Goal: Task Accomplishment & Management: Manage account settings

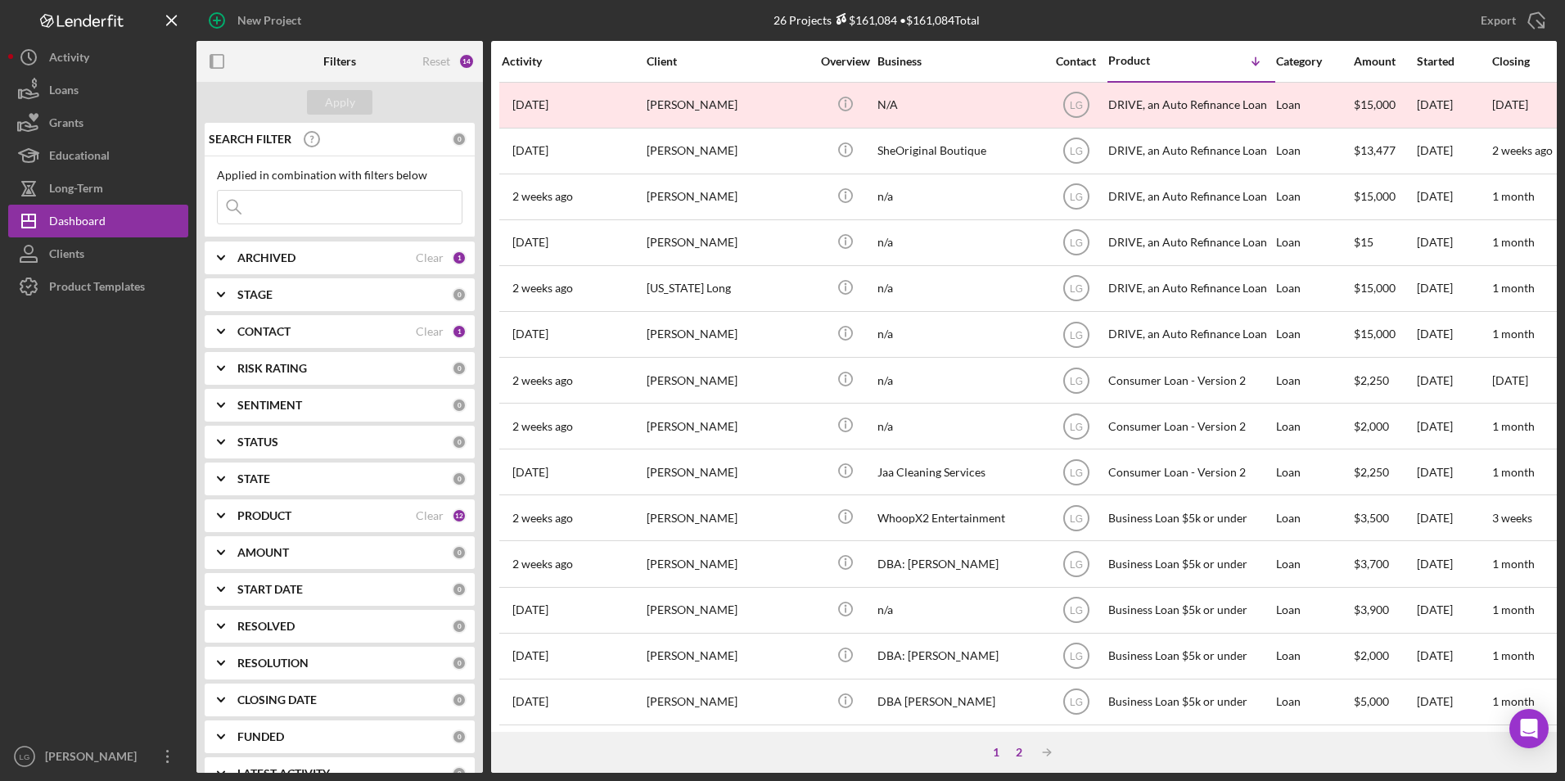
click at [1013, 753] on div "2" at bounding box center [1019, 752] width 23 height 13
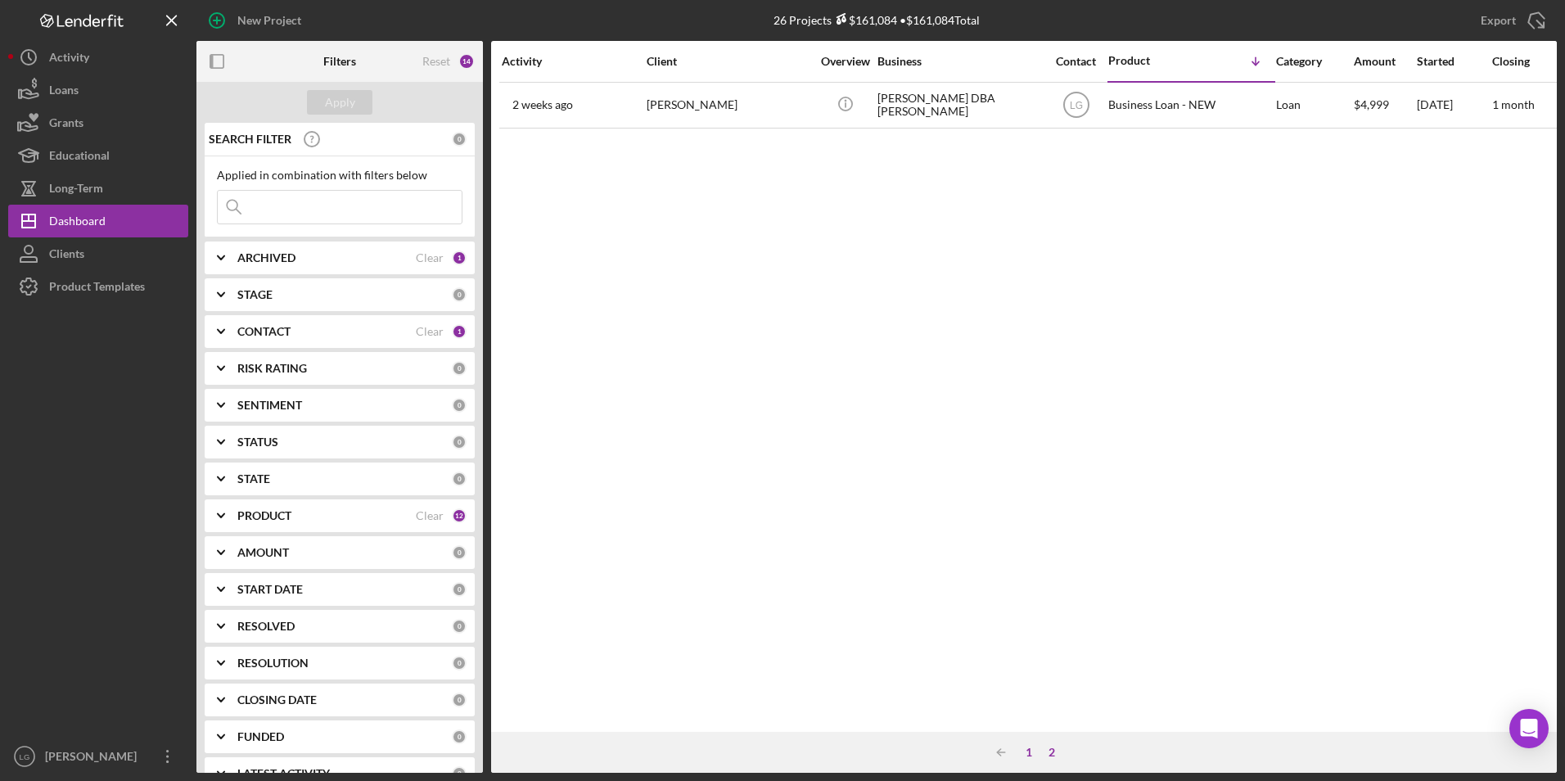
click at [1028, 752] on div "1" at bounding box center [1028, 752] width 23 height 13
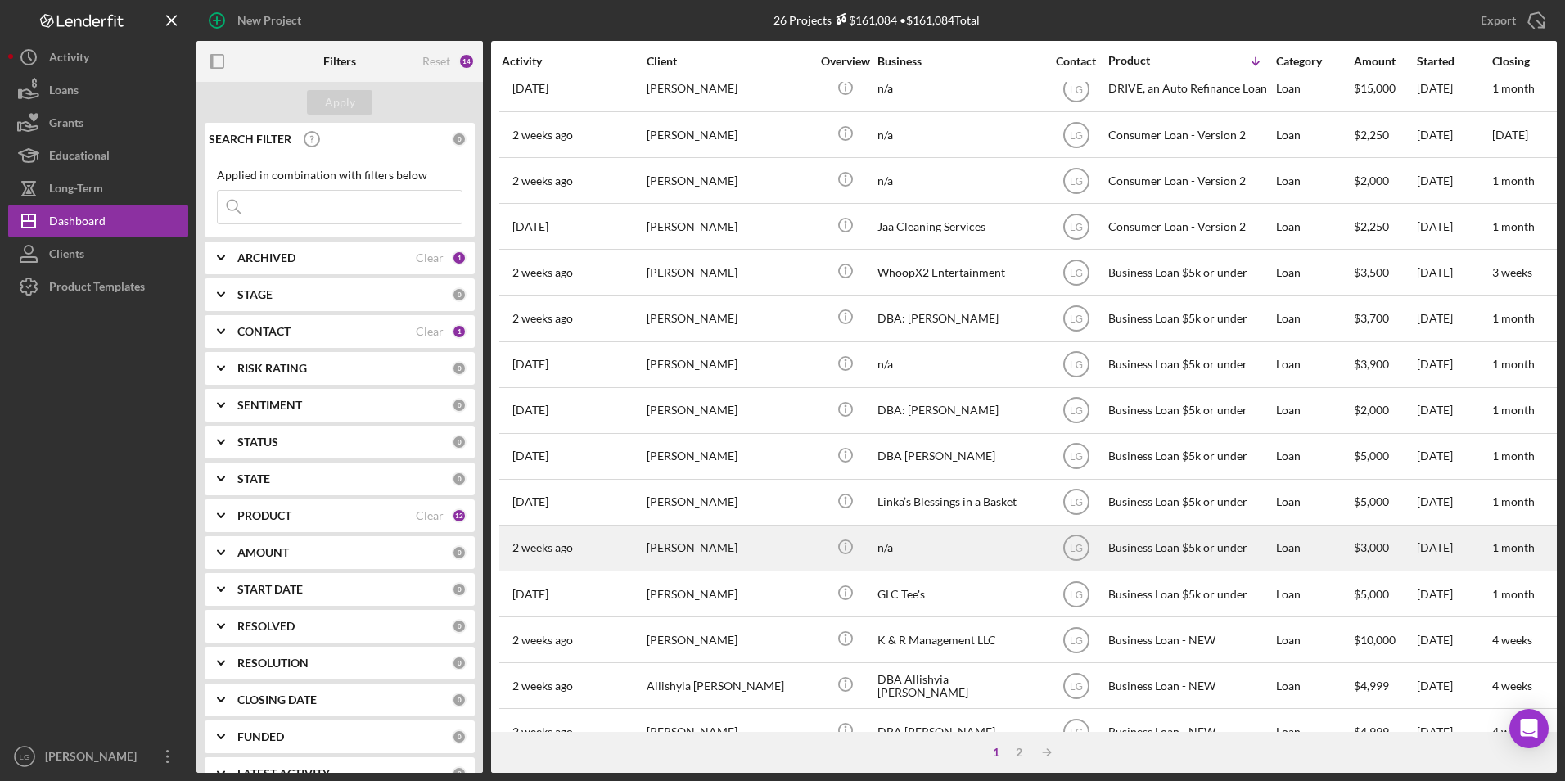
scroll to position [519, 0]
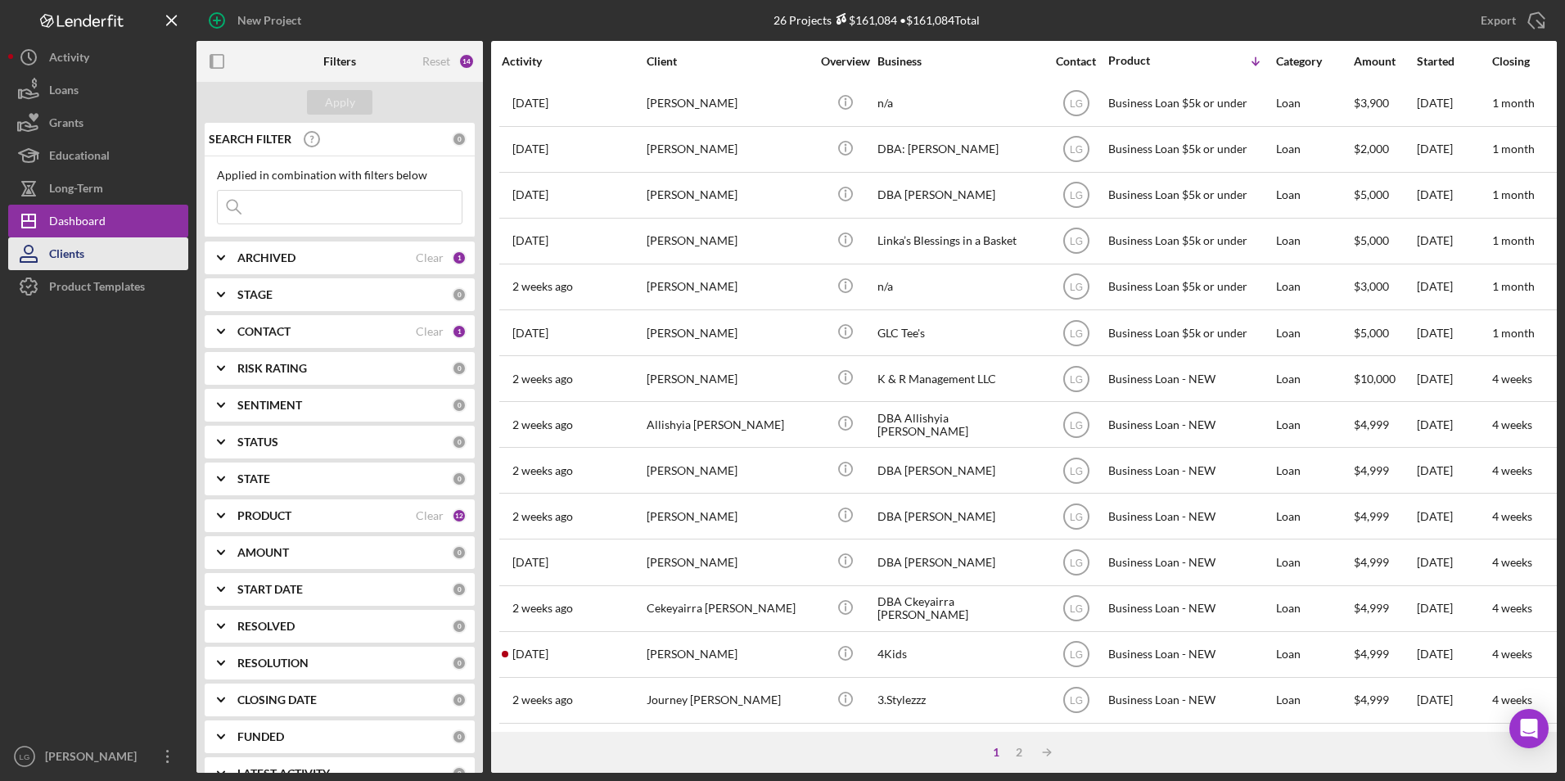
drag, startPoint x: 71, startPoint y: 250, endPoint x: 89, endPoint y: 239, distance: 21.3
click at [72, 250] on div "Clients" at bounding box center [66, 255] width 35 height 37
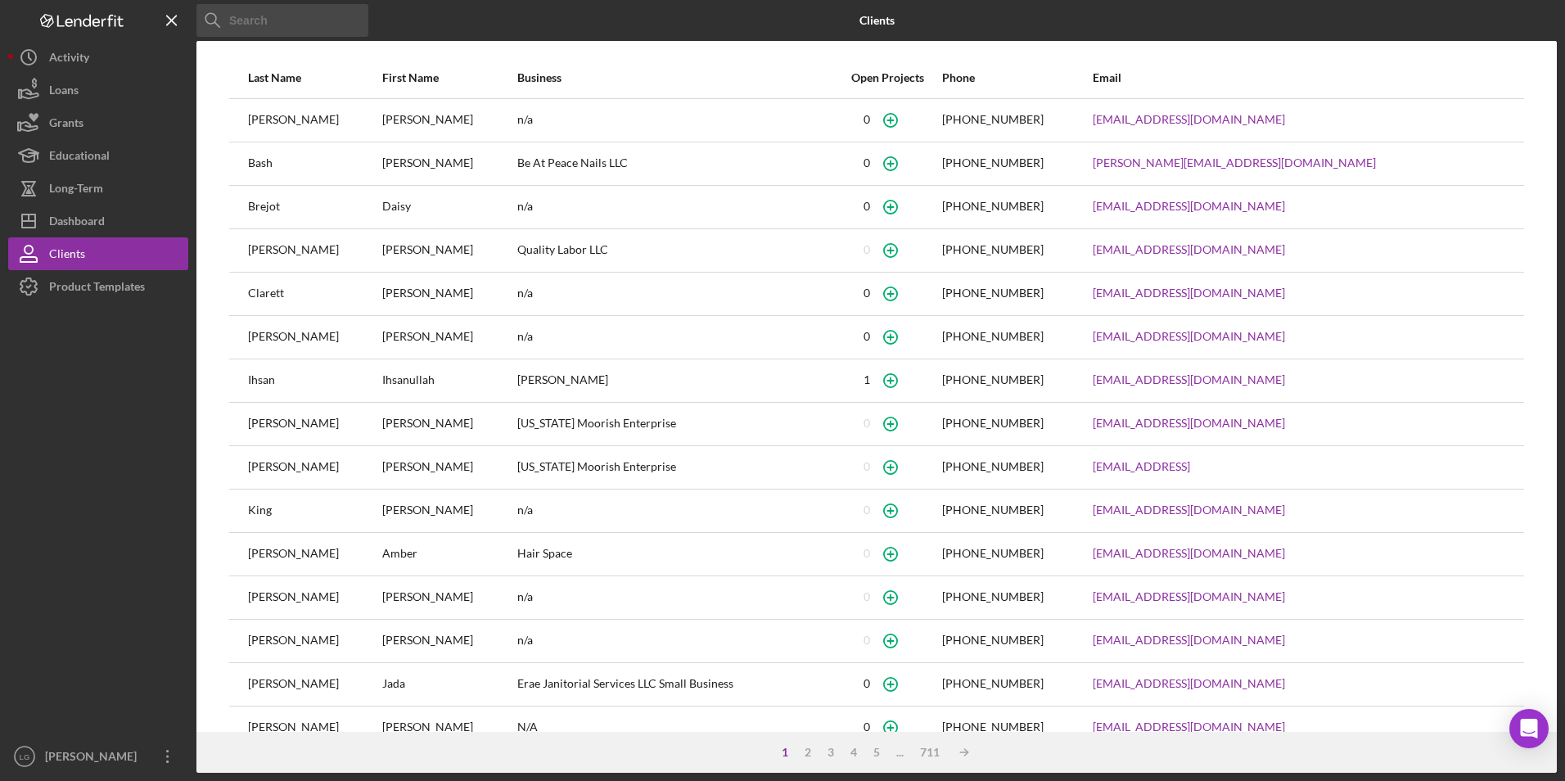
click at [321, 20] on input at bounding box center [282, 20] width 172 height 33
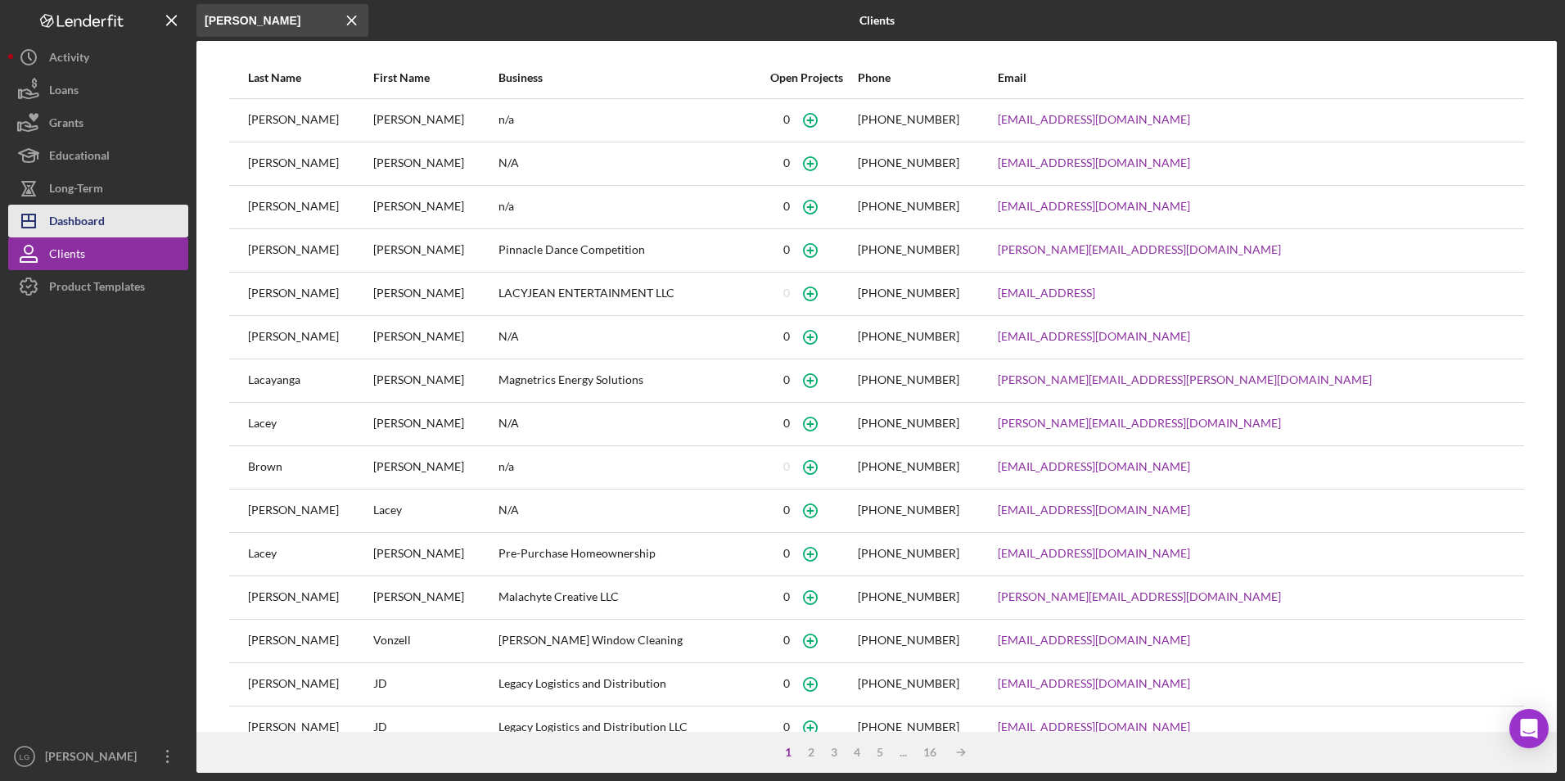
type input "lacy"
click at [118, 210] on button "Icon/Dashboard Dashboard" at bounding box center [98, 221] width 180 height 33
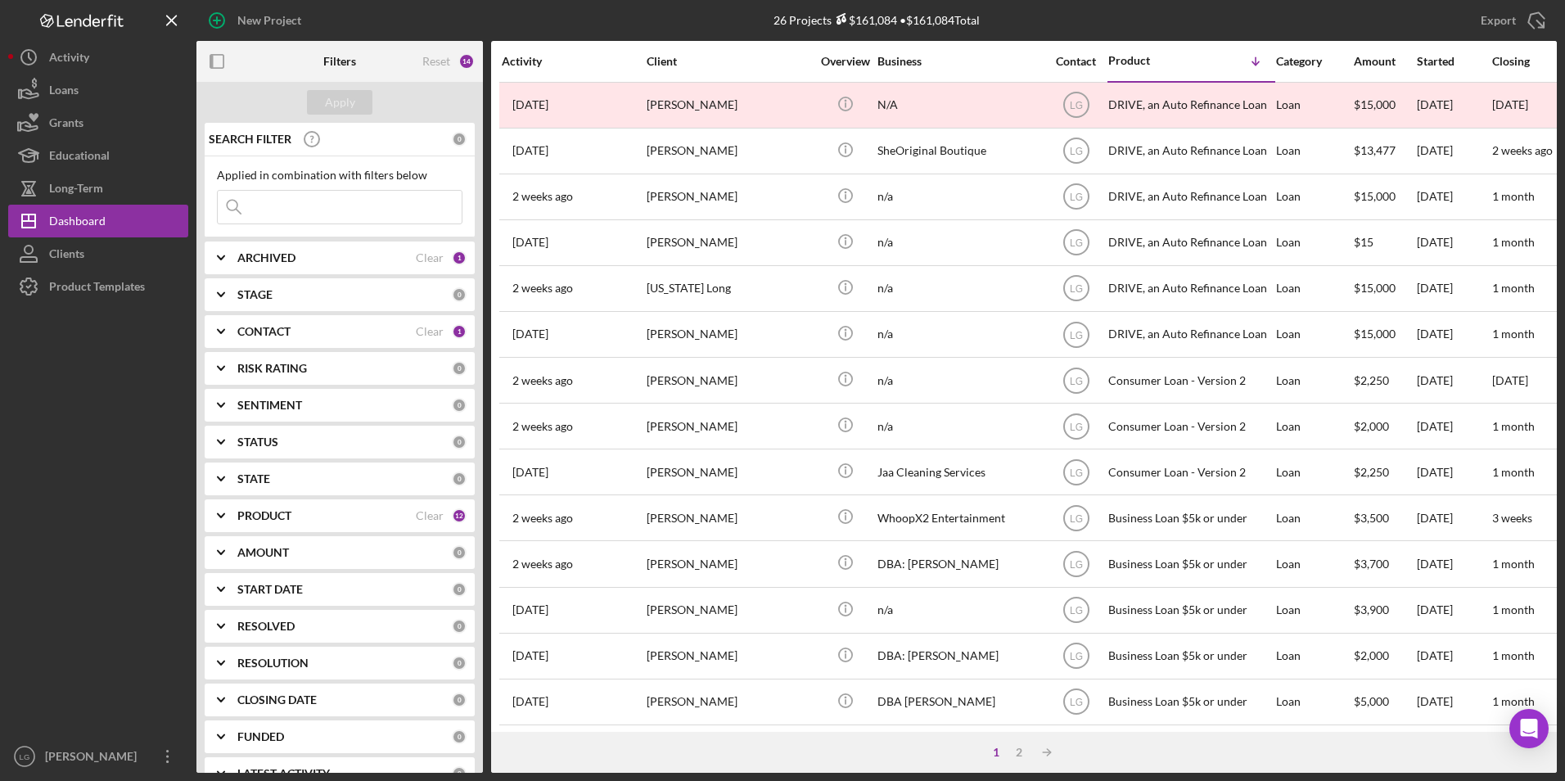
click at [287, 255] on b "ARCHIVED" at bounding box center [266, 257] width 58 height 13
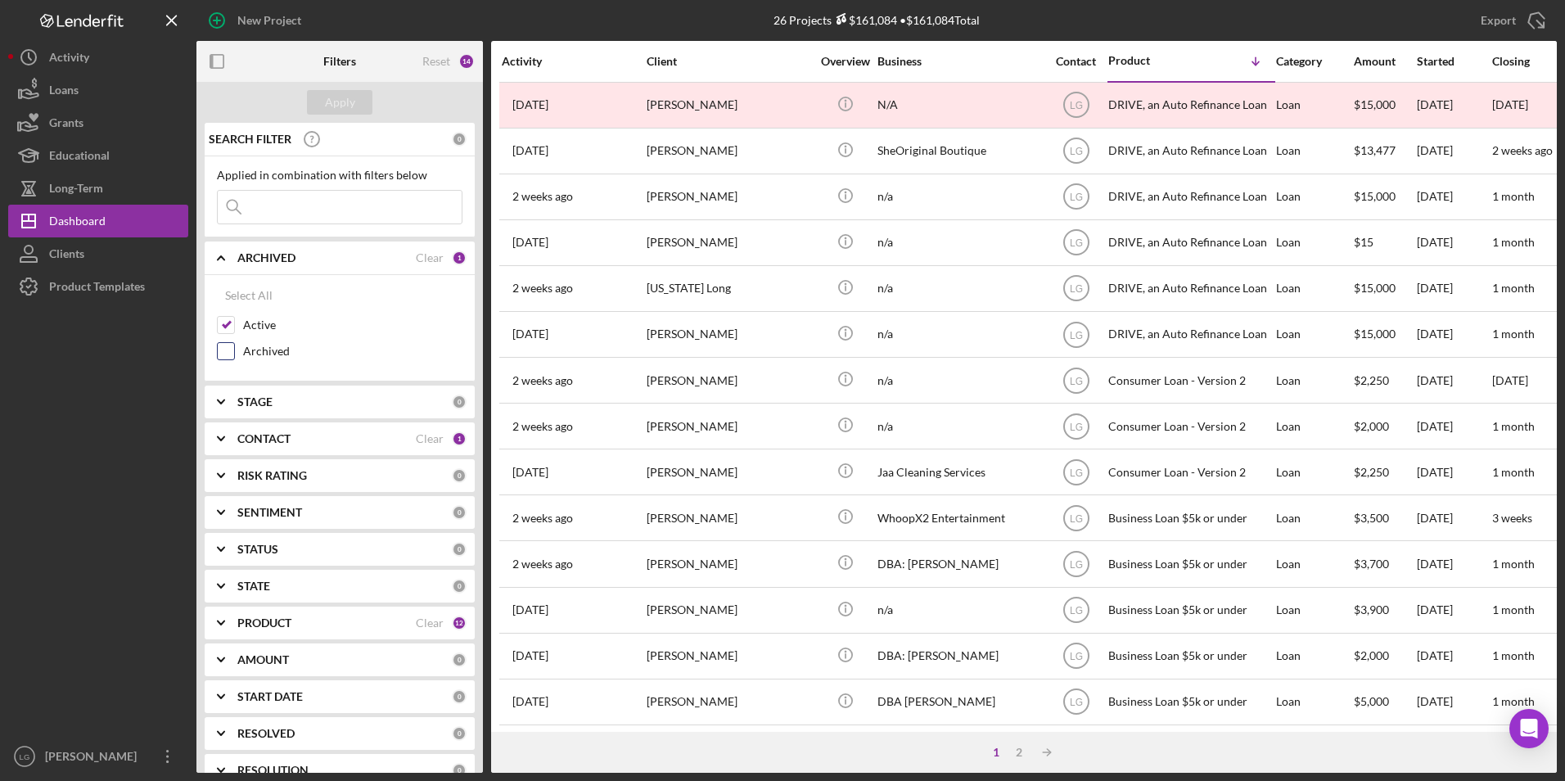
click at [222, 348] on input "Archived" at bounding box center [226, 351] width 16 height 16
checkbox input "true"
click at [229, 319] on input "Active" at bounding box center [226, 325] width 16 height 16
checkbox input "false"
click at [266, 201] on input at bounding box center [340, 207] width 244 height 33
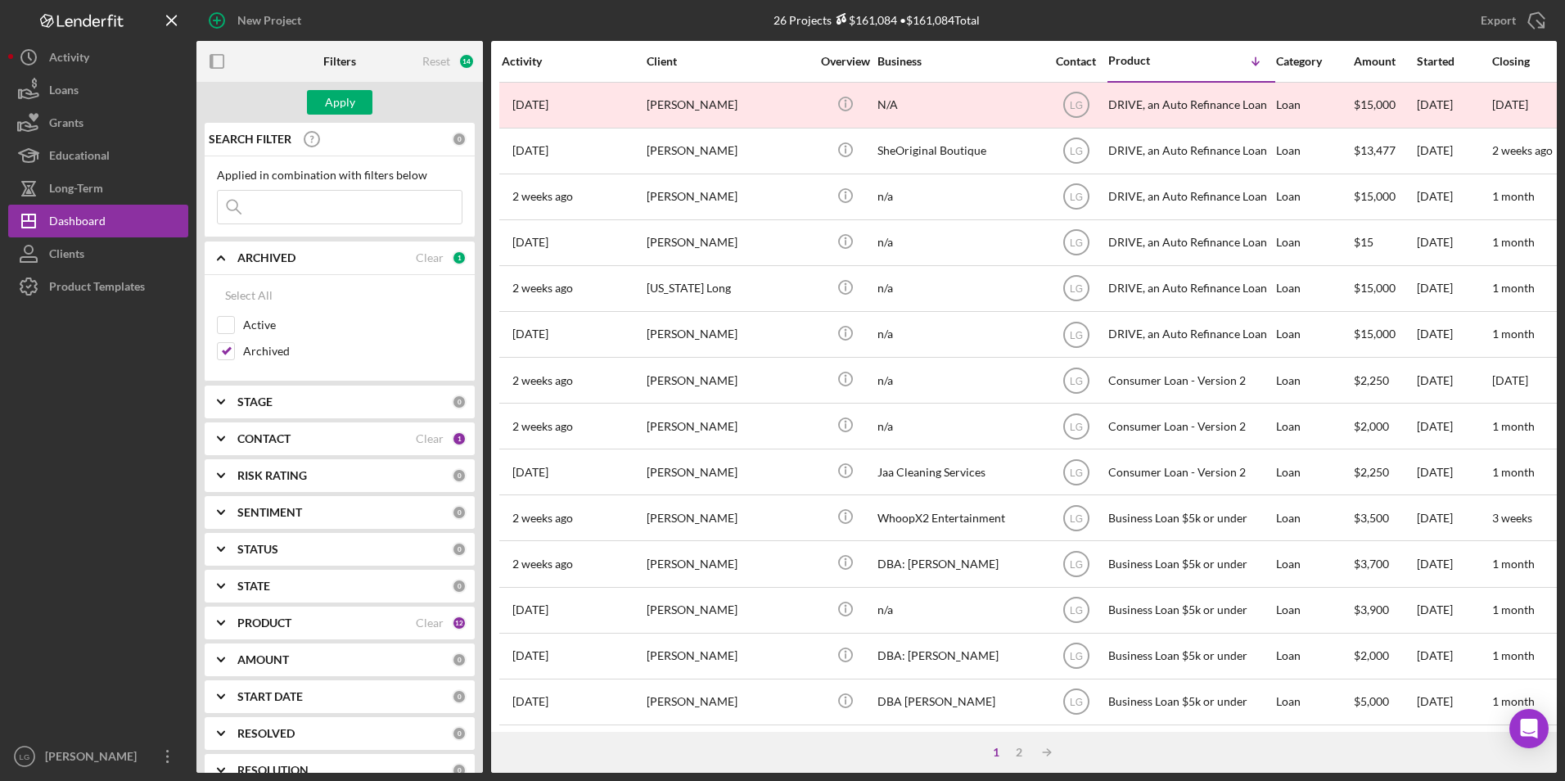
type input "lacy"
click at [345, 99] on div "Apply" at bounding box center [340, 102] width 30 height 25
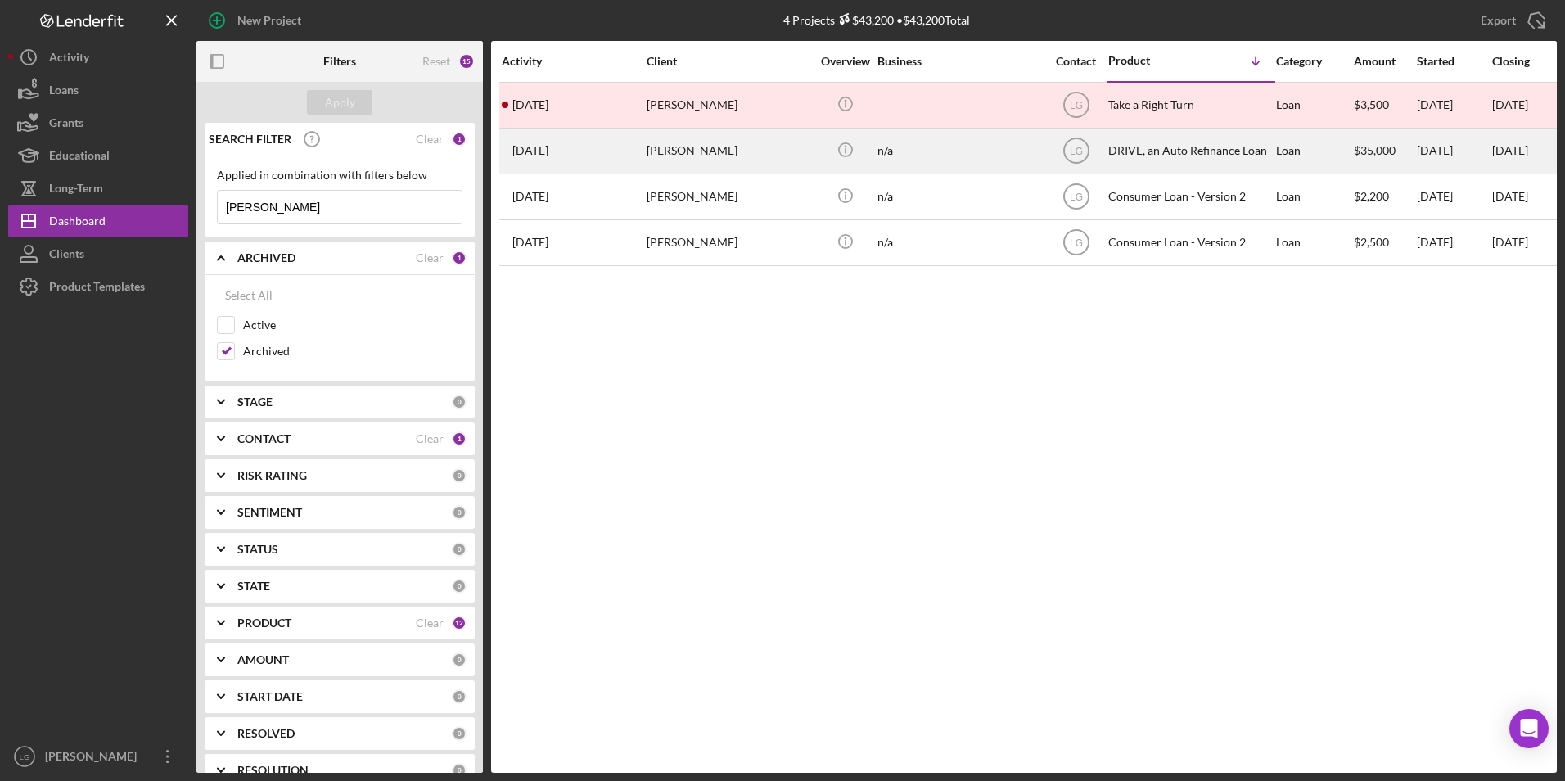
click at [647, 151] on div "Thomas lacy" at bounding box center [729, 150] width 164 height 43
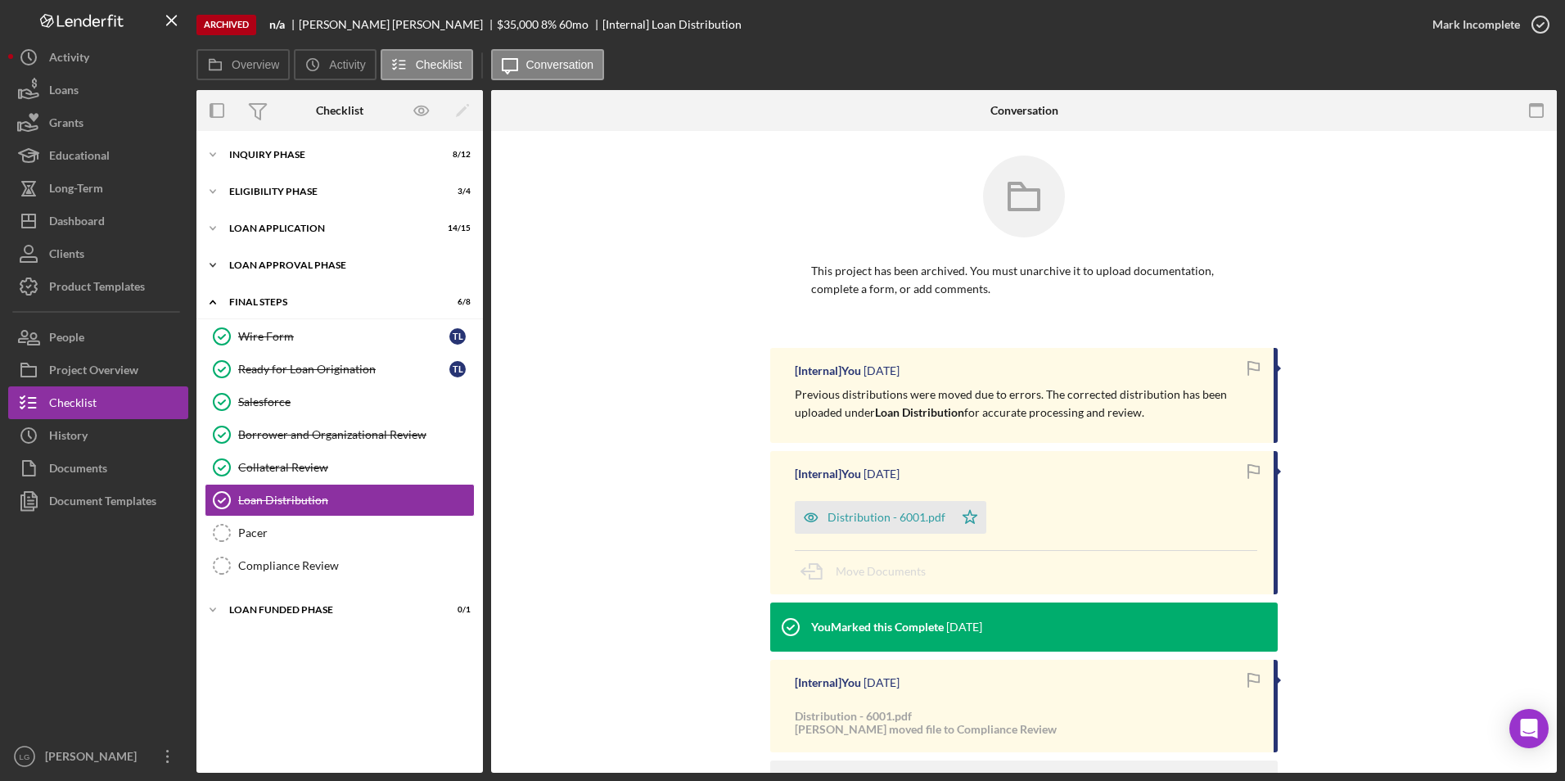
click at [238, 267] on div "Loan Approval Phase" at bounding box center [345, 265] width 233 height 10
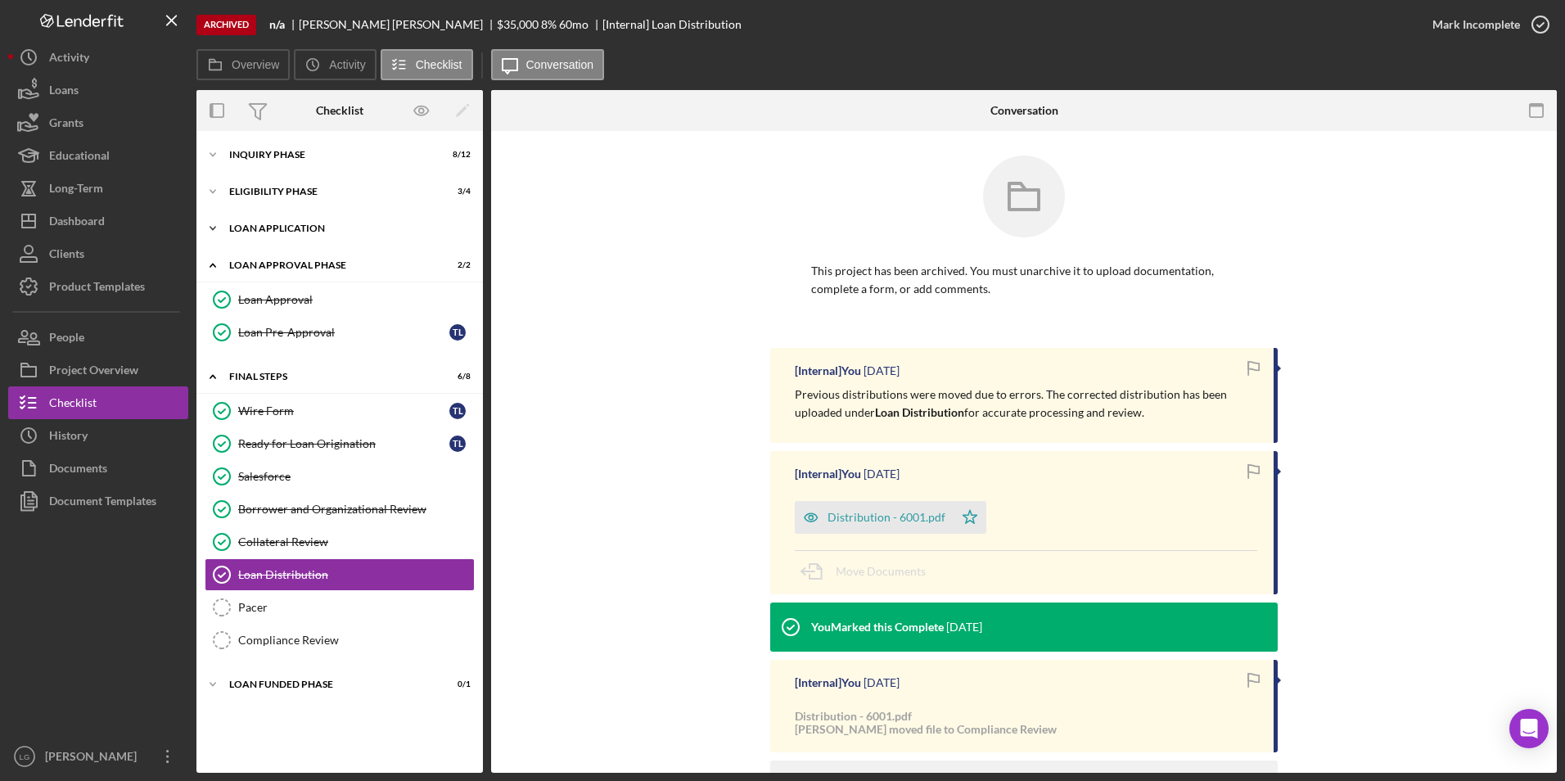
click at [263, 233] on div "Icon/Expander Loan Application 14 / 15" at bounding box center [339, 228] width 286 height 33
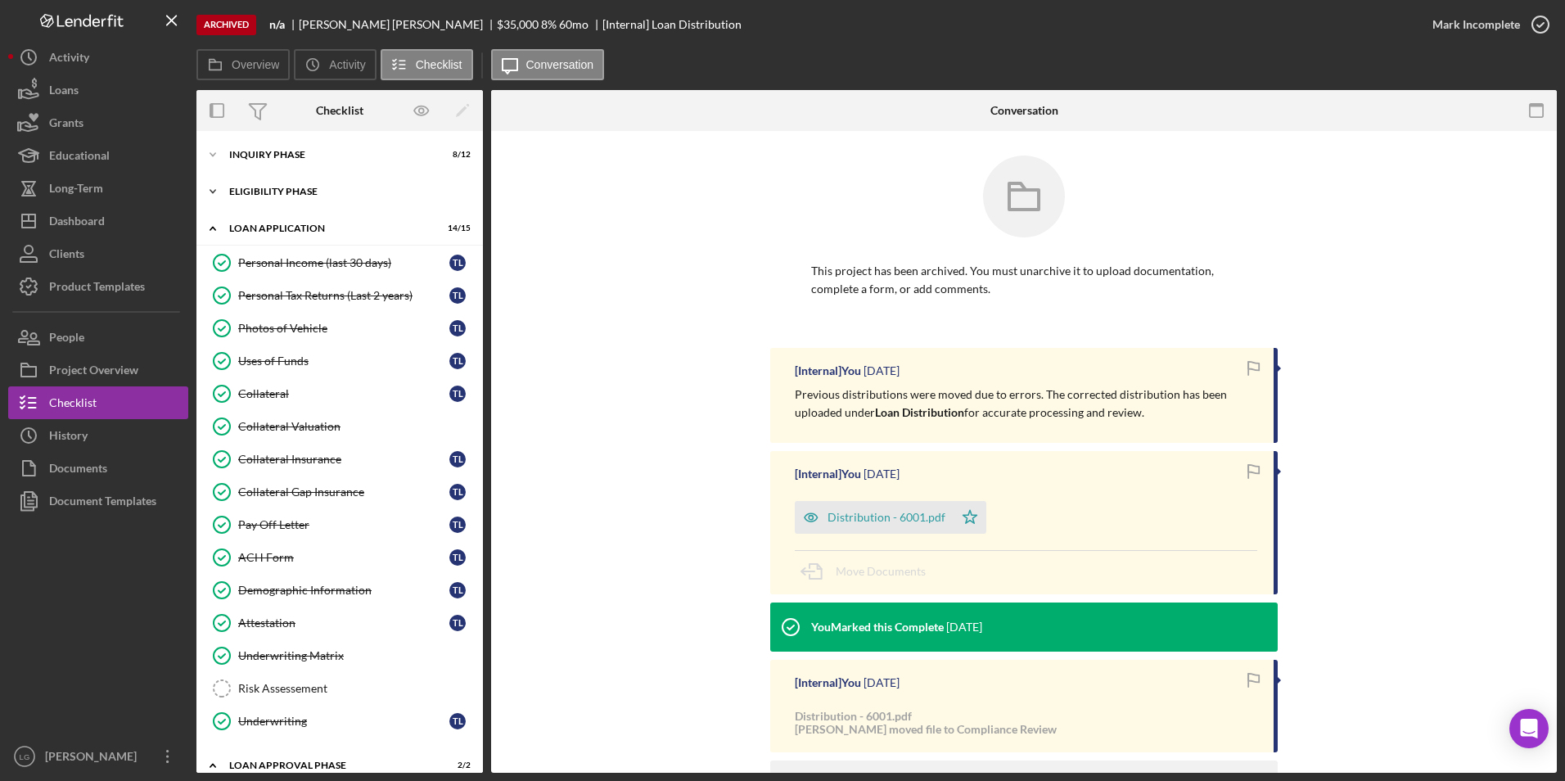
click at [252, 192] on div "Eligibility Phase" at bounding box center [345, 192] width 233 height 10
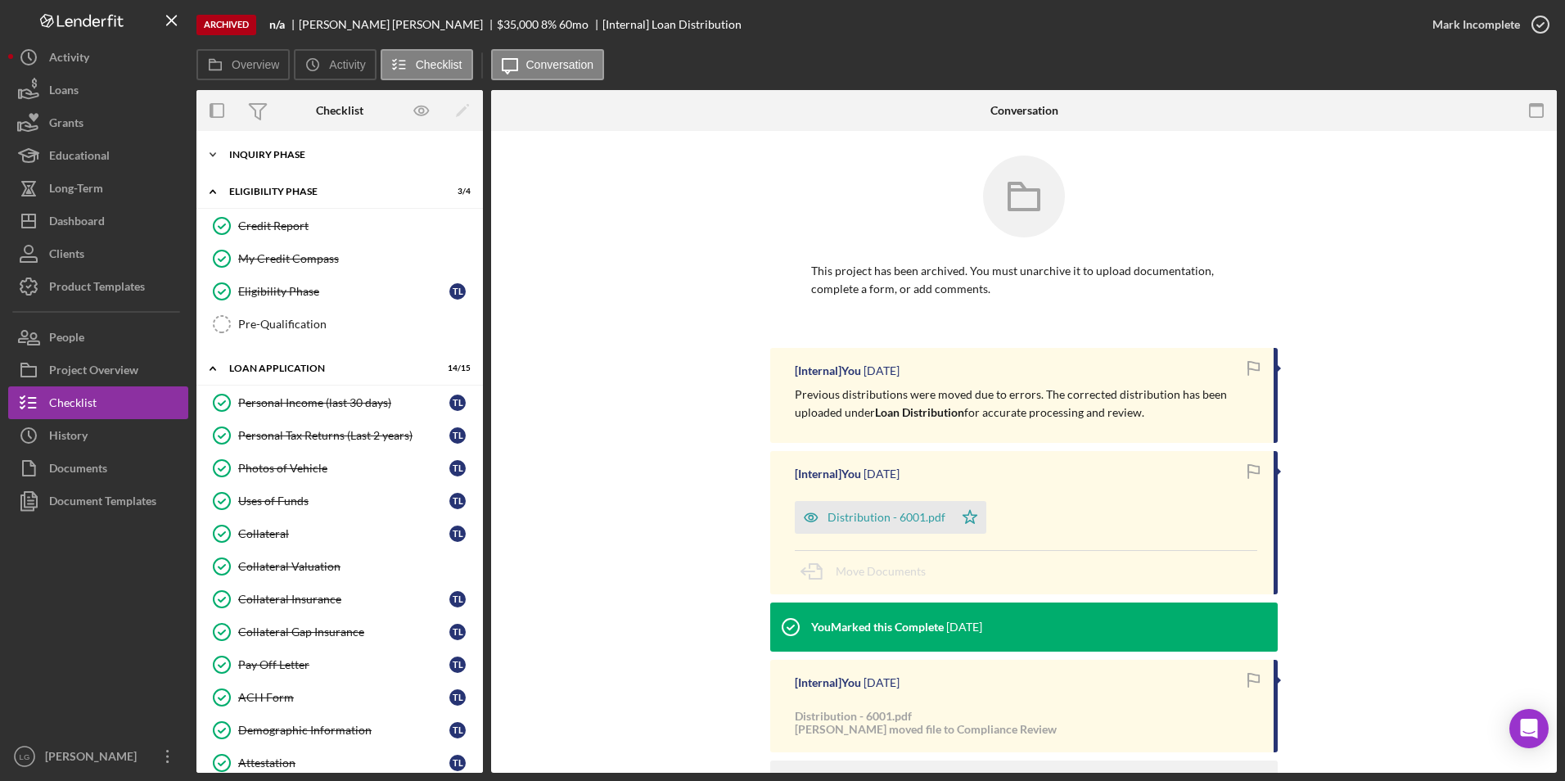
click at [270, 159] on div "Inquiry Phase" at bounding box center [345, 155] width 233 height 10
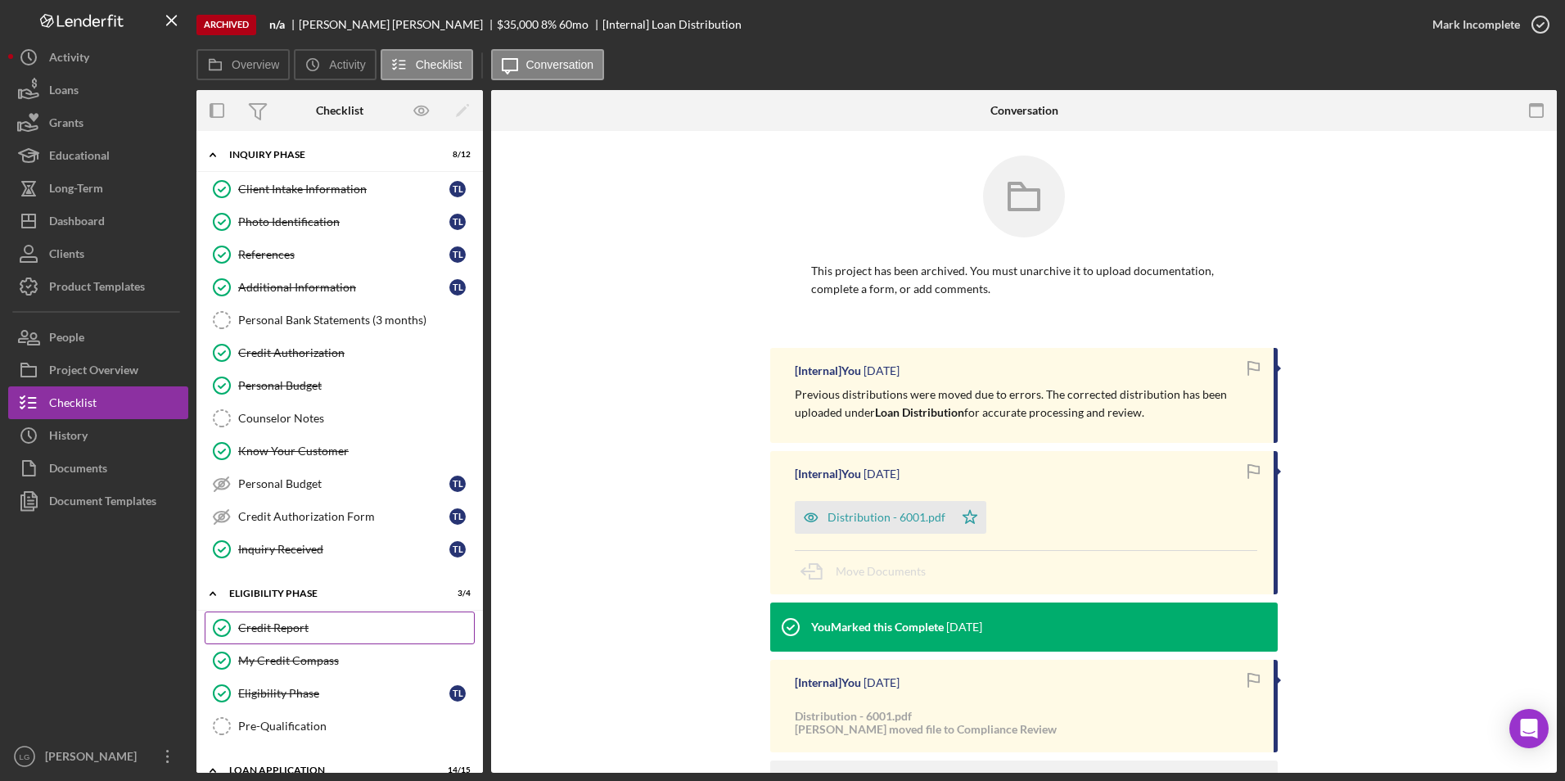
click at [240, 619] on icon "Credit Report" at bounding box center [221, 627] width 41 height 41
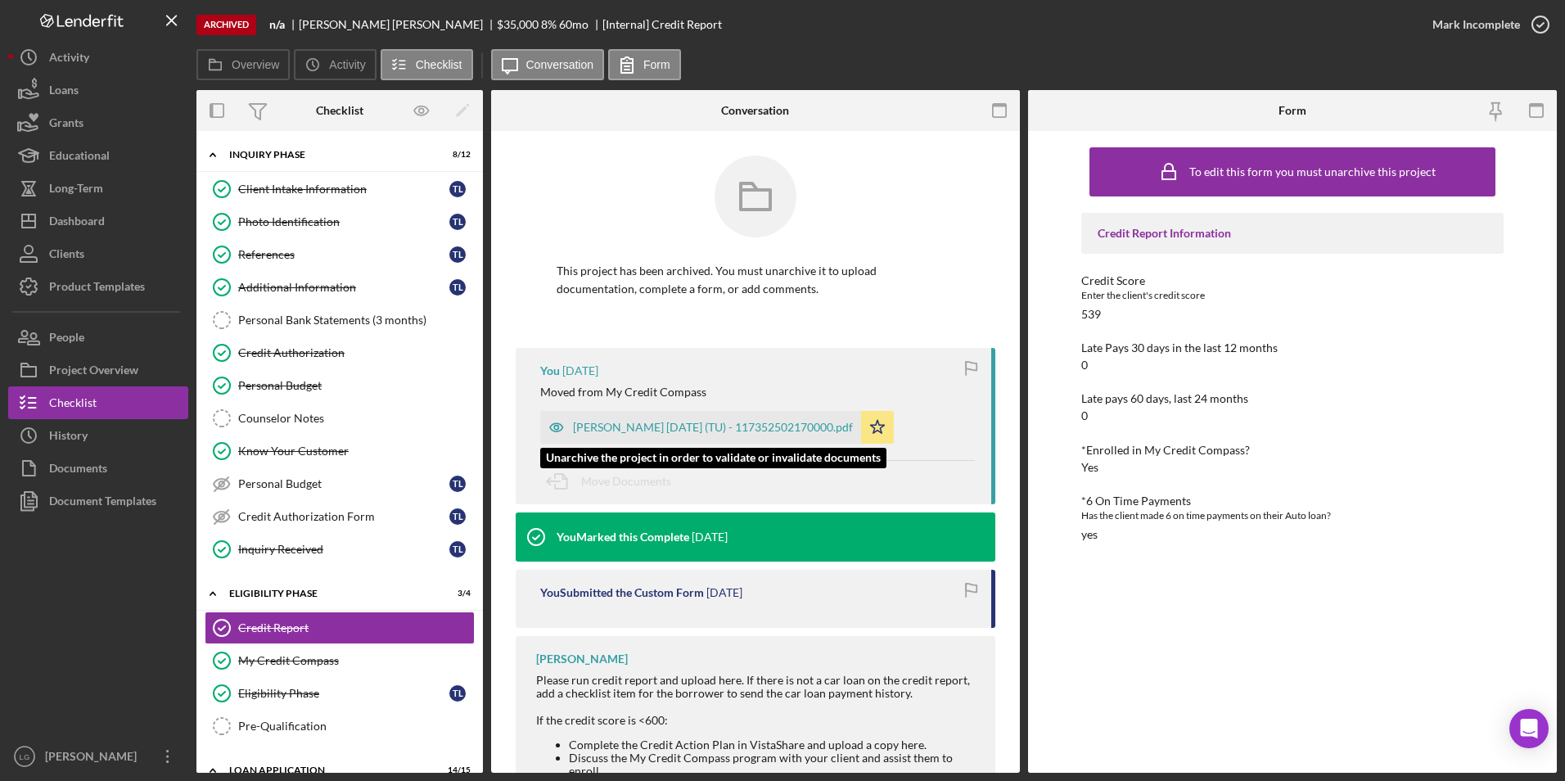
click at [746, 431] on div "Lacy, Thomas 2025-06-24 (TU) - 117352502170000.pdf" at bounding box center [713, 427] width 280 height 13
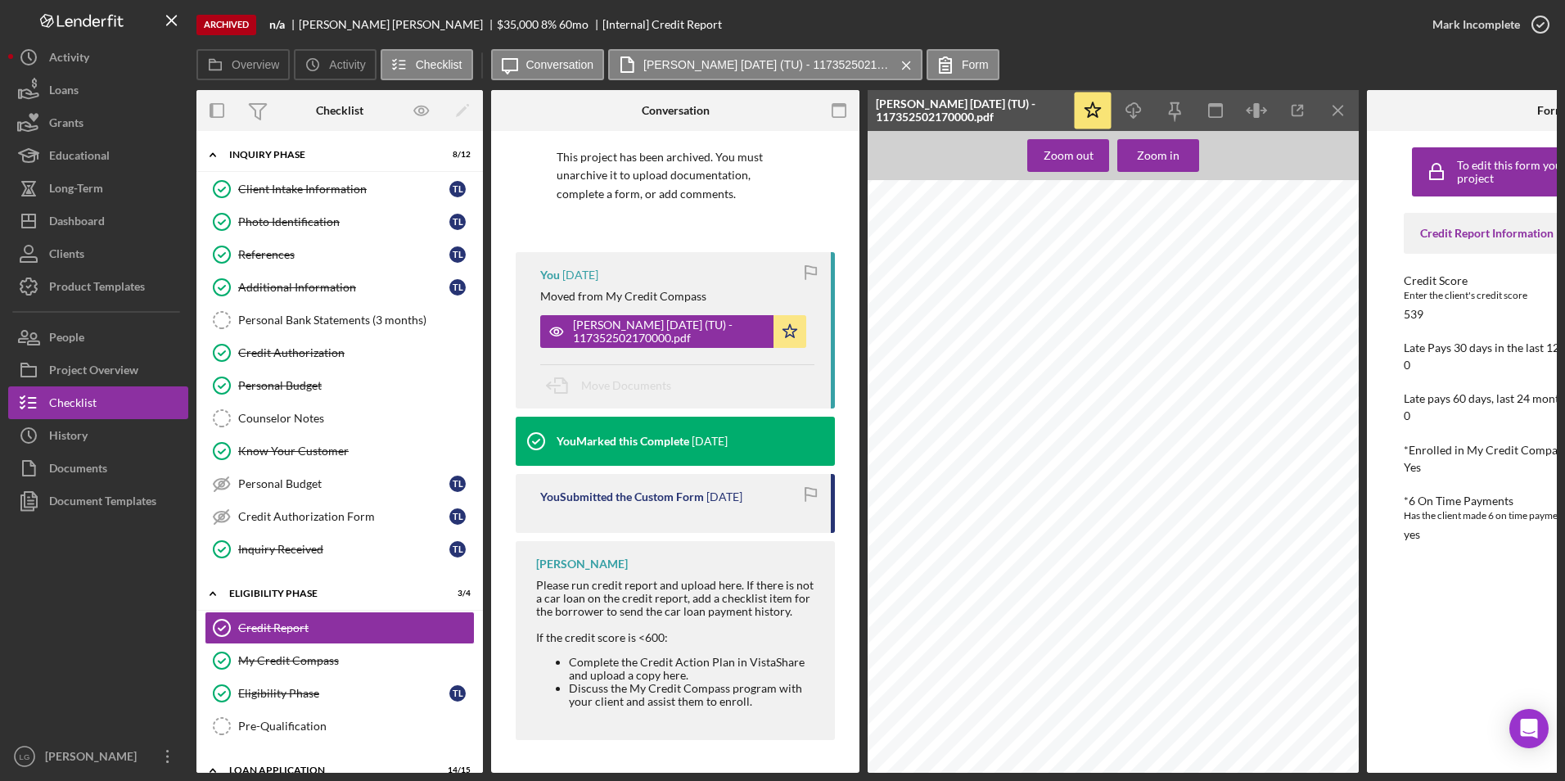
scroll to position [3356, 0]
drag, startPoint x: 336, startPoint y: 191, endPoint x: 677, endPoint y: 295, distance: 356.2
click at [336, 190] on div "Client Intake Information" at bounding box center [343, 189] width 211 height 13
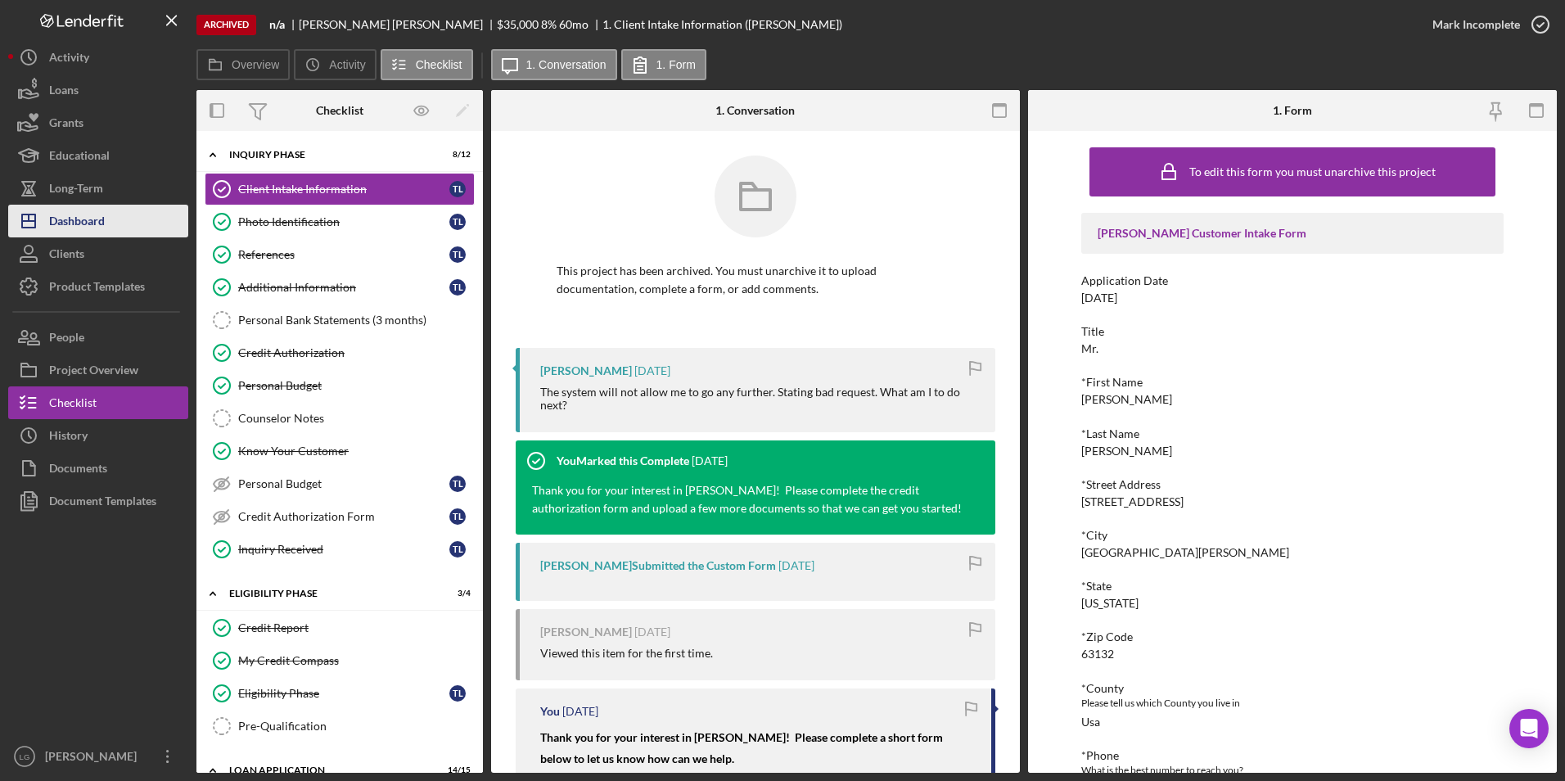
drag, startPoint x: 81, startPoint y: 213, endPoint x: 97, endPoint y: 210, distance: 15.7
click at [81, 213] on div "Dashboard" at bounding box center [77, 223] width 56 height 37
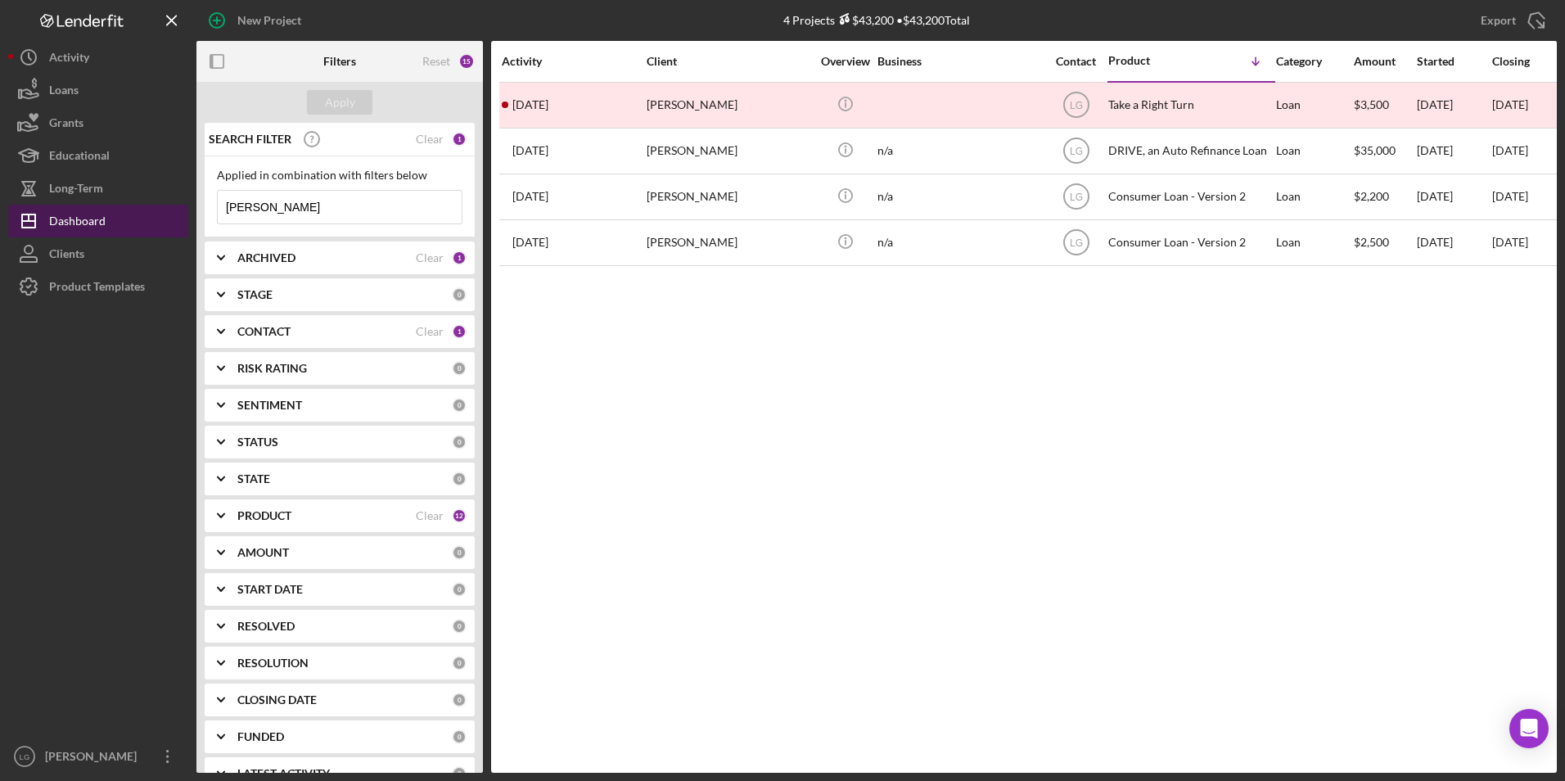
click at [73, 223] on div "Dashboard" at bounding box center [77, 223] width 56 height 37
click at [286, 250] on div "ARCHIVED Clear 1" at bounding box center [351, 257] width 229 height 33
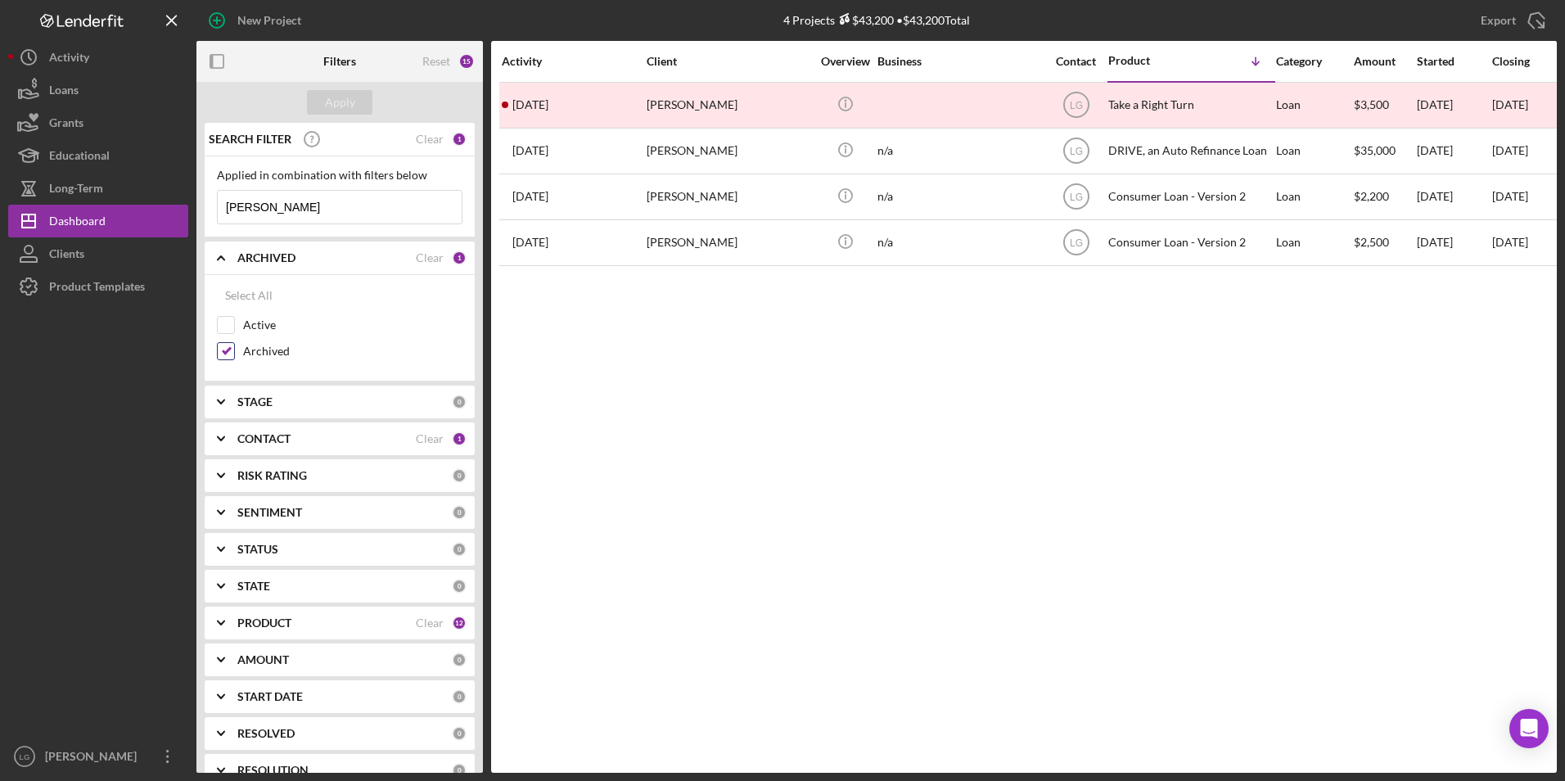
click at [228, 345] on input "Archived" at bounding box center [226, 351] width 16 height 16
checkbox input "false"
click at [219, 317] on input "Active" at bounding box center [226, 325] width 16 height 16
checkbox input "true"
drag, startPoint x: 269, startPoint y: 208, endPoint x: 249, endPoint y: 205, distance: 20.6
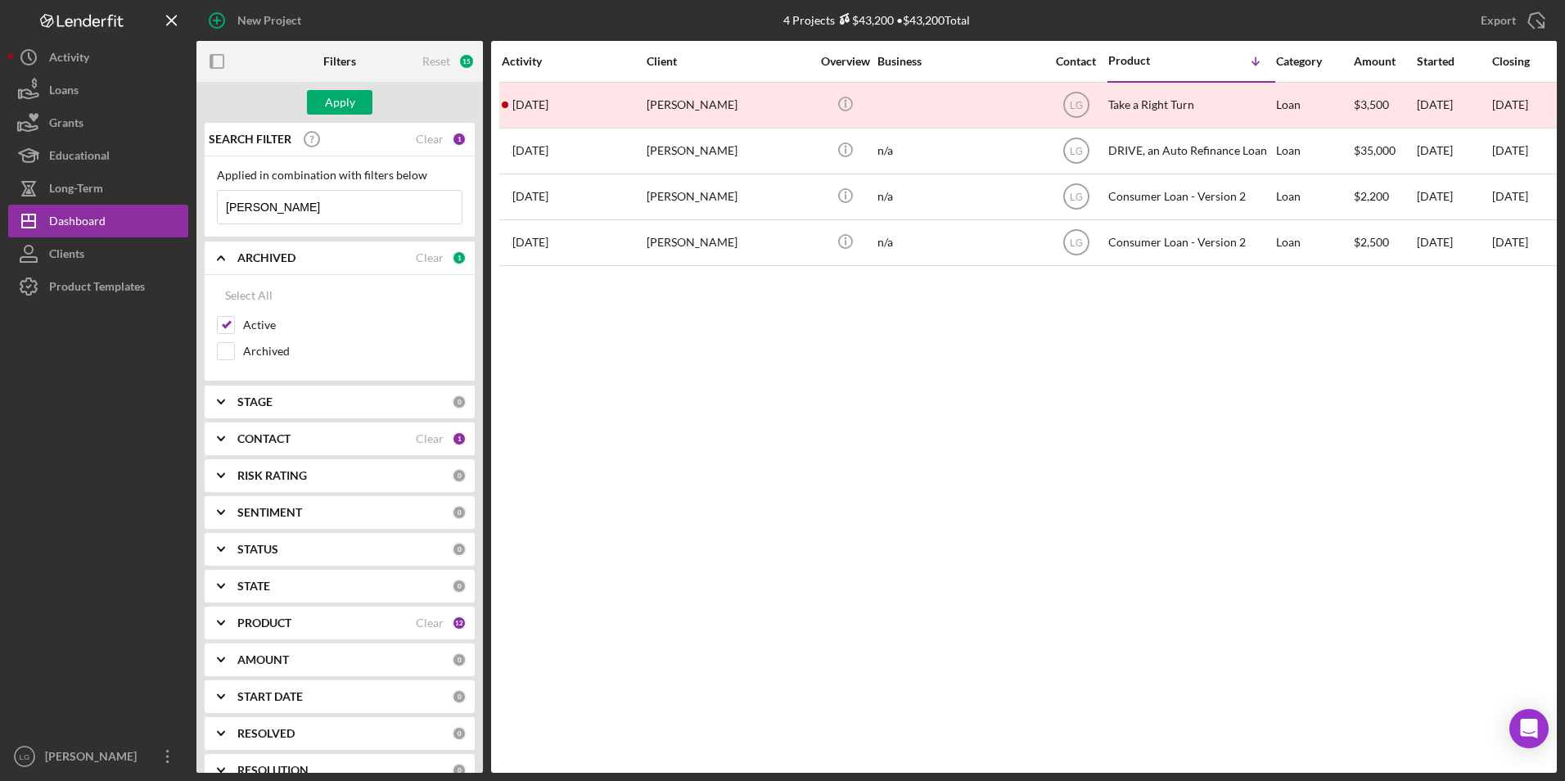
click at [249, 205] on input "lacy" at bounding box center [340, 207] width 244 height 33
type input "l"
click at [333, 101] on div "Apply" at bounding box center [340, 102] width 30 height 25
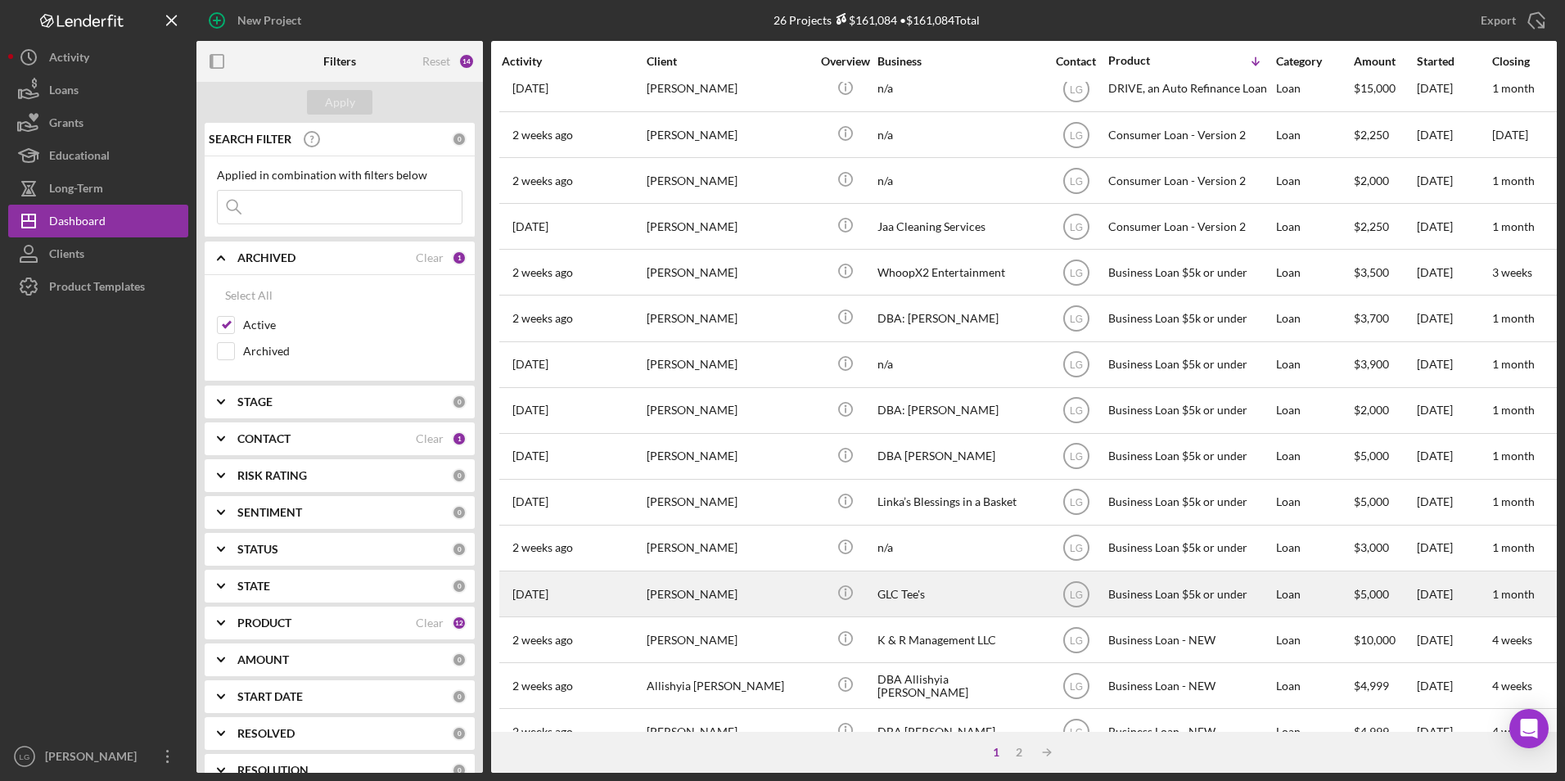
scroll to position [519, 0]
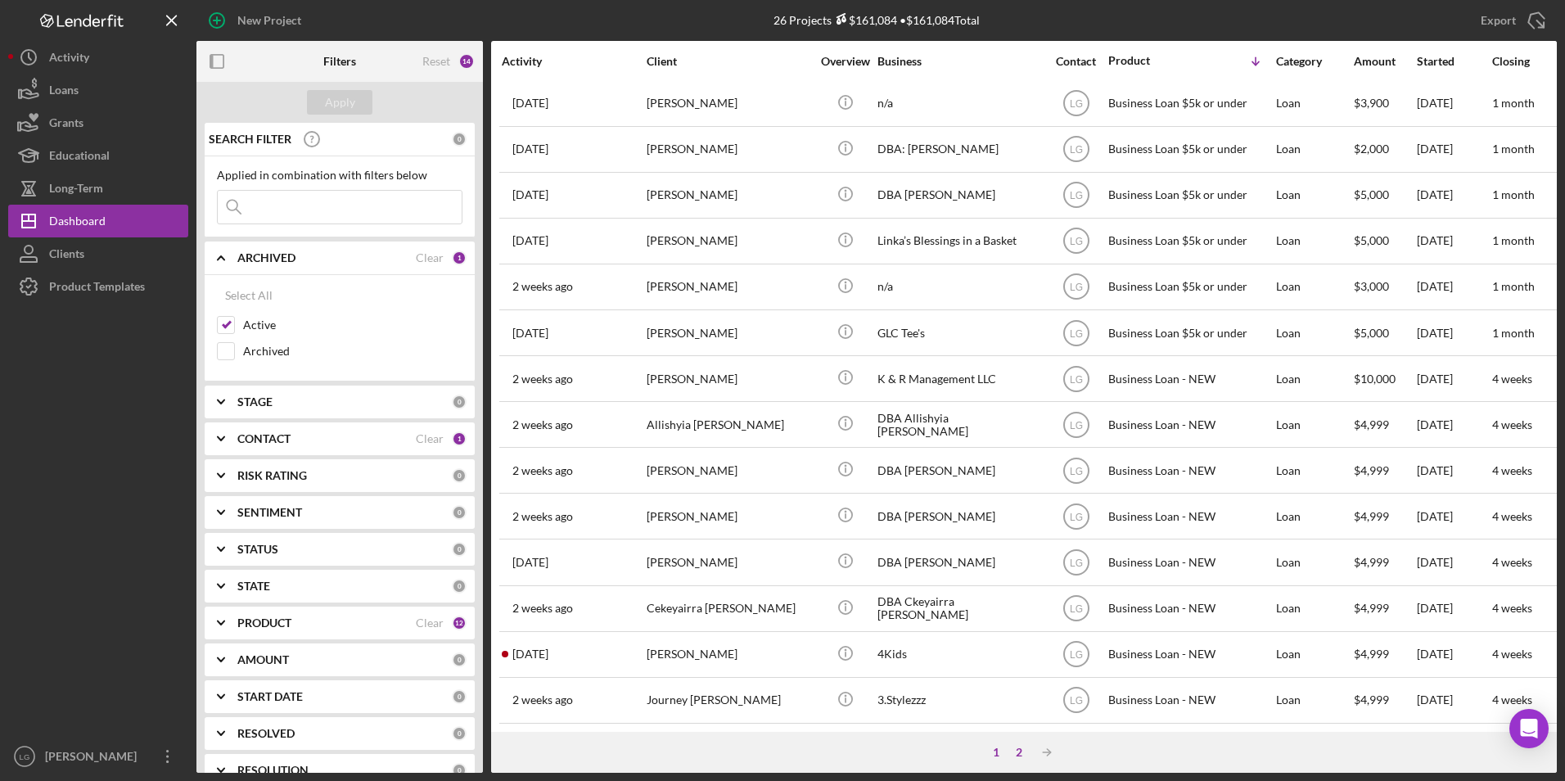
click at [1030, 748] on div "2" at bounding box center [1019, 752] width 23 height 13
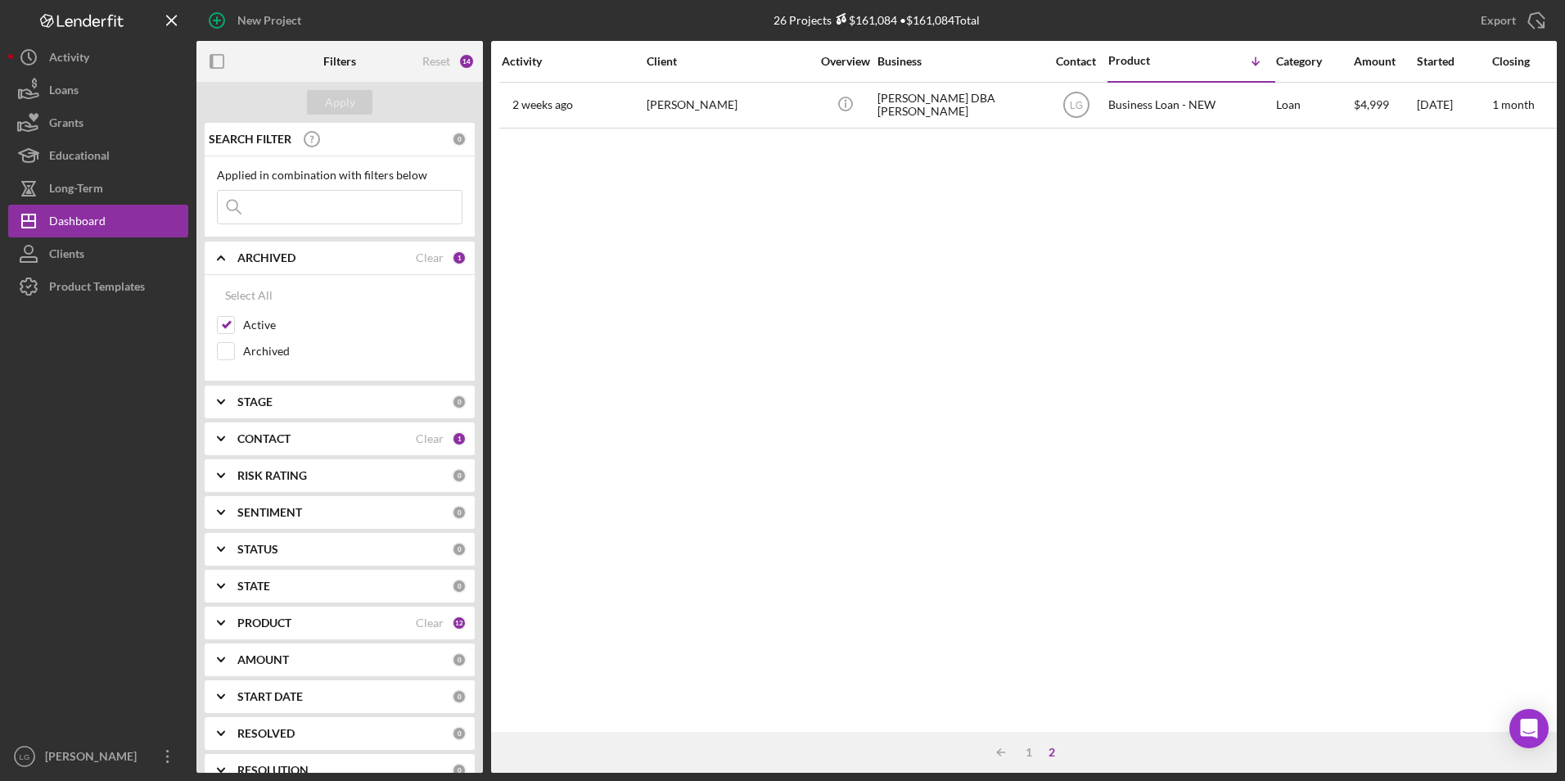
scroll to position [0, 0]
click at [1032, 755] on div "1" at bounding box center [1028, 752] width 23 height 13
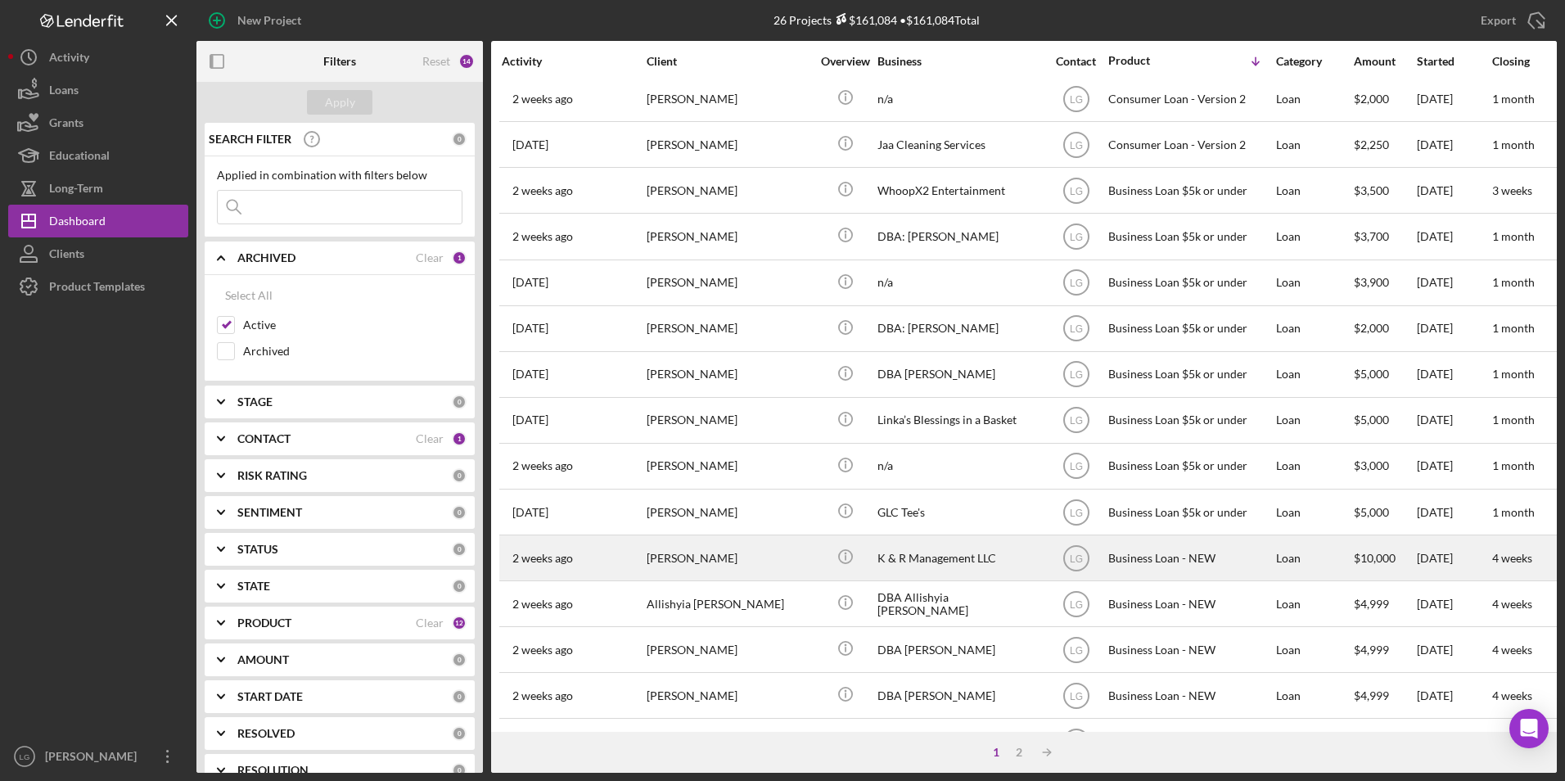
scroll to position [519, 0]
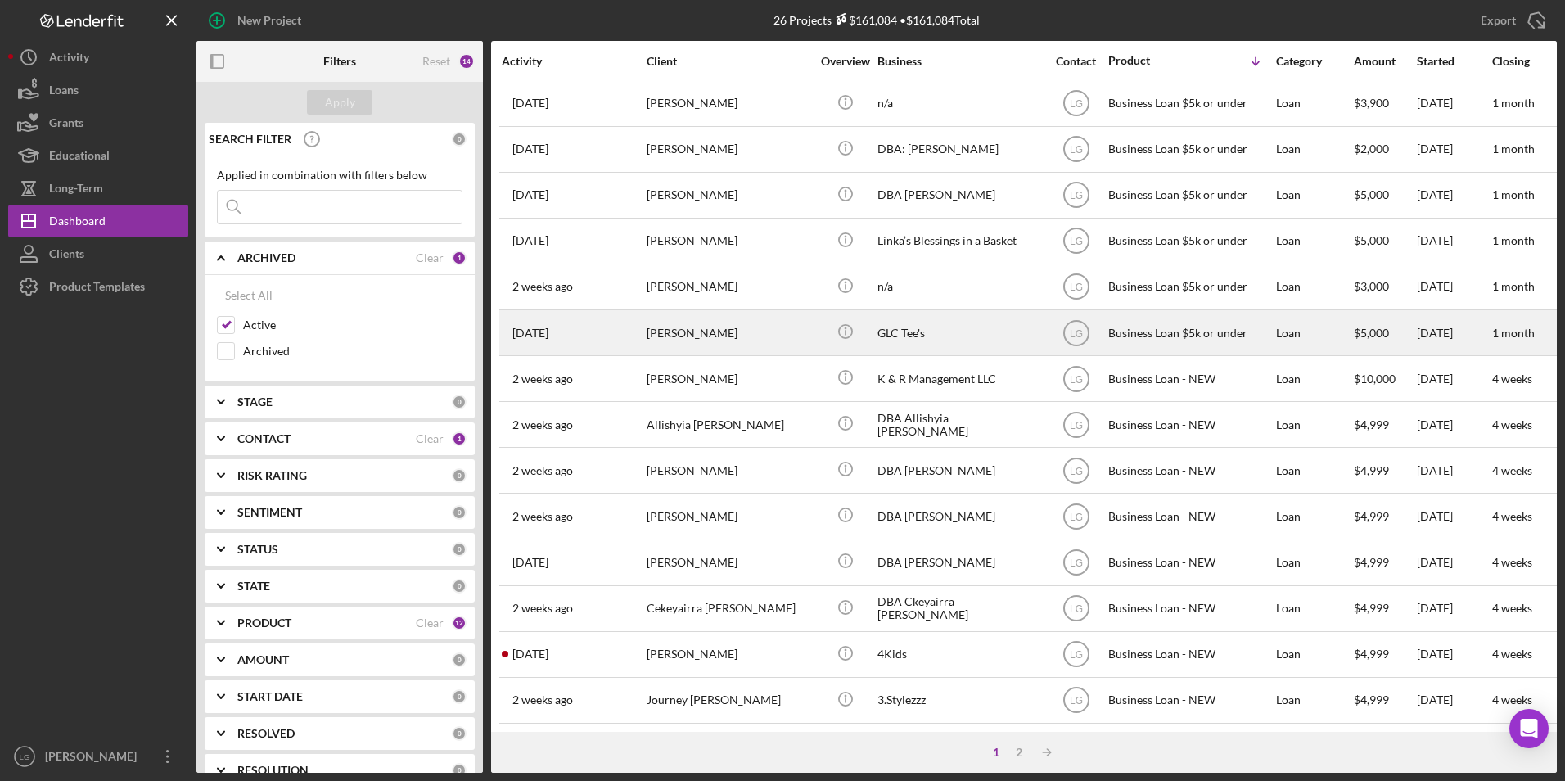
click at [683, 318] on div "[PERSON_NAME]" at bounding box center [729, 332] width 164 height 43
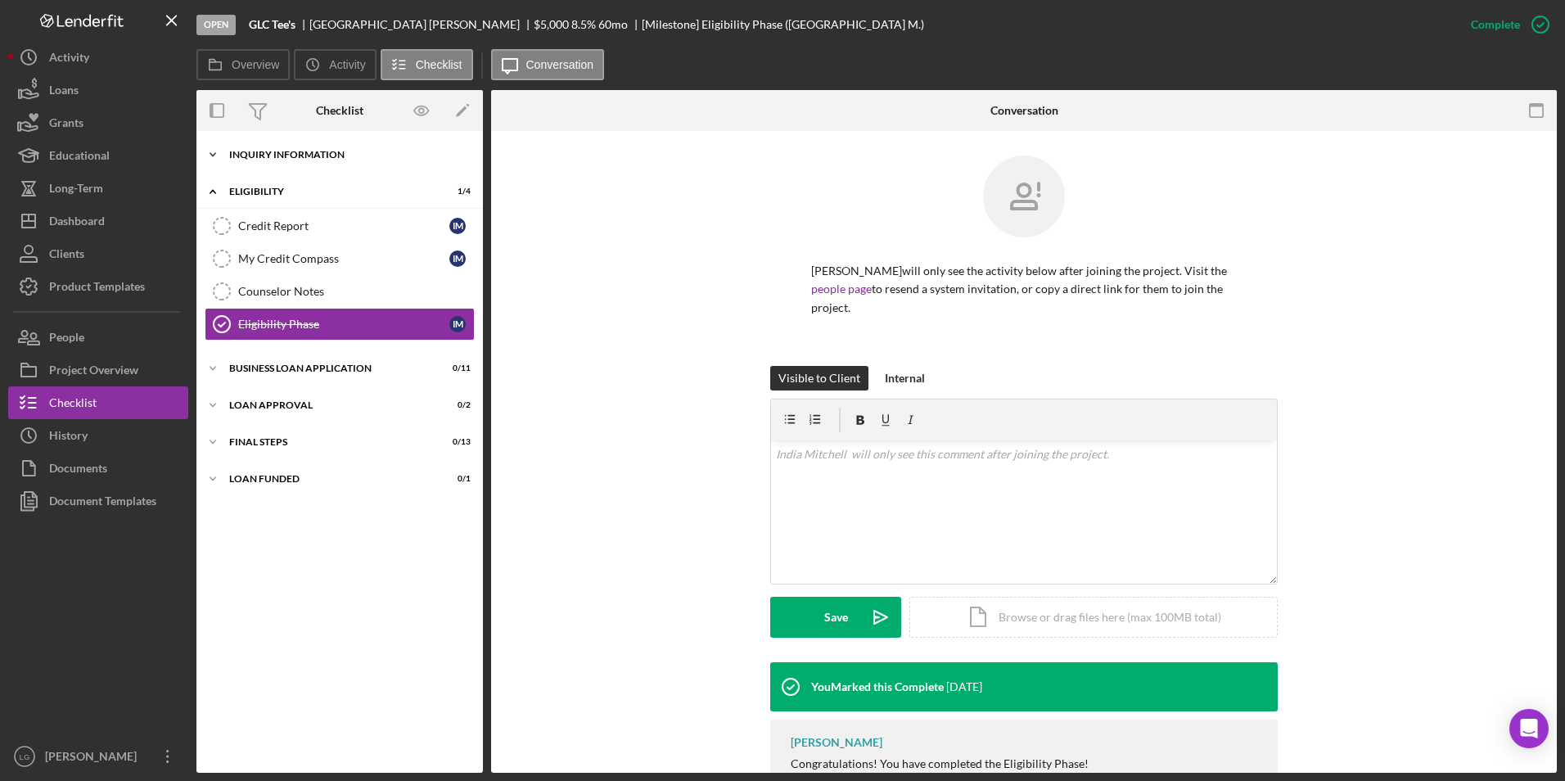
click at [252, 155] on div "INQUIRY INFORMATION" at bounding box center [345, 155] width 233 height 10
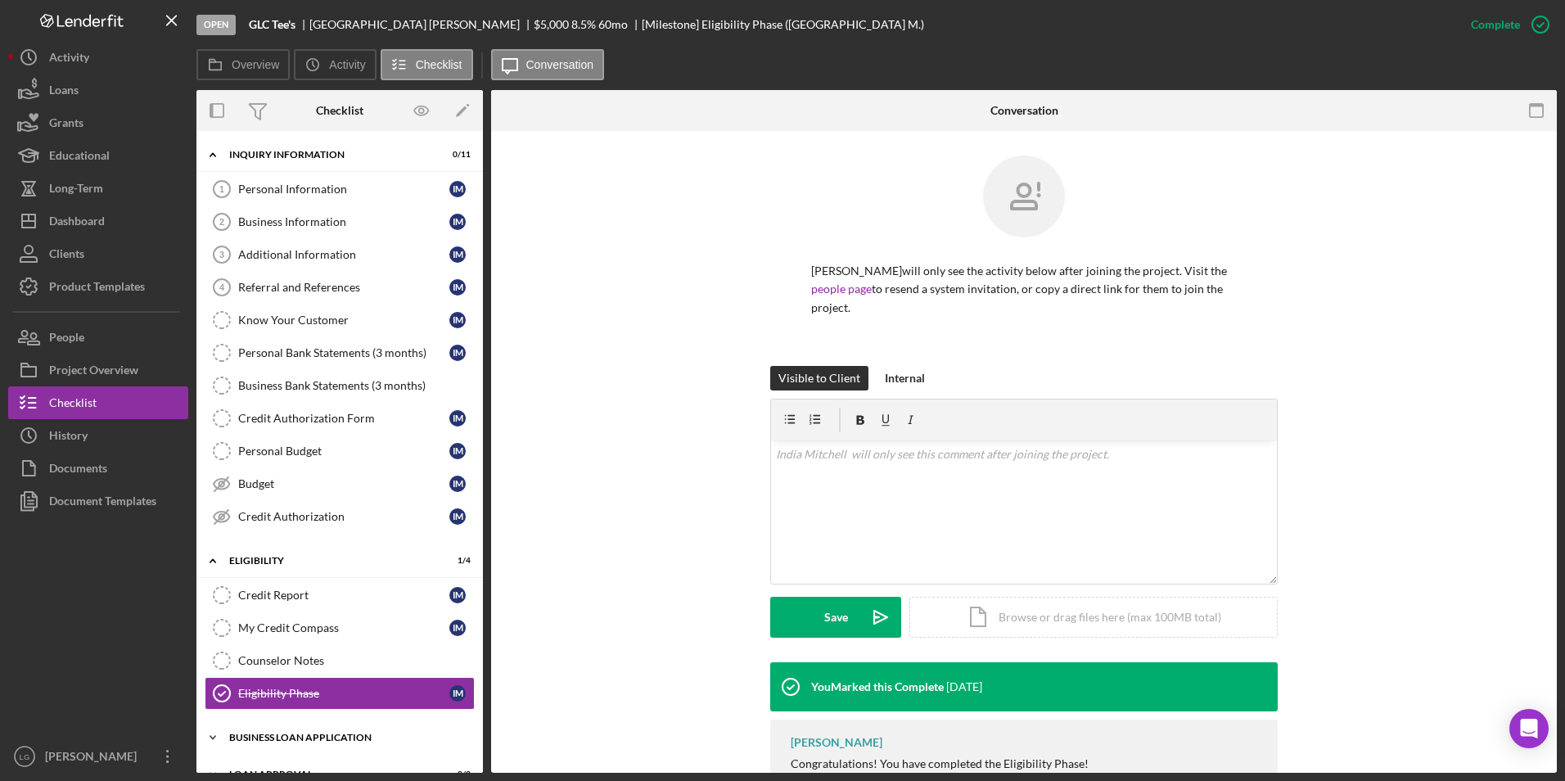
click at [272, 733] on div "BUSINESS LOAN APPLICATION" at bounding box center [345, 738] width 233 height 10
click at [79, 339] on div "People" at bounding box center [66, 339] width 35 height 37
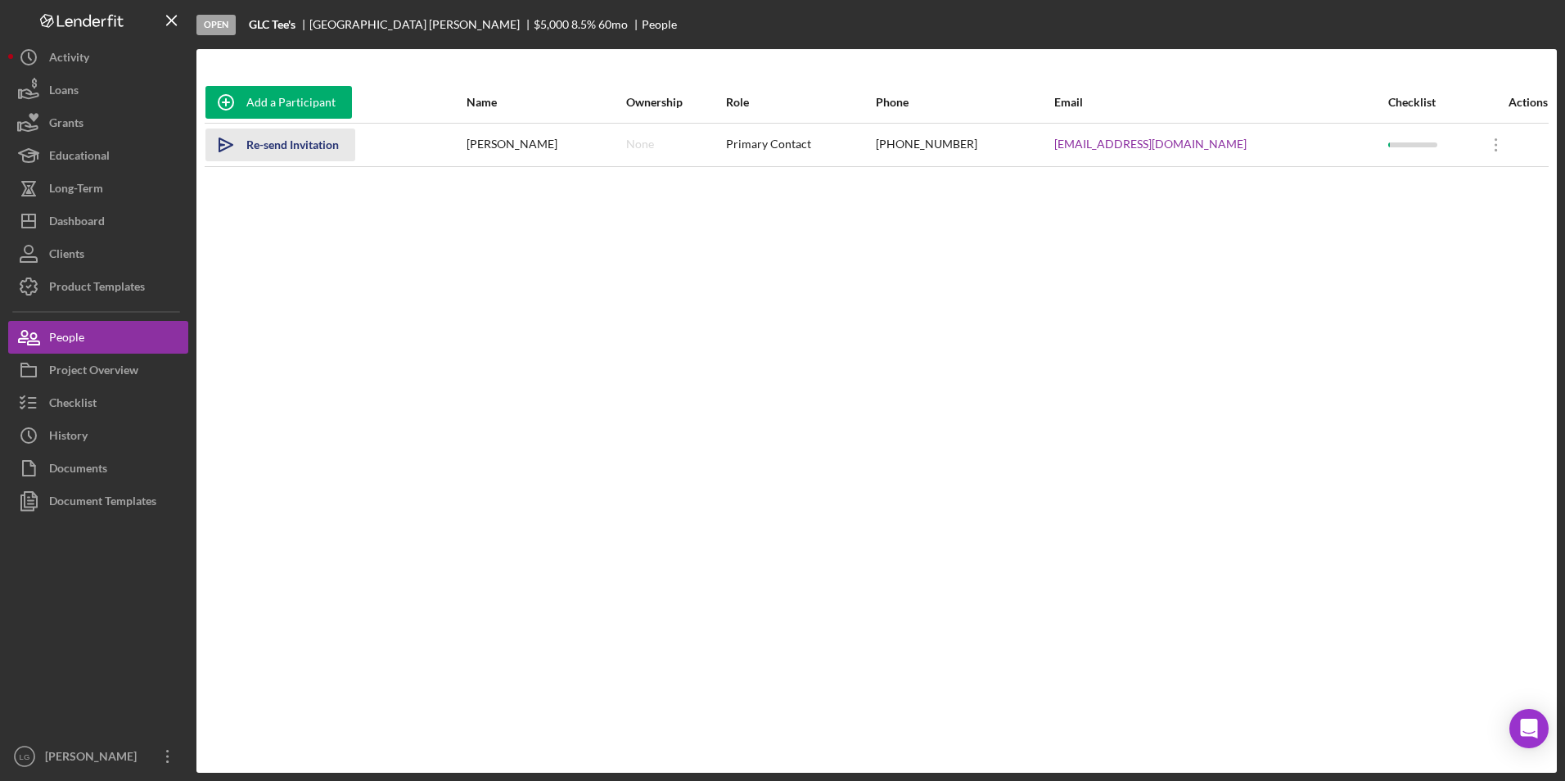
click at [300, 135] on div "Re-send Invitation" at bounding box center [292, 144] width 92 height 33
click at [122, 365] on div "Project Overview" at bounding box center [93, 372] width 89 height 37
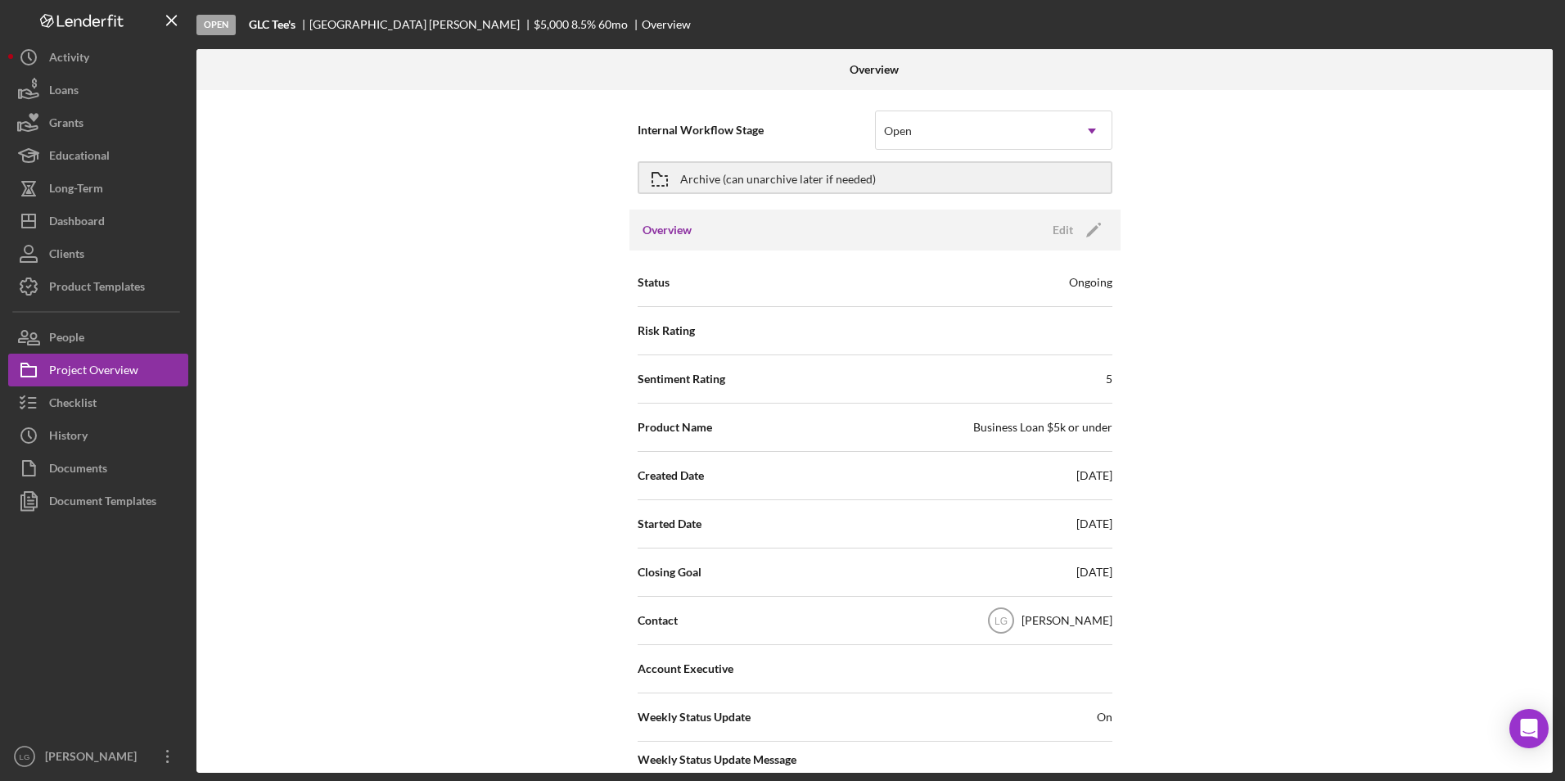
scroll to position [164, 0]
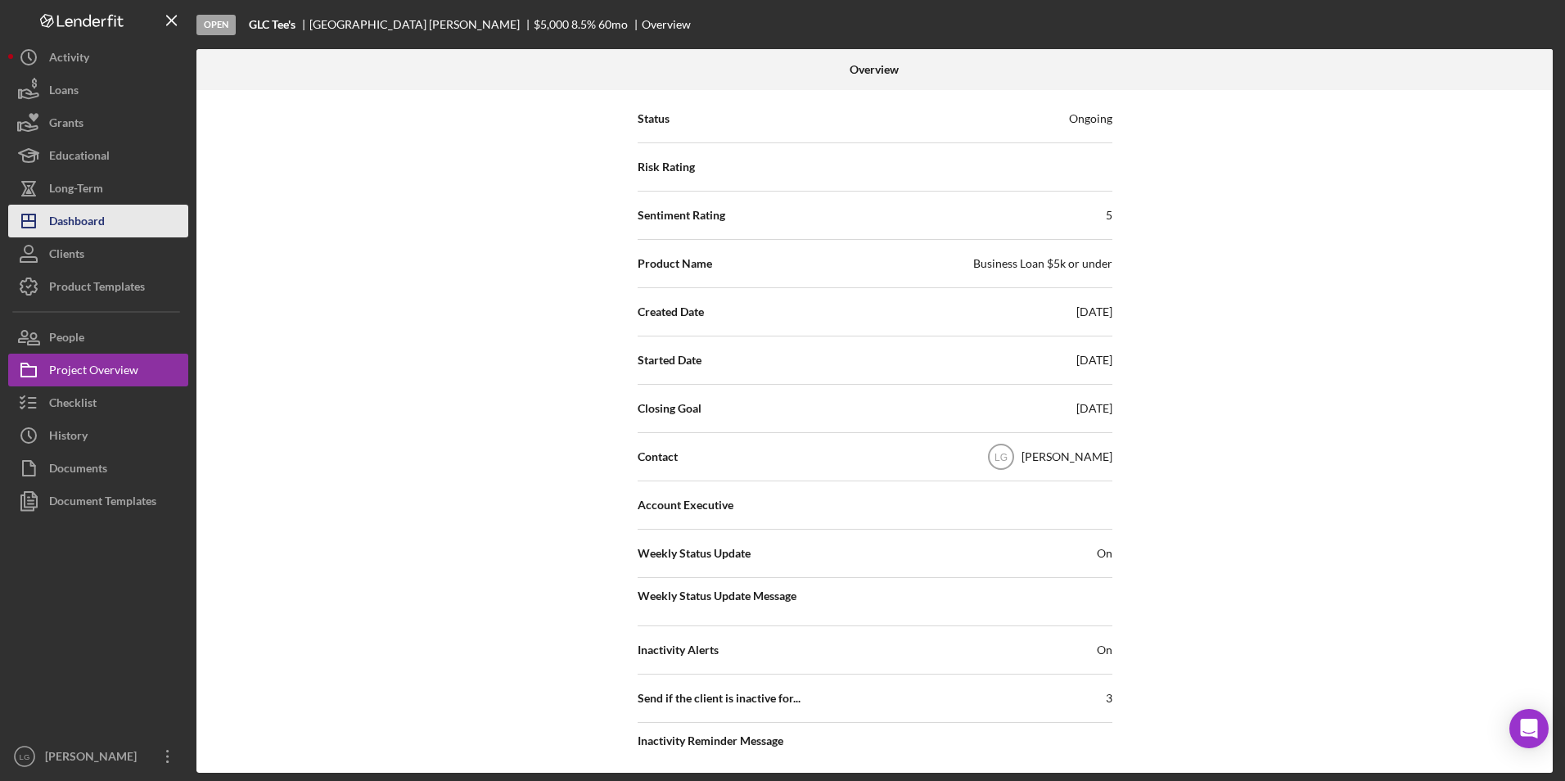
drag, startPoint x: 83, startPoint y: 208, endPoint x: 97, endPoint y: 207, distance: 13.1
click at [83, 208] on div "Dashboard" at bounding box center [77, 223] width 56 height 37
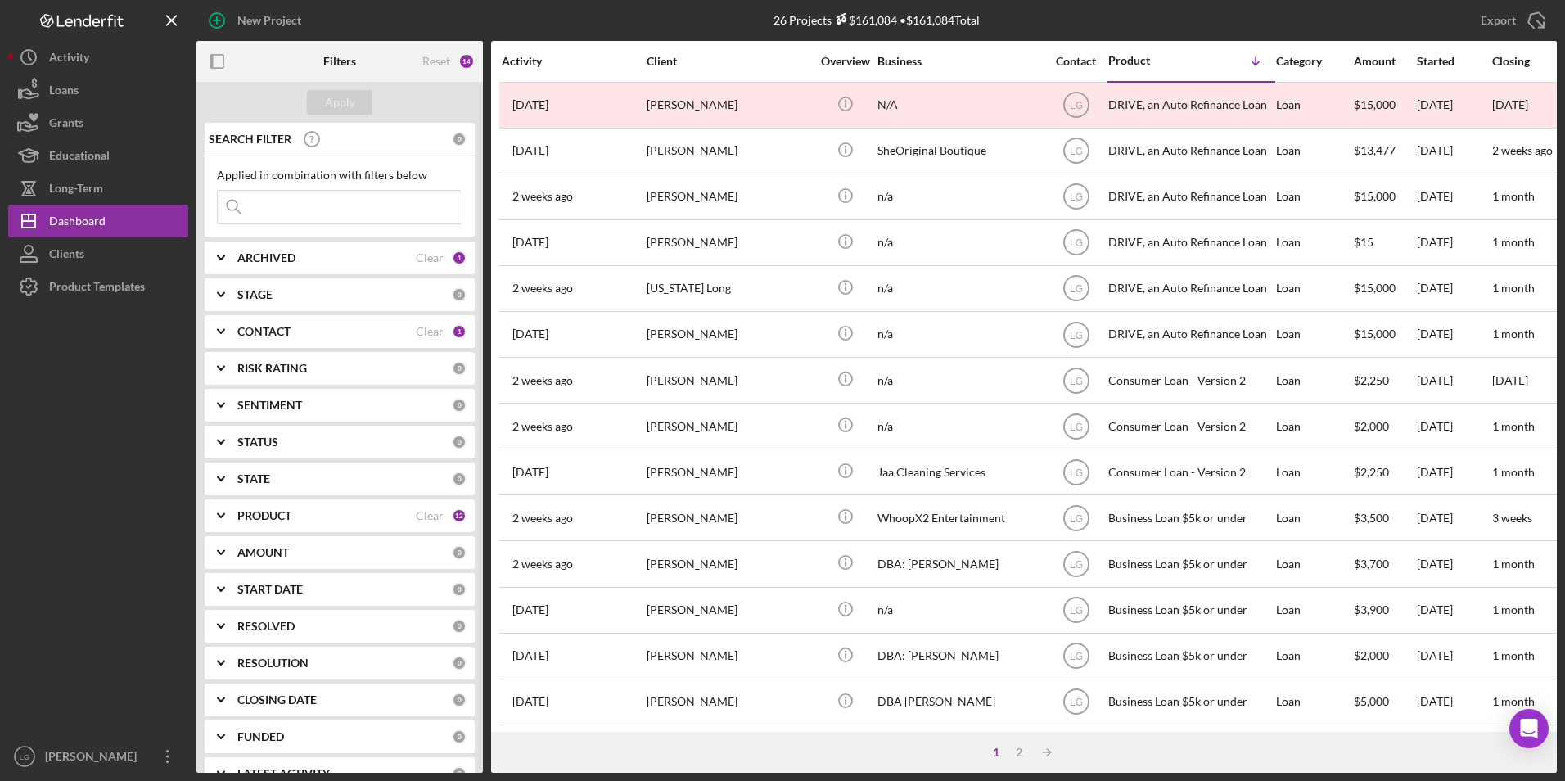
click at [249, 260] on b "ARCHIVED" at bounding box center [266, 257] width 58 height 13
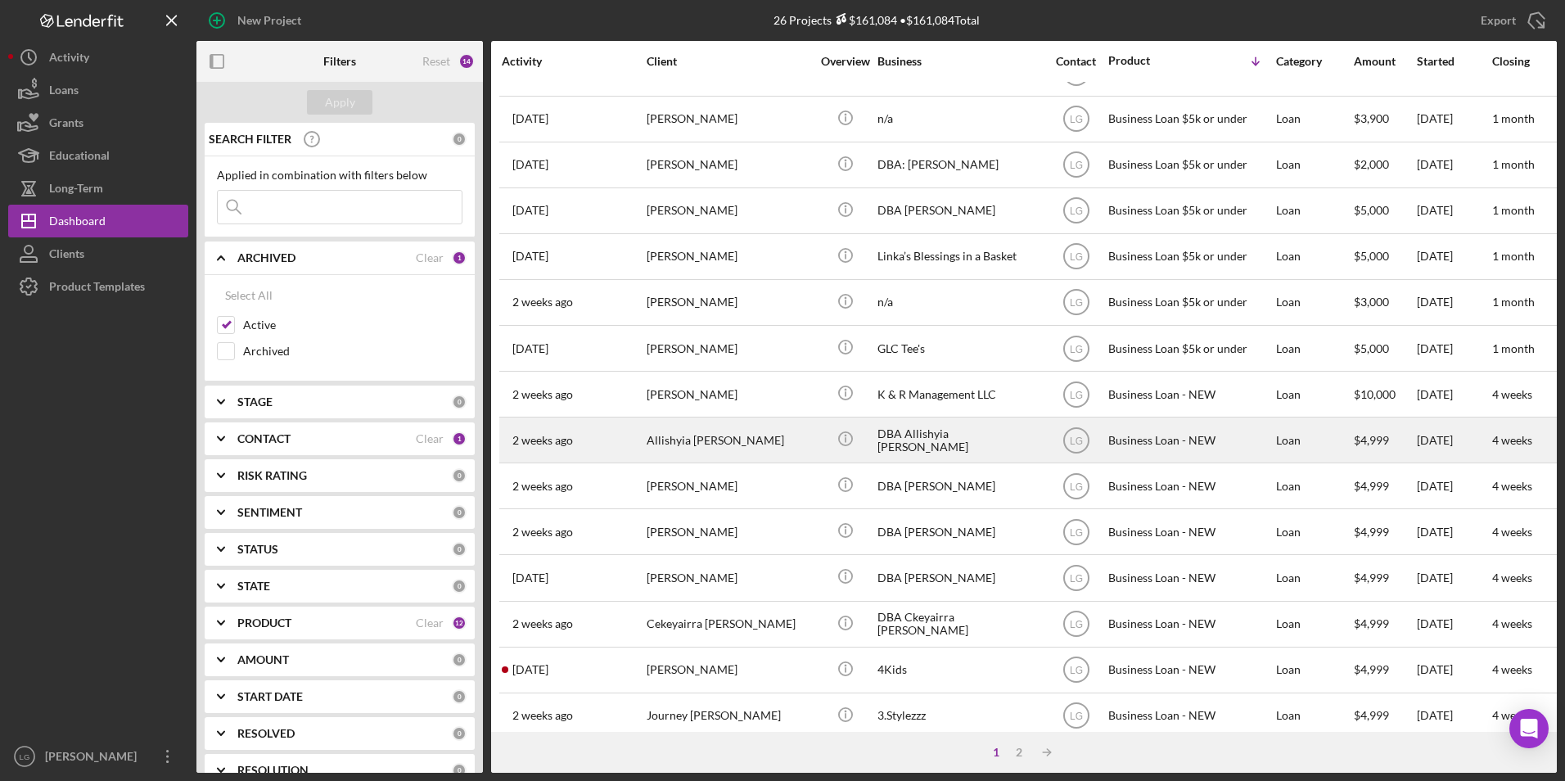
scroll to position [519, 0]
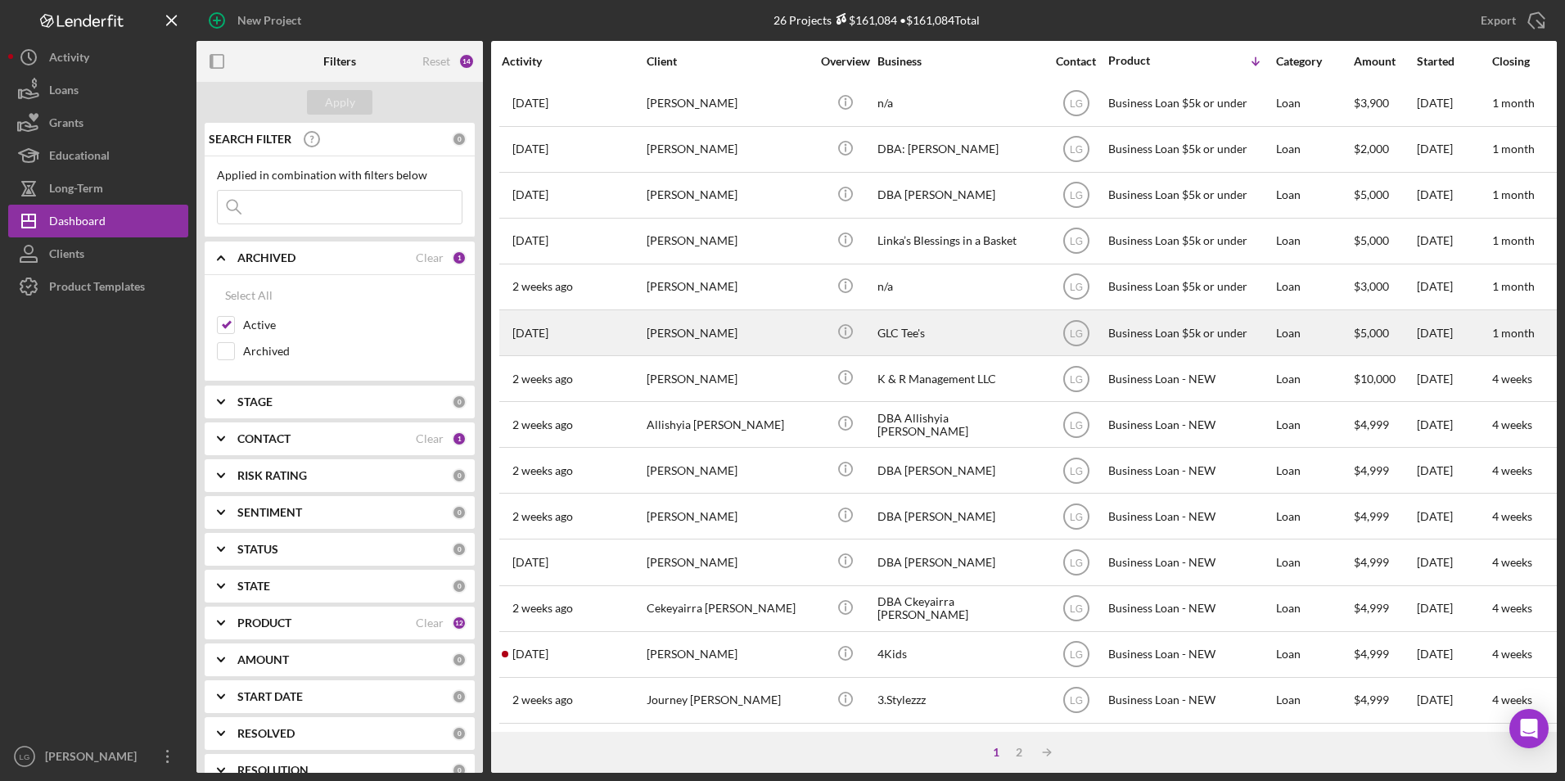
click at [681, 327] on div "India Mitchell" at bounding box center [729, 332] width 164 height 43
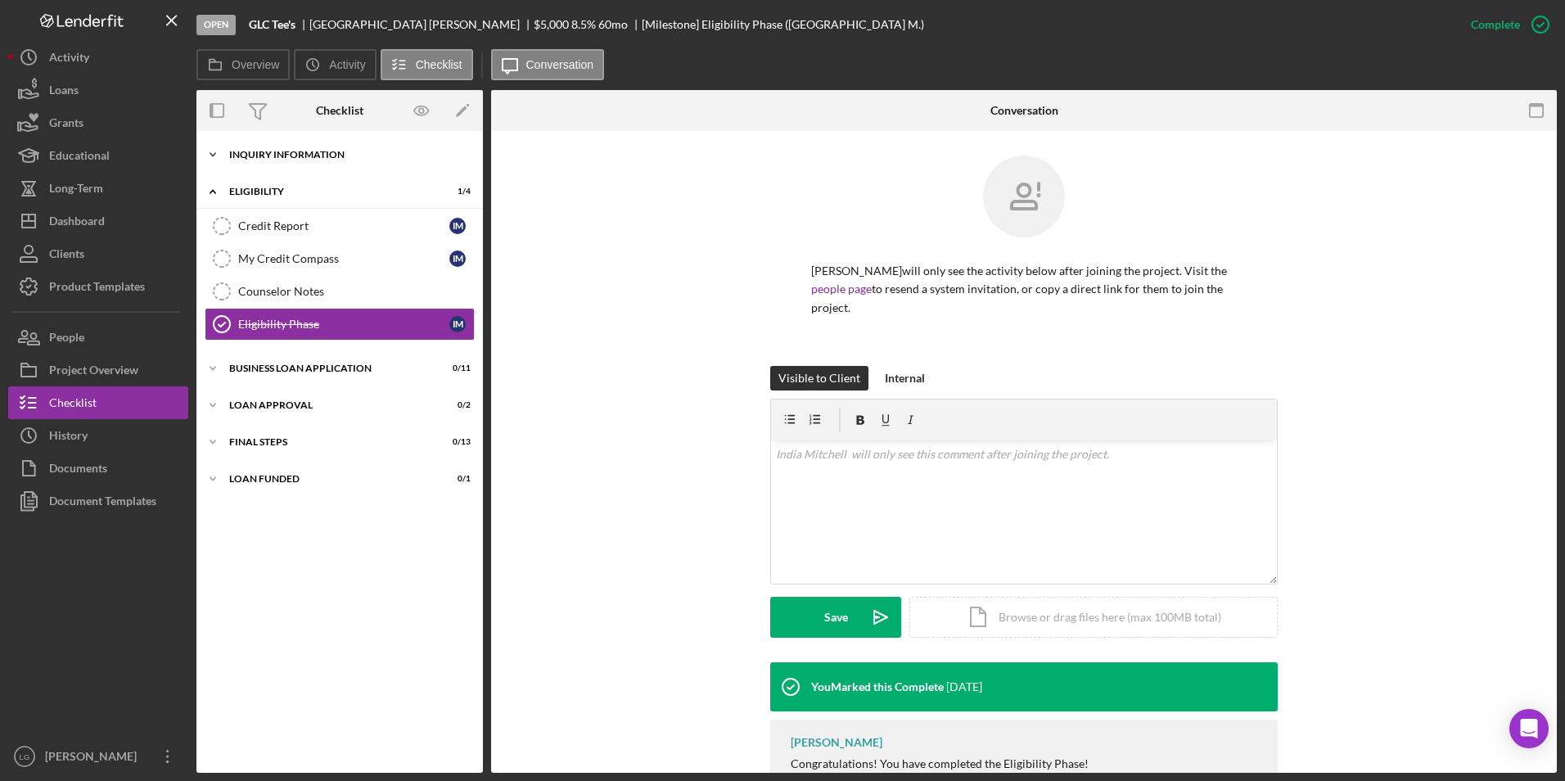
click at [272, 151] on div "INQUIRY INFORMATION" at bounding box center [345, 155] width 233 height 10
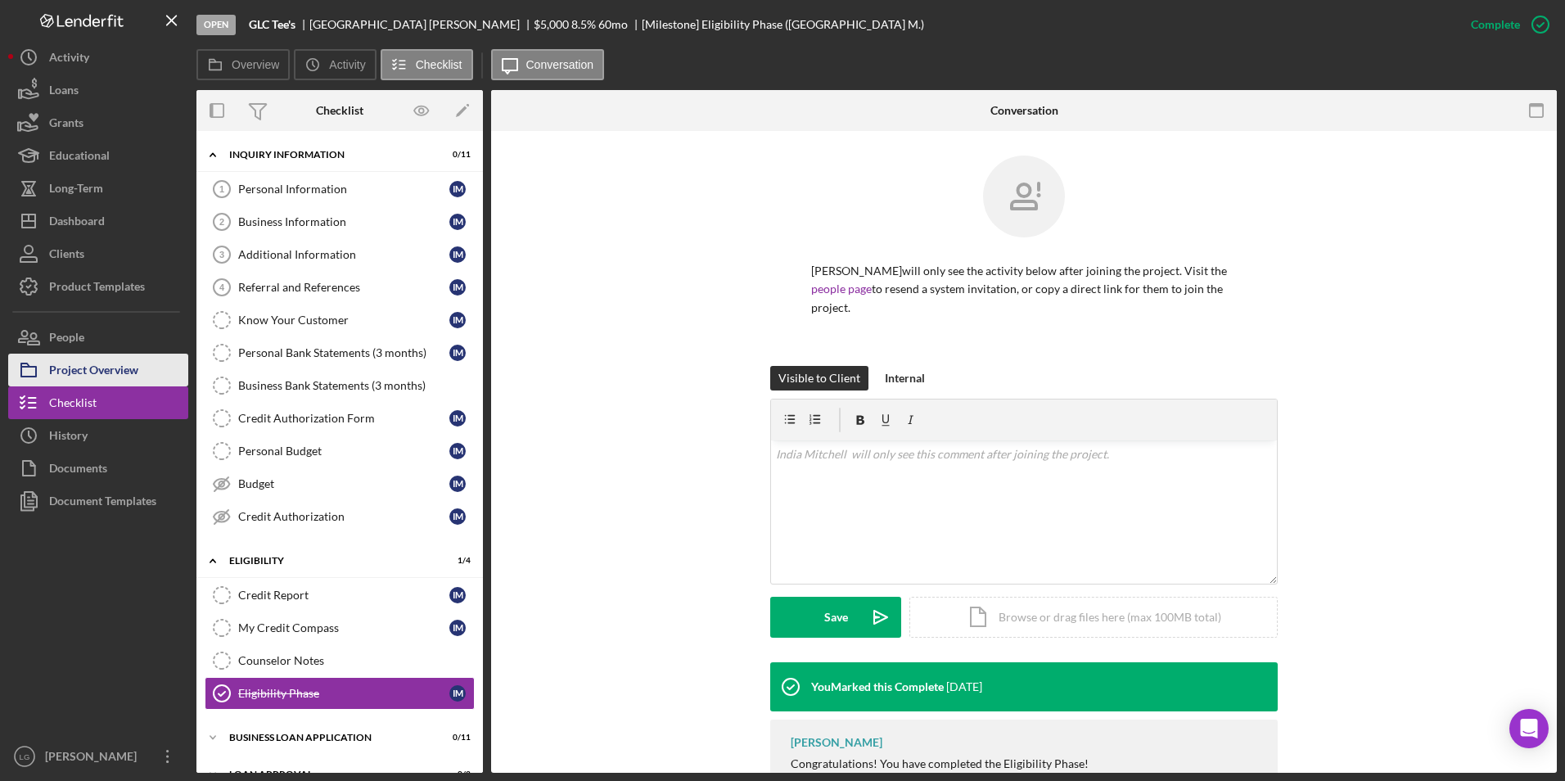
click at [122, 370] on div "Project Overview" at bounding box center [93, 372] width 89 height 37
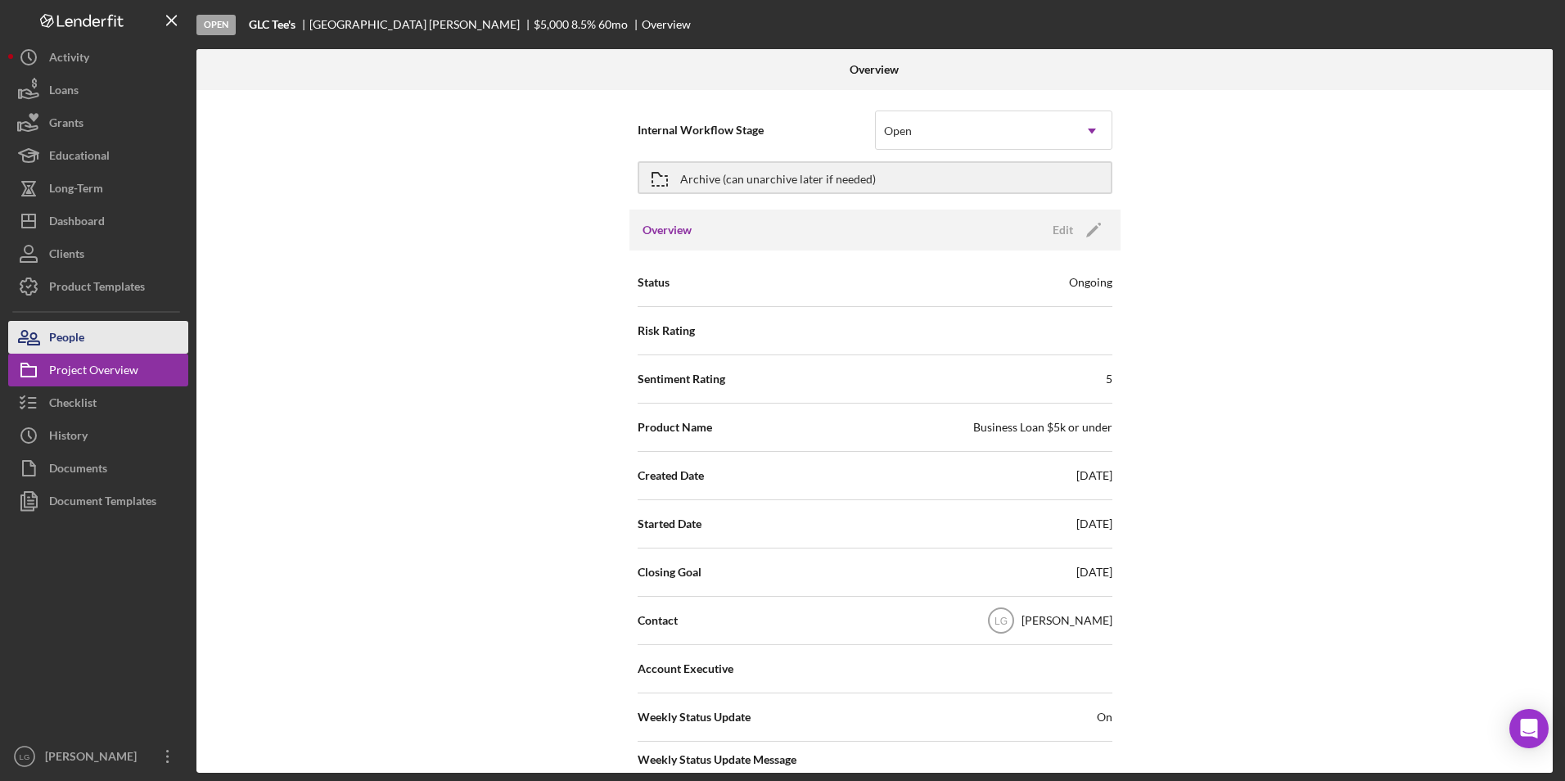
click at [83, 322] on div "People" at bounding box center [66, 339] width 35 height 37
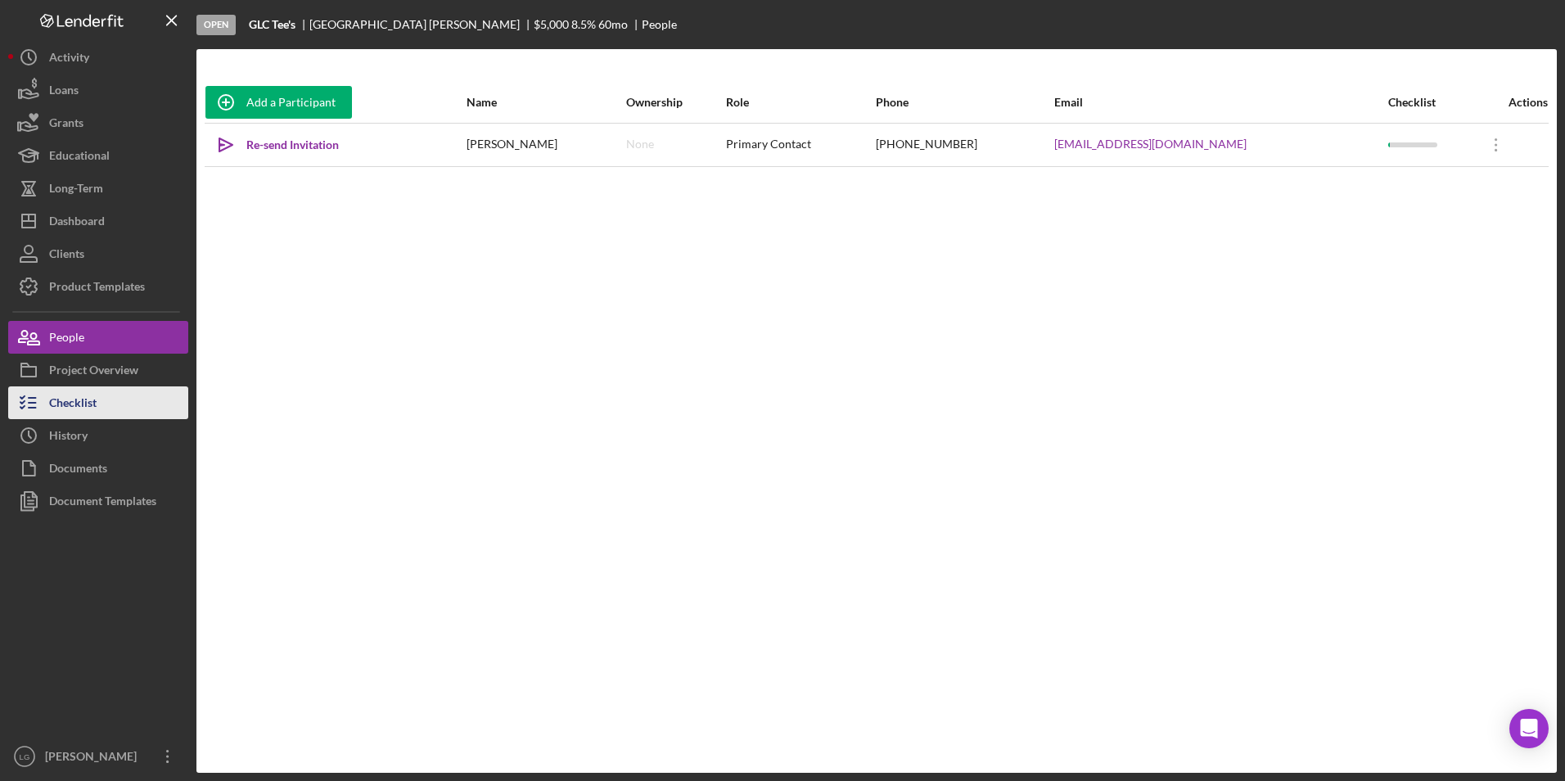
click at [74, 404] on div "Checklist" at bounding box center [72, 404] width 47 height 37
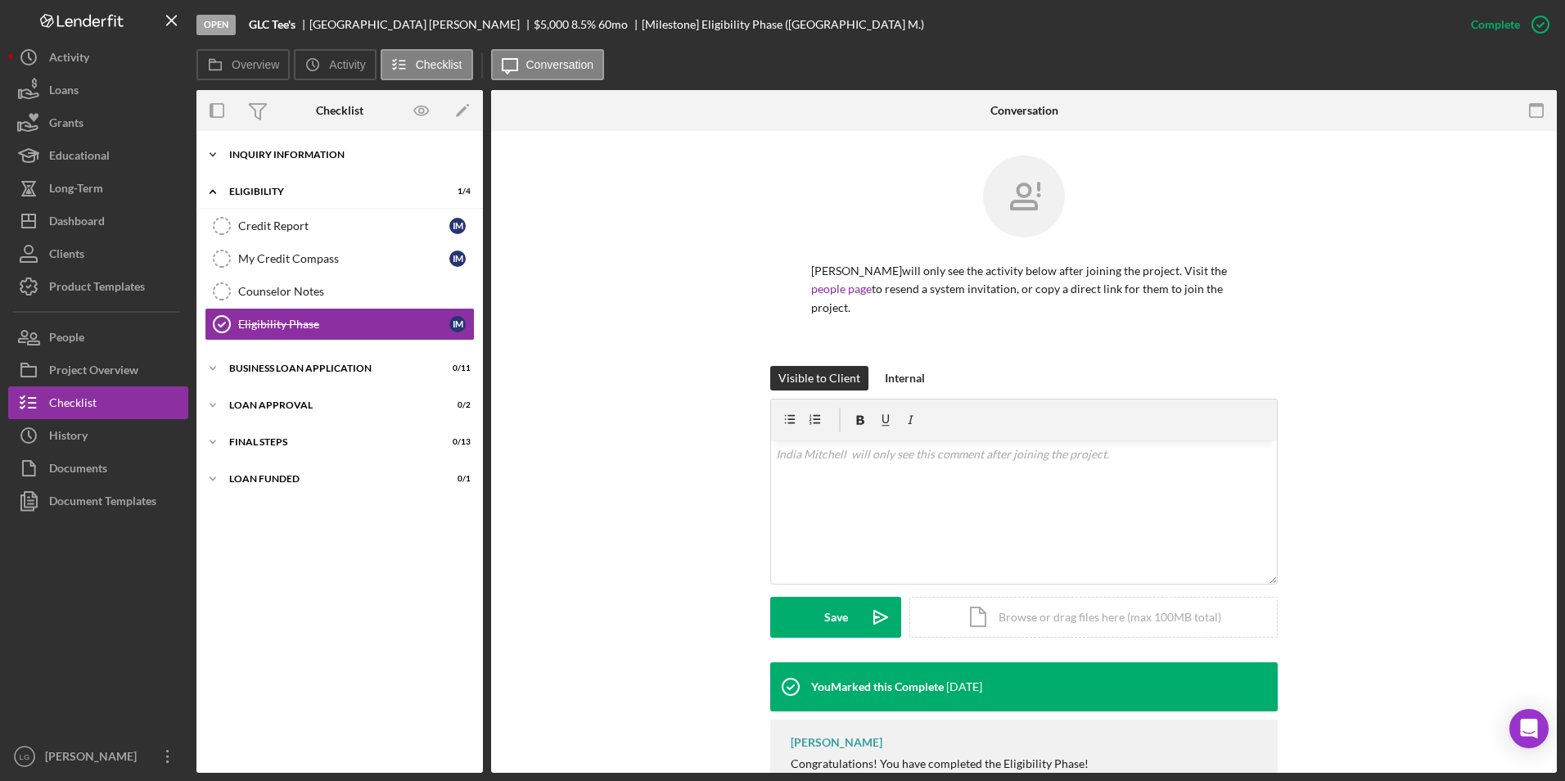
click at [247, 156] on div "INQUIRY INFORMATION" at bounding box center [345, 155] width 233 height 10
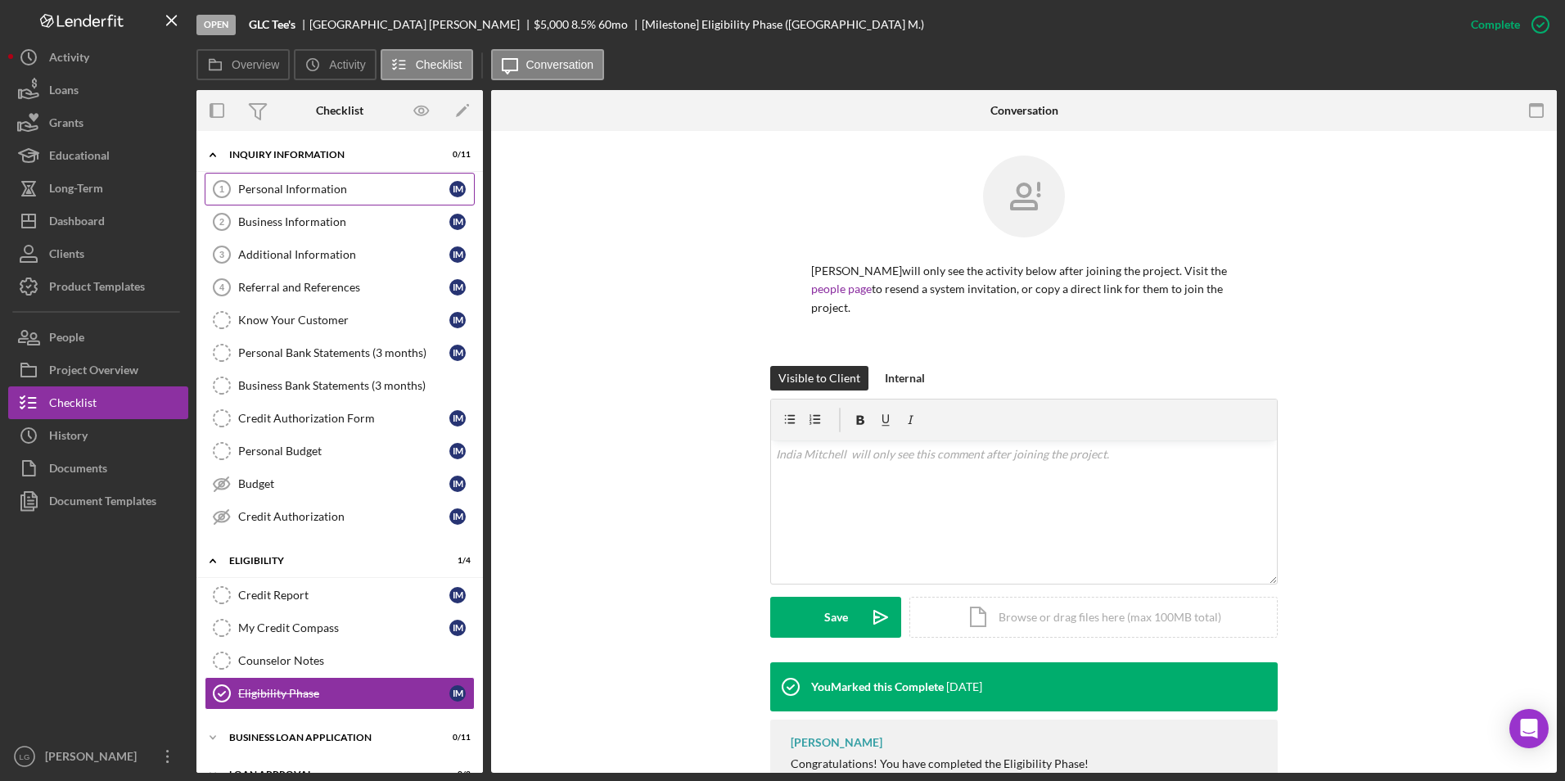
drag, startPoint x: 291, startPoint y: 193, endPoint x: 321, endPoint y: 196, distance: 30.5
click at [291, 192] on div "Personal Information" at bounding box center [343, 189] width 211 height 13
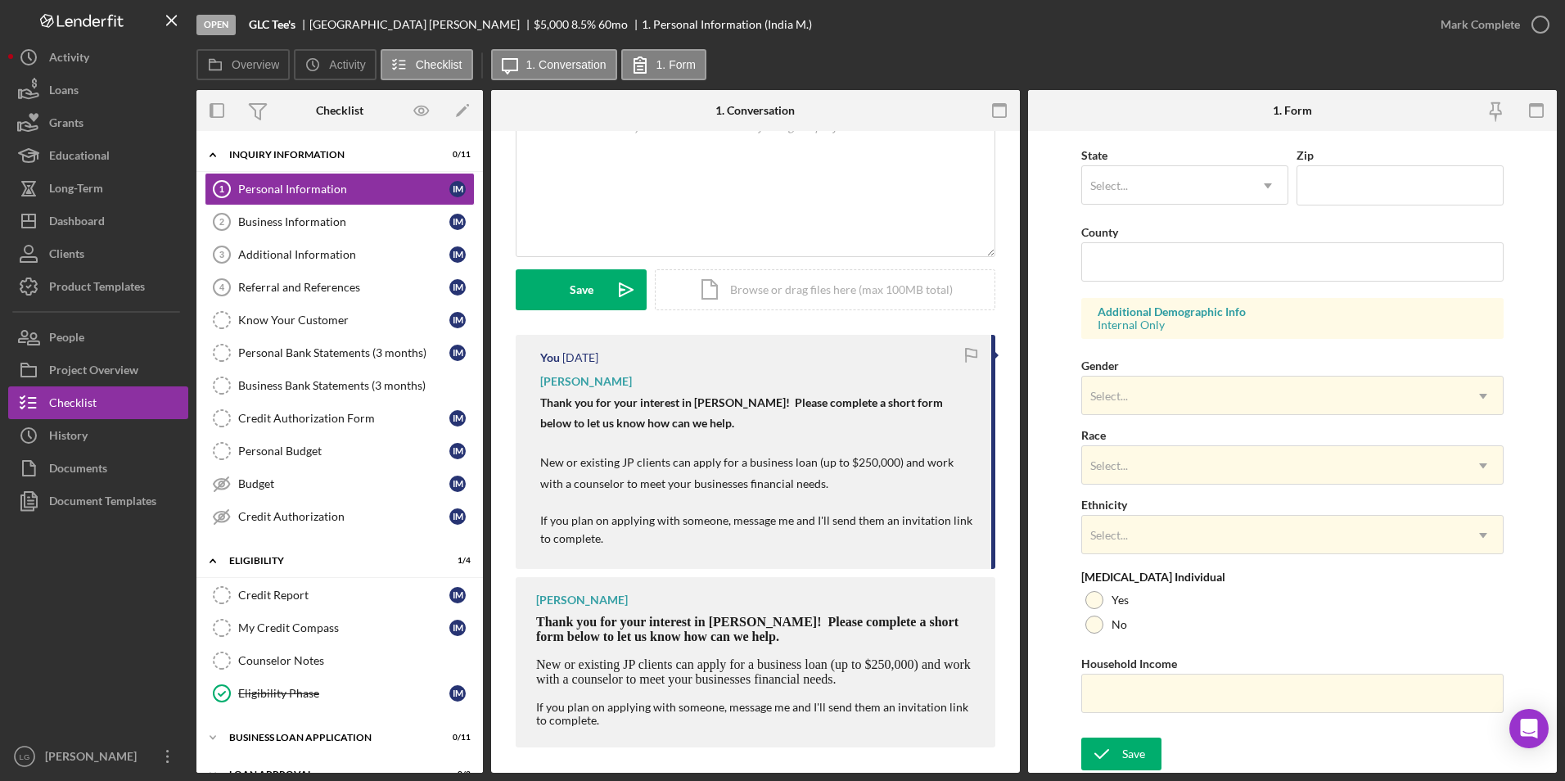
scroll to position [335, 0]
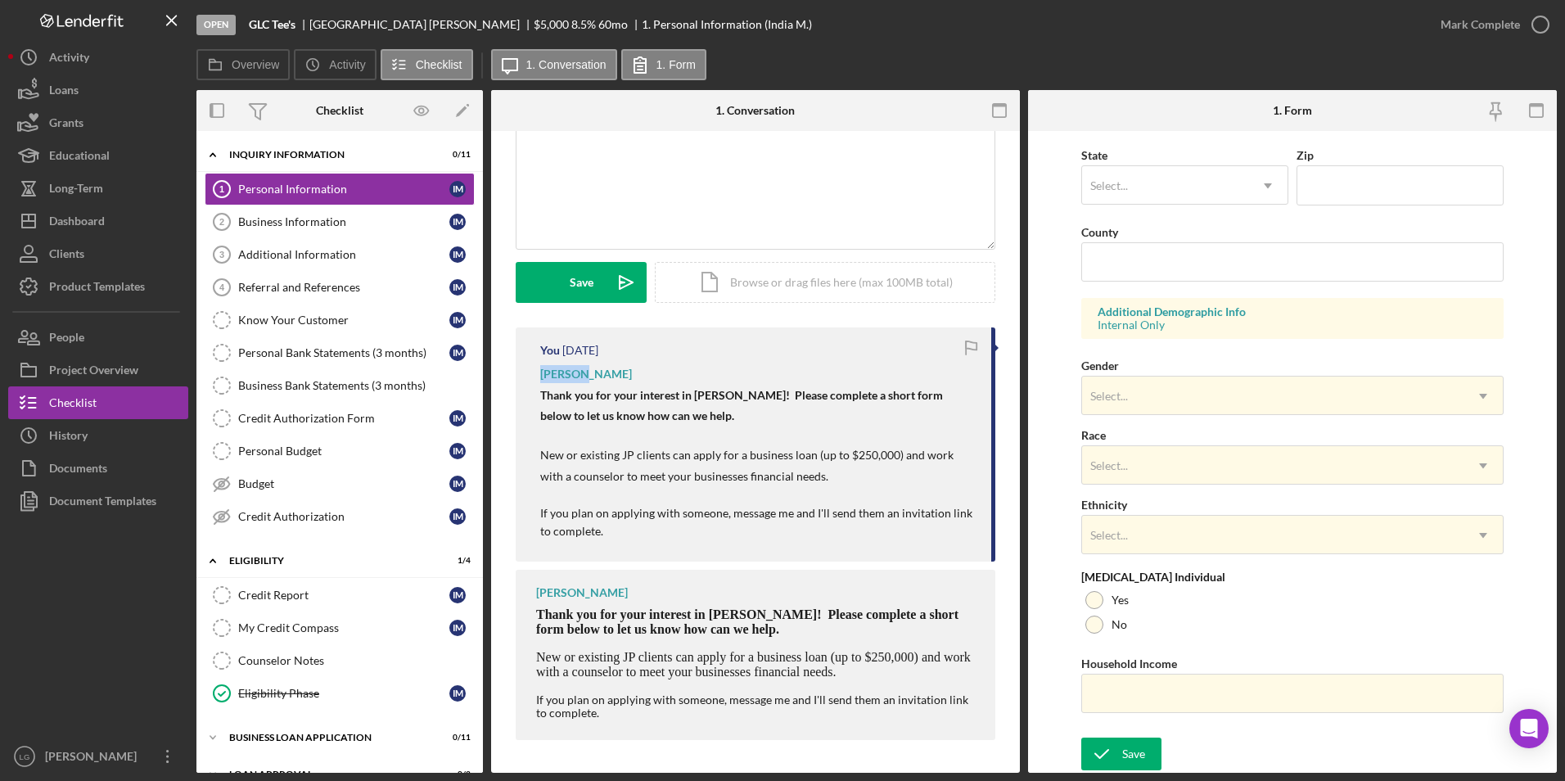
drag, startPoint x: 529, startPoint y: 376, endPoint x: 579, endPoint y: 365, distance: 51.8
click at [579, 365] on div "You 4 days ago LaTrisha Gandy Thank you for your interest in Justine PETERSEN! …" at bounding box center [756, 443] width 480 height 233
click at [816, 322] on div "Visible to Client Internal v Color teal Color pink Remove color Add row above A…" at bounding box center [756, 179] width 480 height 296
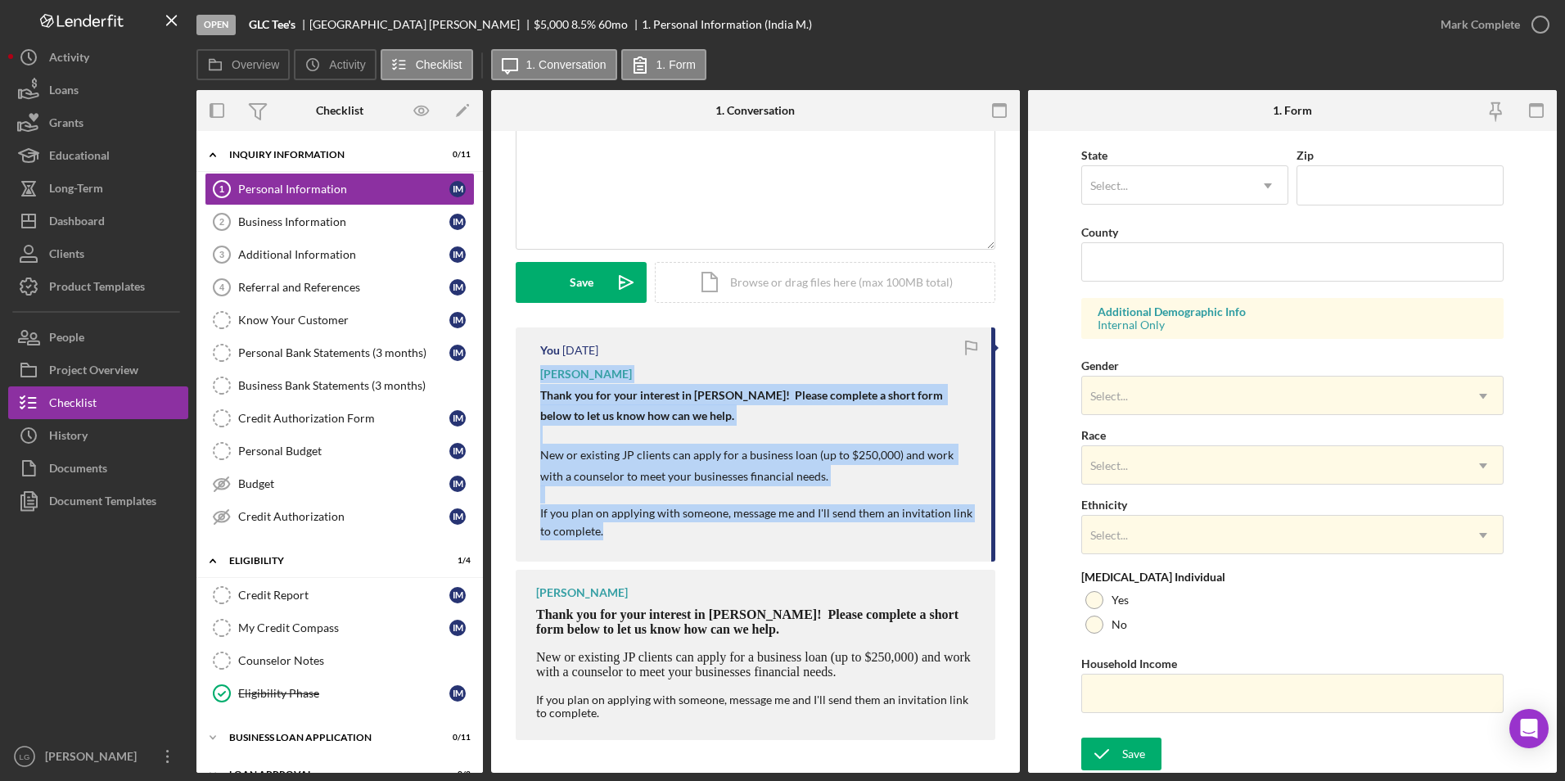
drag, startPoint x: 532, startPoint y: 377, endPoint x: 686, endPoint y: 543, distance: 225.9
click at [686, 543] on div "You 4 days ago LaTrisha Gandy Thank you for your interest in Justine PETERSEN! …" at bounding box center [756, 443] width 480 height 233
drag, startPoint x: 686, startPoint y: 543, endPoint x: 615, endPoint y: 394, distance: 164.4
copy div "LaTrisha Gandy Thank you for your interest in Justine PETERSEN! Please complete…"
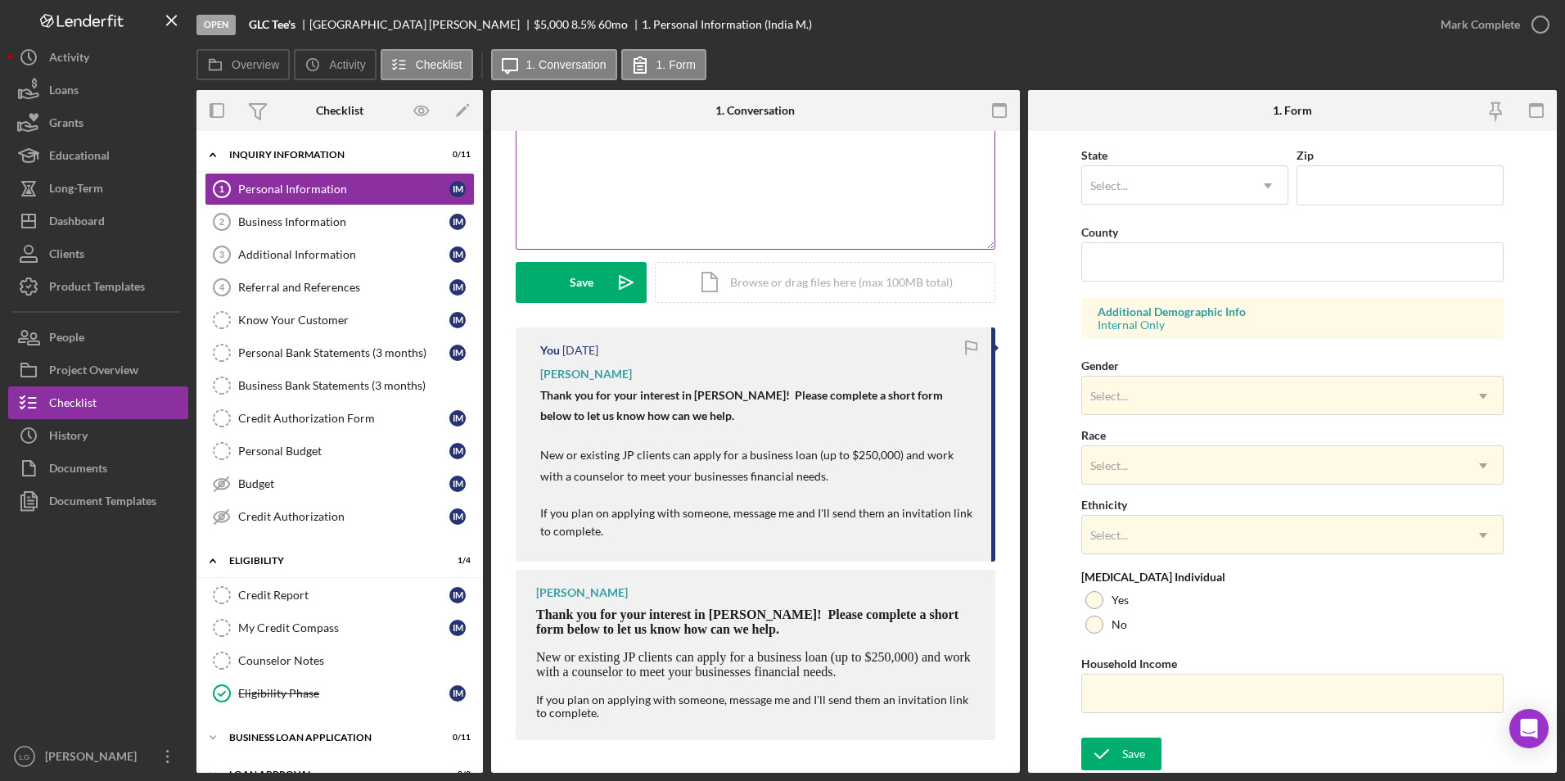
click at [610, 139] on div "v Color teal Color pink Remove color Add row above Add row below Add column bef…" at bounding box center [755, 177] width 478 height 143
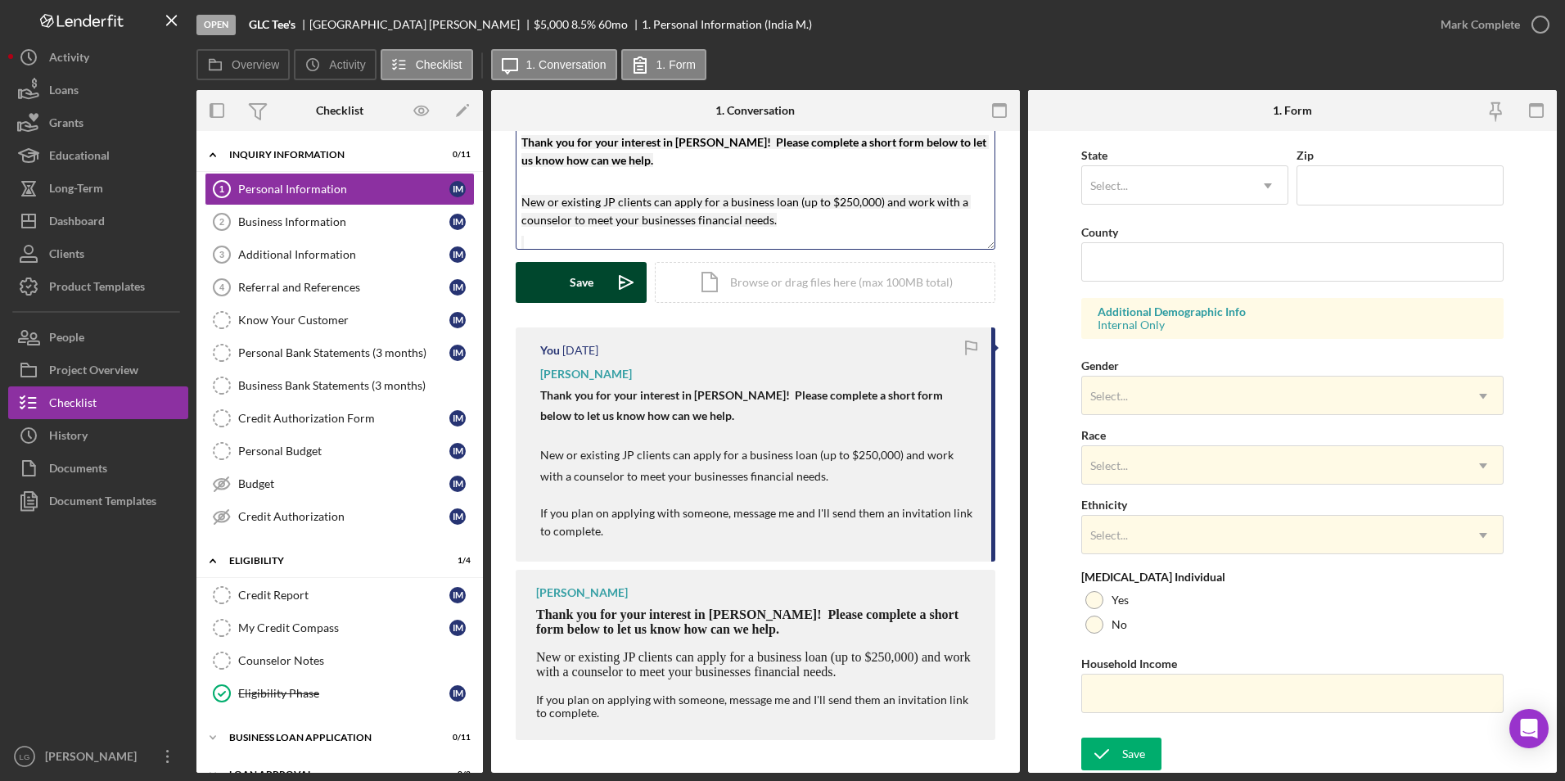
scroll to position [46, 0]
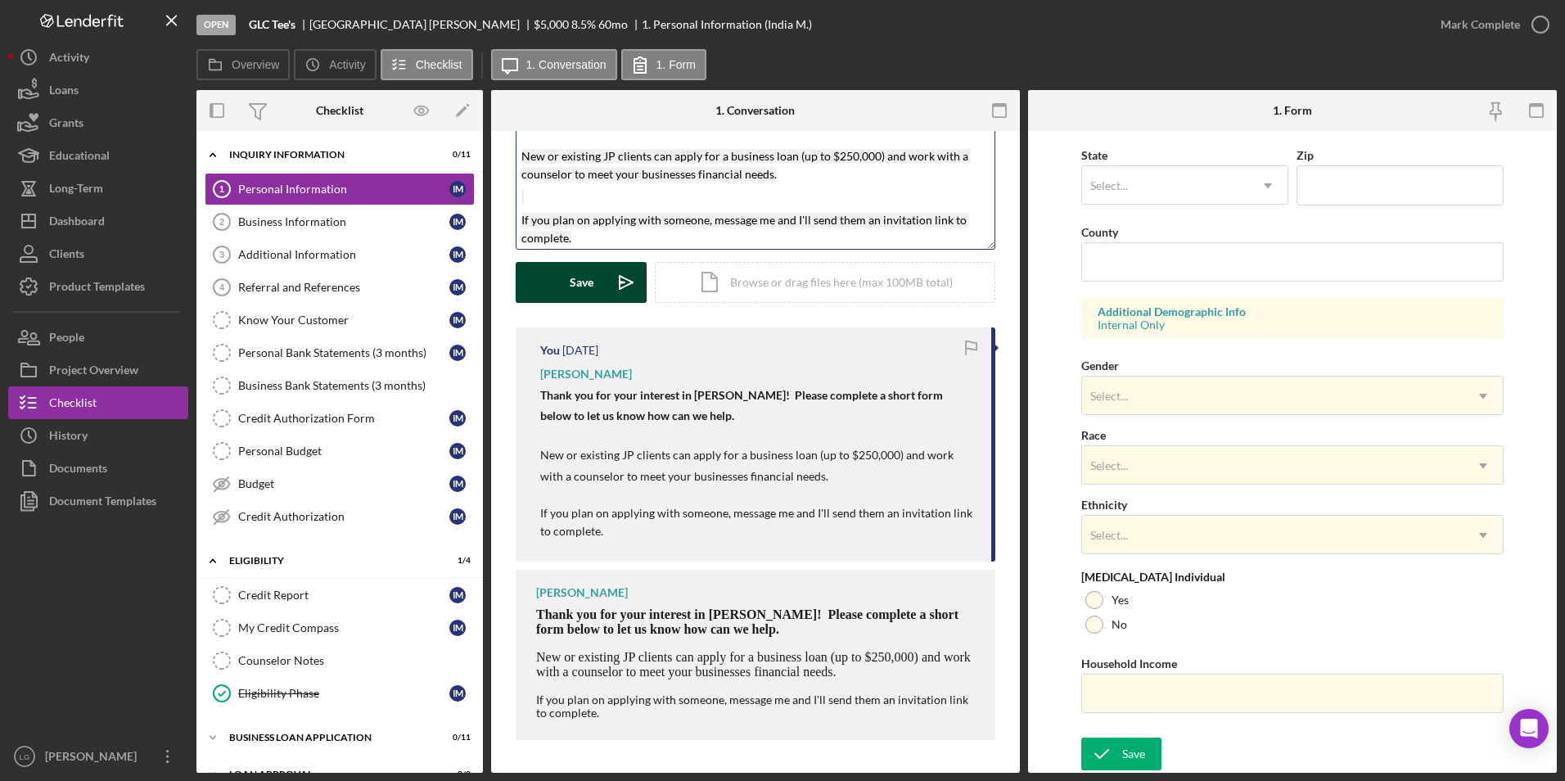
click at [601, 279] on button "Save Icon/icon-invite-send" at bounding box center [581, 282] width 131 height 41
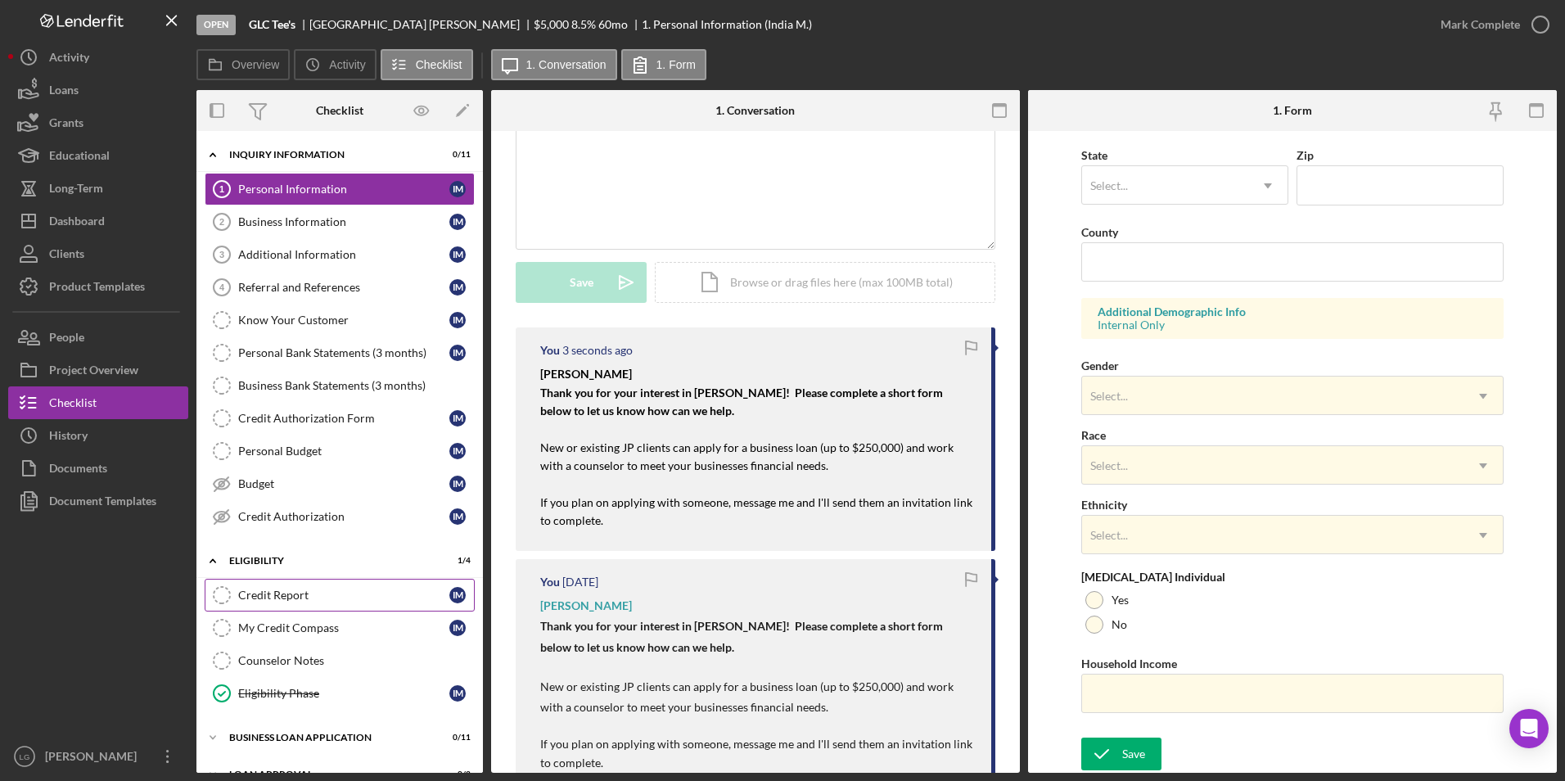
scroll to position [101, 0]
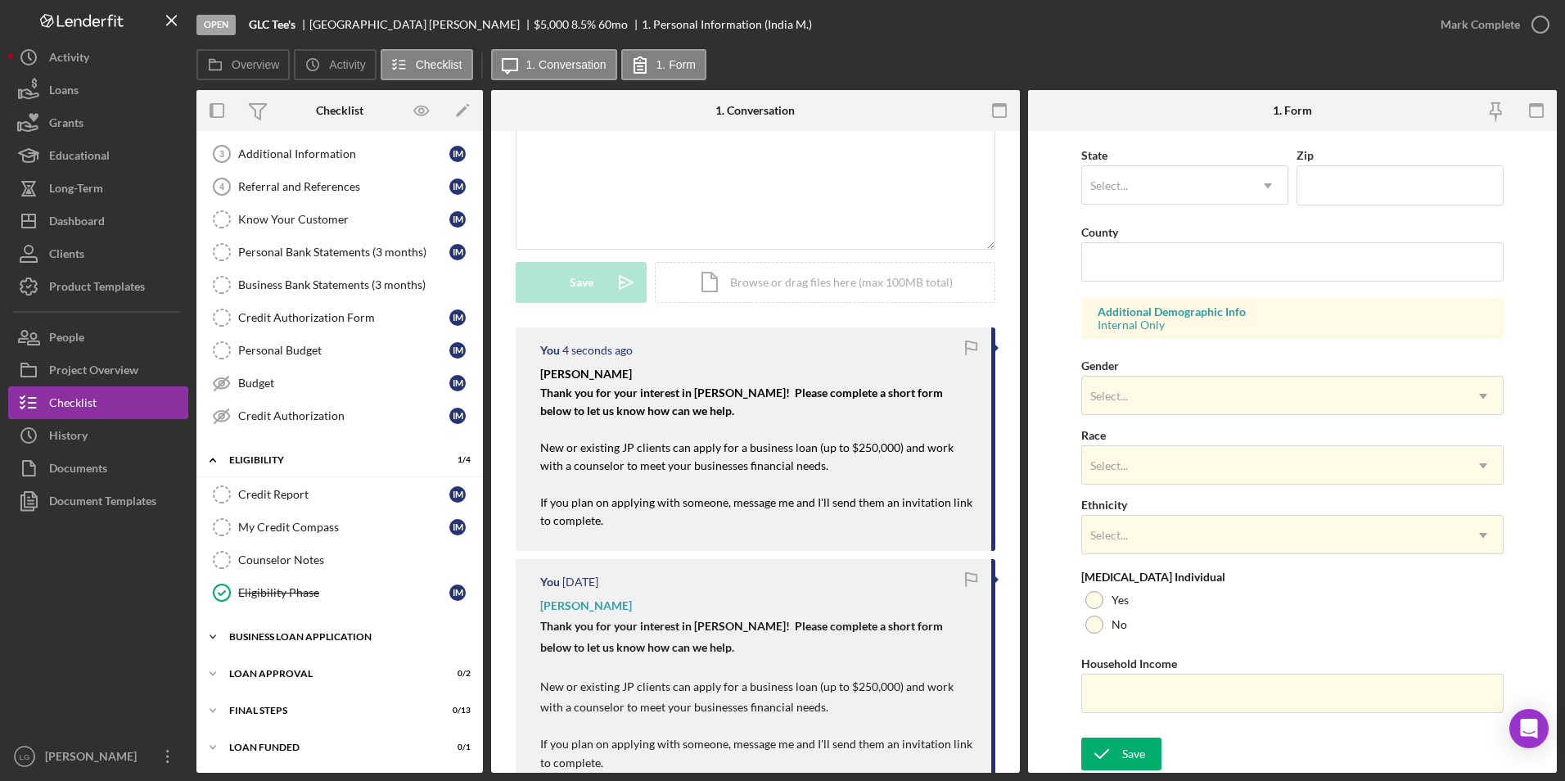
click at [277, 635] on div "BUSINESS LOAN APPLICATION" at bounding box center [345, 637] width 233 height 10
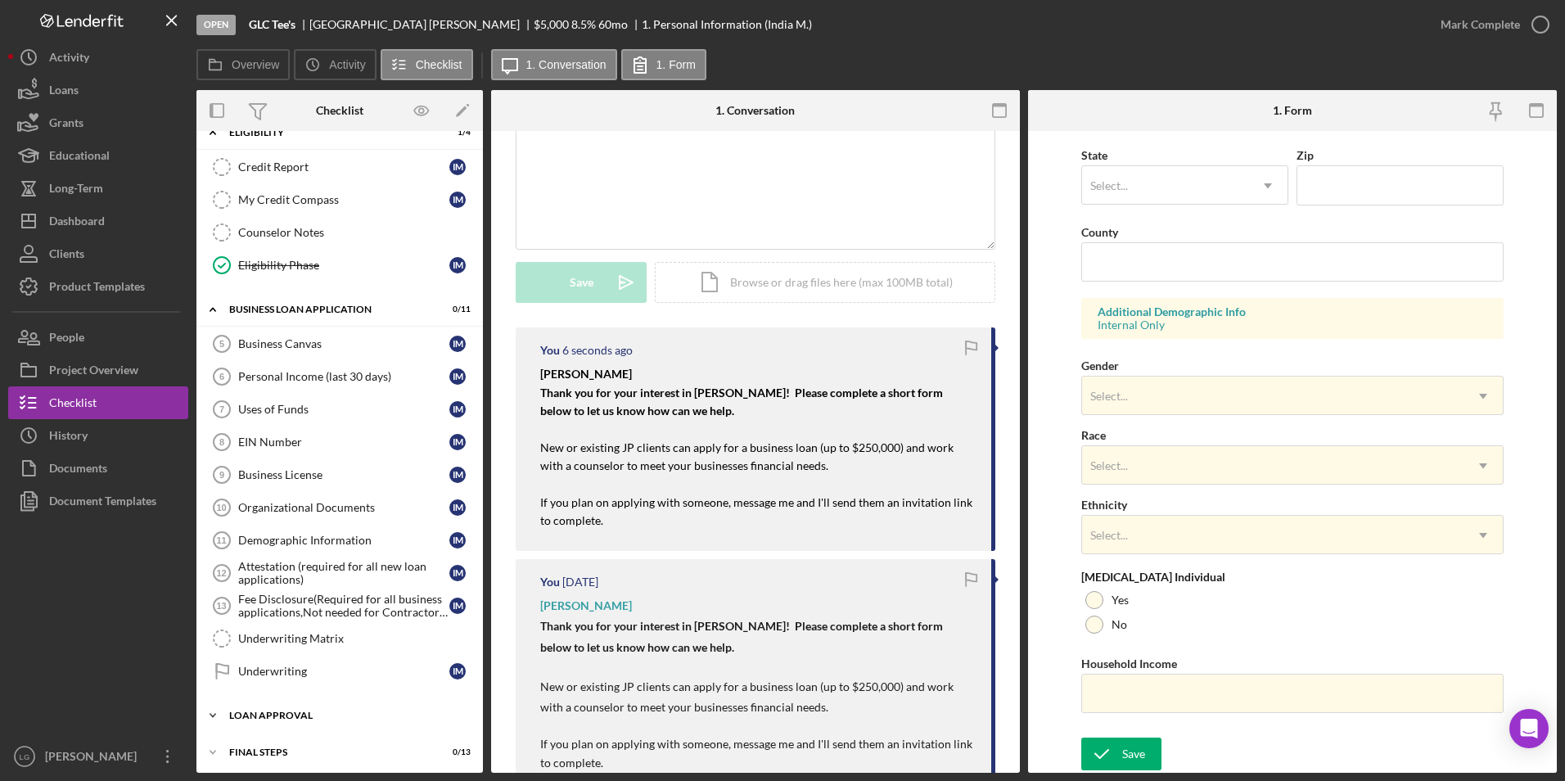
click at [273, 715] on div "Loan Approval" at bounding box center [345, 715] width 233 height 10
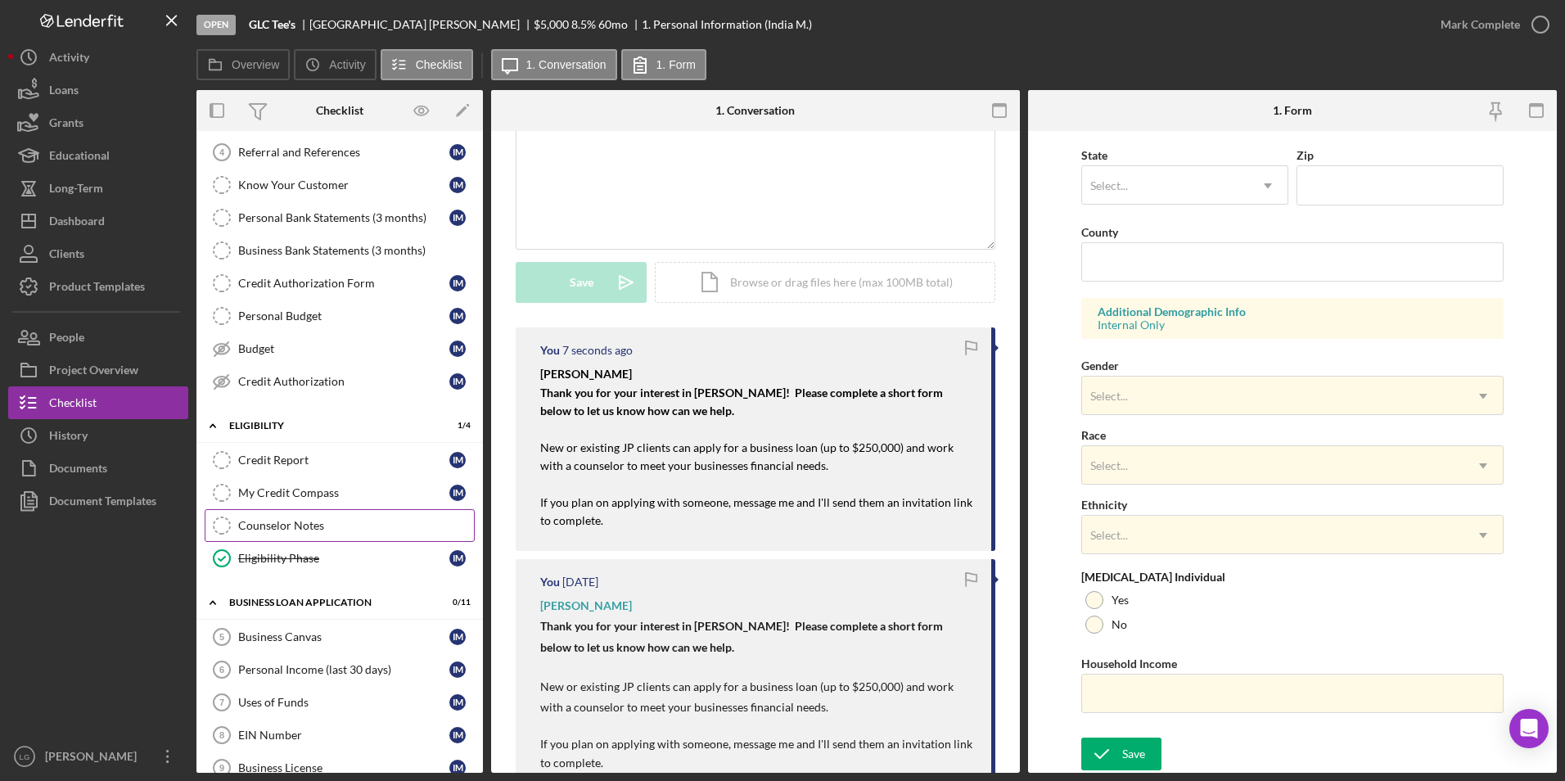
scroll to position [0, 0]
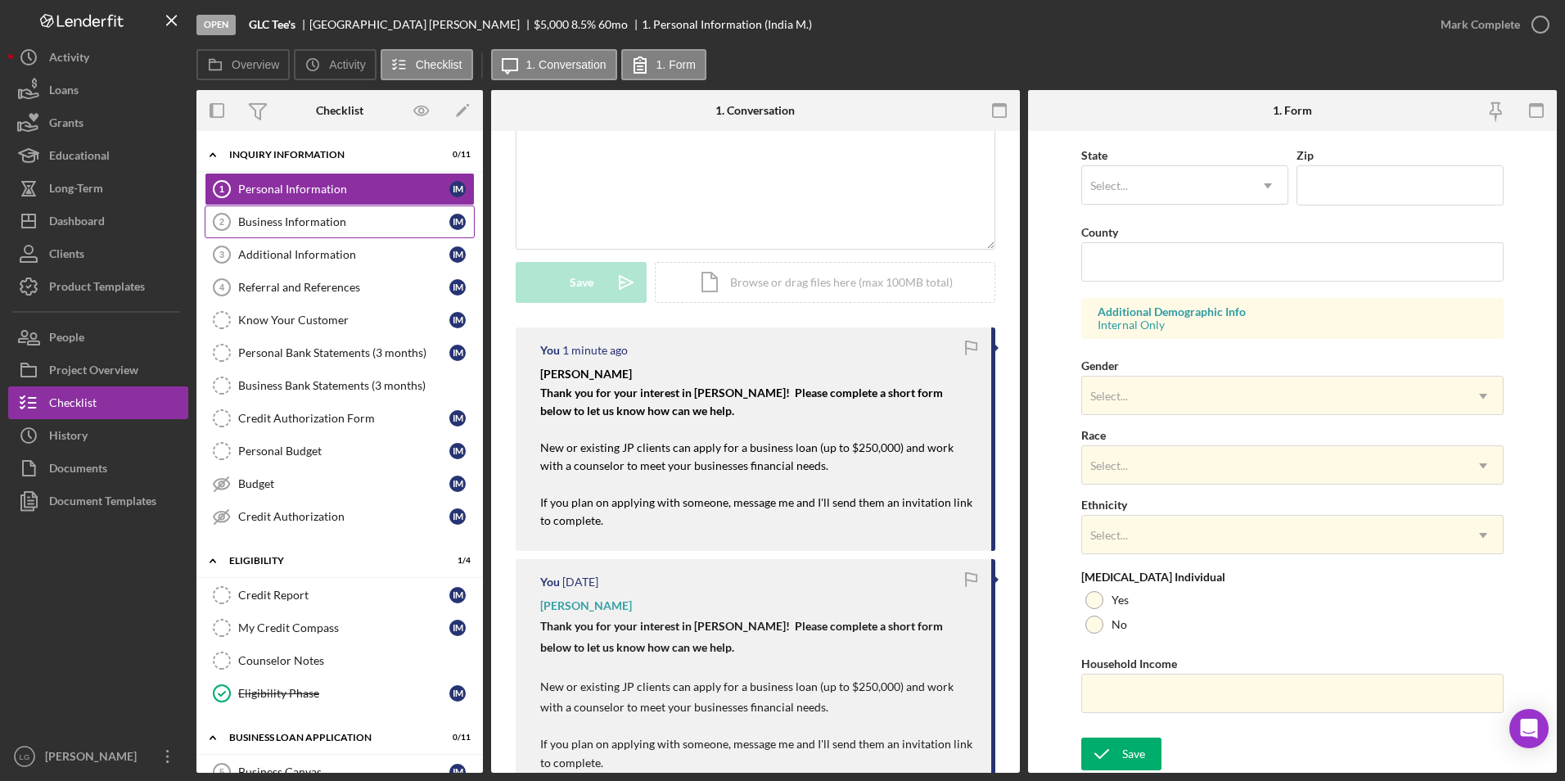
click at [319, 219] on div "Business Information" at bounding box center [343, 221] width 211 height 13
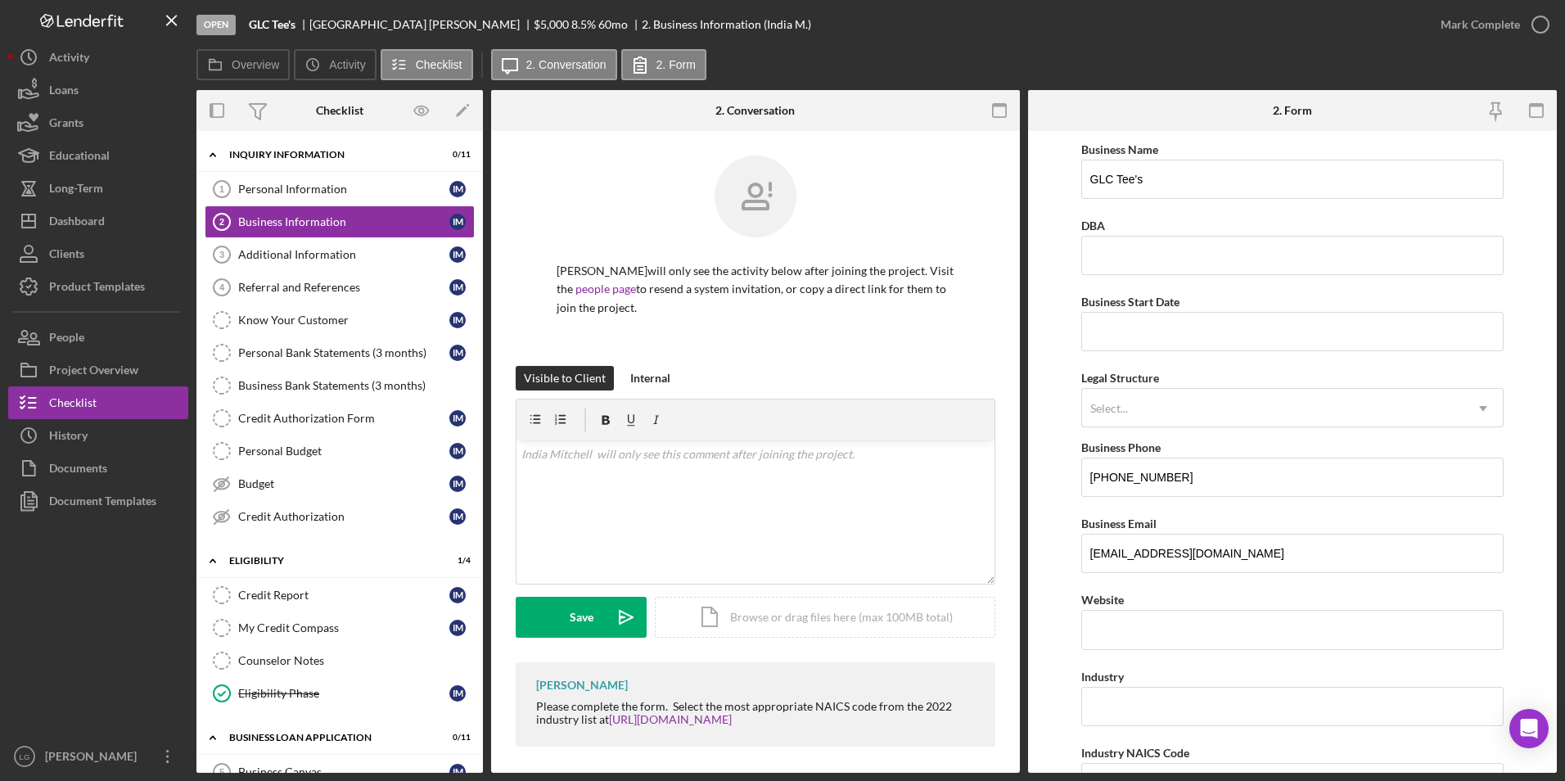
scroll to position [7, 0]
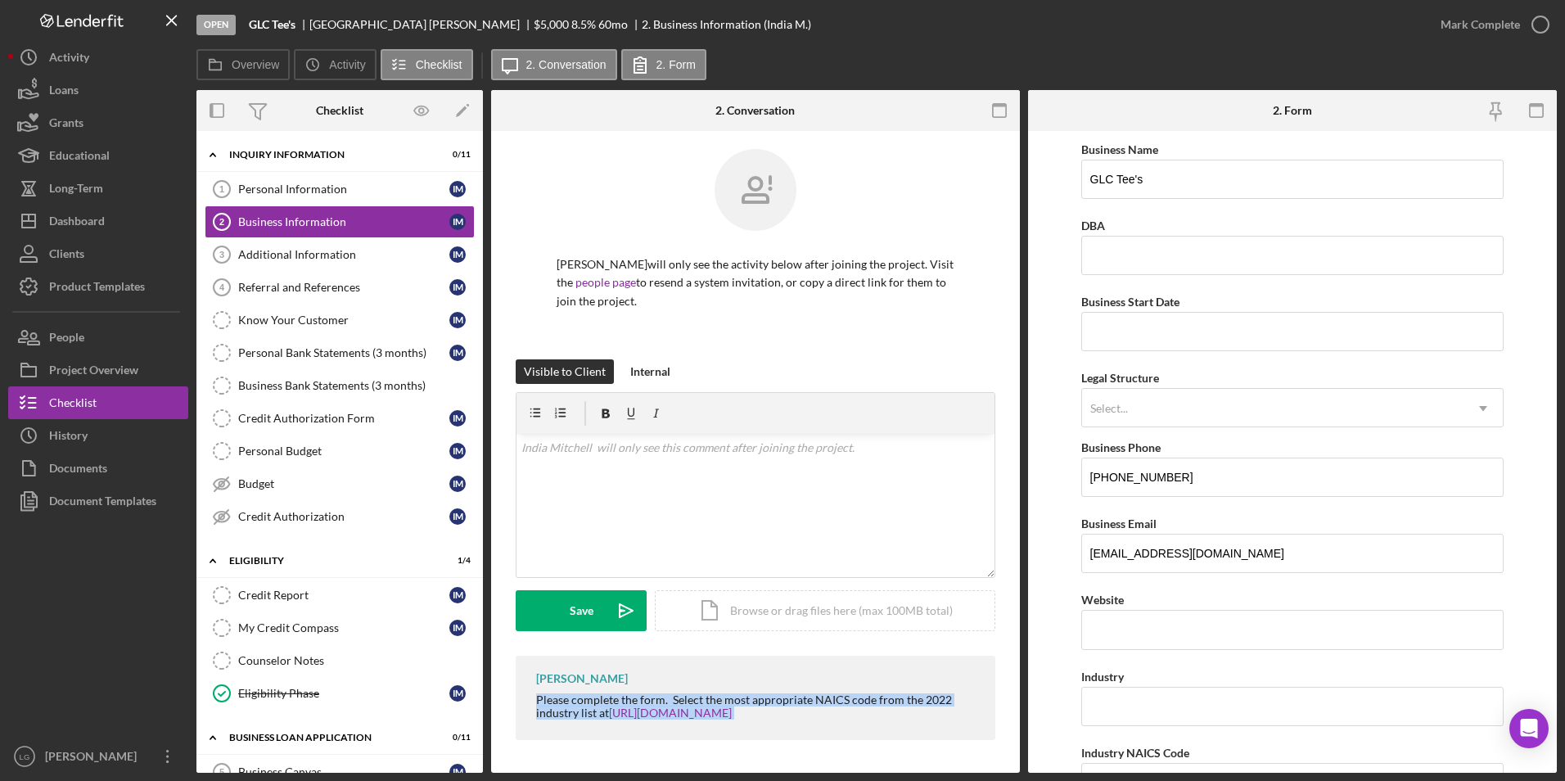
drag, startPoint x: 534, startPoint y: 704, endPoint x: 778, endPoint y: 719, distance: 243.6
click at [778, 719] on div "LaTrisha Gandy Please complete the form. Select the most appropriate NAICS code…" at bounding box center [756, 698] width 480 height 84
drag, startPoint x: 778, startPoint y: 719, endPoint x: 767, endPoint y: 699, distance: 23.1
copy div "Please complete the form. Select the most appropriate NAICS code from the 2022 …"
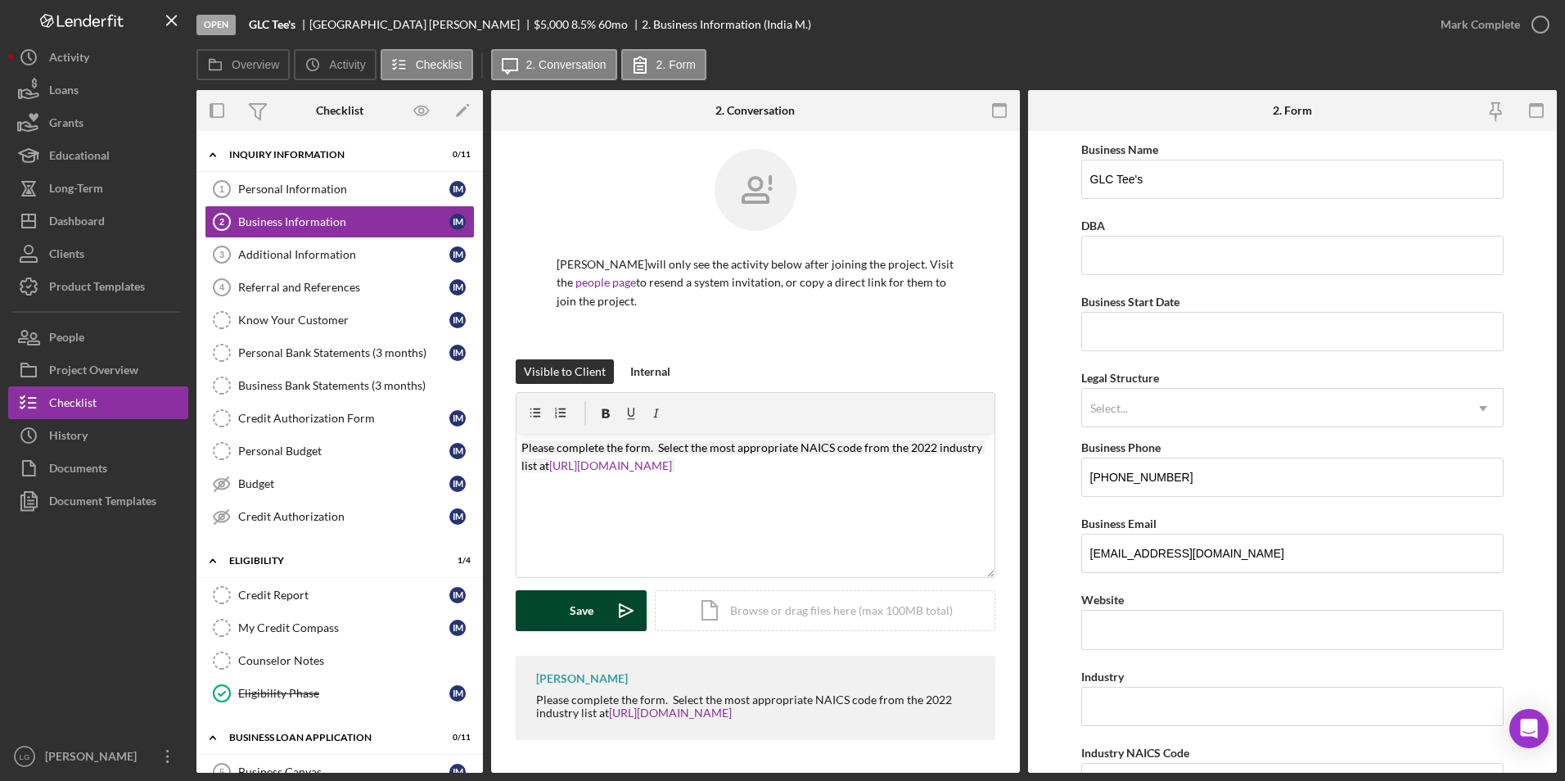
click at [589, 615] on div "Save" at bounding box center [582, 610] width 24 height 41
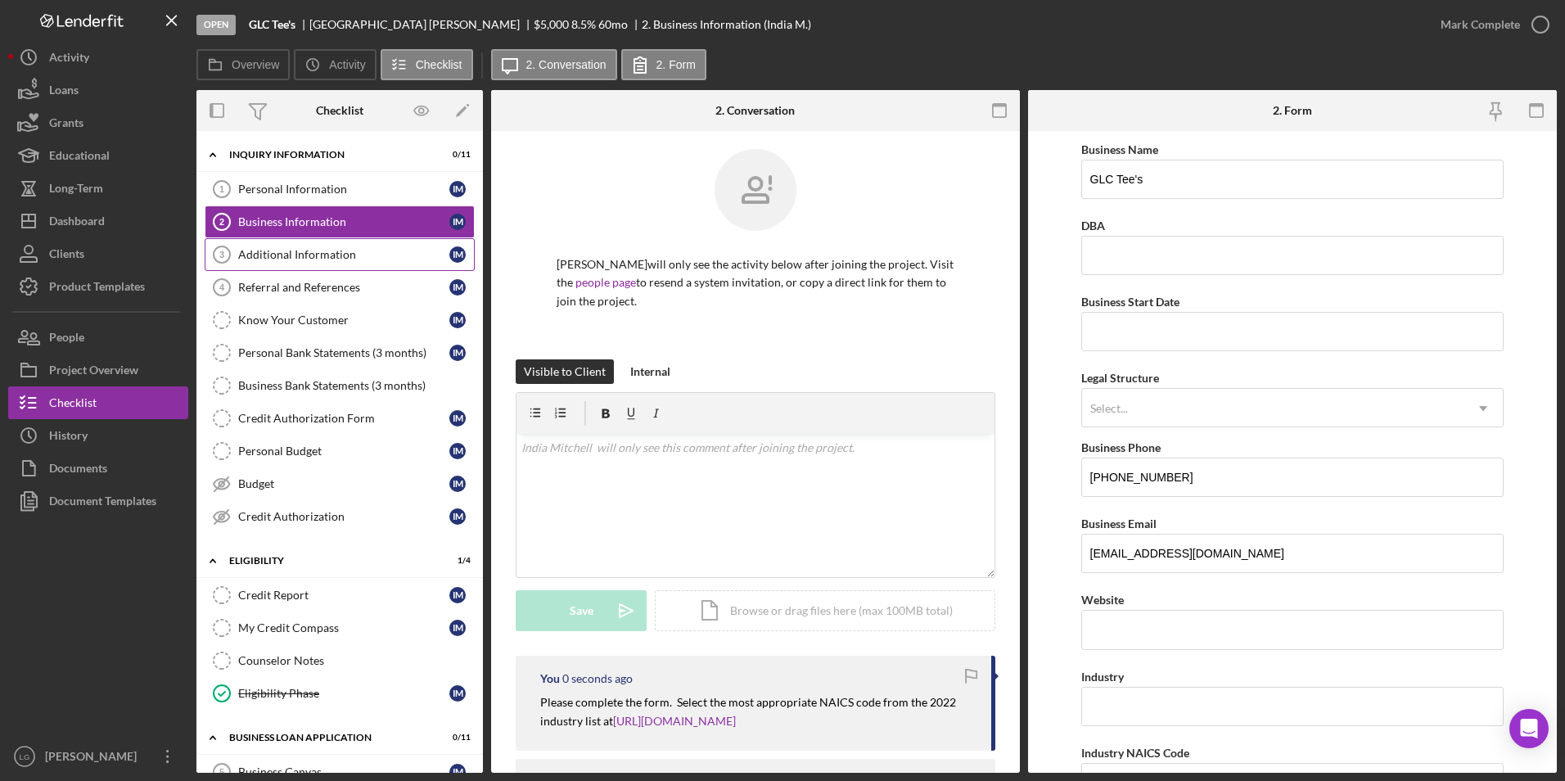
click at [372, 252] on div "Additional Information" at bounding box center [343, 254] width 211 height 13
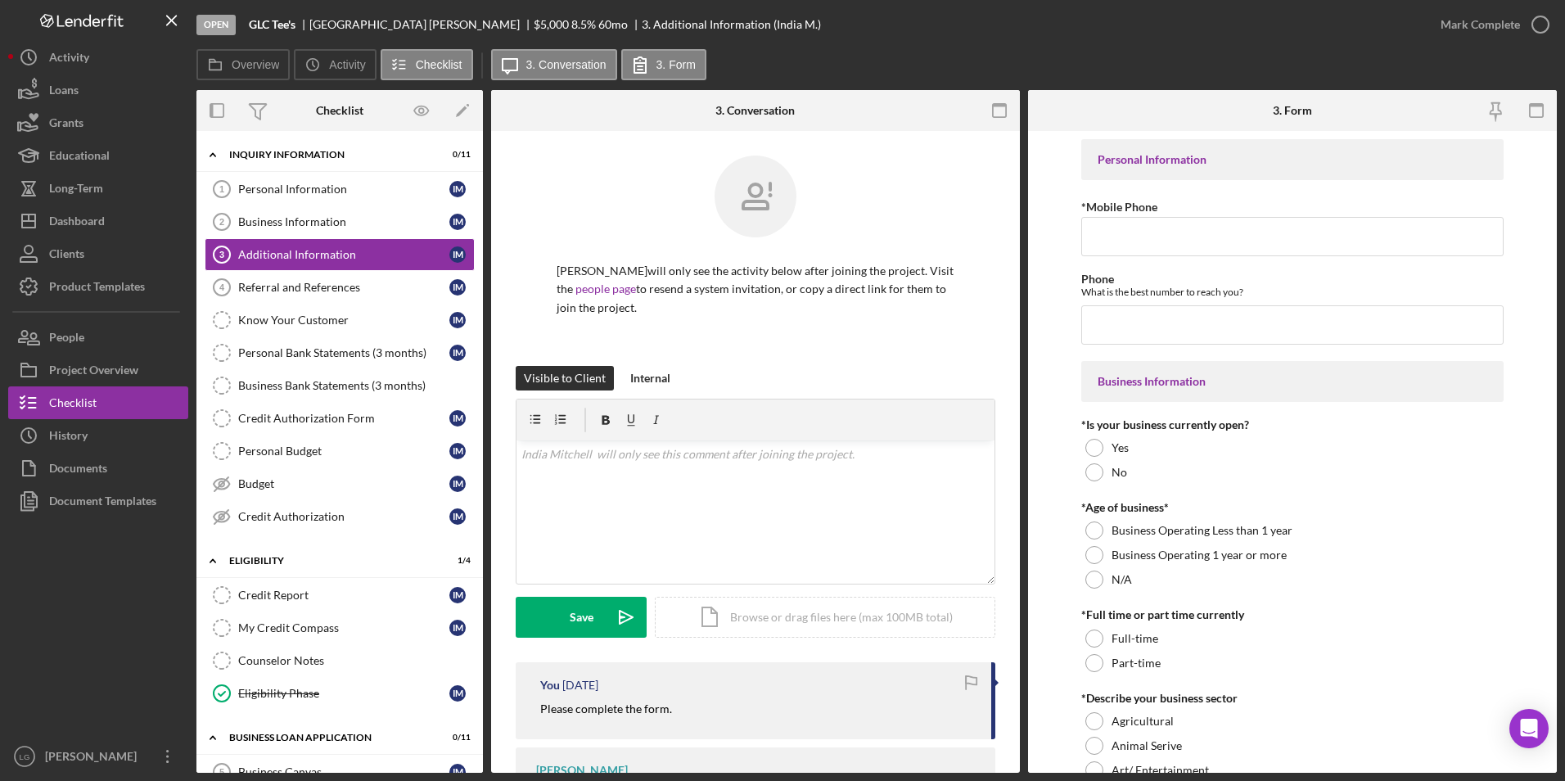
scroll to position [89, 0]
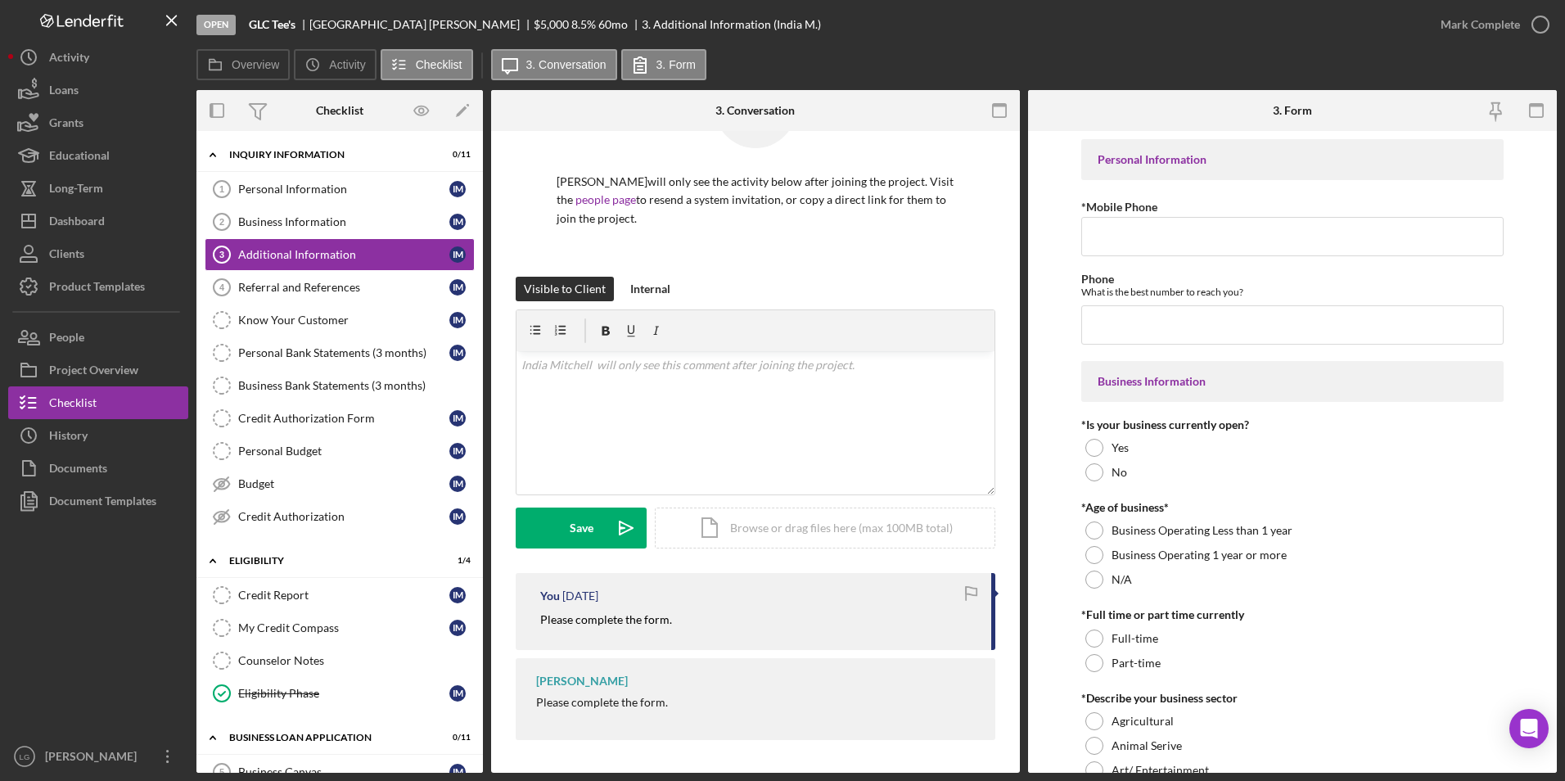
drag, startPoint x: 539, startPoint y: 617, endPoint x: 697, endPoint y: 608, distance: 157.4
click at [697, 608] on div "You 4 days ago Please complete the form." at bounding box center [756, 611] width 480 height 76
drag, startPoint x: 697, startPoint y: 608, endPoint x: 668, endPoint y: 623, distance: 32.2
copy mark "Please complete the form."
click at [602, 537] on button "Save Icon/icon-invite-send" at bounding box center [581, 527] width 131 height 41
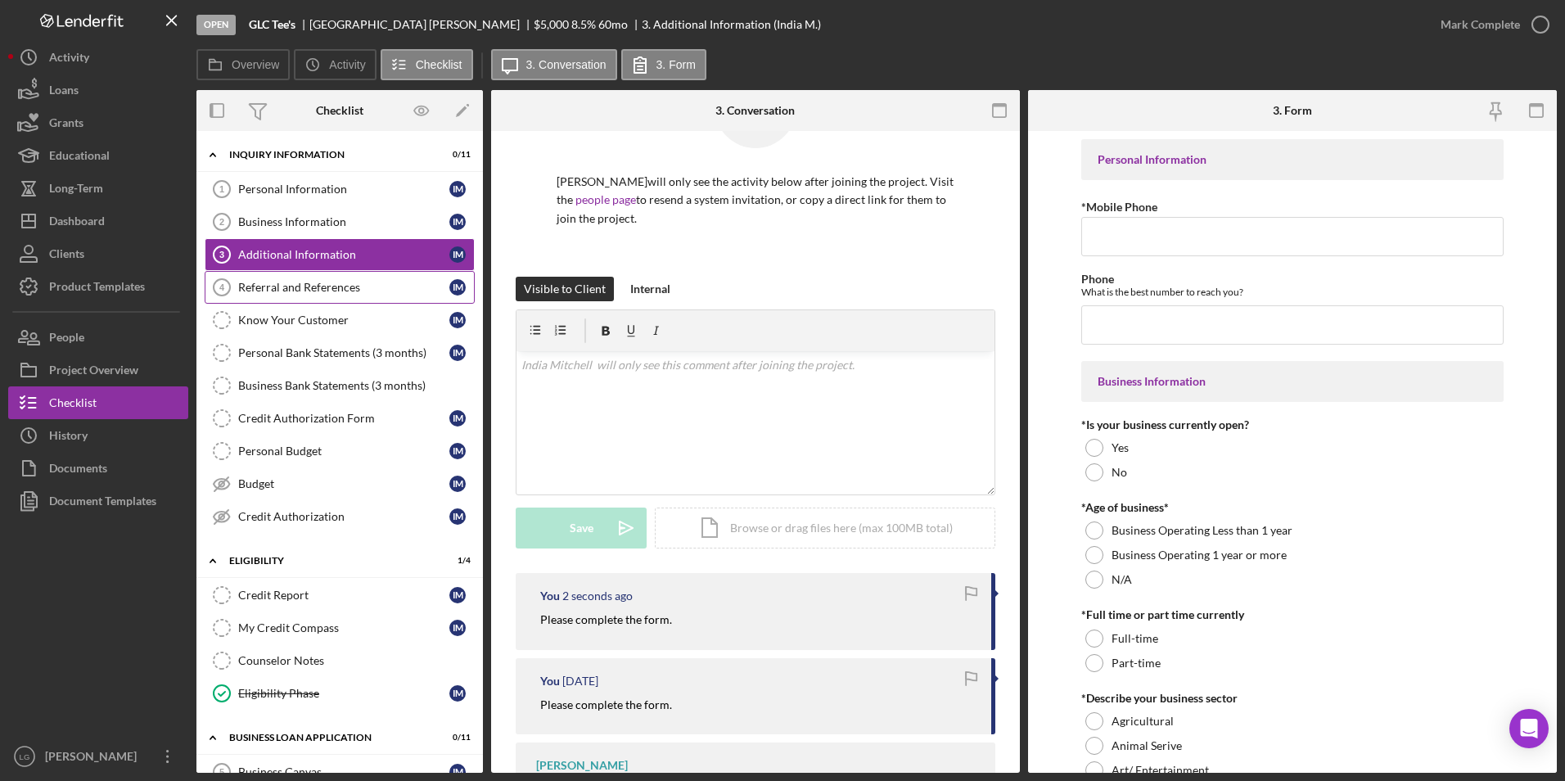
click at [323, 286] on div "Referral and References" at bounding box center [343, 287] width 211 height 13
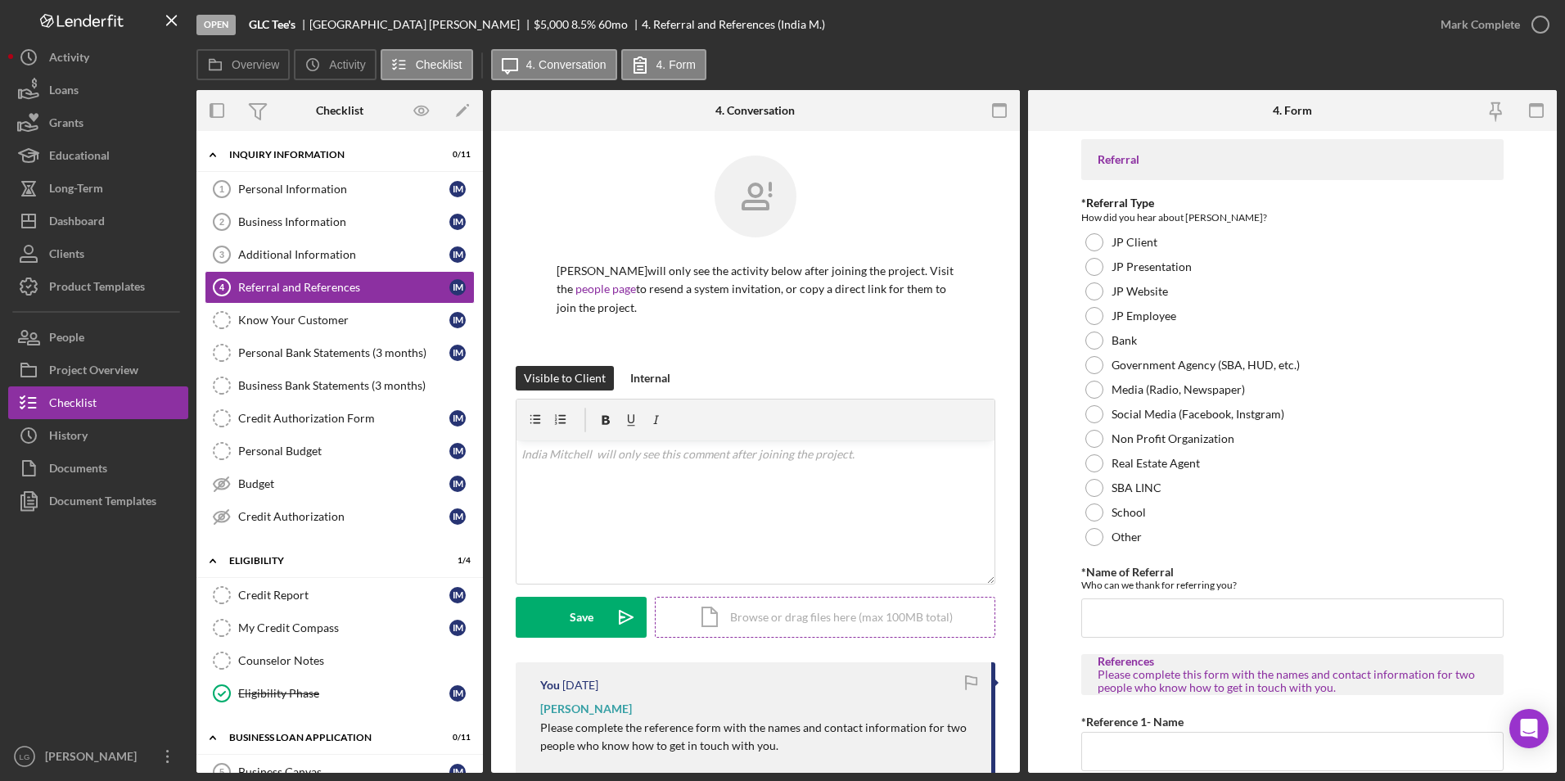
scroll to position [128, 0]
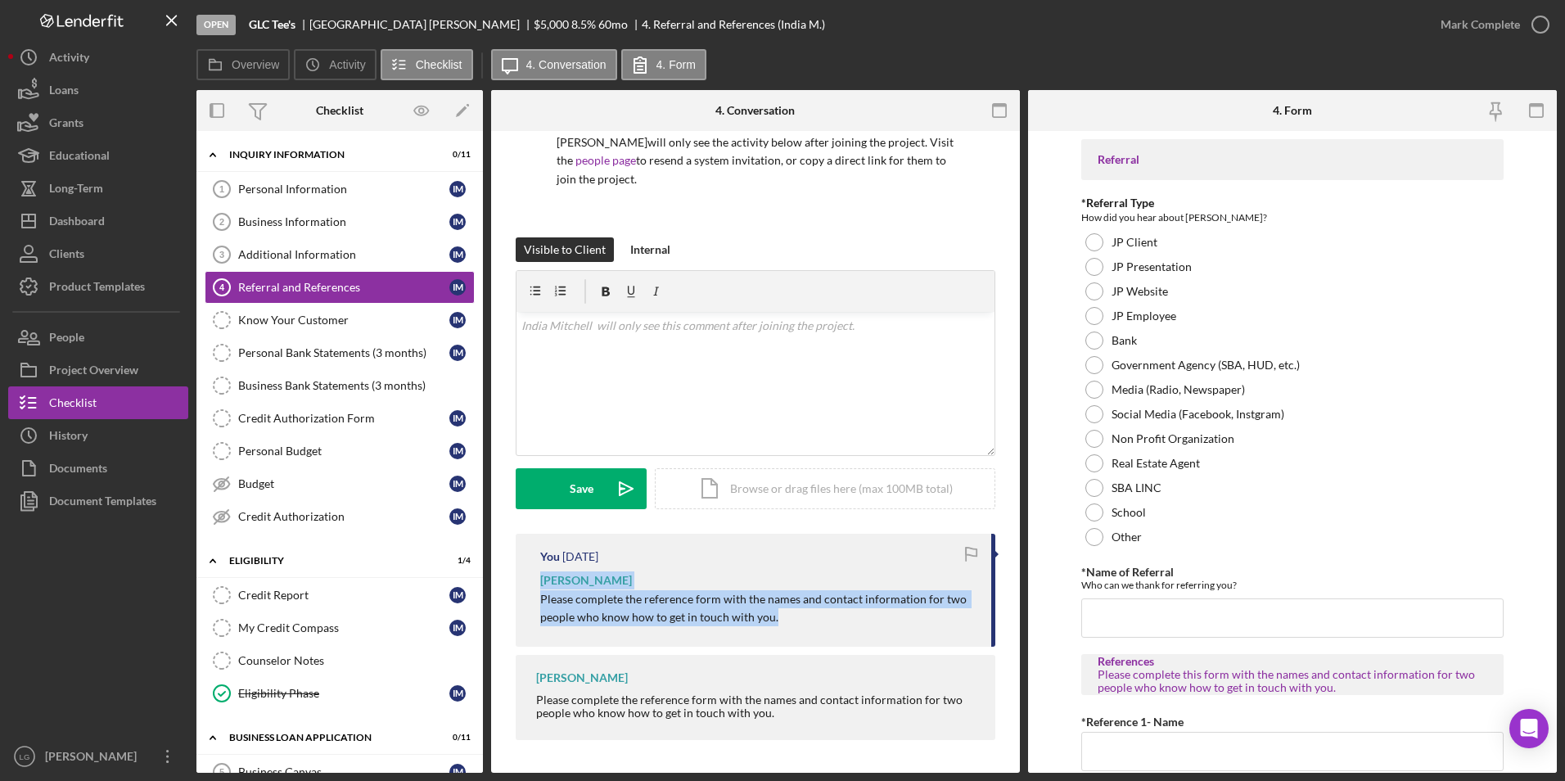
drag, startPoint x: 533, startPoint y: 583, endPoint x: 800, endPoint y: 627, distance: 271.3
click at [800, 627] on div "You 4 days ago LaTrisha Gandy Please complete the reference form with the names…" at bounding box center [756, 590] width 480 height 113
drag, startPoint x: 800, startPoint y: 627, endPoint x: 671, endPoint y: 600, distance: 132.1
copy div "LaTrisha Gandy Please complete the reference form with the names and contact in…"
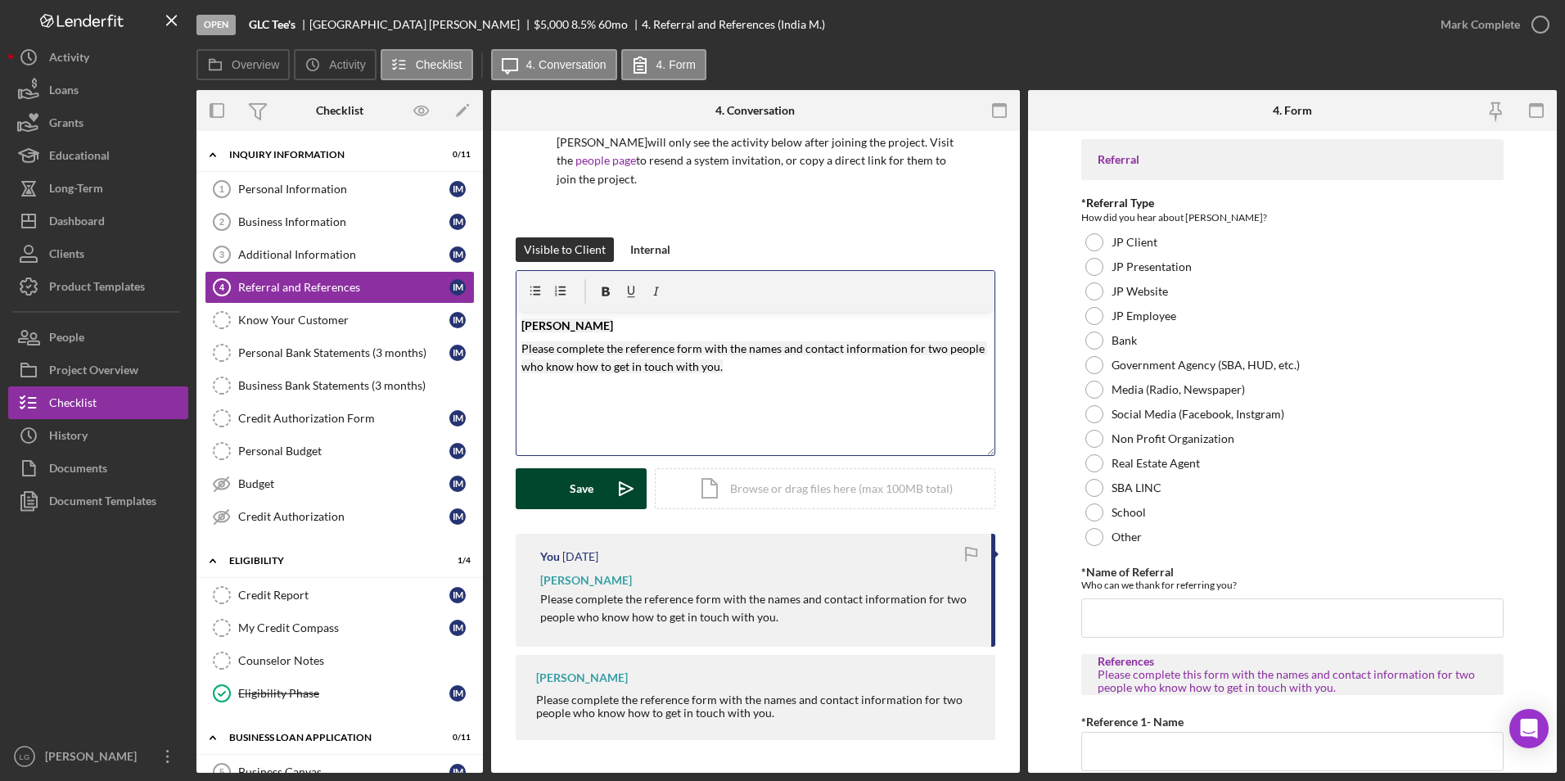
click at [597, 471] on button "Save Icon/icon-invite-send" at bounding box center [581, 488] width 131 height 41
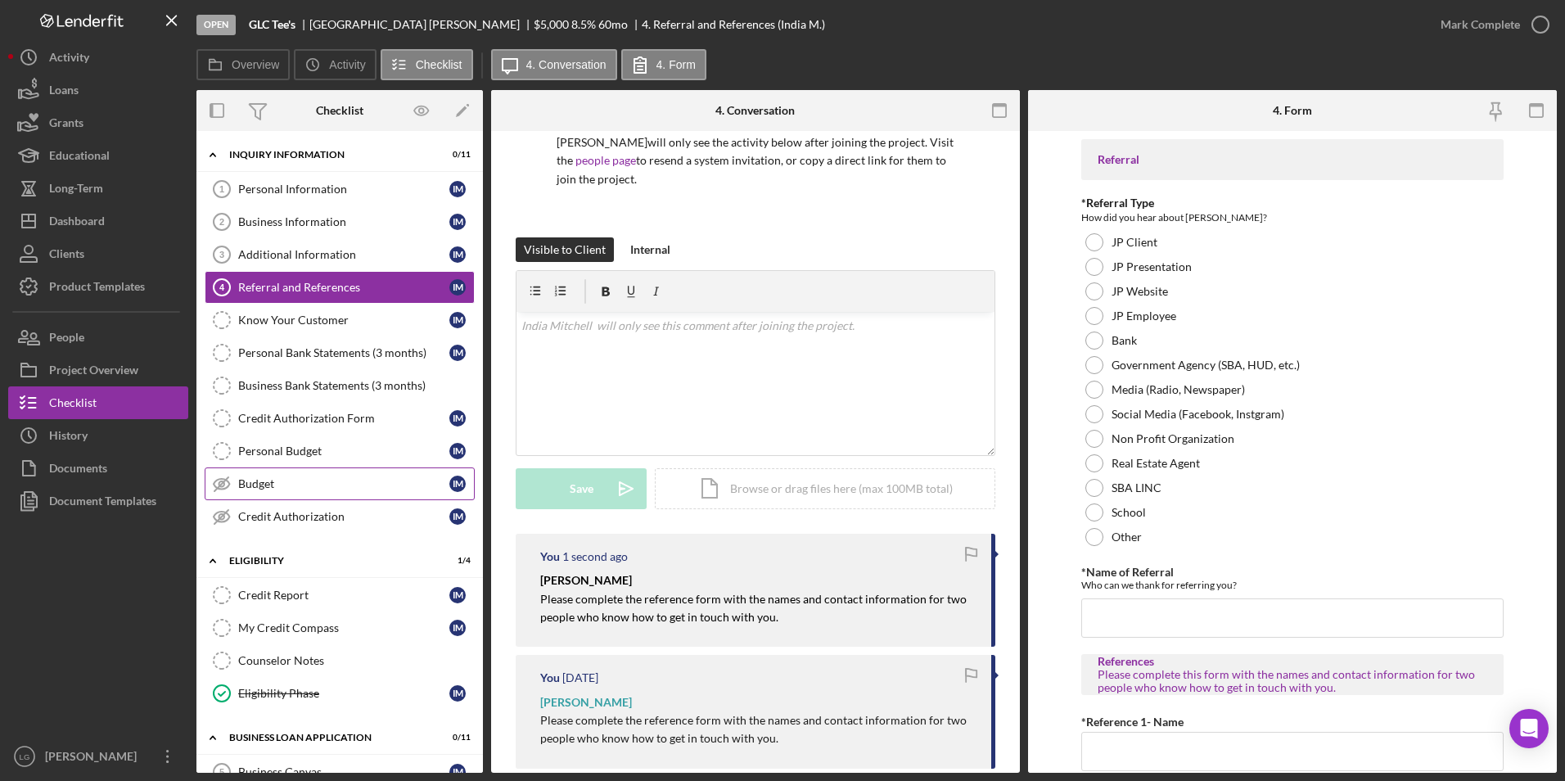
click at [282, 489] on div "Budget" at bounding box center [343, 483] width 211 height 13
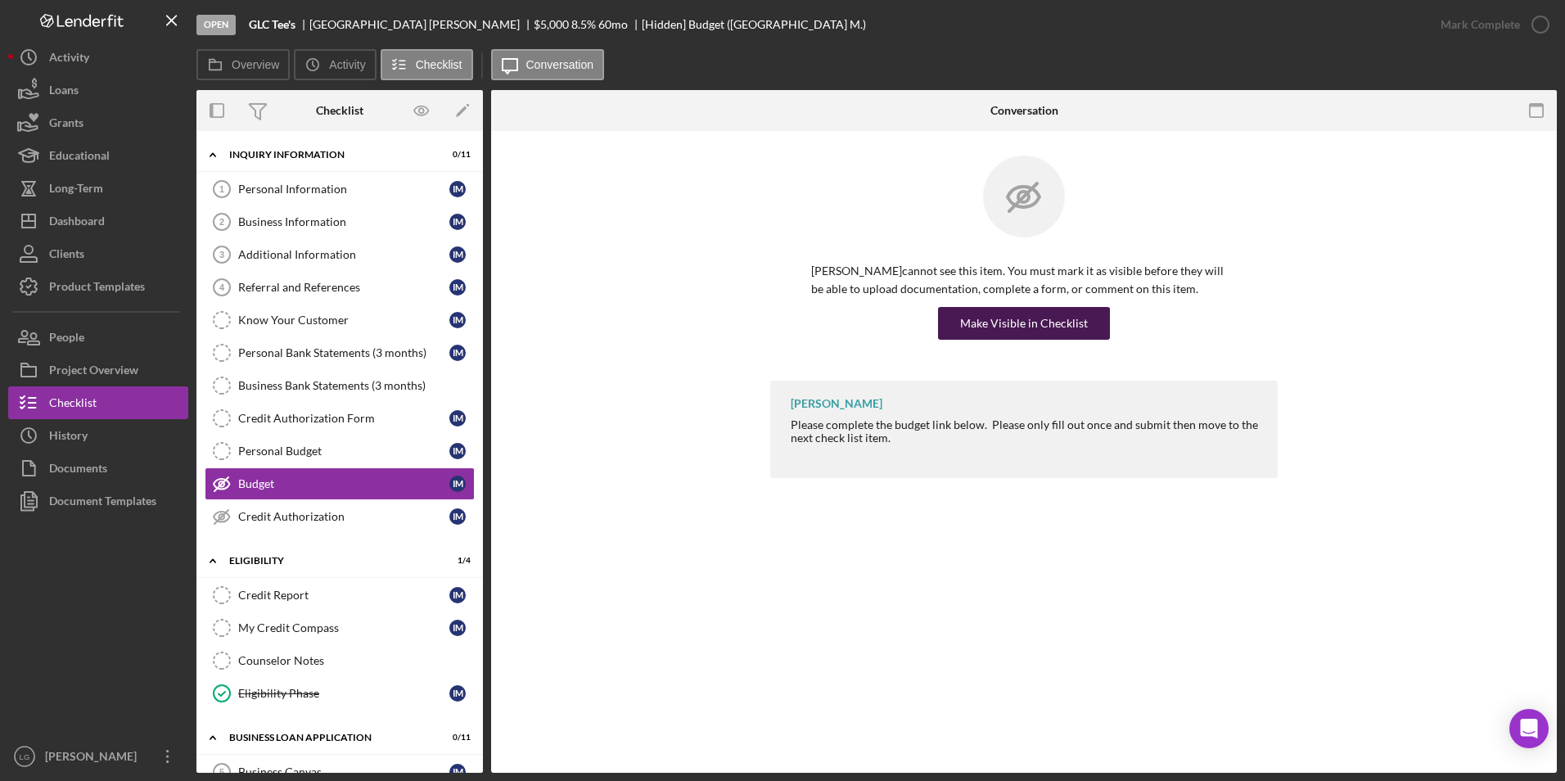
click at [1041, 331] on div "Make Visible in Checklist" at bounding box center [1024, 323] width 128 height 33
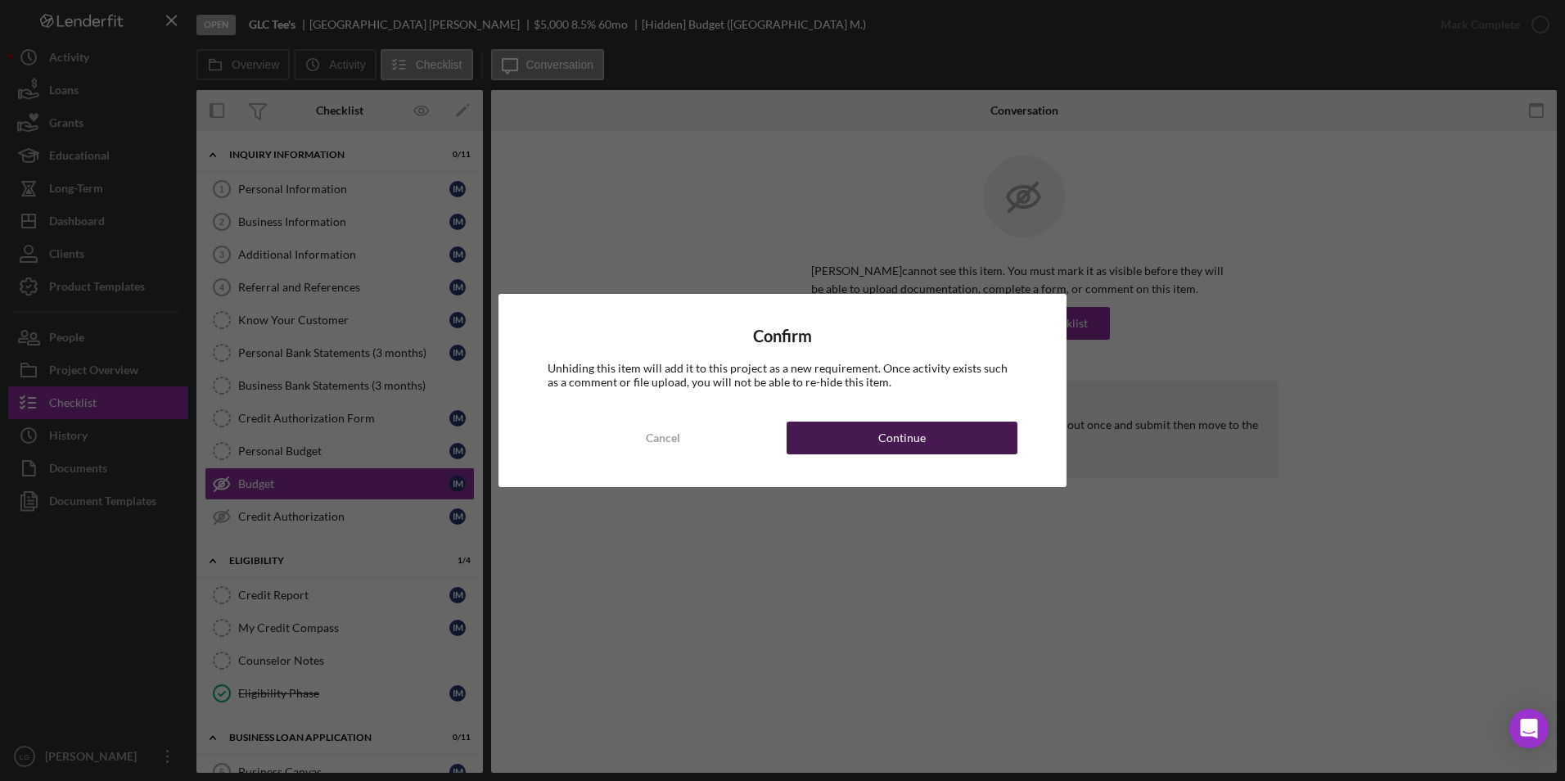
click at [985, 431] on button "Continue" at bounding box center [902, 438] width 231 height 33
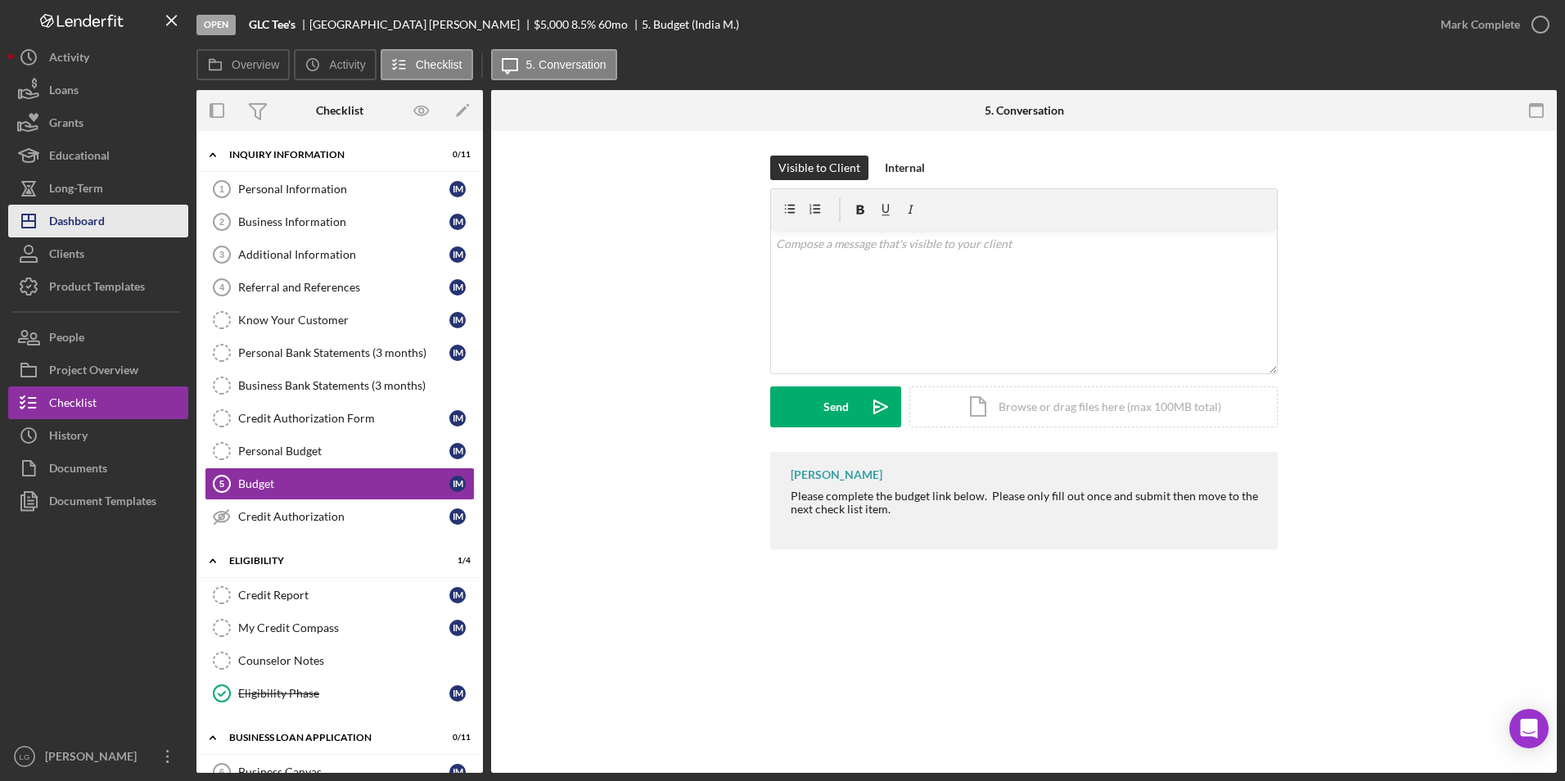
drag, startPoint x: 71, startPoint y: 222, endPoint x: 84, endPoint y: 215, distance: 14.6
click at [71, 222] on div "Dashboard" at bounding box center [77, 223] width 56 height 37
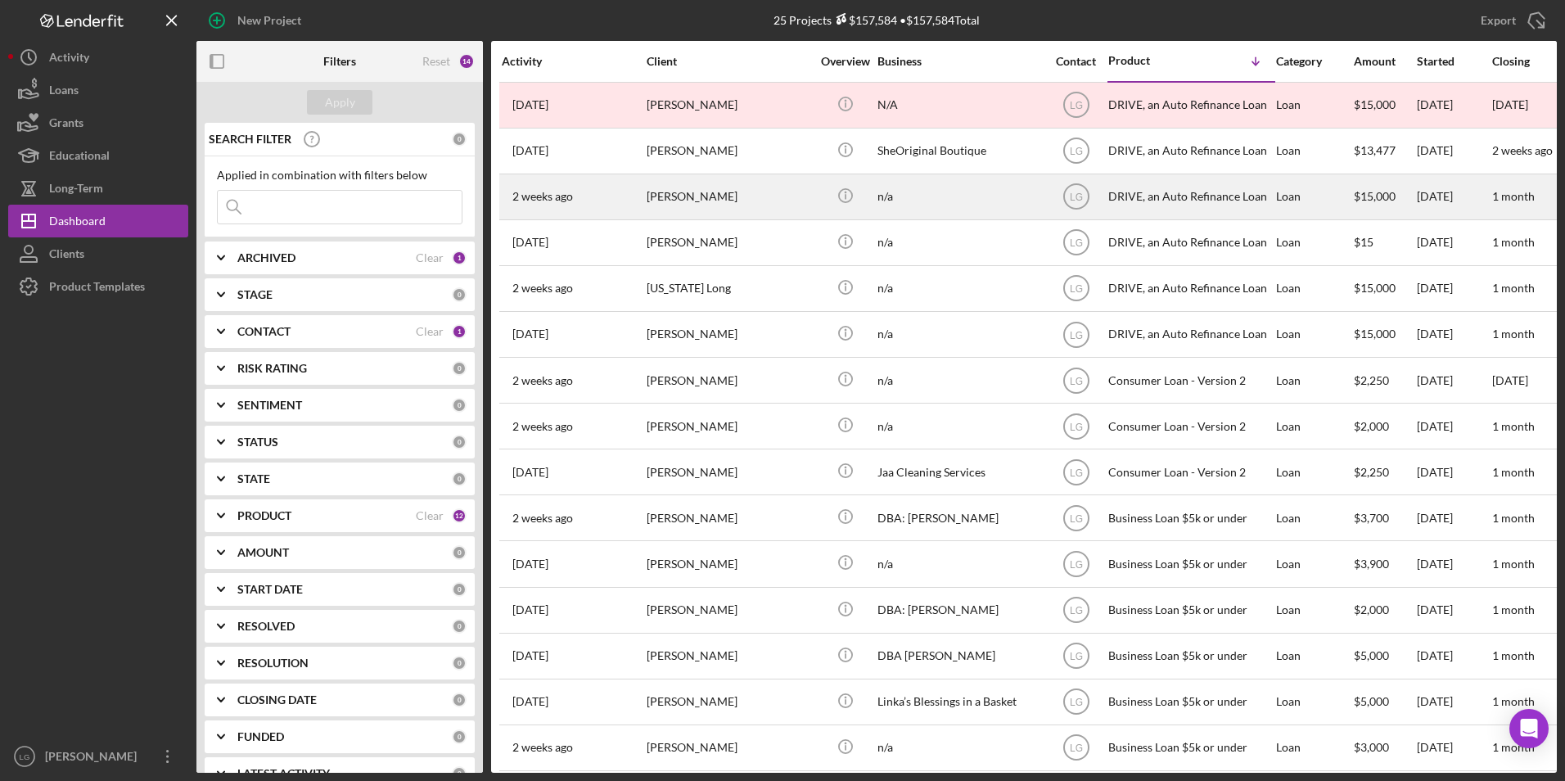
click at [729, 196] on div "Terron Carter" at bounding box center [729, 196] width 164 height 43
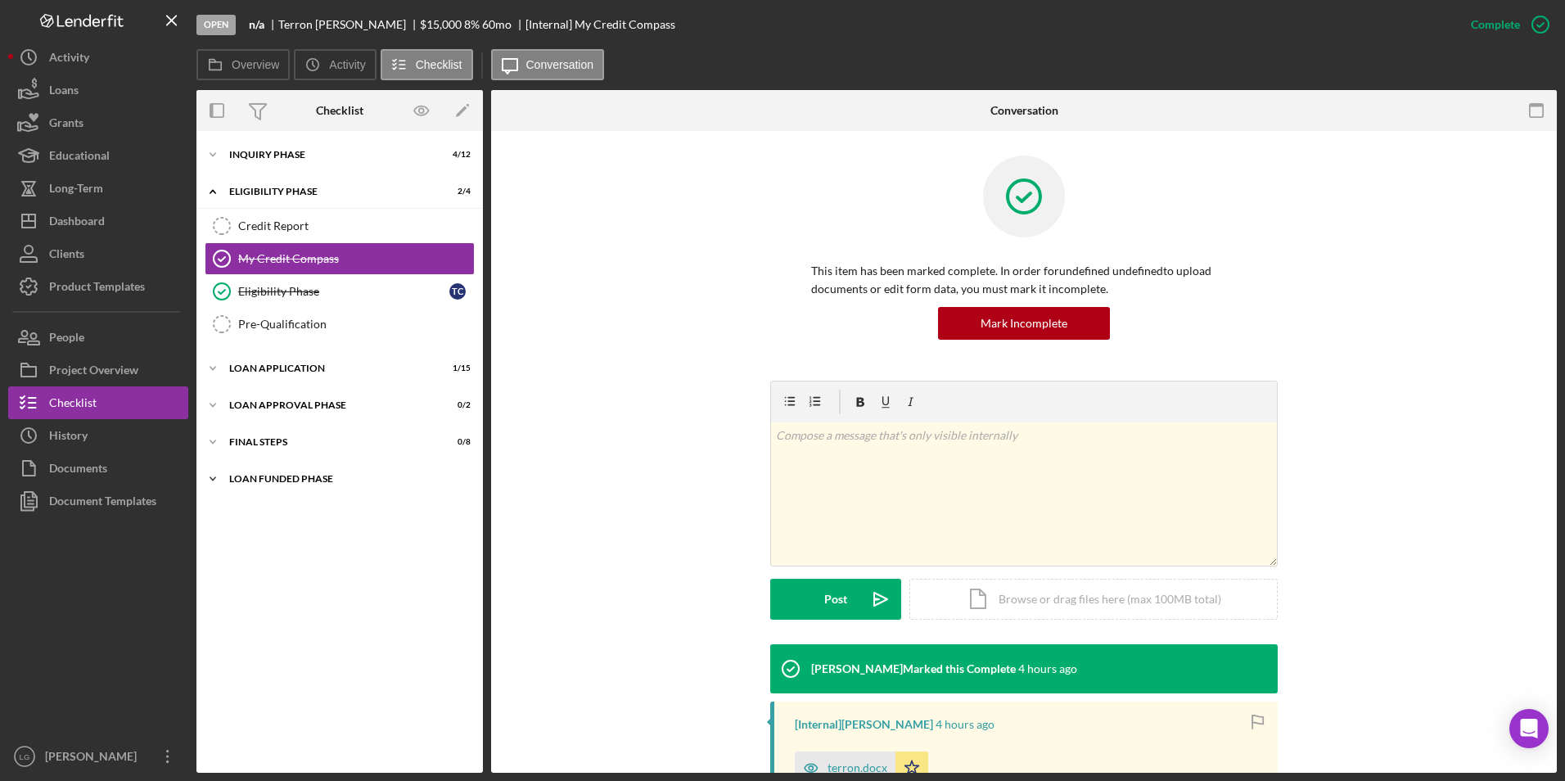
click at [325, 481] on div "Loan Funded Phase" at bounding box center [345, 479] width 233 height 10
click at [260, 437] on div "FINAL STEPS" at bounding box center [345, 442] width 233 height 10
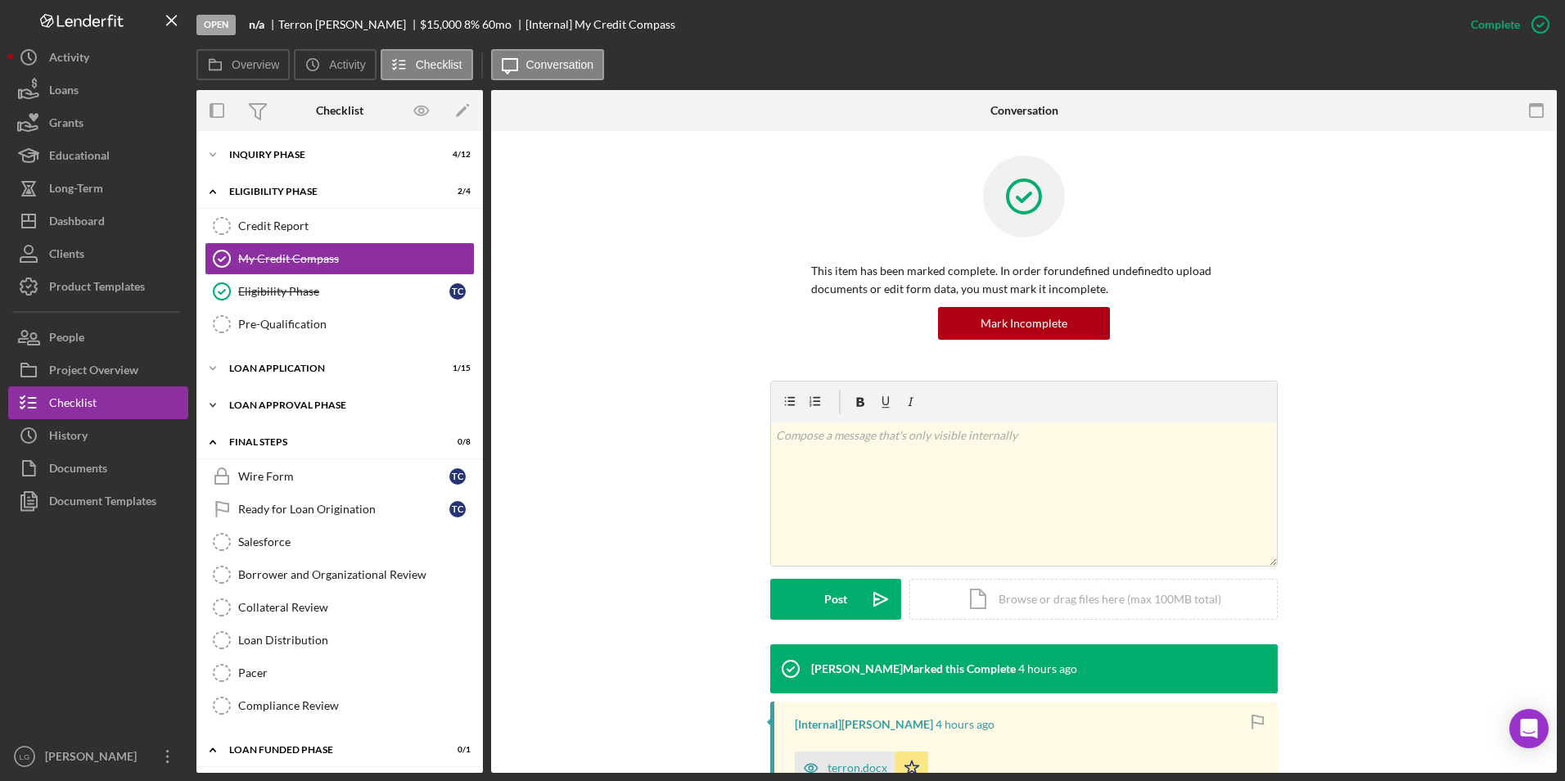
click at [255, 412] on div "Icon/Expander Loan Approval Phase 0 / 2" at bounding box center [339, 405] width 286 height 33
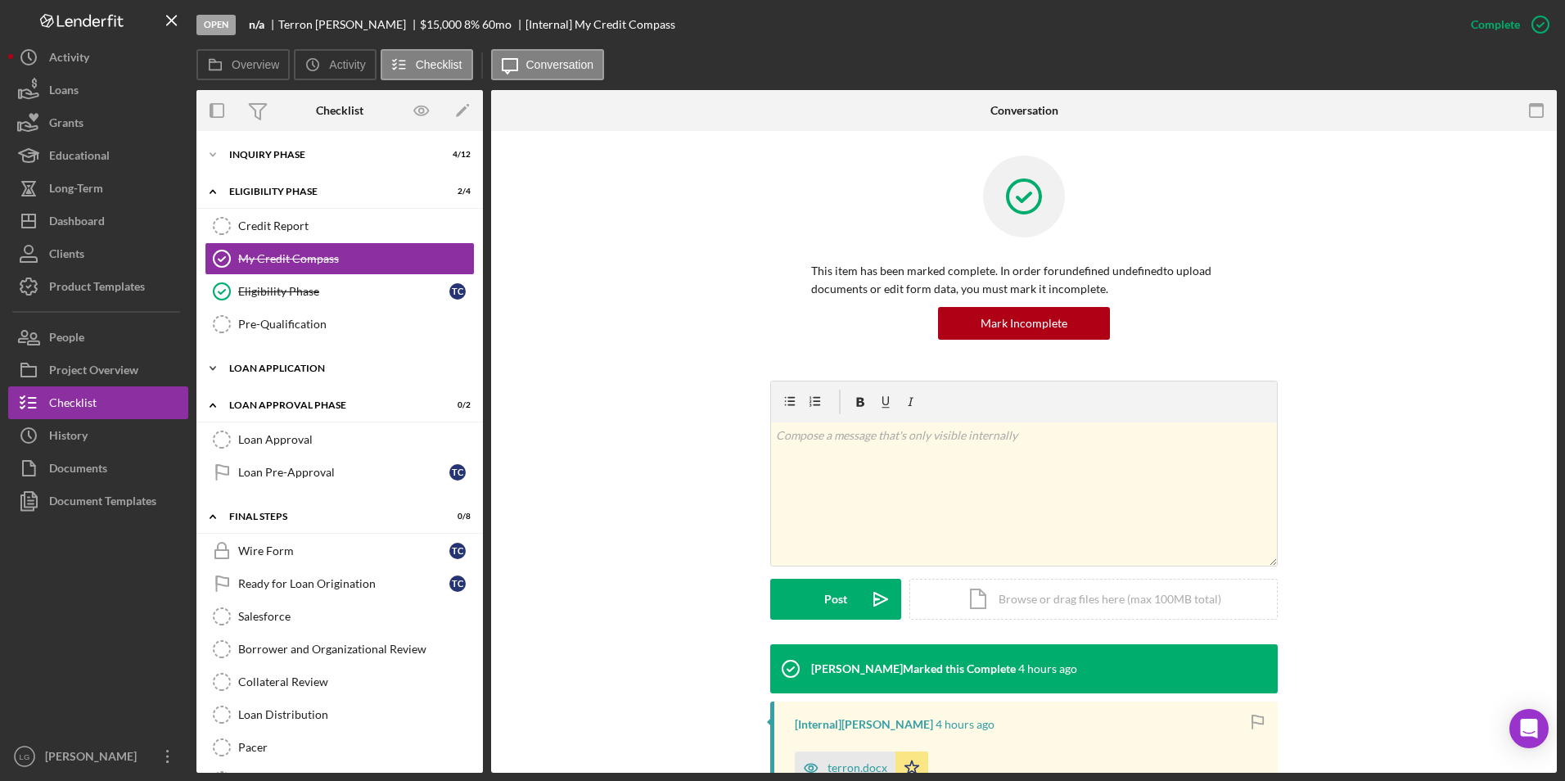
click at [247, 372] on div "Loan Application" at bounding box center [345, 368] width 233 height 10
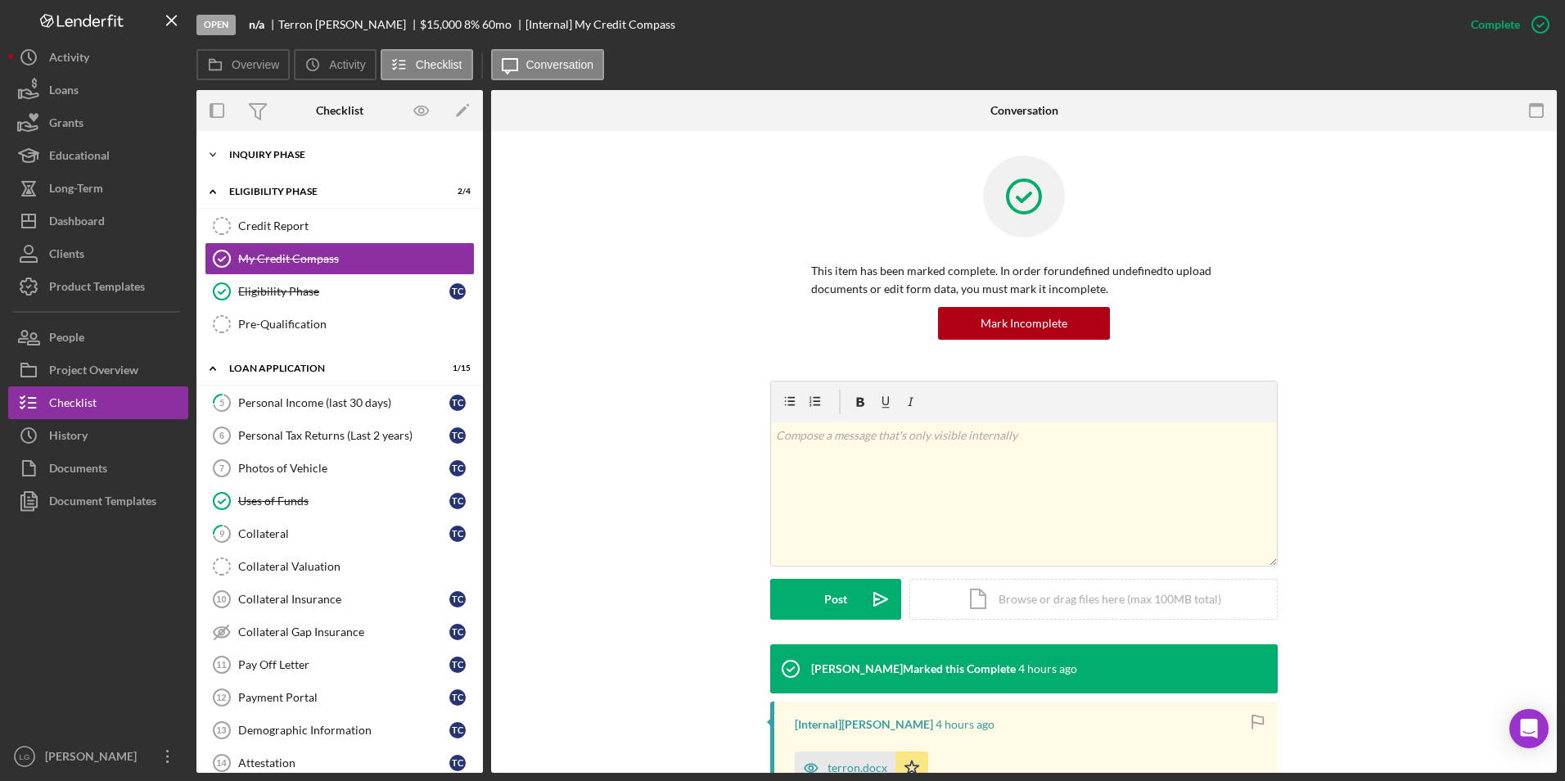
click at [256, 152] on div "Inquiry Phase" at bounding box center [345, 155] width 233 height 10
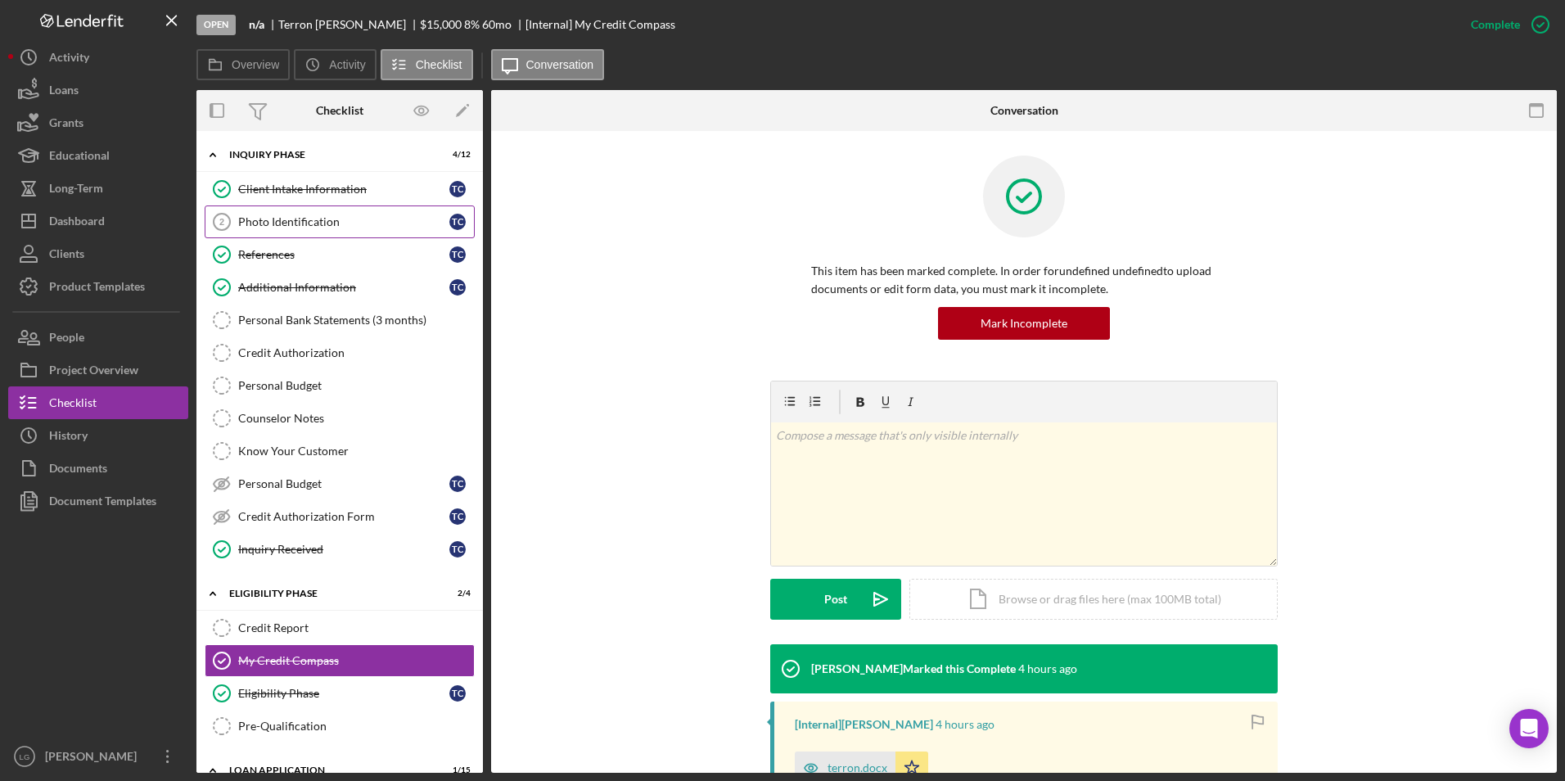
click at [274, 219] on div "Photo Identification" at bounding box center [343, 221] width 211 height 13
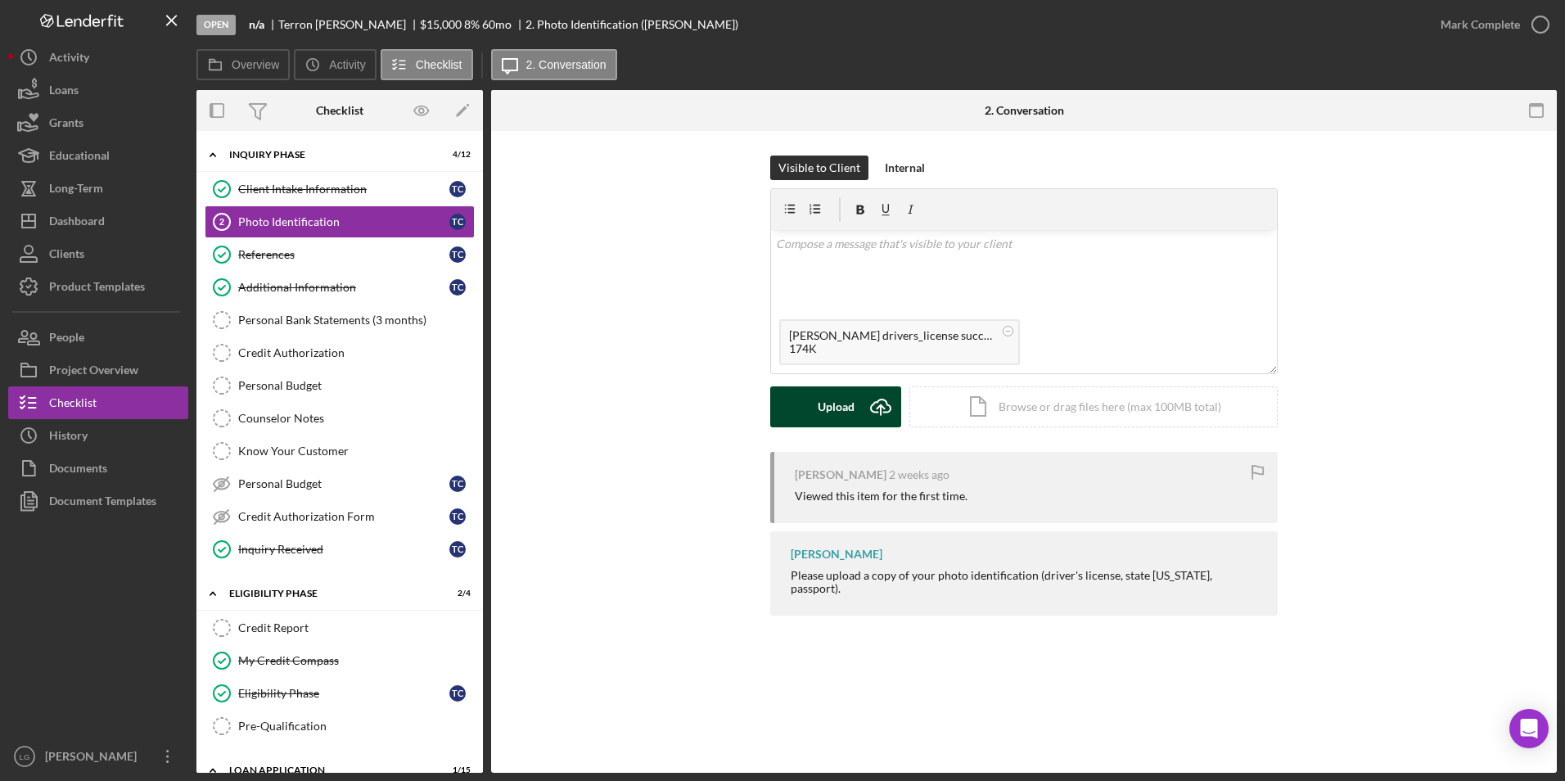
click at [809, 408] on button "Upload Icon/Upload" at bounding box center [835, 406] width 131 height 41
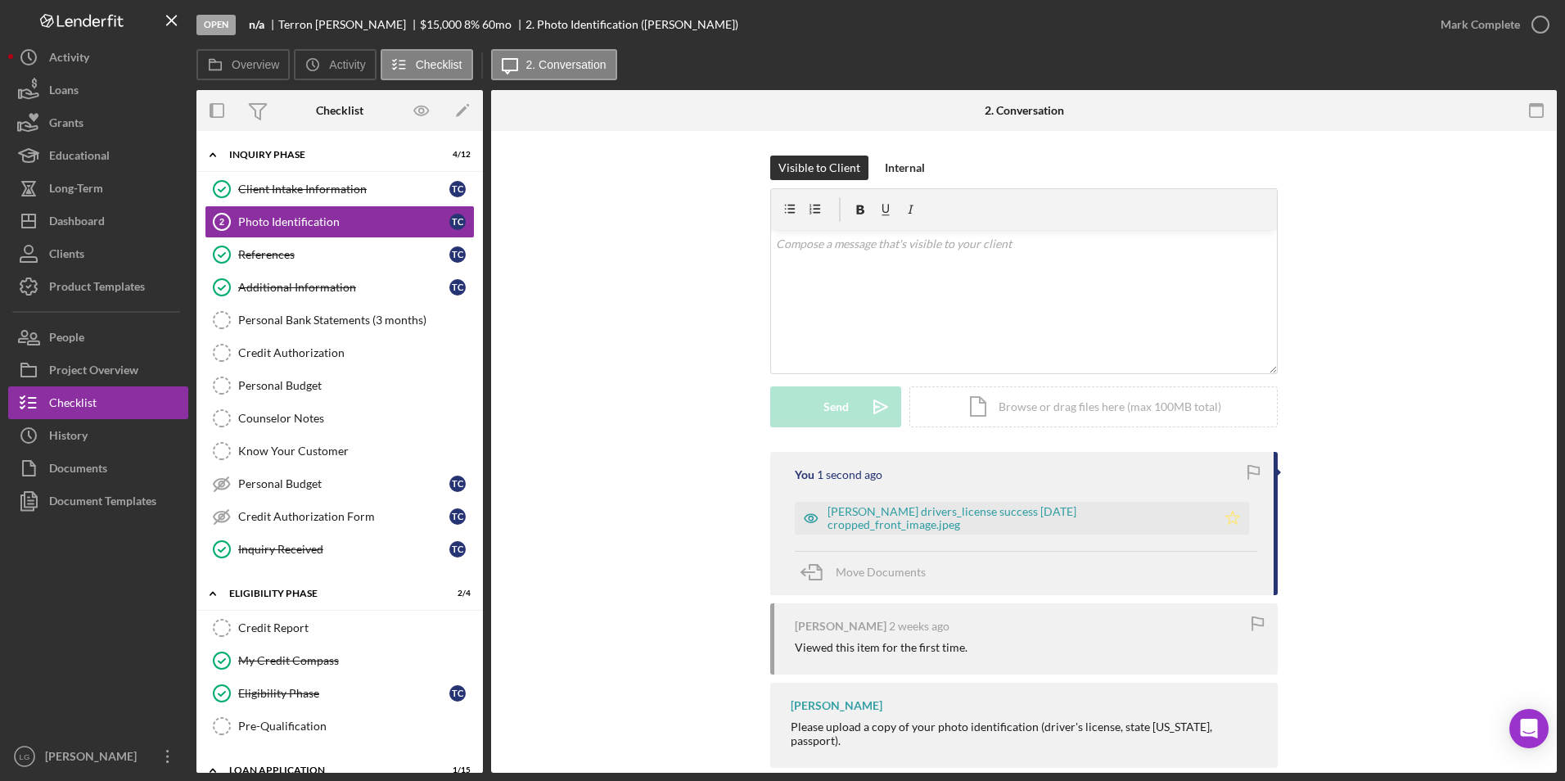
click at [1237, 512] on icon "Icon/Star" at bounding box center [1232, 518] width 33 height 33
click at [1456, 22] on div "Mark Complete" at bounding box center [1479, 24] width 79 height 33
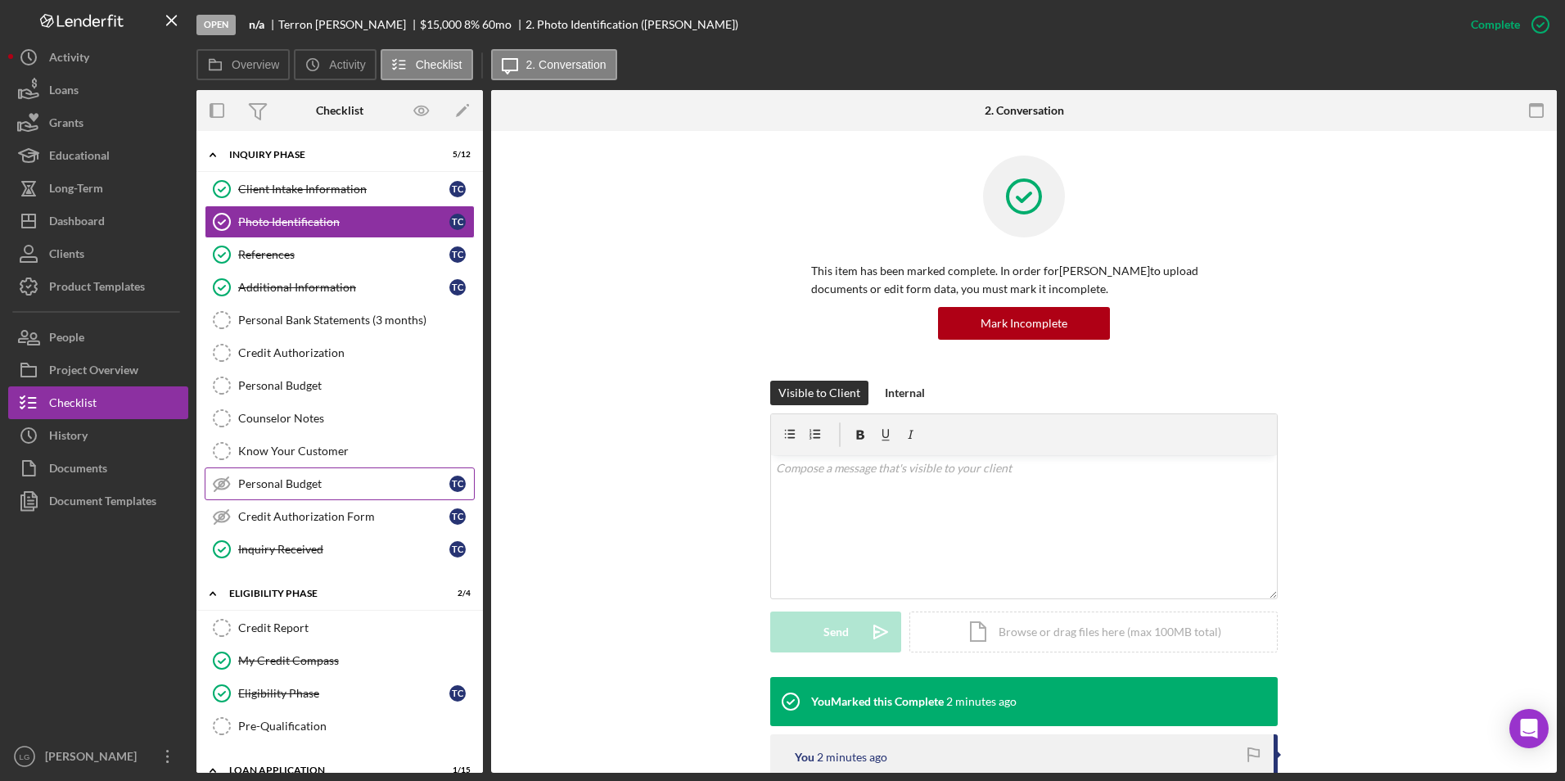
click at [267, 488] on div "Personal Budget" at bounding box center [343, 483] width 211 height 13
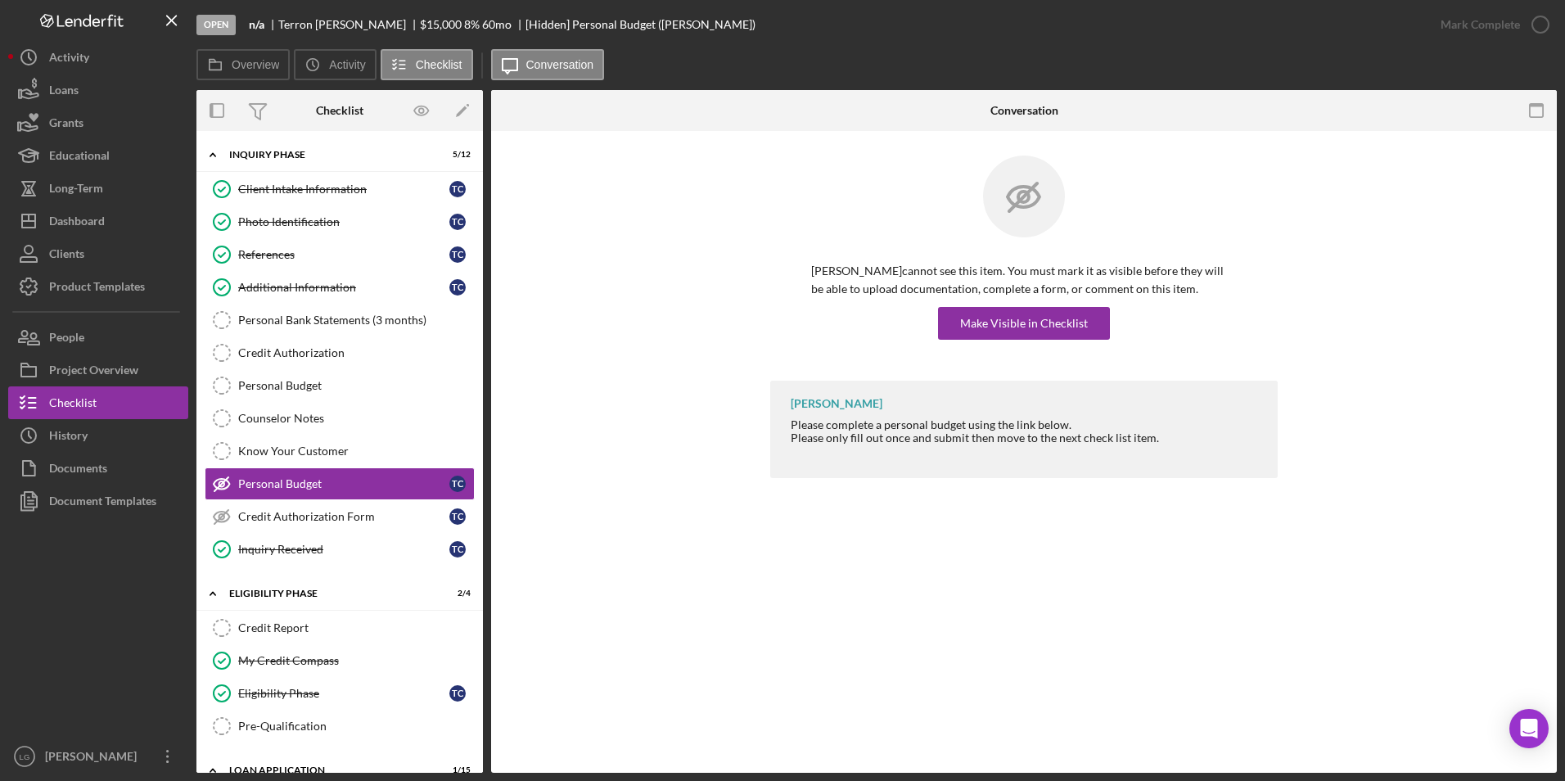
click at [1091, 305] on div "Terron Carter cannot see this item. You must mark it as visible before they wil…" at bounding box center [1024, 301] width 426 height 78
click at [1089, 327] on button "Make Visible in Checklist" at bounding box center [1024, 323] width 172 height 33
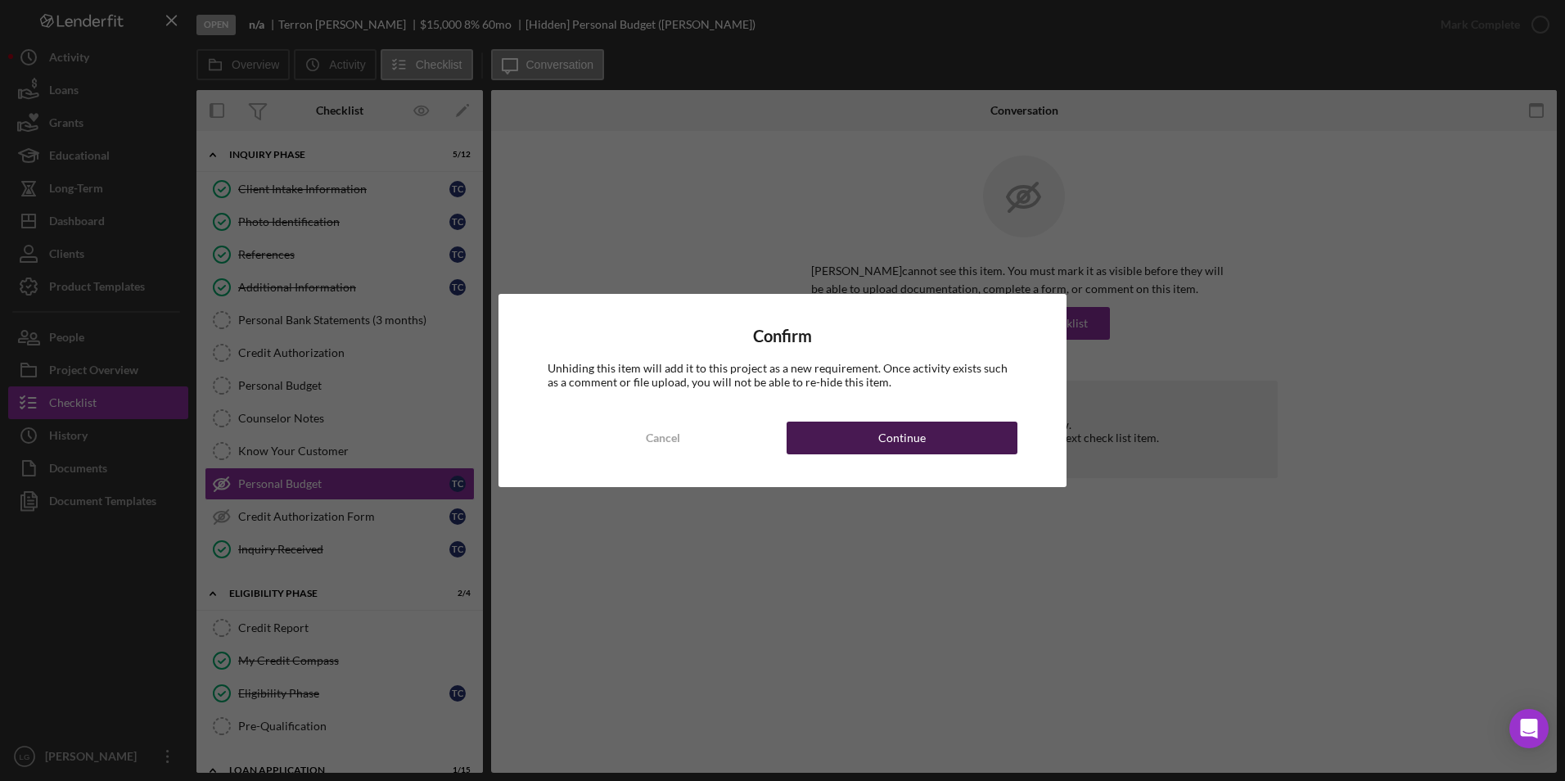
click at [984, 453] on button "Continue" at bounding box center [902, 438] width 231 height 33
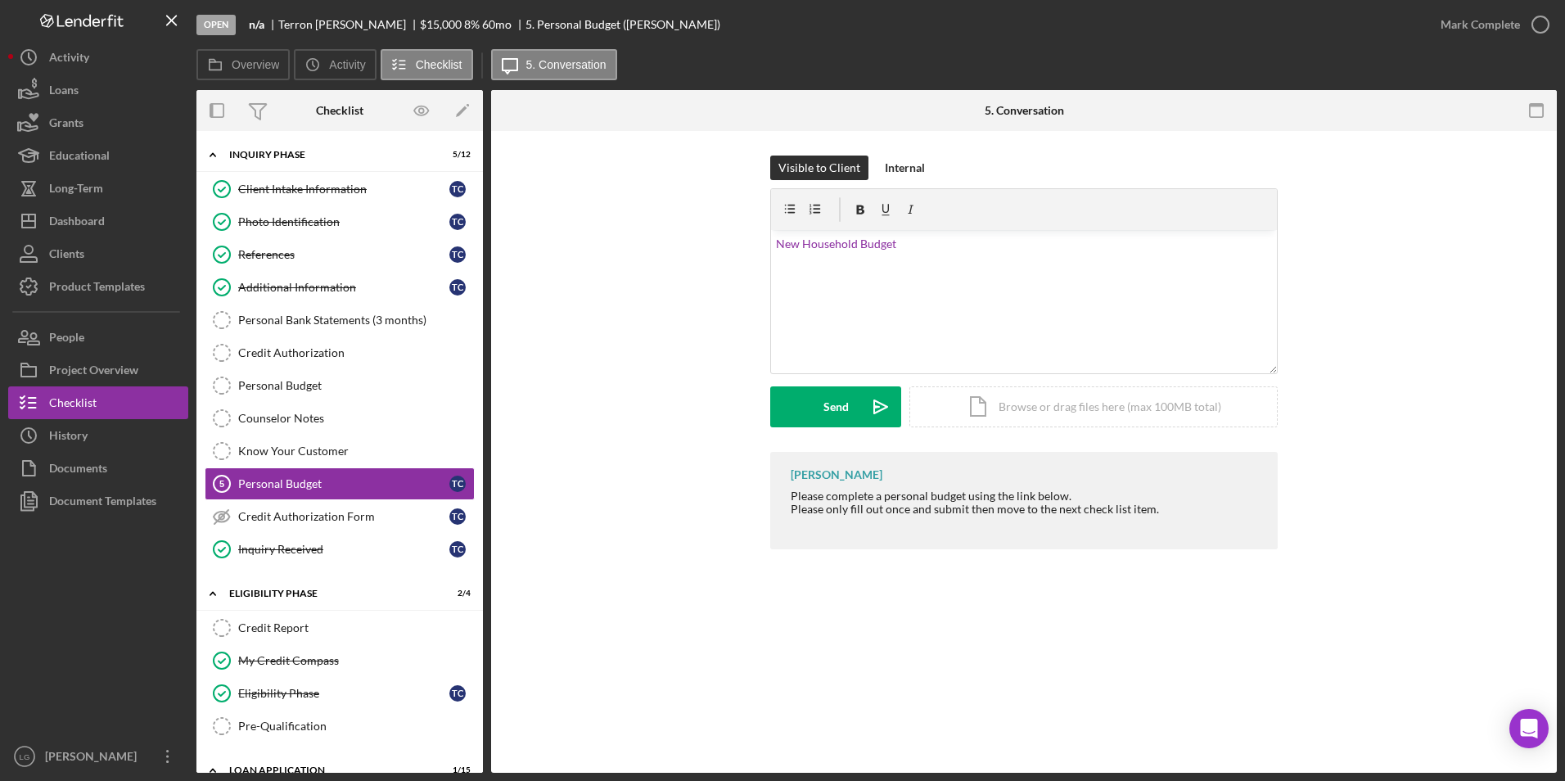
drag, startPoint x: 1164, startPoint y: 505, endPoint x: 793, endPoint y: 489, distance: 371.1
click at [793, 489] on div "LaTrisha Gandy Please complete a personal budget using the link below. Please o…" at bounding box center [1023, 500] width 507 height 97
drag, startPoint x: 793, startPoint y: 489, endPoint x: 802, endPoint y: 488, distance: 9.2
copy div "Please complete a personal budget using the link below. Please only fill out on…"
click at [909, 242] on p "New Household Budget" at bounding box center [1024, 244] width 497 height 18
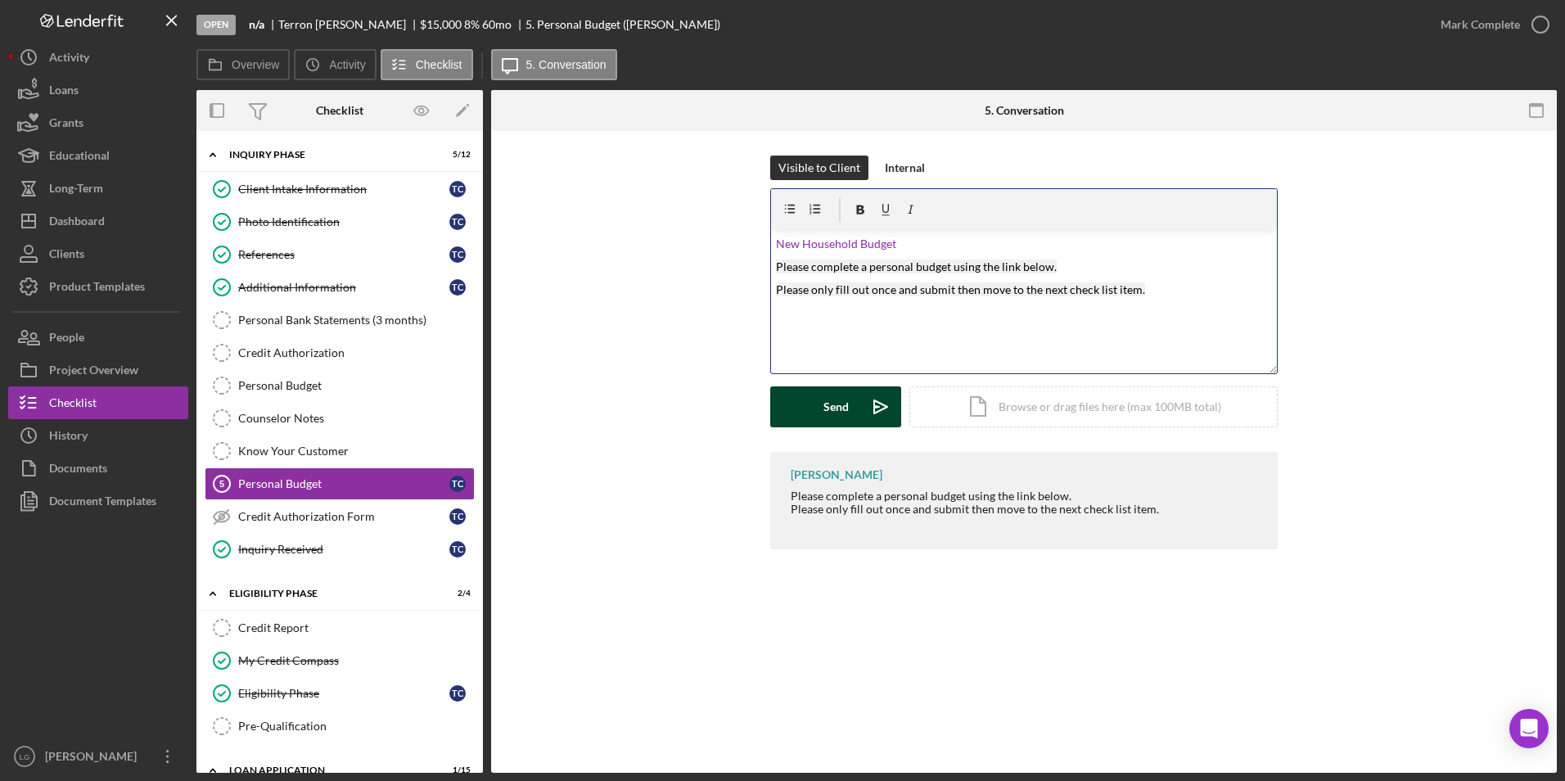
click at [833, 416] on div "Send" at bounding box center [835, 406] width 25 height 41
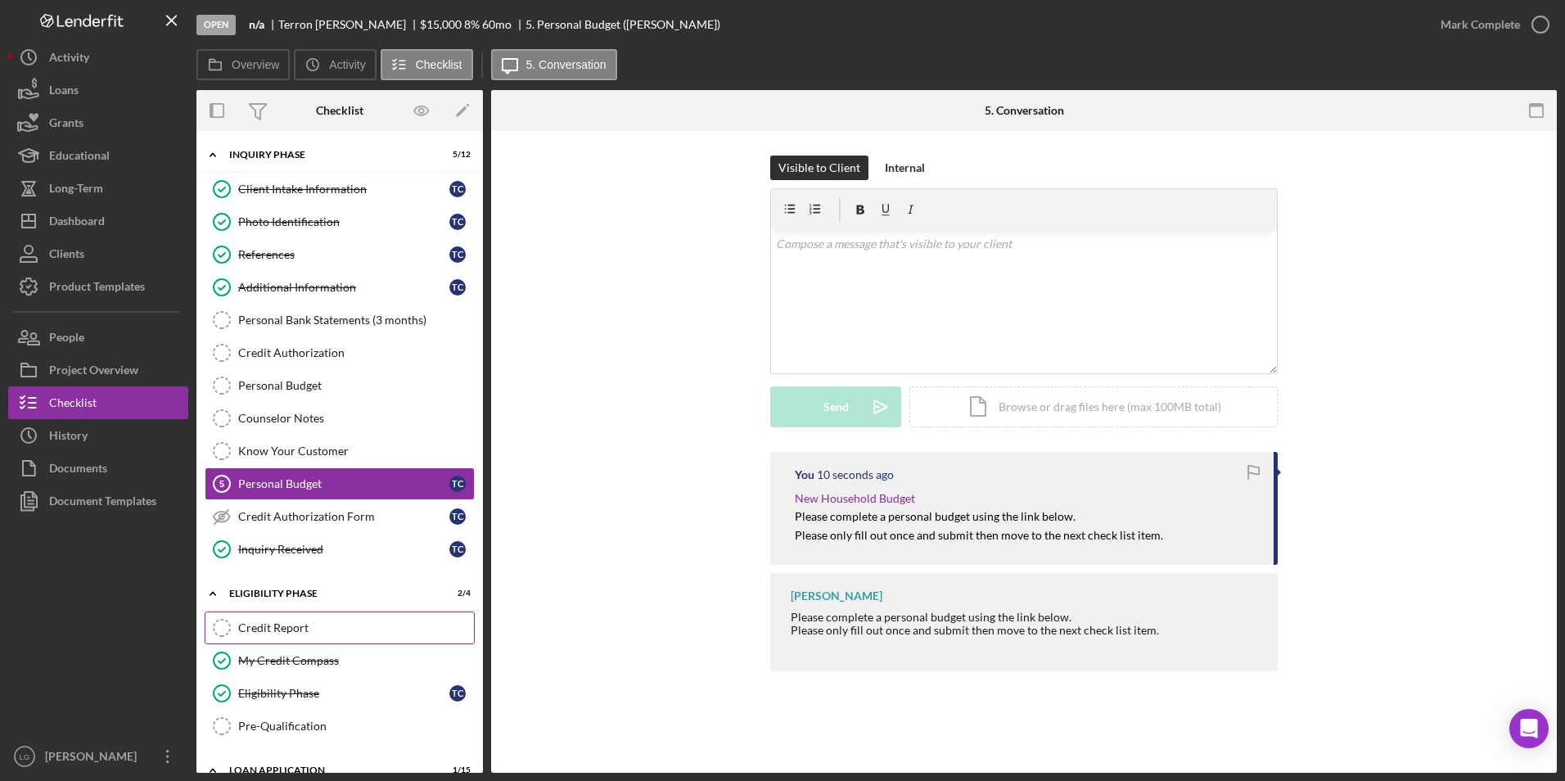
scroll to position [164, 0]
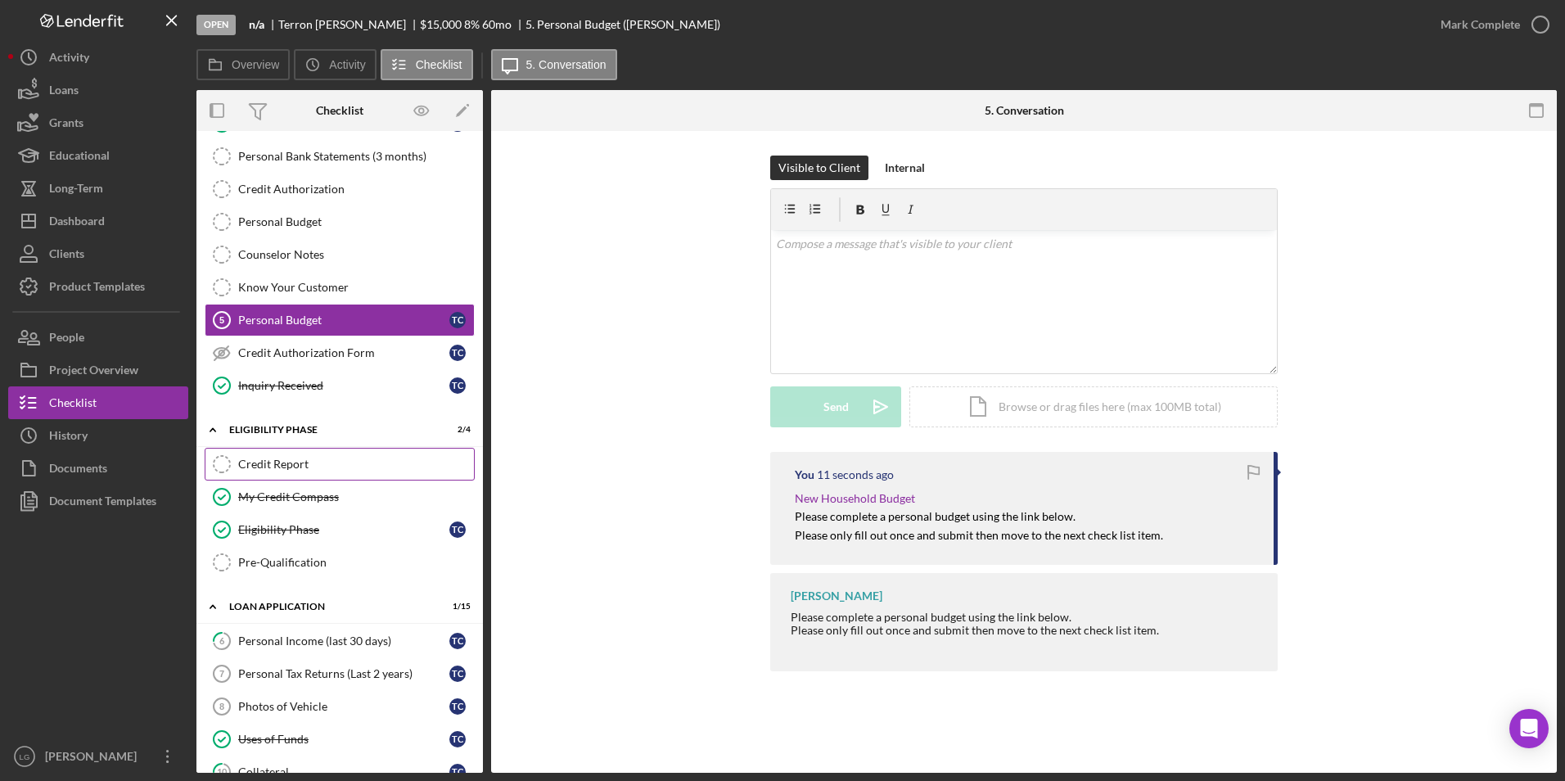
click at [337, 454] on link "Credit Report Credit Report" at bounding box center [340, 464] width 270 height 33
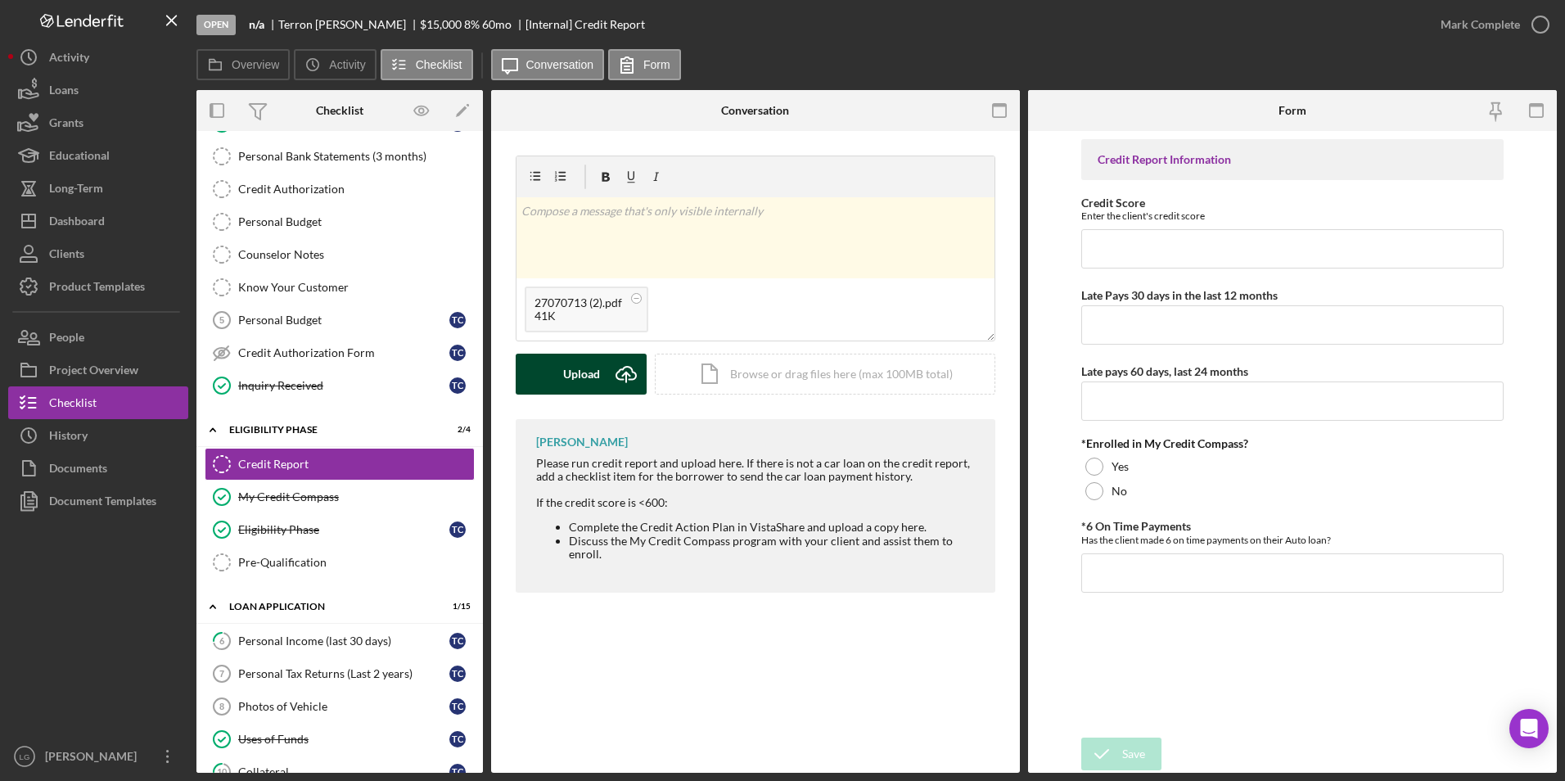
click at [557, 367] on button "Upload Icon/Upload" at bounding box center [581, 374] width 131 height 41
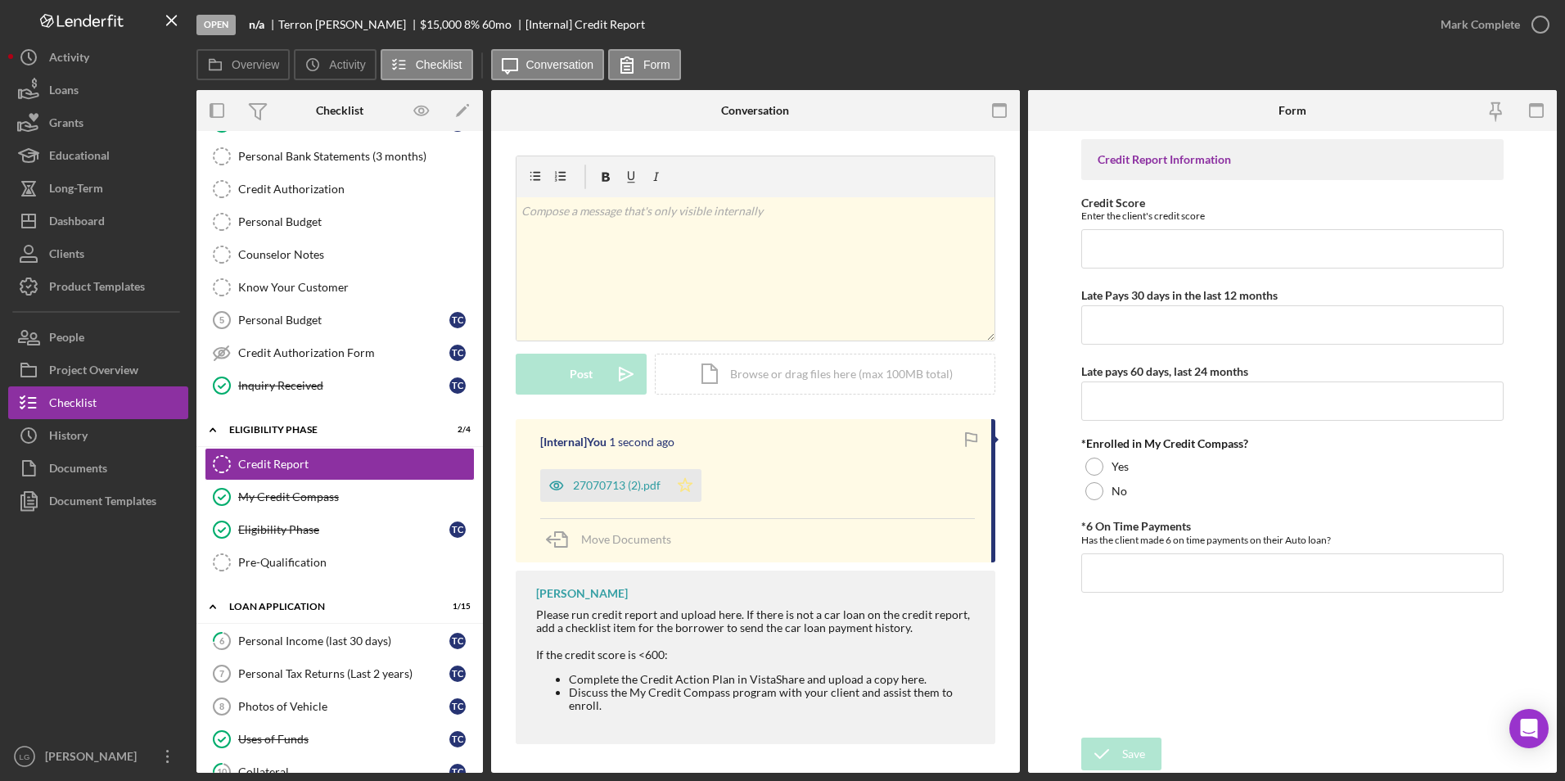
click at [679, 485] on icon "Icon/Star" at bounding box center [685, 485] width 33 height 33
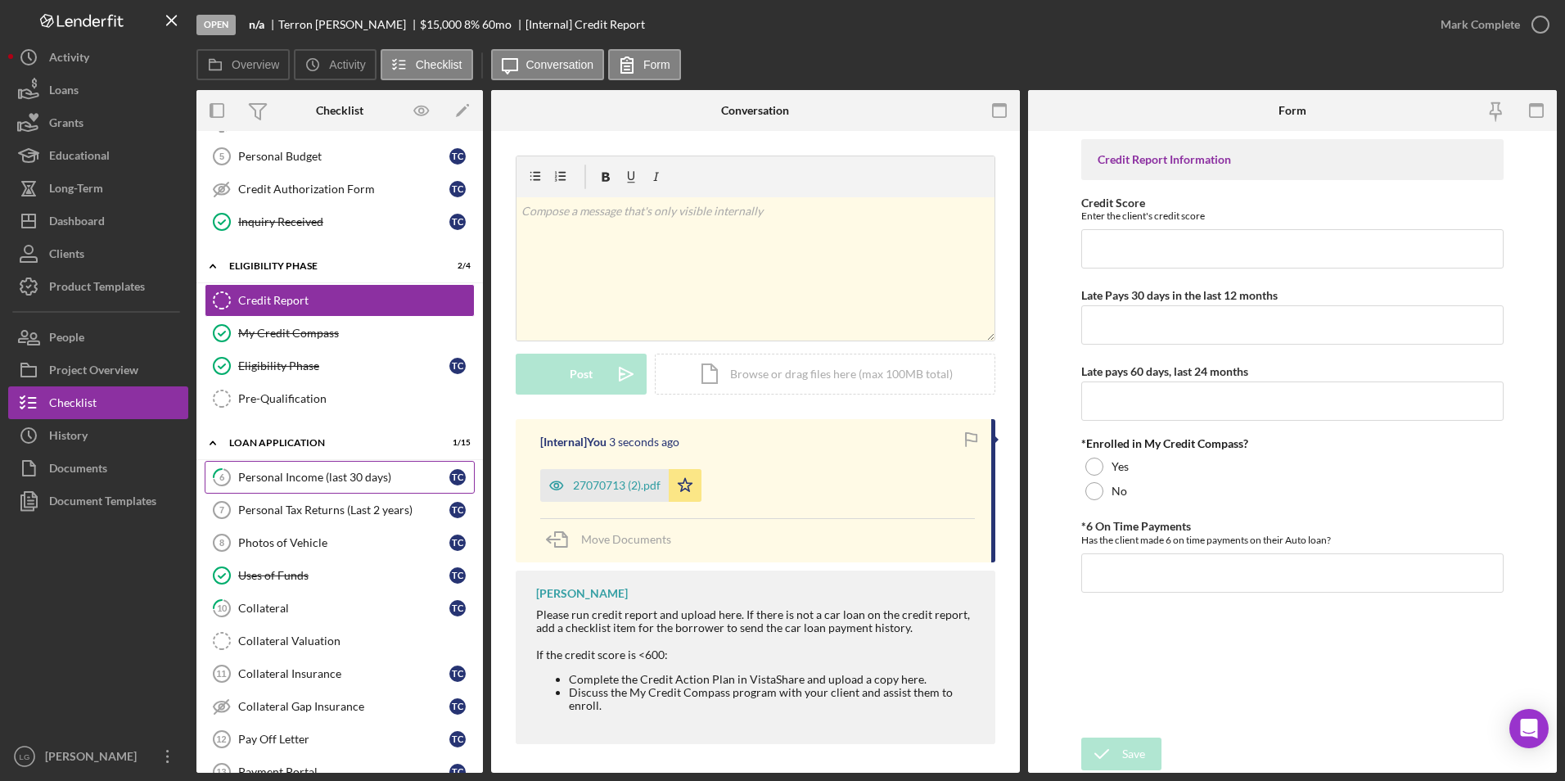
click at [269, 482] on div "Personal Income (last 30 days)" at bounding box center [343, 477] width 211 height 13
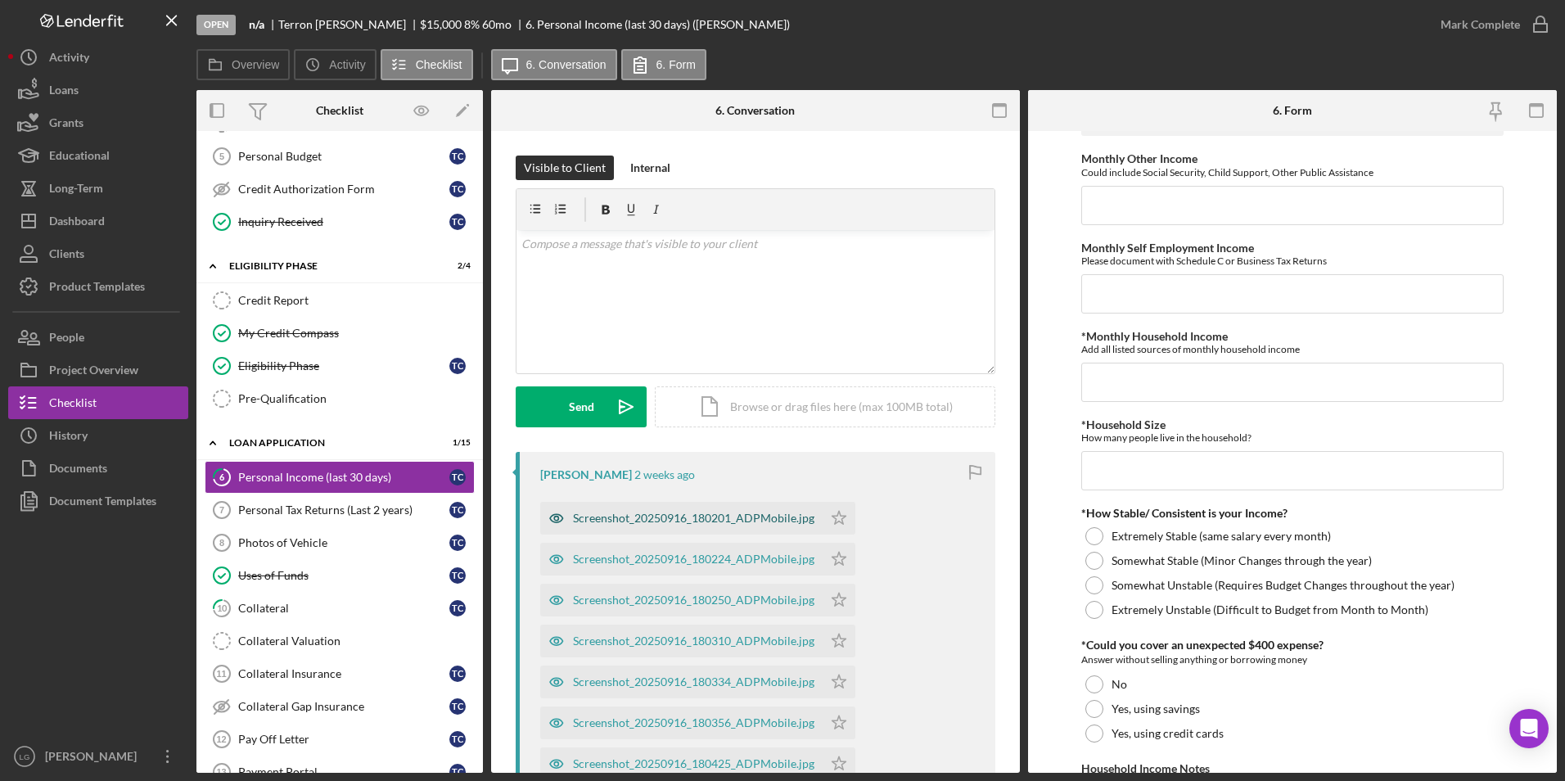
click at [755, 526] on div "Screenshot_20250916_180201_ADPMobile.jpg" at bounding box center [681, 518] width 282 height 33
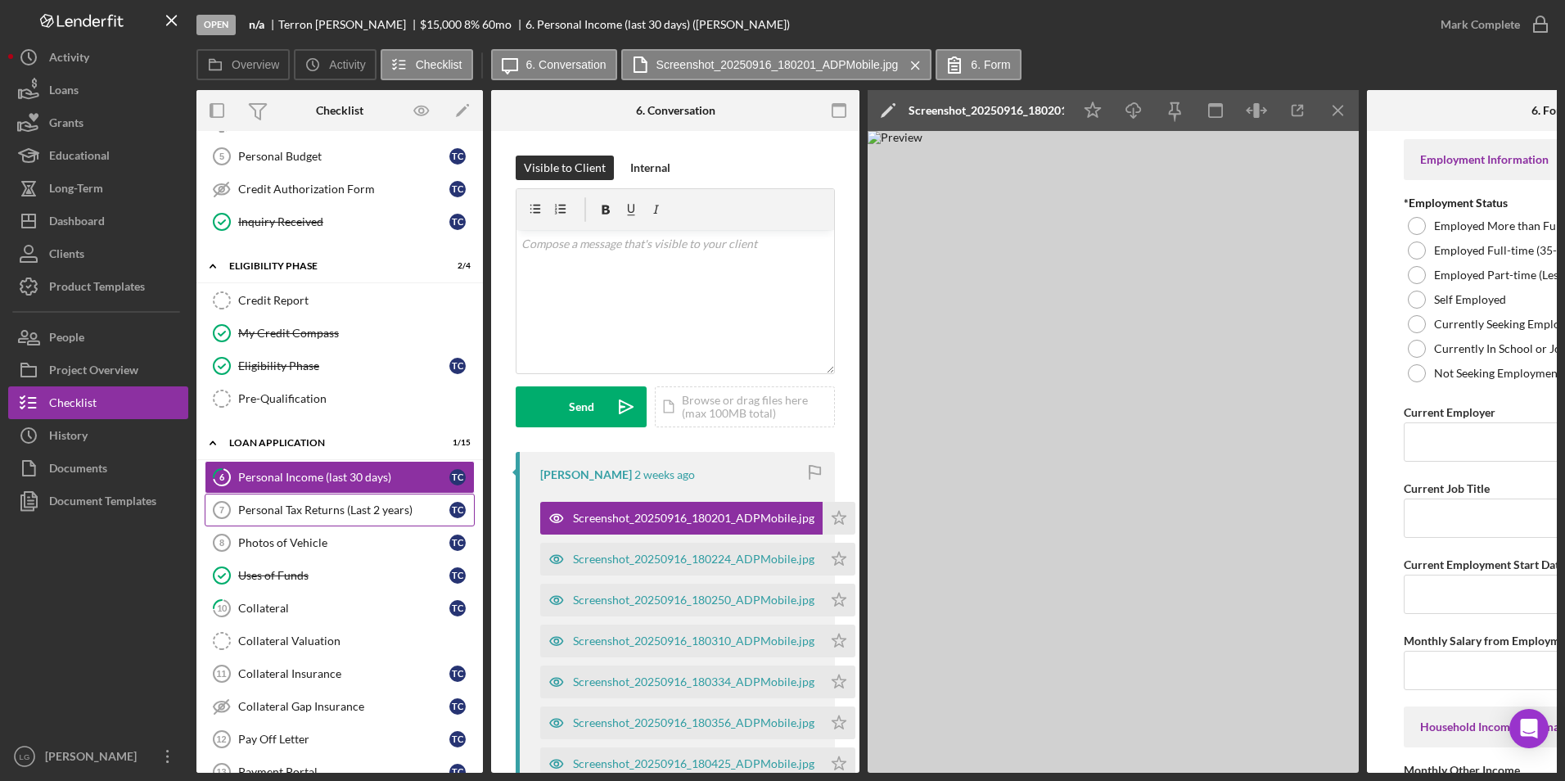
click at [331, 505] on div "Personal Tax Returns (Last 2 years)" at bounding box center [343, 509] width 211 height 13
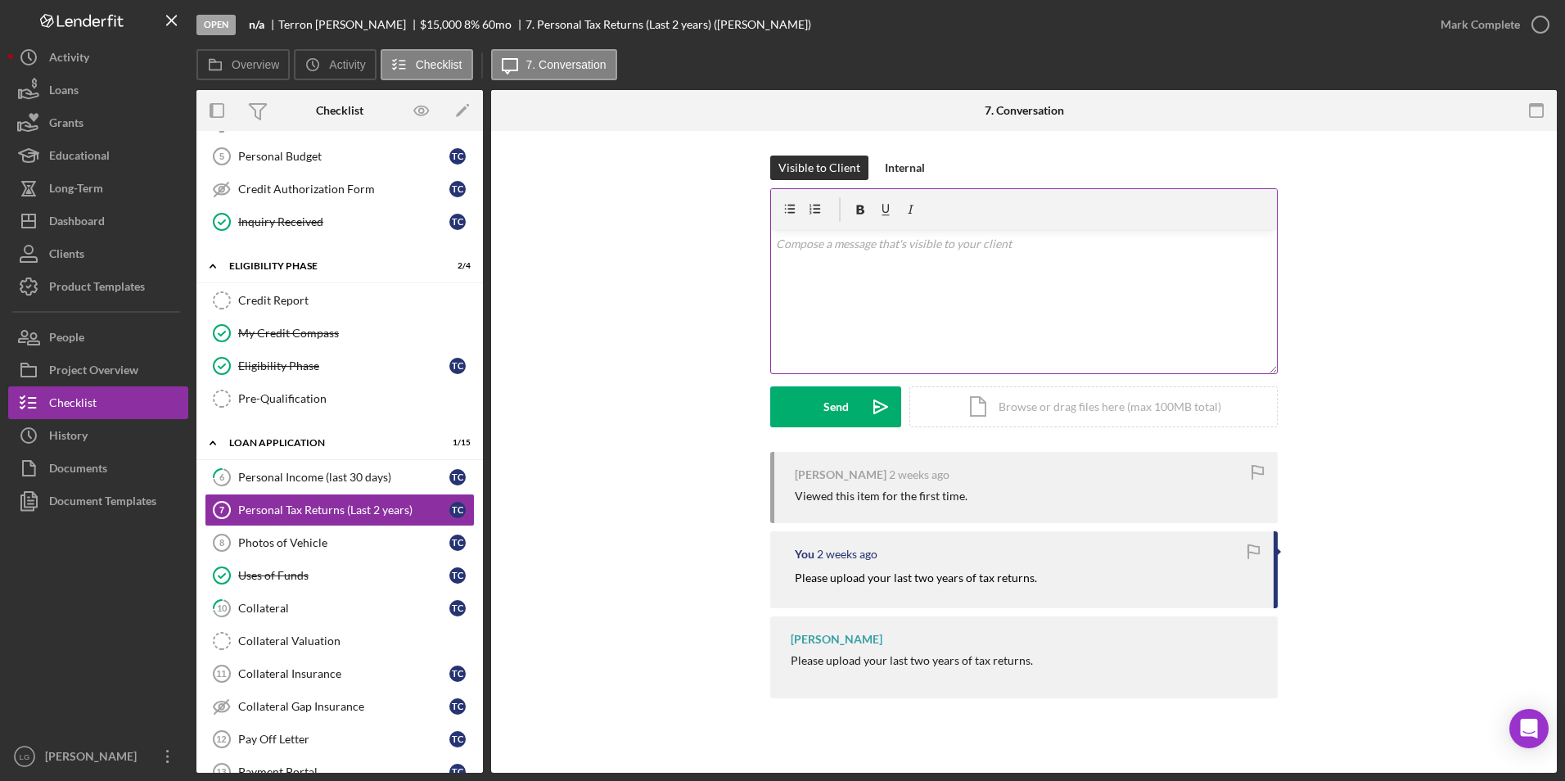
click at [975, 295] on div "v Color teal Color pink Remove color Add row above Add row below Add column bef…" at bounding box center [1024, 301] width 506 height 143
click at [384, 491] on link "6 Personal Income (last 30 days) T C" at bounding box center [340, 477] width 270 height 33
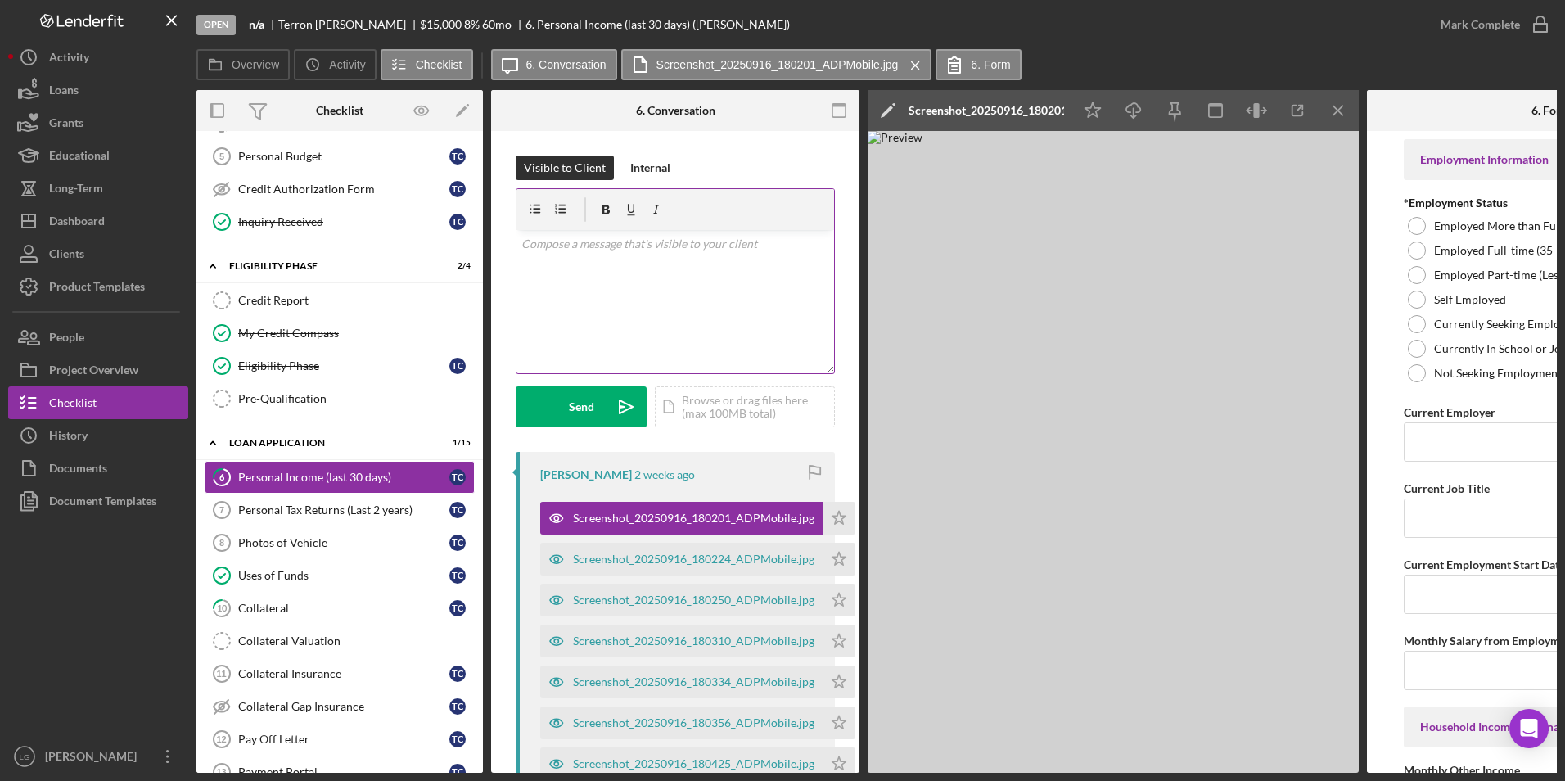
click at [633, 279] on div "v Color teal Color pink Remove color Add row above Add row below Add column bef…" at bounding box center [675, 301] width 318 height 143
drag, startPoint x: 559, startPoint y: 245, endPoint x: 449, endPoint y: 268, distance: 112.2
click at [449, 268] on div "Overview Internal Workflow Stage Open Icon/Dropdown Arrow Archive (can unarchiv…" at bounding box center [876, 431] width 1360 height 683
click at [555, 401] on button "Send Icon/icon-invite-send" at bounding box center [581, 406] width 131 height 41
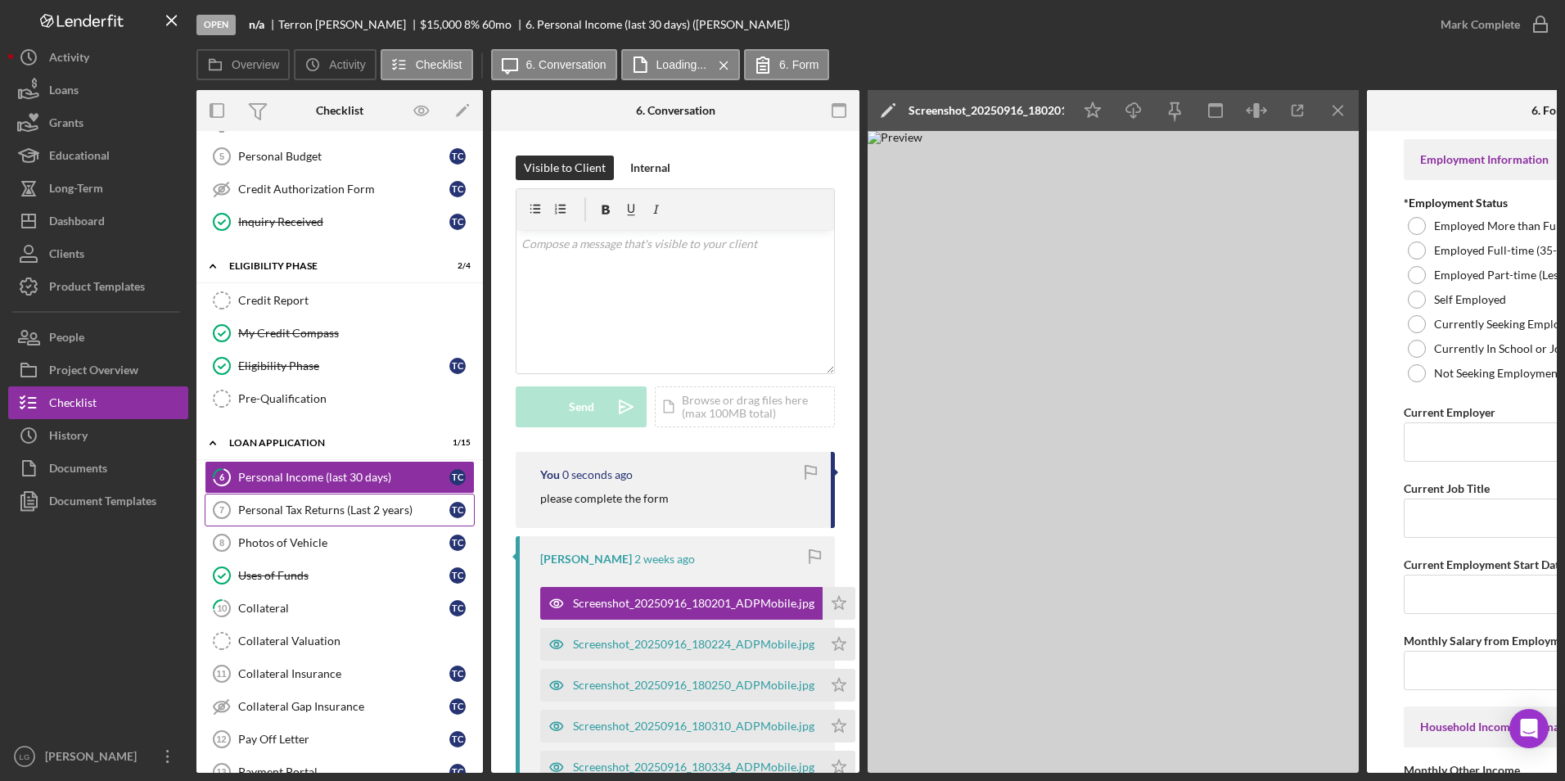
click at [379, 498] on link "Personal Tax Returns (Last 2 years) 7 Personal Tax Returns (Last 2 years) T C" at bounding box center [340, 510] width 270 height 33
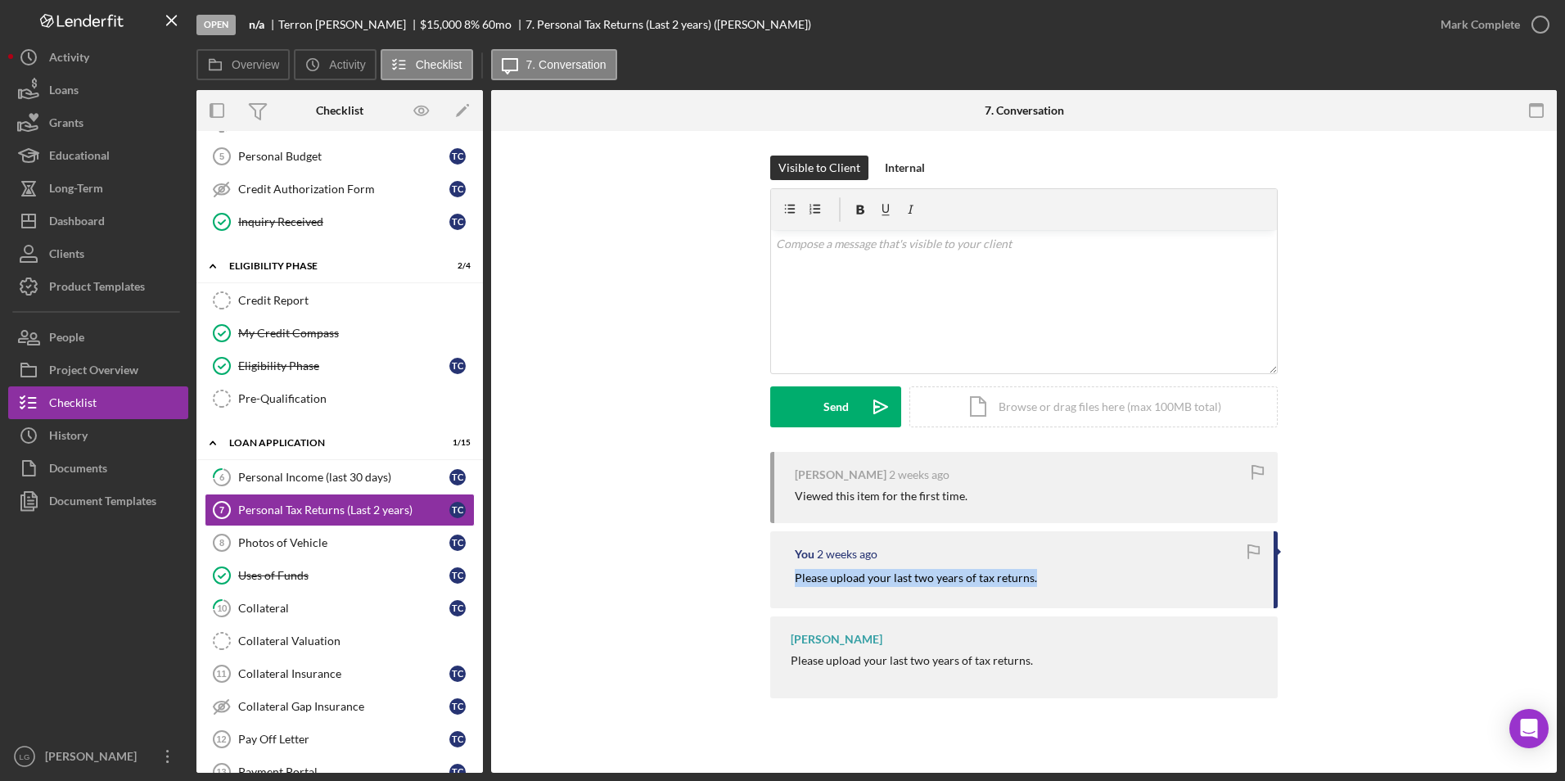
drag, startPoint x: 1043, startPoint y: 580, endPoint x: 793, endPoint y: 580, distance: 249.6
click at [793, 580] on div "You 2 weeks ago Please upload your last two years of tax returns." at bounding box center [1023, 569] width 507 height 76
copy mark "Please upload your last two years of tax returns."
click at [838, 273] on div "v Color teal Color pink Remove color Add row above Add row below Add column bef…" at bounding box center [1024, 301] width 506 height 143
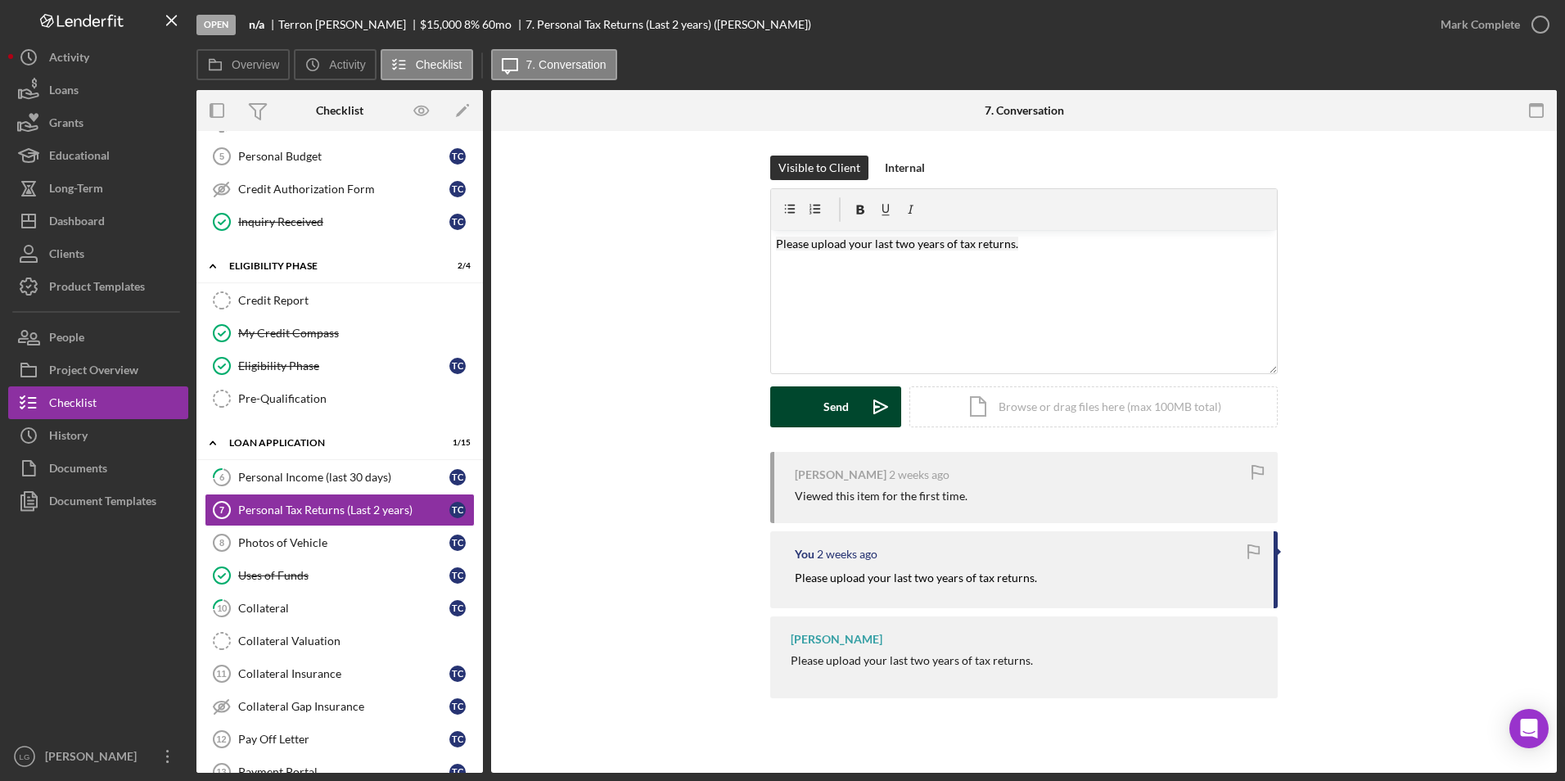
click at [815, 405] on button "Send Icon/icon-invite-send" at bounding box center [835, 406] width 131 height 41
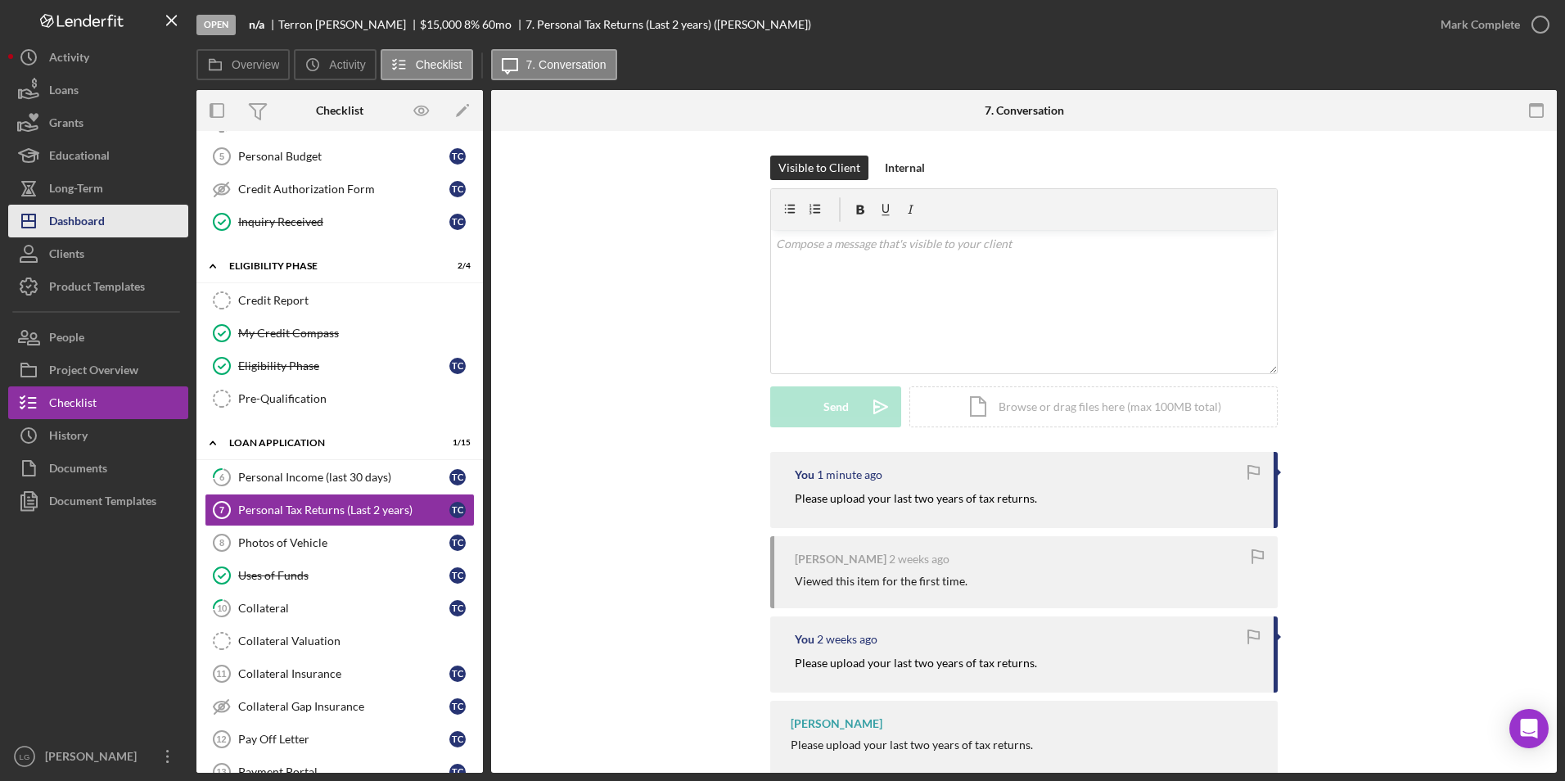
click at [80, 222] on div "Dashboard" at bounding box center [77, 223] width 56 height 37
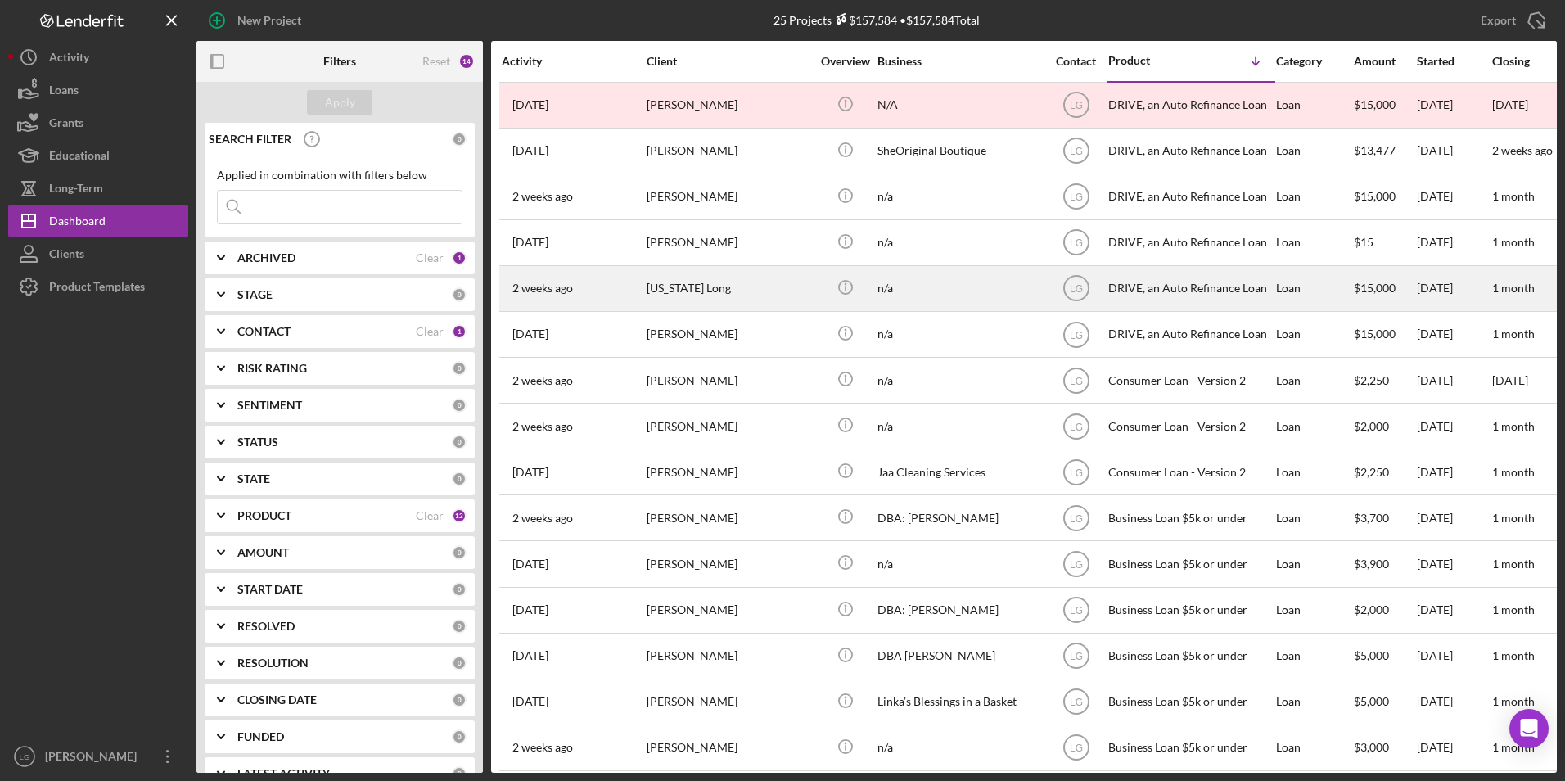
click at [660, 275] on div "Nevada Long" at bounding box center [729, 288] width 164 height 43
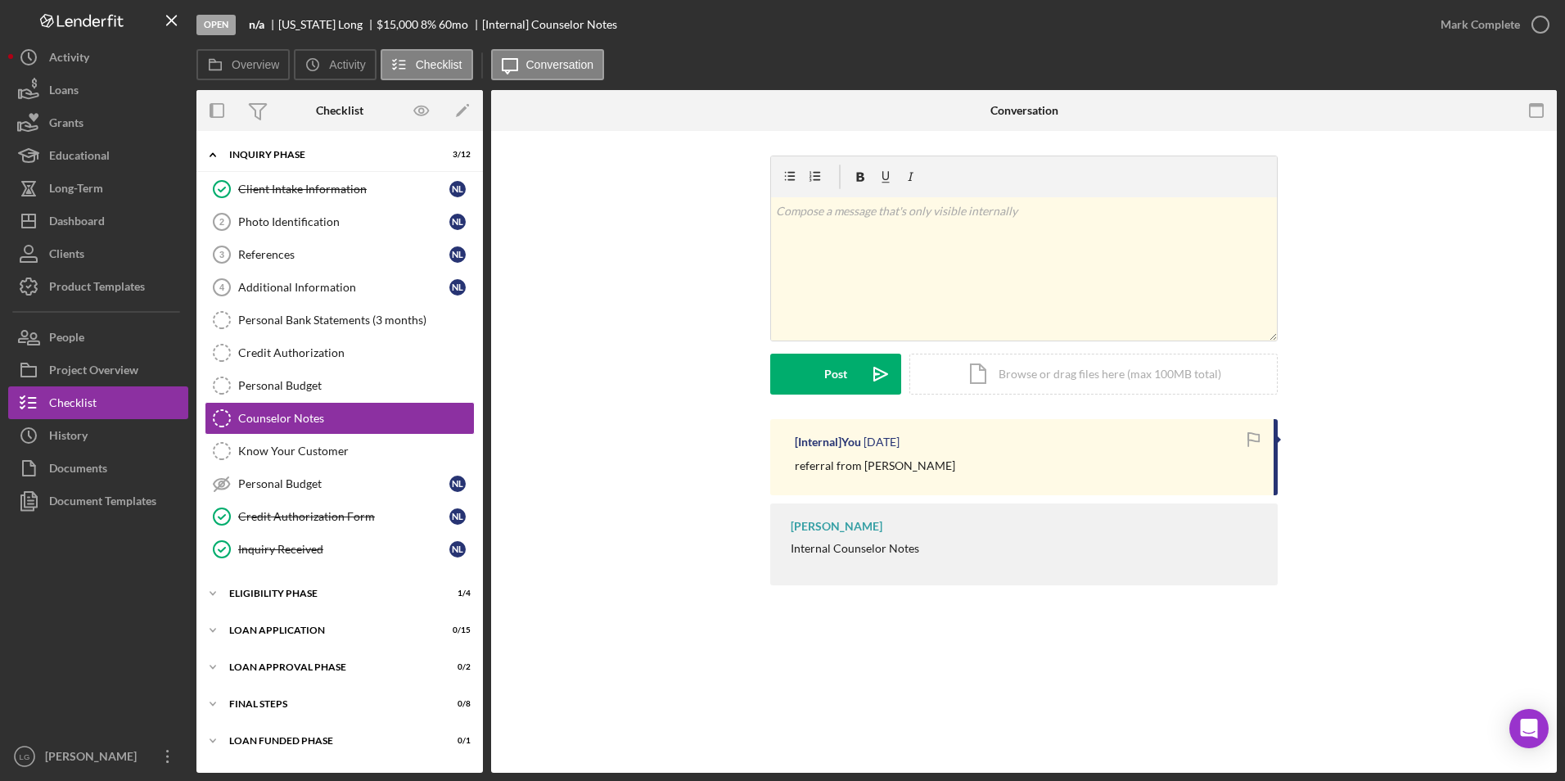
drag, startPoint x: 273, startPoint y: 183, endPoint x: 304, endPoint y: 172, distance: 32.1
click at [275, 183] on div "Client Intake Information" at bounding box center [343, 189] width 211 height 13
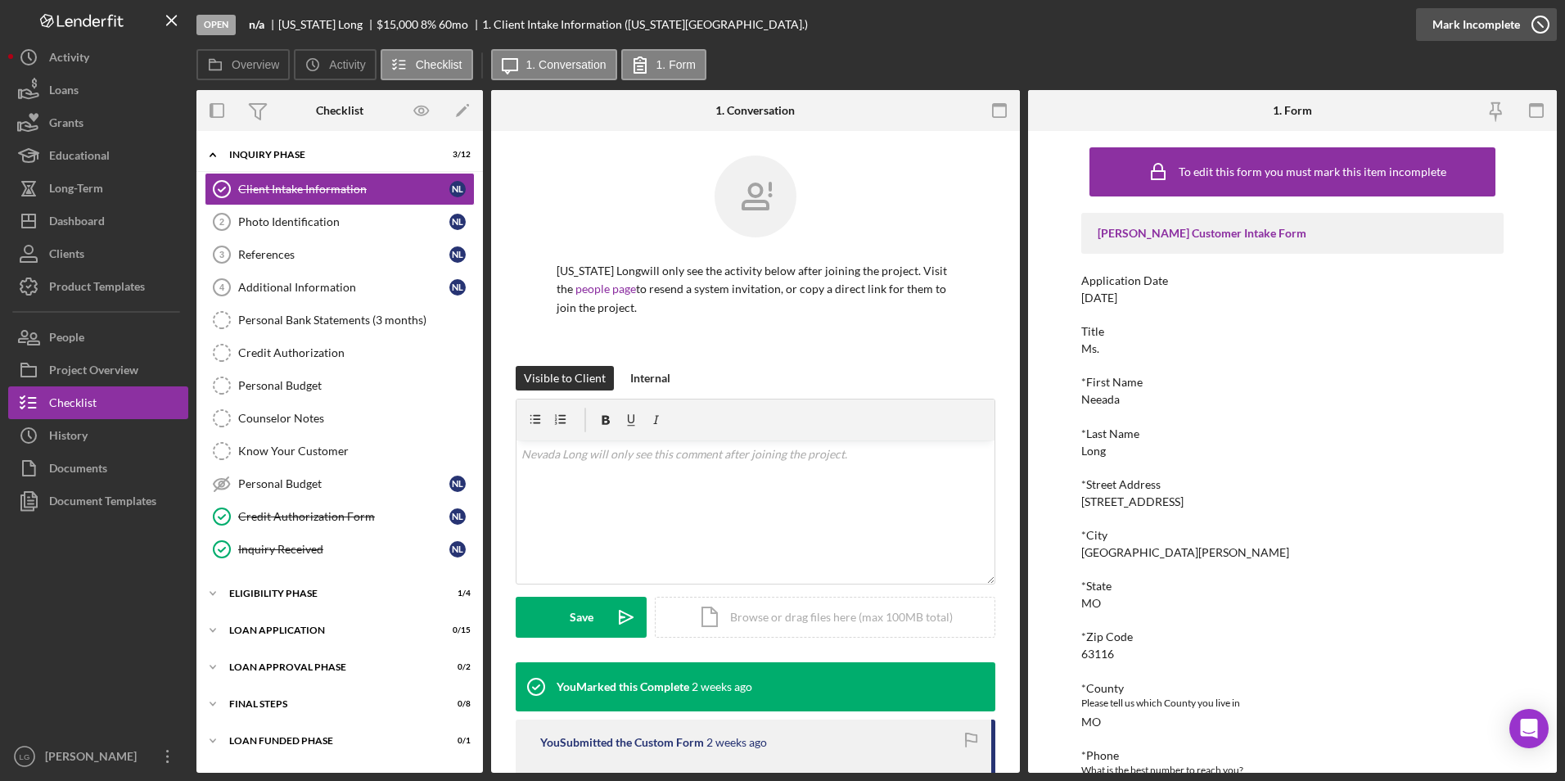
click at [1497, 29] on div "Mark Incomplete" at bounding box center [1476, 24] width 88 height 33
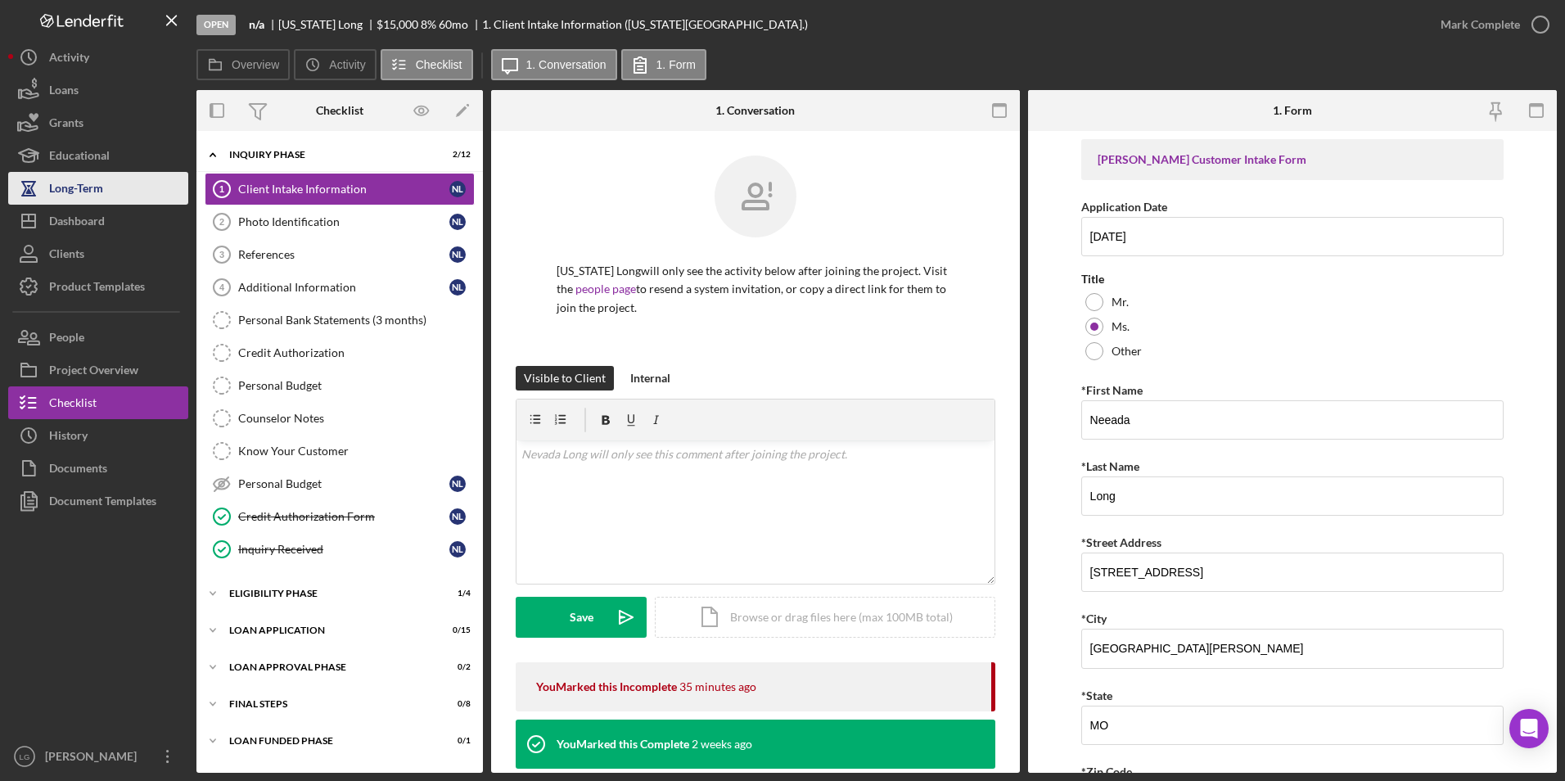
drag, startPoint x: 83, startPoint y: 220, endPoint x: 83, endPoint y: 199, distance: 21.3
click at [83, 220] on div "Dashboard" at bounding box center [77, 223] width 56 height 37
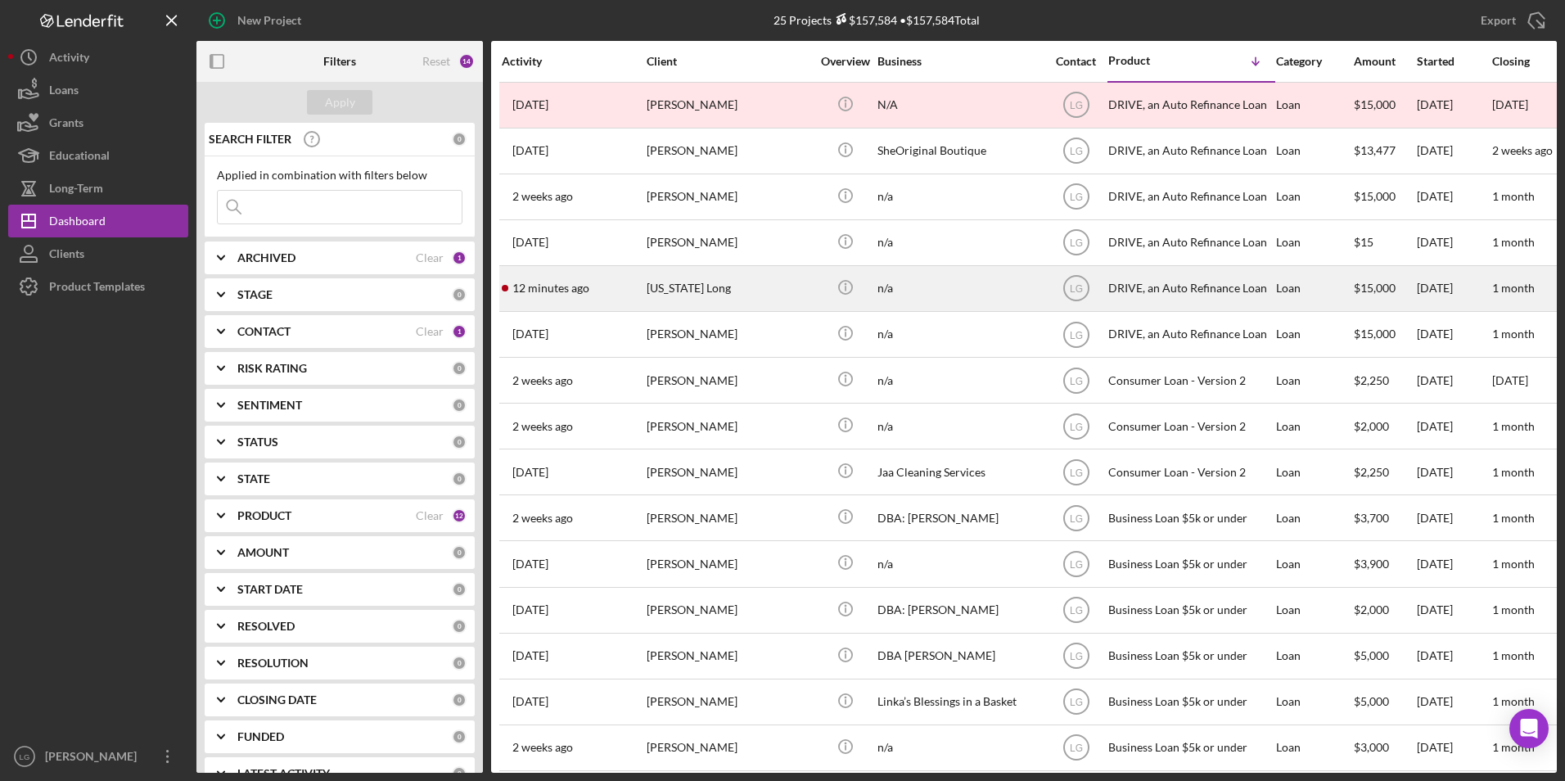
click at [696, 296] on div "[US_STATE] Long" at bounding box center [729, 288] width 164 height 43
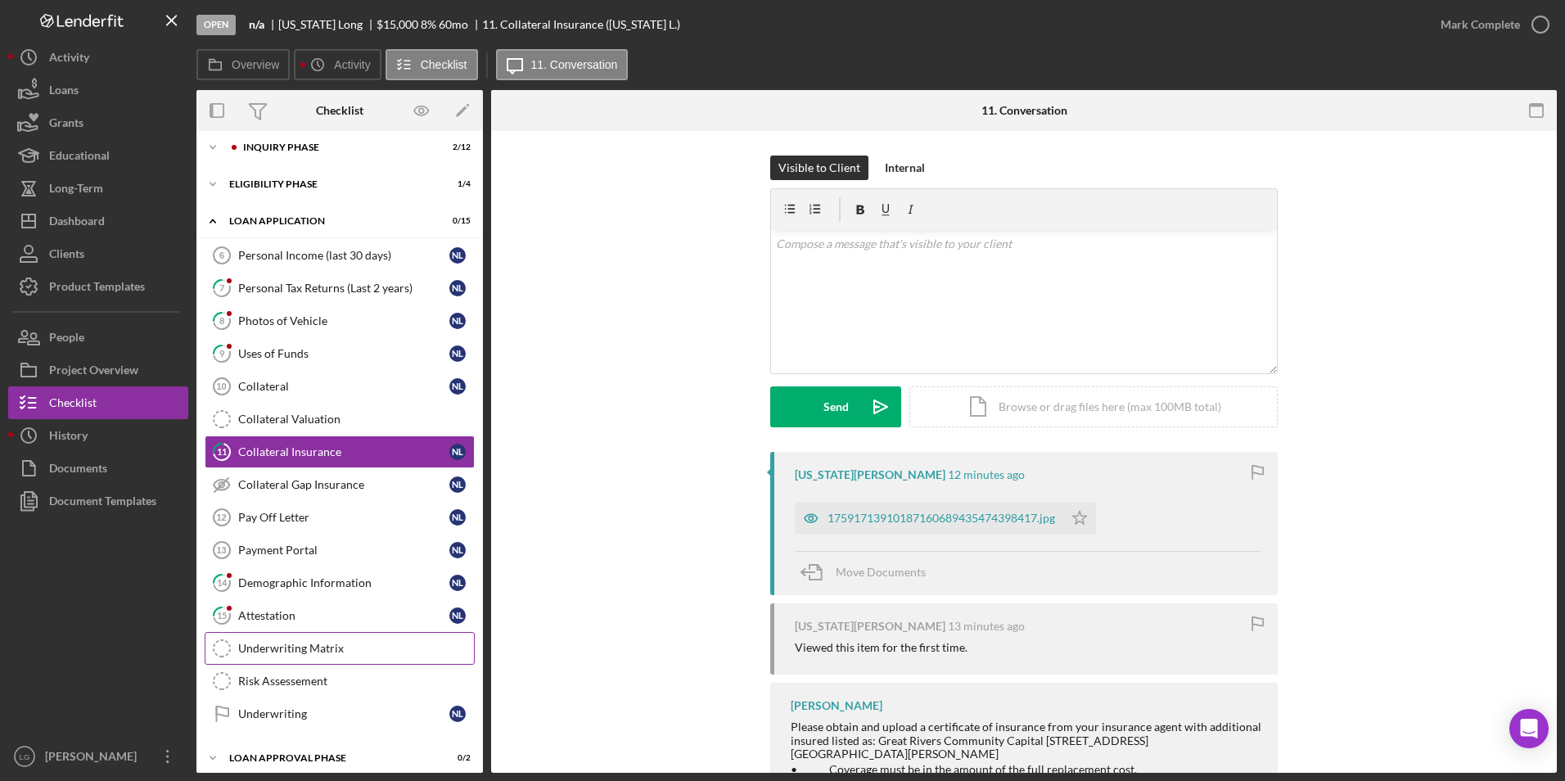
scroll to position [92, 0]
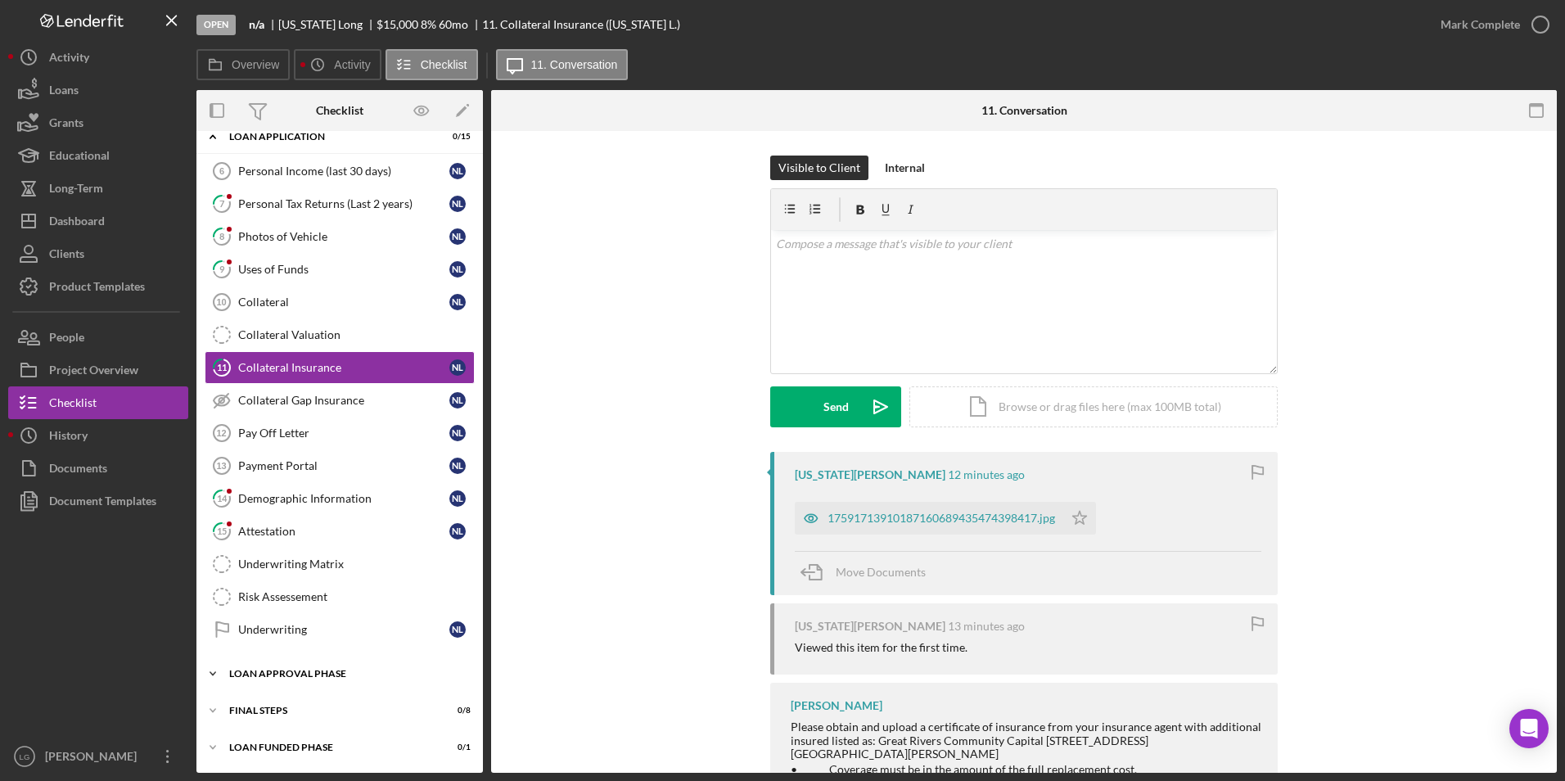
click at [292, 687] on div "Icon/Expander Loan Approval Phase 0 / 2" at bounding box center [339, 673] width 286 height 33
click at [302, 669] on div "Loan Approval Phase" at bounding box center [345, 674] width 233 height 10
click at [266, 715] on div "Icon/Expander FINAL STEPS 0 / 8" at bounding box center [339, 710] width 286 height 33
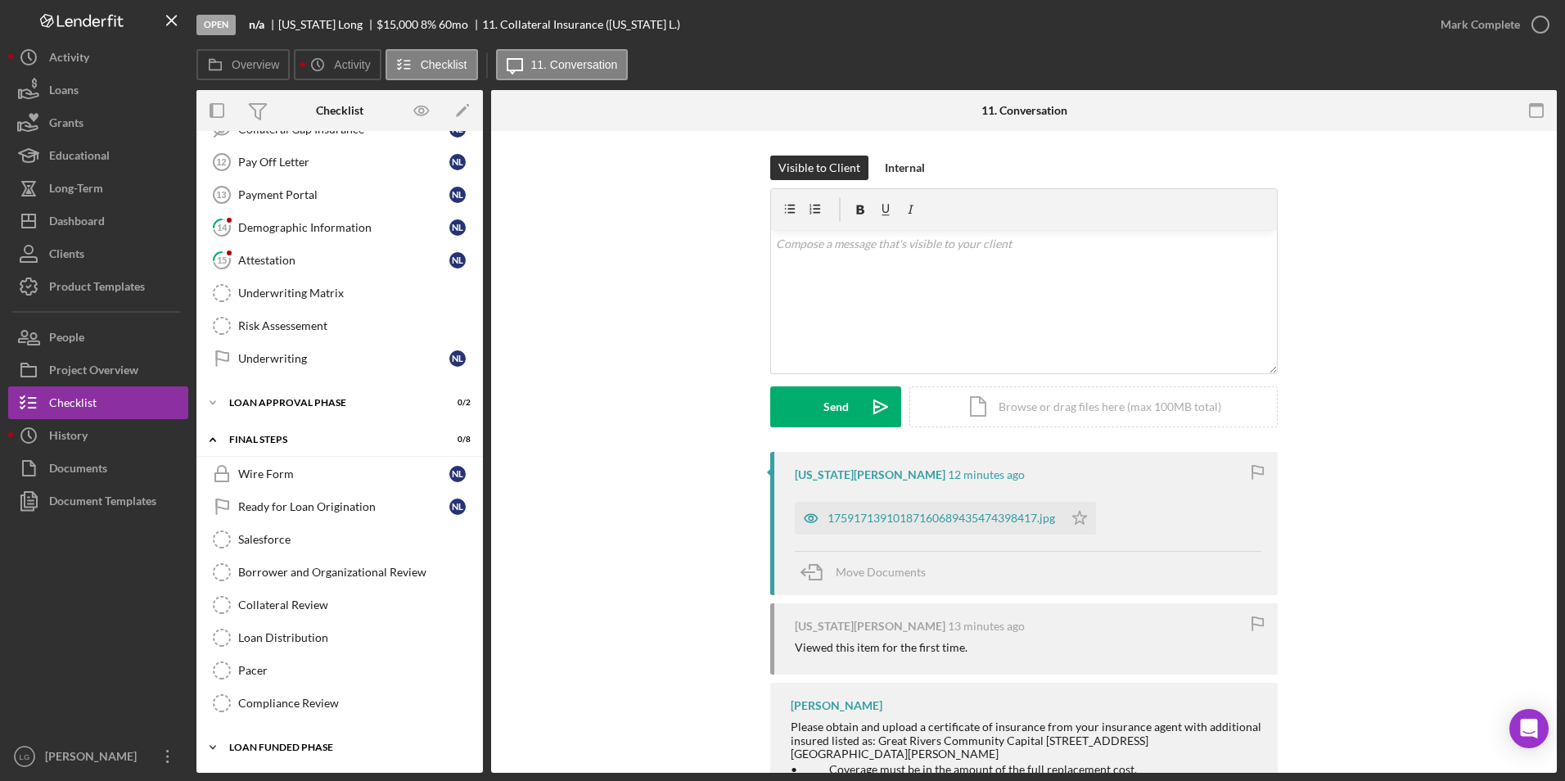
click at [274, 749] on div "Loan Funded Phase" at bounding box center [345, 747] width 233 height 10
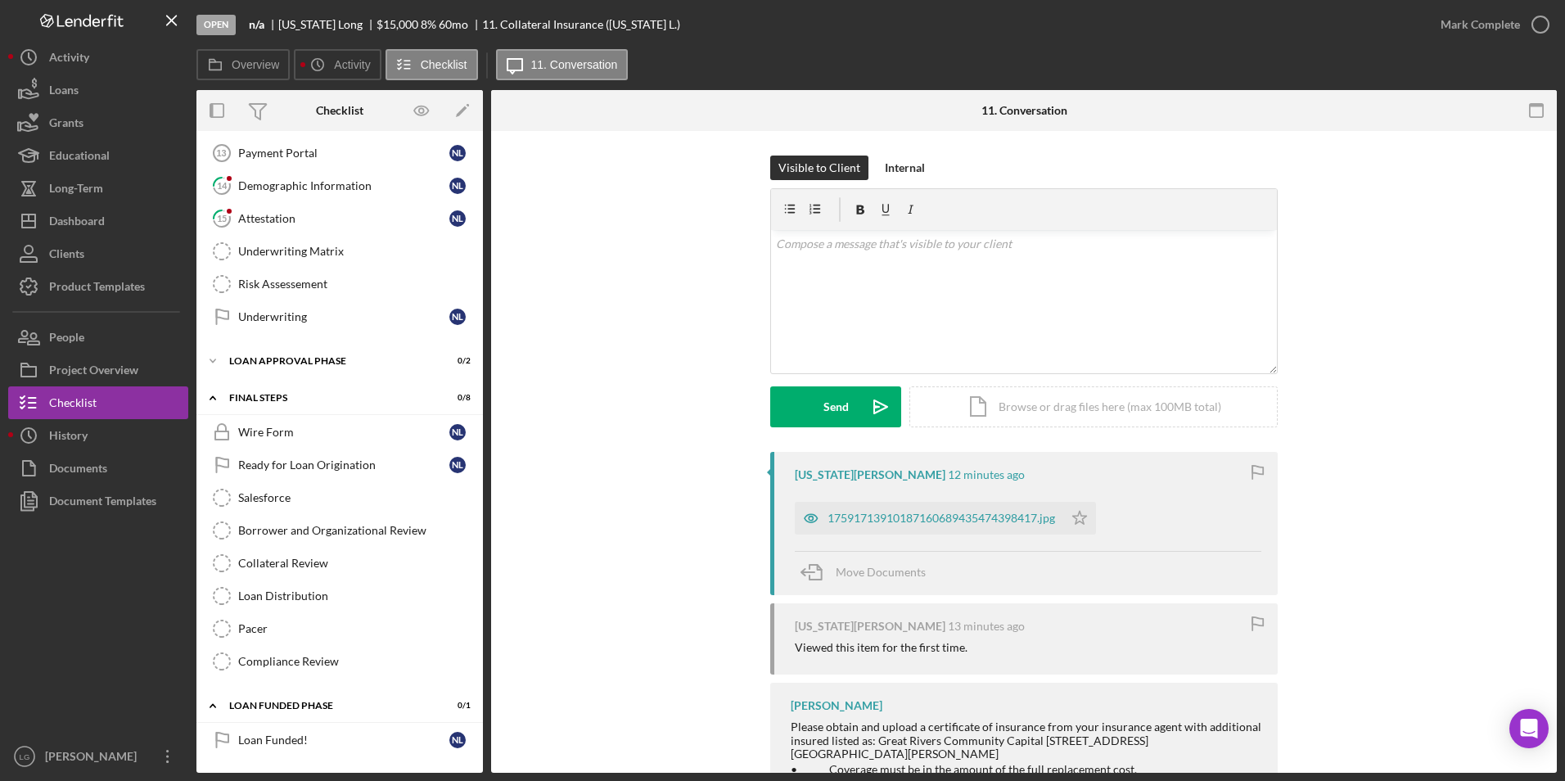
scroll to position [77, 0]
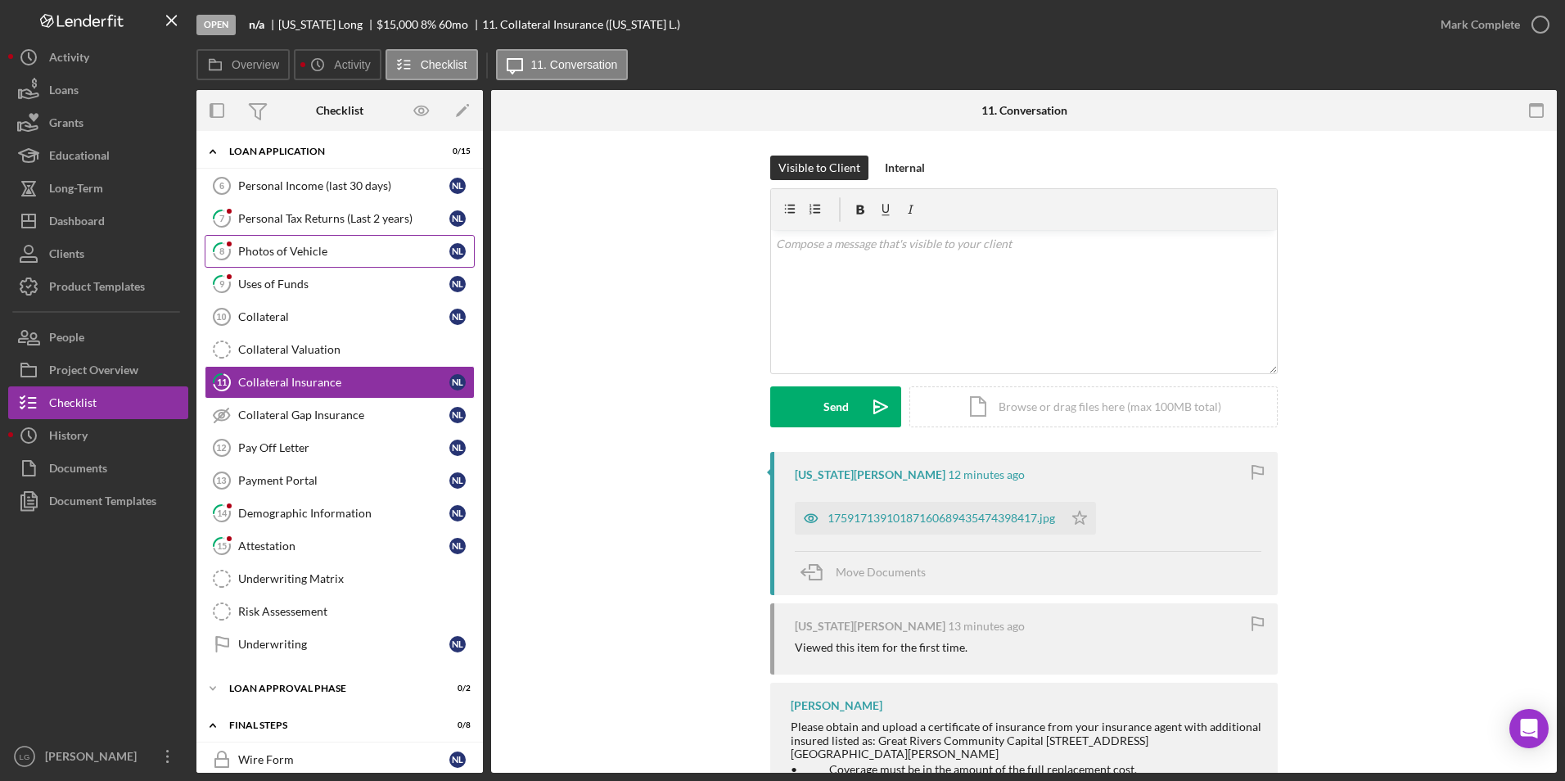
drag, startPoint x: 279, startPoint y: 253, endPoint x: 349, endPoint y: 268, distance: 71.9
click at [279, 252] on div "Photos of Vehicle" at bounding box center [343, 251] width 211 height 13
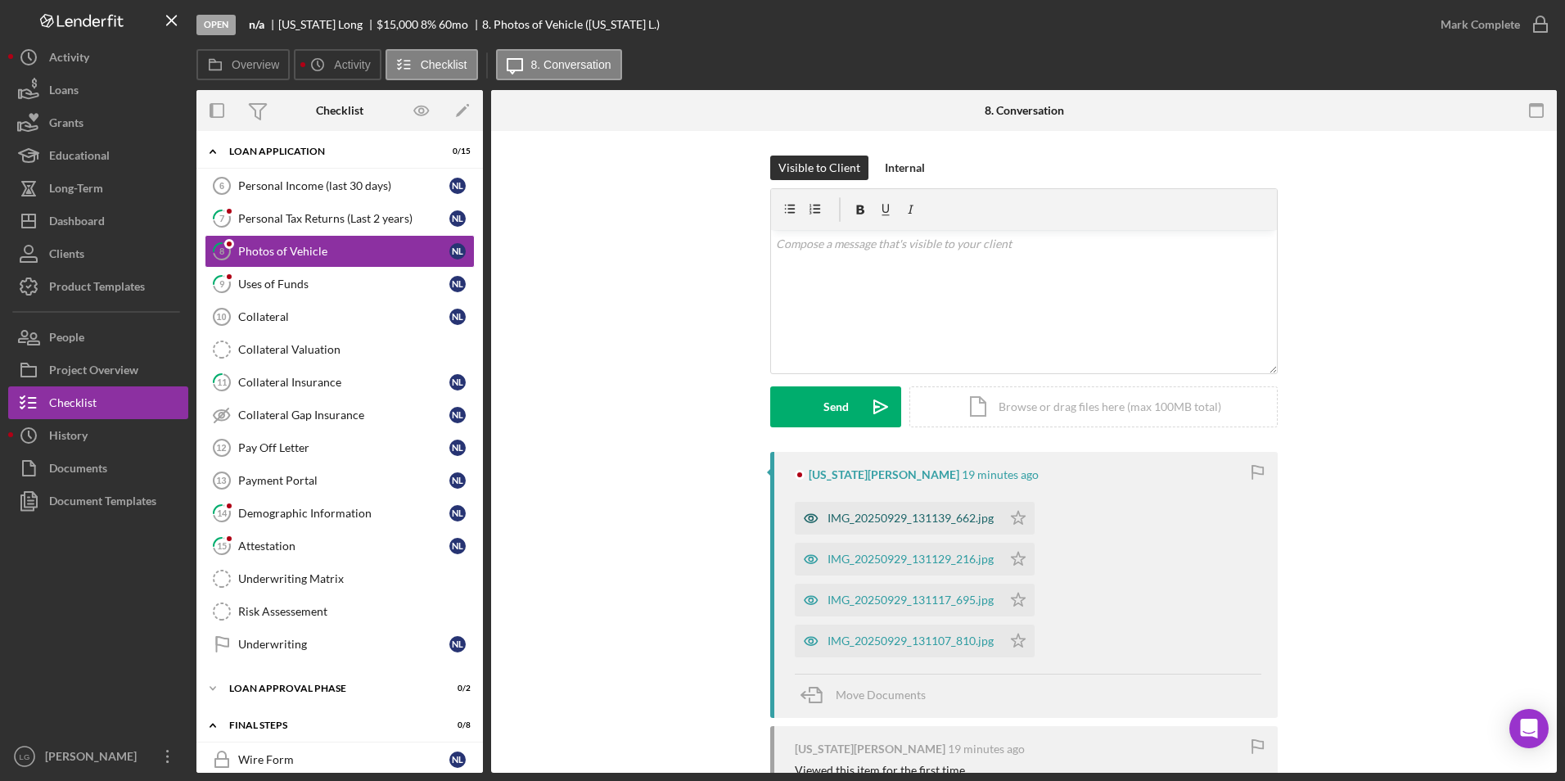
click at [868, 512] on div "IMG_20250929_131139_662.jpg" at bounding box center [910, 518] width 166 height 13
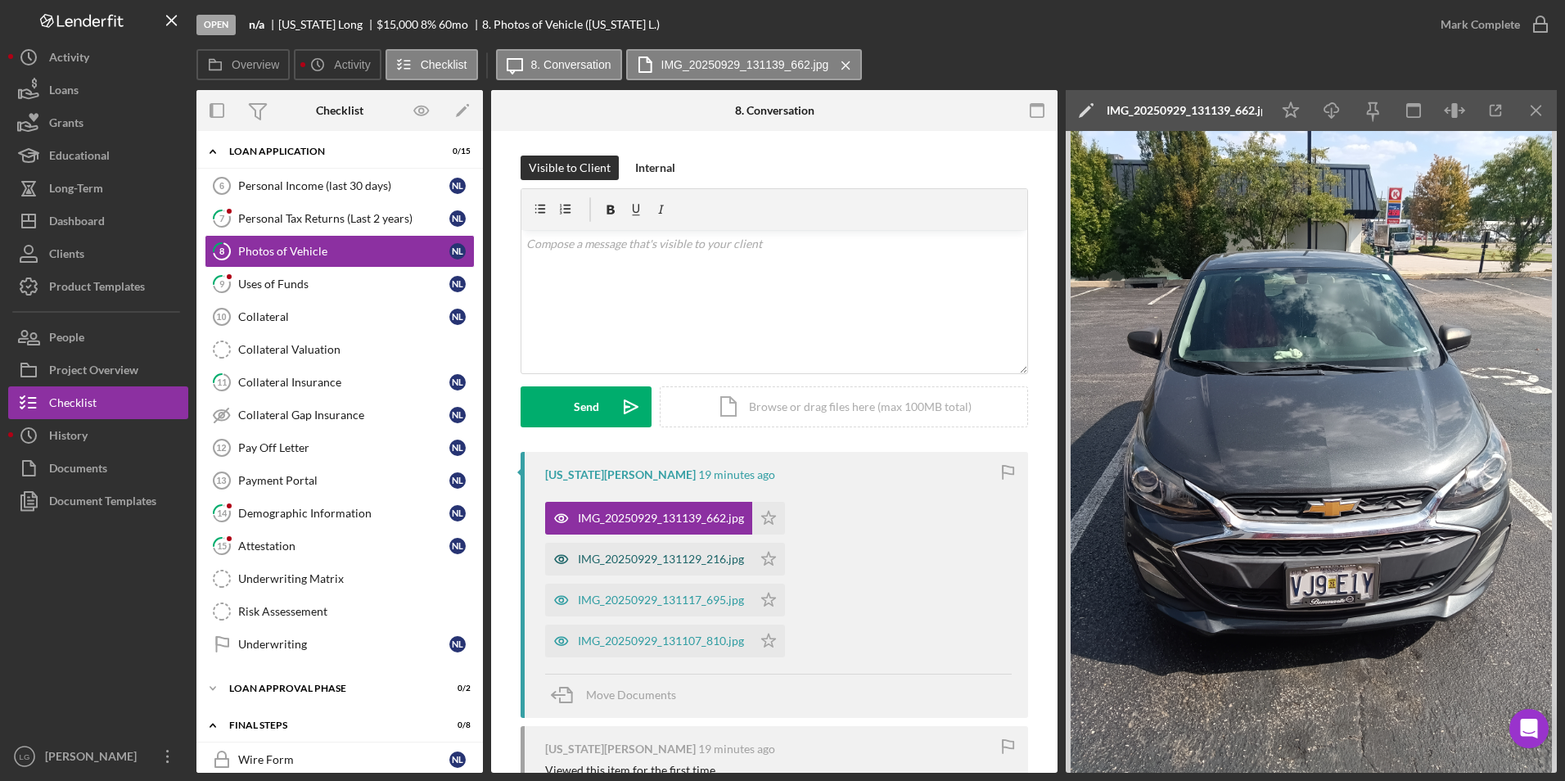
click at [687, 566] on div "IMG_20250929_131129_216.jpg" at bounding box center [648, 559] width 207 height 33
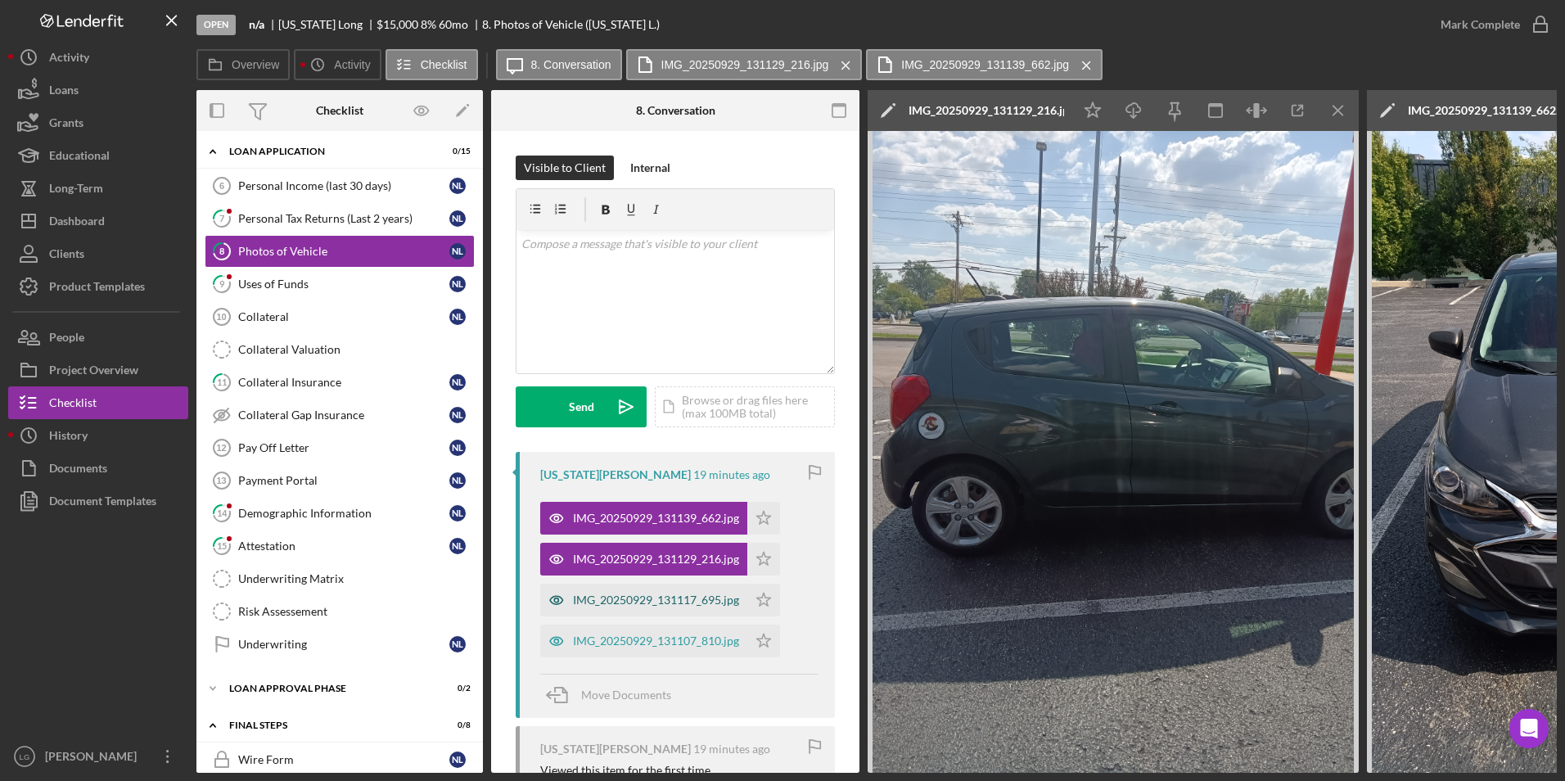
click at [674, 602] on div "IMG_20250929_131117_695.jpg" at bounding box center [656, 599] width 166 height 13
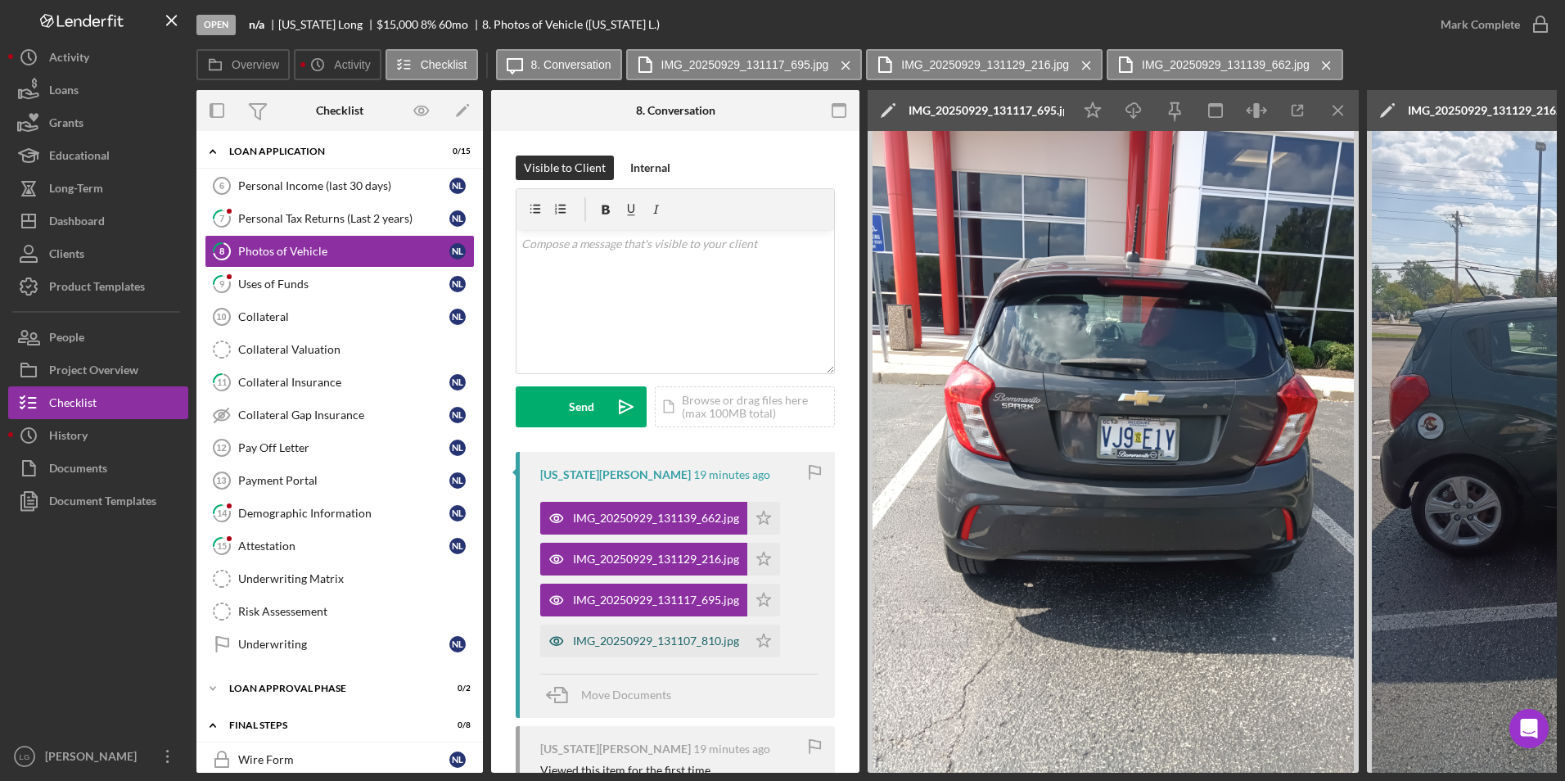
click at [680, 641] on div "IMG_20250929_131107_810.jpg" at bounding box center [656, 640] width 166 height 13
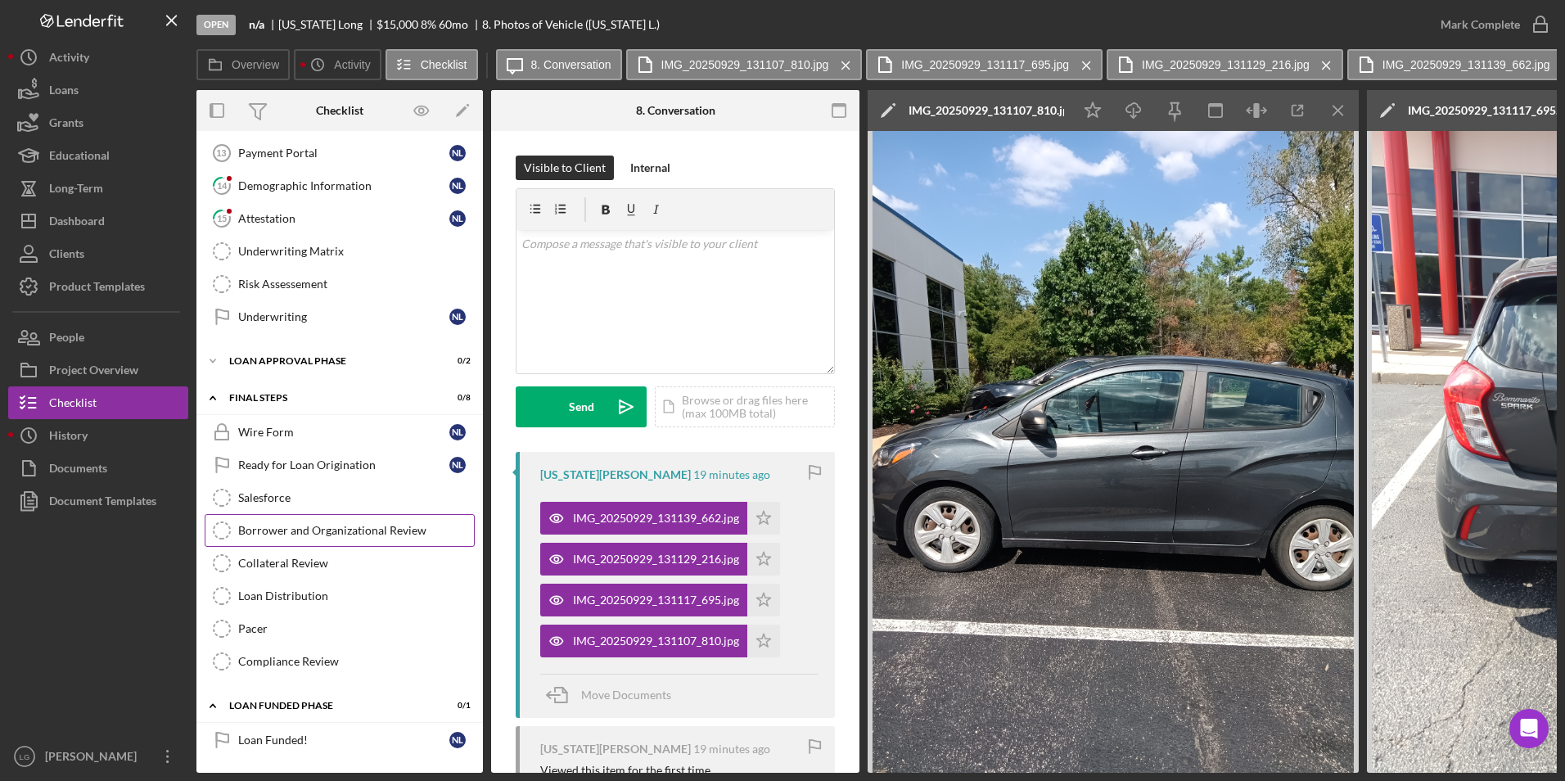
scroll to position [327, 0]
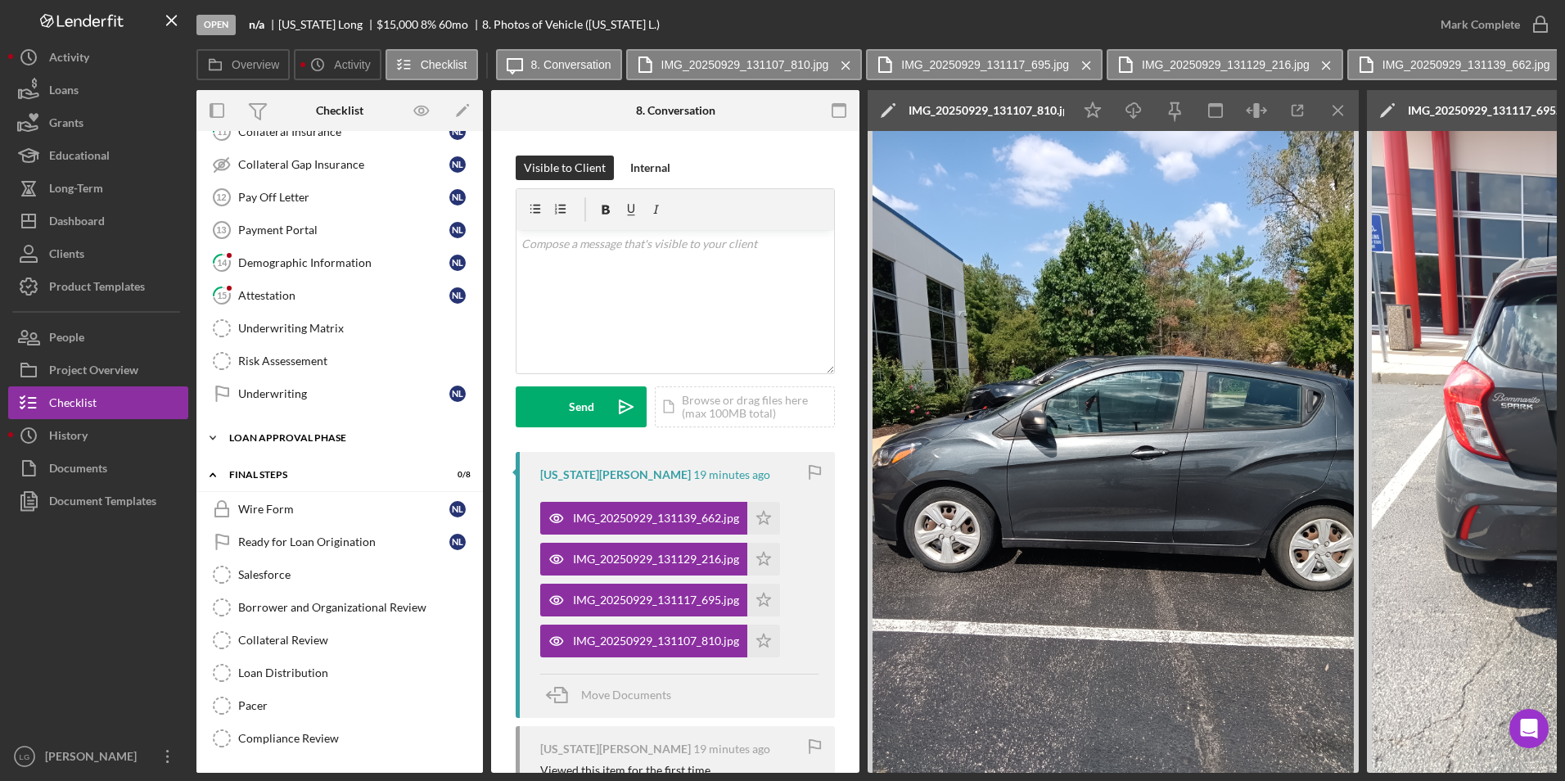
click at [276, 446] on div "Icon/Expander Loan Approval Phase 0 / 2" at bounding box center [339, 438] width 286 height 33
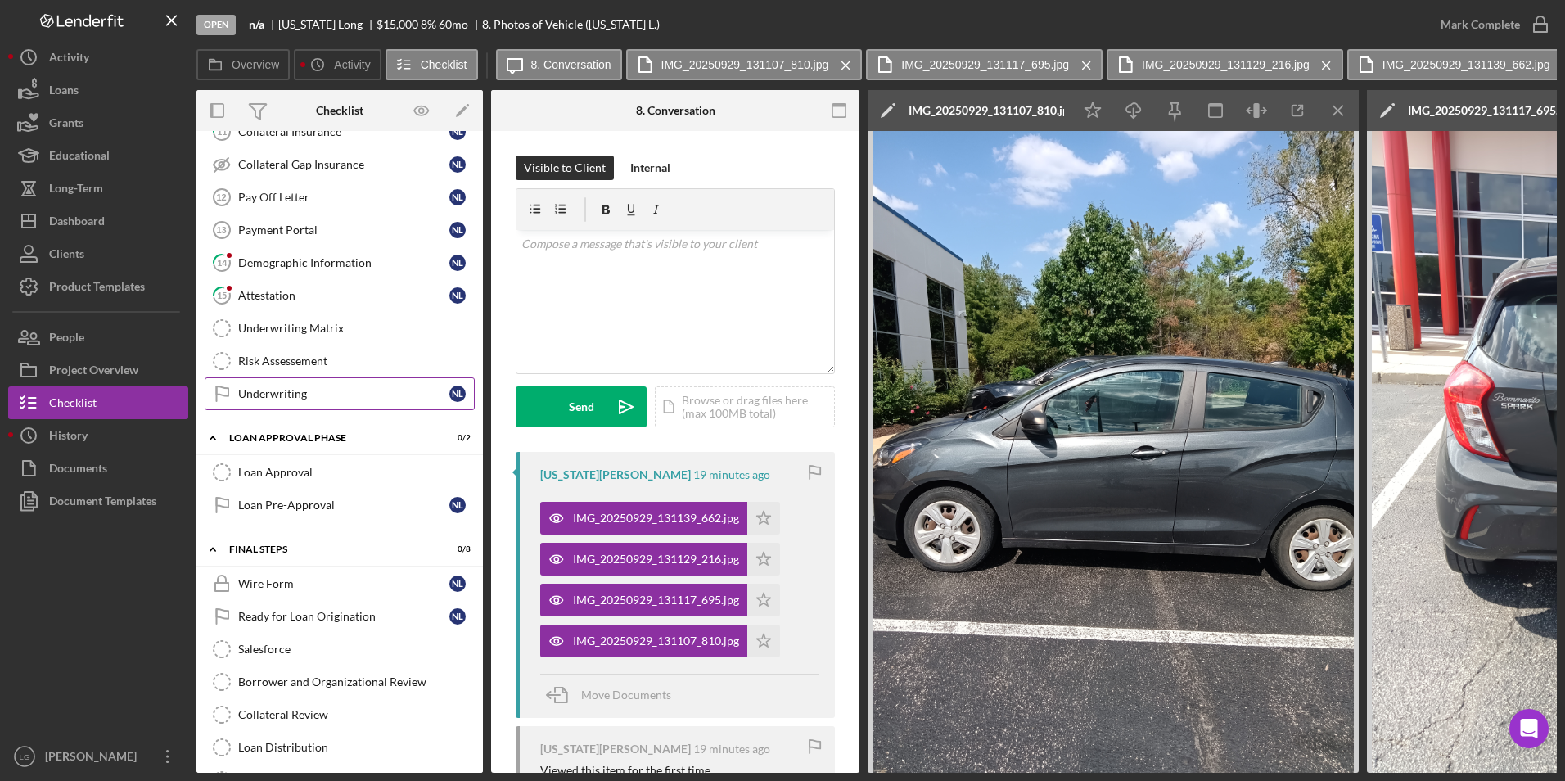
click at [279, 394] on div "Underwriting" at bounding box center [343, 393] width 211 height 13
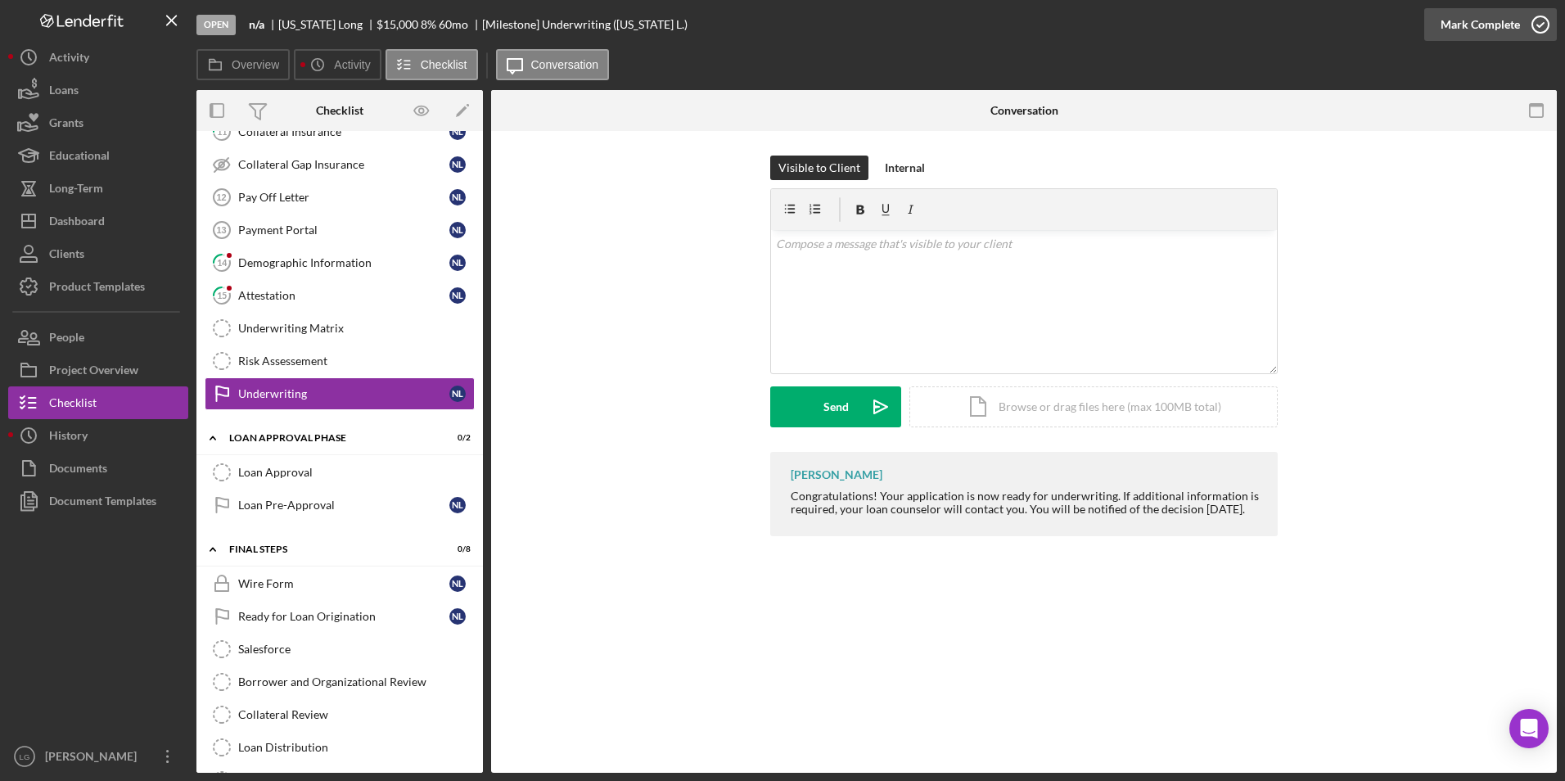
click at [1463, 15] on div "Mark Complete" at bounding box center [1479, 24] width 79 height 33
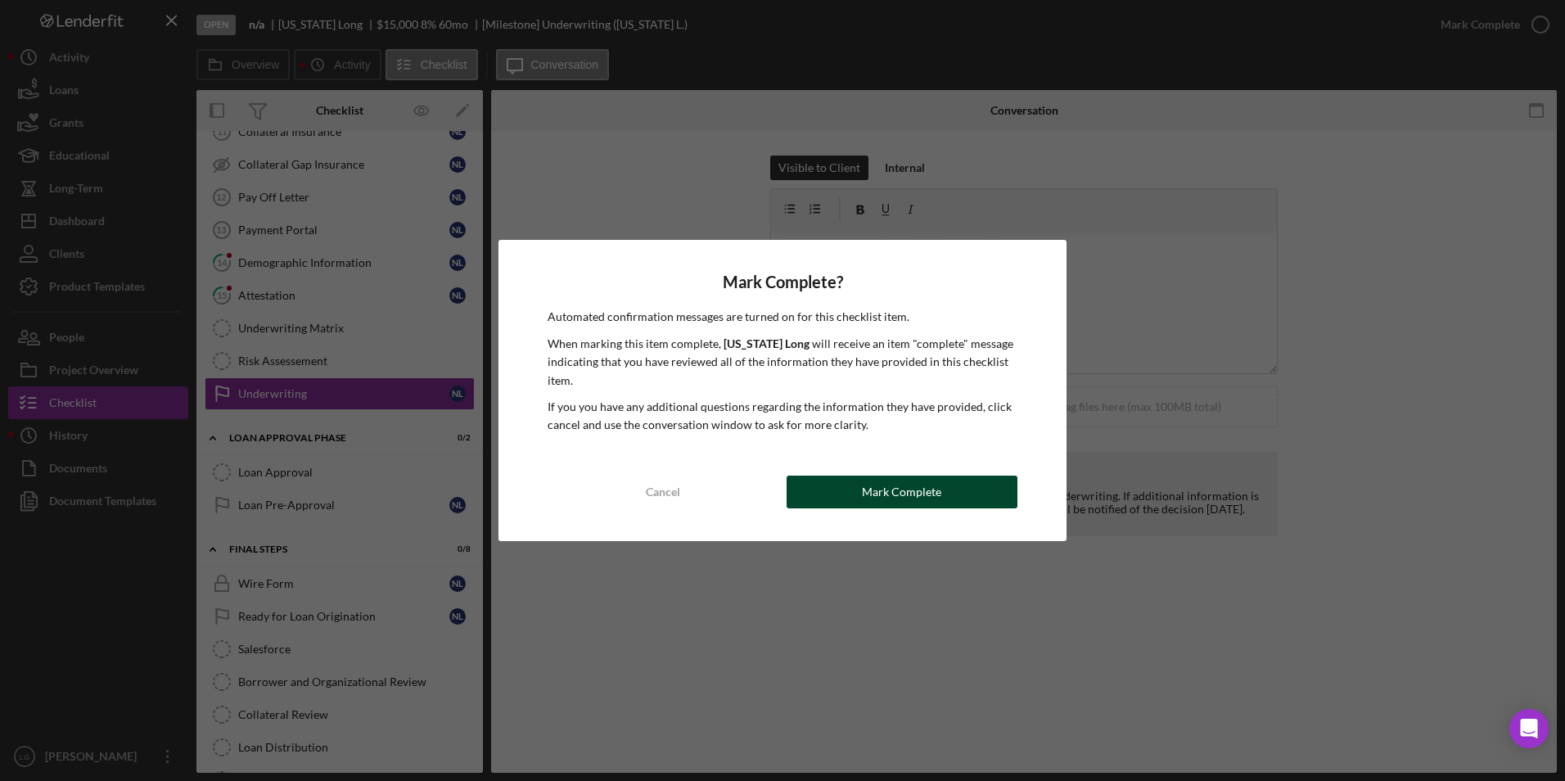
click at [917, 476] on div "Mark Complete" at bounding box center [901, 492] width 79 height 33
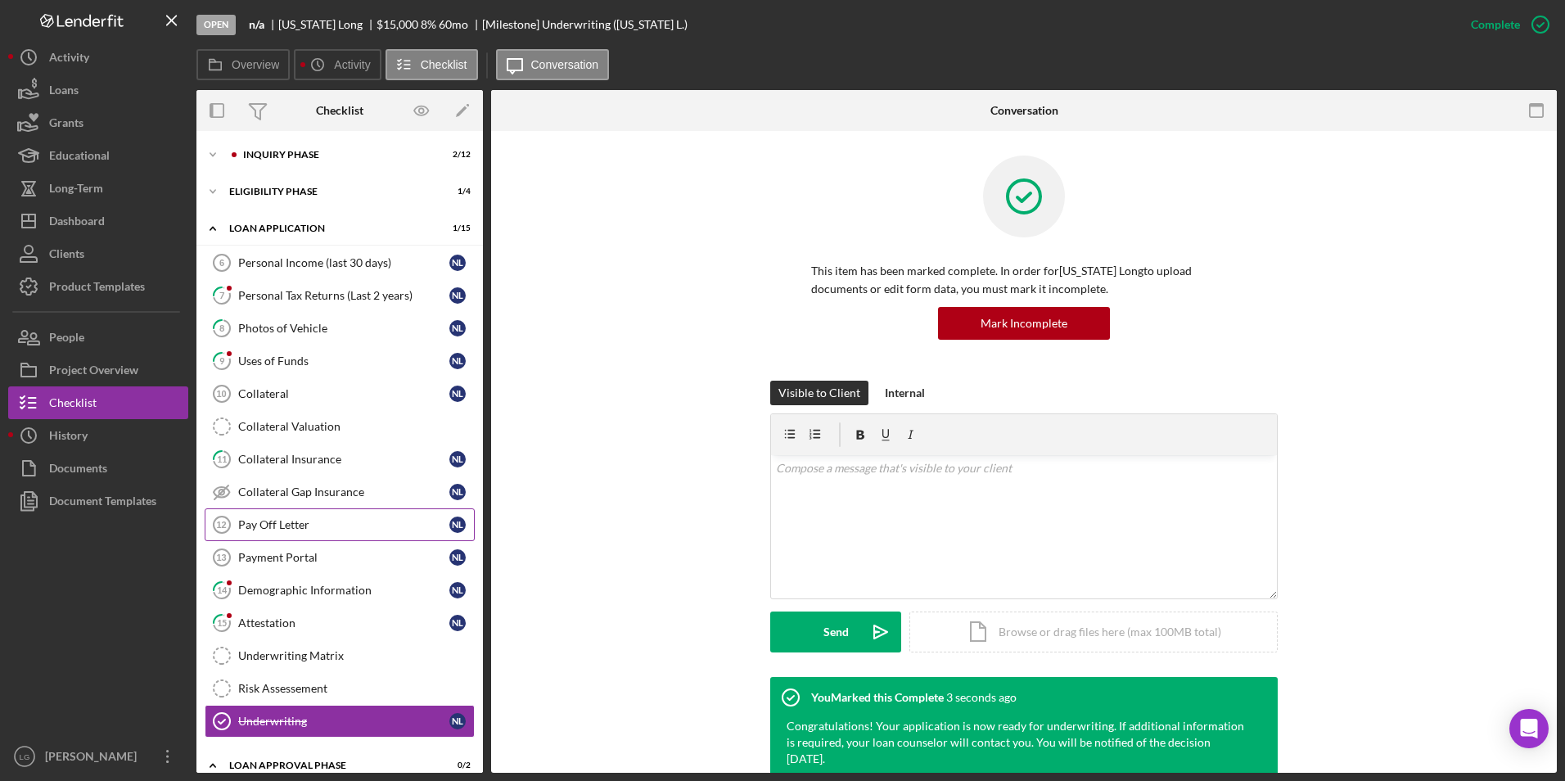
click at [277, 522] on div "Pay Off Letter" at bounding box center [343, 524] width 211 height 13
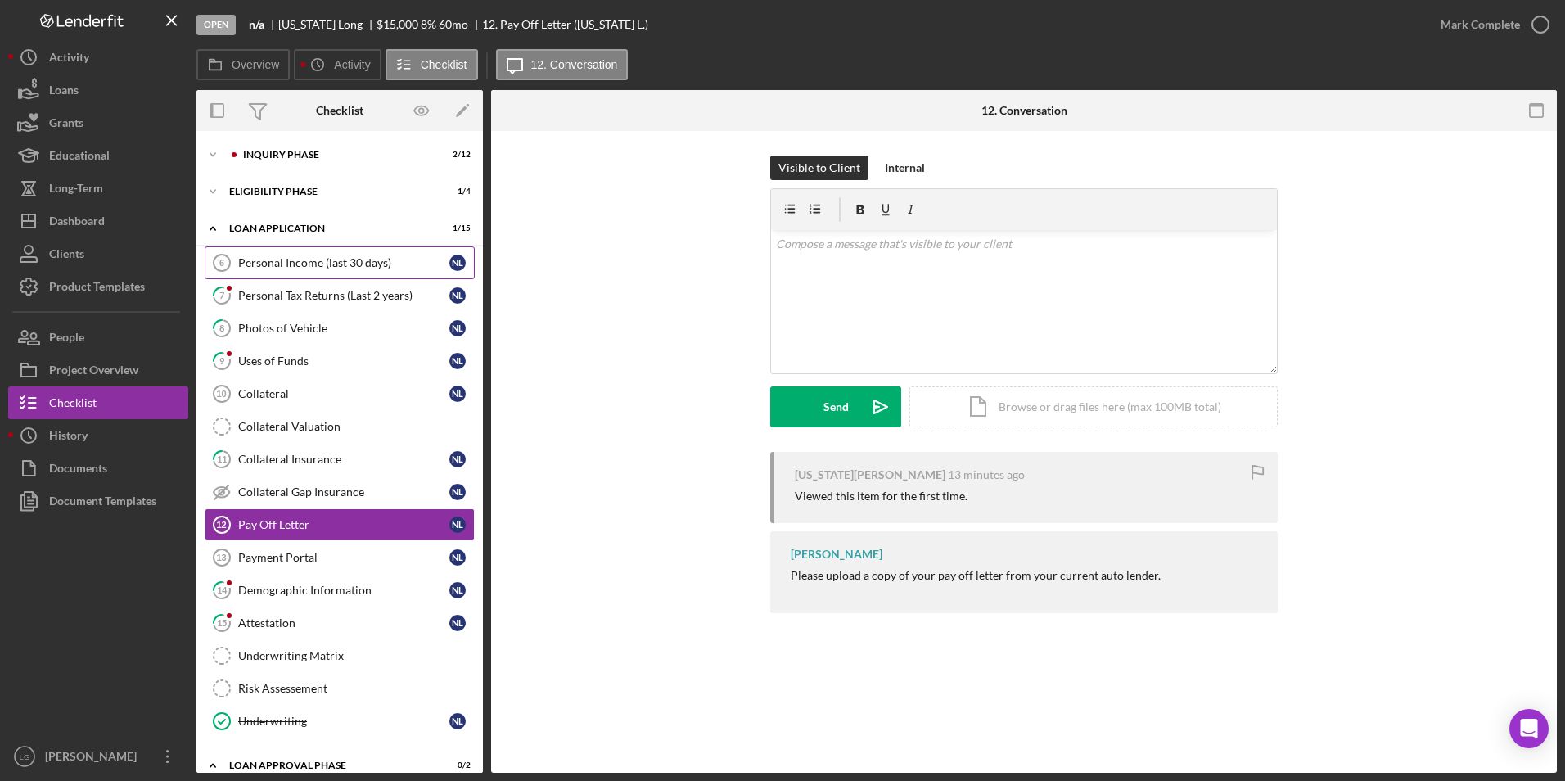
click at [255, 260] on div "Personal Income (last 30 days)" at bounding box center [343, 262] width 211 height 13
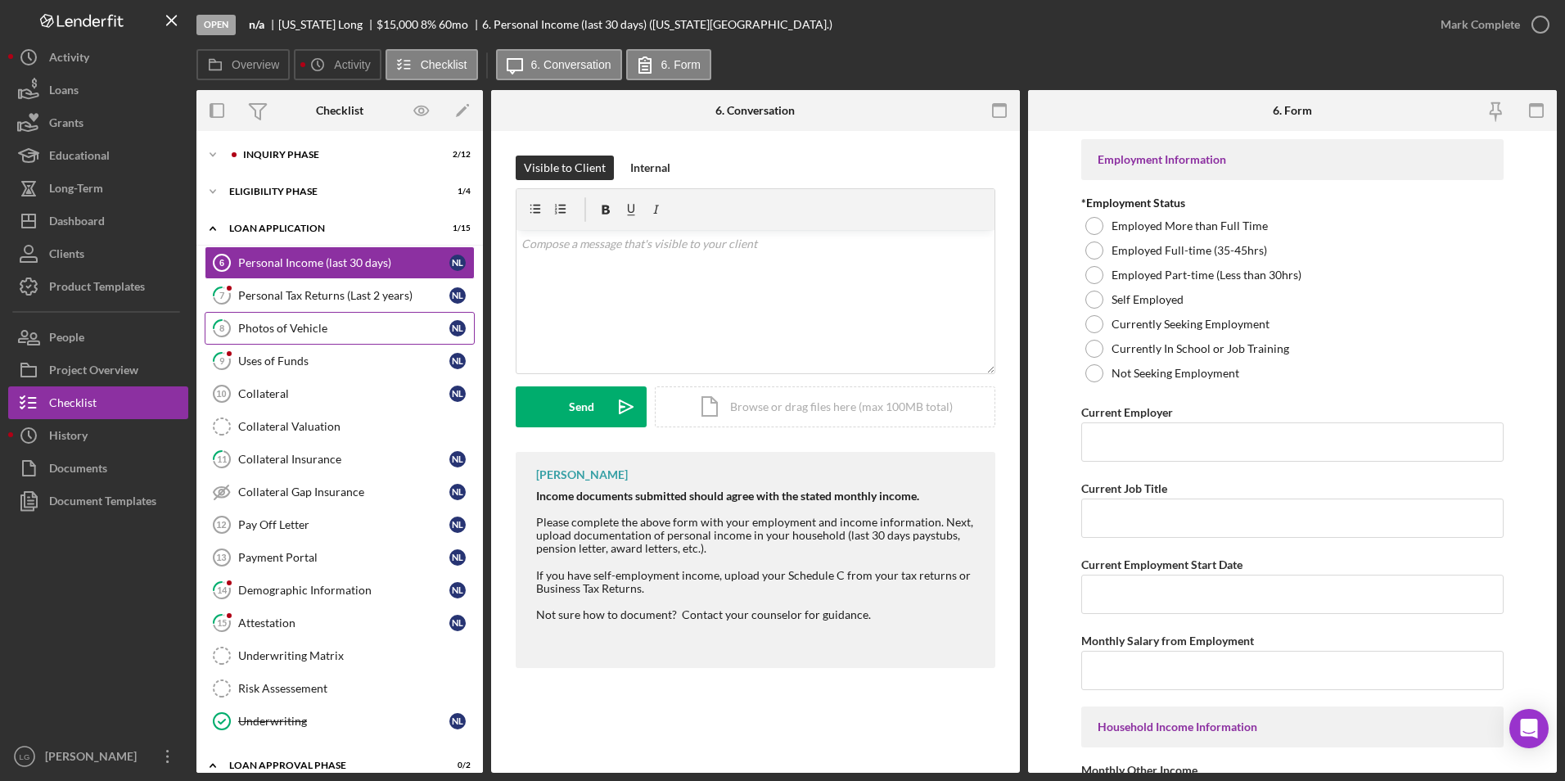
click at [313, 327] on div "Photos of Vehicle" at bounding box center [343, 328] width 211 height 13
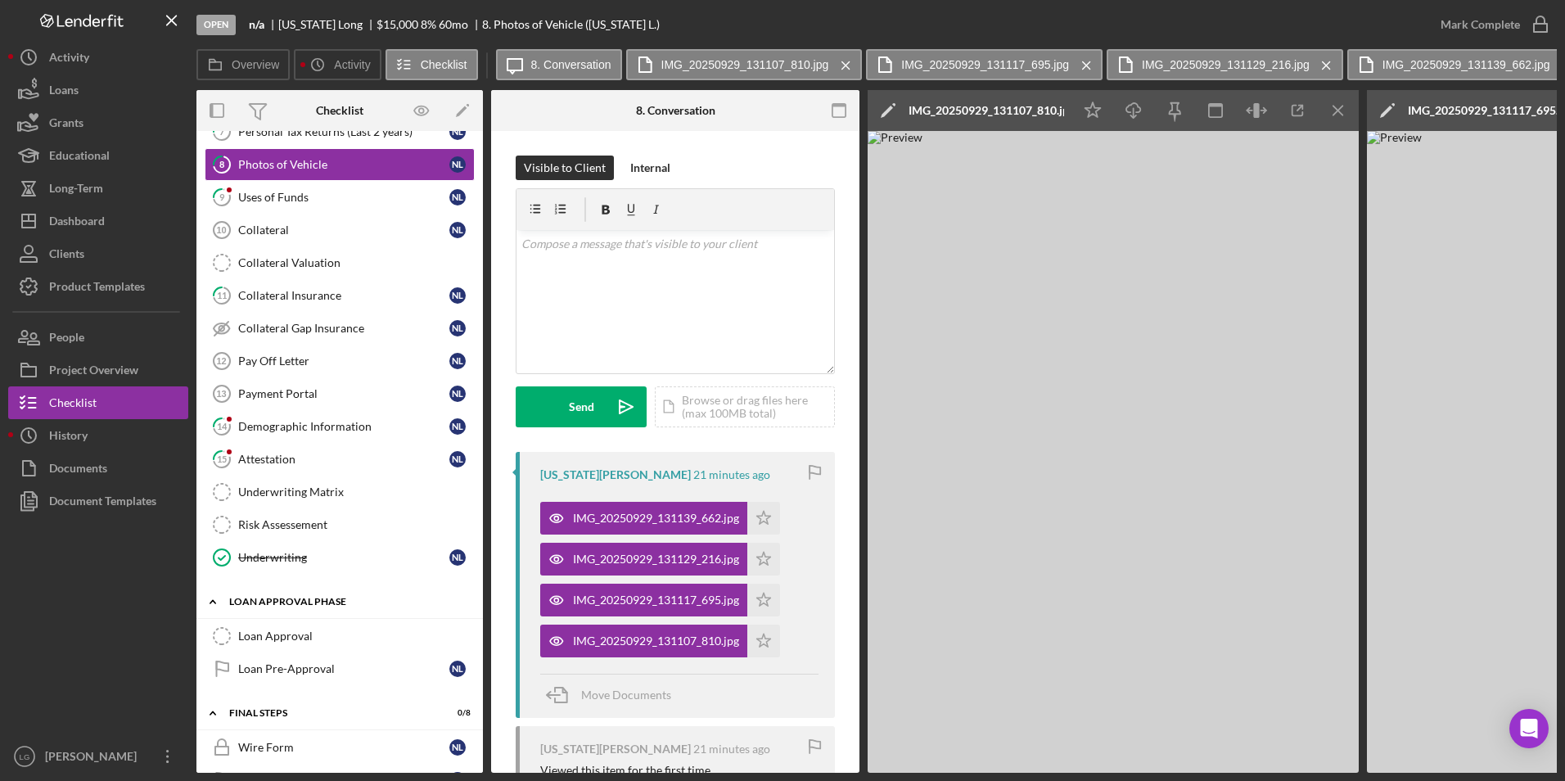
scroll to position [327, 0]
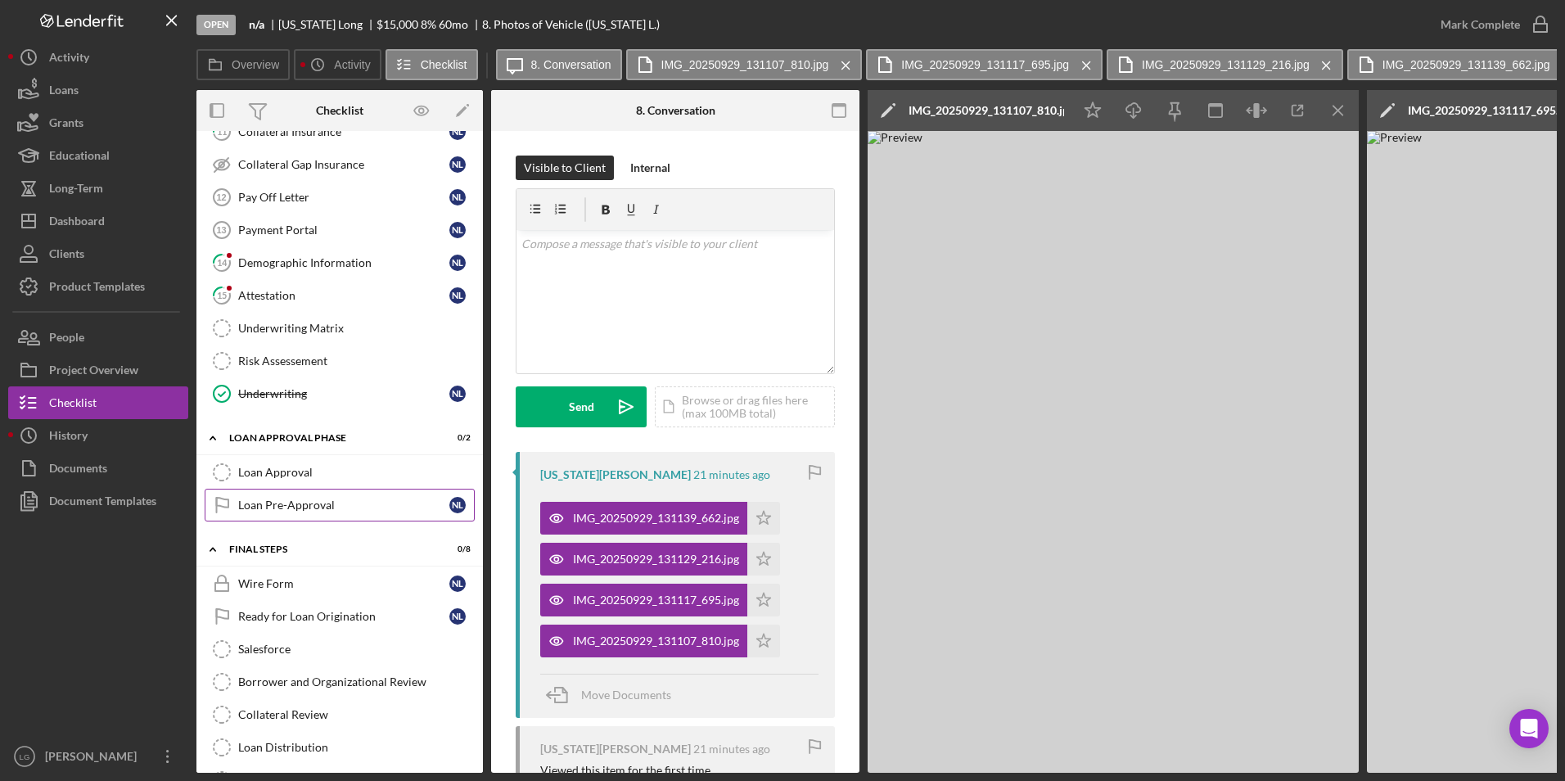
click at [257, 508] on div "Loan Pre-Approval" at bounding box center [343, 504] width 211 height 13
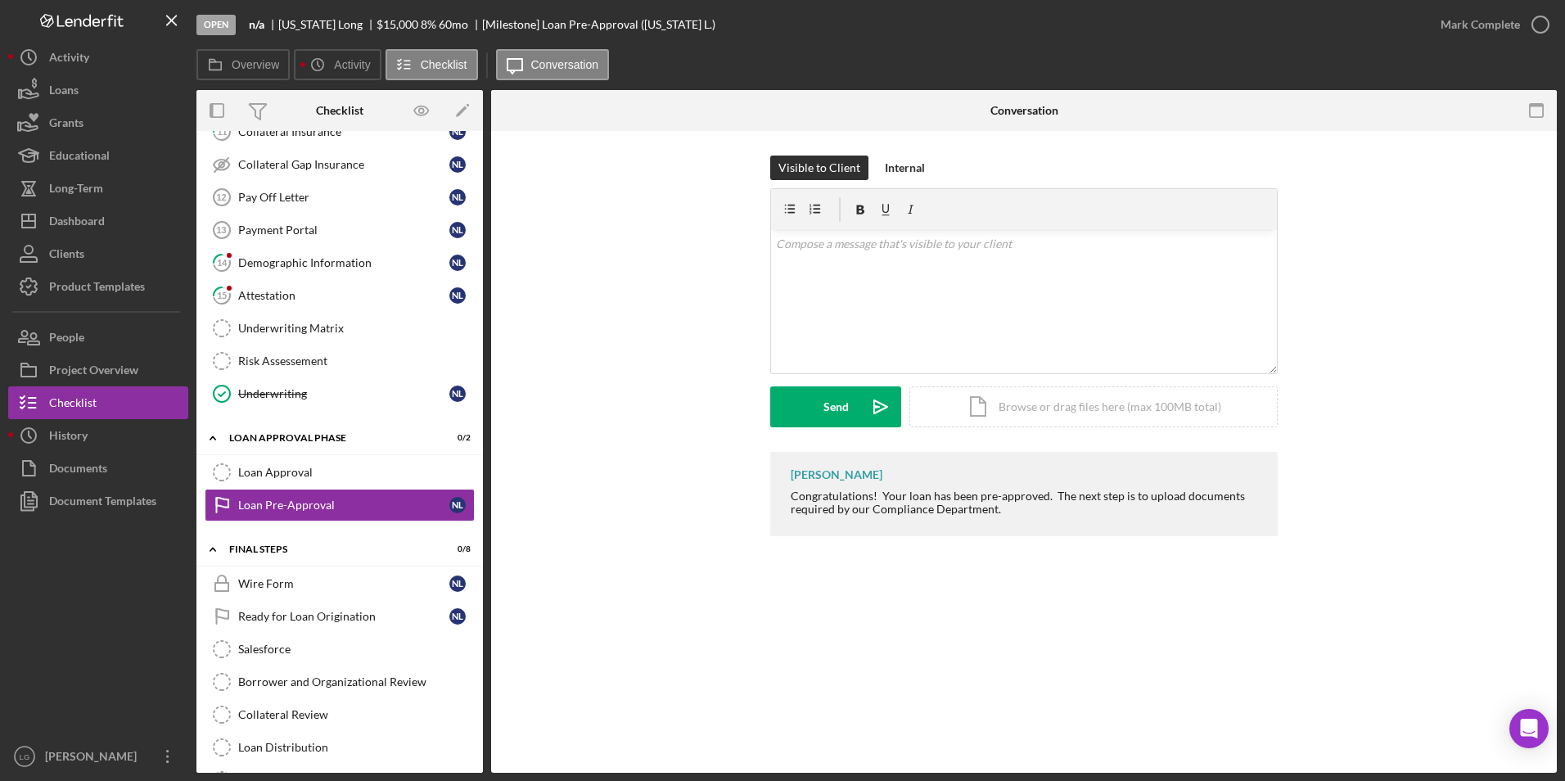
scroll to position [164, 0]
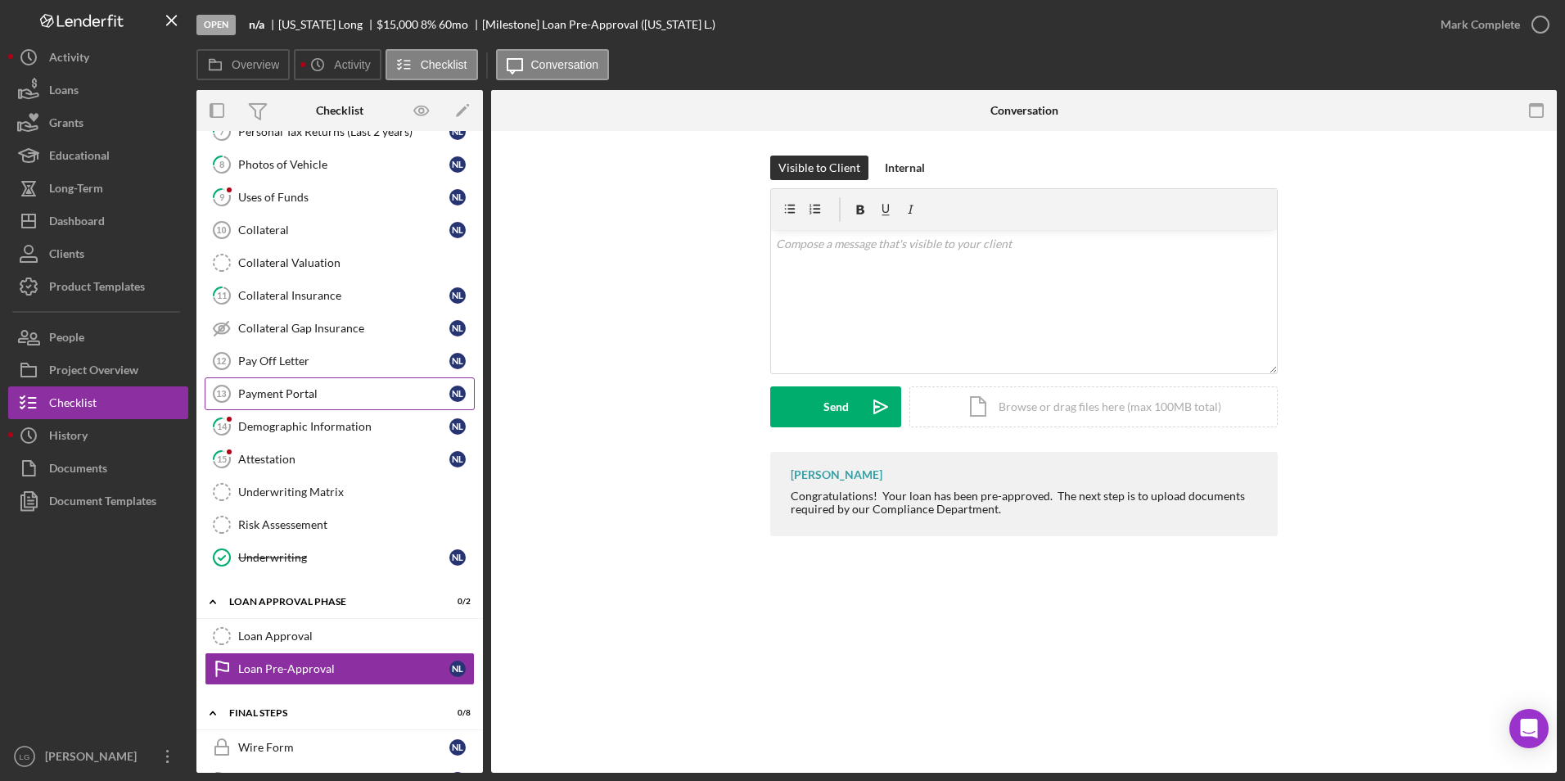
click at [300, 392] on div "Payment Portal" at bounding box center [343, 393] width 211 height 13
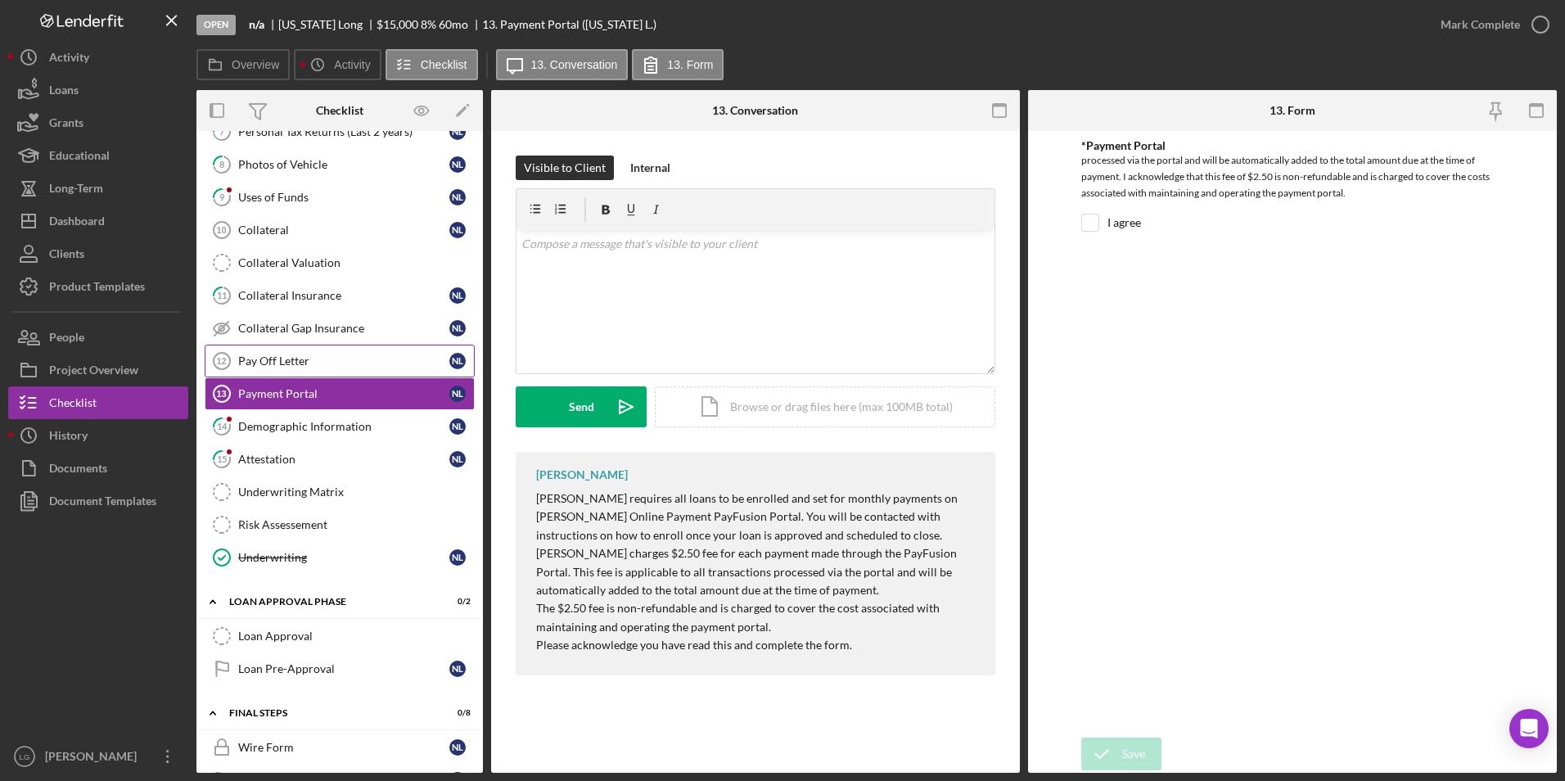
click at [301, 356] on div "Pay Off Letter" at bounding box center [343, 360] width 211 height 13
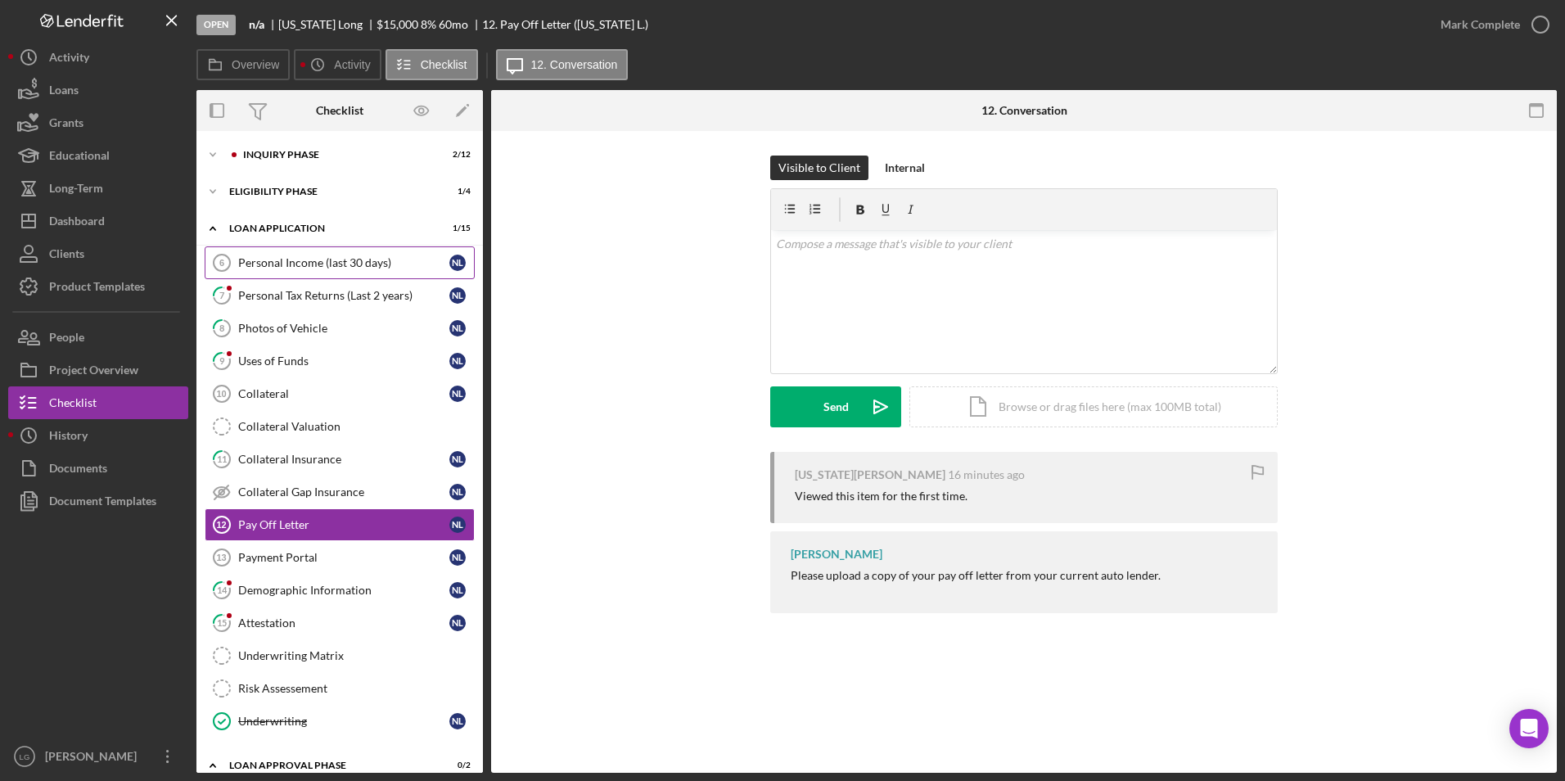
click at [319, 257] on div "Personal Income (last 30 days)" at bounding box center [343, 262] width 211 height 13
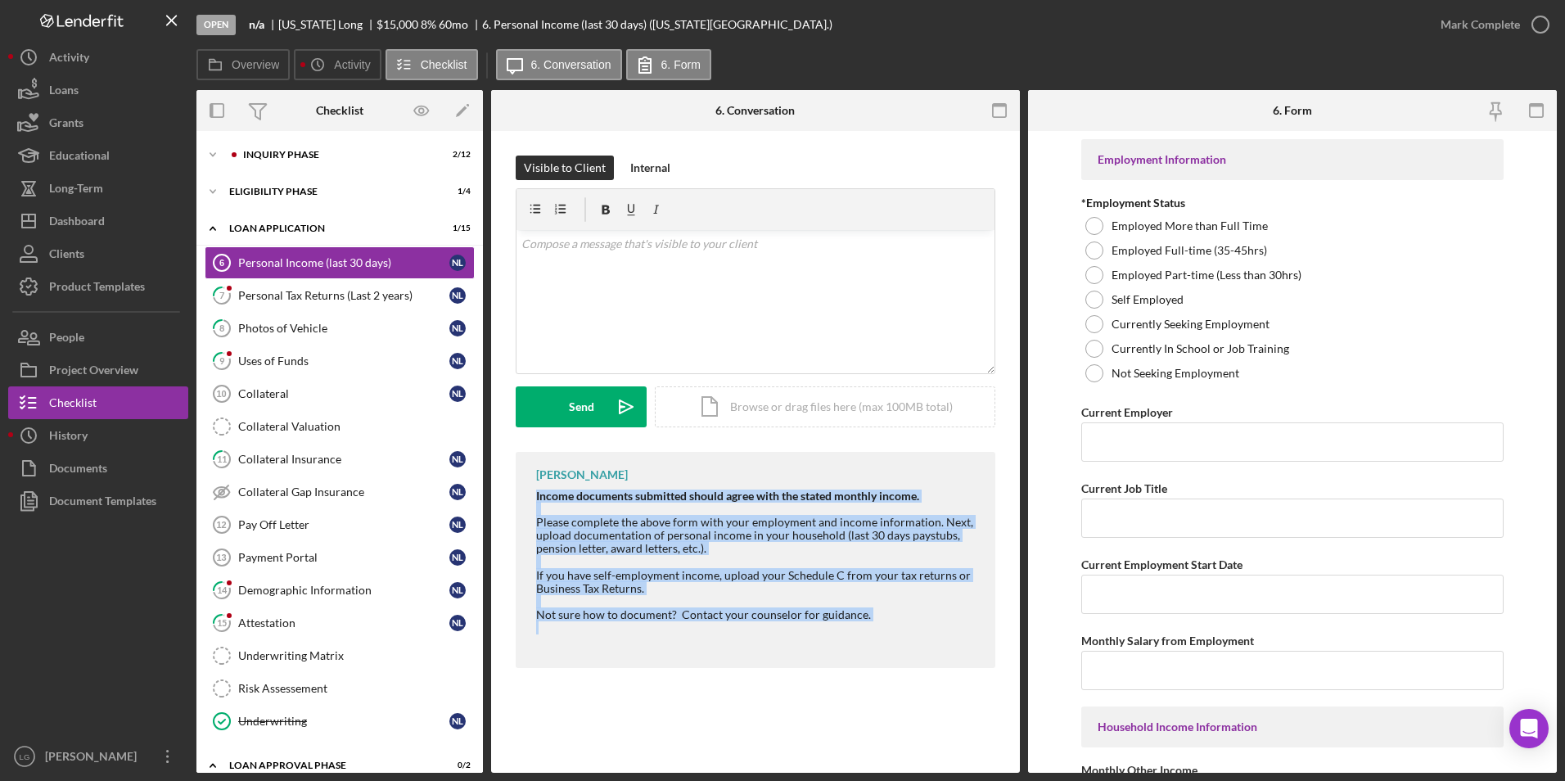
drag, startPoint x: 536, startPoint y: 495, endPoint x: 886, endPoint y: 621, distance: 371.5
click at [886, 621] on div "Income documents submitted should agree with the stated monthly income. Please …" at bounding box center [757, 568] width 443 height 158
drag, startPoint x: 886, startPoint y: 621, endPoint x: 814, endPoint y: 517, distance: 126.5
copy div "Income documents submitted should agree with the stated monthly income. Please …"
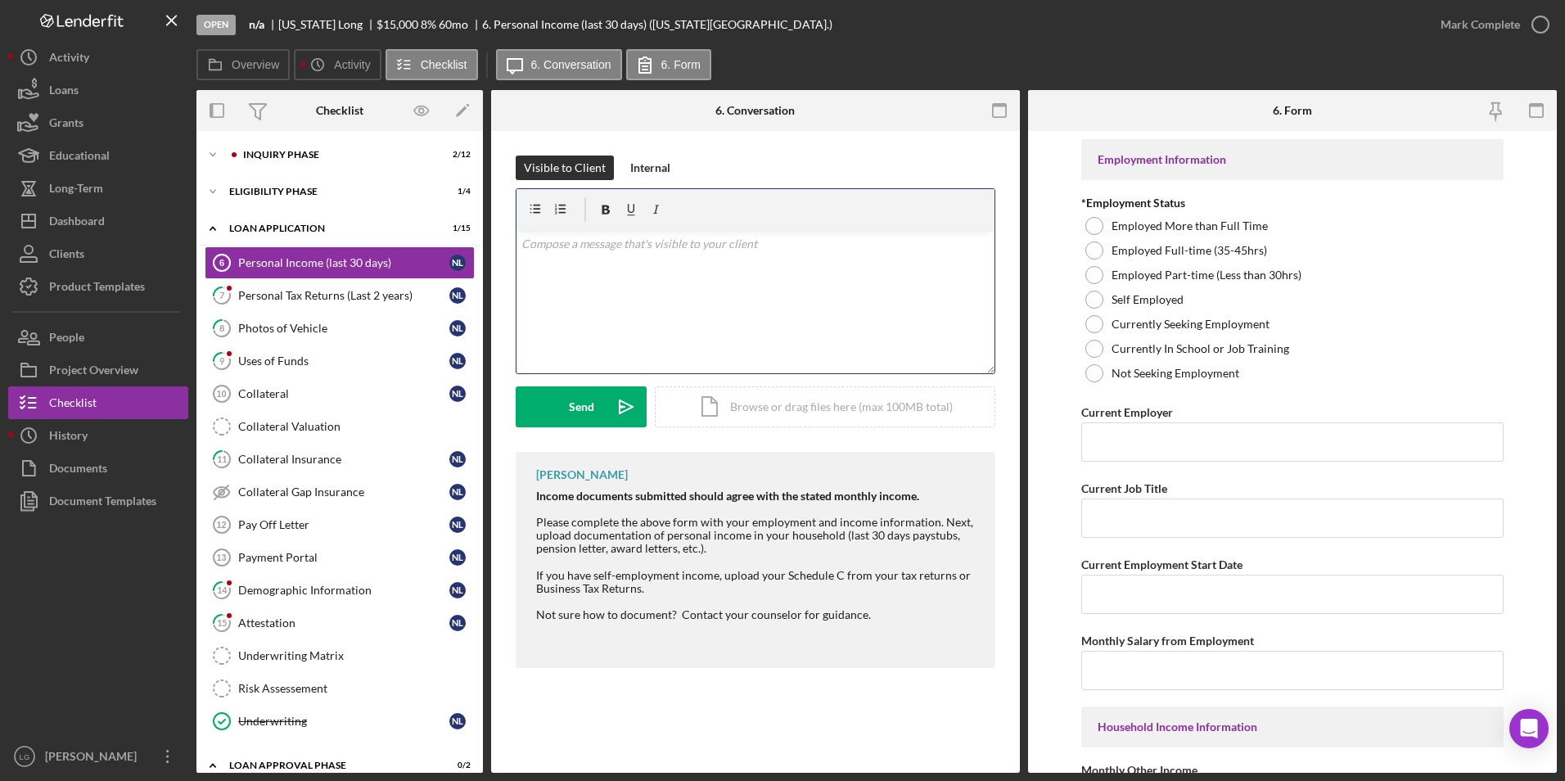
click at [684, 267] on div "v Color teal Color pink Remove color Add row above Add row below Add column bef…" at bounding box center [755, 301] width 478 height 143
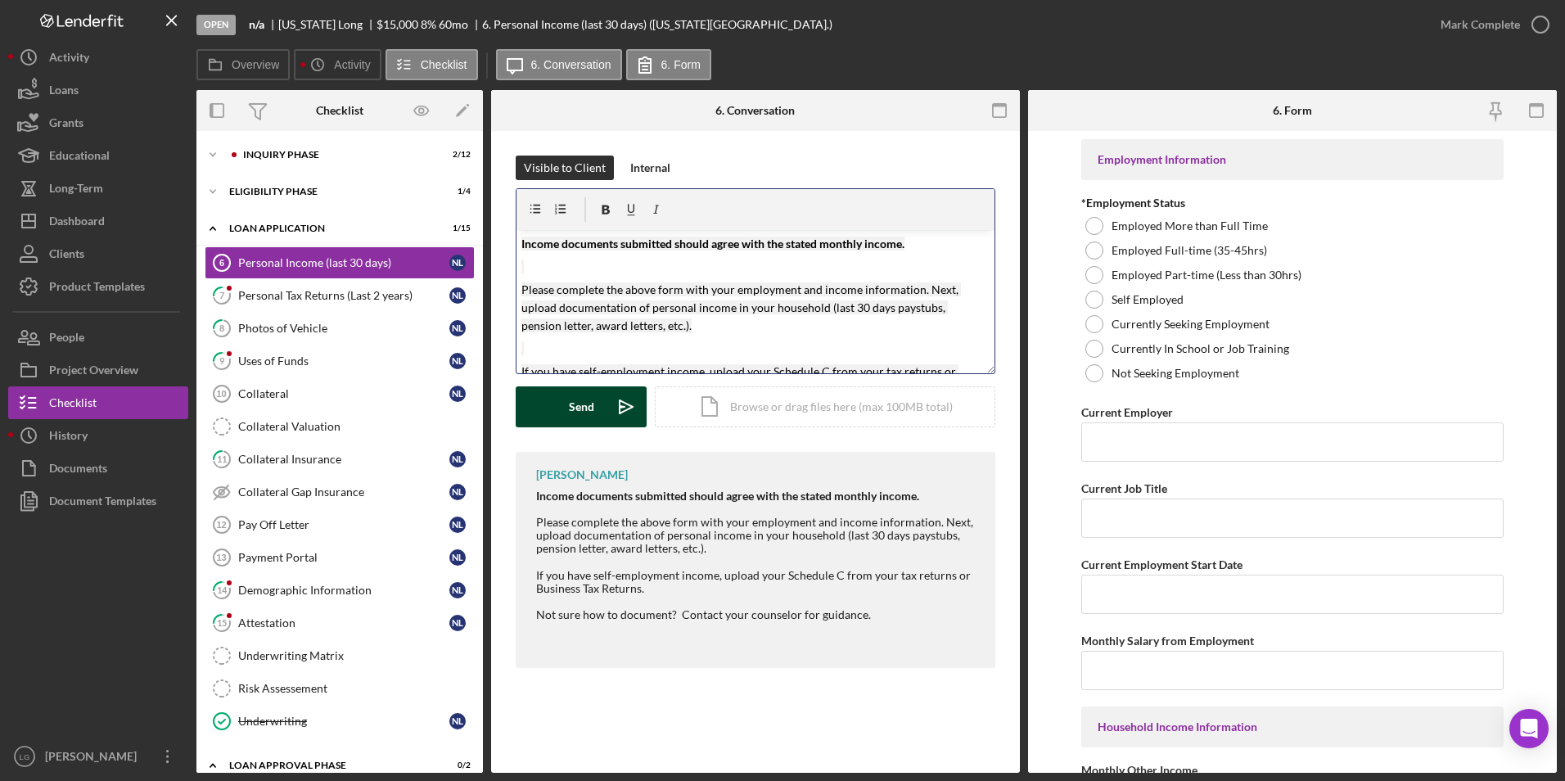
scroll to position [97, 0]
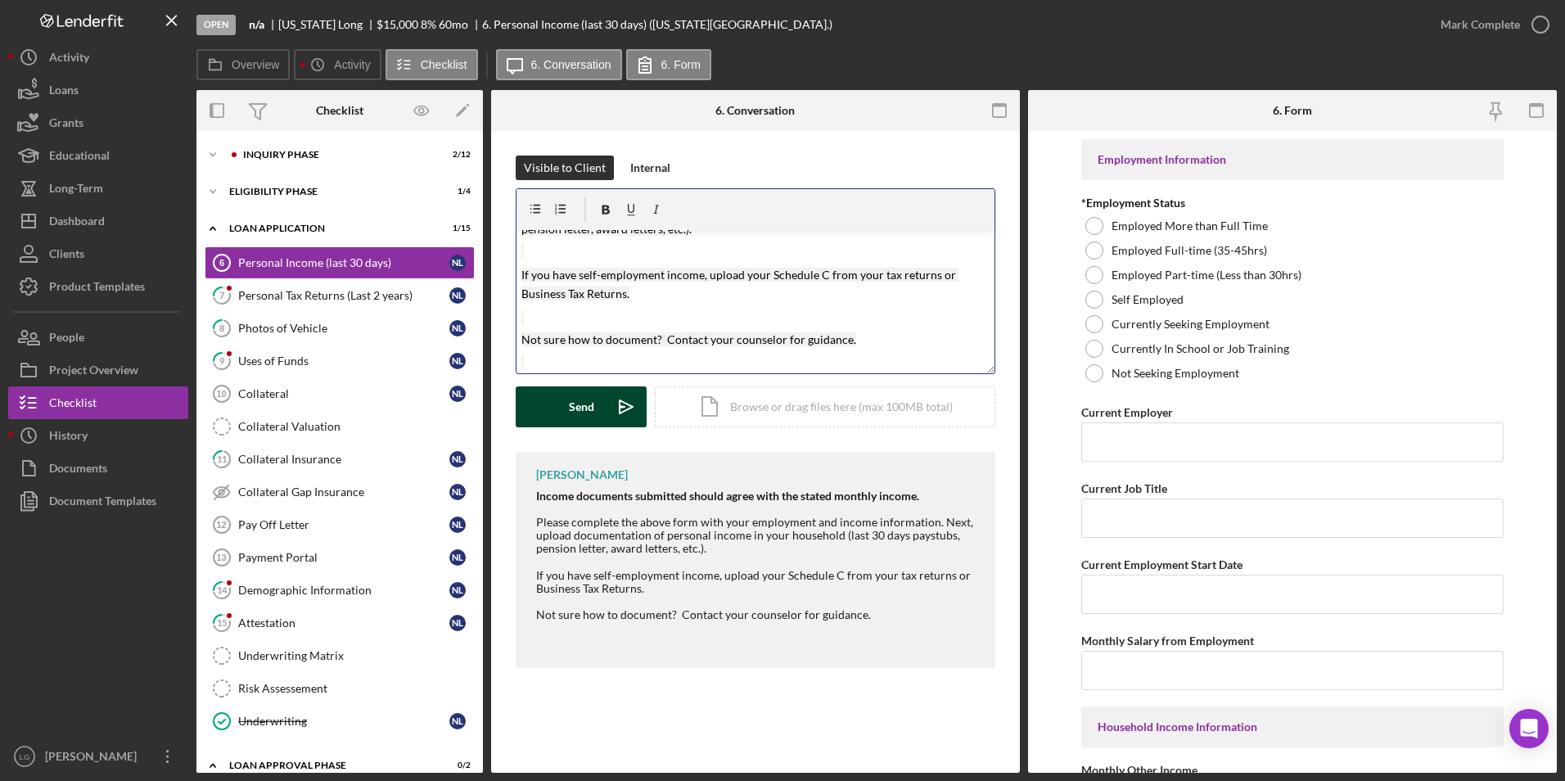
click at [590, 415] on div "Send" at bounding box center [581, 406] width 25 height 41
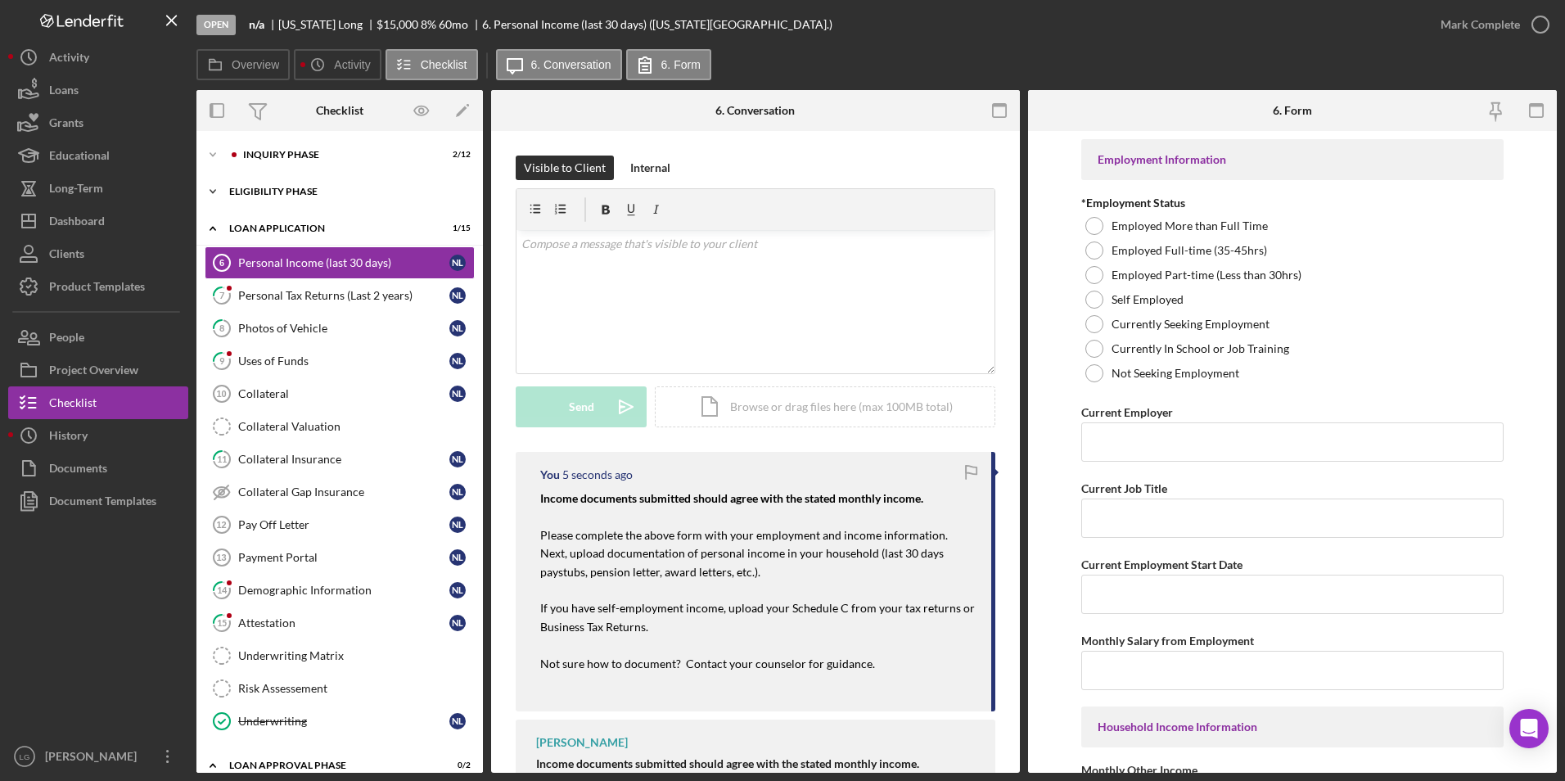
click at [276, 196] on div "Icon/Expander Eligibility Phase 1 / 4" at bounding box center [339, 191] width 286 height 33
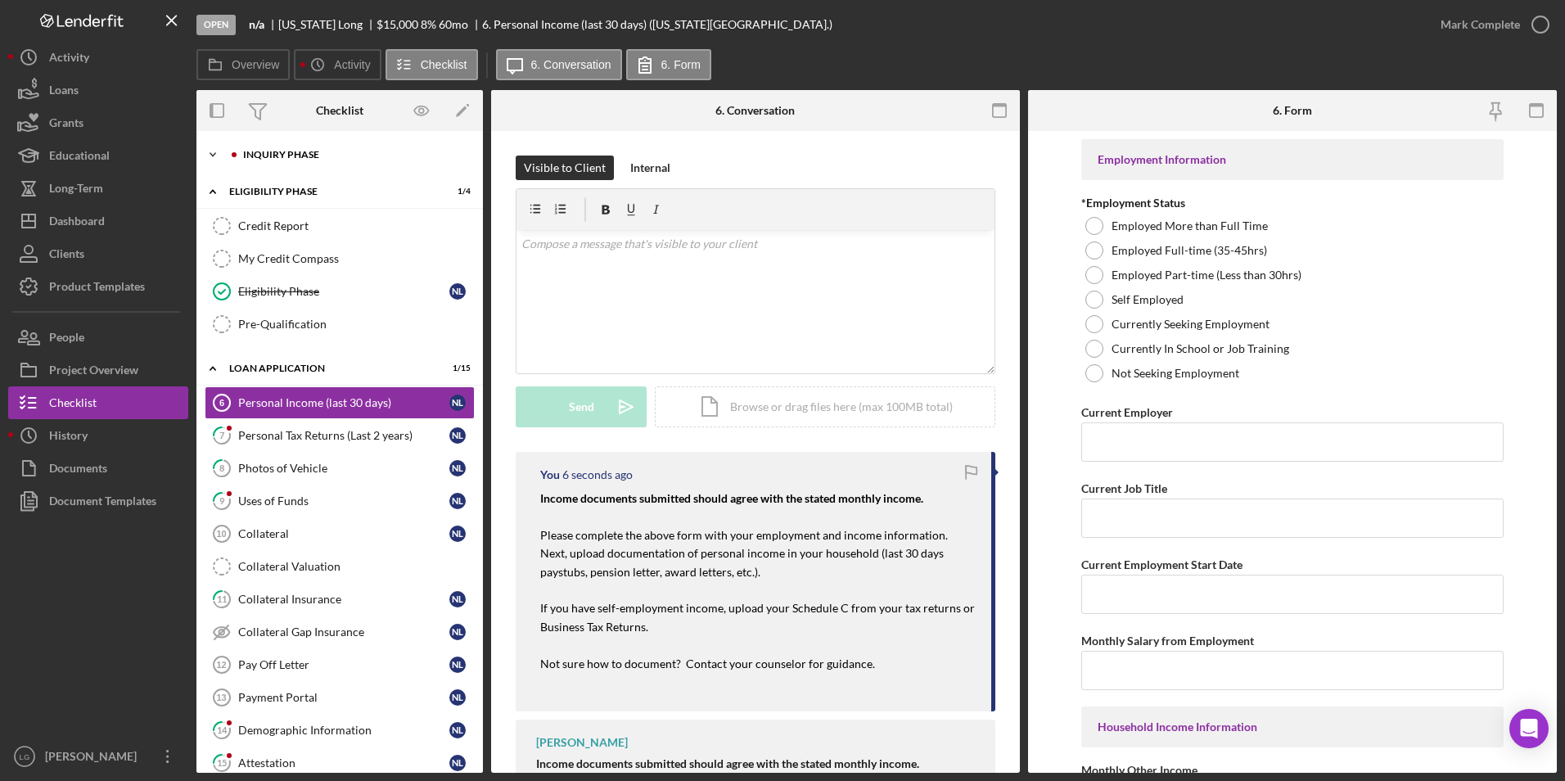
click at [300, 149] on div "Icon/Expander Inquiry Phase 2 / 12" at bounding box center [339, 154] width 286 height 33
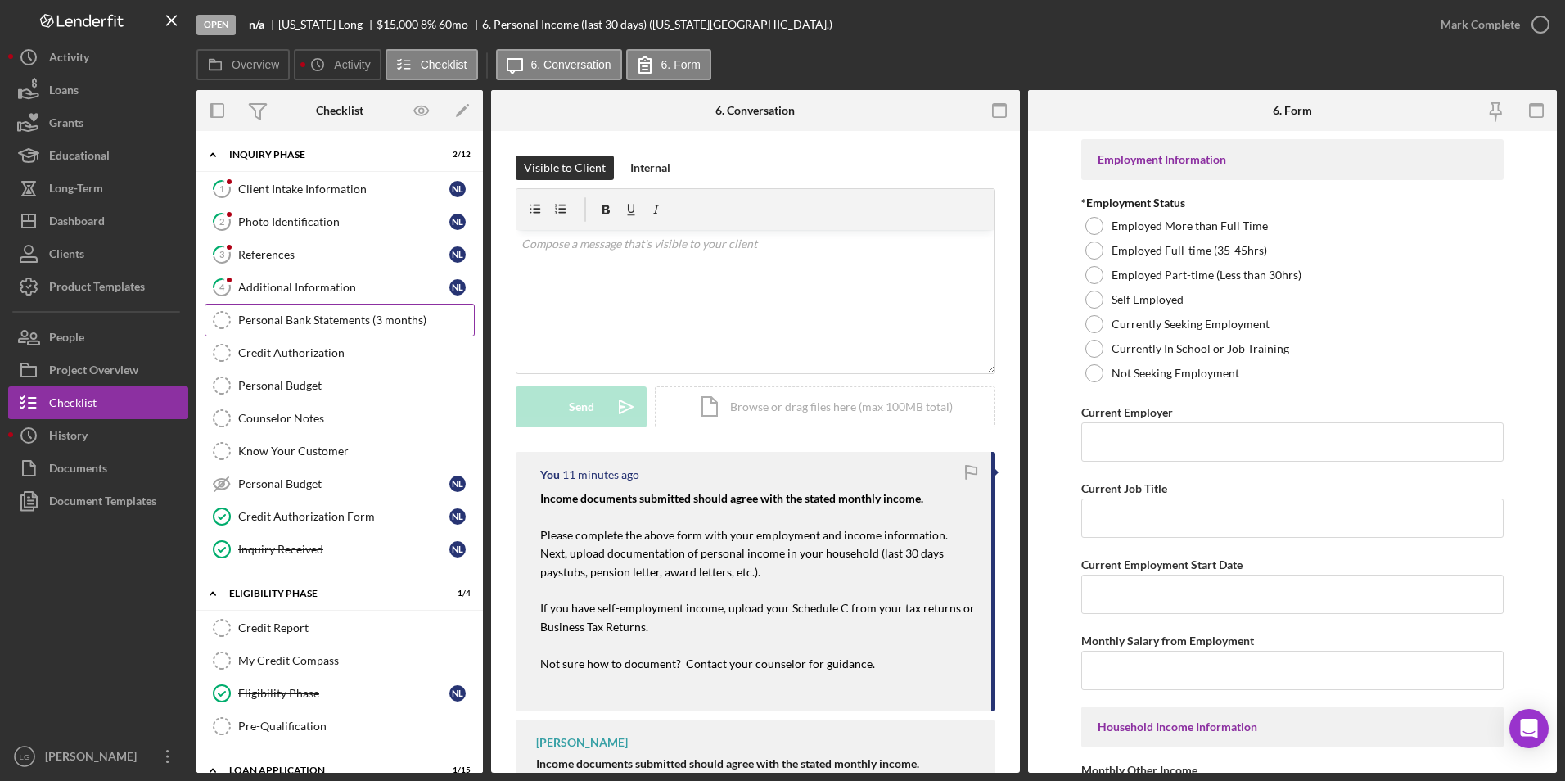
click at [316, 321] on div "Personal Bank Statements (3 months)" at bounding box center [356, 319] width 236 height 13
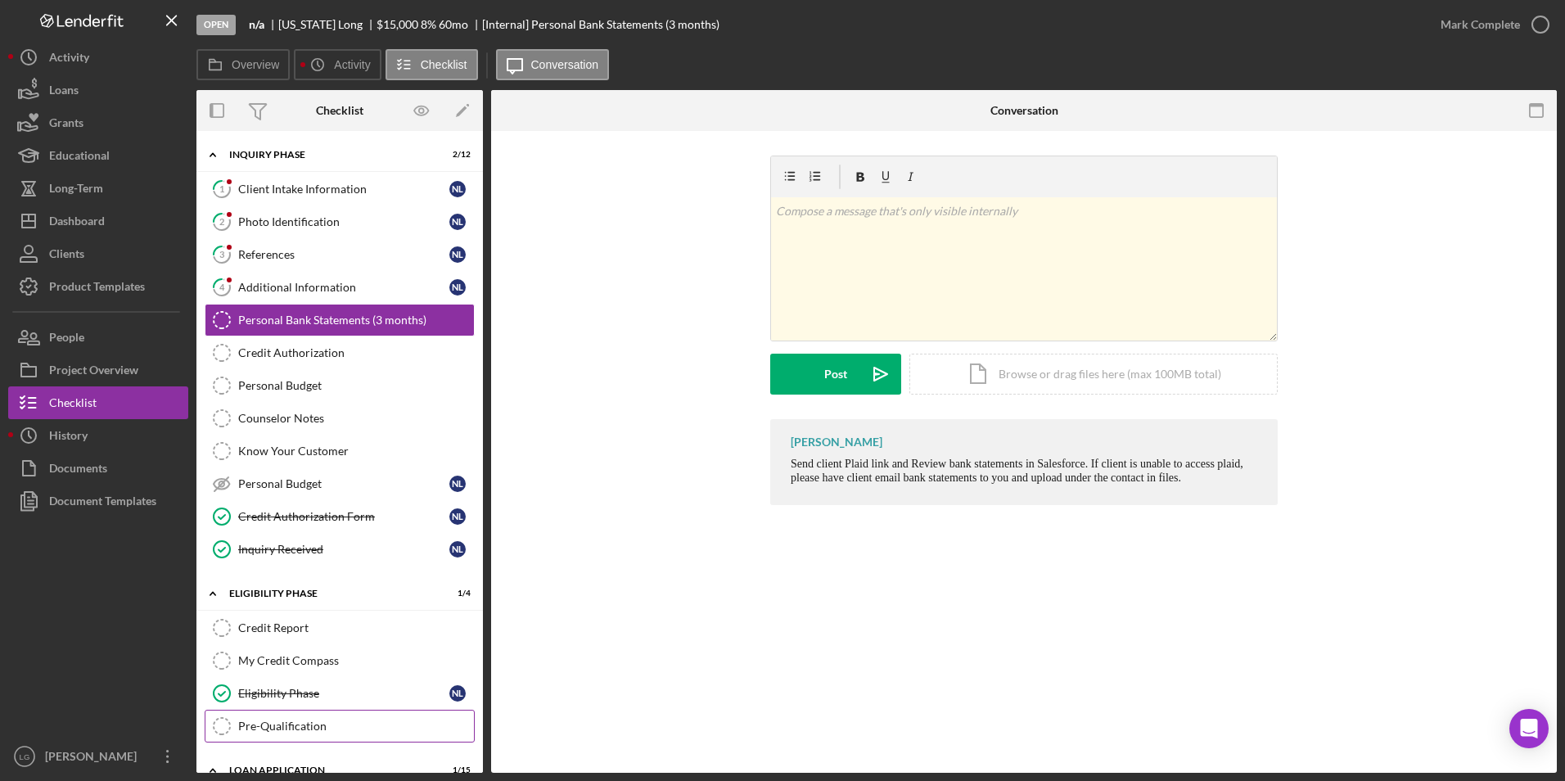
scroll to position [246, 0]
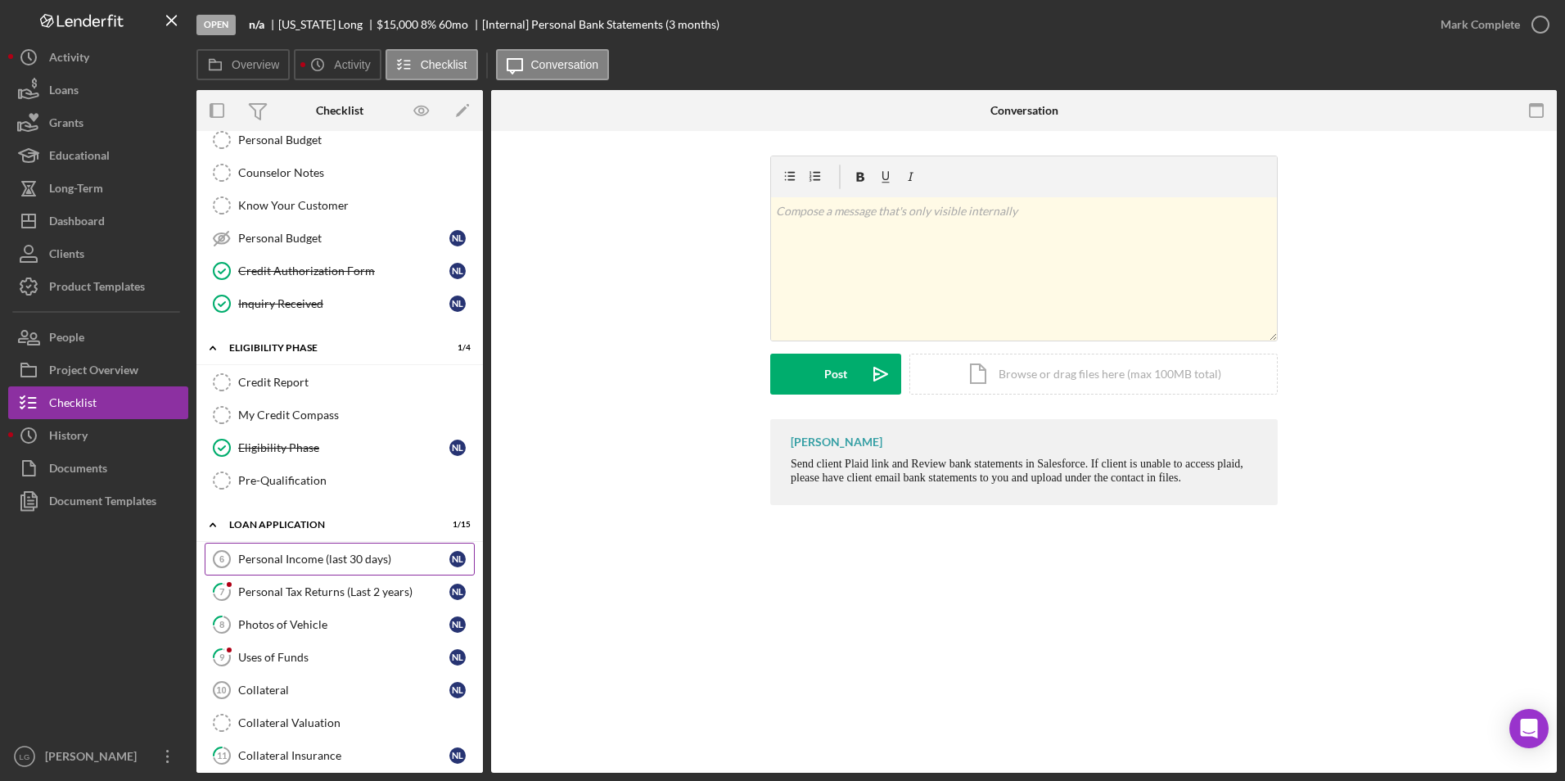
click at [304, 564] on div "Personal Income (last 30 days)" at bounding box center [343, 558] width 211 height 13
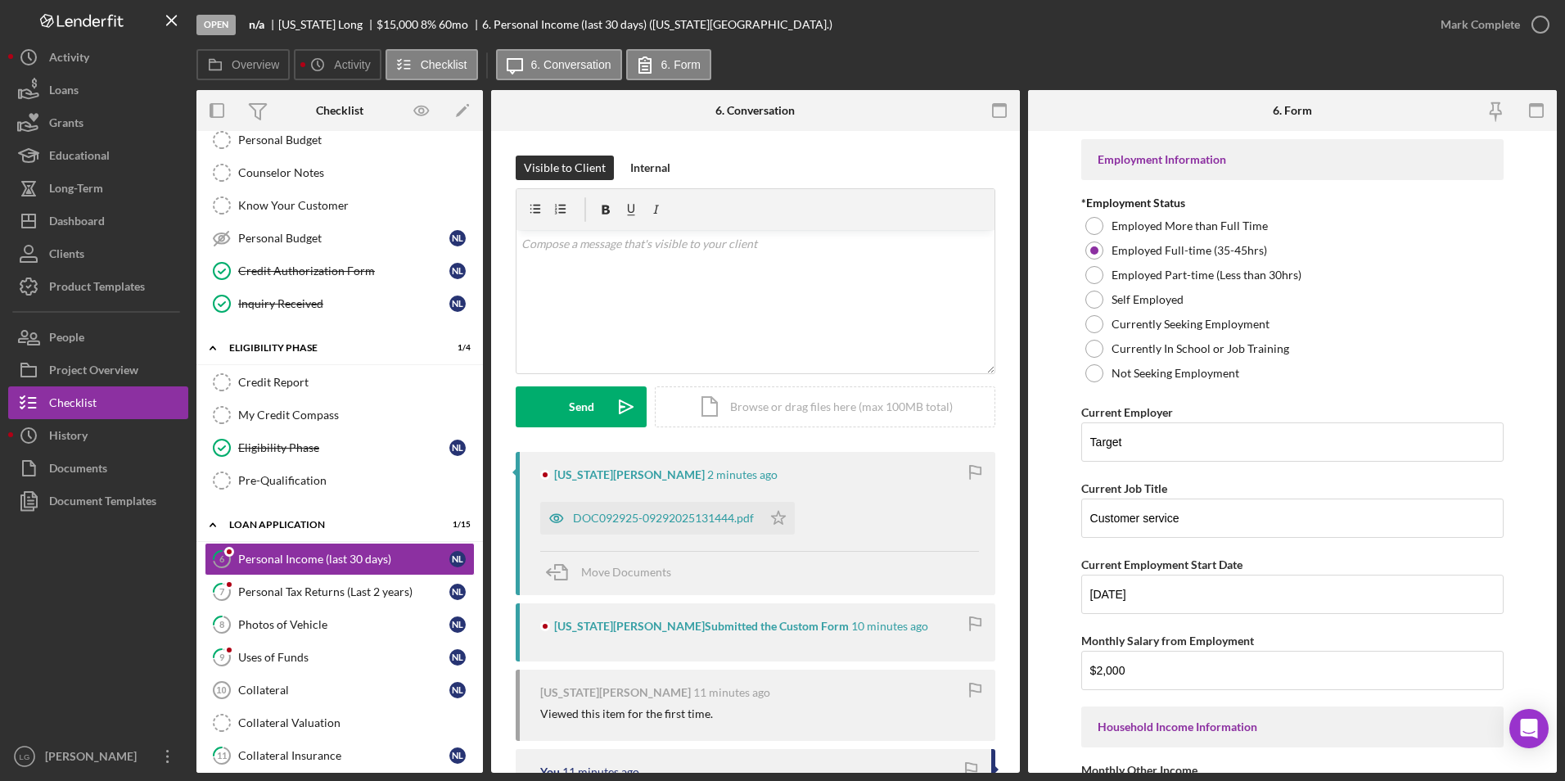
scroll to position [246, 0]
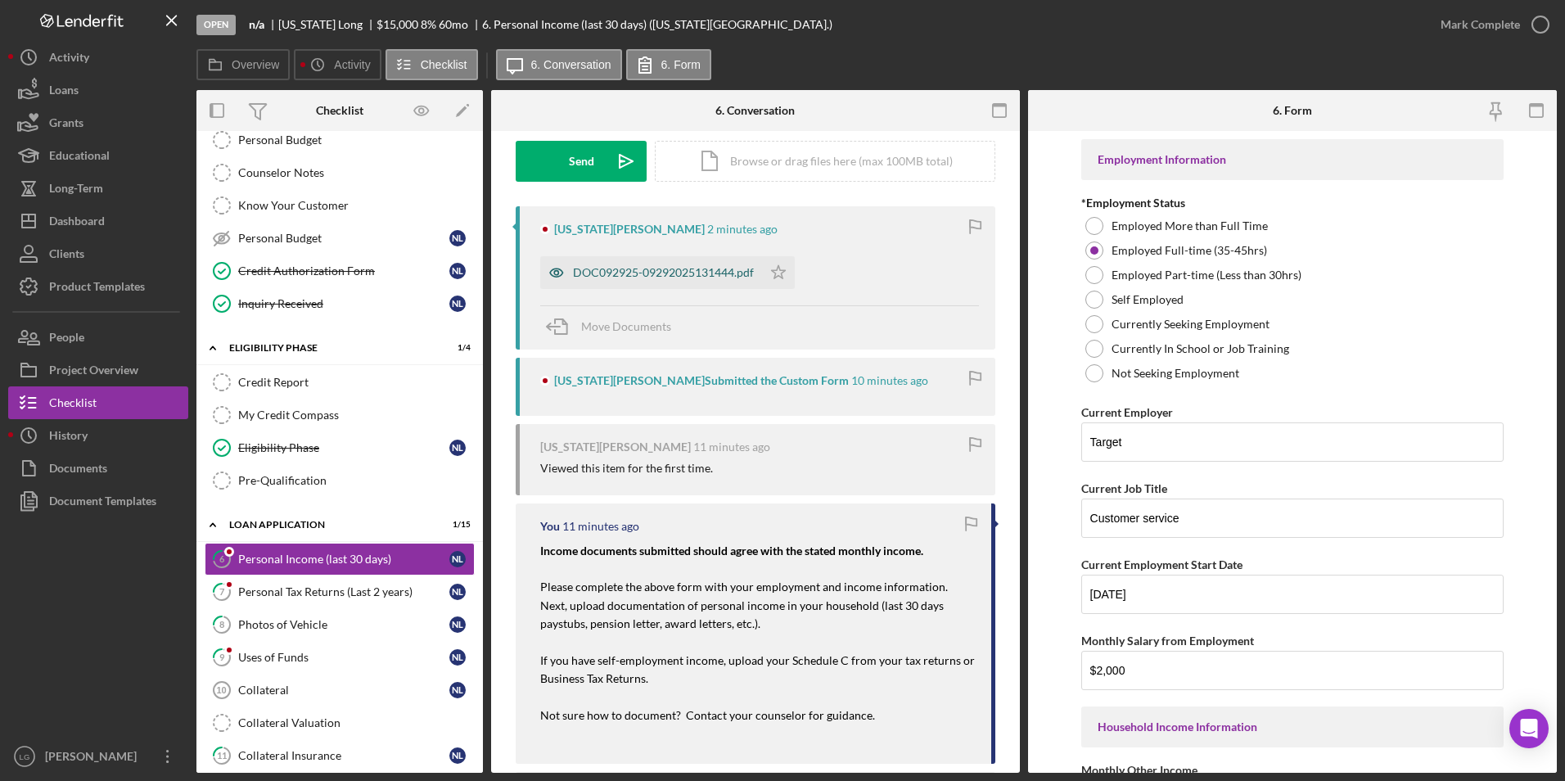
click at [632, 261] on div "DOC092925-09292025131444.pdf" at bounding box center [651, 272] width 222 height 33
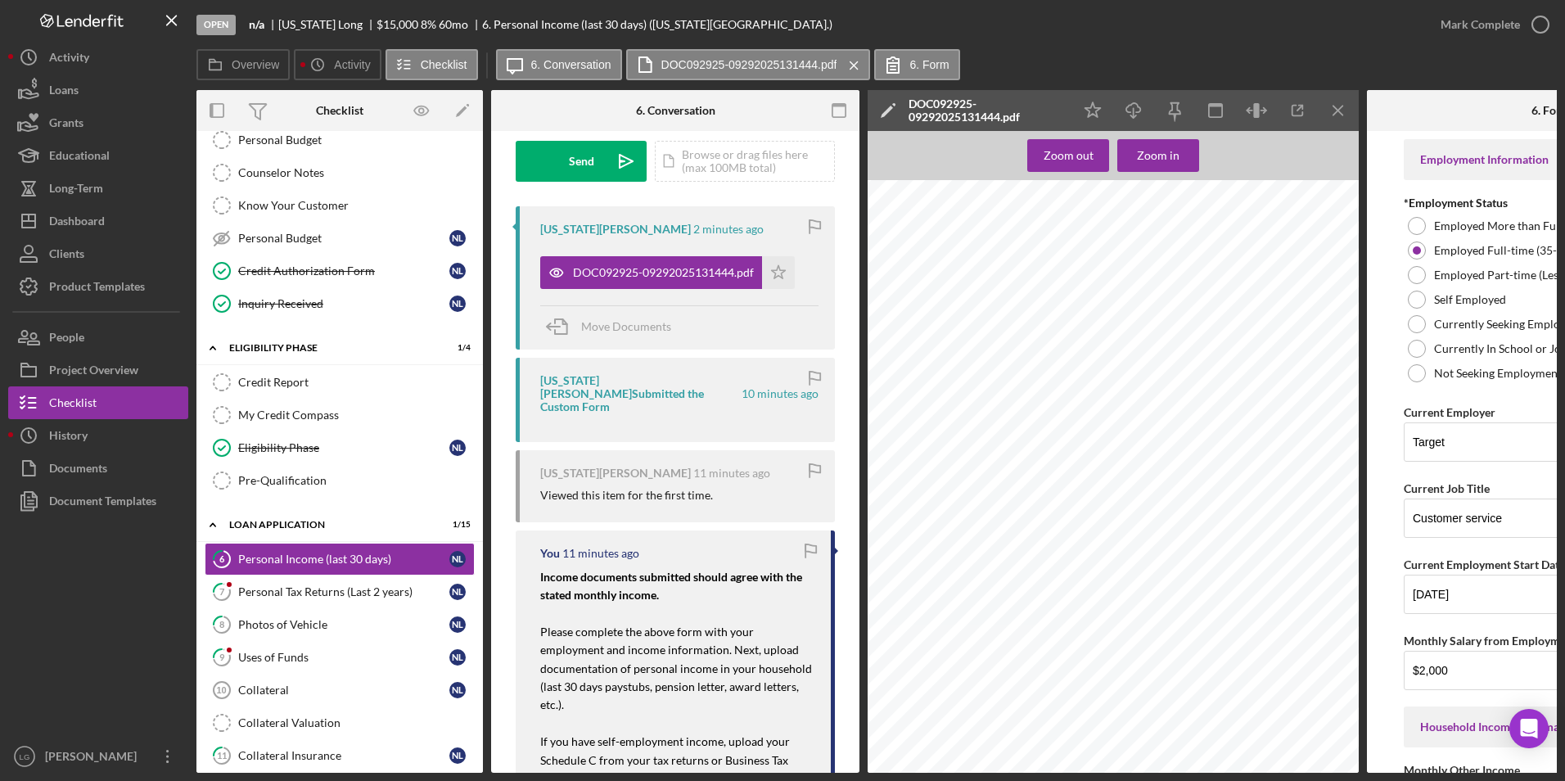
scroll to position [16042, 0]
click at [1138, 102] on icon "Icon/Download" at bounding box center [1134, 110] width 37 height 37
click at [633, 329] on span "Move Documents" at bounding box center [626, 326] width 90 height 14
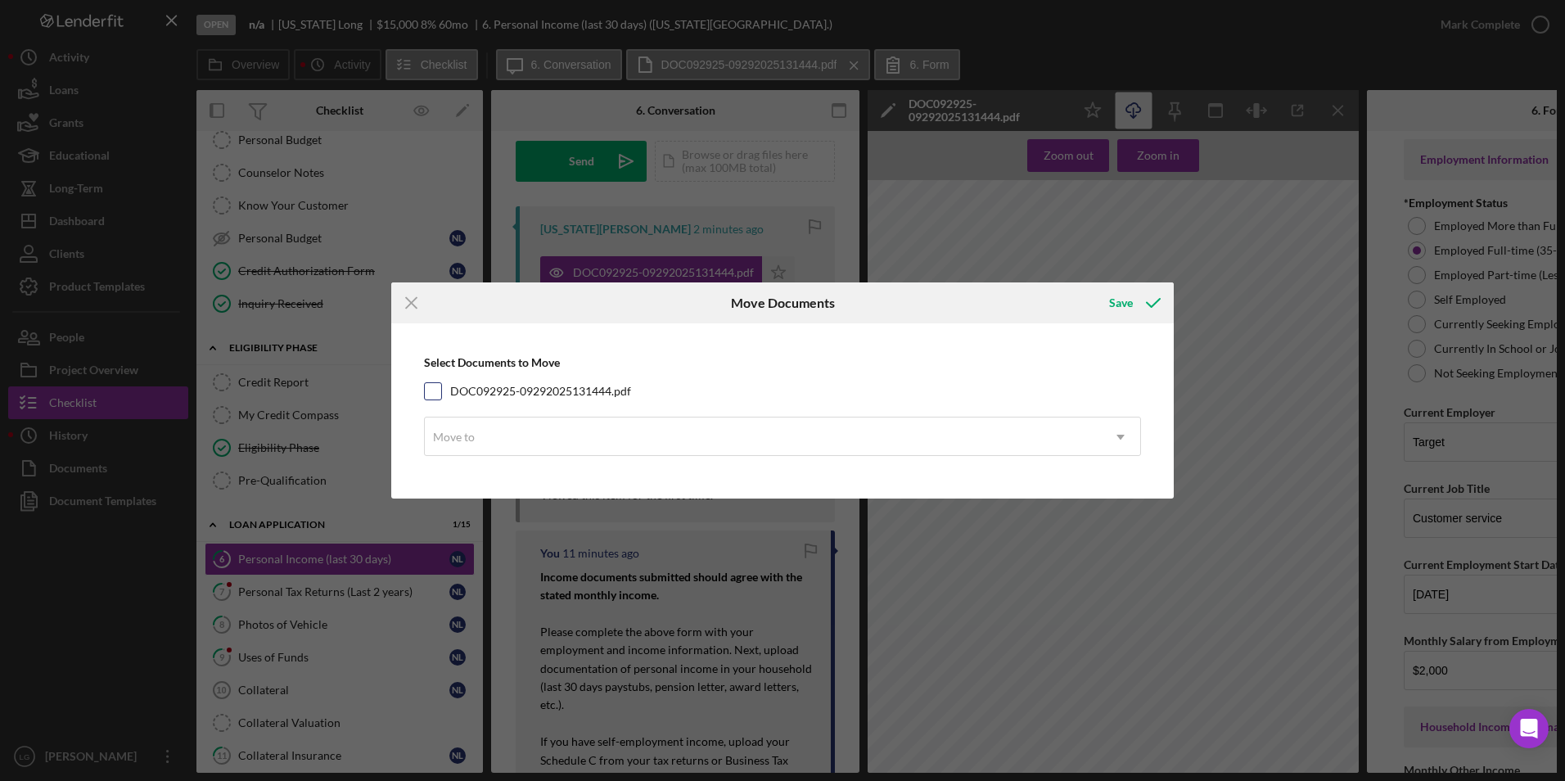
click at [434, 394] on input "DOC092925-09292025131444.pdf" at bounding box center [433, 391] width 16 height 16
checkbox input "true"
click at [529, 418] on div "Move to" at bounding box center [763, 437] width 676 height 38
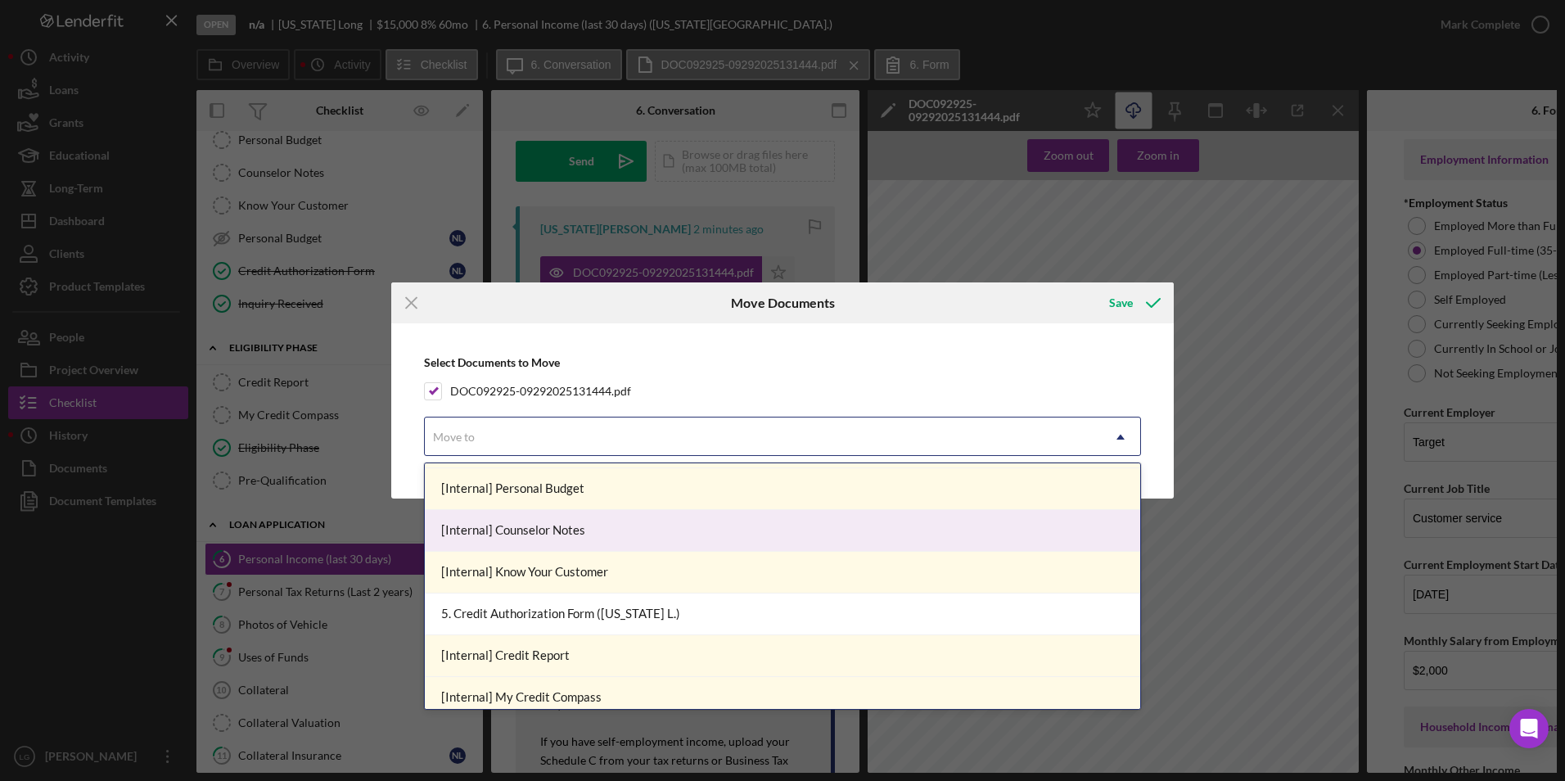
scroll to position [82, 0]
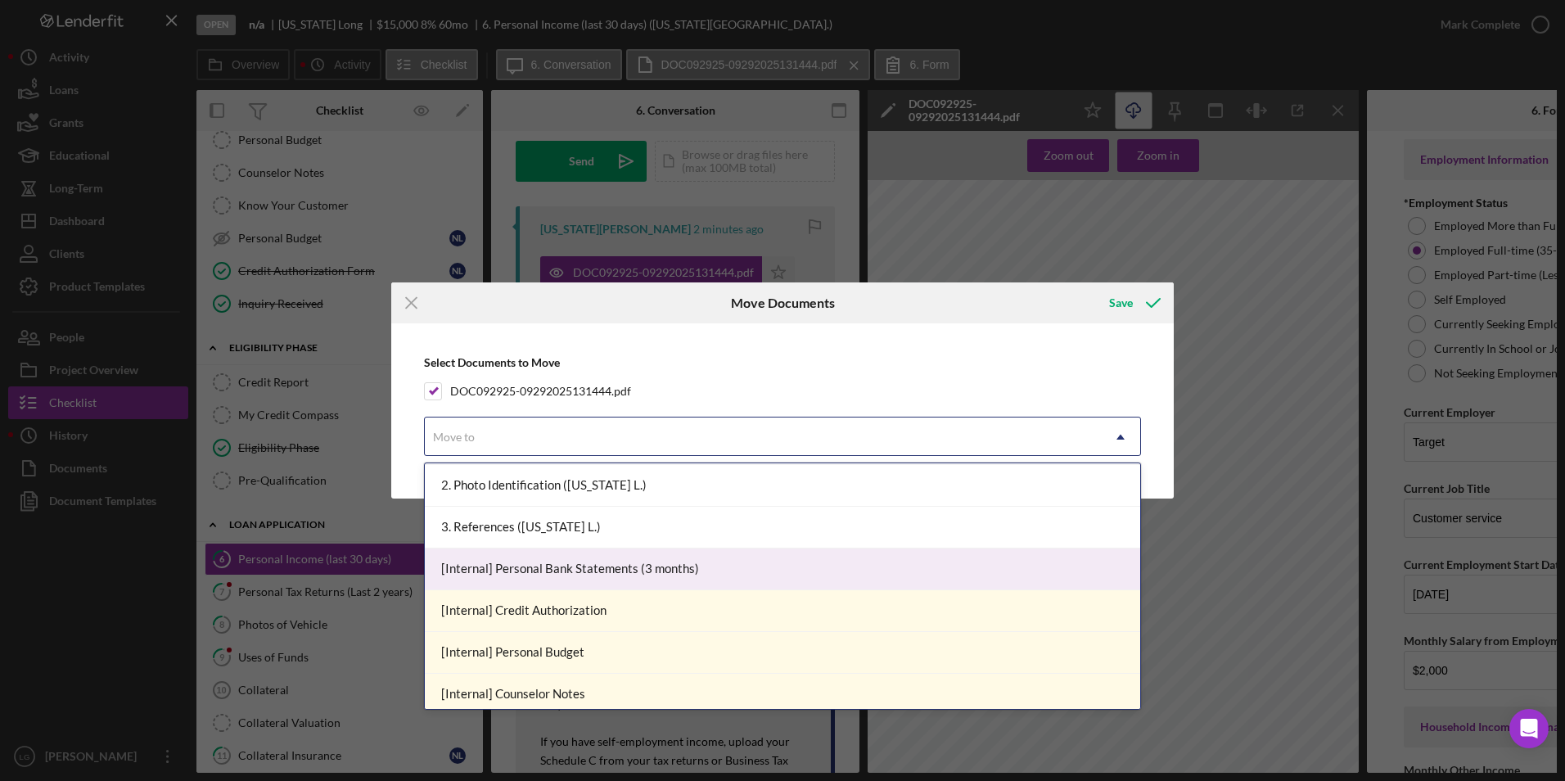
click at [593, 568] on div "[Internal] Personal Bank Statements (3 months)" at bounding box center [782, 569] width 715 height 42
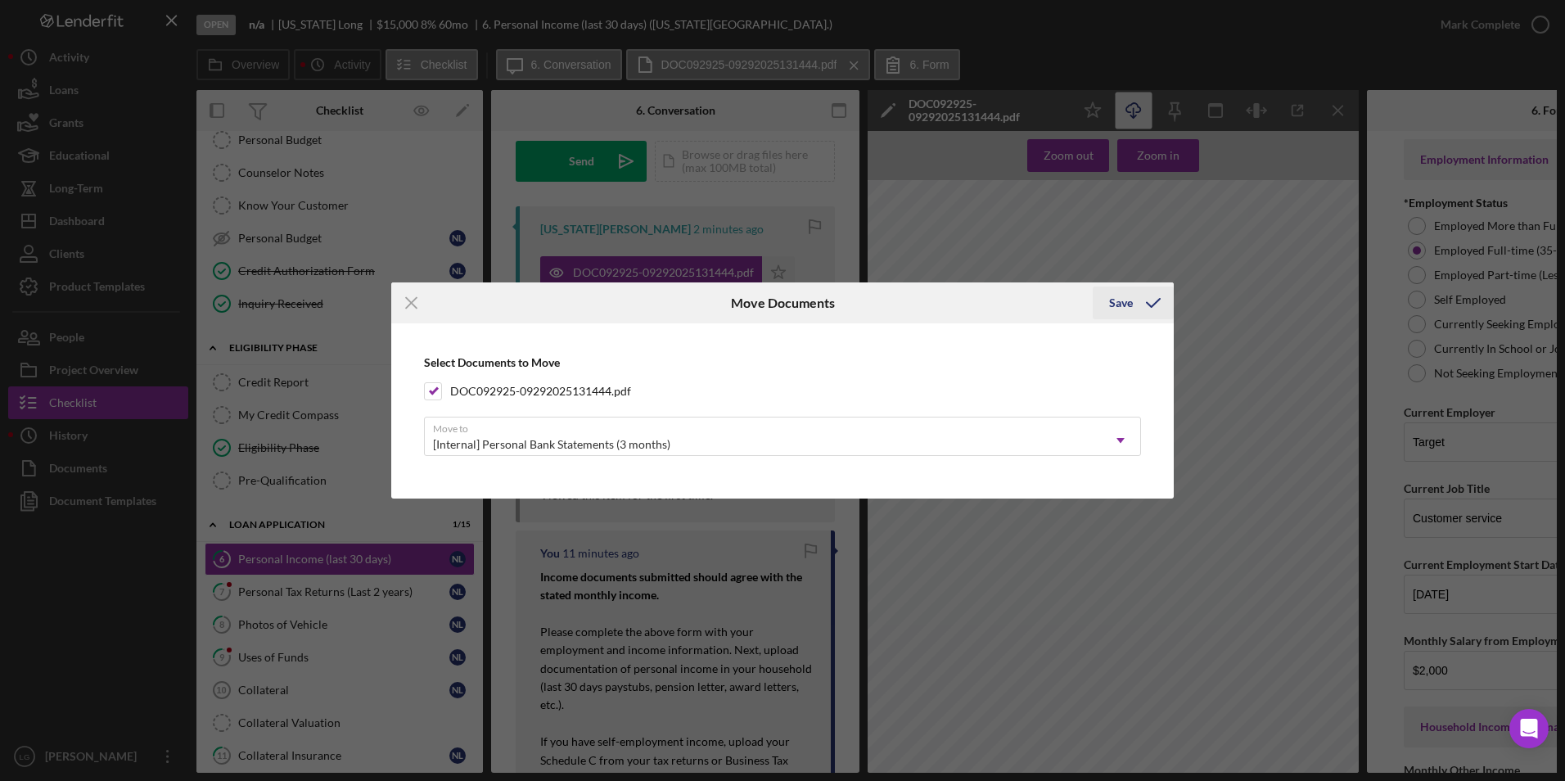
click at [1127, 306] on div "Save" at bounding box center [1121, 302] width 24 height 33
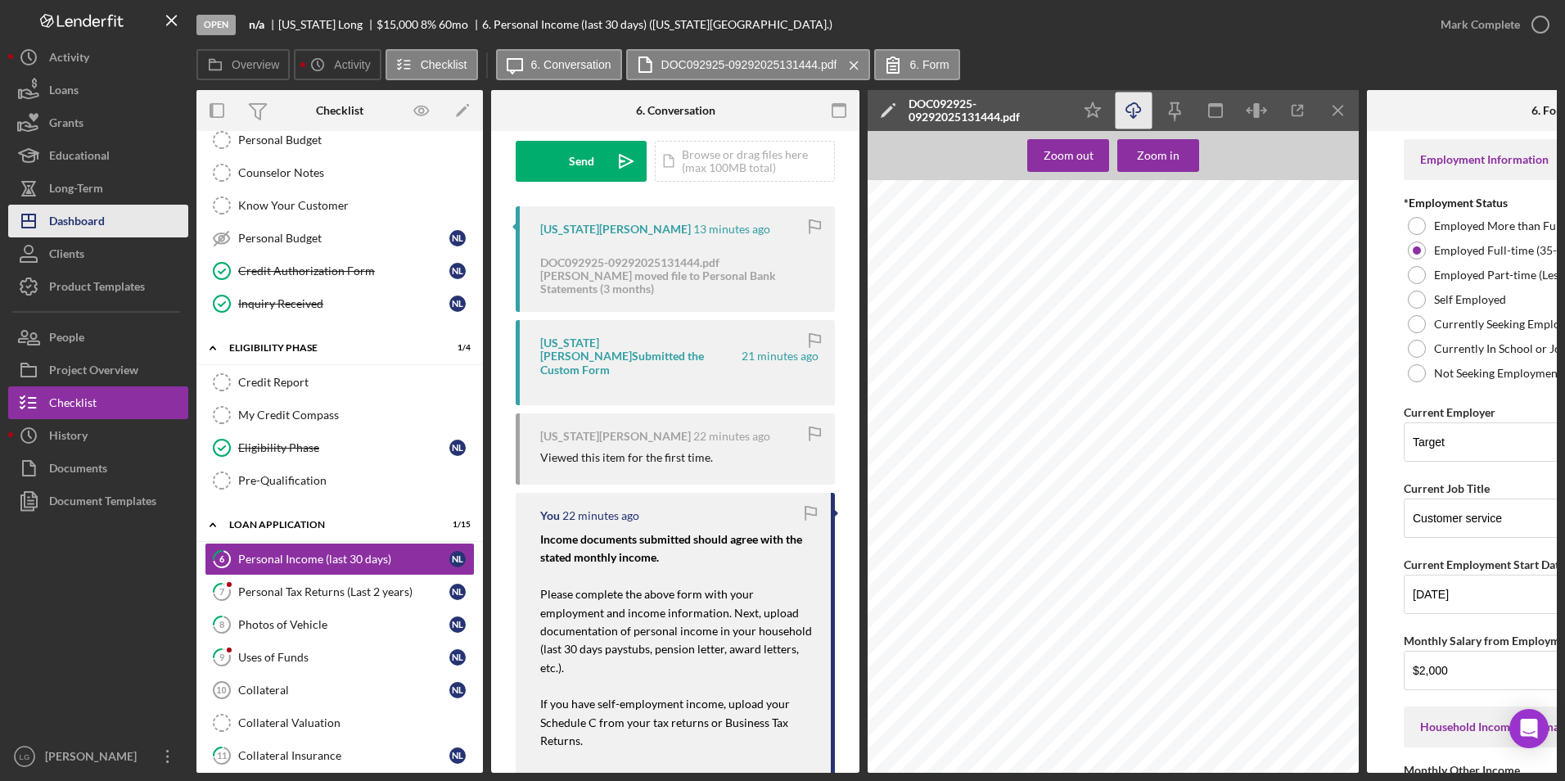
click at [105, 208] on div "Dashboard" at bounding box center [77, 223] width 56 height 37
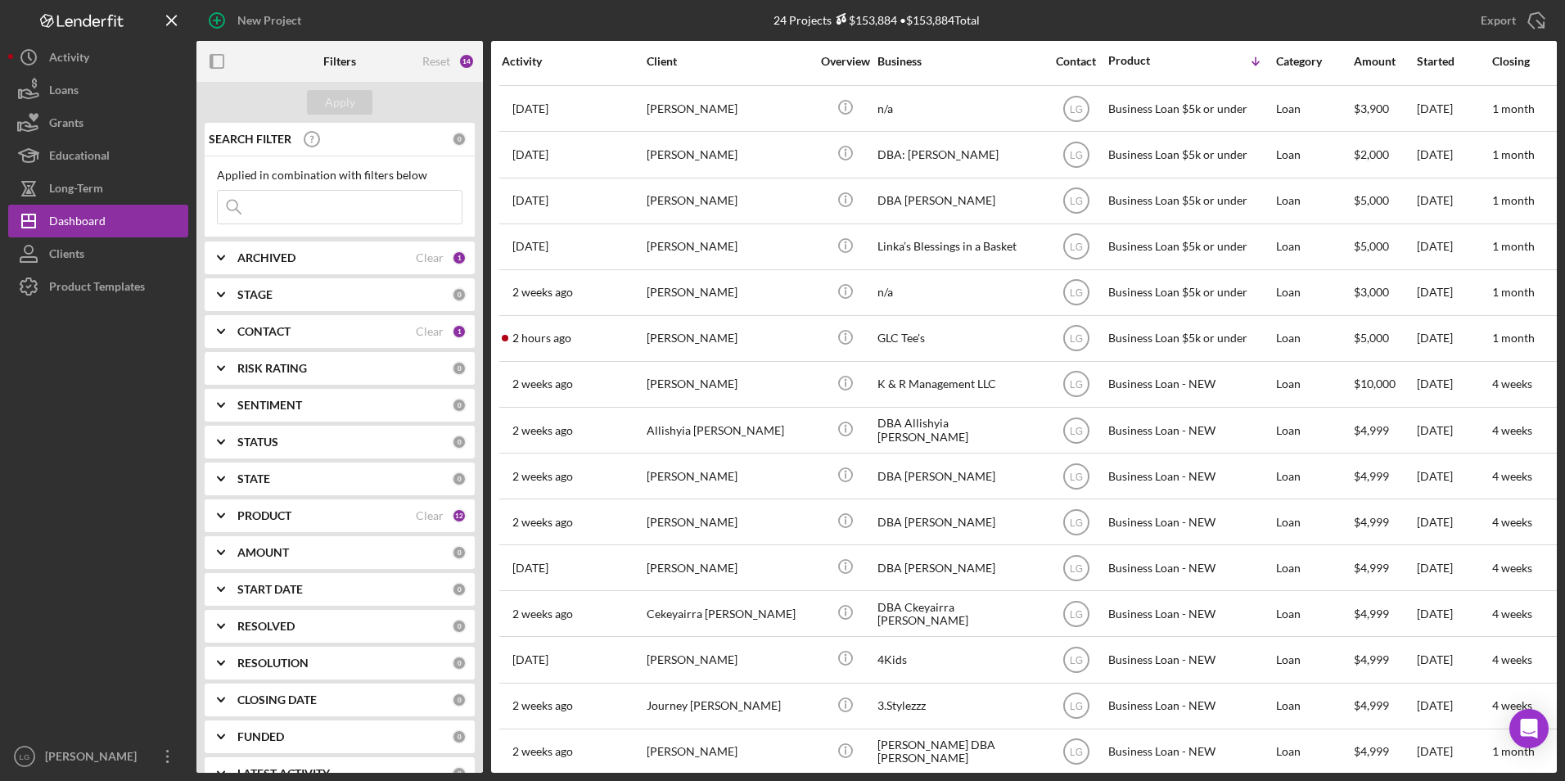
scroll to position [432, 0]
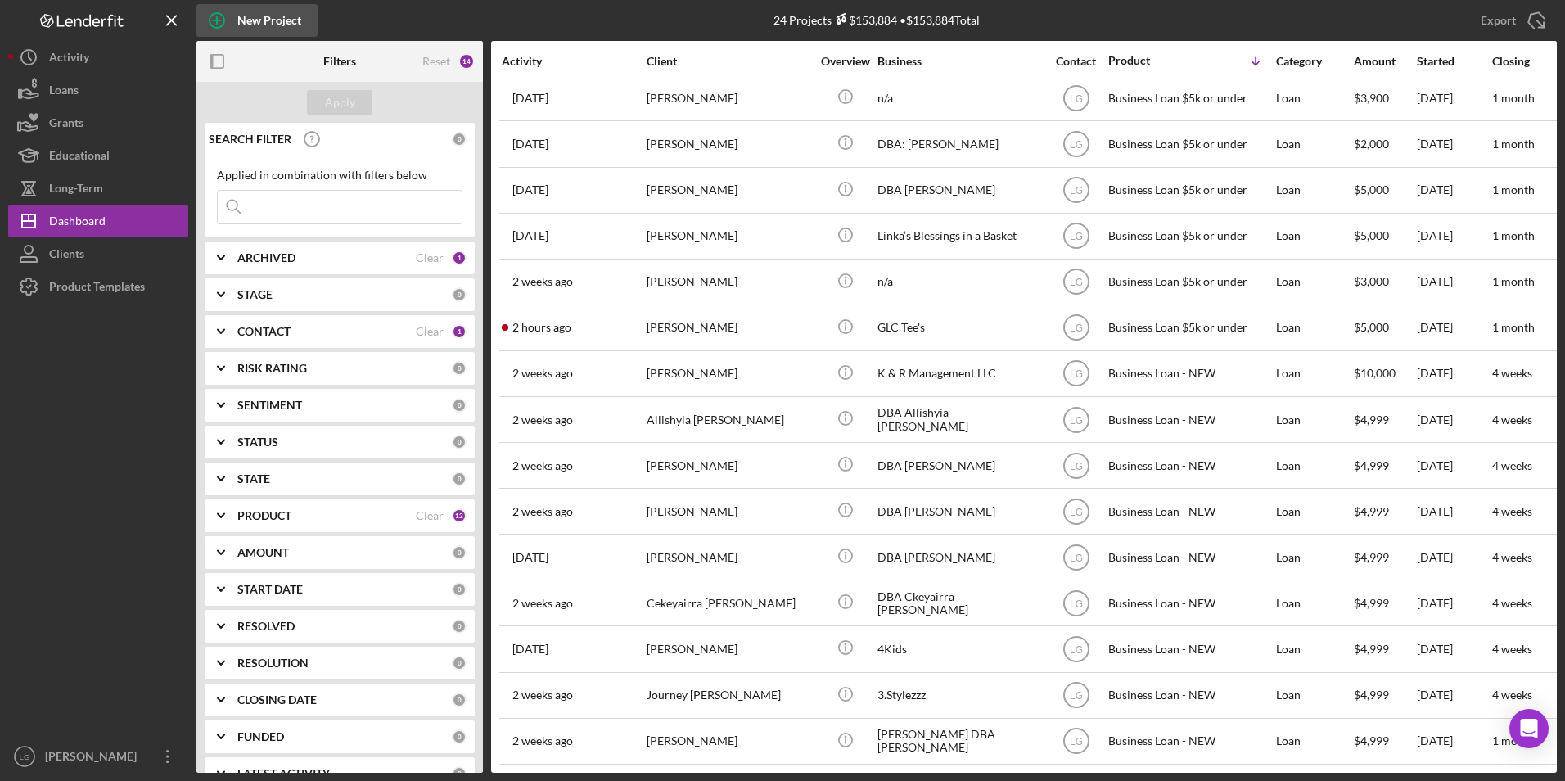
click at [223, 19] on circle "button" at bounding box center [217, 20] width 15 height 15
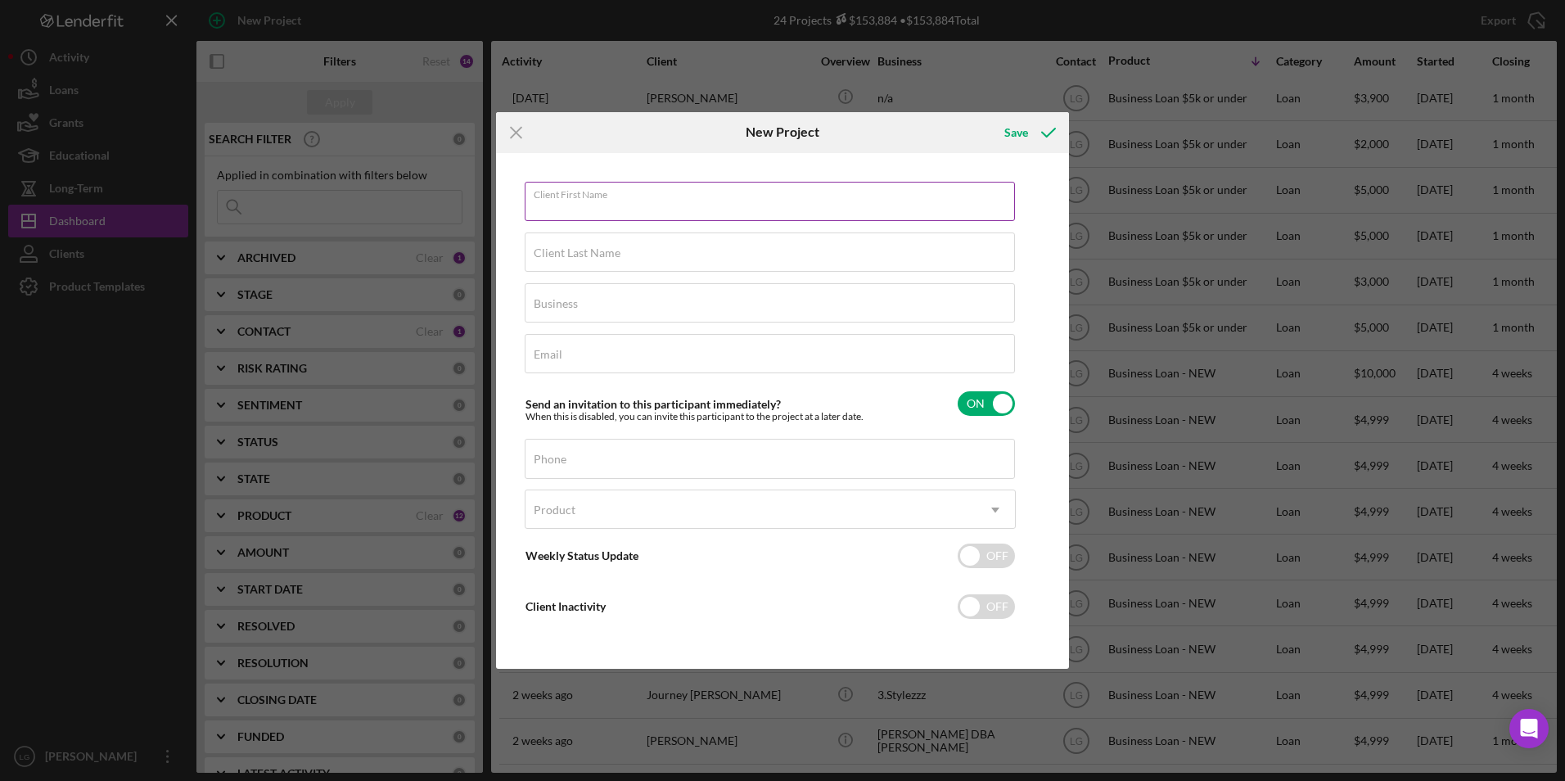
click at [632, 192] on div "Client First Name Required" at bounding box center [770, 202] width 491 height 41
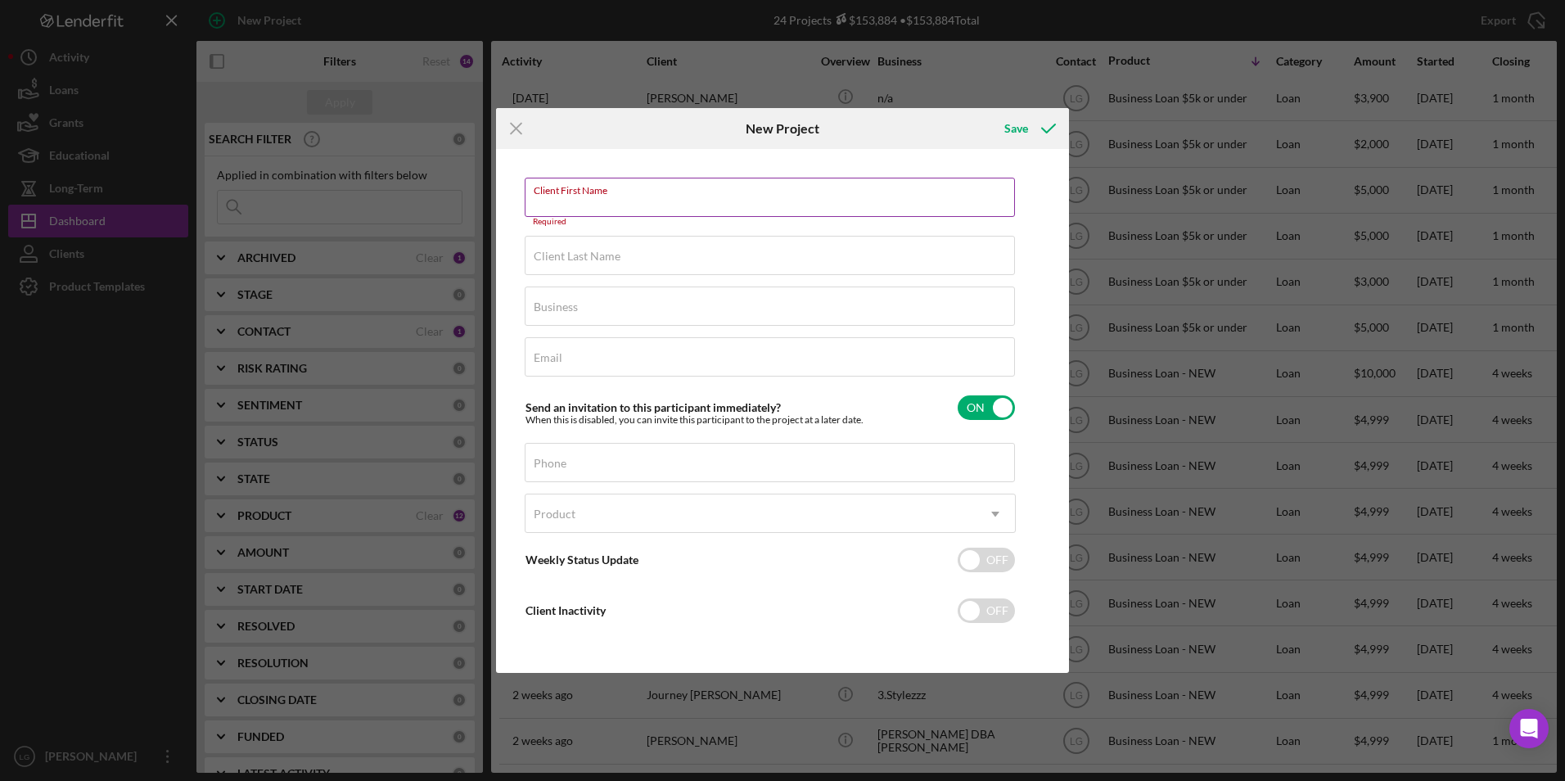
click at [657, 193] on label "Client First Name" at bounding box center [774, 187] width 481 height 18
click at [657, 193] on input "Client First Name" at bounding box center [770, 197] width 490 height 39
drag, startPoint x: 657, startPoint y: 193, endPoint x: 591, endPoint y: 209, distance: 68.1
click at [591, 209] on input "Client First Name" at bounding box center [770, 197] width 490 height 39
paste input "Melisha"
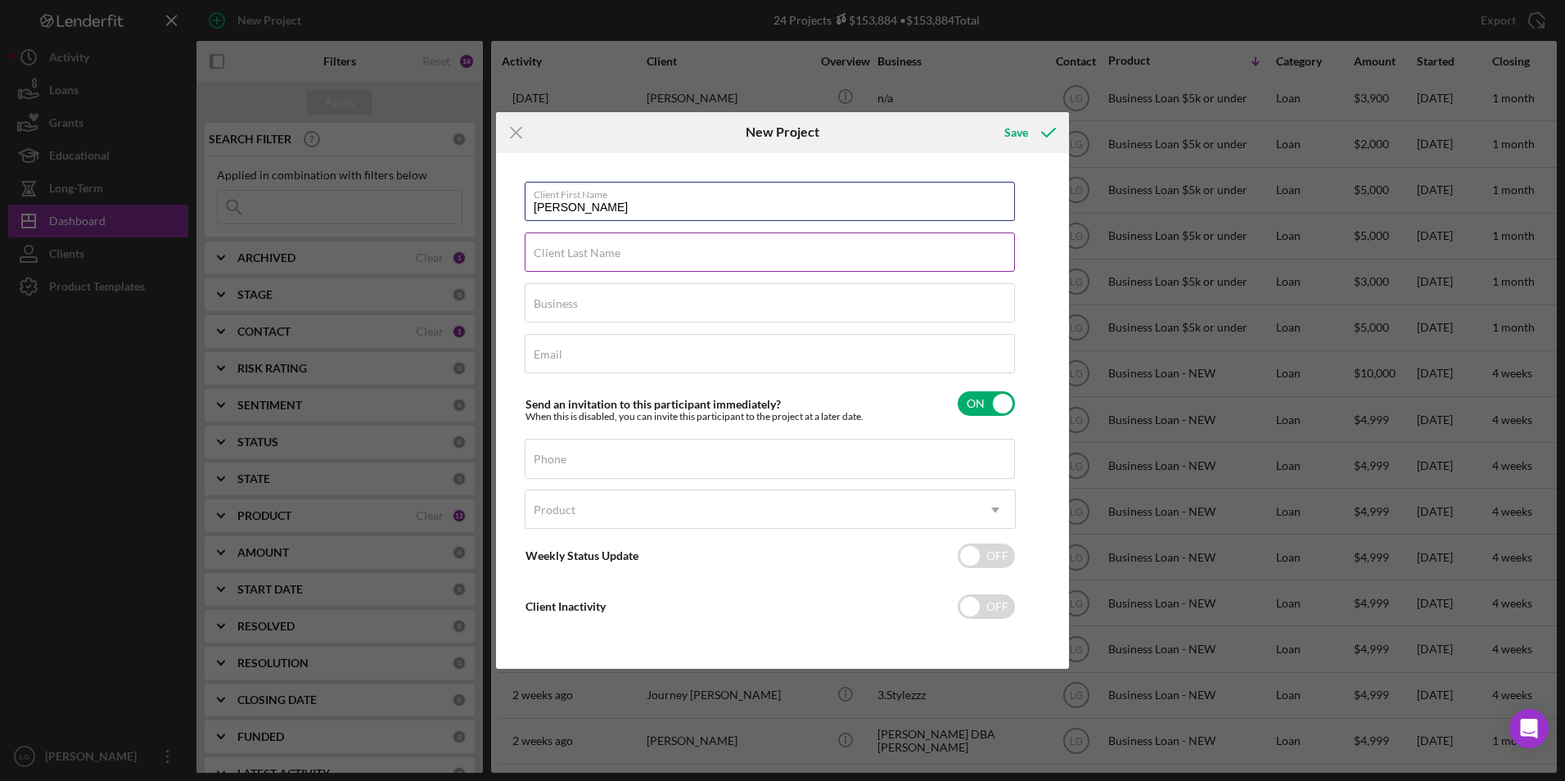
type input "Melisha"
drag, startPoint x: 590, startPoint y: 261, endPoint x: 623, endPoint y: 259, distance: 32.8
click at [590, 261] on input "Client Last Name" at bounding box center [770, 251] width 490 height 39
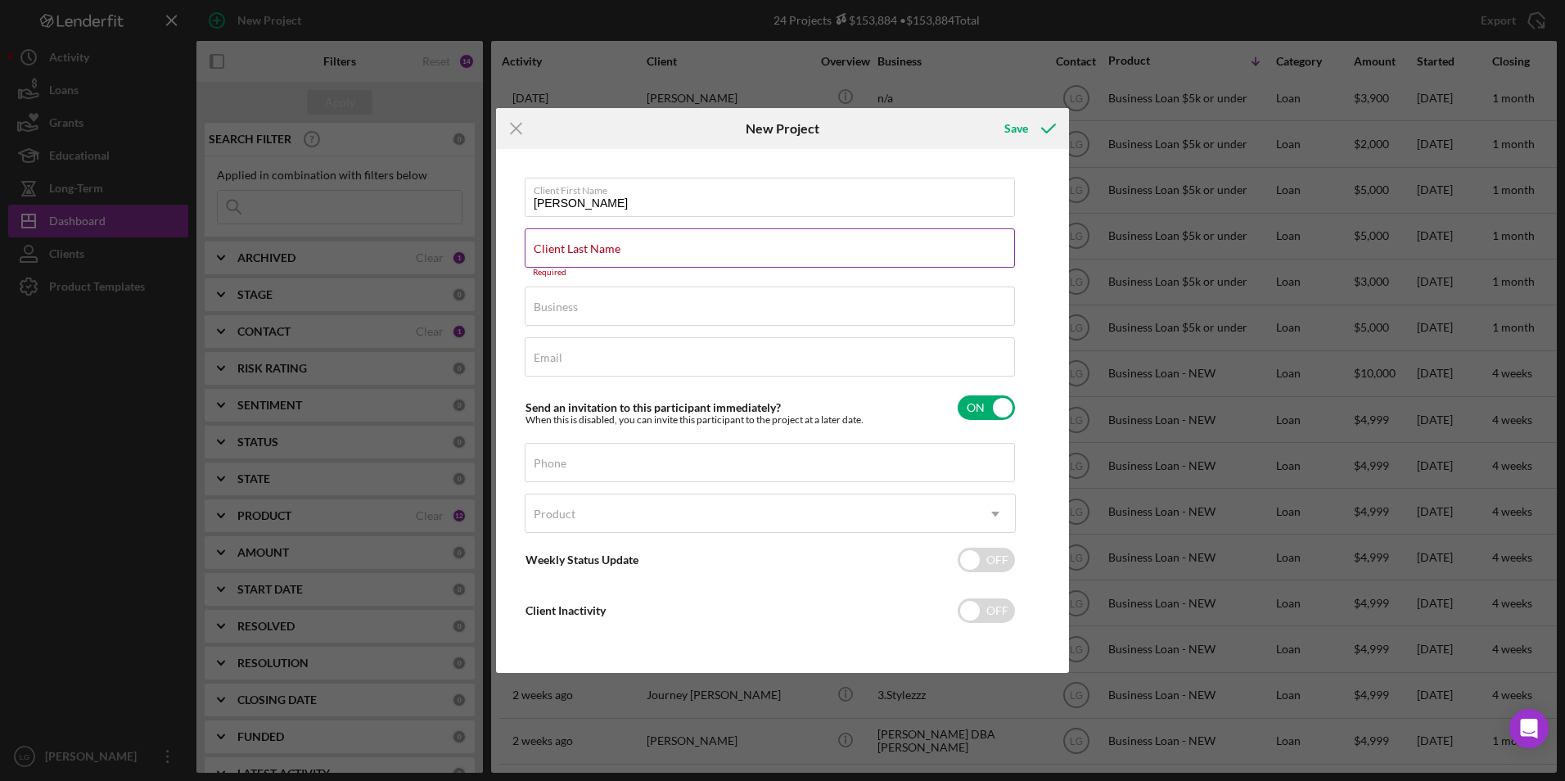
click at [539, 244] on label "Client Last Name" at bounding box center [577, 248] width 87 height 13
click at [539, 244] on input "Client Last Name" at bounding box center [770, 247] width 490 height 39
drag, startPoint x: 539, startPoint y: 244, endPoint x: 874, endPoint y: 246, distance: 335.6
click at [874, 246] on div "Client Last Name Required" at bounding box center [770, 252] width 491 height 49
drag, startPoint x: 874, startPoint y: 246, endPoint x: 559, endPoint y: 248, distance: 315.1
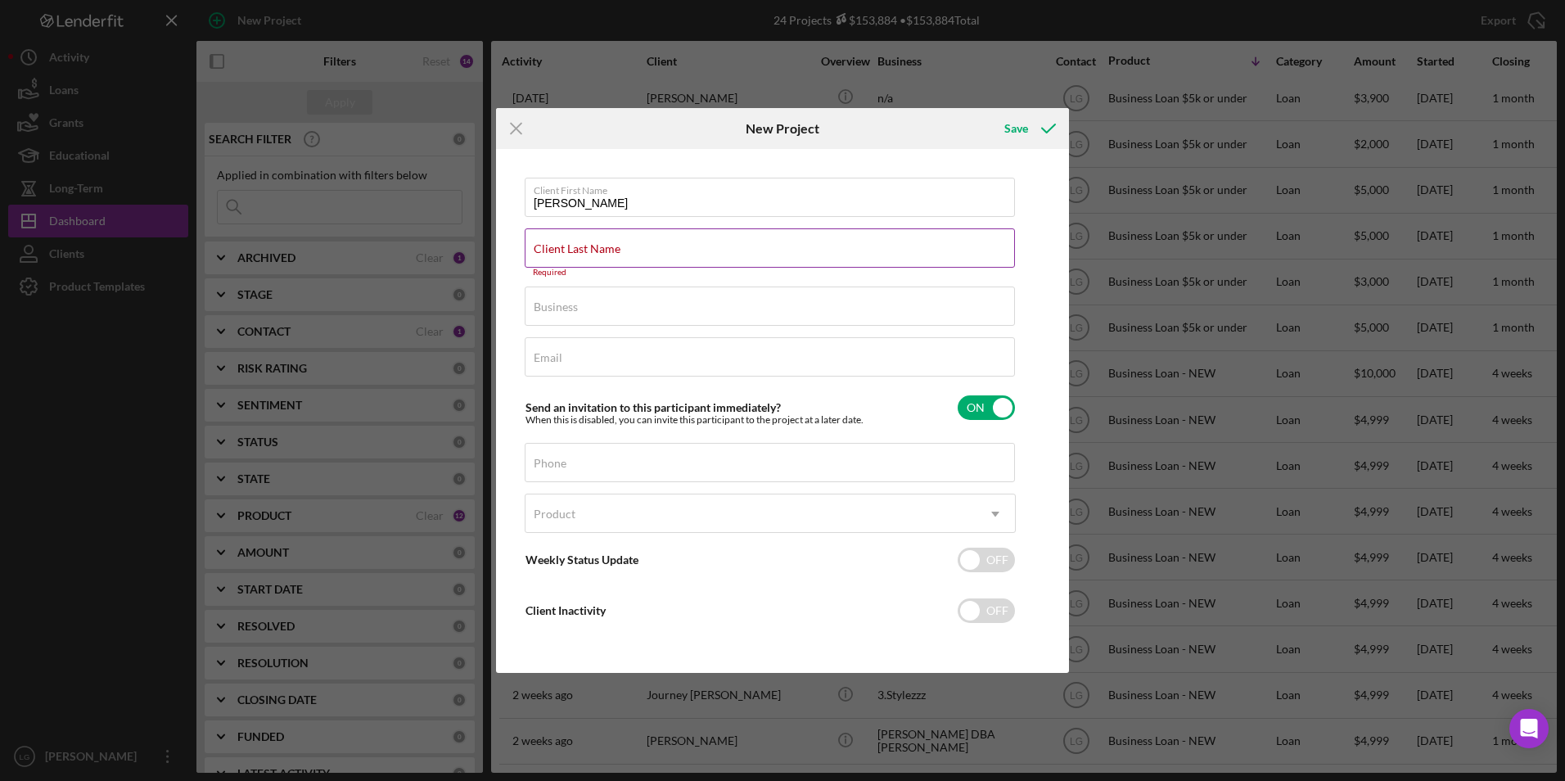
click at [559, 248] on label "Client Last Name" at bounding box center [577, 248] width 87 height 13
click at [559, 248] on input "Client Last Name" at bounding box center [770, 247] width 490 height 39
paste input "Hayden"
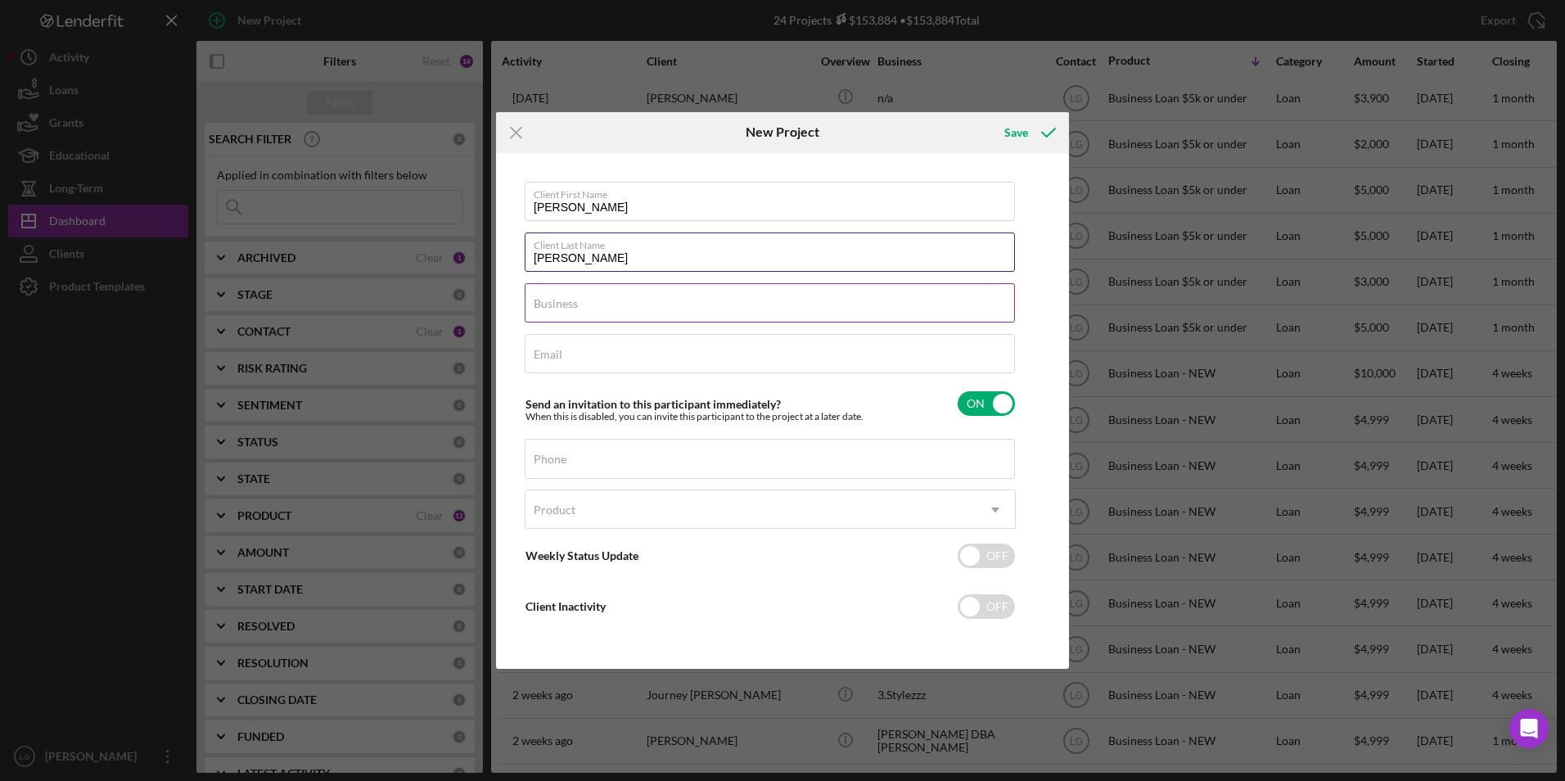
type input "Hayden"
drag, startPoint x: 575, startPoint y: 311, endPoint x: 599, endPoint y: 309, distance: 24.7
click at [575, 311] on input "Business" at bounding box center [770, 302] width 490 height 39
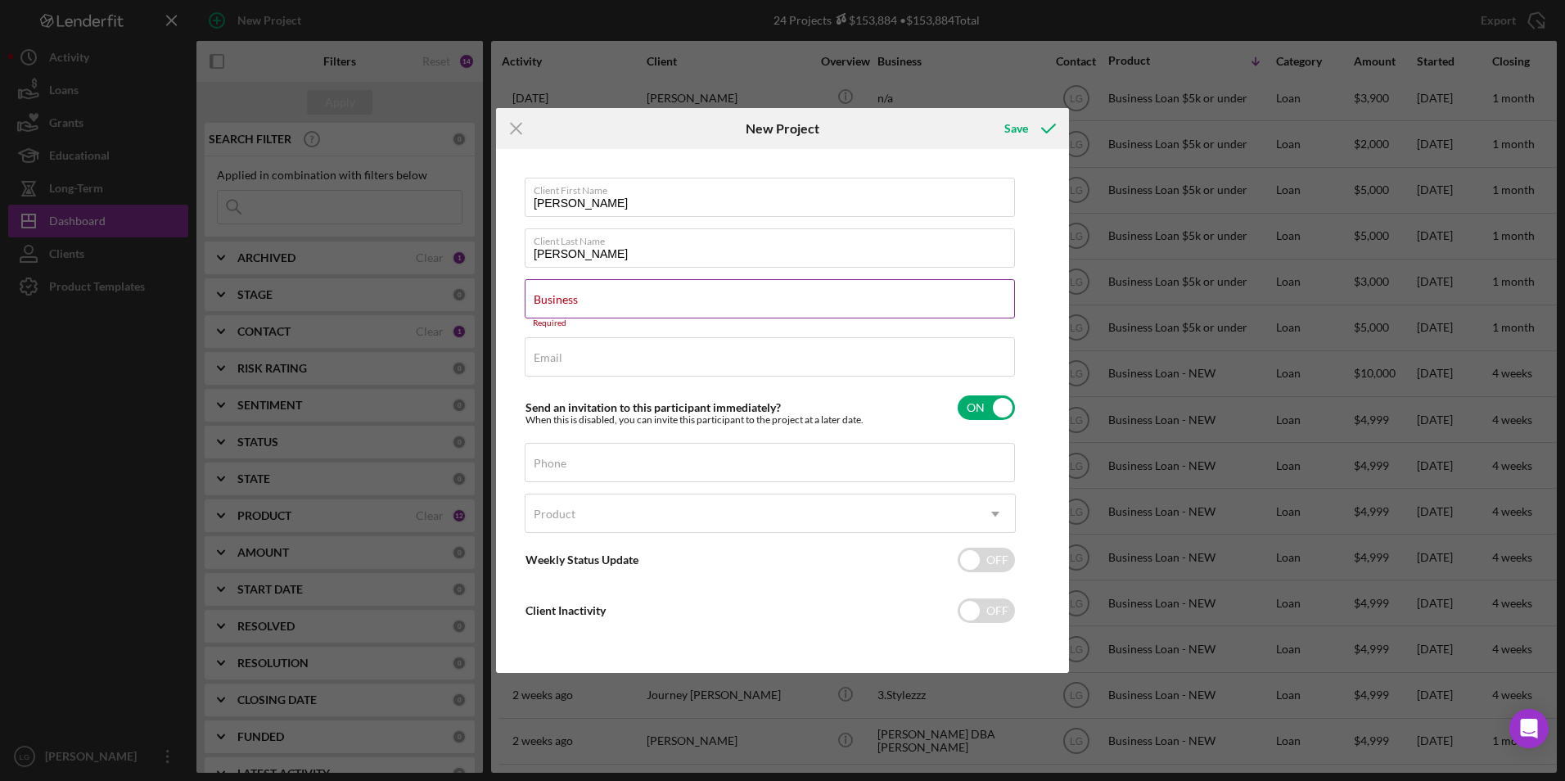
click at [577, 304] on label "Business" at bounding box center [556, 299] width 44 height 13
click at [577, 304] on input "Business" at bounding box center [770, 298] width 490 height 39
drag, startPoint x: 576, startPoint y: 305, endPoint x: 553, endPoint y: 360, distance: 59.4
click at [553, 360] on label "Email" at bounding box center [548, 357] width 29 height 13
click at [553, 360] on input "Email" at bounding box center [770, 356] width 490 height 39
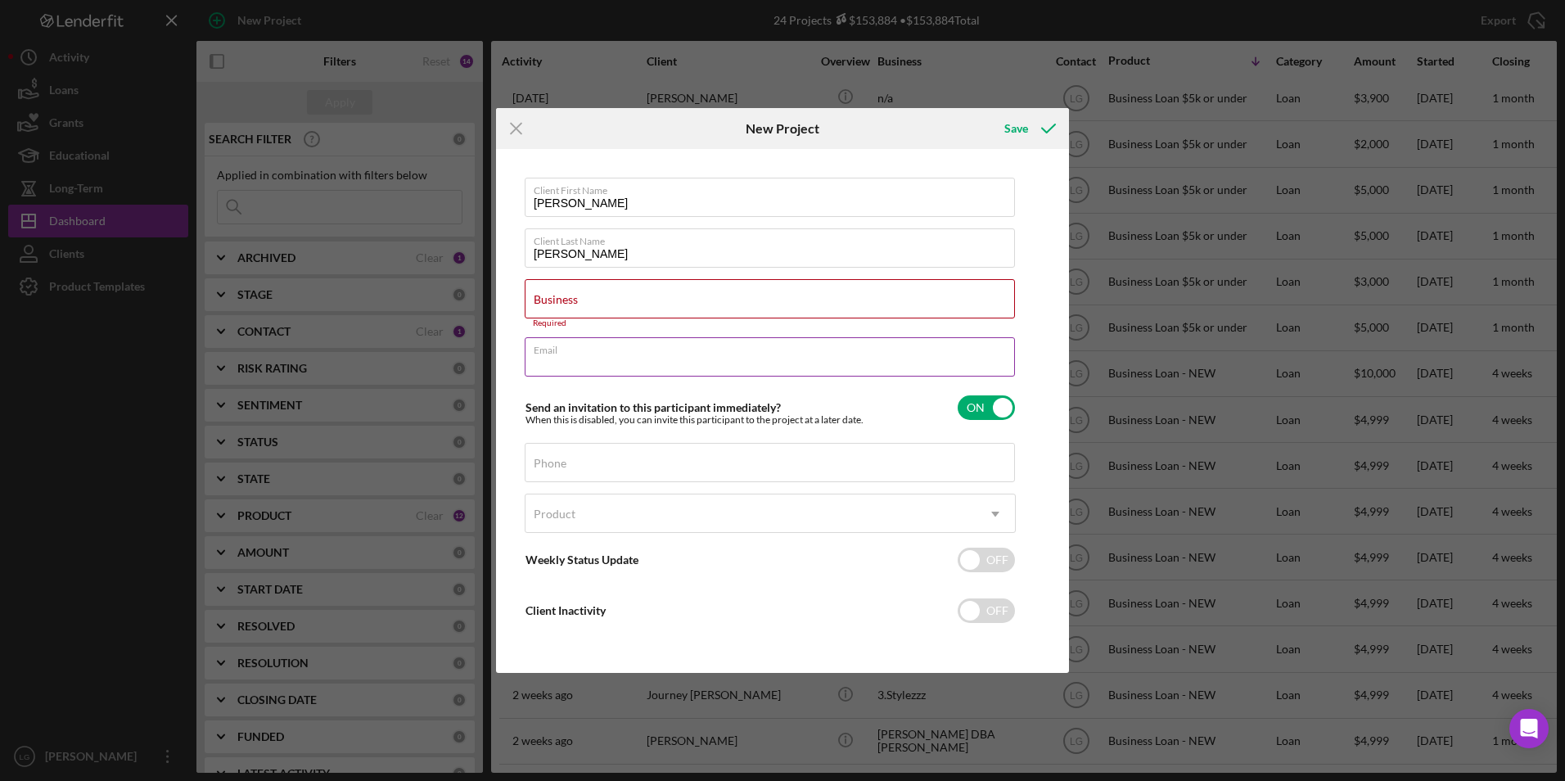
paste input "haydenmelissa130@gmail.com"
type input "haydenmelissa130@gmail.com"
click at [553, 309] on input "Business" at bounding box center [770, 298] width 490 height 39
click at [544, 303] on label "Business" at bounding box center [556, 299] width 44 height 13
click at [544, 303] on input "Business" at bounding box center [770, 298] width 490 height 39
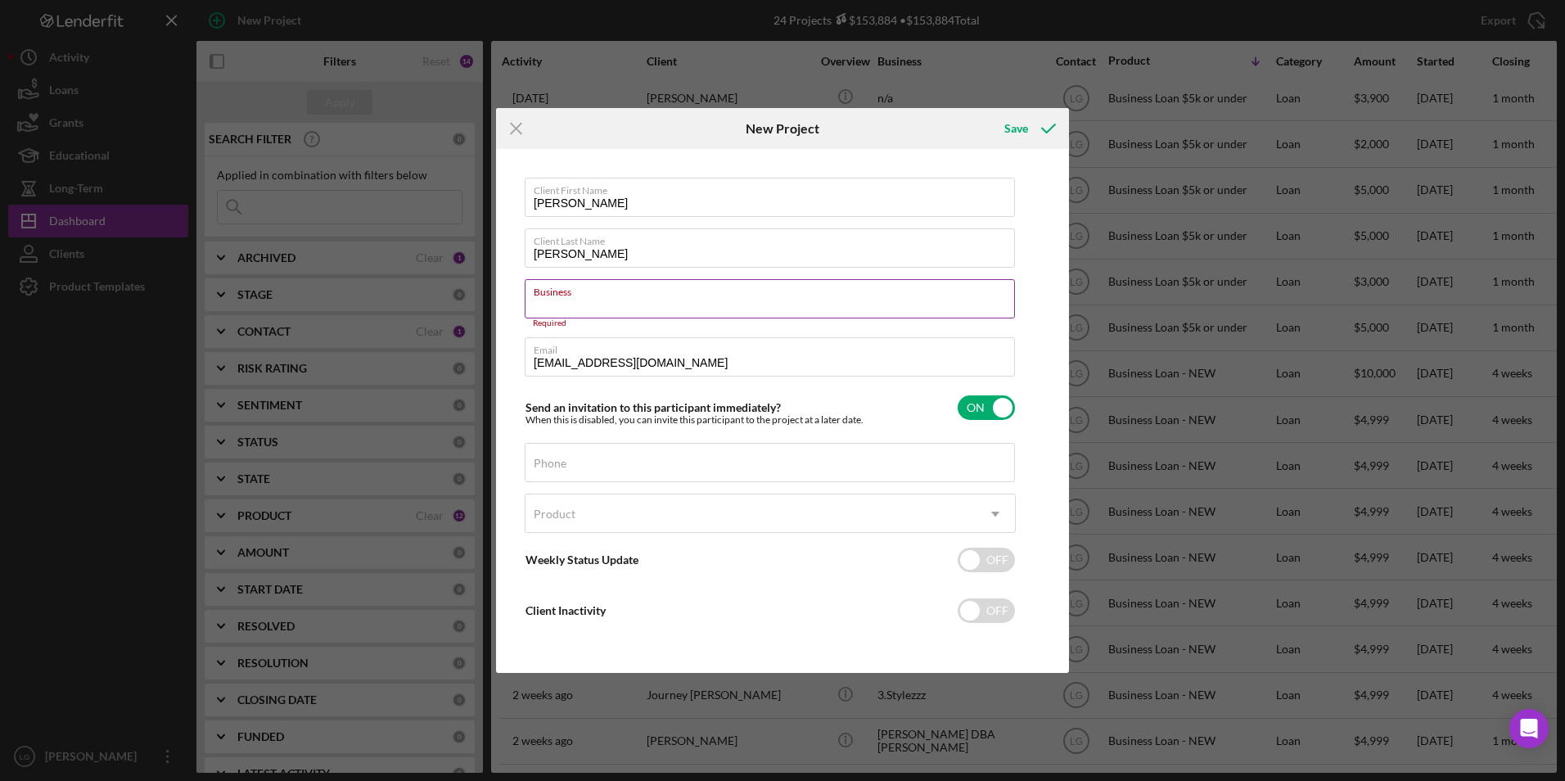
paste input "SoulFood From the Heart Phone"
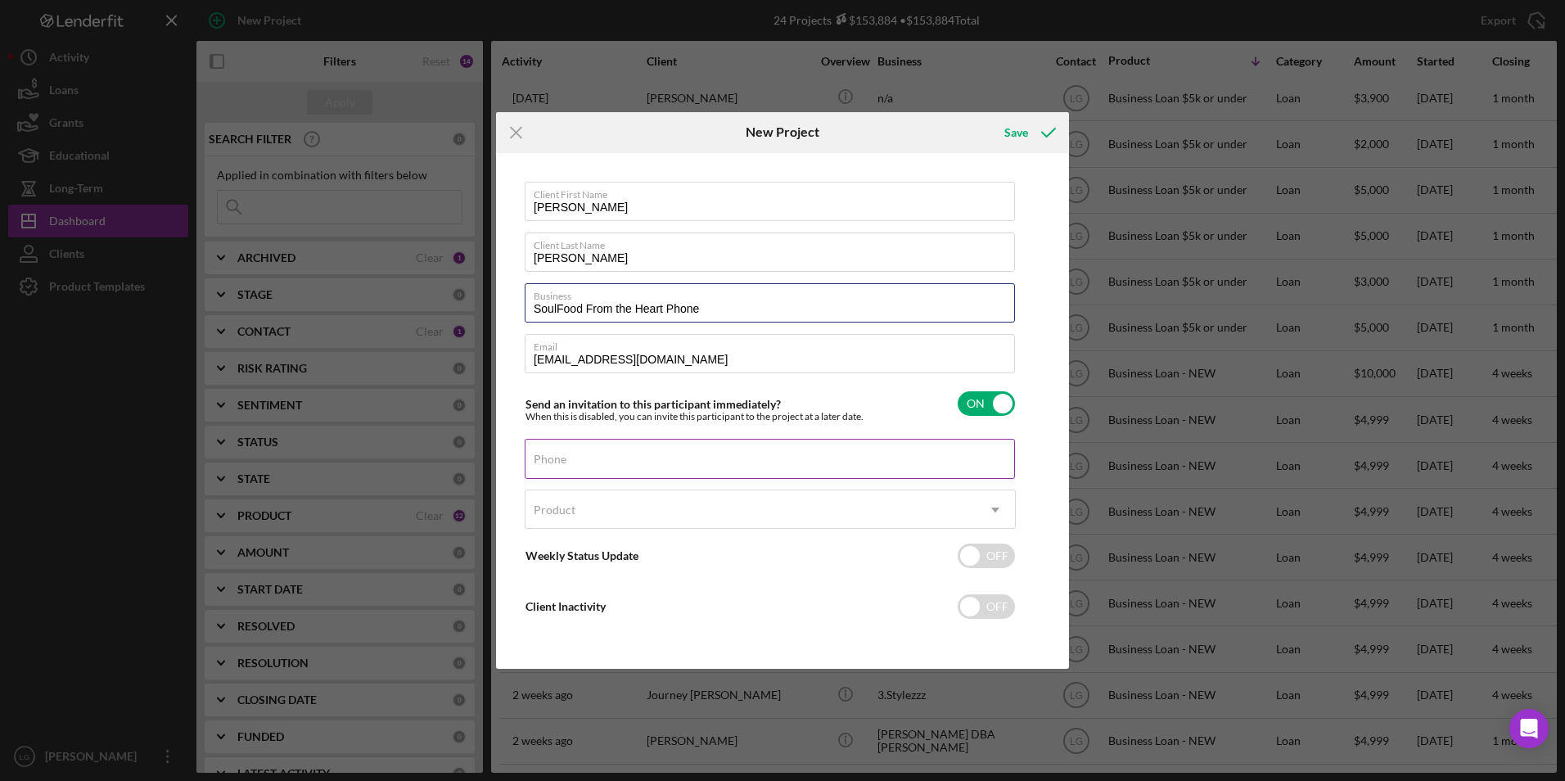
type input "SoulFood From the Heart Phone"
drag, startPoint x: 600, startPoint y: 470, endPoint x: 677, endPoint y: 449, distance: 79.8
click at [600, 470] on input "Phone" at bounding box center [770, 458] width 490 height 39
click at [541, 449] on div "Phone" at bounding box center [770, 459] width 491 height 41
click at [539, 453] on label "Phone" at bounding box center [550, 459] width 33 height 13
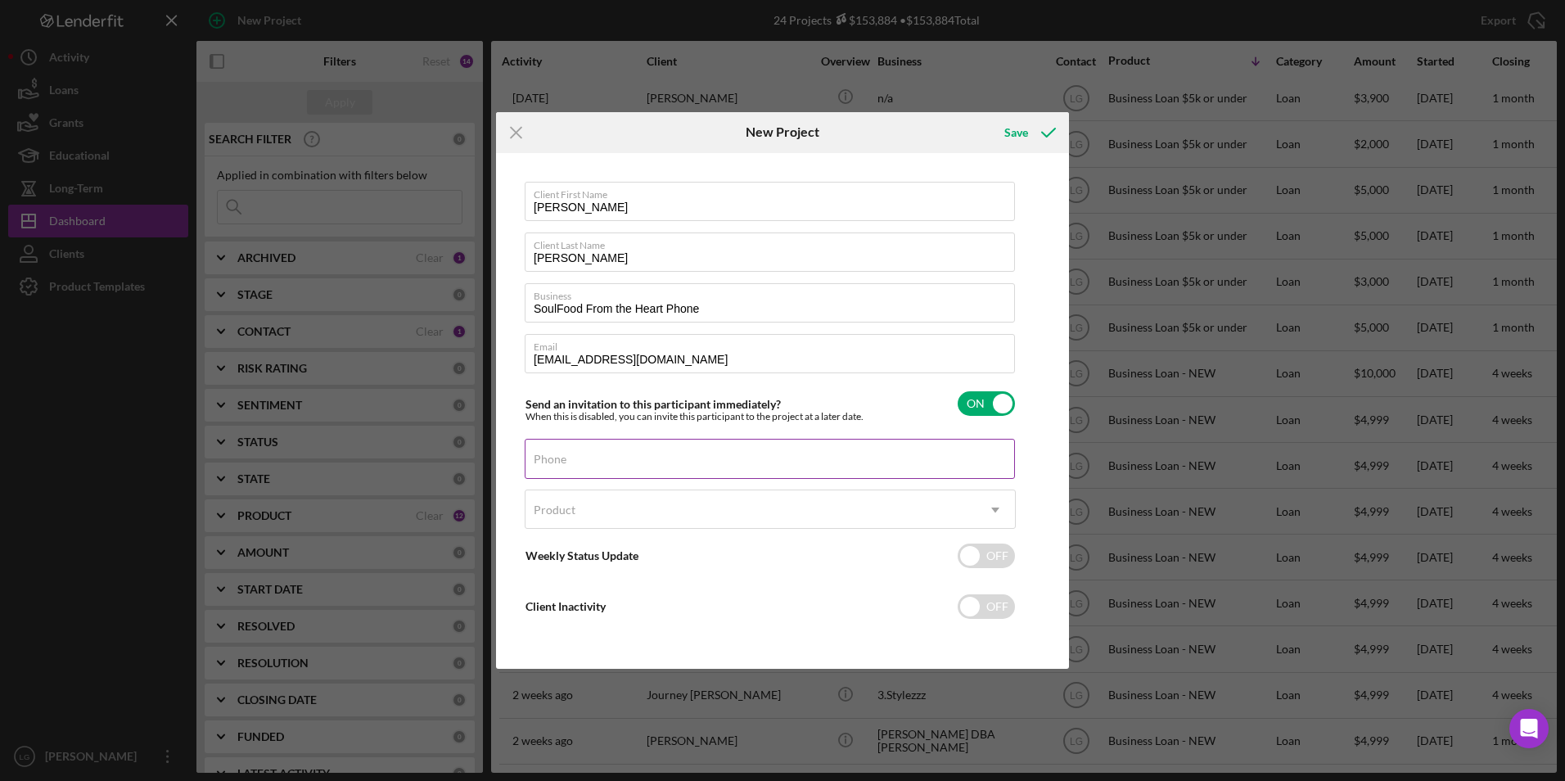
click at [539, 453] on input "Phone" at bounding box center [770, 458] width 490 height 39
drag, startPoint x: 539, startPoint y: 451, endPoint x: 814, endPoint y: 459, distance: 275.1
click at [814, 459] on input "Phone" at bounding box center [770, 458] width 490 height 39
paste input "(573) 310-0516"
type input "(573) 310-0516"
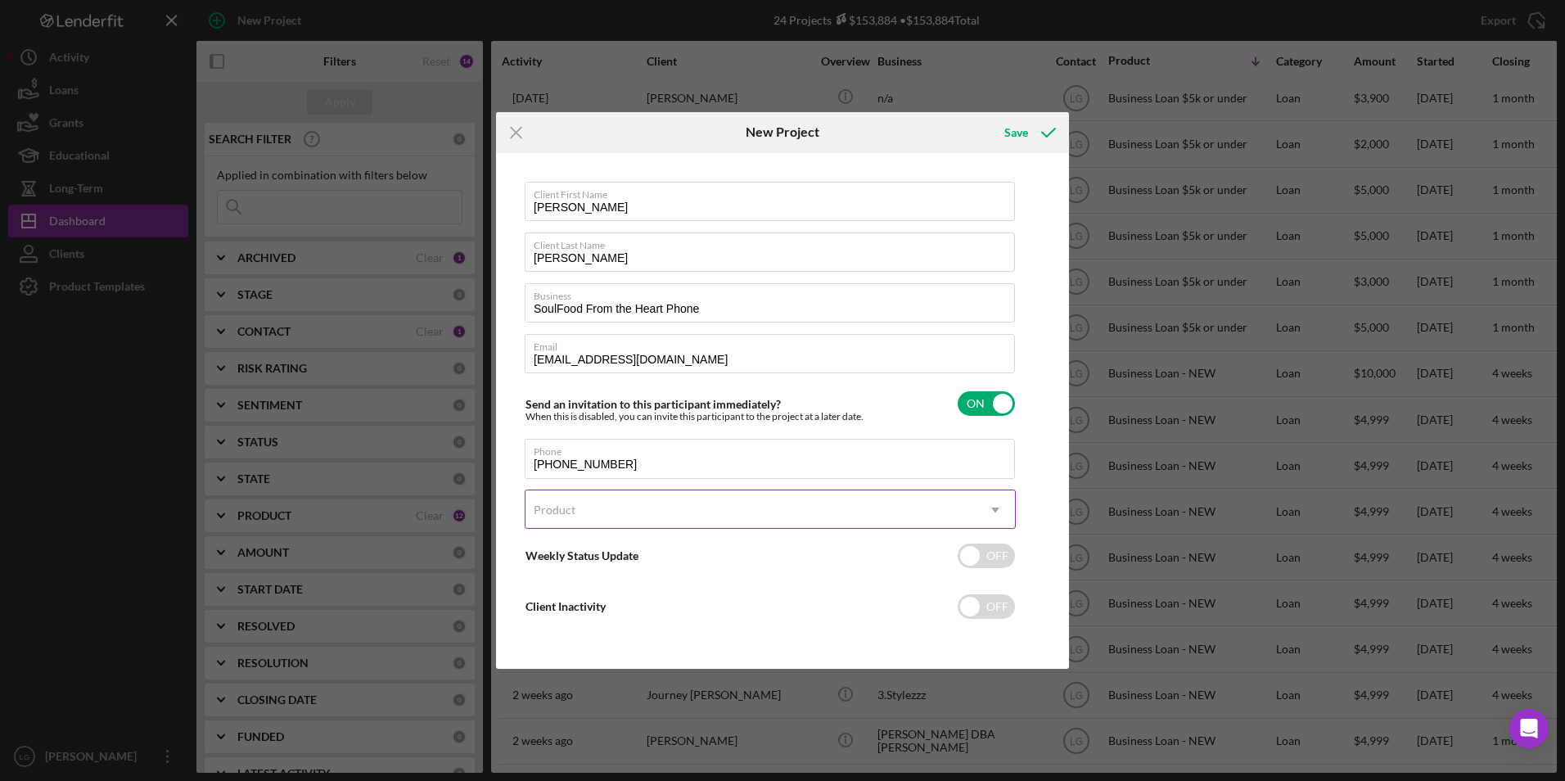
click at [654, 498] on div "Product" at bounding box center [750, 510] width 450 height 38
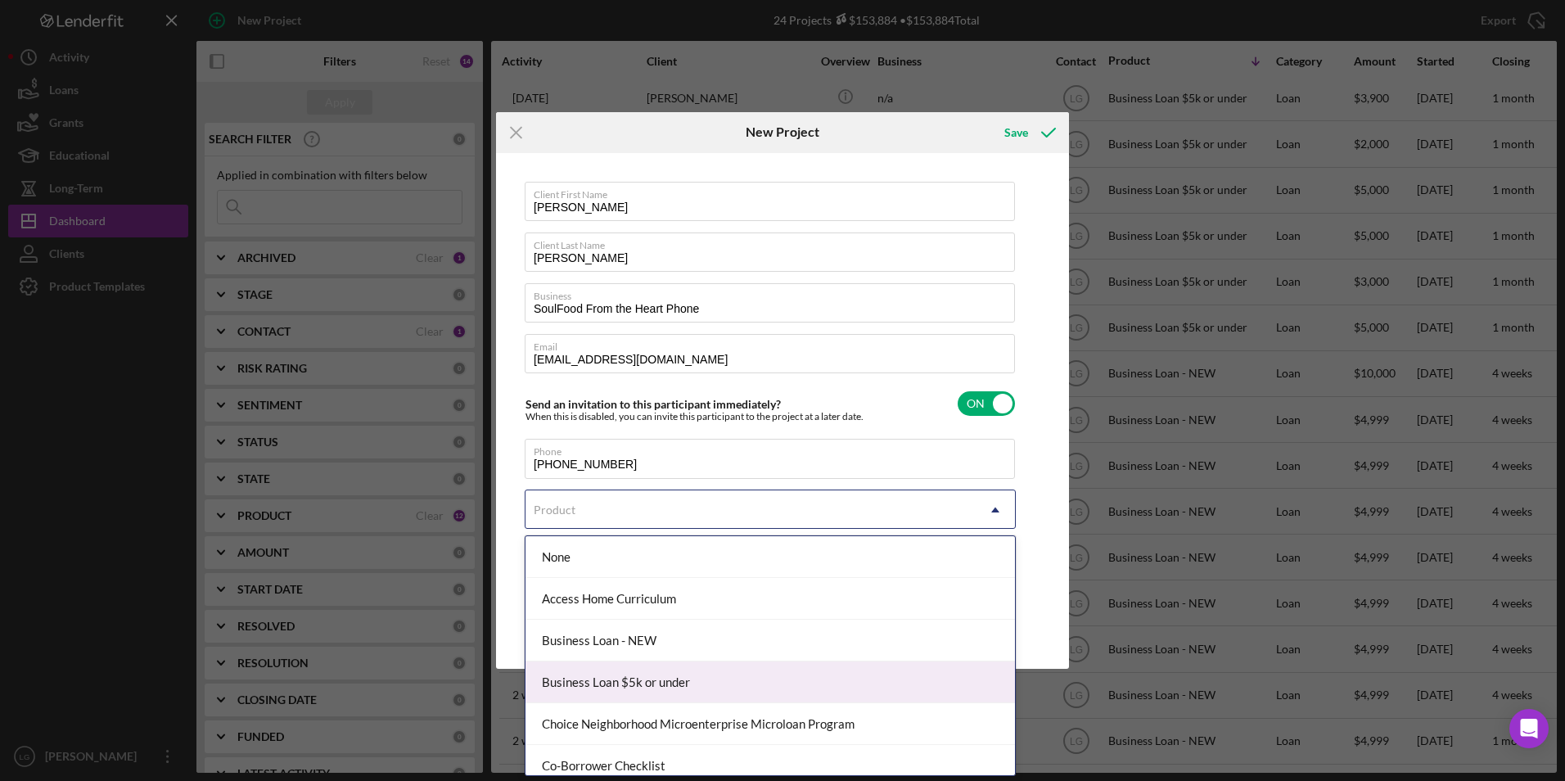
click at [669, 666] on div "Business Loan $5k or under" at bounding box center [769, 682] width 489 height 42
checkbox input "true"
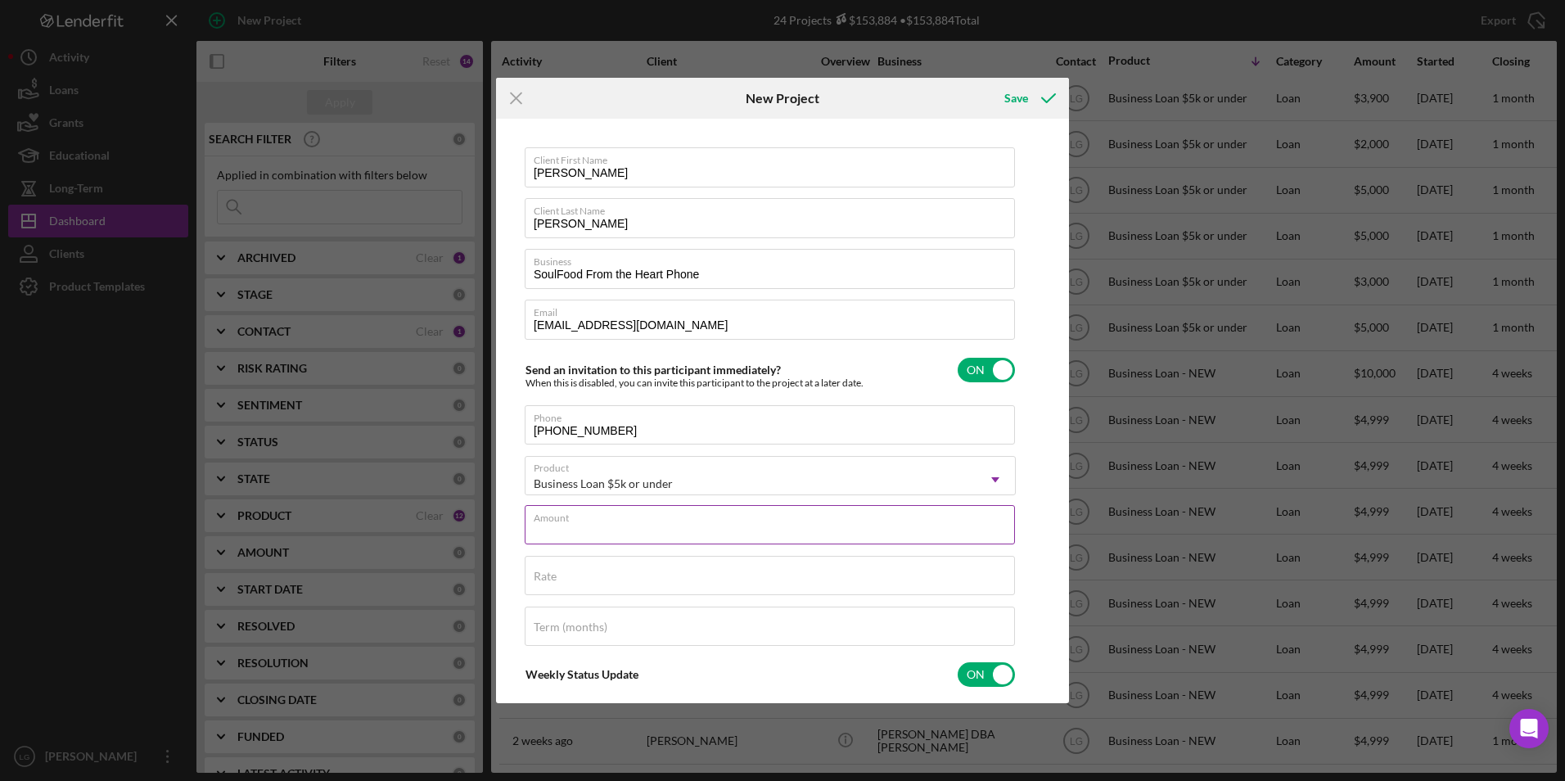
click at [604, 508] on div "Amount" at bounding box center [770, 525] width 491 height 41
type input "$5,000.00"
type input "8.500%"
type input "60"
click at [1021, 97] on div "Save" at bounding box center [1016, 98] width 24 height 33
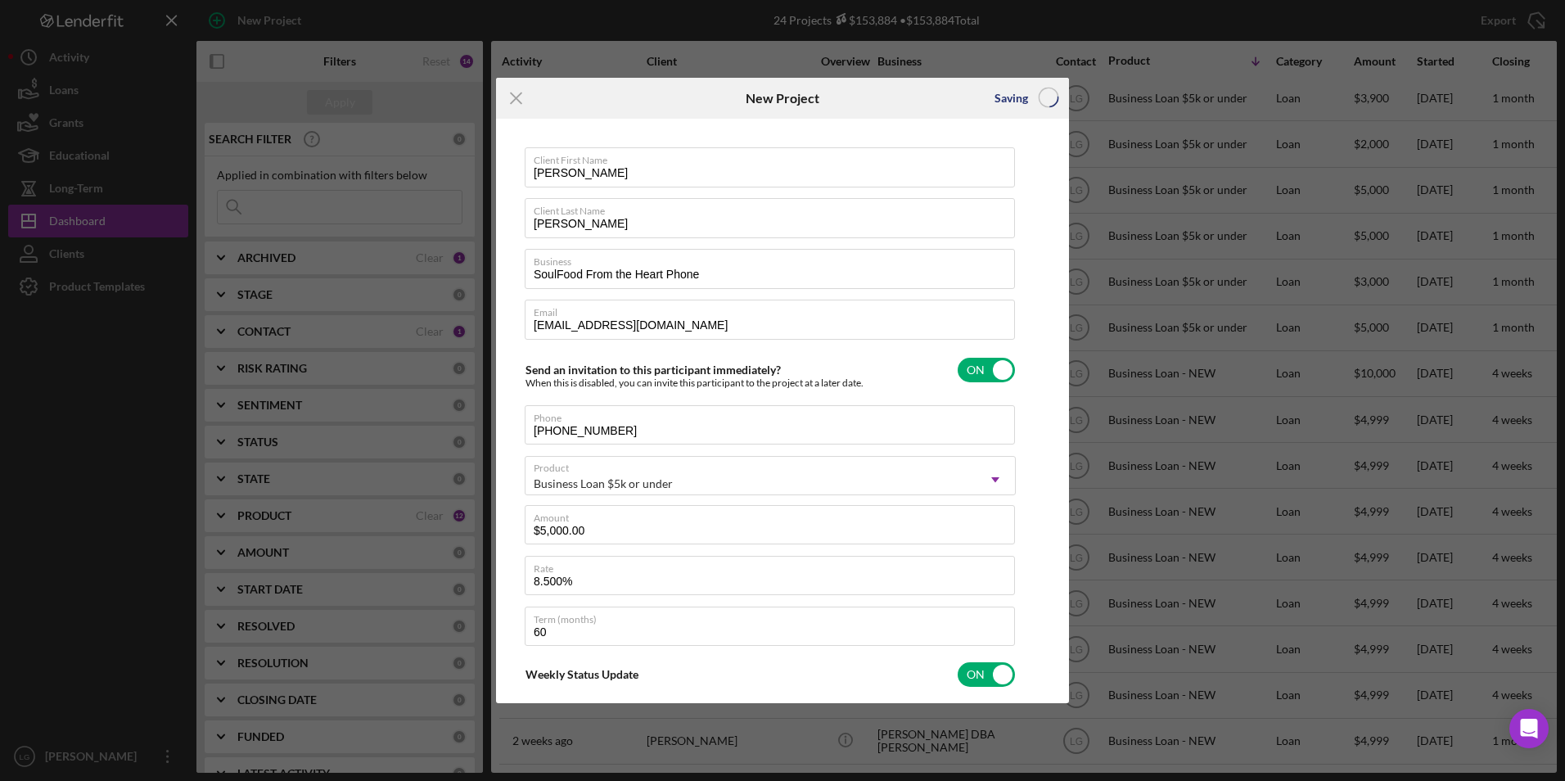
checkbox input "false"
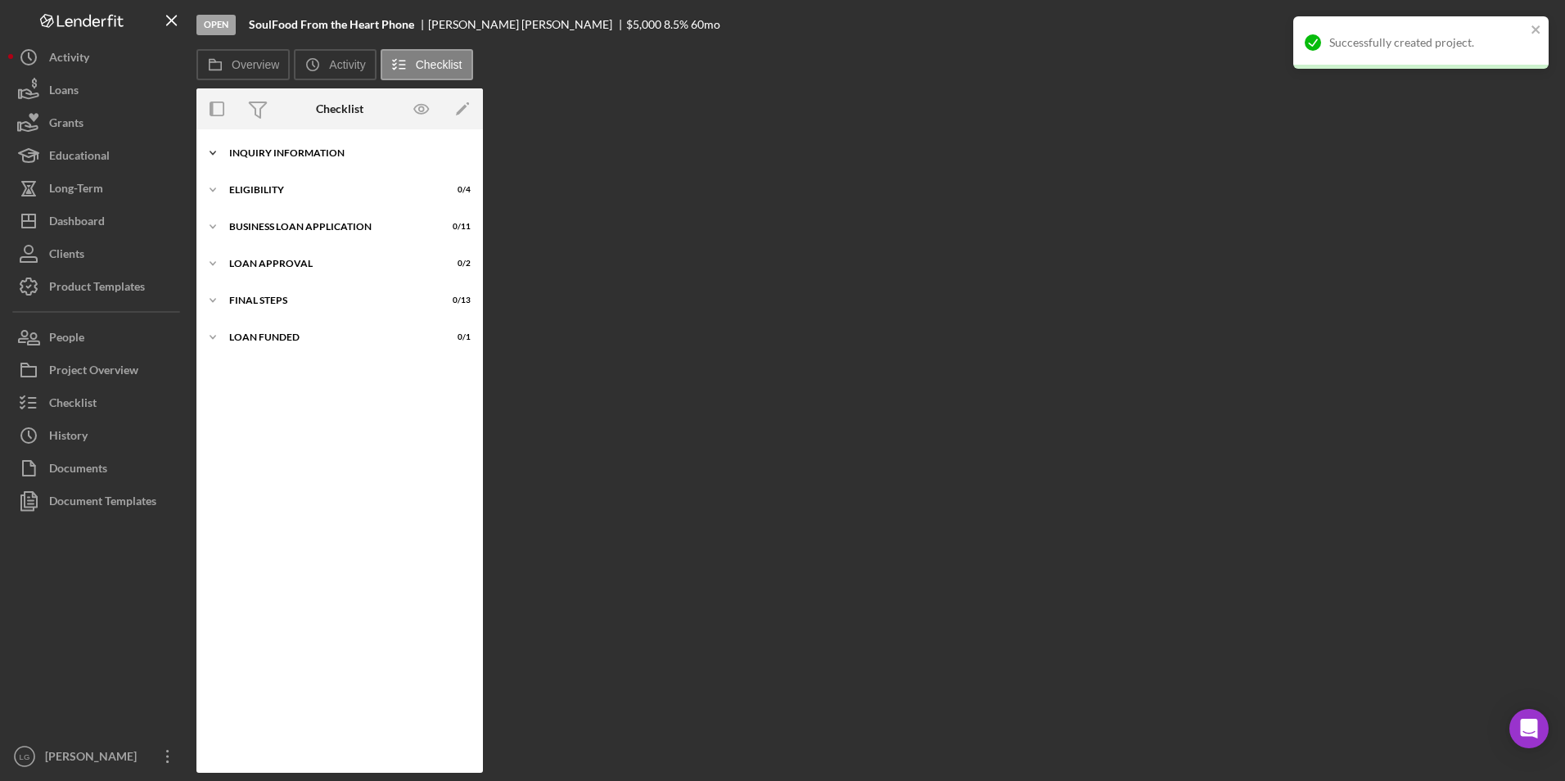
click at [239, 153] on div "INQUIRY INFORMATION" at bounding box center [345, 153] width 233 height 10
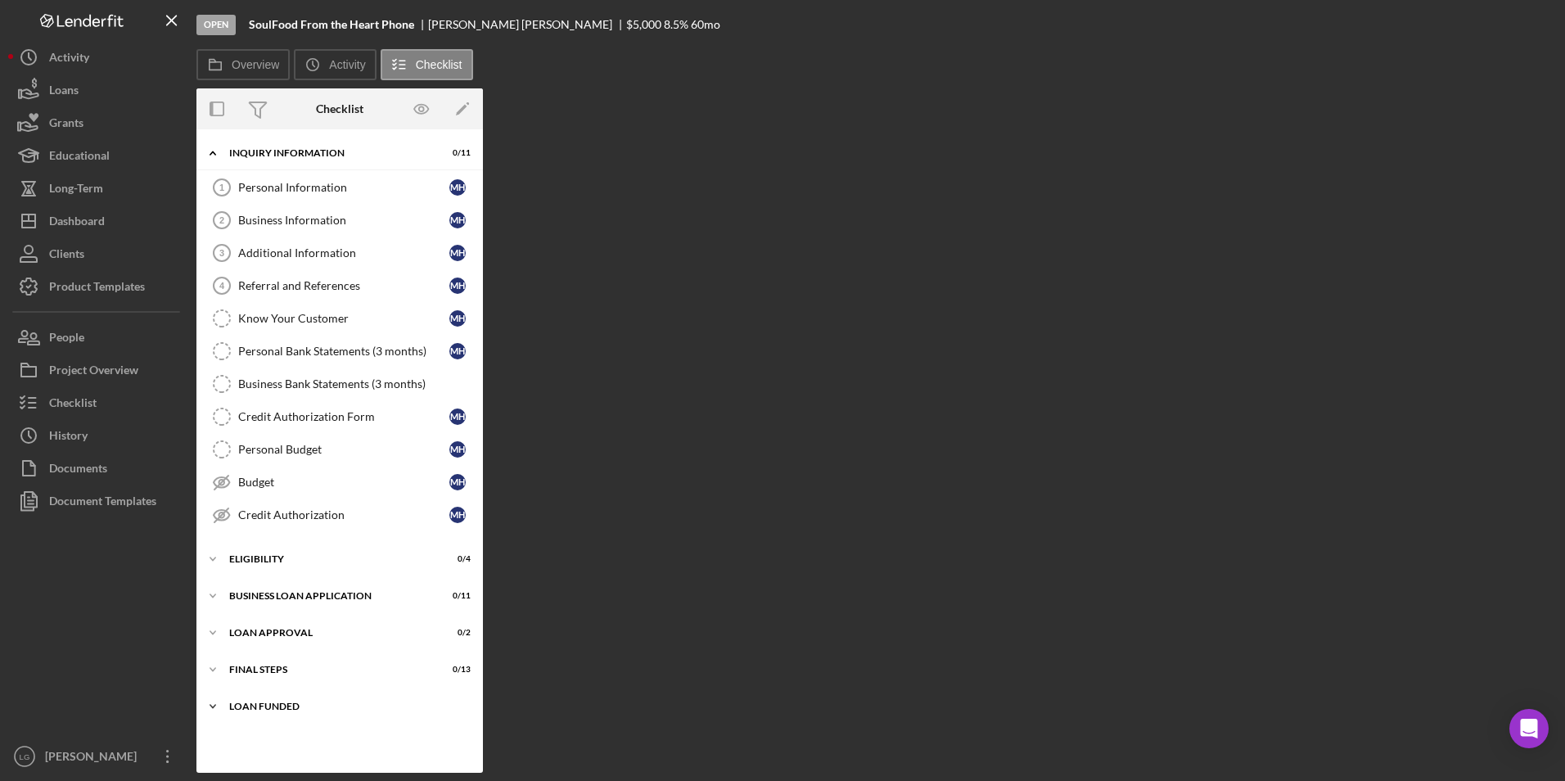
click at [246, 700] on div "Icon/Expander LOAN FUNDED 0 / 1" at bounding box center [339, 706] width 286 height 33
click at [246, 661] on div "Icon/Expander Final Steps 0 / 13" at bounding box center [339, 669] width 286 height 33
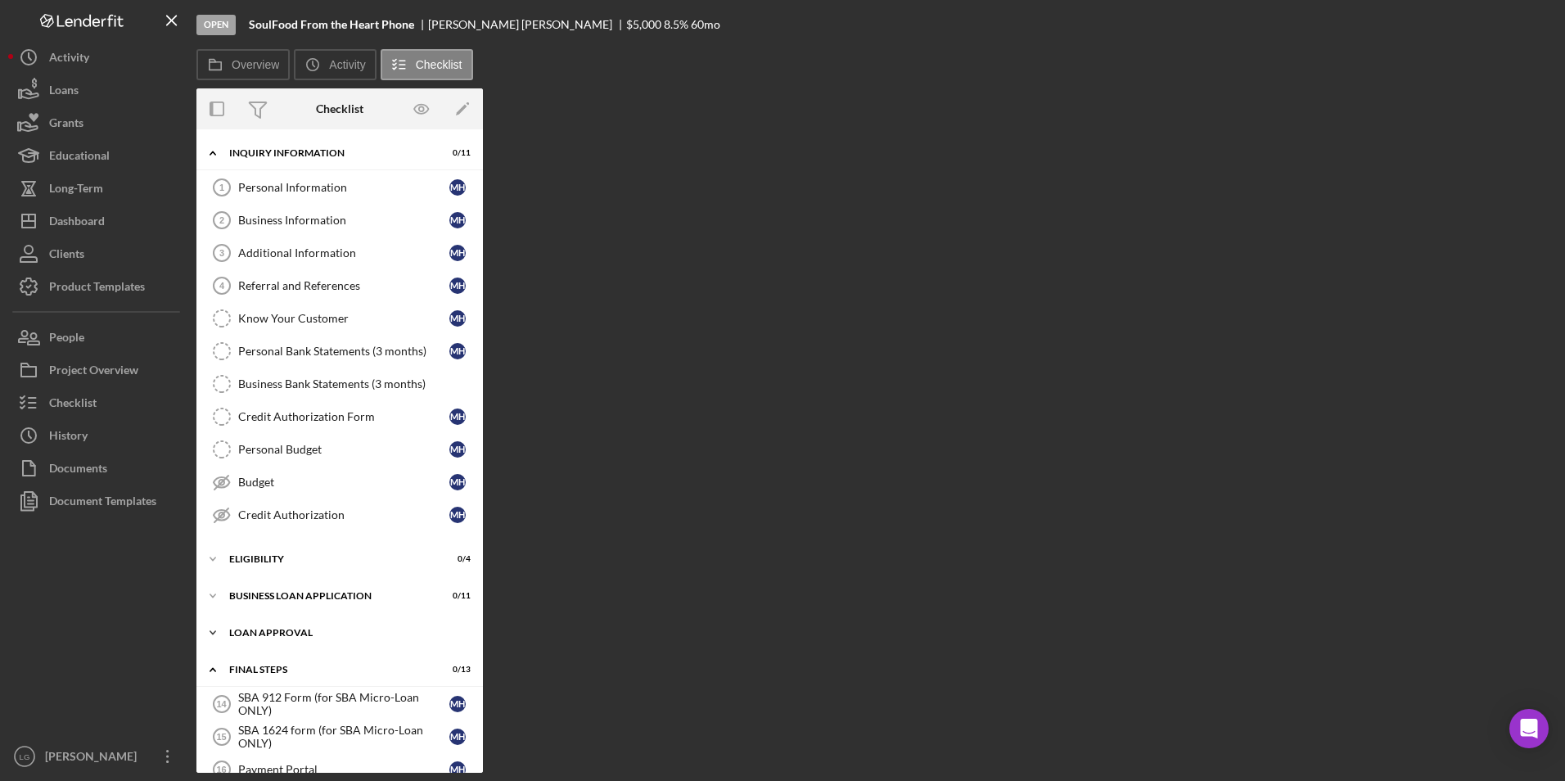
click at [246, 627] on div "Icon/Expander Loan Approval 0 / 2" at bounding box center [339, 632] width 286 height 33
click at [254, 587] on div "Icon/Expander BUSINESS LOAN APPLICATION 0 / 11" at bounding box center [339, 595] width 286 height 33
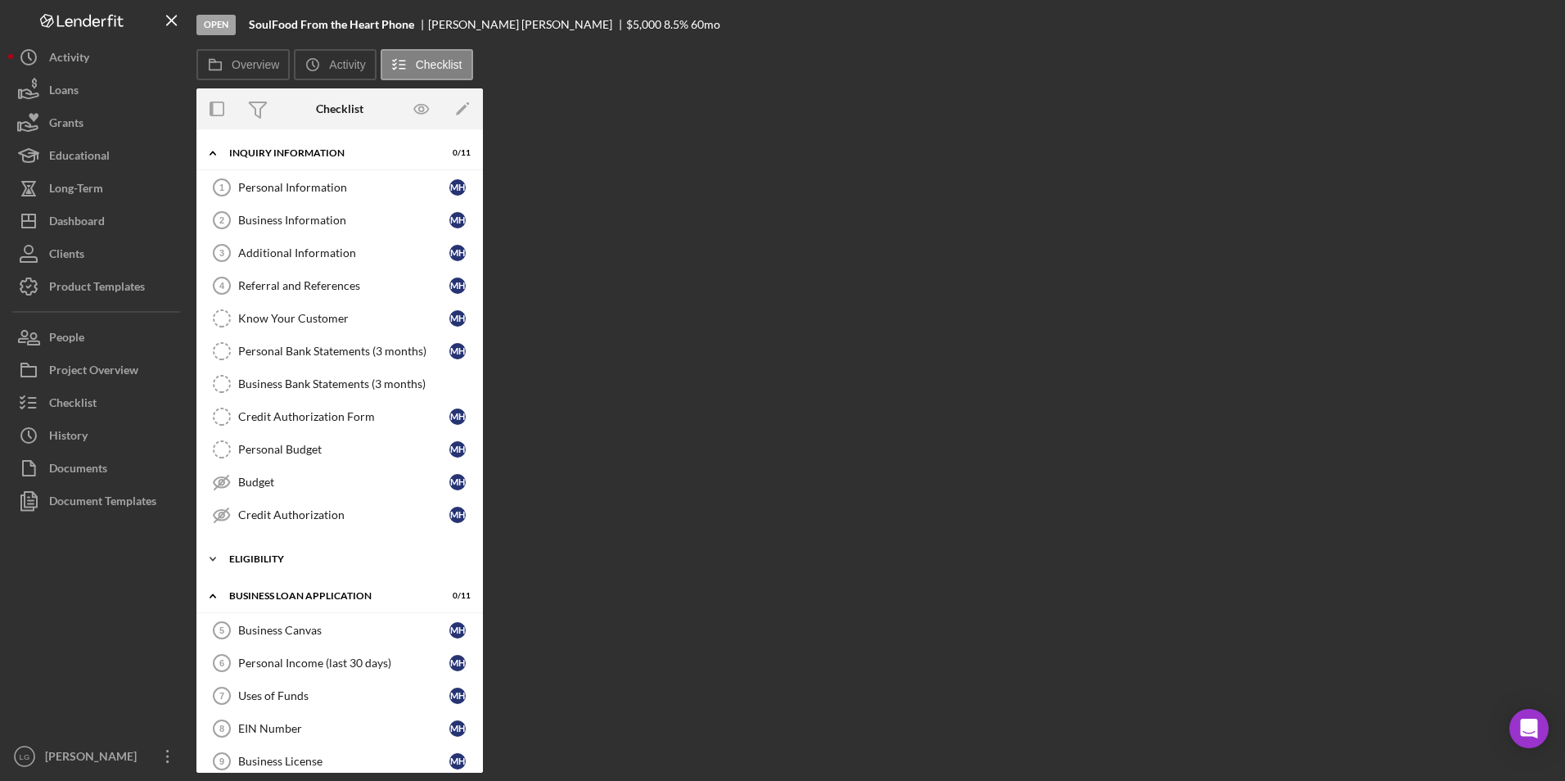
click at [243, 562] on div "Eligibility" at bounding box center [345, 559] width 233 height 10
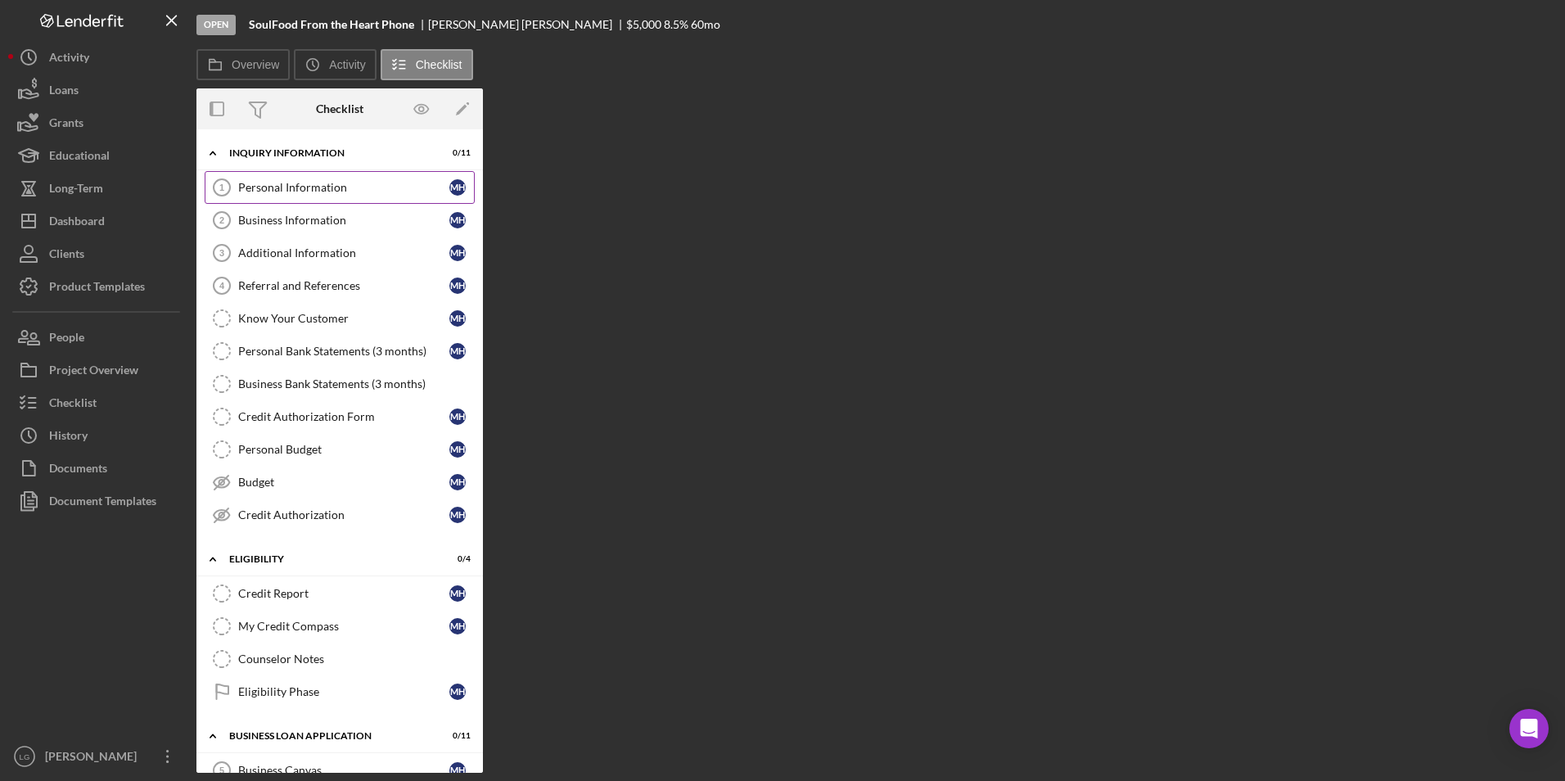
click at [301, 186] on div "Personal Information" at bounding box center [343, 187] width 211 height 13
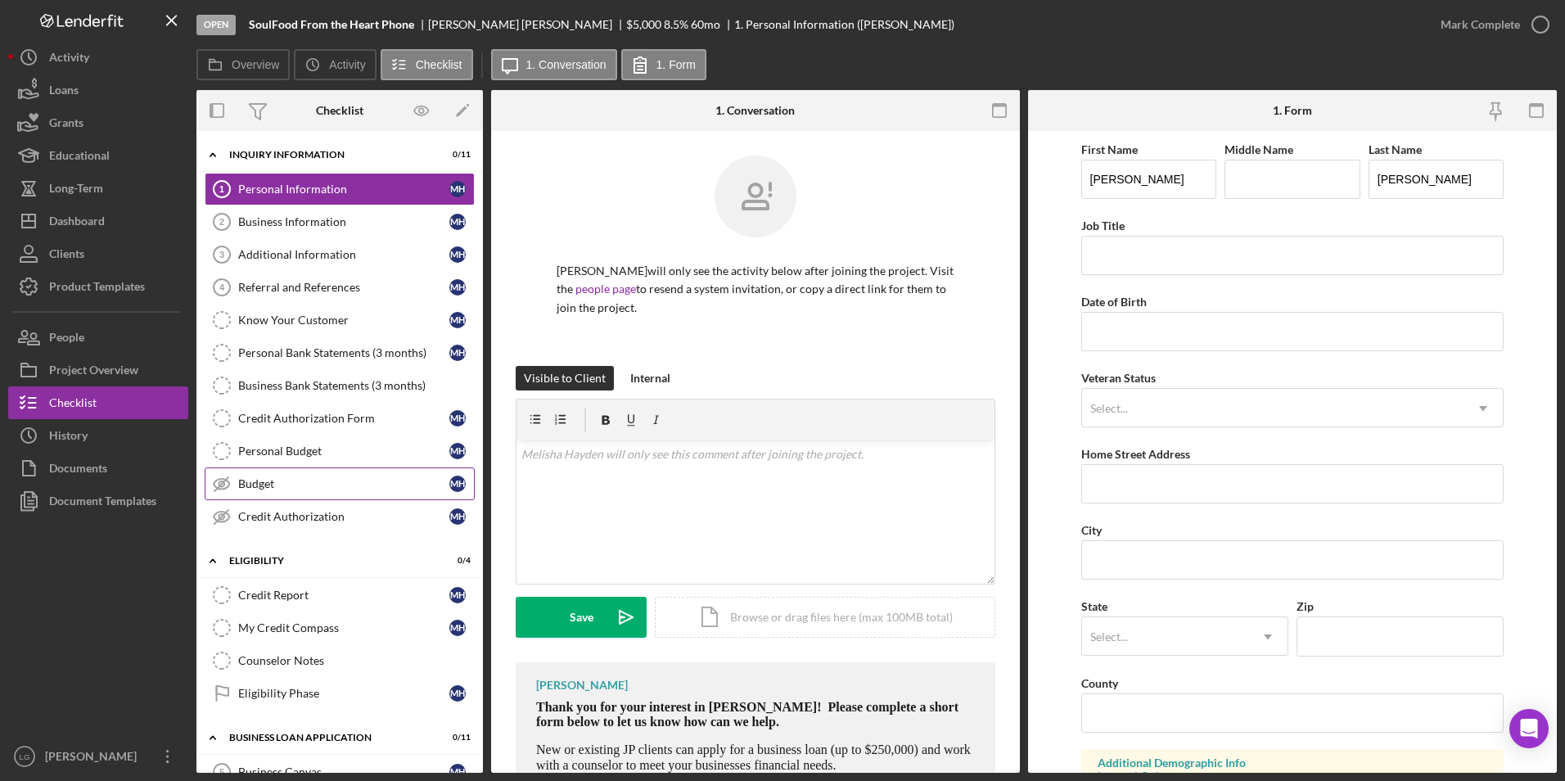
click at [278, 476] on link "Budget Budget M H" at bounding box center [340, 483] width 270 height 33
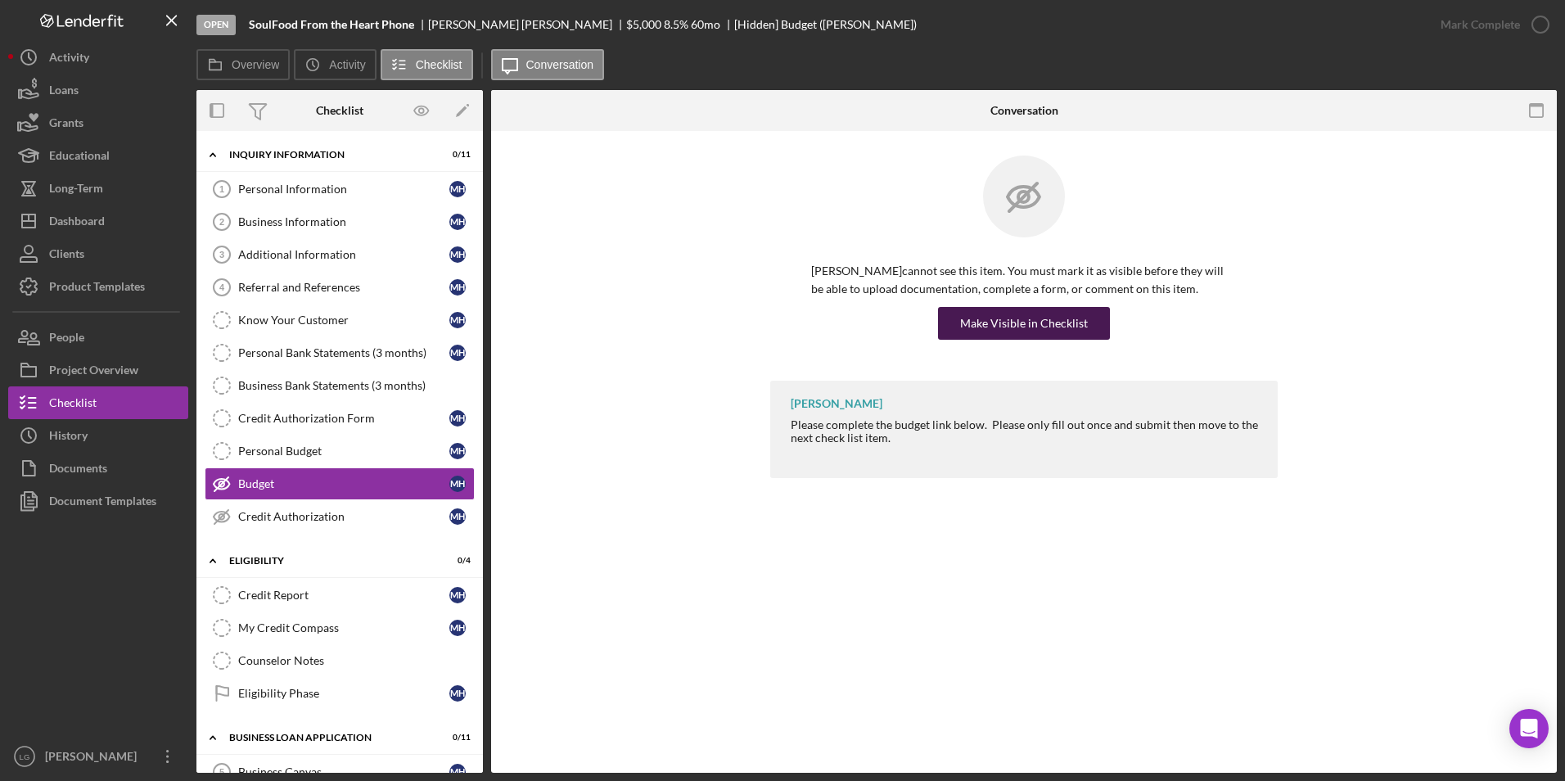
click at [1050, 313] on div "Make Visible in Checklist" at bounding box center [1024, 323] width 128 height 33
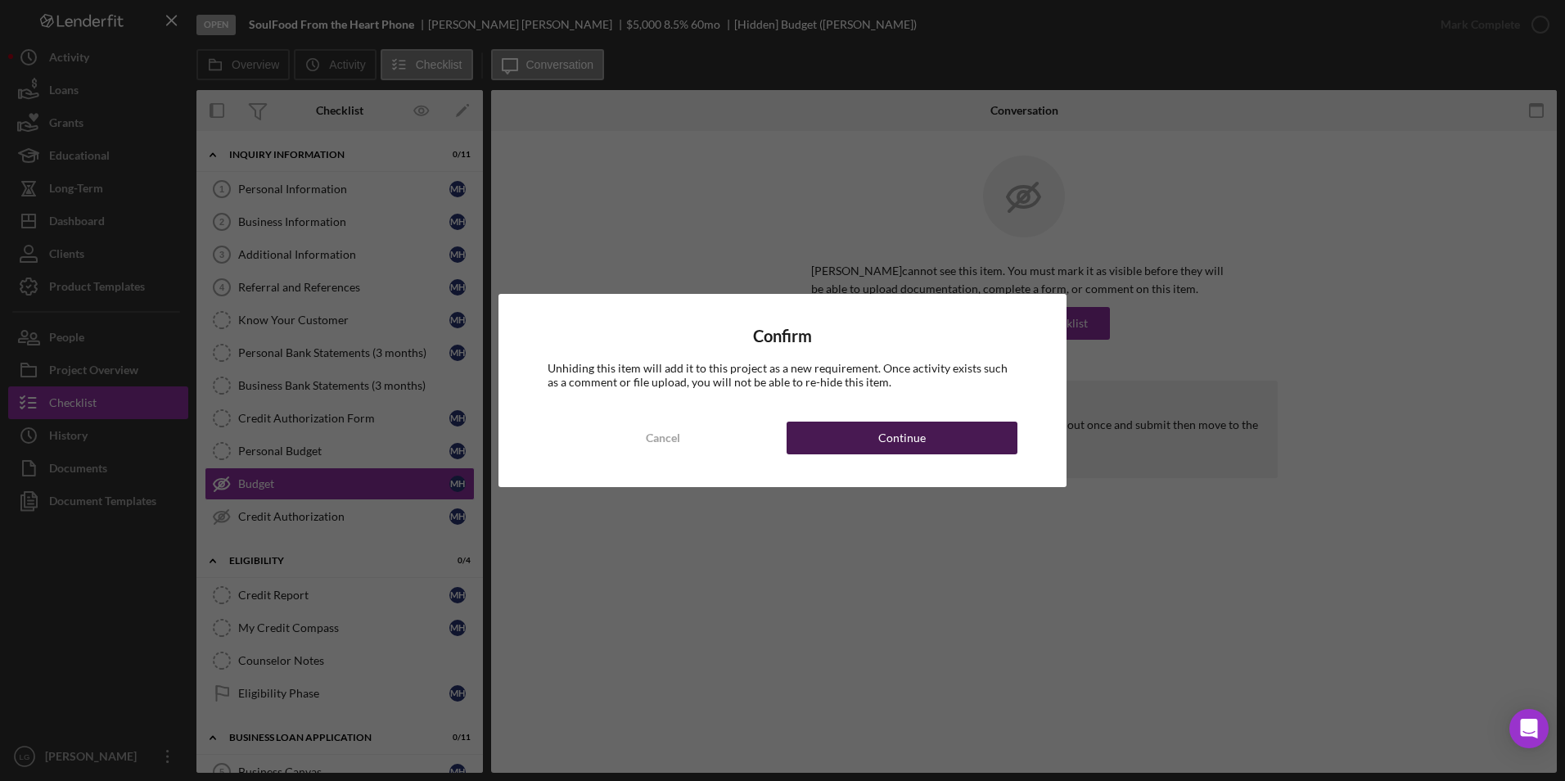
click at [979, 439] on button "Continue" at bounding box center [902, 438] width 231 height 33
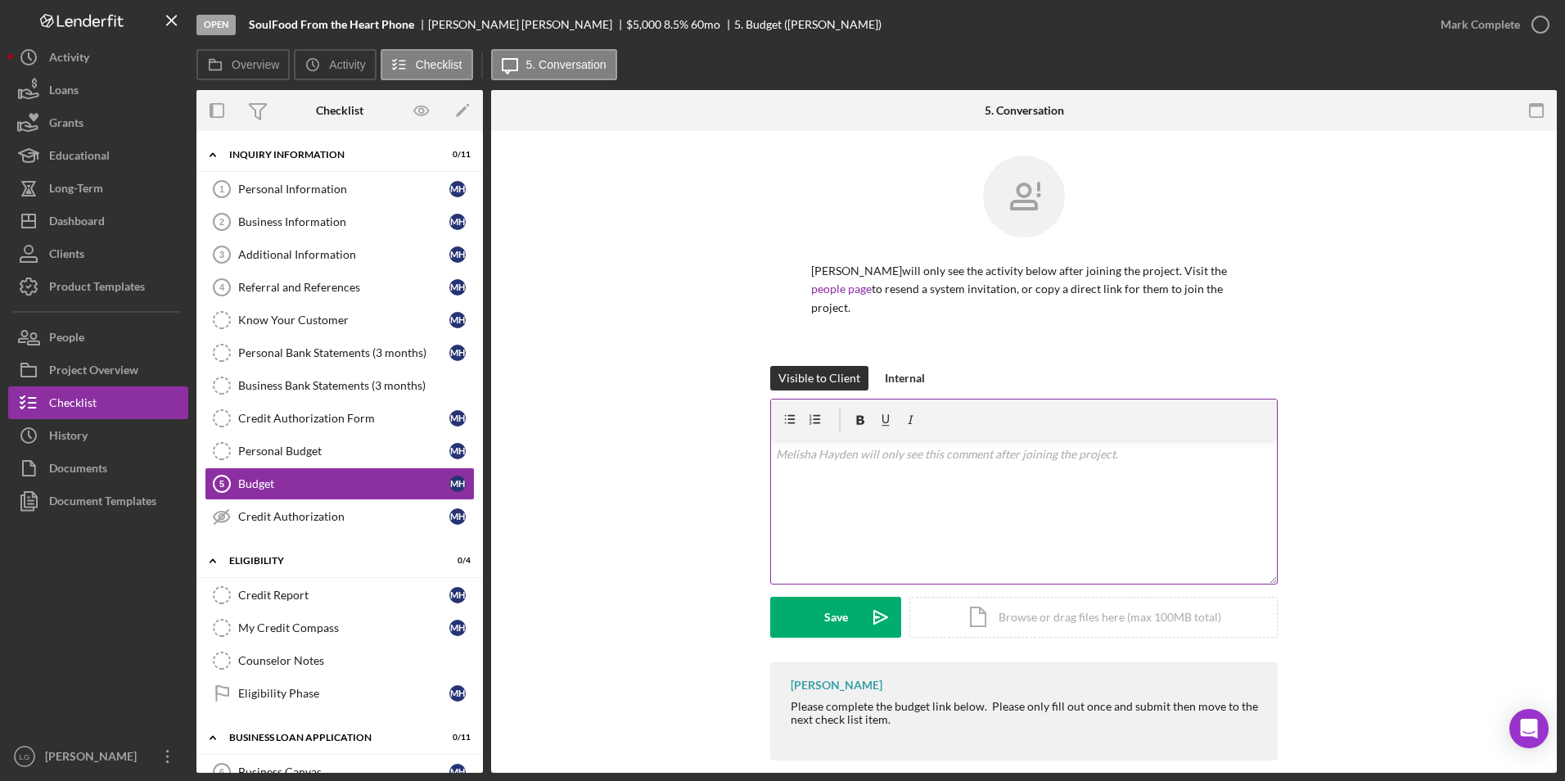
click at [1003, 485] on div "v Color teal Color pink Remove color Add row above Add row below Add column bef…" at bounding box center [1024, 511] width 506 height 143
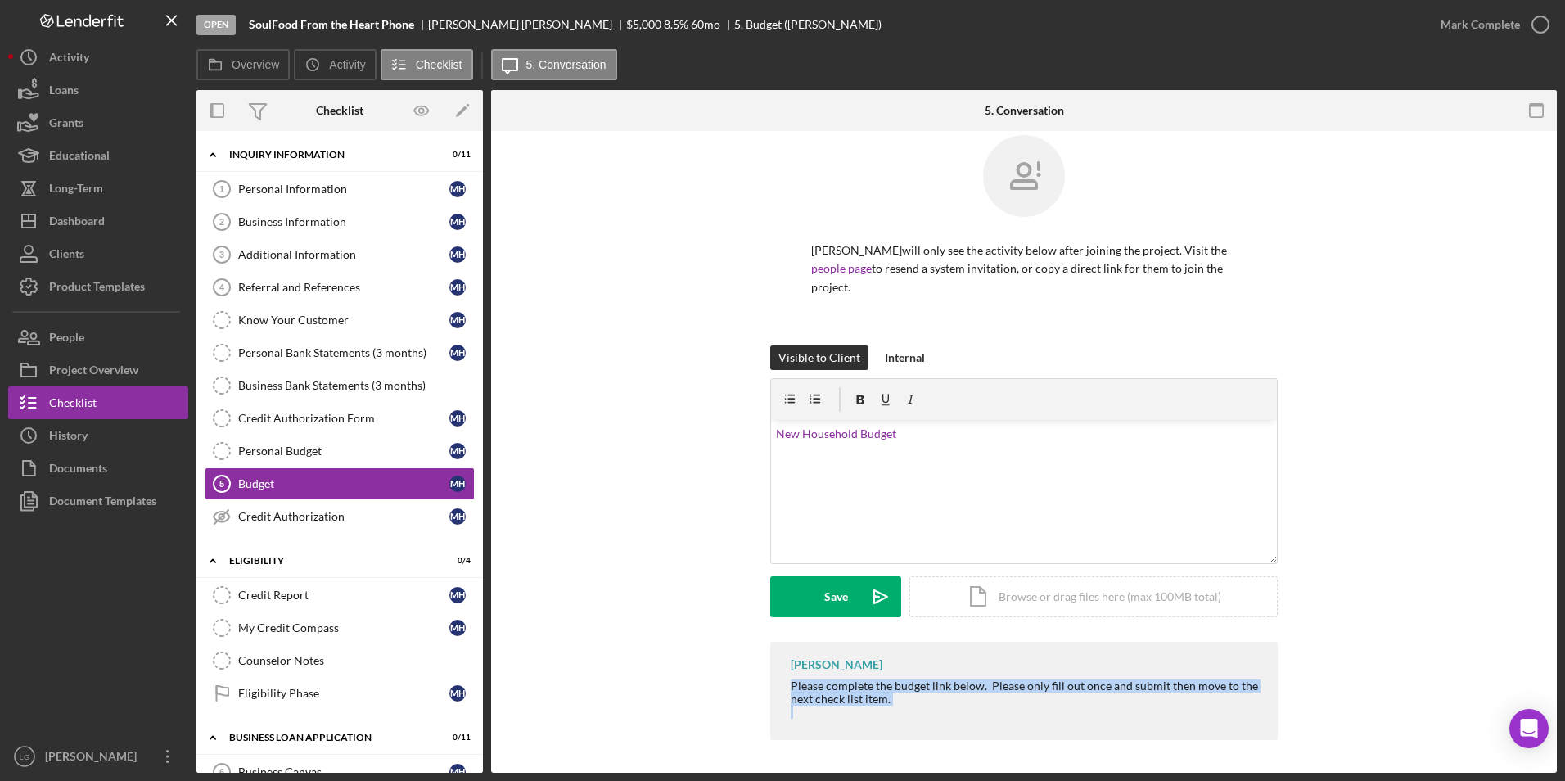
drag, startPoint x: 788, startPoint y: 692, endPoint x: 909, endPoint y: 712, distance: 122.7
click at [909, 712] on div "Please complete the budget link below. Please only fill out once and submit the…" at bounding box center [1026, 698] width 471 height 39
drag, startPoint x: 909, startPoint y: 712, endPoint x: 868, endPoint y: 691, distance: 46.1
copy div "Please complete the budget link below. Please only fill out once and submit the…"
click at [818, 472] on div "v Color teal Color pink Remove color Add row above Add row below Add column bef…" at bounding box center [1024, 491] width 506 height 143
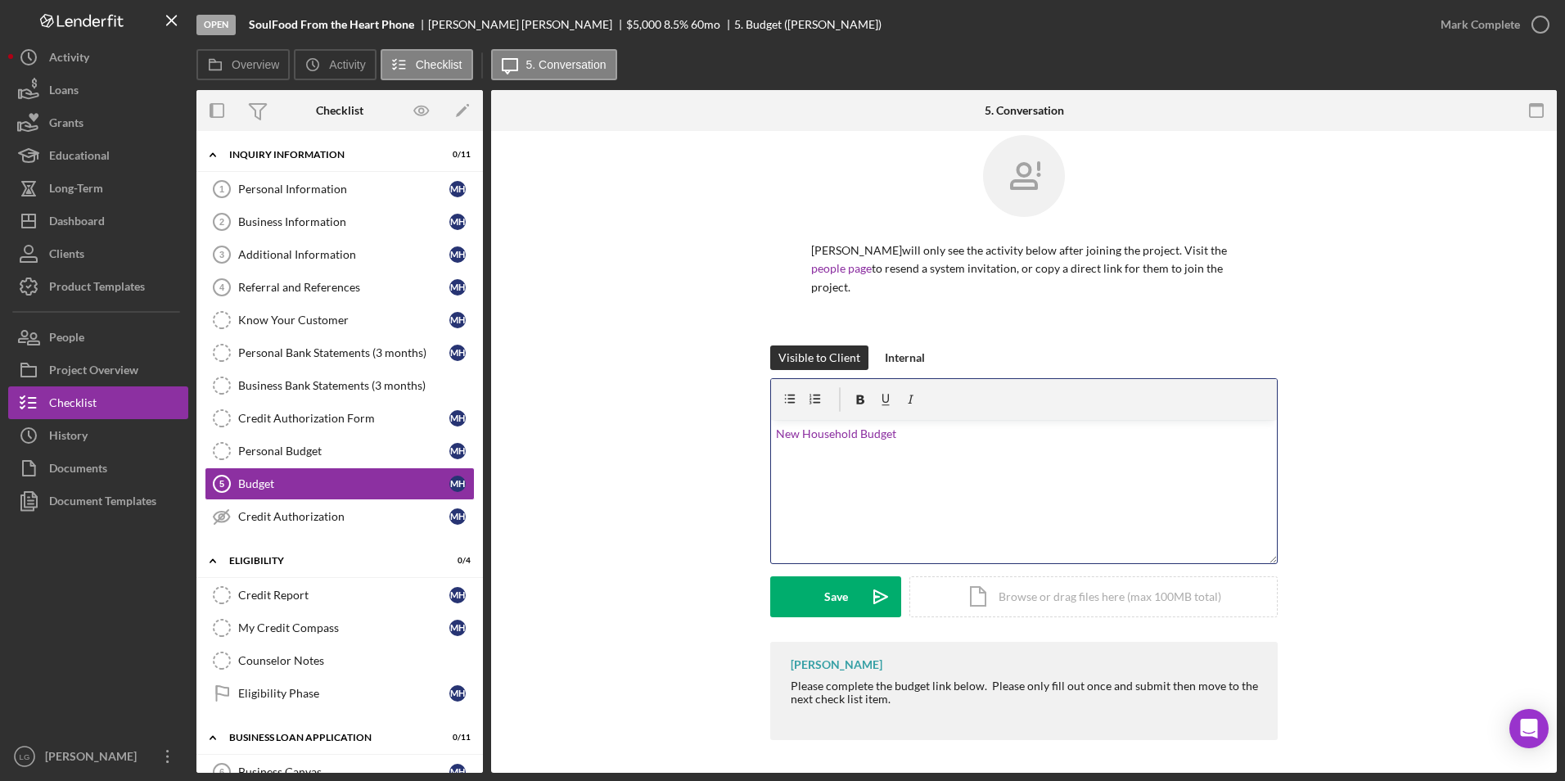
click at [912, 434] on p "New Household Budget" at bounding box center [1024, 434] width 497 height 18
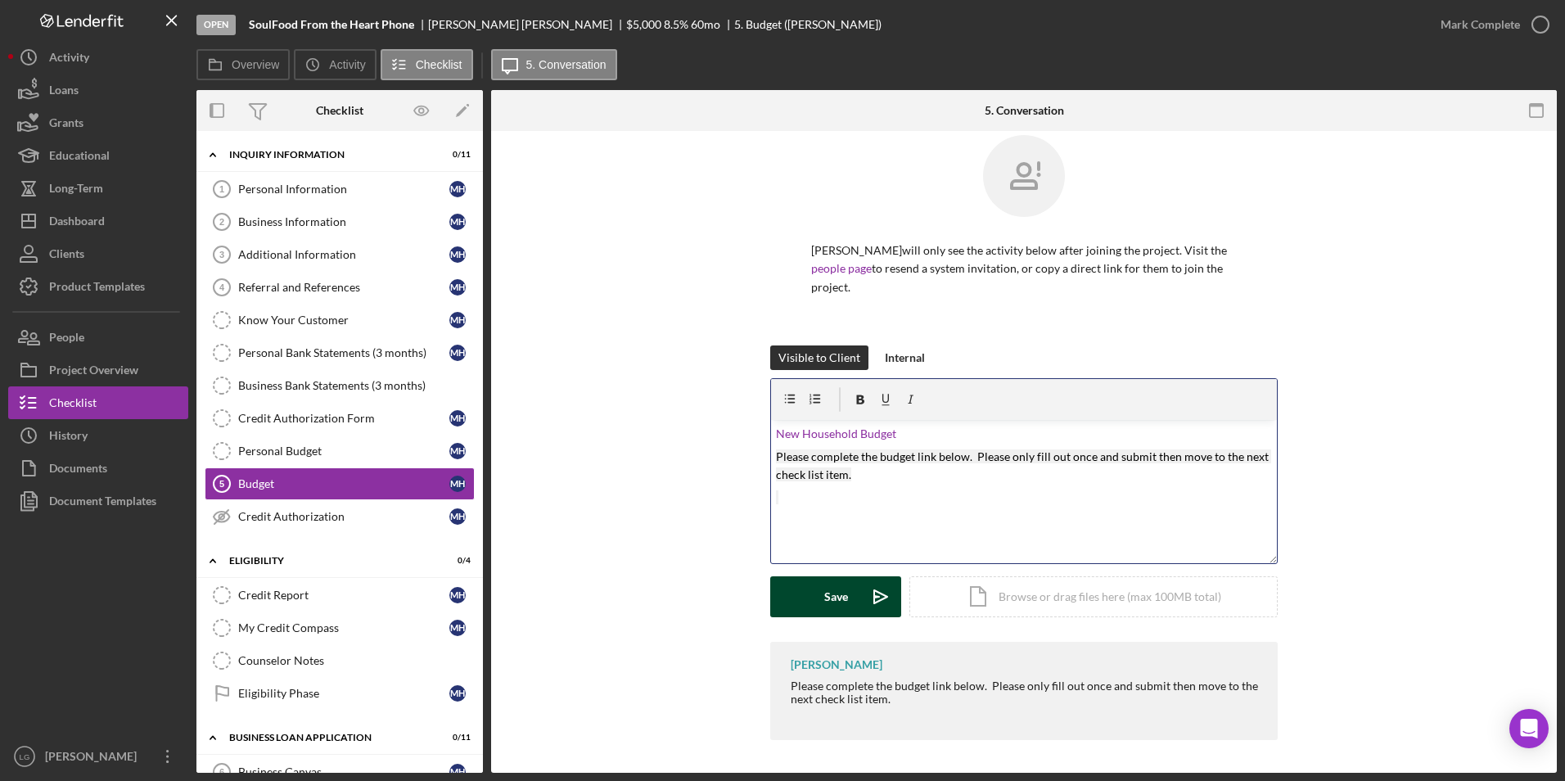
click at [818, 598] on button "Save Icon/icon-invite-send" at bounding box center [835, 596] width 131 height 41
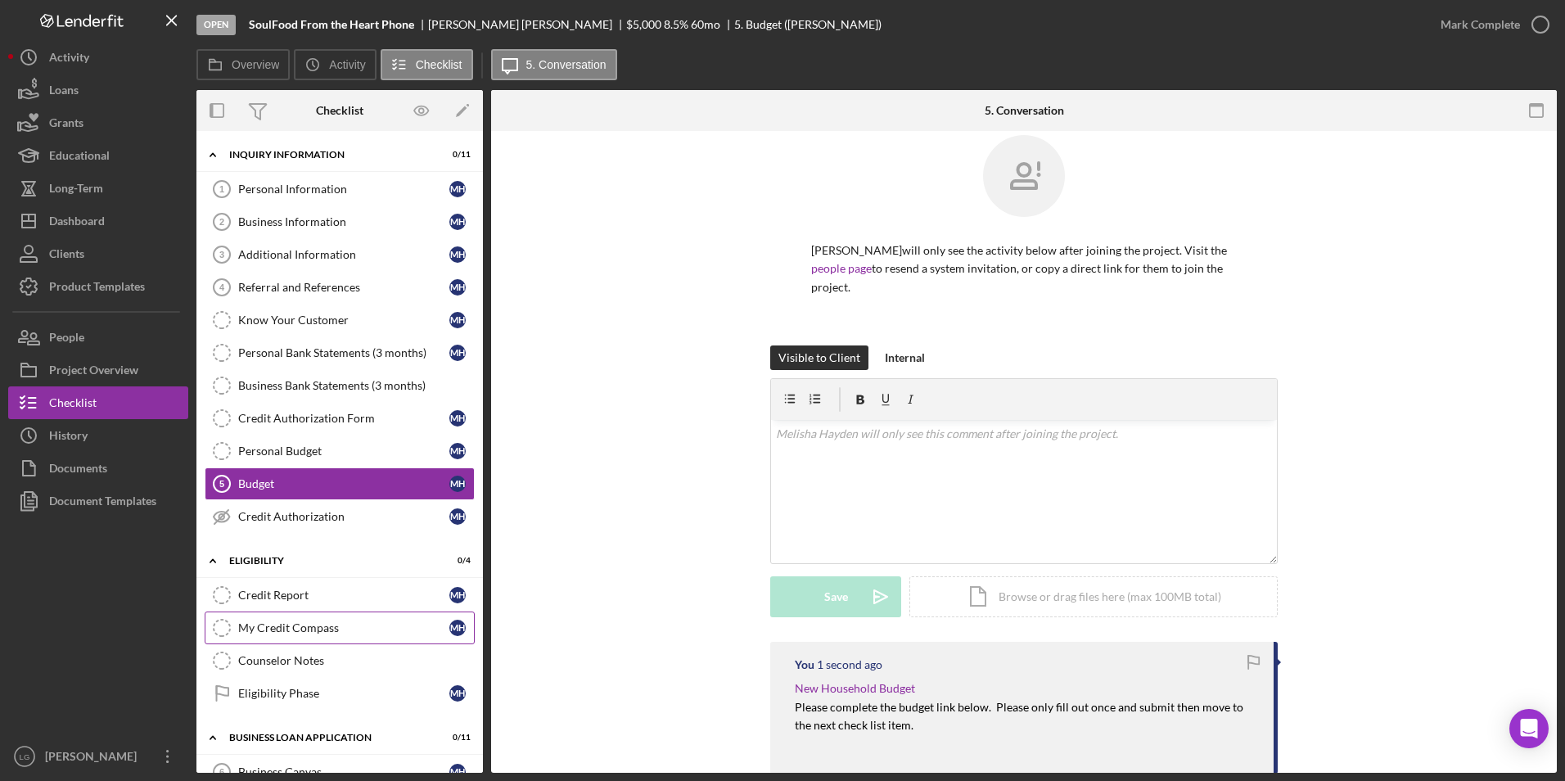
scroll to position [164, 0]
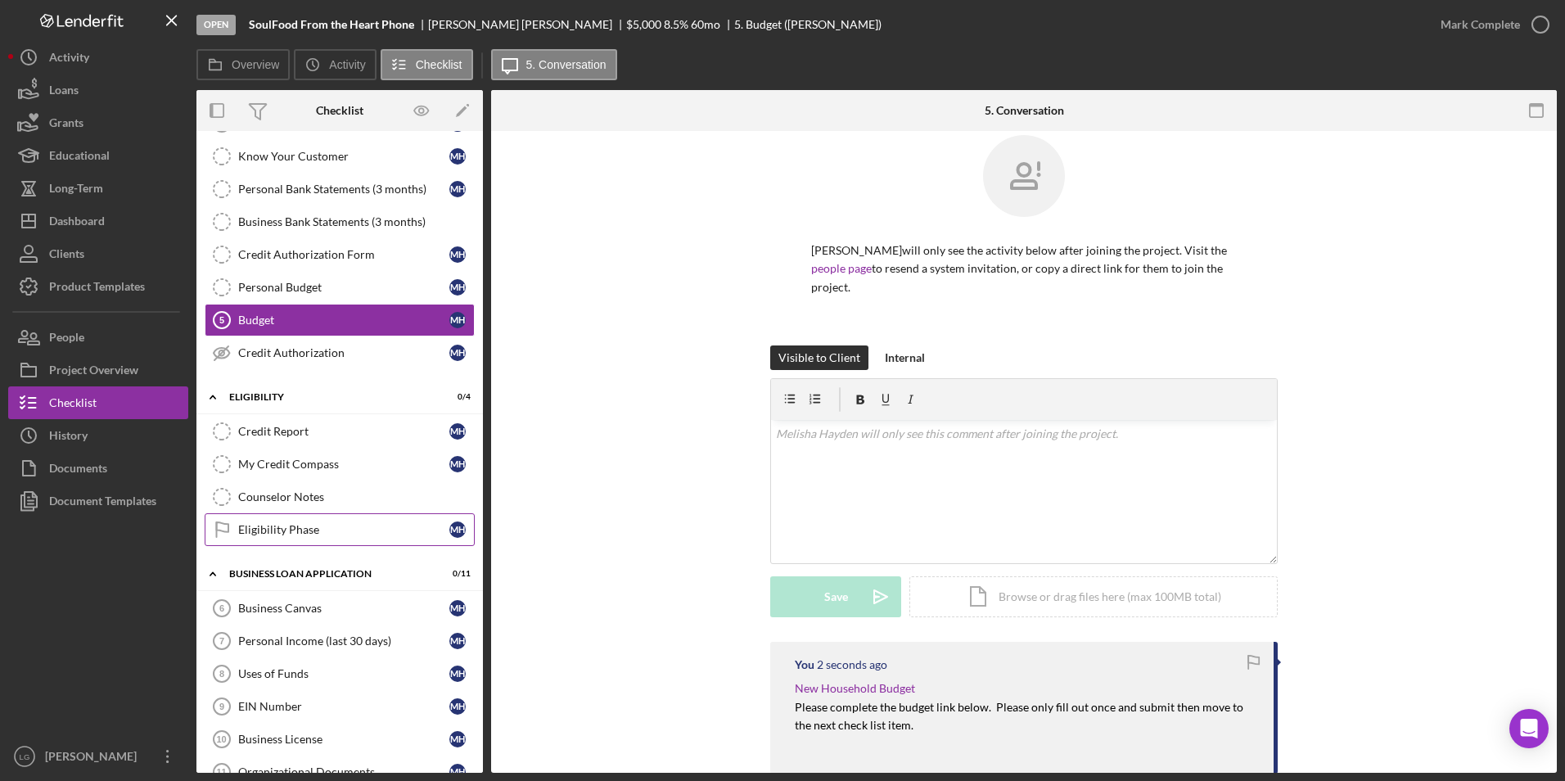
click at [277, 526] on div "Eligibility Phase" at bounding box center [343, 529] width 211 height 13
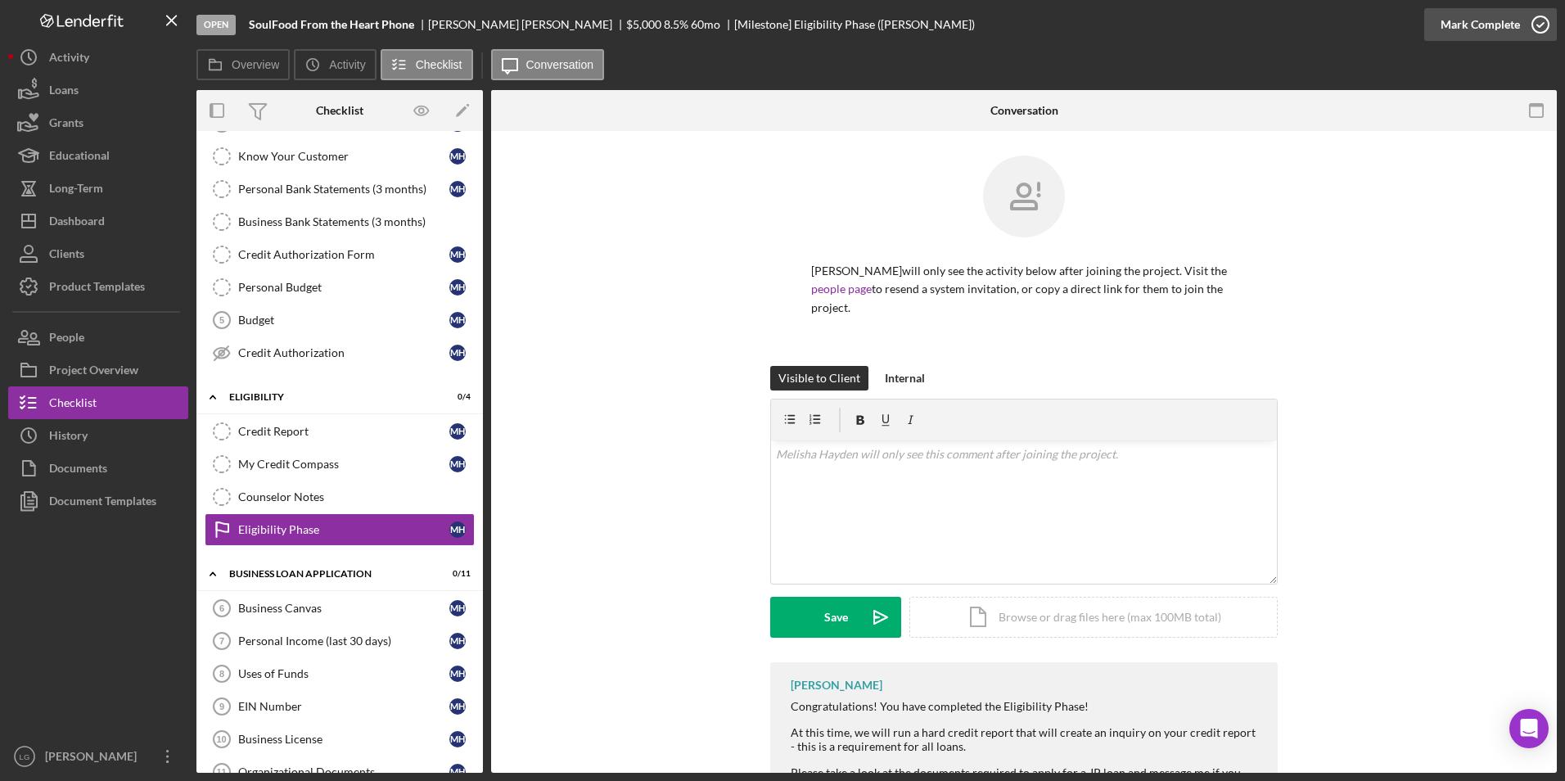
click at [1510, 15] on div "Mark Complete" at bounding box center [1479, 24] width 79 height 33
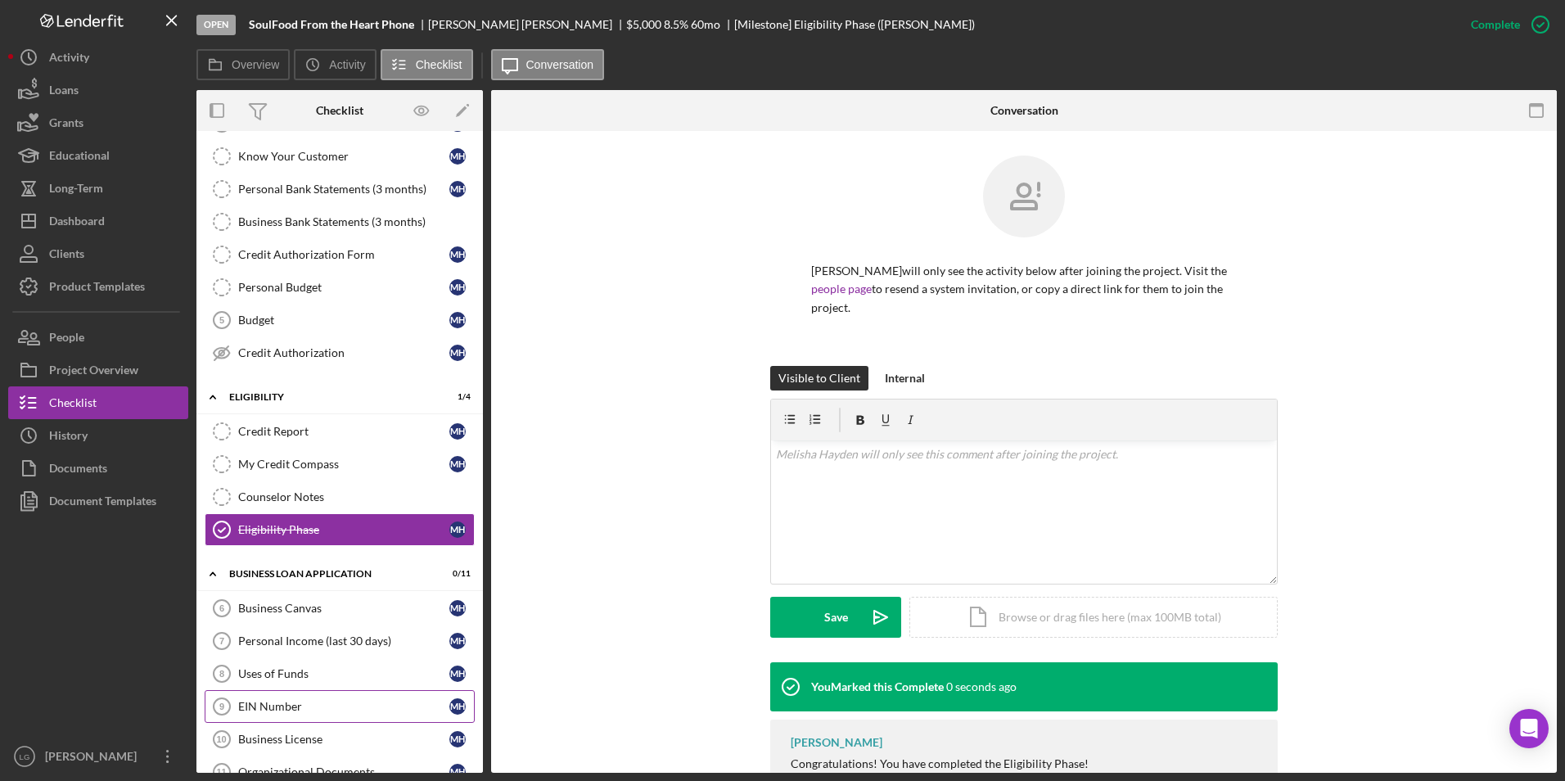
scroll to position [327, 0]
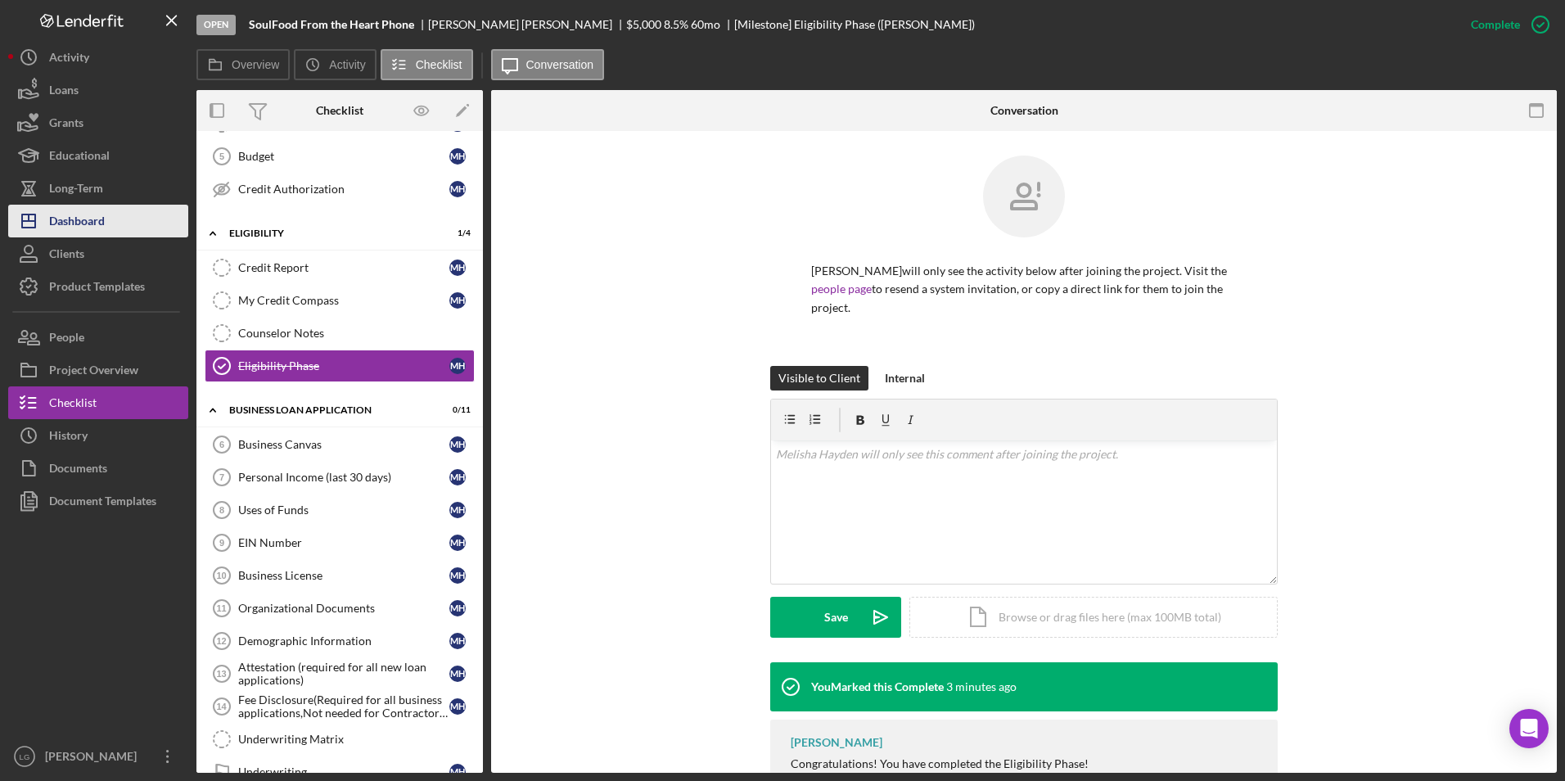
click at [124, 215] on button "Icon/Dashboard Dashboard" at bounding box center [98, 221] width 180 height 33
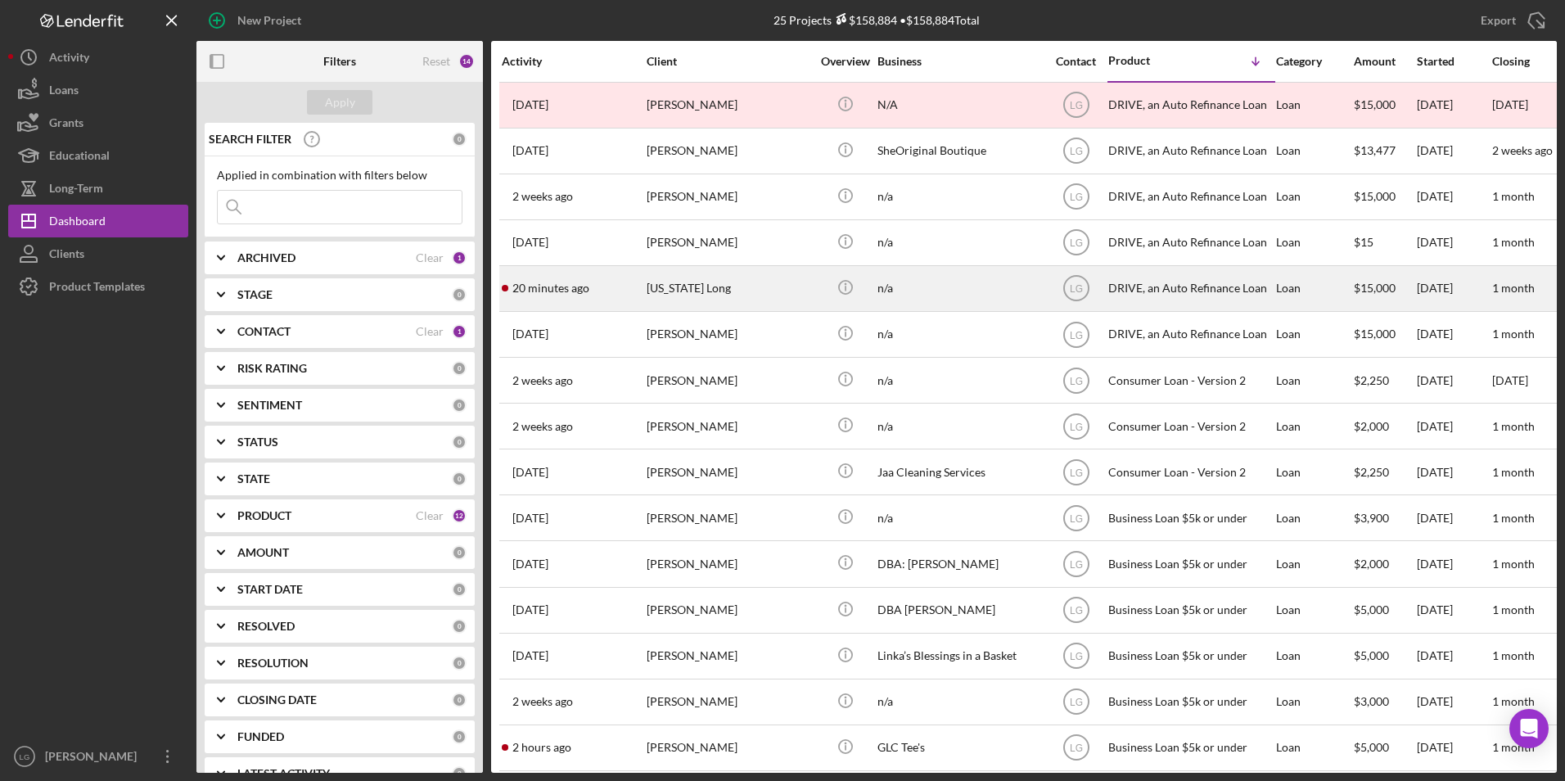
click at [679, 300] on div "Nevada Long" at bounding box center [729, 288] width 164 height 43
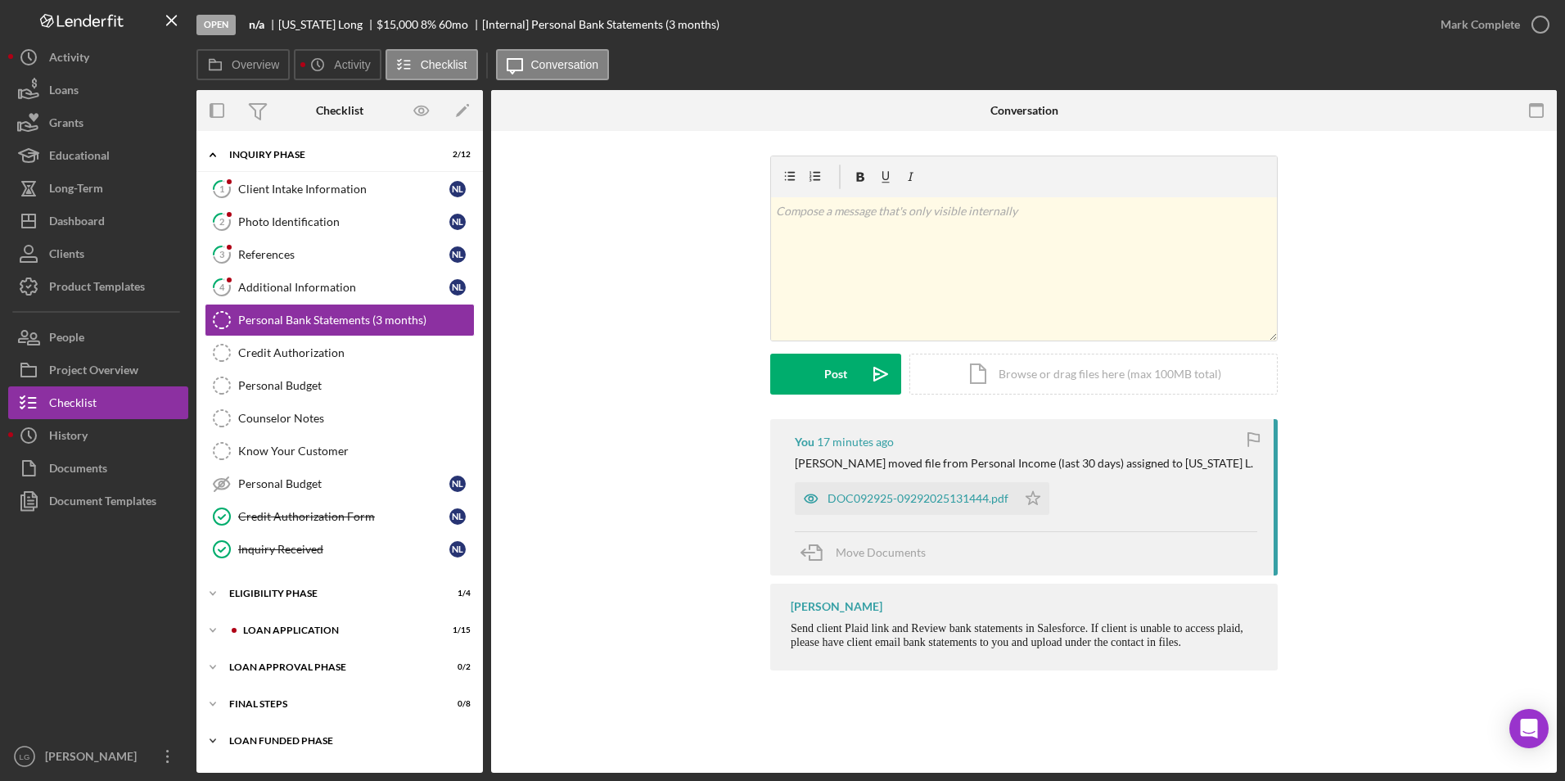
click at [285, 736] on div "Loan Funded Phase" at bounding box center [345, 741] width 233 height 10
click at [264, 697] on div "Icon/Expander FINAL STEPS 0 / 8" at bounding box center [339, 703] width 286 height 33
click at [259, 670] on div "Loan Approval Phase" at bounding box center [345, 667] width 233 height 10
click at [261, 633] on div "Loan Application" at bounding box center [352, 630] width 219 height 10
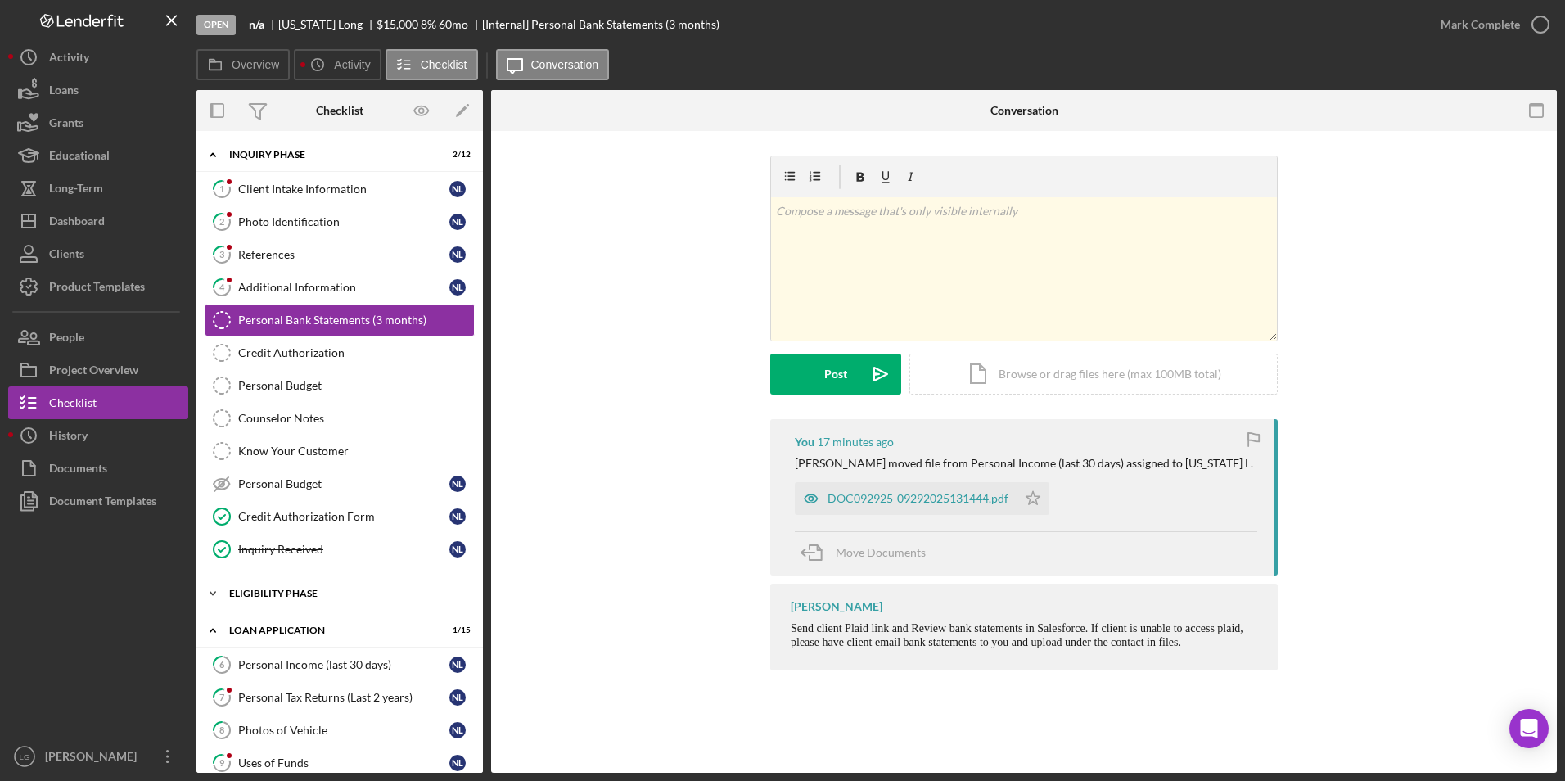
click at [264, 598] on div "Icon/Expander Eligibility Phase 1 / 4" at bounding box center [339, 593] width 286 height 33
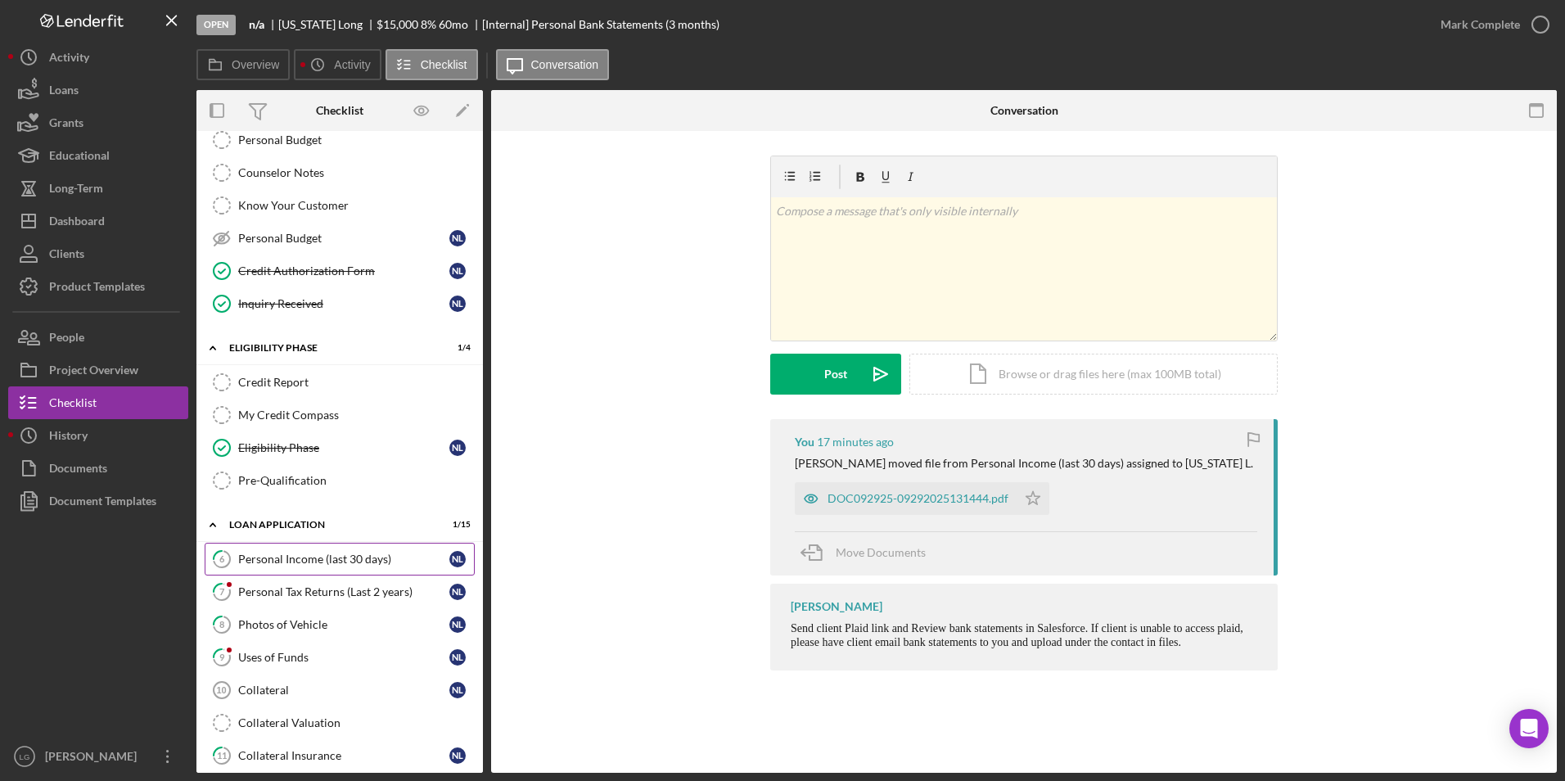
click at [281, 554] on div "Personal Income (last 30 days)" at bounding box center [343, 558] width 211 height 13
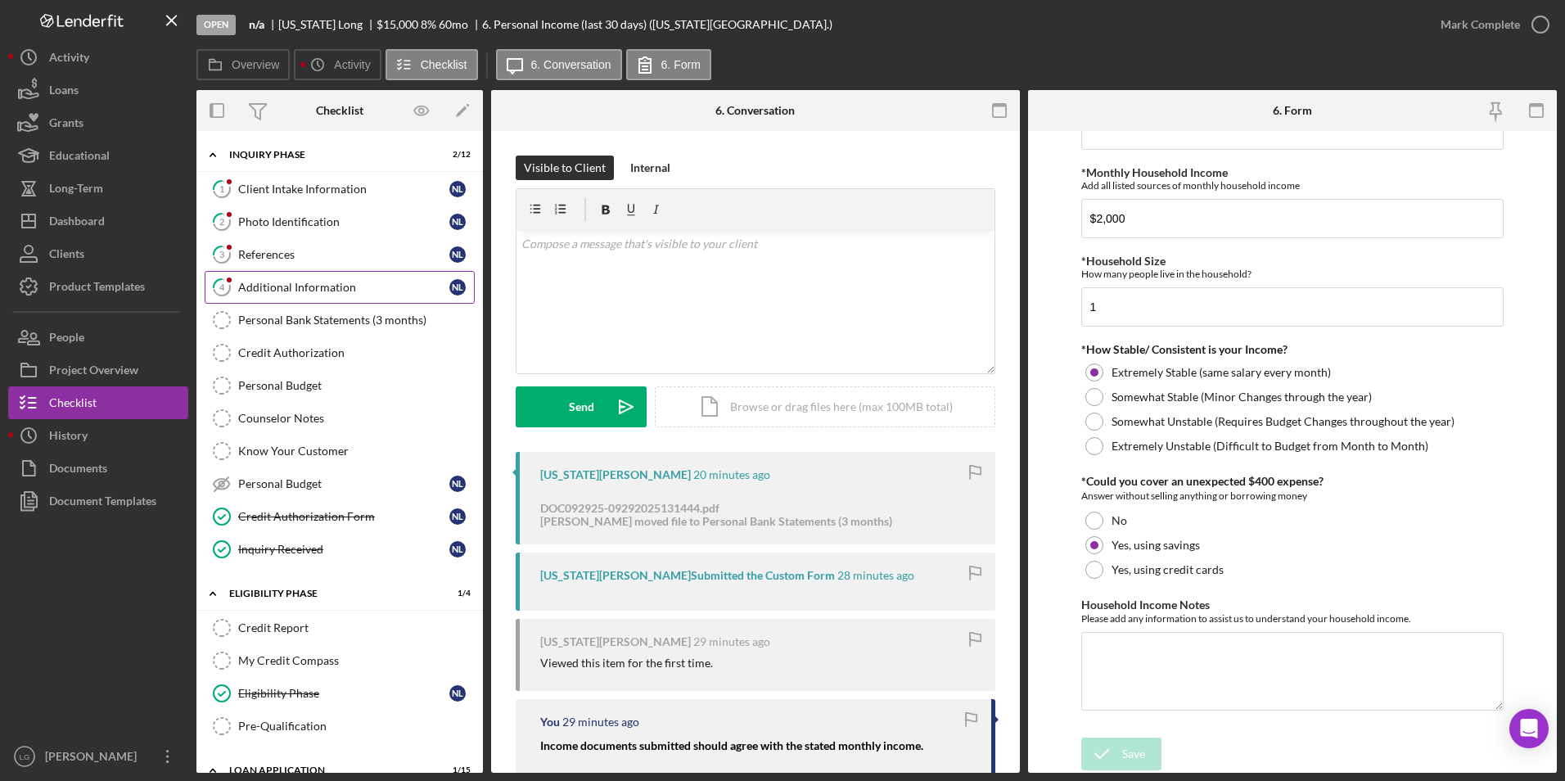
drag, startPoint x: 329, startPoint y: 317, endPoint x: 393, endPoint y: 294, distance: 67.8
click at [329, 317] on div "Personal Bank Statements (3 months)" at bounding box center [356, 319] width 236 height 13
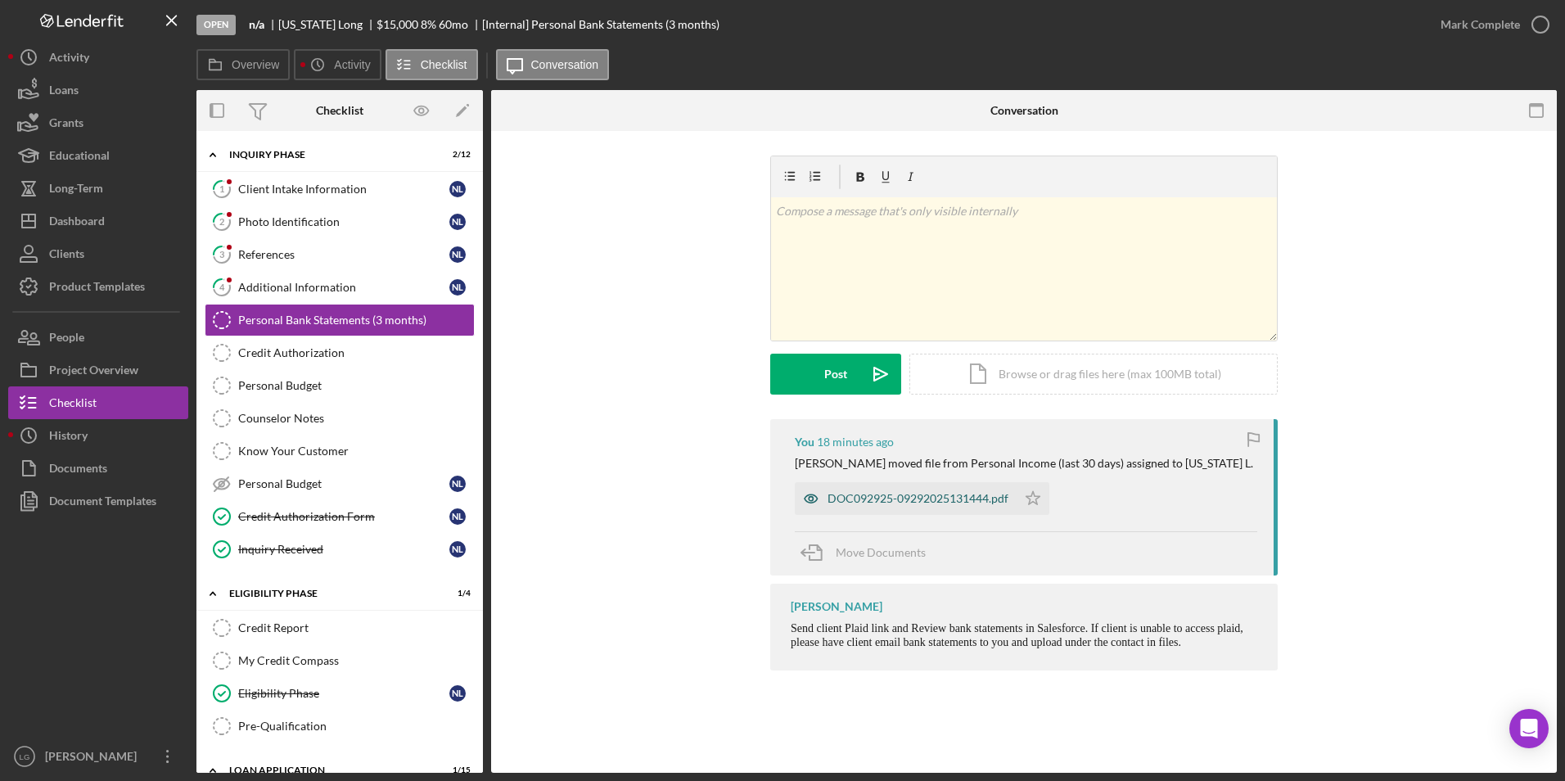
click at [915, 503] on div "DOC092925-09292025131444.pdf" at bounding box center [917, 498] width 181 height 13
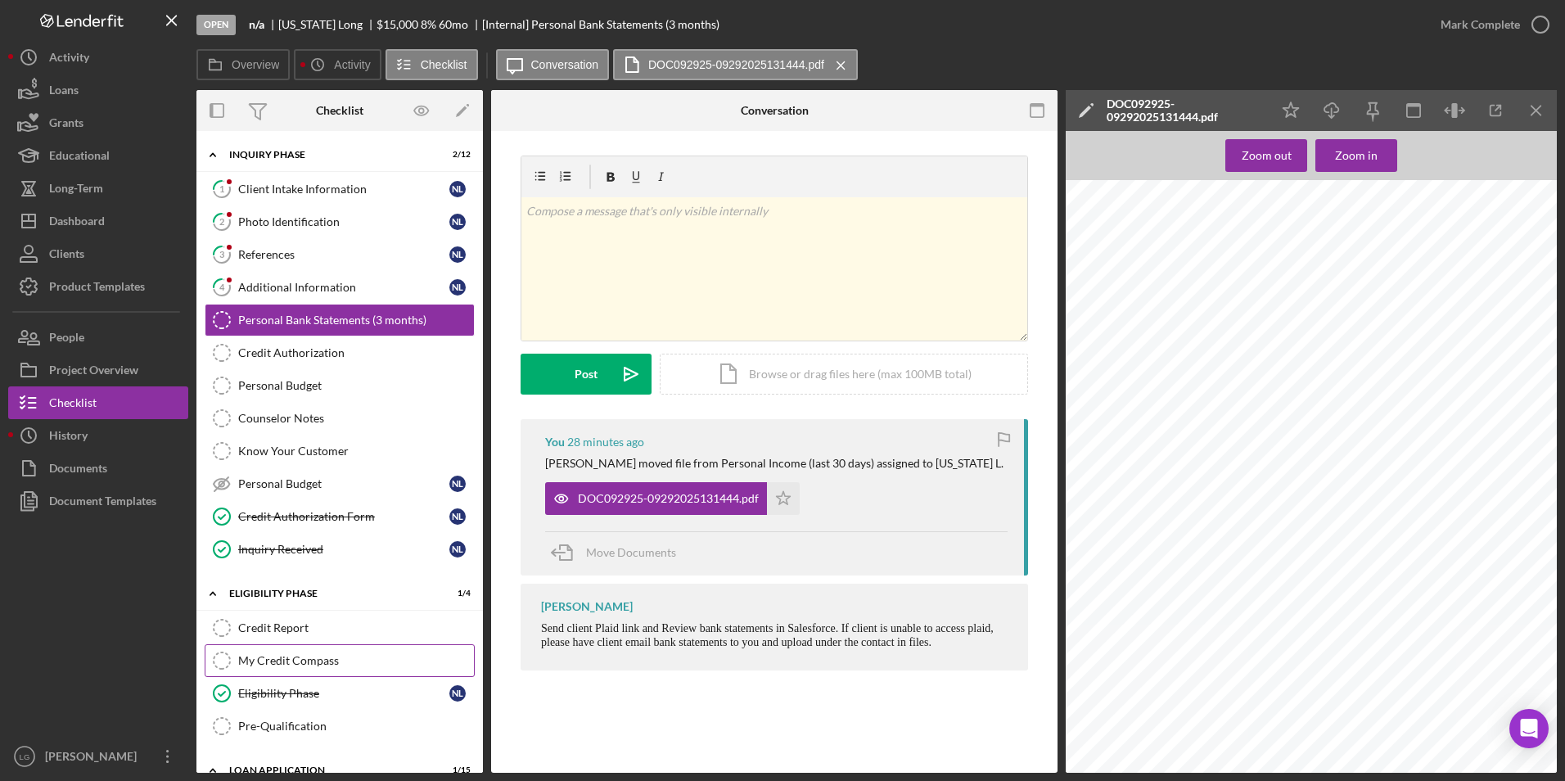
scroll to position [164, 0]
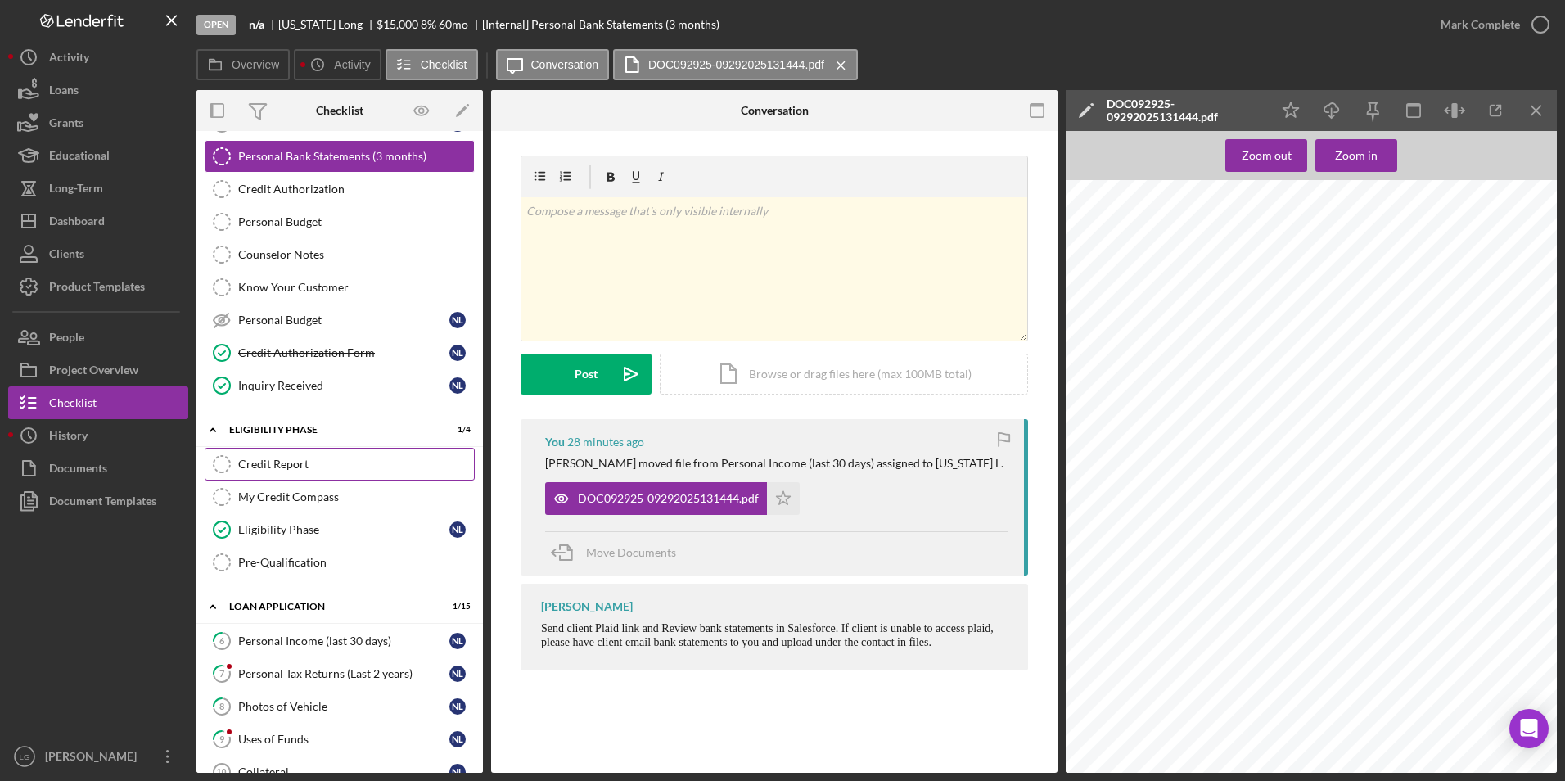
drag, startPoint x: 310, startPoint y: 467, endPoint x: 462, endPoint y: 449, distance: 153.3
click at [310, 467] on div "Credit Report" at bounding box center [356, 464] width 236 height 13
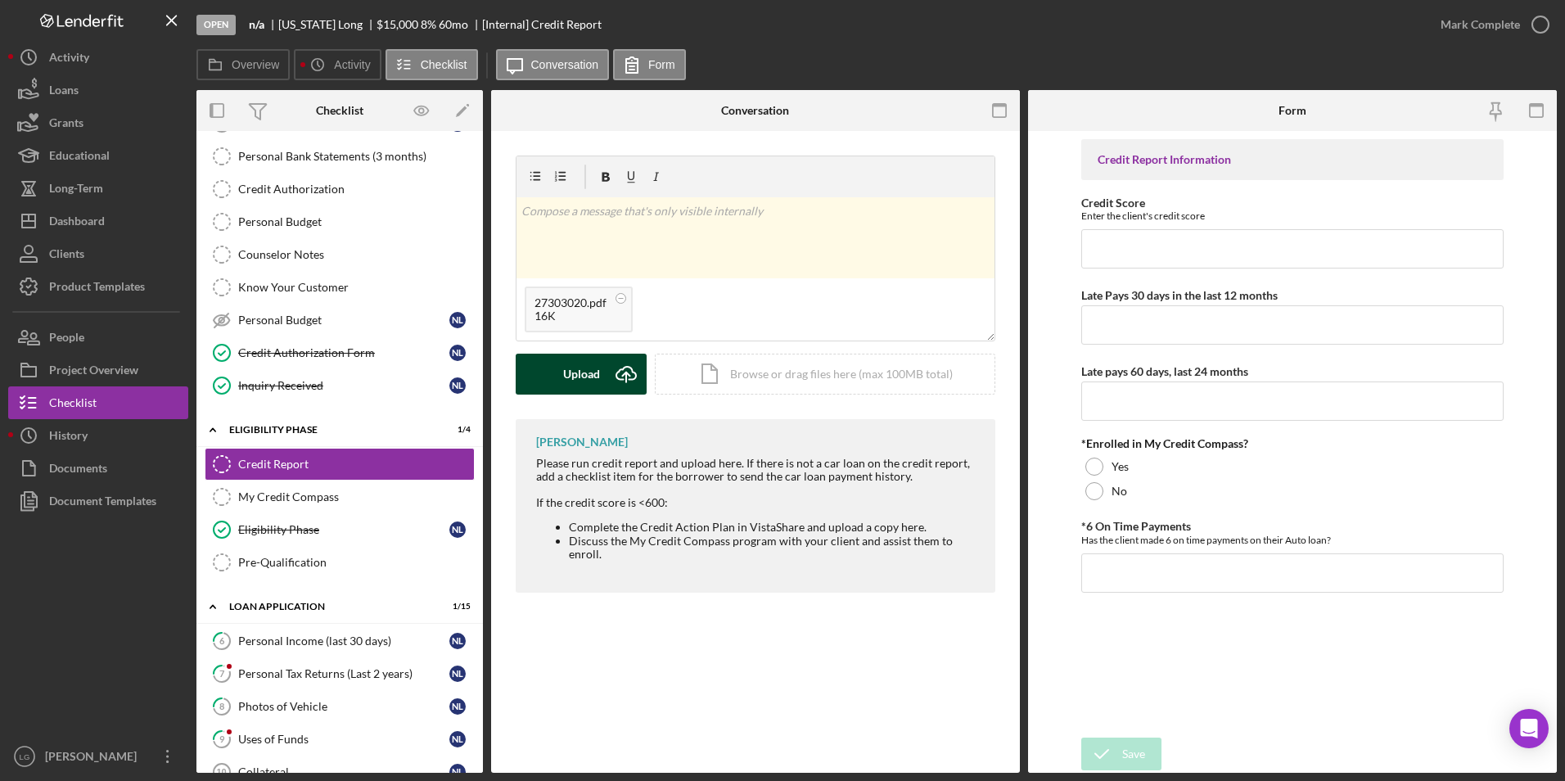
click at [566, 368] on div "Upload" at bounding box center [581, 374] width 37 height 41
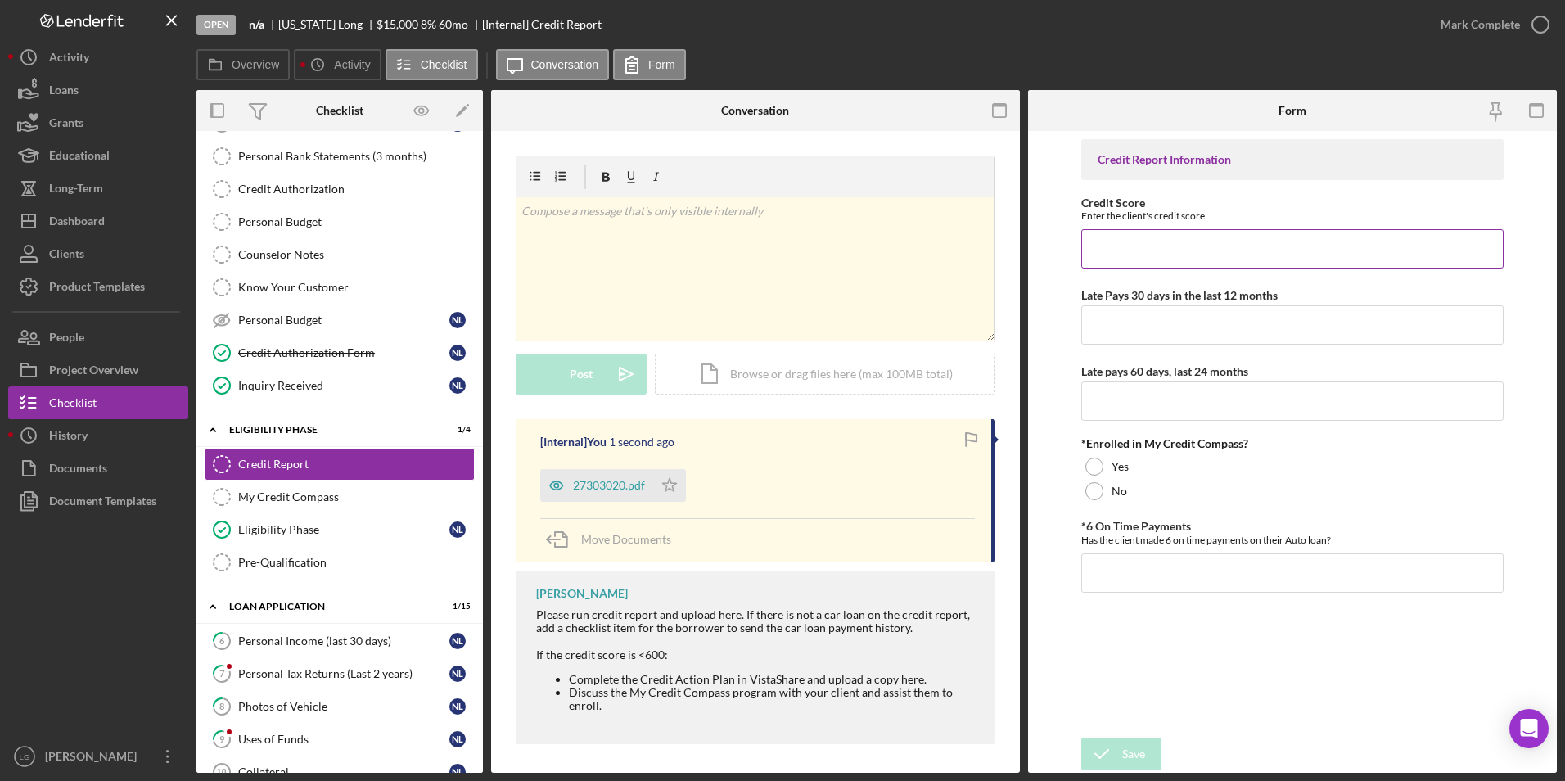
click at [1206, 258] on input "Credit Score" at bounding box center [1292, 248] width 423 height 39
type input "625"
click at [1195, 321] on input "Late Pays 30 days in the last 12 months" at bounding box center [1292, 324] width 423 height 39
type input "0"
click at [1153, 417] on input "Late pays 60 days, last 24 months" at bounding box center [1292, 400] width 423 height 39
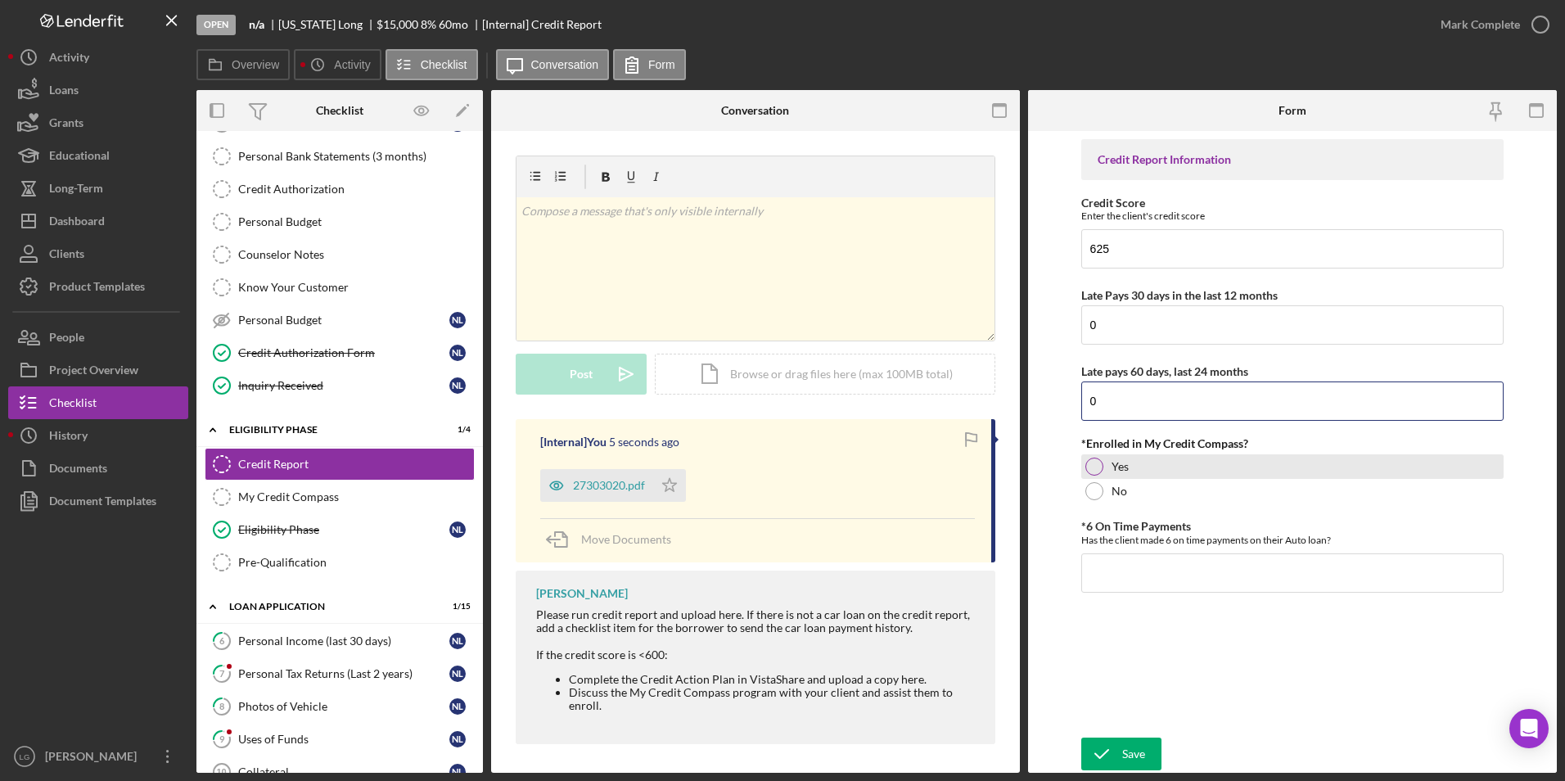
type input "0"
click at [1092, 467] on div at bounding box center [1094, 467] width 18 height 18
click at [1126, 571] on input "*6 On Time Payments" at bounding box center [1292, 572] width 423 height 39
click at [1100, 497] on div at bounding box center [1094, 491] width 18 height 18
click at [1107, 561] on input "*6 On Time Payments" at bounding box center [1292, 572] width 423 height 39
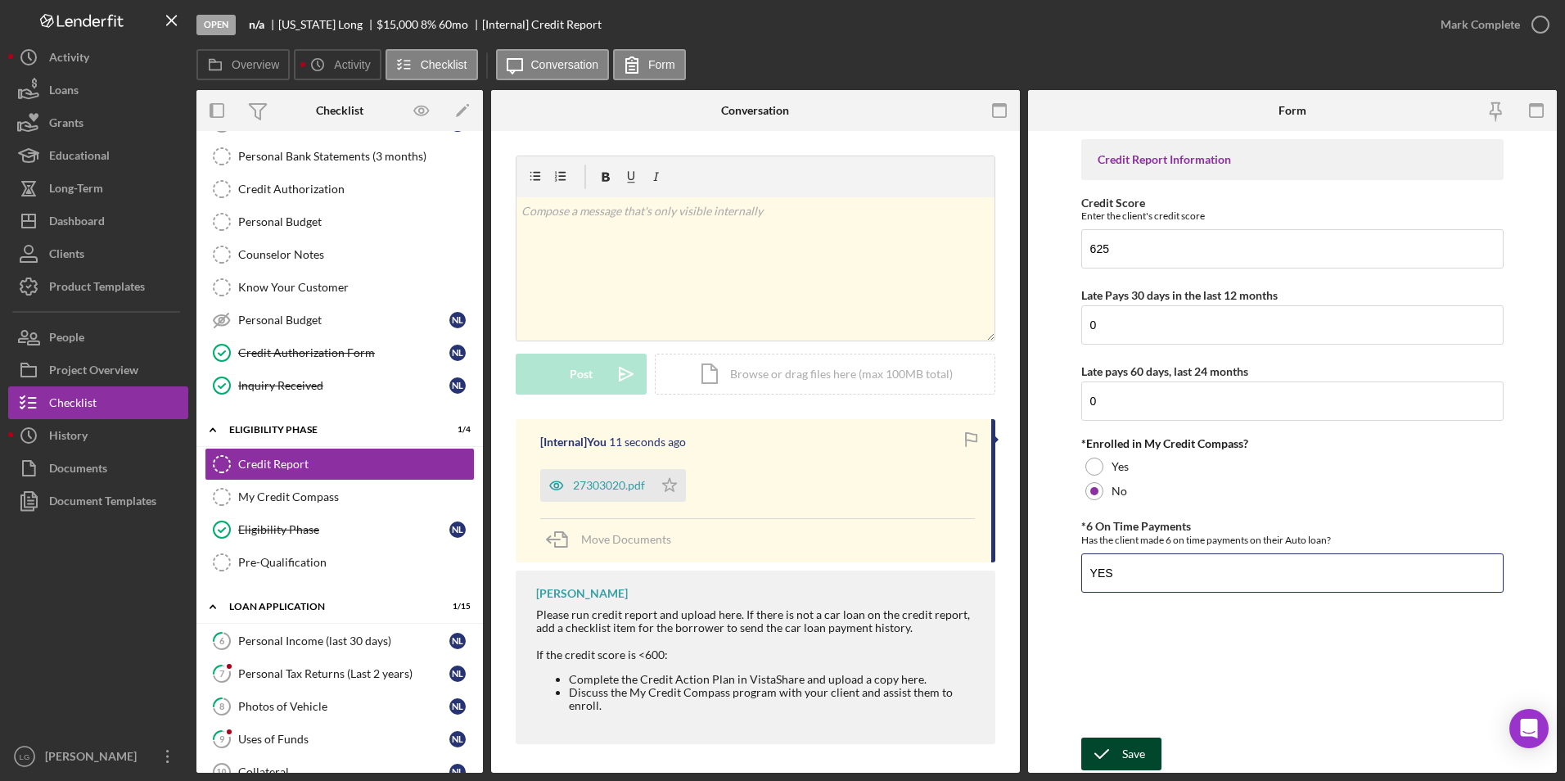
type input "YES"
click at [1119, 768] on icon "submit" at bounding box center [1101, 753] width 41 height 41
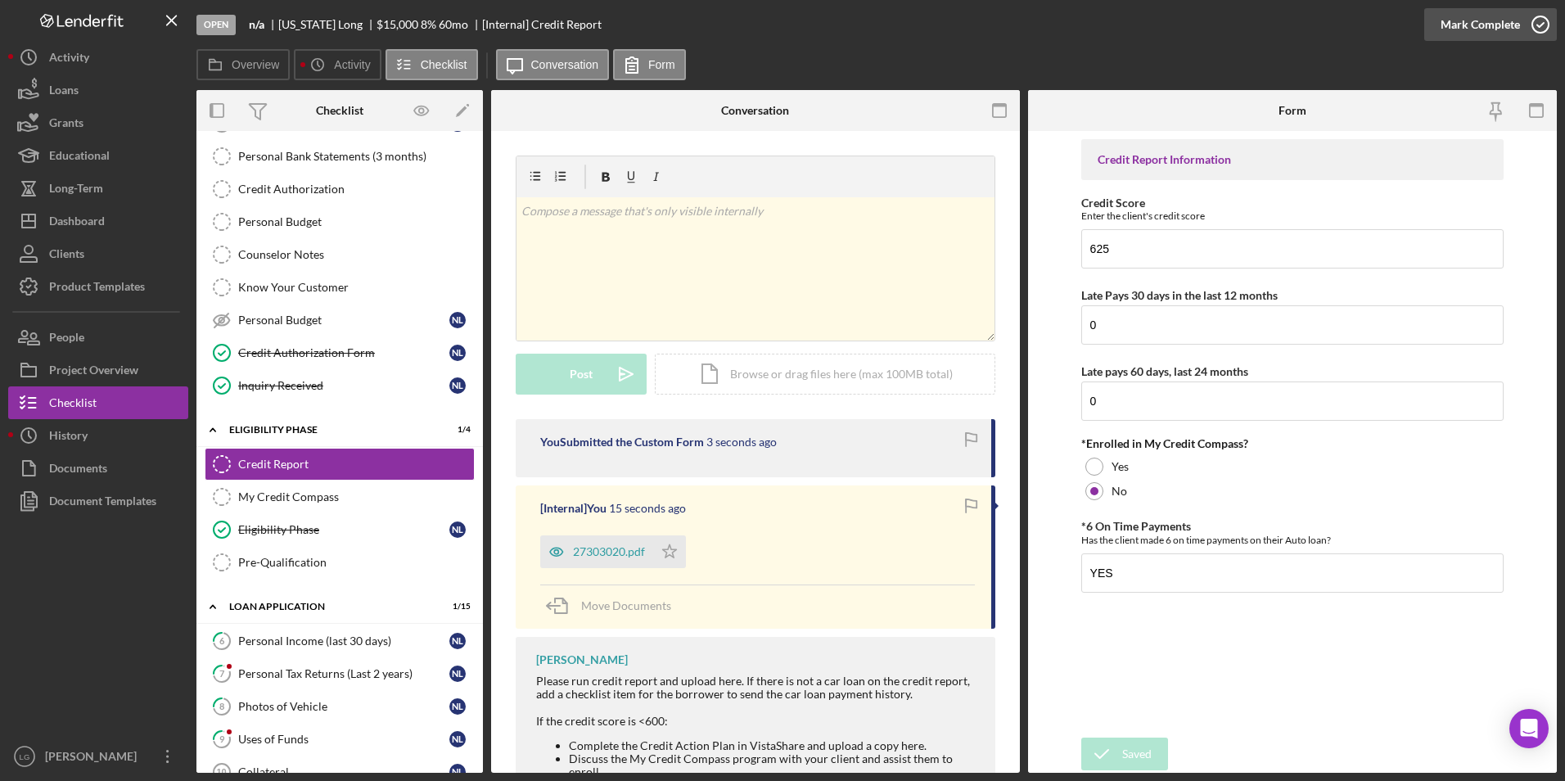
click at [1478, 31] on div "Mark Complete" at bounding box center [1479, 24] width 79 height 33
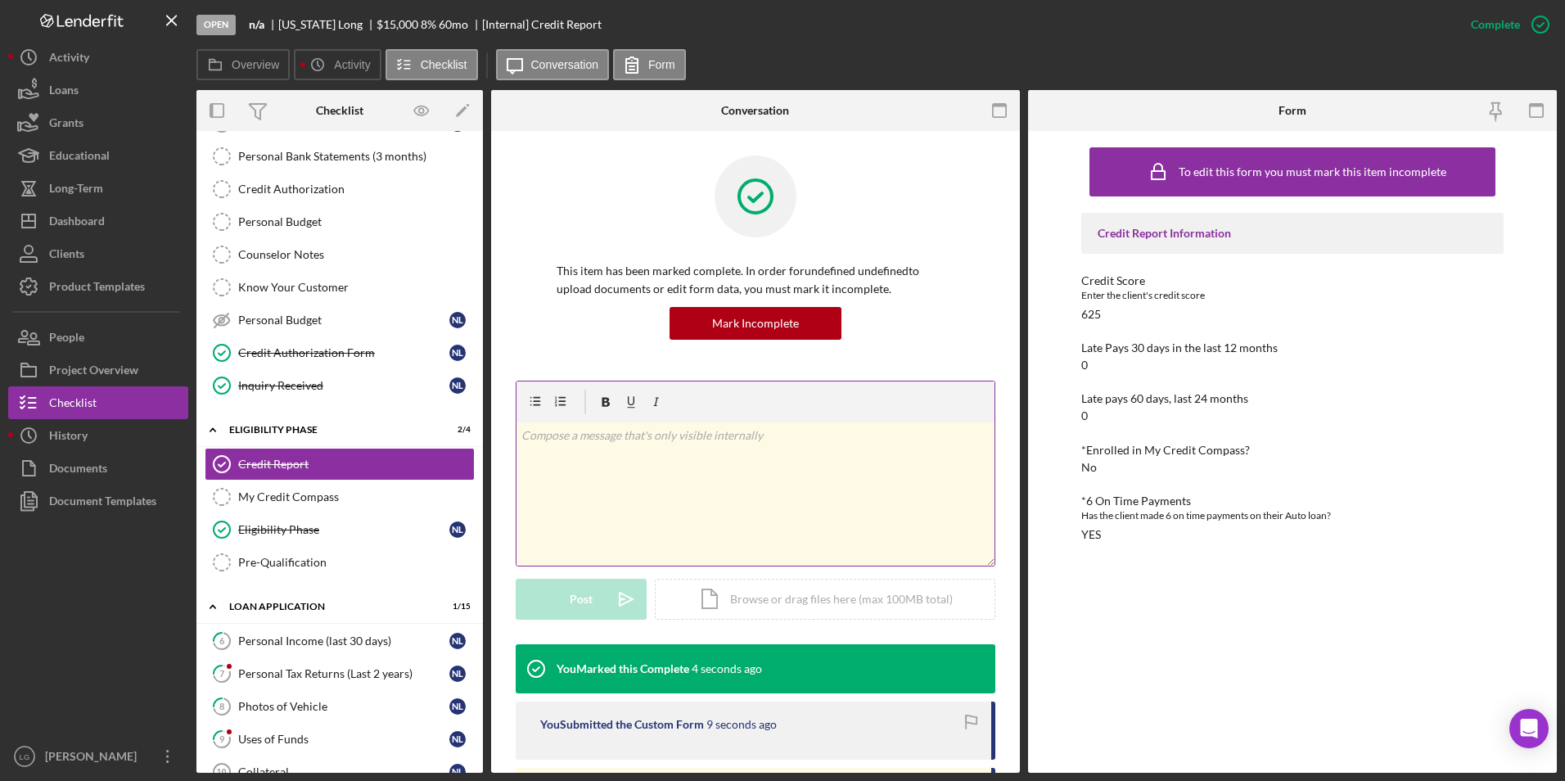
scroll to position [246, 0]
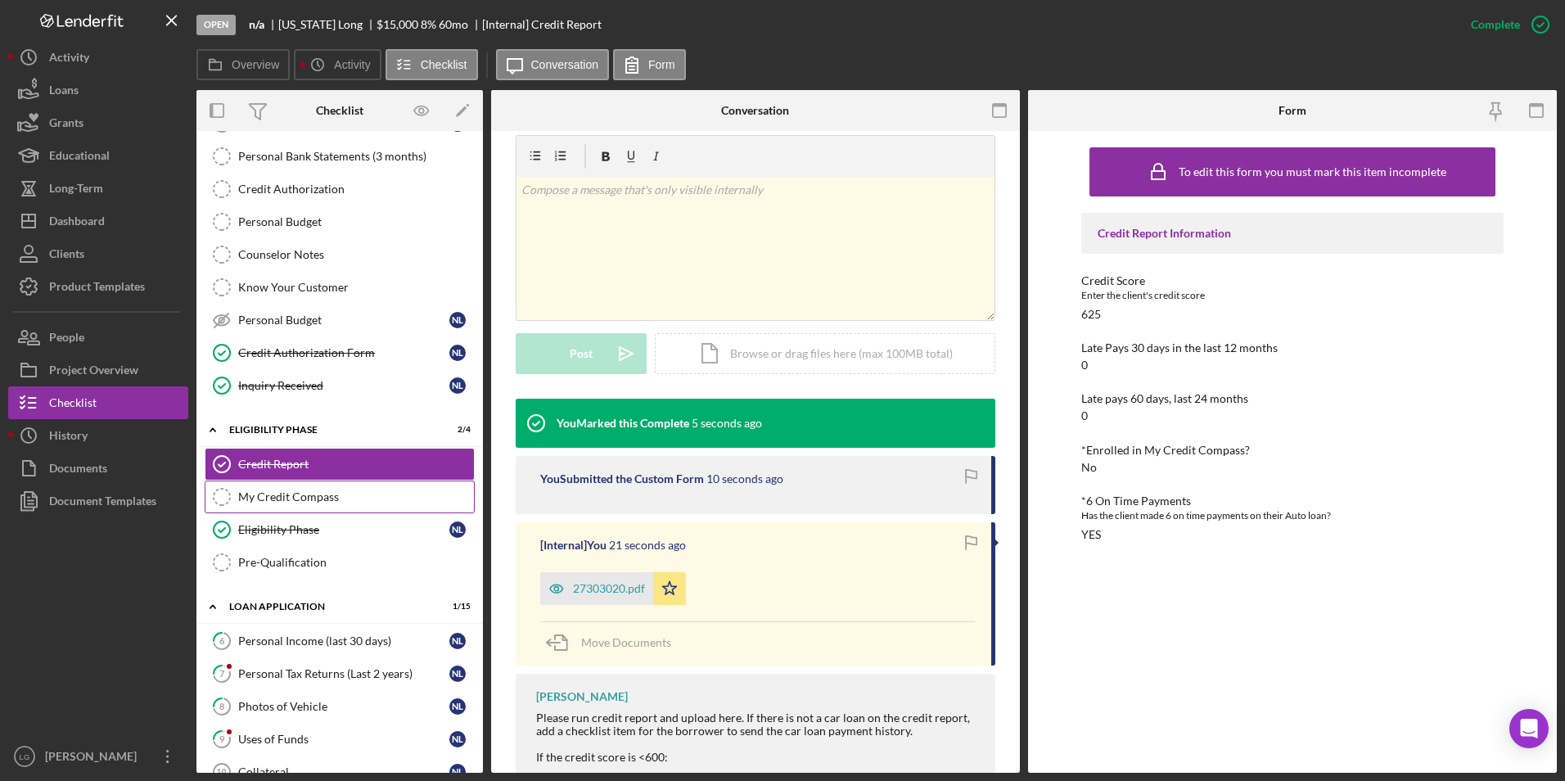
drag, startPoint x: 259, startPoint y: 504, endPoint x: 271, endPoint y: 503, distance: 11.5
click at [259, 503] on link "My Credit Compass My Credit Compass" at bounding box center [340, 496] width 270 height 33
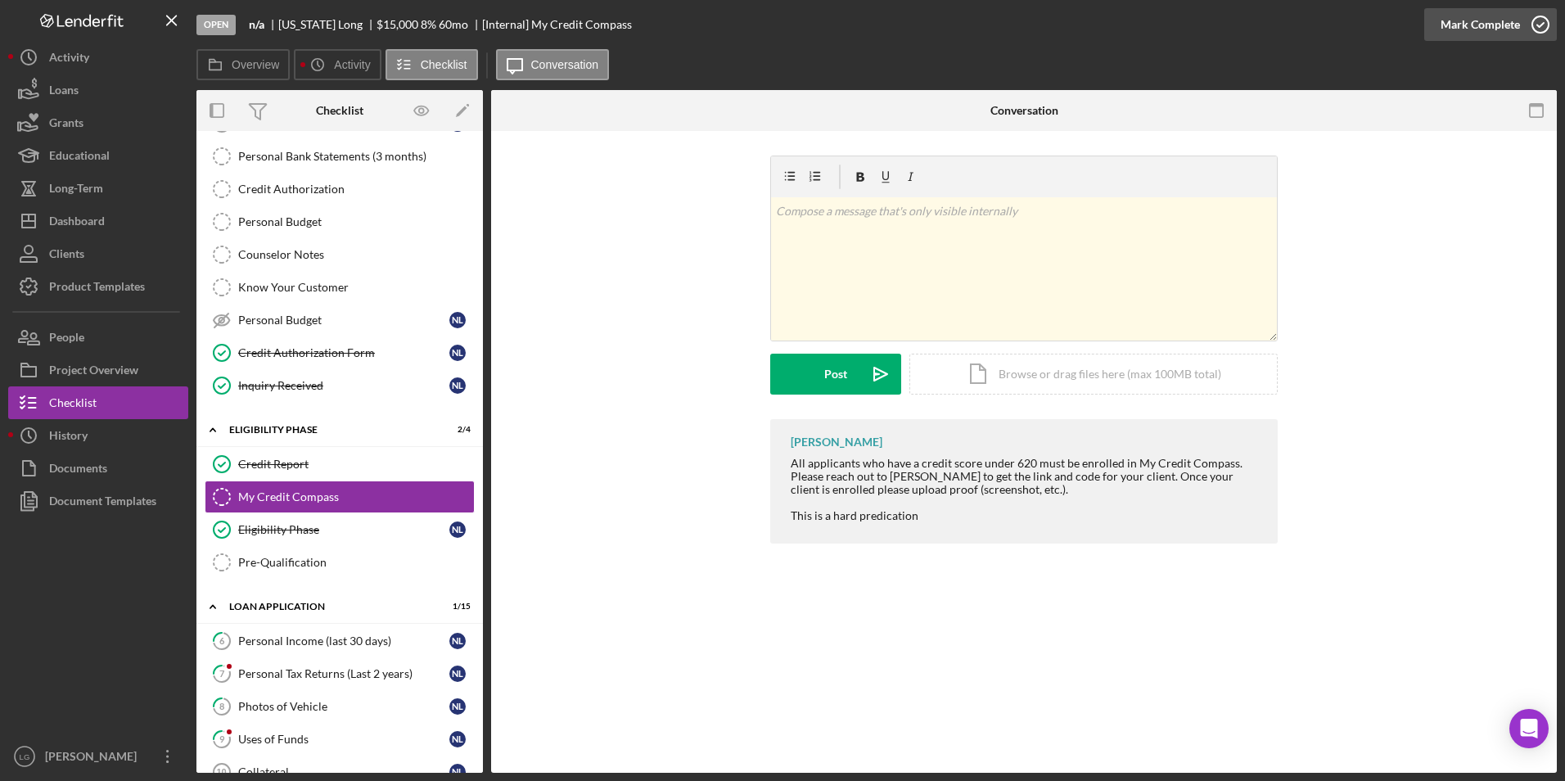
click at [1478, 15] on div "Mark Complete" at bounding box center [1479, 24] width 79 height 33
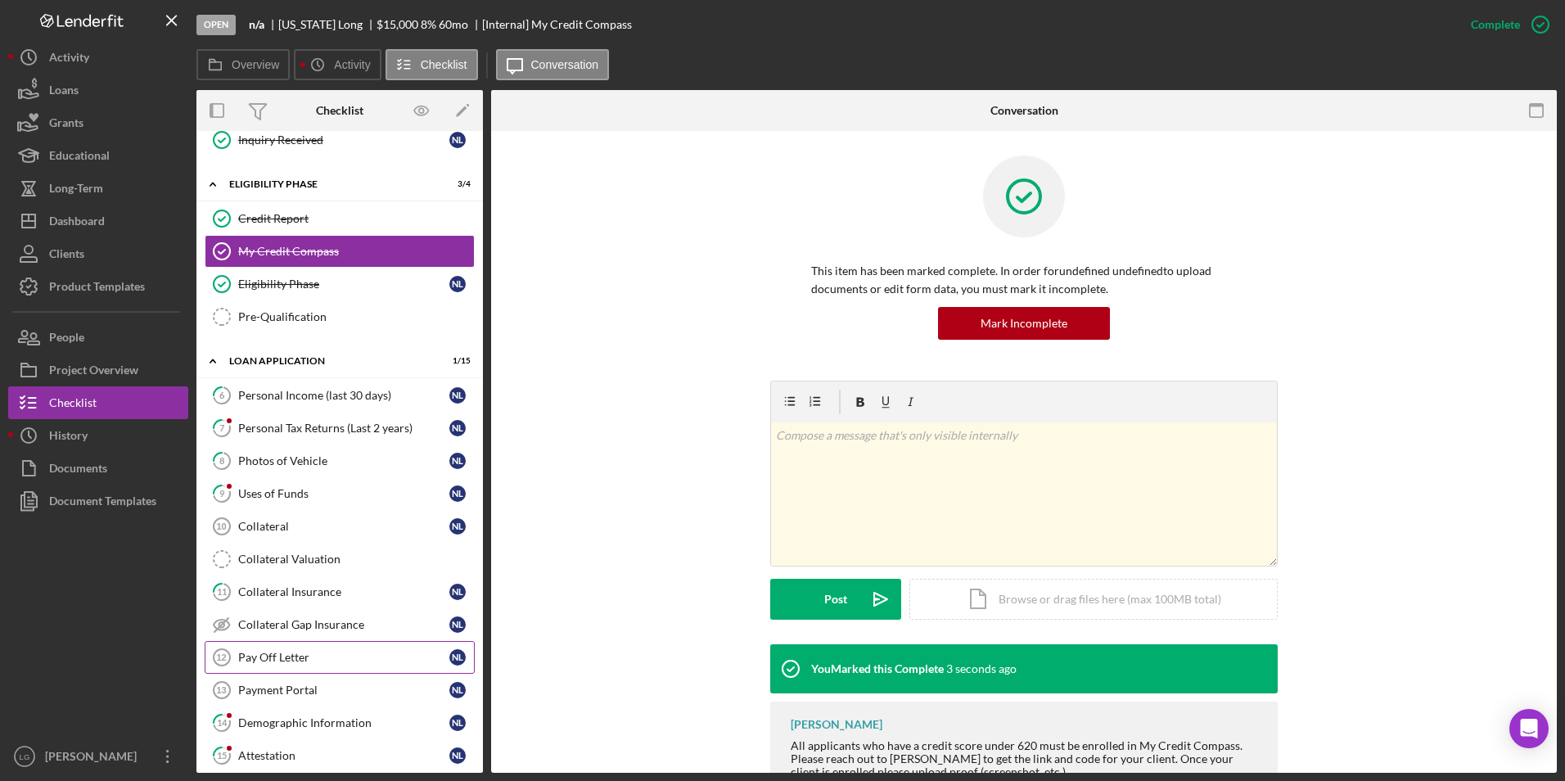
scroll to position [655, 0]
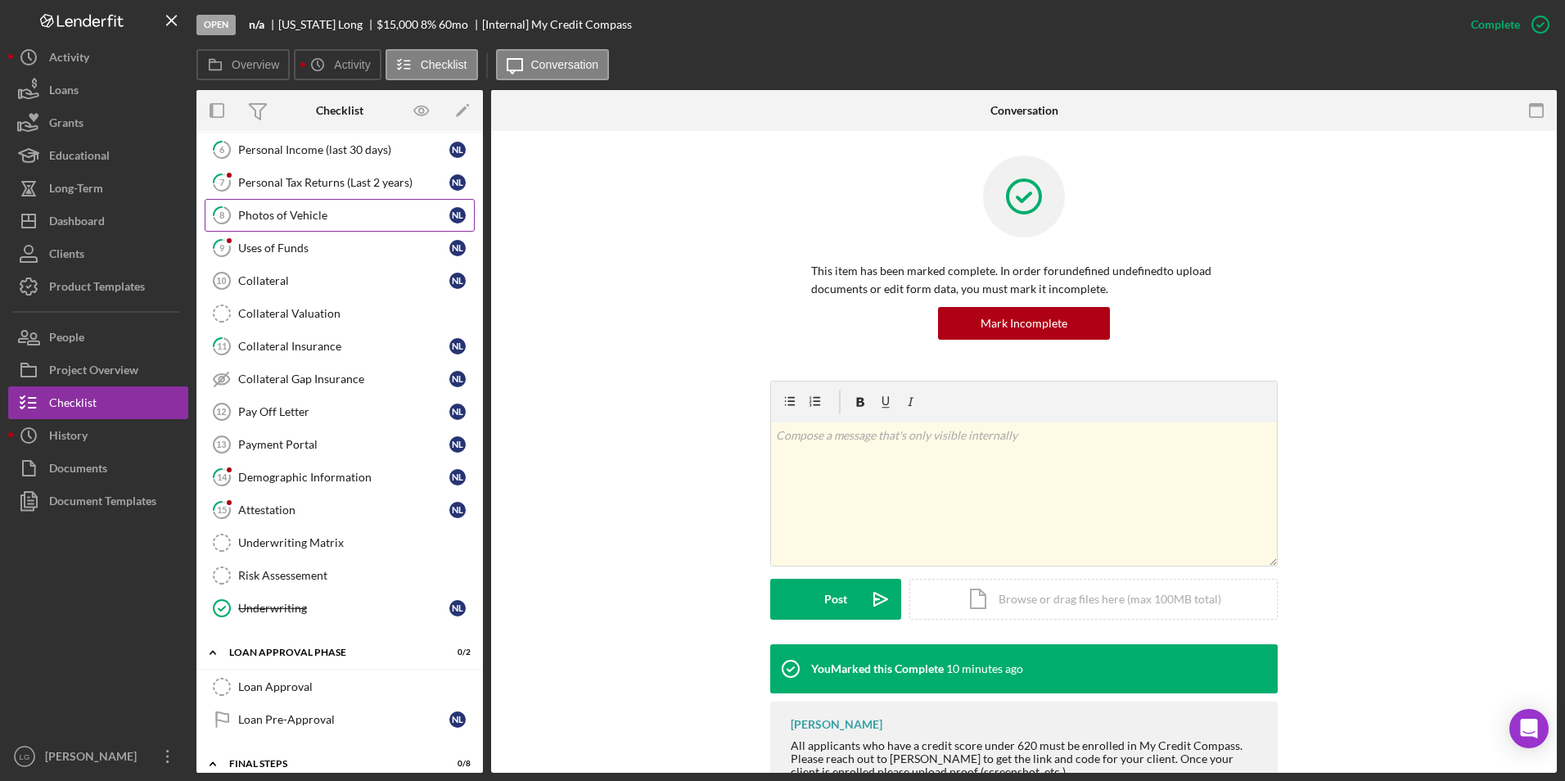
click at [262, 219] on div "Photos of Vehicle" at bounding box center [343, 215] width 211 height 13
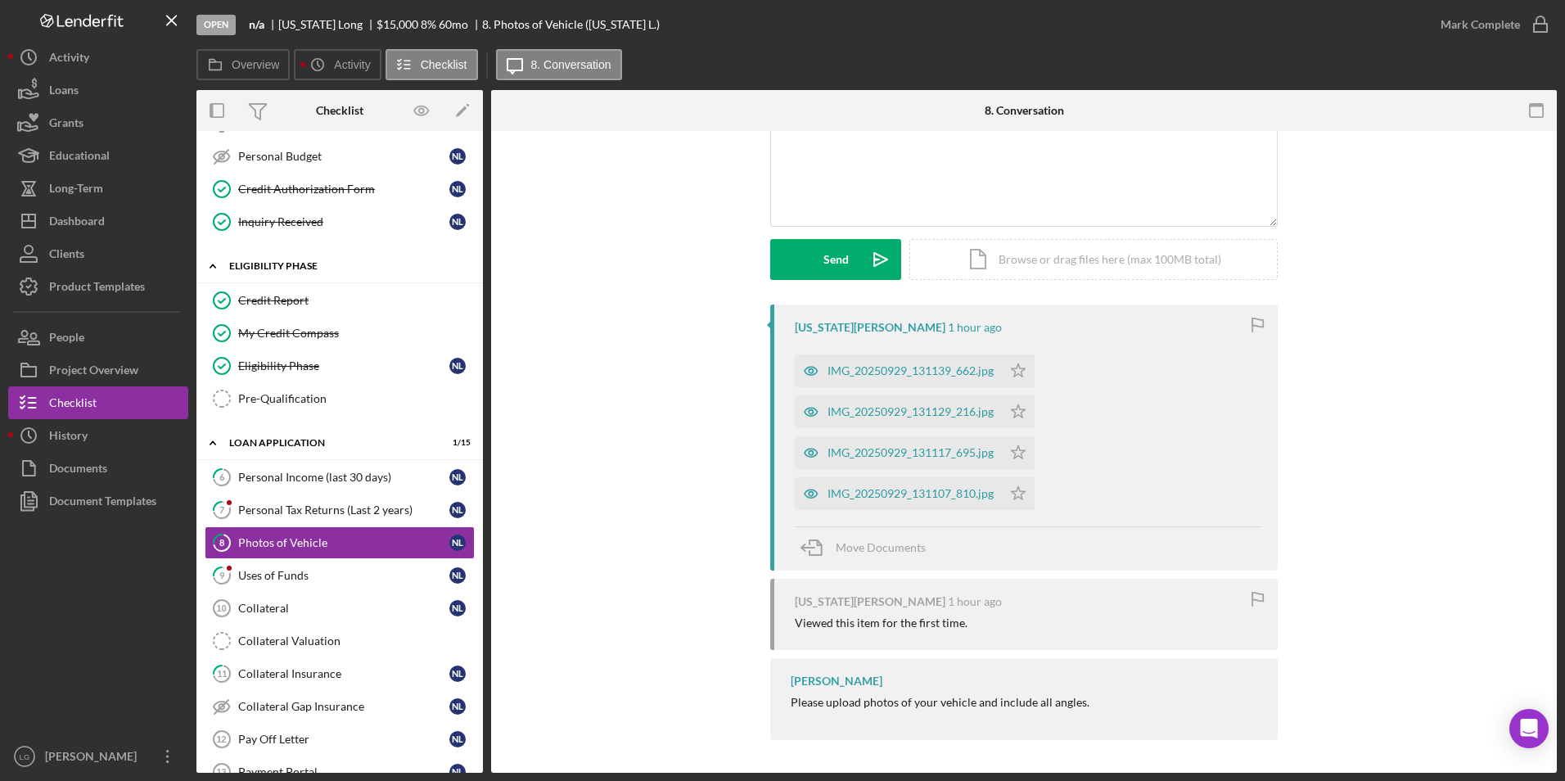
scroll to position [409, 0]
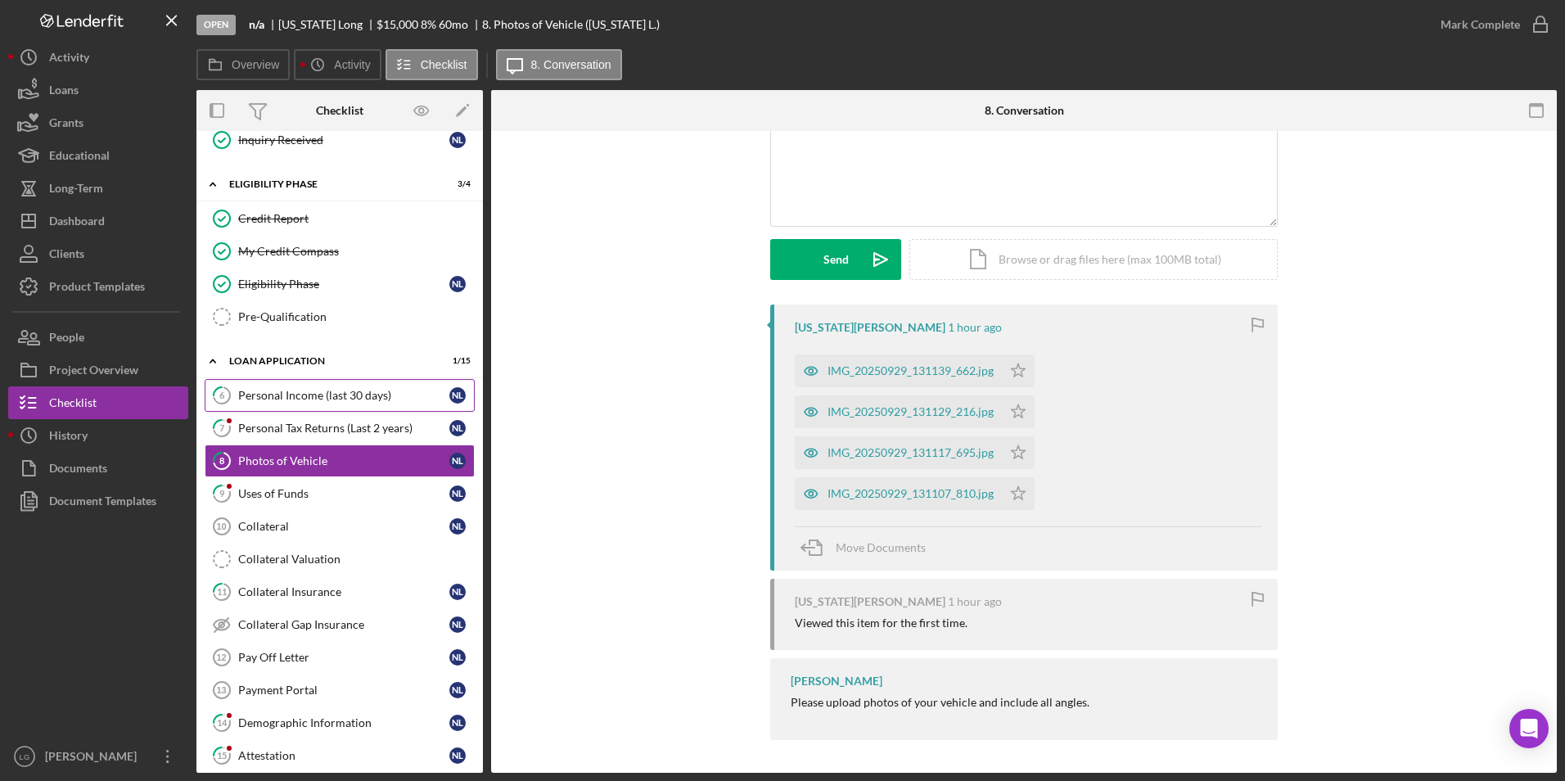
click at [257, 384] on link "6 Personal Income (last 30 days) N L" at bounding box center [340, 395] width 270 height 33
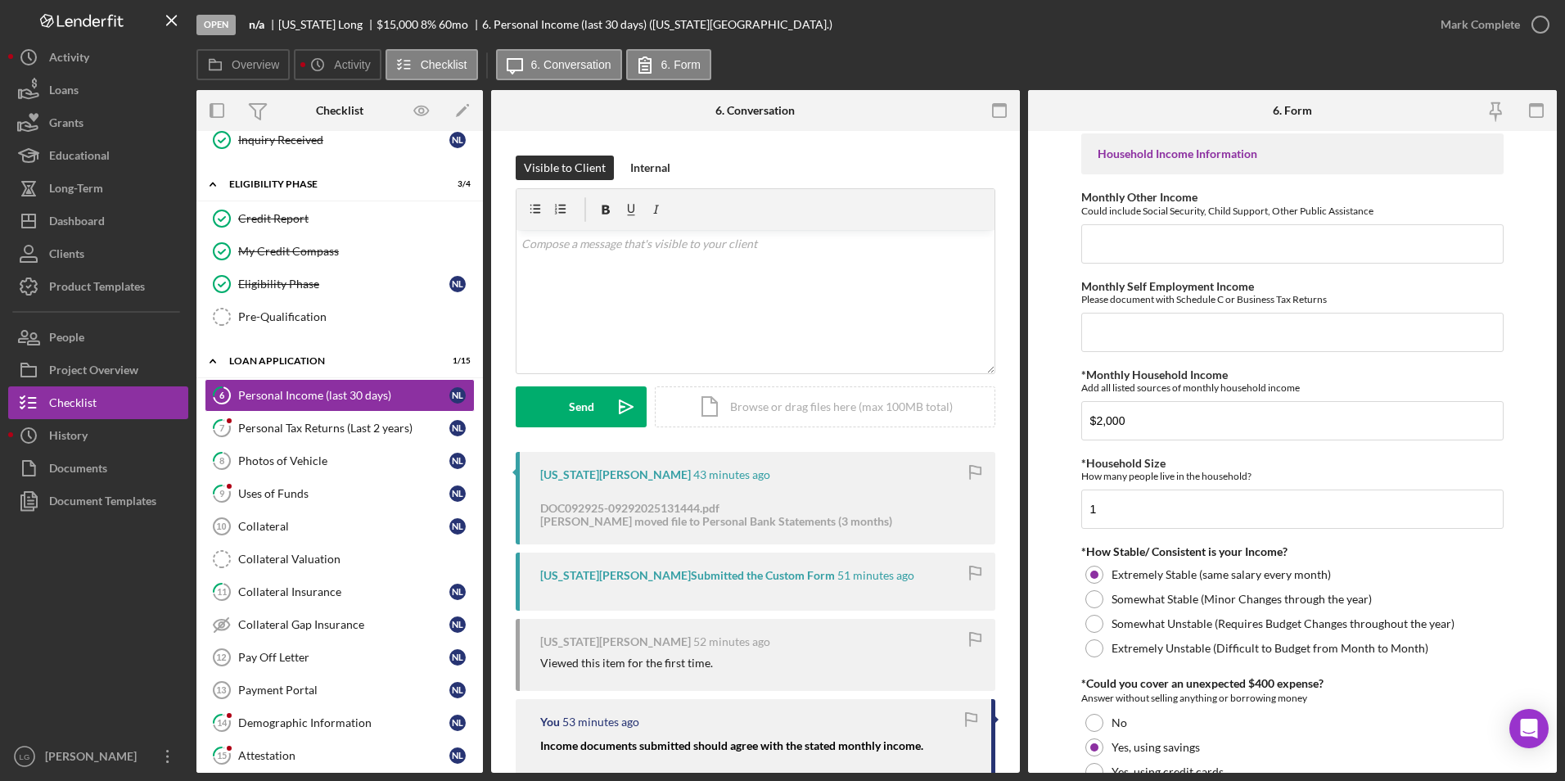
scroll to position [775, 0]
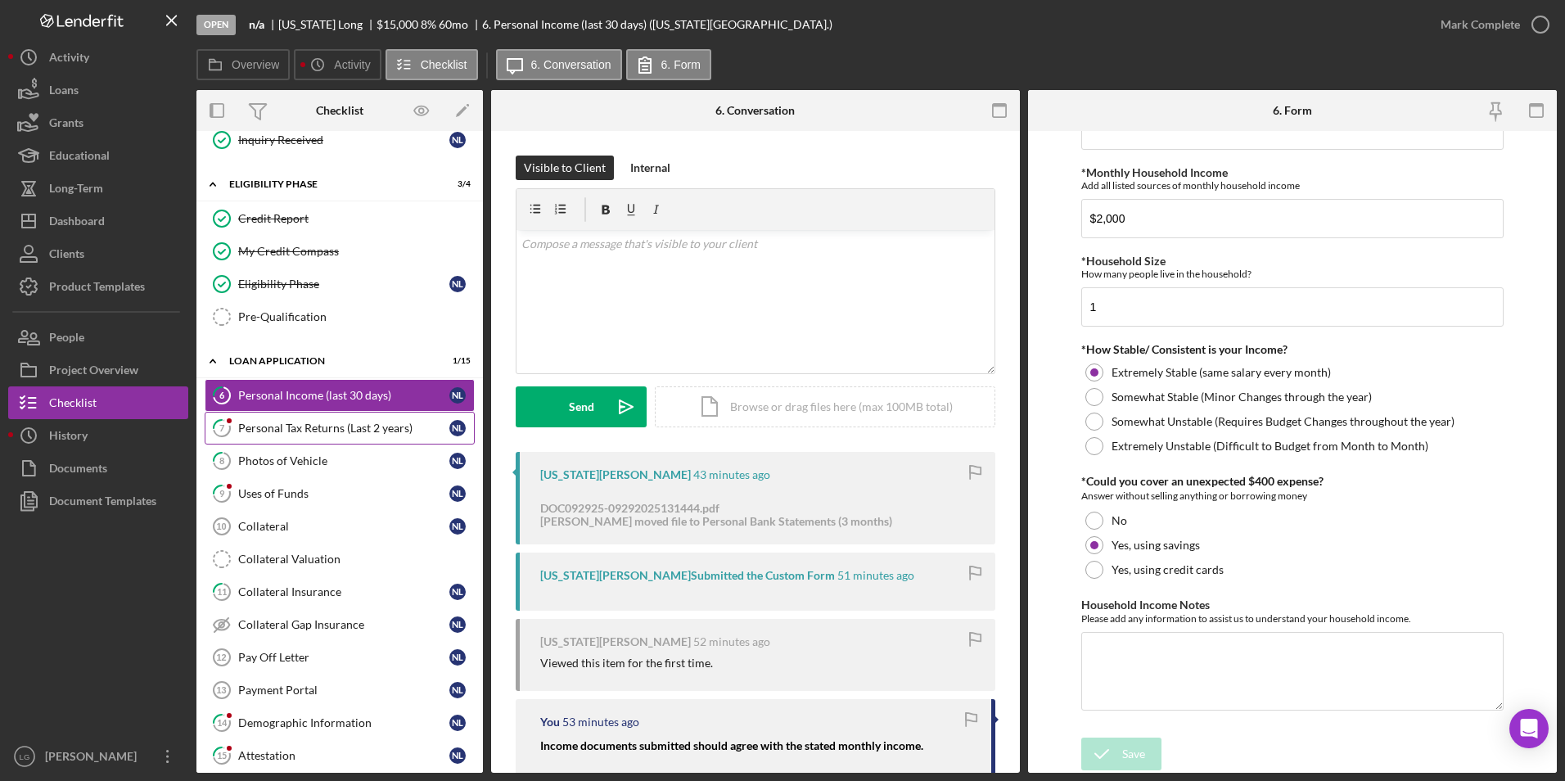
click at [290, 441] on link "7 Personal Tax Returns (Last 2 years) N L" at bounding box center [340, 428] width 270 height 33
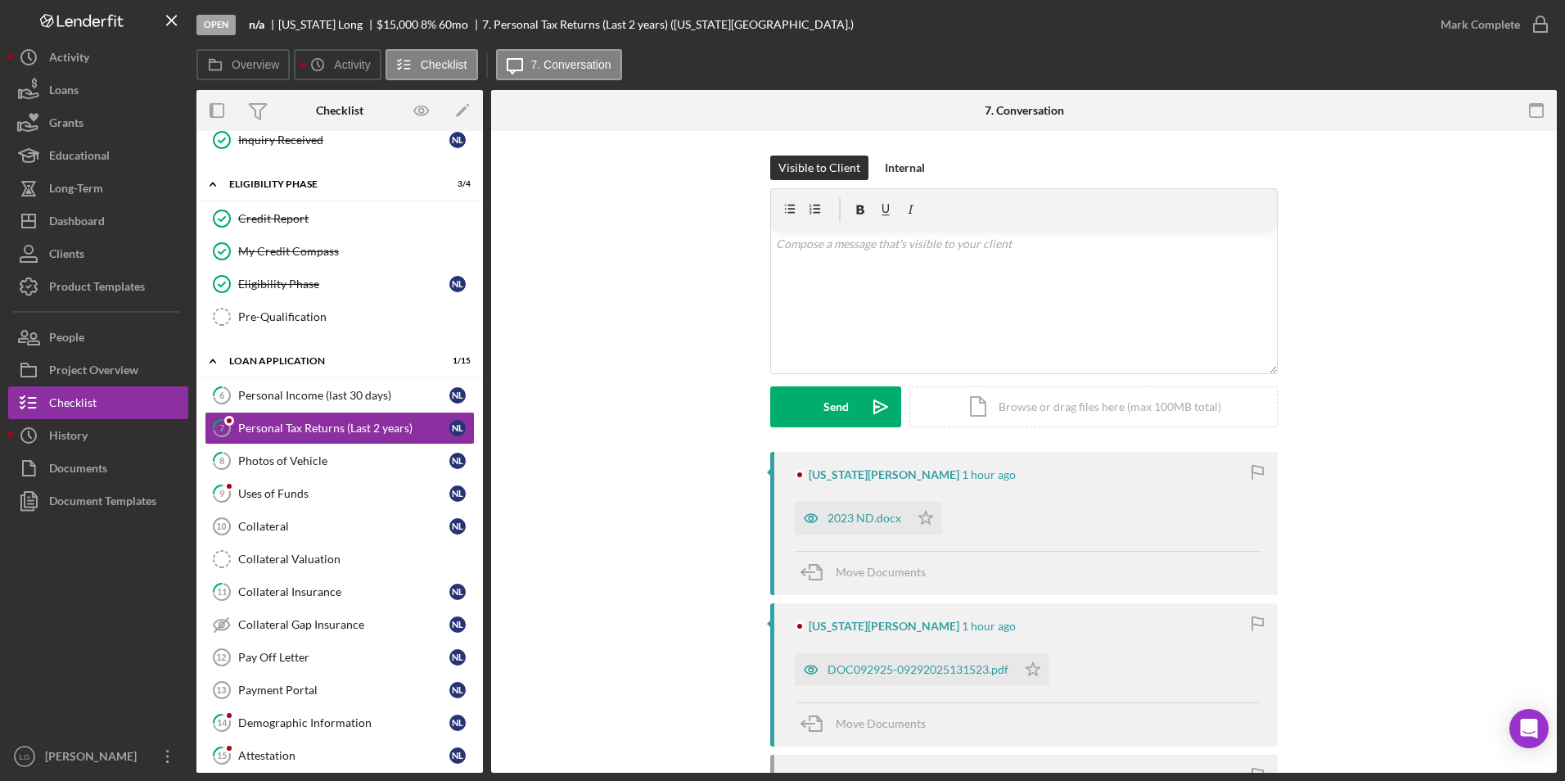
scroll to position [177, 0]
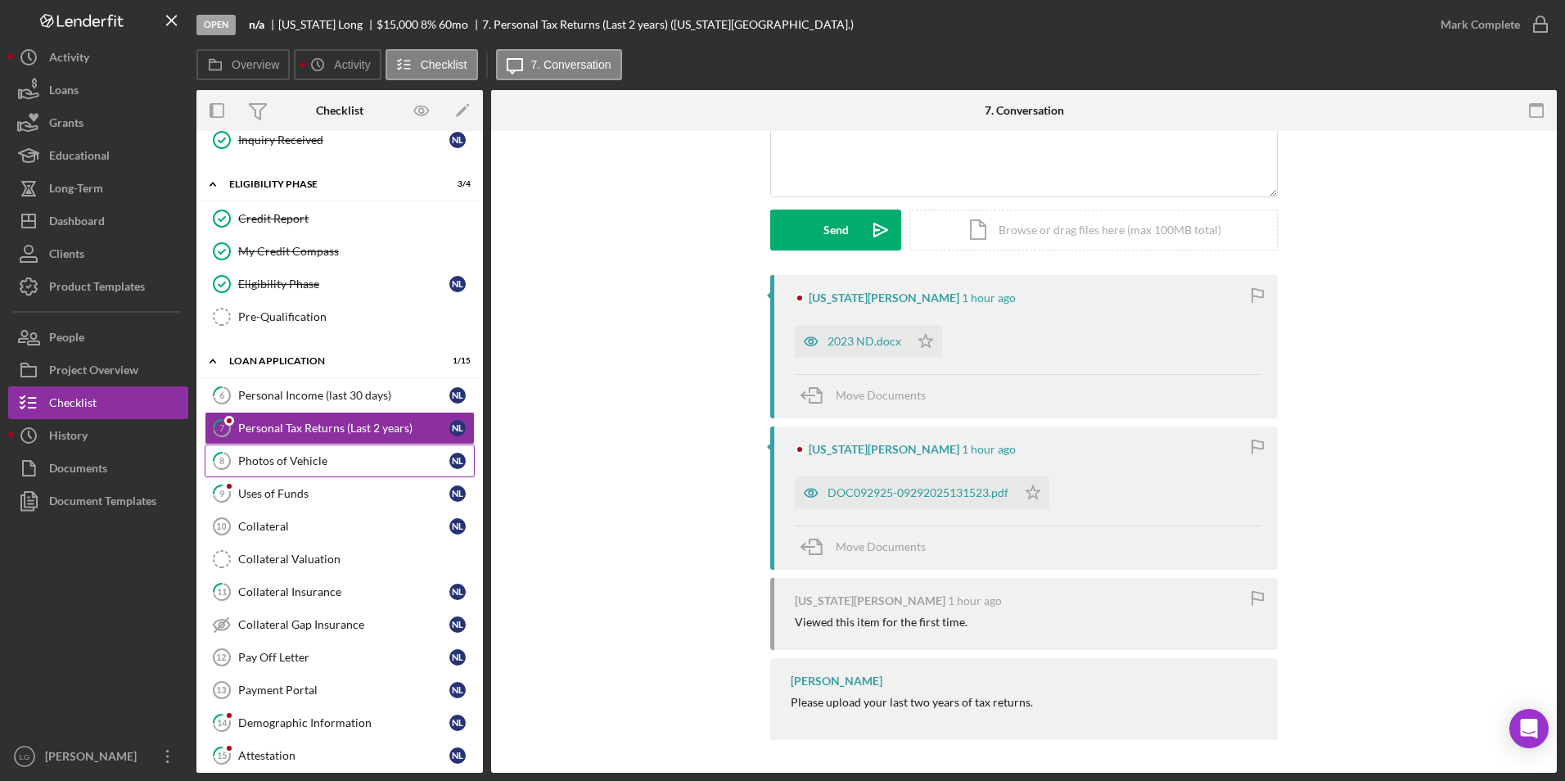
click at [292, 465] on div "Photos of Vehicle" at bounding box center [343, 460] width 211 height 13
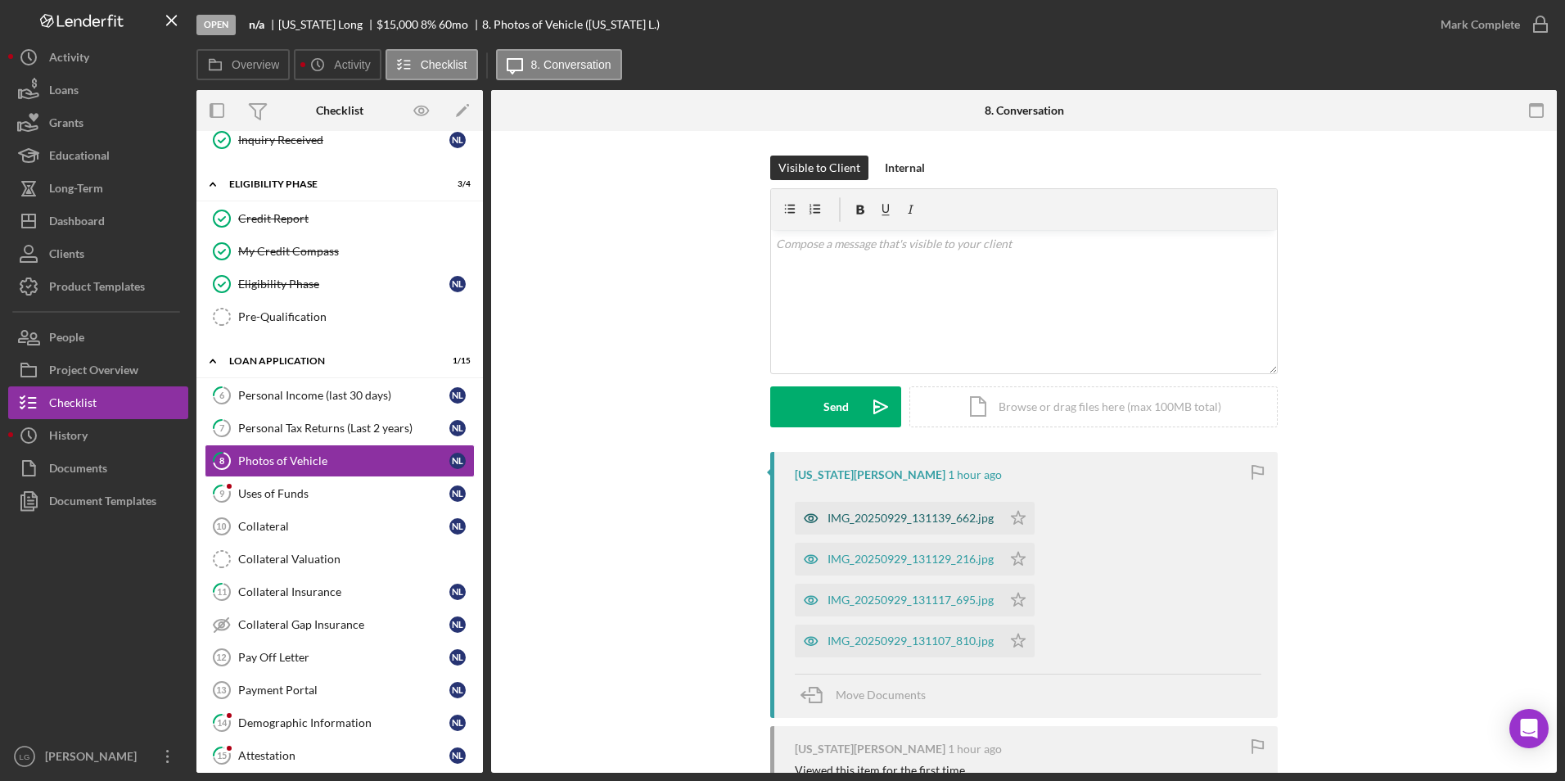
click at [866, 513] on div "IMG_20250929_131139_662.jpg" at bounding box center [910, 518] width 166 height 13
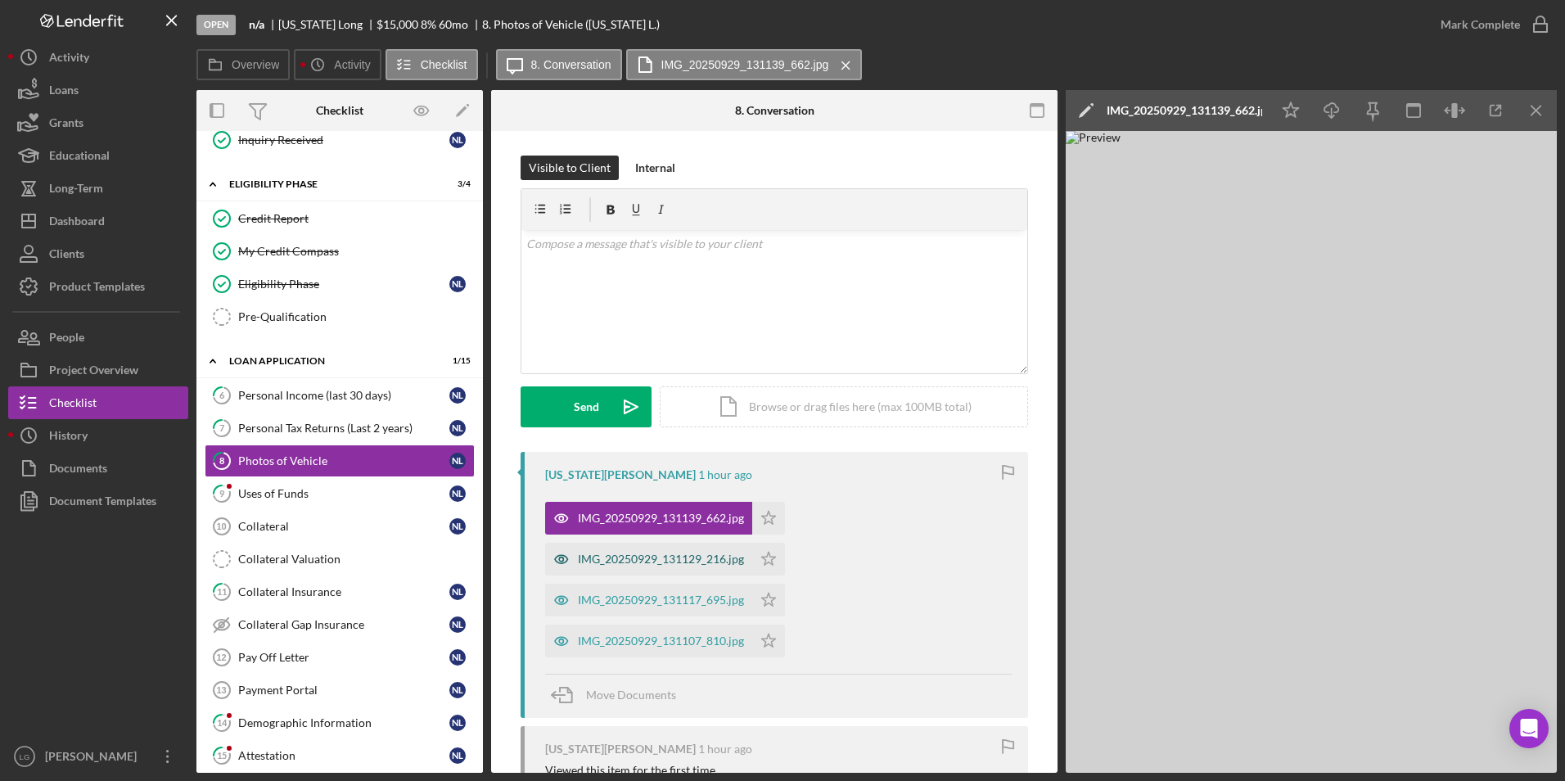
click at [633, 552] on div "IMG_20250929_131129_216.jpg" at bounding box center [661, 558] width 166 height 13
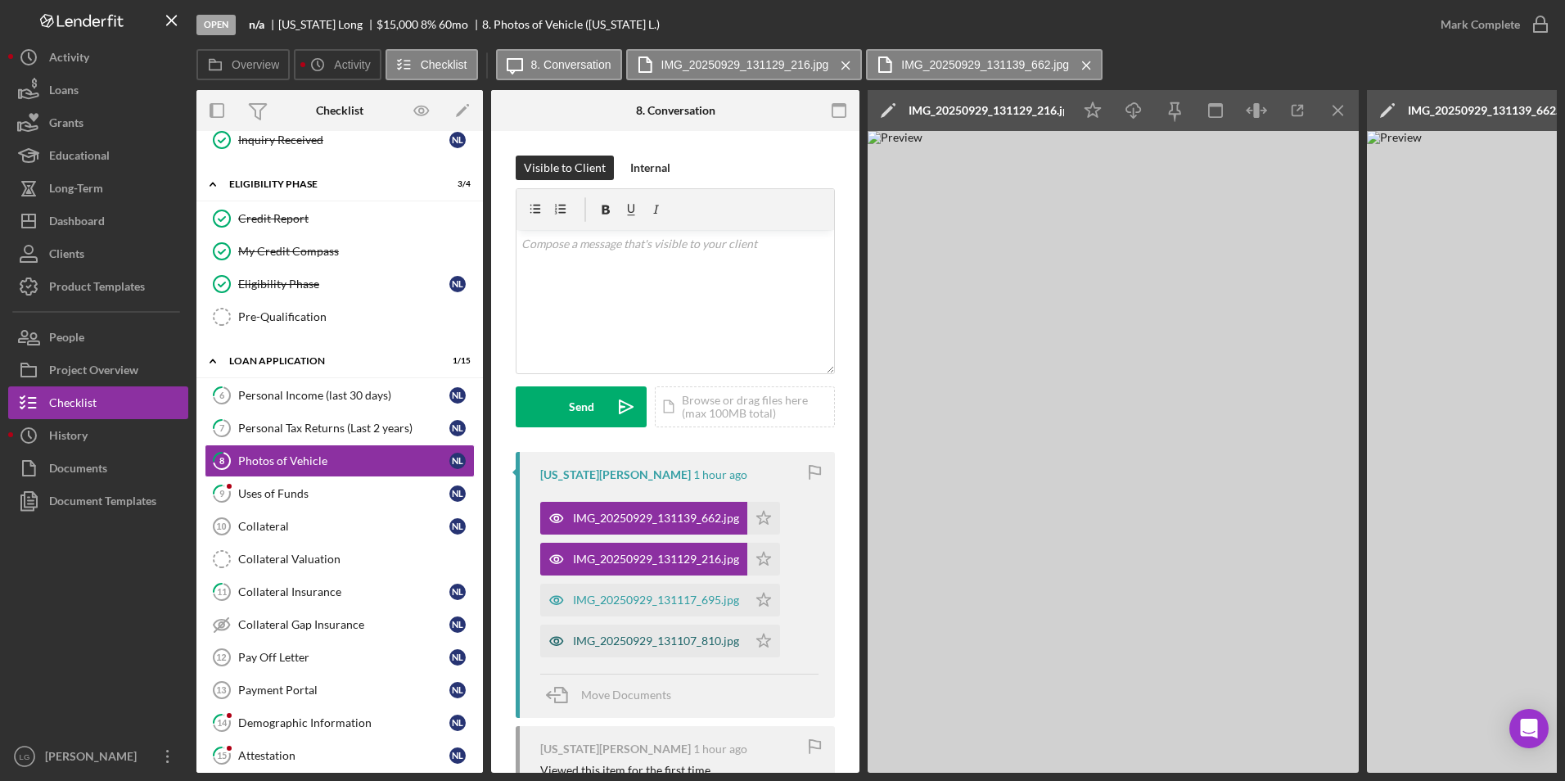
click at [638, 647] on div "IMG_20250929_131107_810.jpg" at bounding box center [656, 640] width 166 height 13
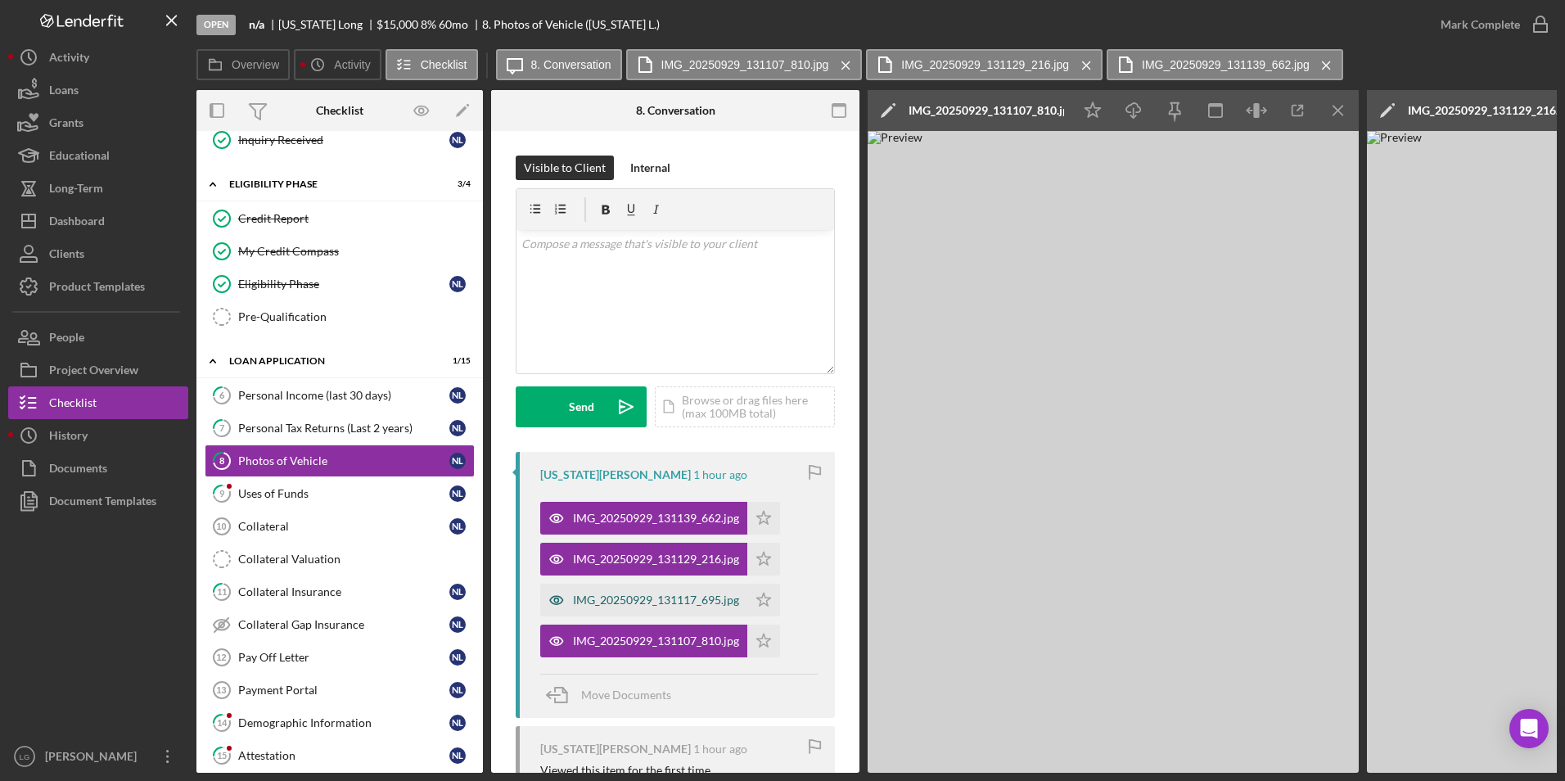
click at [655, 603] on div "IMG_20250929_131117_695.jpg" at bounding box center [656, 599] width 166 height 13
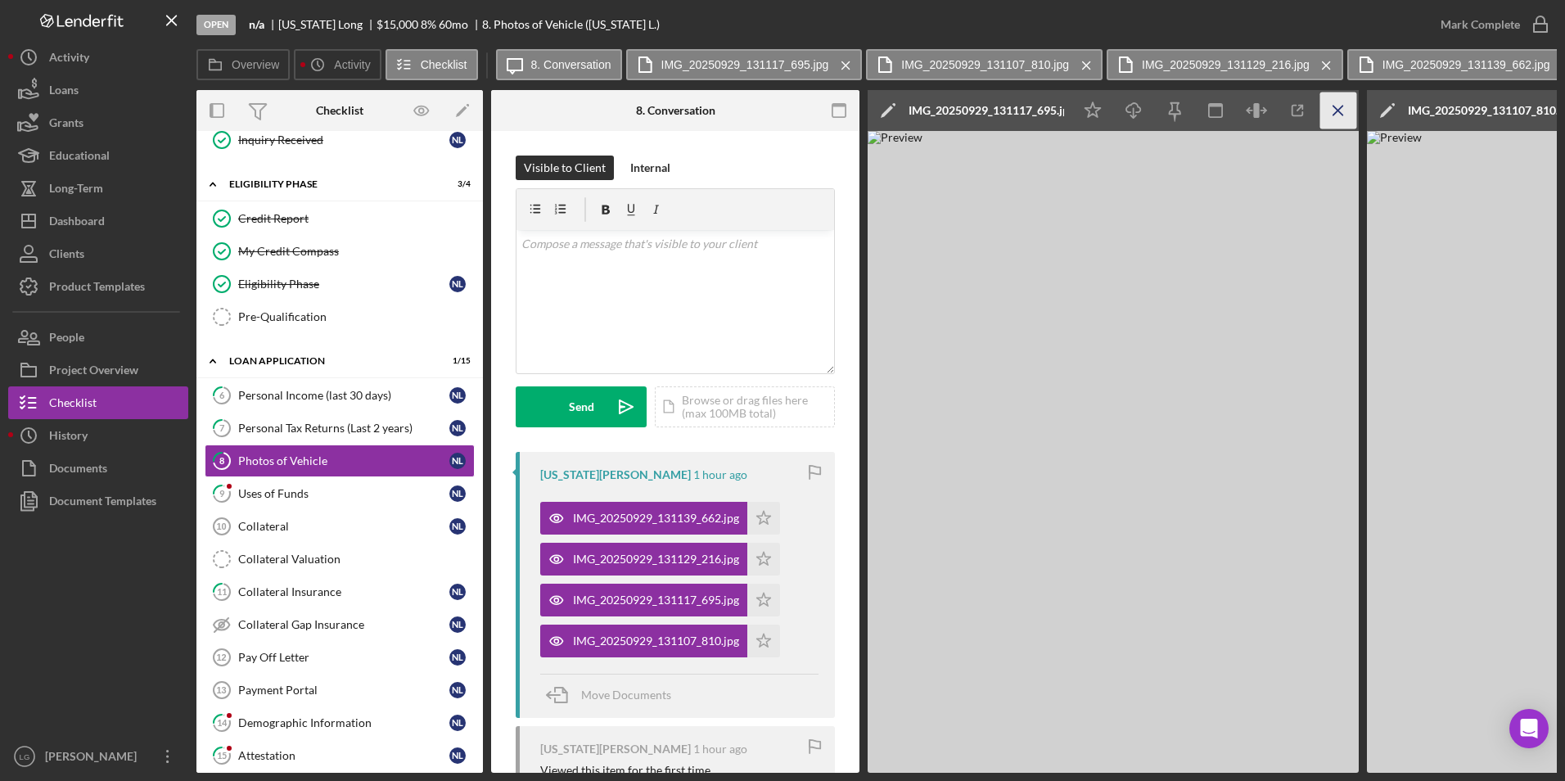
click at [1343, 113] on icon "Icon/Menu Close" at bounding box center [1338, 110] width 37 height 37
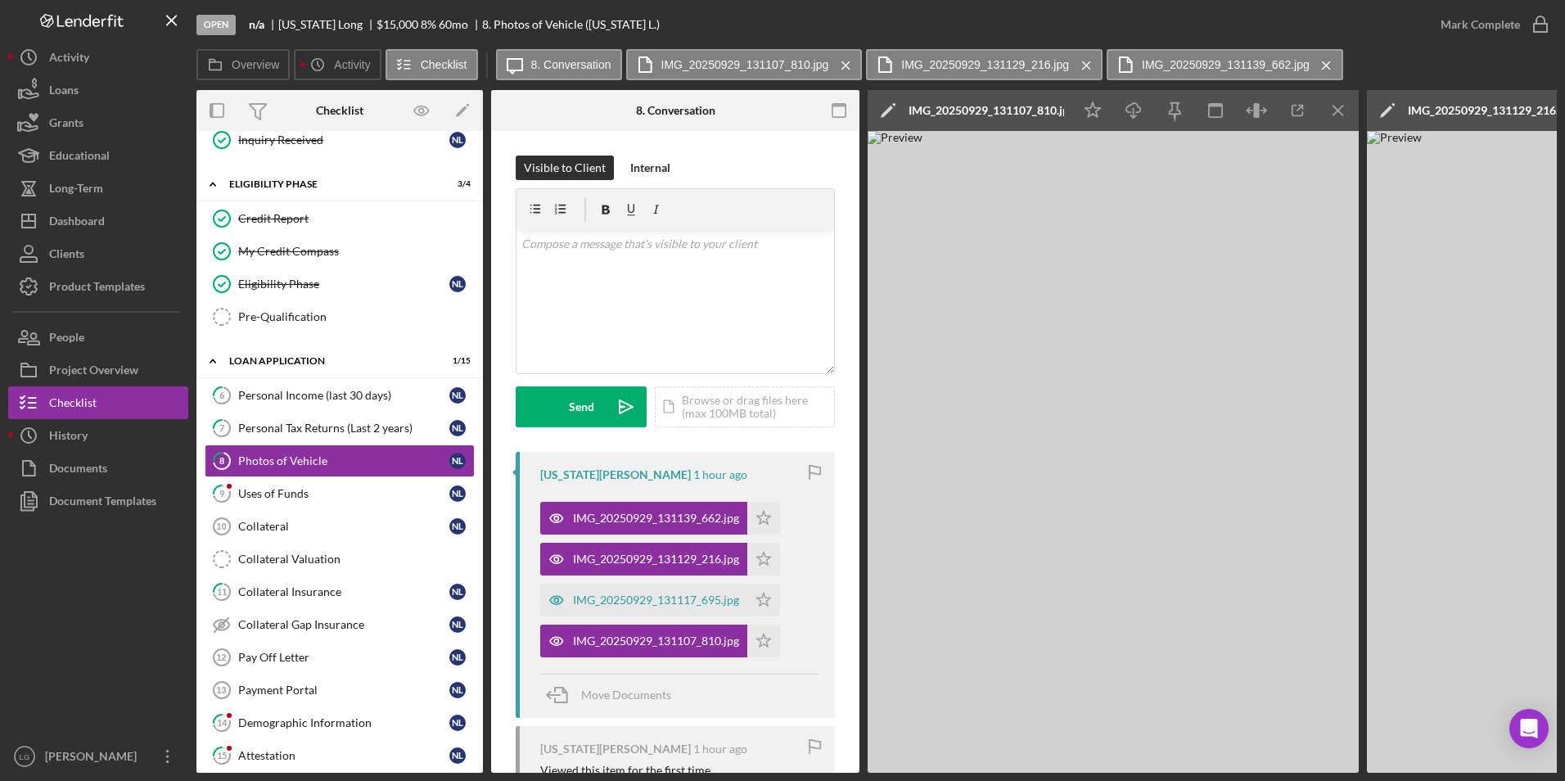
click at [1343, 112] on icon "Icon/Menu Close" at bounding box center [1338, 110] width 37 height 37
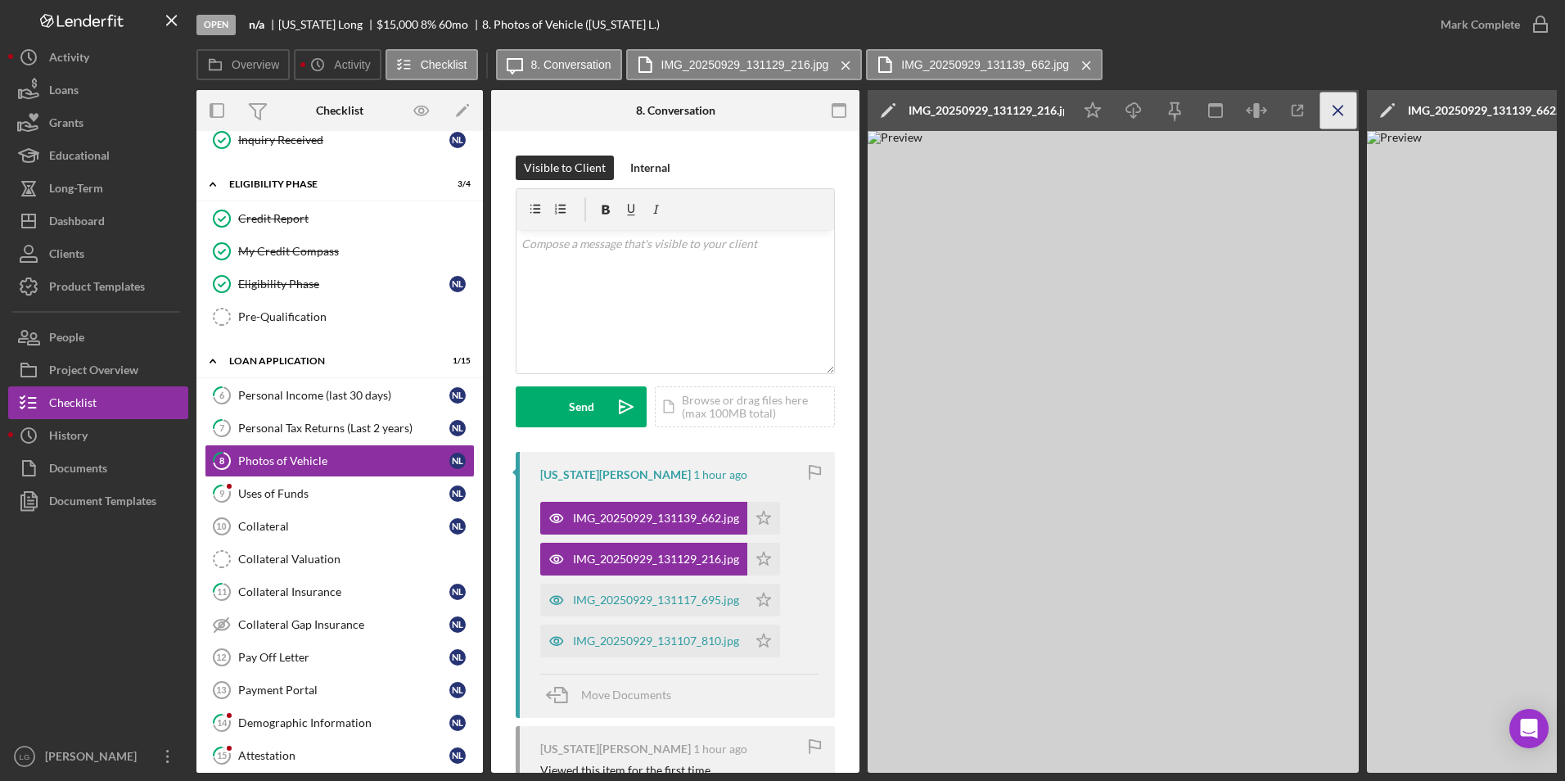
click at [1343, 112] on icon "Icon/Menu Close" at bounding box center [1338, 110] width 37 height 37
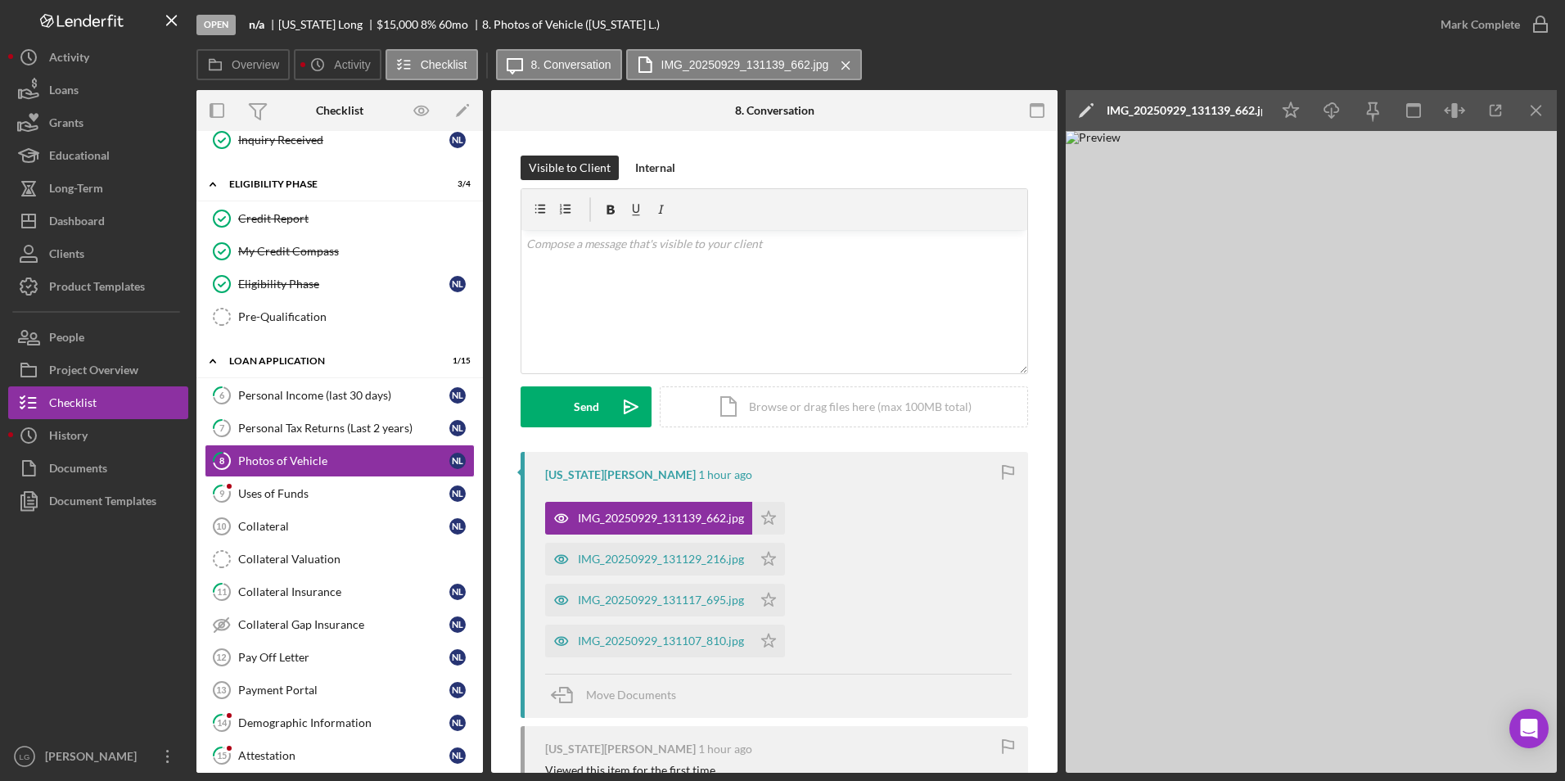
click at [1343, 112] on icon "Icon/Download" at bounding box center [1332, 110] width 37 height 37
click at [1546, 115] on icon "Icon/Menu Close" at bounding box center [1536, 110] width 37 height 37
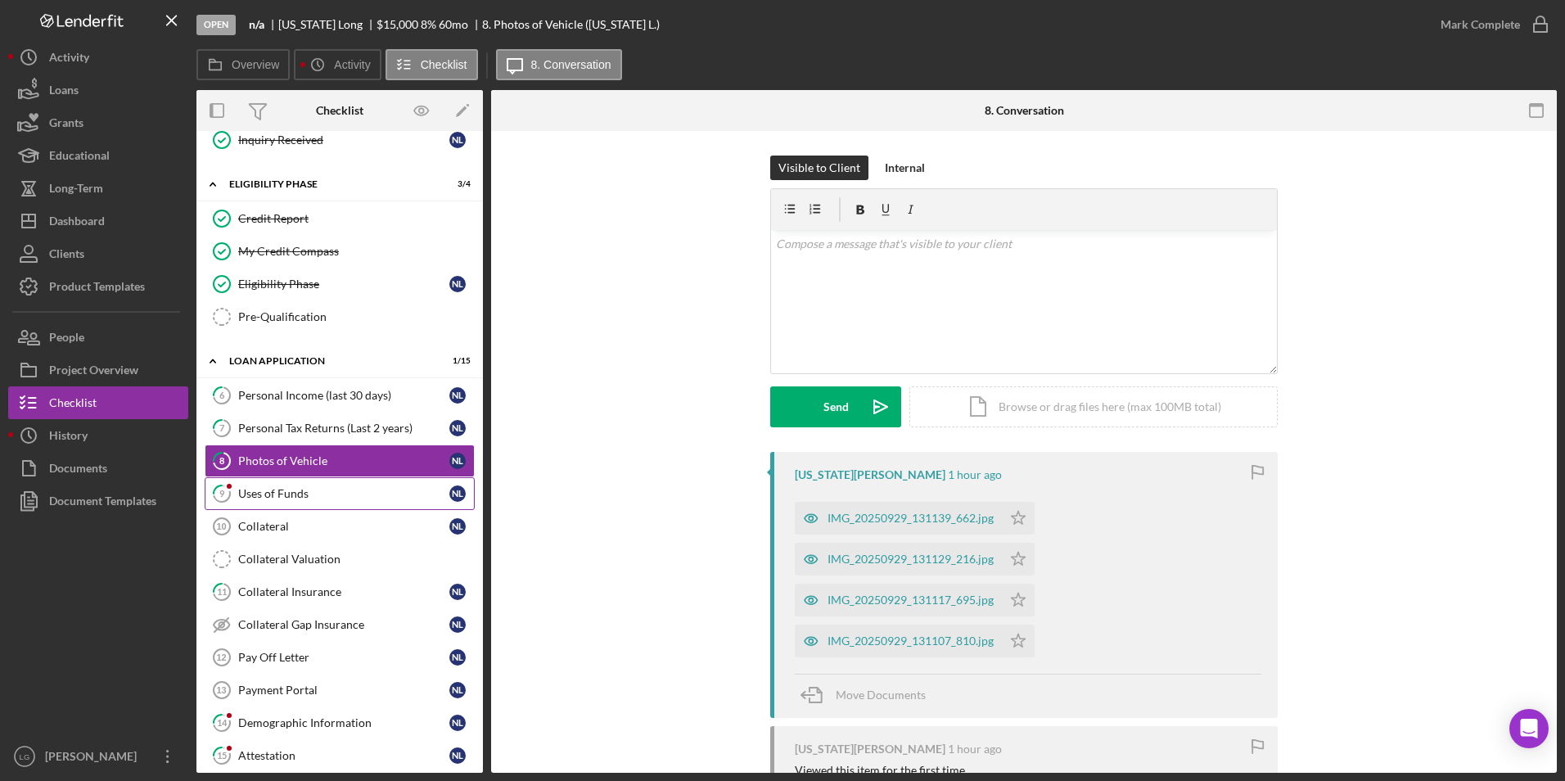
click at [239, 480] on icon "9" at bounding box center [221, 493] width 41 height 41
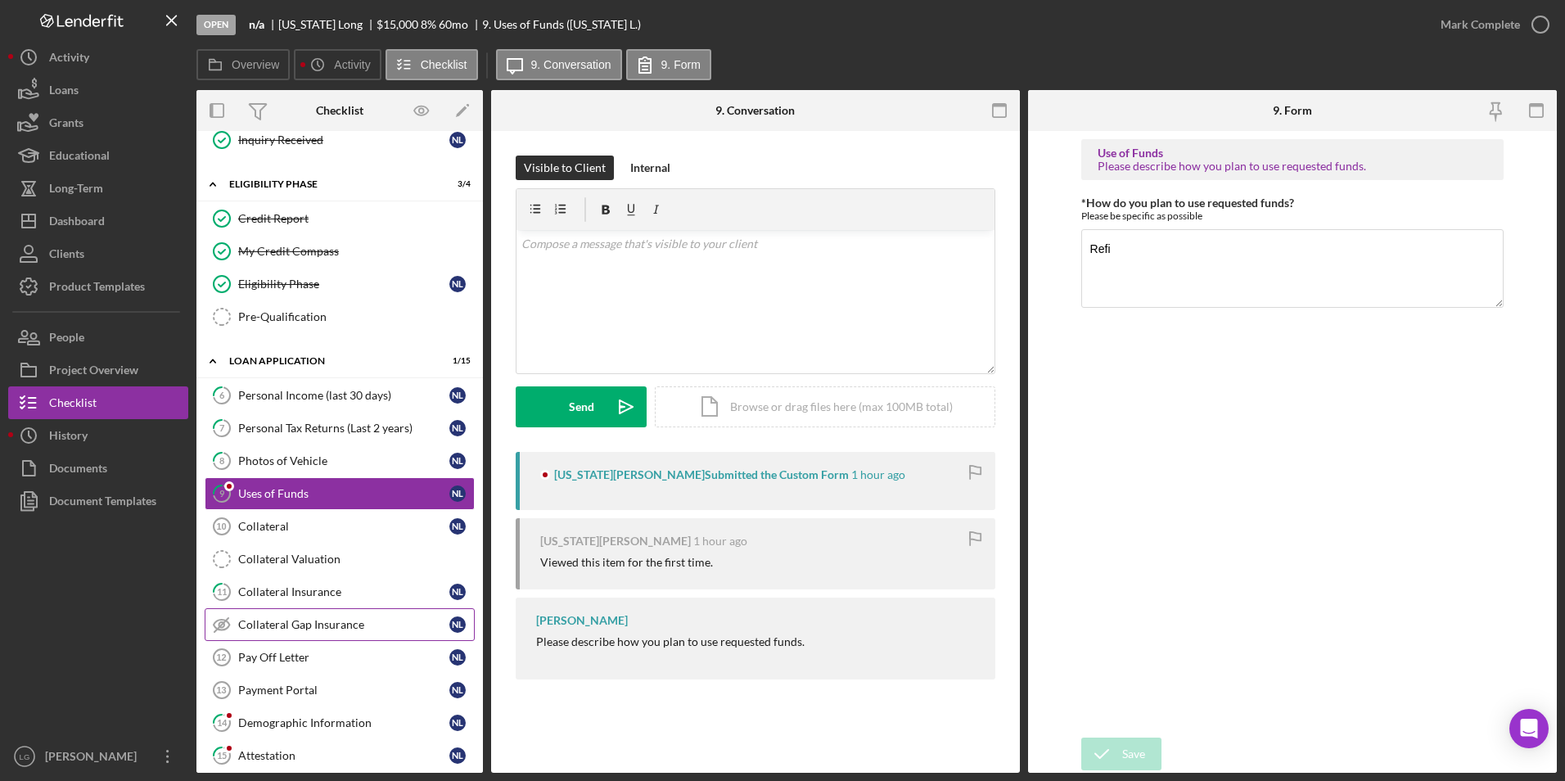
scroll to position [573, 0]
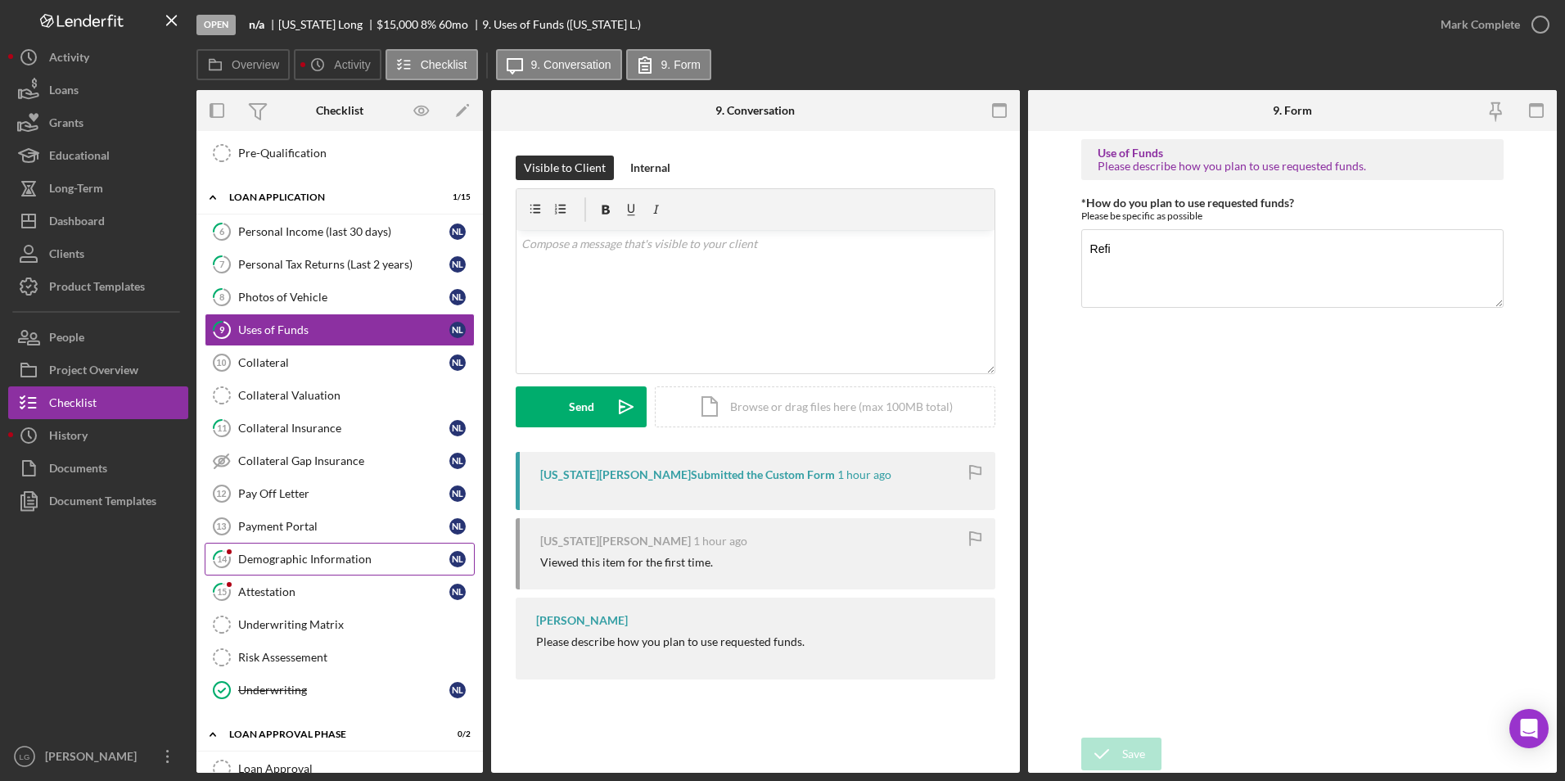
click at [269, 562] on div "Demographic Information" at bounding box center [343, 558] width 211 height 13
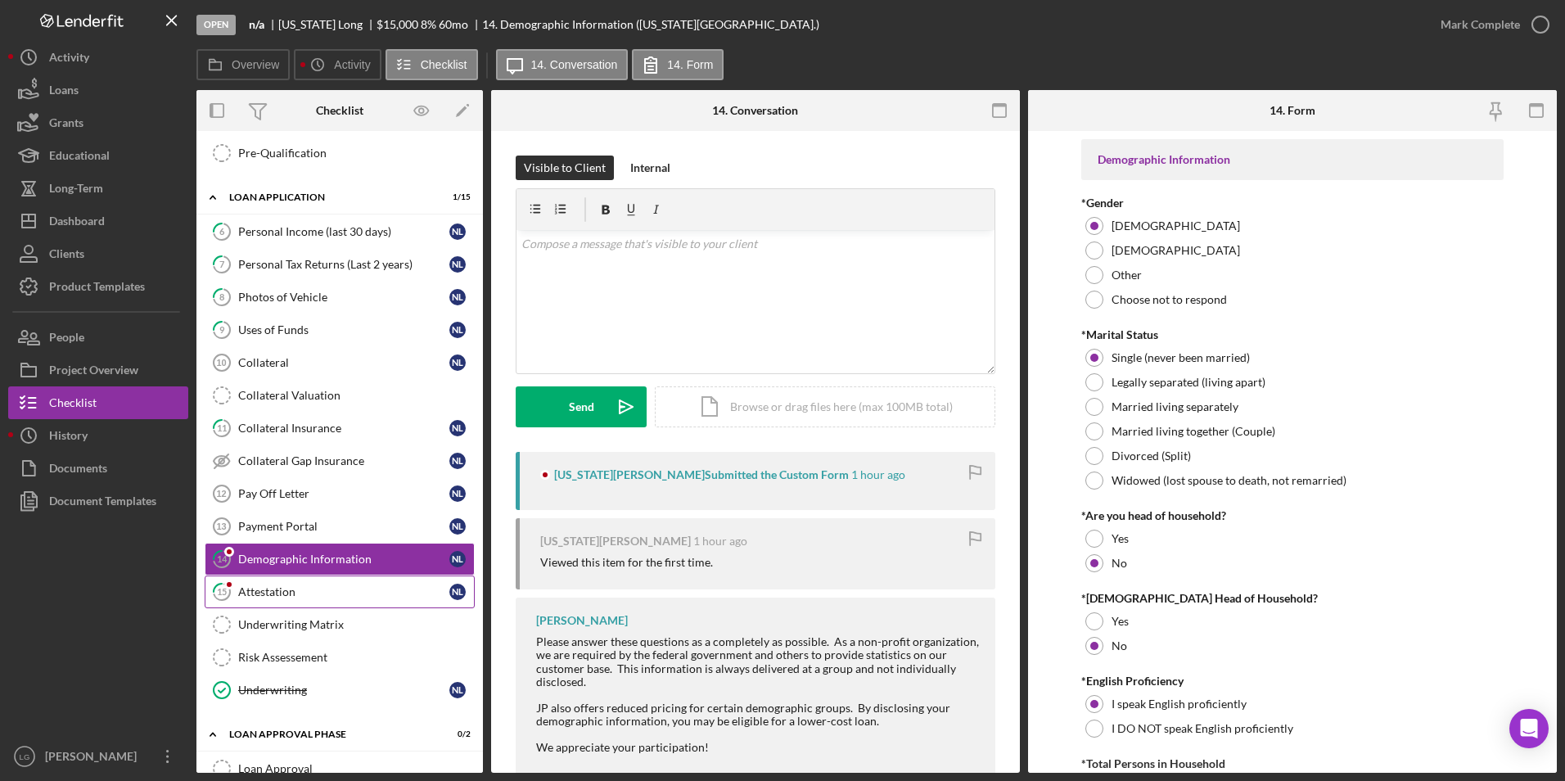
click at [291, 594] on div "Attestation" at bounding box center [343, 591] width 211 height 13
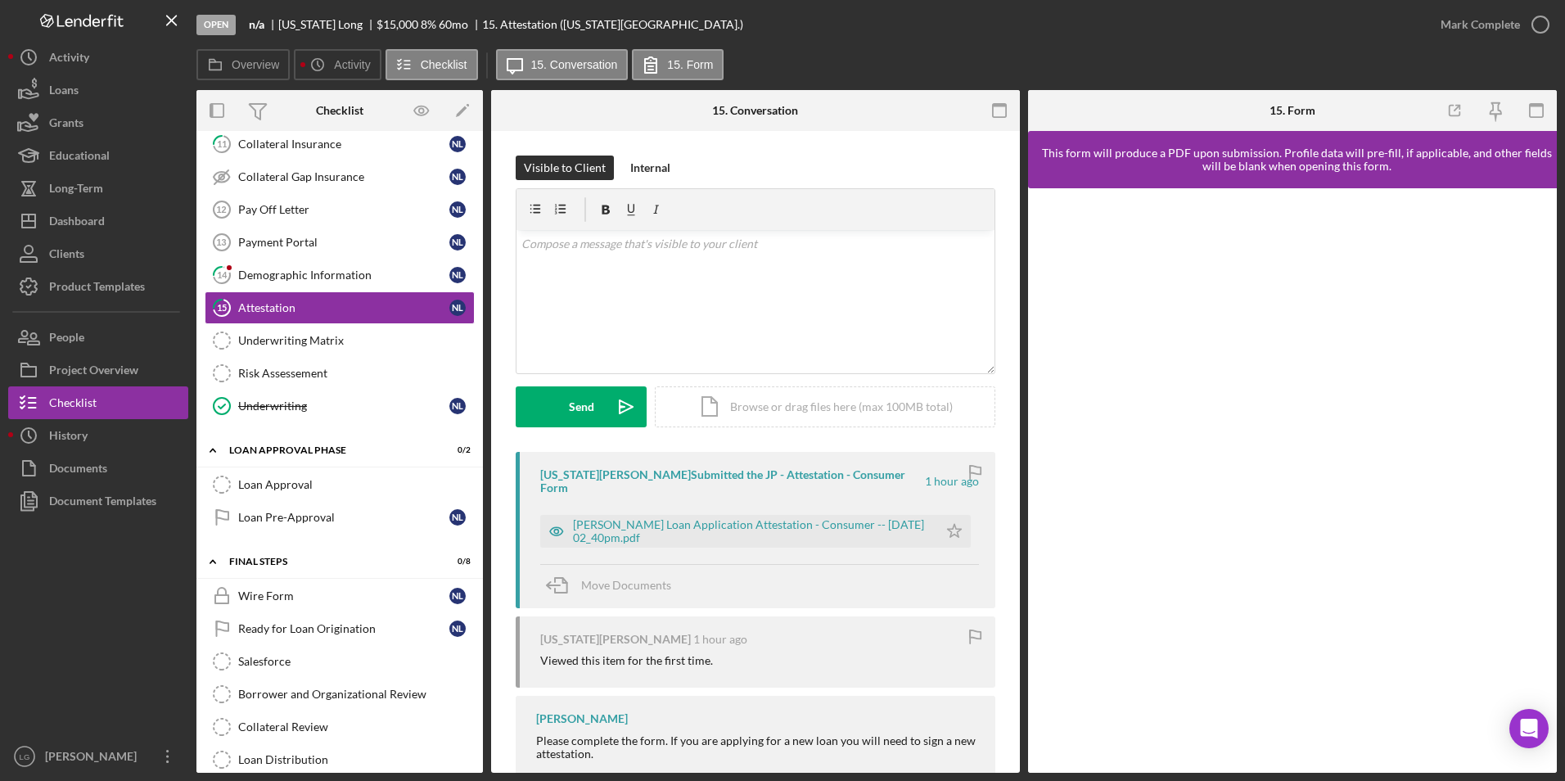
scroll to position [611, 0]
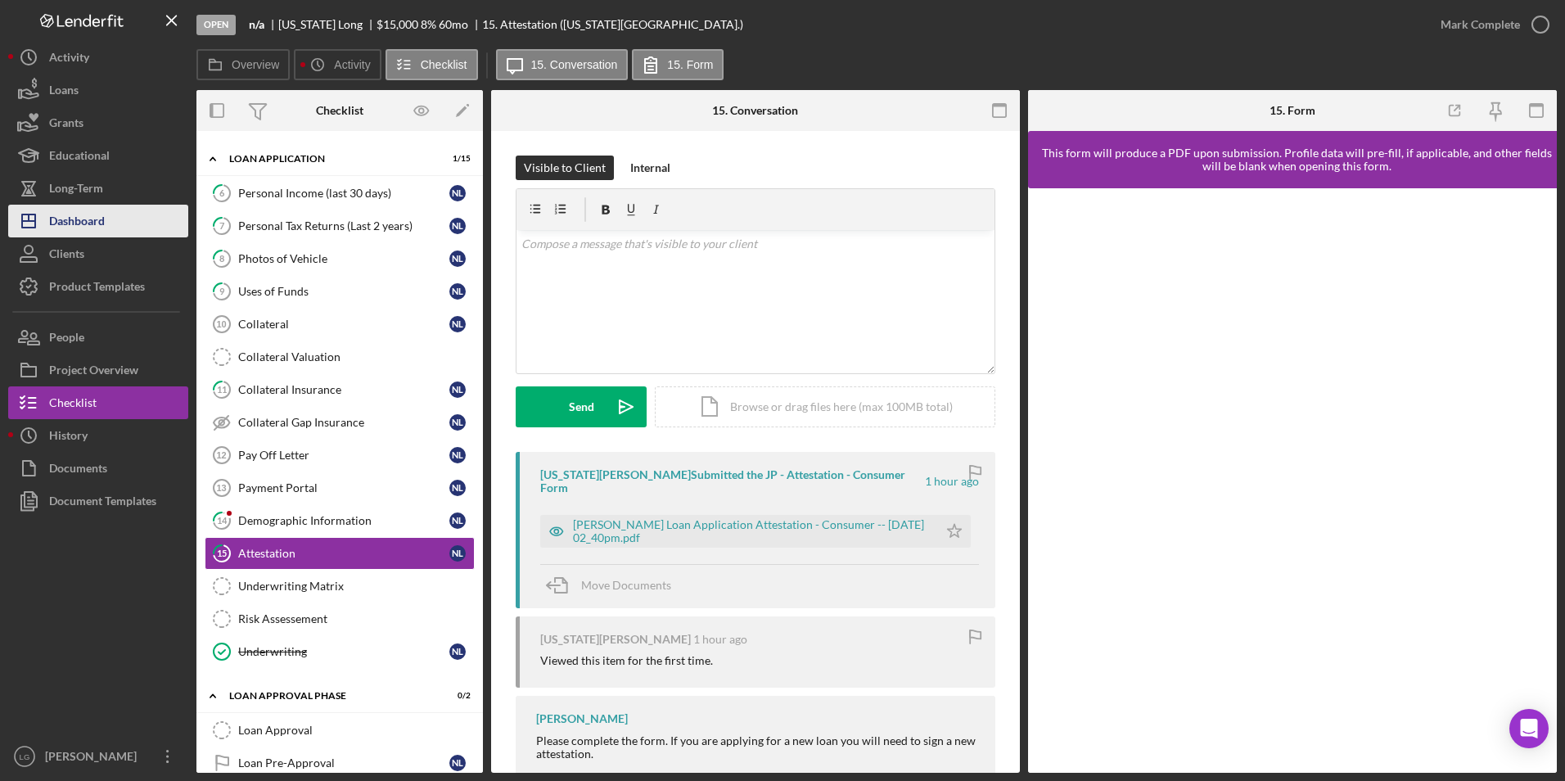
click at [74, 212] on div "Dashboard" at bounding box center [77, 223] width 56 height 37
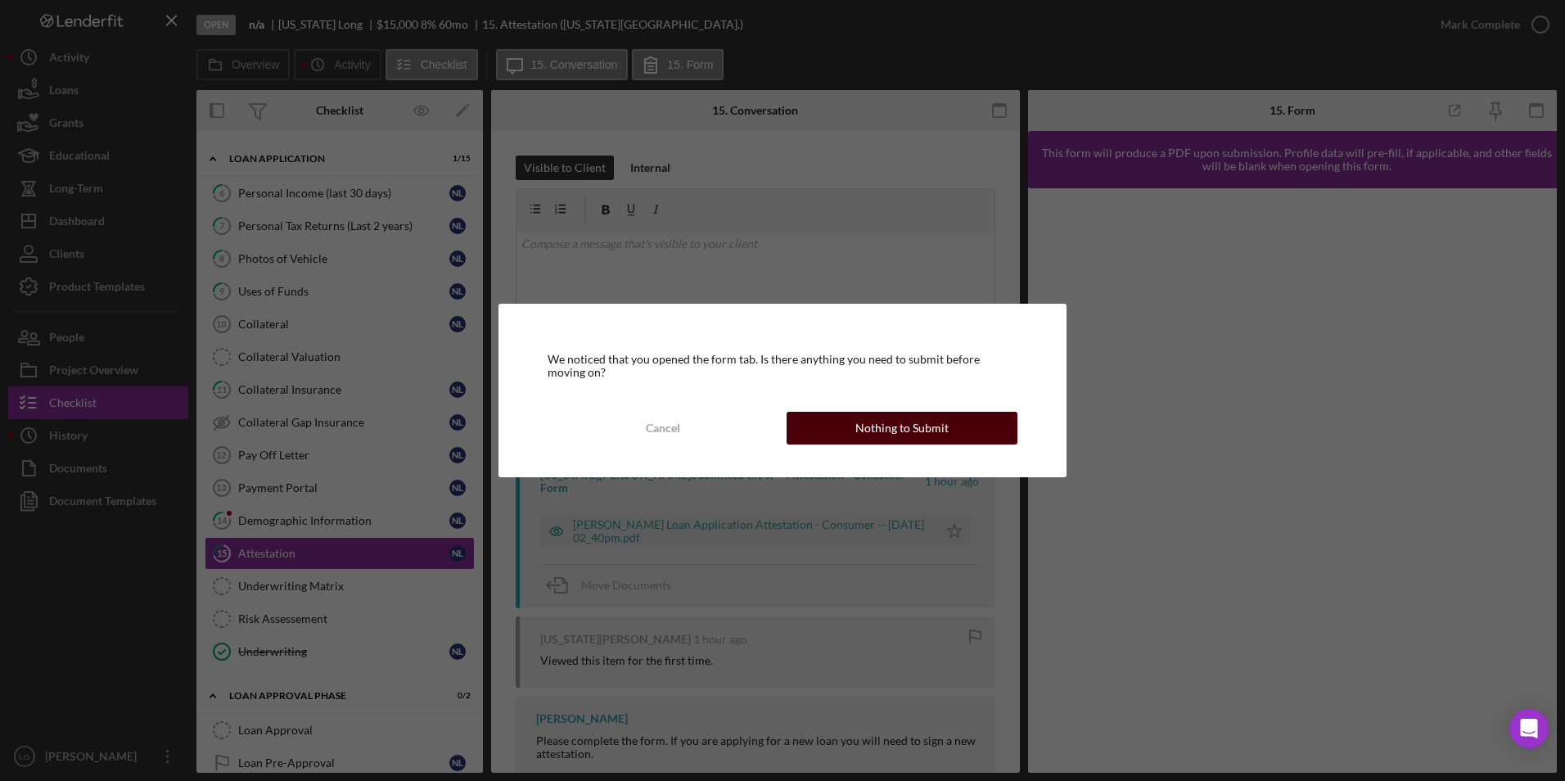
click at [904, 422] on div "Nothing to Submit" at bounding box center [901, 428] width 93 height 33
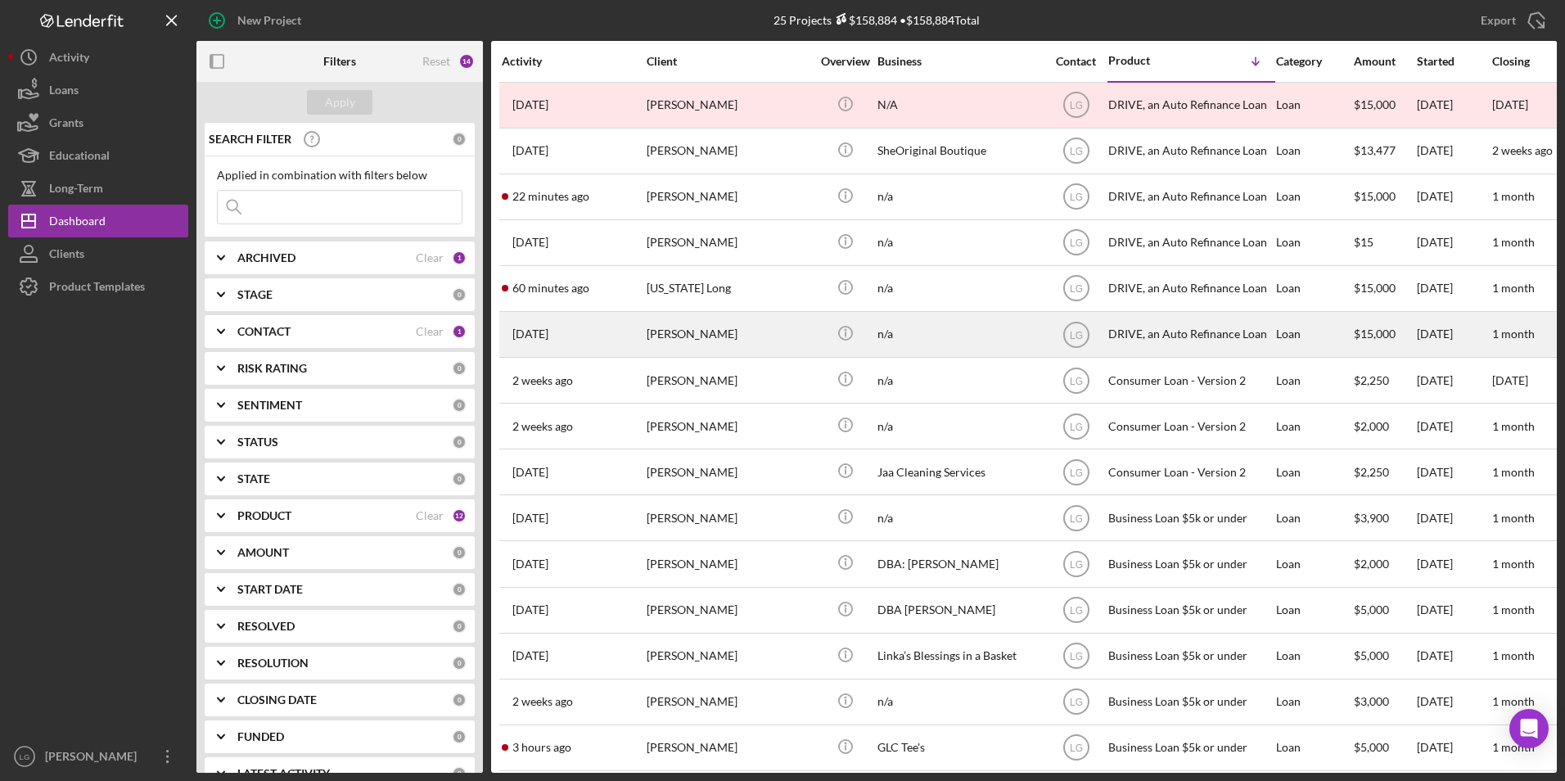
scroll to position [82, 0]
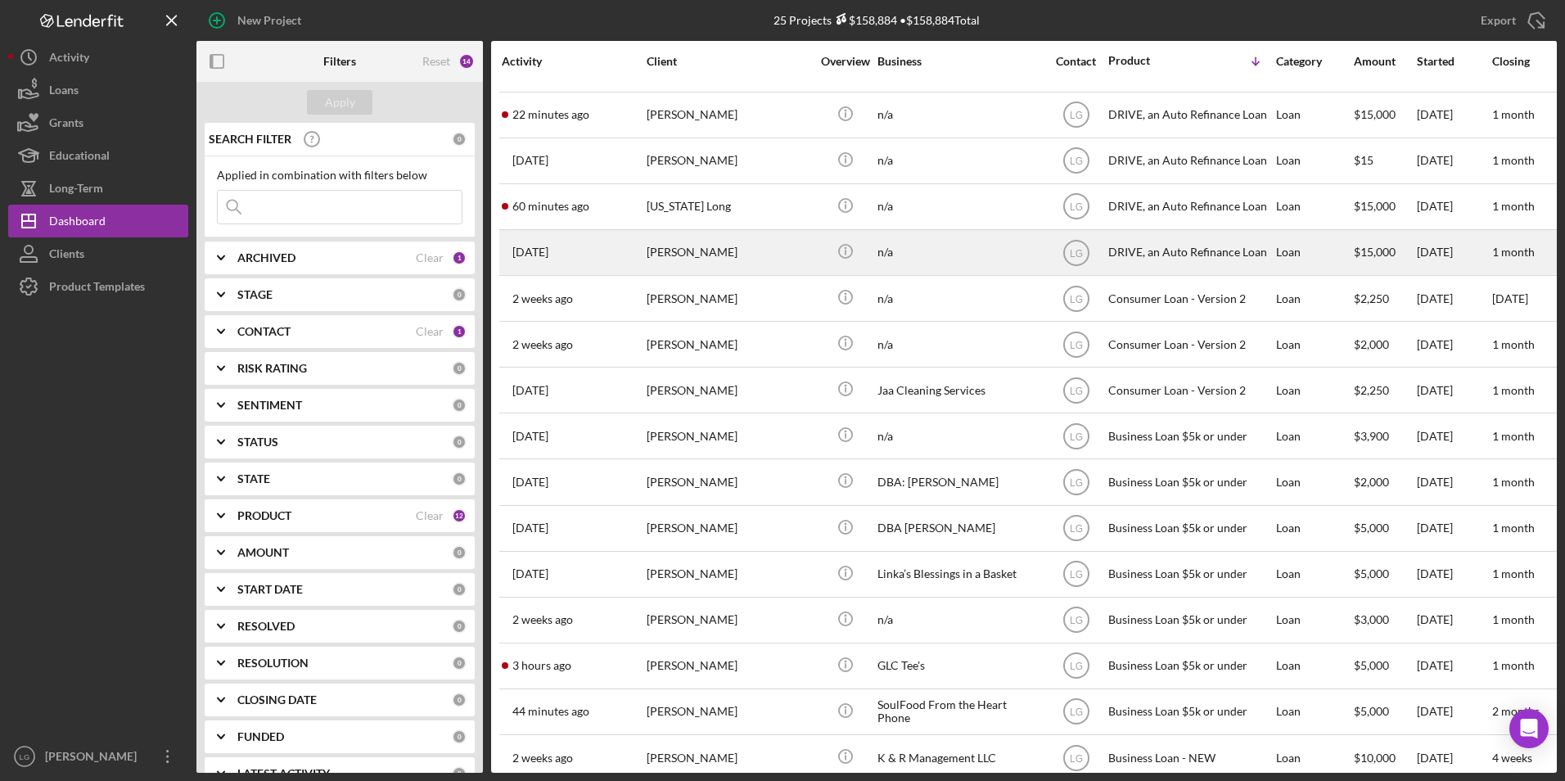
click at [740, 252] on div "Tyrina Goodwin" at bounding box center [729, 252] width 164 height 43
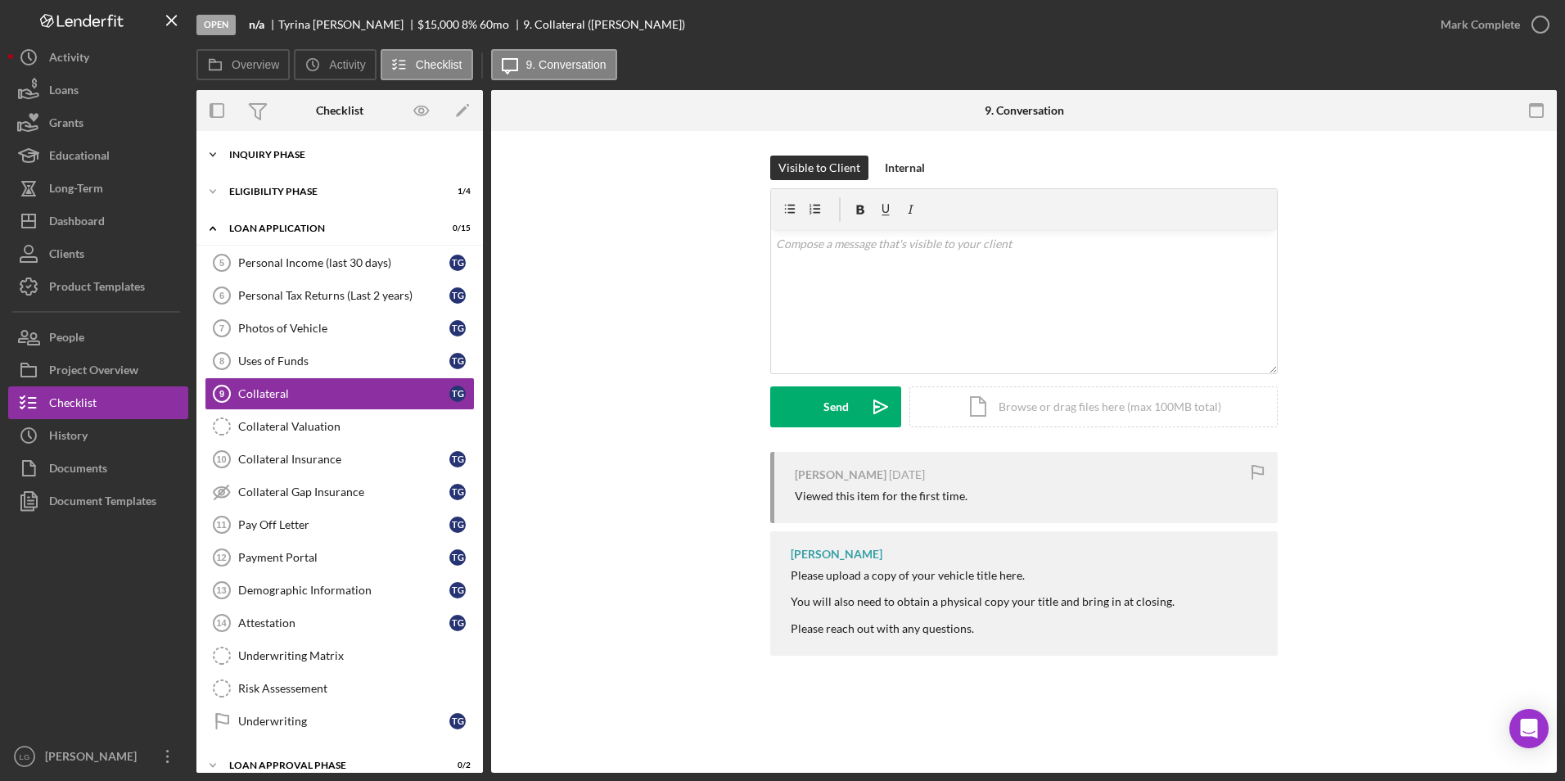
click at [263, 163] on div "Icon/Expander Inquiry Phase 1 / 12" at bounding box center [339, 154] width 286 height 33
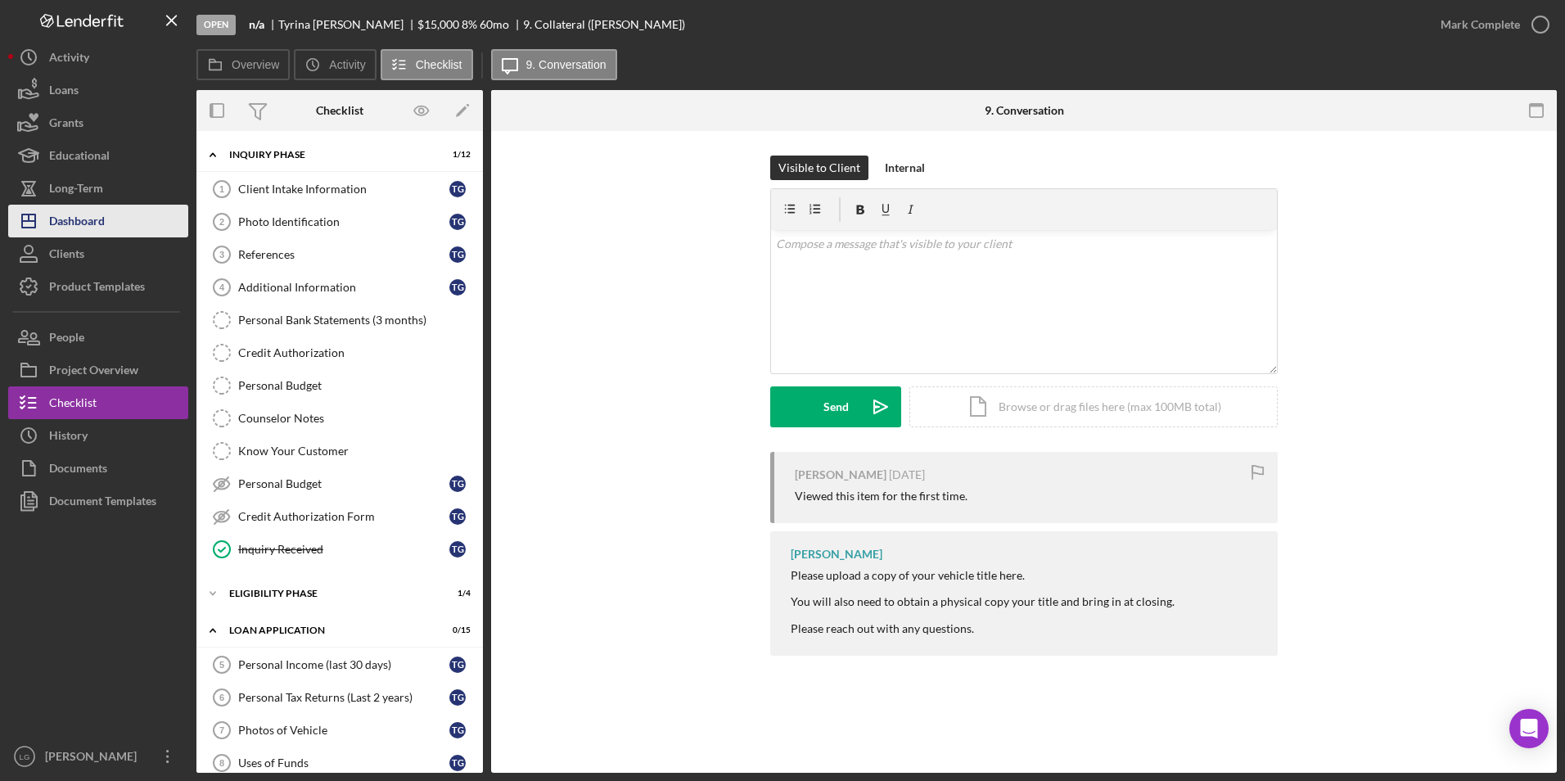
click at [83, 216] on div "Dashboard" at bounding box center [77, 223] width 56 height 37
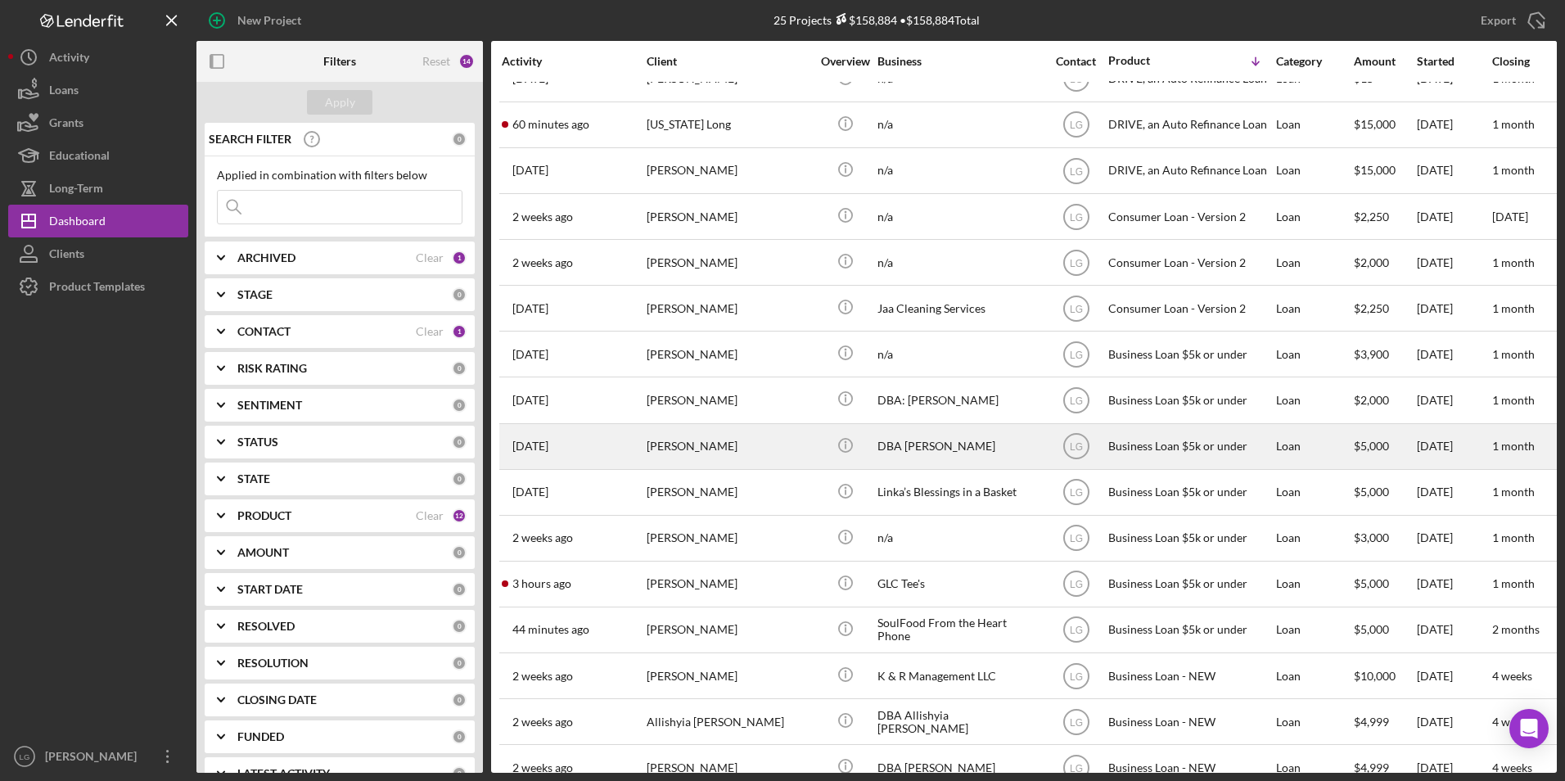
scroll to position [246, 0]
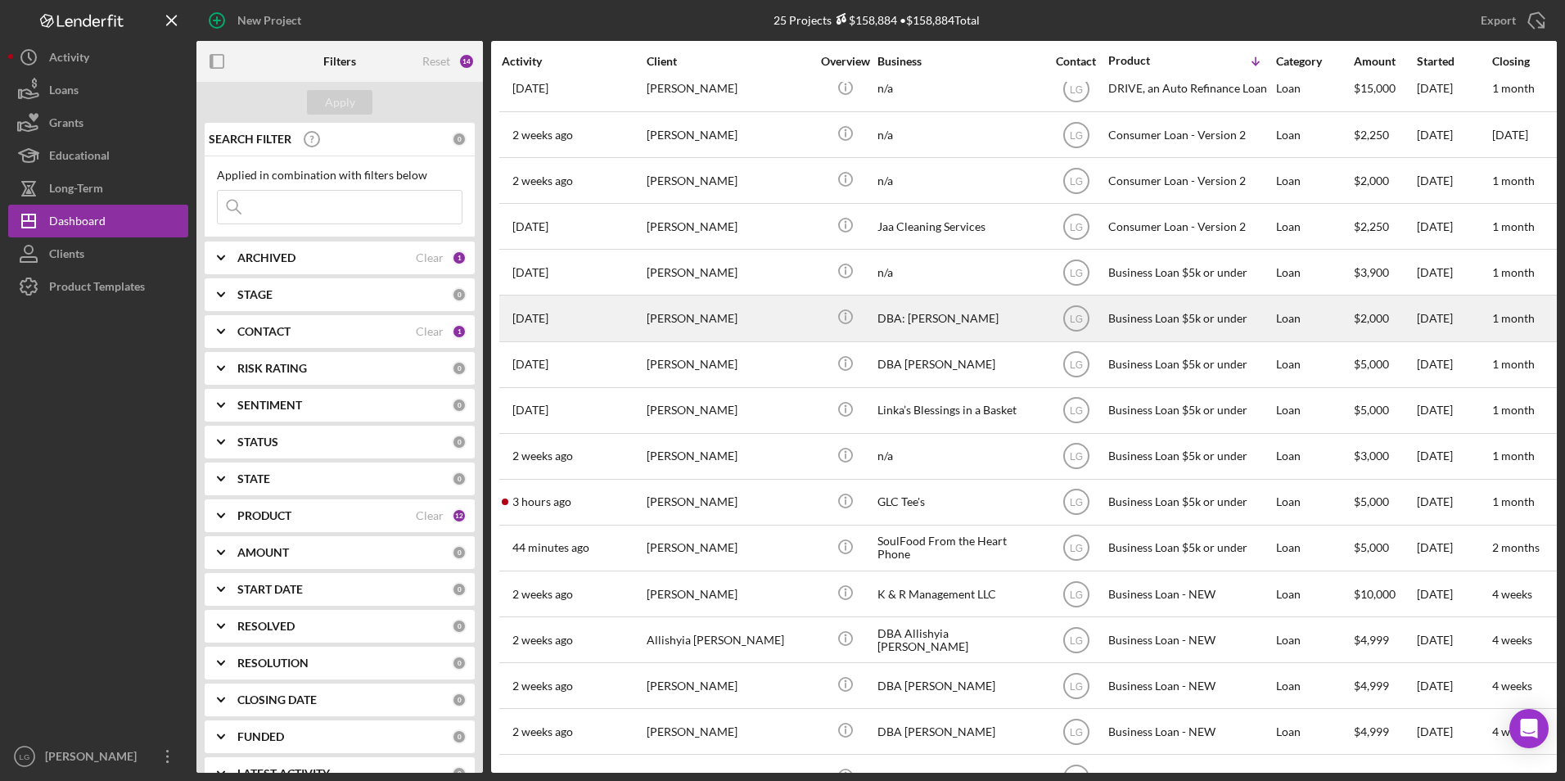
click at [723, 324] on div "Shidya Sullivan" at bounding box center [729, 317] width 164 height 43
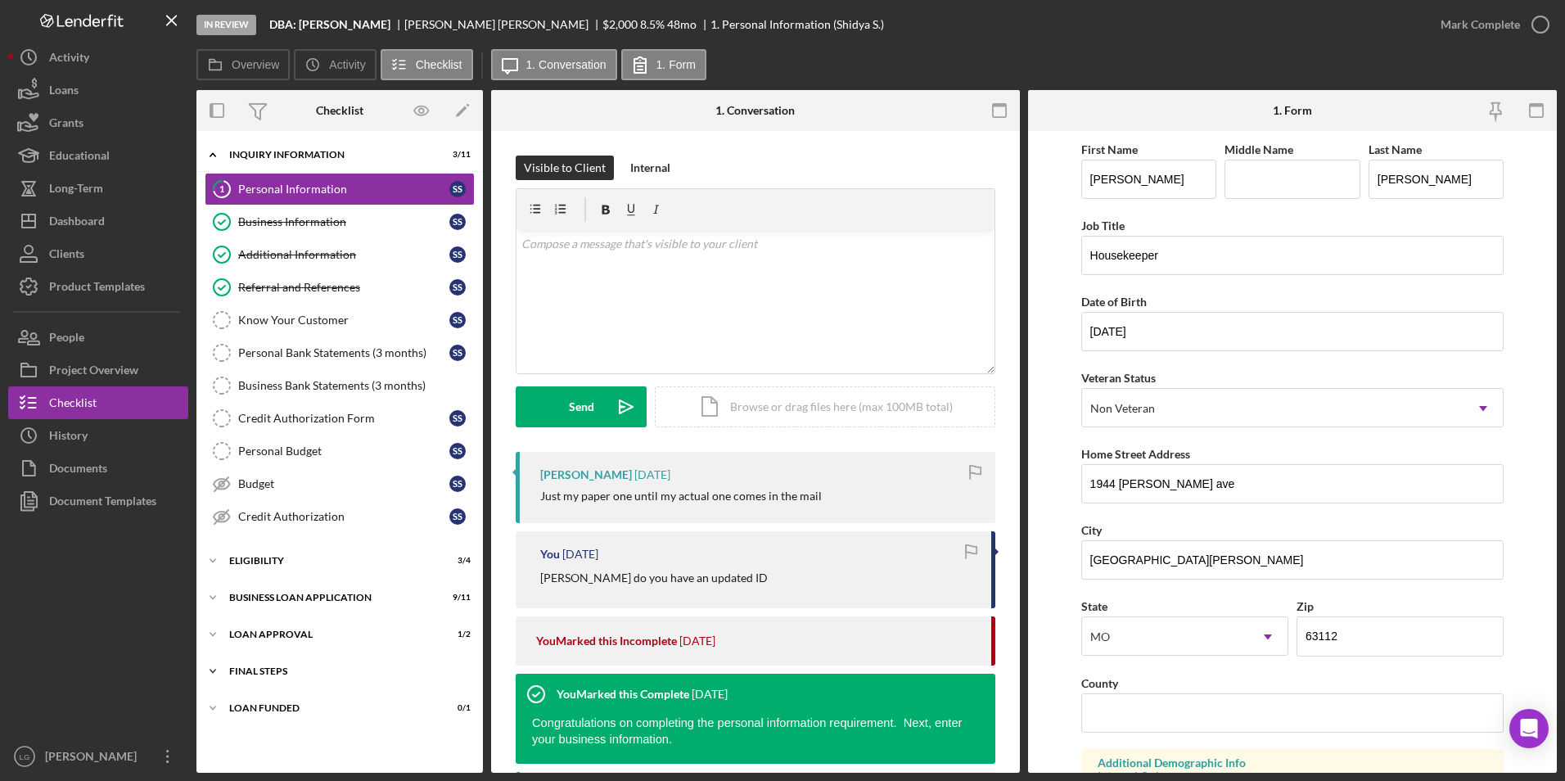
drag, startPoint x: 259, startPoint y: 703, endPoint x: 262, endPoint y: 663, distance: 40.2
click at [259, 700] on div "Icon/Expander LOAN FUNDED 0 / 1" at bounding box center [339, 708] width 286 height 33
click at [263, 660] on div "Icon/Expander Final Steps 5 / 13" at bounding box center [339, 671] width 286 height 33
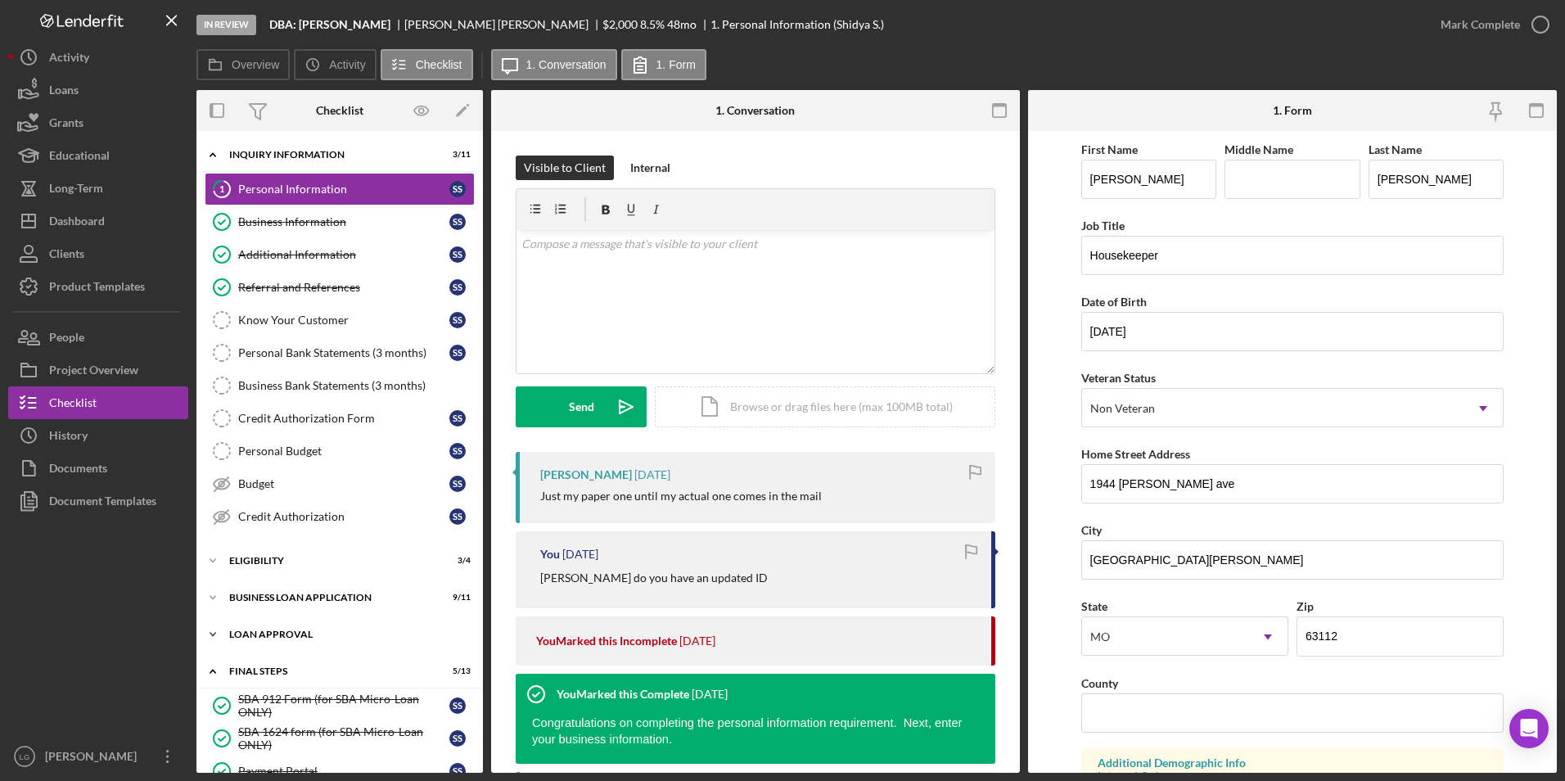
click at [268, 635] on div "Loan Approval" at bounding box center [345, 634] width 233 height 10
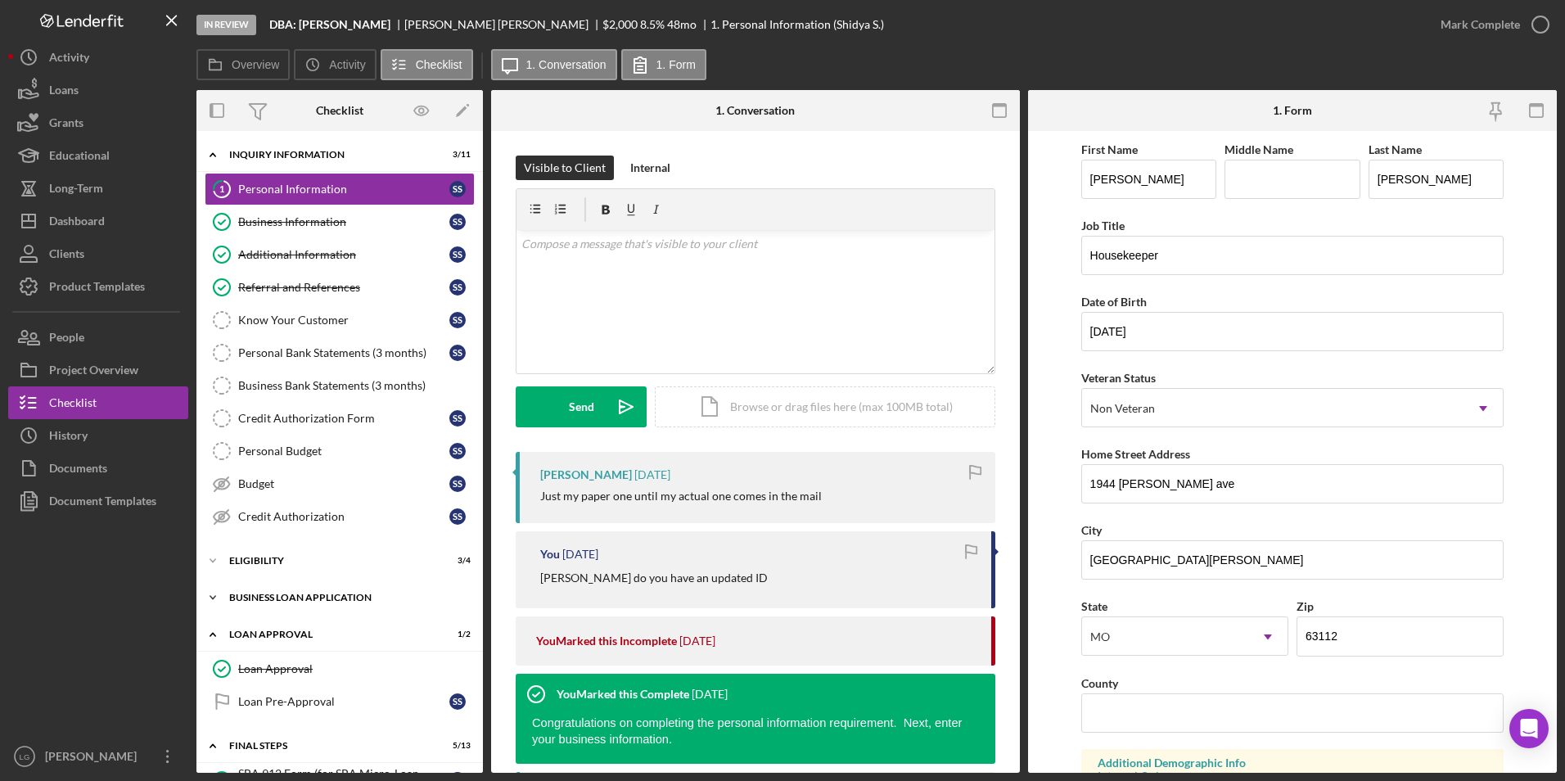
click at [268, 612] on div "Icon/Expander BUSINESS LOAN APPLICATION 9 / 11" at bounding box center [339, 597] width 286 height 33
click at [273, 561] on div "Eligibility" at bounding box center [345, 561] width 233 height 10
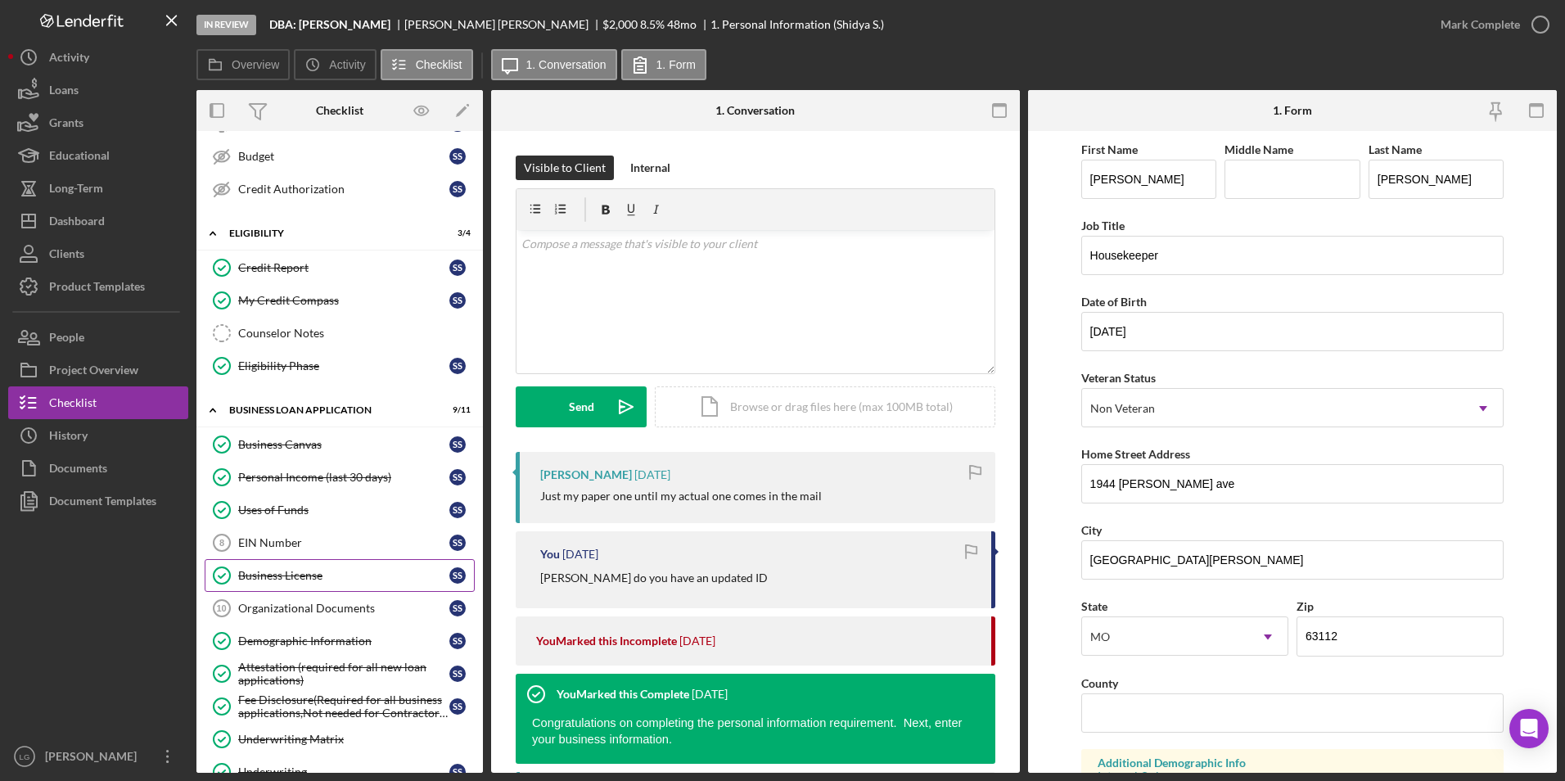
scroll to position [573, 0]
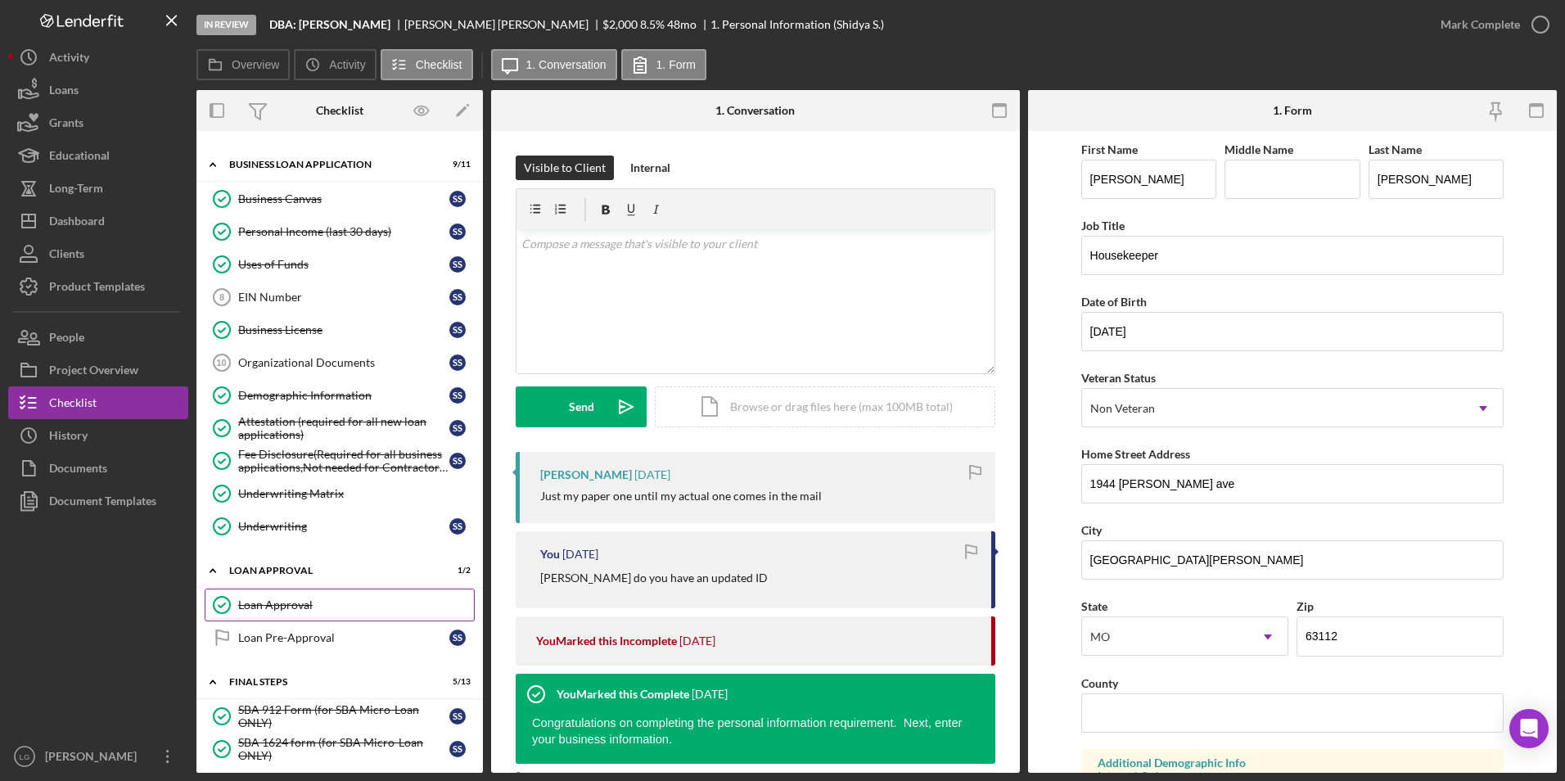
click at [314, 593] on link "Loan Approval Loan Approval" at bounding box center [340, 604] width 270 height 33
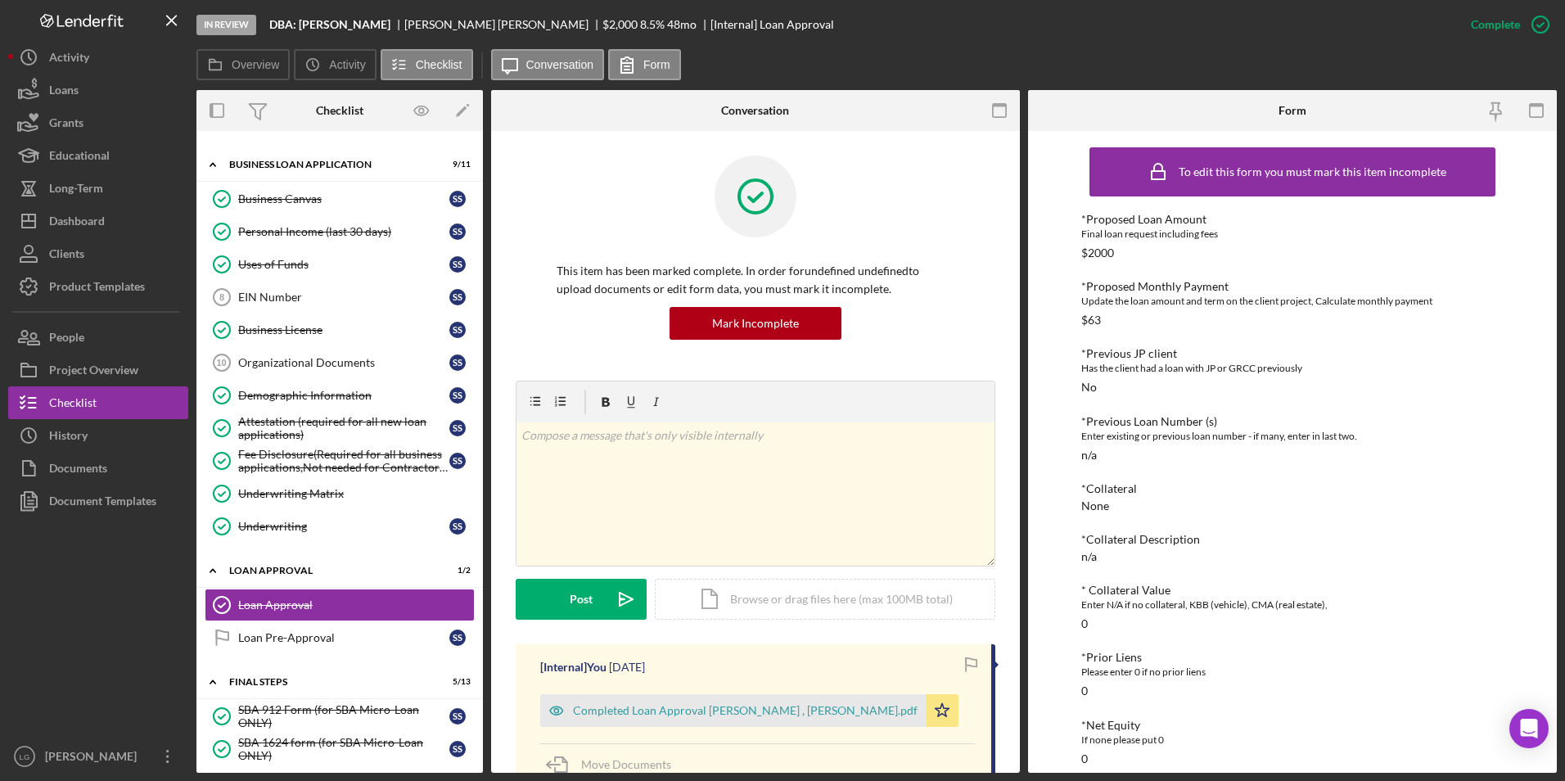
scroll to position [327, 0]
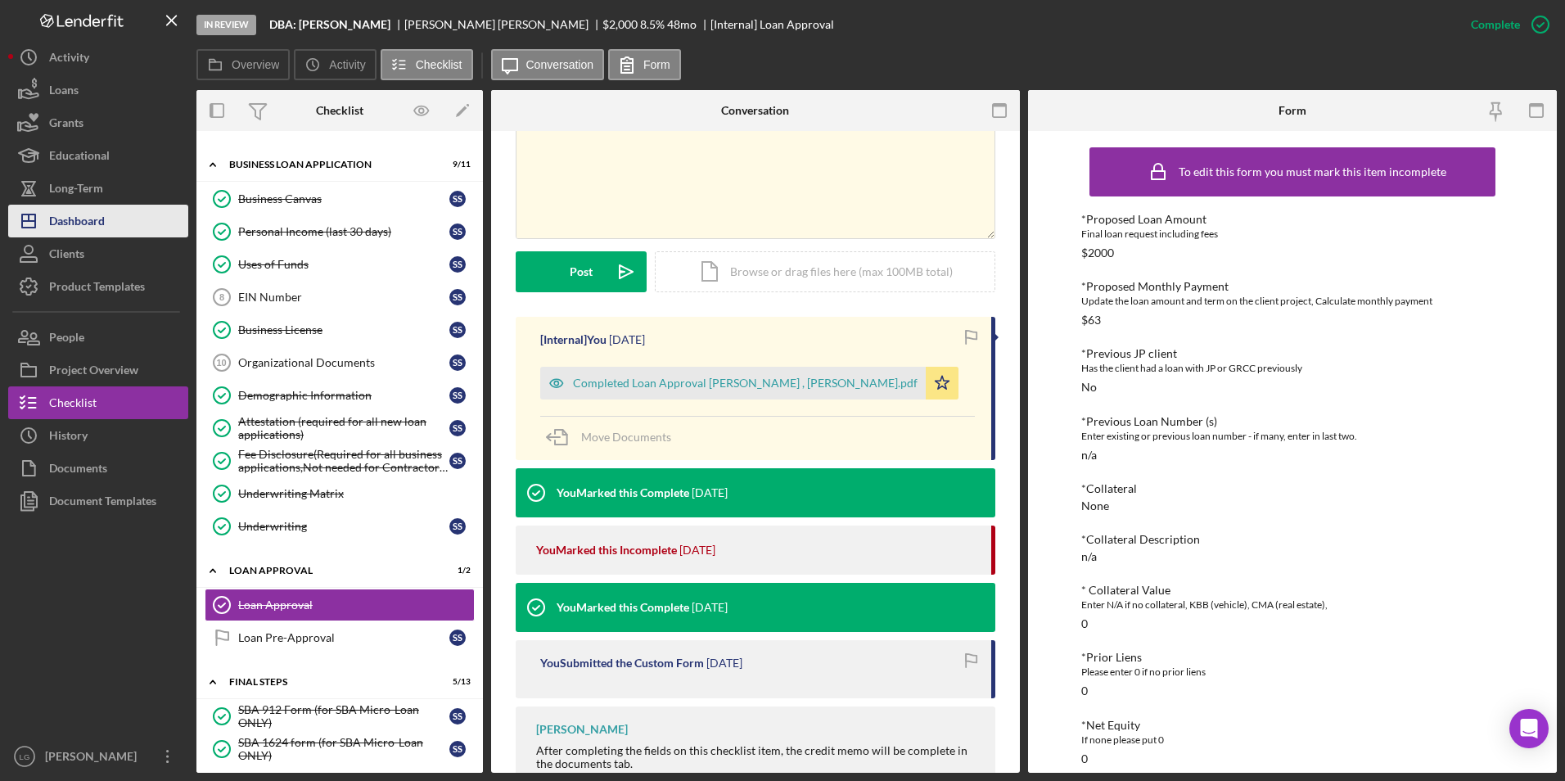
click at [101, 223] on div "Dashboard" at bounding box center [77, 223] width 56 height 37
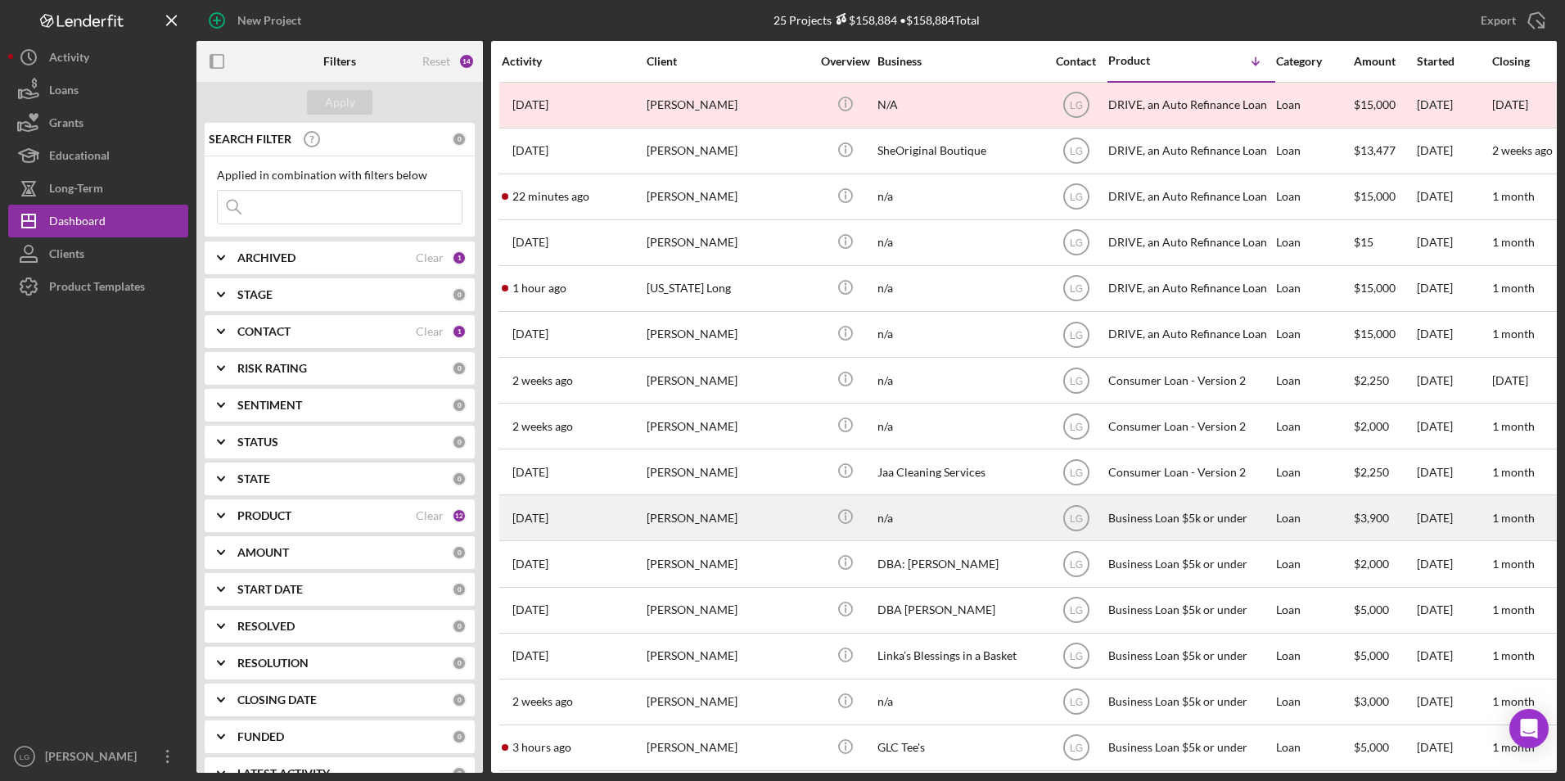
scroll to position [164, 0]
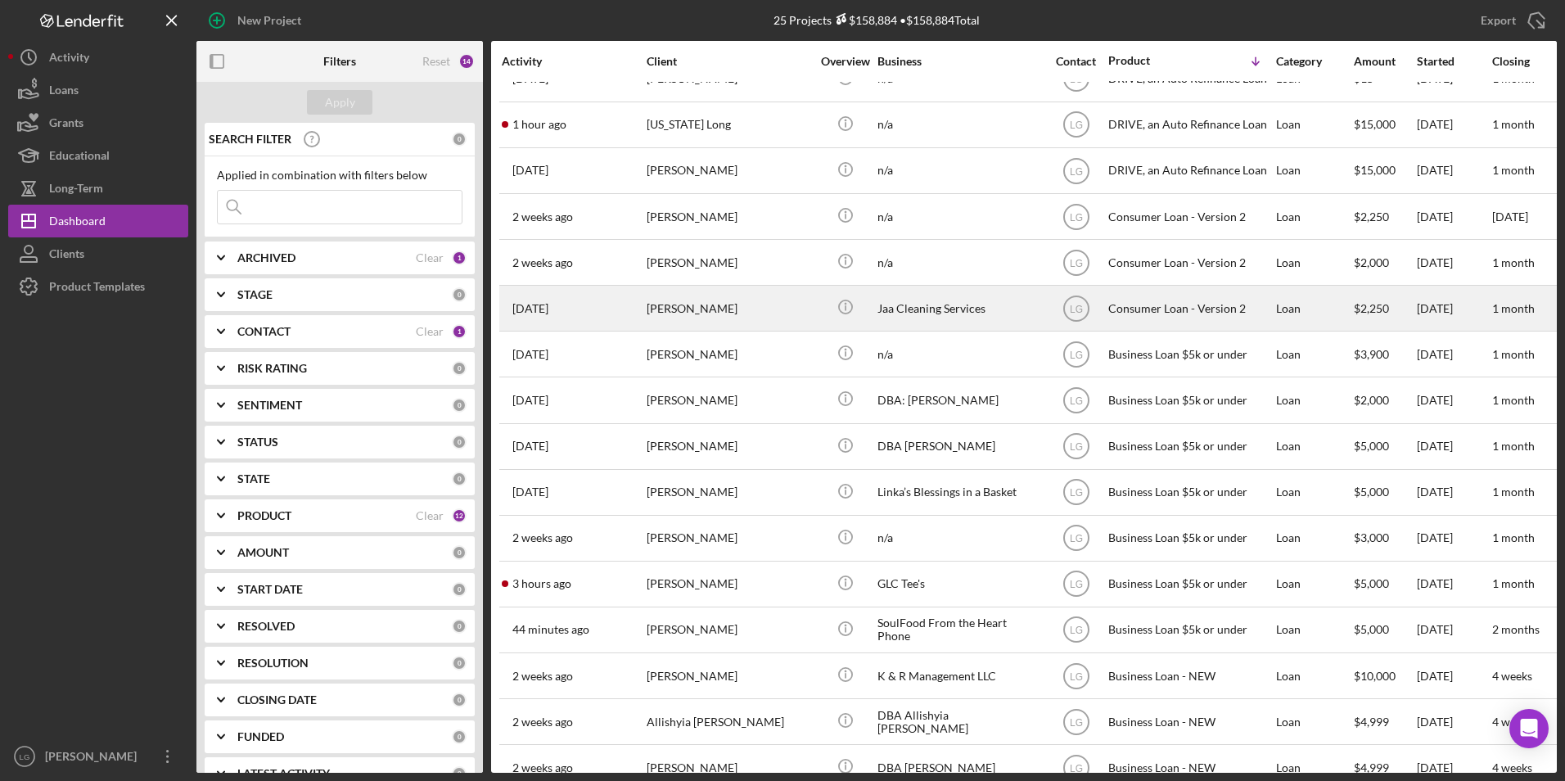
click at [668, 309] on div "[PERSON_NAME]" at bounding box center [729, 307] width 164 height 43
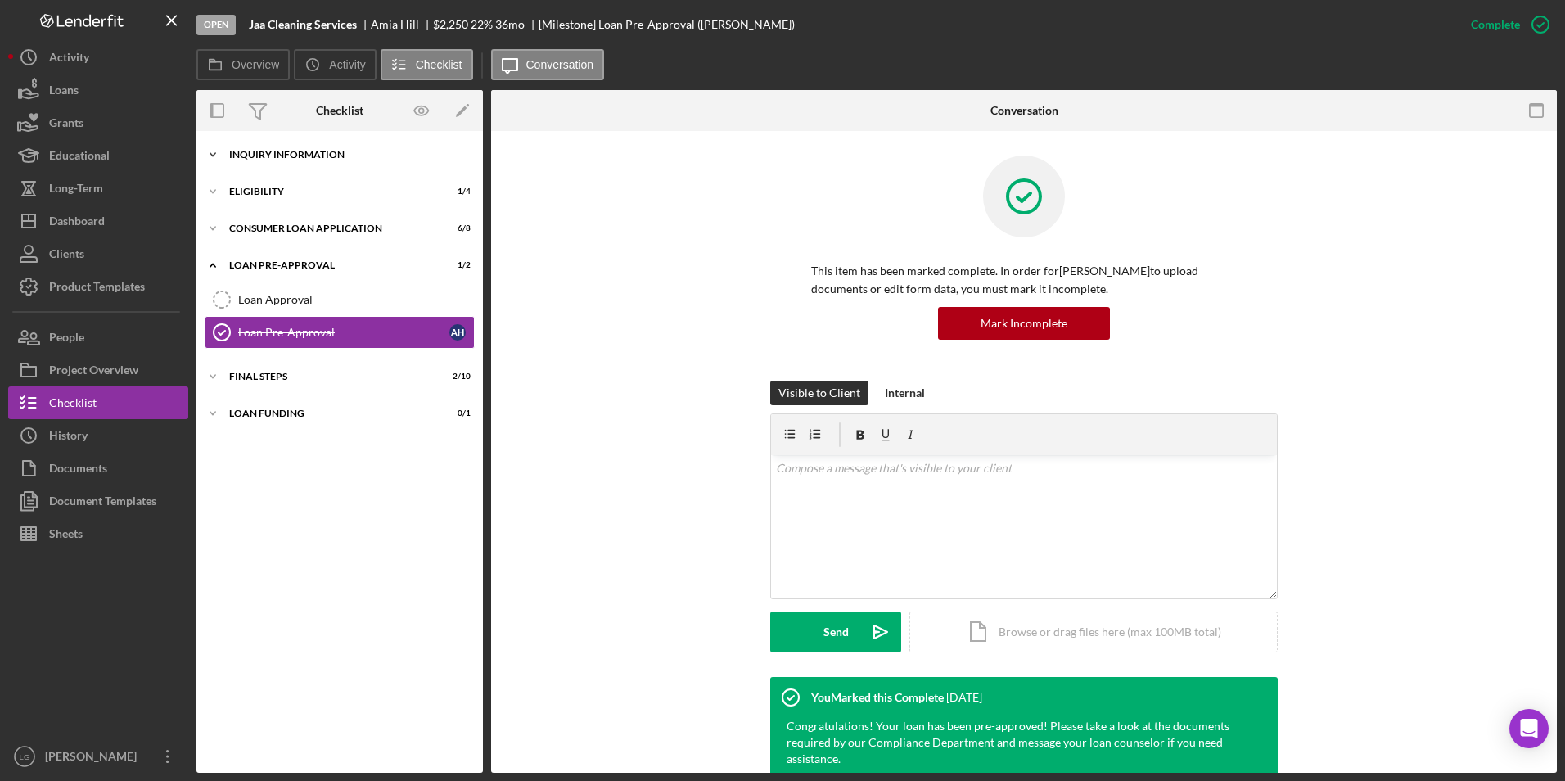
click at [243, 153] on div "Inquiry Information" at bounding box center [345, 155] width 233 height 10
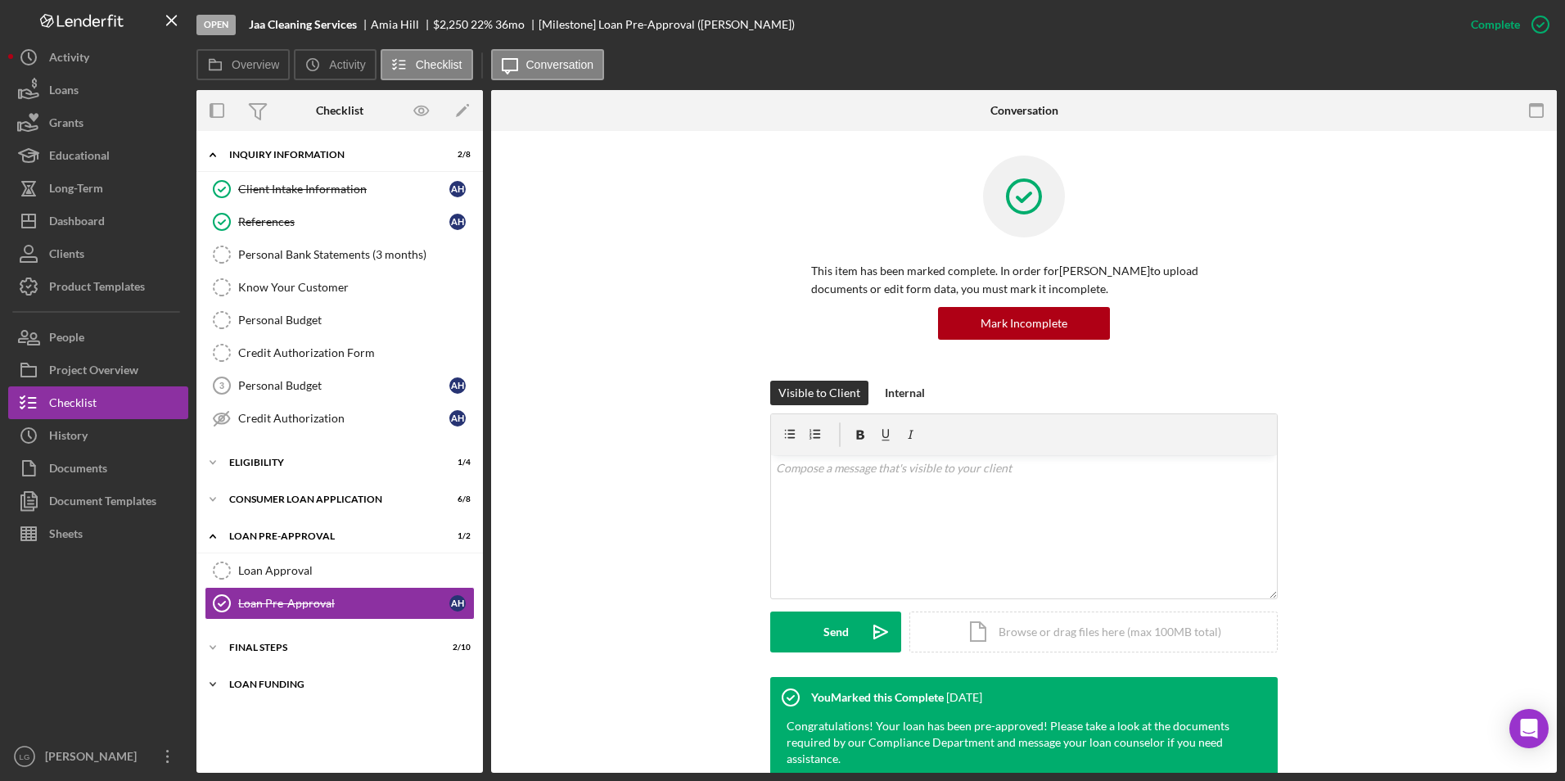
click at [258, 681] on div "Loan Funding" at bounding box center [345, 684] width 233 height 10
click at [263, 641] on div "Icon/Expander FINAL STEPS 2 / 10" at bounding box center [339, 647] width 286 height 33
click at [263, 557] on link "Loan Approval Loan Approval" at bounding box center [340, 570] width 270 height 33
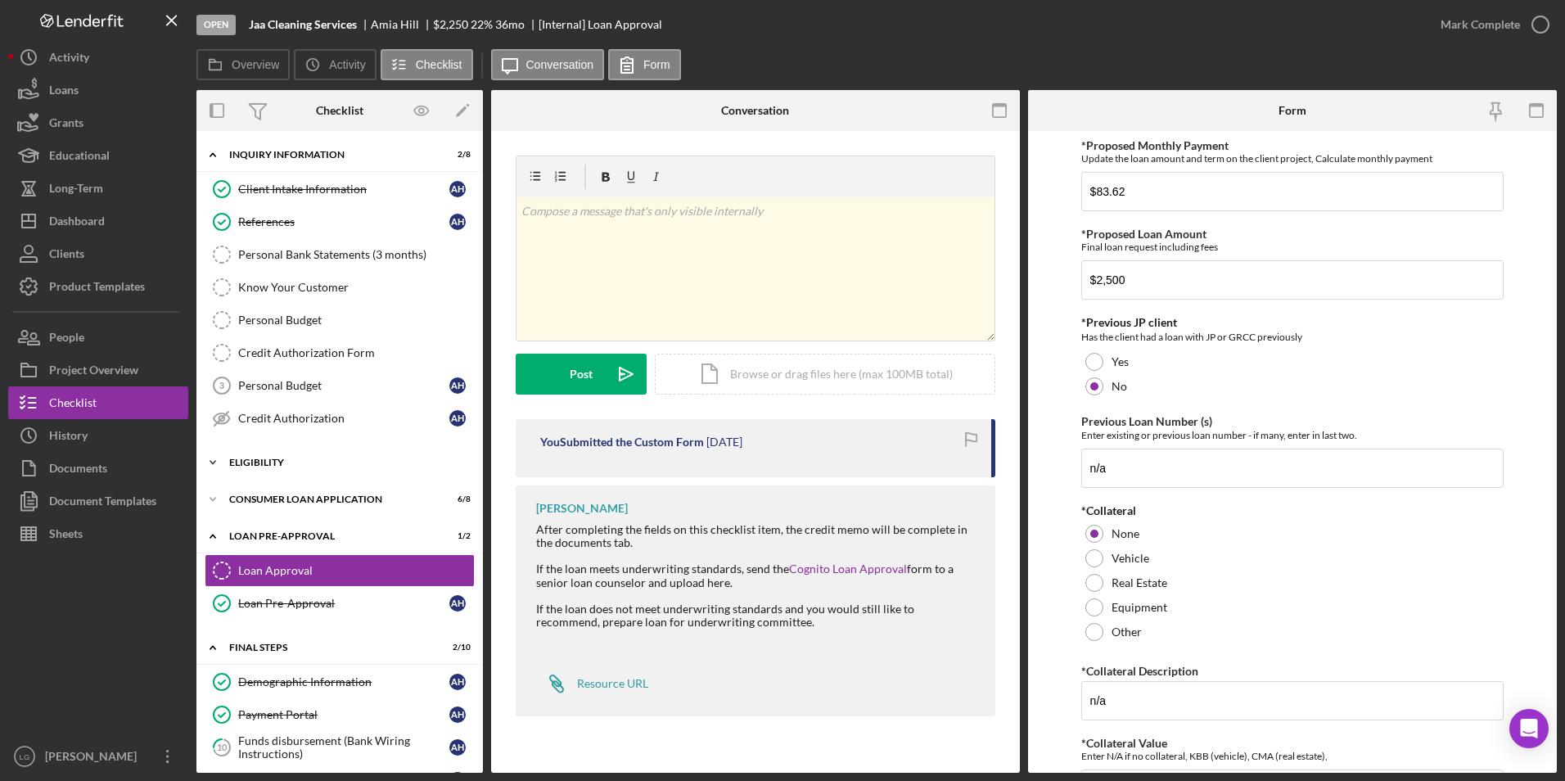
click at [259, 458] on div "Eligibility" at bounding box center [345, 463] width 233 height 10
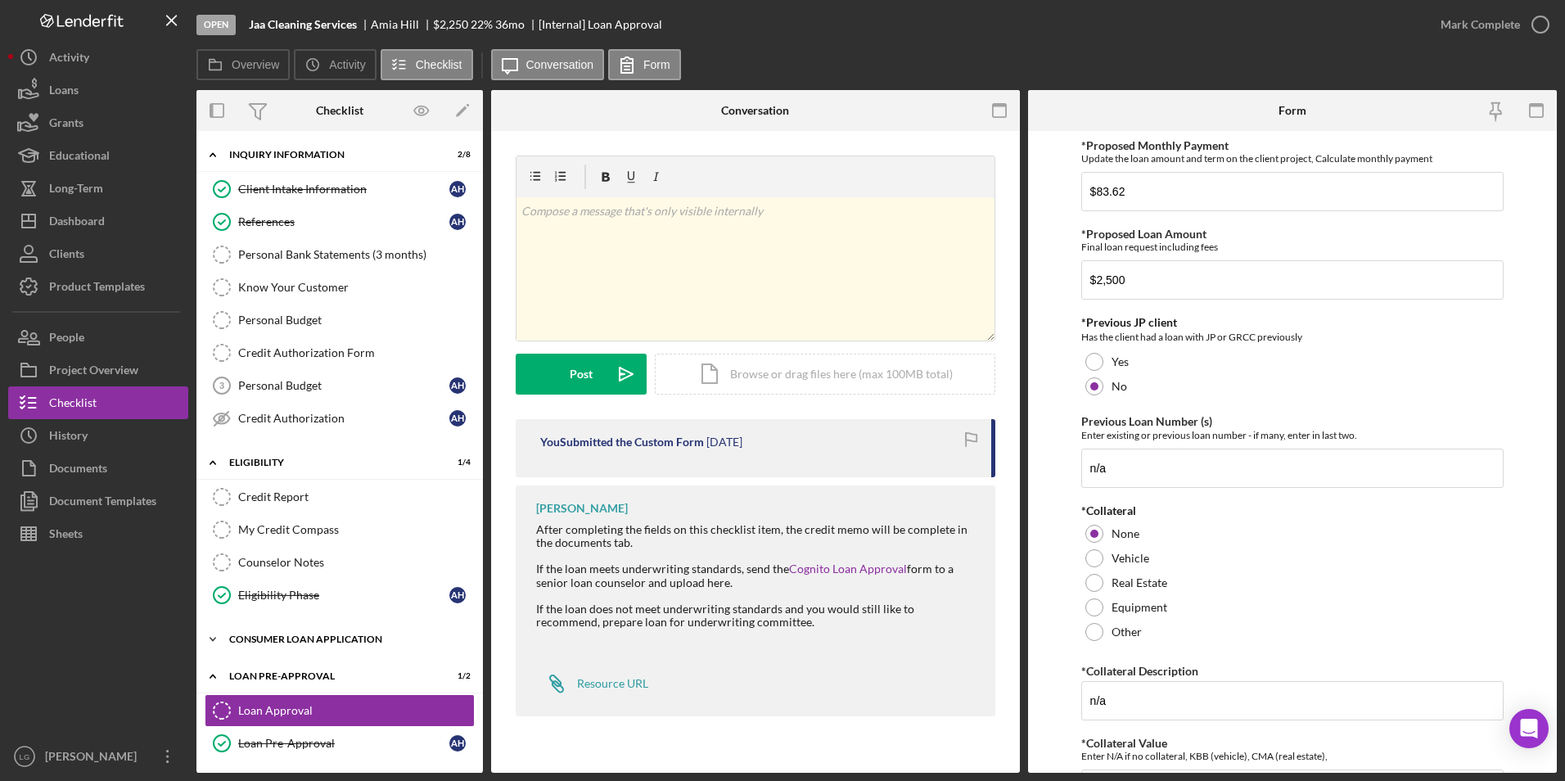
click at [282, 642] on div "Consumer Loan Application" at bounding box center [345, 639] width 233 height 10
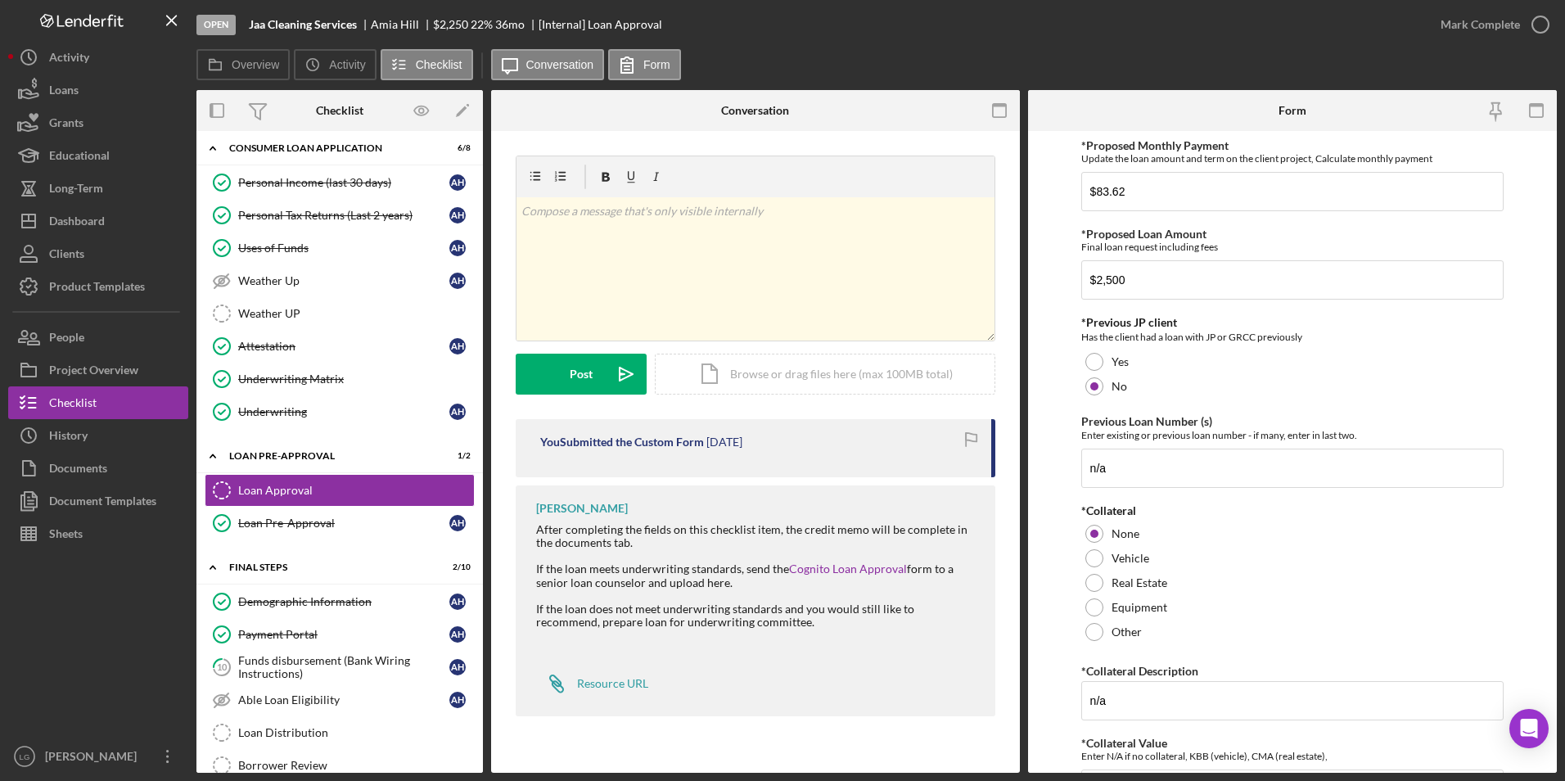
scroll to position [655, 0]
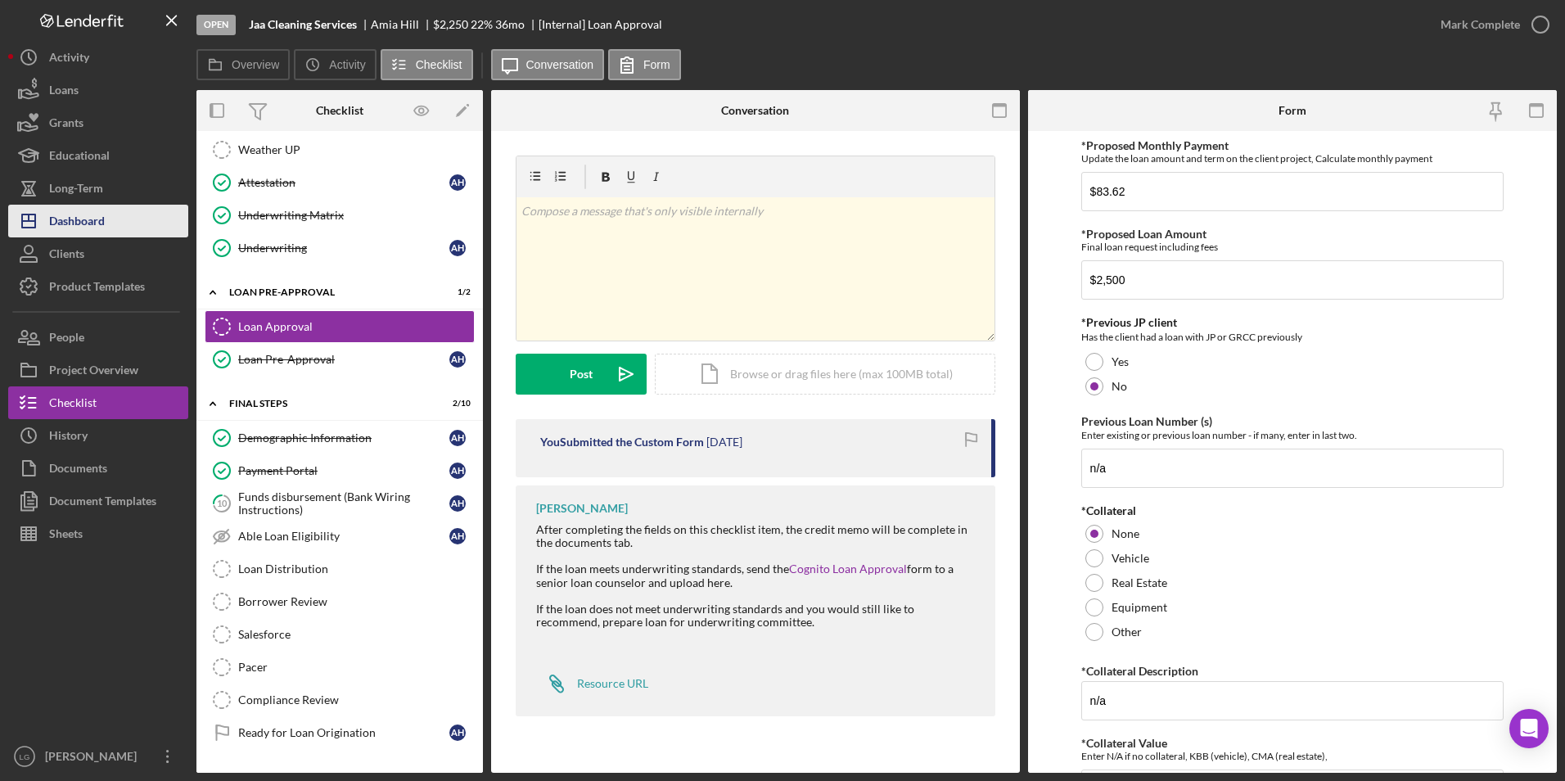
drag, startPoint x: 71, startPoint y: 222, endPoint x: 80, endPoint y: 212, distance: 13.3
click at [70, 222] on div "Dashboard" at bounding box center [77, 223] width 56 height 37
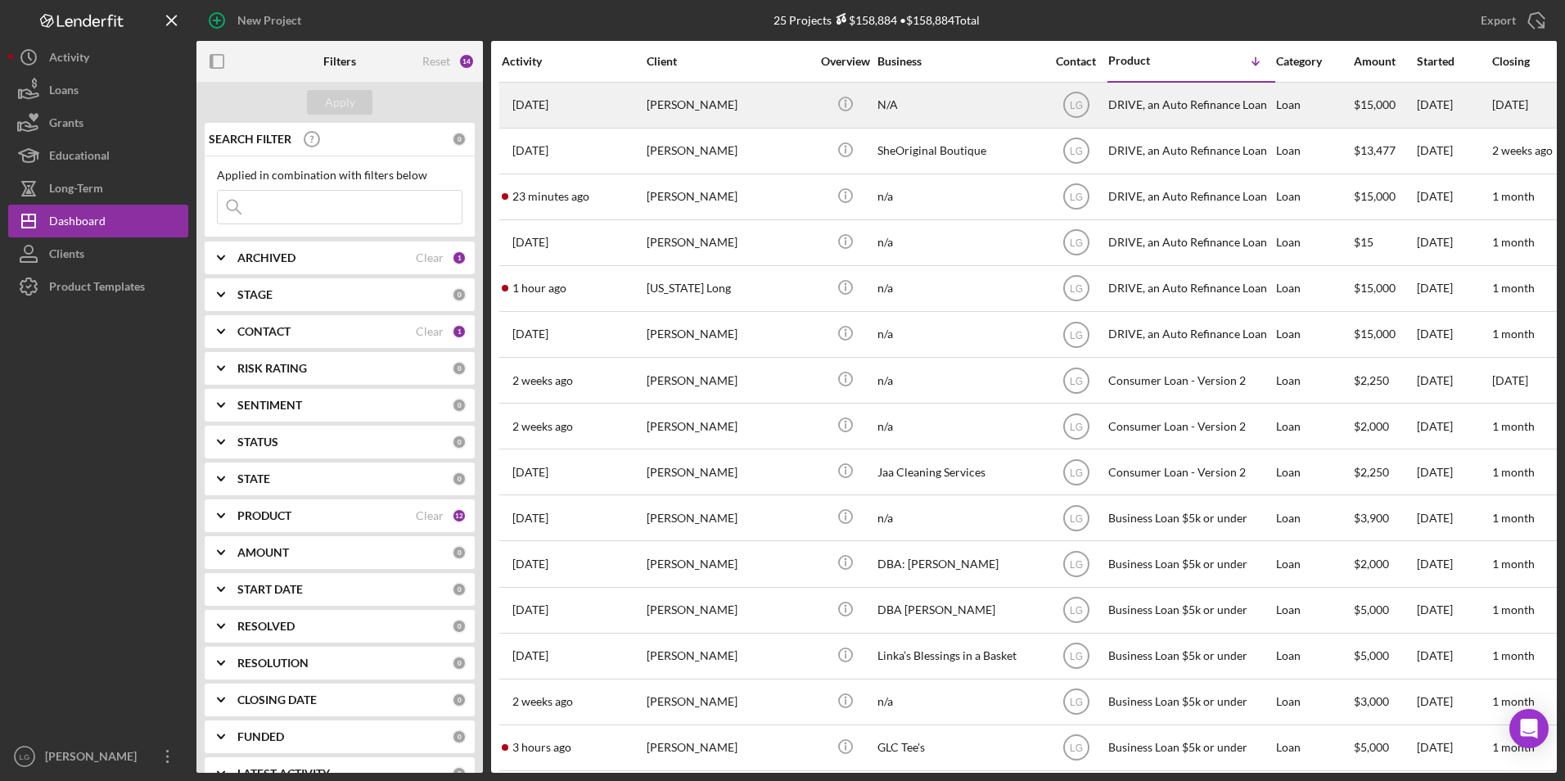
click at [777, 115] on div "Keairra Shelton" at bounding box center [729, 104] width 164 height 43
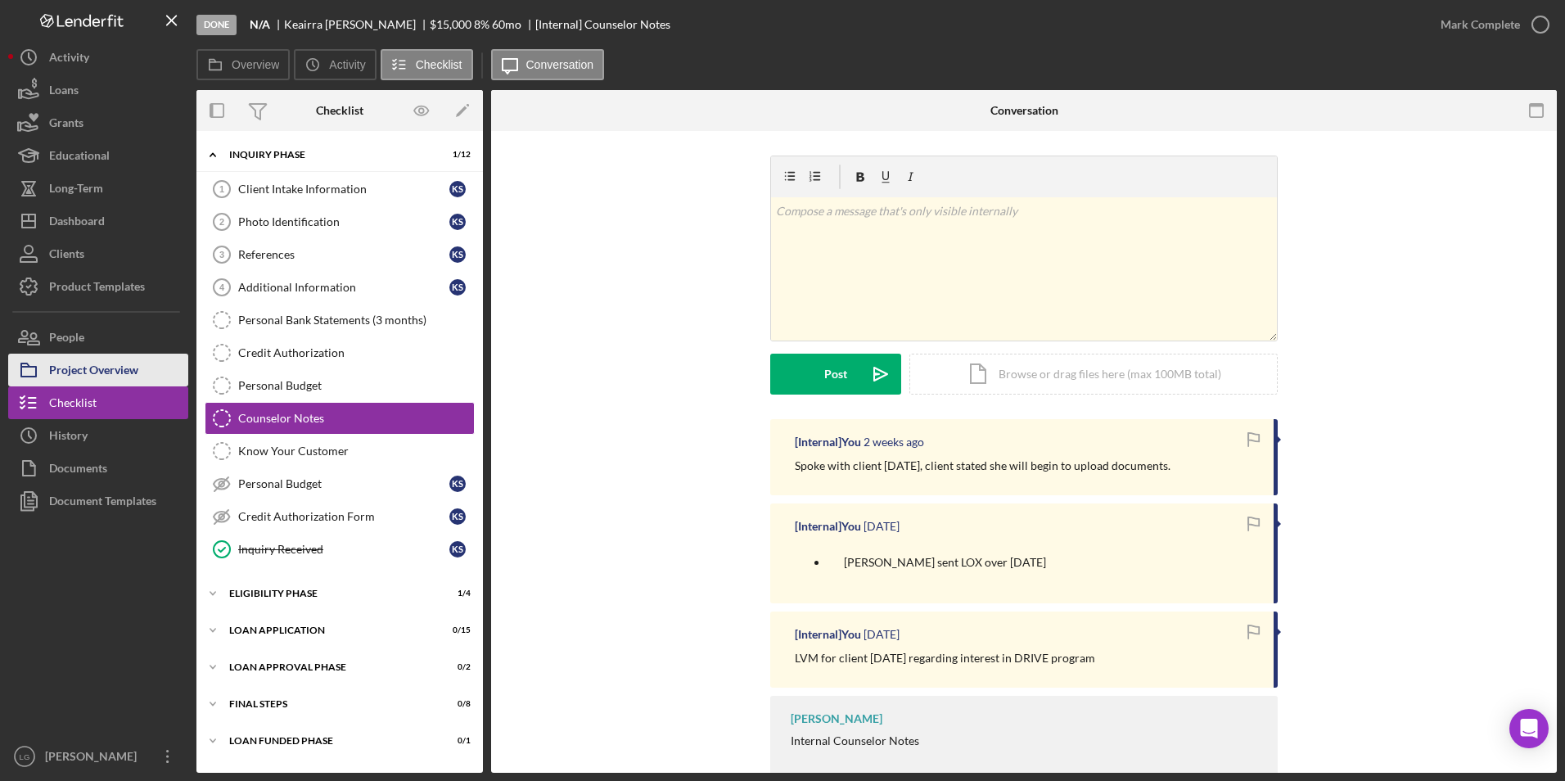
click at [99, 370] on div "Project Overview" at bounding box center [93, 372] width 89 height 37
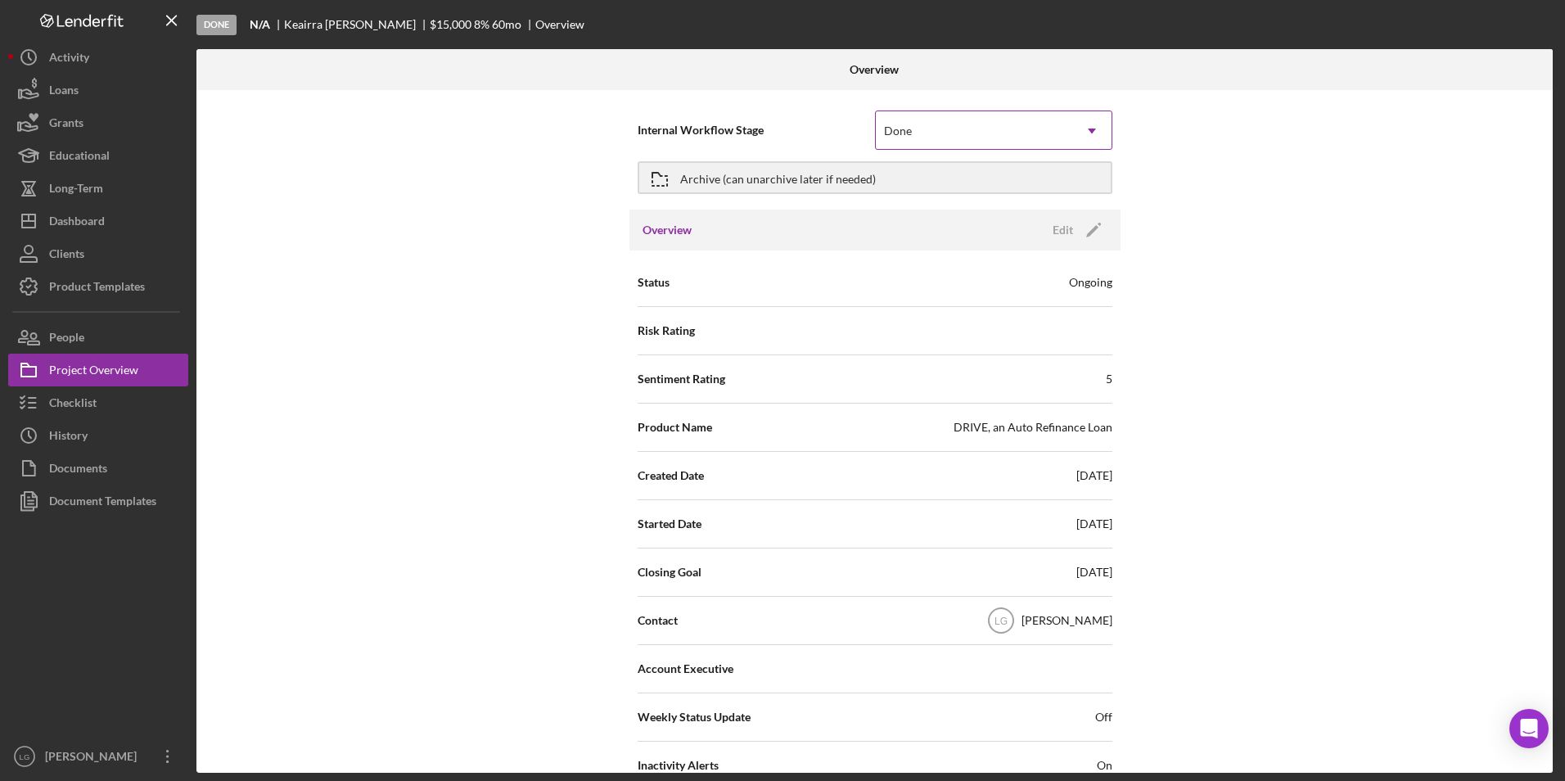
drag, startPoint x: 938, startPoint y: 119, endPoint x: 944, endPoint y: 129, distance: 11.8
click at [938, 119] on div "Done" at bounding box center [974, 131] width 196 height 38
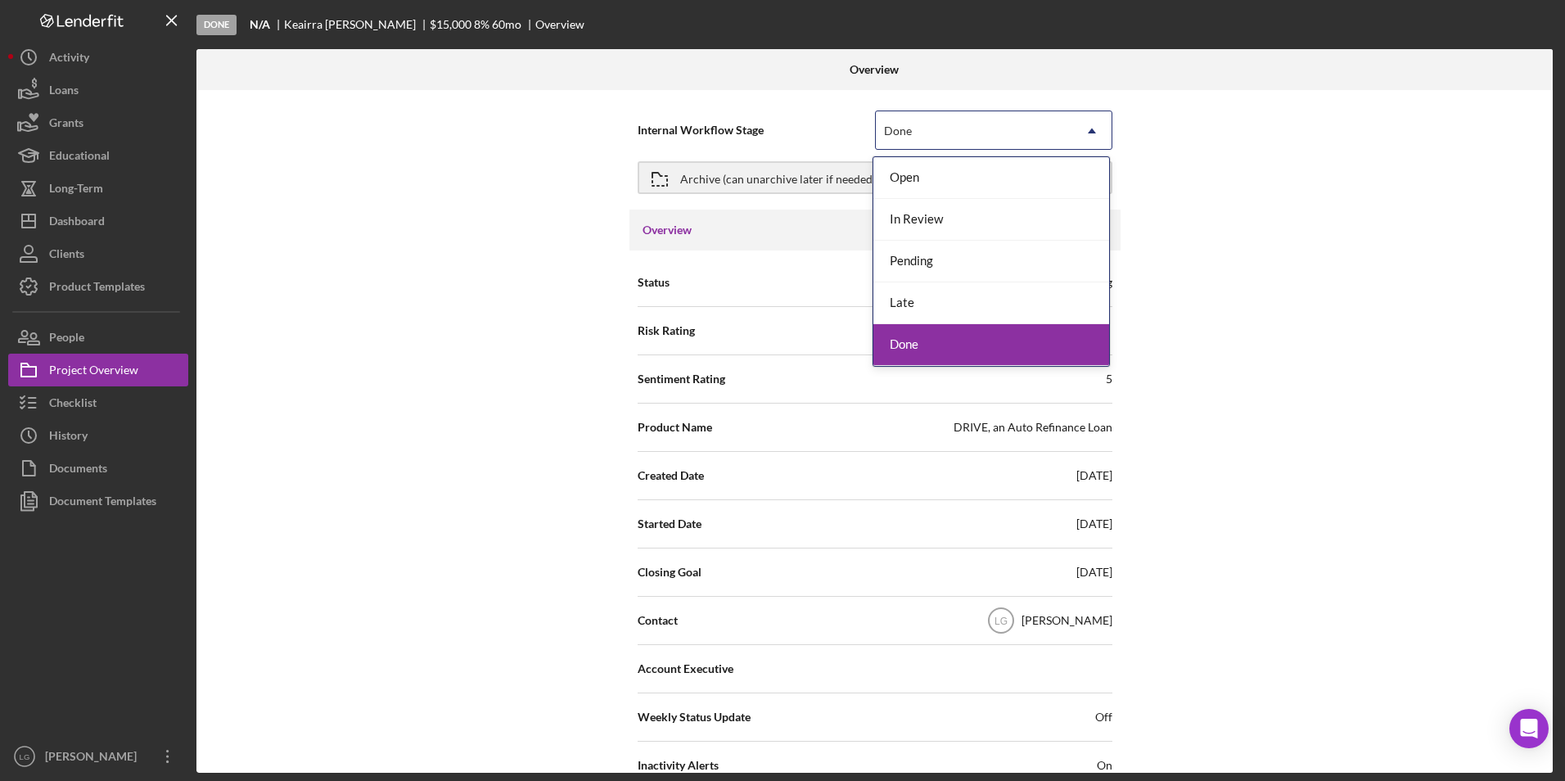
drag, startPoint x: 933, startPoint y: 339, endPoint x: 916, endPoint y: 305, distance: 37.7
click at [933, 340] on div "Done" at bounding box center [991, 345] width 236 height 42
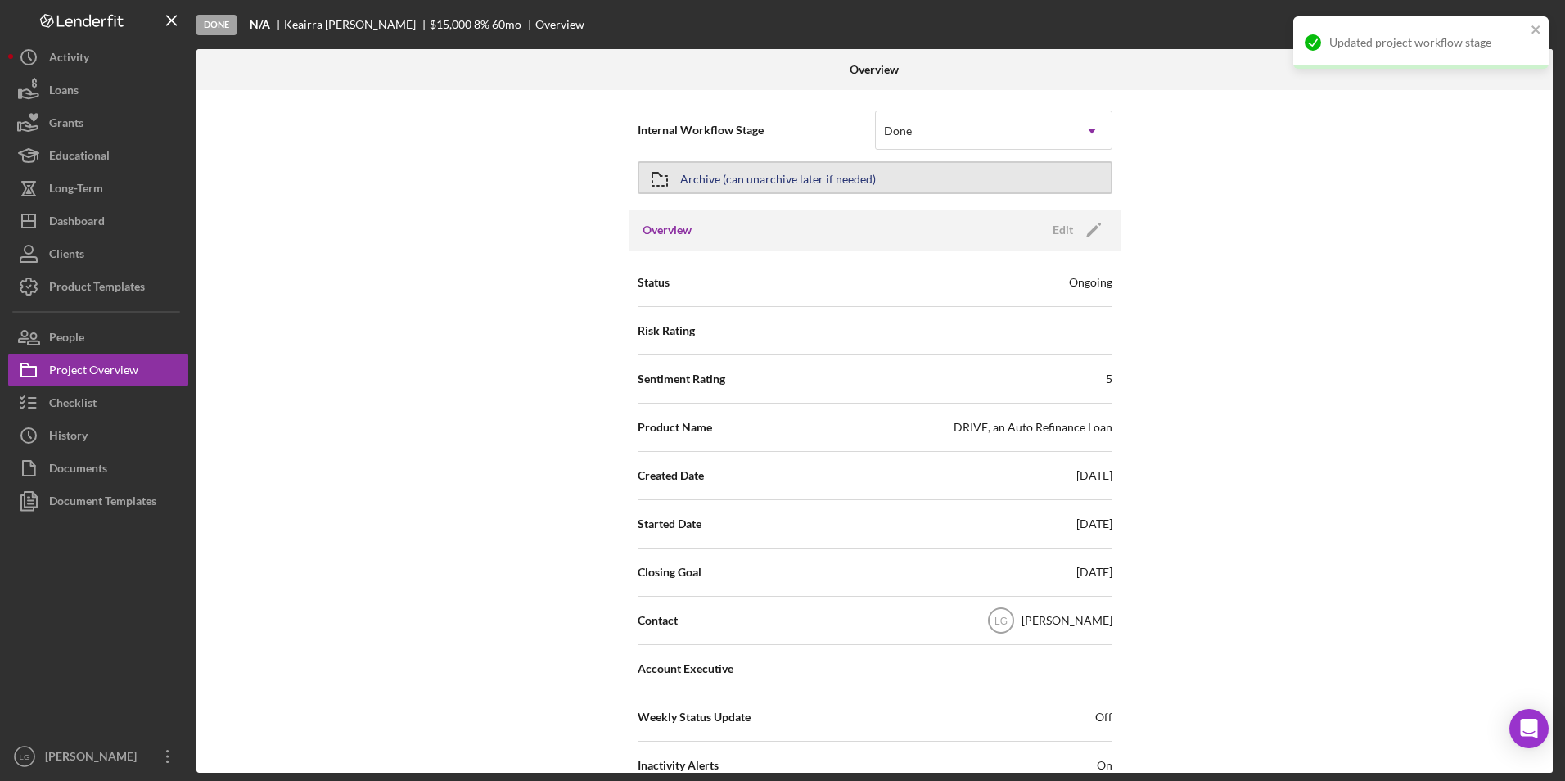
click at [831, 172] on div "Archive (can unarchive later if needed)" at bounding box center [778, 177] width 196 height 29
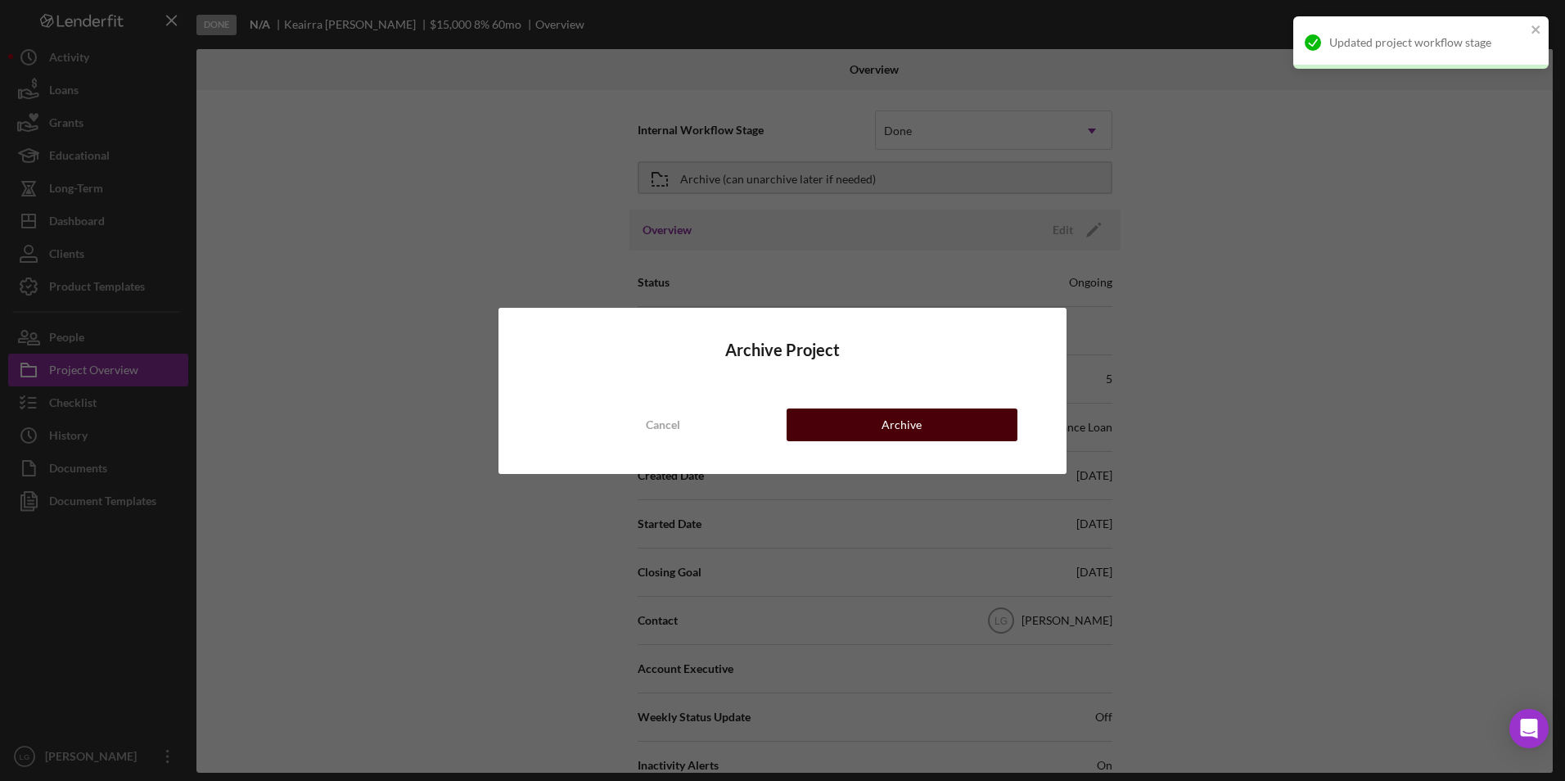
click at [901, 437] on div "Archive" at bounding box center [901, 424] width 40 height 33
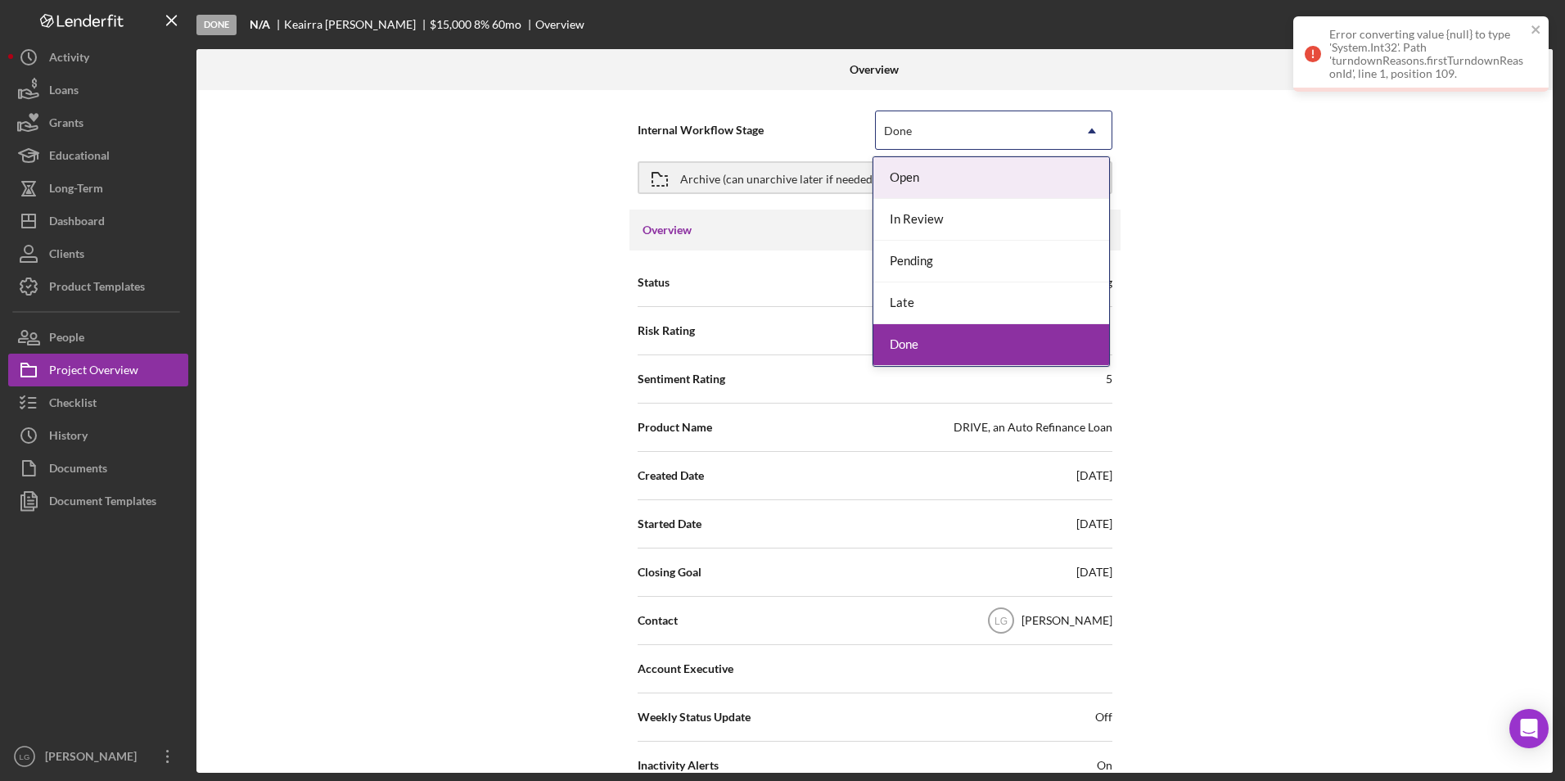
click at [1019, 137] on div "Done" at bounding box center [974, 131] width 196 height 38
click at [976, 355] on div "Done" at bounding box center [991, 345] width 236 height 42
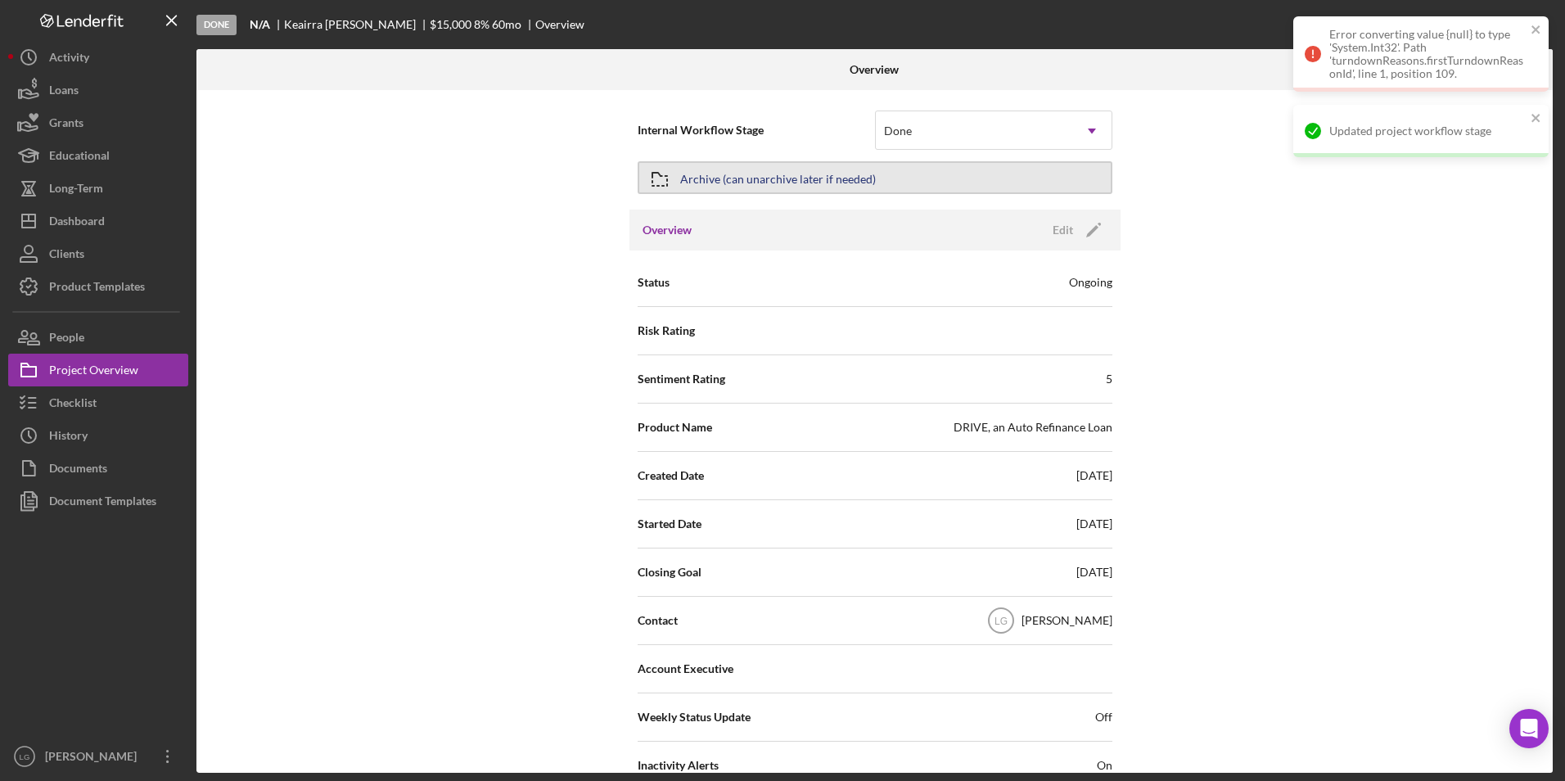
click at [1051, 176] on button "Archive (can unarchive later if needed)" at bounding box center [875, 177] width 475 height 33
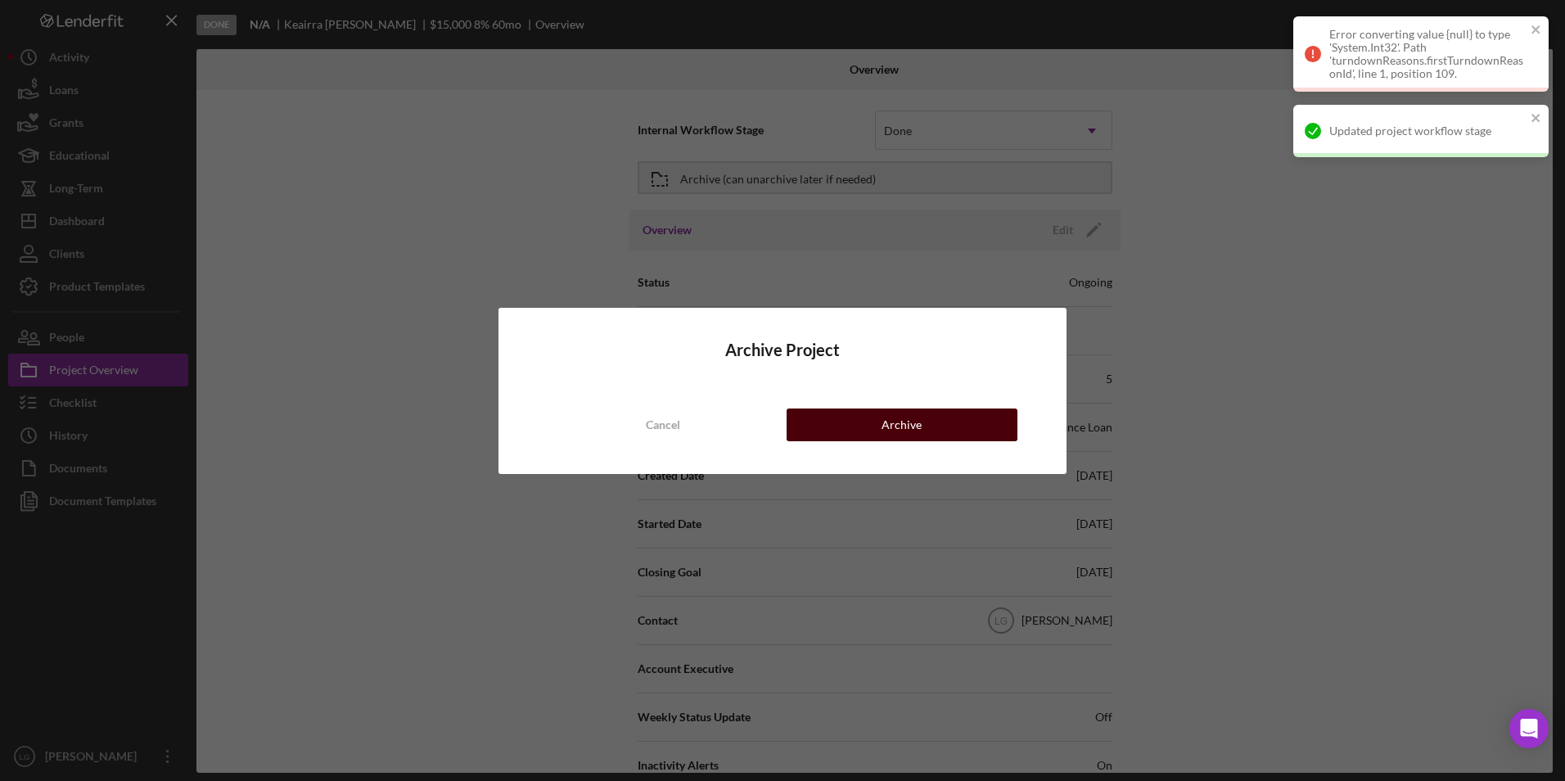
click at [902, 418] on div "Archive" at bounding box center [901, 424] width 40 height 33
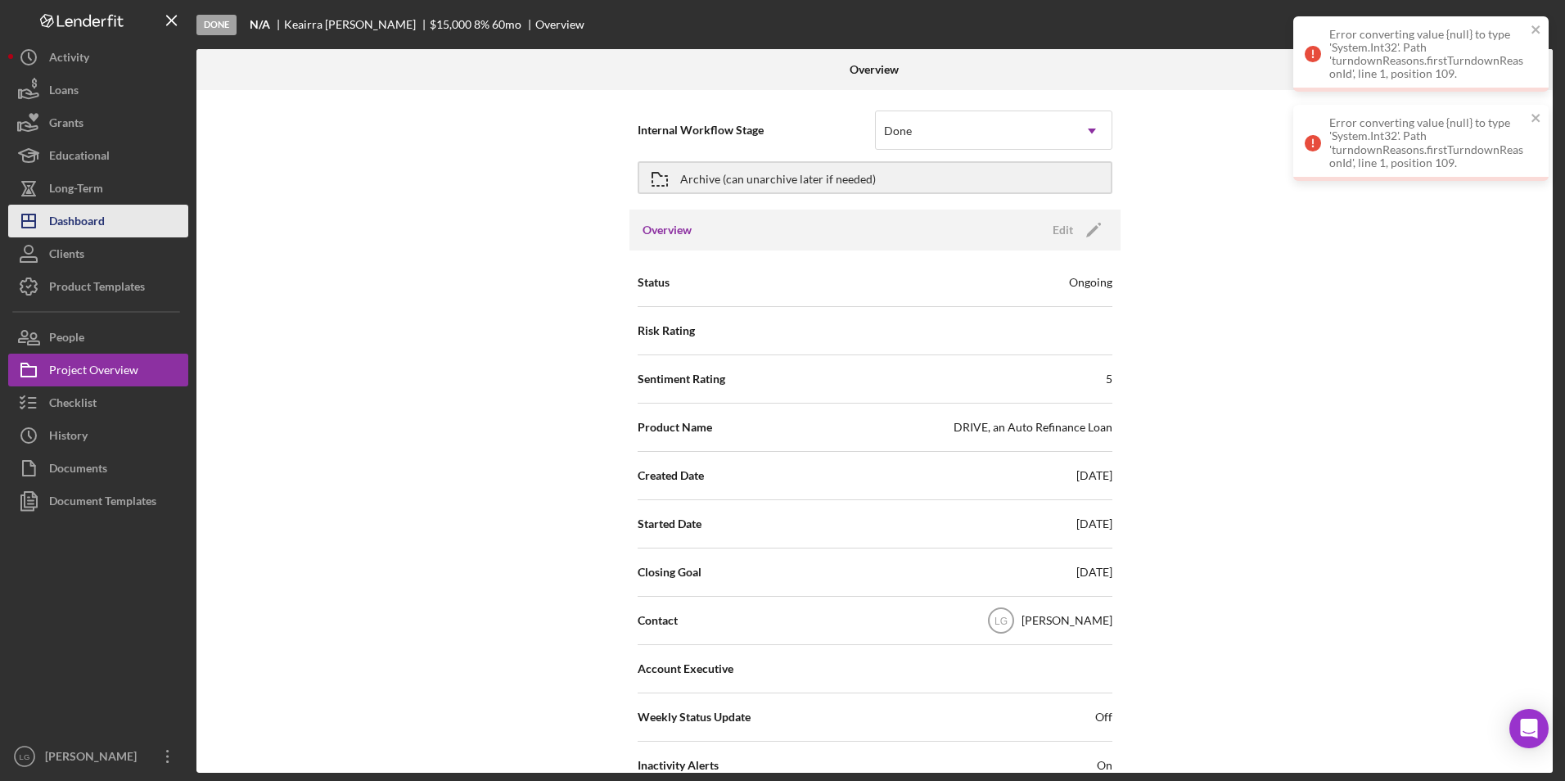
click at [55, 228] on div "Dashboard" at bounding box center [77, 223] width 56 height 37
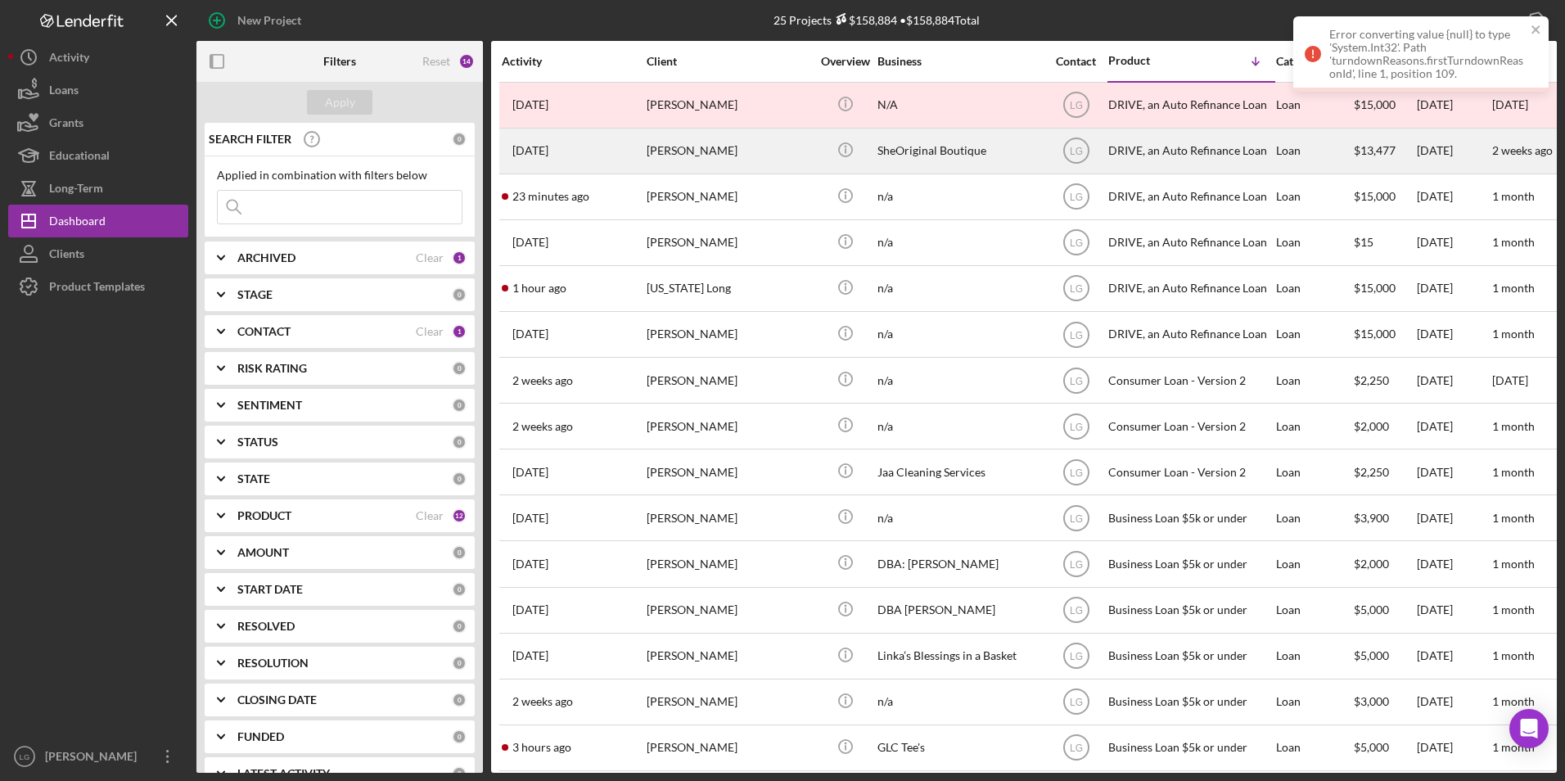
click at [757, 147] on div "Kenya Haywood" at bounding box center [729, 150] width 164 height 43
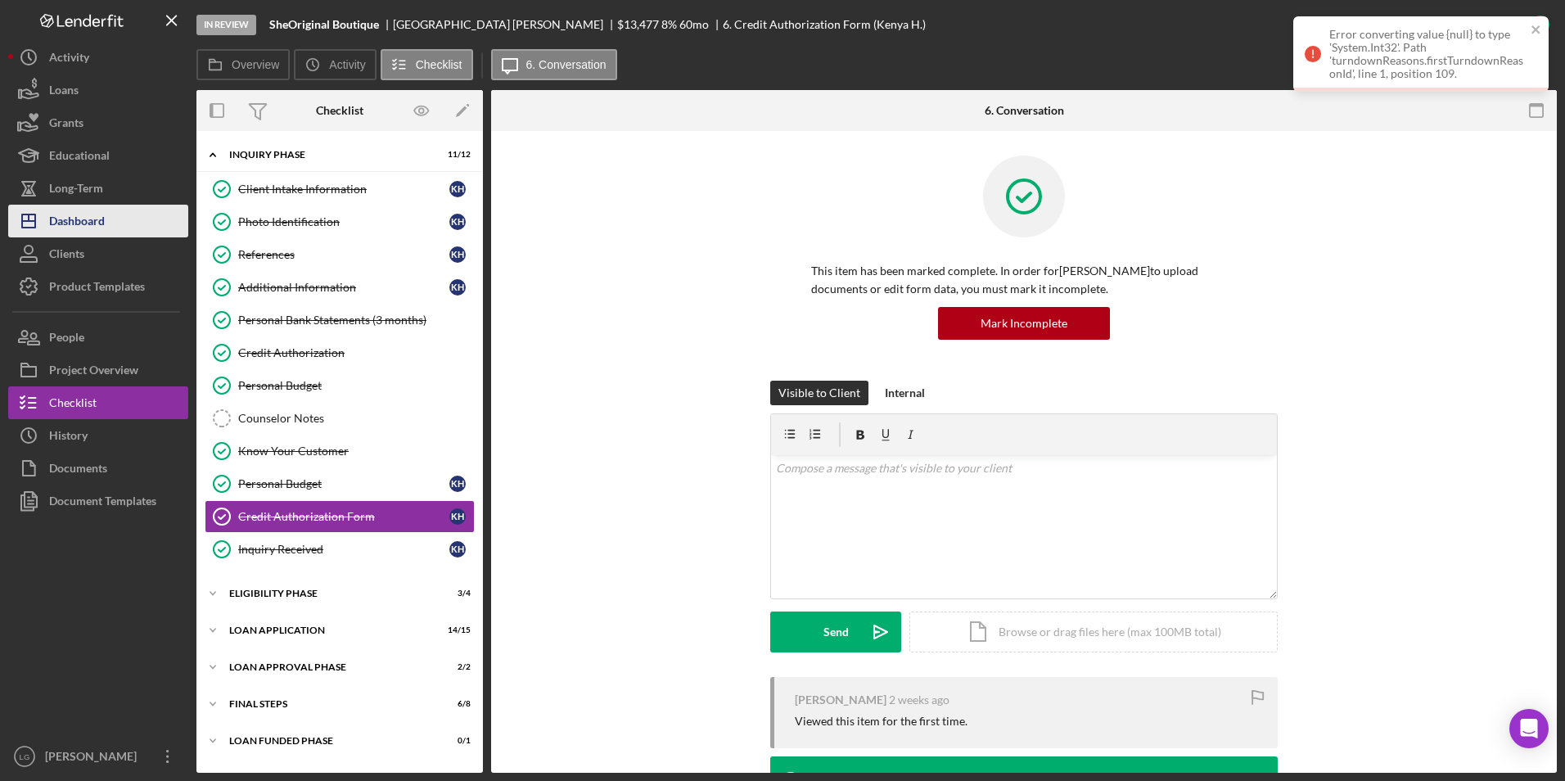
click at [66, 209] on div "Dashboard" at bounding box center [77, 223] width 56 height 37
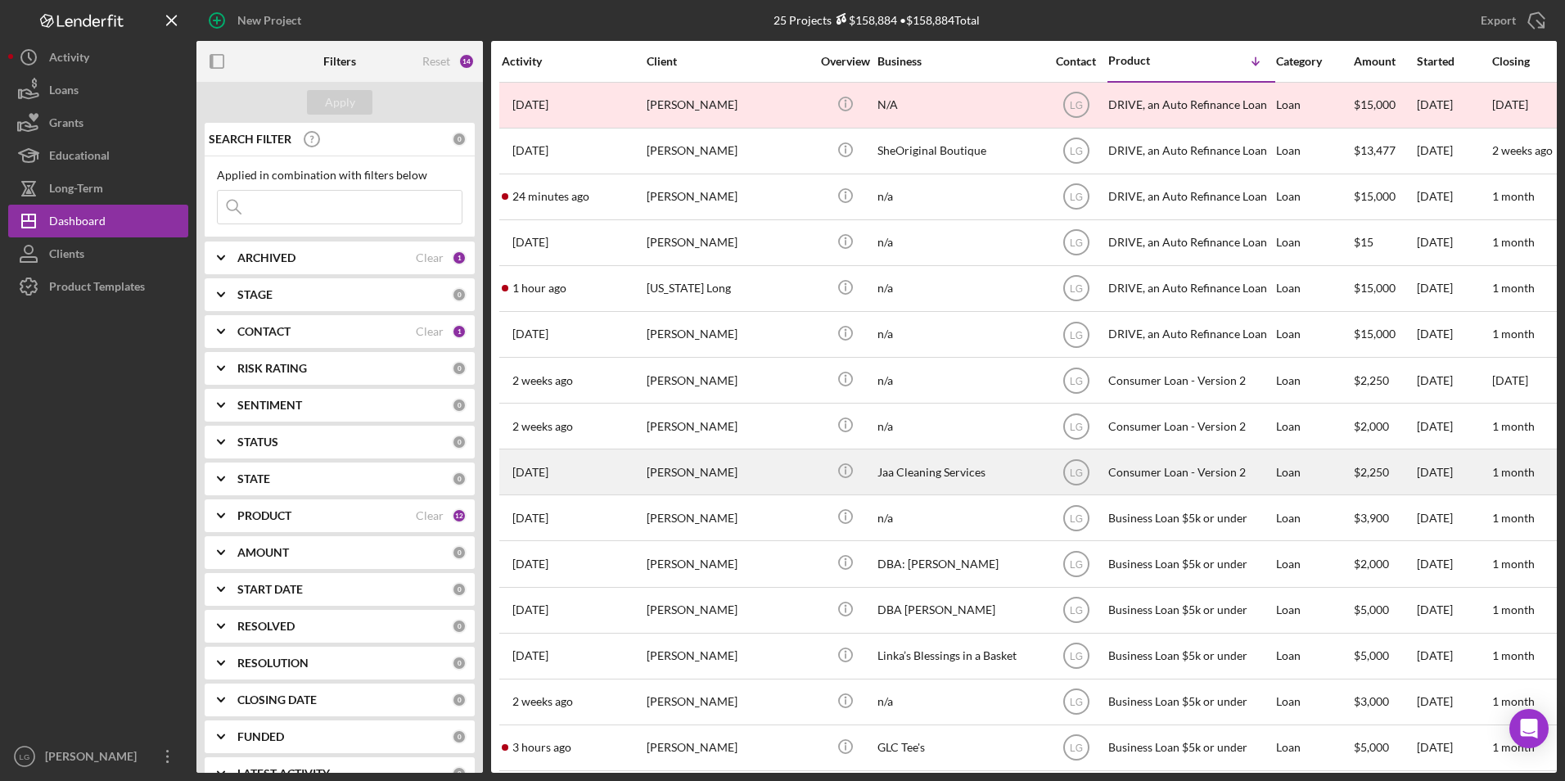
click at [677, 467] on div "[PERSON_NAME]" at bounding box center [729, 471] width 164 height 43
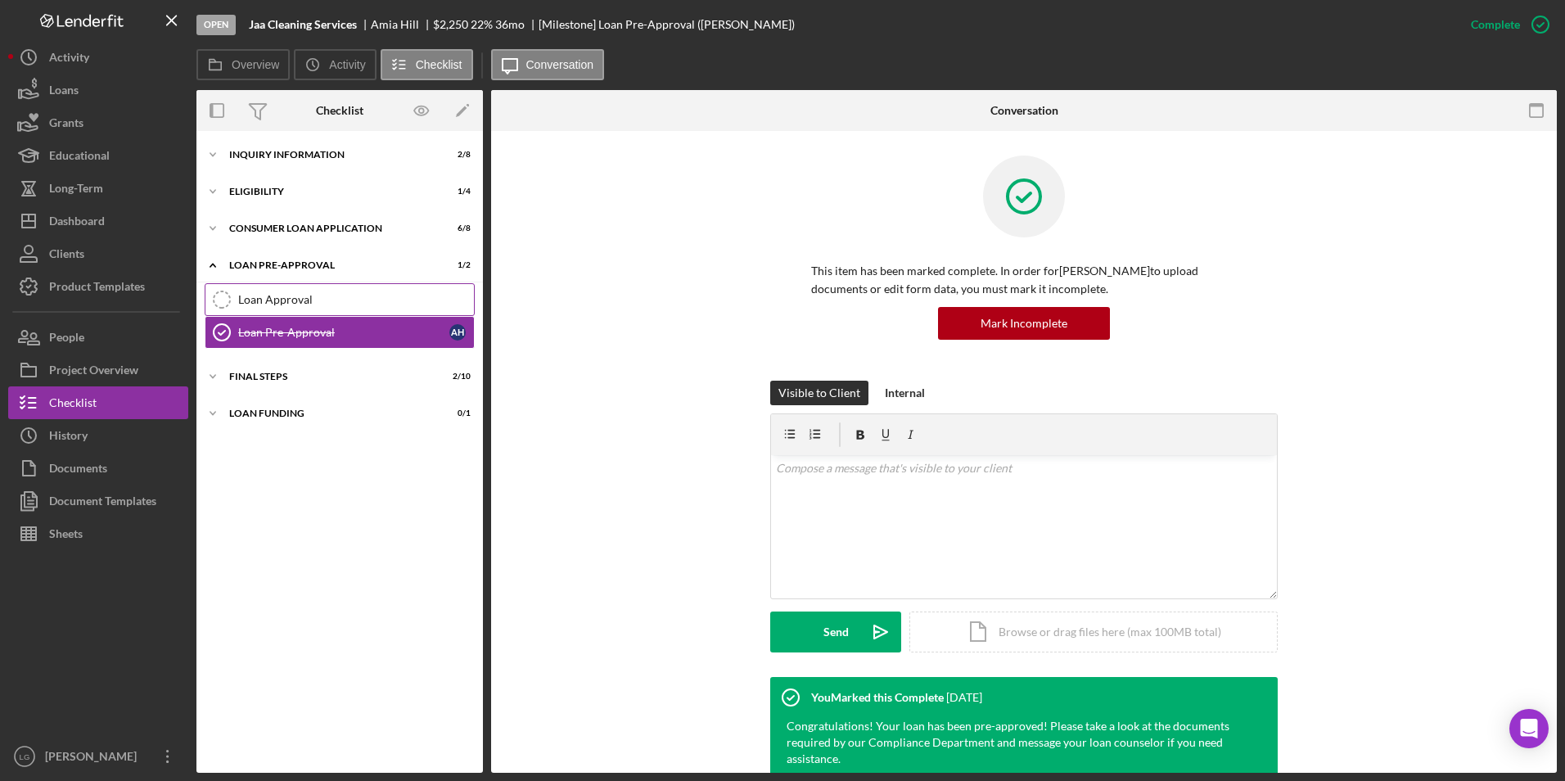
click at [319, 289] on link "Loan Approval Loan Approval" at bounding box center [340, 299] width 270 height 33
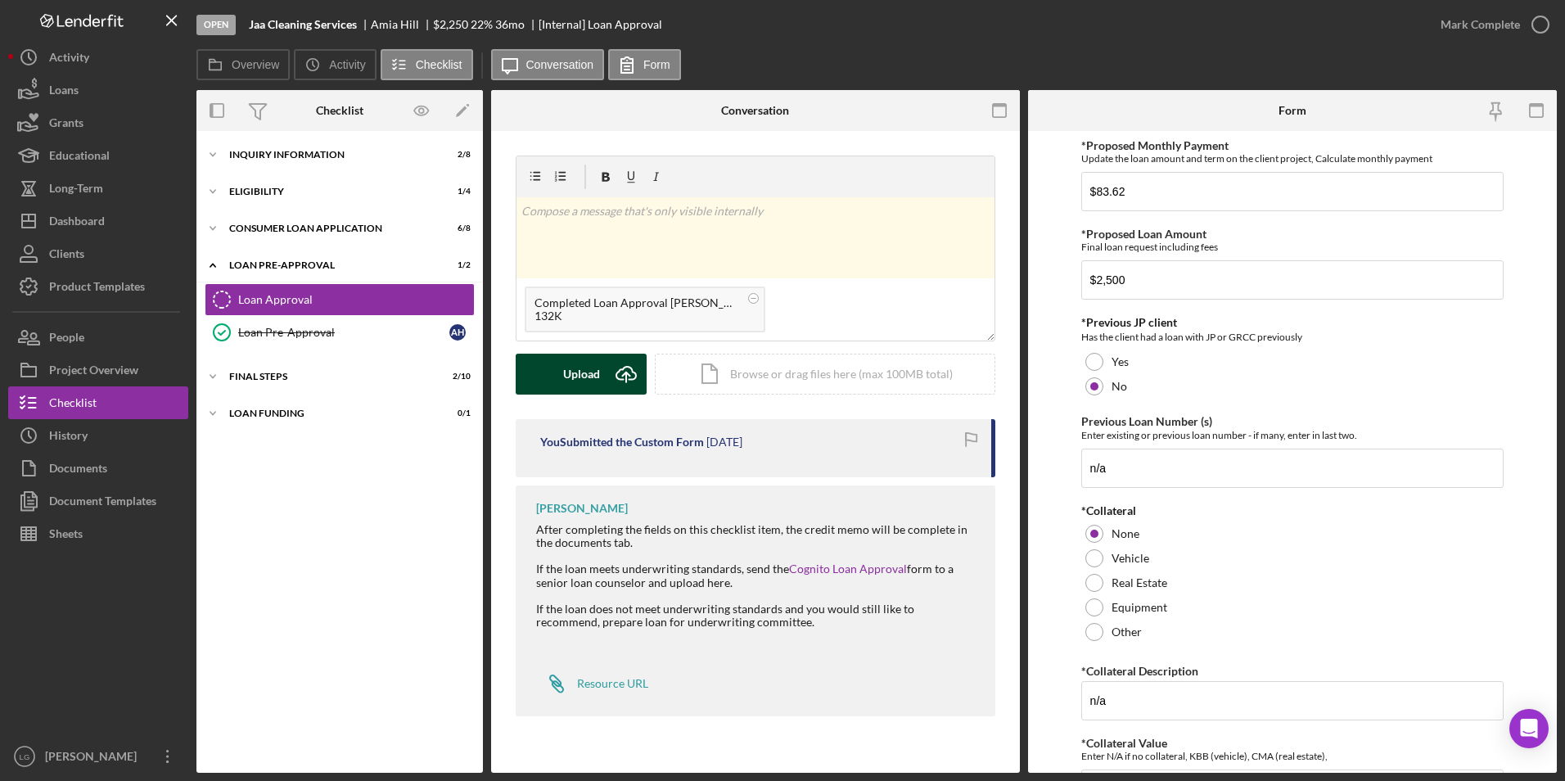
click at [566, 373] on div "Upload" at bounding box center [581, 374] width 37 height 41
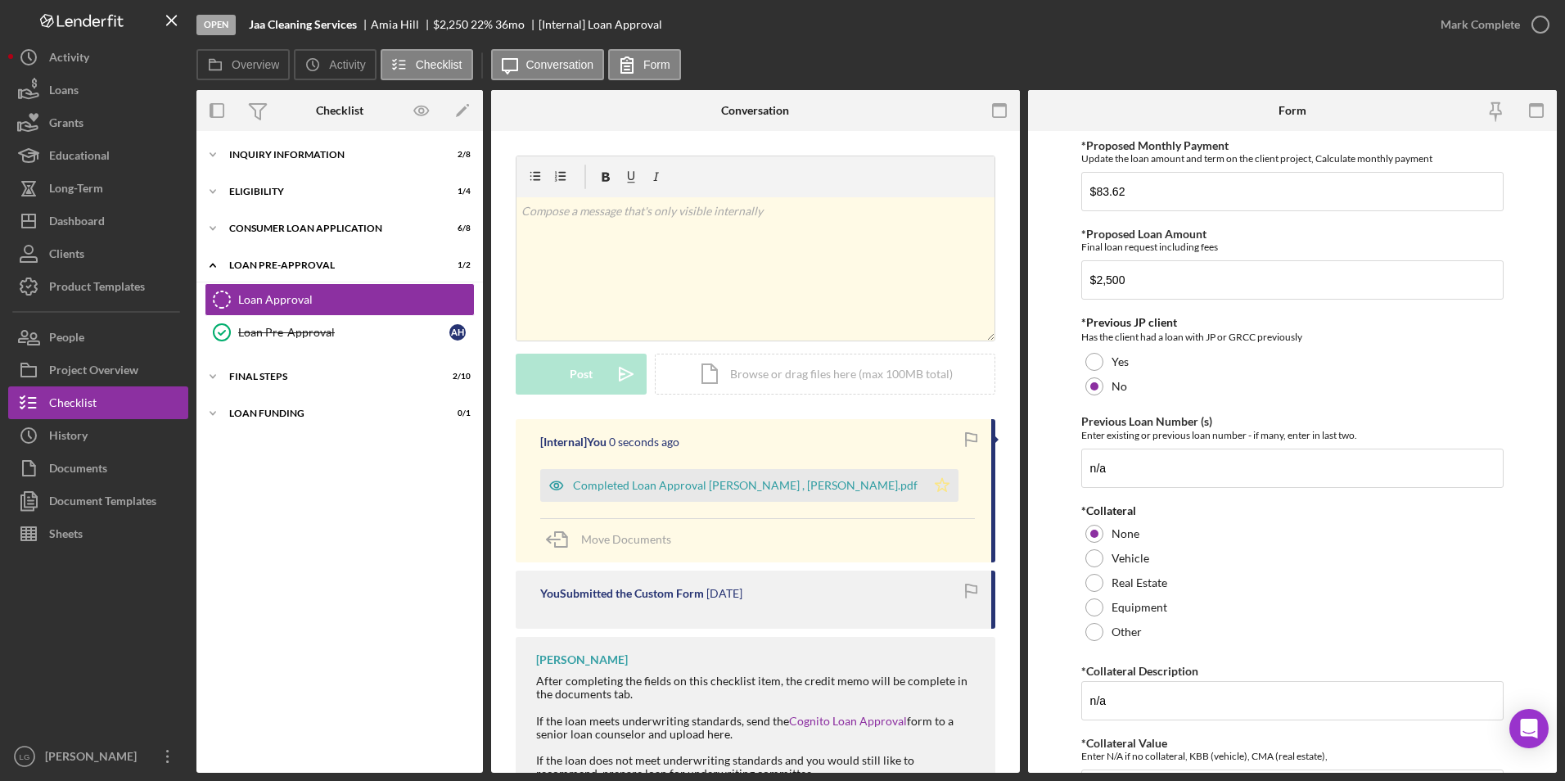
click at [926, 480] on icon "Icon/Star" at bounding box center [942, 485] width 33 height 33
drag, startPoint x: 265, startPoint y: 408, endPoint x: 266, endPoint y: 372, distance: 36.8
click at [268, 410] on div "Icon/Expander Loan Funding 0 / 1" at bounding box center [339, 413] width 286 height 33
click at [266, 369] on div "Icon/Expander FINAL STEPS 2 / 10" at bounding box center [339, 376] width 286 height 33
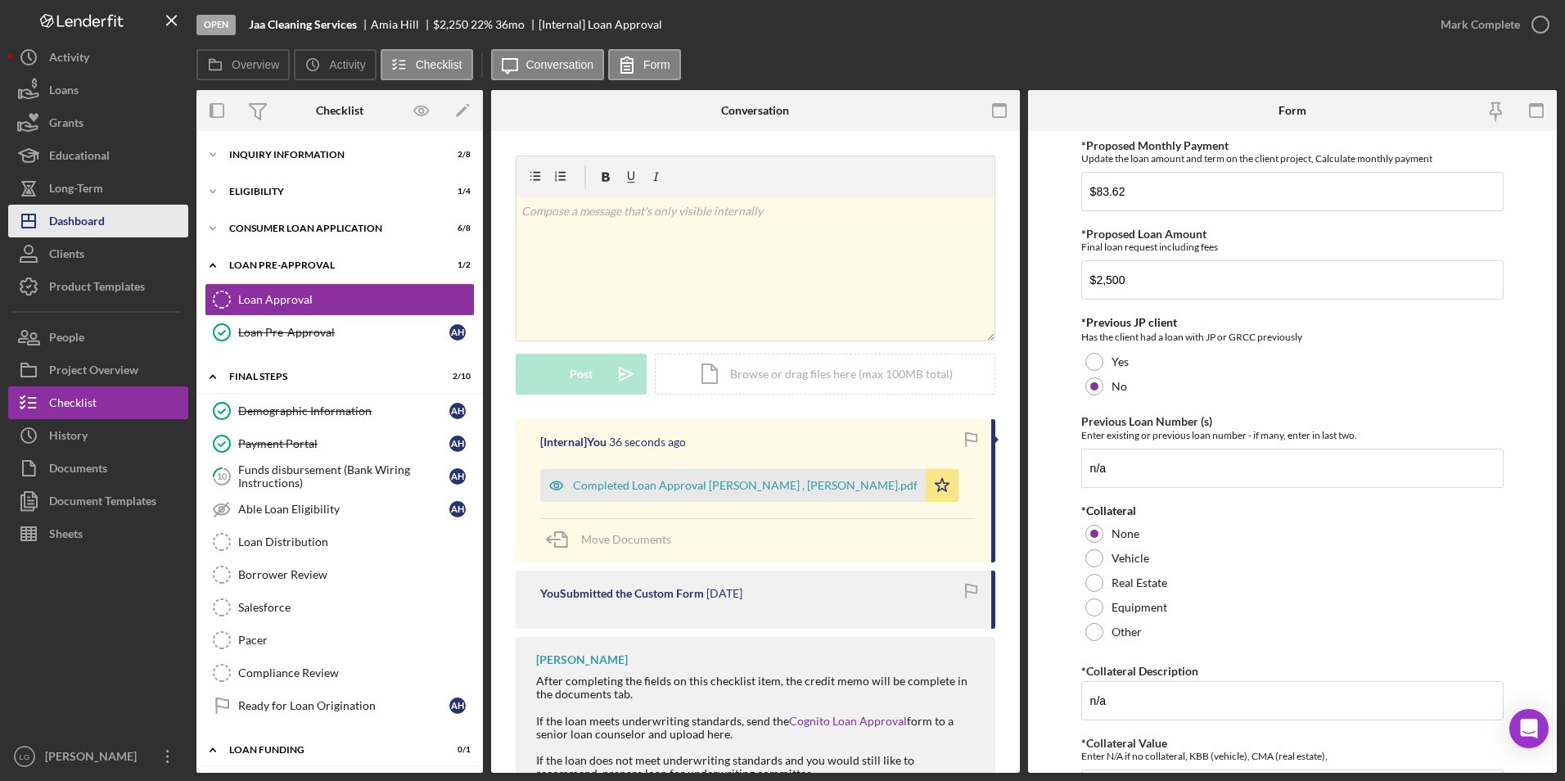
click at [115, 212] on button "Icon/Dashboard Dashboard" at bounding box center [98, 221] width 180 height 33
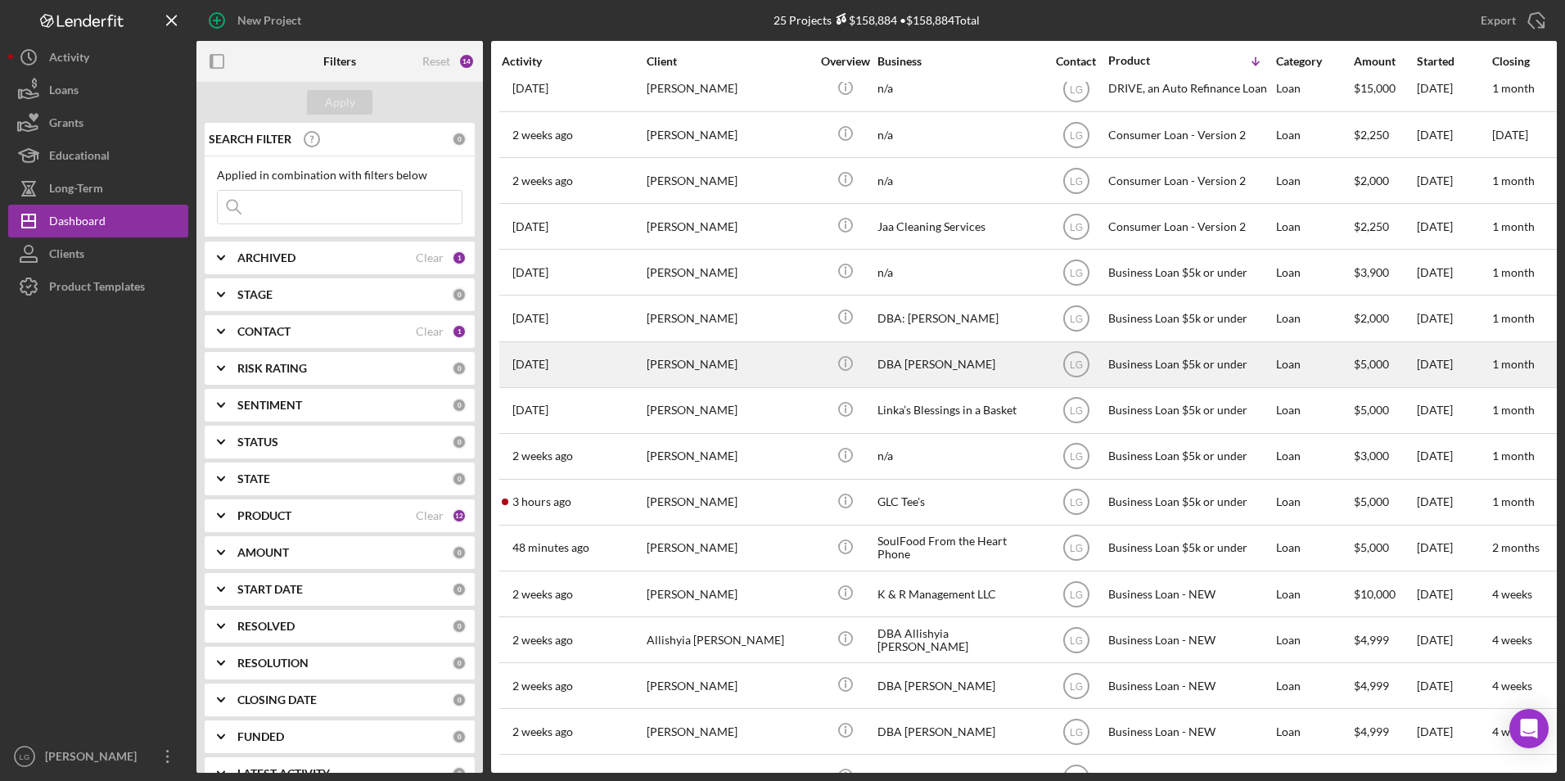
scroll to position [327, 0]
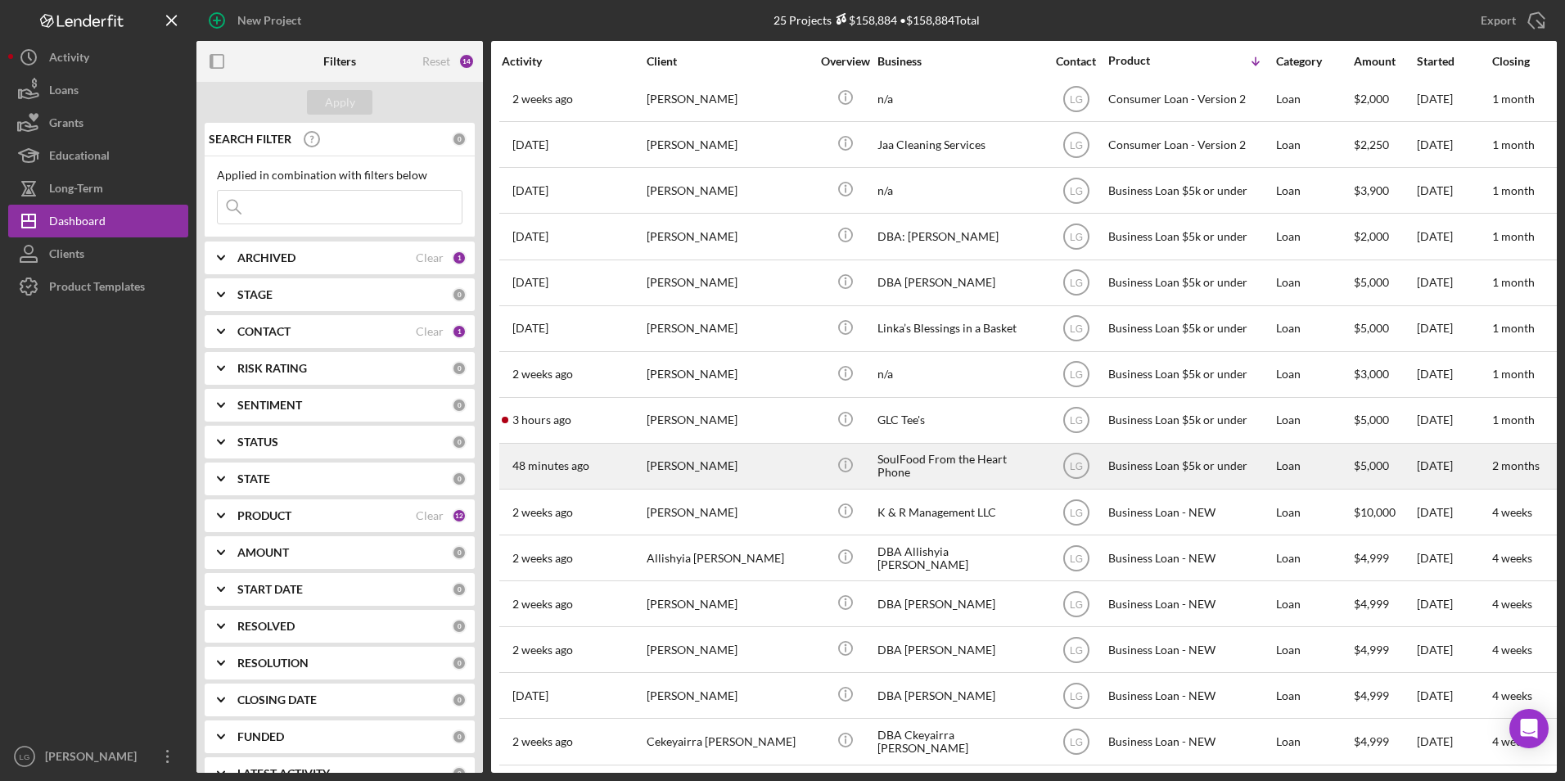
click at [668, 464] on div "Melisha Hayden" at bounding box center [729, 465] width 164 height 43
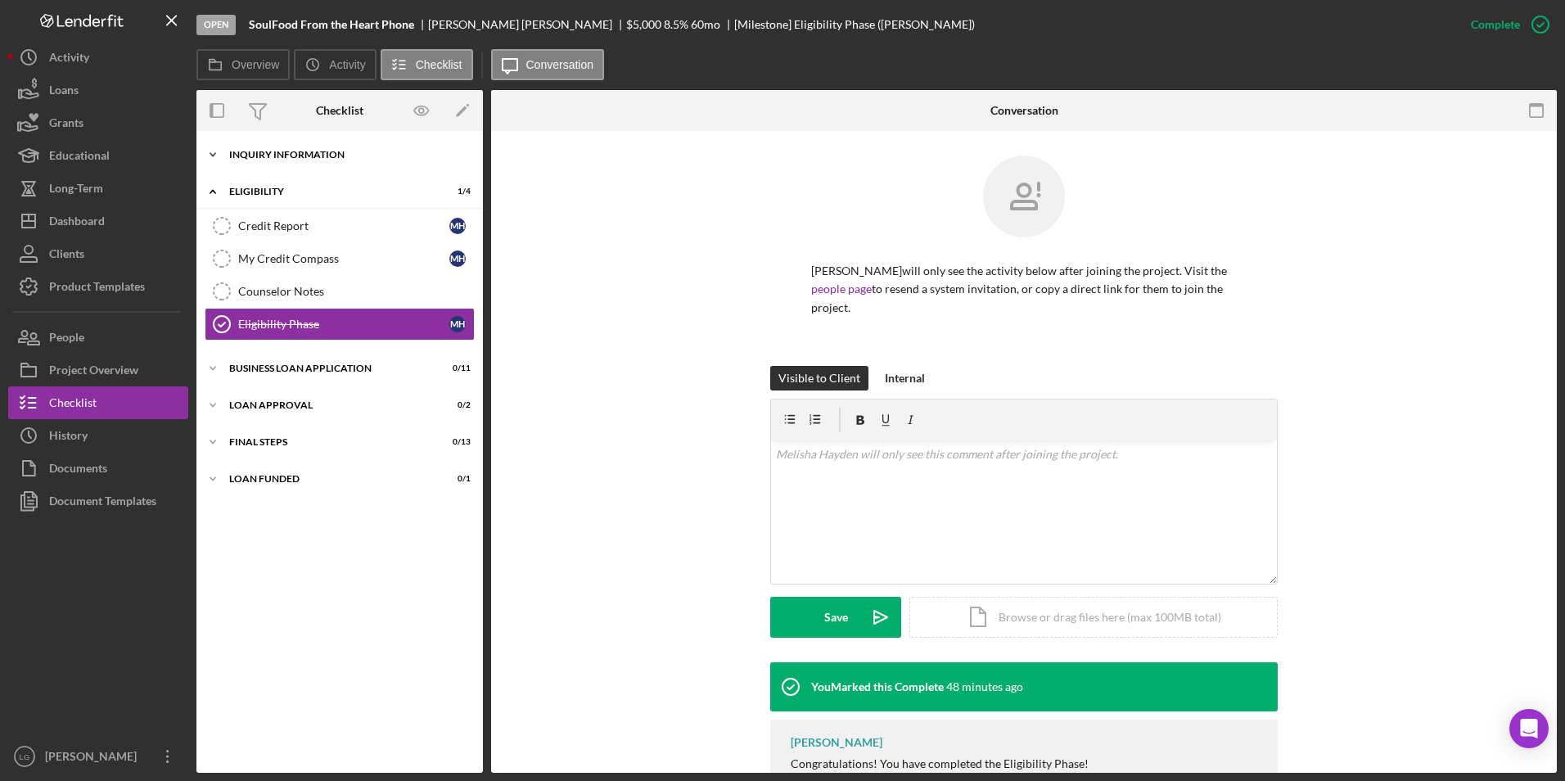
click at [267, 158] on div "INQUIRY INFORMATION" at bounding box center [345, 155] width 233 height 10
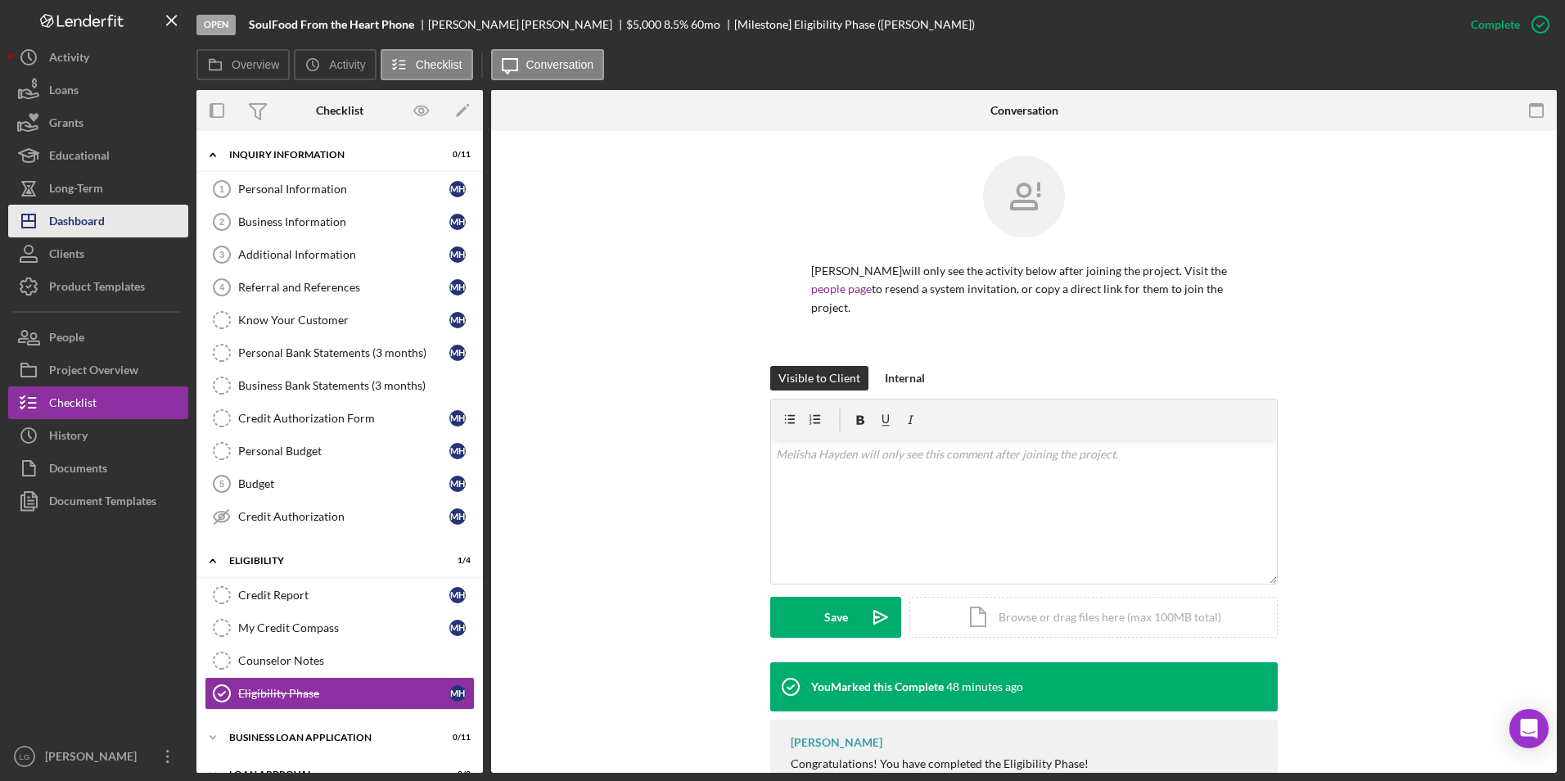
click at [64, 220] on div "Dashboard" at bounding box center [77, 223] width 56 height 37
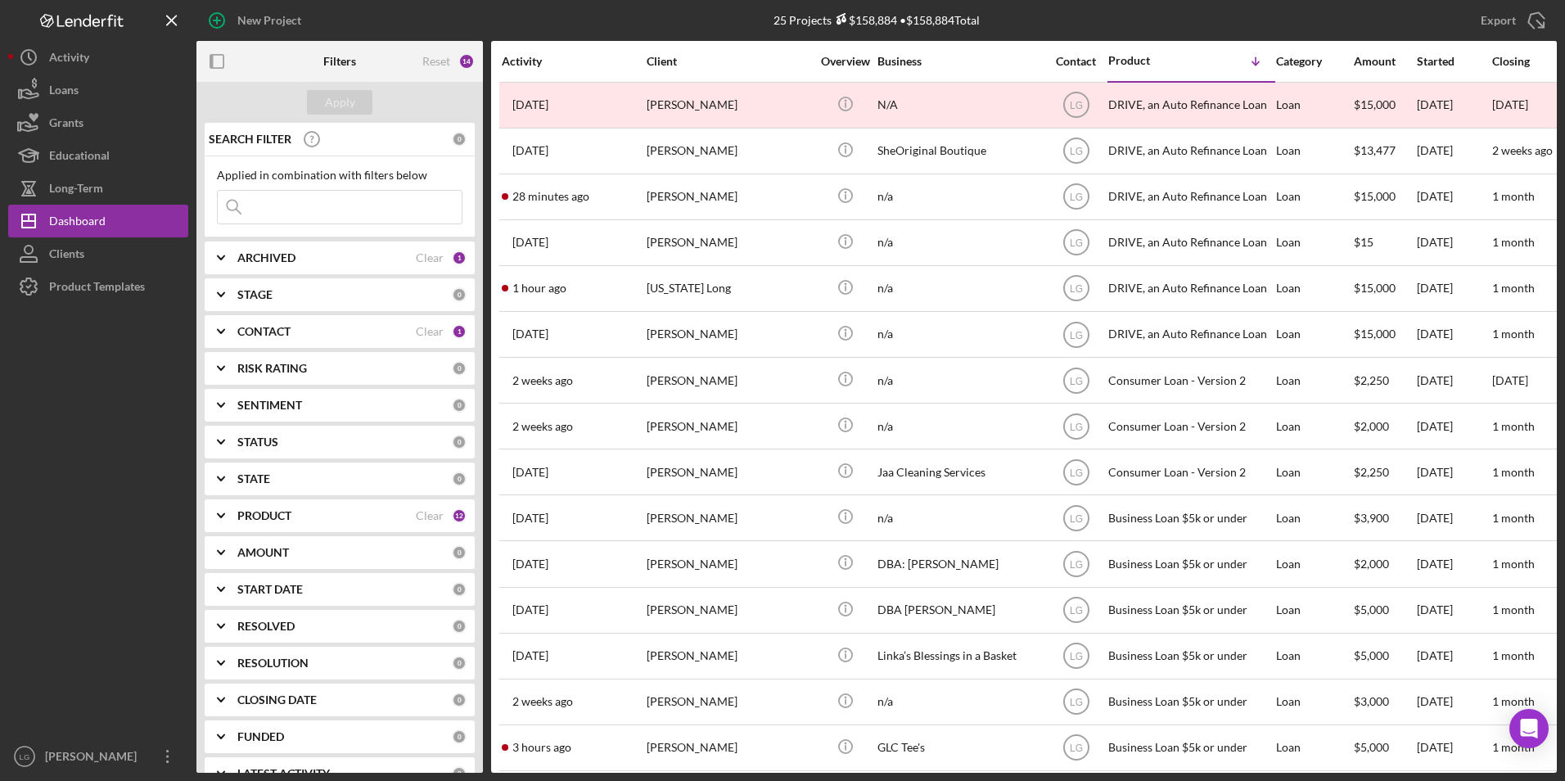
click at [709, 561] on div "Shidya Sullivan" at bounding box center [729, 563] width 164 height 43
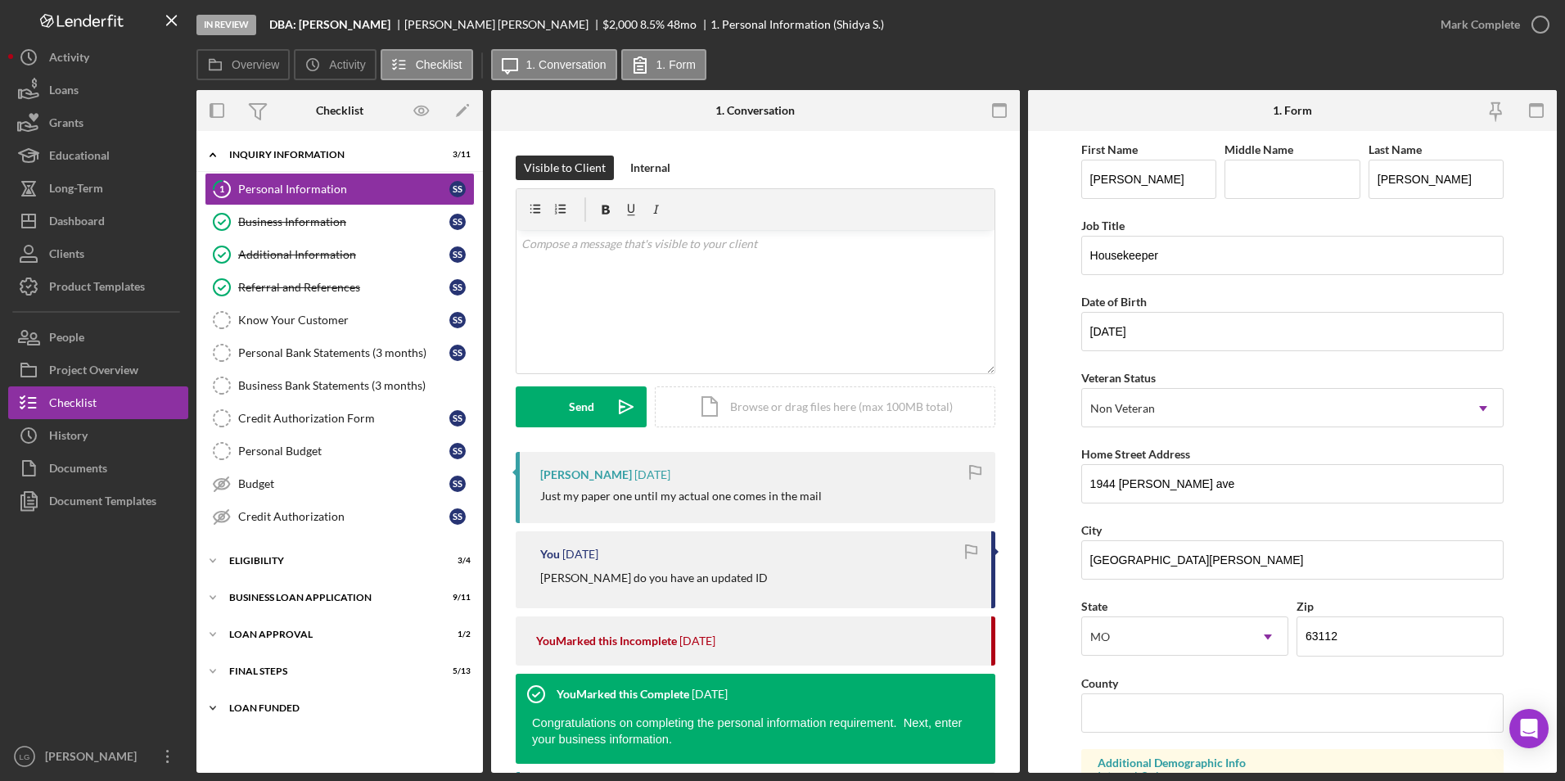
click at [267, 710] on div "LOAN FUNDED" at bounding box center [345, 708] width 233 height 10
click at [263, 663] on div "Icon/Expander Final Steps 5 / 13" at bounding box center [339, 671] width 286 height 33
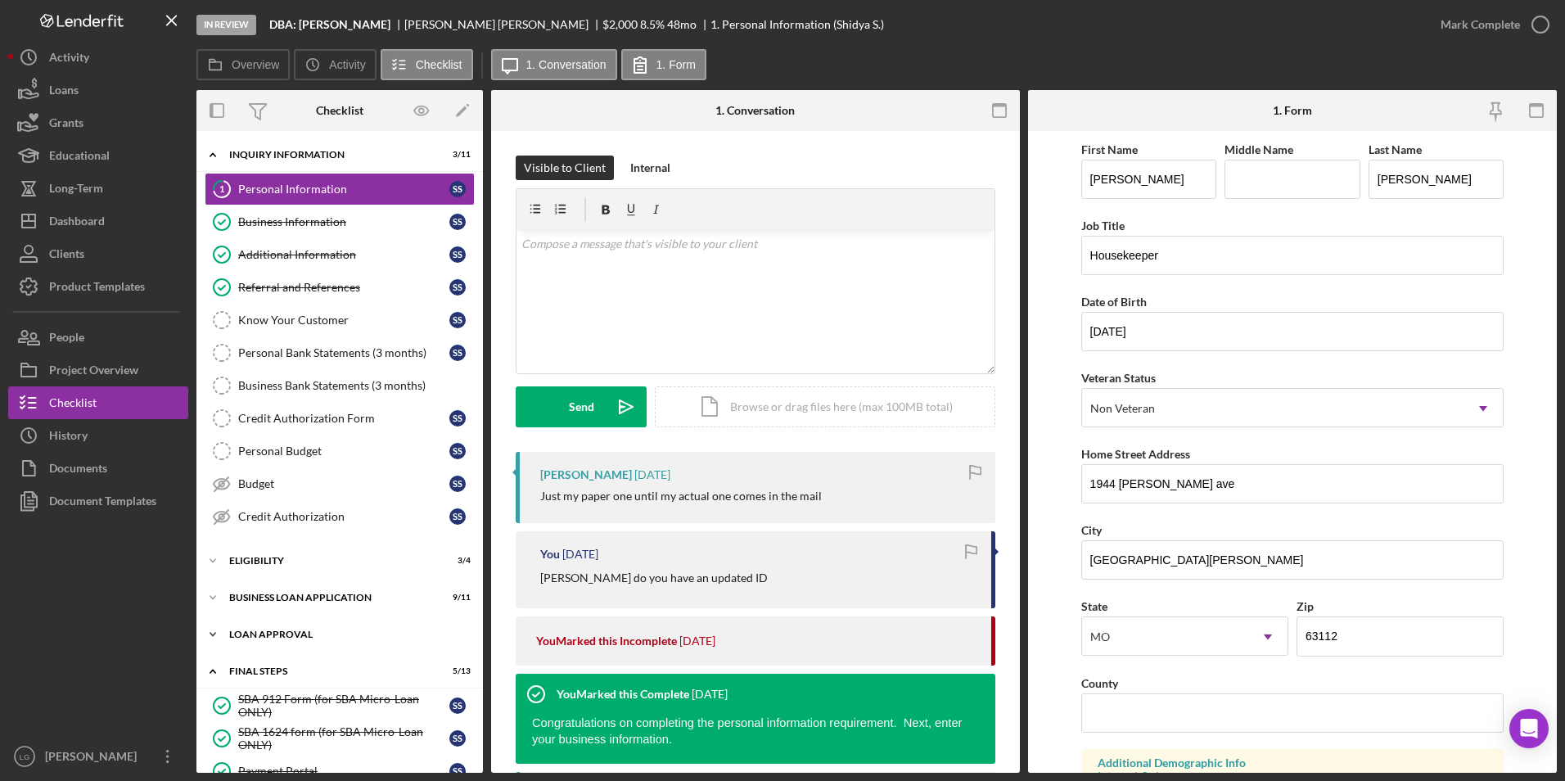
click at [265, 627] on div "Icon/Expander Loan Approval 1 / 2" at bounding box center [339, 634] width 286 height 33
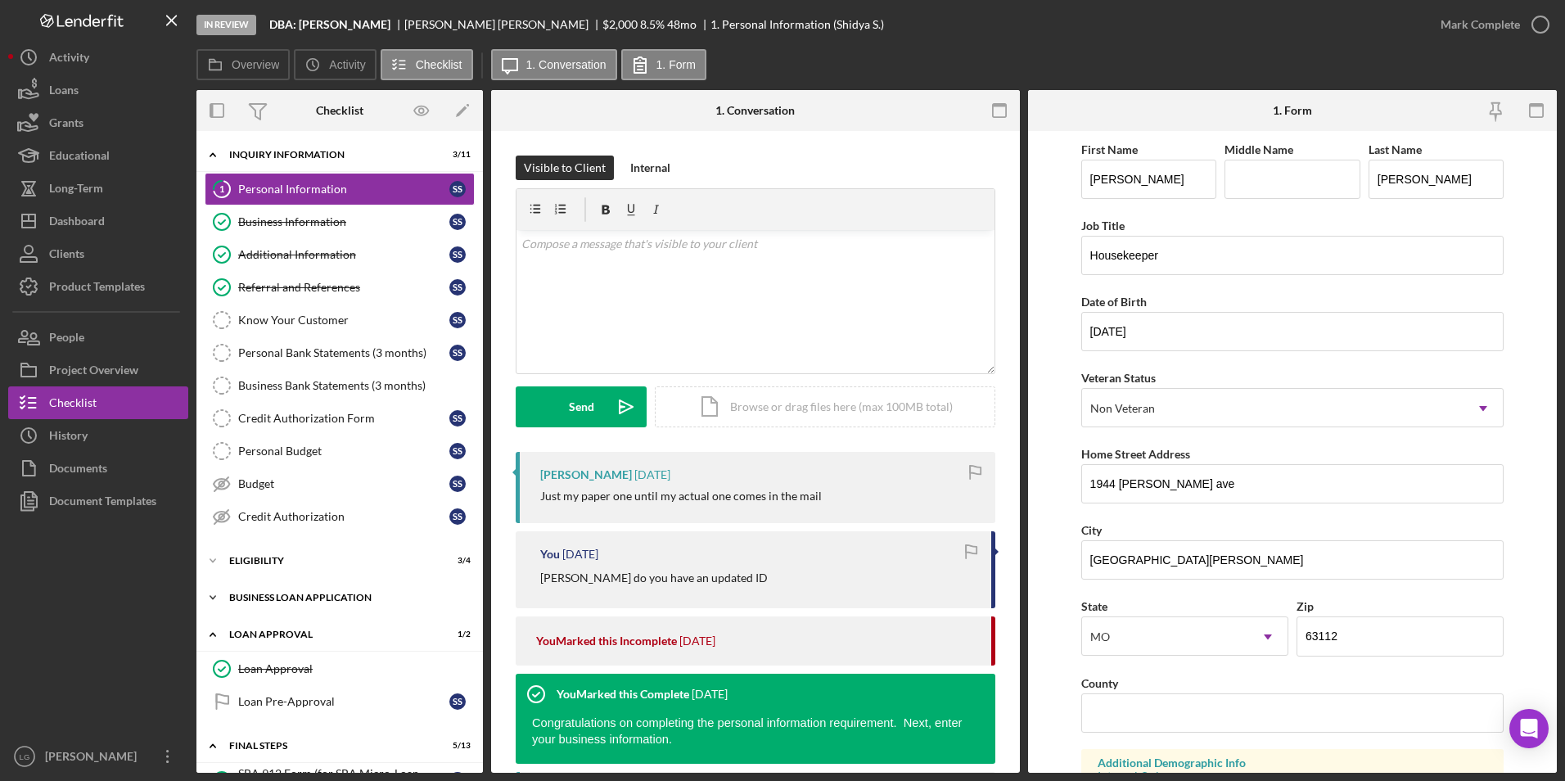
click at [271, 602] on div "Icon/Expander BUSINESS LOAN APPLICATION 9 / 11" at bounding box center [339, 597] width 286 height 33
click at [266, 552] on div "Icon/Expander Eligibility 3 / 4" at bounding box center [339, 560] width 286 height 33
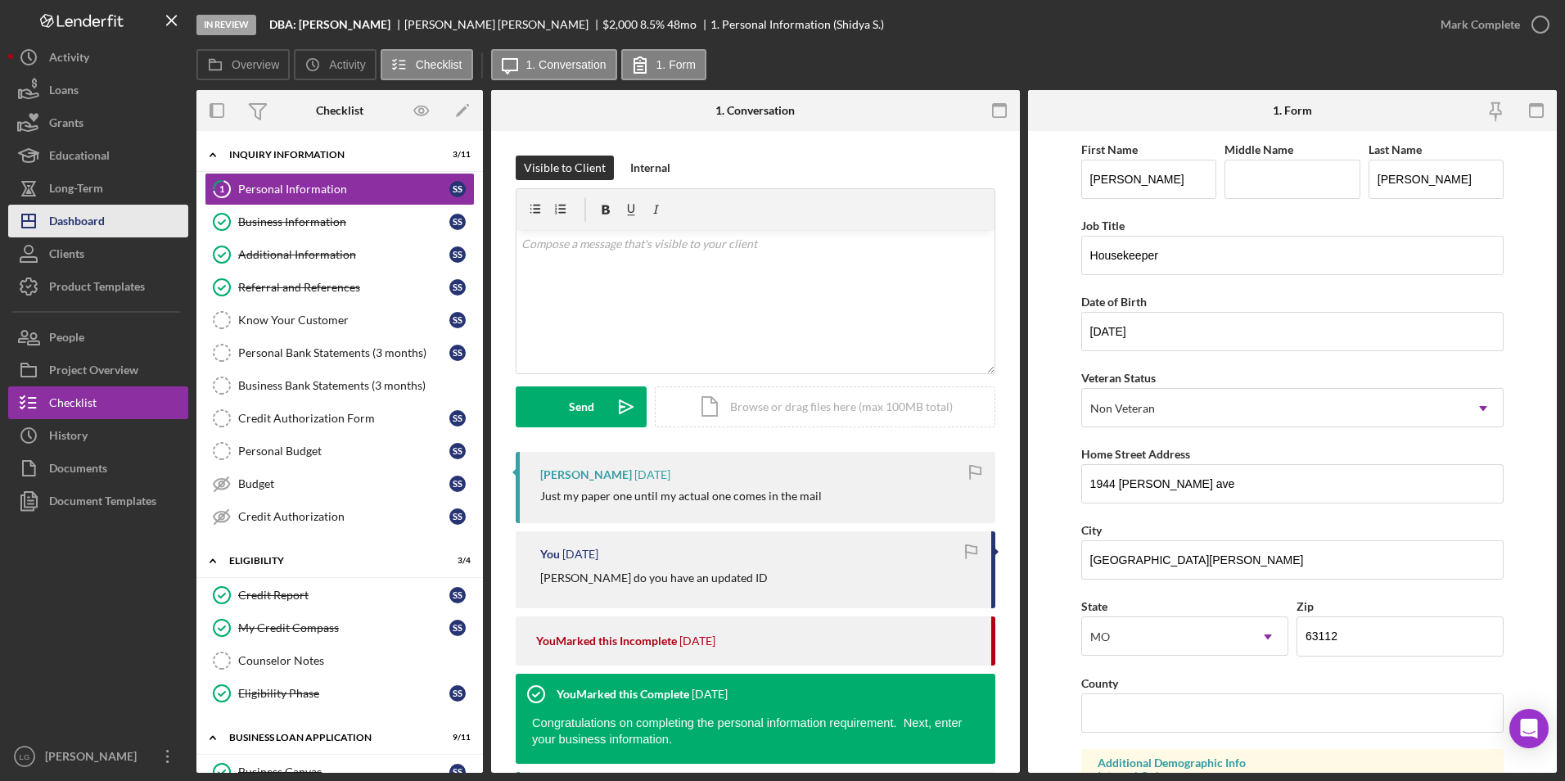
drag, startPoint x: 60, startPoint y: 224, endPoint x: 84, endPoint y: 224, distance: 24.6
click at [60, 224] on div "Dashboard" at bounding box center [77, 223] width 56 height 37
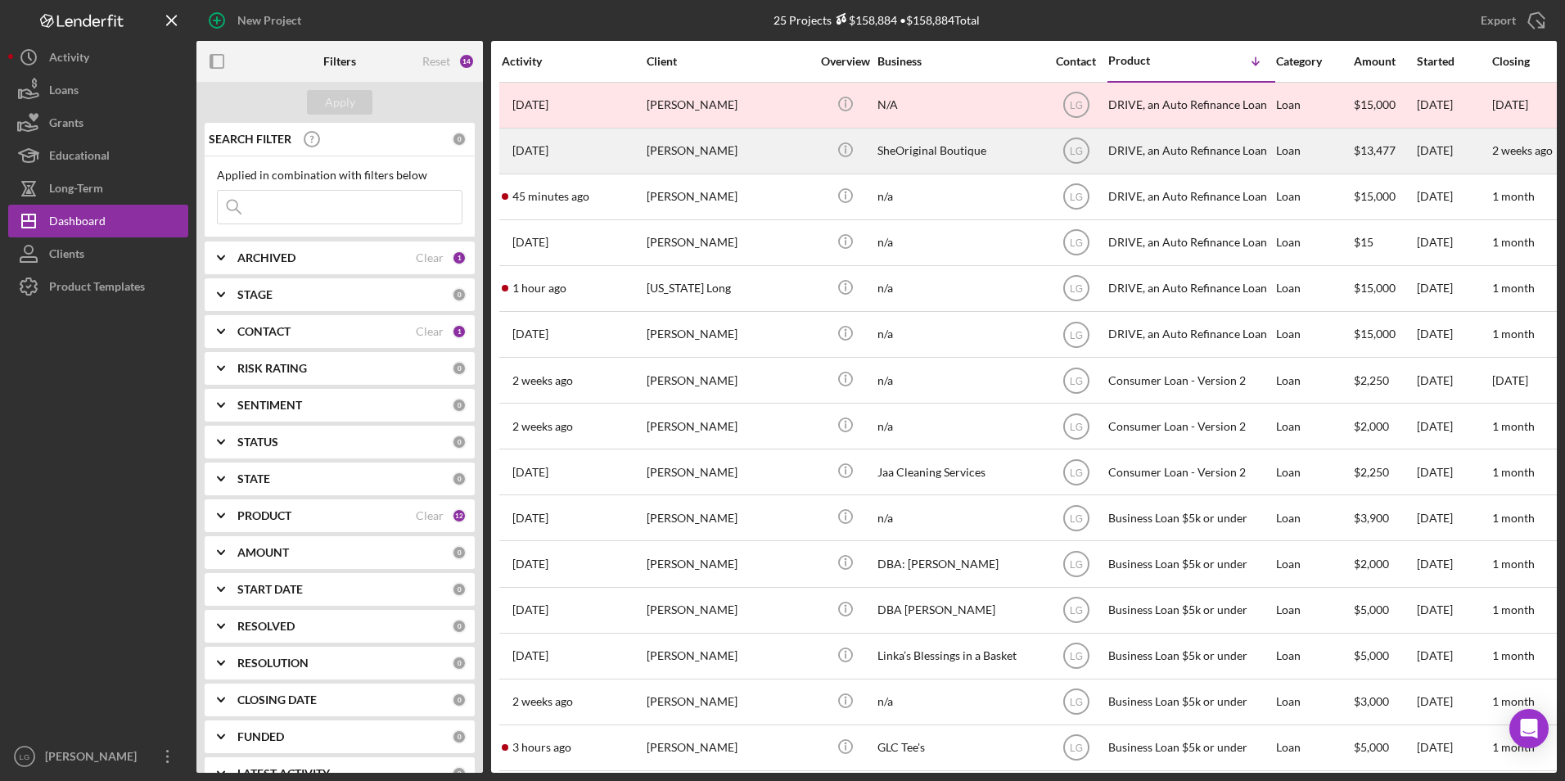
click at [666, 160] on div "Kenya Haywood" at bounding box center [729, 150] width 164 height 43
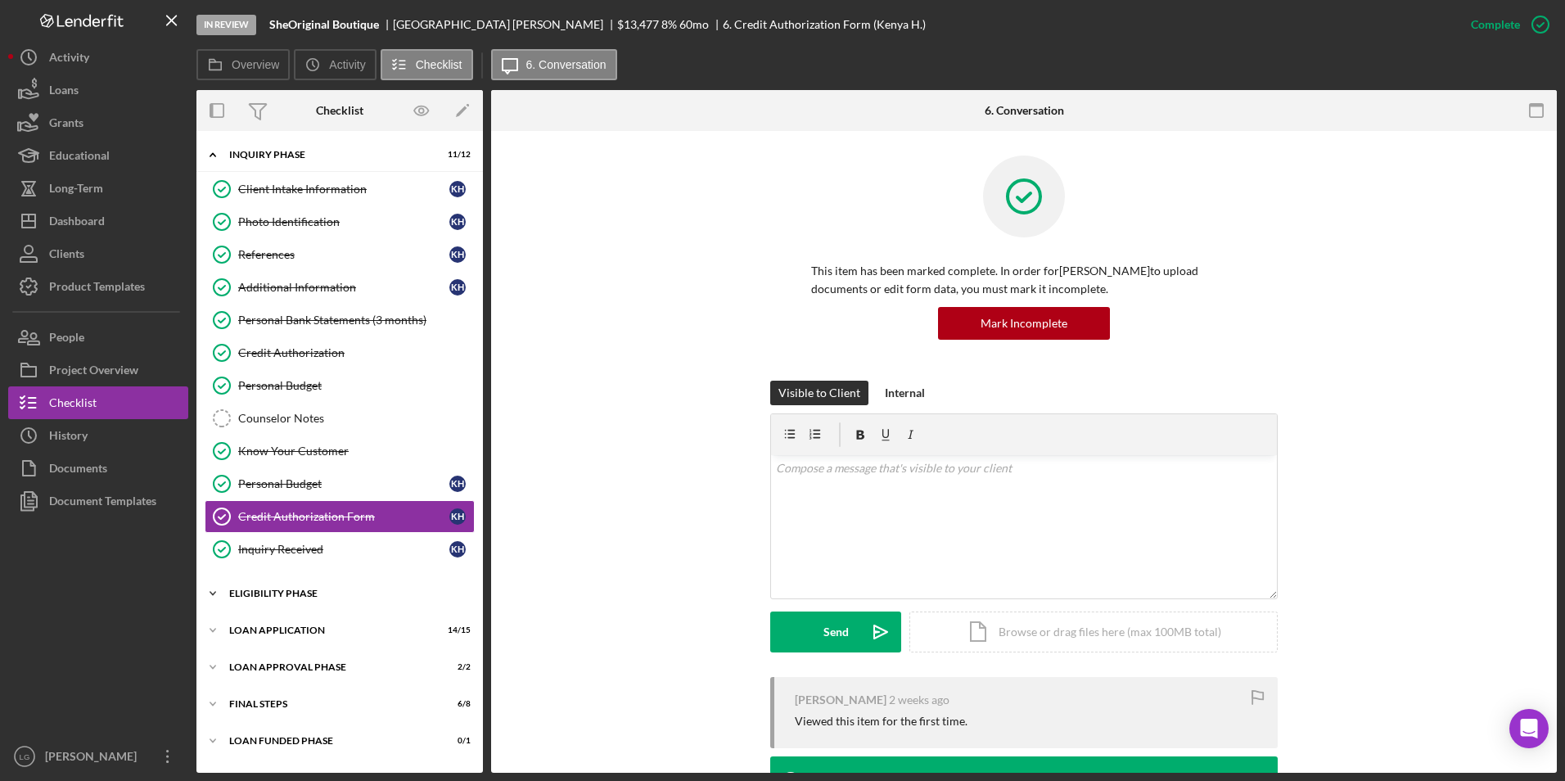
click at [264, 588] on div "Icon/Expander Eligibility Phase 3 / 4" at bounding box center [339, 593] width 286 height 33
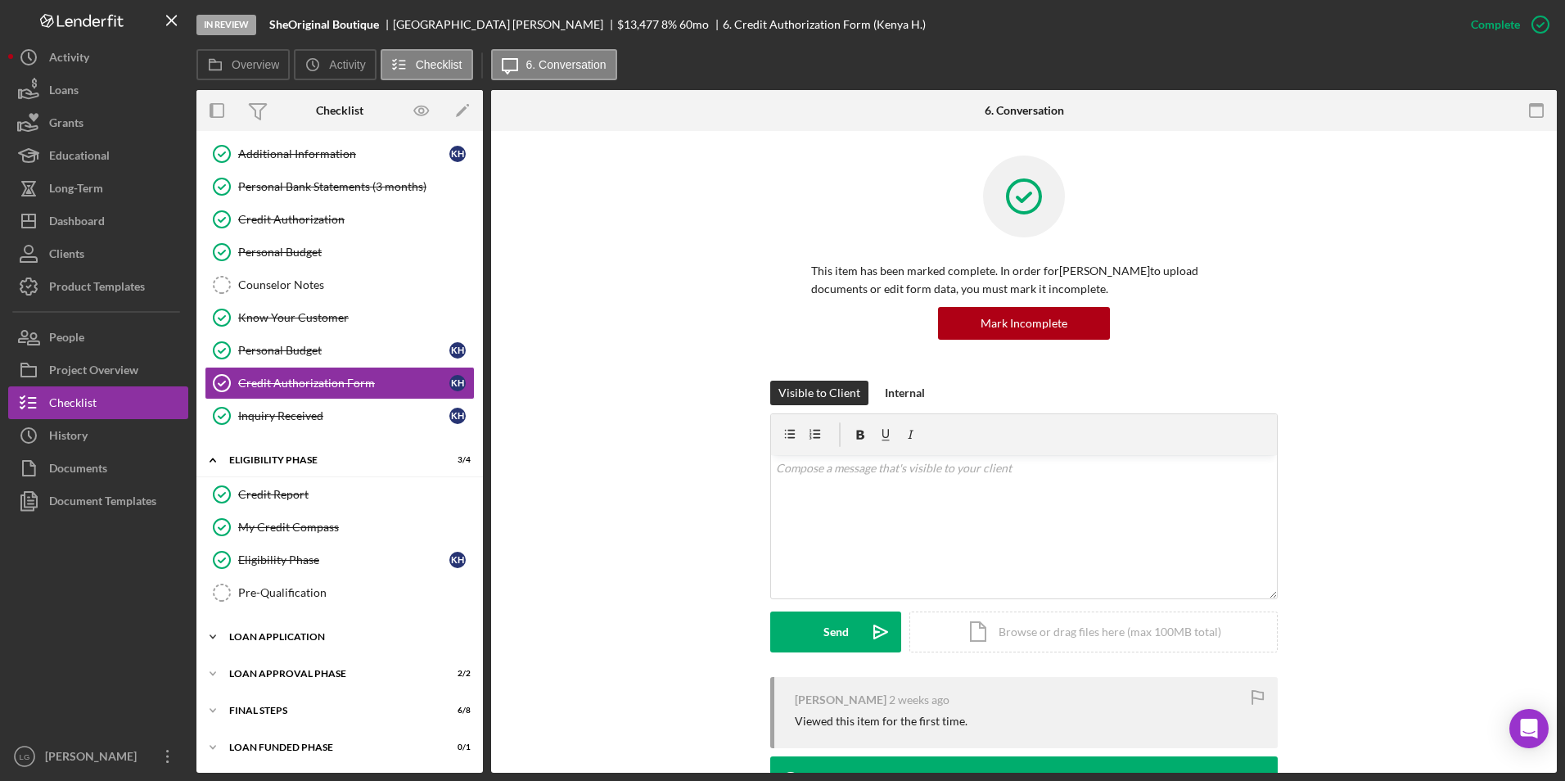
click at [292, 648] on div "Icon/Expander Loan Application 14 / 15" at bounding box center [339, 636] width 286 height 33
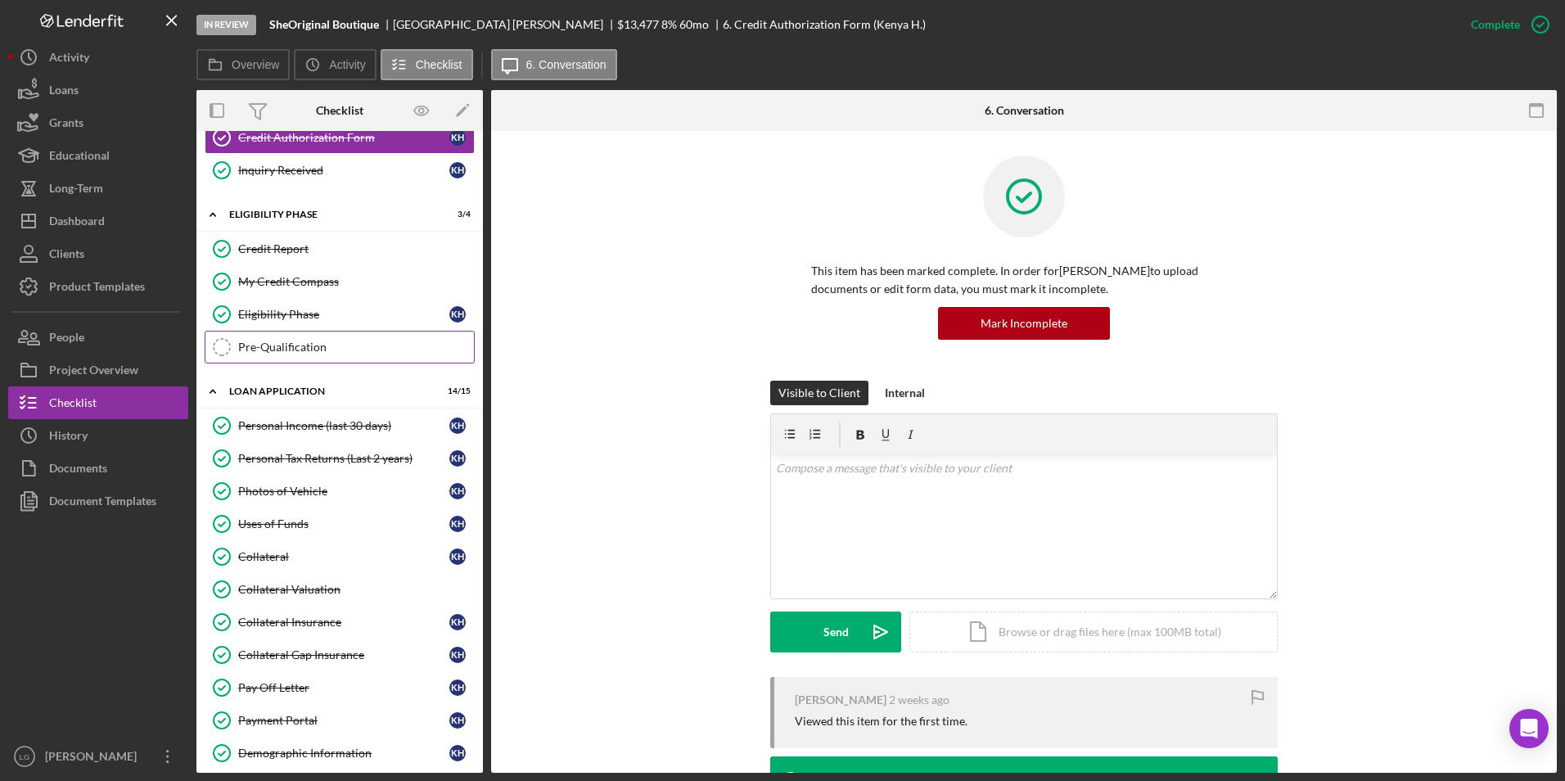
scroll to position [624, 0]
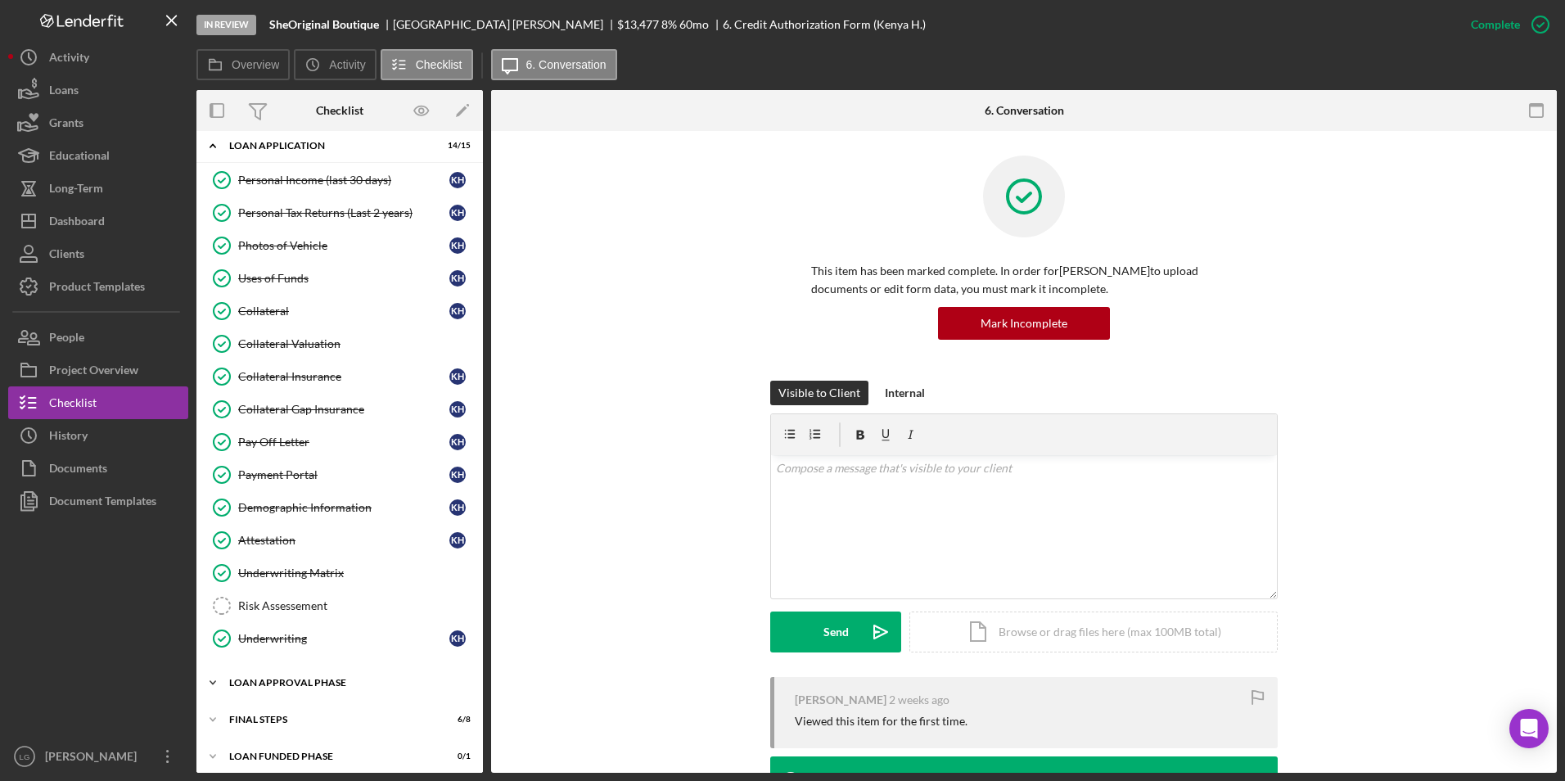
click at [268, 684] on div "Loan Approval Phase" at bounding box center [345, 683] width 233 height 10
click at [293, 717] on div "Loan Approval" at bounding box center [356, 716] width 236 height 13
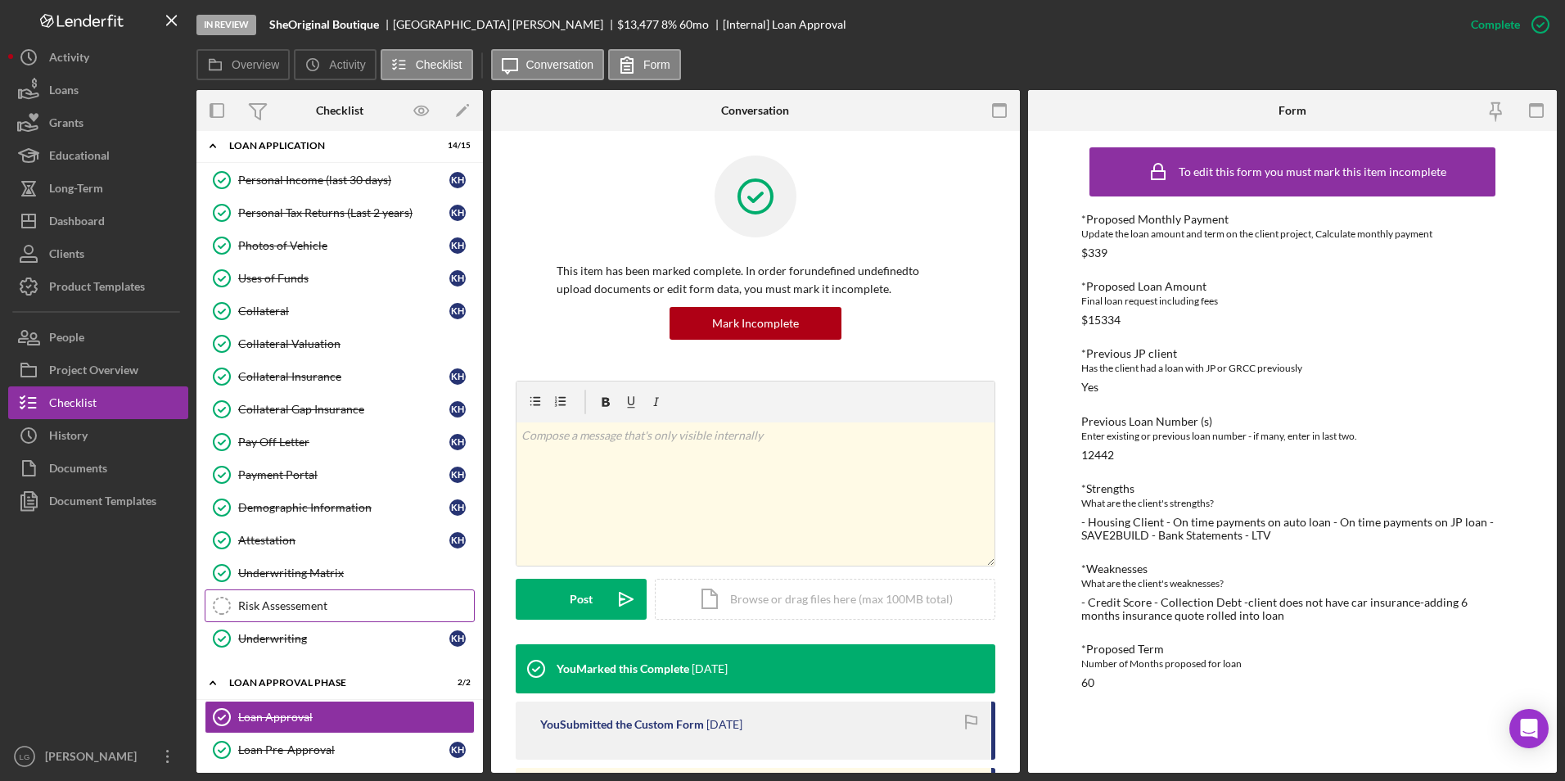
scroll to position [708, 0]
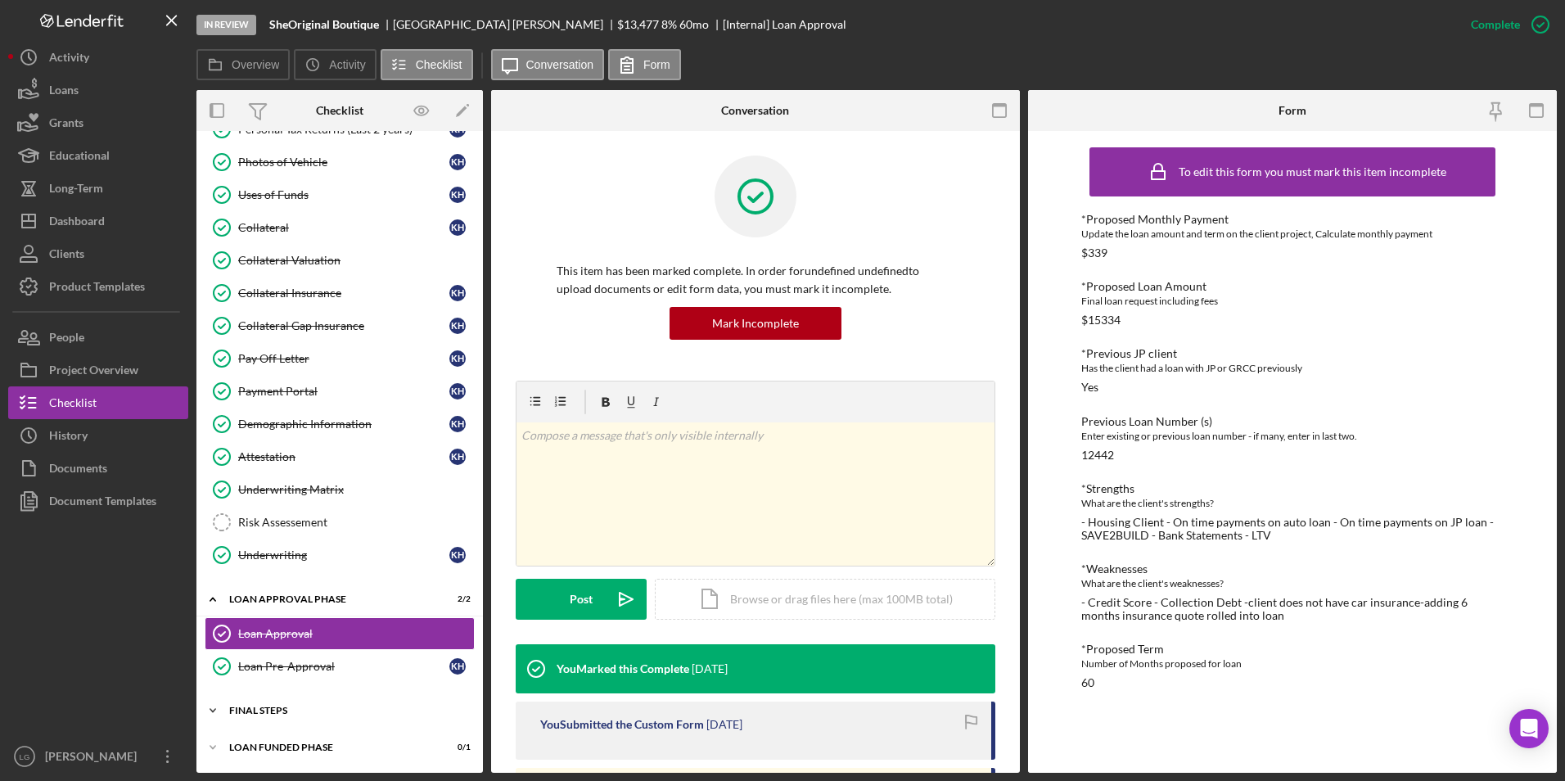
click at [266, 714] on div "FINAL STEPS" at bounding box center [345, 711] width 233 height 10
click at [271, 700] on div "Icon/Expander FINAL STEPS 6 / 8" at bounding box center [339, 711] width 286 height 34
click at [271, 710] on div "FINAL STEPS" at bounding box center [345, 711] width 233 height 10
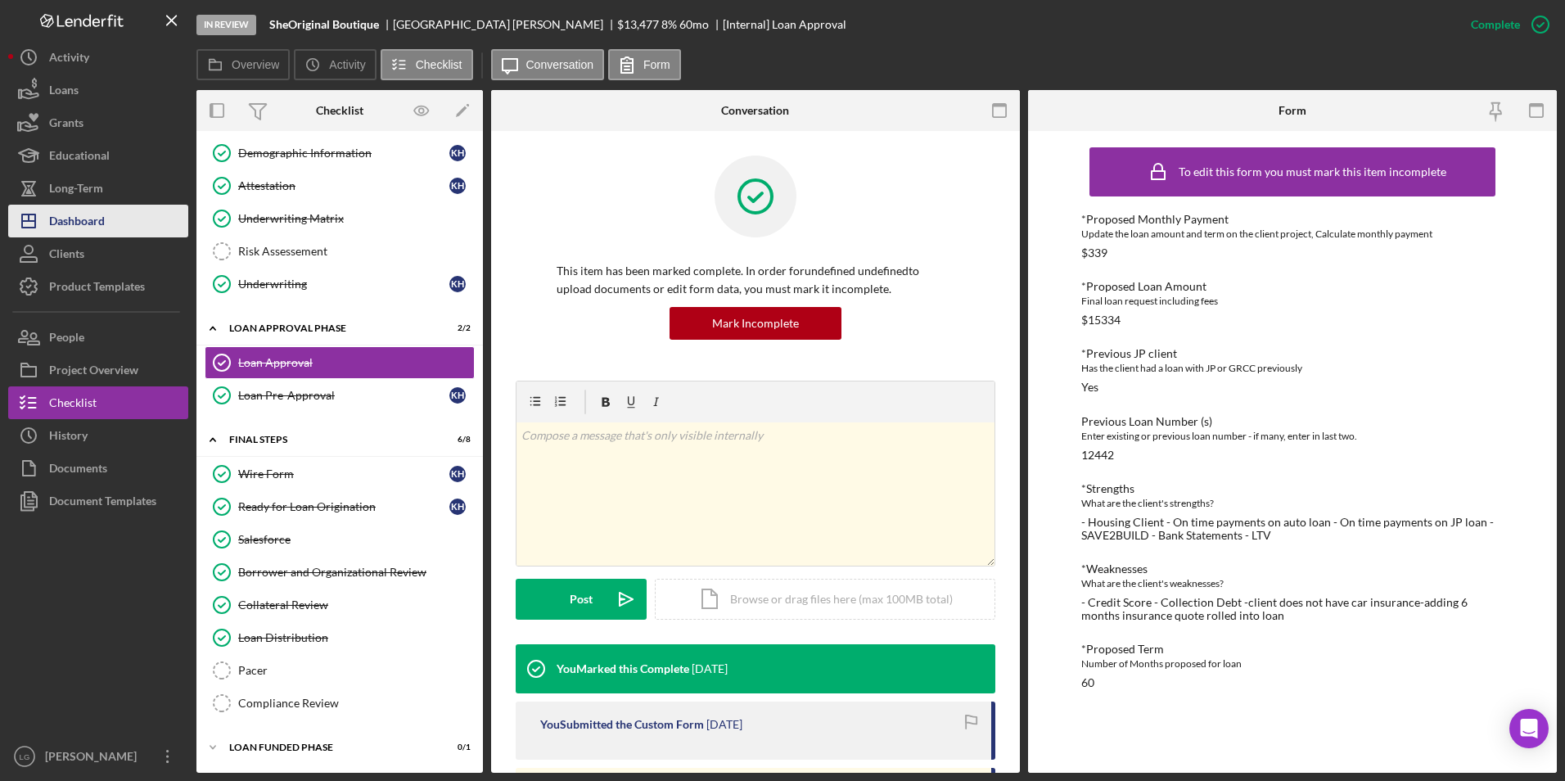
click at [79, 230] on div "Dashboard" at bounding box center [77, 223] width 56 height 37
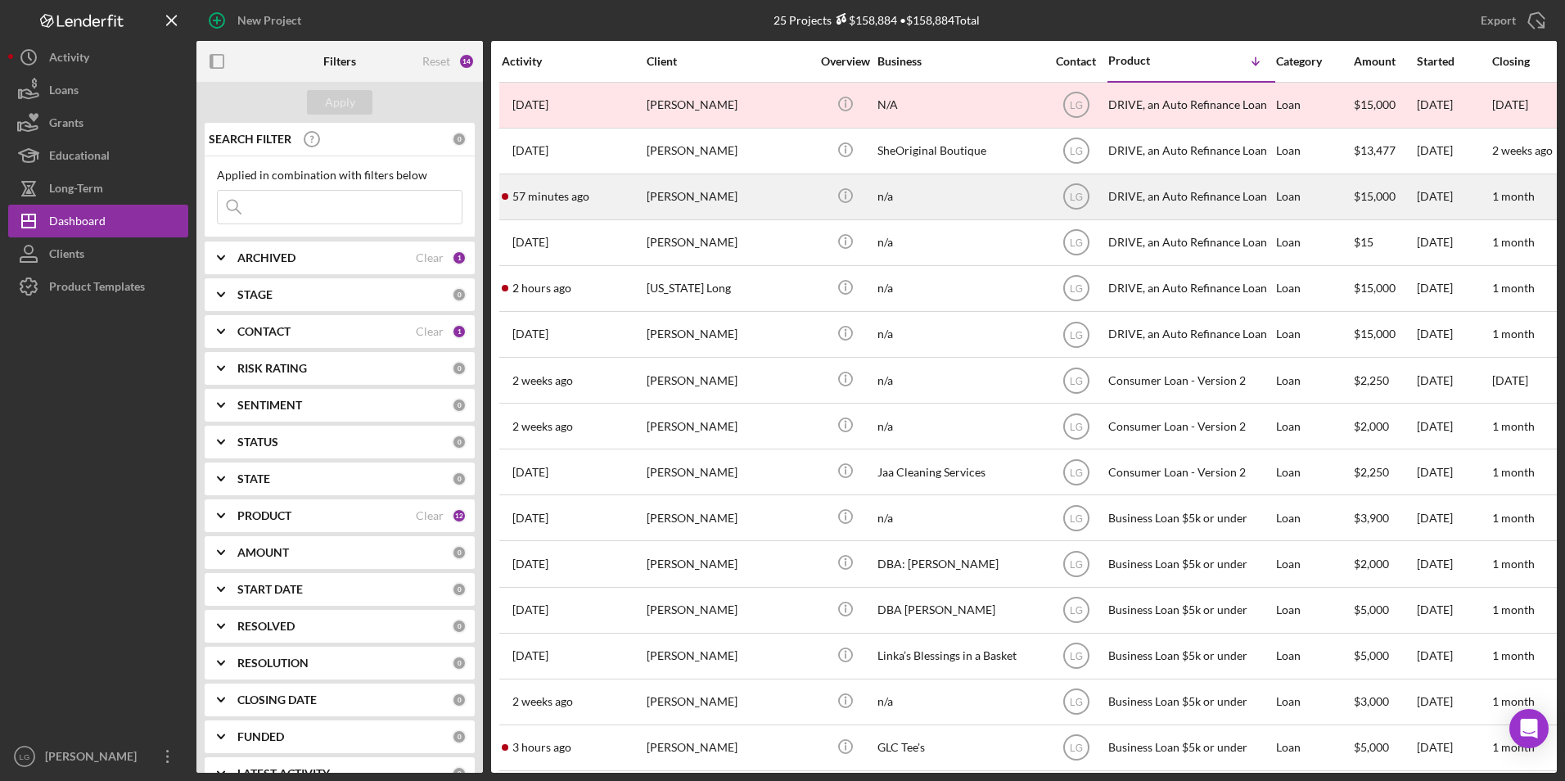
click at [614, 201] on div "57 minutes ago Terron Carter" at bounding box center [573, 196] width 143 height 43
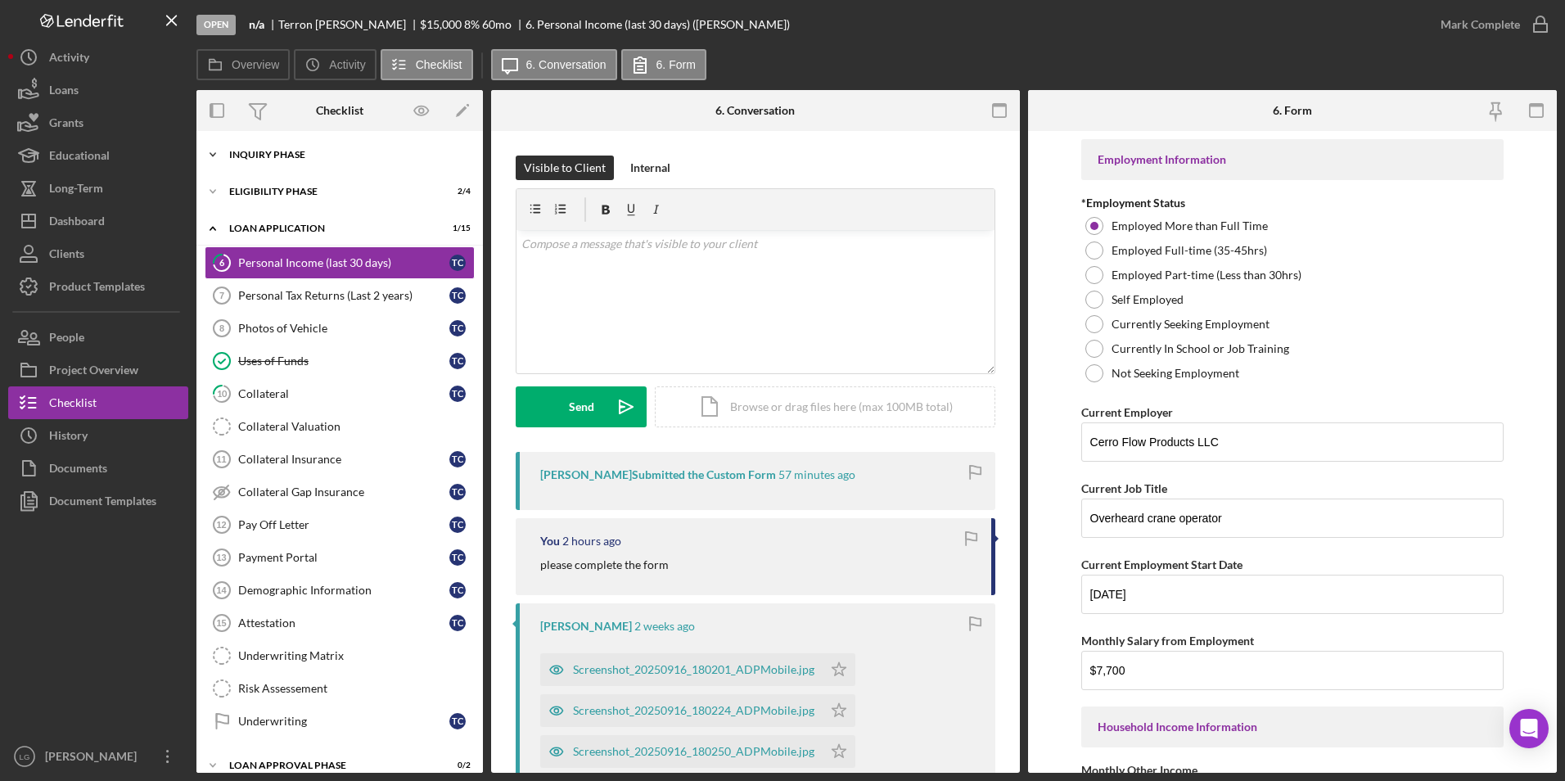
click at [288, 169] on div "Icon/Expander Inquiry Phase 5 / 12" at bounding box center [339, 154] width 286 height 33
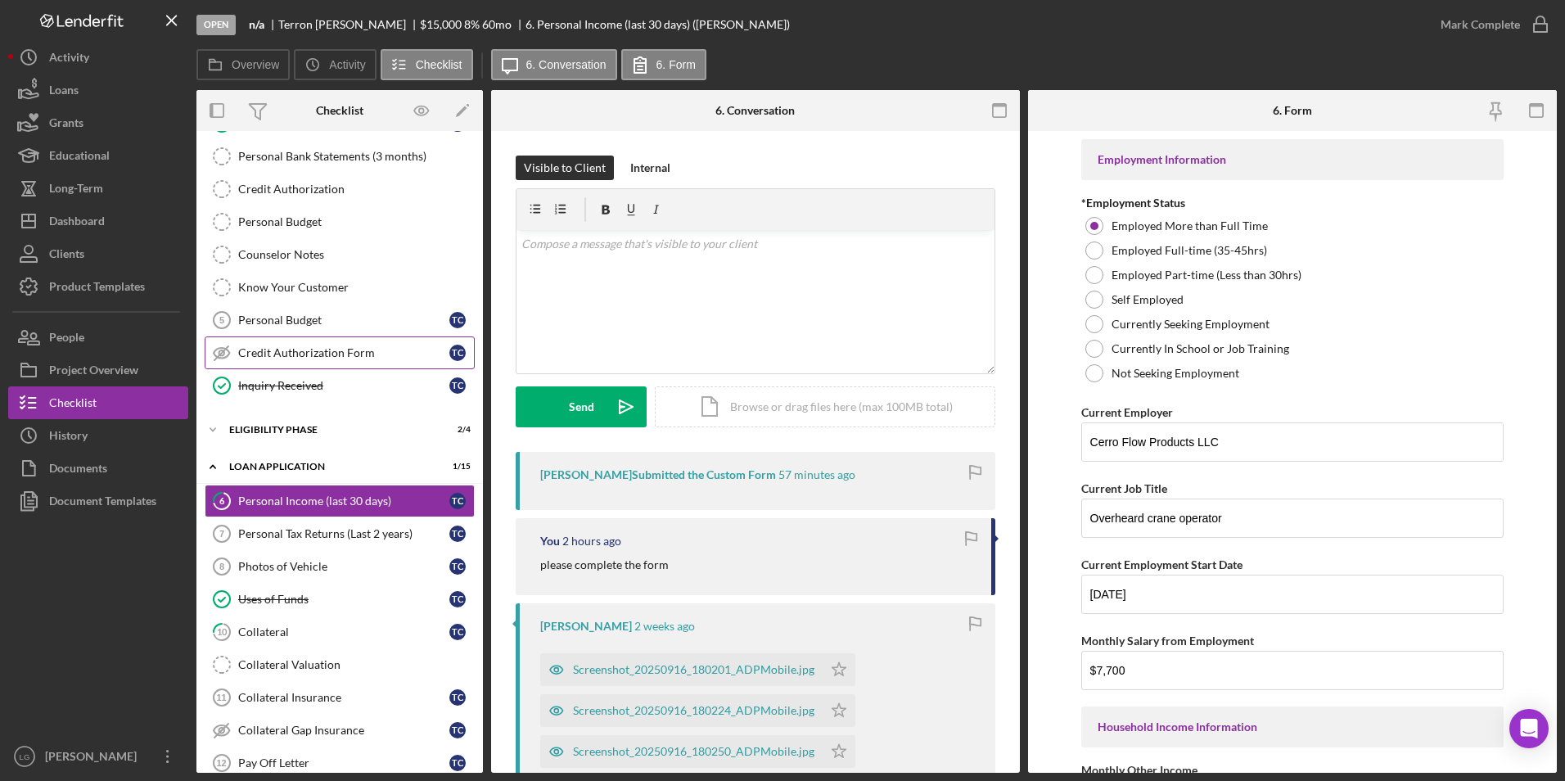
scroll to position [246, 0]
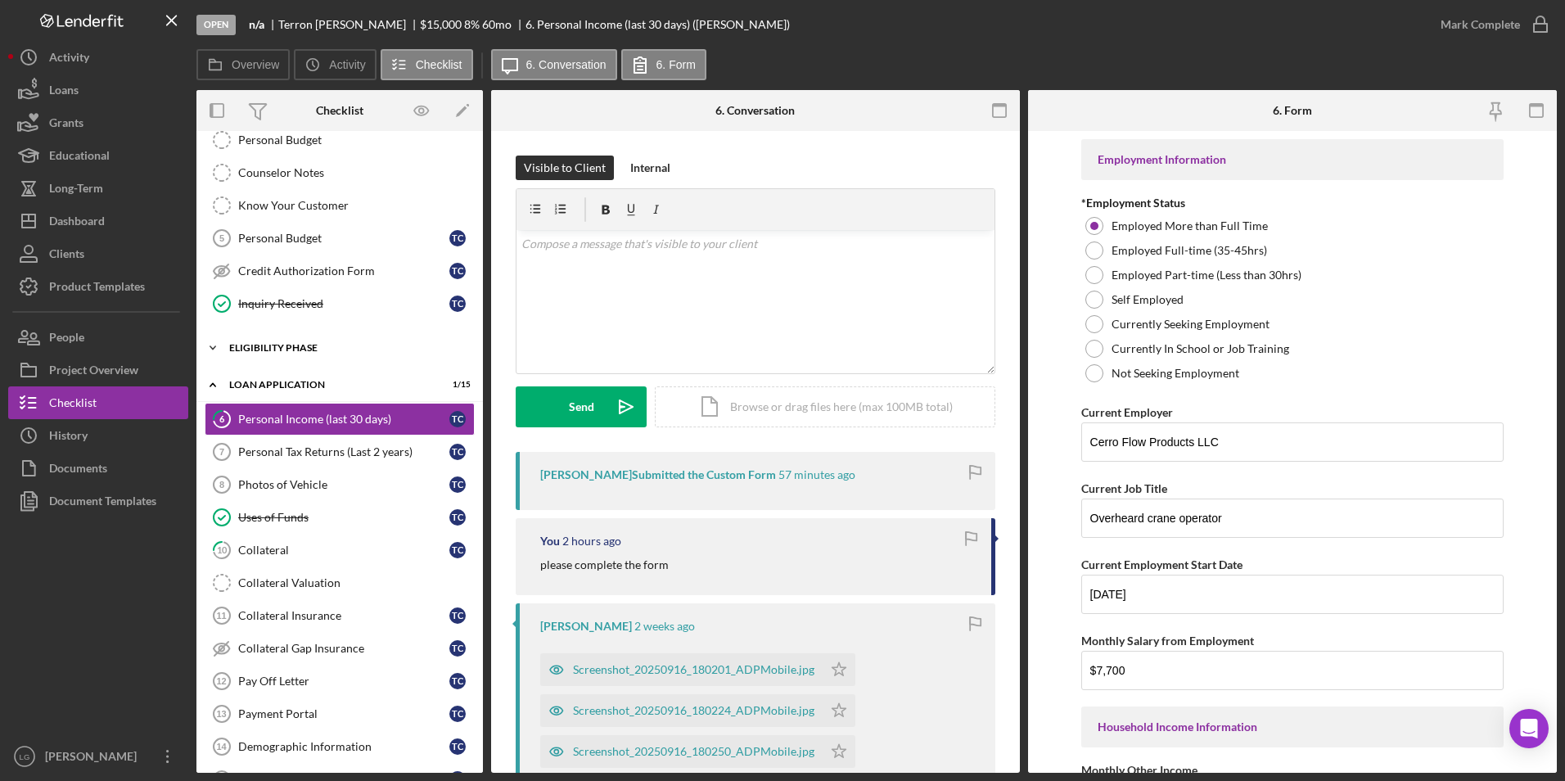
click at [301, 350] on div "Eligibility Phase" at bounding box center [345, 348] width 233 height 10
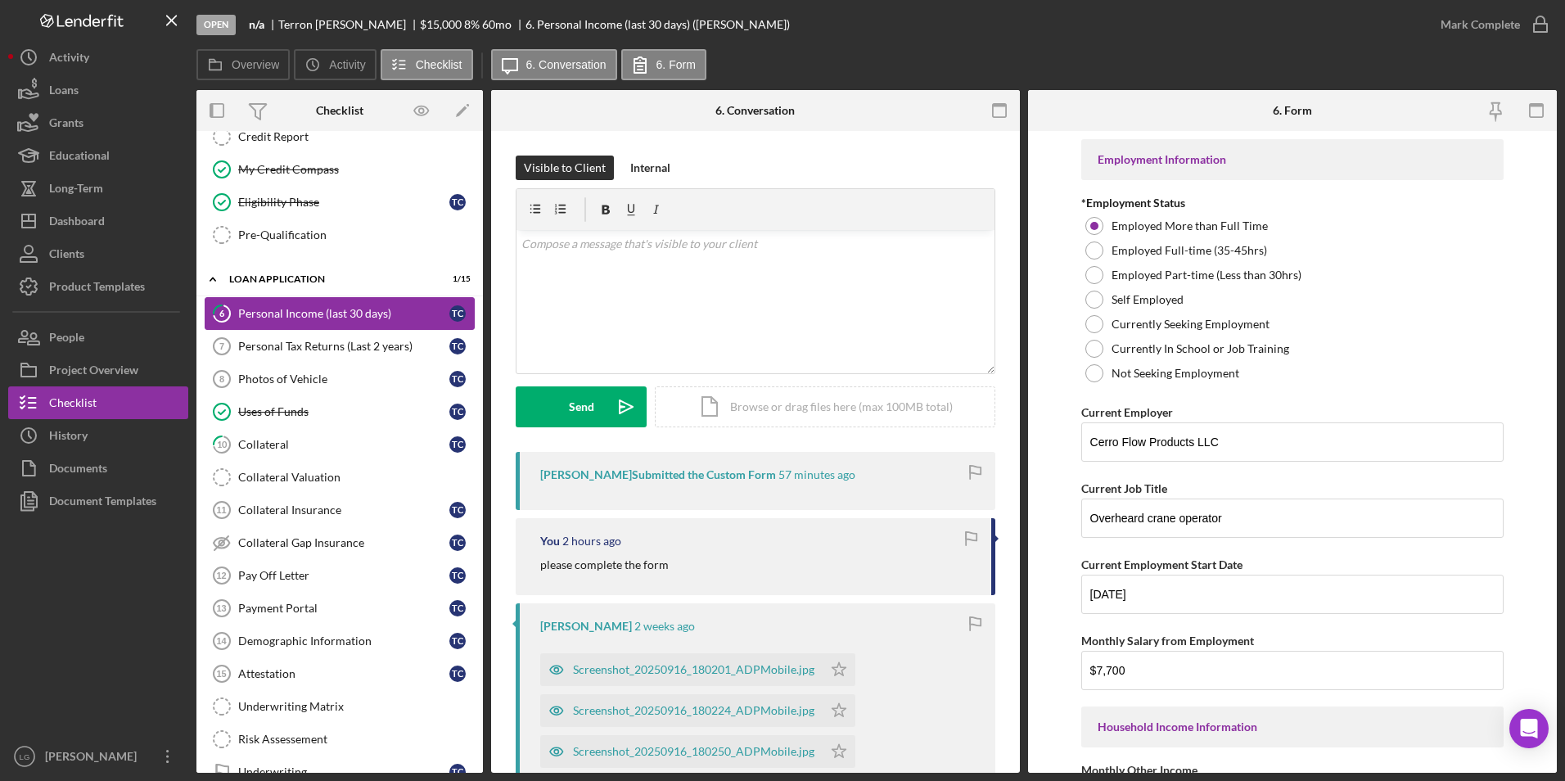
scroll to position [327, 0]
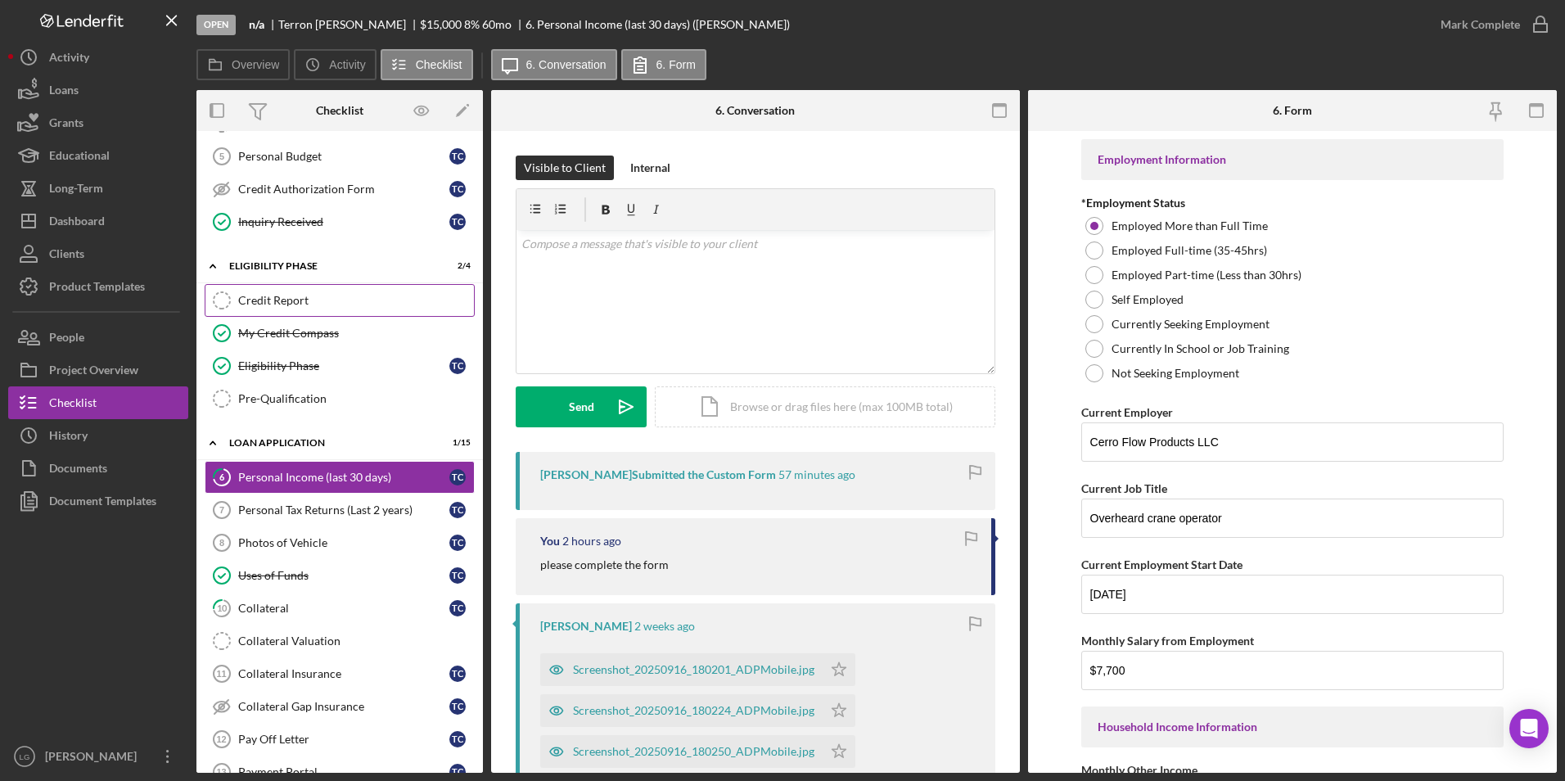
click at [292, 313] on link "Credit Report Credit Report" at bounding box center [340, 300] width 270 height 33
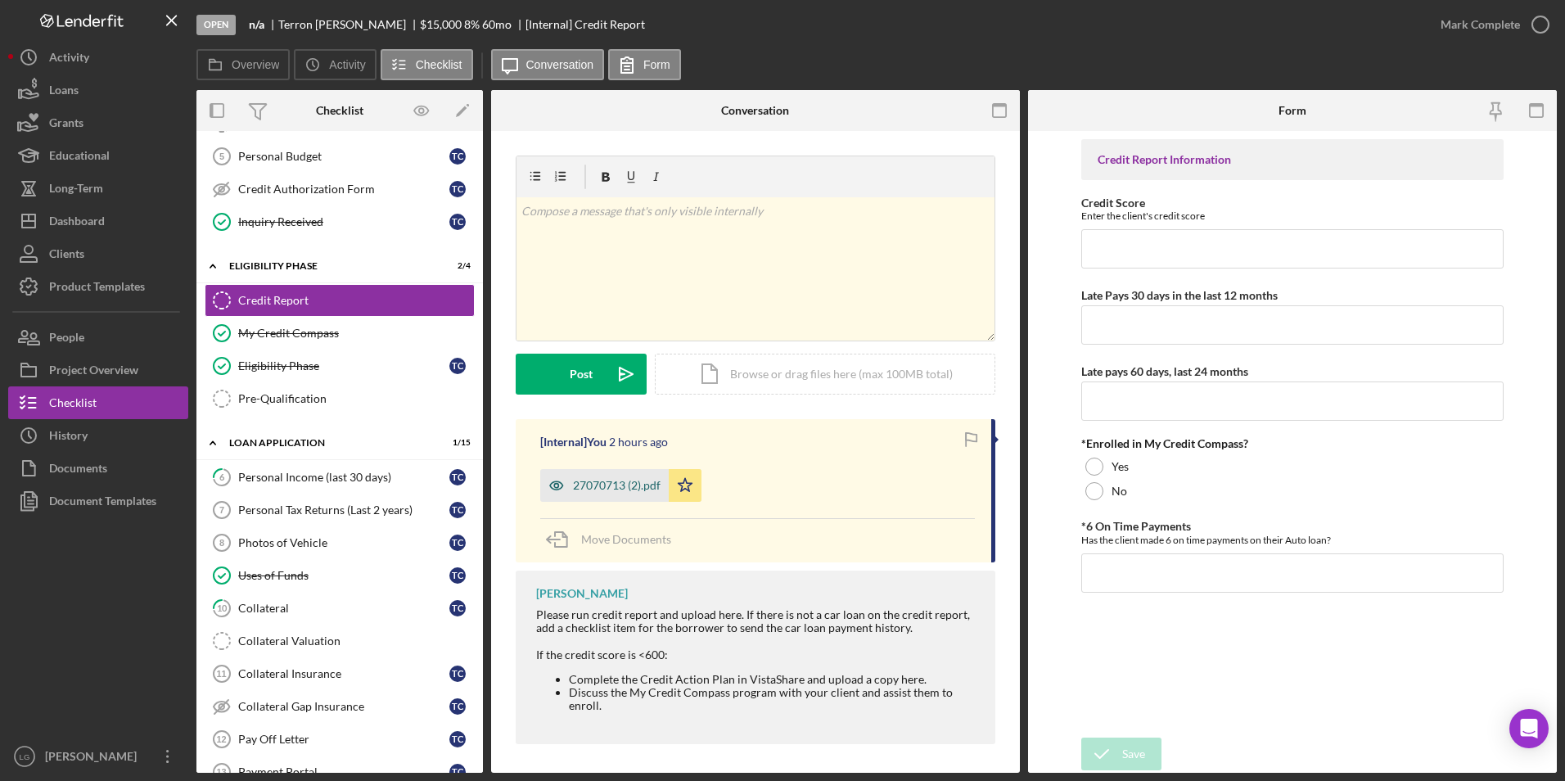
click at [589, 478] on div "27070713 (2).pdf" at bounding box center [604, 485] width 128 height 33
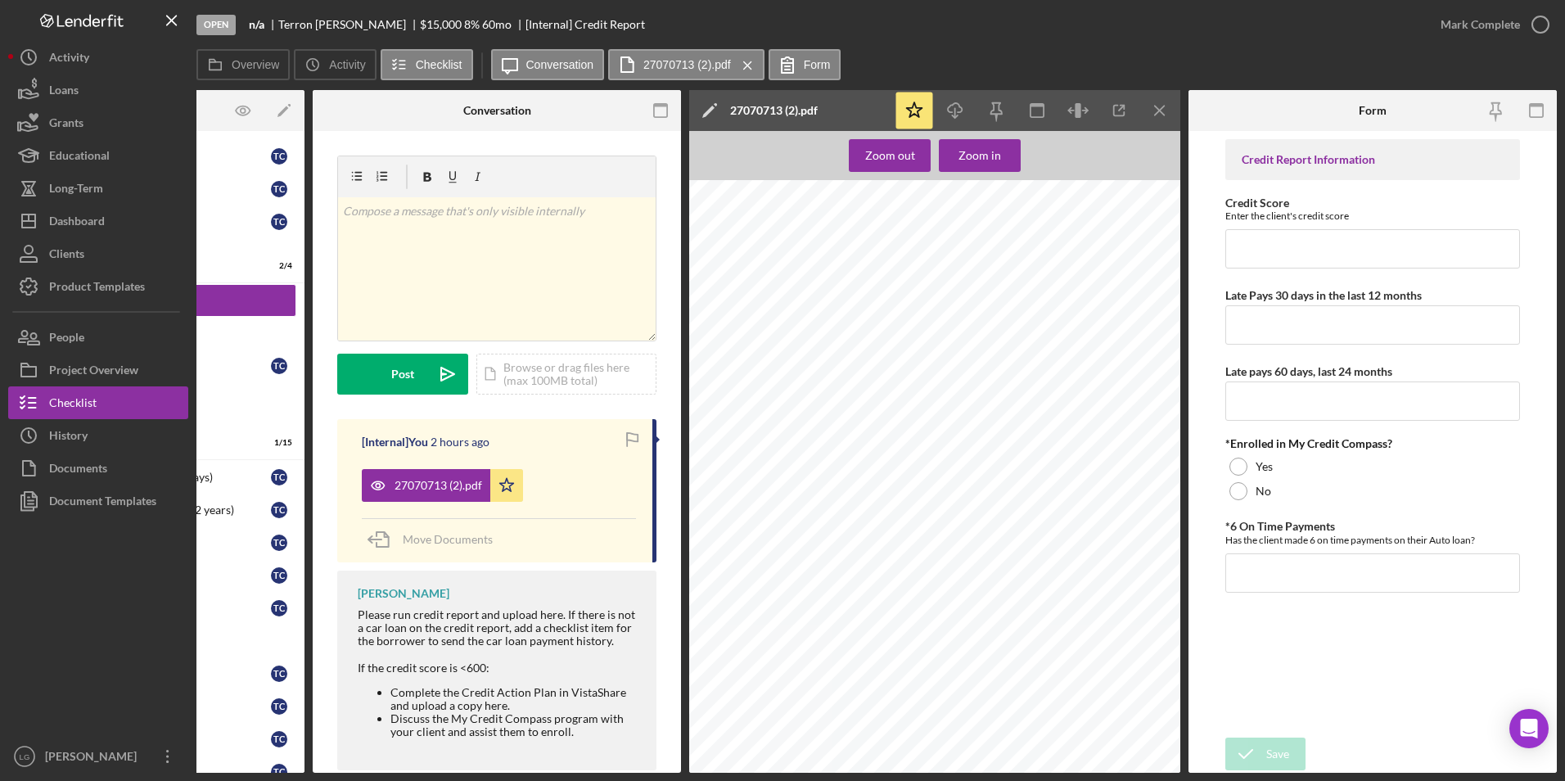
scroll to position [818, 0]
click at [1278, 248] on input "Credit Score" at bounding box center [1372, 248] width 295 height 39
click at [1348, 237] on input "Credit Score" at bounding box center [1372, 248] width 295 height 39
type input "570"
click at [1307, 312] on input "Late Pays 30 days in the last 12 months" at bounding box center [1372, 324] width 295 height 39
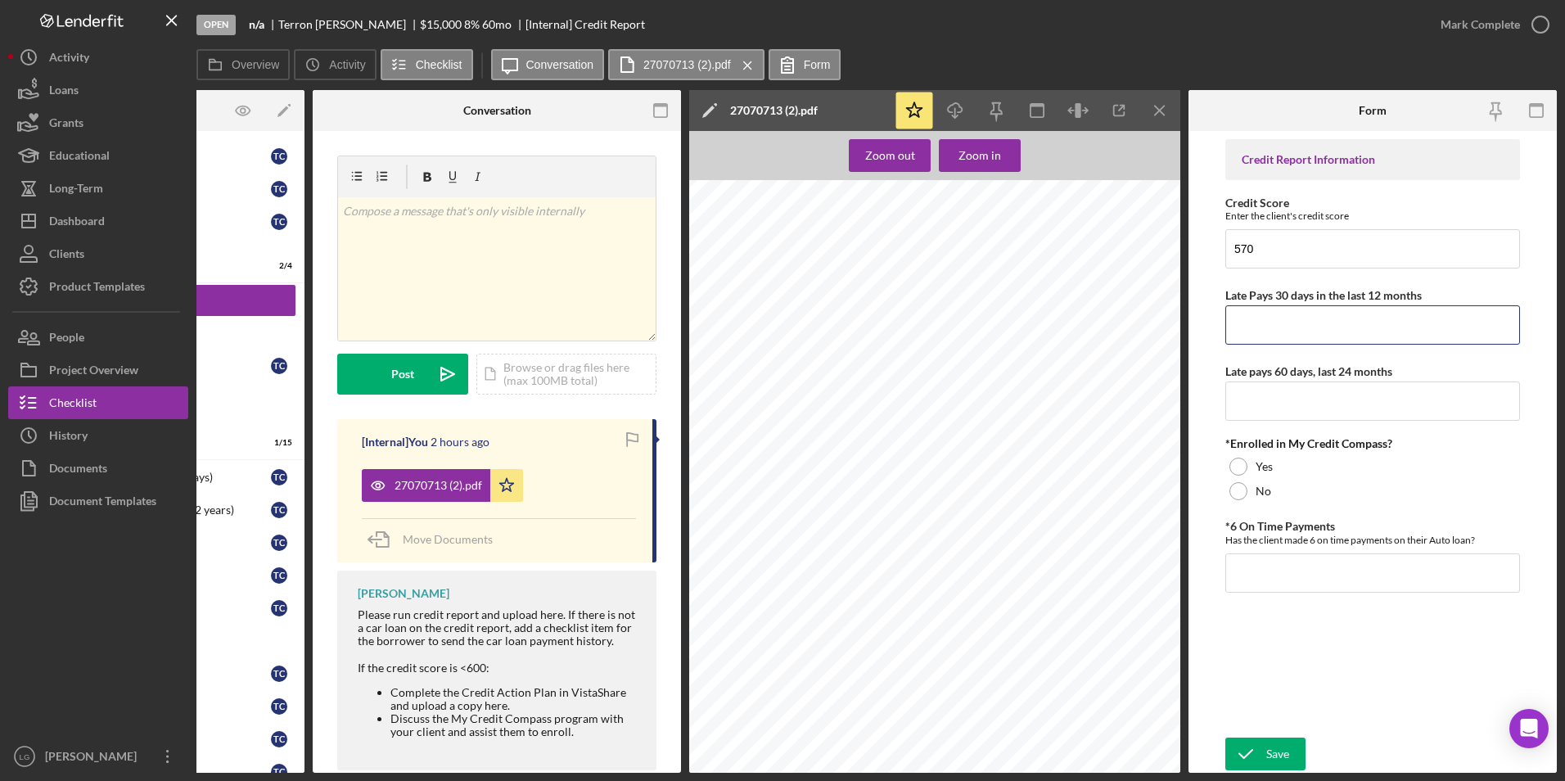
scroll to position [900, 0]
click at [94, 218] on div "Dashboard" at bounding box center [77, 223] width 56 height 37
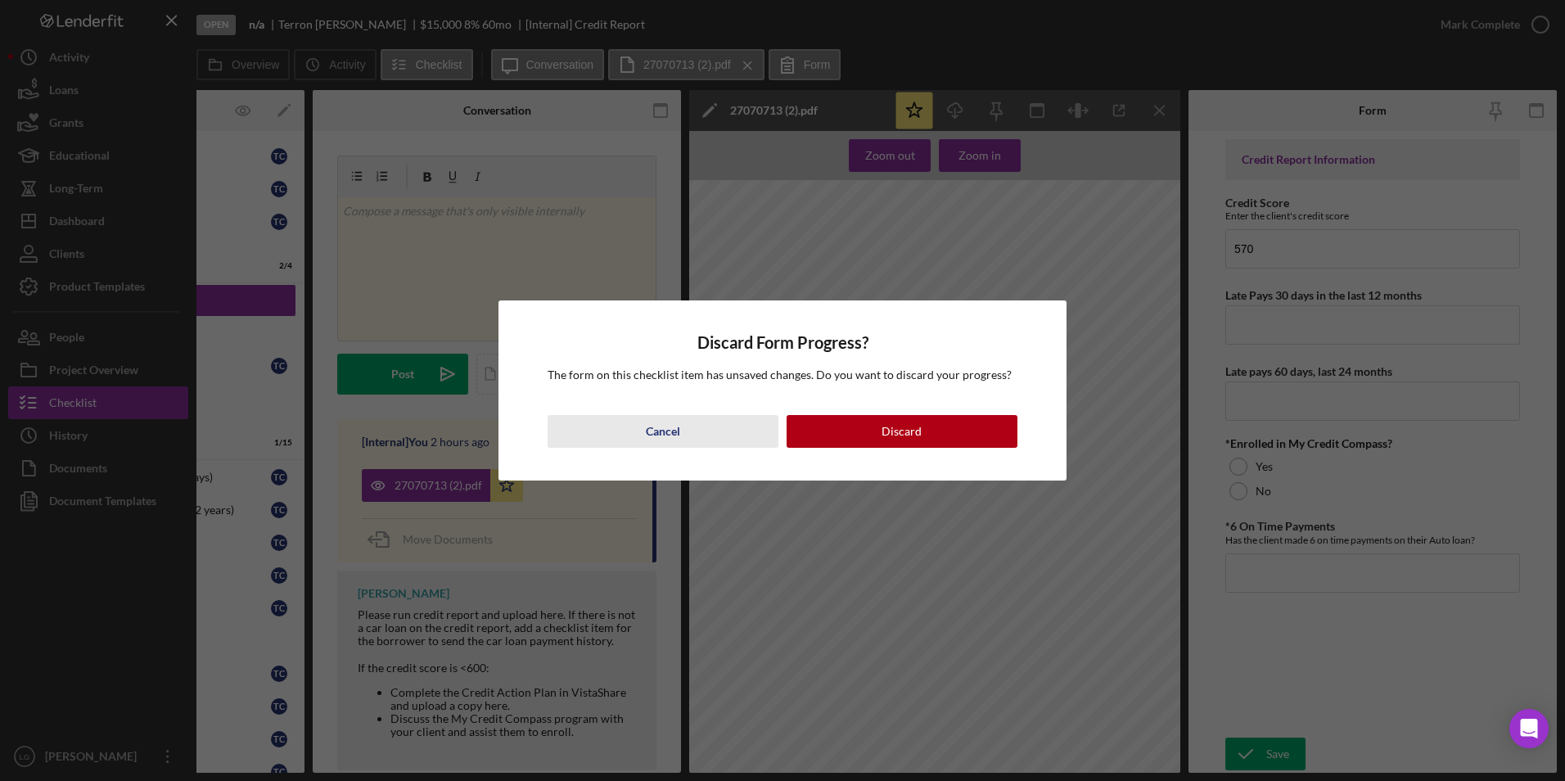
click at [688, 422] on button "Cancel" at bounding box center [663, 431] width 231 height 33
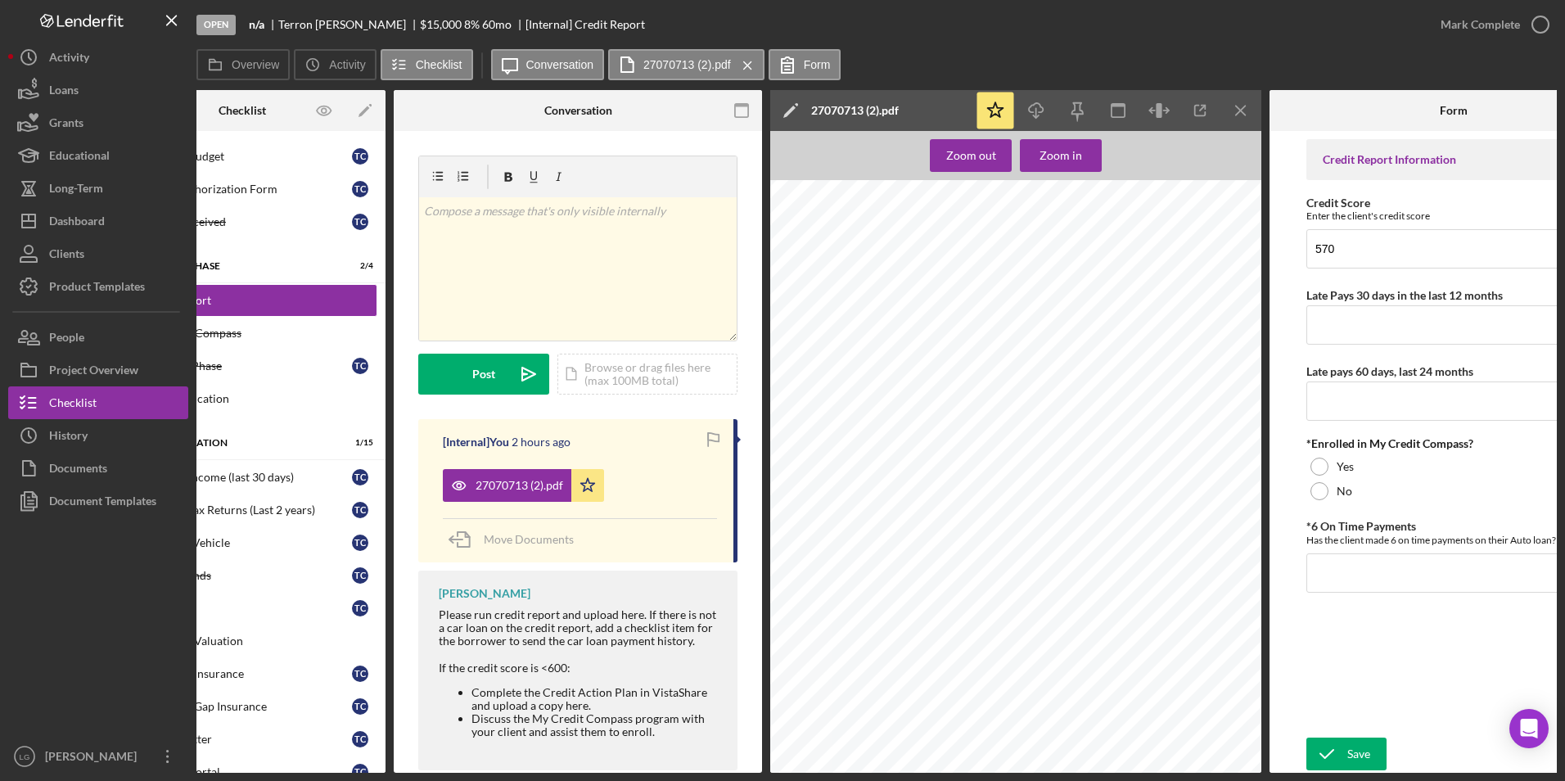
scroll to position [0, 0]
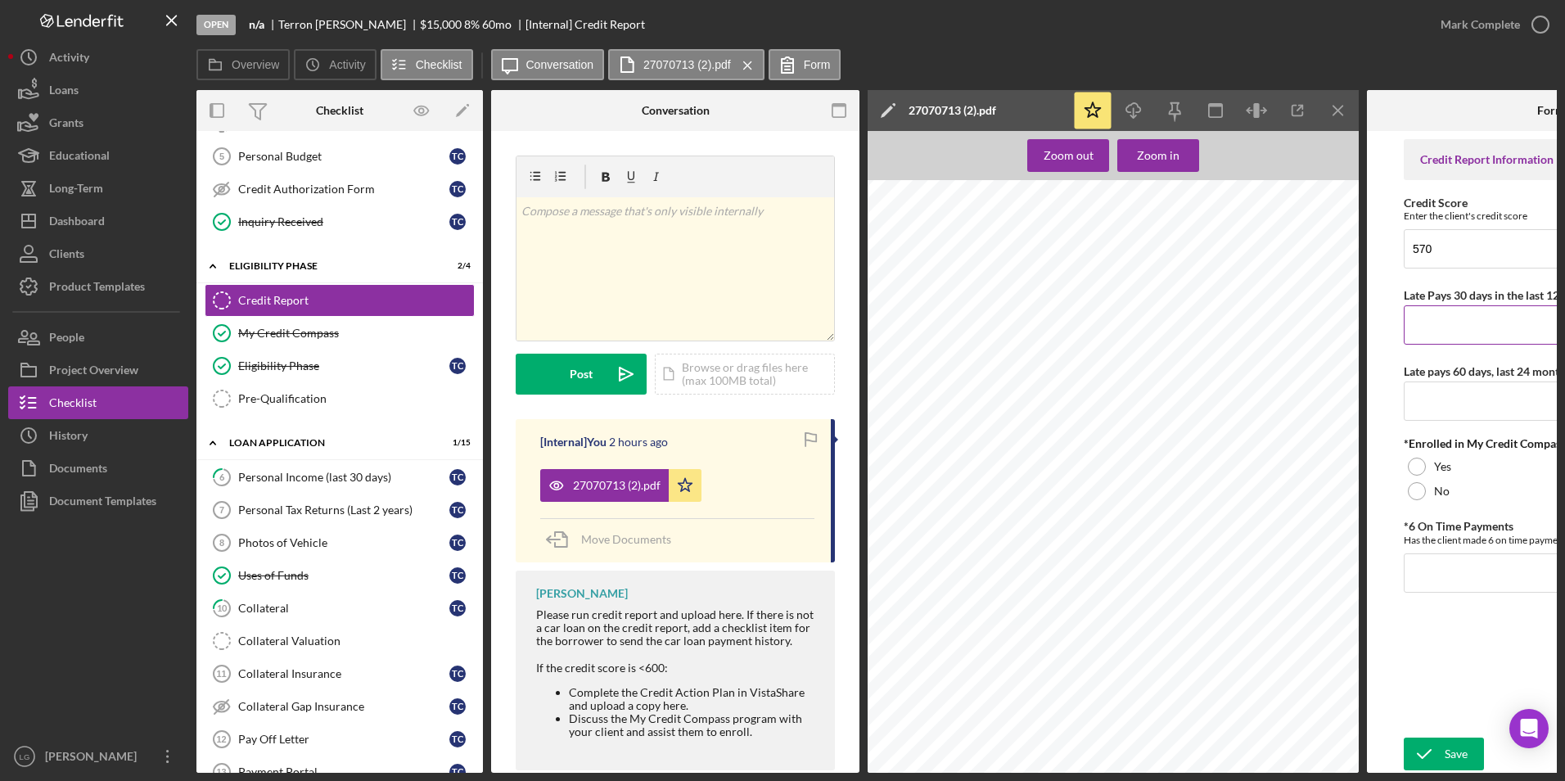
click at [1436, 329] on input "Late Pays 30 days in the last 12 months" at bounding box center [1551, 324] width 295 height 39
type input "0"
click at [1442, 396] on input "Late pays 60 days, last 24 months" at bounding box center [1551, 400] width 295 height 39
type input "0"
click at [1416, 462] on div at bounding box center [1417, 467] width 18 height 18
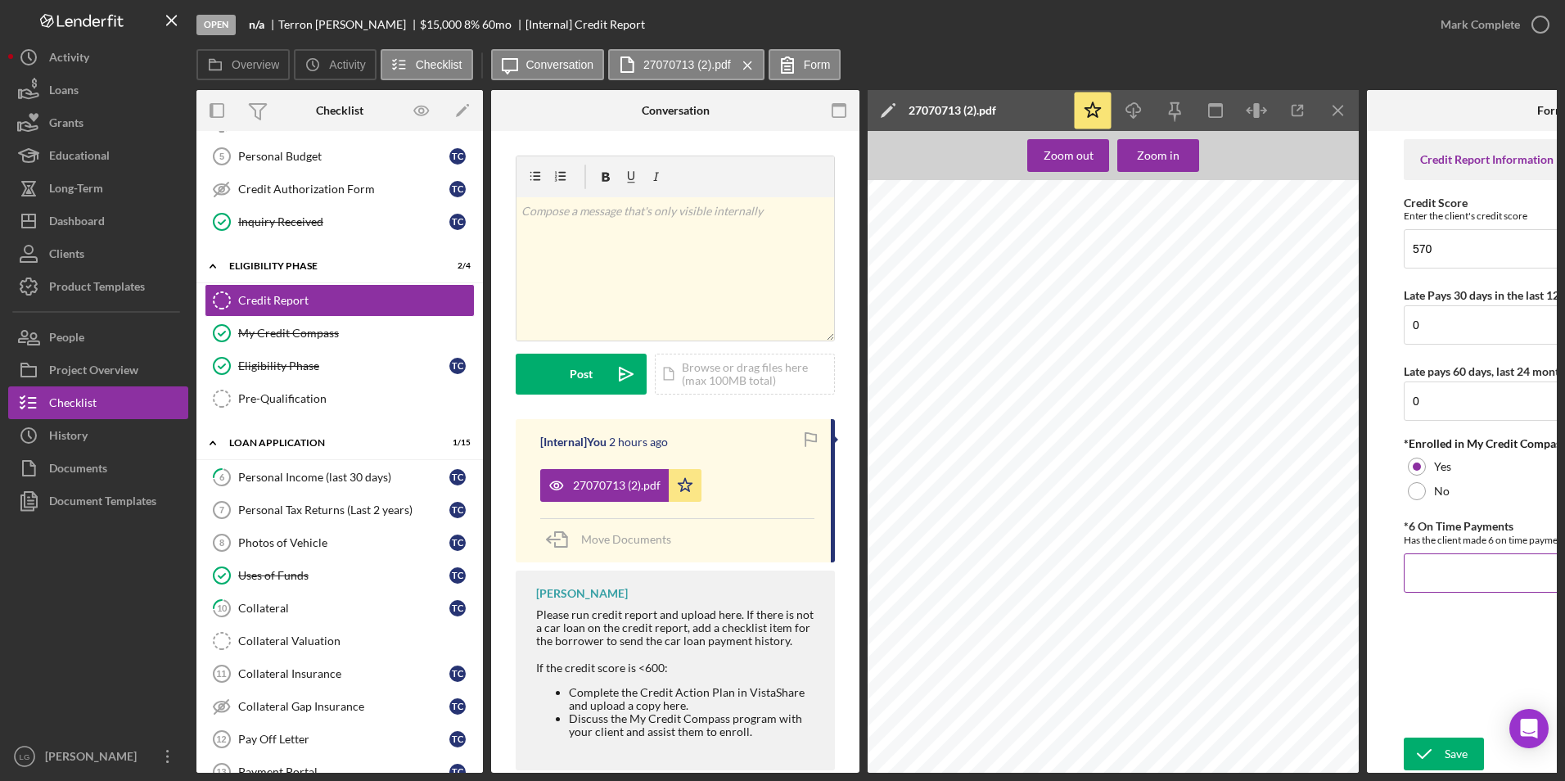
click at [1433, 575] on input "*6 On Time Payments" at bounding box center [1551, 572] width 295 height 39
type input "yes"
click at [1452, 754] on div "Save" at bounding box center [1456, 753] width 23 height 33
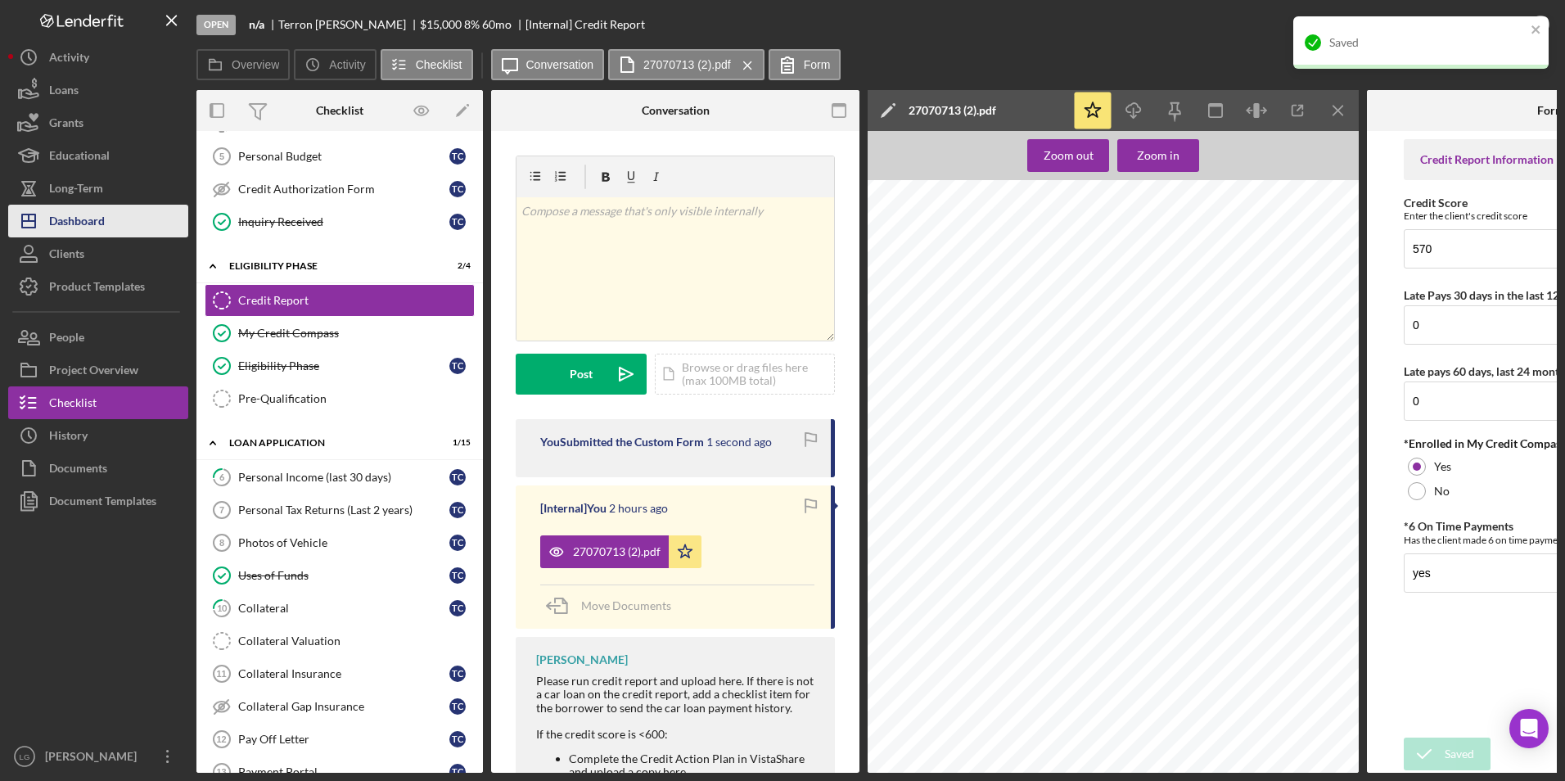
click at [51, 218] on div "Dashboard" at bounding box center [77, 223] width 56 height 37
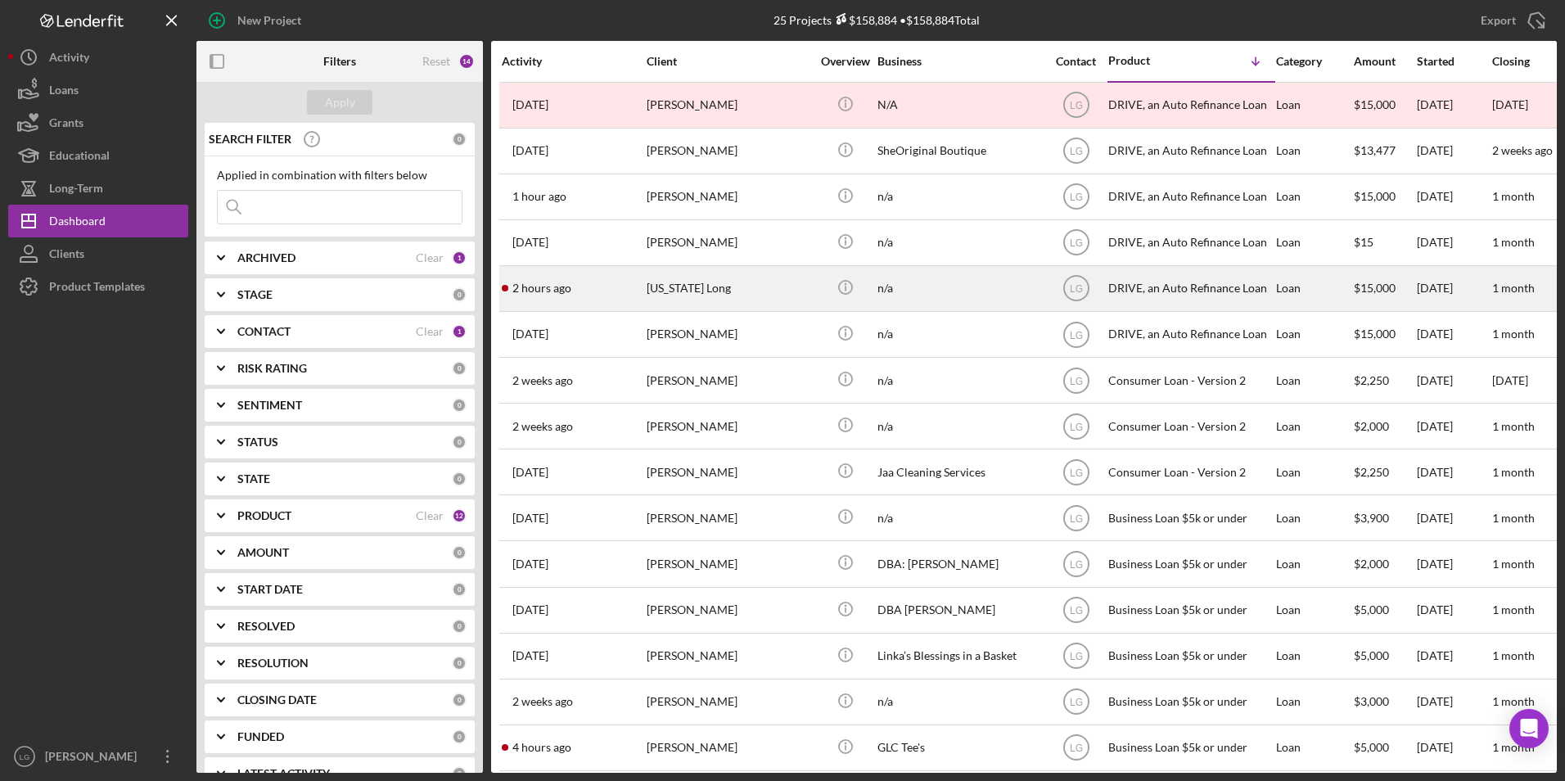
click at [638, 291] on div "2 hours ago Nevada Long" at bounding box center [573, 288] width 143 height 43
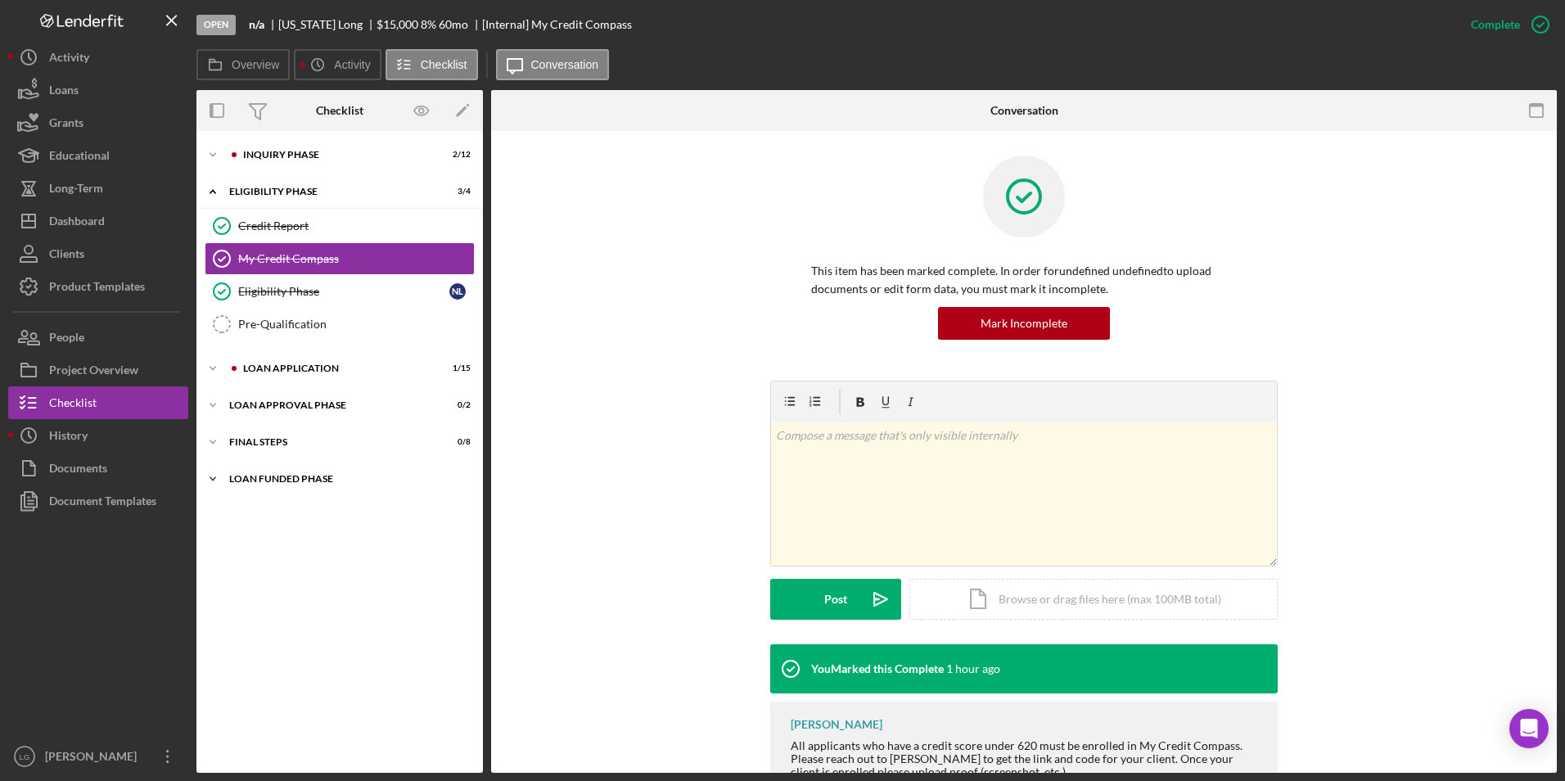
click at [298, 478] on div "Loan Funded Phase" at bounding box center [345, 479] width 233 height 10
click at [272, 438] on div "FINAL STEPS" at bounding box center [345, 442] width 233 height 10
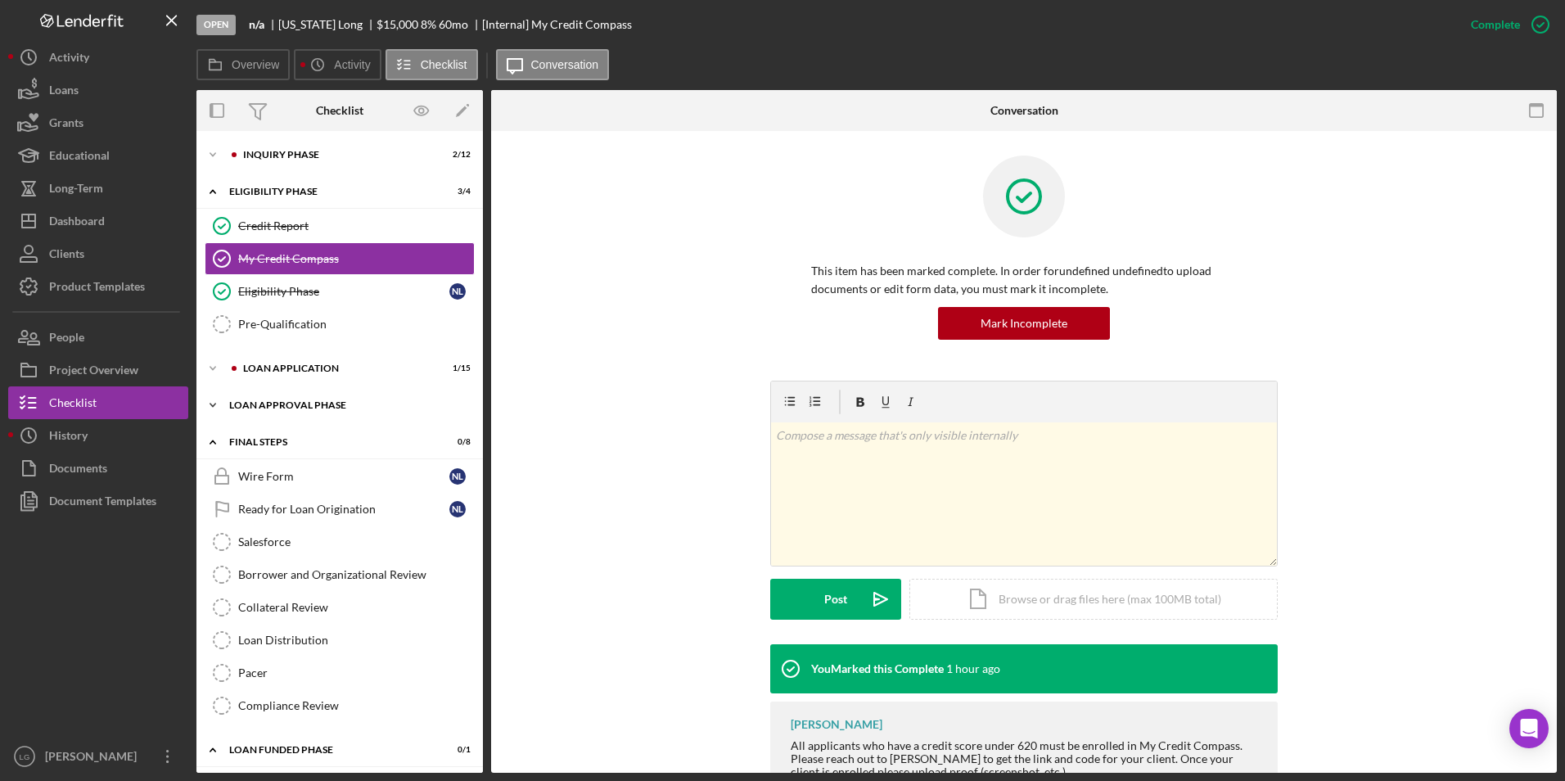
click at [264, 399] on div "Icon/Expander Loan Approval Phase 0 / 2" at bounding box center [339, 405] width 286 height 33
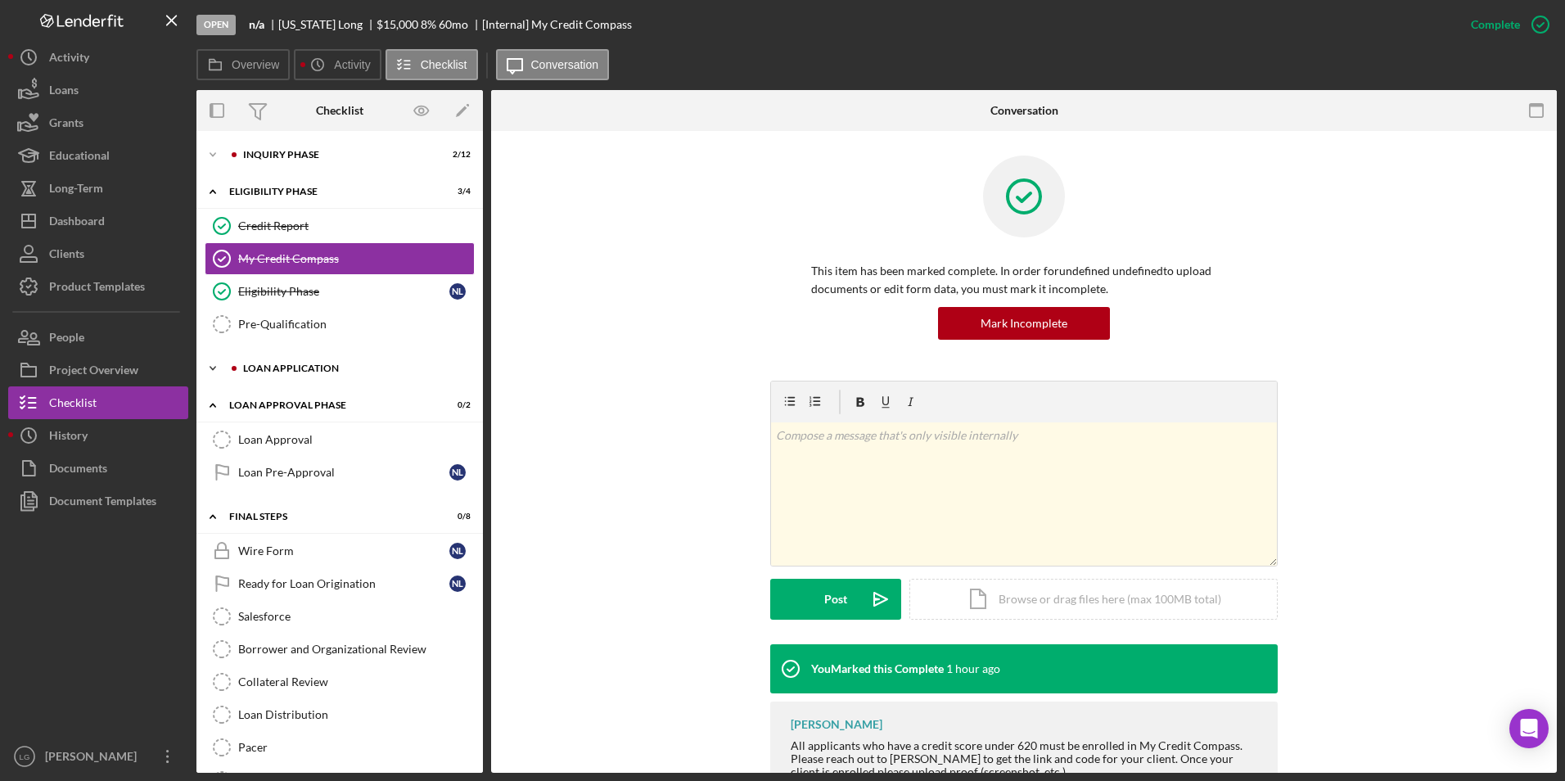
click at [264, 359] on div "Icon/Expander Loan Application 1 / 15" at bounding box center [339, 368] width 286 height 33
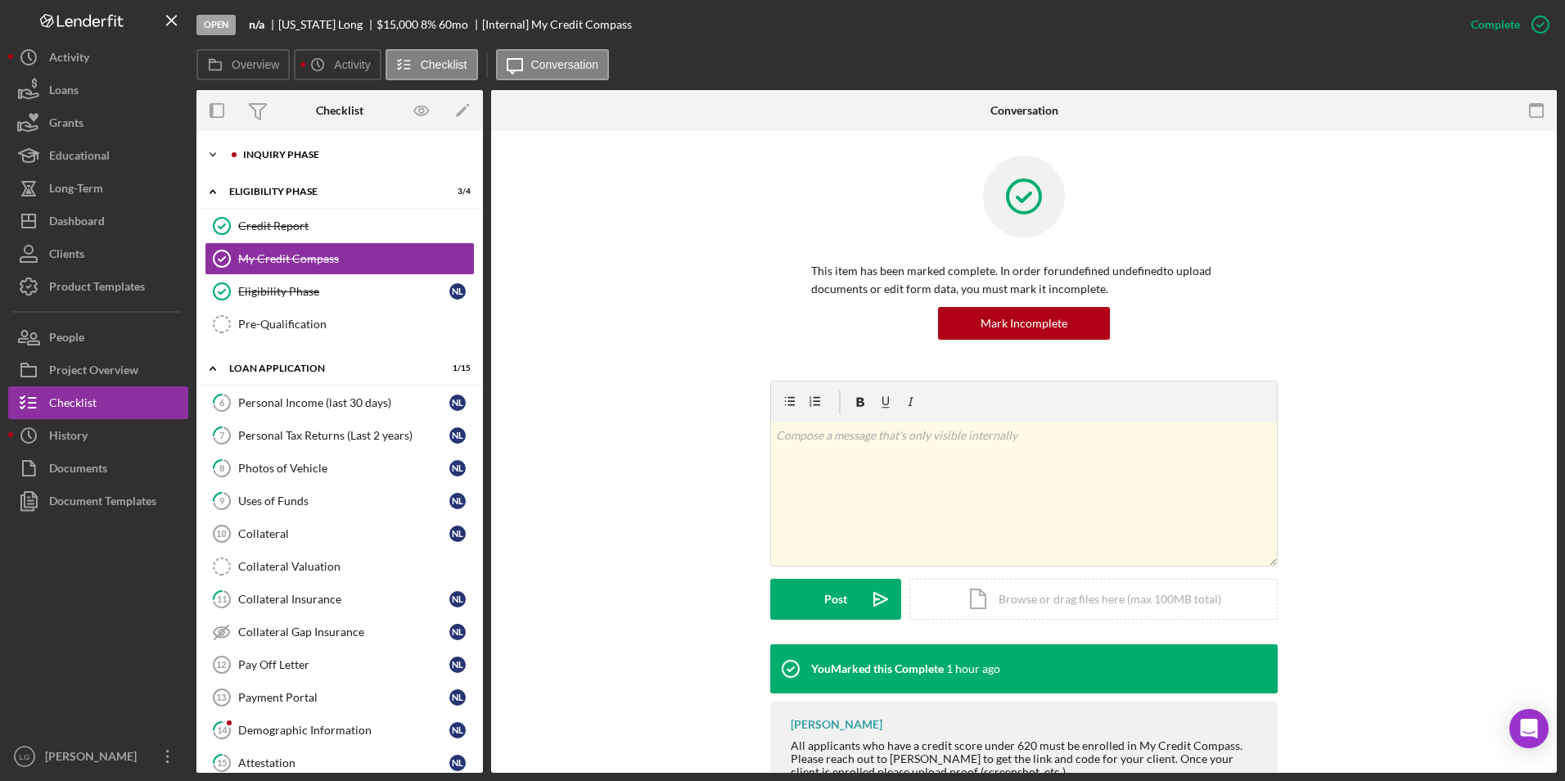
click at [253, 141] on div "Icon/Expander Inquiry Phase 2 / 12" at bounding box center [339, 154] width 286 height 33
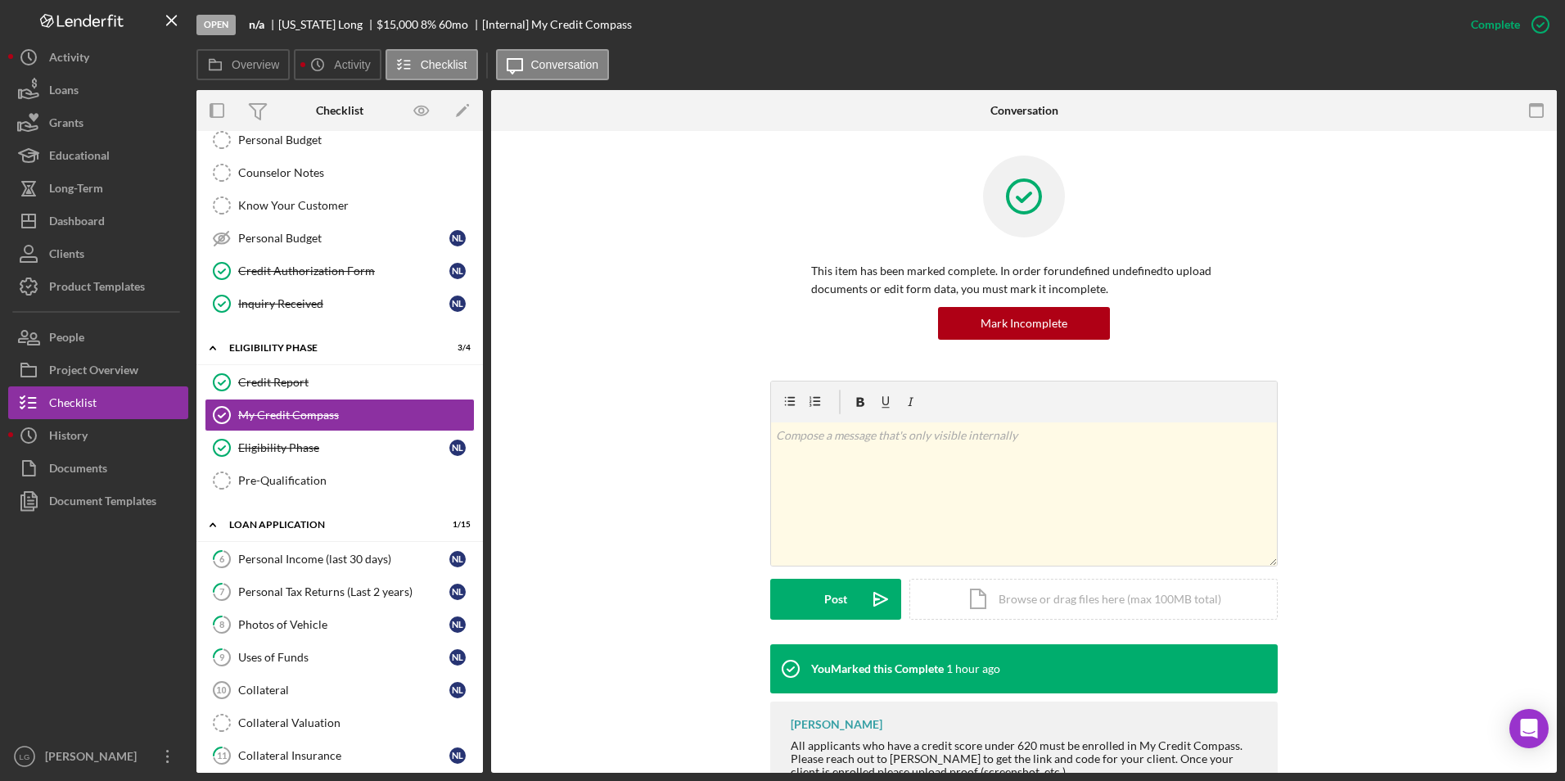
scroll to position [491, 0]
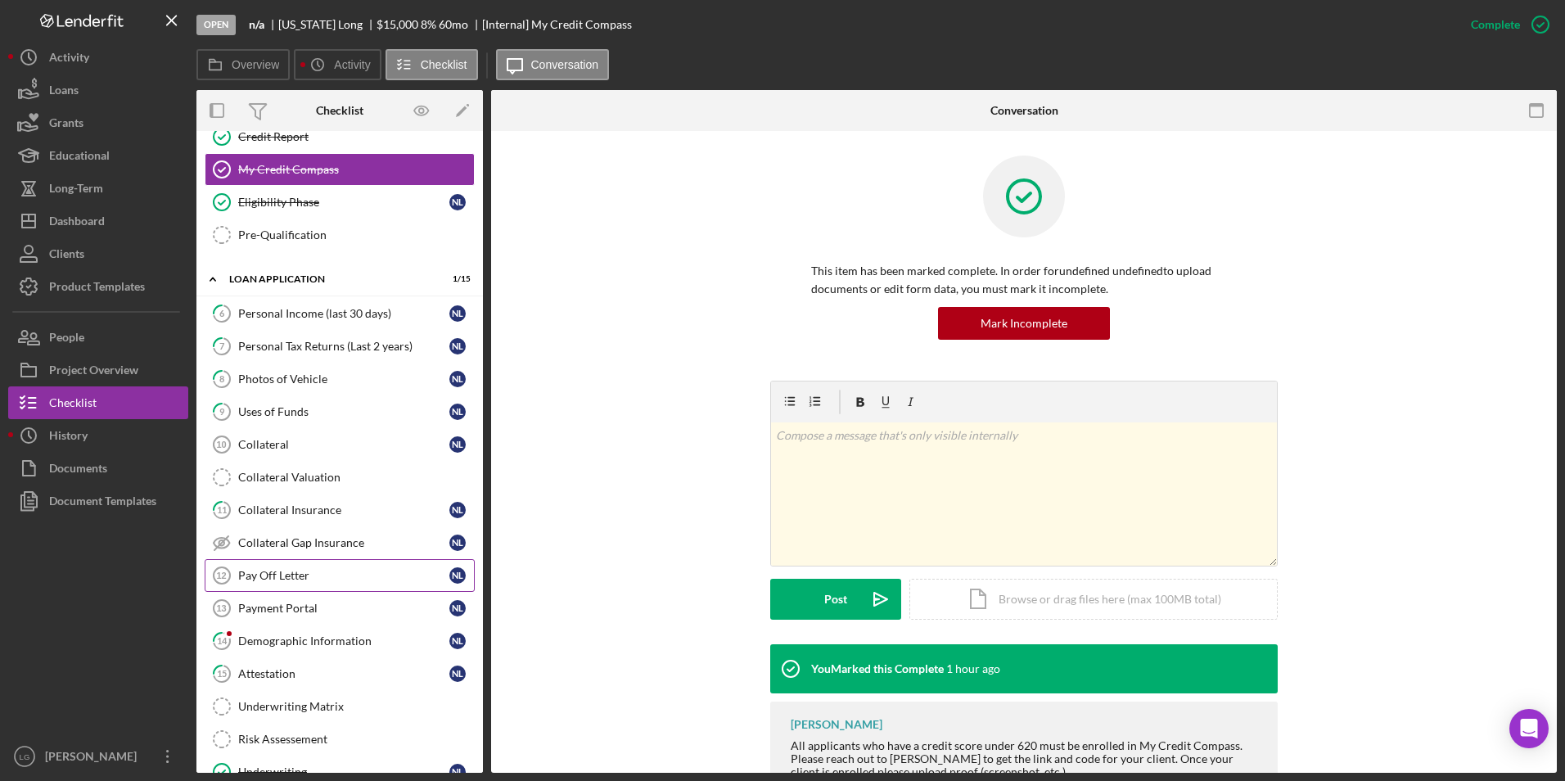
click at [304, 564] on link "Pay Off Letter 12 Pay Off Letter N L" at bounding box center [340, 575] width 270 height 33
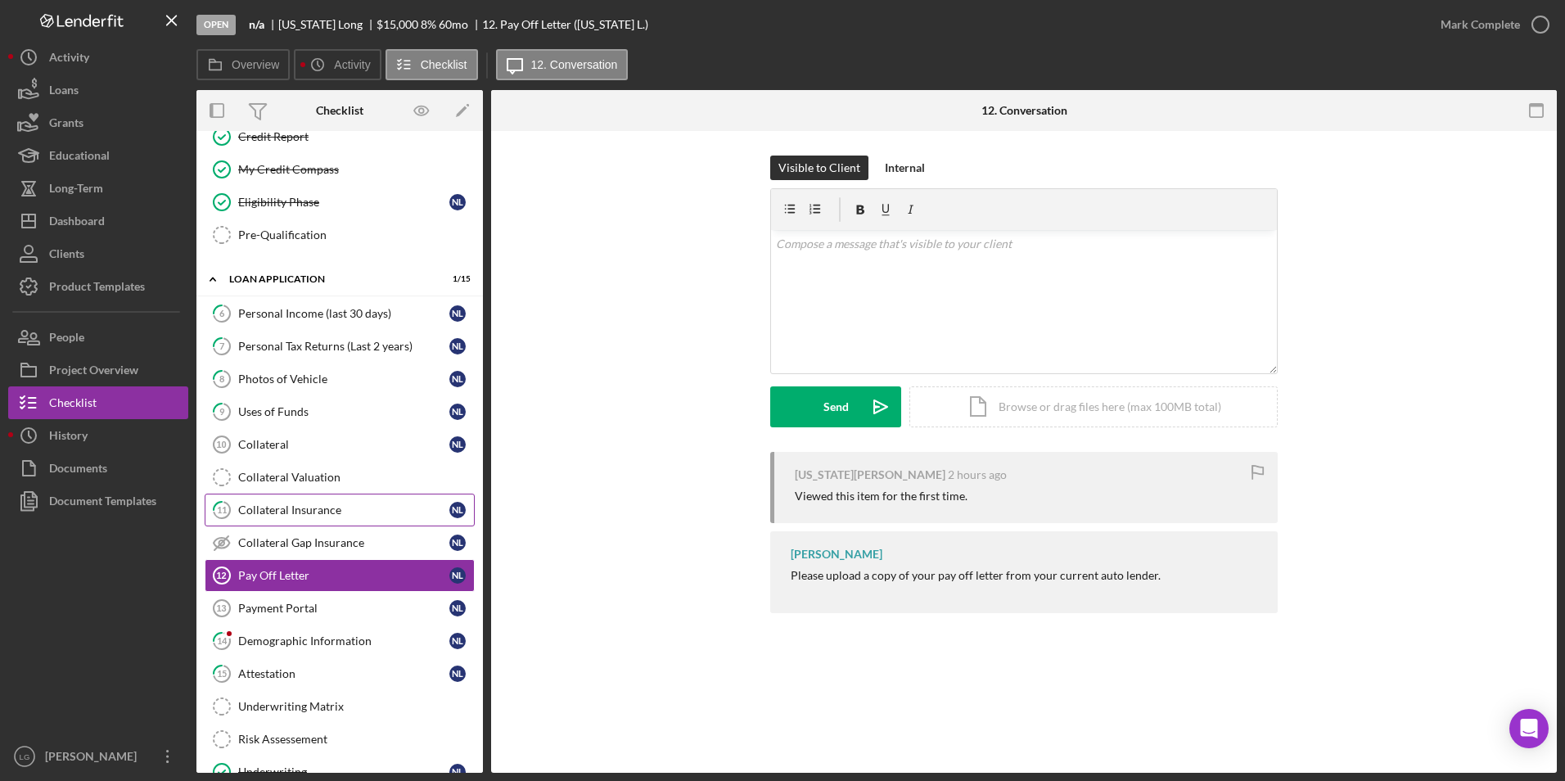
click at [329, 507] on div "Collateral Insurance" at bounding box center [343, 509] width 211 height 13
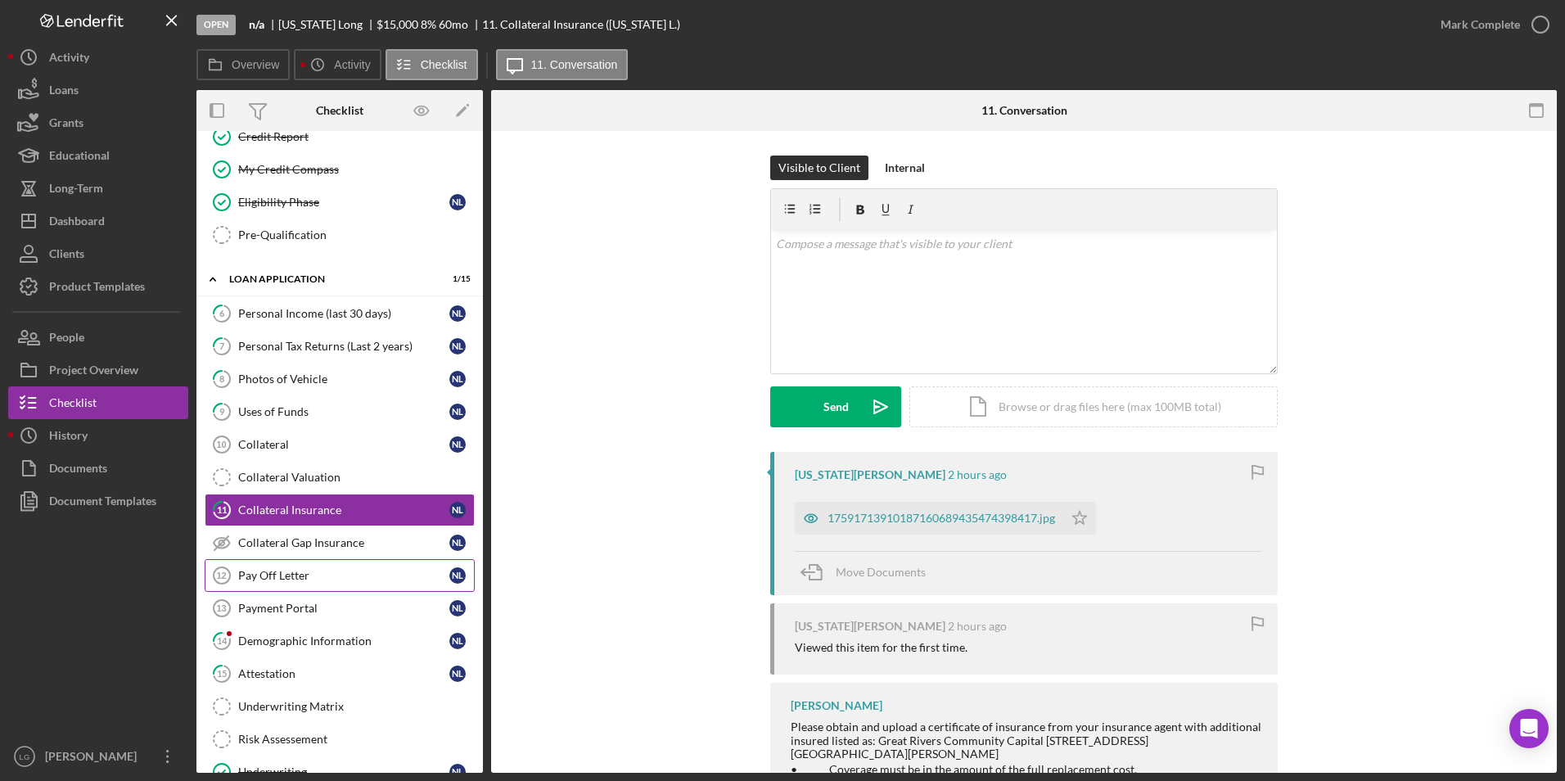
click at [299, 567] on link "Pay Off Letter 12 Pay Off Letter N L" at bounding box center [340, 575] width 270 height 33
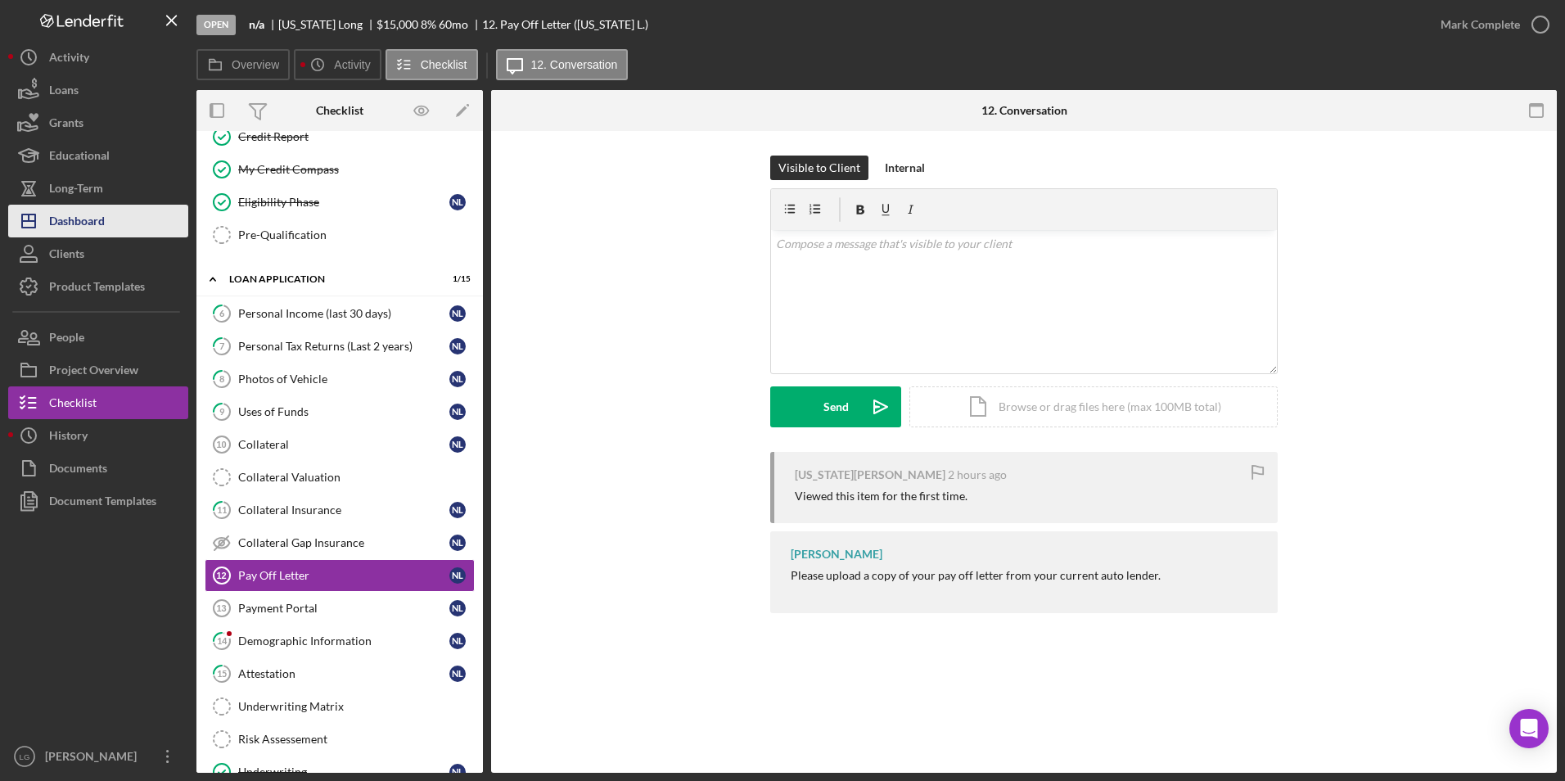
click at [94, 235] on div "Dashboard" at bounding box center [77, 223] width 56 height 37
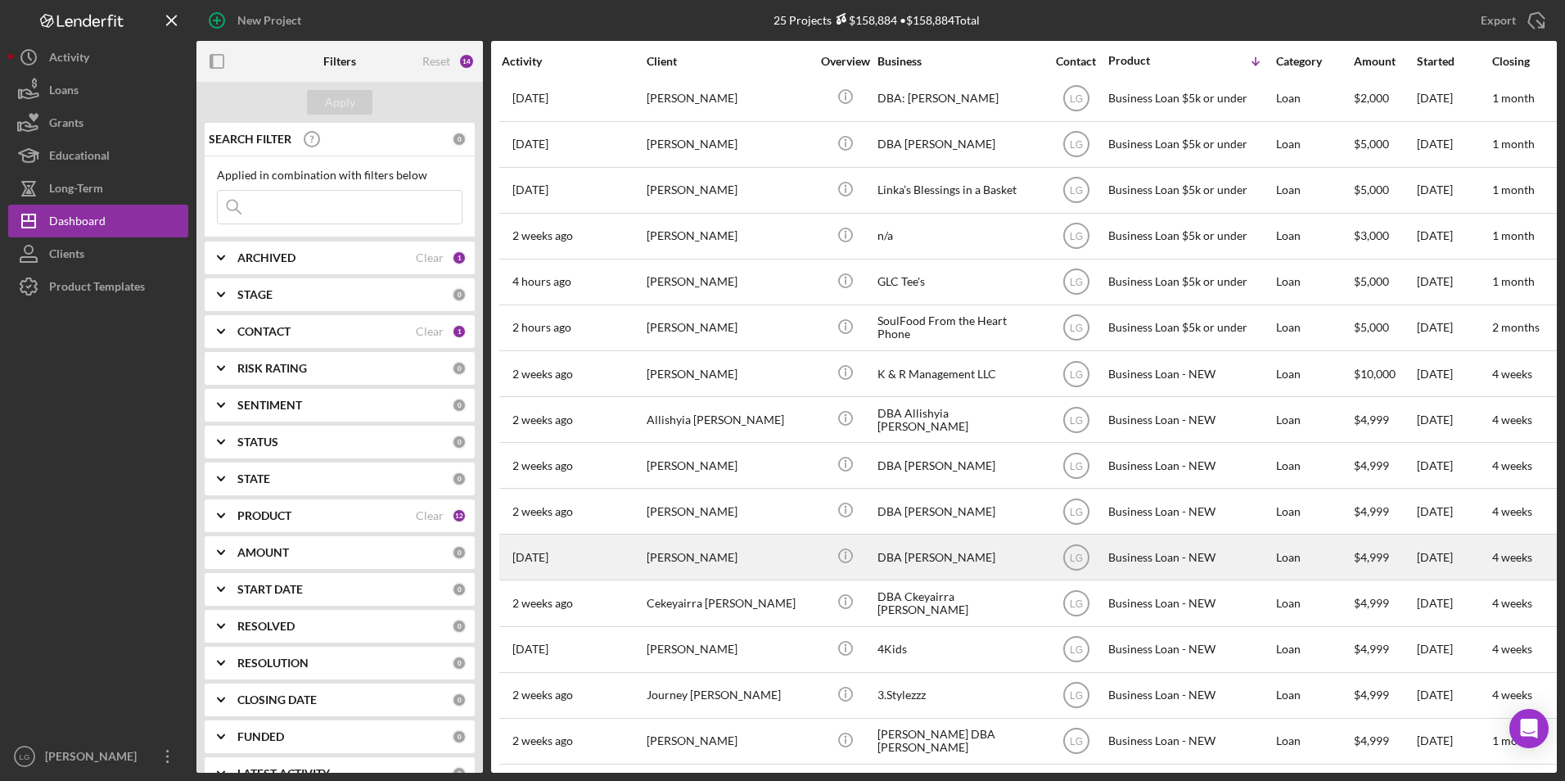
scroll to position [232, 0]
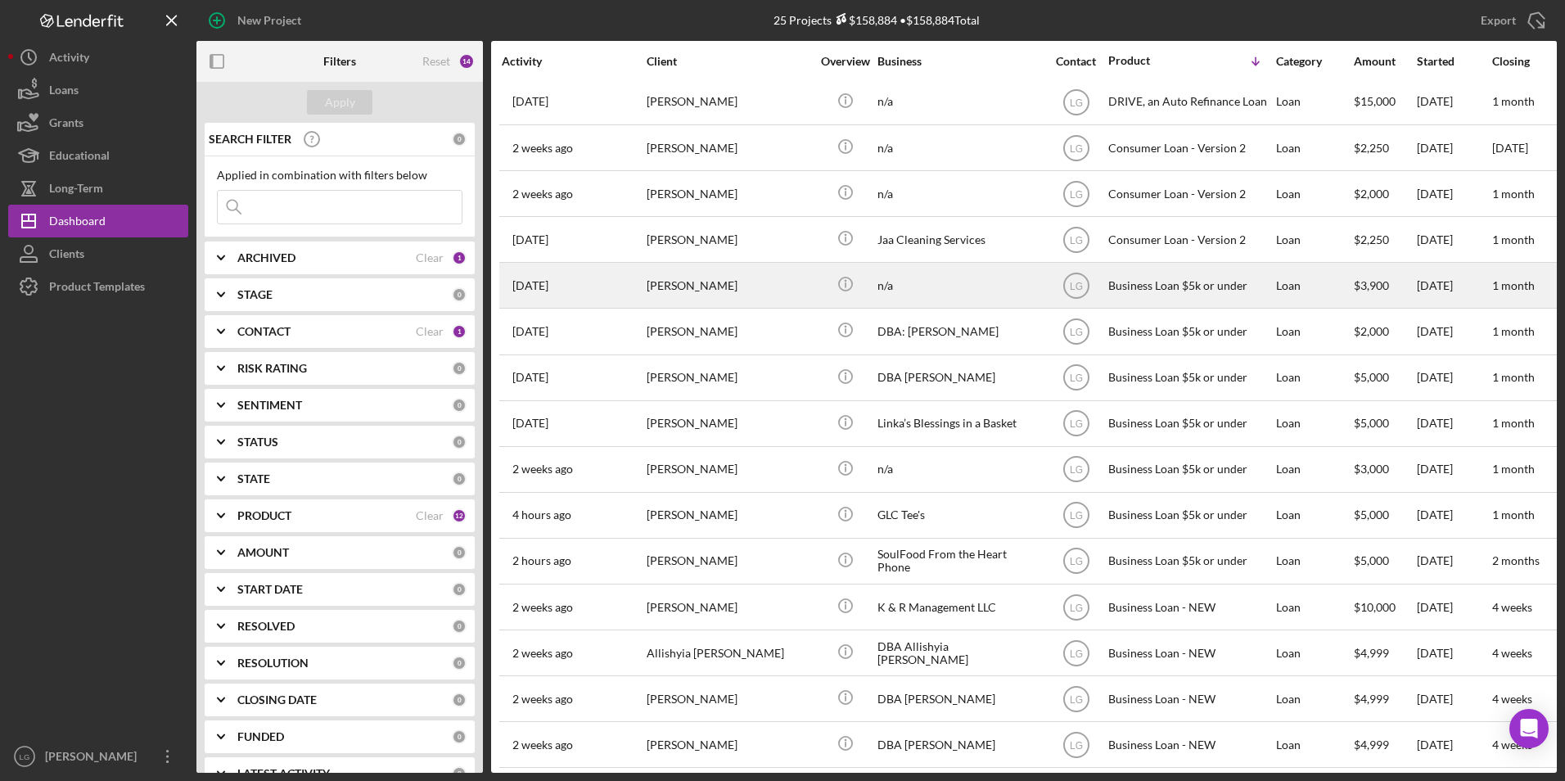
click at [578, 286] on div "1 week ago Terron Carter" at bounding box center [573, 285] width 143 height 43
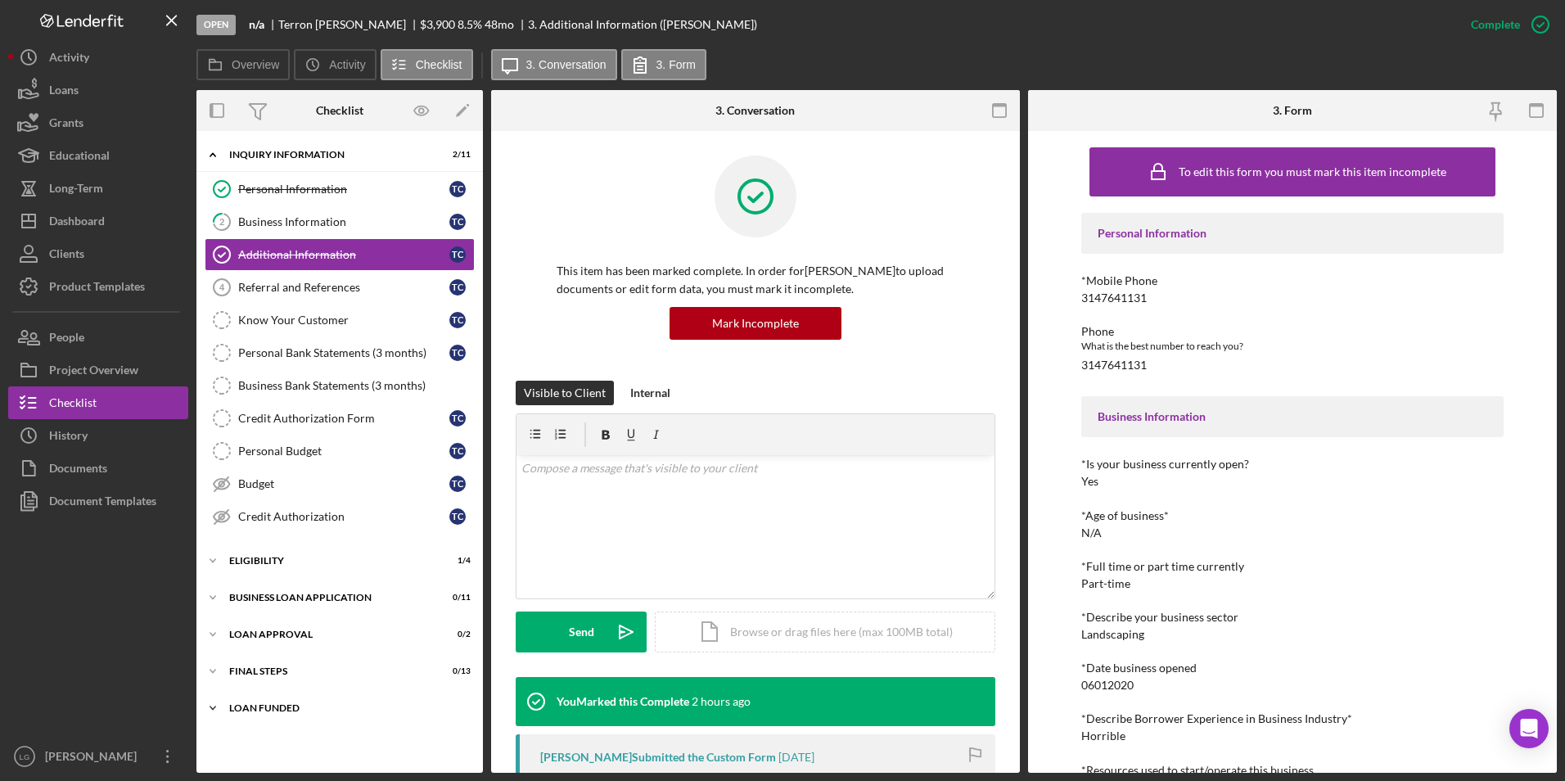
click at [242, 702] on div "Icon/Expander LOAN FUNDED 0 / 1" at bounding box center [339, 708] width 286 height 33
click at [247, 659] on div "Icon/Expander Final Steps 0 / 13" at bounding box center [339, 671] width 286 height 33
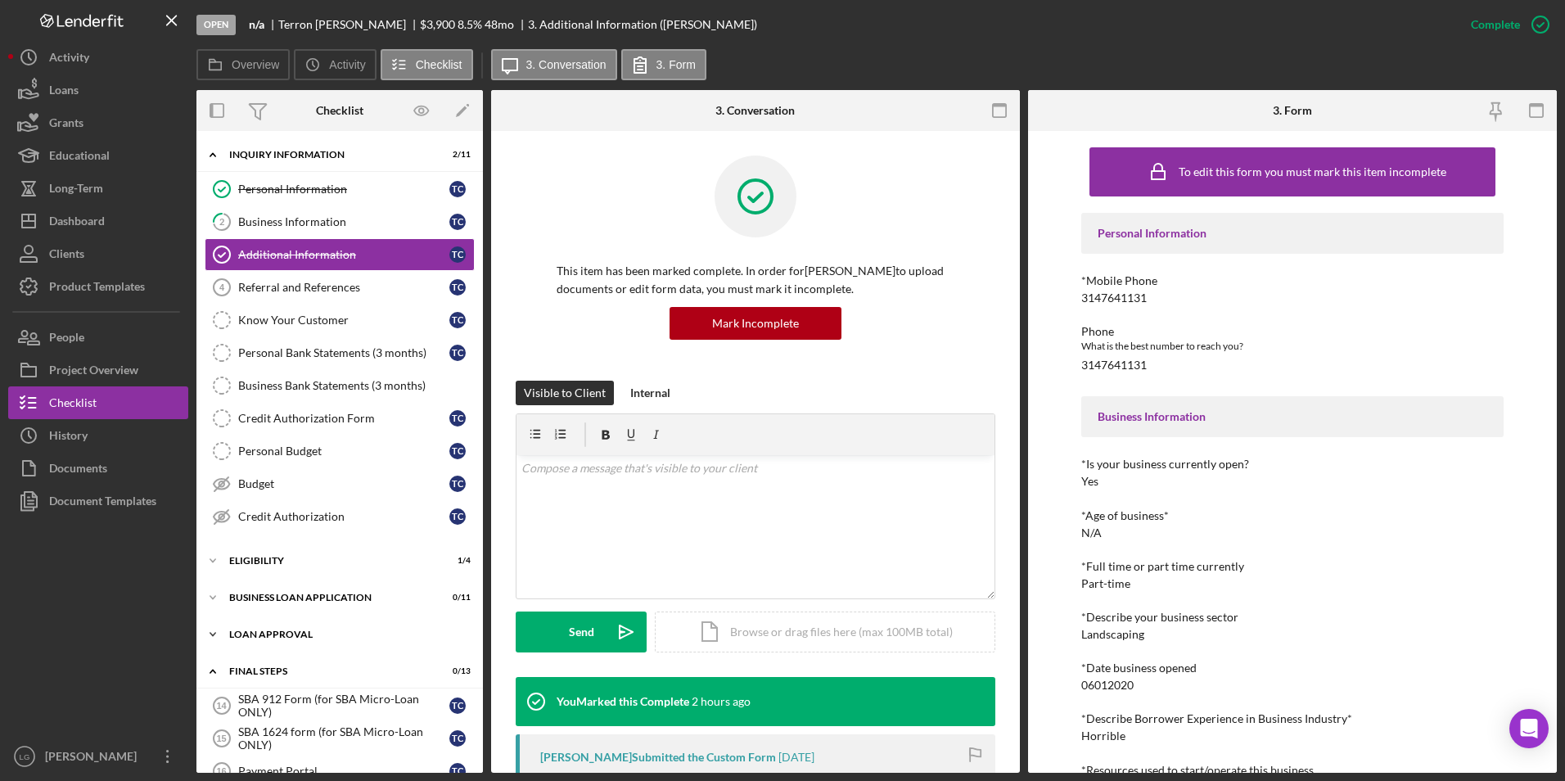
click at [247, 641] on div "Icon/Expander Loan Approval 0 / 2" at bounding box center [339, 634] width 286 height 33
click at [254, 587] on div "Icon/Expander BUSINESS LOAN APPLICATION 0 / 11" at bounding box center [339, 597] width 286 height 33
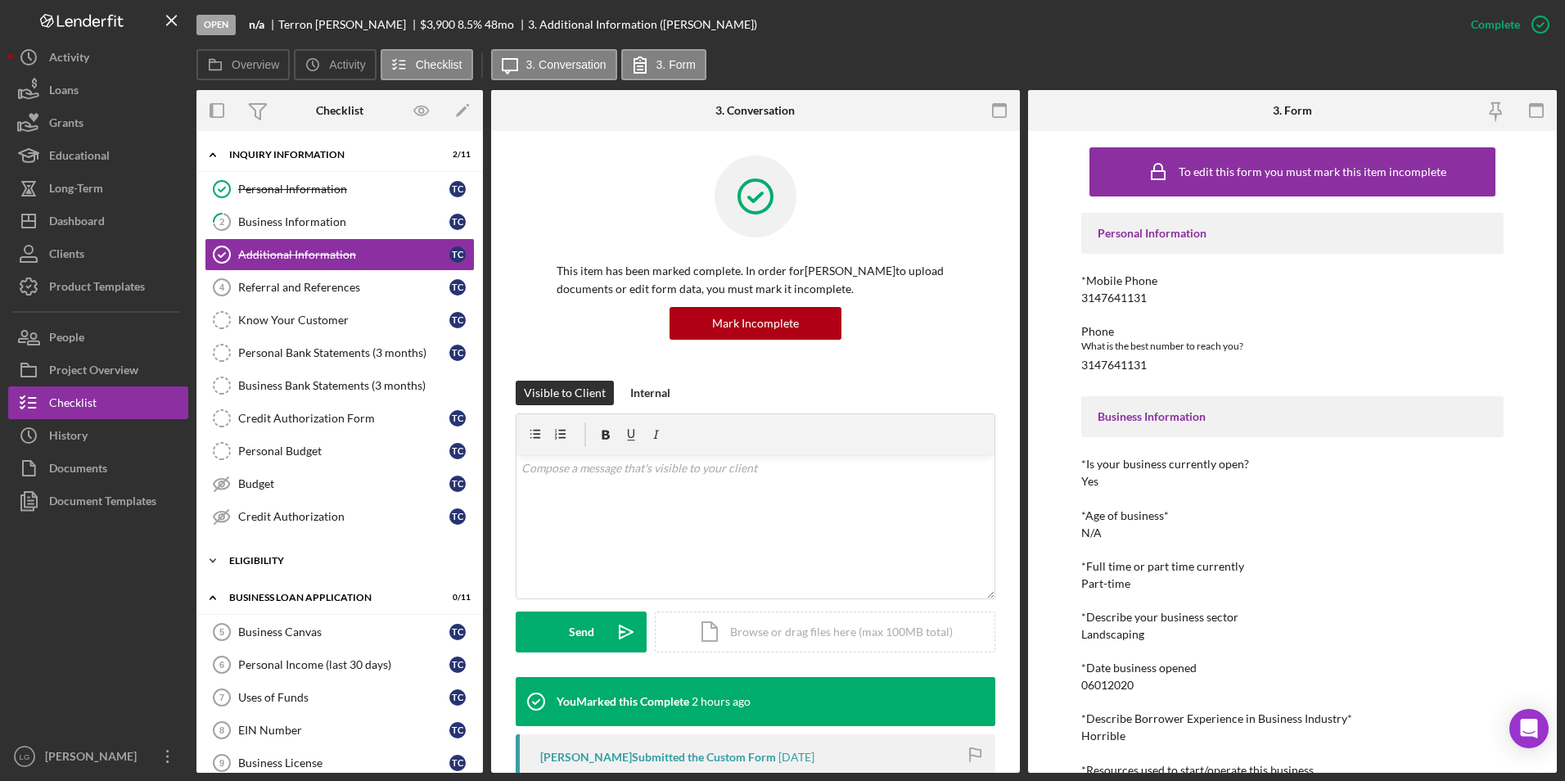
click at [248, 568] on div "Icon/Expander Eligibility 1 / 4" at bounding box center [339, 560] width 286 height 33
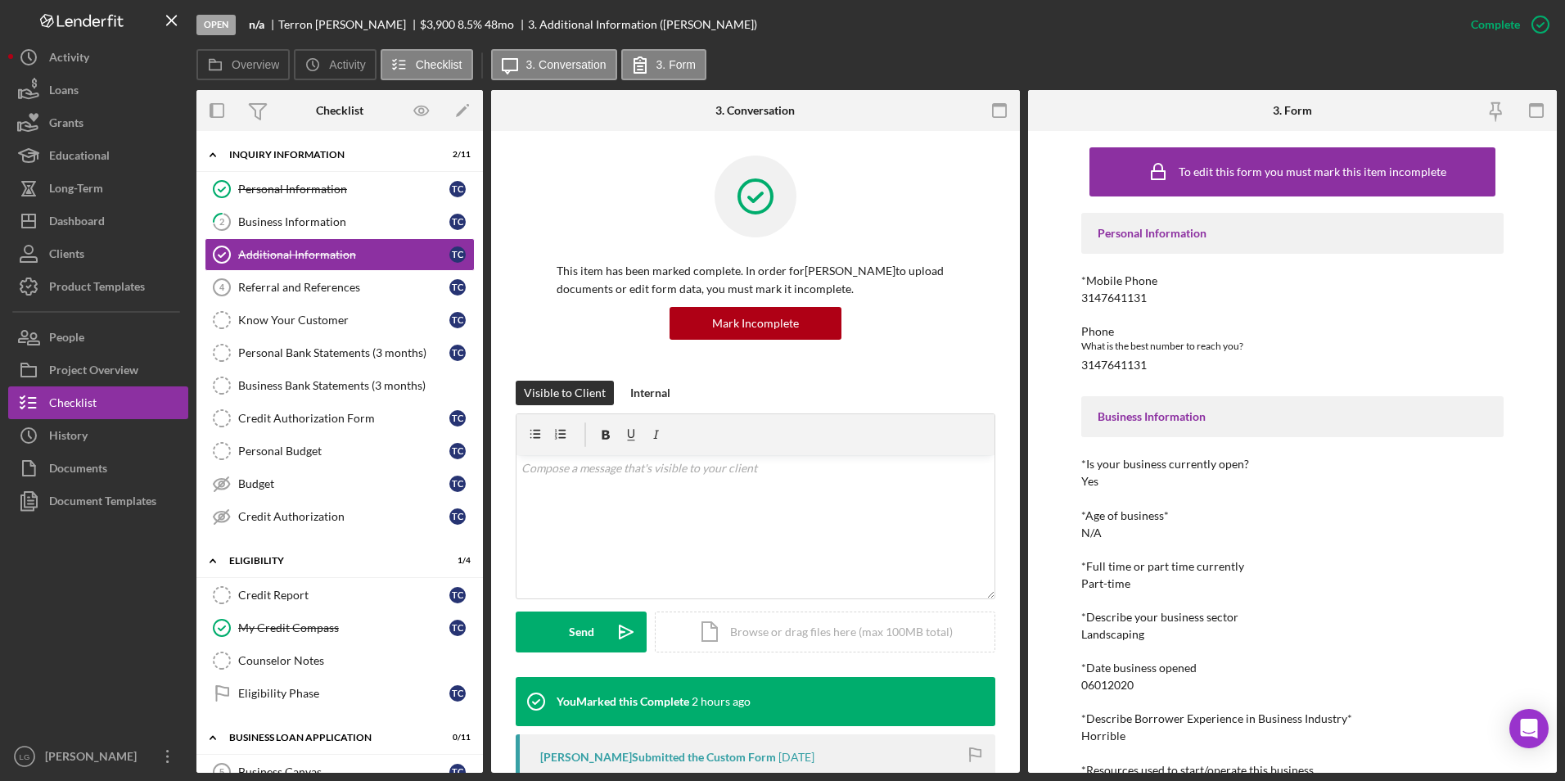
drag, startPoint x: 330, startPoint y: 284, endPoint x: 634, endPoint y: 350, distance: 311.6
click at [330, 284] on div "Referral and References" at bounding box center [343, 287] width 211 height 13
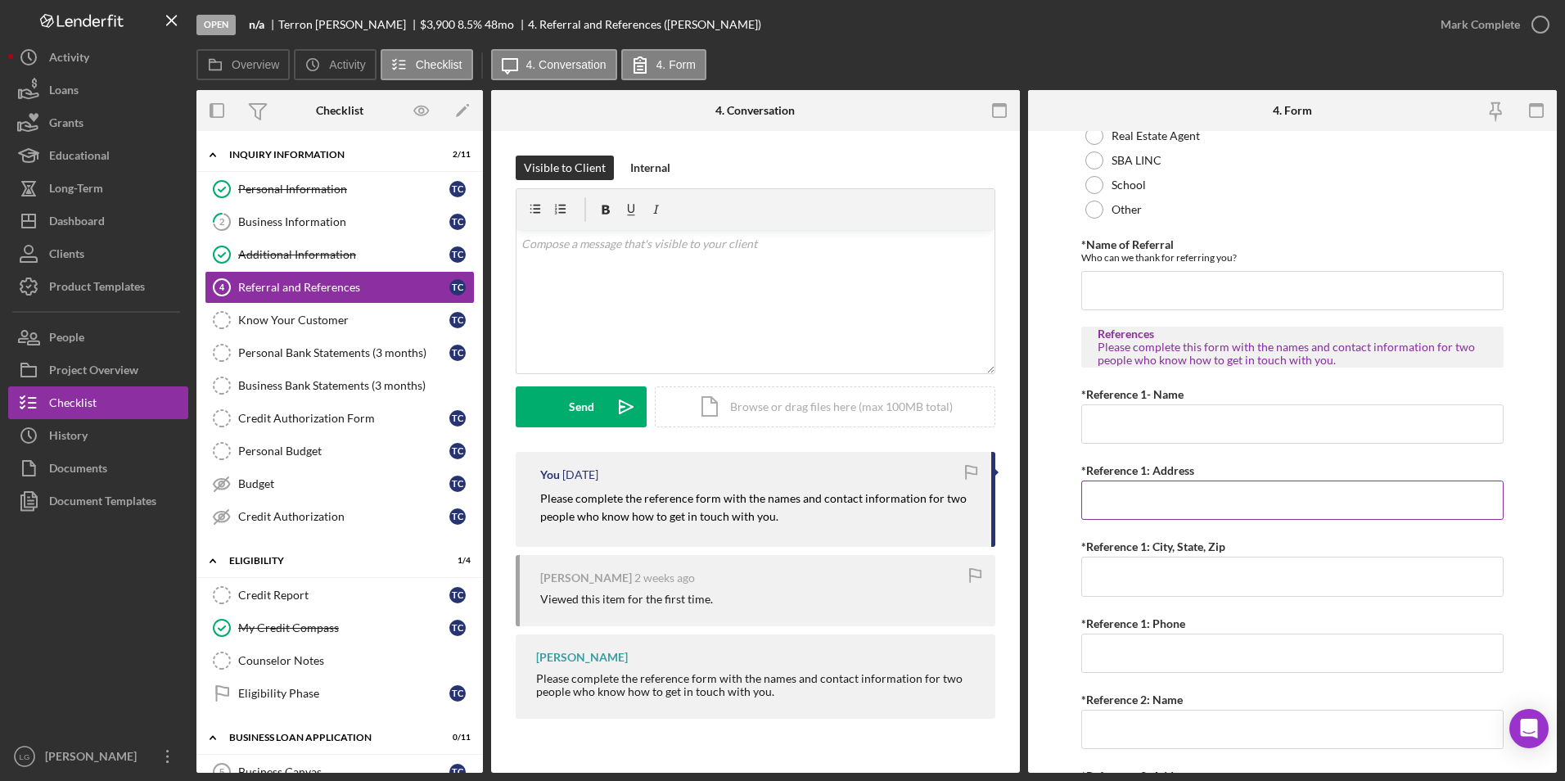
scroll to position [573, 0]
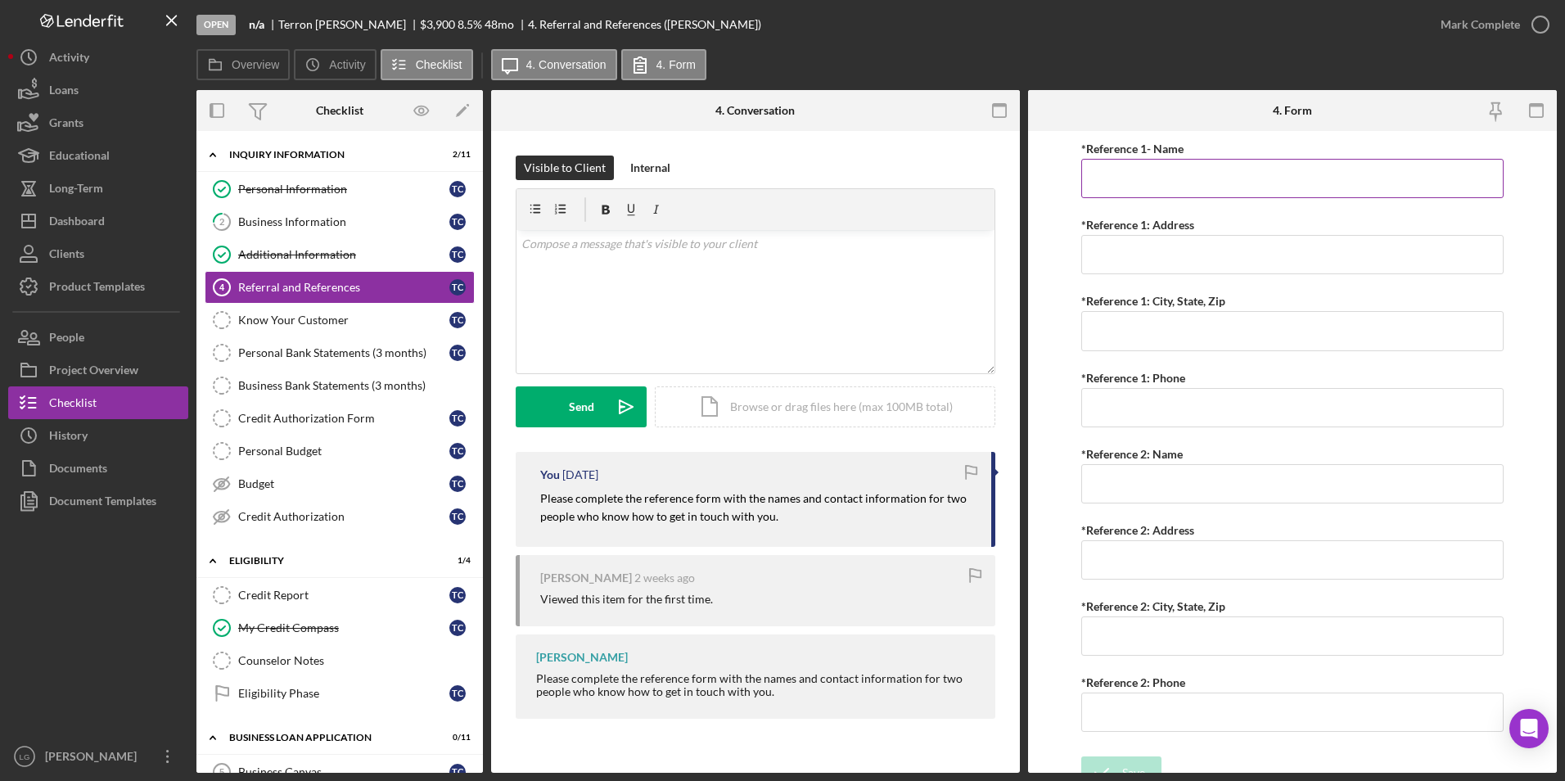
click at [1143, 185] on input "*Reference 1- Name" at bounding box center [1292, 178] width 423 height 39
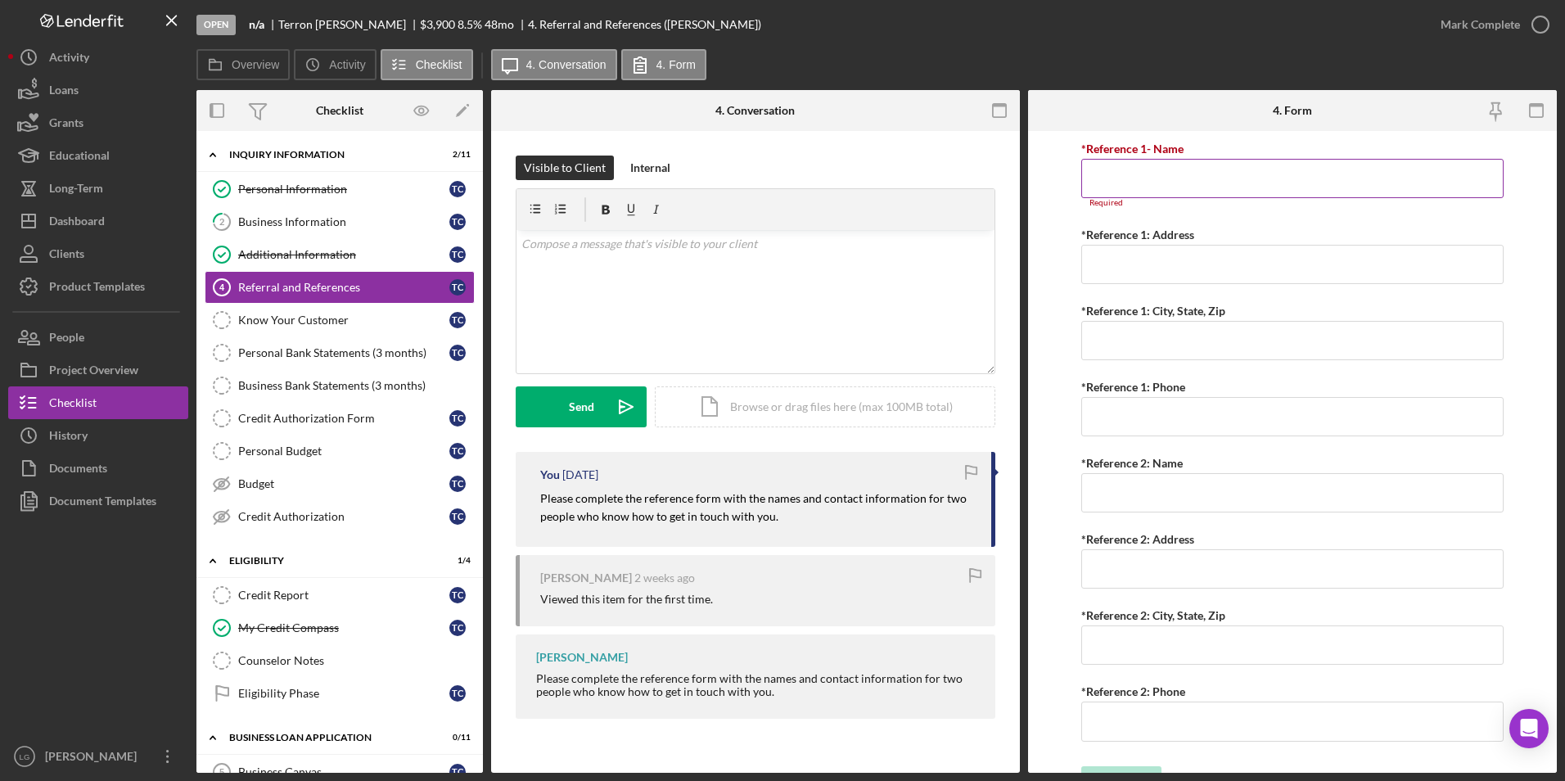
click at [1194, 175] on input "*Reference 1- Name" at bounding box center [1292, 178] width 423 height 39
paste input "James Brand"
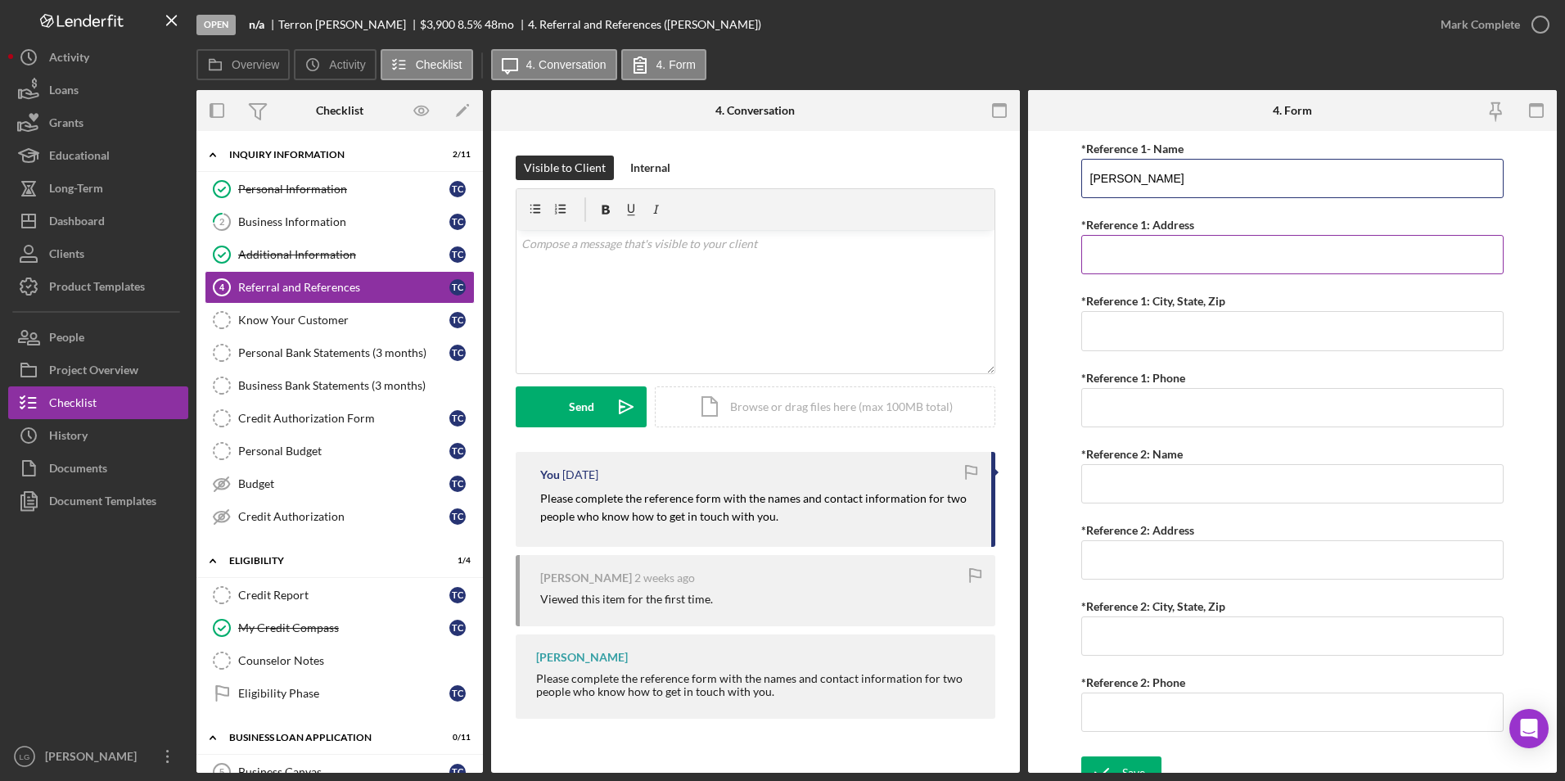
type input "James Brand"
click at [1143, 234] on div "*Reference 1: Address" at bounding box center [1292, 224] width 423 height 20
drag, startPoint x: 1166, startPoint y: 254, endPoint x: 1197, endPoint y: 251, distance: 30.4
click at [1166, 254] on input "*Reference 1: Address" at bounding box center [1292, 254] width 423 height 39
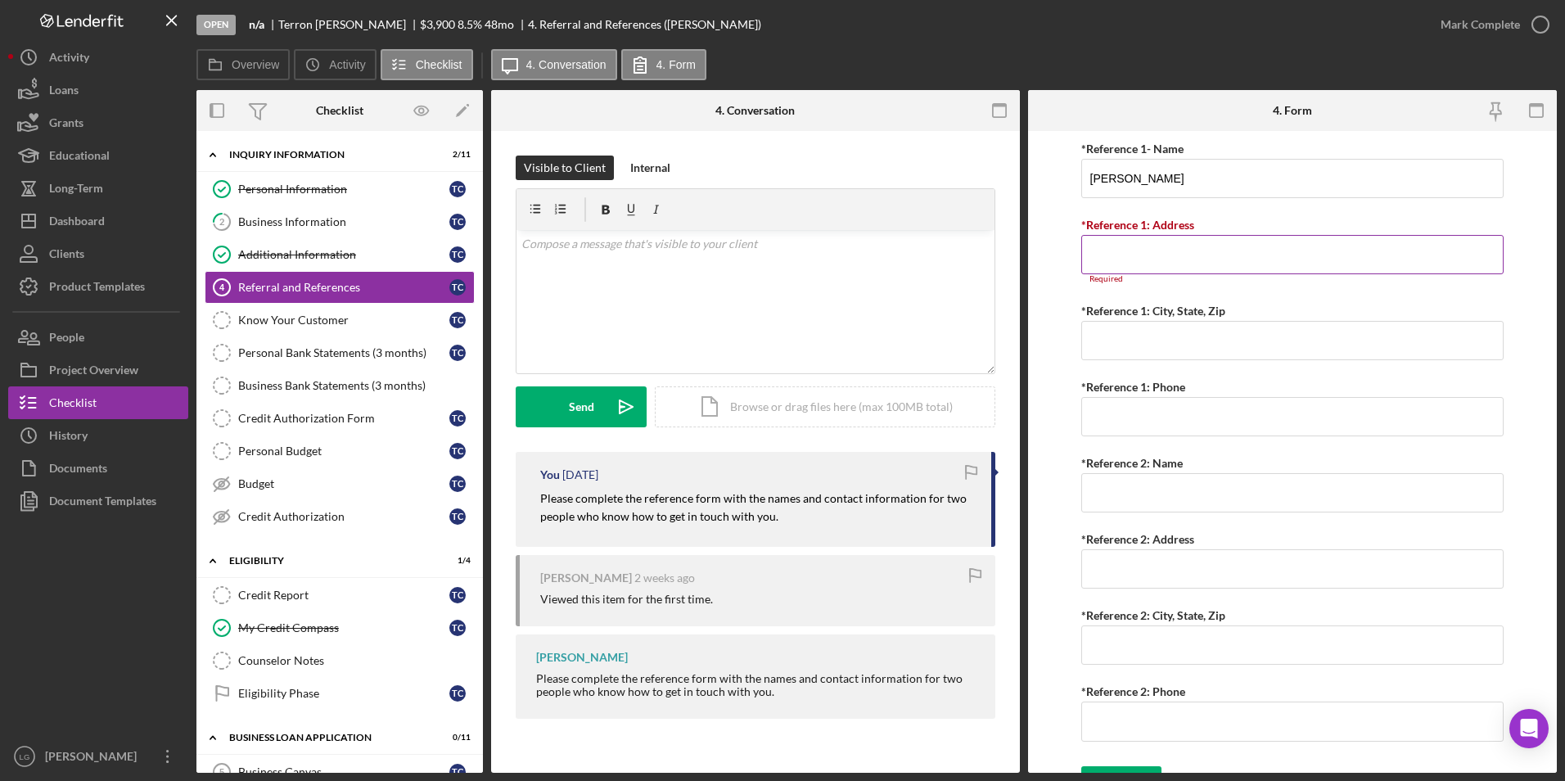
click at [1106, 264] on input "*Reference 1: Address" at bounding box center [1292, 254] width 423 height 39
paste input "3207 Halliday Ave St. Louis Mo 63118"
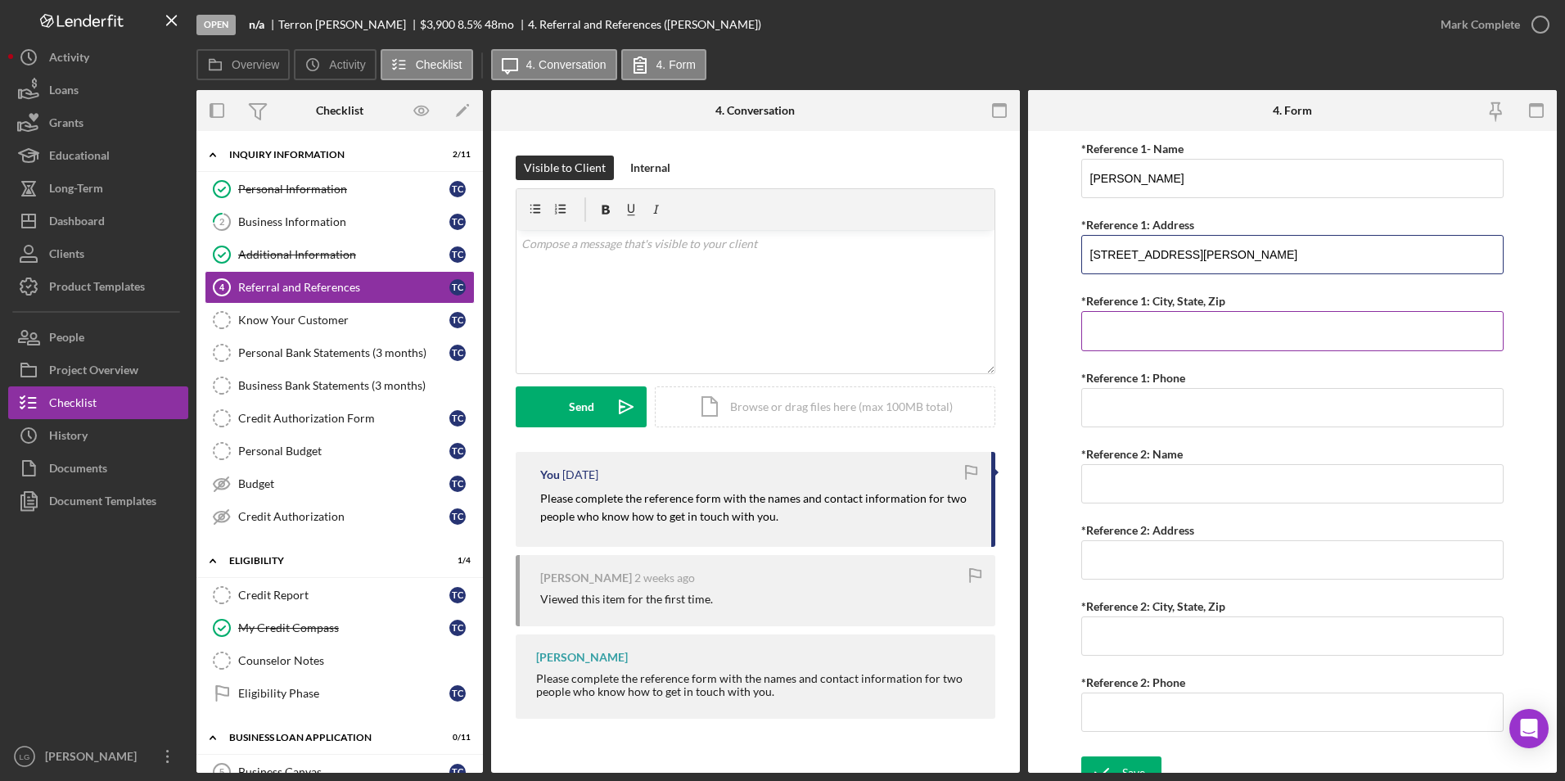
type input "3207 Halliday Ave St. Louis Mo 63118"
click at [1127, 327] on input "*Reference 1: City, State, Zip" at bounding box center [1292, 330] width 423 height 39
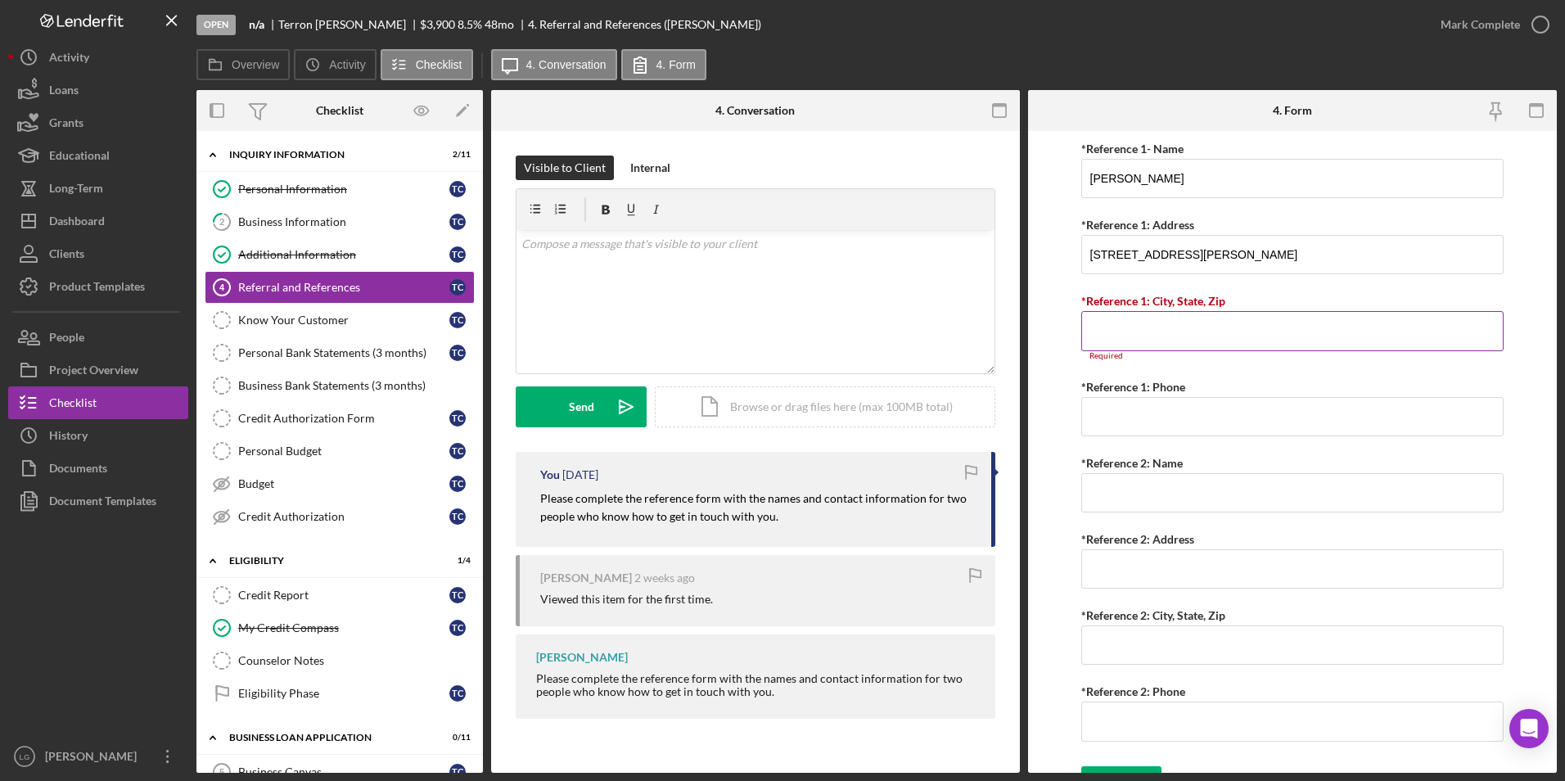
click at [1150, 326] on input "*Reference 1: City, State, Zip" at bounding box center [1292, 330] width 423 height 39
paste input "3148169598"
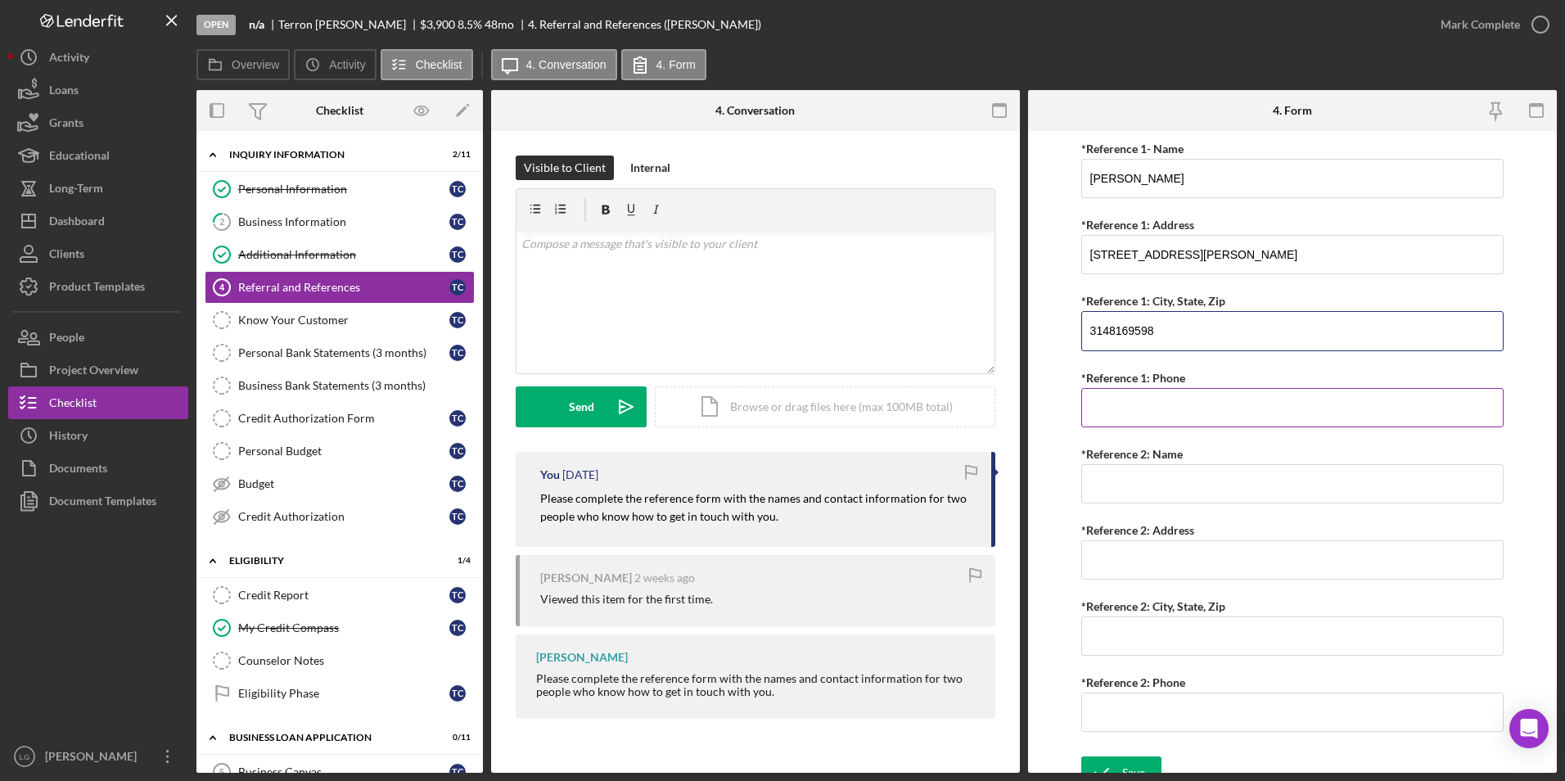
type input "3148169598"
click at [1160, 411] on input "*Reference 1: Phone" at bounding box center [1292, 407] width 423 height 39
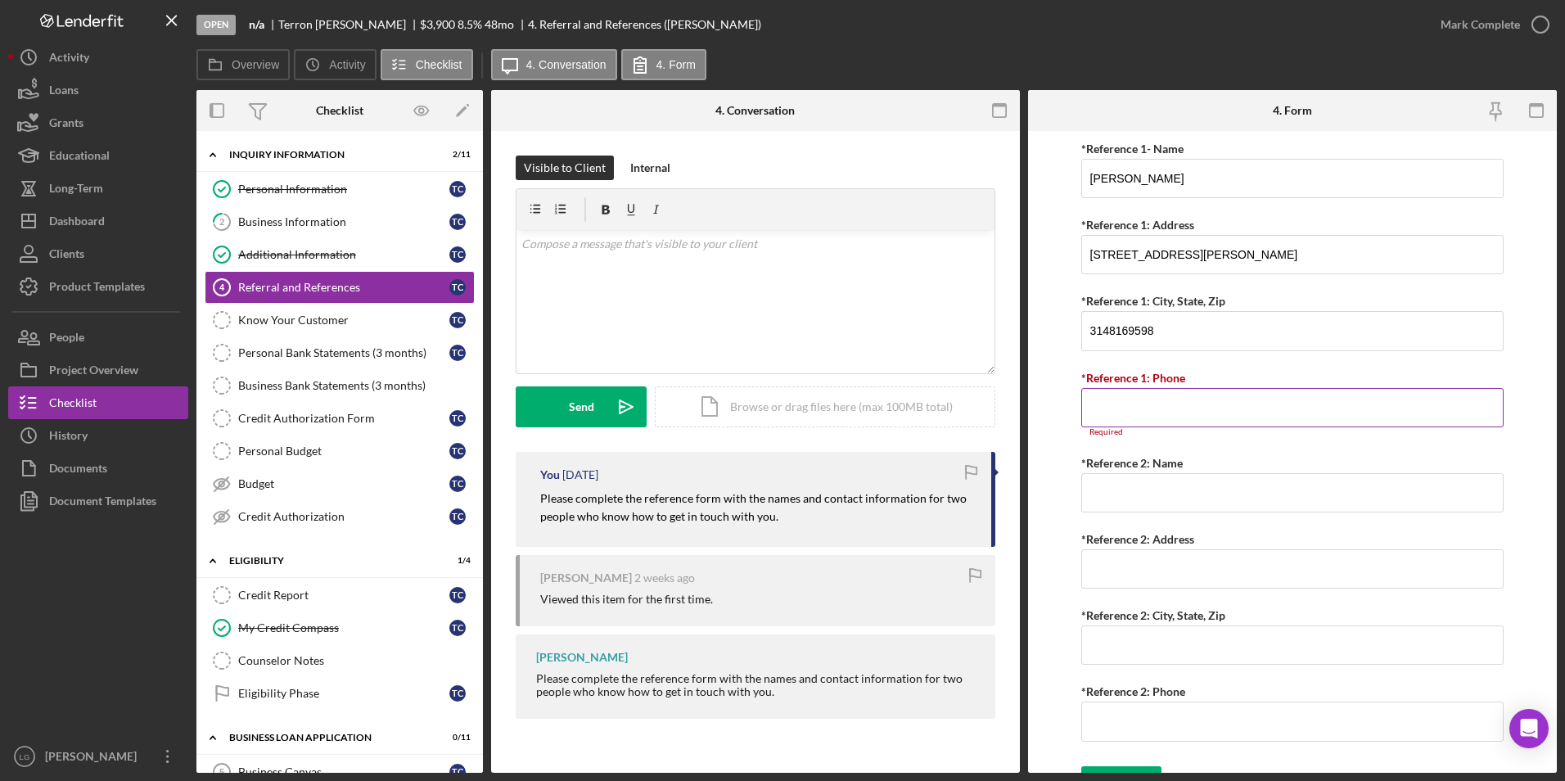
click at [1129, 403] on input "*Reference 1: Phone" at bounding box center [1292, 407] width 423 height 39
paste input
click at [1121, 487] on input "*Reference 2: Name" at bounding box center [1292, 492] width 423 height 39
click at [1098, 501] on input "*Reference 2: Name" at bounding box center [1292, 492] width 423 height 39
paste input "Diane Brand"
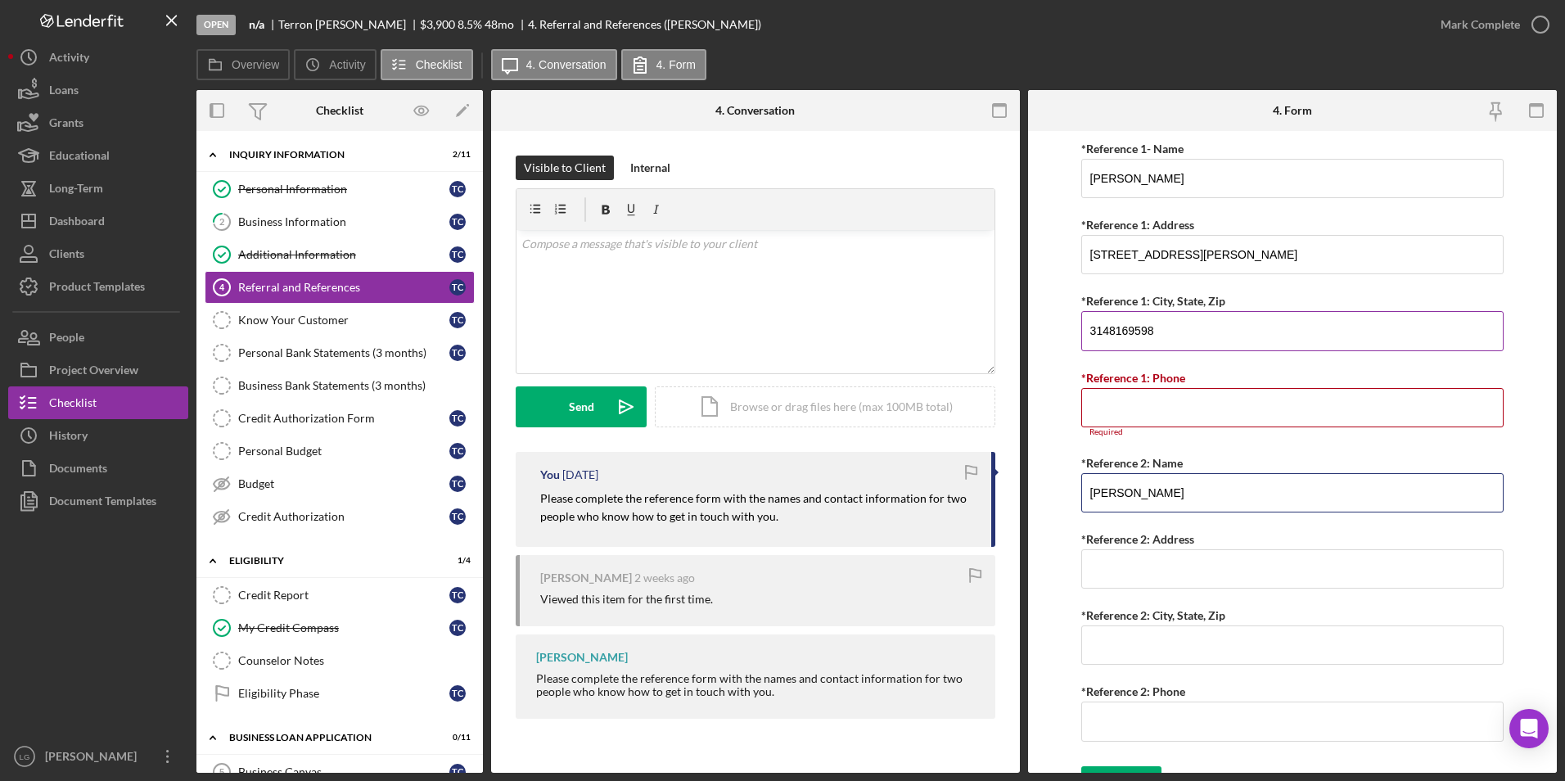
type input "Diane Brand"
drag, startPoint x: 1184, startPoint y: 336, endPoint x: 1147, endPoint y: 336, distance: 36.8
click at [1147, 336] on input "3148169598" at bounding box center [1292, 330] width 423 height 39
click at [1320, 253] on input "3207 Halliday Ave St. Louis Mo 63118" at bounding box center [1292, 254] width 423 height 39
drag, startPoint x: 1320, startPoint y: 253, endPoint x: 1221, endPoint y: 259, distance: 99.2
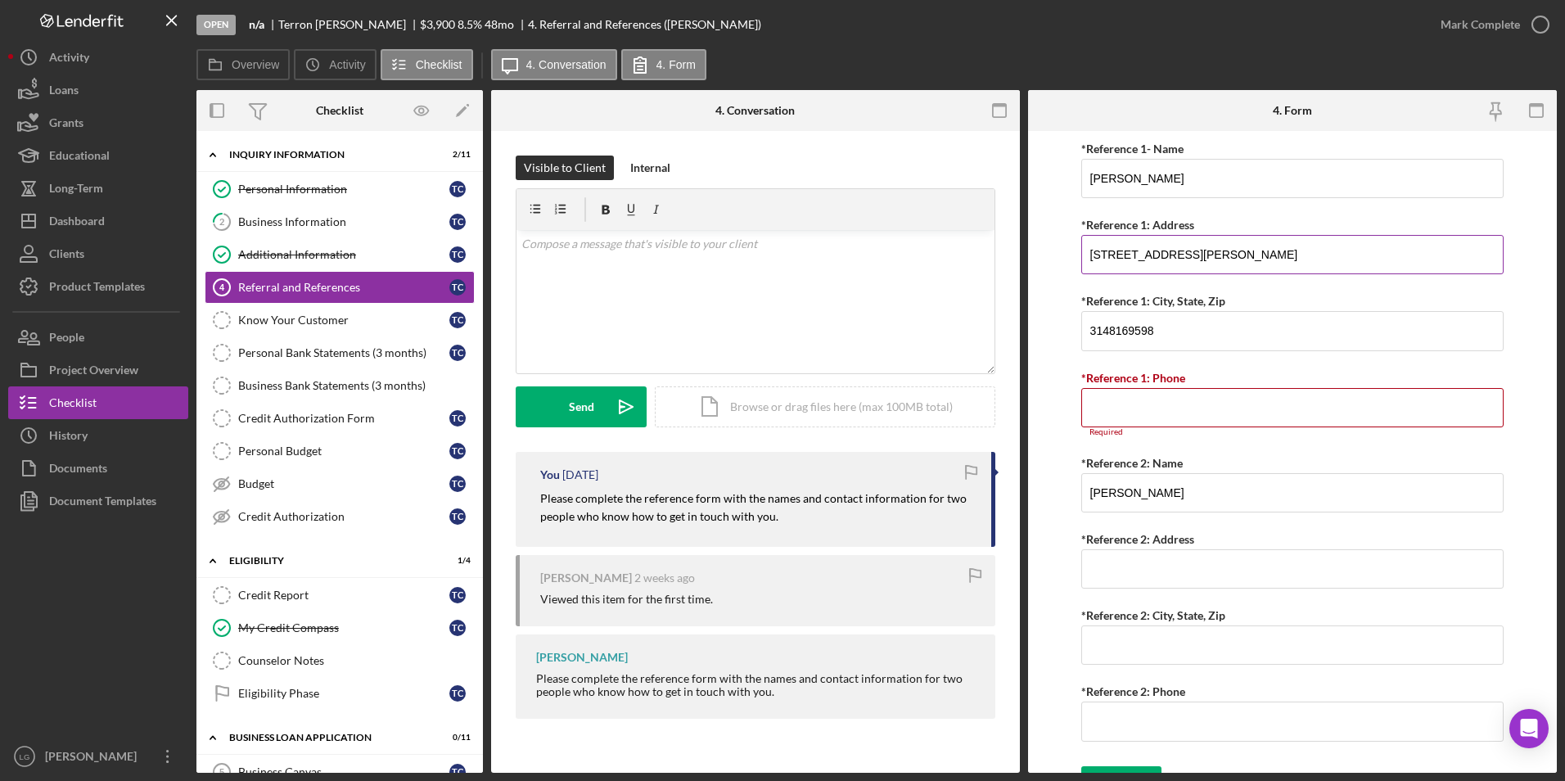
click at [1221, 259] on input "3207 Halliday Ave St. Louis Mo 63118" at bounding box center [1292, 254] width 423 height 39
click at [1337, 237] on input "3207 Halliday Ave St. Louis Mo 63118" at bounding box center [1292, 254] width 423 height 39
drag, startPoint x: 1186, startPoint y: 256, endPoint x: 1258, endPoint y: 257, distance: 72.0
click at [1258, 257] on input "3207 Halliday Ave St. Louis Mo 63118" at bounding box center [1292, 254] width 423 height 39
drag, startPoint x: 1288, startPoint y: 255, endPoint x: 1189, endPoint y: 274, distance: 101.0
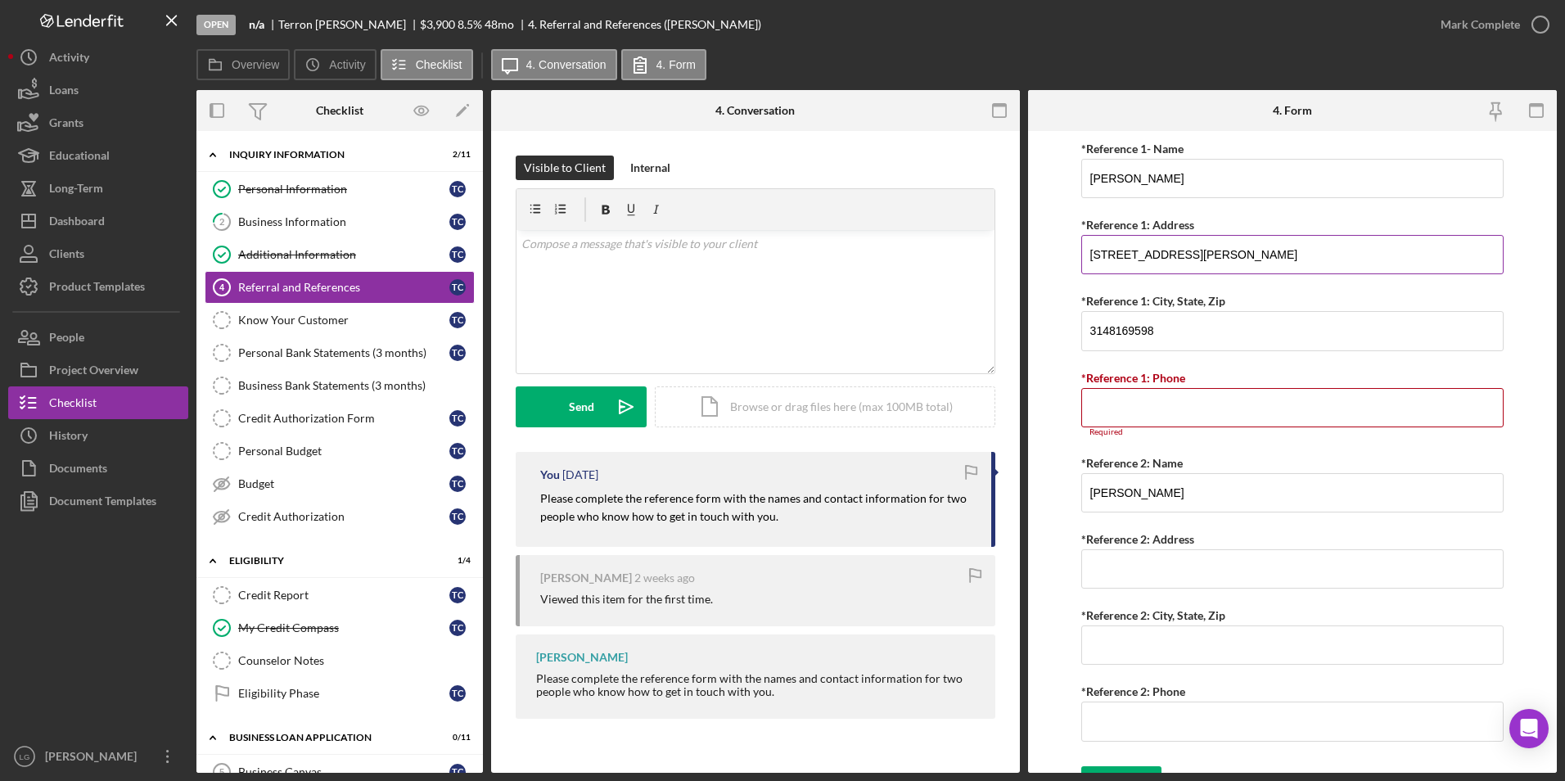
click at [1189, 274] on input "3207 Halliday Ave St. Louis Mo 63118" at bounding box center [1292, 254] width 423 height 39
drag, startPoint x: 1185, startPoint y: 257, endPoint x: 1320, endPoint y: 251, distance: 135.2
click at [1320, 251] on input "3207 Halliday Ave St. Louis Mo 63118" at bounding box center [1292, 254] width 423 height 39
drag, startPoint x: 1212, startPoint y: 327, endPoint x: 967, endPoint y: 340, distance: 245.8
click at [967, 340] on div "Overview Internal Workflow Stage Open Icon/Dropdown Arrow Archive (can unarchiv…" at bounding box center [876, 431] width 1360 height 683
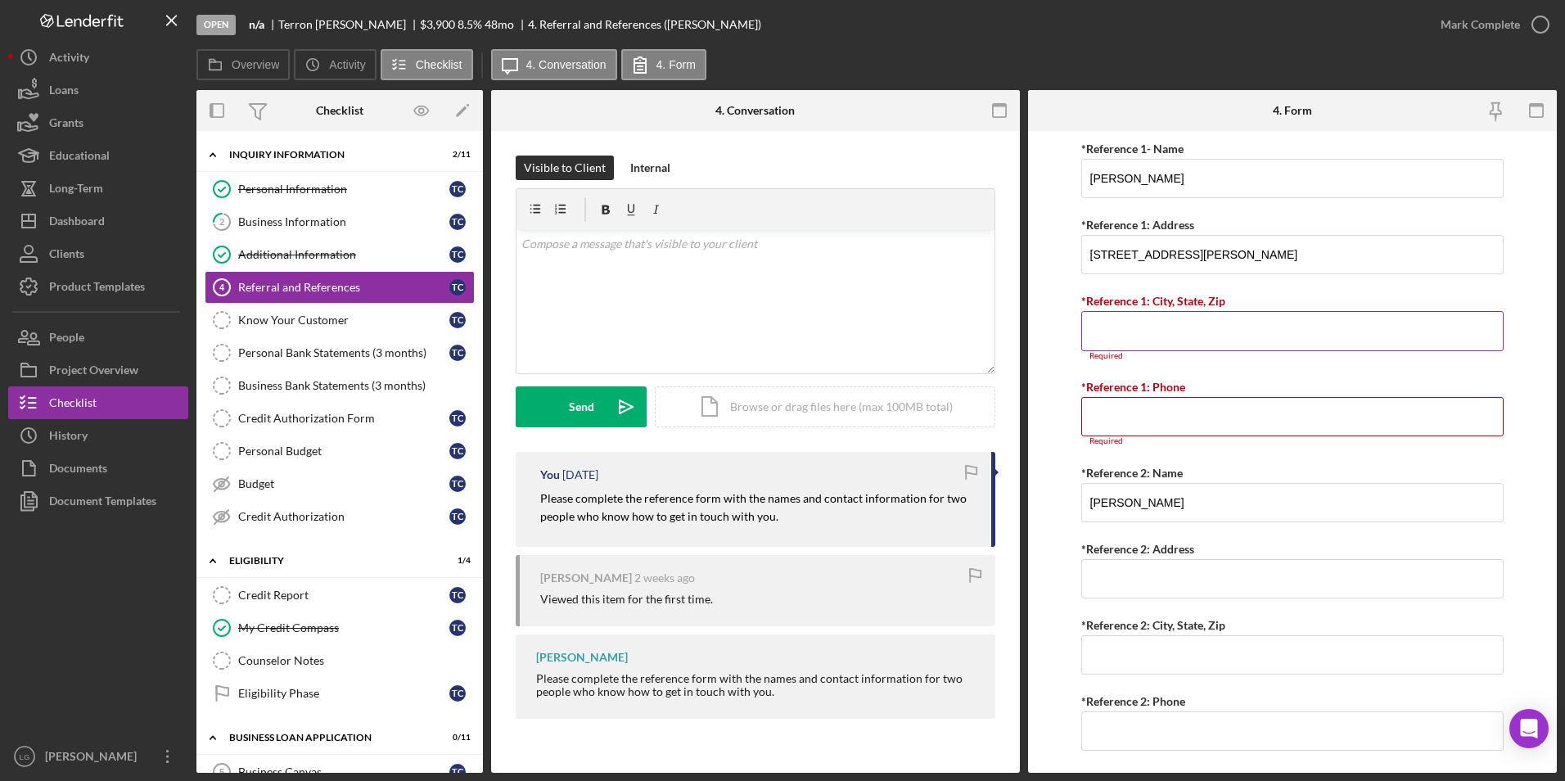
paste input "St. Louis Mo 63118"
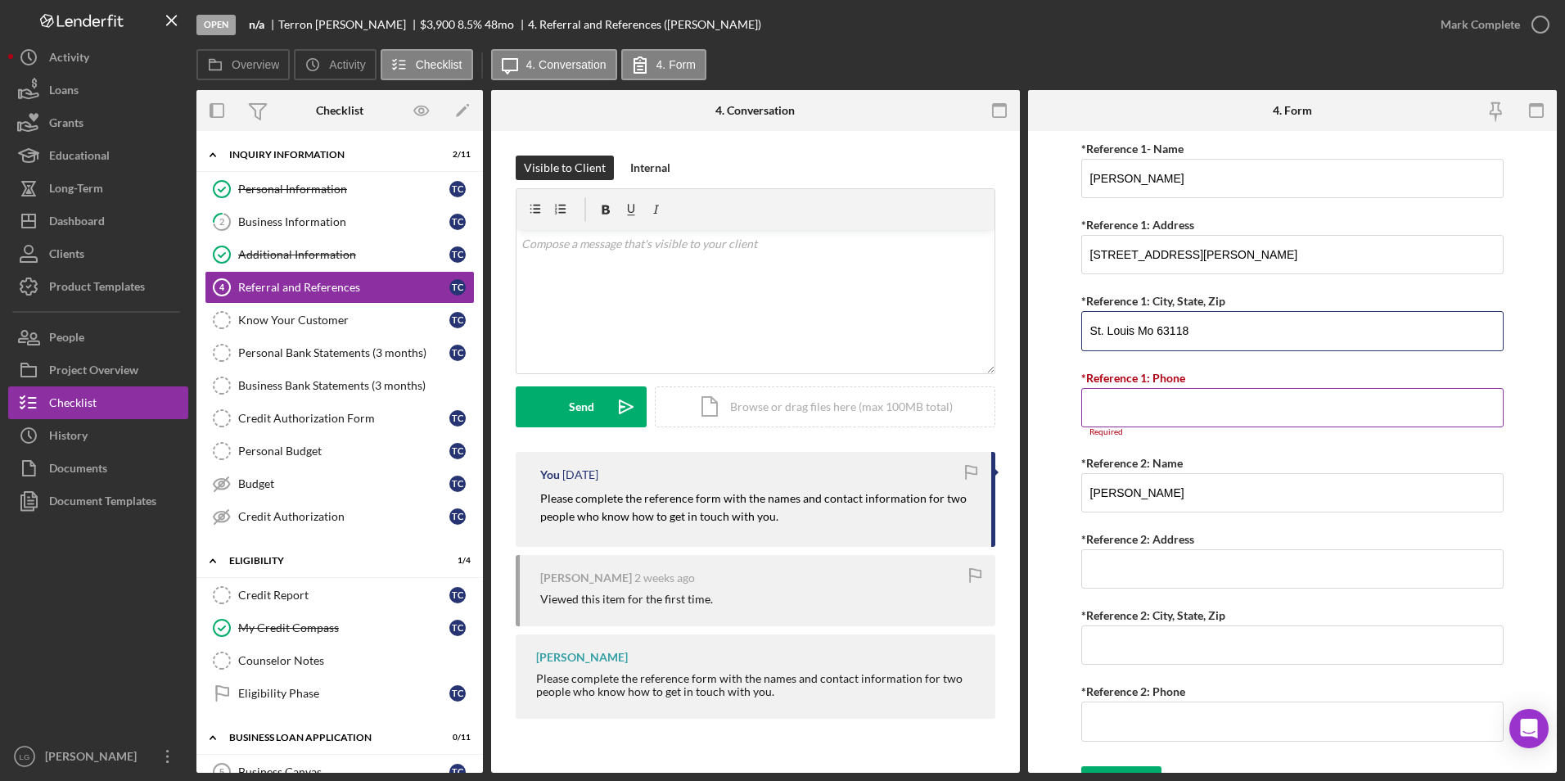
type input "St. Louis Mo 63118"
click at [1195, 415] on input "*Reference 1: Phone" at bounding box center [1292, 407] width 423 height 39
click at [1120, 394] on input "*Reference 1: Phone" at bounding box center [1292, 407] width 423 height 39
paste input "(314) 816-9598"
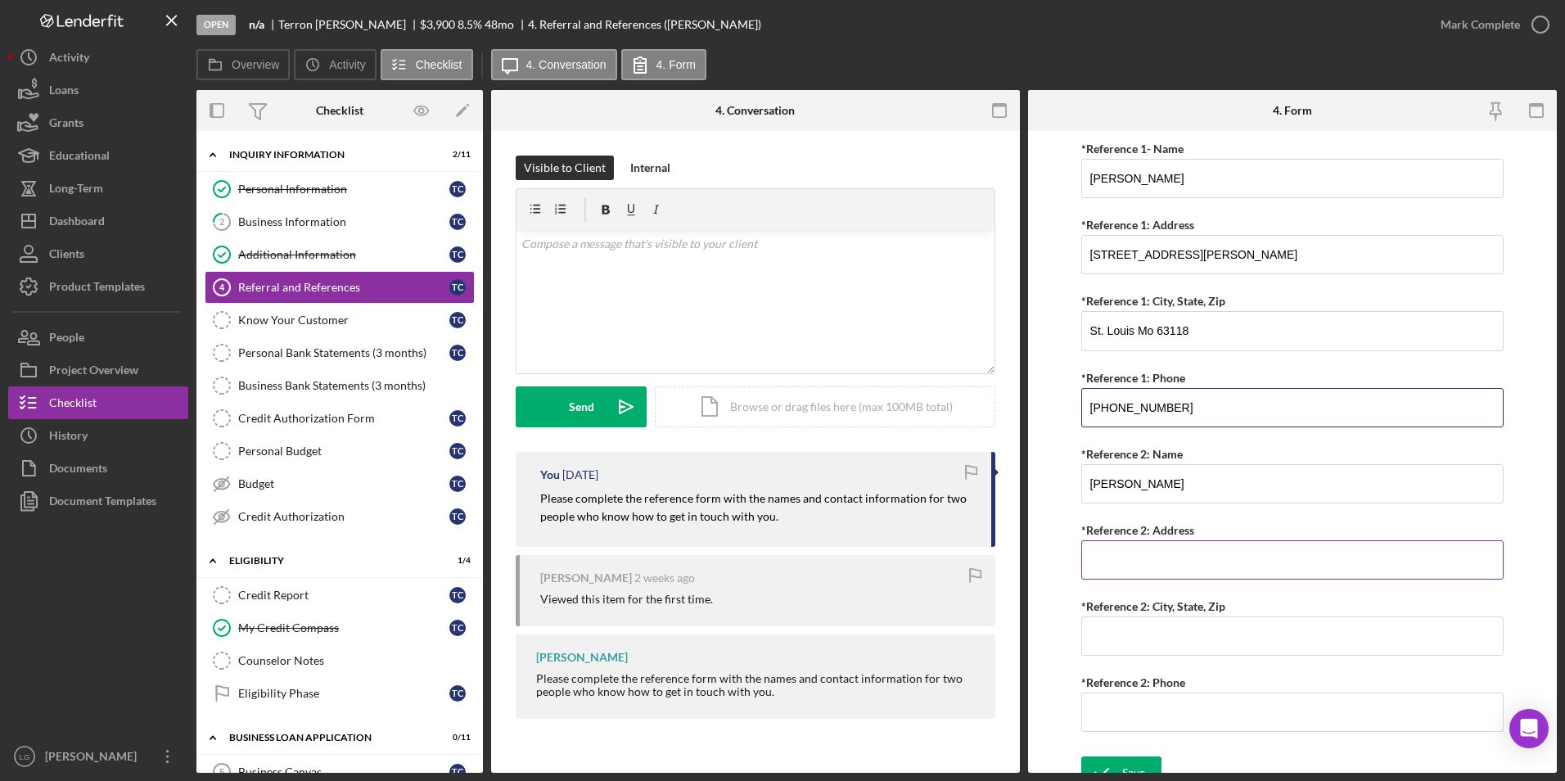
type input "(314) 816-9598"
click at [1188, 553] on input "*Reference 2: Address" at bounding box center [1292, 559] width 423 height 39
click at [1159, 554] on input "*Reference 2: Address" at bounding box center [1292, 559] width 423 height 39
click at [1109, 560] on input "*Reference 2: Address" at bounding box center [1292, 559] width 423 height 39
click at [1463, 521] on div "*Reference 2: Address" at bounding box center [1292, 530] width 423 height 20
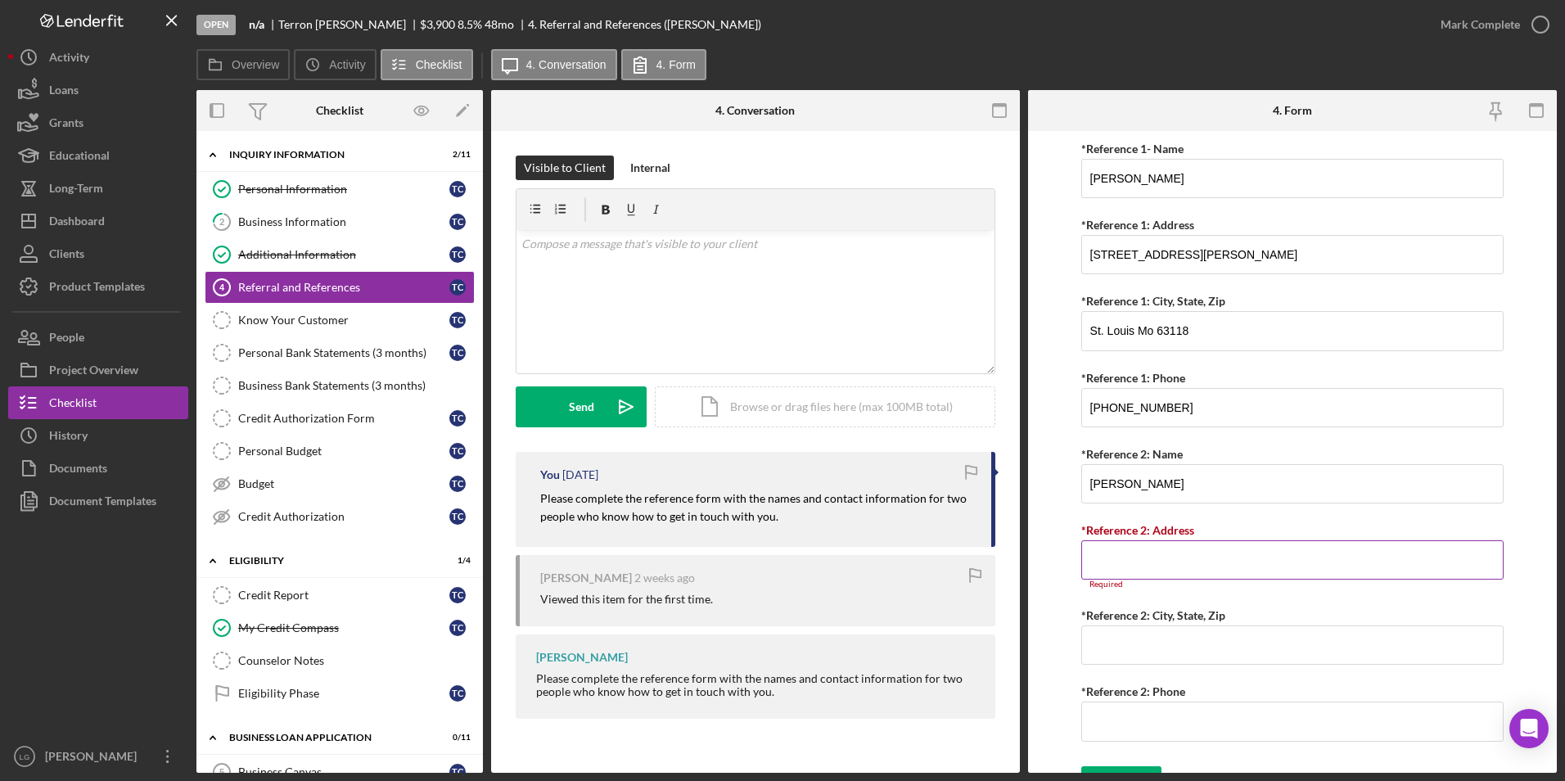
click at [1151, 570] on input "*Reference 2: Address" at bounding box center [1292, 559] width 423 height 39
click at [1368, 600] on div "Referral *Referral Type How did you hear about Justine PETERSEN? JP Client JP P…" at bounding box center [1292, 162] width 423 height 1192
click at [1157, 562] on input "*Reference 2: Address" at bounding box center [1292, 559] width 423 height 39
paste input "5523 Palm"
type input "5523 Palm"
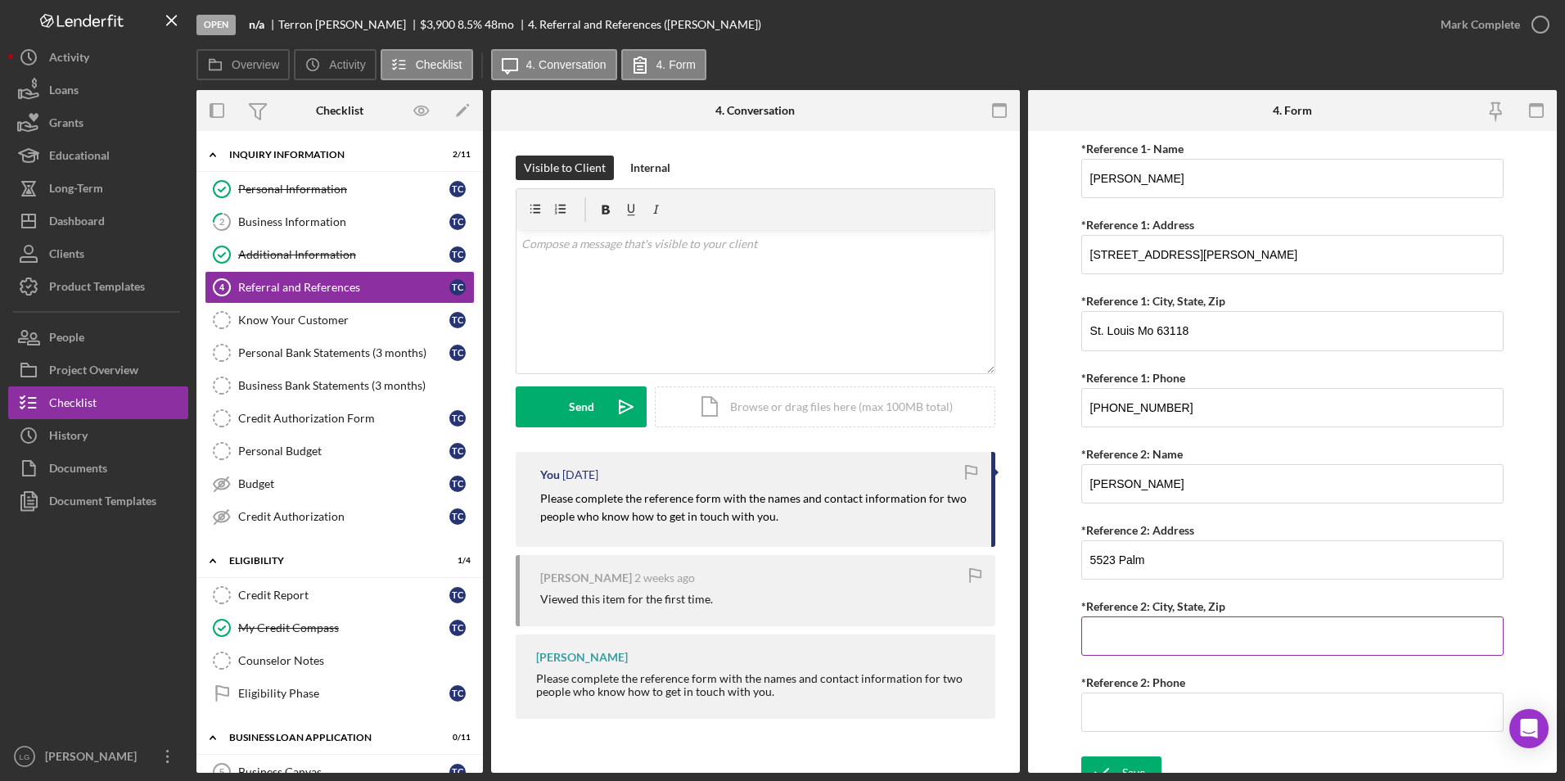
drag, startPoint x: 1206, startPoint y: 647, endPoint x: 1225, endPoint y: 633, distance: 23.9
click at [1206, 647] on input "*Reference 2: City, State, Zip" at bounding box center [1292, 635] width 423 height 39
click at [1094, 640] on input "*Reference 2: City, State, Zip" at bounding box center [1292, 635] width 423 height 39
paste input "St. Louis Mo 63120"
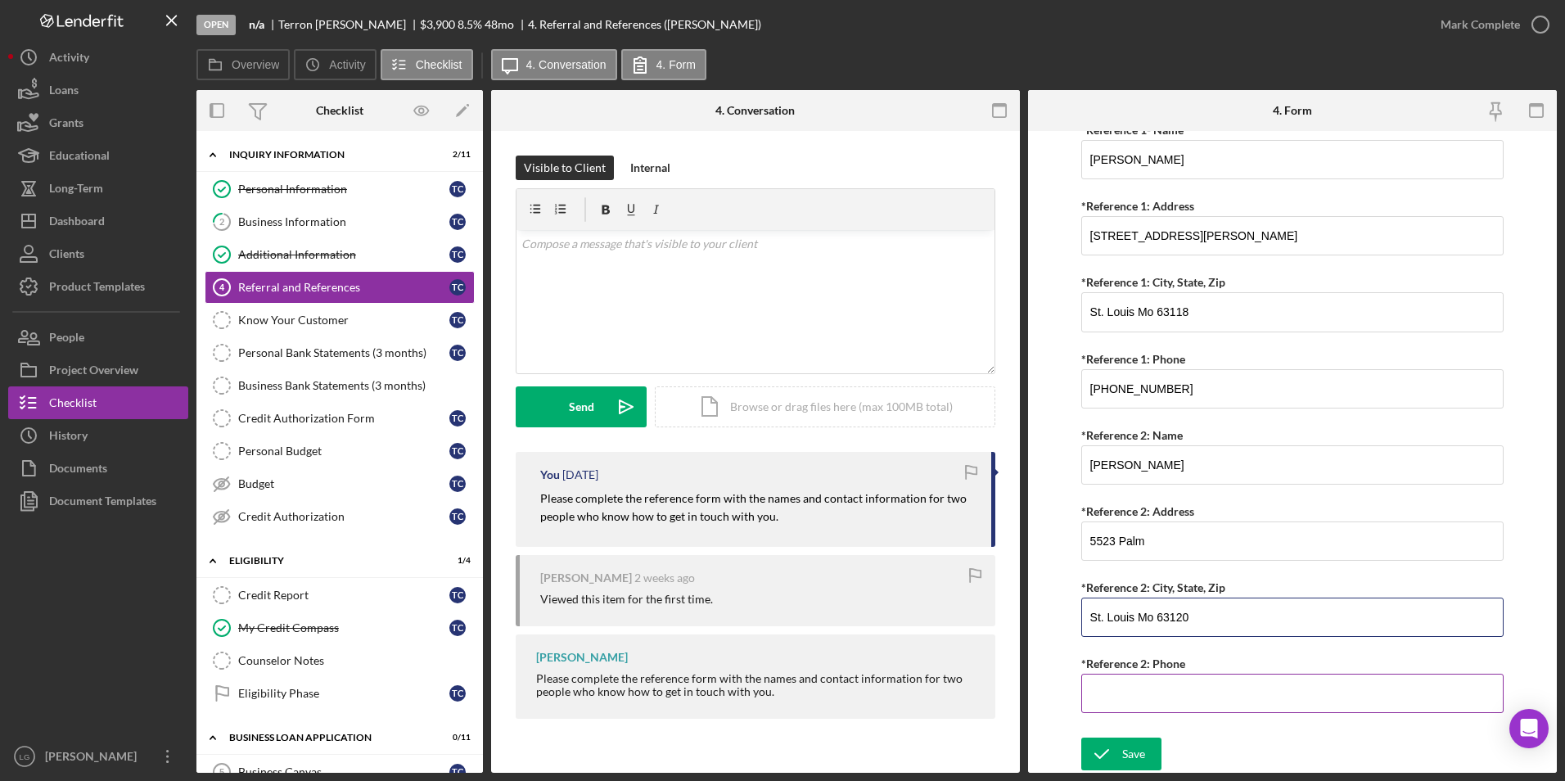
type input "St. Louis Mo 63120"
drag, startPoint x: 1155, startPoint y: 684, endPoint x: 1163, endPoint y: 678, distance: 10.0
click at [1155, 684] on input "*Reference 2: Phone" at bounding box center [1292, 693] width 423 height 39
click at [1061, 558] on form "Referral *Referral Type How did you hear about Justine PETERSEN? JP Client JP P…" at bounding box center [1292, 452] width 529 height 642
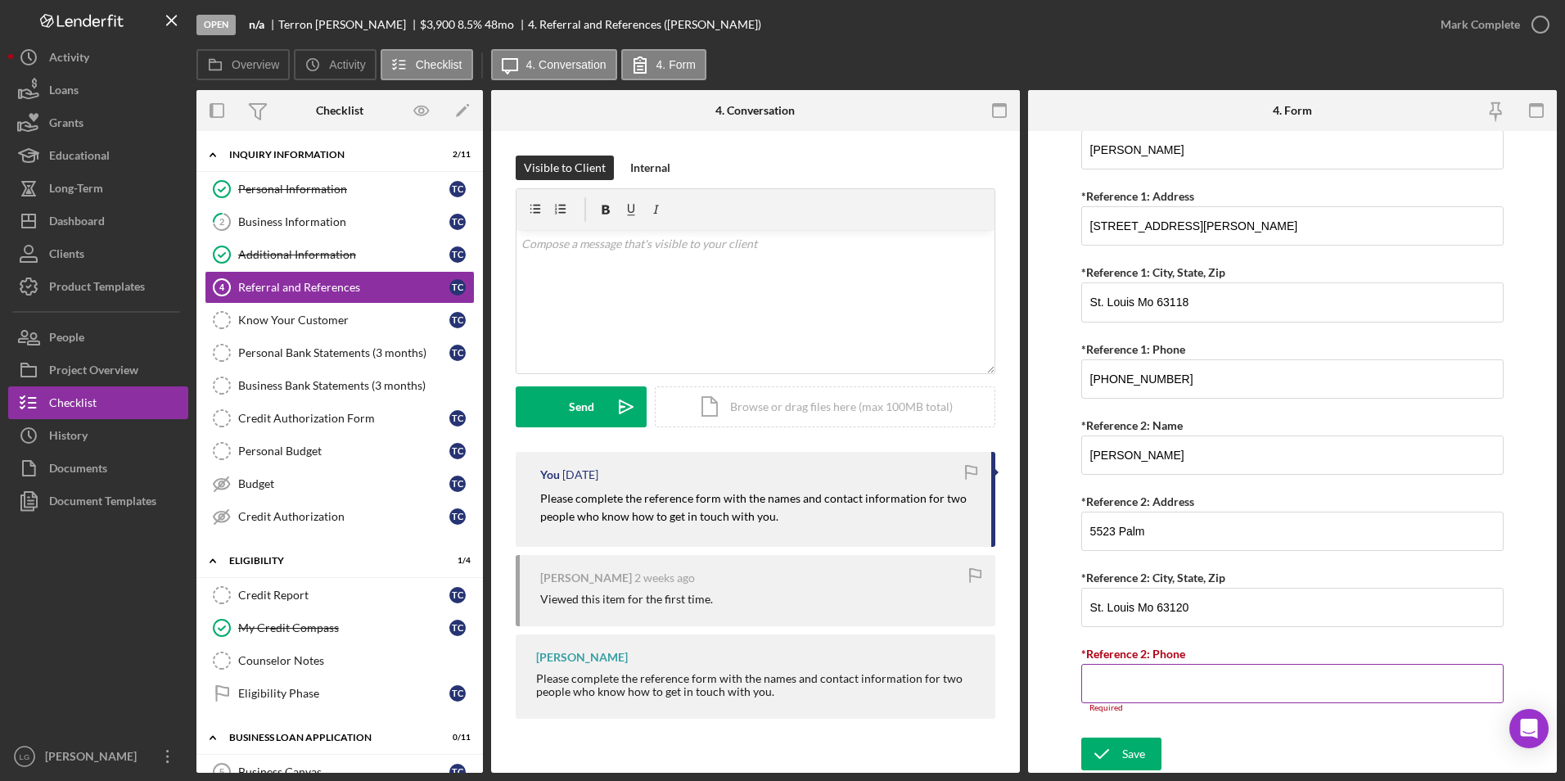
click at [1173, 673] on input "*Reference 2: Phone" at bounding box center [1292, 683] width 423 height 39
paste input "(314) 449-6338"
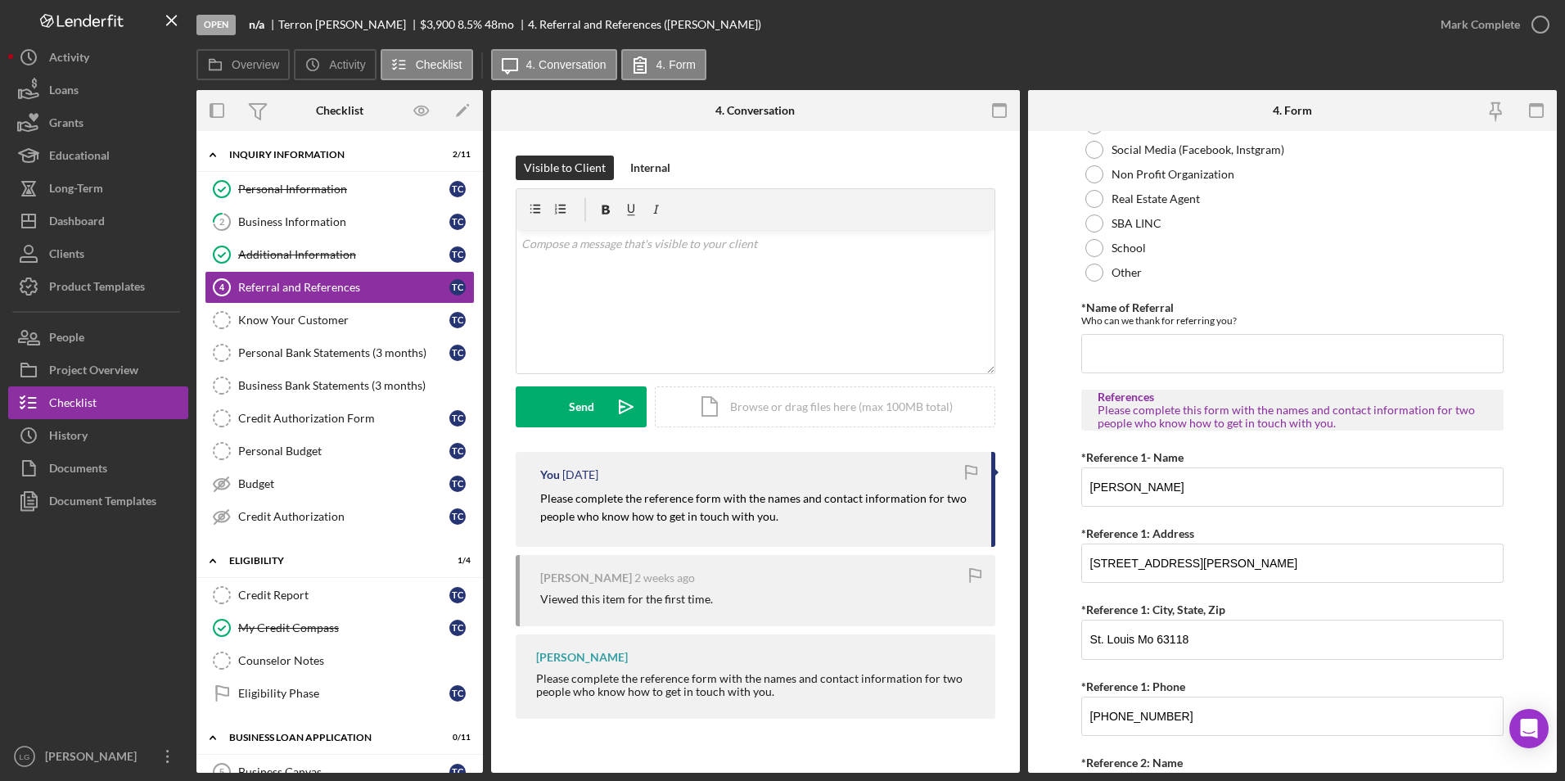
scroll to position [0, 0]
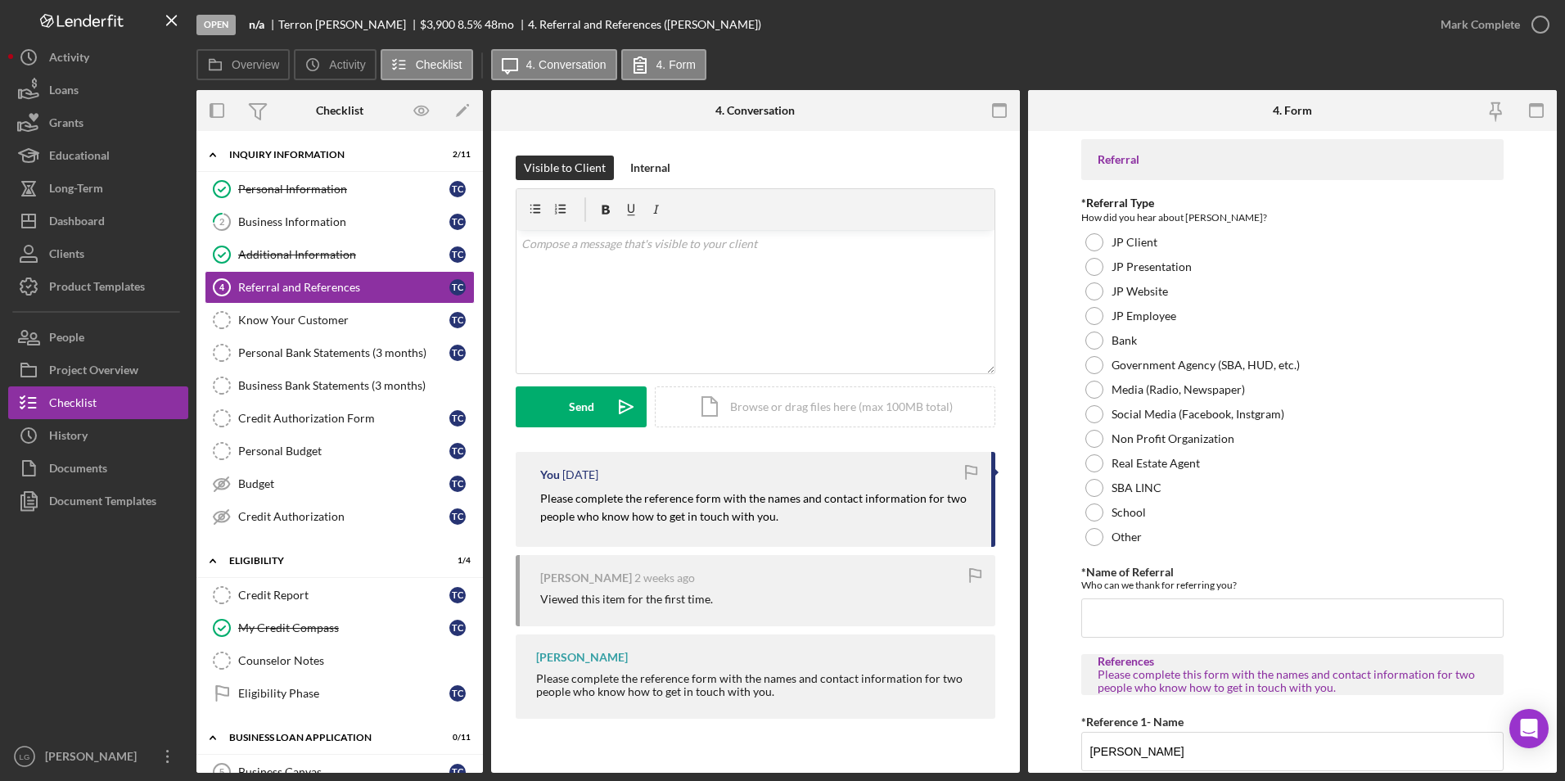
type input "(314) 449-6338"
click at [1103, 400] on div "Media (Radio, Newspaper)" at bounding box center [1292, 389] width 423 height 25
click at [1166, 616] on input "*Name of Referral" at bounding box center [1292, 617] width 423 height 39
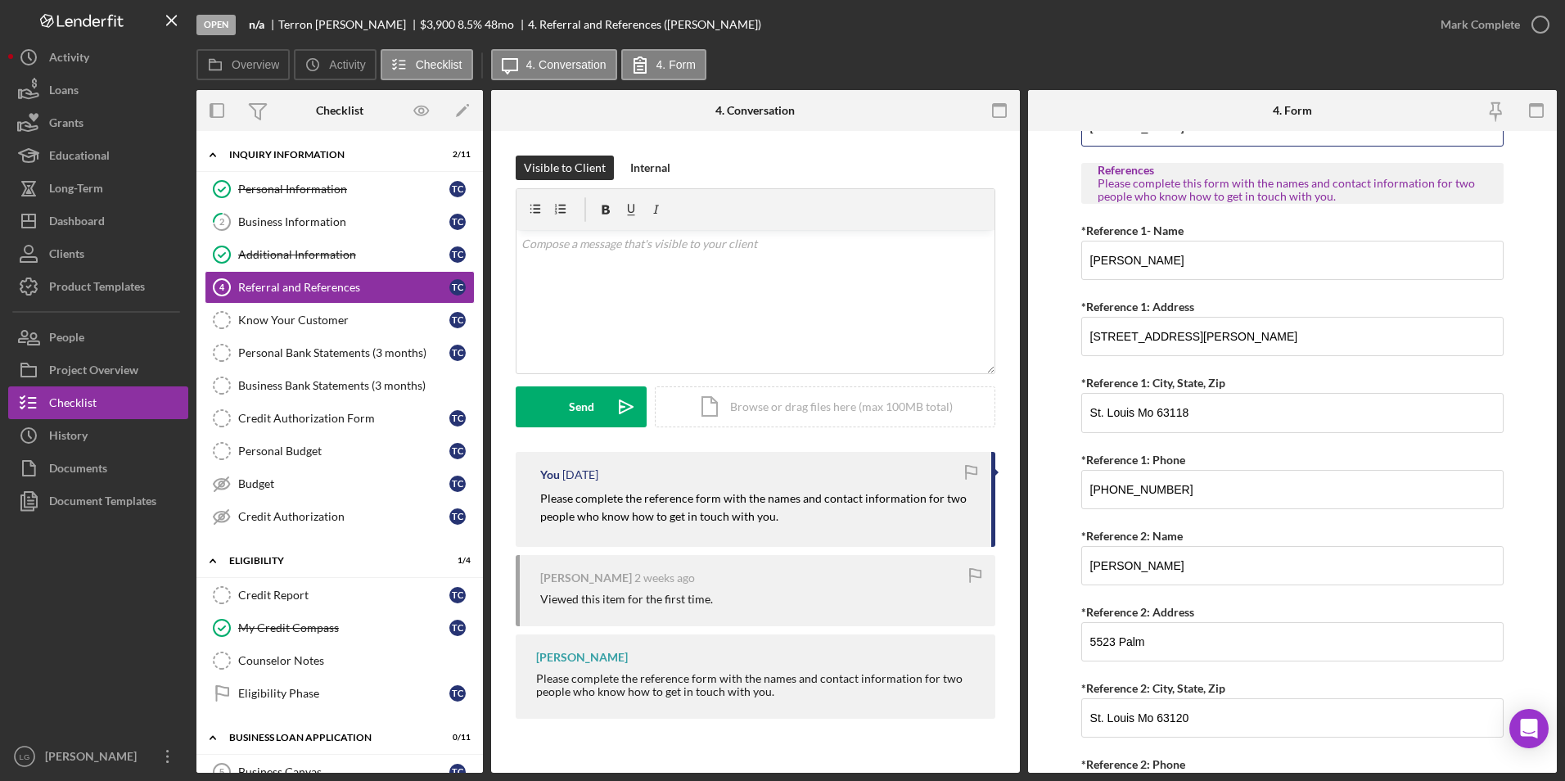
scroll to position [592, 0]
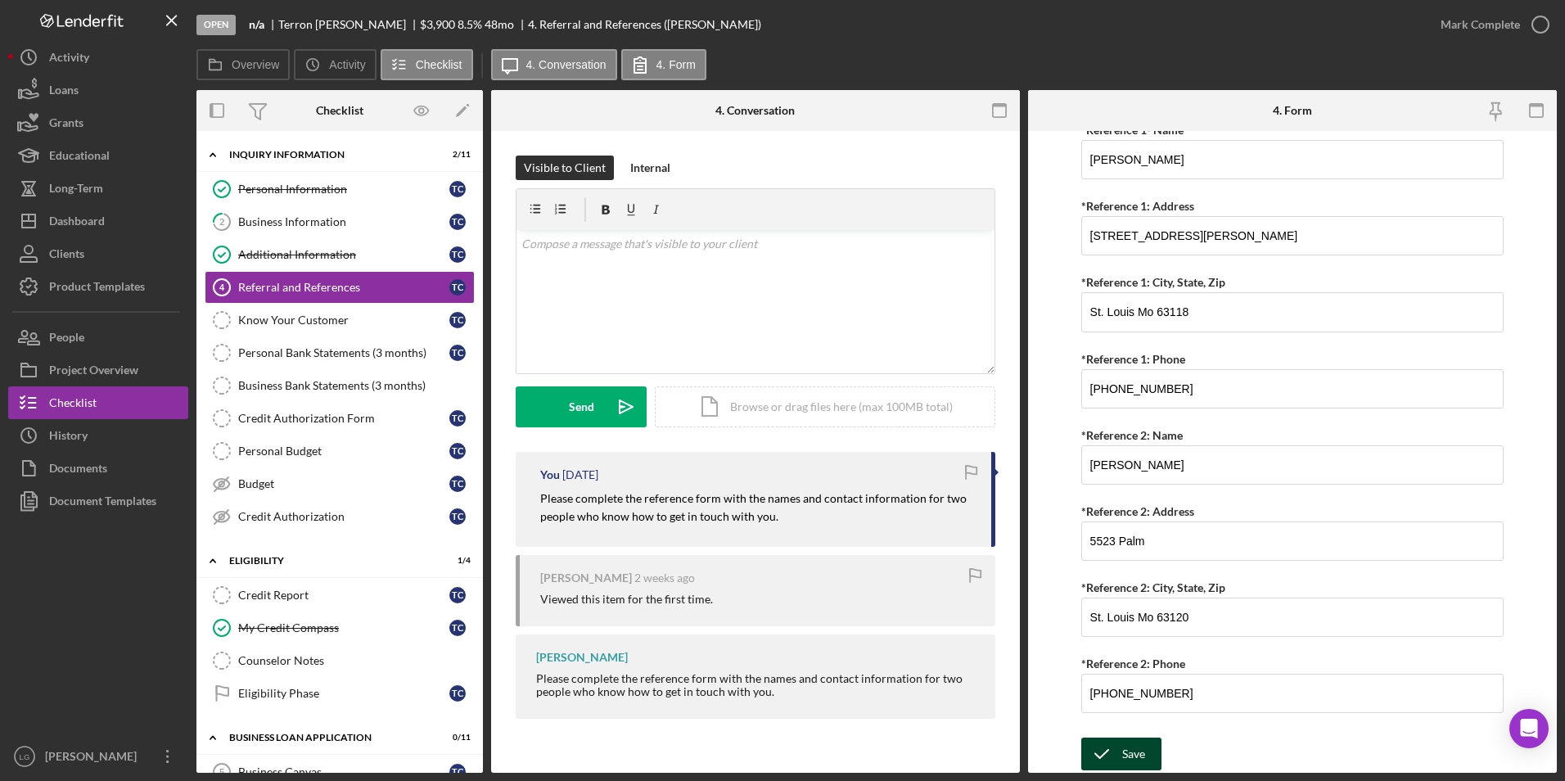
type input "Justine Petersen website"
click at [1120, 740] on button "Save" at bounding box center [1121, 753] width 80 height 33
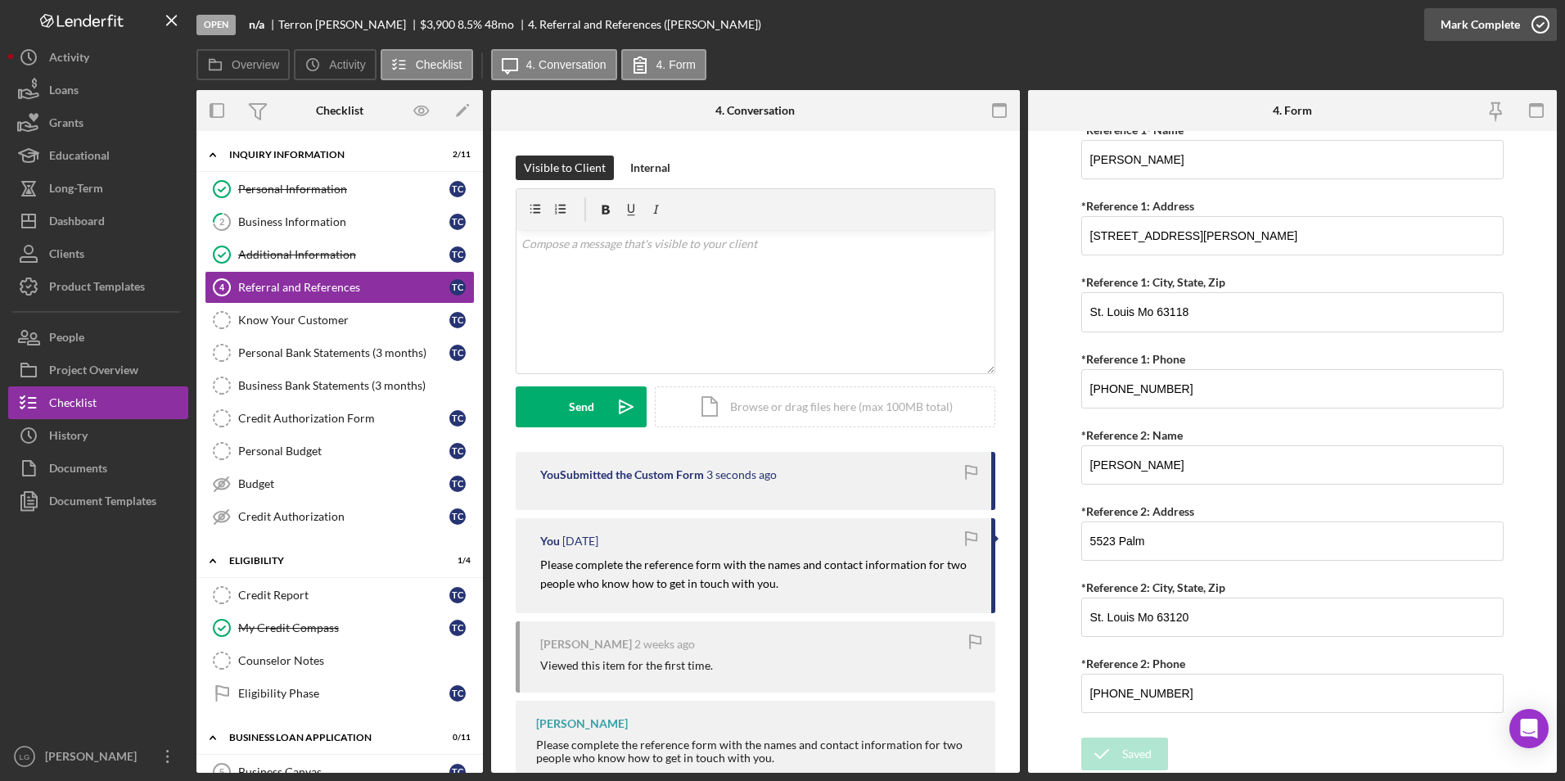
click at [1478, 20] on div "Mark Complete" at bounding box center [1479, 24] width 79 height 33
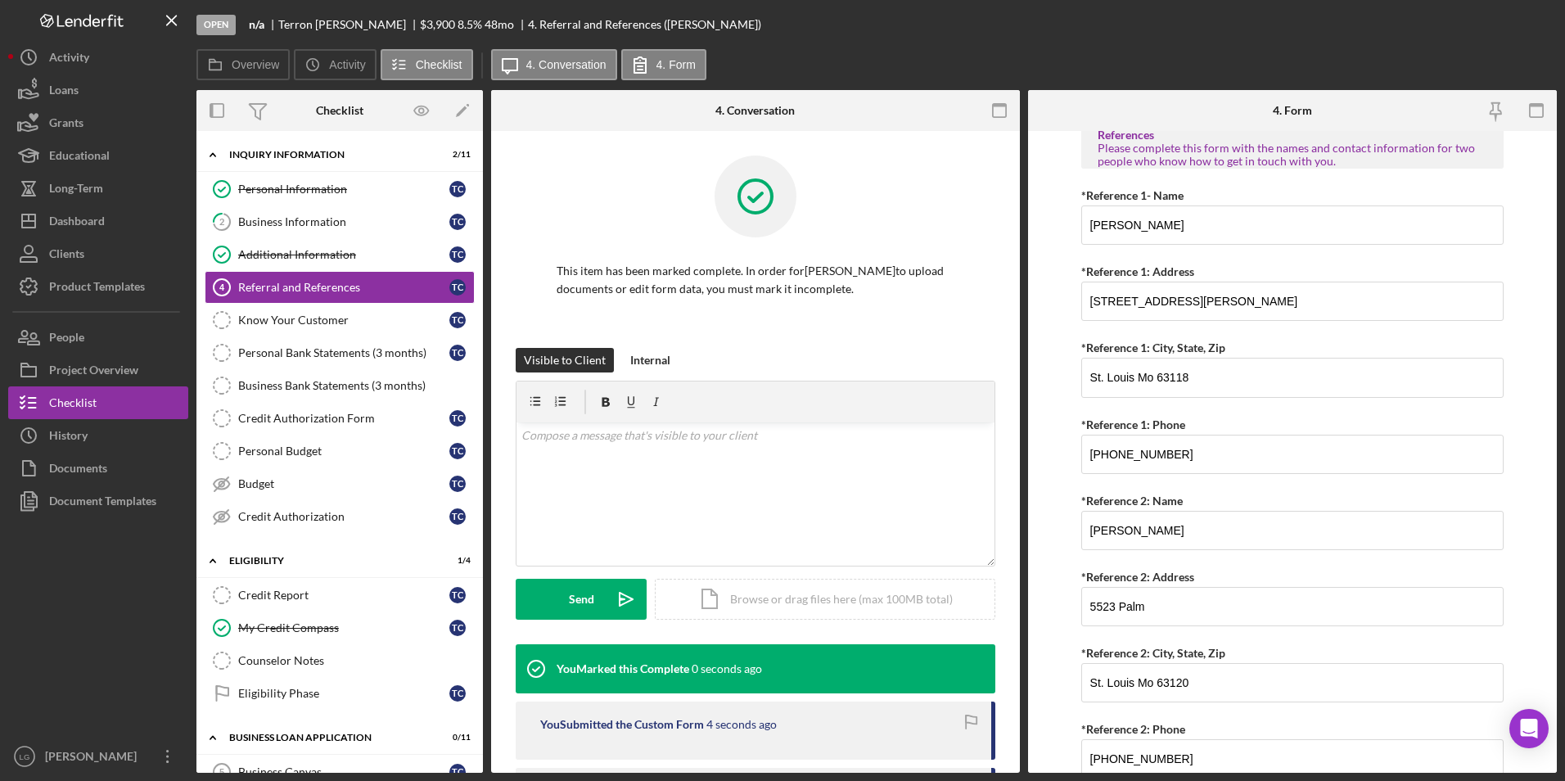
scroll to position [657, 0]
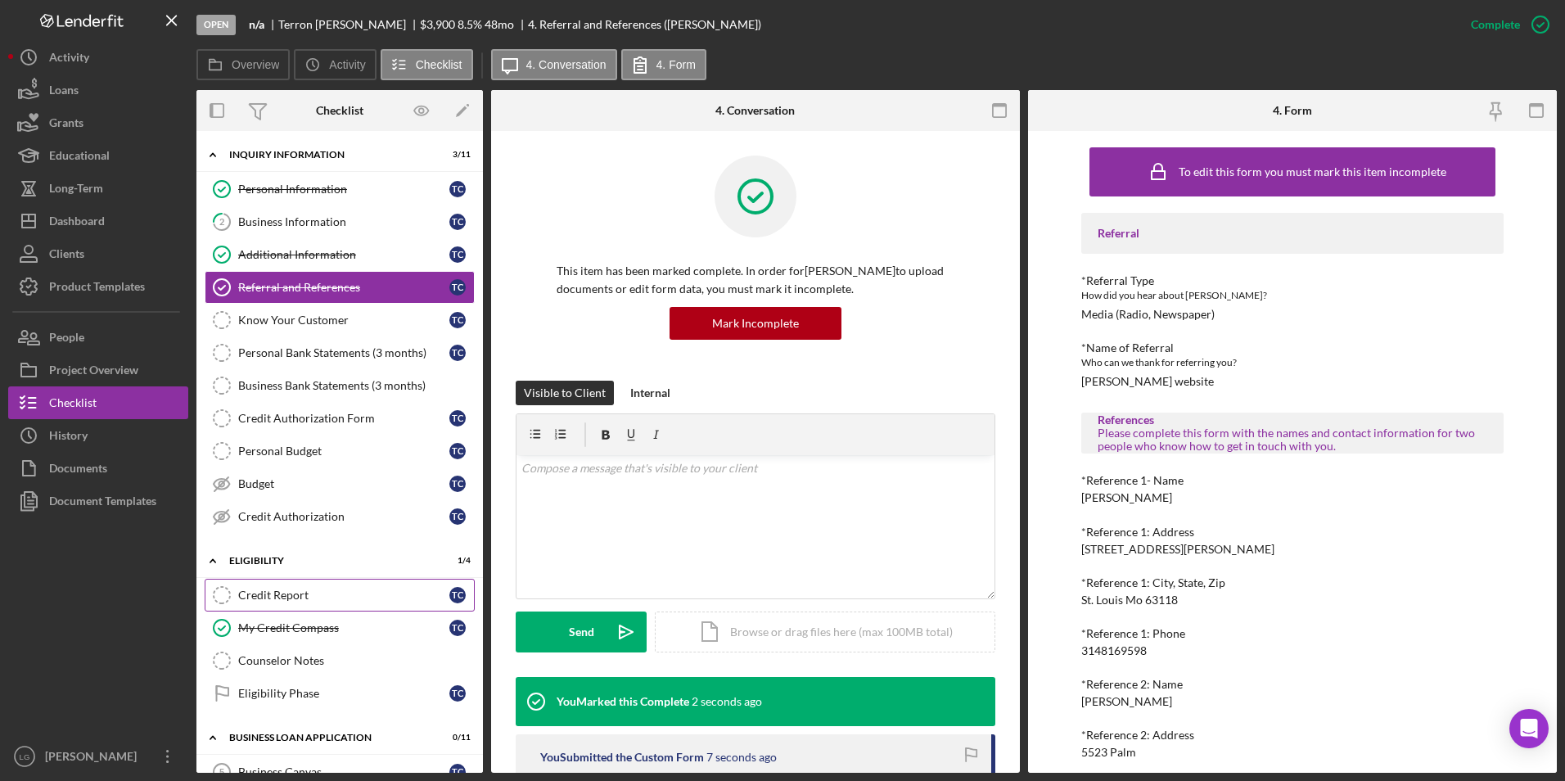
click at [322, 590] on div "Credit Report" at bounding box center [343, 594] width 211 height 13
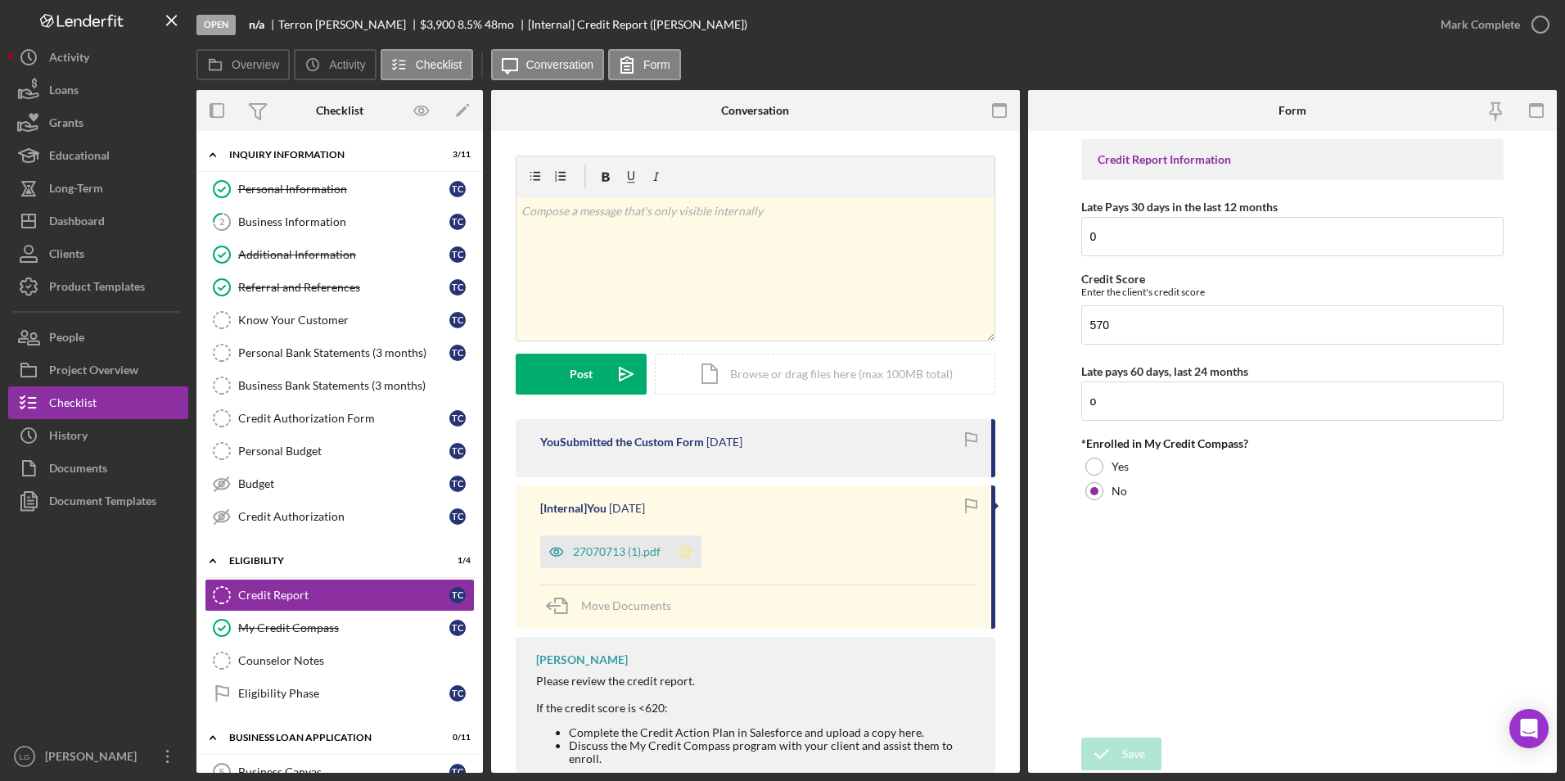
drag, startPoint x: 672, startPoint y: 550, endPoint x: 692, endPoint y: 523, distance: 33.9
click at [672, 549] on icon "Icon/Star" at bounding box center [685, 551] width 33 height 33
click at [1499, 26] on div "Mark Complete" at bounding box center [1479, 24] width 79 height 33
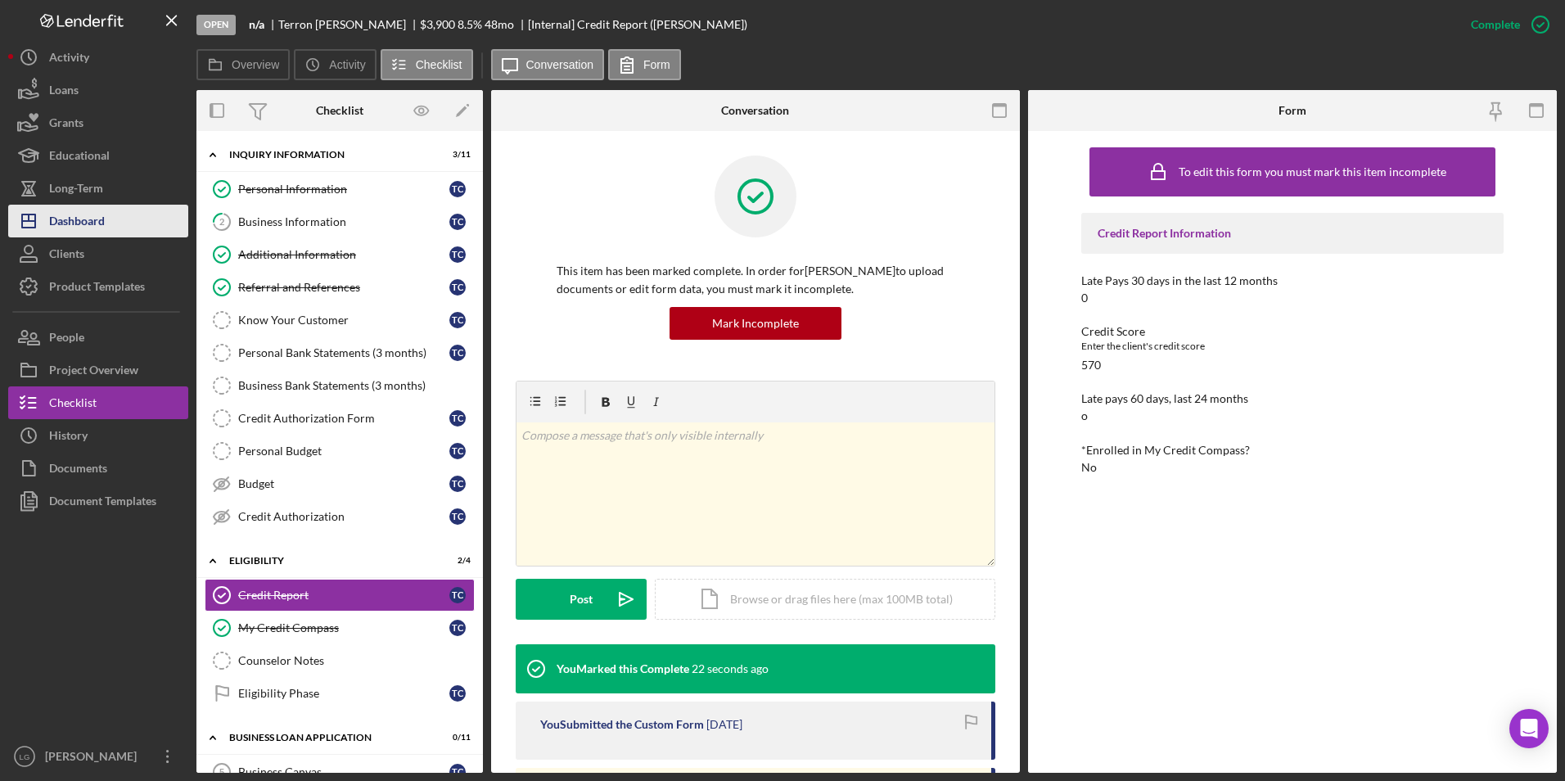
click at [49, 223] on button "Icon/Dashboard Dashboard" at bounding box center [98, 221] width 180 height 33
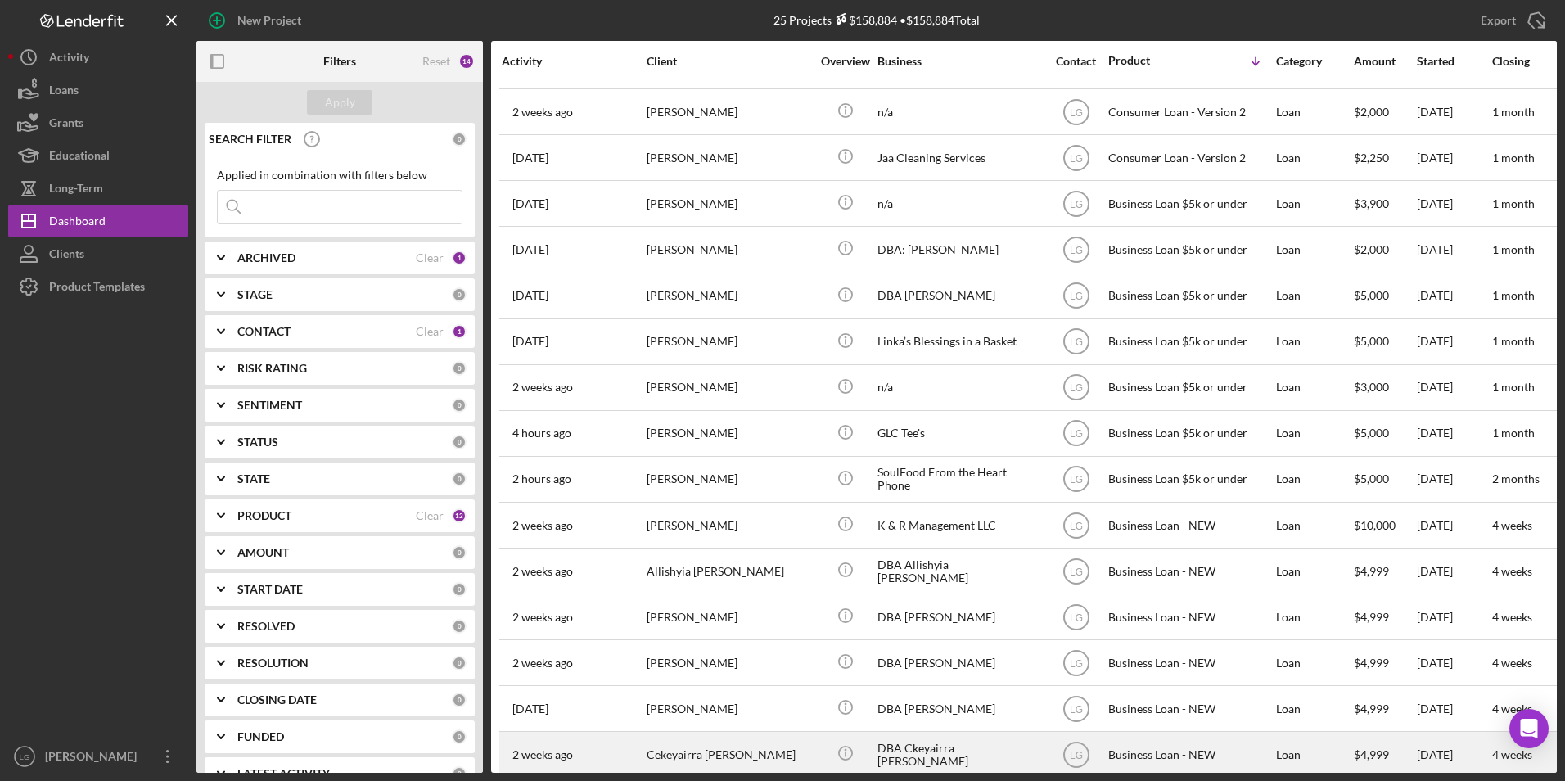
scroll to position [232, 0]
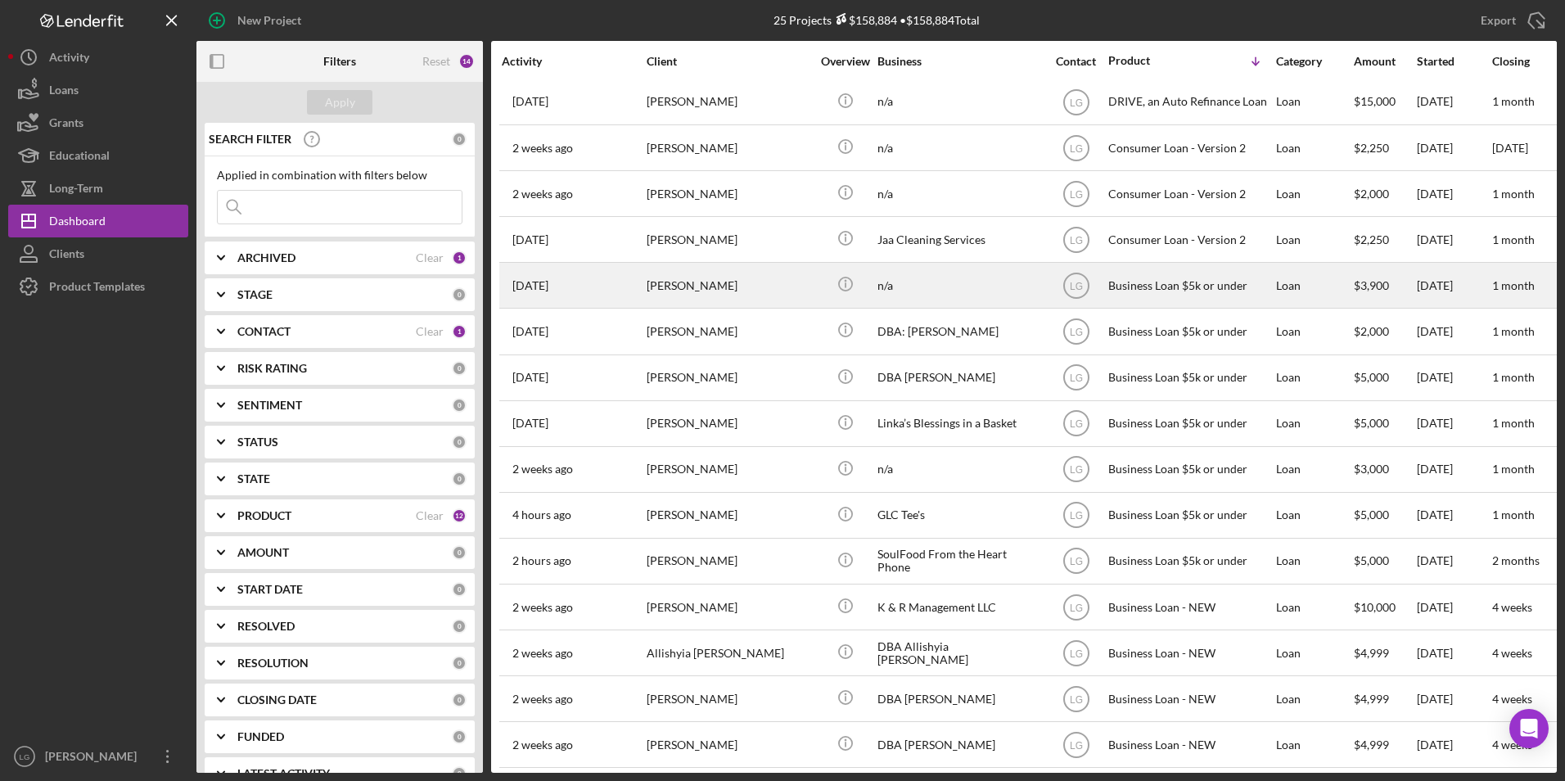
click at [757, 275] on div "Terron Carter" at bounding box center [729, 285] width 164 height 43
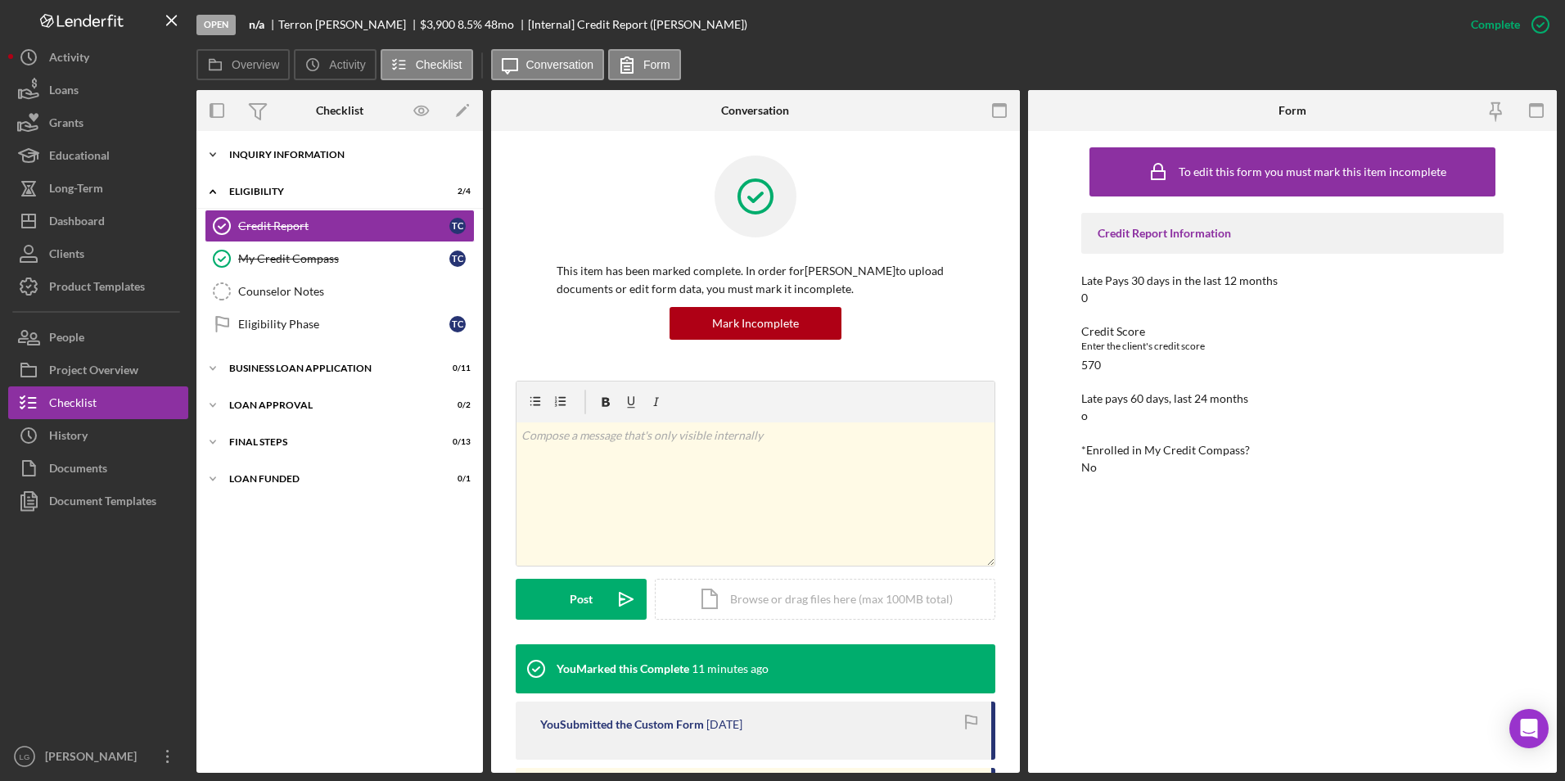
click at [272, 147] on div "Icon/Expander INQUIRY INFORMATION 3 / 11" at bounding box center [339, 154] width 286 height 33
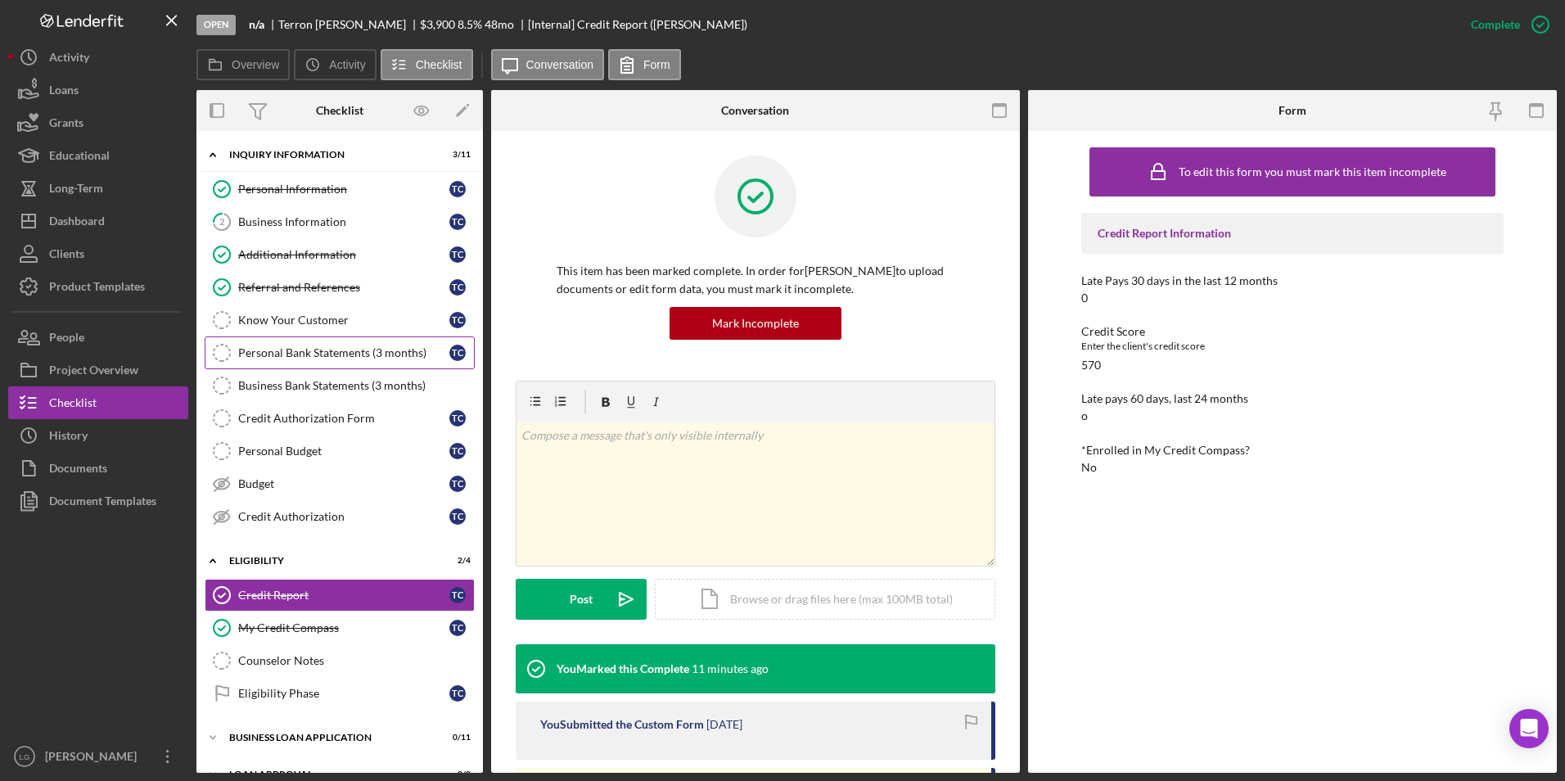
scroll to position [101, 0]
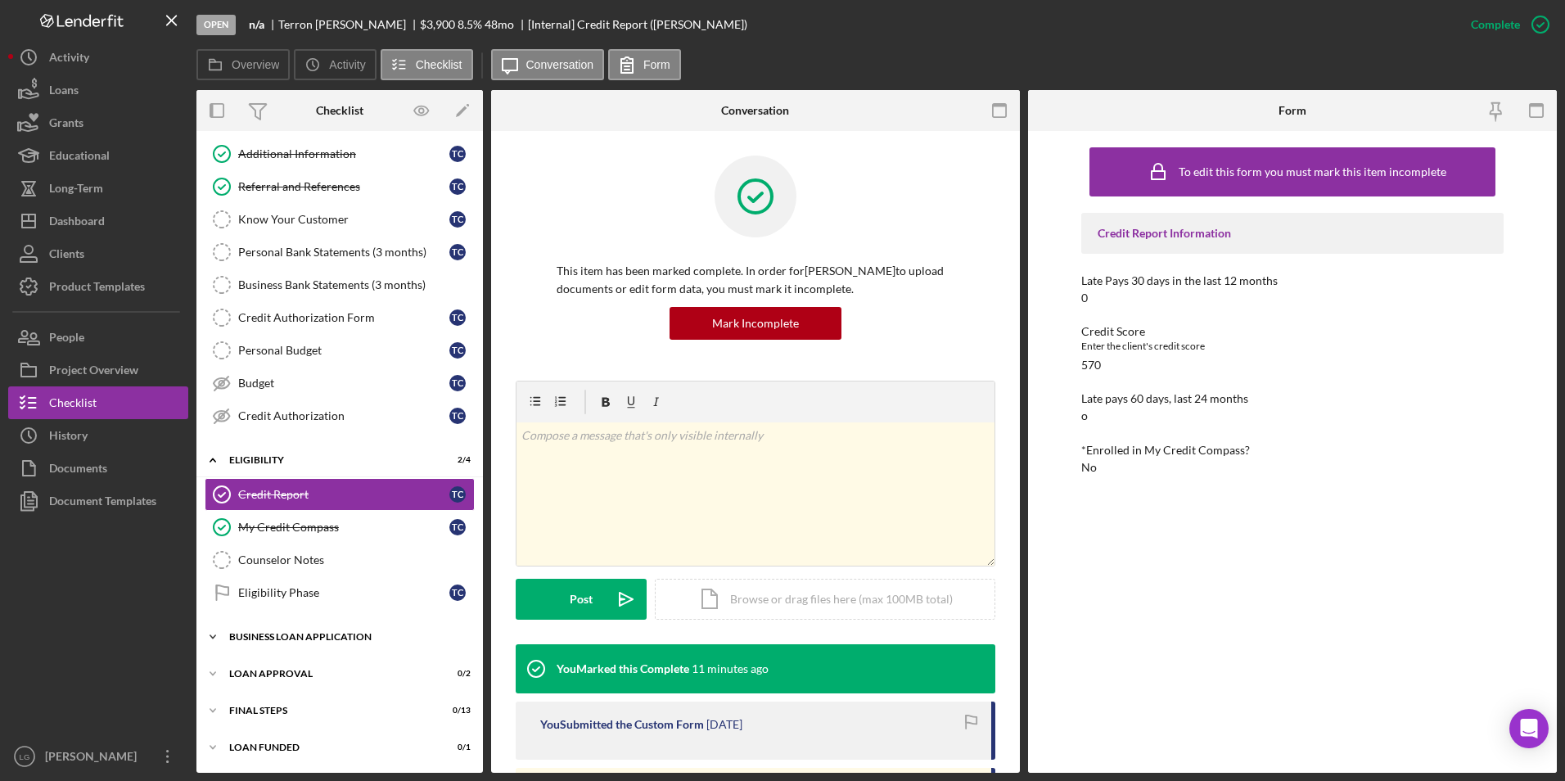
click at [311, 633] on div "BUSINESS LOAN APPLICATION" at bounding box center [345, 637] width 233 height 10
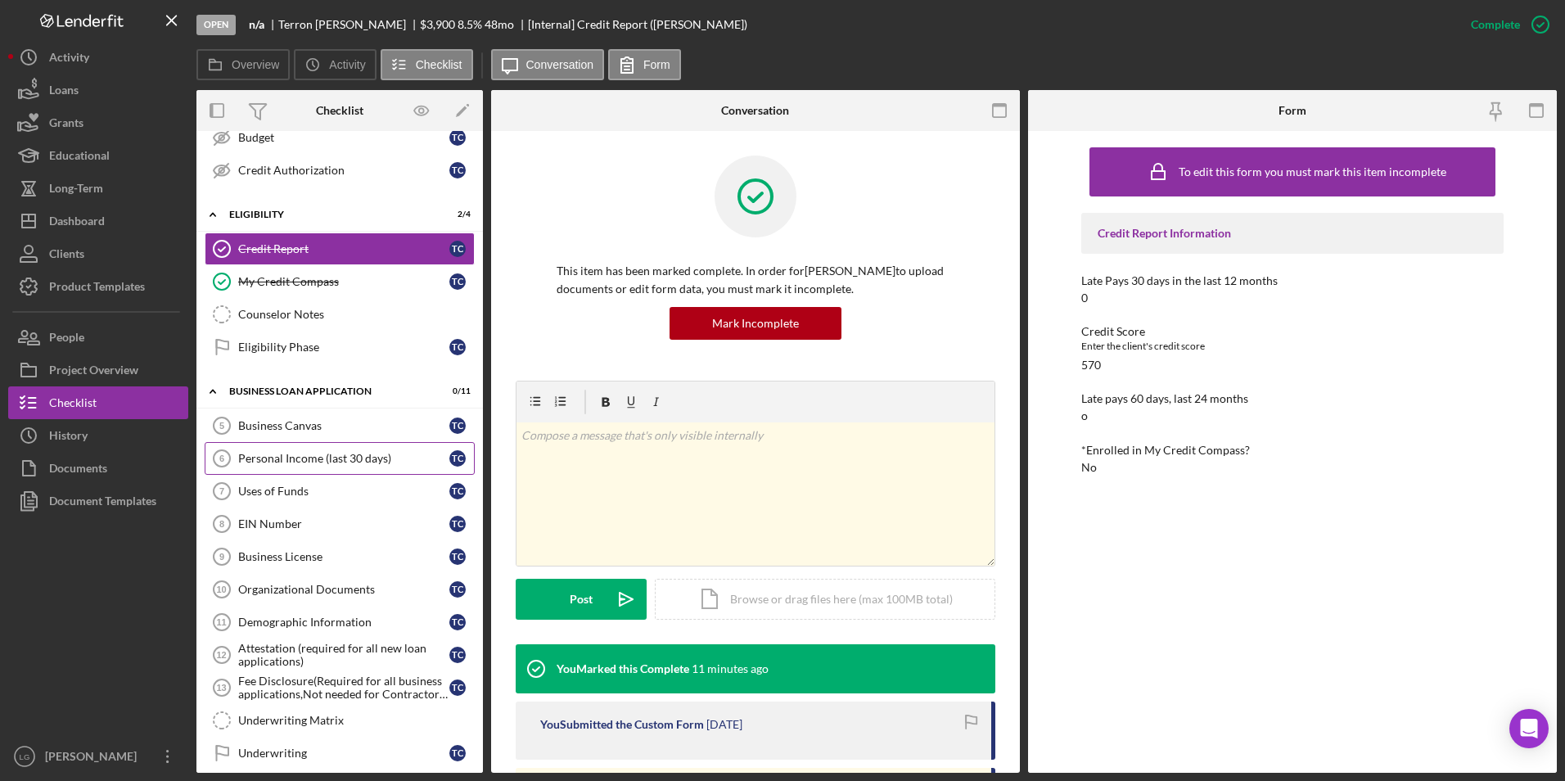
click at [336, 452] on div "Personal Income (last 30 days)" at bounding box center [343, 458] width 211 height 13
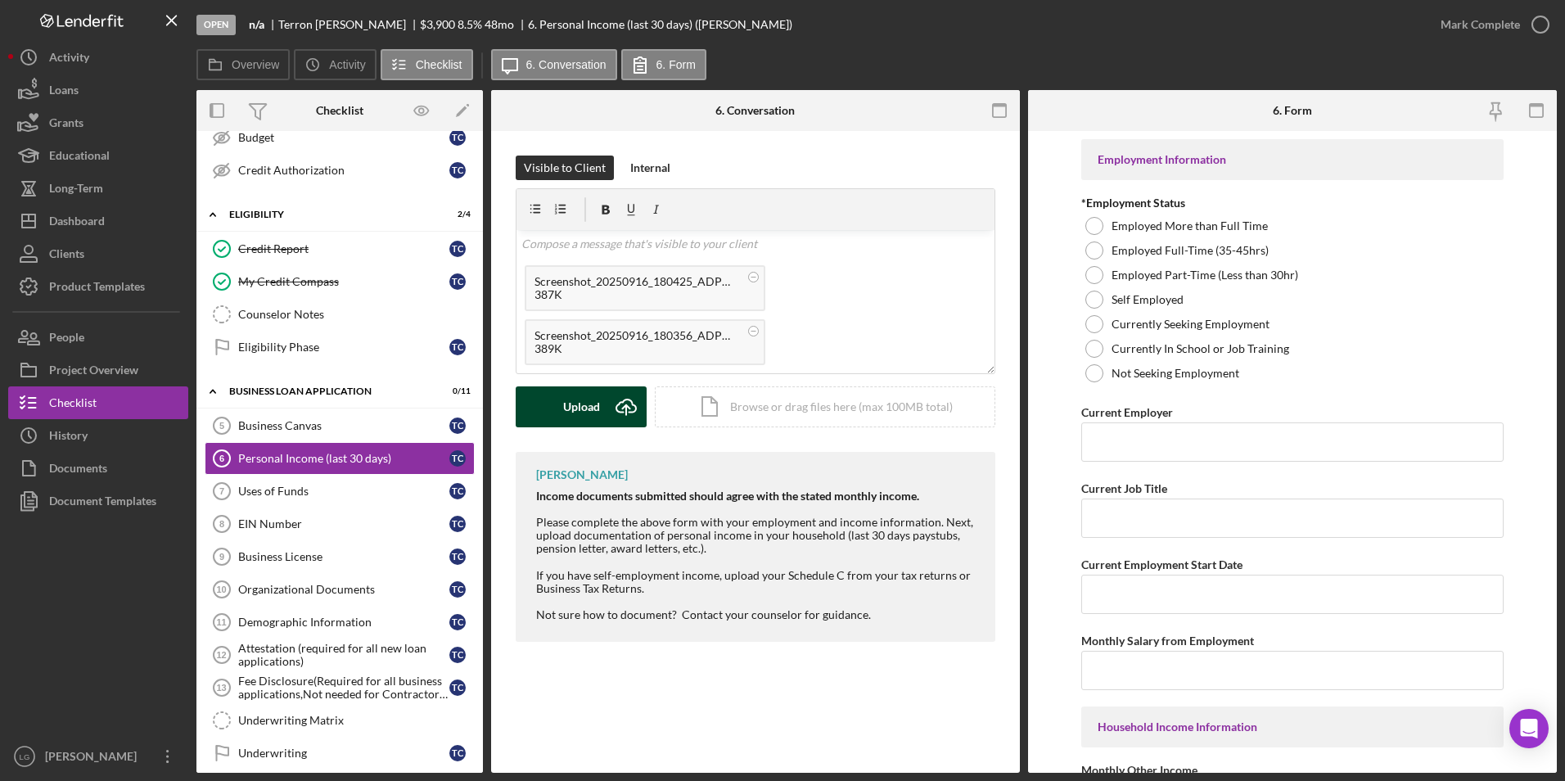
click at [576, 392] on div "Upload" at bounding box center [581, 406] width 37 height 41
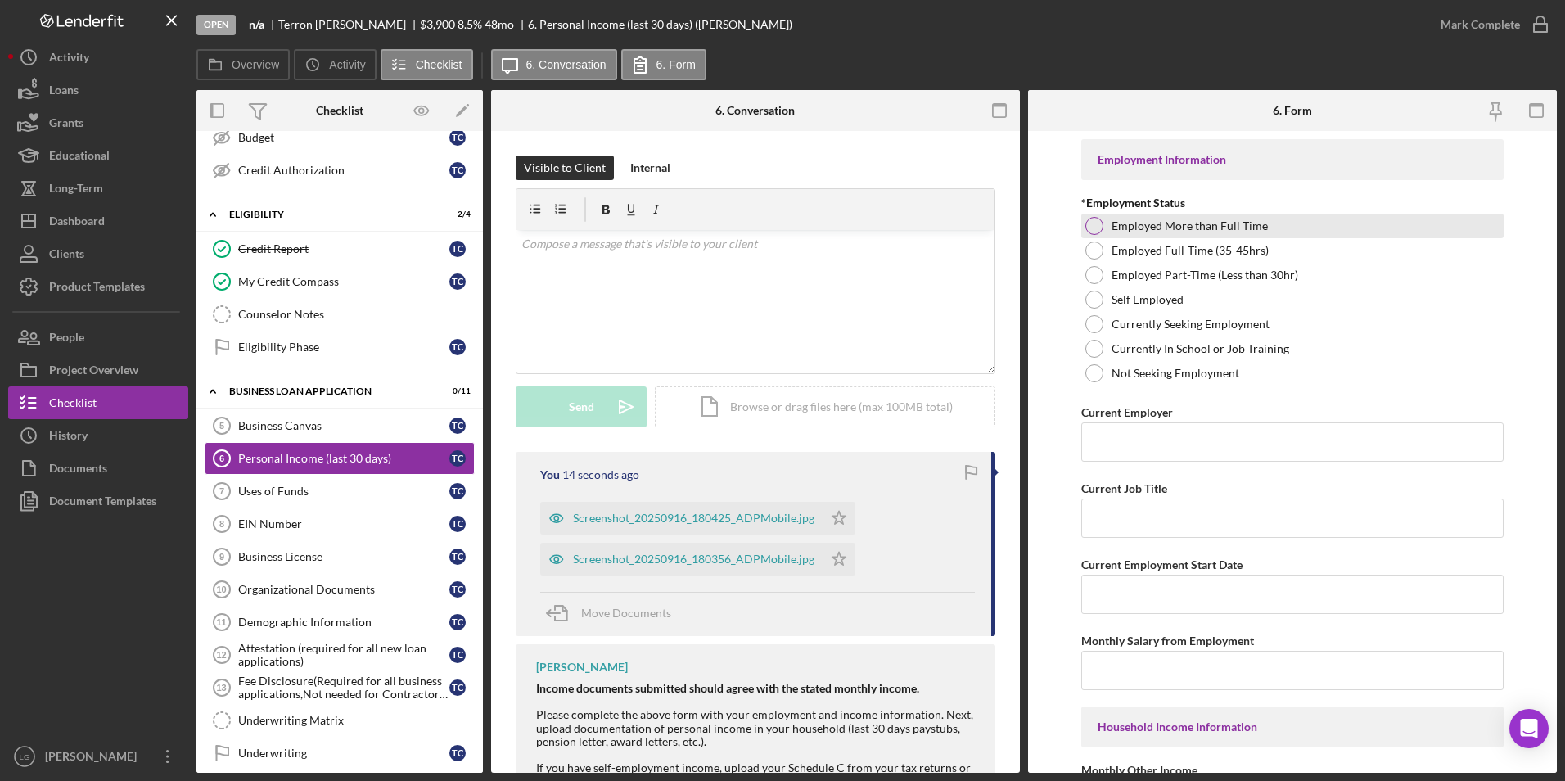
click at [1098, 214] on div "Employed More than Full Time" at bounding box center [1292, 226] width 423 height 25
click at [1156, 431] on input "Current Employer" at bounding box center [1292, 441] width 423 height 39
paste input "Cerro Flow Products LLC"
type input "Cerro Flow Products LLC"
click at [1141, 509] on input "Current Job Title" at bounding box center [1292, 517] width 423 height 39
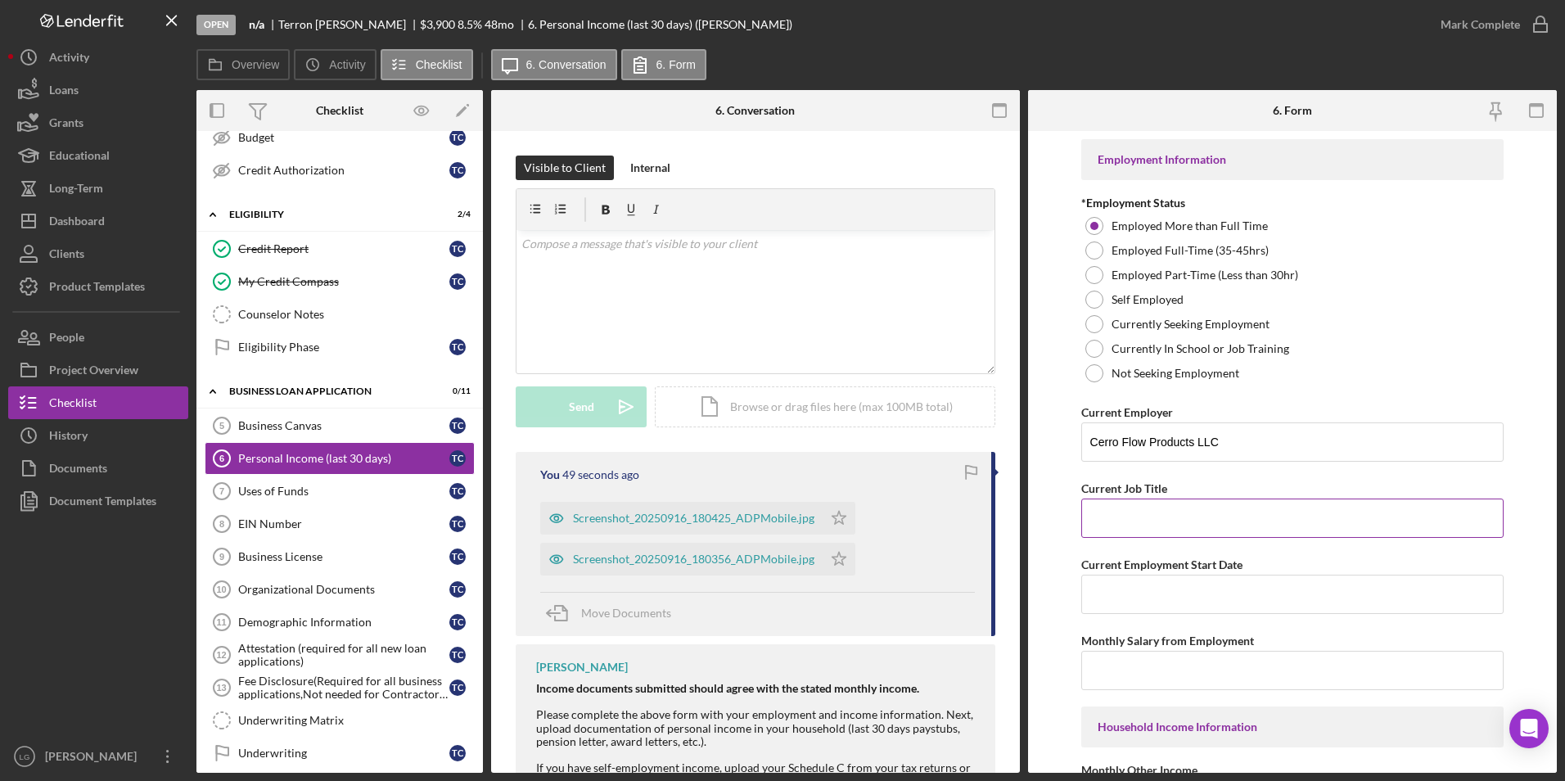
click at [1125, 511] on input "Current Job Title" at bounding box center [1292, 517] width 423 height 39
paste input "Overheard crane operator"
type input "Overheard crane operator"
click at [1116, 580] on input "Current Employment Start Date" at bounding box center [1292, 594] width 423 height 39
paste input "June 30 2020"
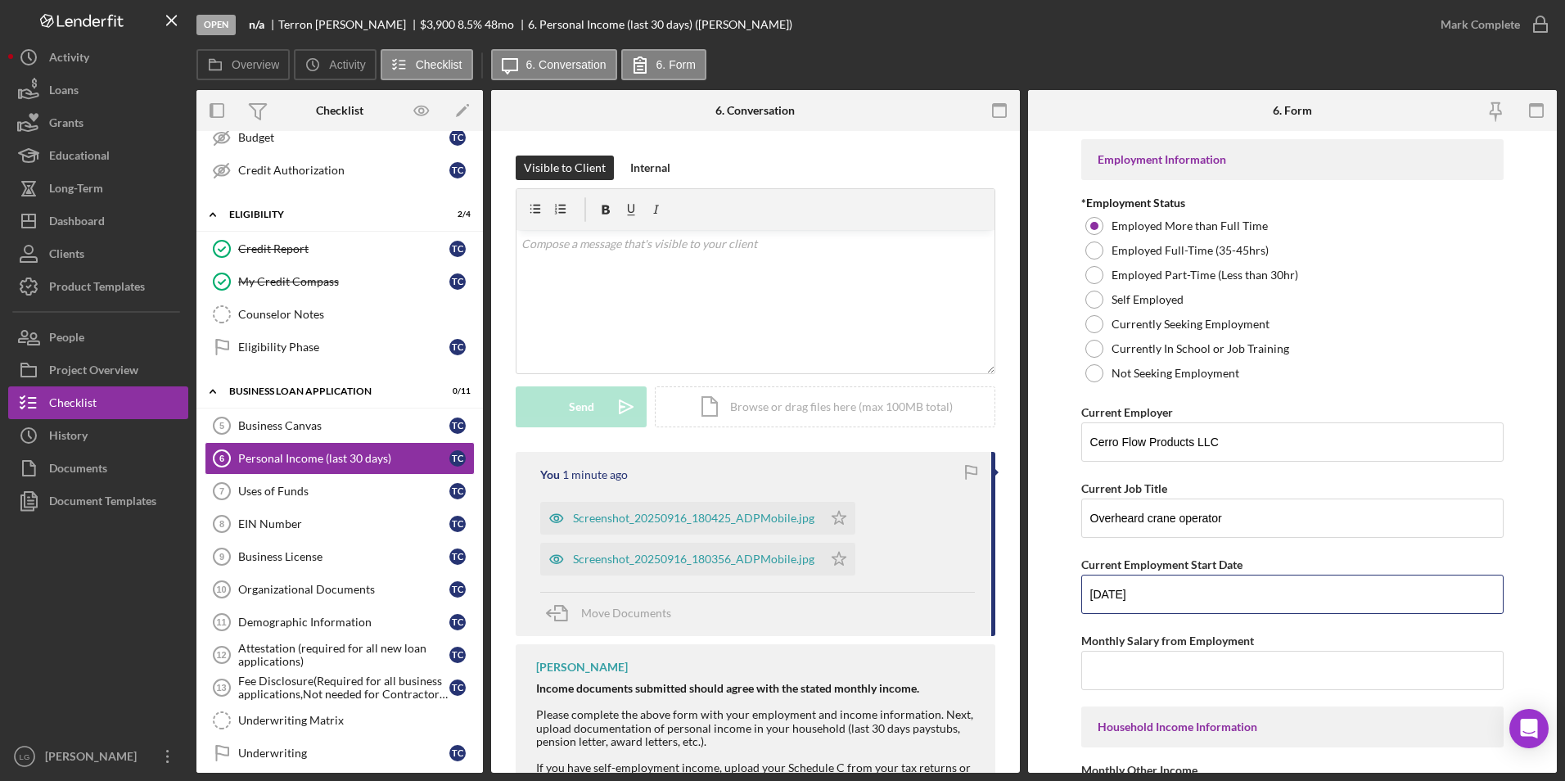
scroll to position [246, 0]
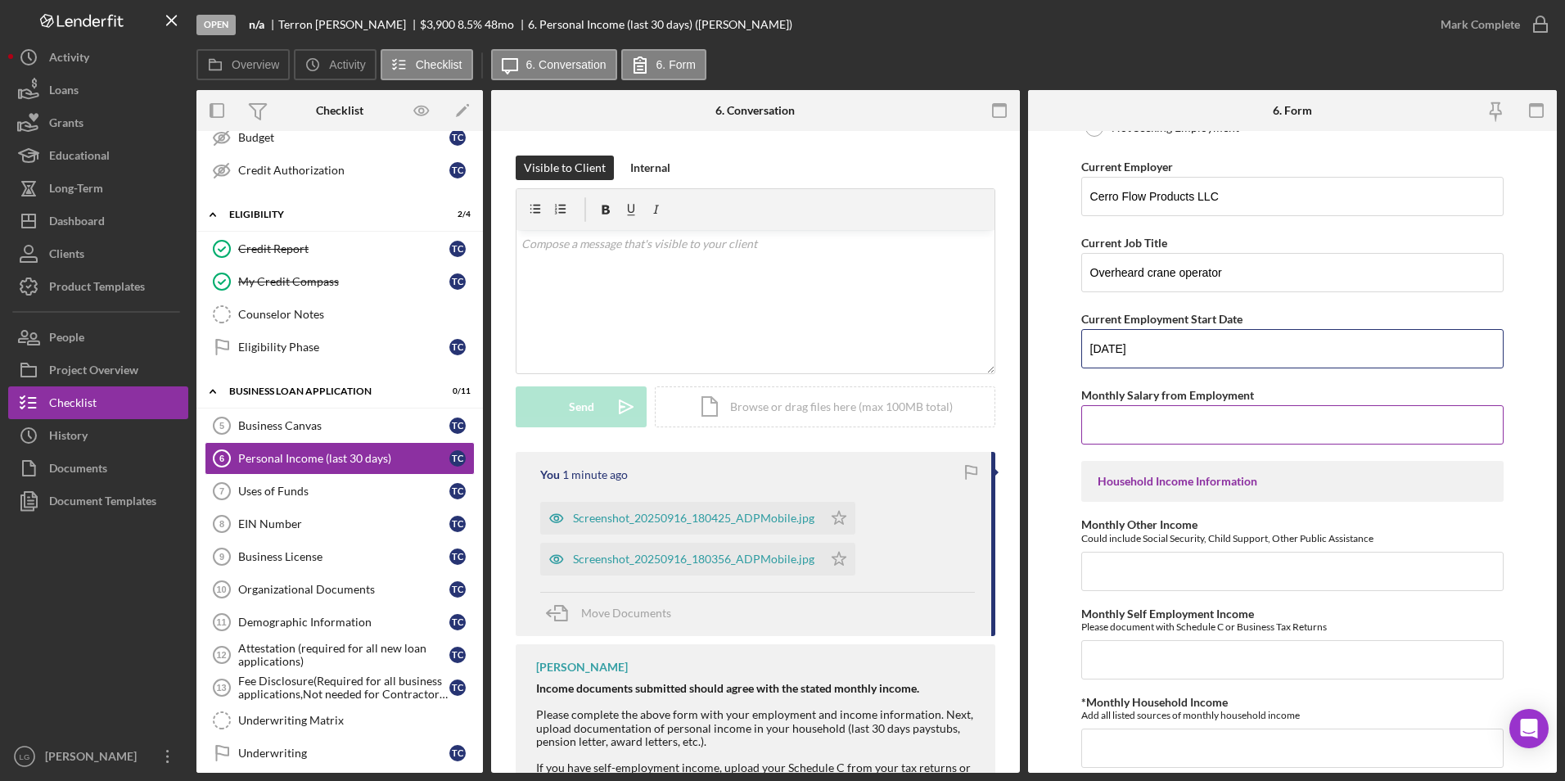
type input "June 30 2020"
click at [1159, 414] on input "Monthly Salary from Employment" at bounding box center [1292, 424] width 423 height 39
click at [1172, 426] on input "Monthly Salary from Employment" at bounding box center [1292, 424] width 423 height 39
paste input "$7,700"
type input "$7,700"
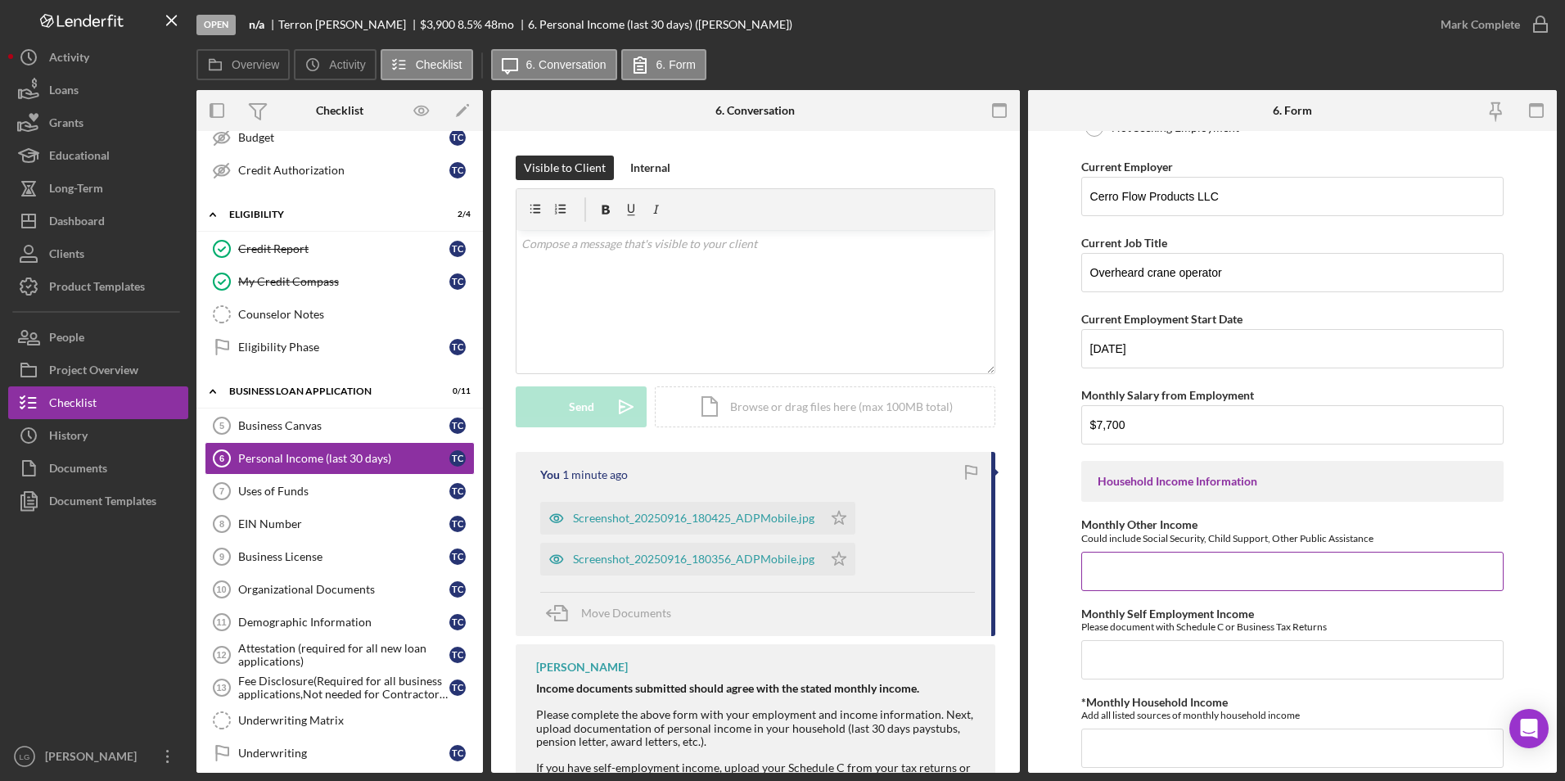
click at [1161, 576] on input "Monthly Other Income" at bounding box center [1292, 571] width 423 height 39
click at [1119, 558] on input "Monthly Other Income" at bounding box center [1292, 571] width 423 height 39
paste input "$7,700"
type input "$7,700"
click at [1159, 653] on input "Monthly Self Employment Income" at bounding box center [1292, 659] width 423 height 39
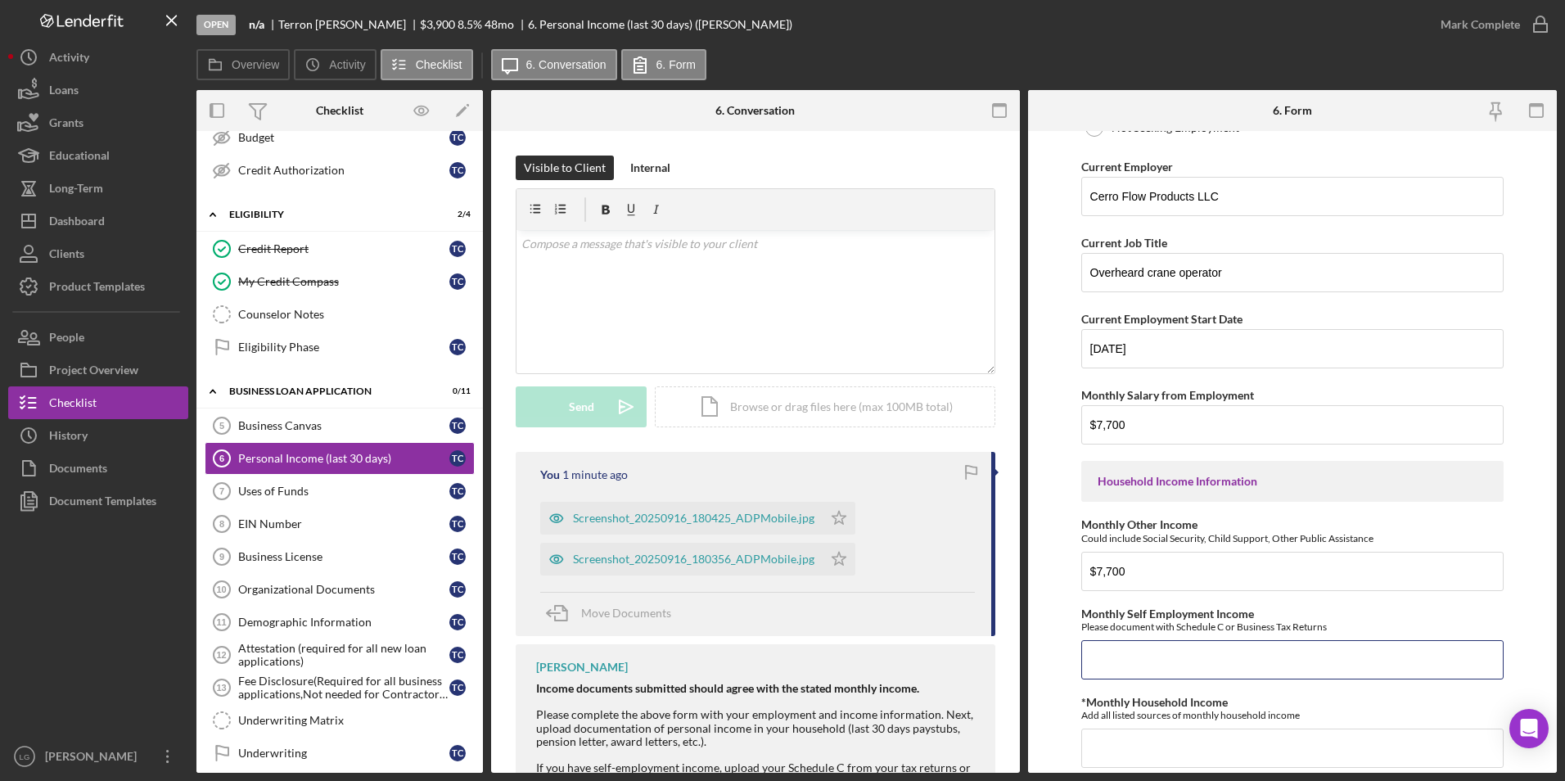
scroll to position [409, 0]
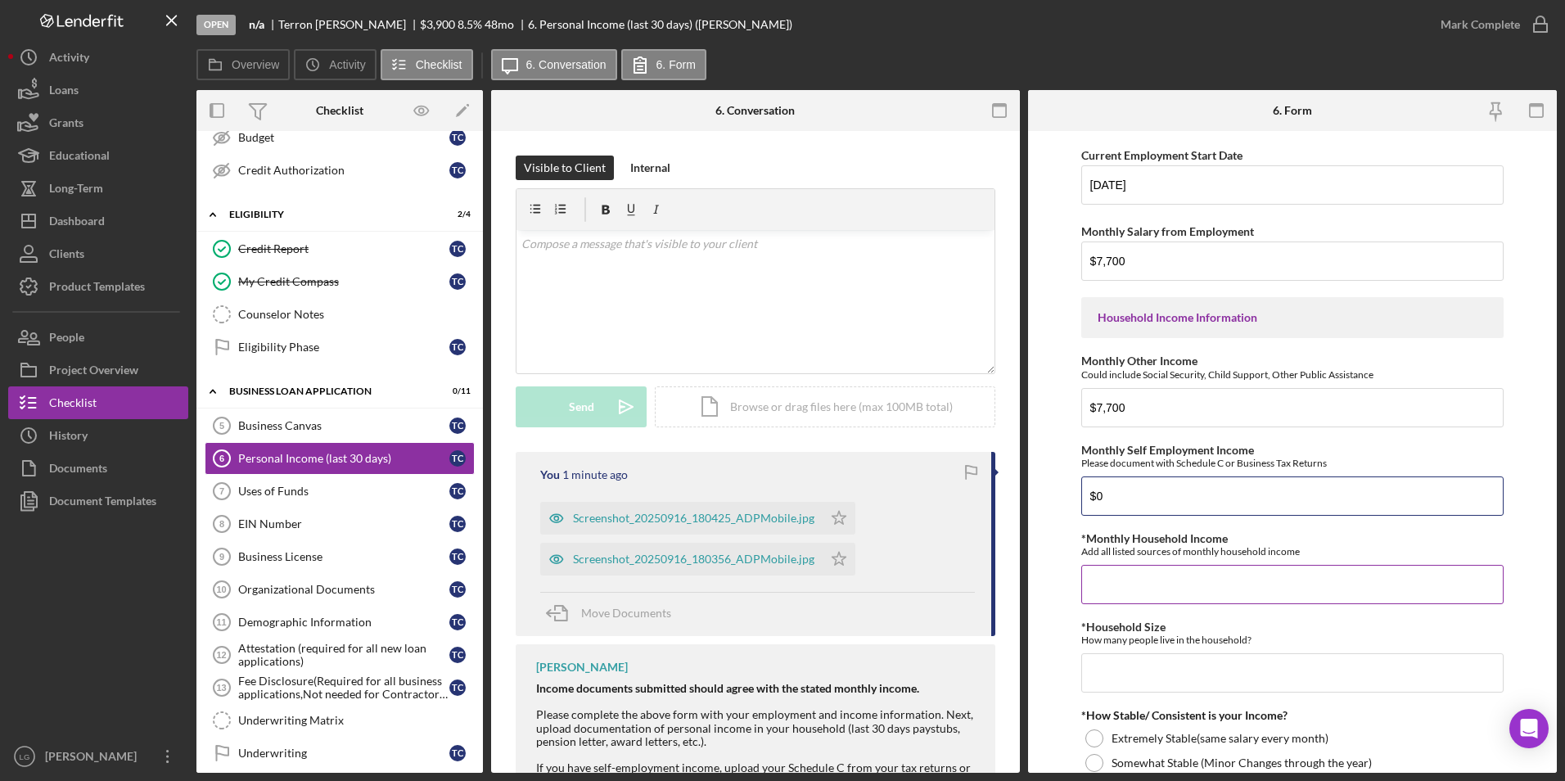
type input "$0"
click at [1120, 600] on input "*Monthly Household Income" at bounding box center [1292, 584] width 423 height 39
paste input "$7,700"
type input "$7,700"
click at [1150, 673] on input "*Household Size" at bounding box center [1292, 672] width 423 height 39
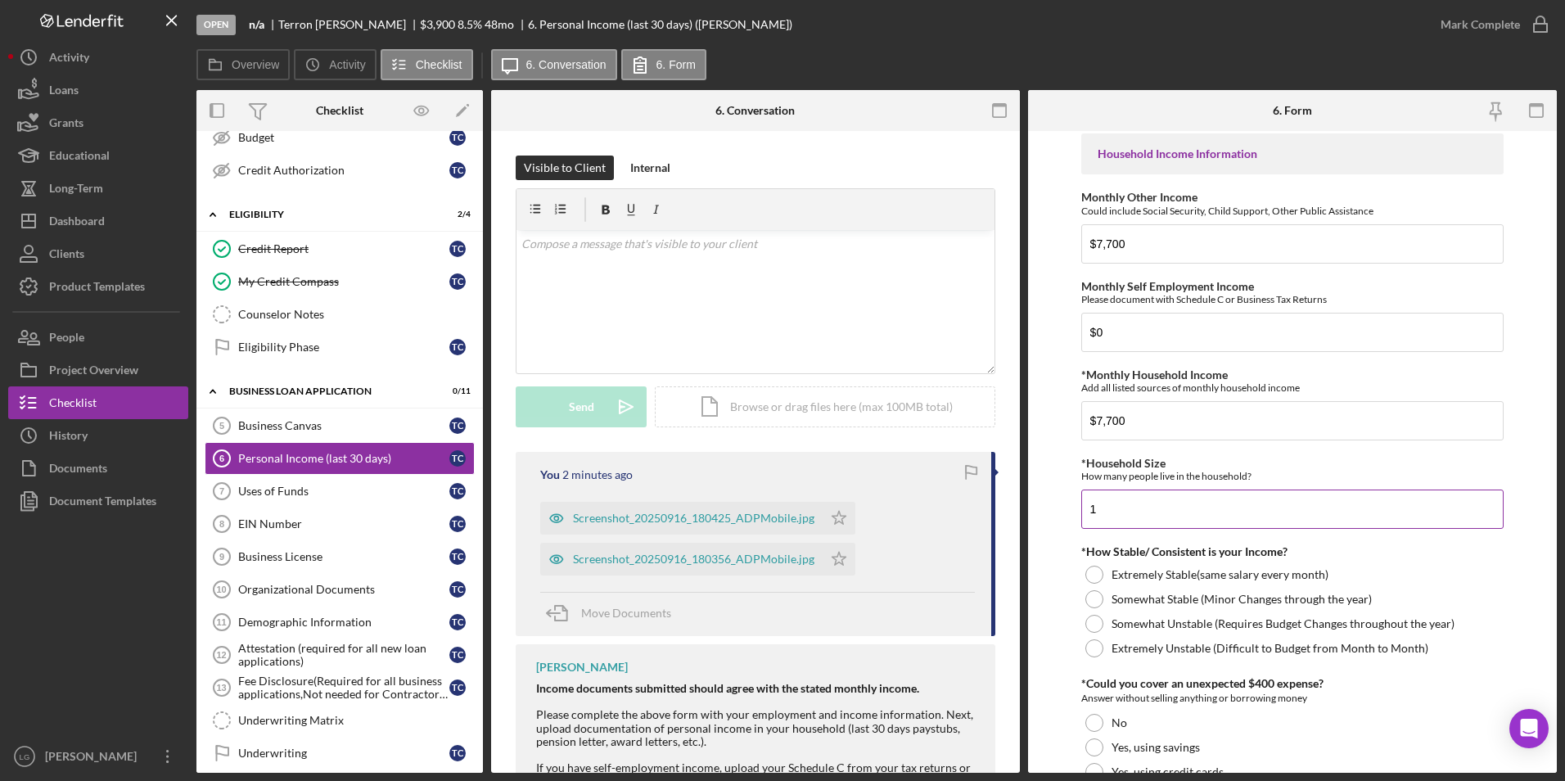
scroll to position [655, 0]
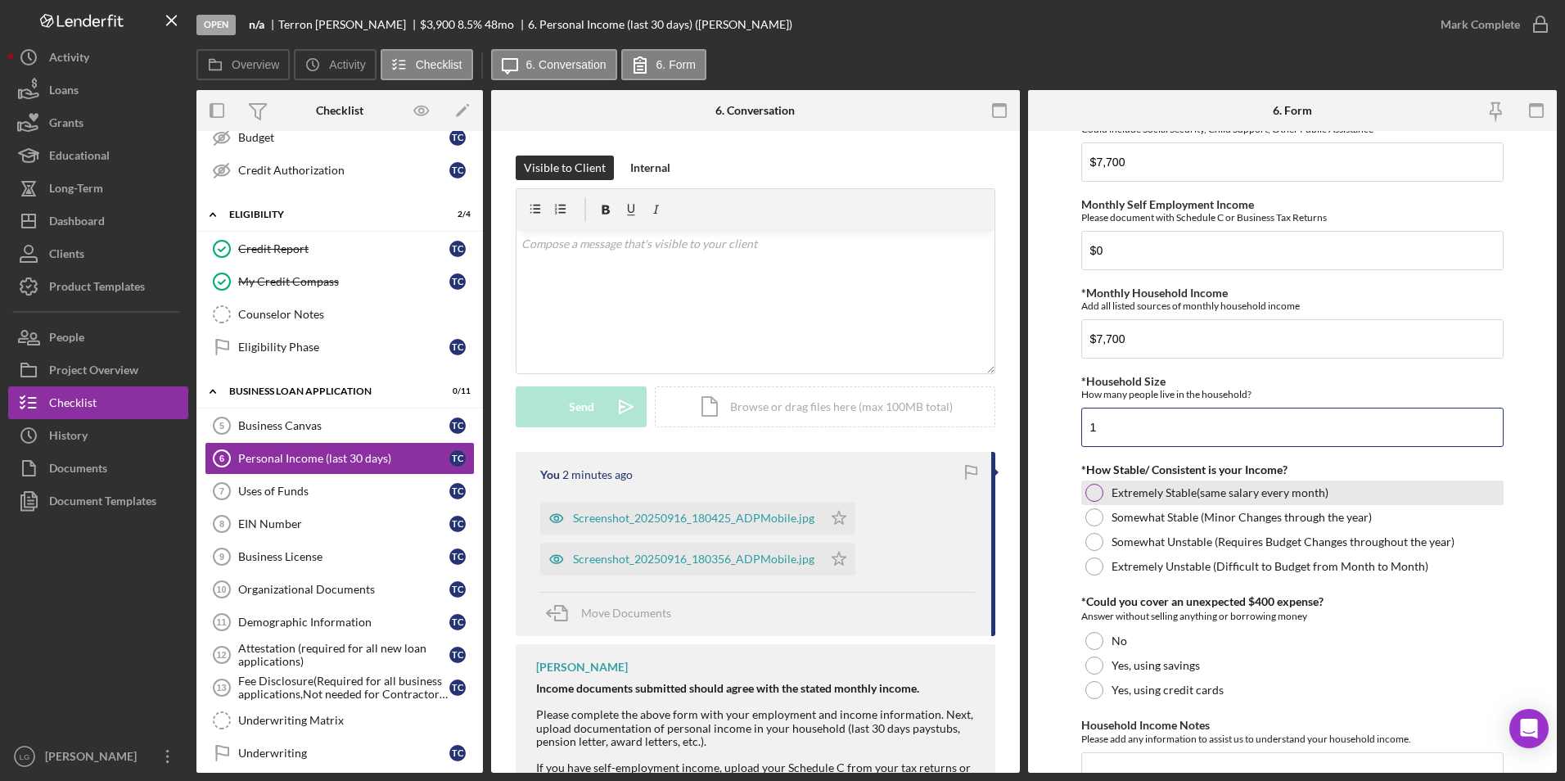
type input "1"
click at [1083, 489] on div "Extremely Stable(same salary every month)" at bounding box center [1292, 492] width 423 height 25
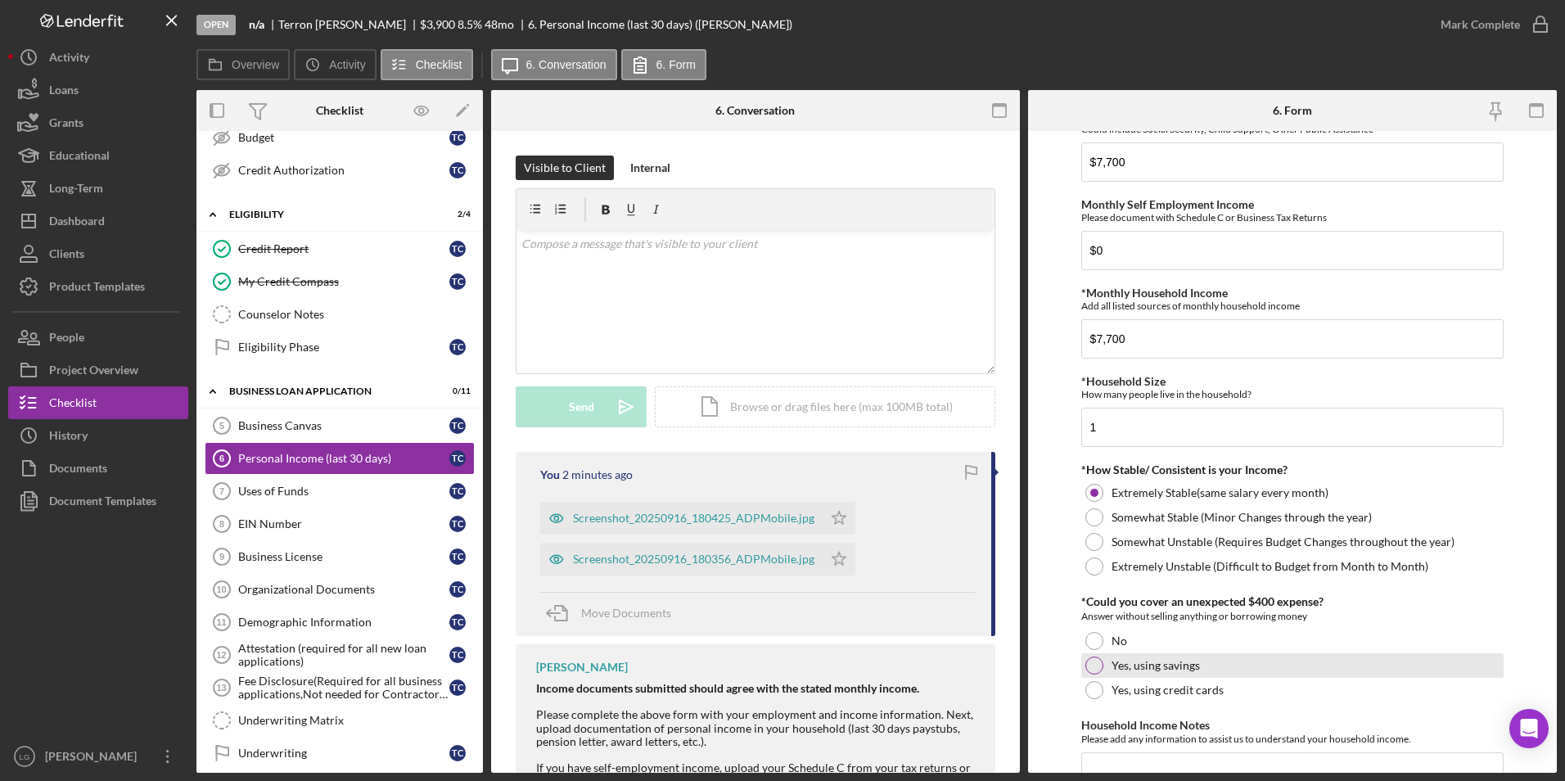
click at [1089, 662] on div at bounding box center [1094, 665] width 18 height 18
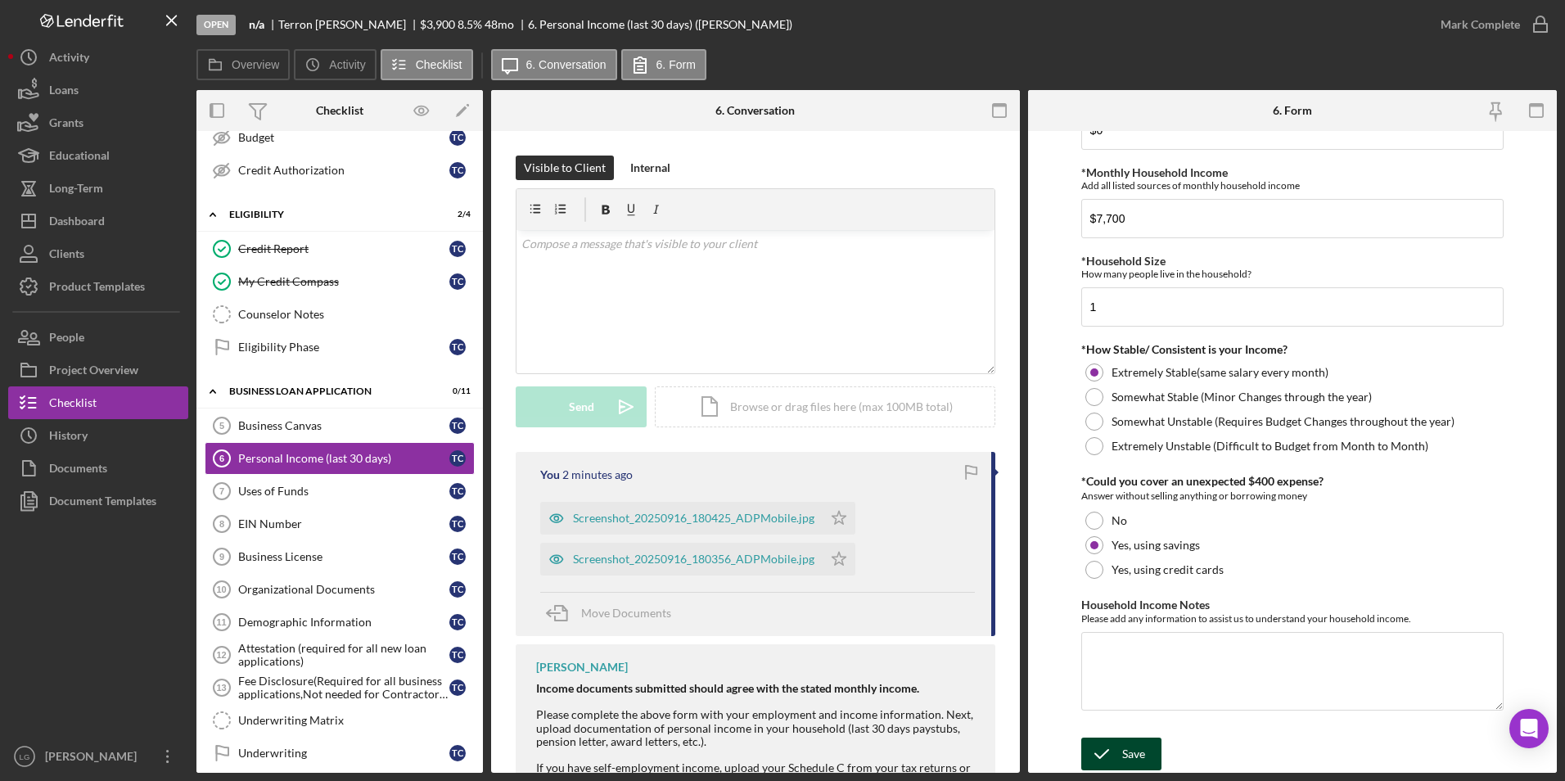
click at [1133, 760] on div "Save" at bounding box center [1133, 753] width 23 height 33
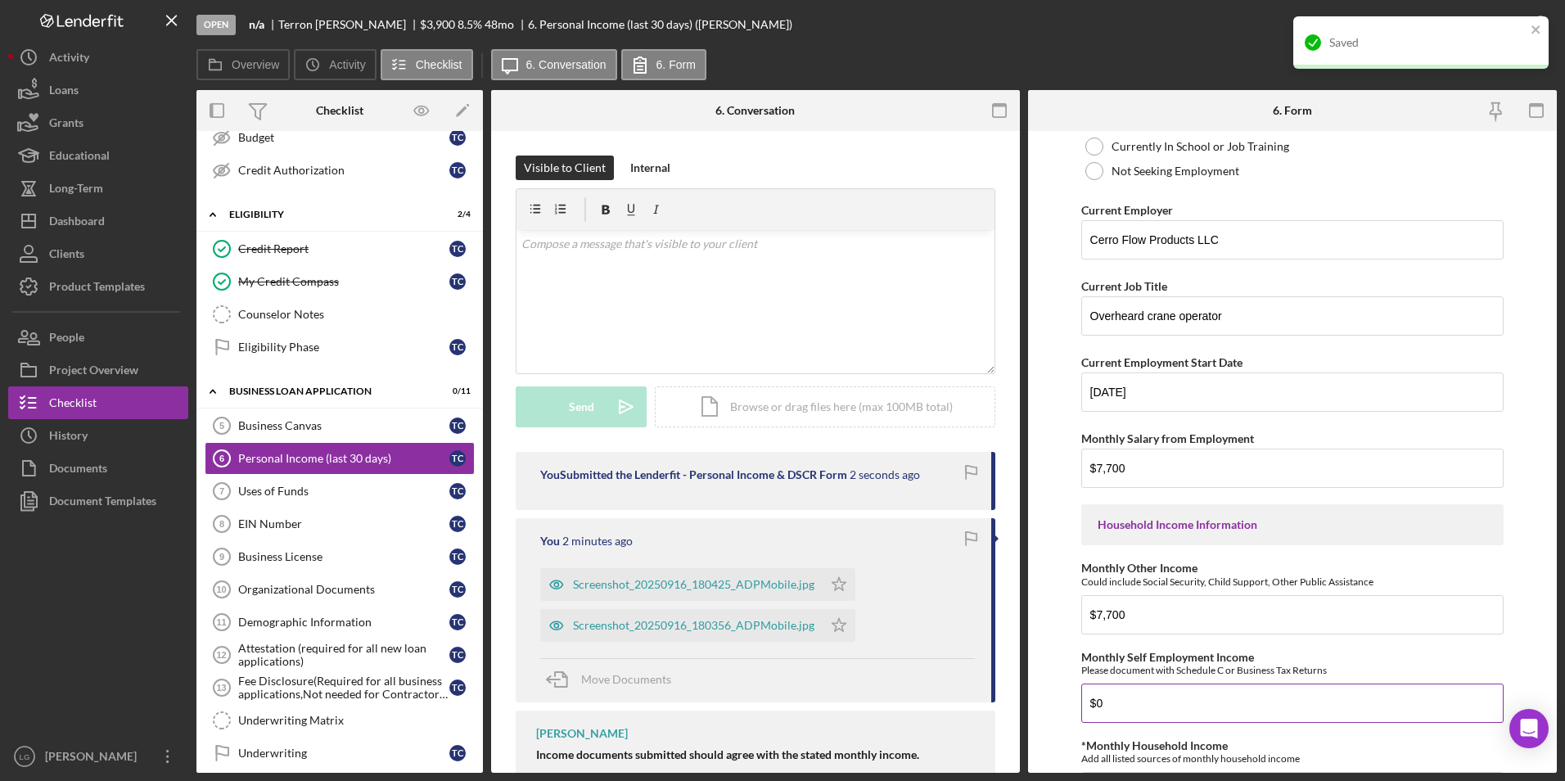
scroll to position [0, 0]
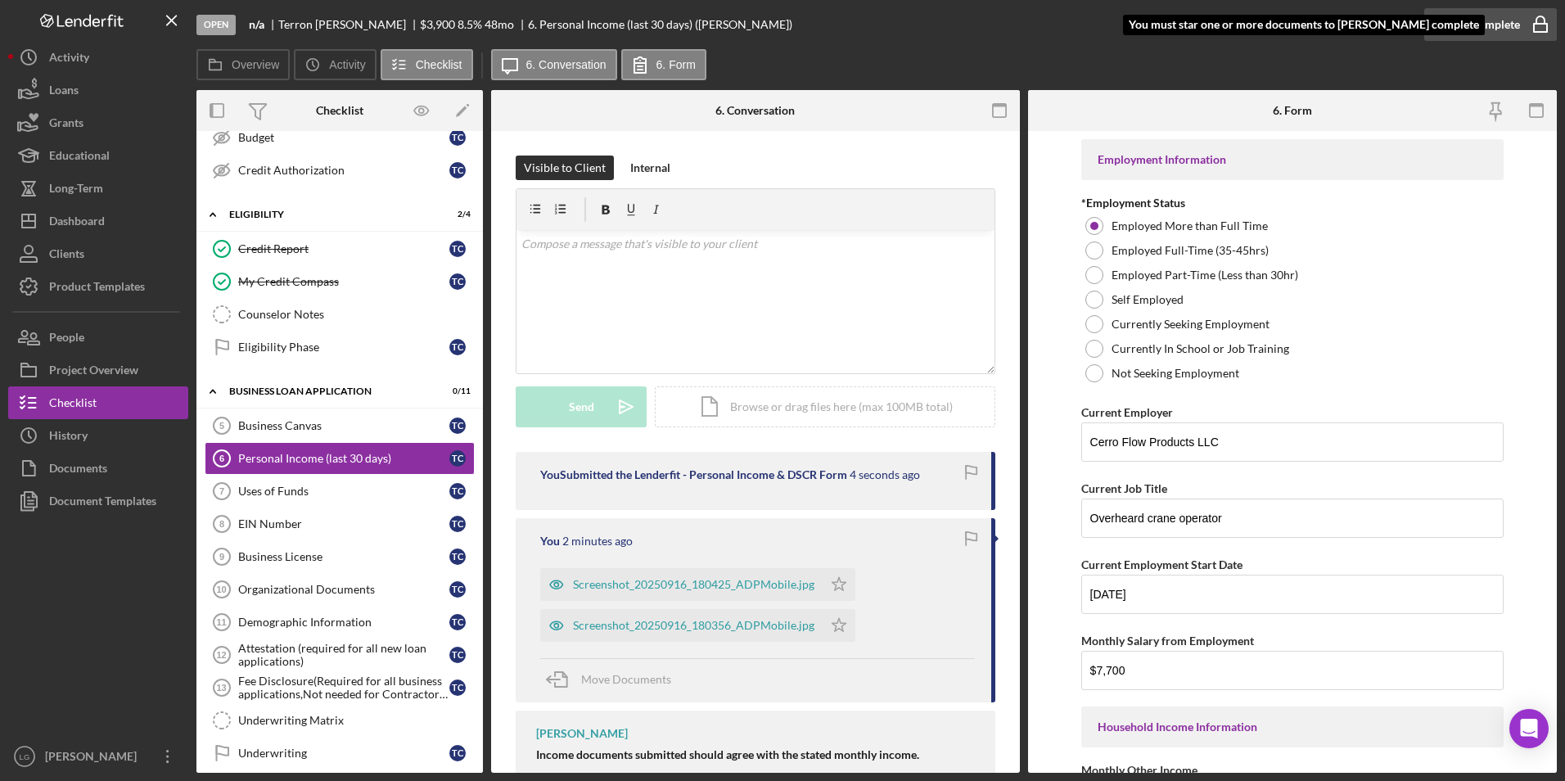
click at [1486, 25] on div "Mark Complete" at bounding box center [1479, 24] width 79 height 33
click at [1467, 26] on div "Mark Complete" at bounding box center [1479, 24] width 79 height 33
click at [1503, 25] on div "Mark Complete" at bounding box center [1479, 24] width 79 height 33
click at [1463, 31] on div "Mark Complete" at bounding box center [1479, 24] width 79 height 33
click at [1454, 20] on div "Mark Complete" at bounding box center [1479, 24] width 79 height 33
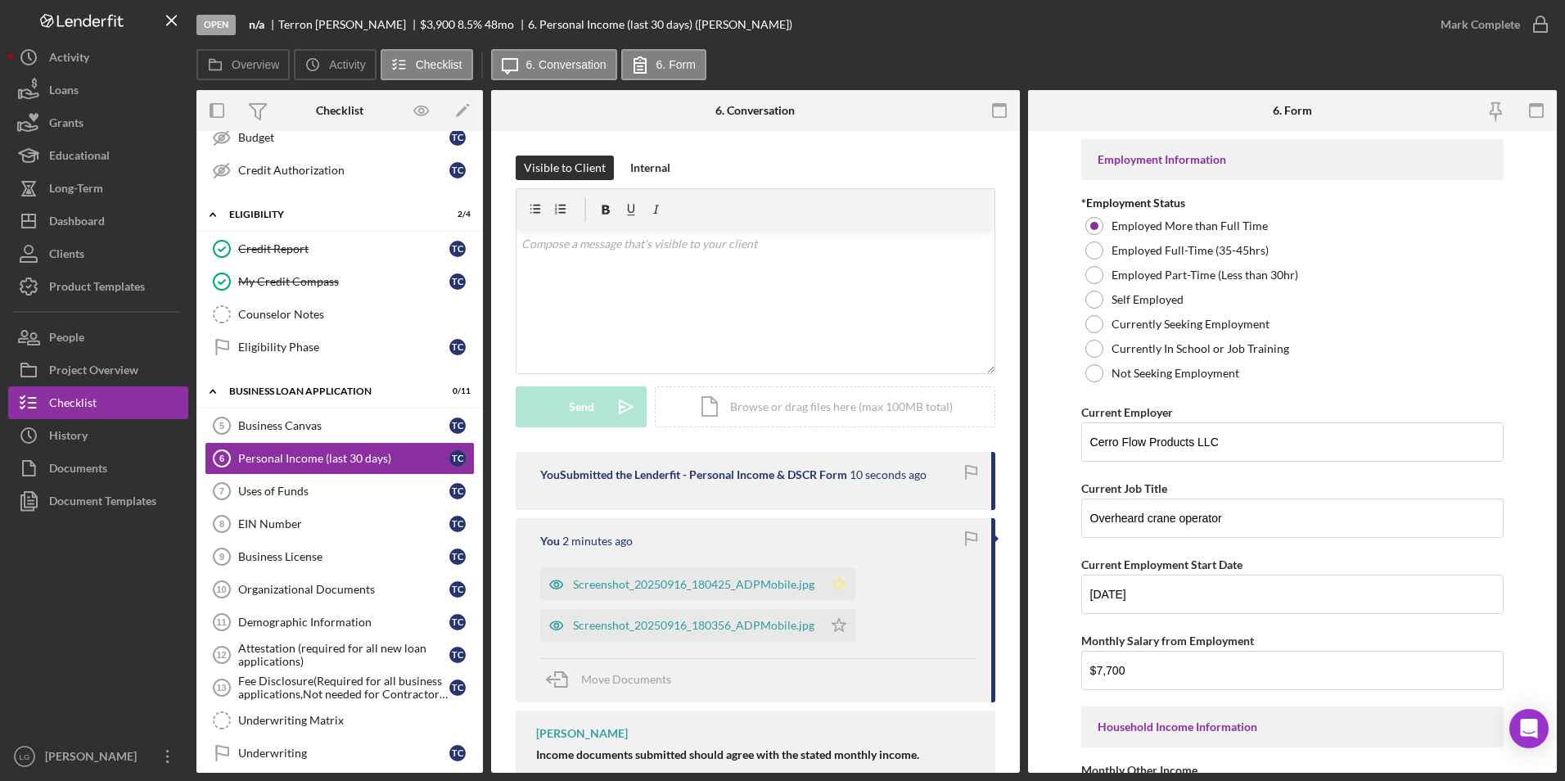
click at [842, 585] on icon "Icon/Star" at bounding box center [839, 584] width 33 height 33
click at [836, 626] on icon "Icon/Star" at bounding box center [839, 625] width 33 height 33
click at [1479, 32] on div "Mark Complete" at bounding box center [1479, 24] width 79 height 33
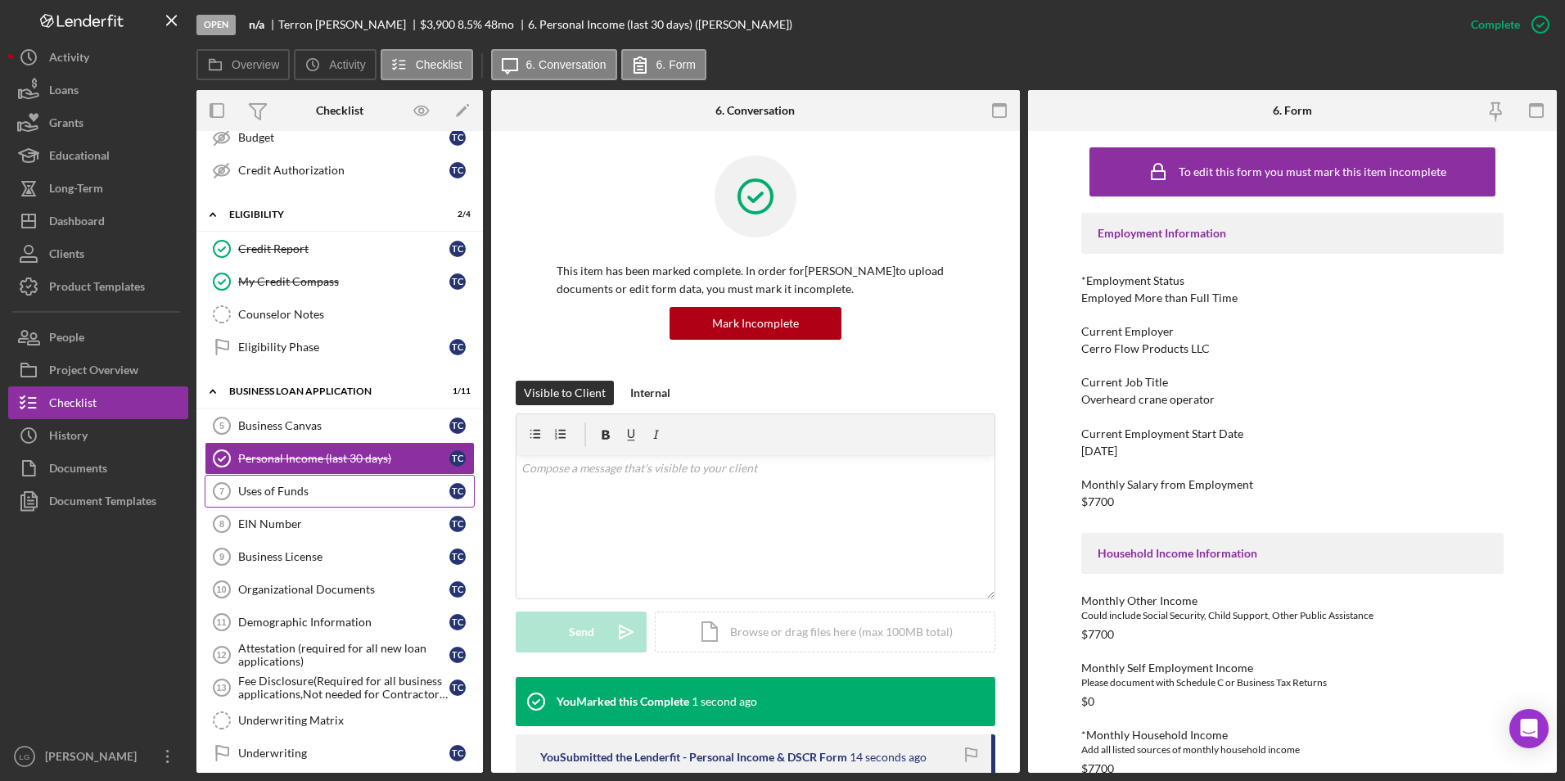
click at [284, 488] on div "Uses of Funds" at bounding box center [343, 491] width 211 height 13
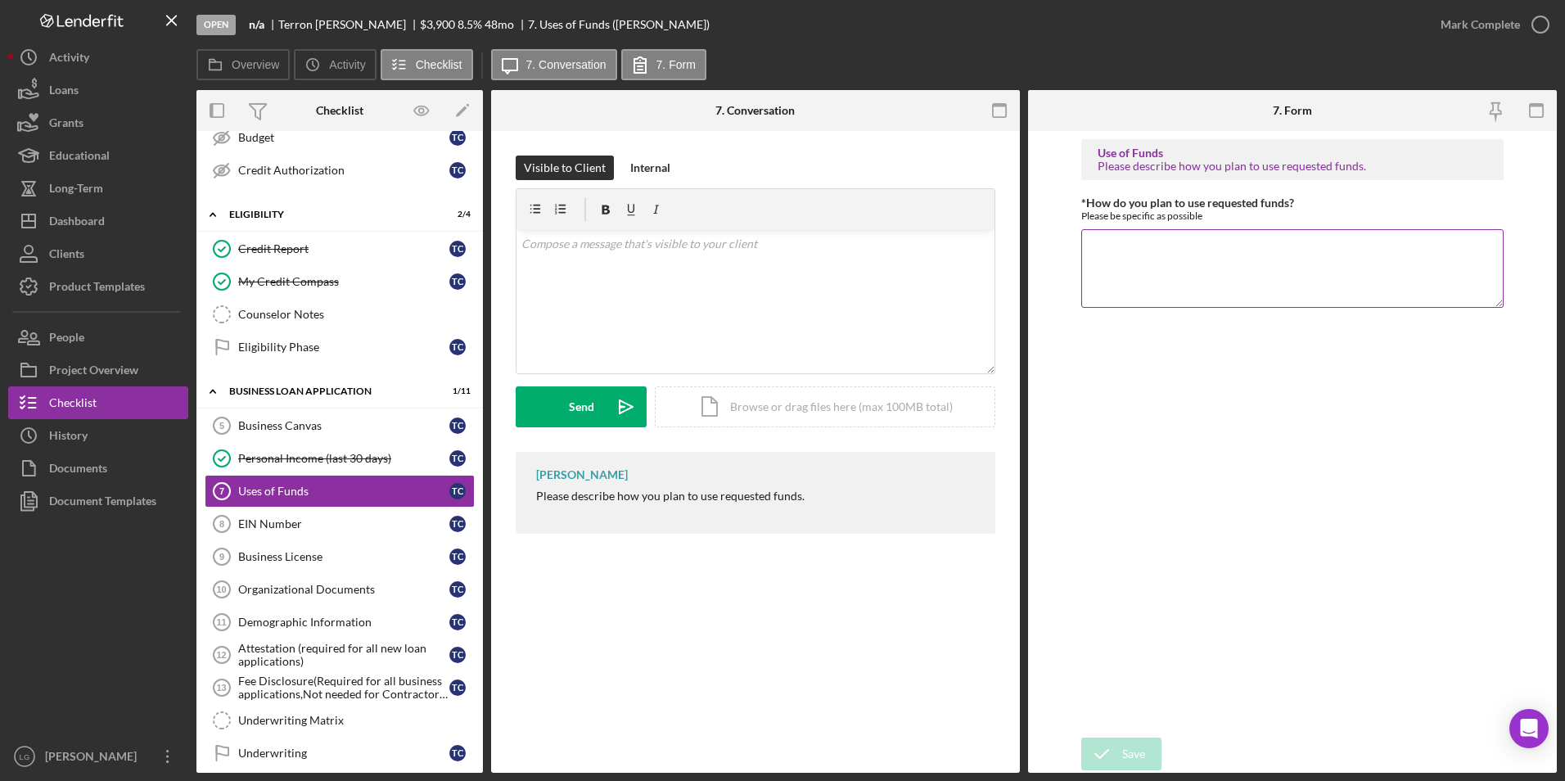
click at [1228, 264] on textarea "*How do you plan to use requested funds?" at bounding box center [1292, 268] width 423 height 79
type textarea "register vehicle"
click at [1138, 755] on div "Save" at bounding box center [1133, 753] width 23 height 33
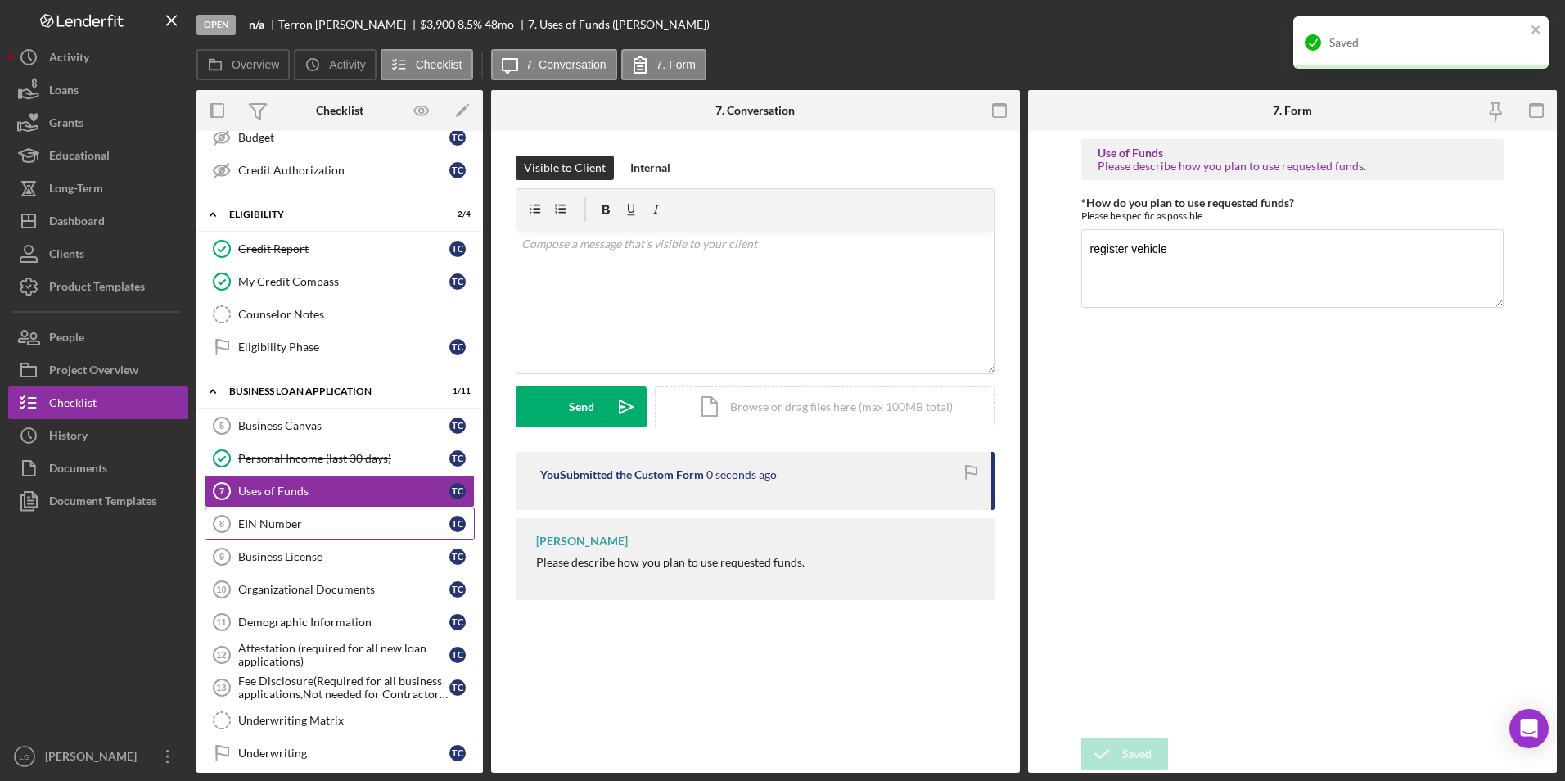
click at [261, 538] on link "EIN Number 8 EIN Number T C" at bounding box center [340, 523] width 270 height 33
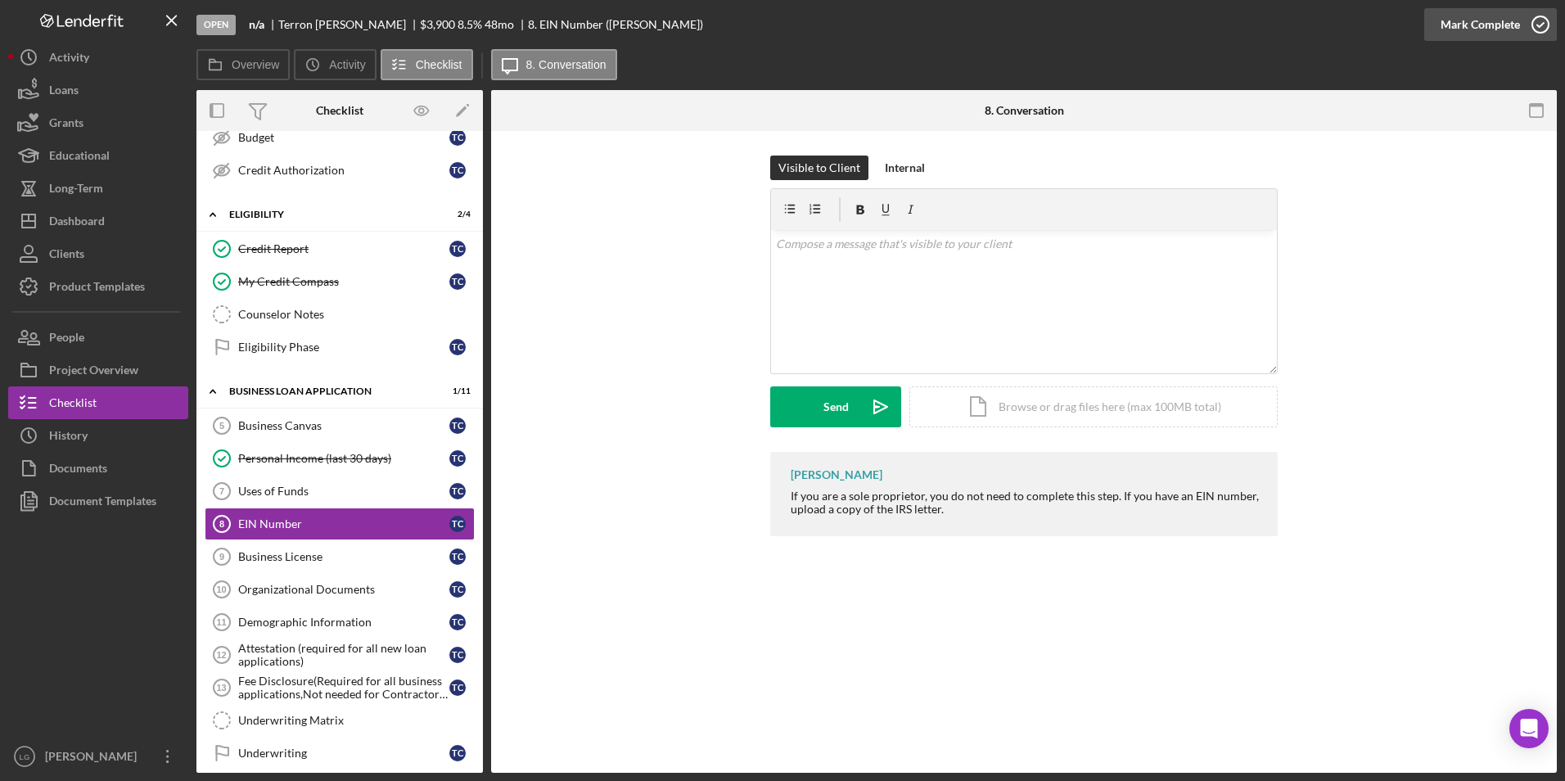
click at [1507, 16] on div "Mark Complete" at bounding box center [1479, 24] width 79 height 33
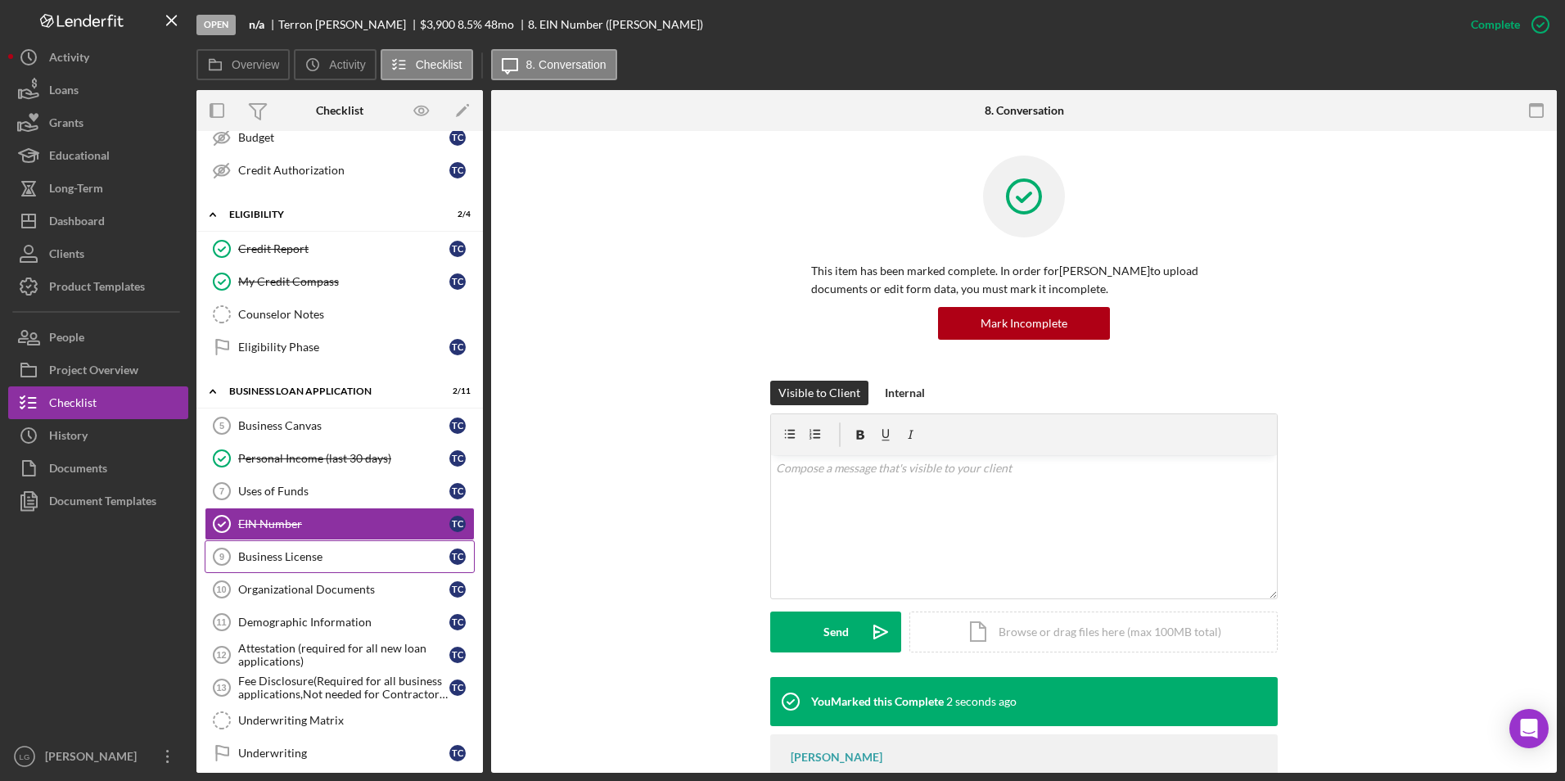
click at [273, 550] on div "Business License" at bounding box center [343, 556] width 211 height 13
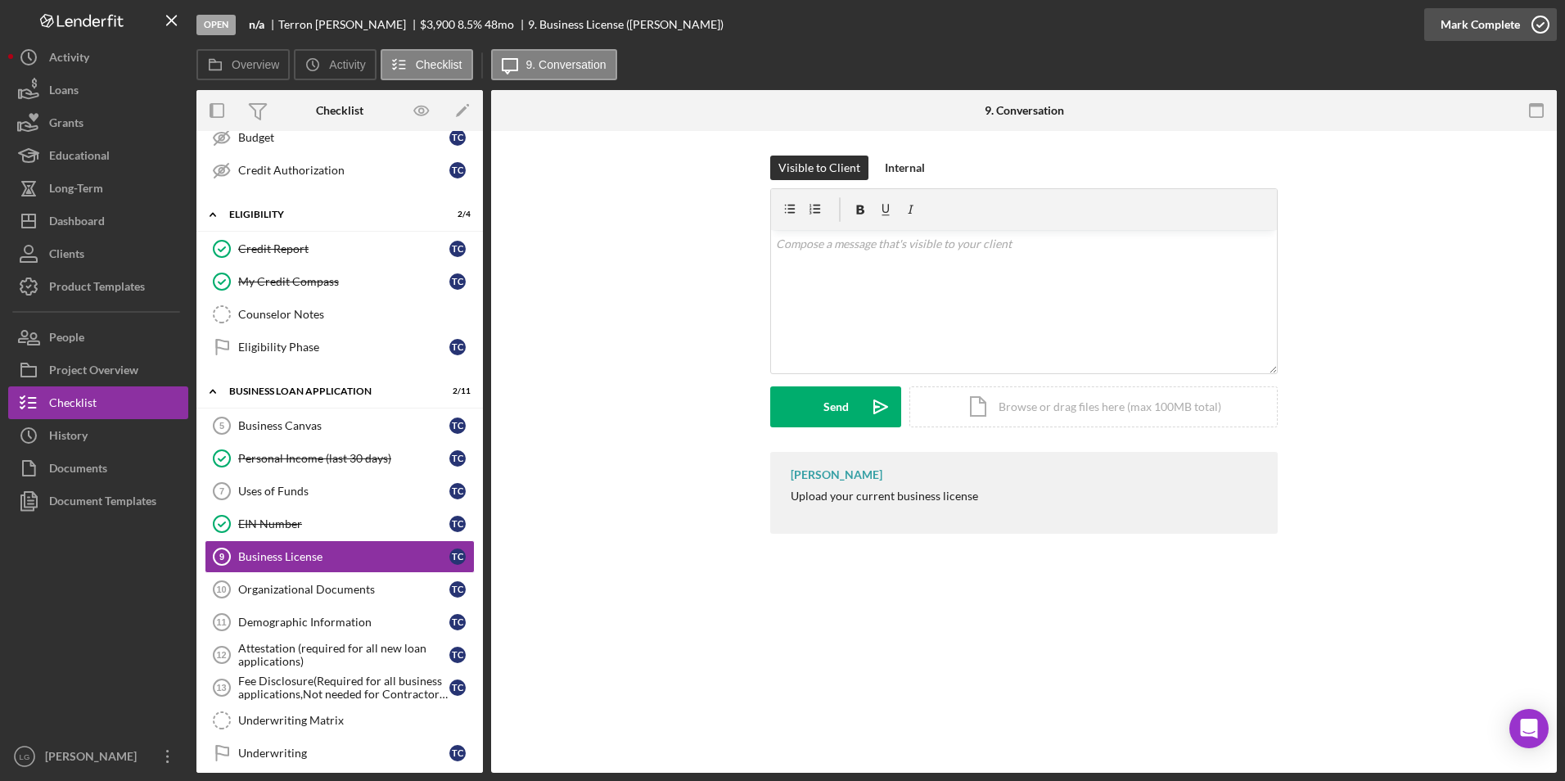
click at [1472, 27] on div "Mark Complete" at bounding box center [1479, 24] width 79 height 33
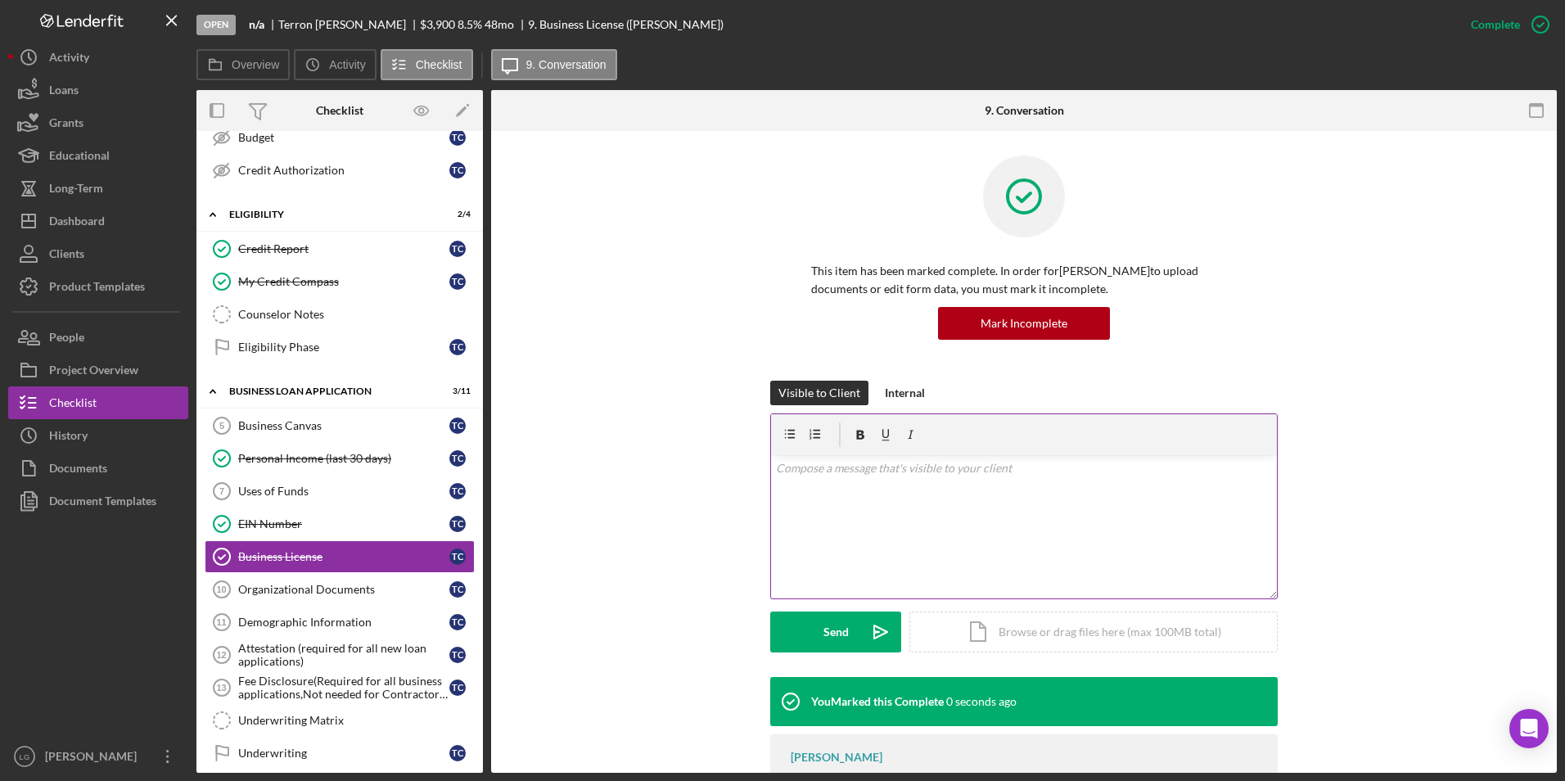
click at [908, 483] on div "v Color teal Color pink Remove color Add row above Add row below Add column bef…" at bounding box center [1024, 526] width 506 height 143
click at [396, 585] on div "Organizational Documents" at bounding box center [343, 589] width 211 height 13
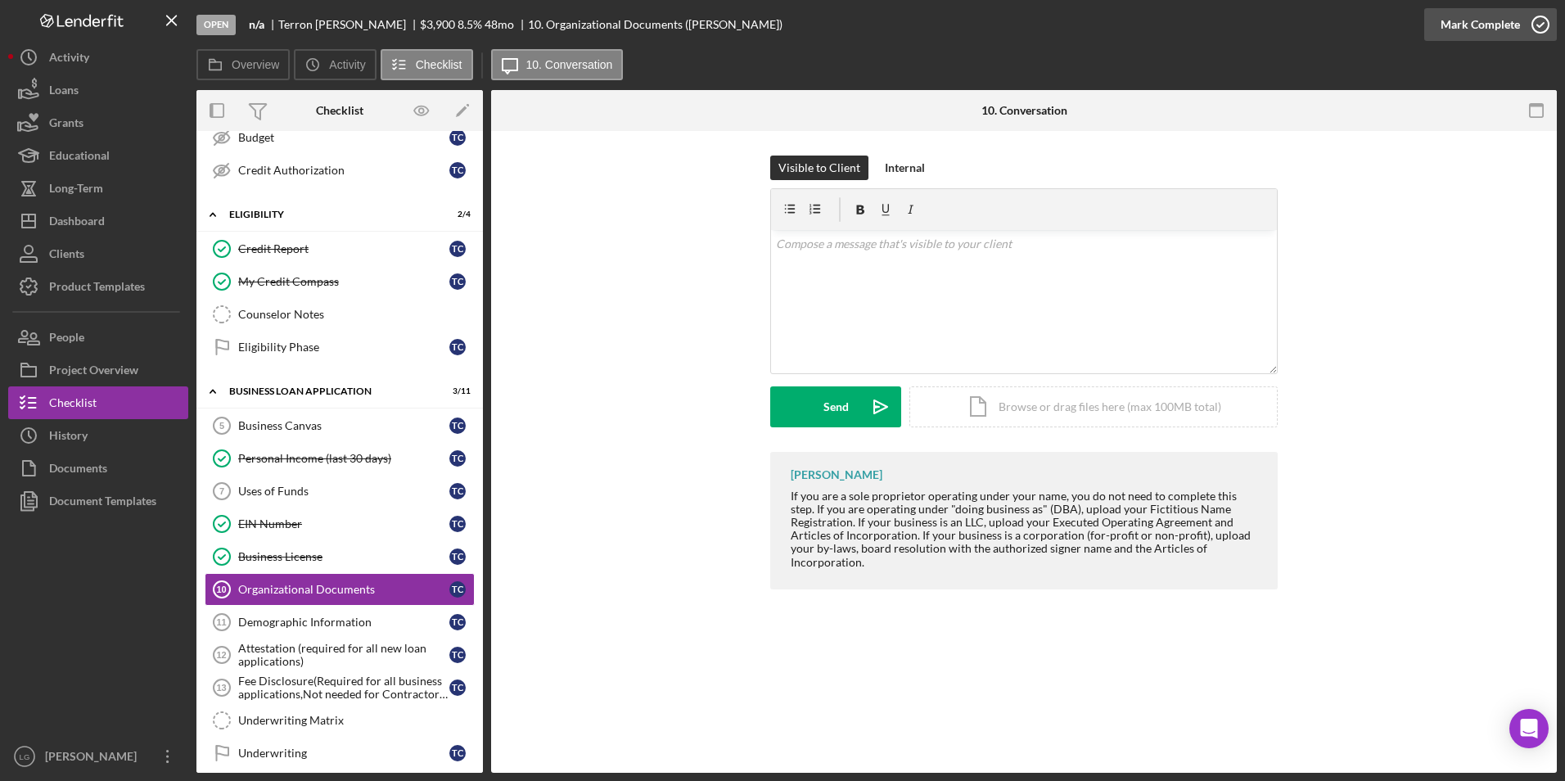
click at [1467, 24] on div "Mark Complete" at bounding box center [1479, 24] width 79 height 33
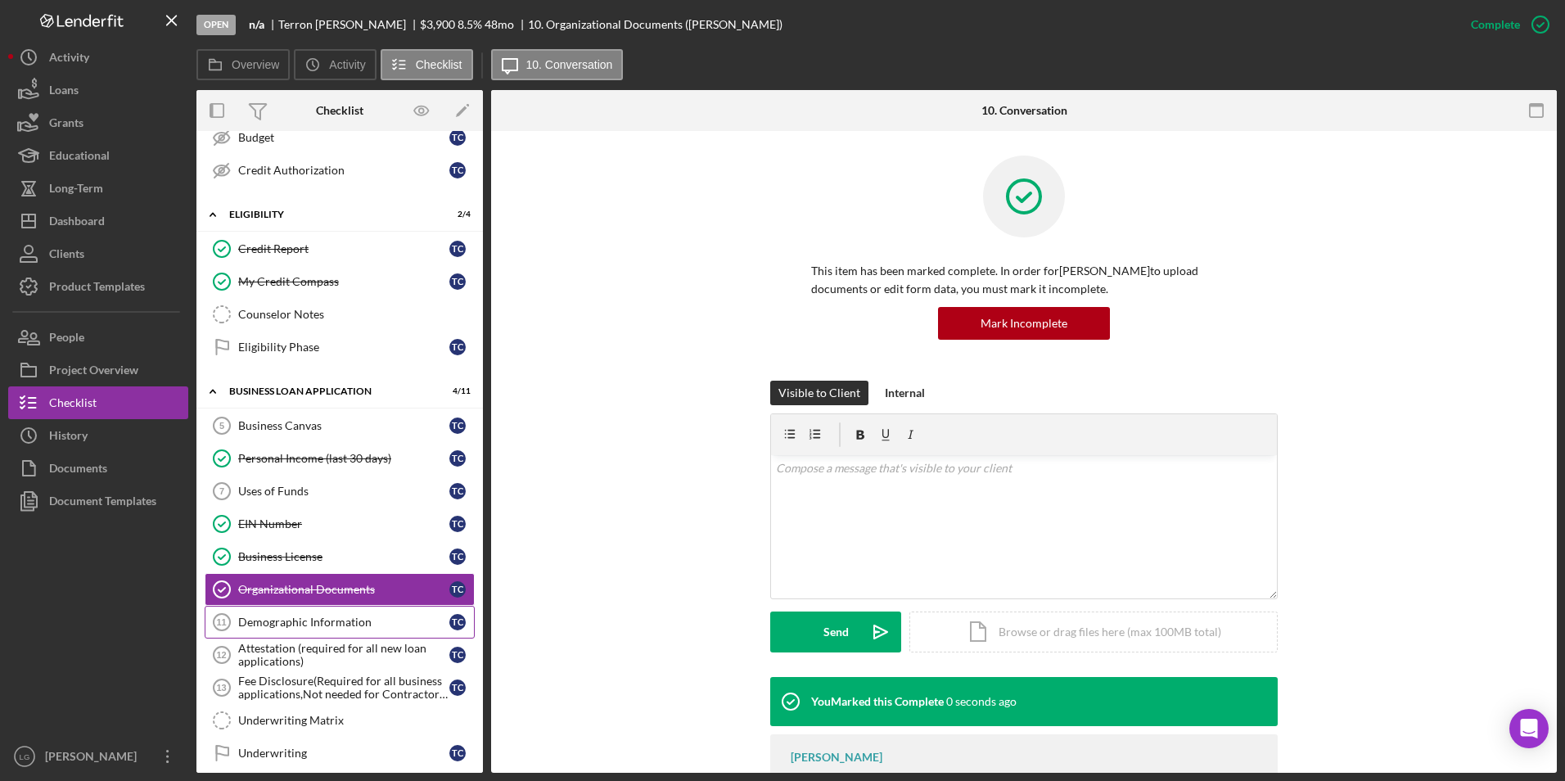
click at [325, 615] on div "Demographic Information" at bounding box center [343, 621] width 211 height 13
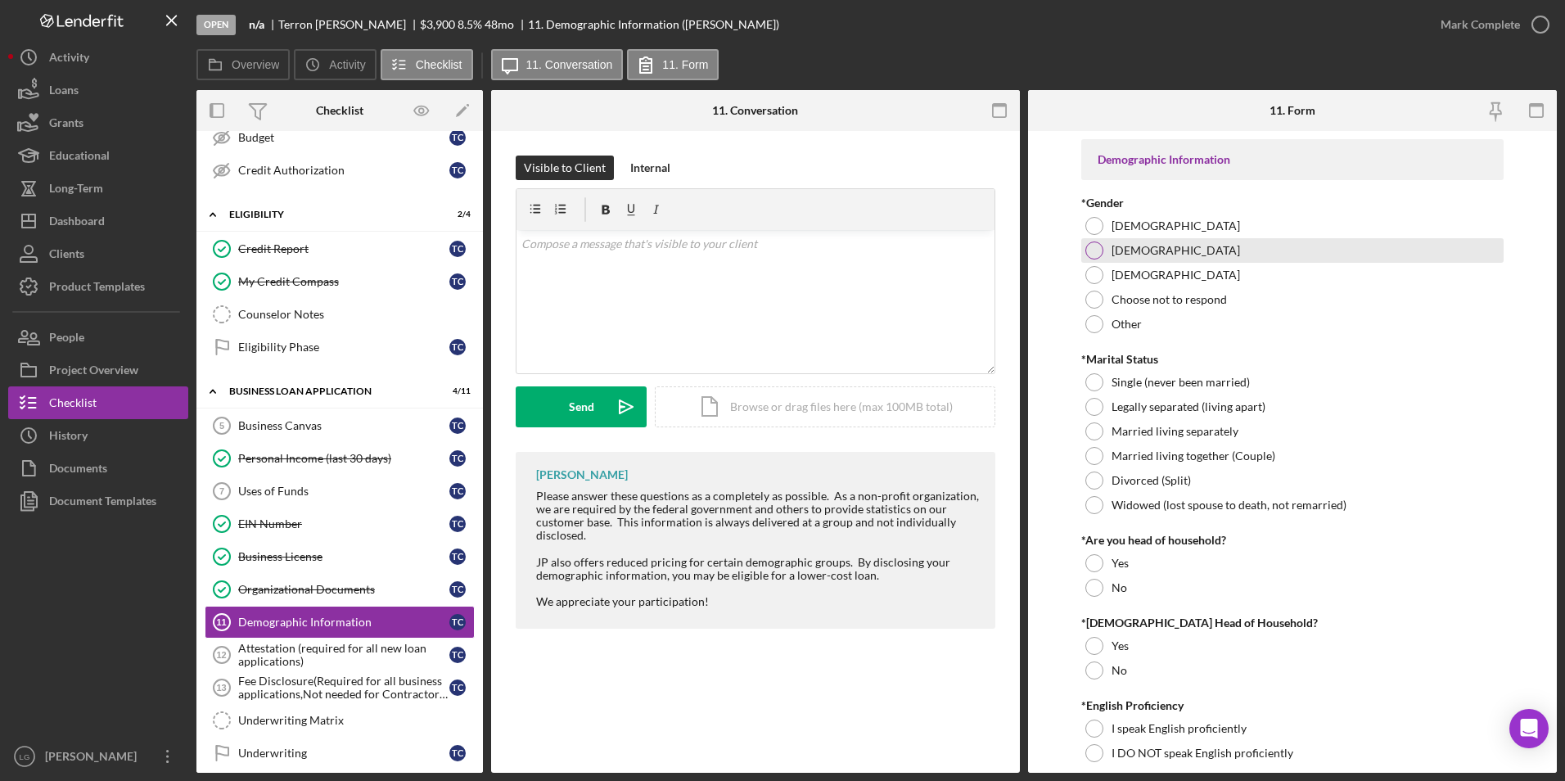
click at [1093, 248] on div at bounding box center [1094, 250] width 18 height 18
click at [1092, 378] on div at bounding box center [1094, 382] width 18 height 18
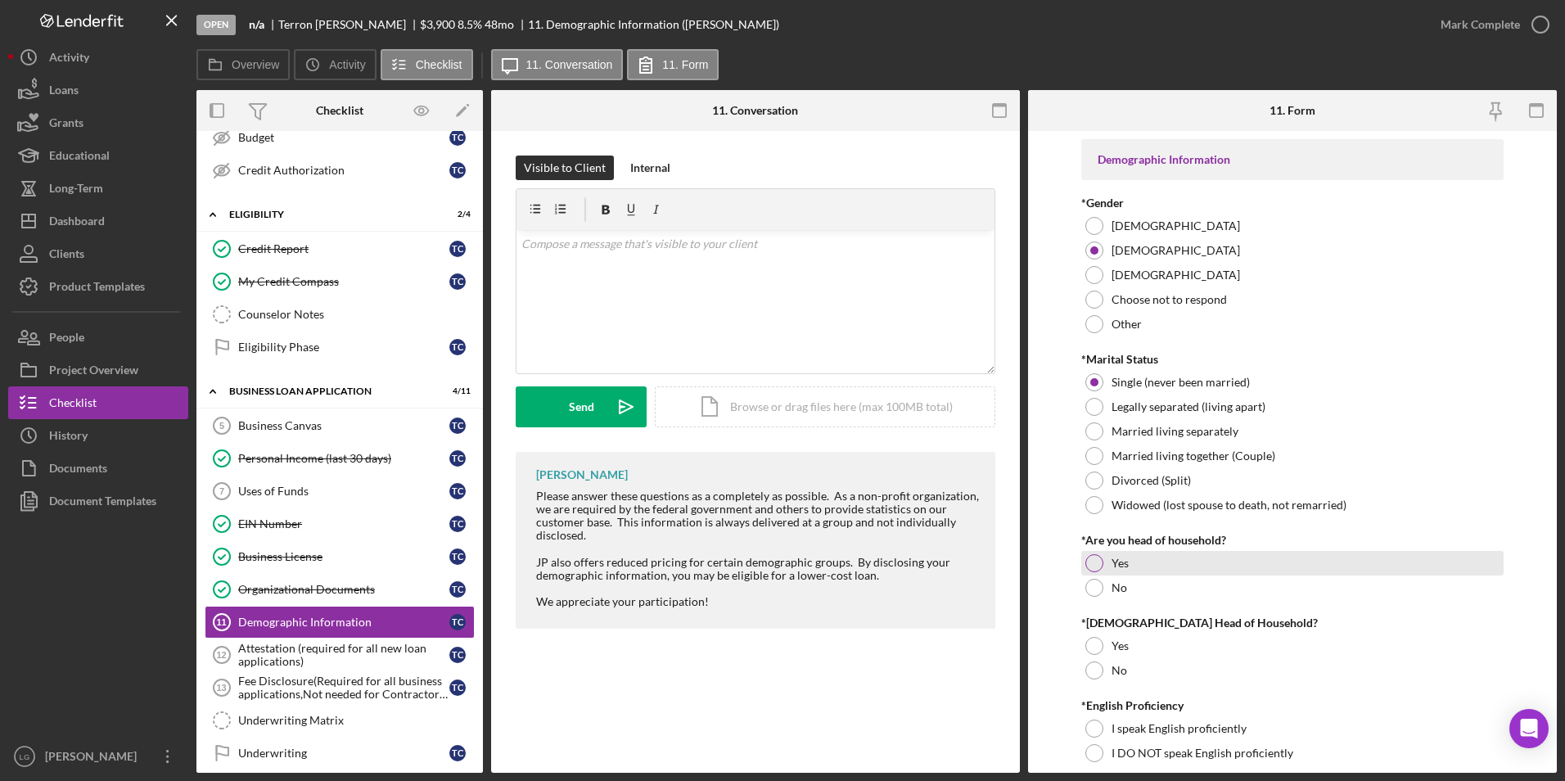
click at [1096, 560] on div at bounding box center [1094, 563] width 18 height 18
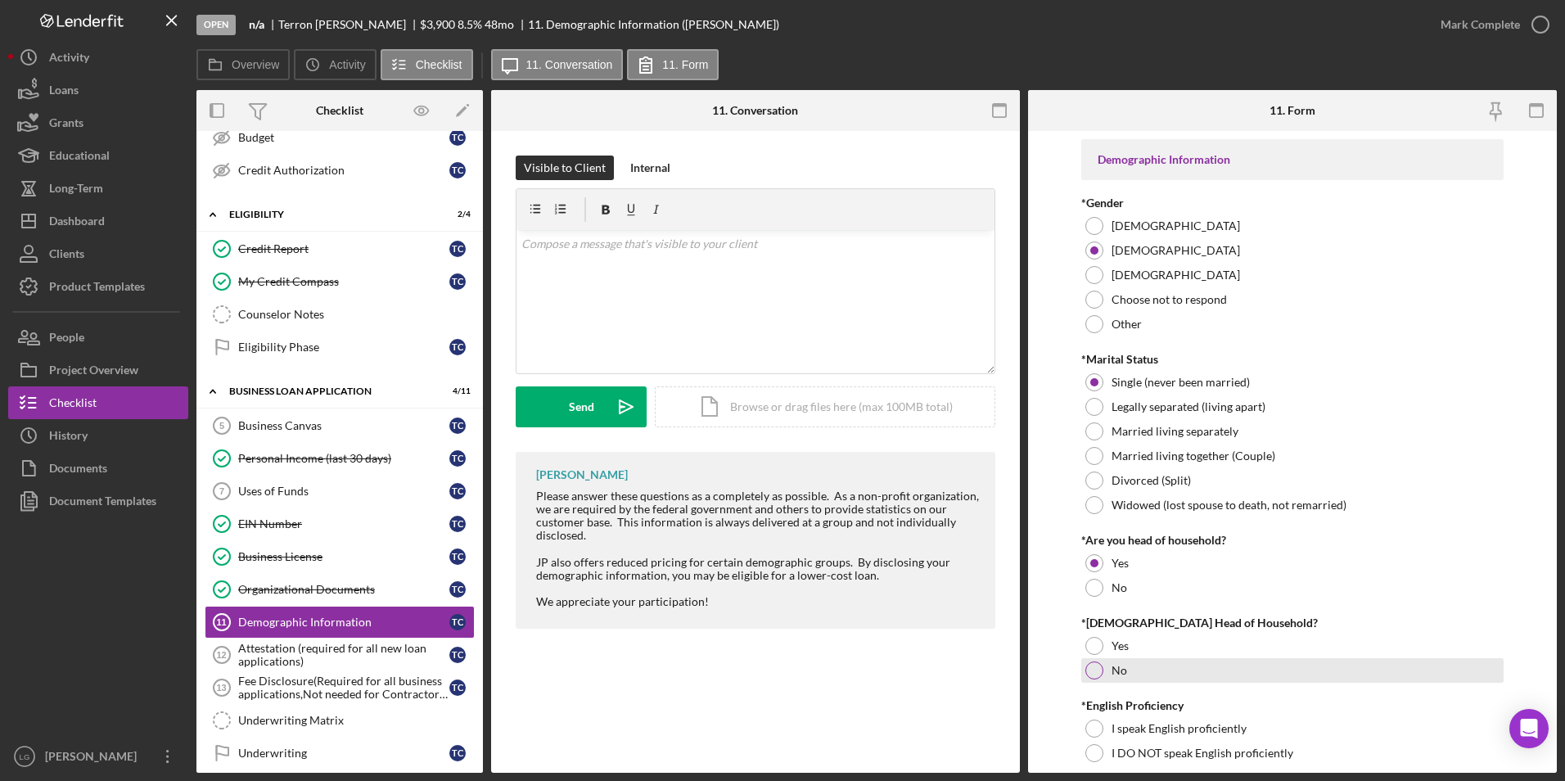
click at [1096, 665] on div at bounding box center [1094, 670] width 18 height 18
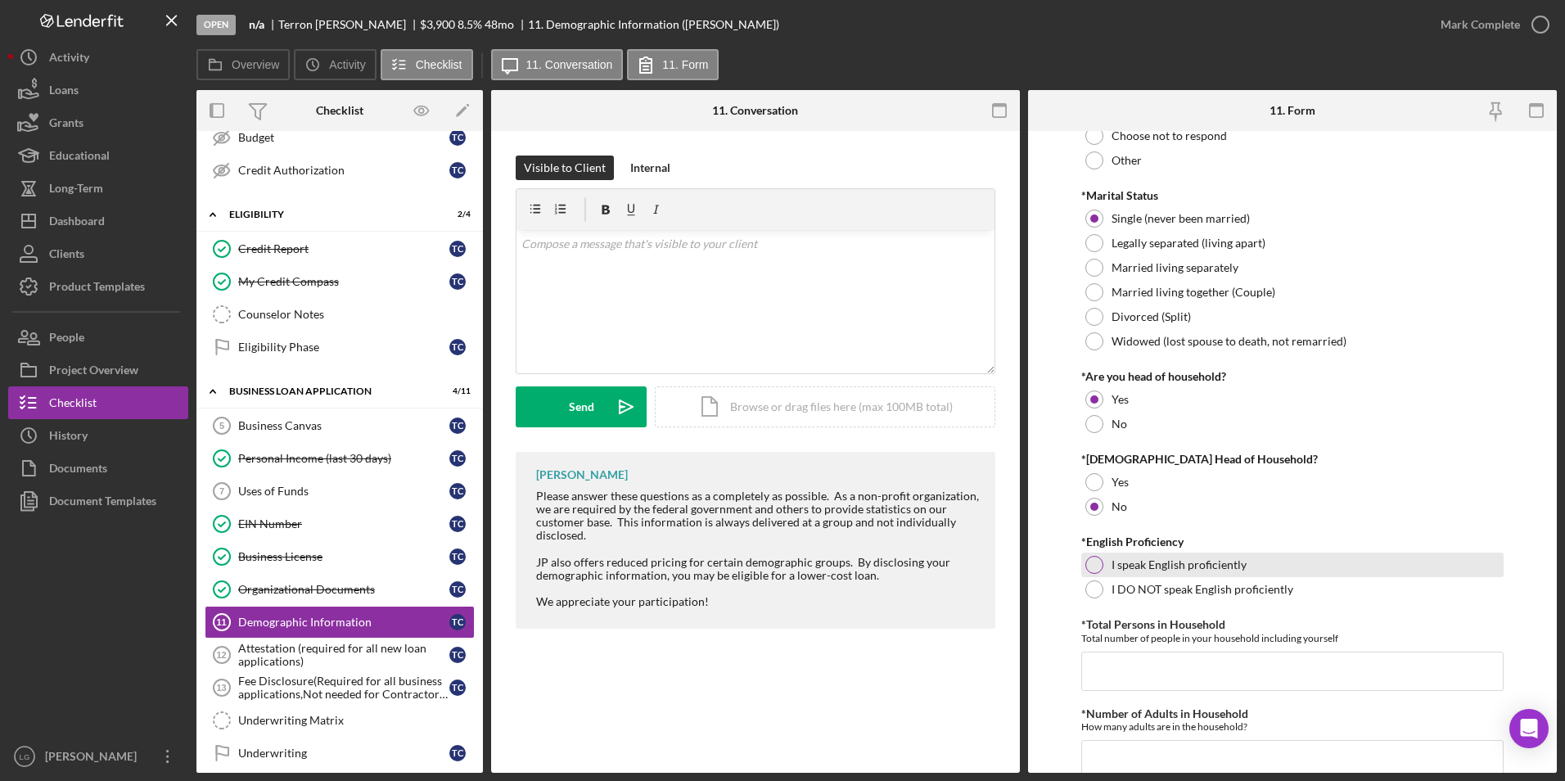
click at [1103, 556] on div "I speak English proficiently" at bounding box center [1292, 564] width 423 height 25
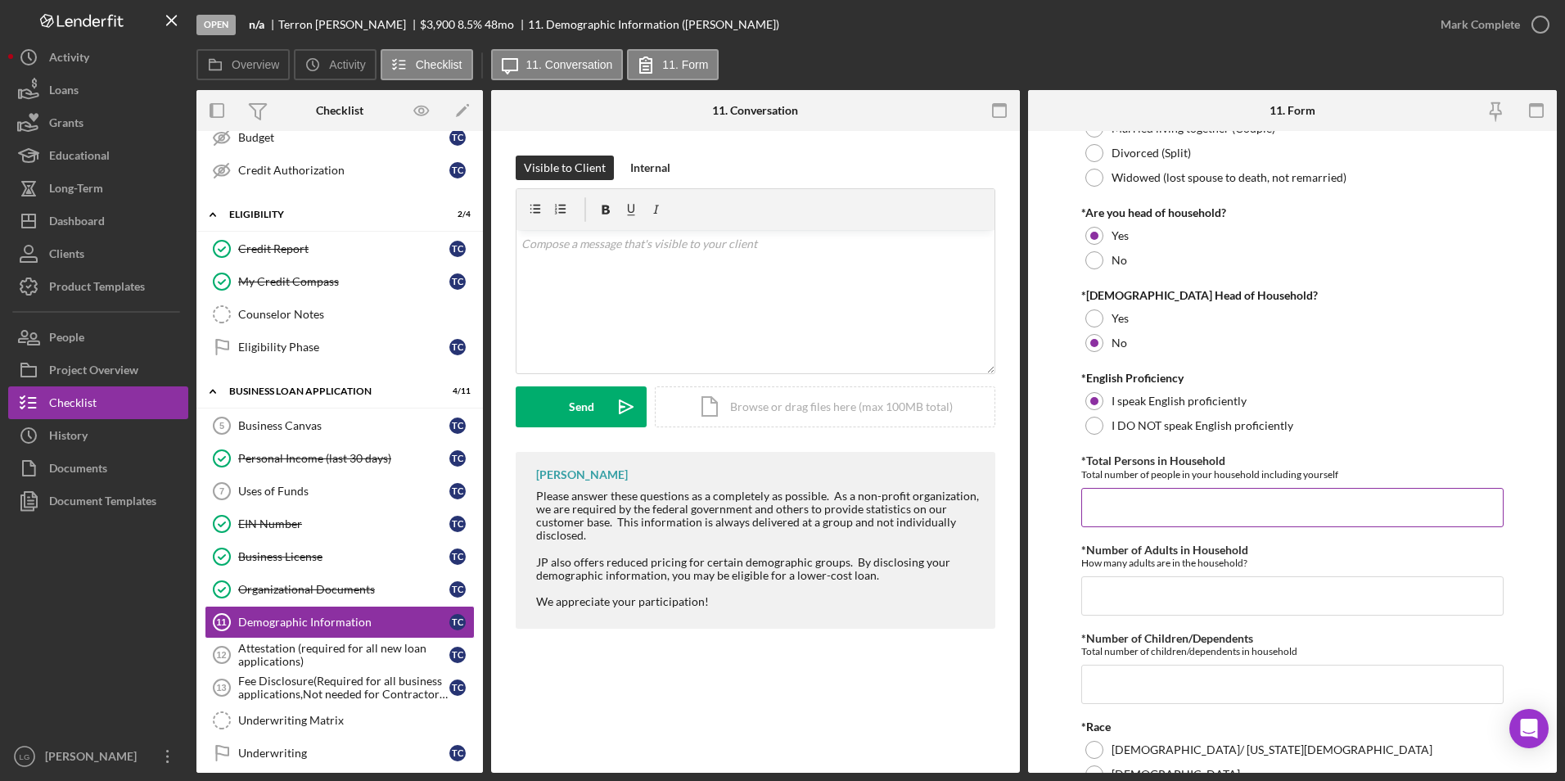
click at [1133, 496] on input "*Total Persons in Household" at bounding box center [1292, 507] width 423 height 39
type input "1"
click at [1128, 596] on input "*Number of Adults in Household" at bounding box center [1292, 595] width 423 height 39
type input "1"
click at [1102, 683] on input "*Number of Children/Dependents" at bounding box center [1292, 684] width 423 height 39
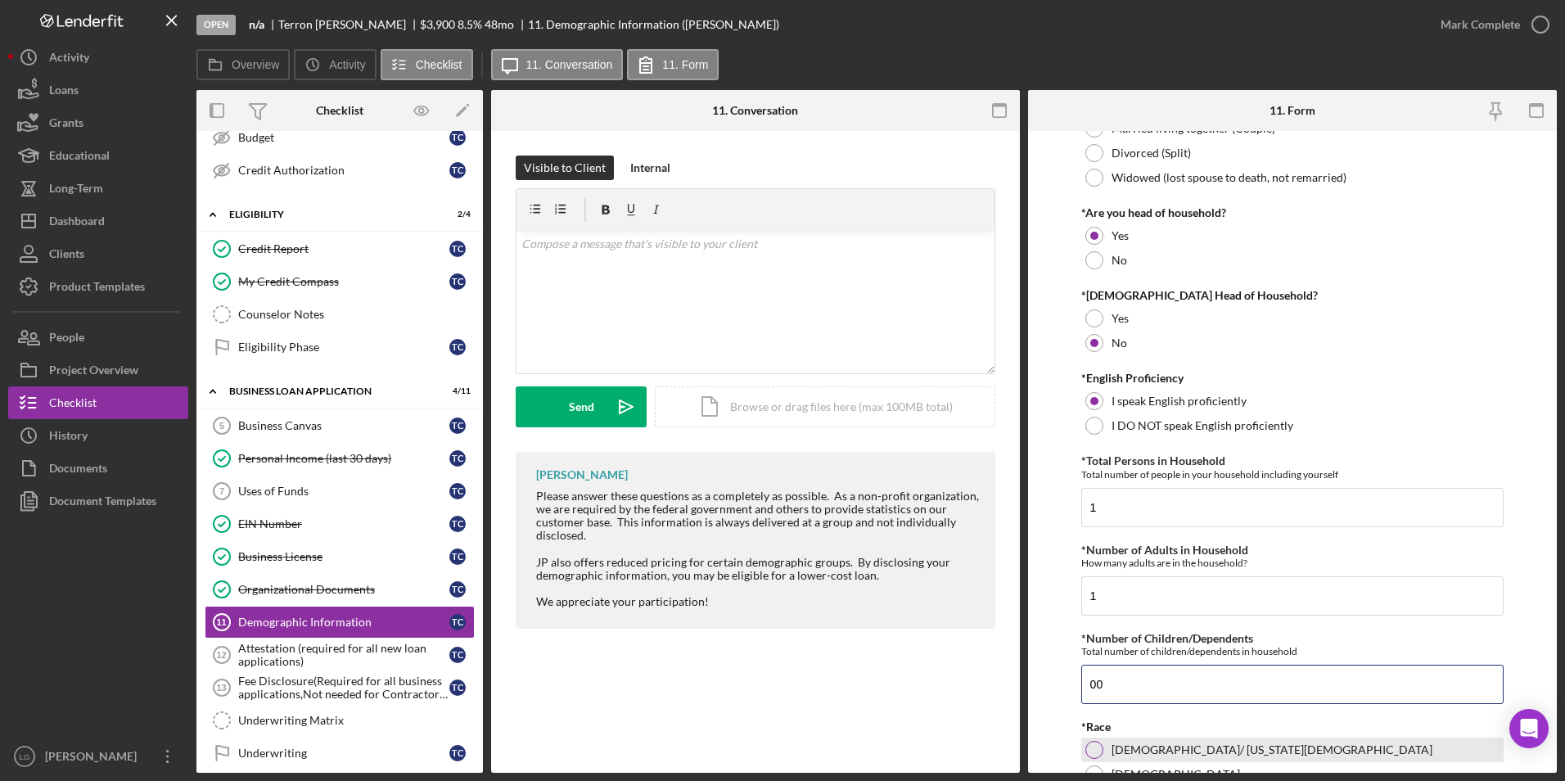
scroll to position [573, 0]
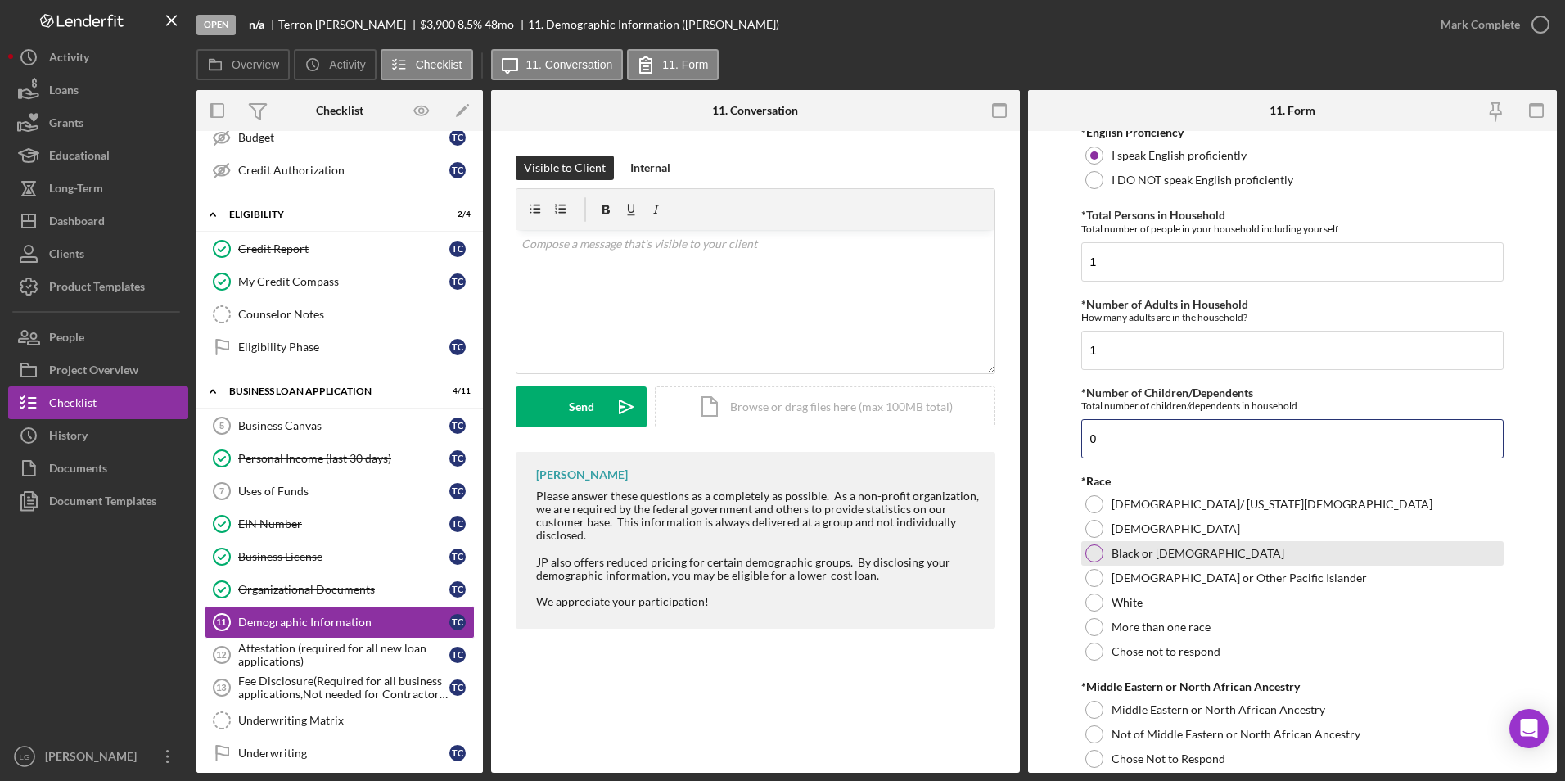
type input "0"
click at [1097, 559] on div at bounding box center [1094, 553] width 18 height 18
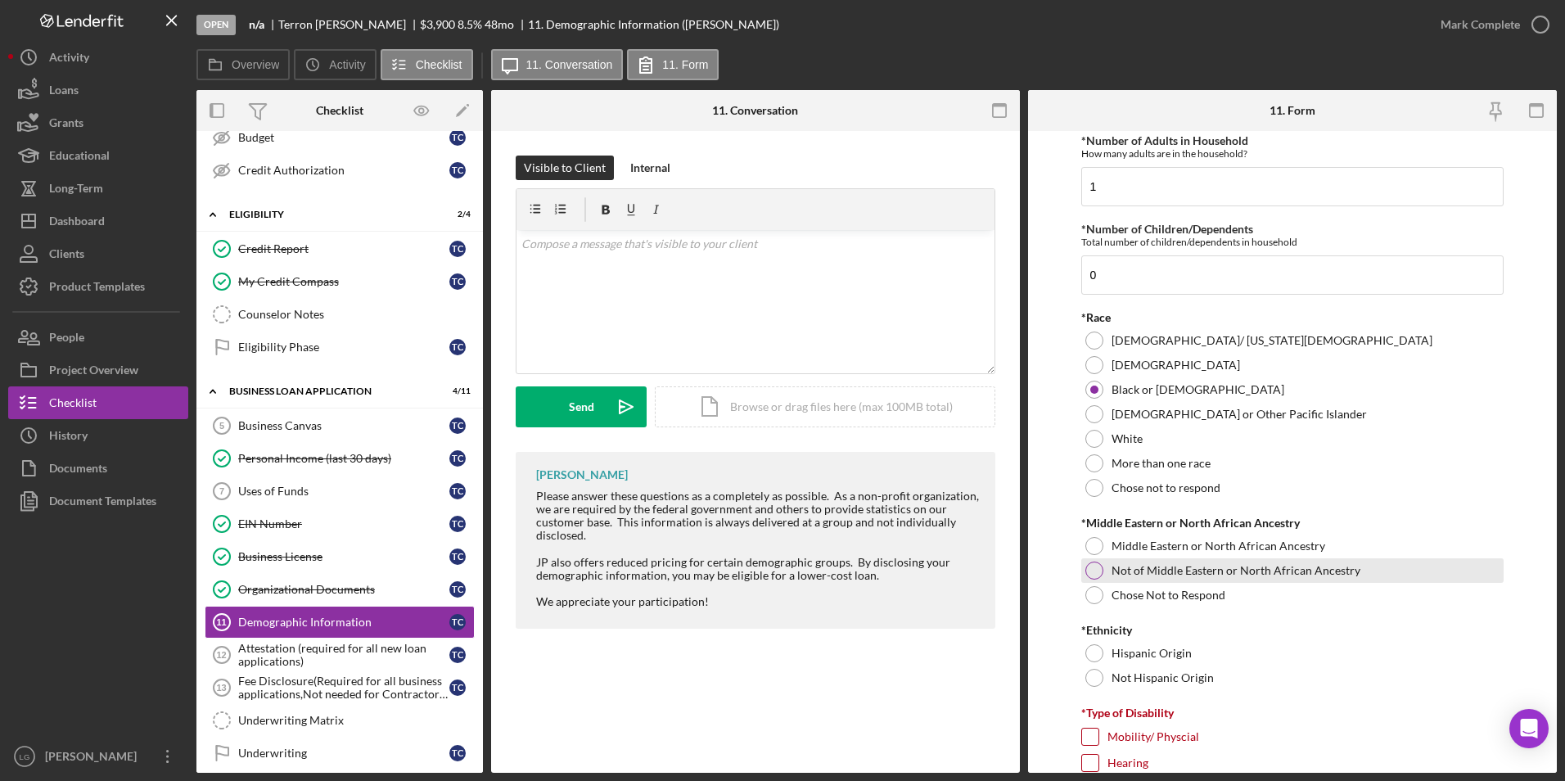
click at [1096, 570] on div at bounding box center [1094, 570] width 18 height 18
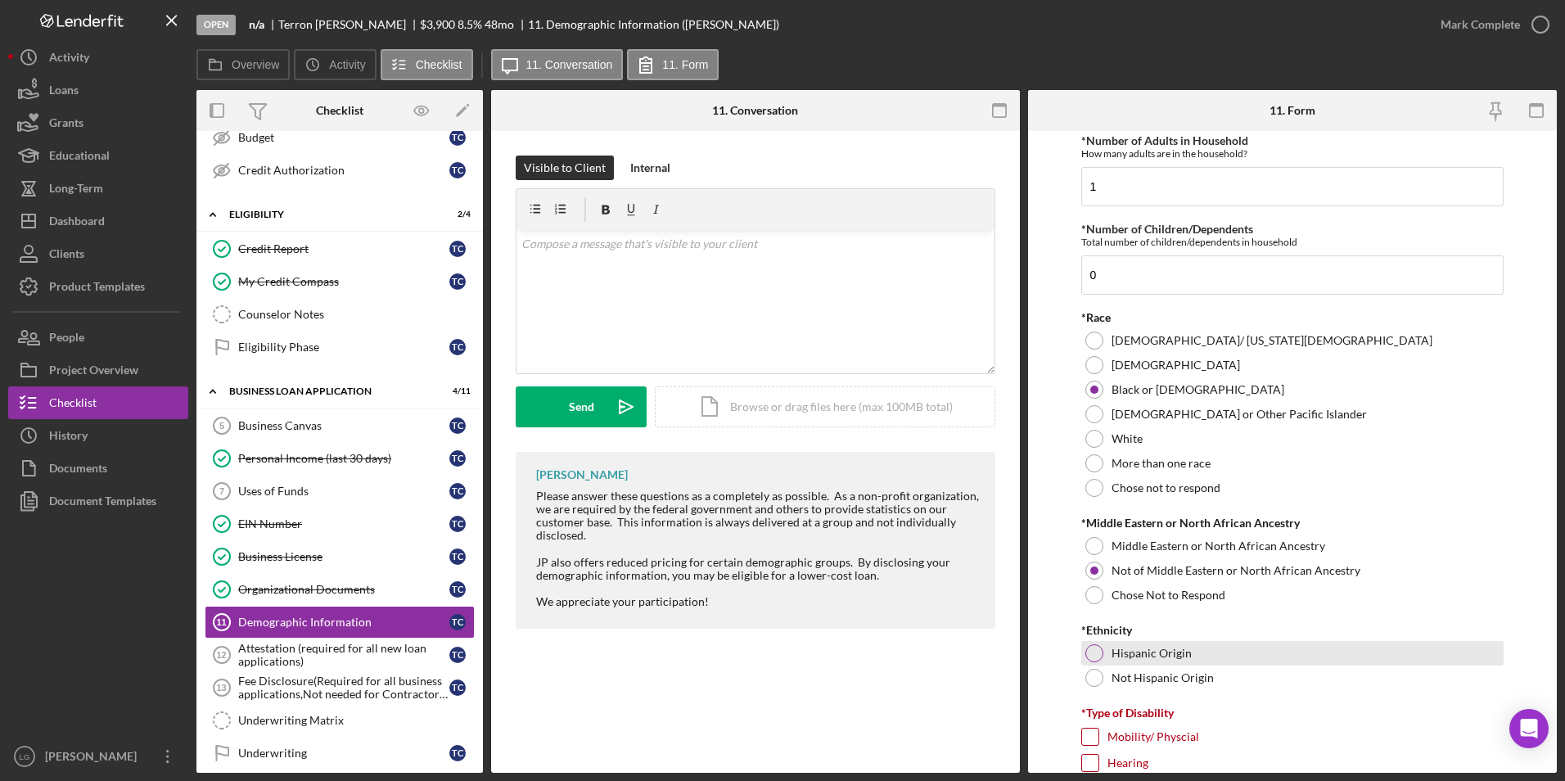
scroll to position [900, 0]
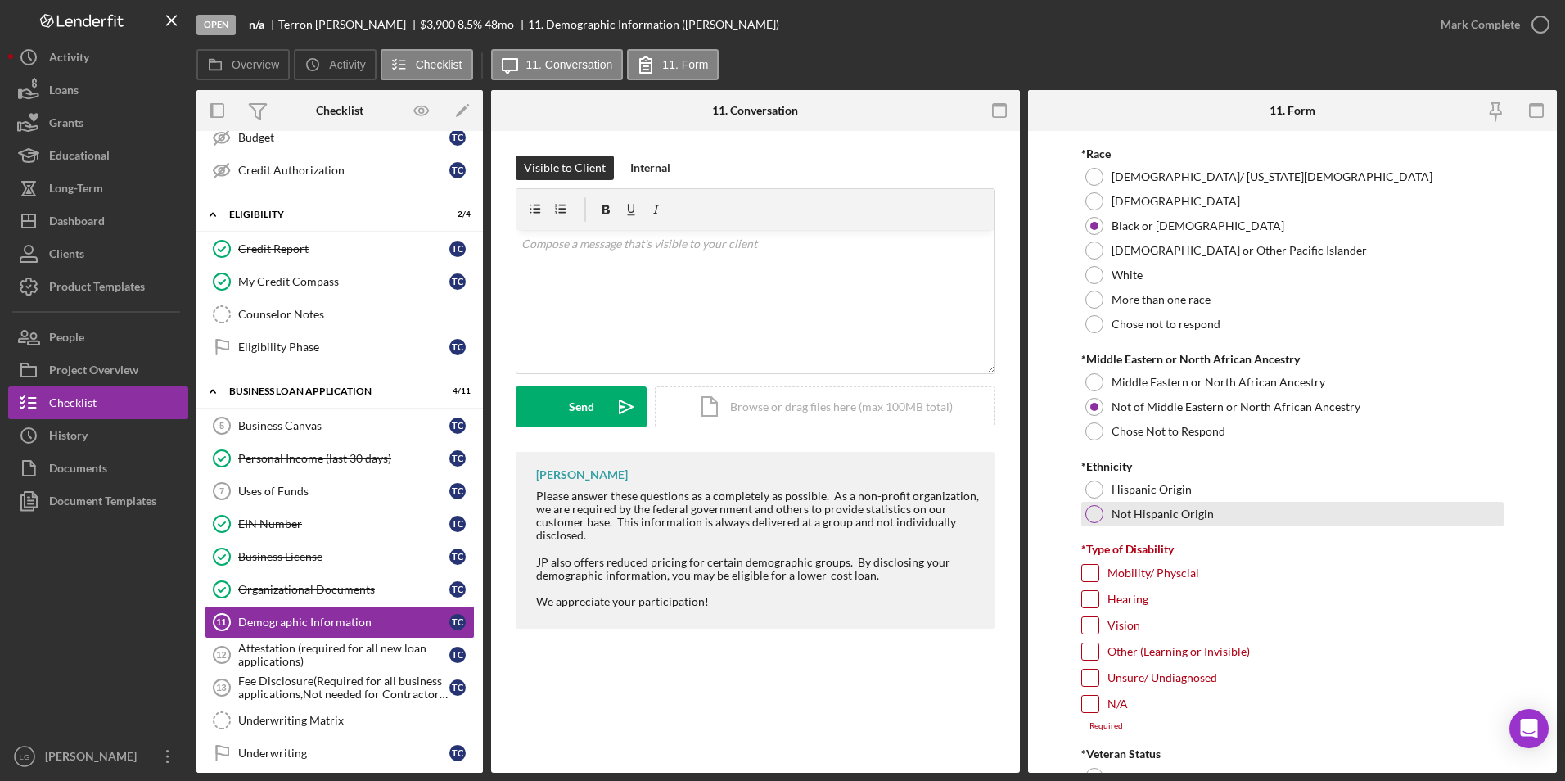
click at [1092, 521] on div at bounding box center [1094, 514] width 18 height 18
click at [1095, 714] on div "N/A" at bounding box center [1292, 708] width 423 height 26
click at [1092, 702] on input "N/A" at bounding box center [1090, 704] width 16 height 16
checkbox input "true"
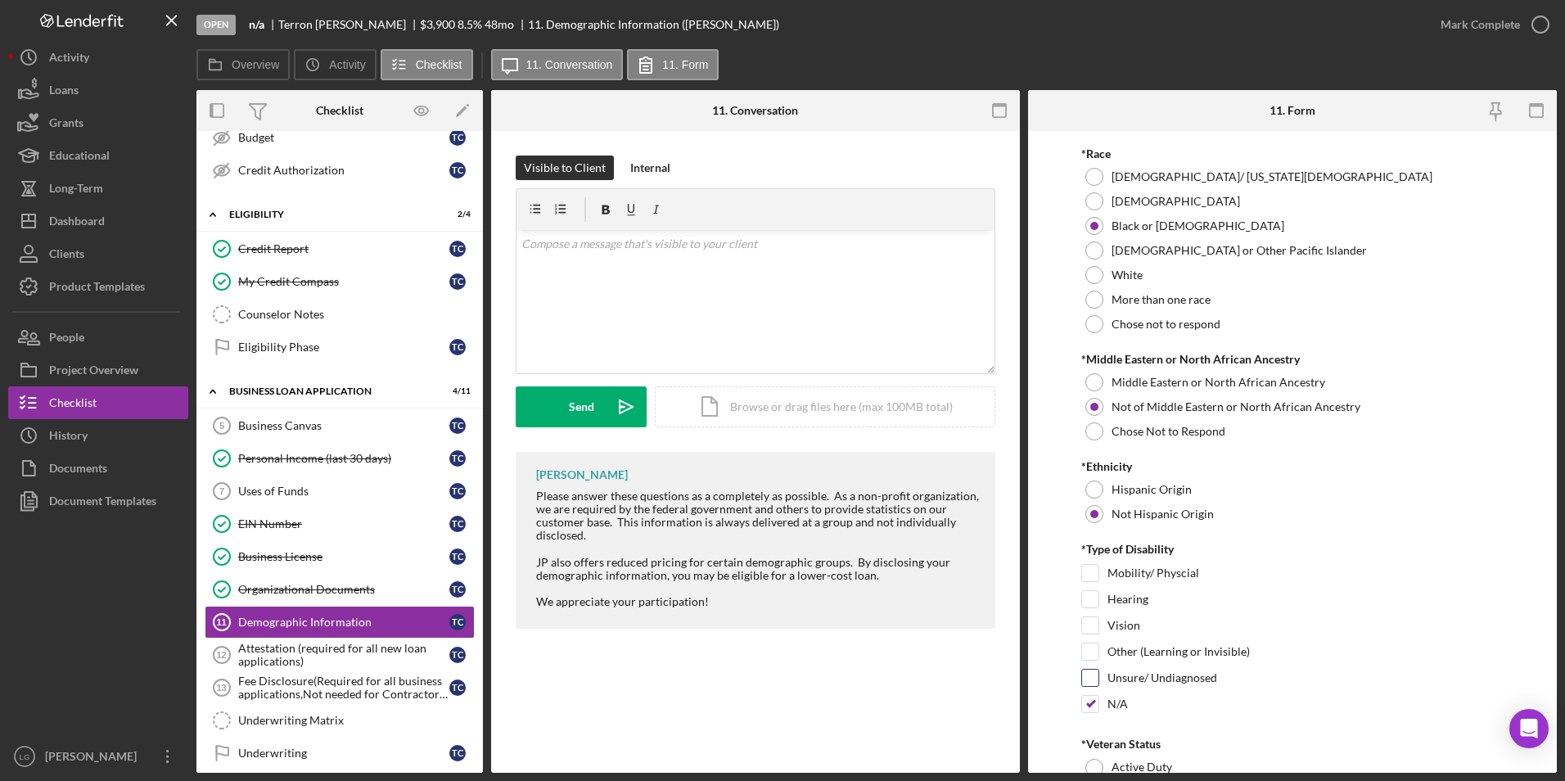
scroll to position [1146, 0]
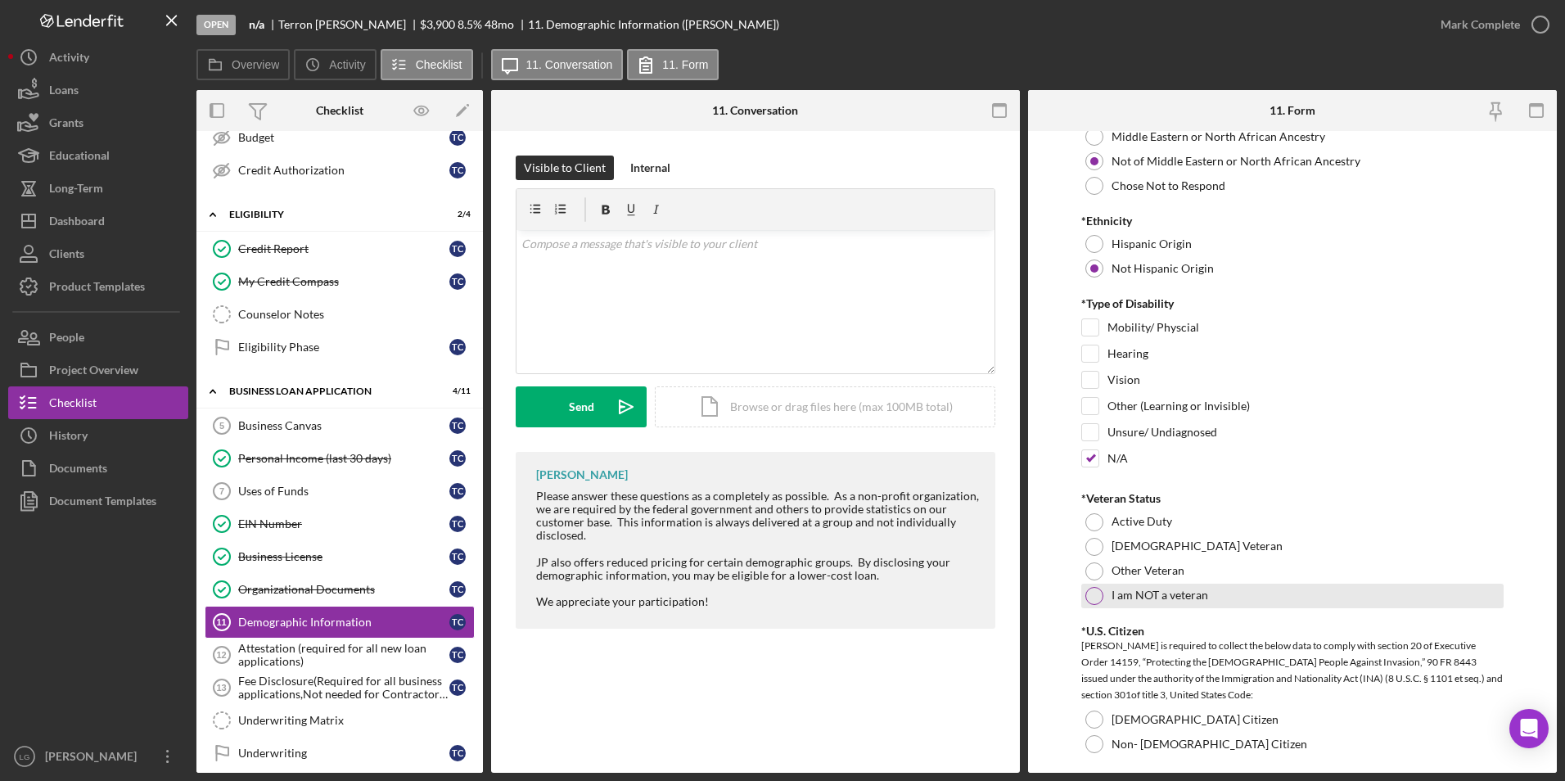
click at [1099, 597] on div at bounding box center [1094, 596] width 18 height 18
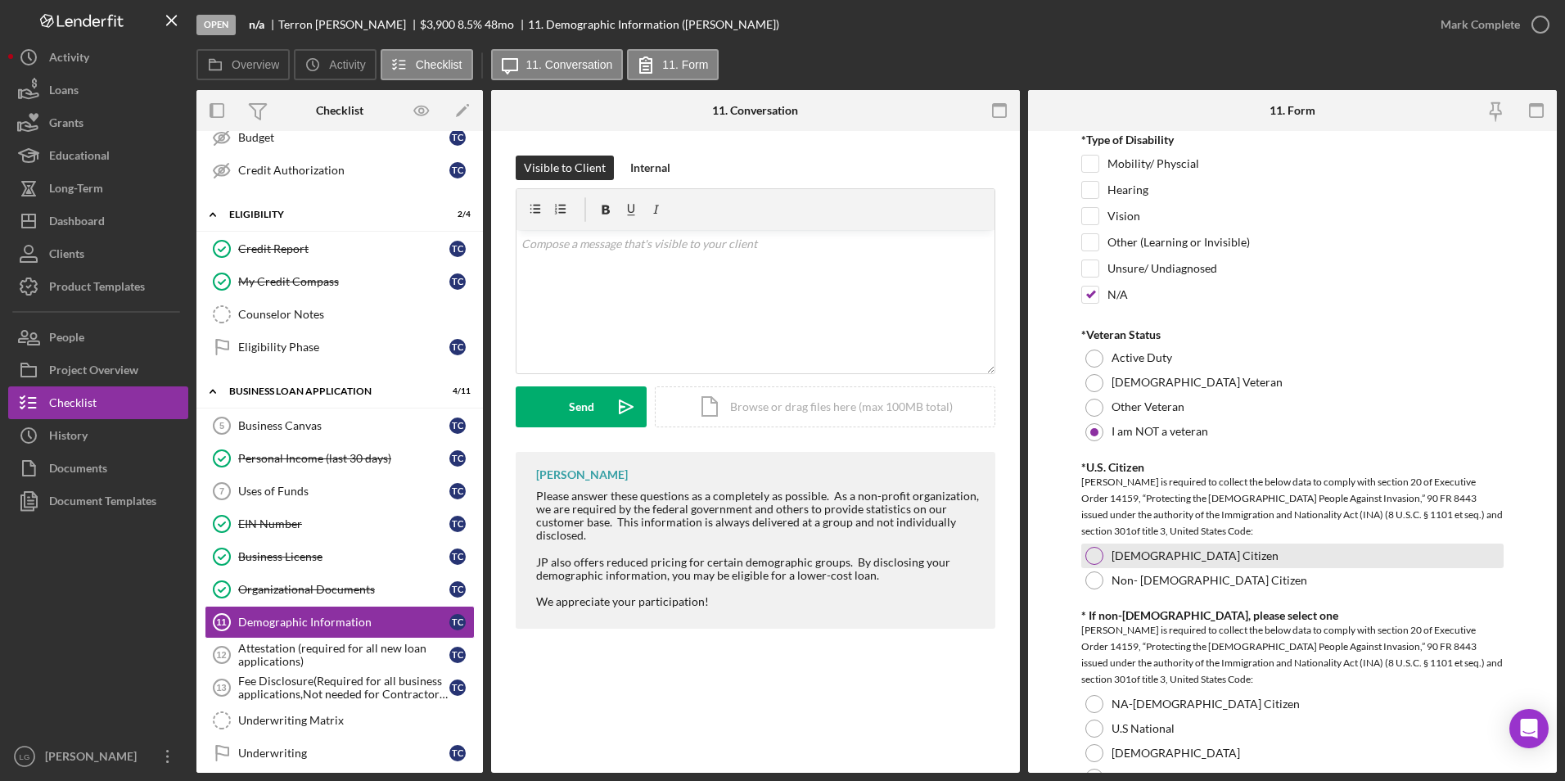
click at [1085, 550] on div at bounding box center [1094, 556] width 18 height 18
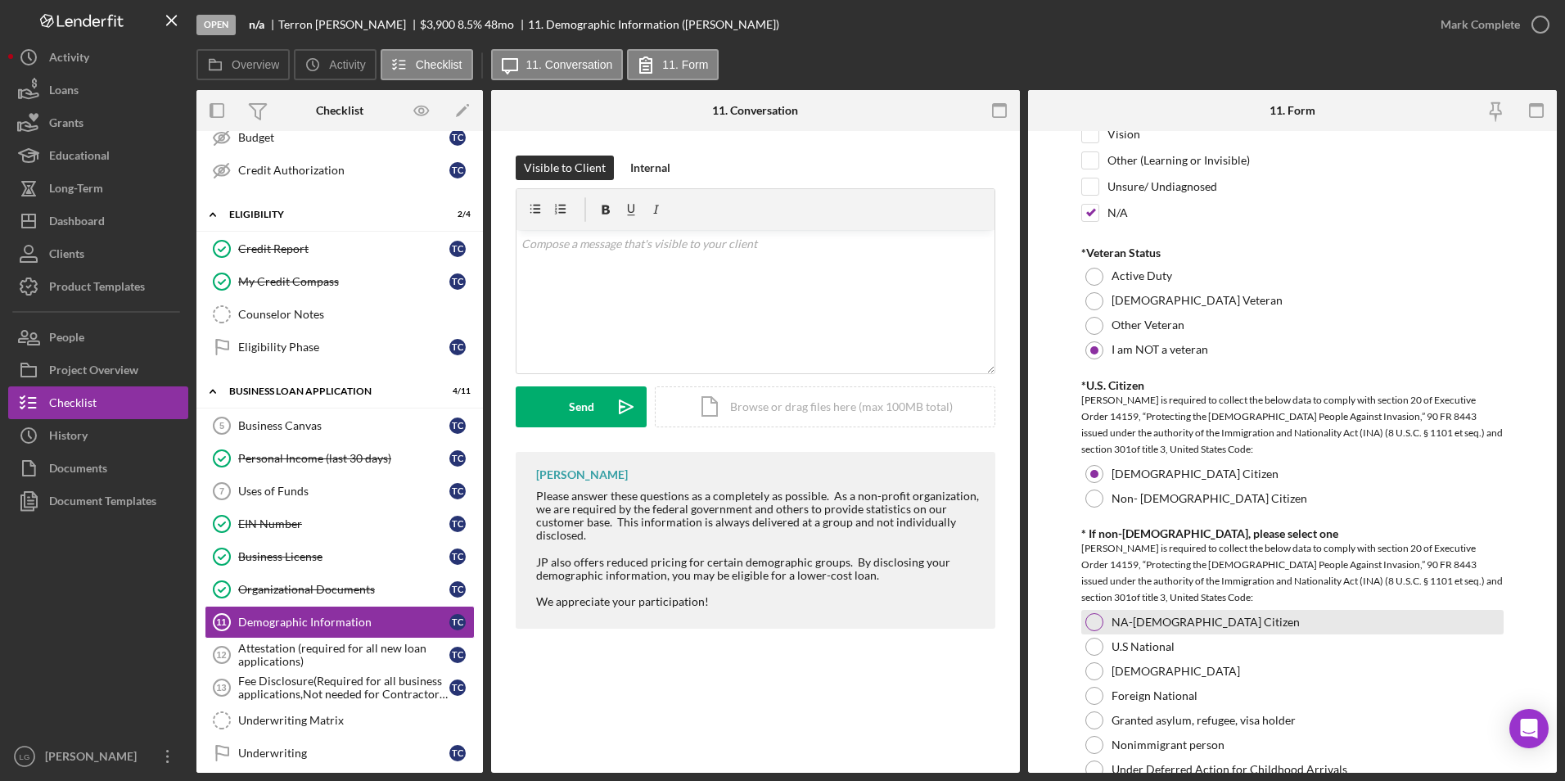
click at [1093, 623] on div at bounding box center [1094, 622] width 18 height 18
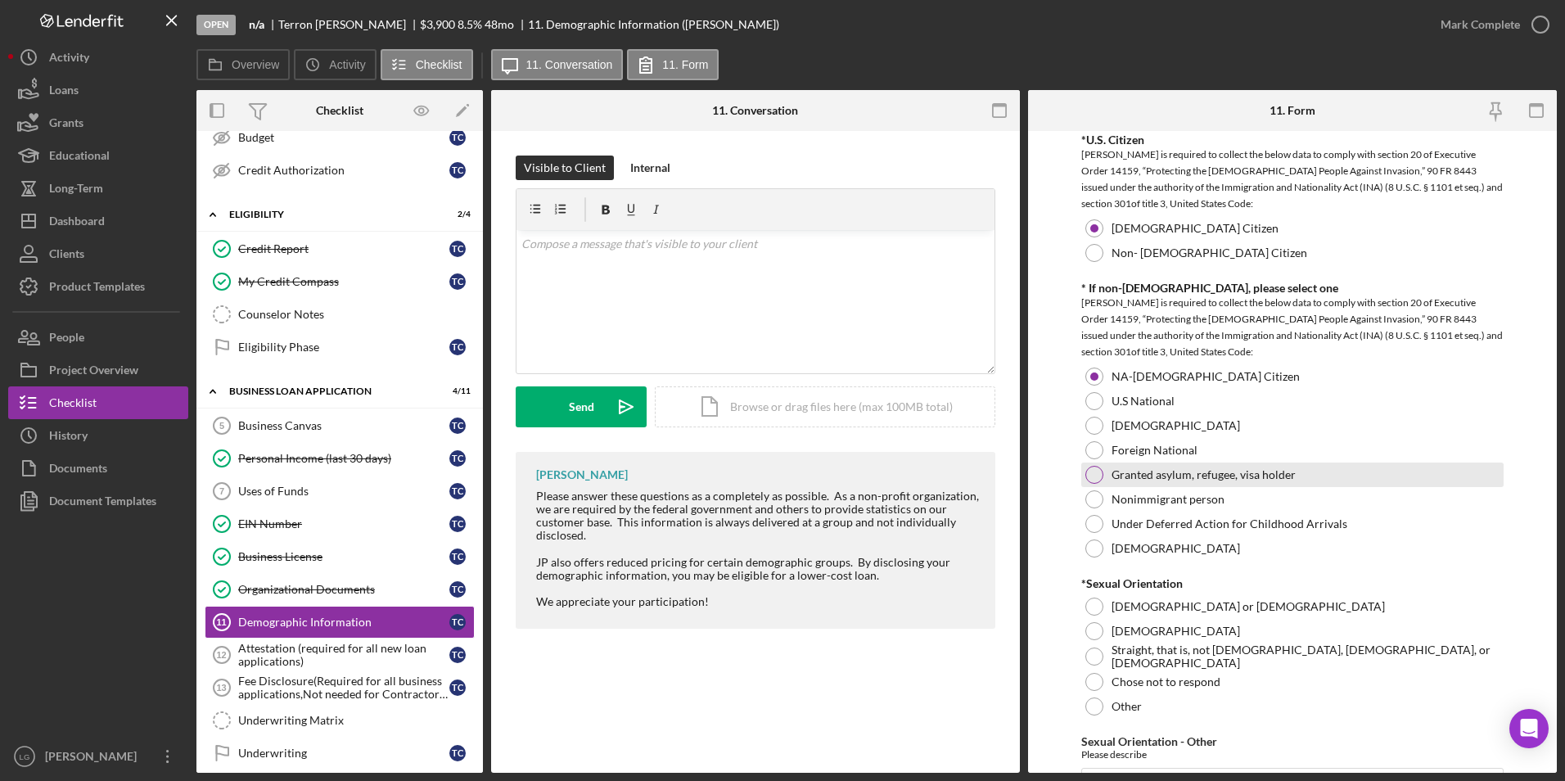
scroll to position [1801, 0]
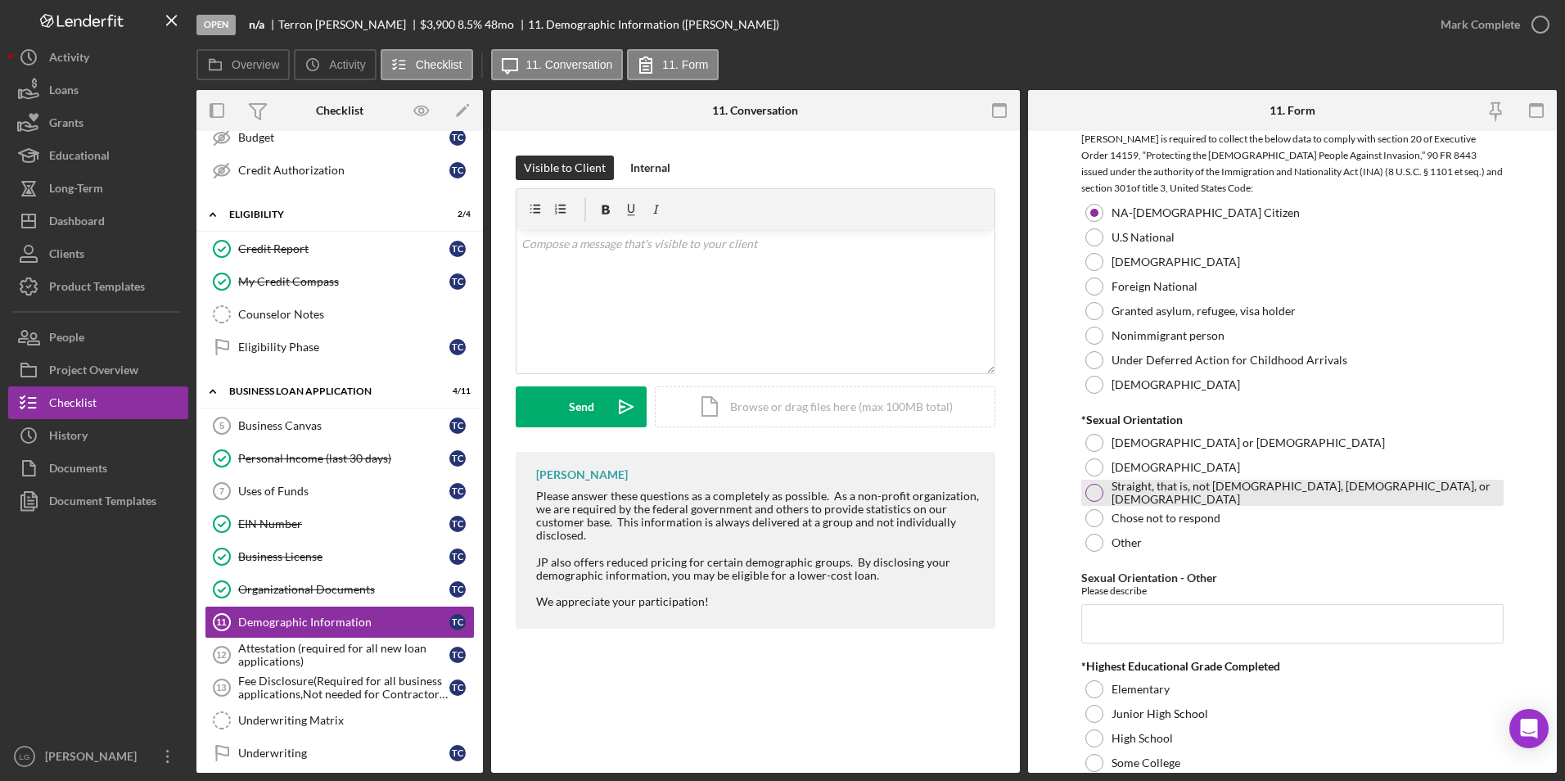
click at [1093, 489] on div at bounding box center [1094, 493] width 18 height 18
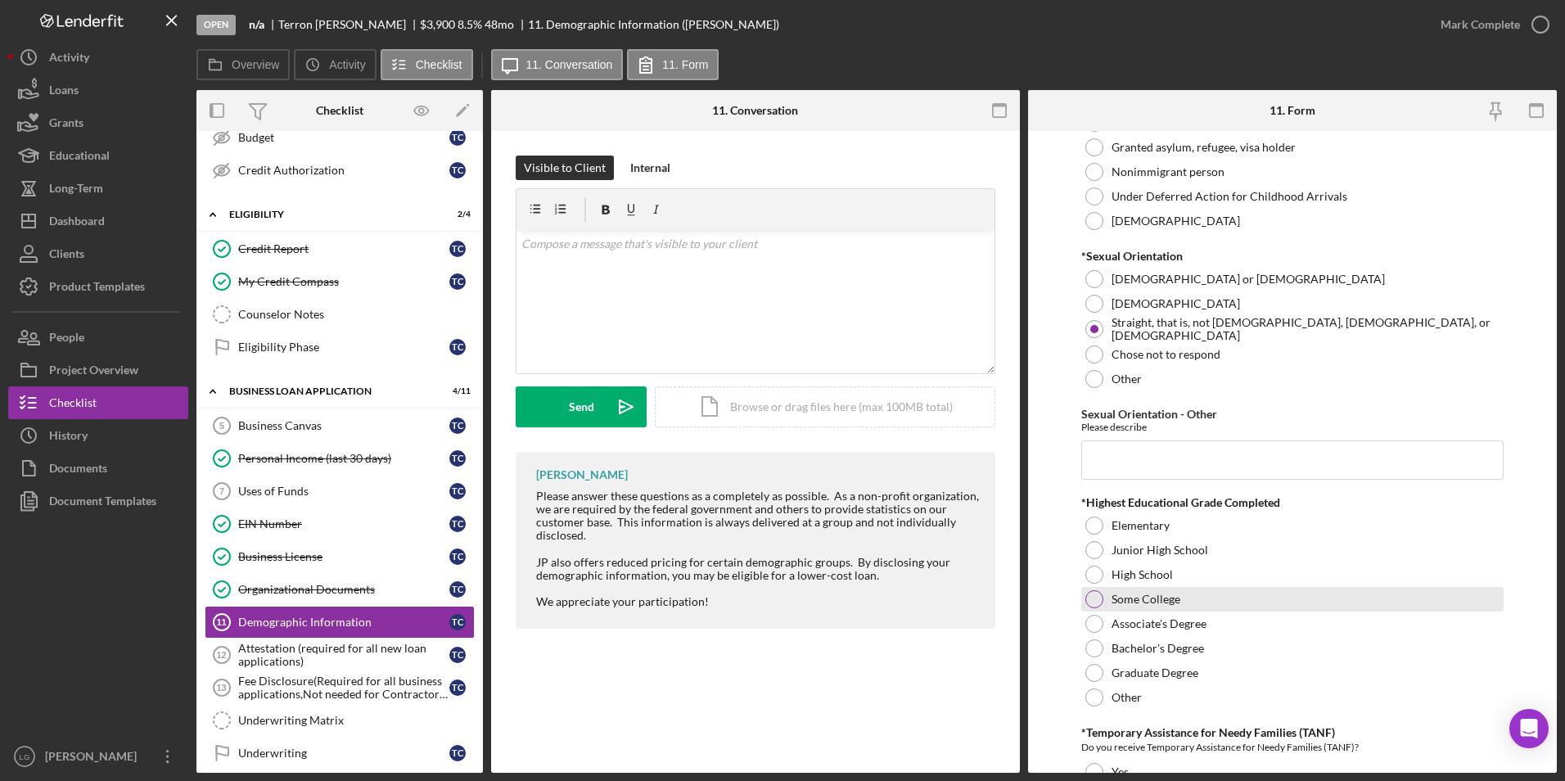
click at [1087, 604] on div at bounding box center [1094, 599] width 18 height 18
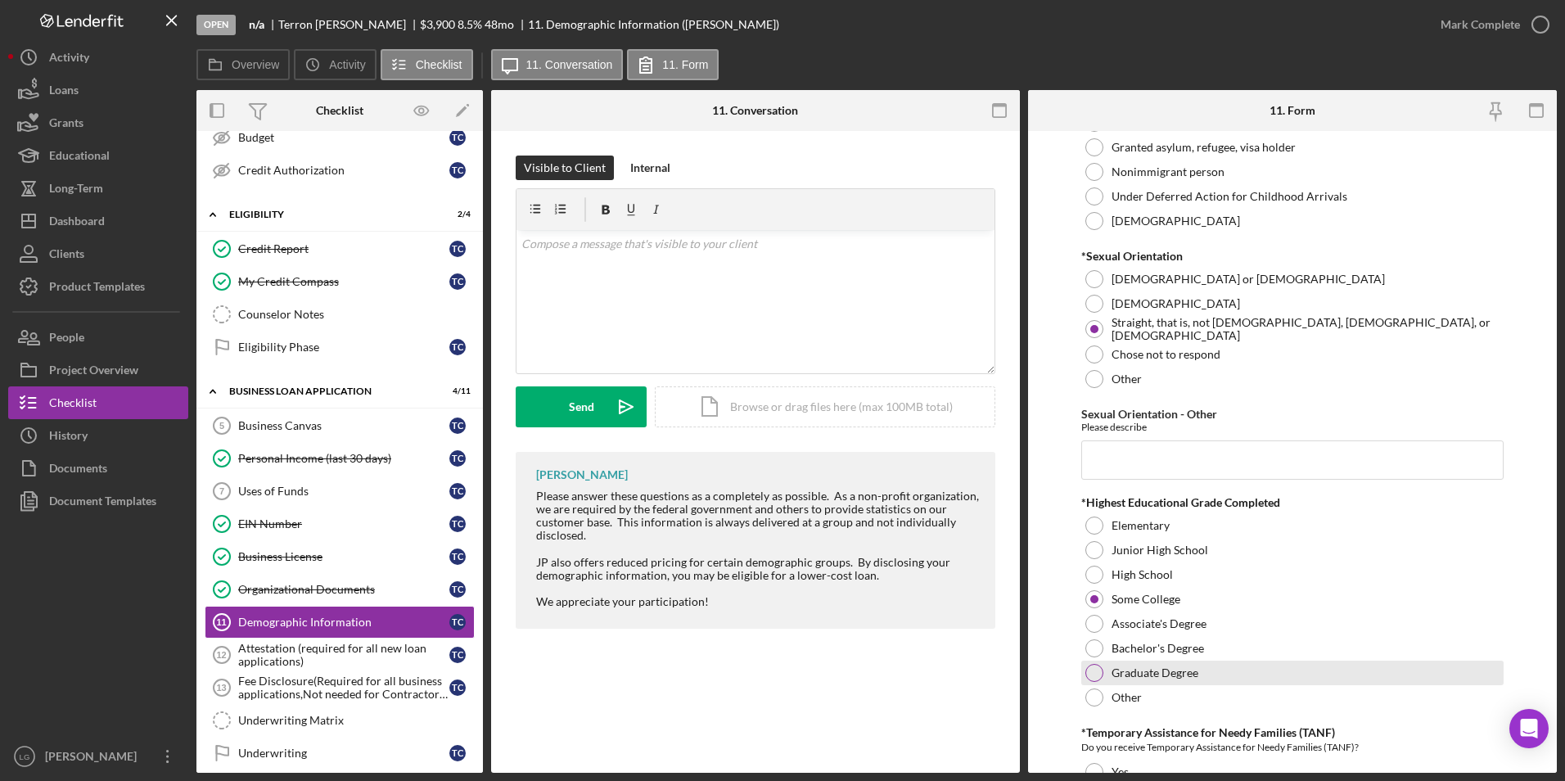
scroll to position [2210, 0]
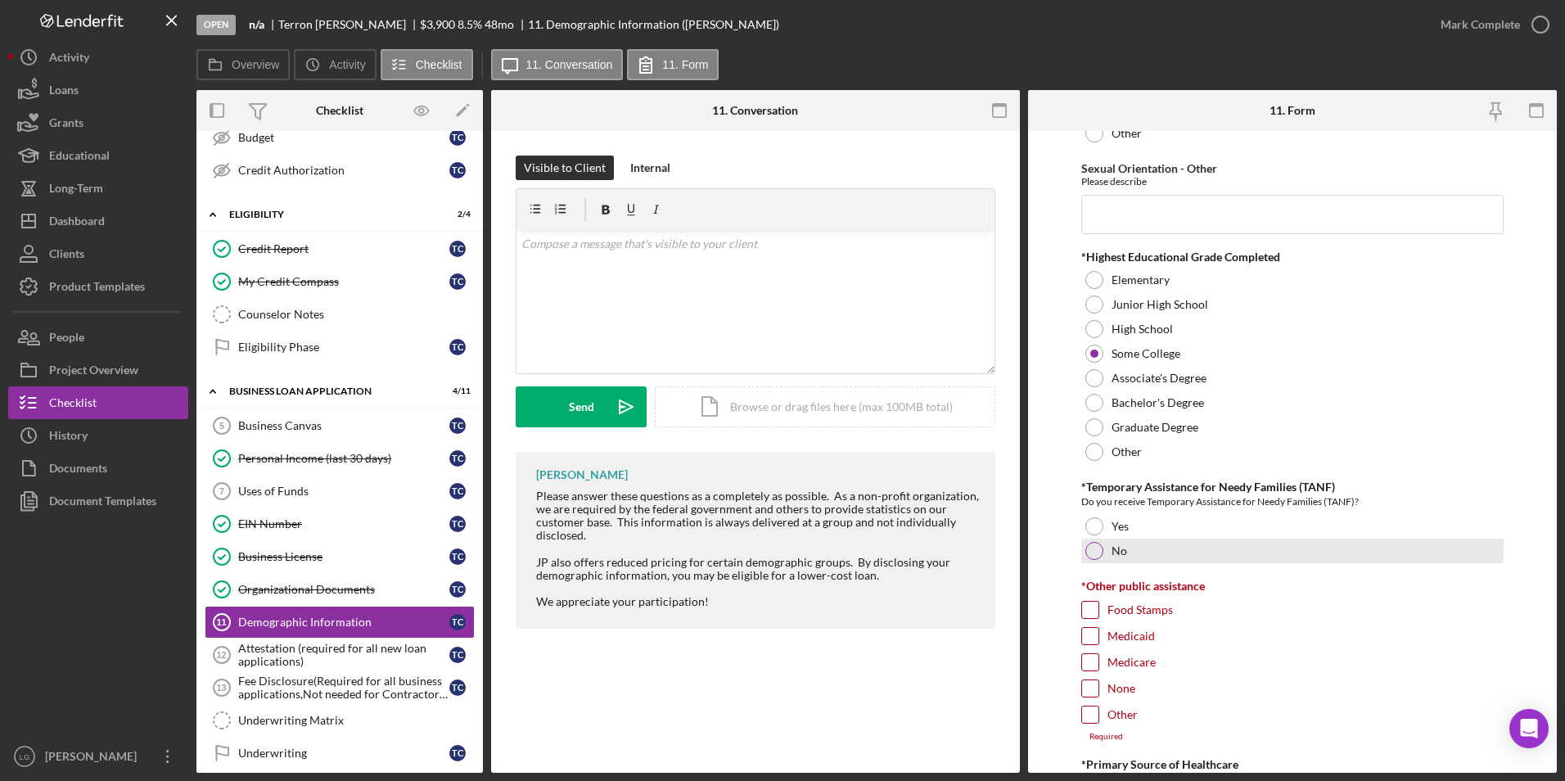
click at [1099, 550] on div at bounding box center [1094, 551] width 18 height 18
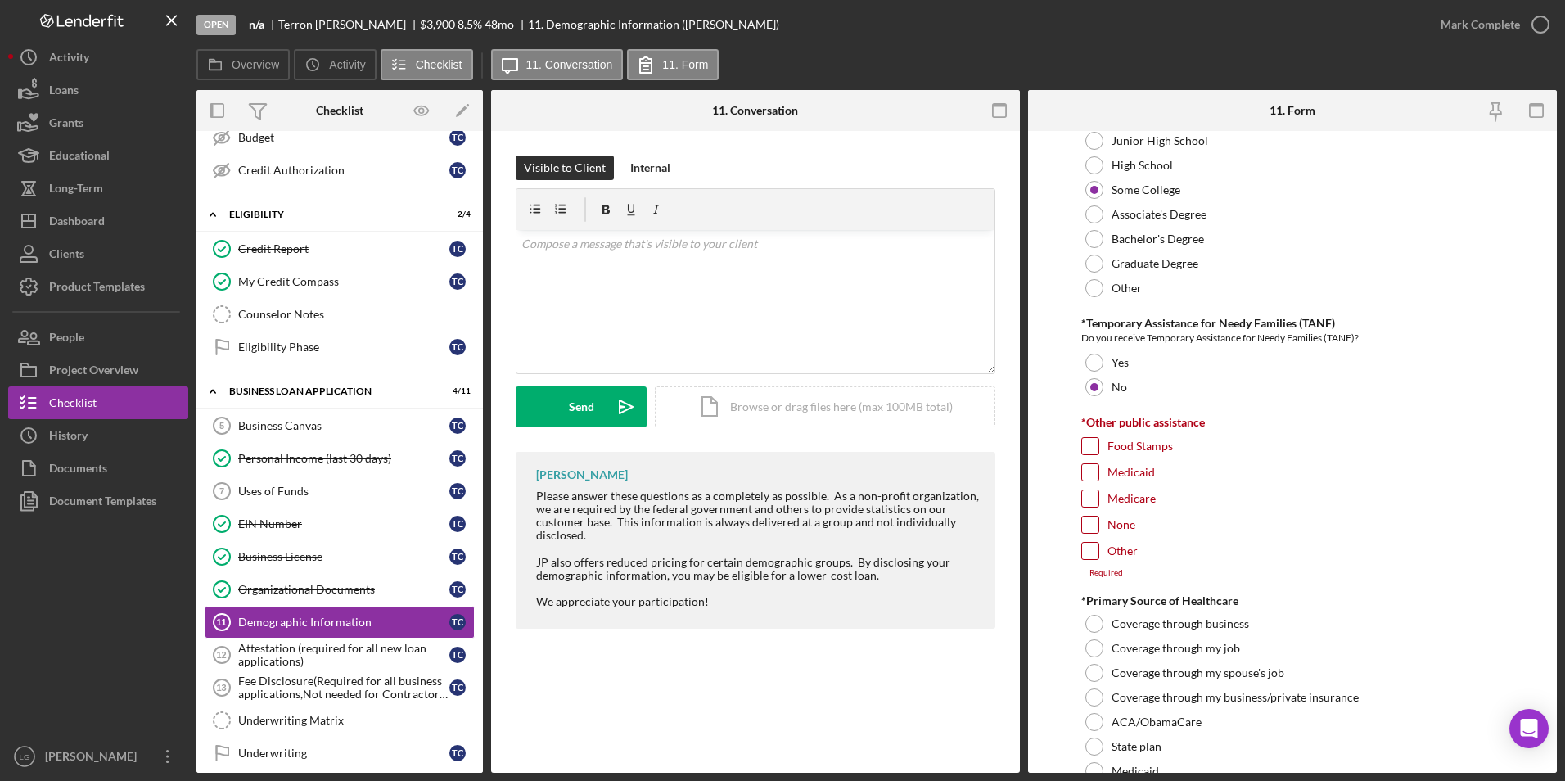
click at [1095, 547] on input "Other" at bounding box center [1090, 551] width 16 height 16
checkbox input "true"
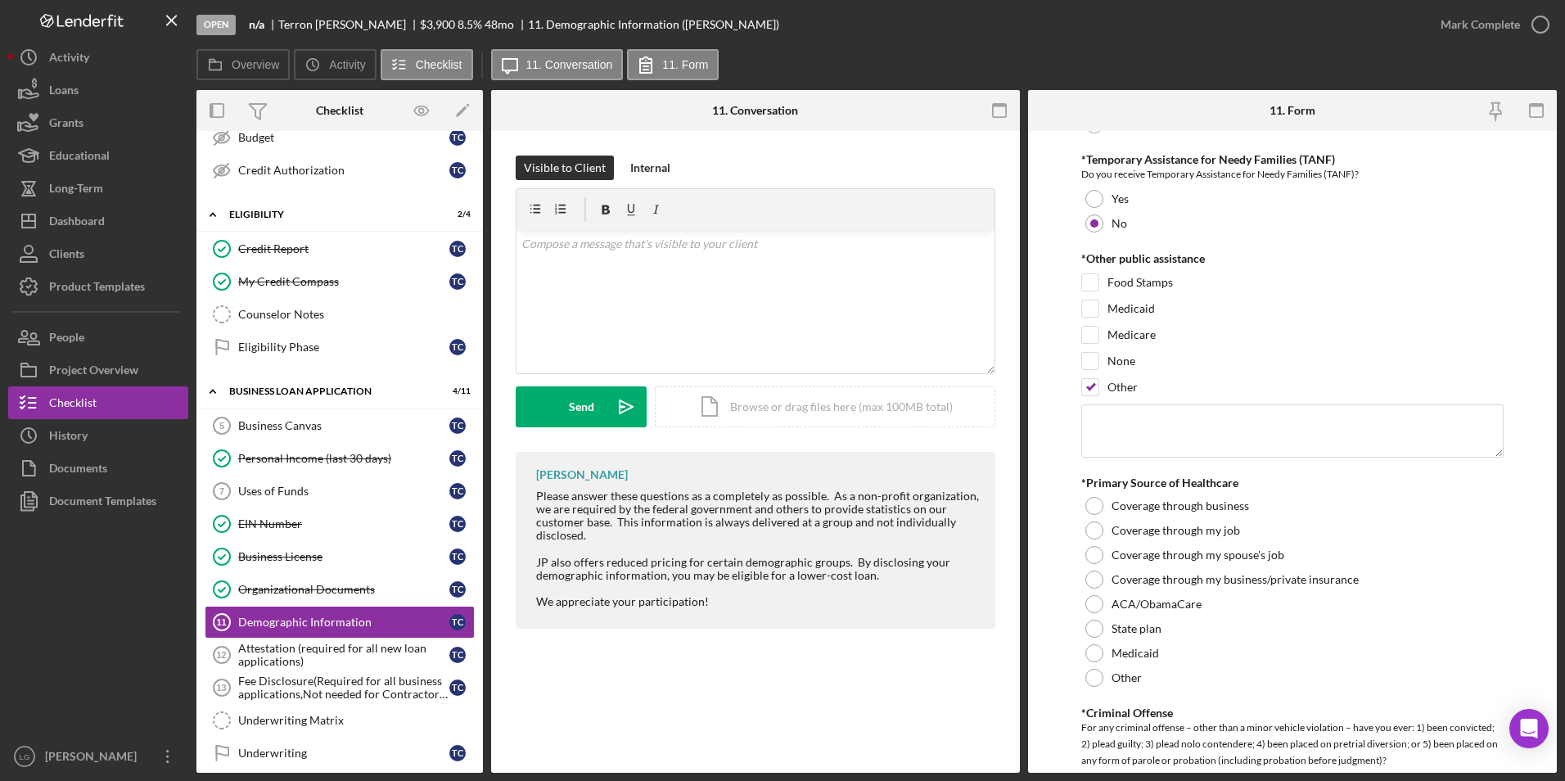
scroll to position [2619, 0]
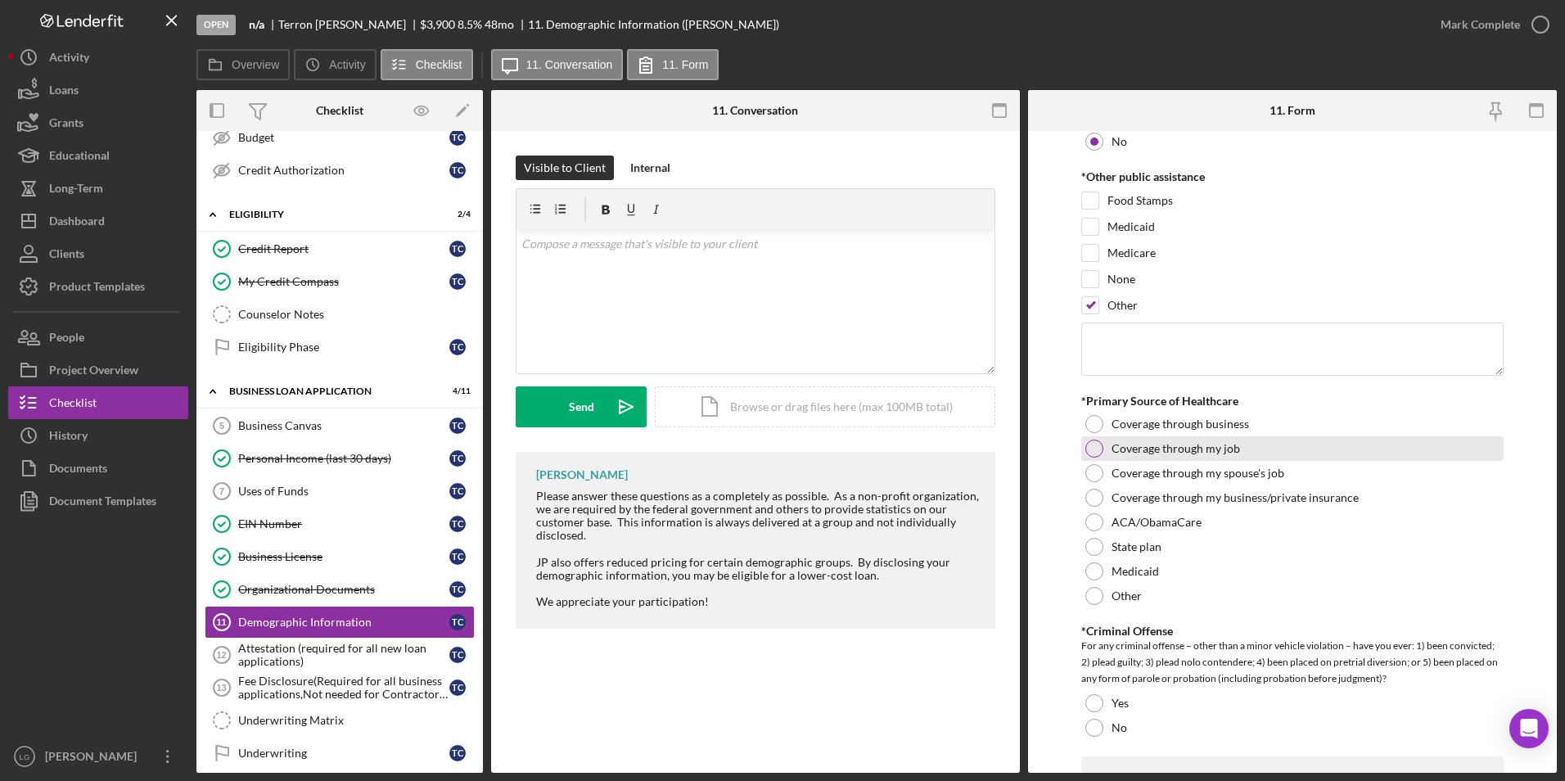
click at [1085, 451] on div at bounding box center [1094, 449] width 18 height 18
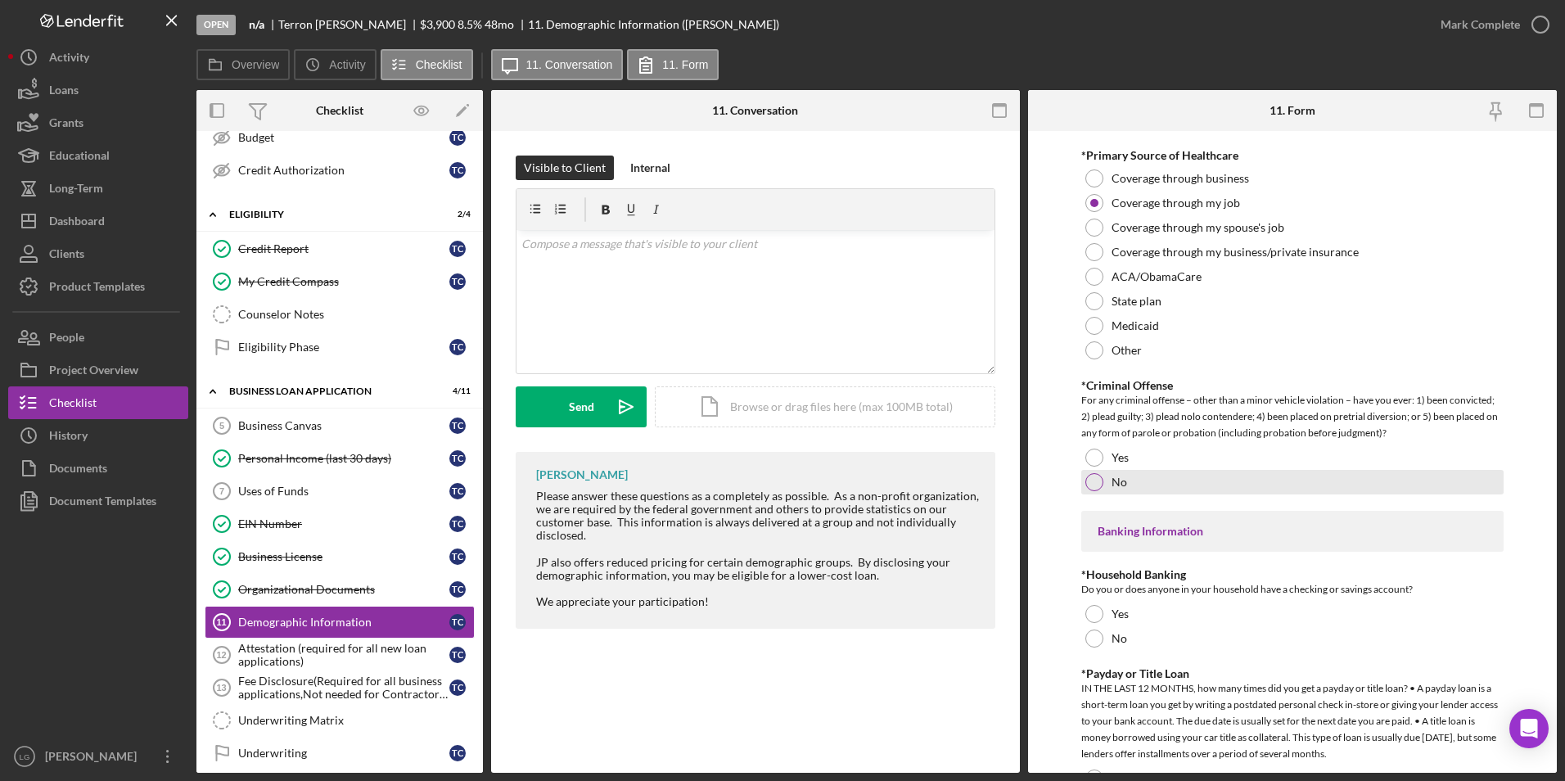
click at [1093, 475] on div at bounding box center [1094, 482] width 18 height 18
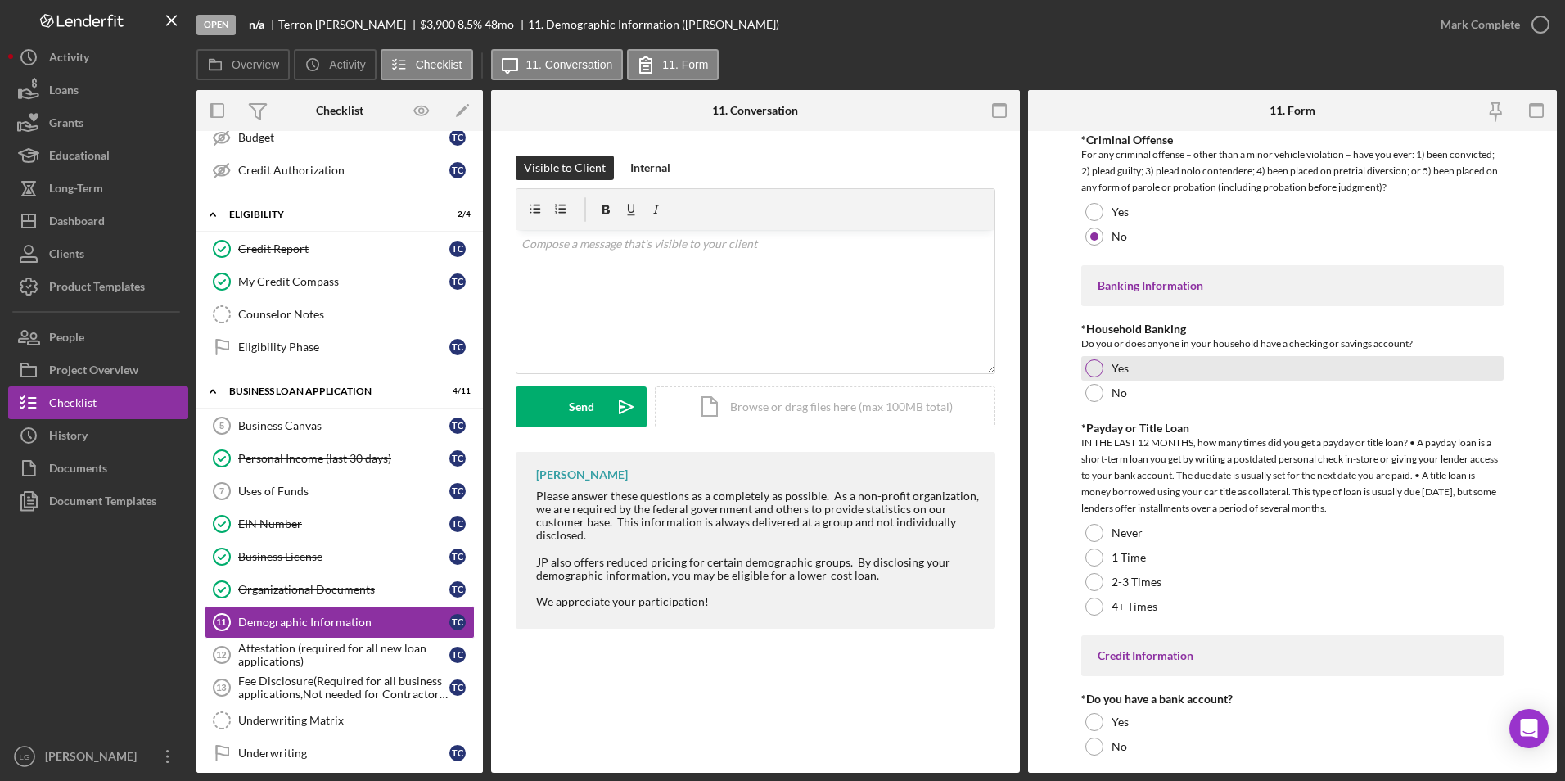
click at [1098, 360] on div at bounding box center [1094, 368] width 18 height 18
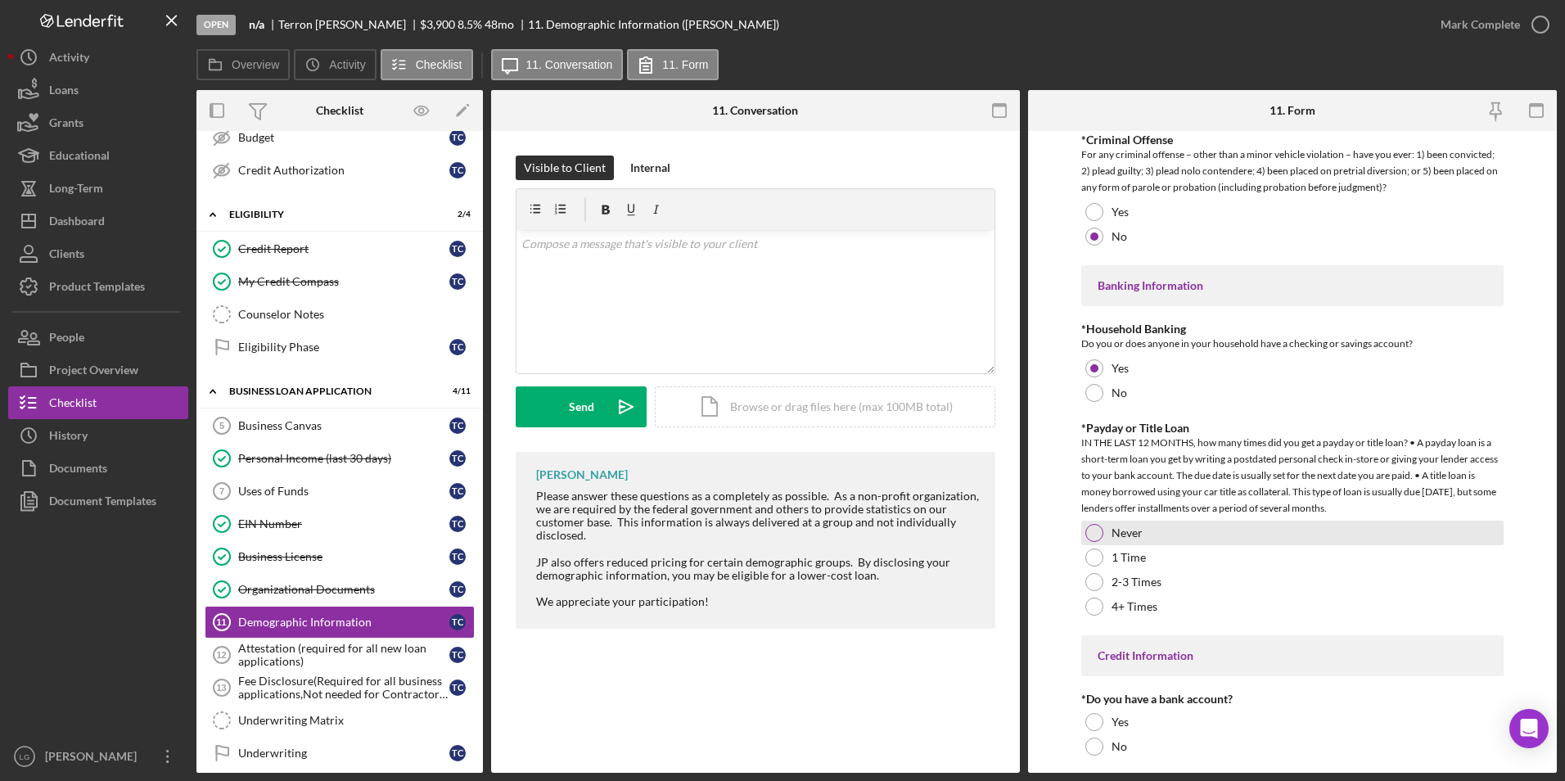
click at [1101, 539] on div "Never" at bounding box center [1292, 533] width 423 height 25
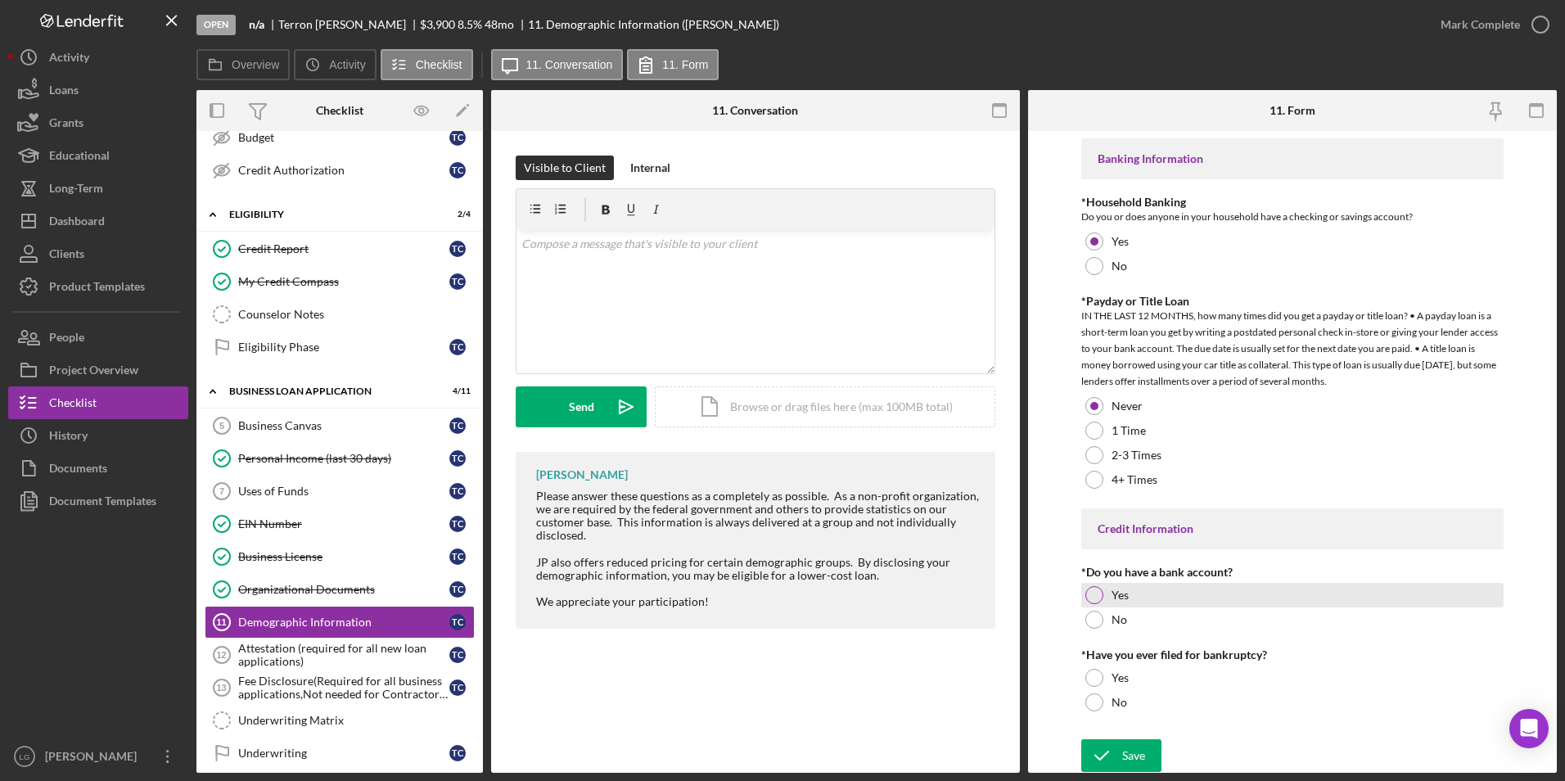
click at [1091, 594] on div at bounding box center [1094, 595] width 18 height 18
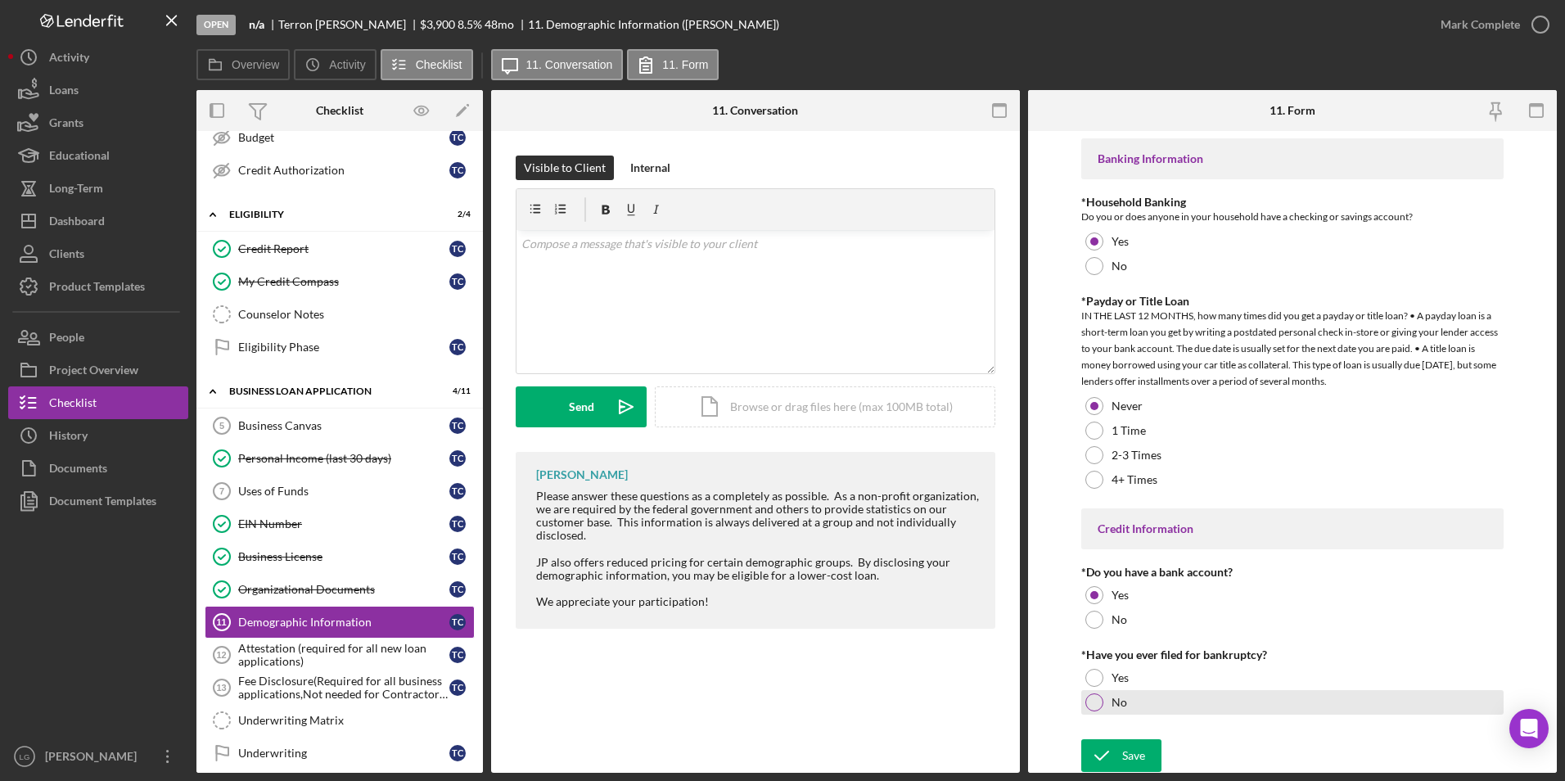
click at [1094, 708] on div at bounding box center [1094, 702] width 18 height 18
click at [1096, 756] on icon "submit" at bounding box center [1101, 755] width 41 height 41
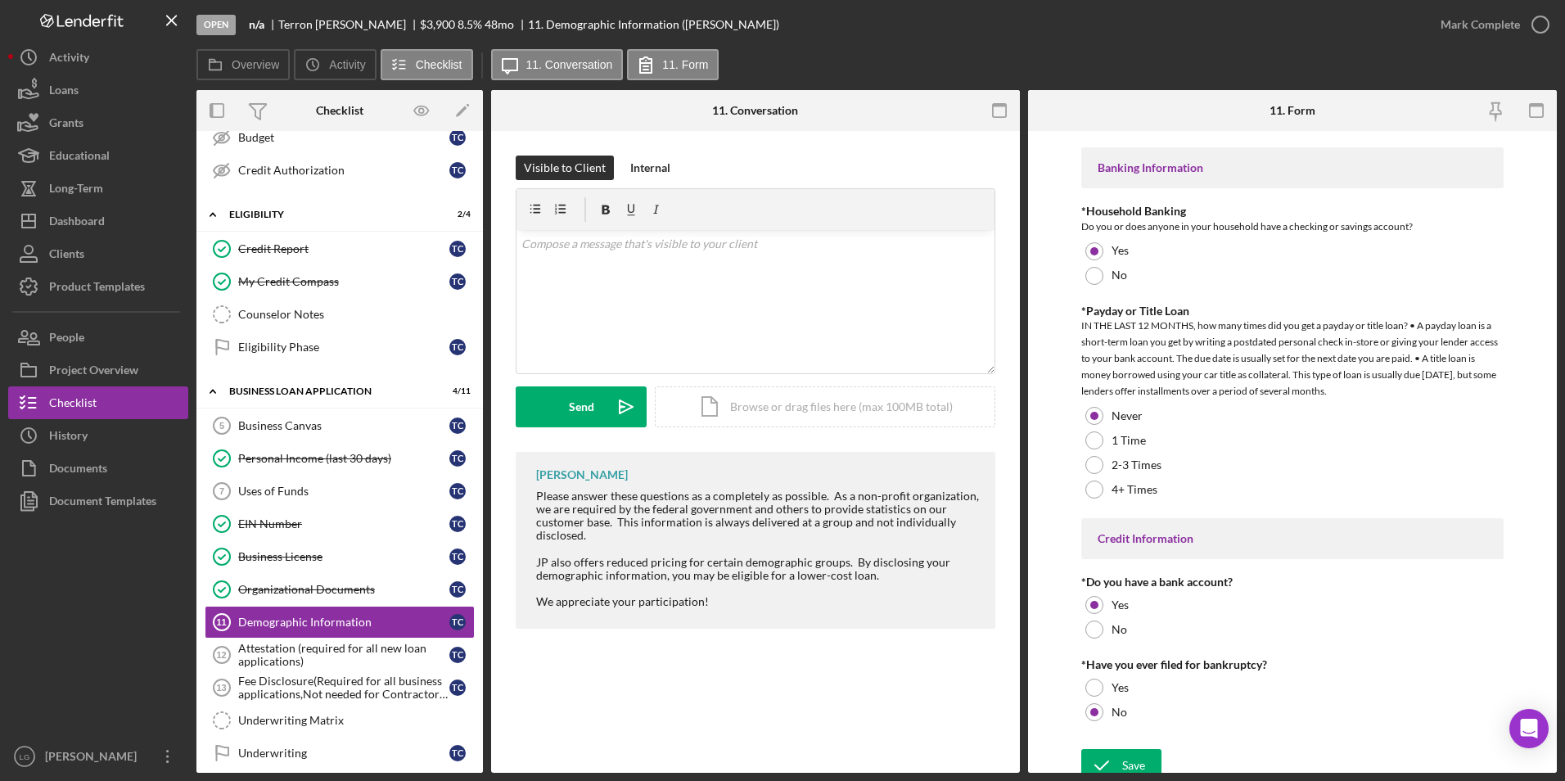
scroll to position [2809, 0]
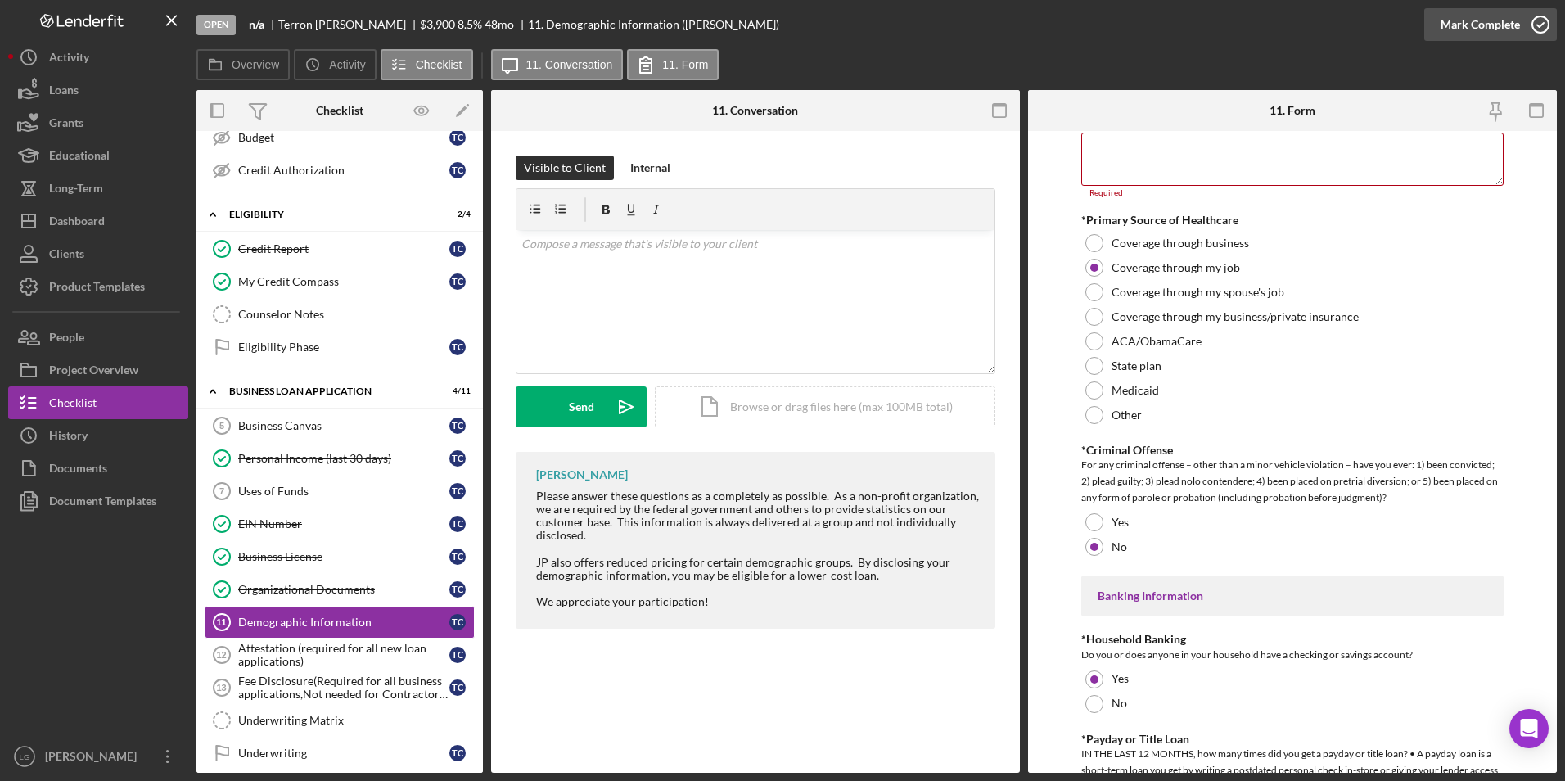
click at [1459, 25] on div "Mark Complete" at bounding box center [1479, 24] width 79 height 33
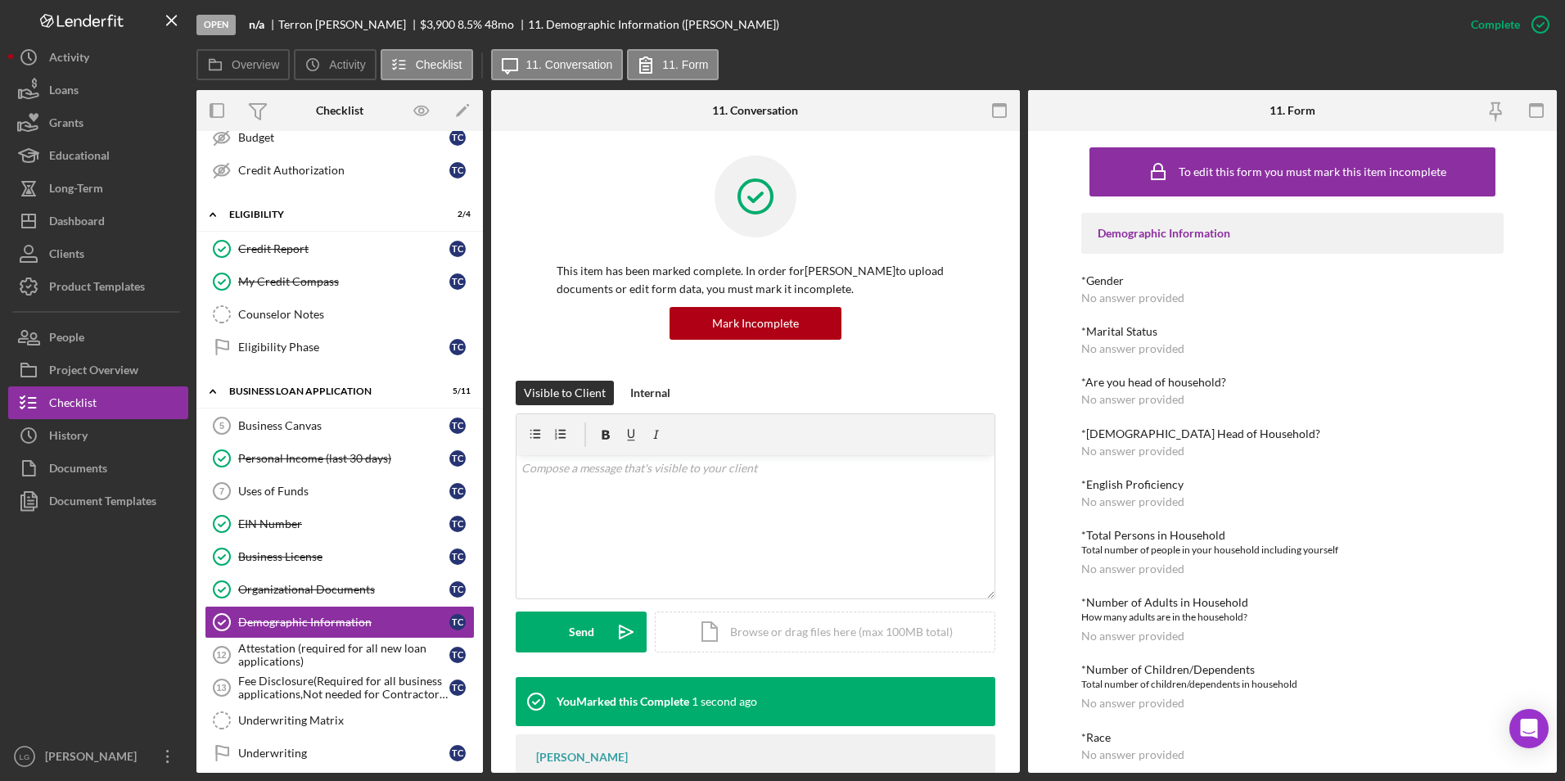
scroll to position [164, 0]
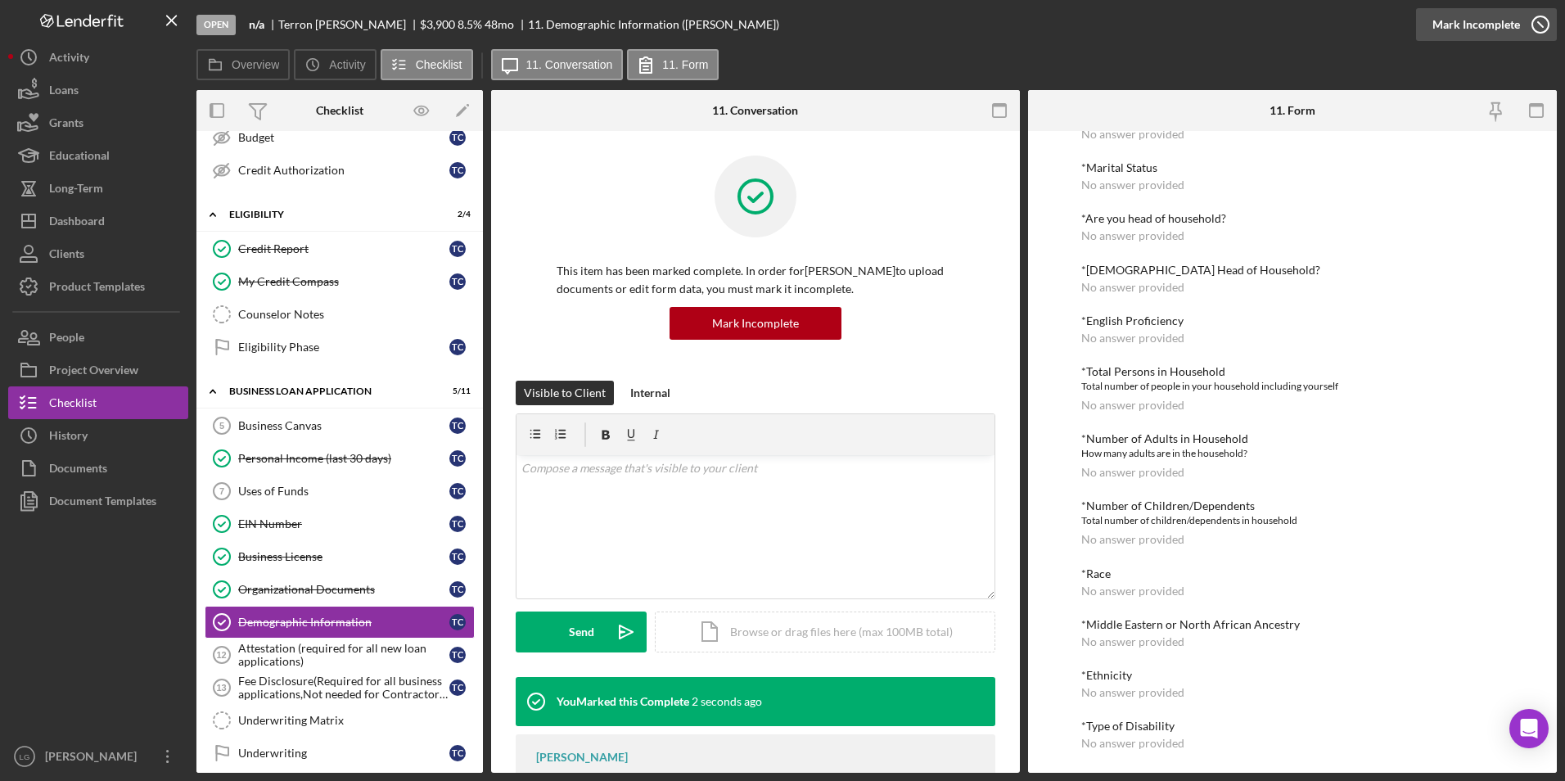
click at [1490, 14] on div "Mark Incomplete" at bounding box center [1476, 24] width 88 height 33
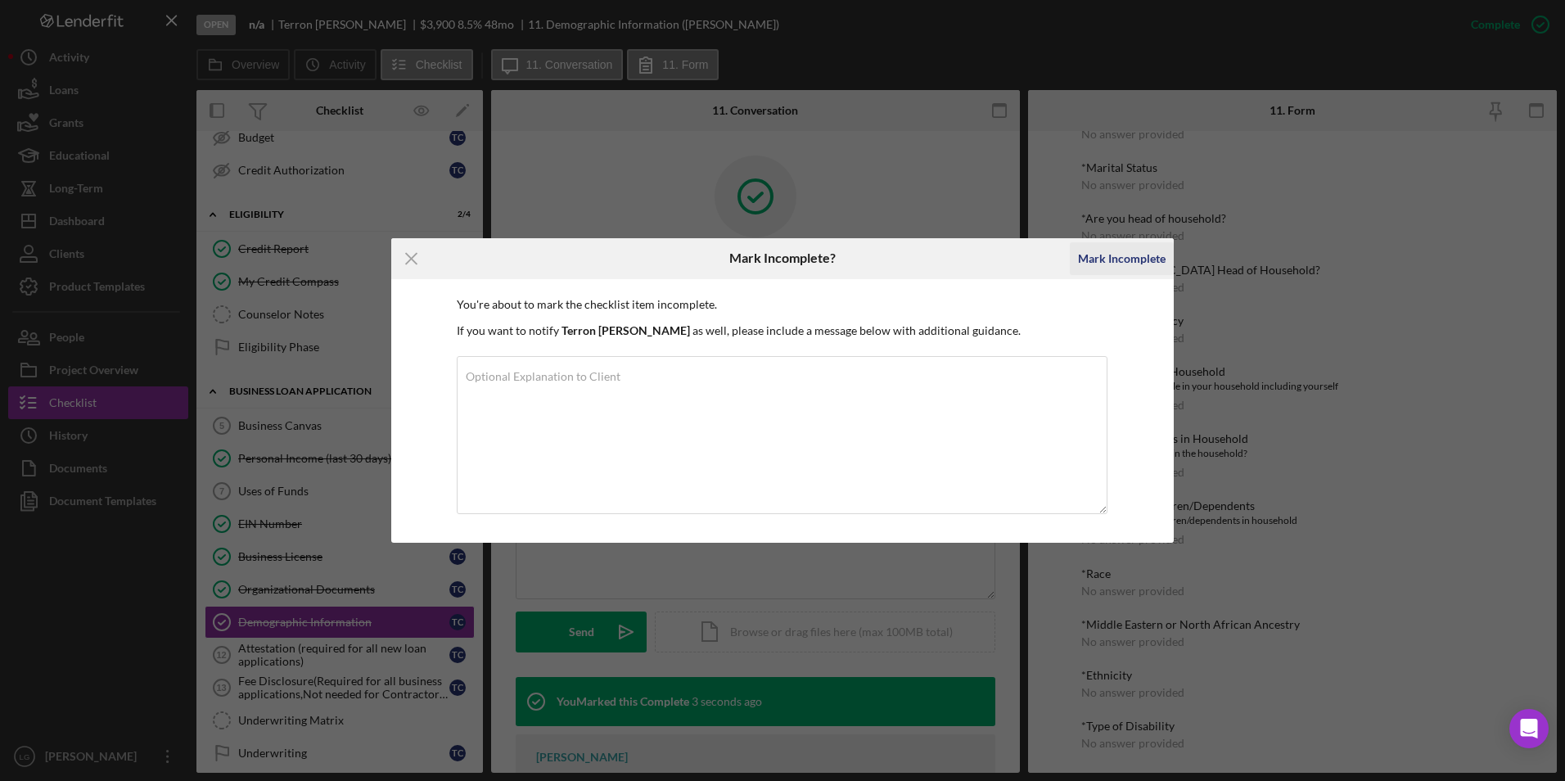
click at [1140, 251] on div "Mark Incomplete" at bounding box center [1122, 258] width 88 height 33
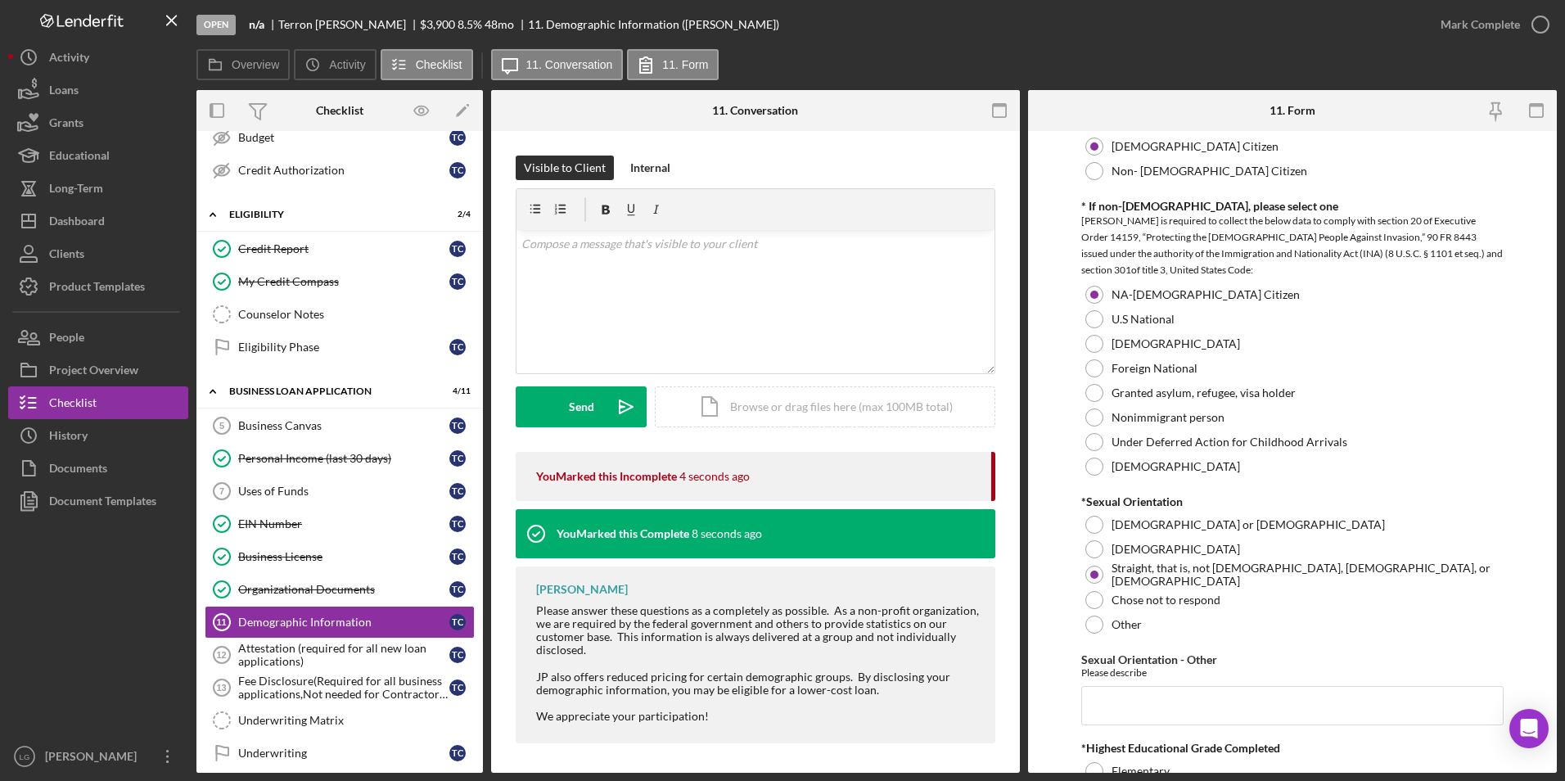
scroll to position [1882, 0]
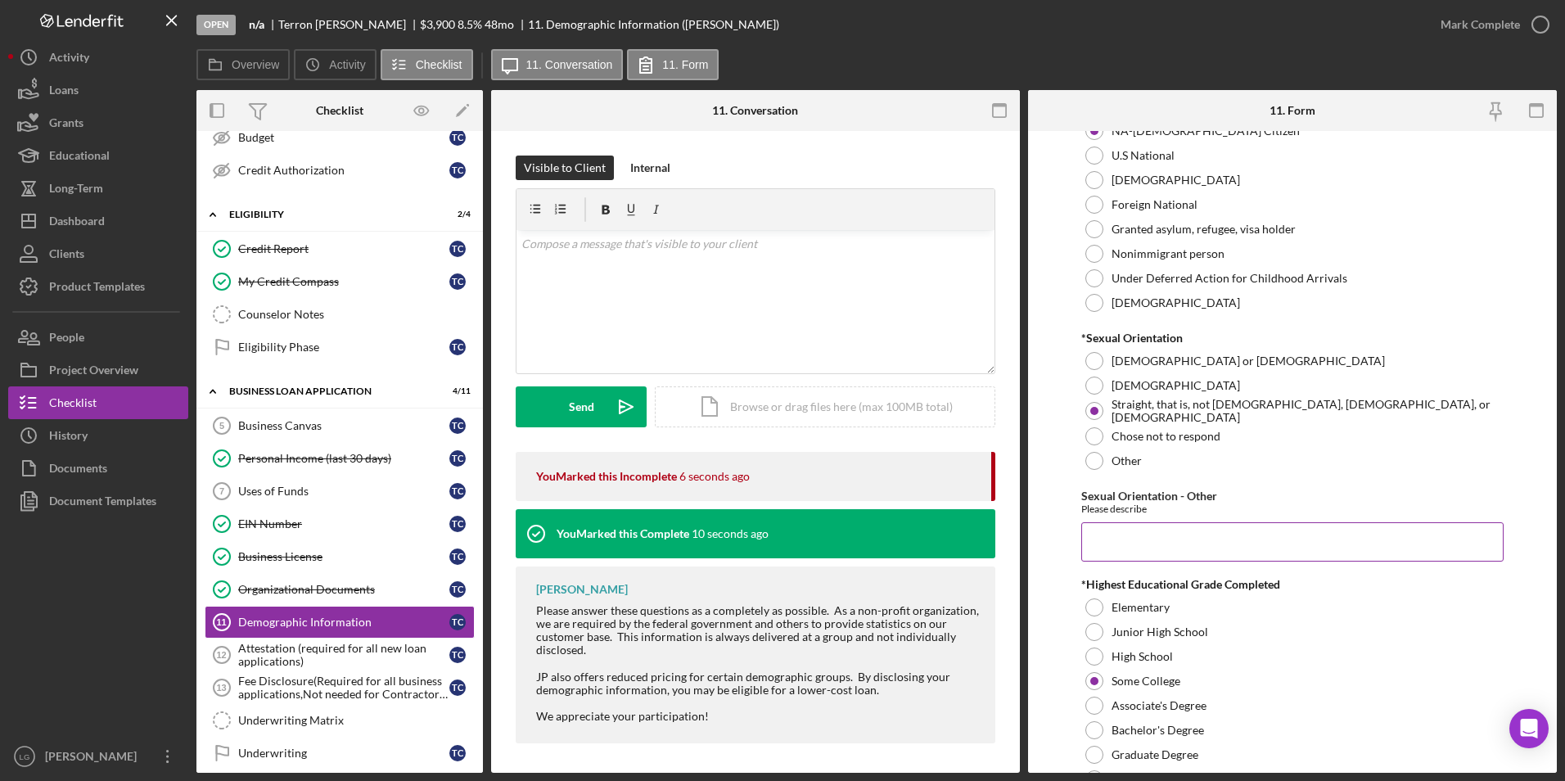
click at [1208, 529] on input "Sexual Orientation - Other" at bounding box center [1292, 541] width 423 height 39
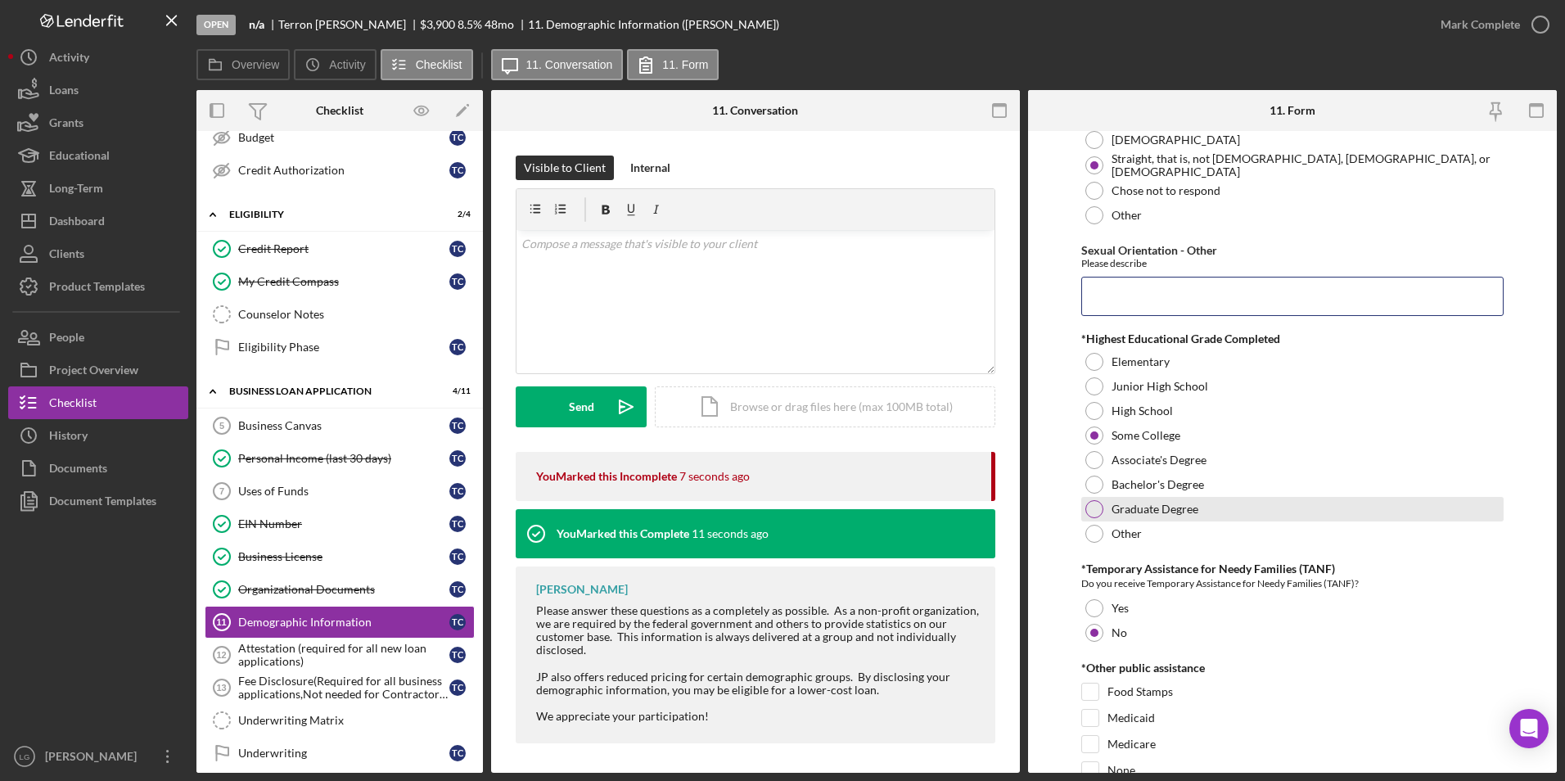
scroll to position [2374, 0]
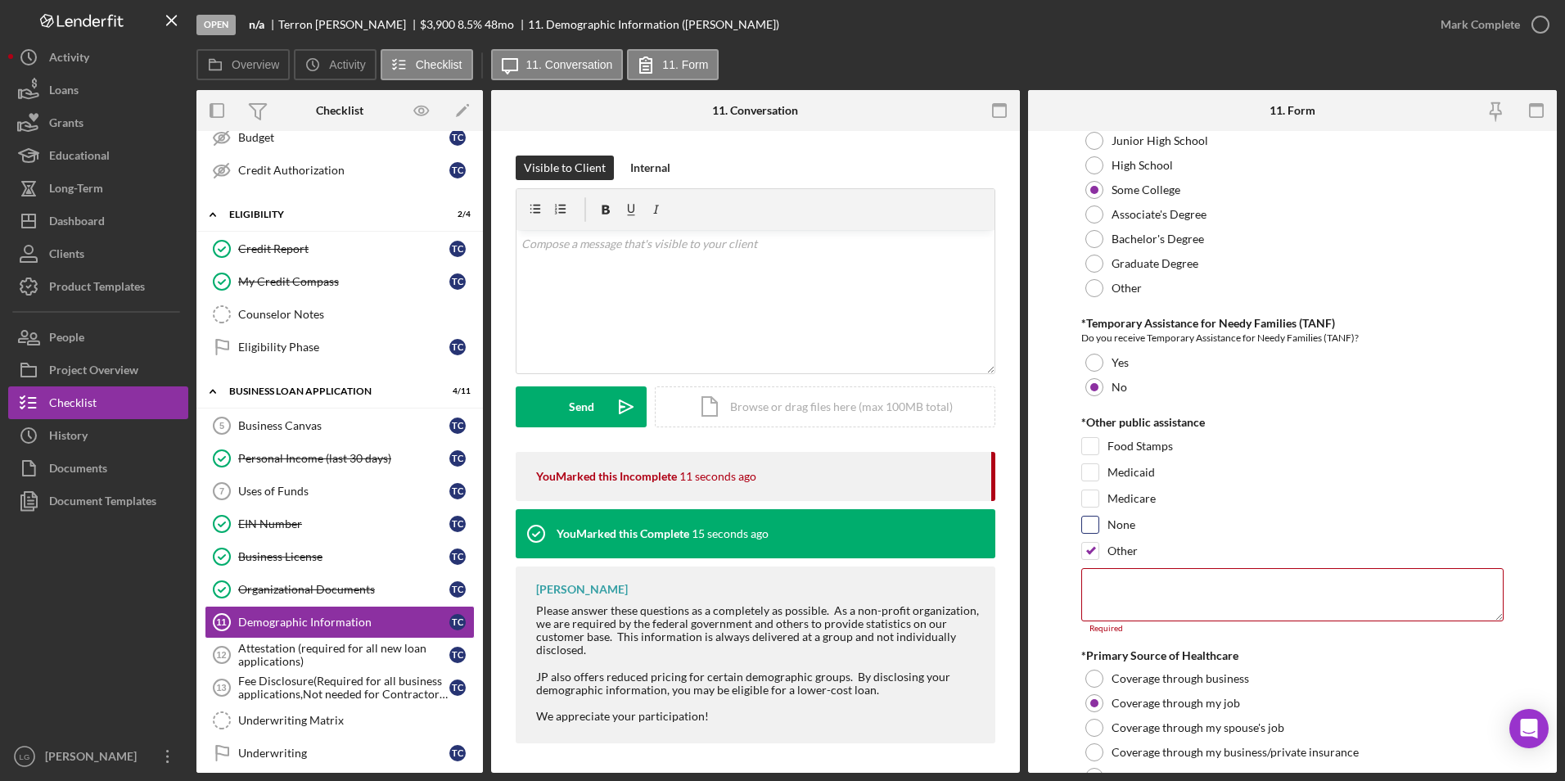
click at [1088, 524] on input "None" at bounding box center [1090, 524] width 16 height 16
checkbox input "true"
click at [1092, 544] on input "Other" at bounding box center [1090, 551] width 16 height 16
checkbox input "false"
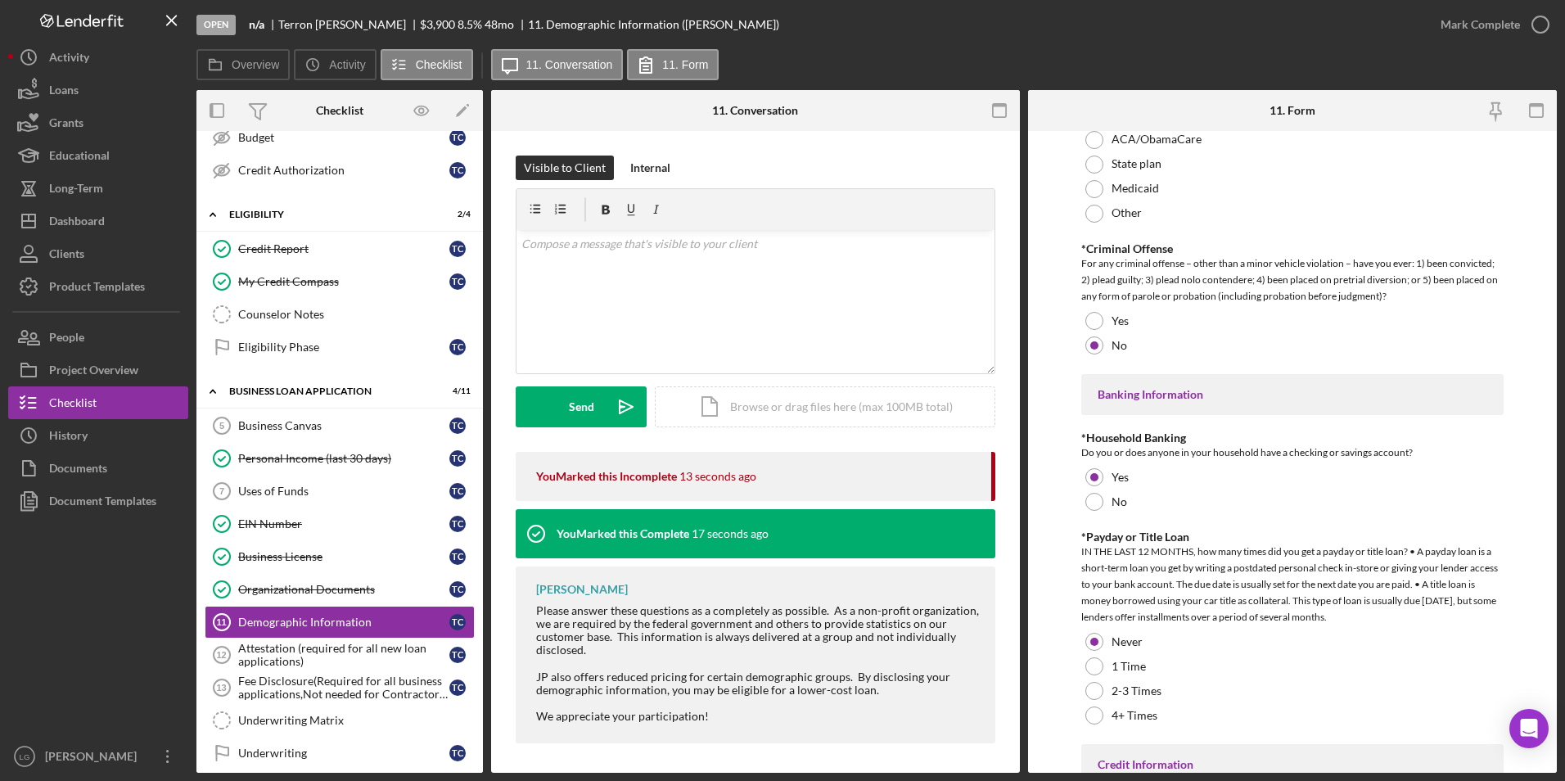
scroll to position [3182, 0]
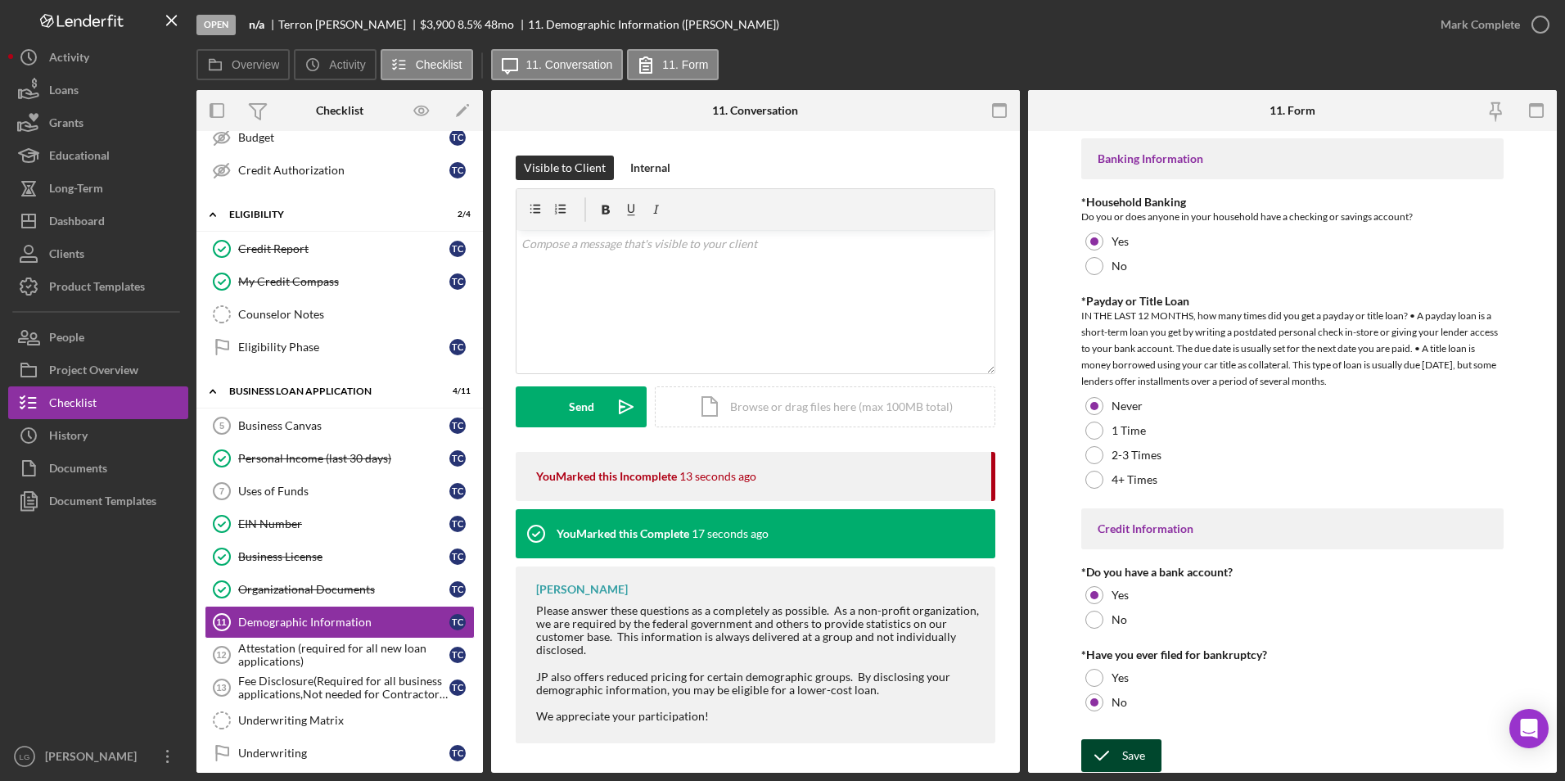
click at [1131, 755] on div "Save" at bounding box center [1133, 755] width 23 height 33
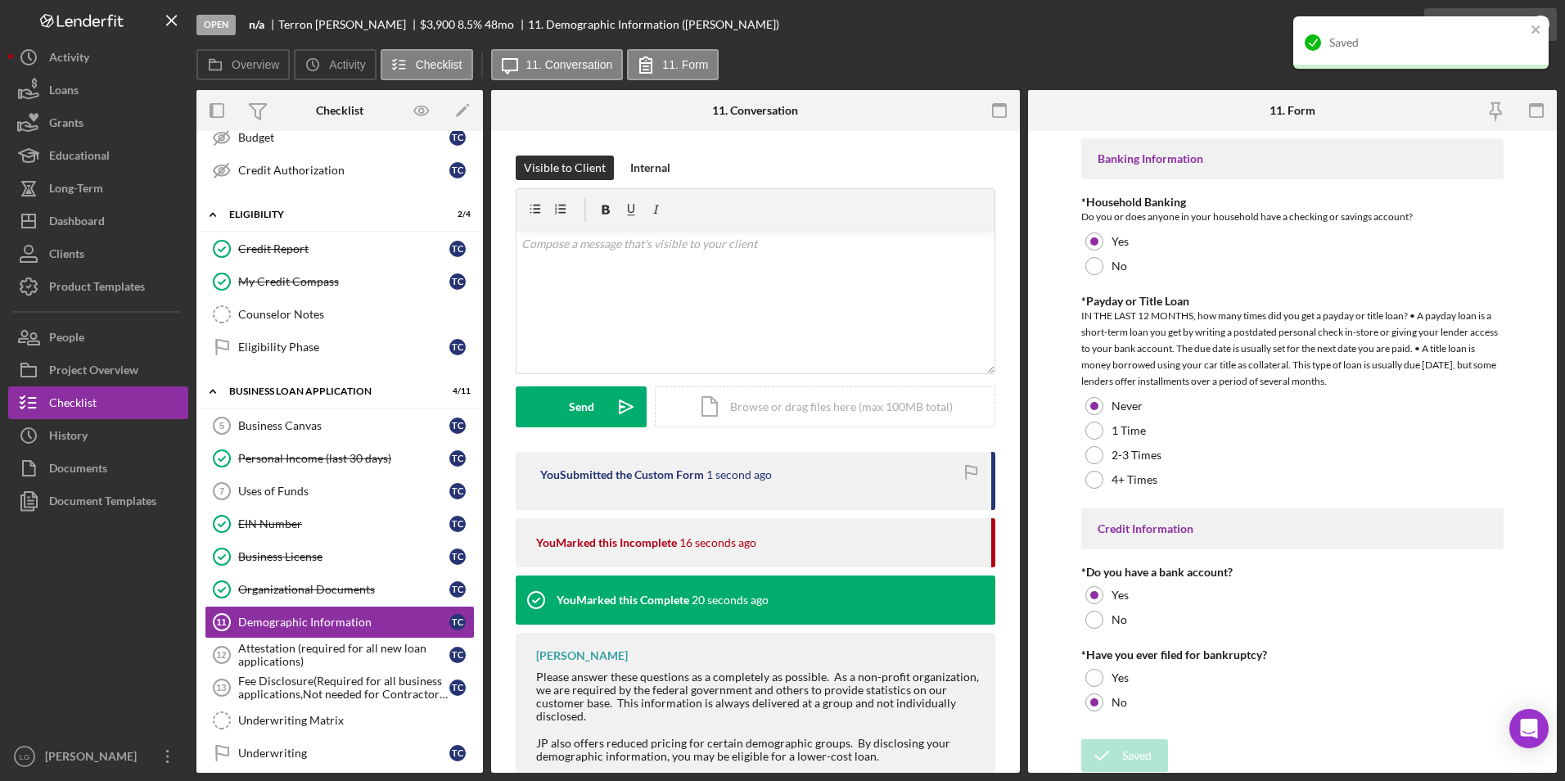
click at [1493, 25] on div "Saved" at bounding box center [1421, 49] width 262 height 72
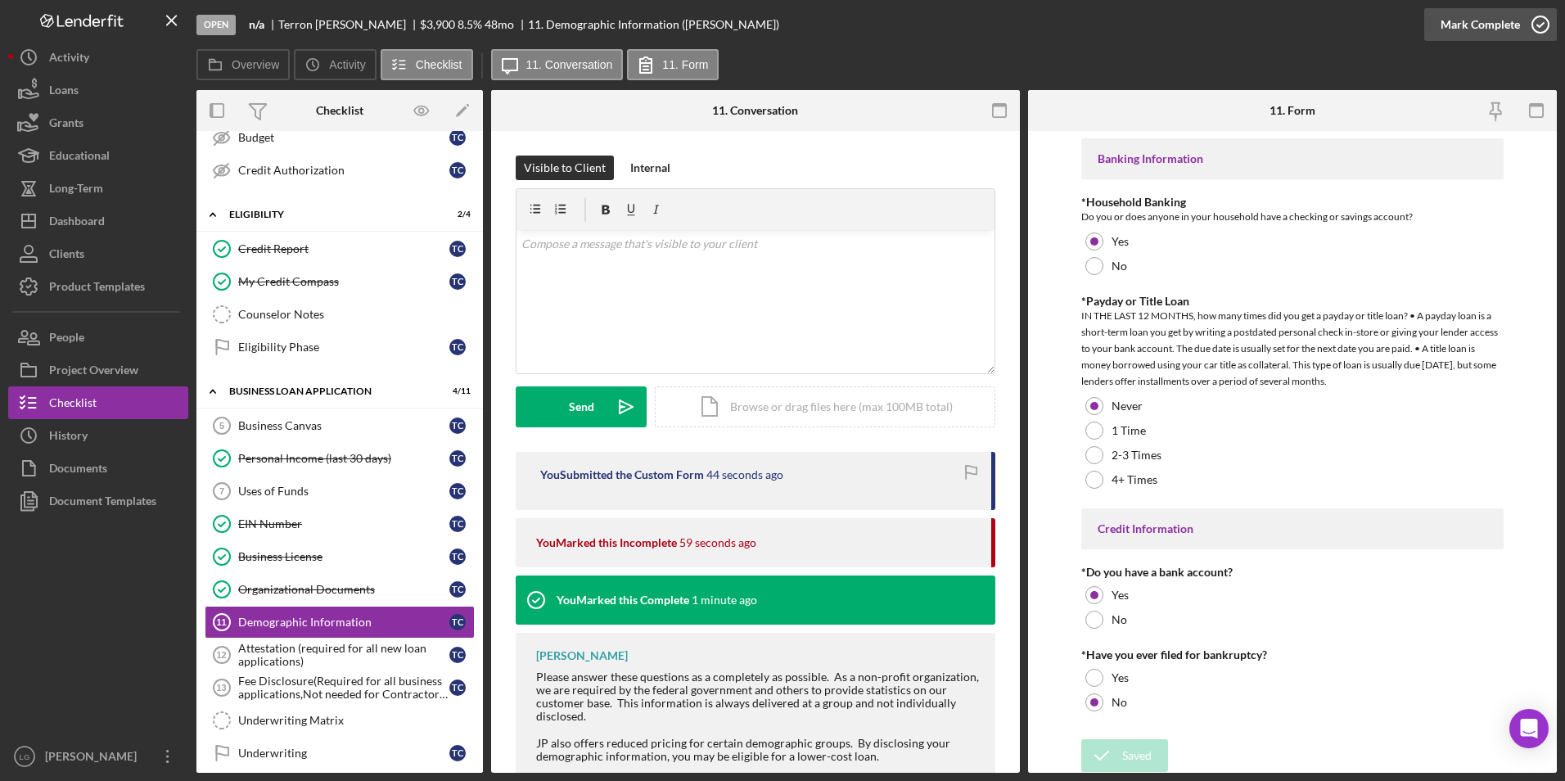
click at [1458, 18] on div "Mark Complete" at bounding box center [1479, 24] width 79 height 33
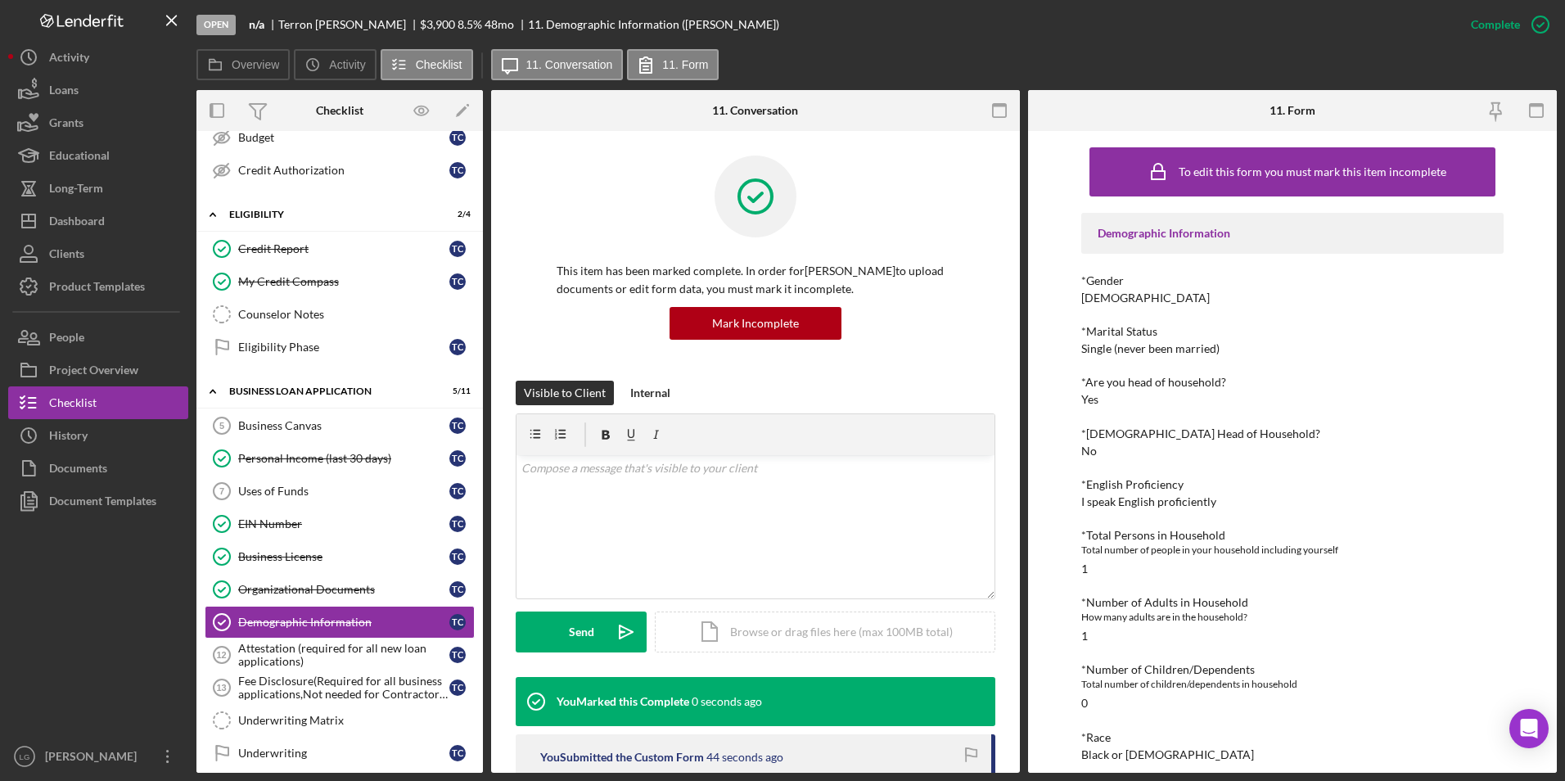
scroll to position [470, 0]
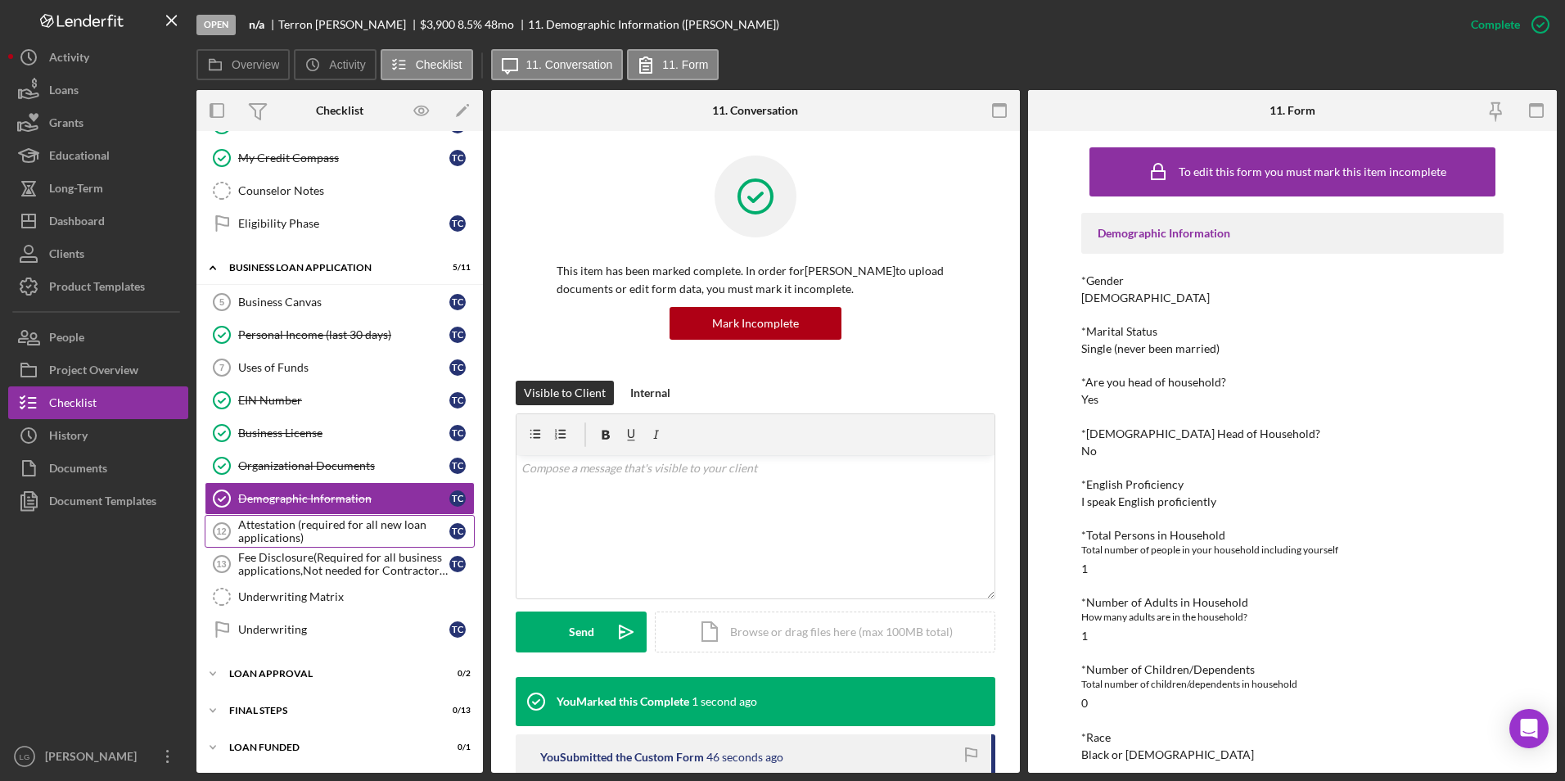
click at [296, 521] on div "Attestation (required for all new loan applications)" at bounding box center [343, 531] width 211 height 26
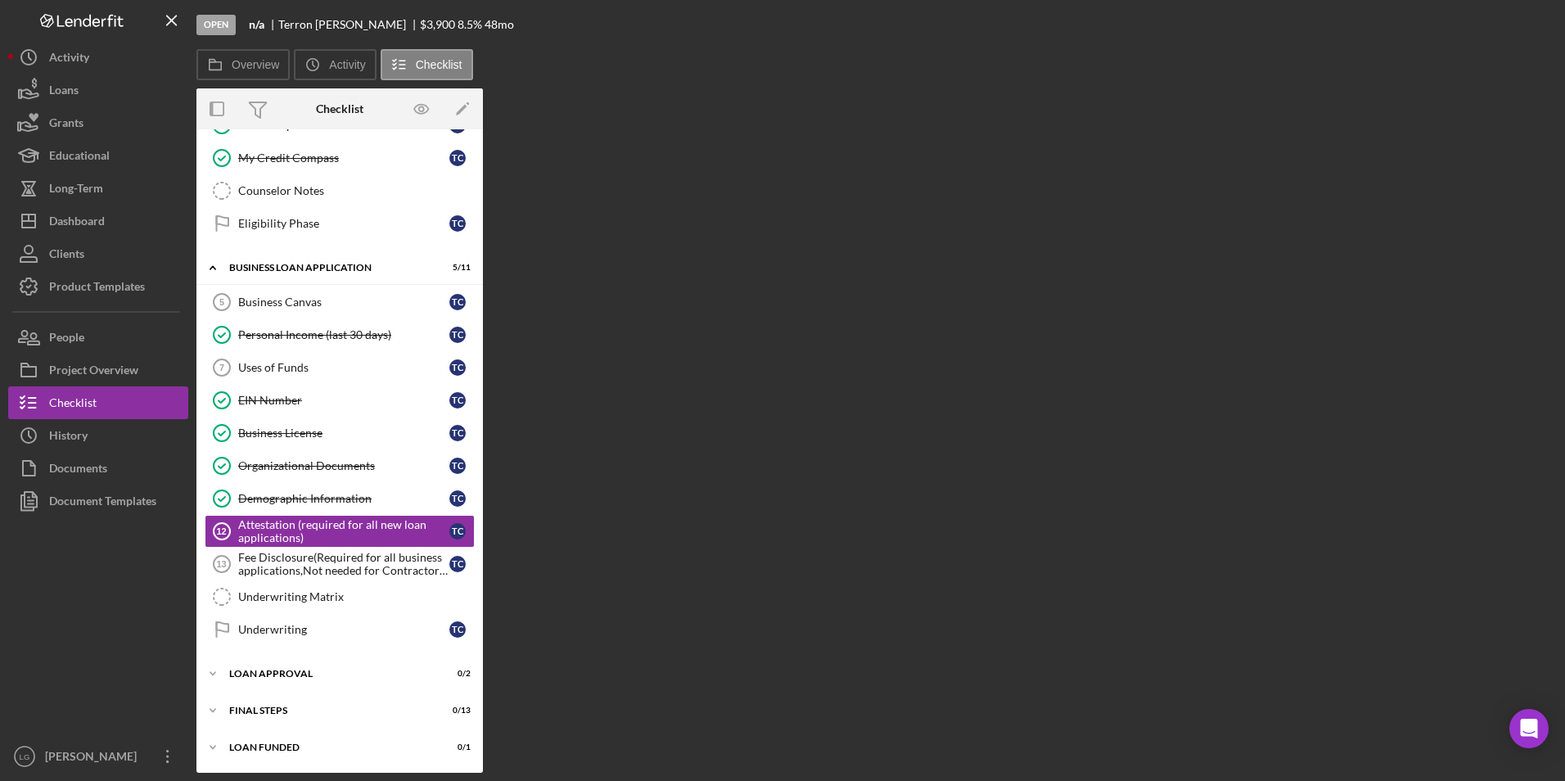
scroll to position [470, 0]
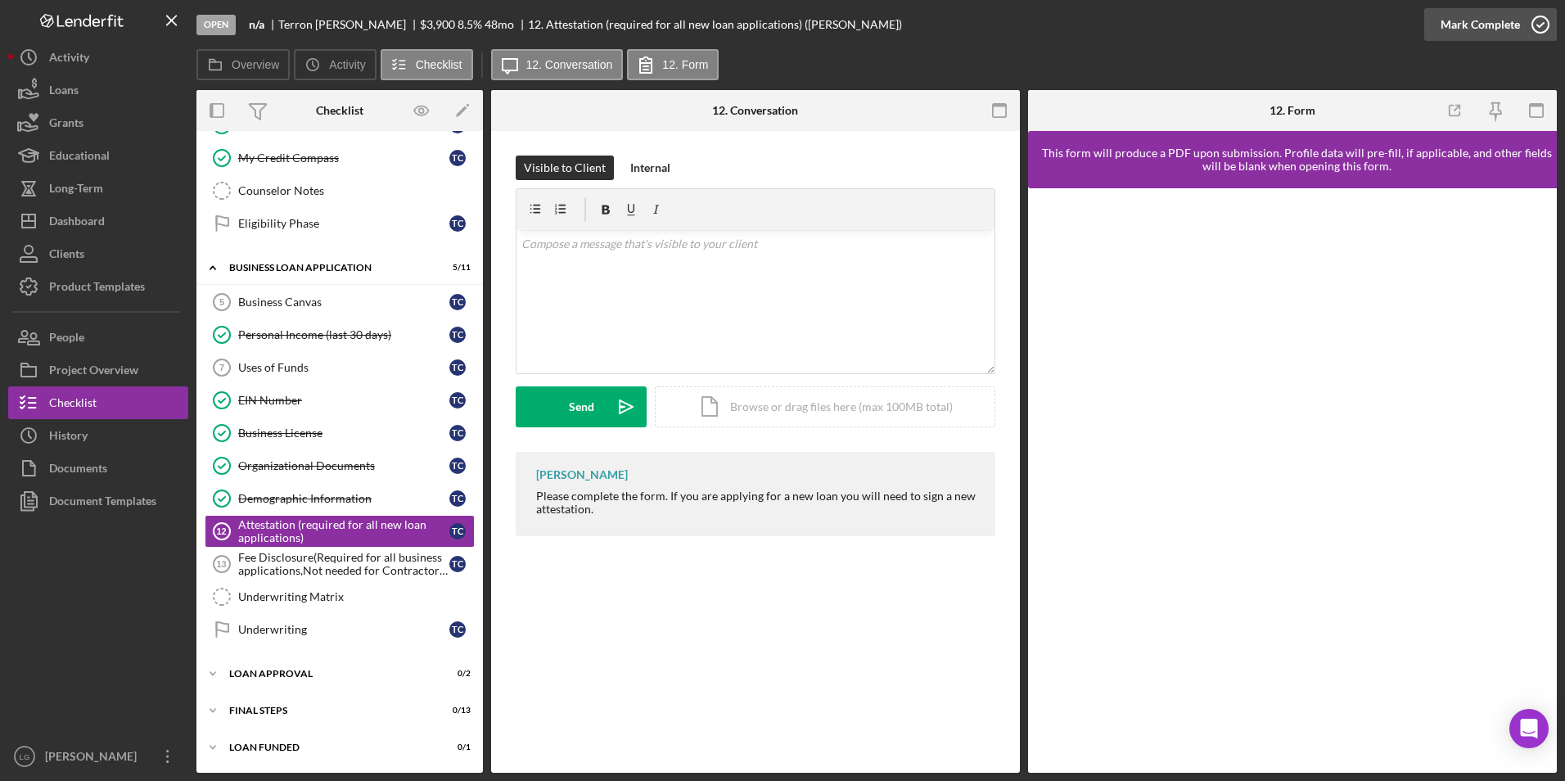
click at [1468, 29] on div "Mark Complete" at bounding box center [1479, 24] width 79 height 33
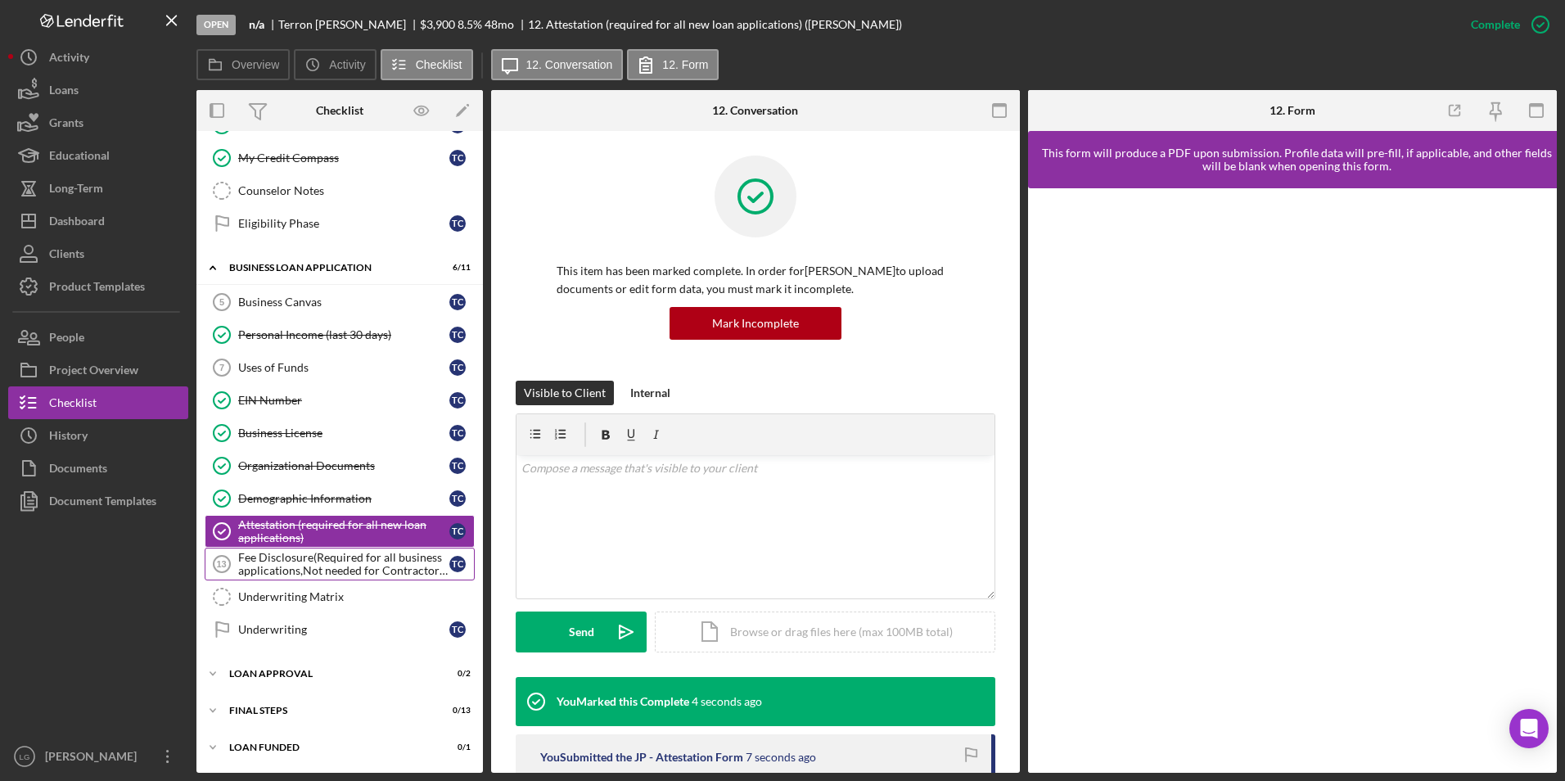
click at [316, 565] on div "Fee Disclosure(Required for all business applications,Not needed for Contractor…" at bounding box center [343, 564] width 211 height 26
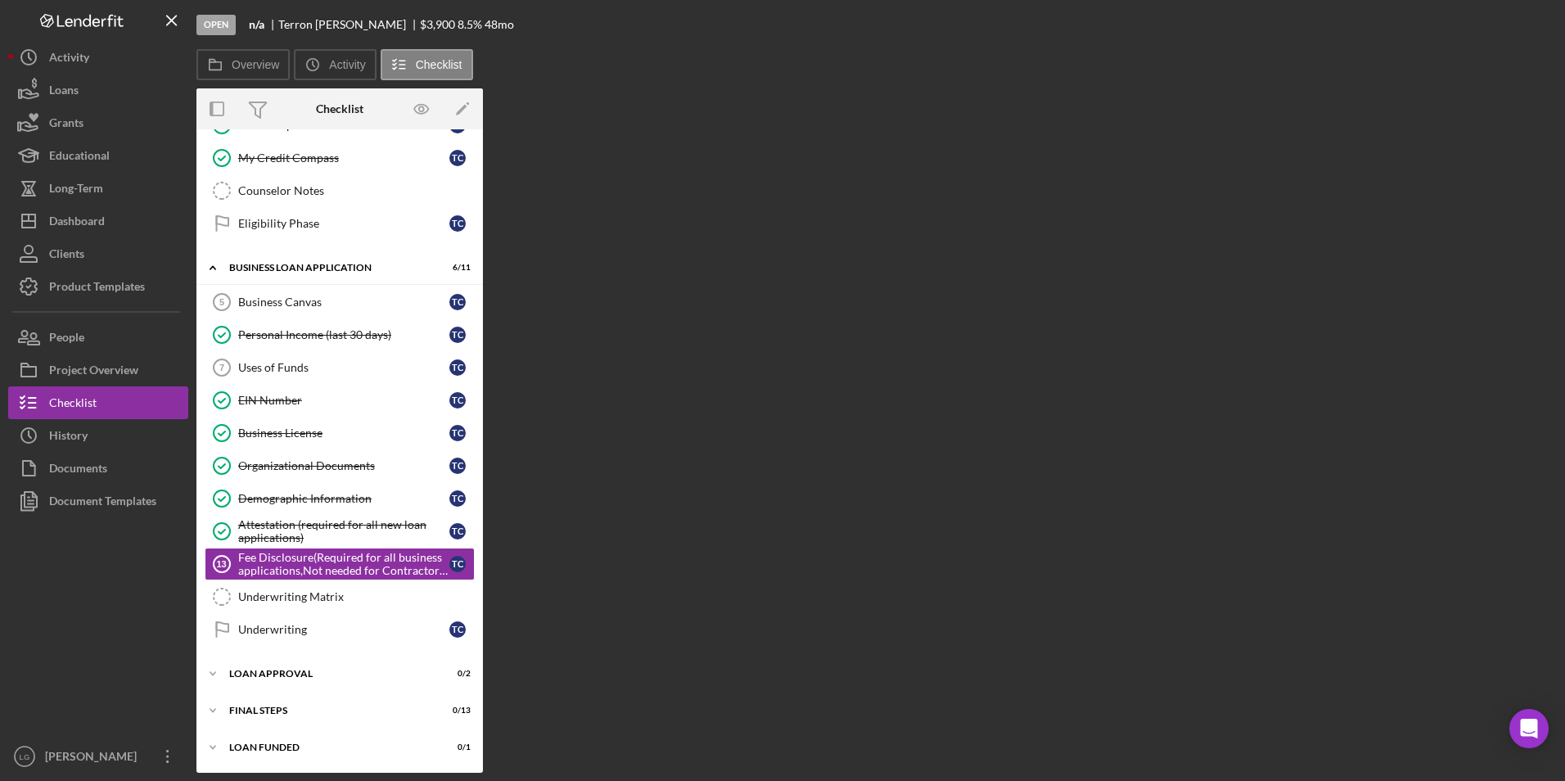
scroll to position [470, 0]
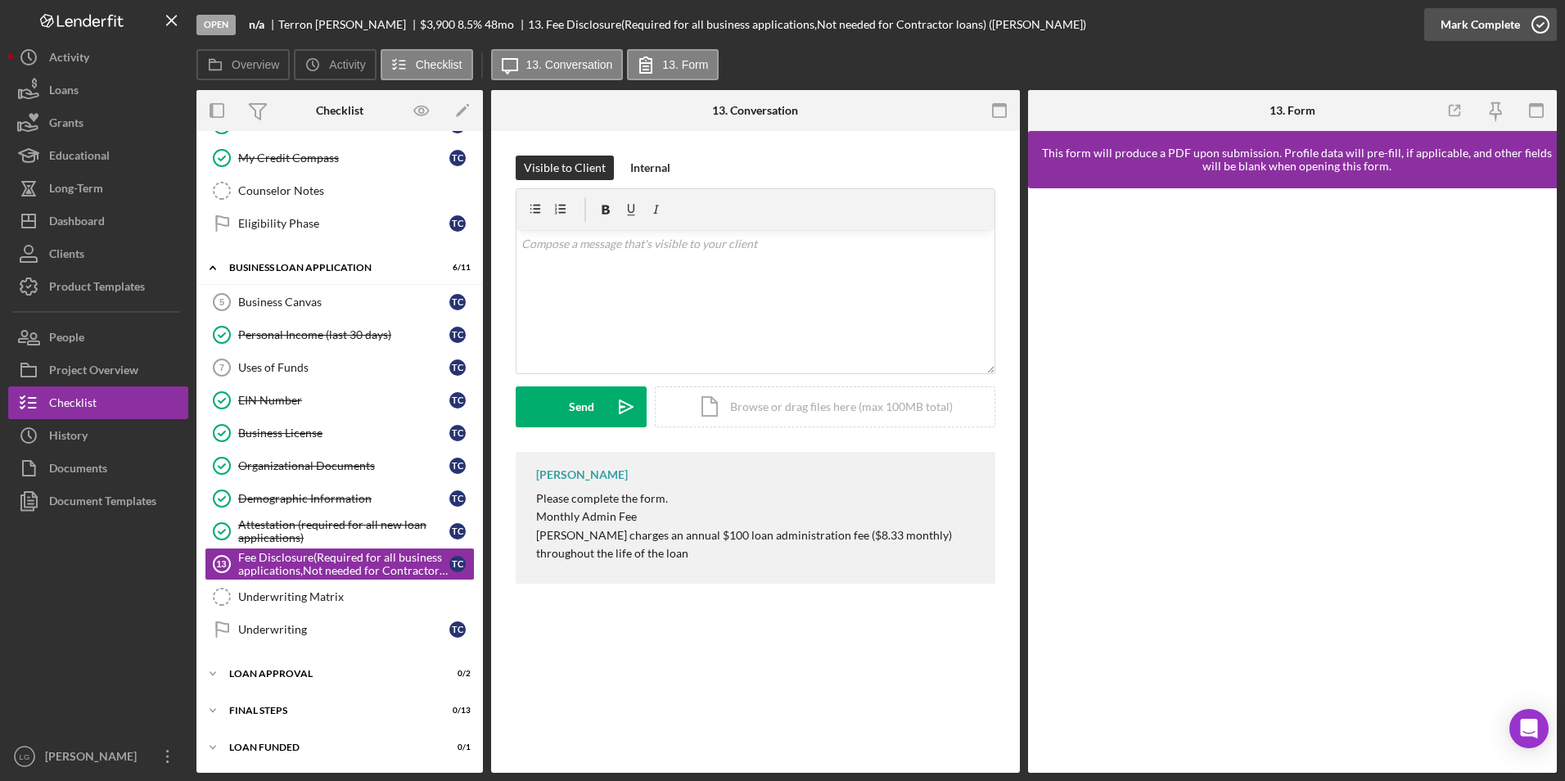
click at [1440, 28] on button "Mark Complete" at bounding box center [1490, 24] width 133 height 33
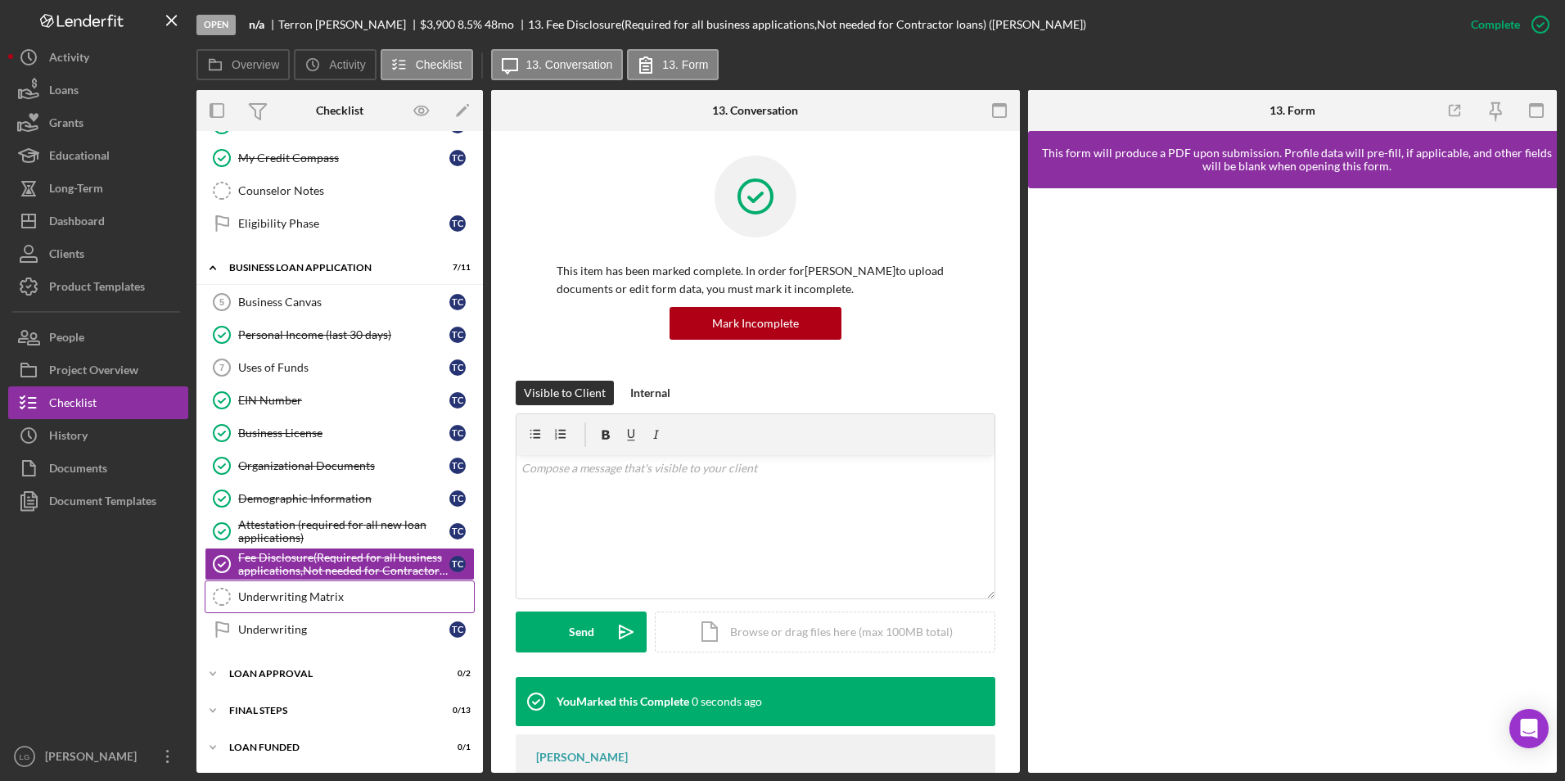
click at [268, 586] on link "Underwriting Matrix Underwriting Matrix" at bounding box center [340, 596] width 270 height 33
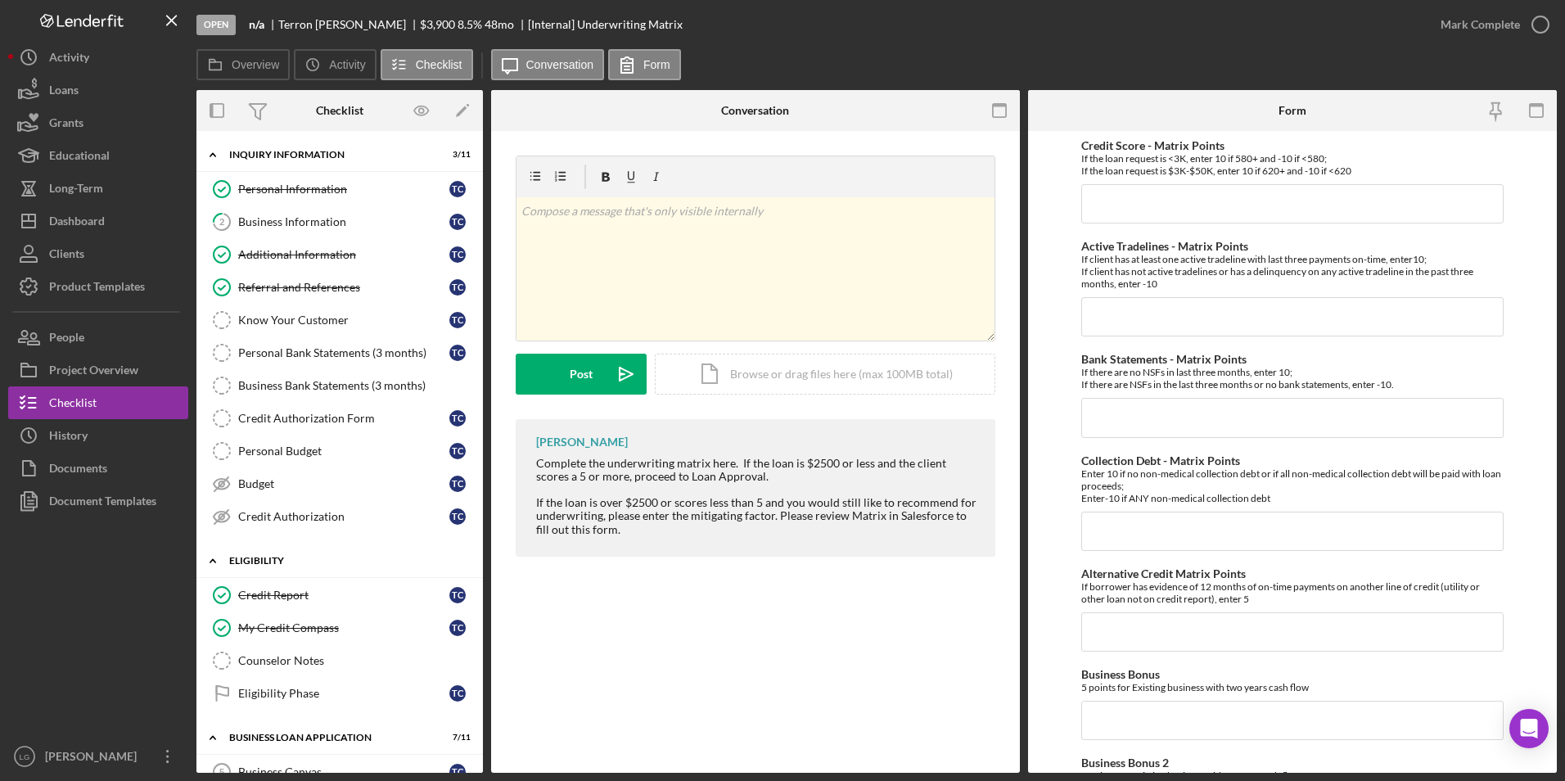
drag, startPoint x: 257, startPoint y: 597, endPoint x: 280, endPoint y: 572, distance: 34.2
click at [257, 597] on div "Credit Report" at bounding box center [343, 594] width 211 height 13
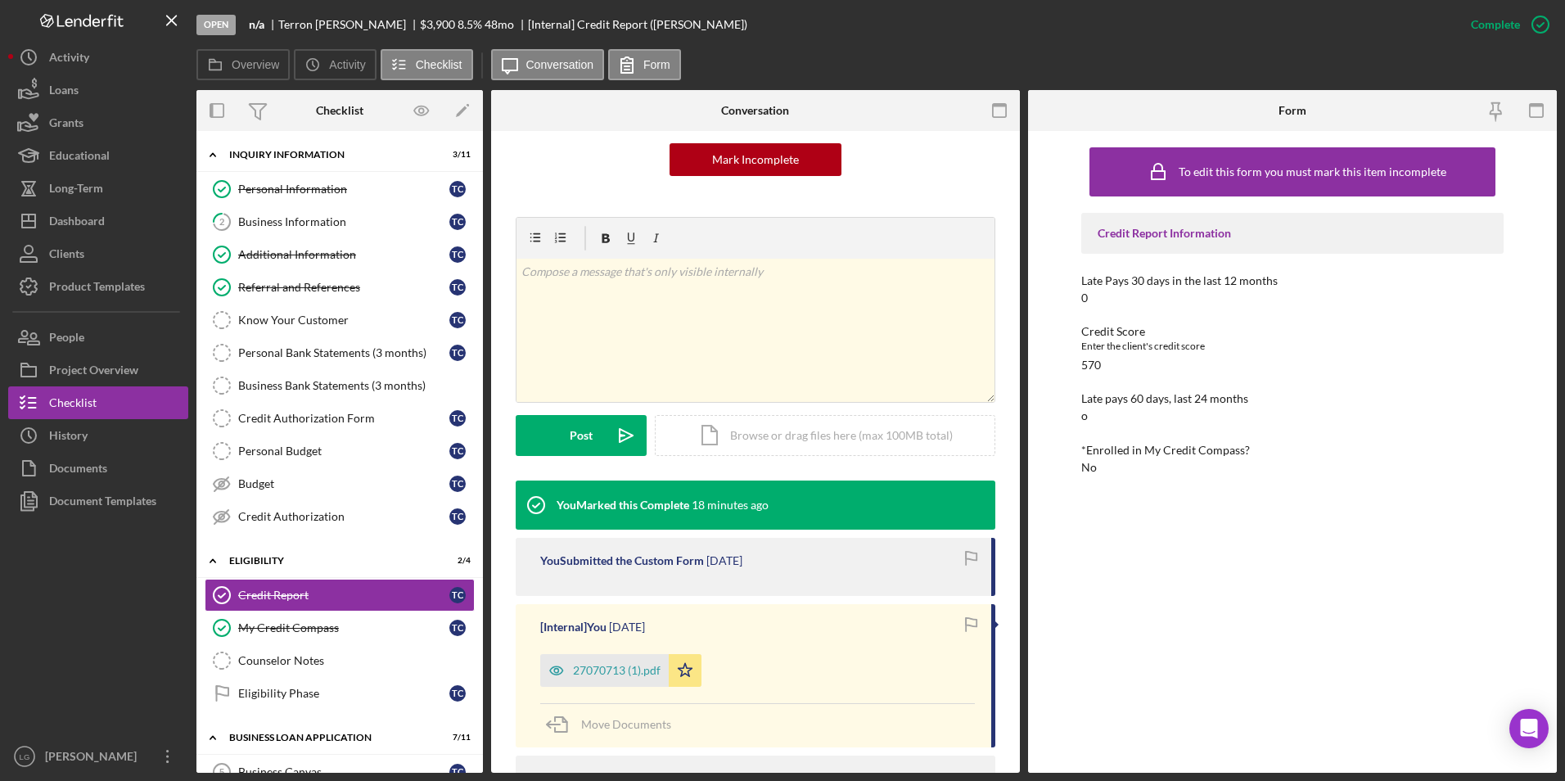
scroll to position [327, 0]
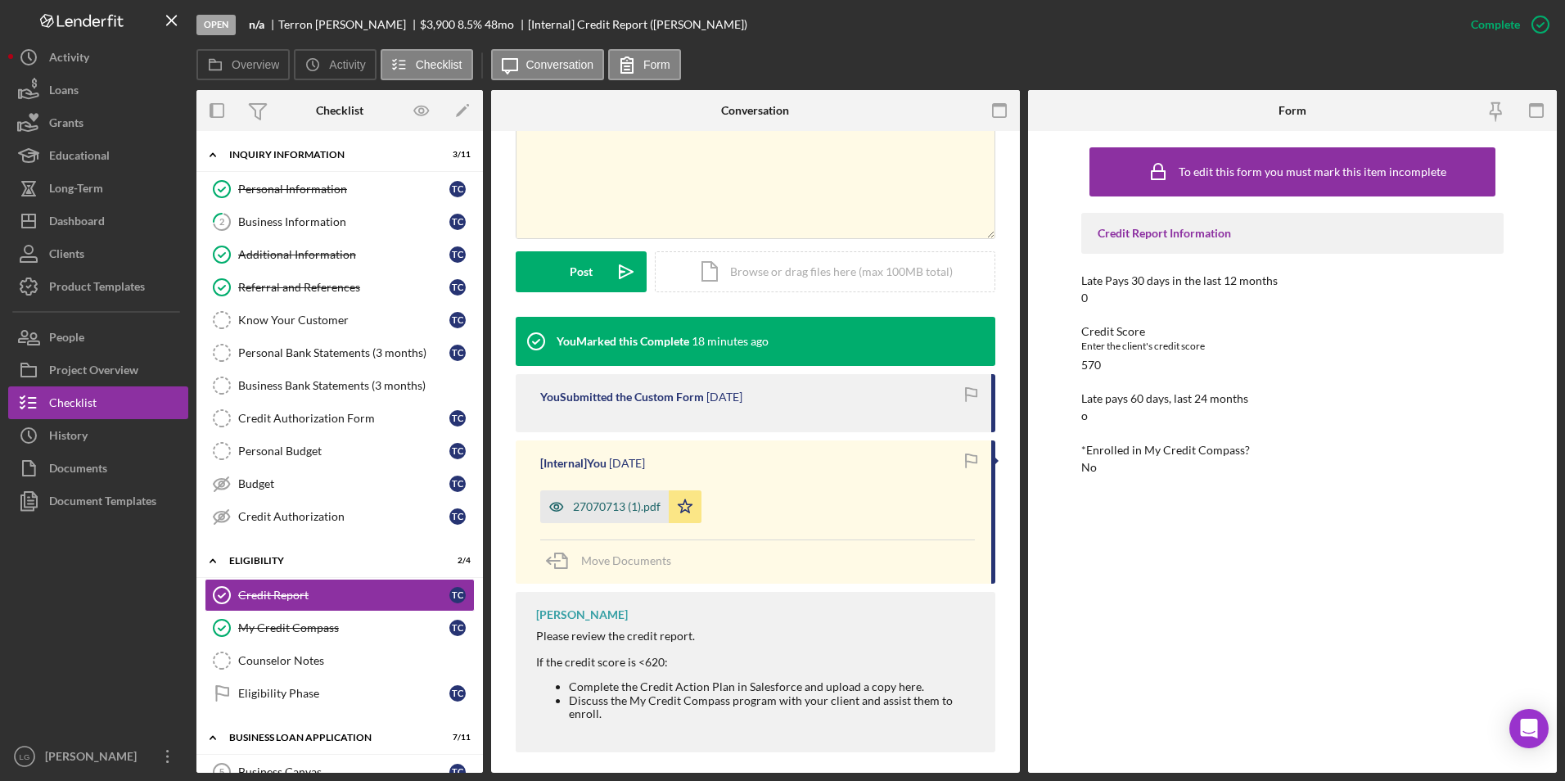
click at [615, 497] on div "27070713 (1).pdf" at bounding box center [604, 506] width 128 height 33
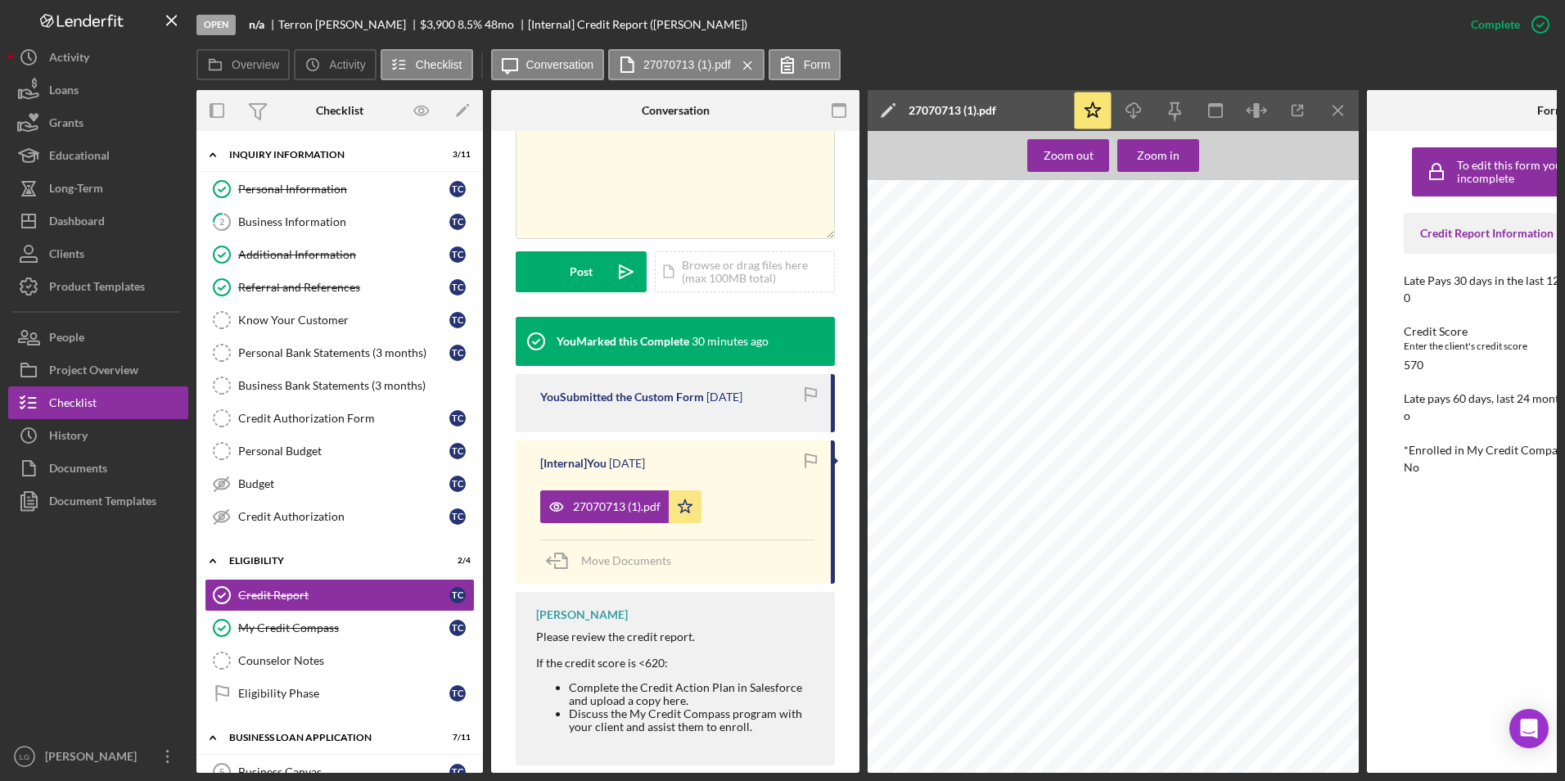
scroll to position [376, 0]
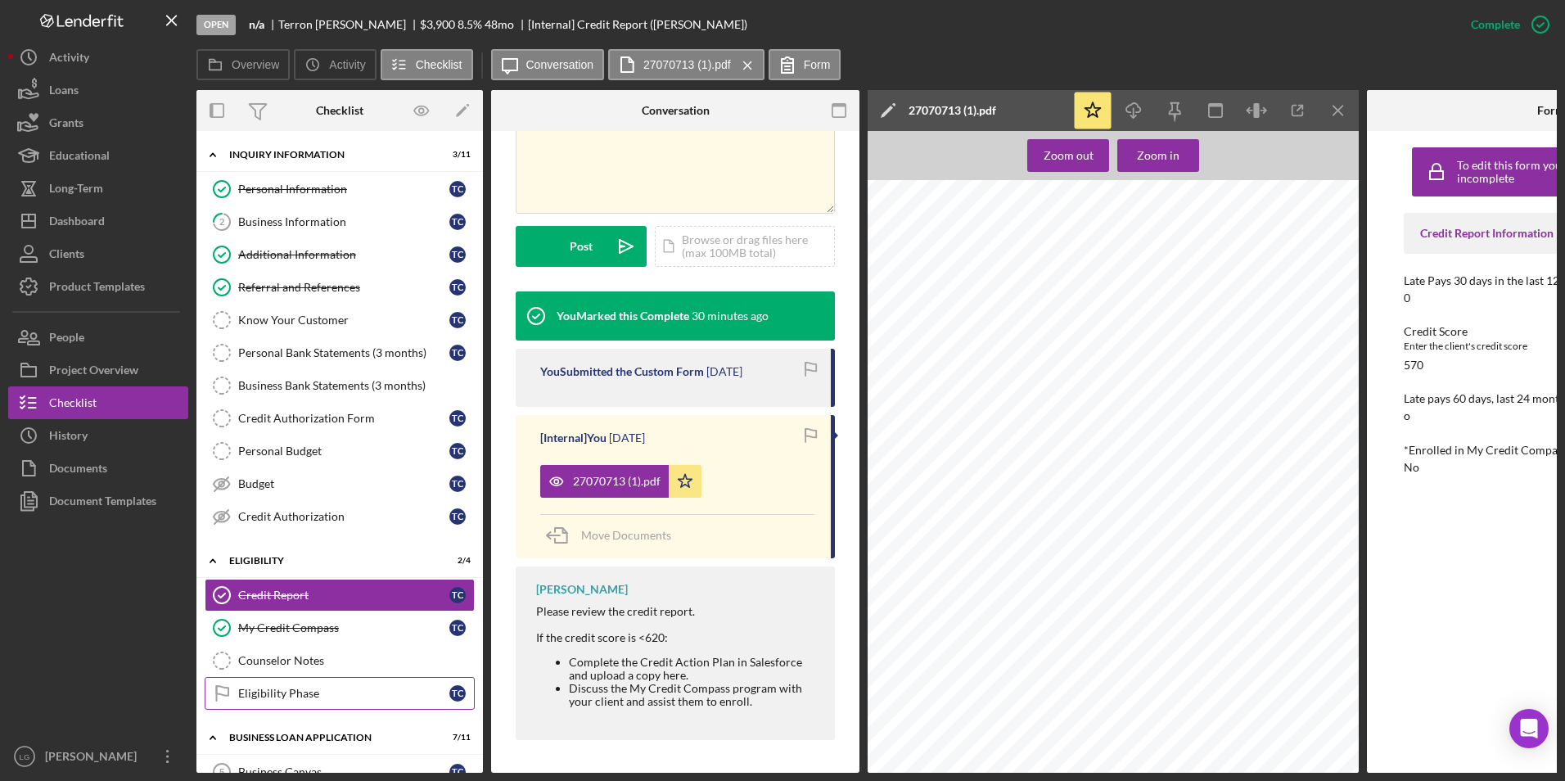
click at [304, 709] on link "Eligibility Phase Eligibility Phase T C" at bounding box center [340, 693] width 270 height 33
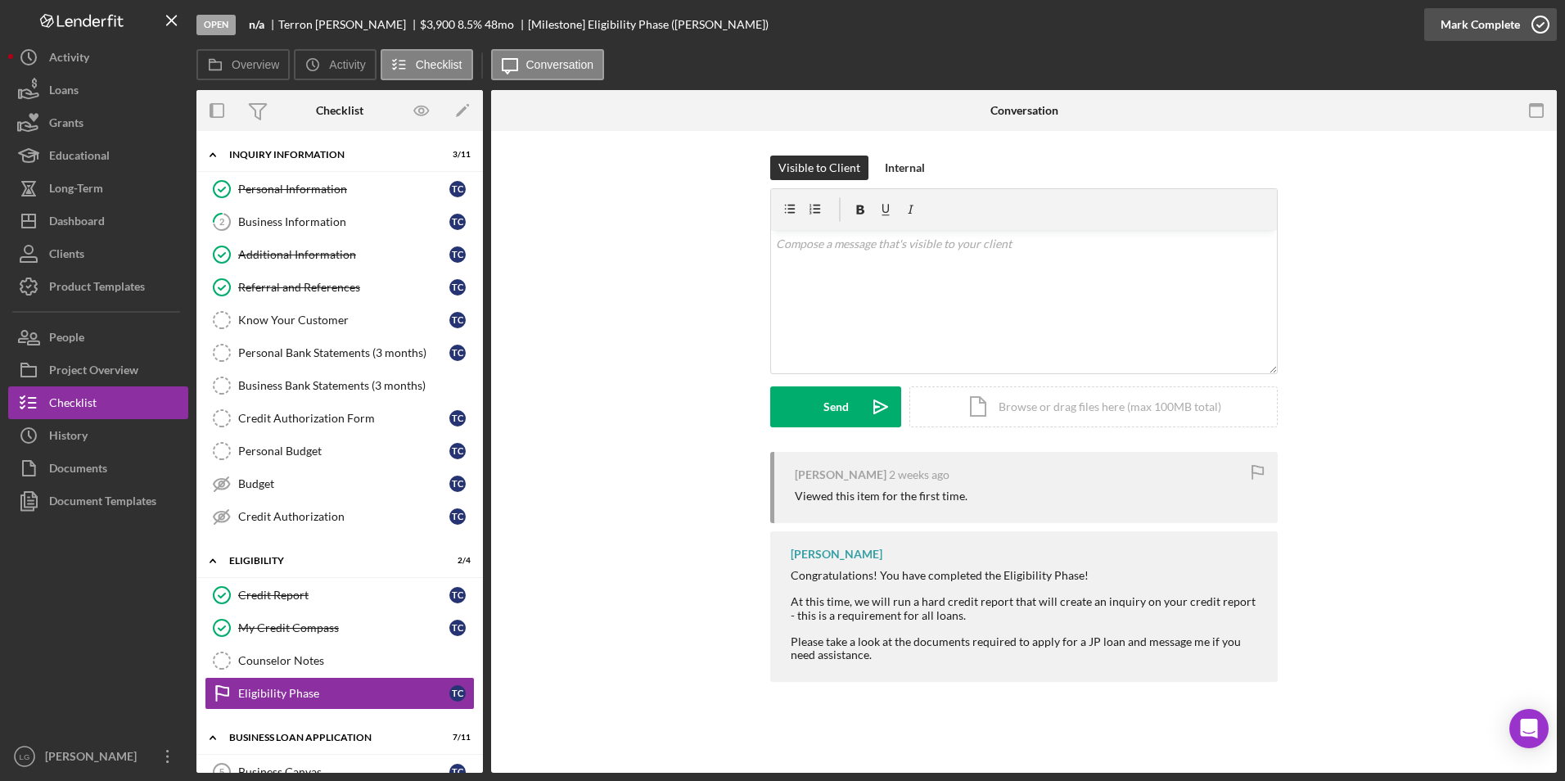
click at [1449, 34] on div "Mark Complete" at bounding box center [1479, 24] width 79 height 33
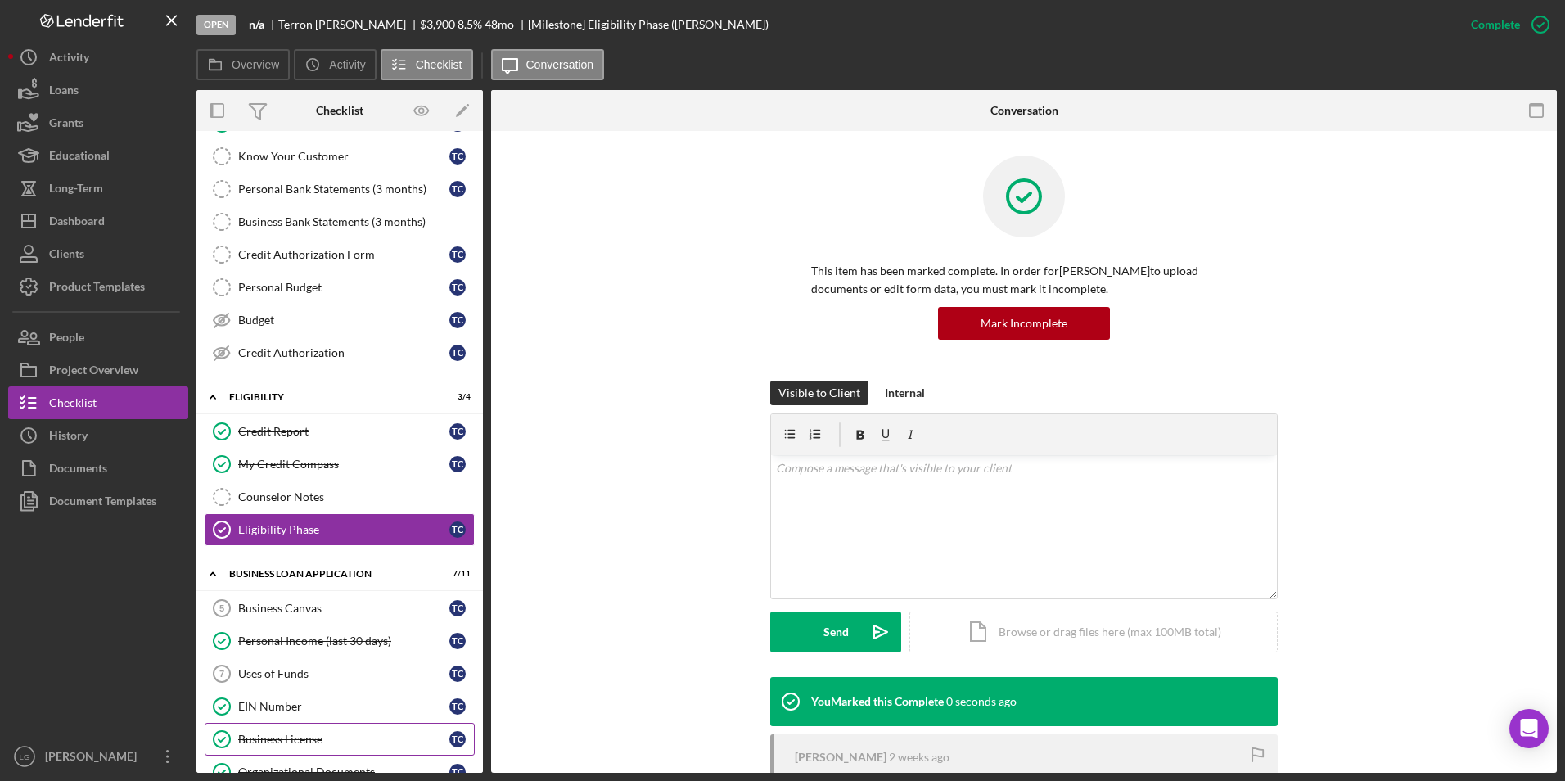
scroll to position [246, 0]
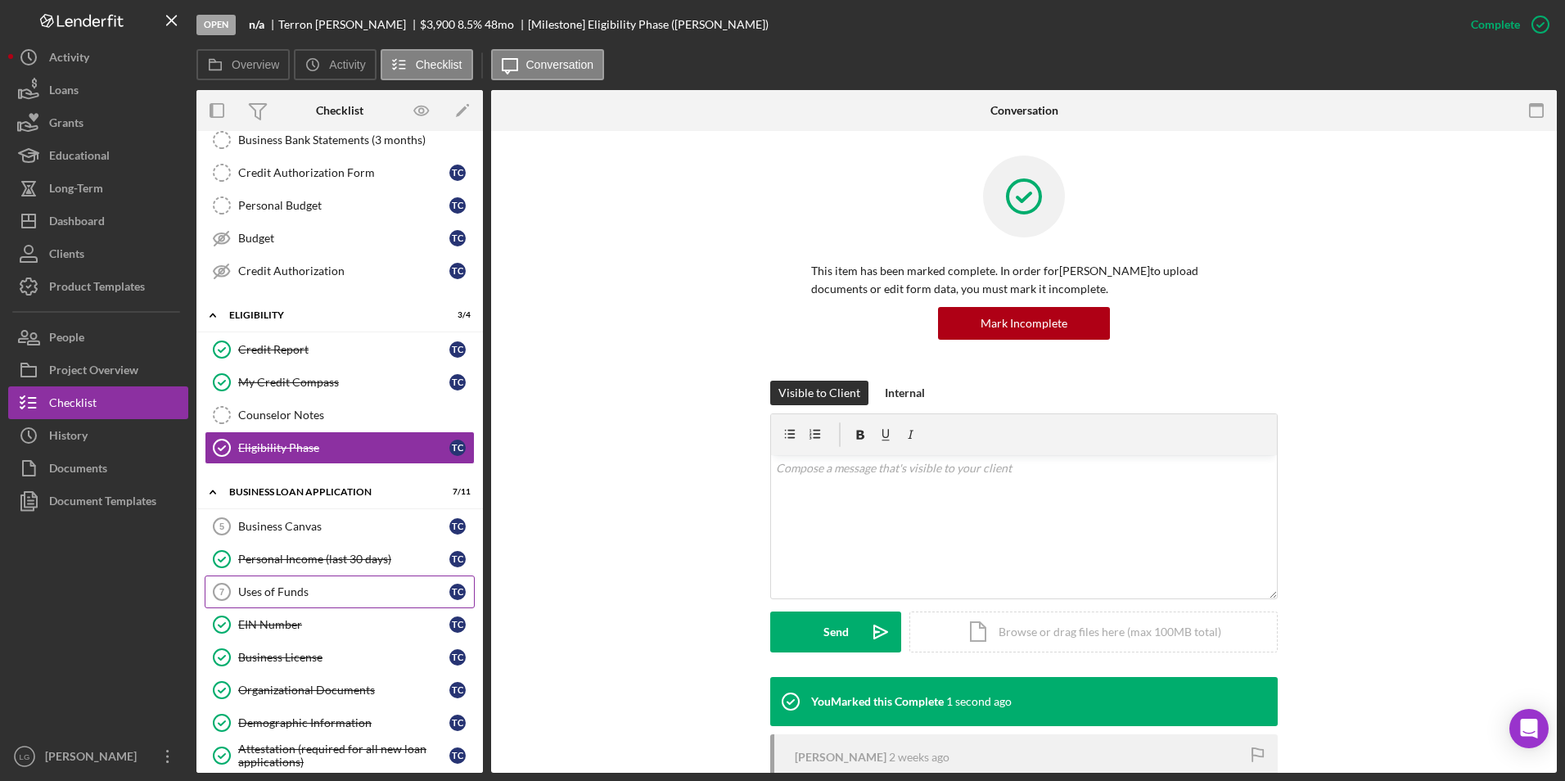
click at [276, 590] on div "Uses of Funds" at bounding box center [343, 591] width 211 height 13
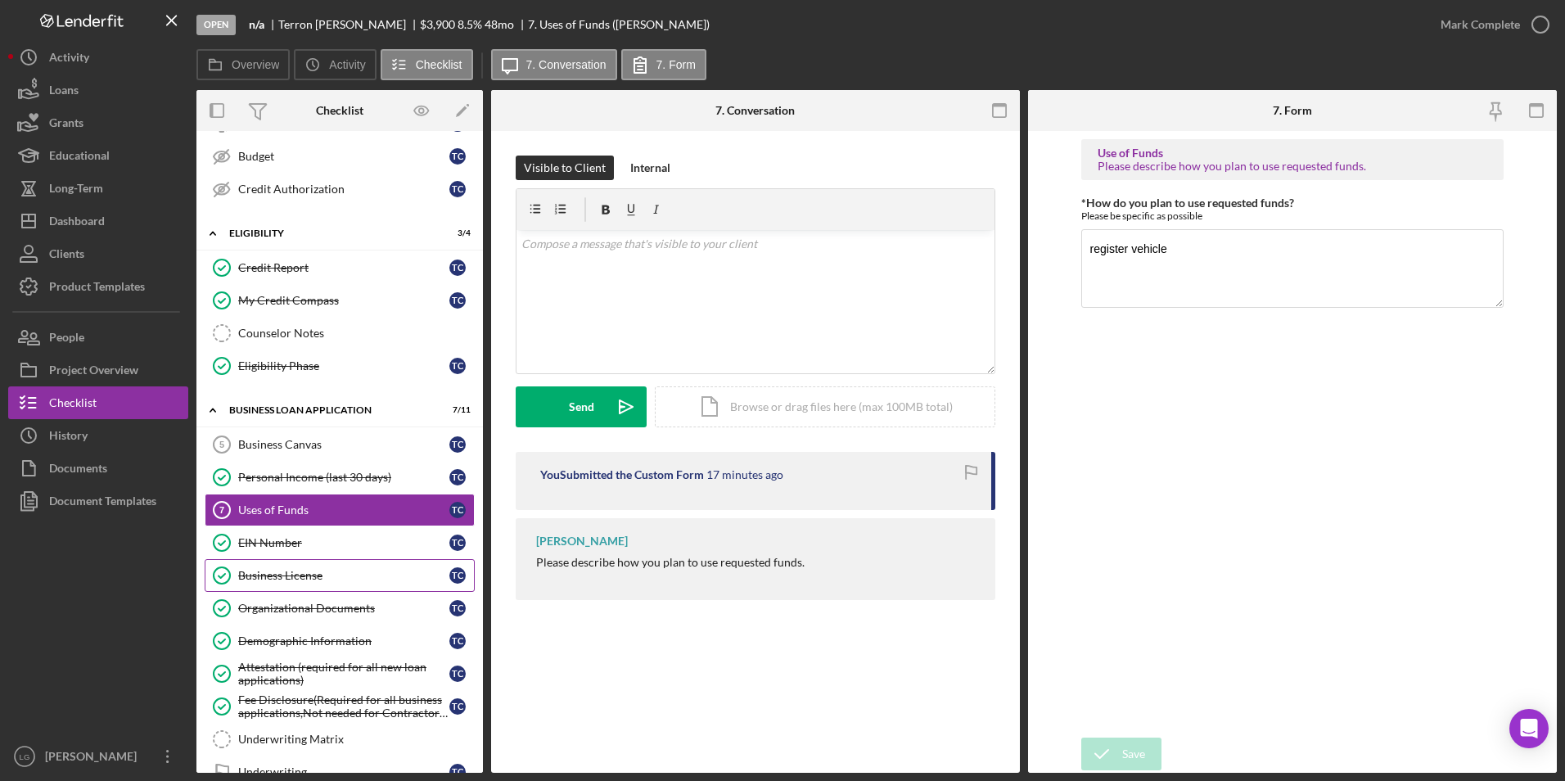
scroll to position [470, 0]
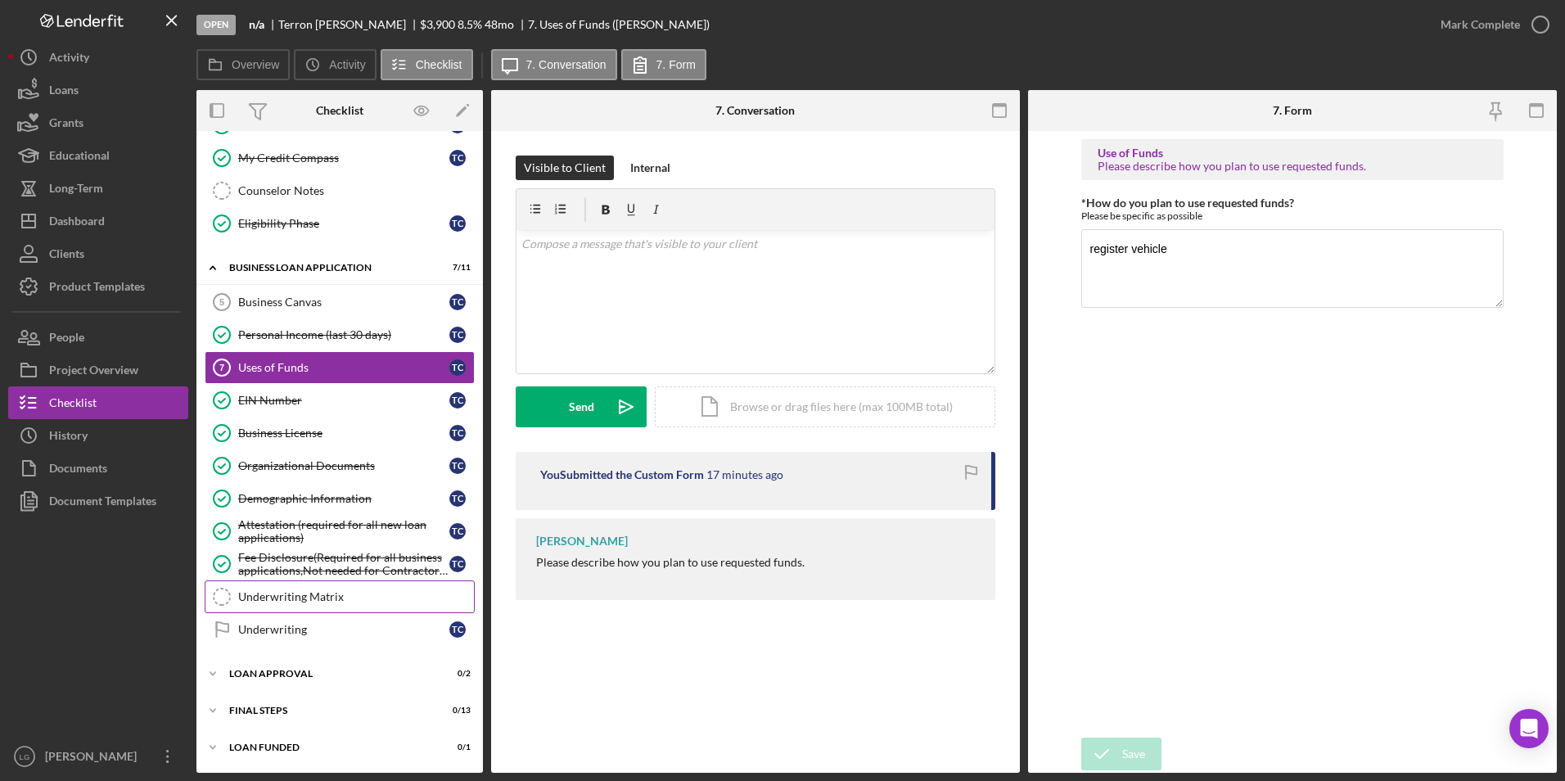
click at [320, 597] on div "Underwriting Matrix" at bounding box center [356, 596] width 236 height 13
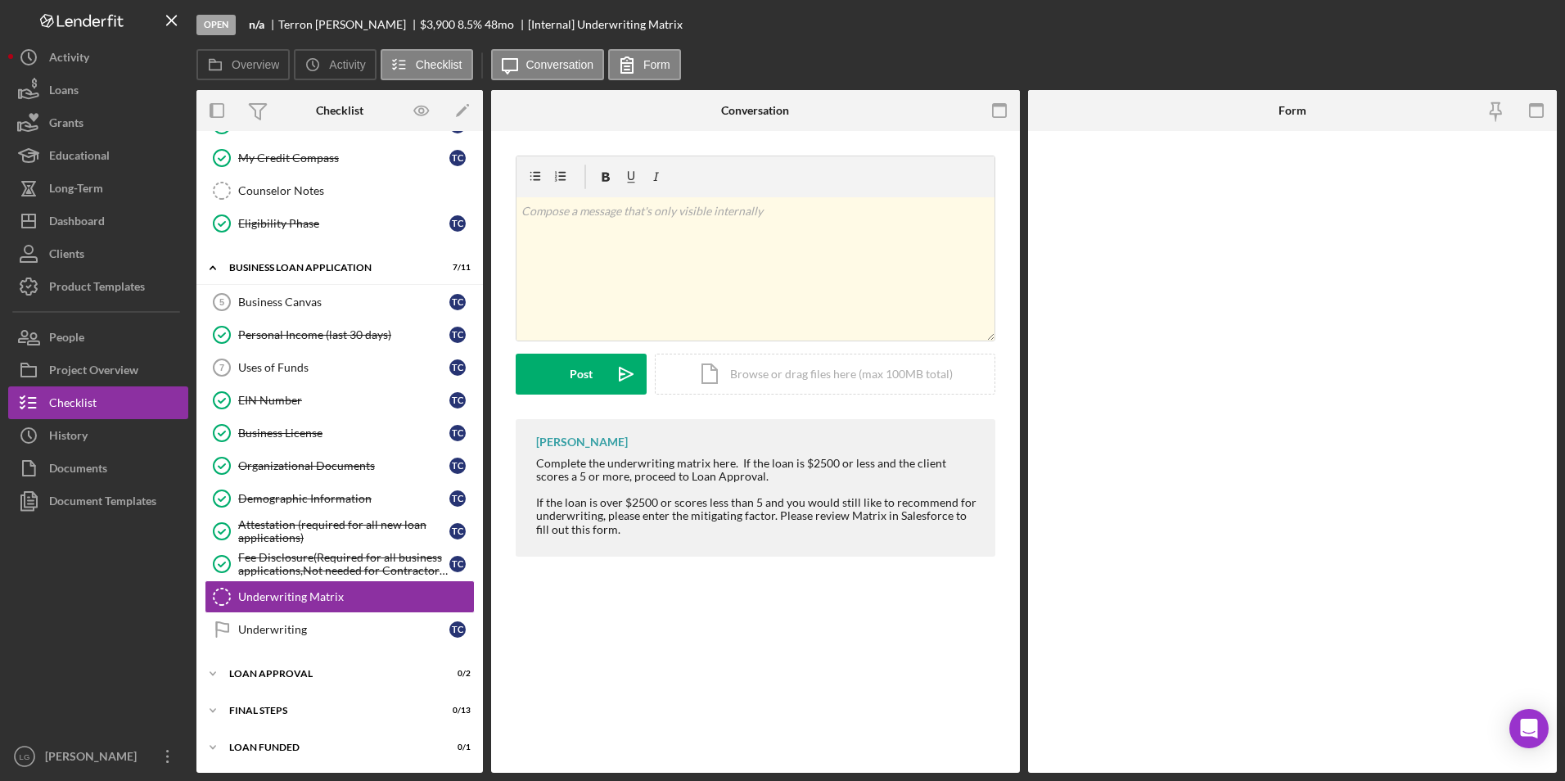
scroll to position [470, 0]
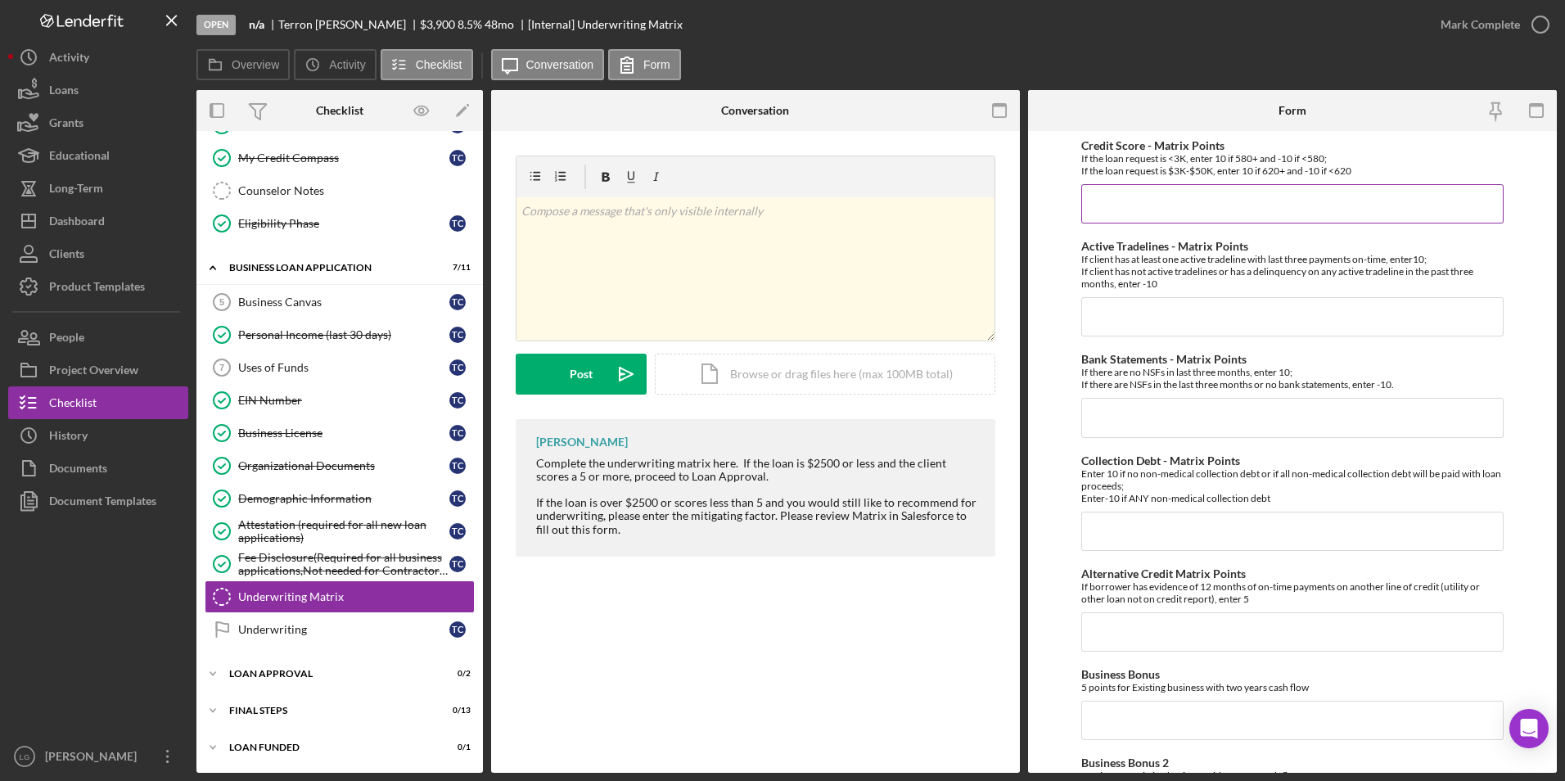
click at [1270, 192] on input "Credit Score - Matrix Points" at bounding box center [1292, 203] width 423 height 39
type input "-10"
type input "10"
type input "-10"
type input "10"
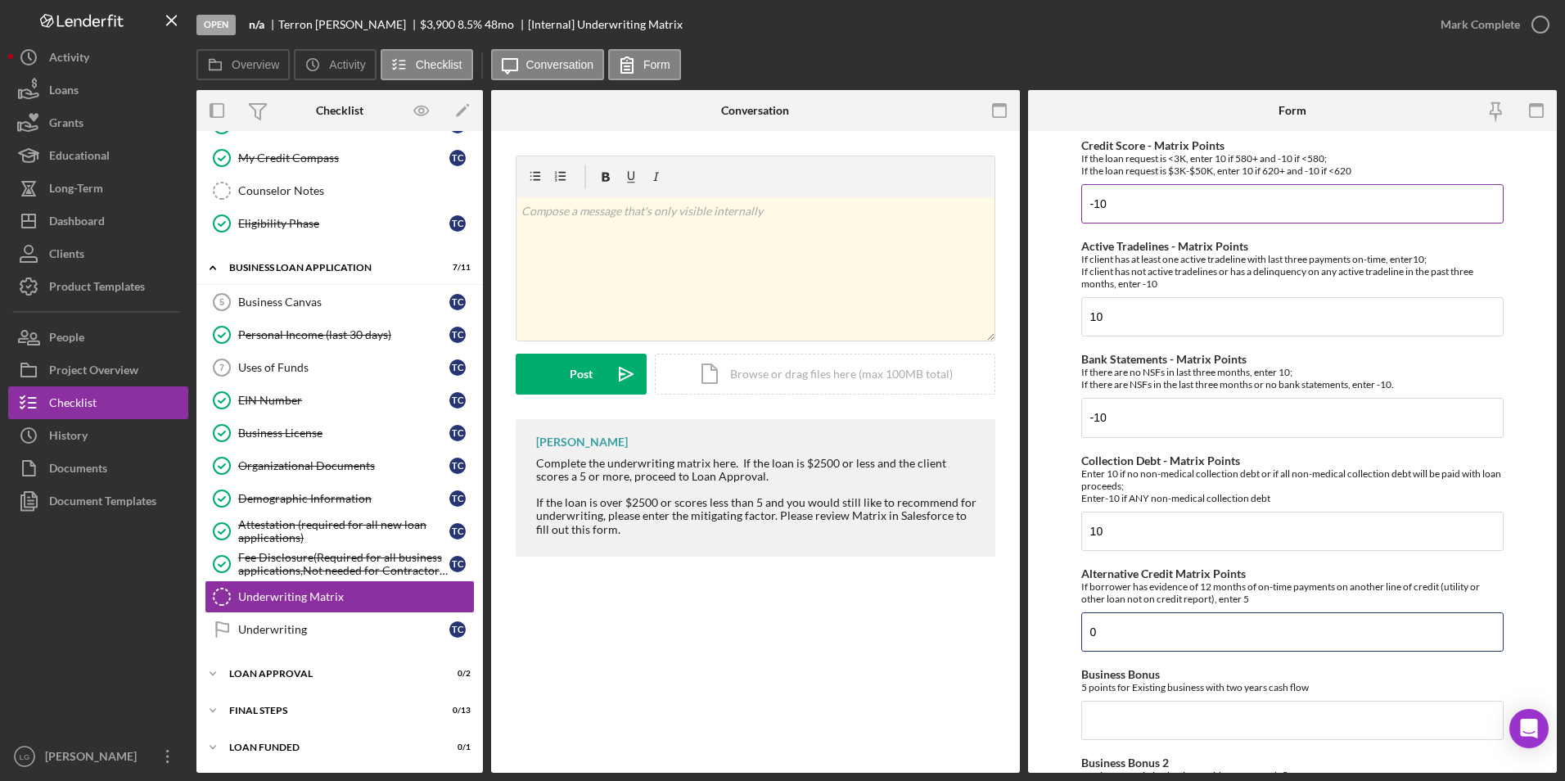
type input "0"
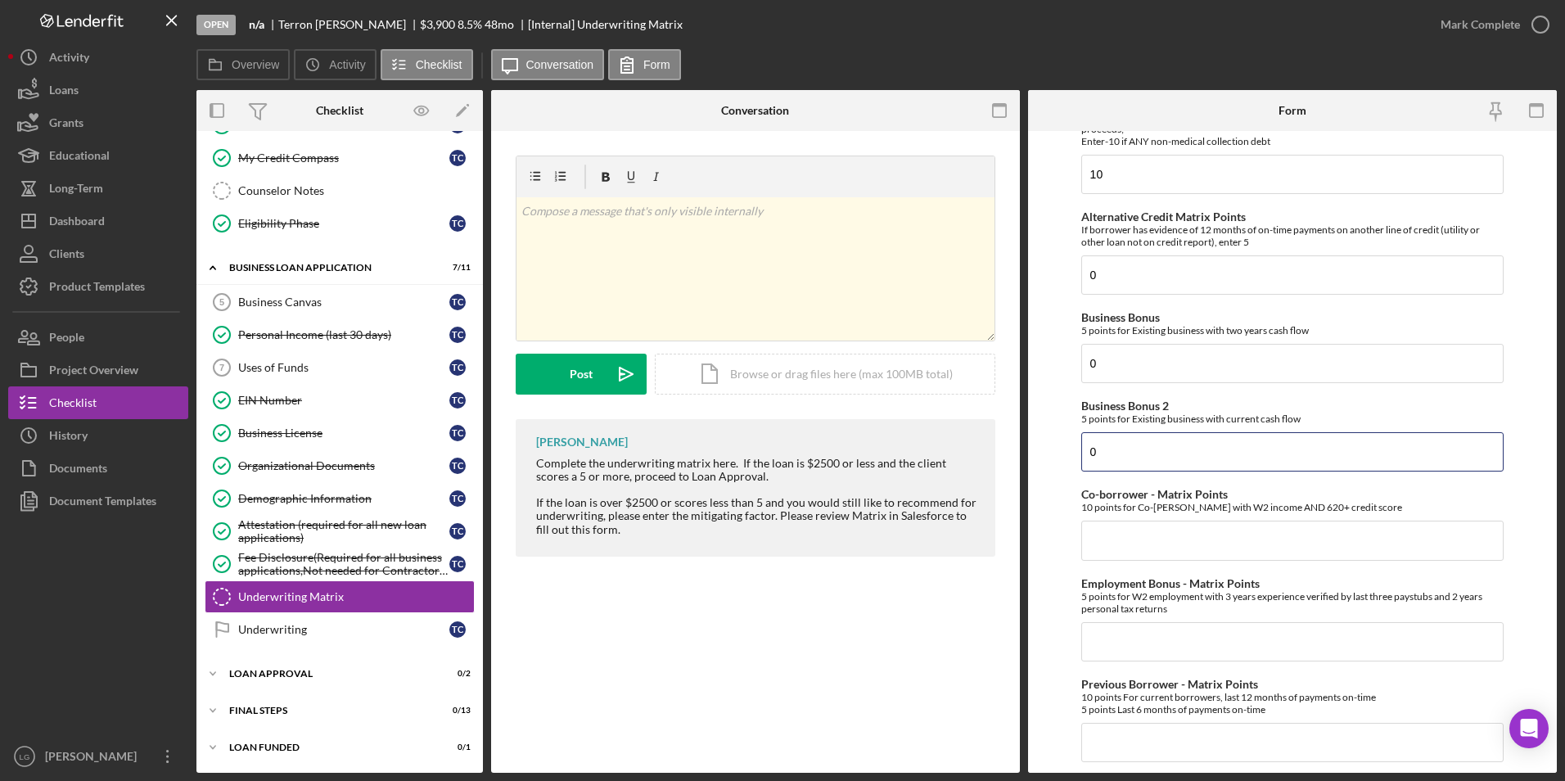
type input "0"
type input "5"
type input "0"
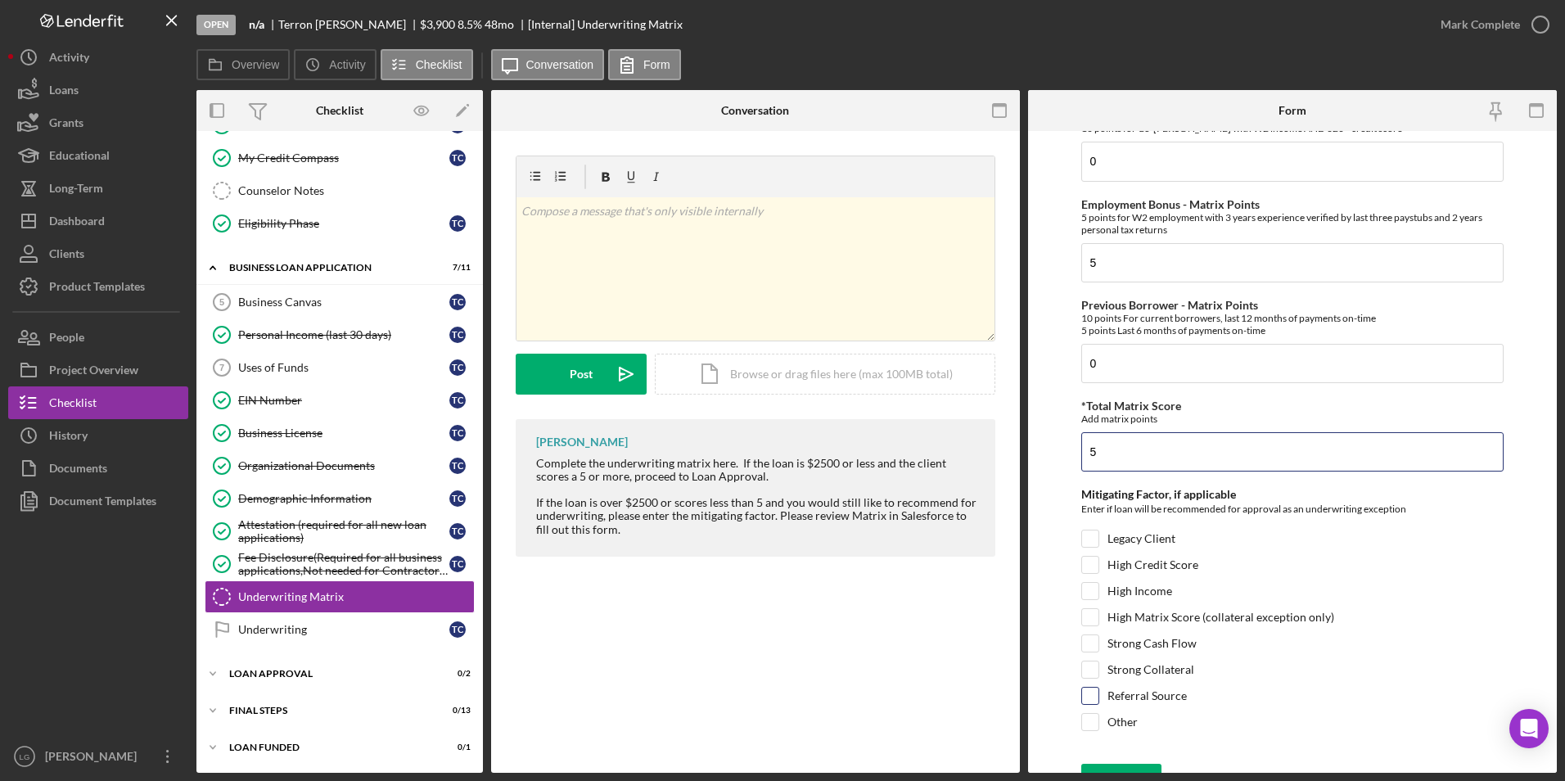
type input "5"
click at [1091, 688] on input "Referral Source" at bounding box center [1090, 695] width 16 height 16
checkbox input "true"
click at [1092, 721] on input "Other" at bounding box center [1090, 722] width 16 height 16
checkbox input "true"
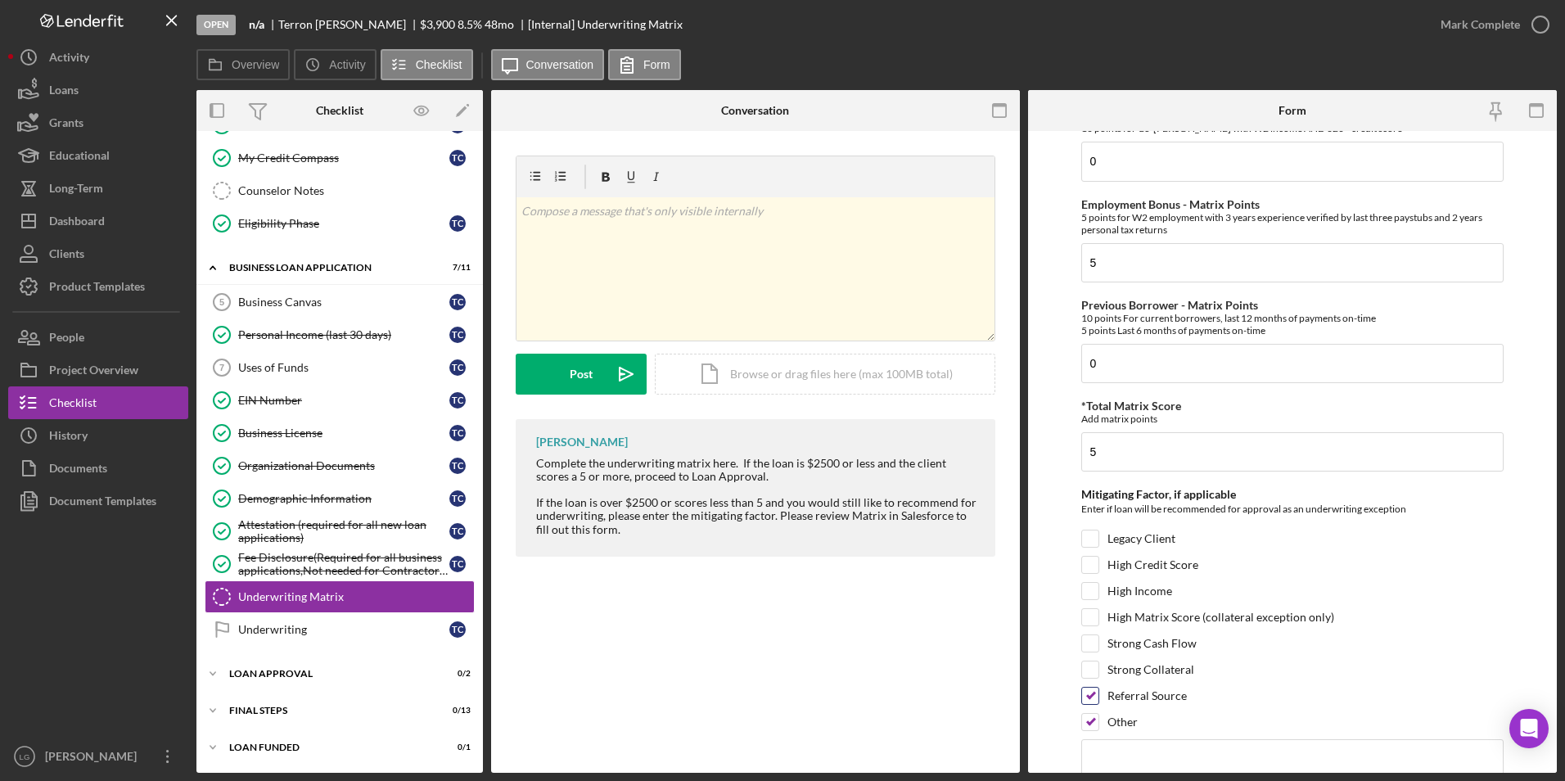
scroll to position [818, 0]
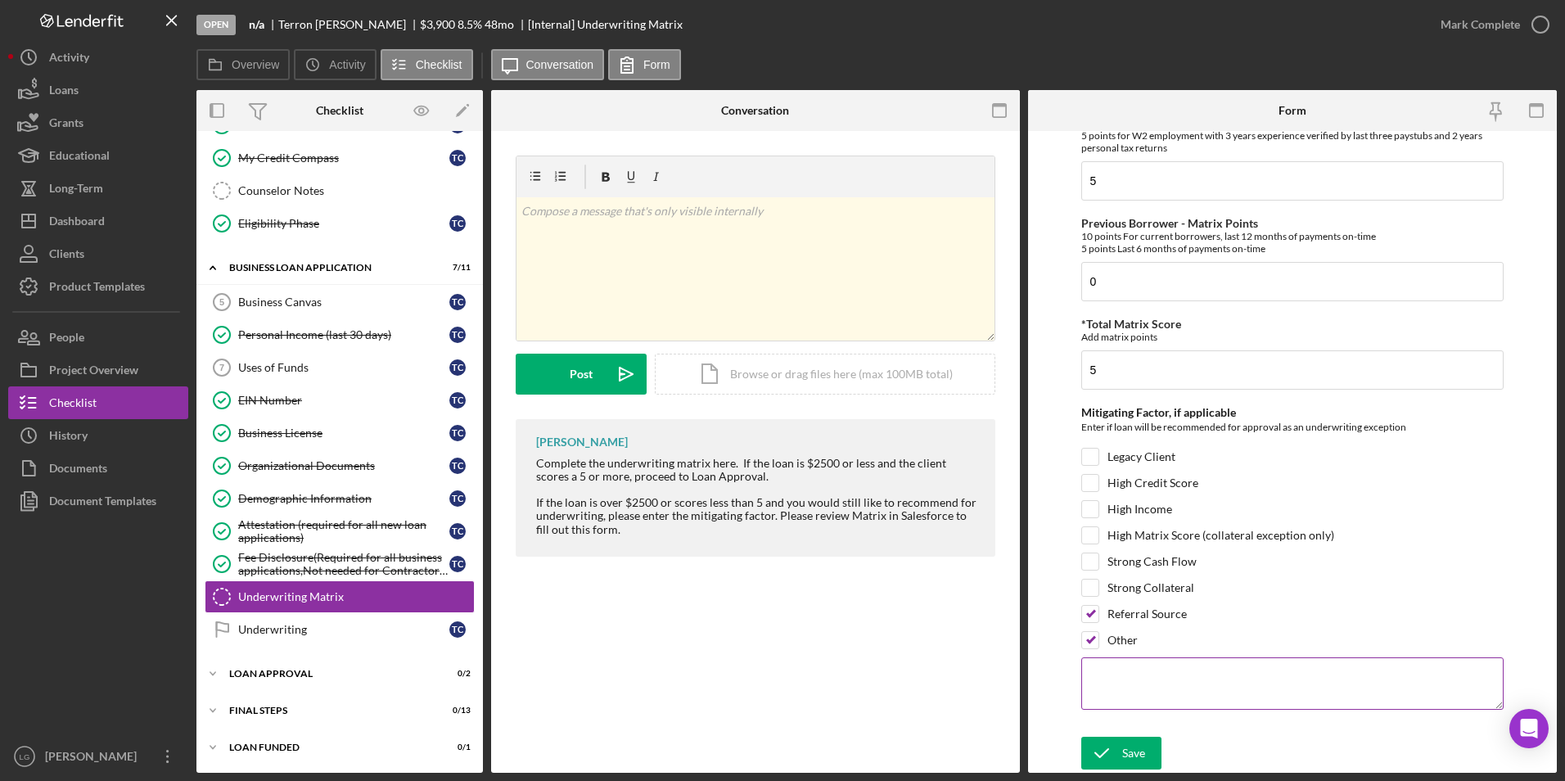
click at [1129, 676] on textarea at bounding box center [1292, 683] width 423 height 52
click at [1177, 683] on textarea "Justine Petersen. website" at bounding box center [1292, 683] width 423 height 52
type textarea "Justine Petersen website"
click at [1133, 751] on div "Save" at bounding box center [1133, 753] width 23 height 33
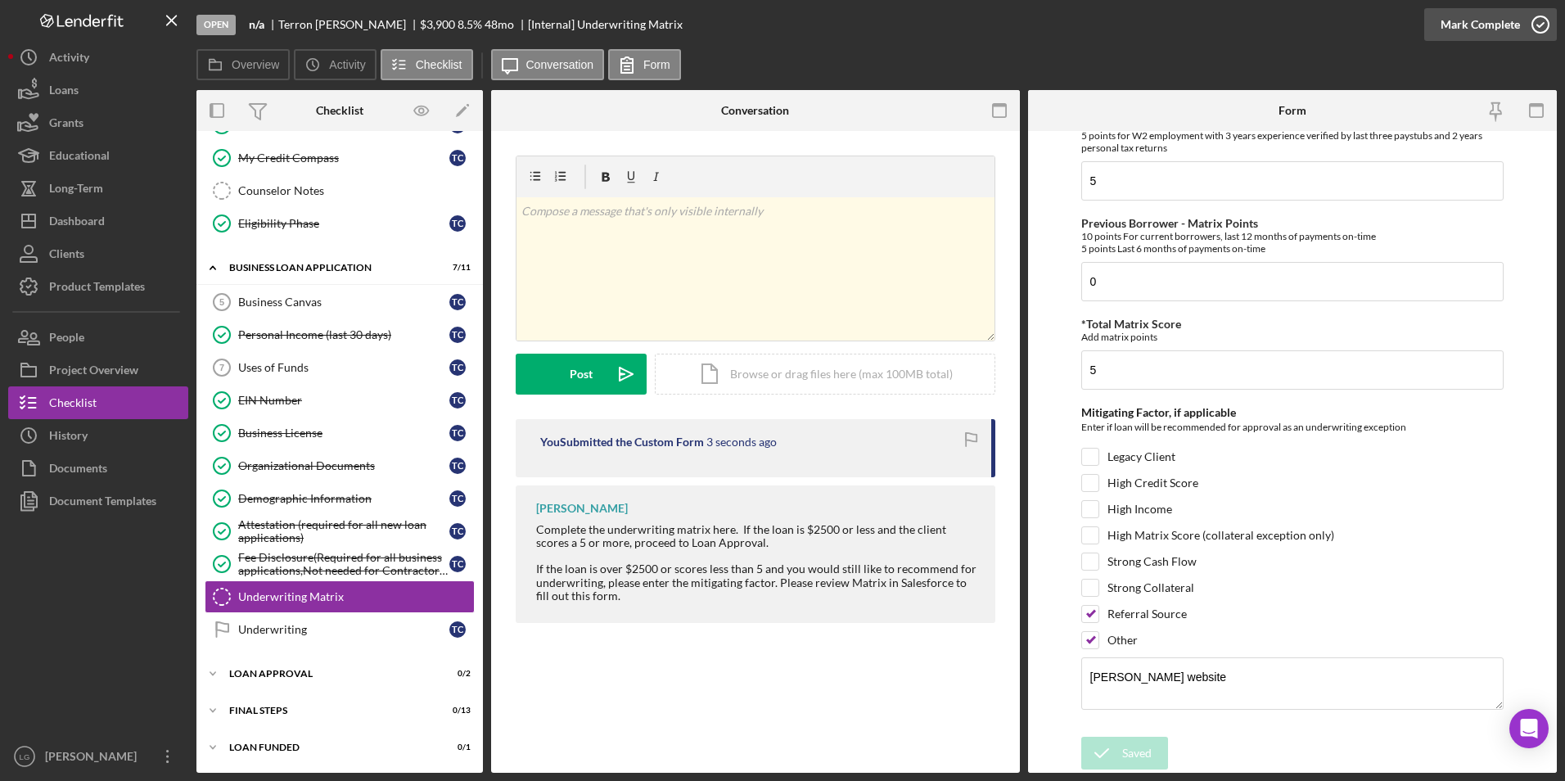
click at [1452, 27] on div "Mark Complete" at bounding box center [1479, 24] width 79 height 33
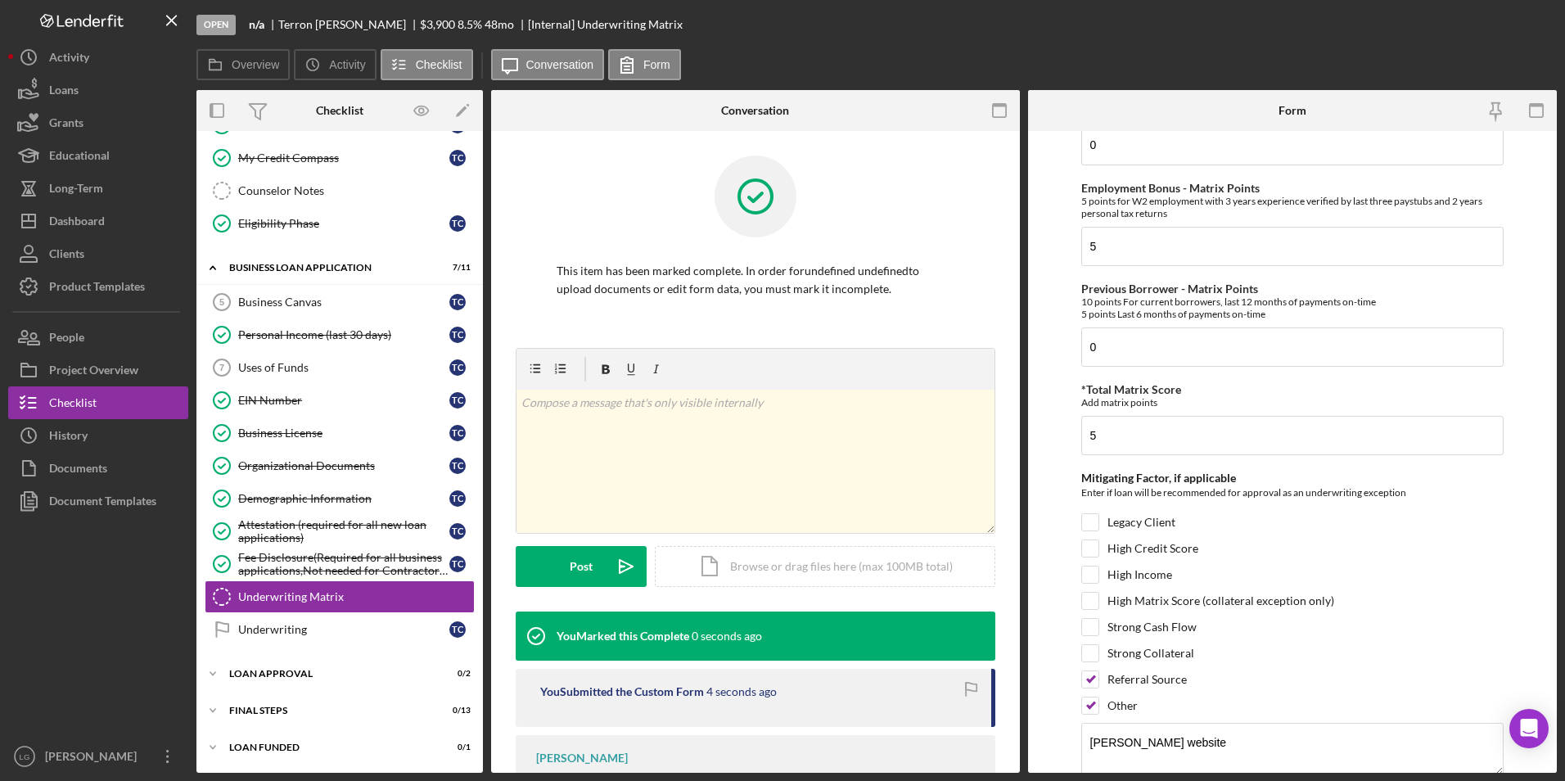
scroll to position [0, 0]
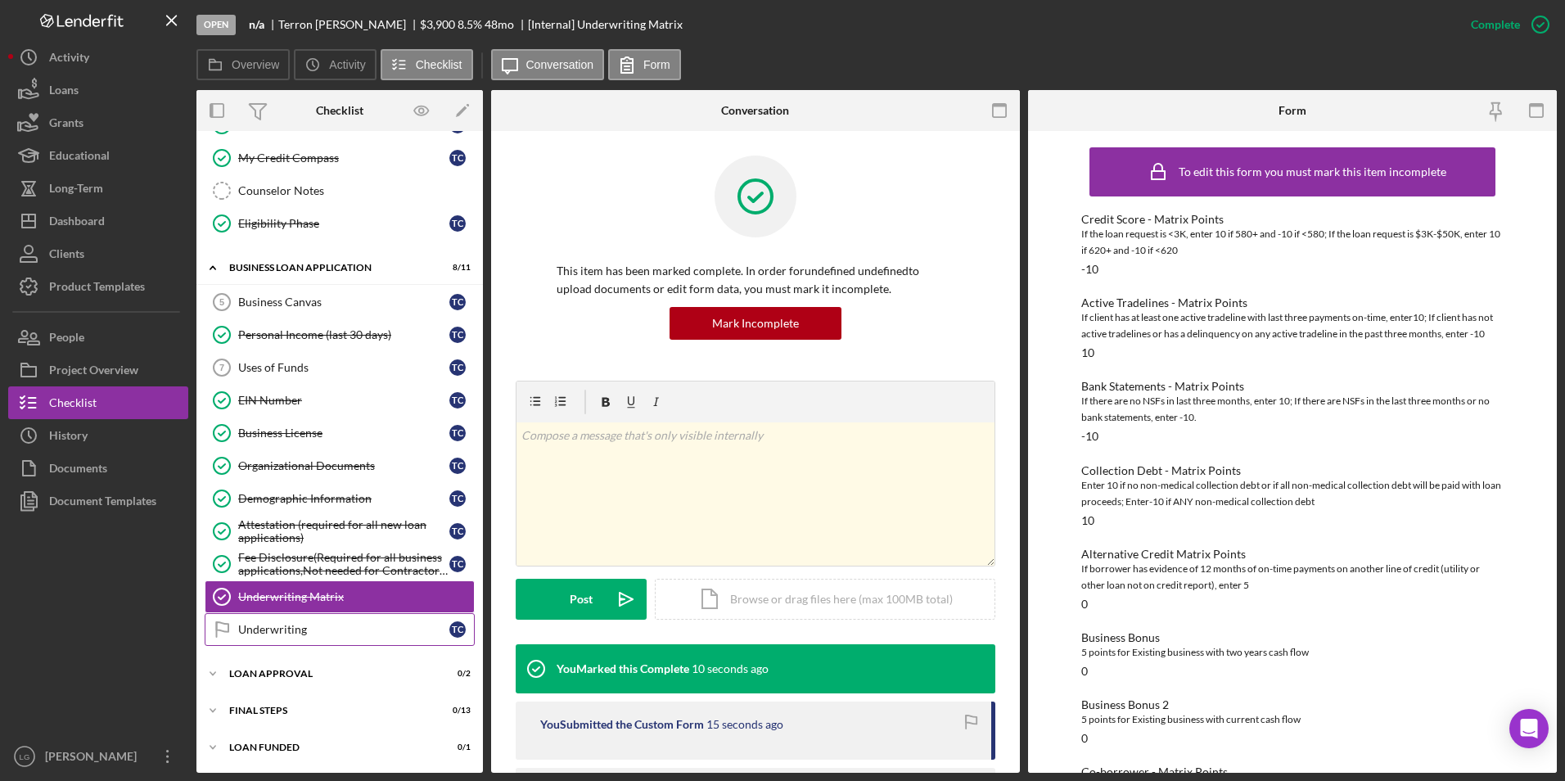
click at [290, 623] on div "Underwriting" at bounding box center [343, 629] width 211 height 13
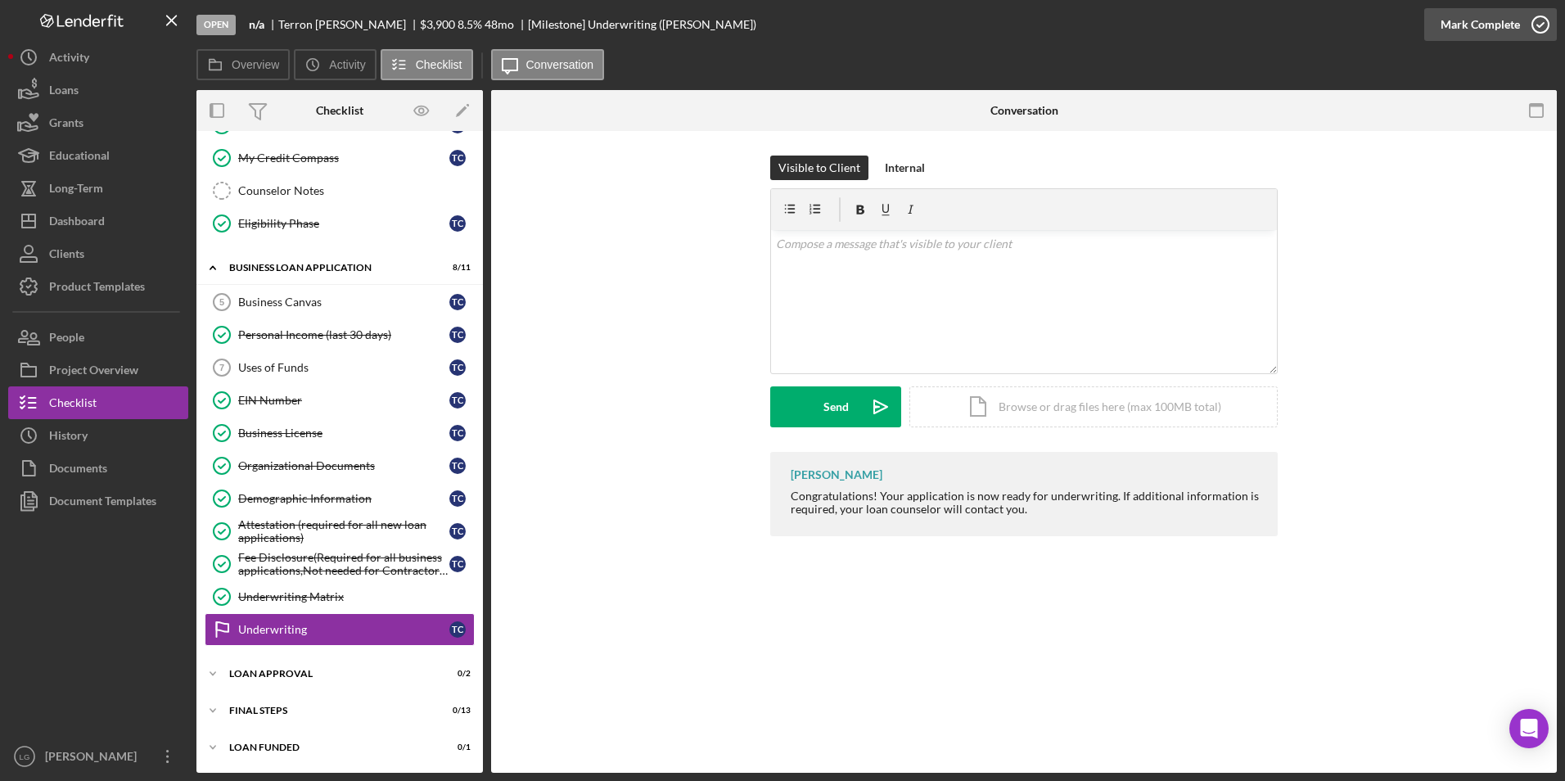
click at [1505, 29] on div "Mark Complete" at bounding box center [1479, 24] width 79 height 33
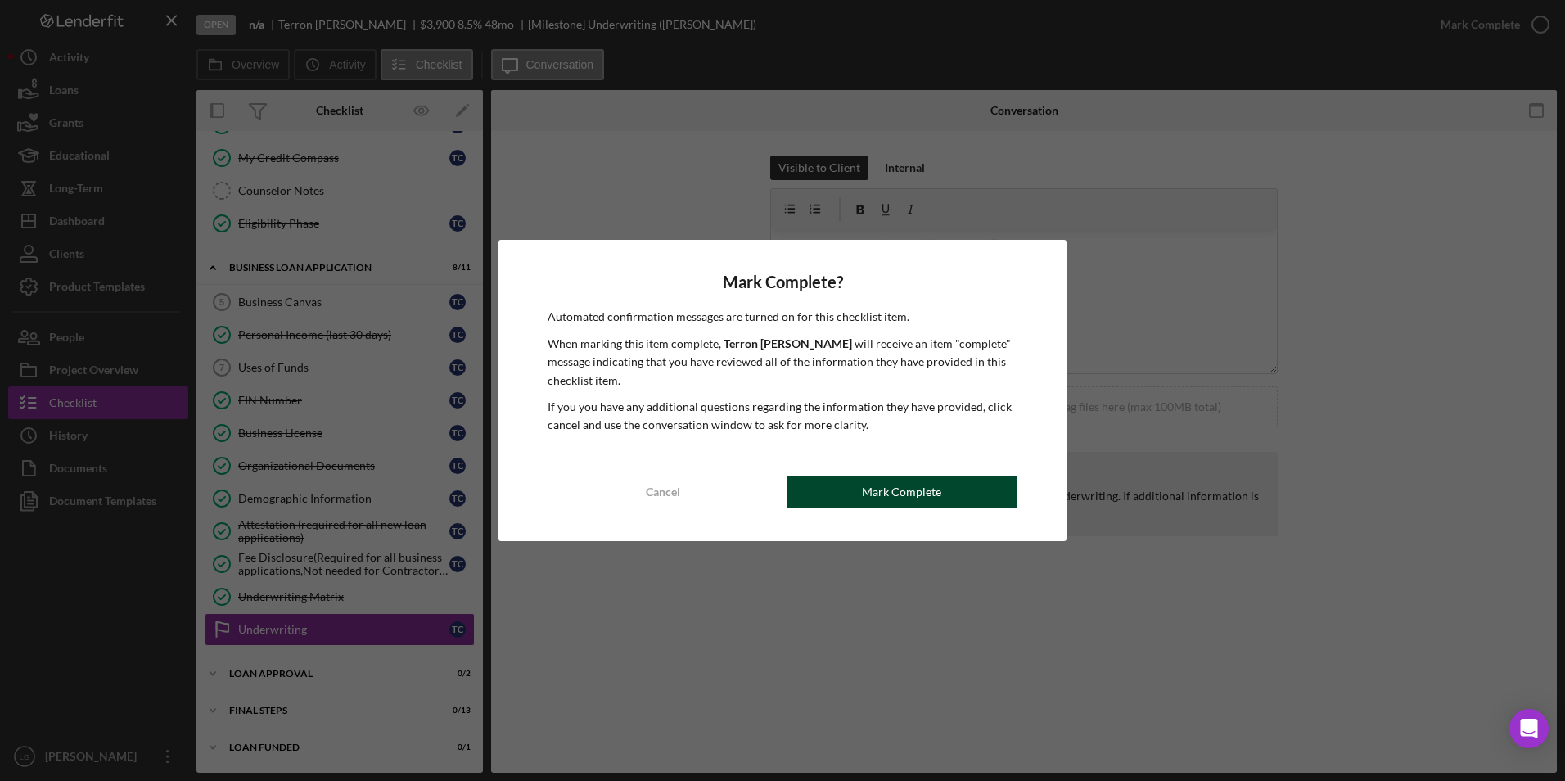
click at [932, 496] on div "Mark Complete" at bounding box center [901, 492] width 79 height 33
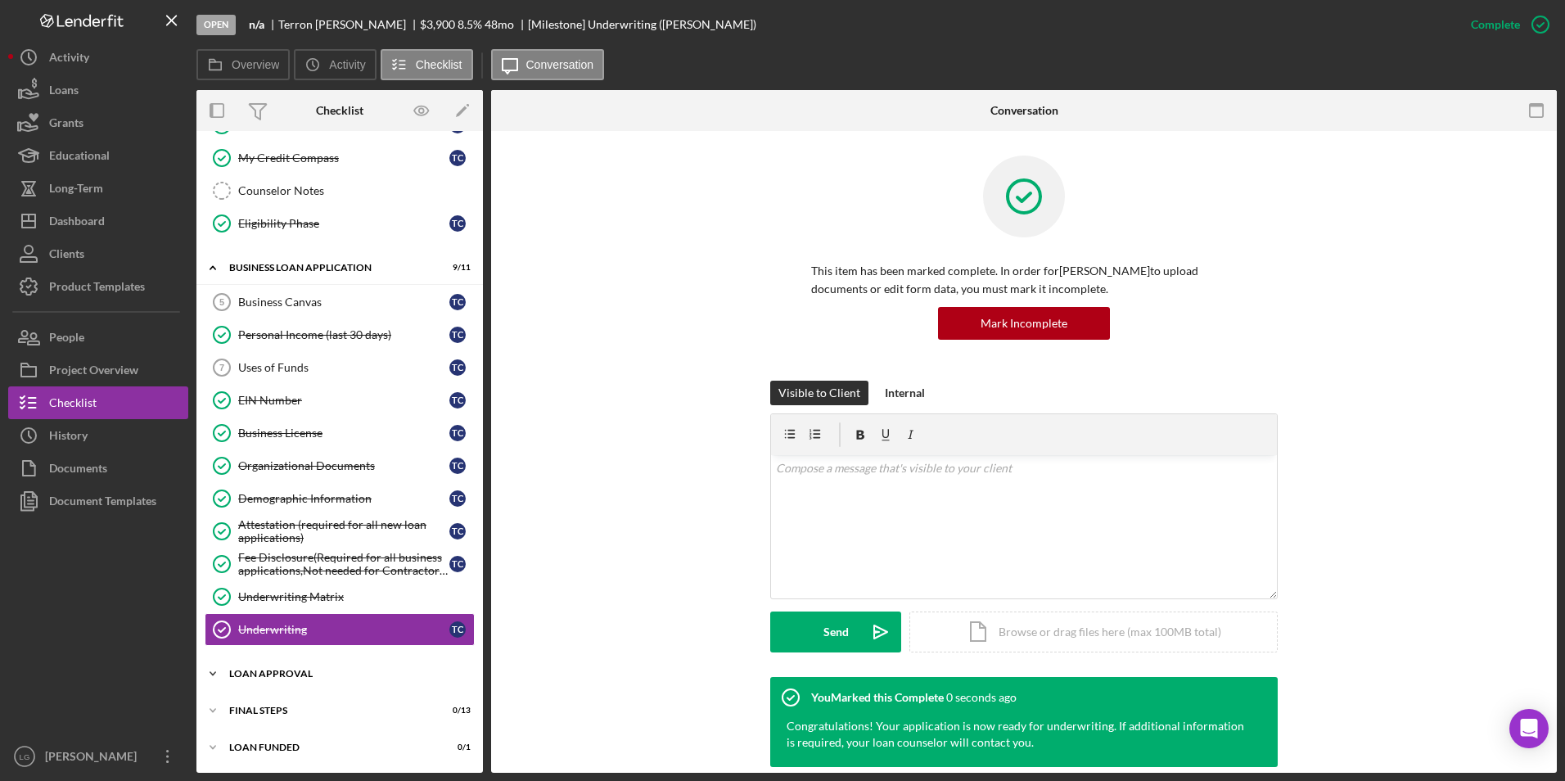
click at [273, 678] on div "Loan Approval" at bounding box center [345, 674] width 233 height 10
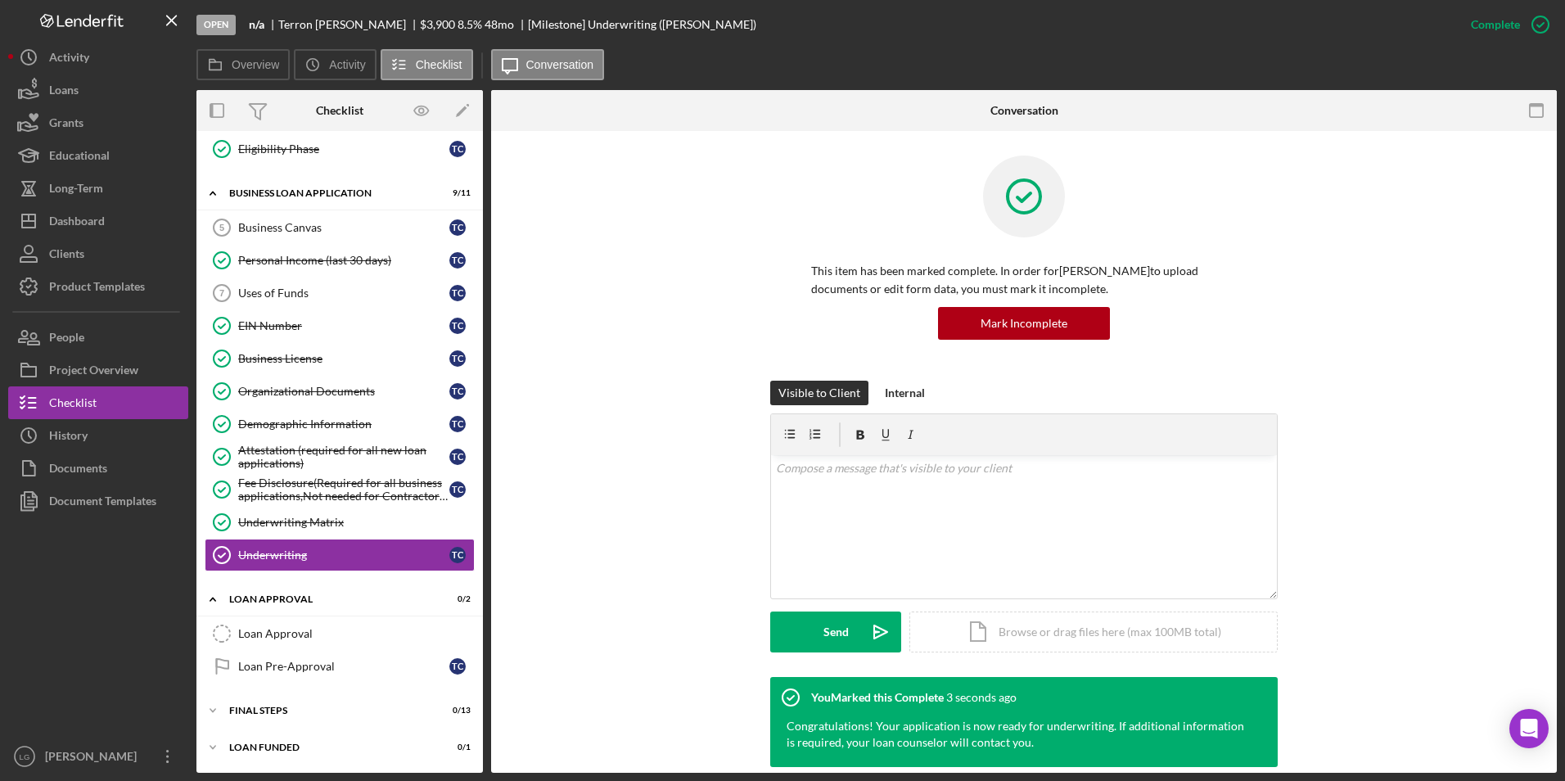
click at [293, 616] on div "Icon/Expander Loan Approval 0 / 2 Loan Approval Loan Approval Loan Pre-Approval…" at bounding box center [339, 637] width 286 height 107
drag, startPoint x: 292, startPoint y: 635, endPoint x: 588, endPoint y: 356, distance: 406.4
click at [291, 636] on div "Loan Approval" at bounding box center [356, 633] width 236 height 13
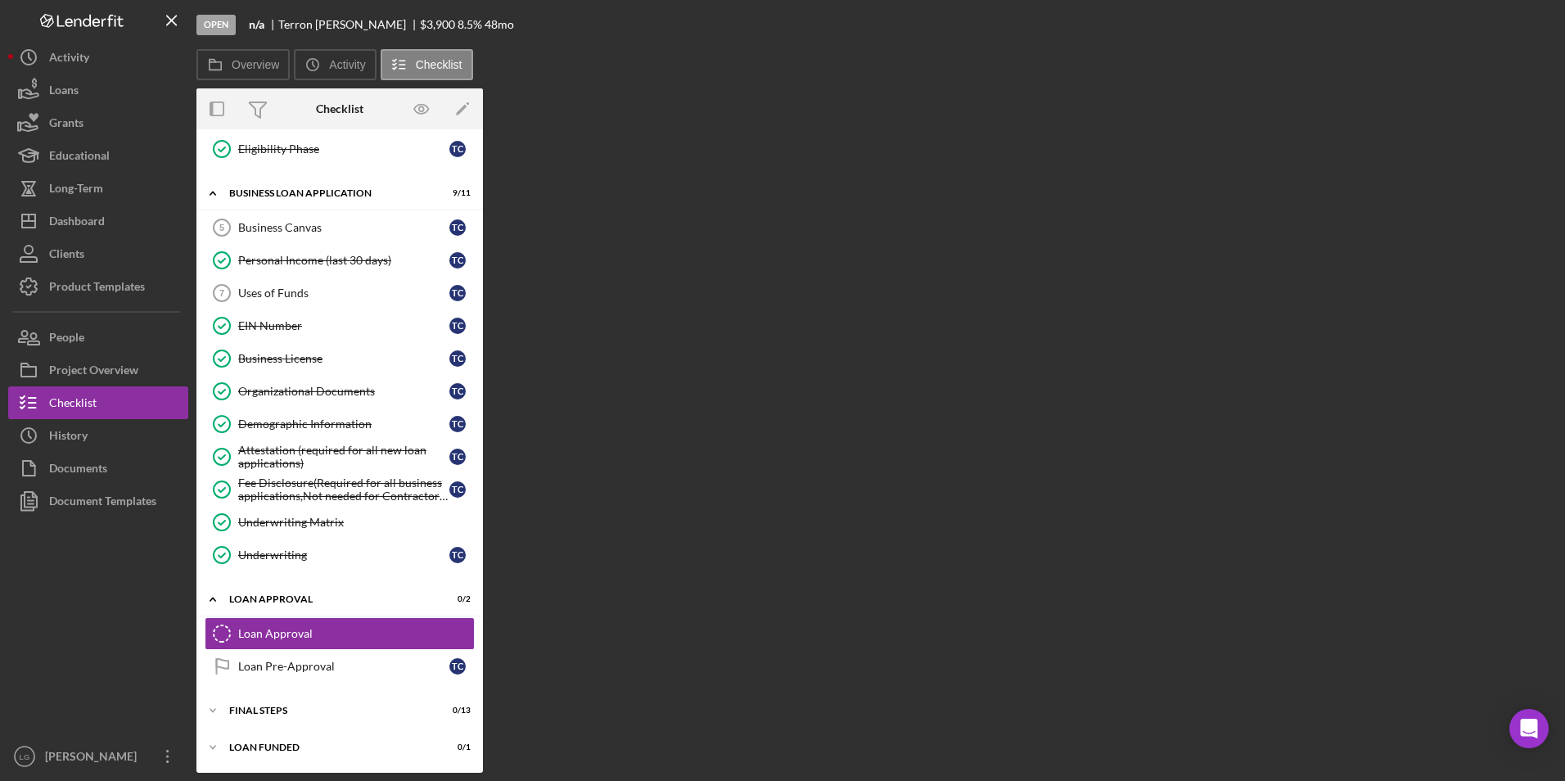
scroll to position [544, 0]
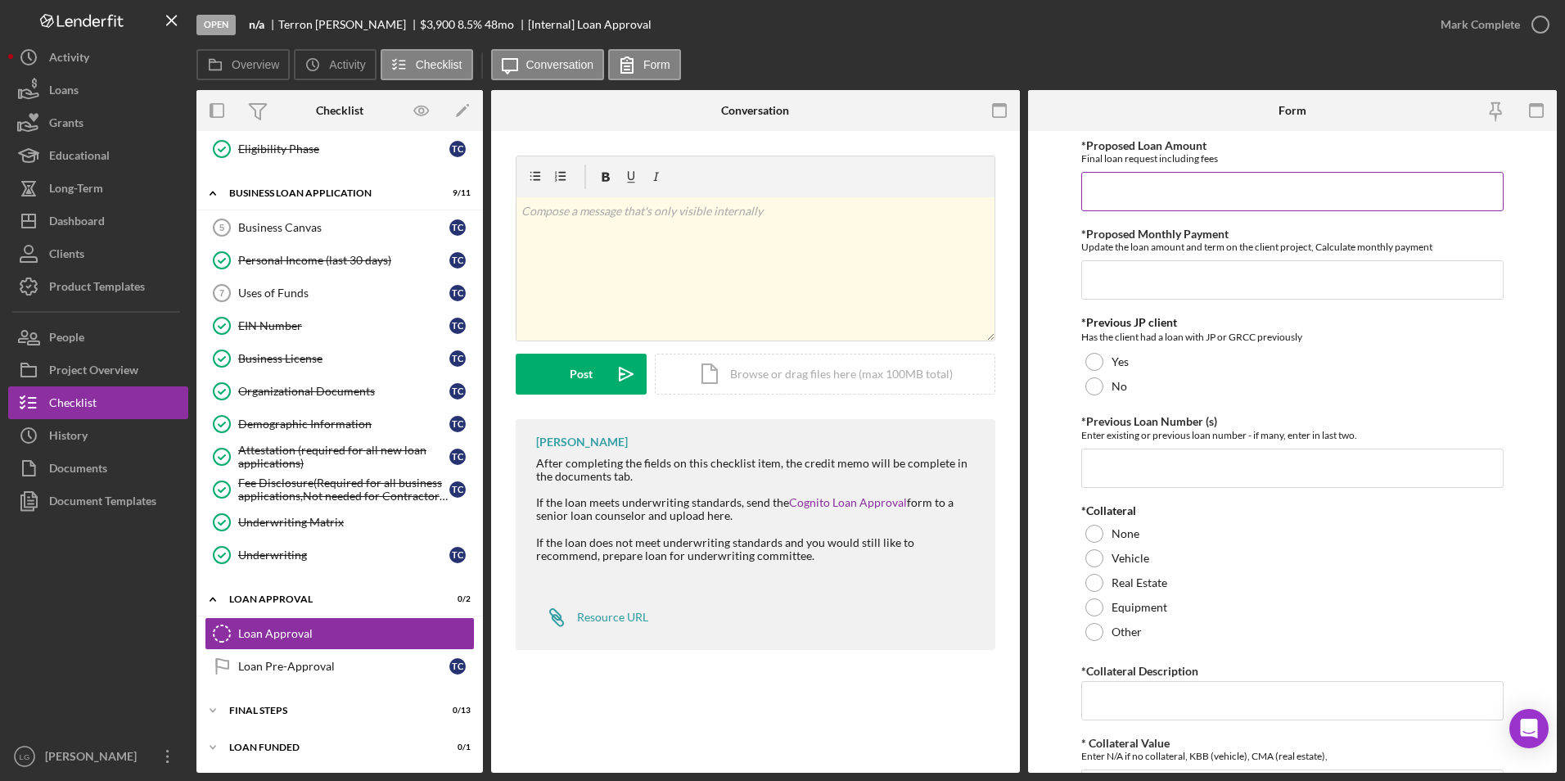
click at [1183, 185] on input "*Proposed Loan Amount" at bounding box center [1292, 191] width 423 height 39
type input "$3,900"
click at [1188, 272] on input "*Proposed Monthly Payment" at bounding box center [1292, 279] width 423 height 39
type input "$80.00"
click at [1086, 394] on div "No" at bounding box center [1292, 386] width 423 height 25
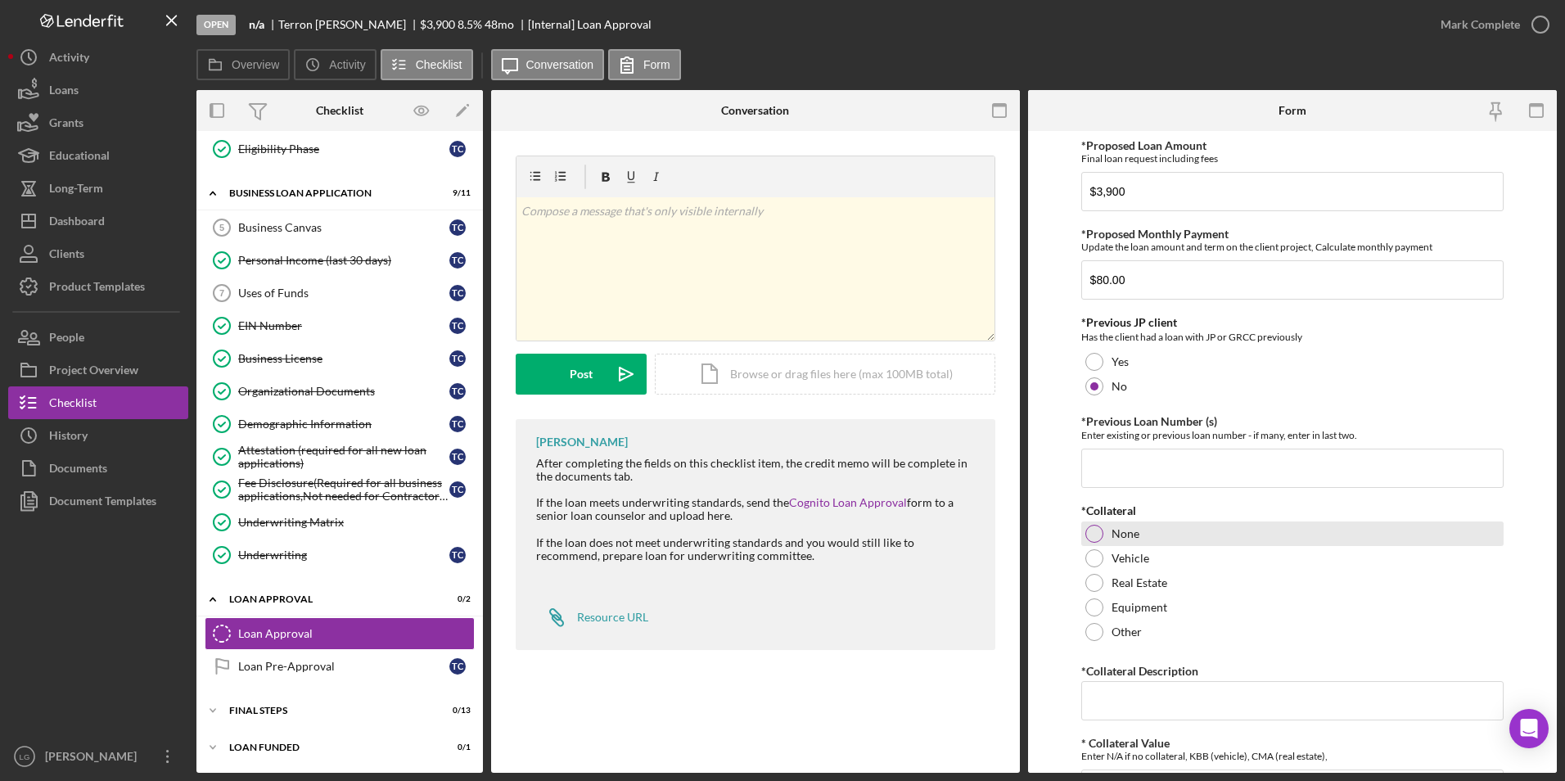
click at [1093, 530] on div at bounding box center [1094, 534] width 18 height 18
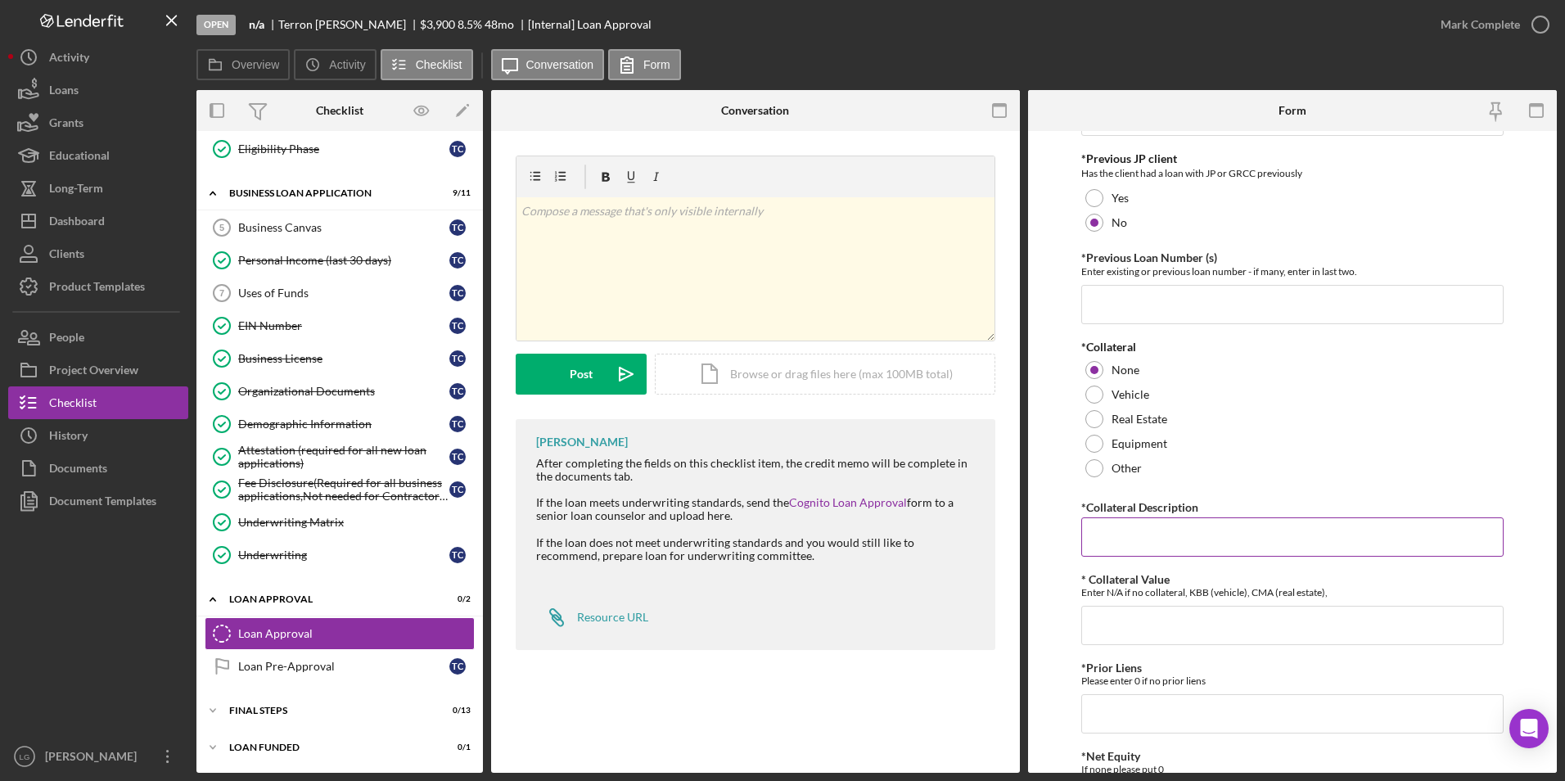
click at [1115, 525] on input "*Collateral Description" at bounding box center [1292, 536] width 423 height 39
type input "n/a"
click at [1111, 627] on input "n/s" at bounding box center [1292, 625] width 423 height 39
type input "n/a"
type input "0"
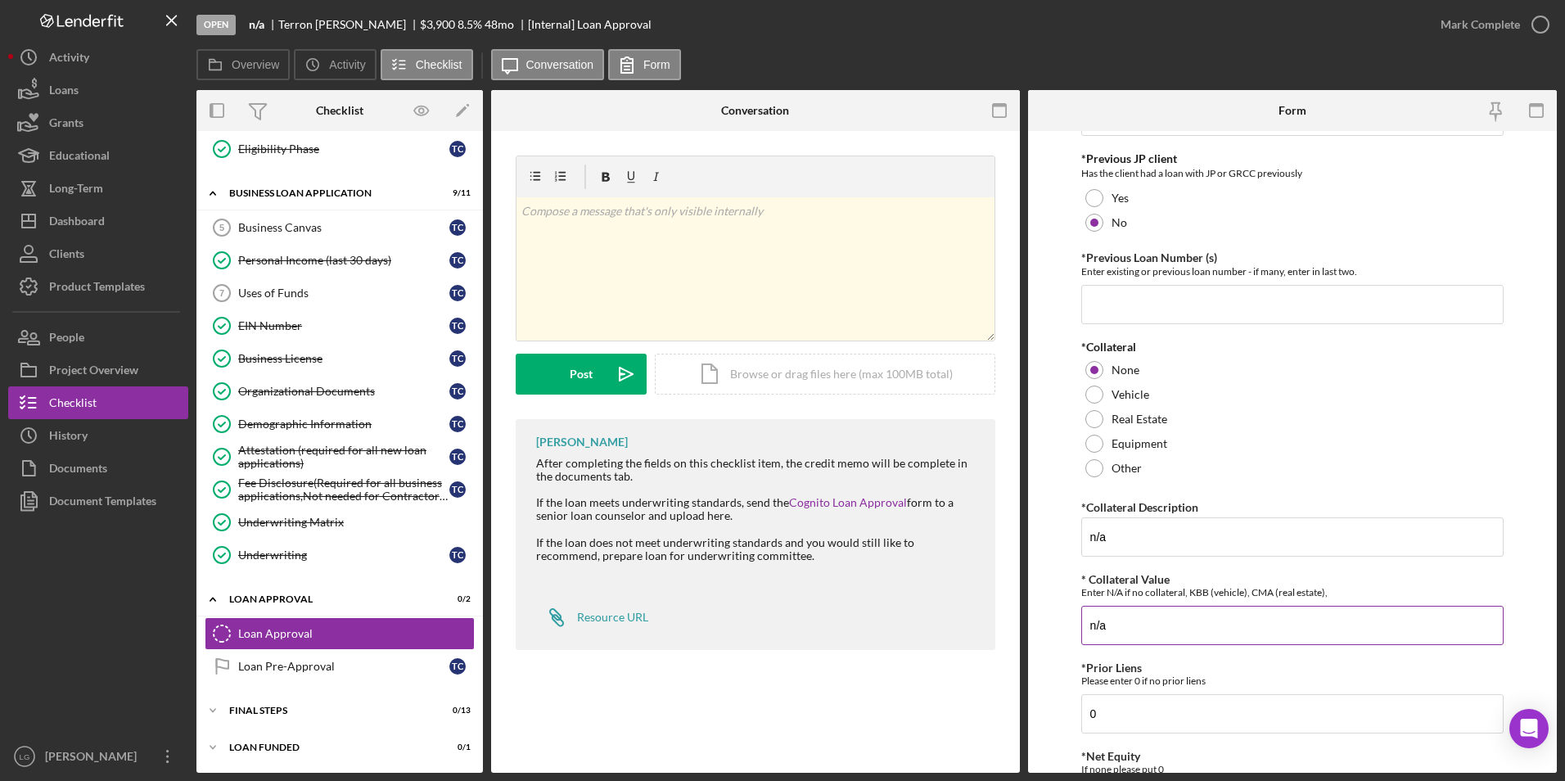
scroll to position [514, 0]
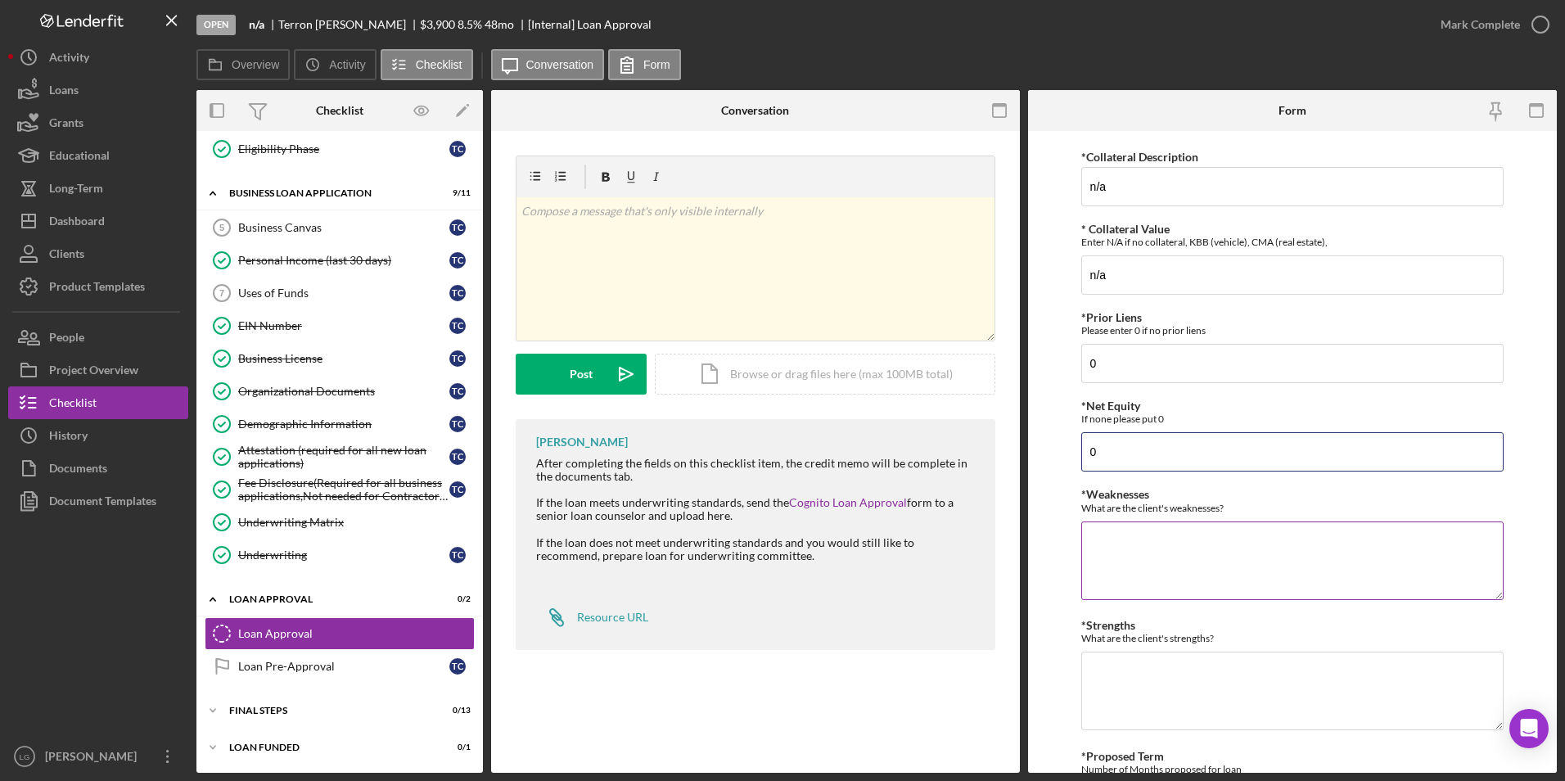
type input "0"
click at [1092, 545] on textarea "*Weaknesses" at bounding box center [1292, 560] width 423 height 79
type textarea "Bank Statement -credit score"
click at [1166, 701] on textarea "*Strengths" at bounding box center [1292, 690] width 423 height 79
click at [1117, 674] on textarea "-Paid ff collection" at bounding box center [1292, 690] width 423 height 79
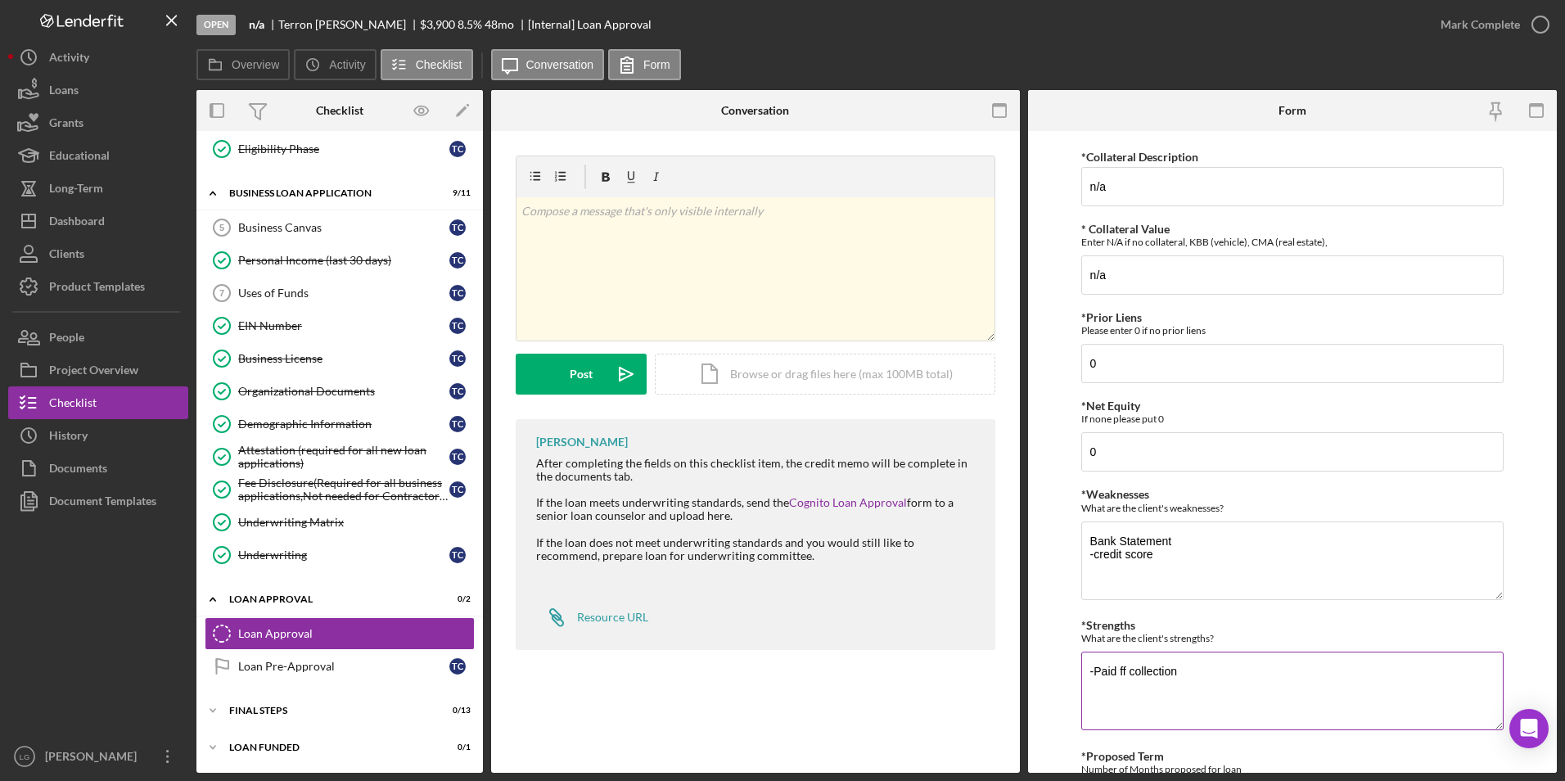
click at [1121, 671] on textarea "-Paid ff collection" at bounding box center [1292, 690] width 423 height 79
click at [1118, 670] on textarea "-Paid ff collection" at bounding box center [1292, 690] width 423 height 79
click at [1197, 669] on textarea "-Paid off collection" at bounding box center [1292, 690] width 423 height 79
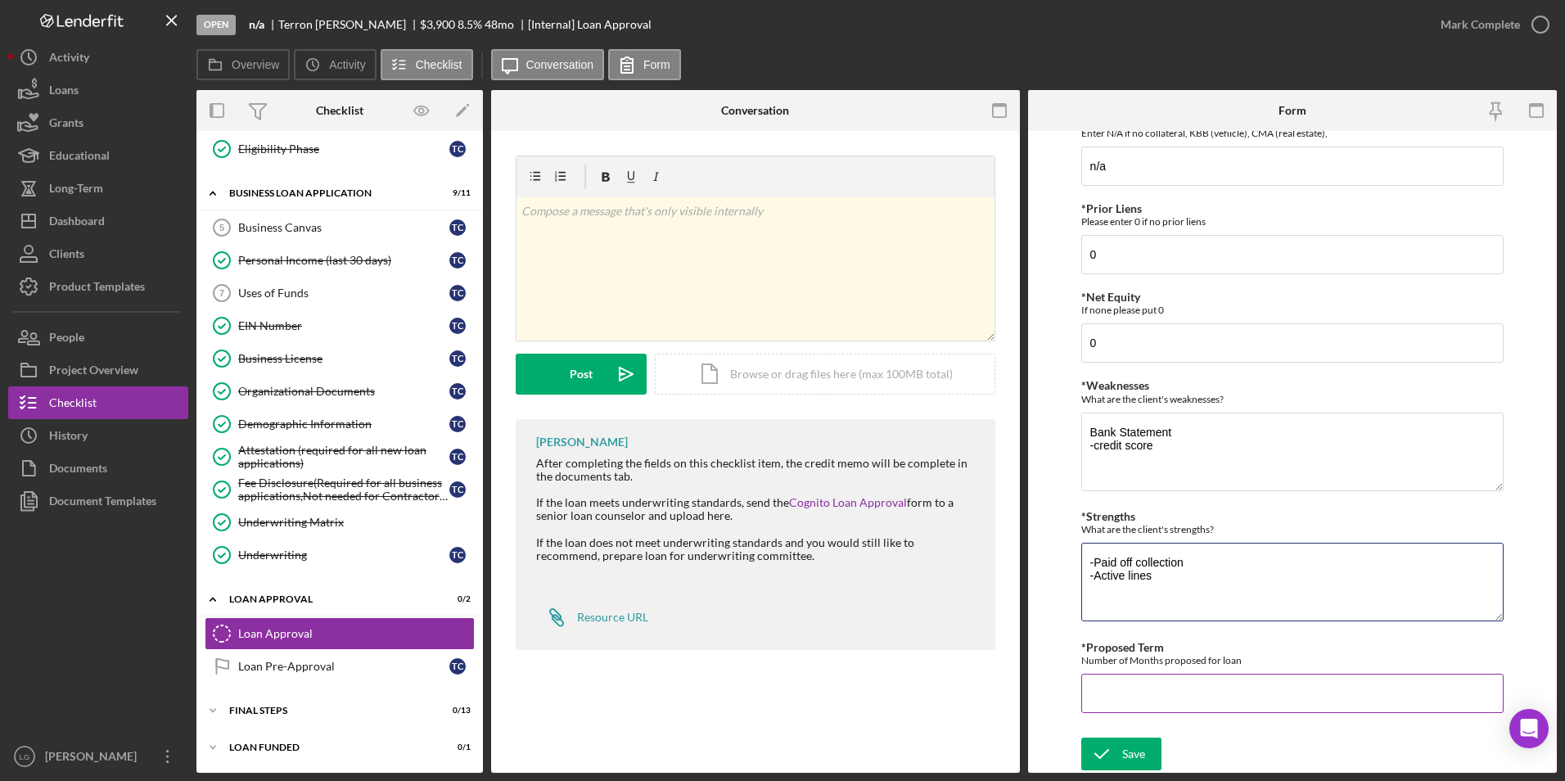
type textarea "-Paid off collection -Active lines"
click at [1215, 697] on input "*Proposed Term" at bounding box center [1292, 693] width 423 height 39
type input "60"
click at [1116, 739] on icon "submit" at bounding box center [1101, 753] width 41 height 41
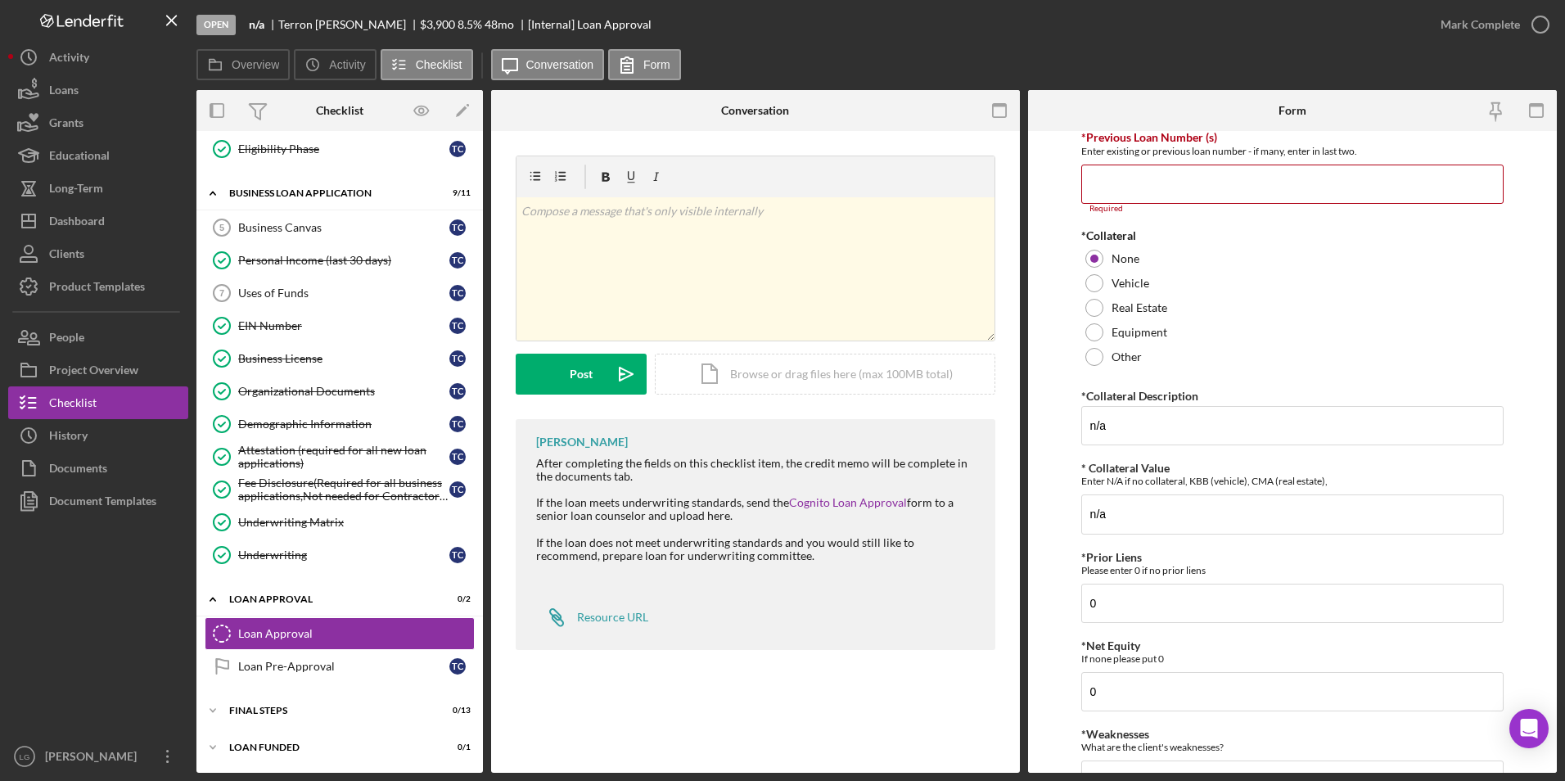
scroll to position [120, 0]
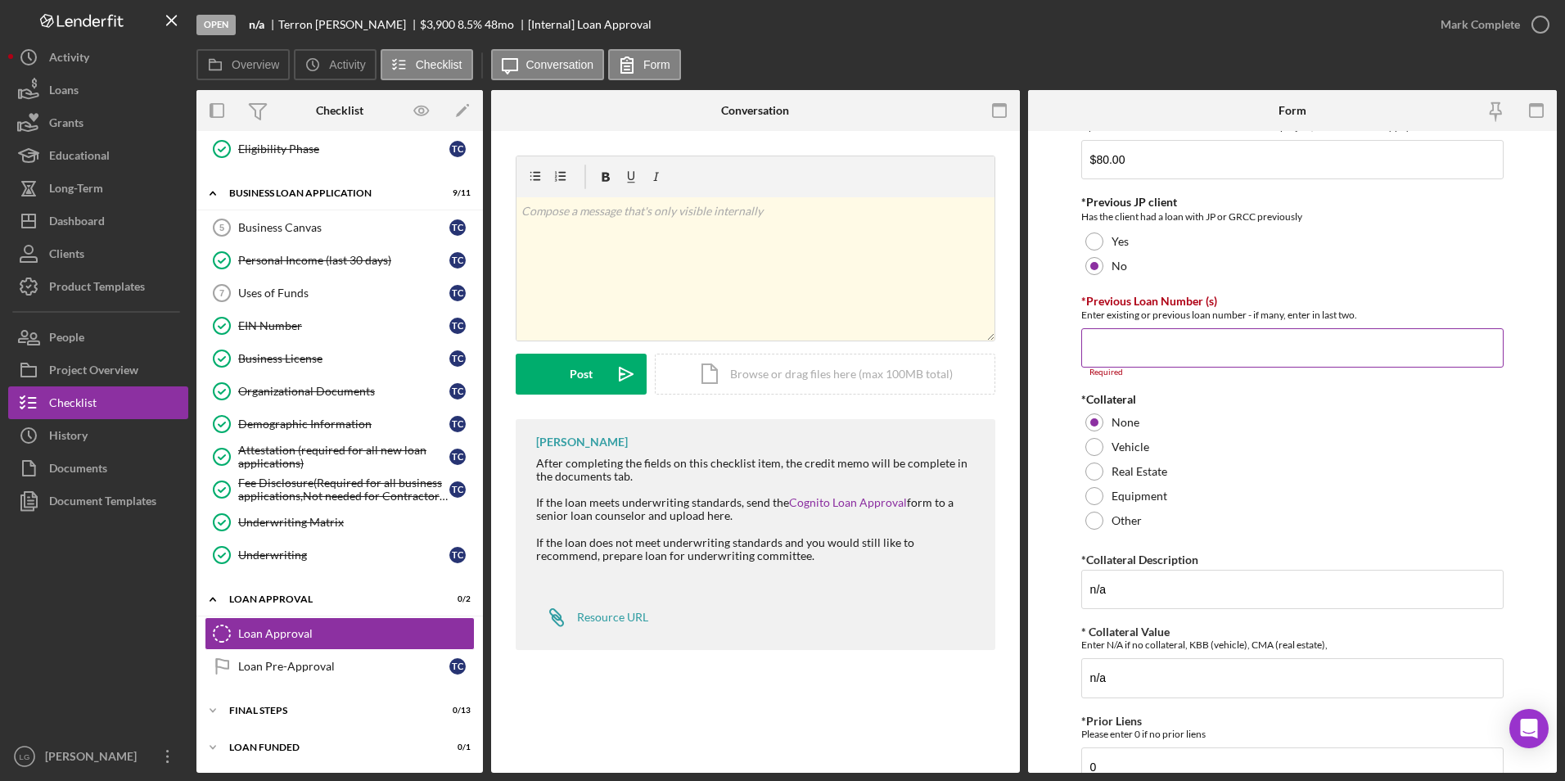
click at [1125, 342] on input "*Previous Loan Number (s)" at bounding box center [1292, 347] width 423 height 39
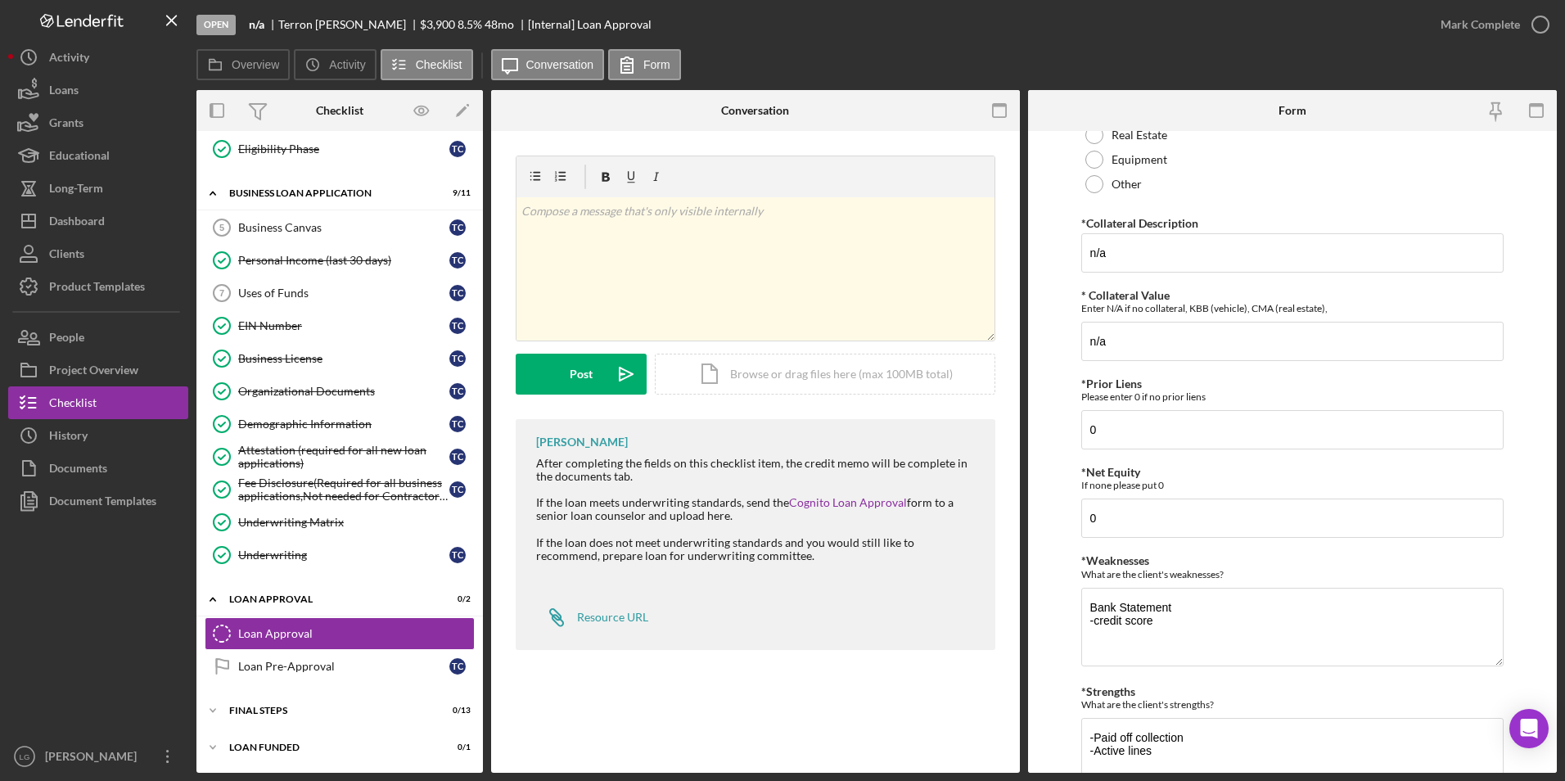
scroll to position [623, 0]
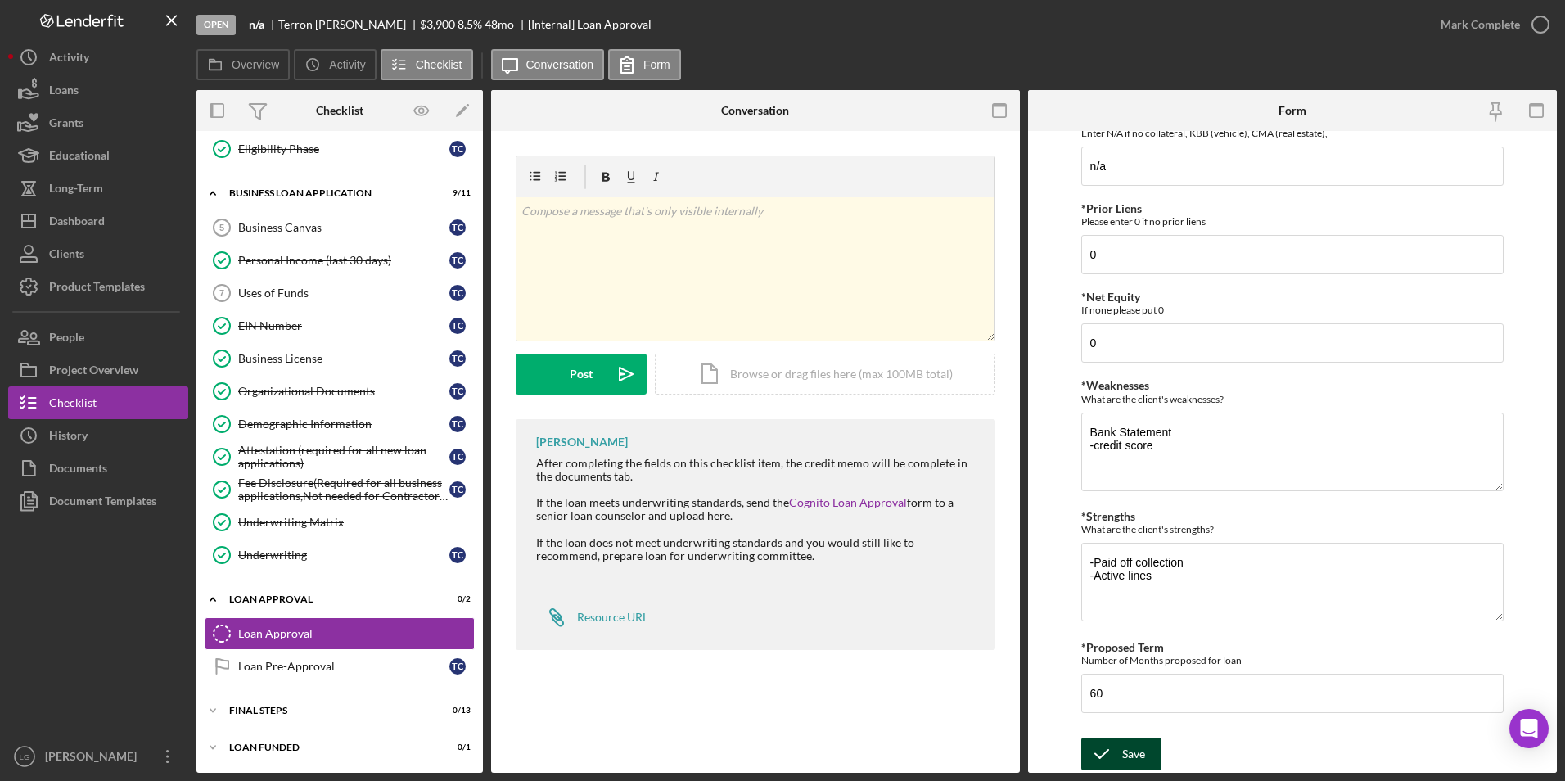
type input "n/a"
drag, startPoint x: 1132, startPoint y: 744, endPoint x: 1189, endPoint y: 383, distance: 365.5
click at [1133, 744] on div "Save" at bounding box center [1133, 753] width 23 height 33
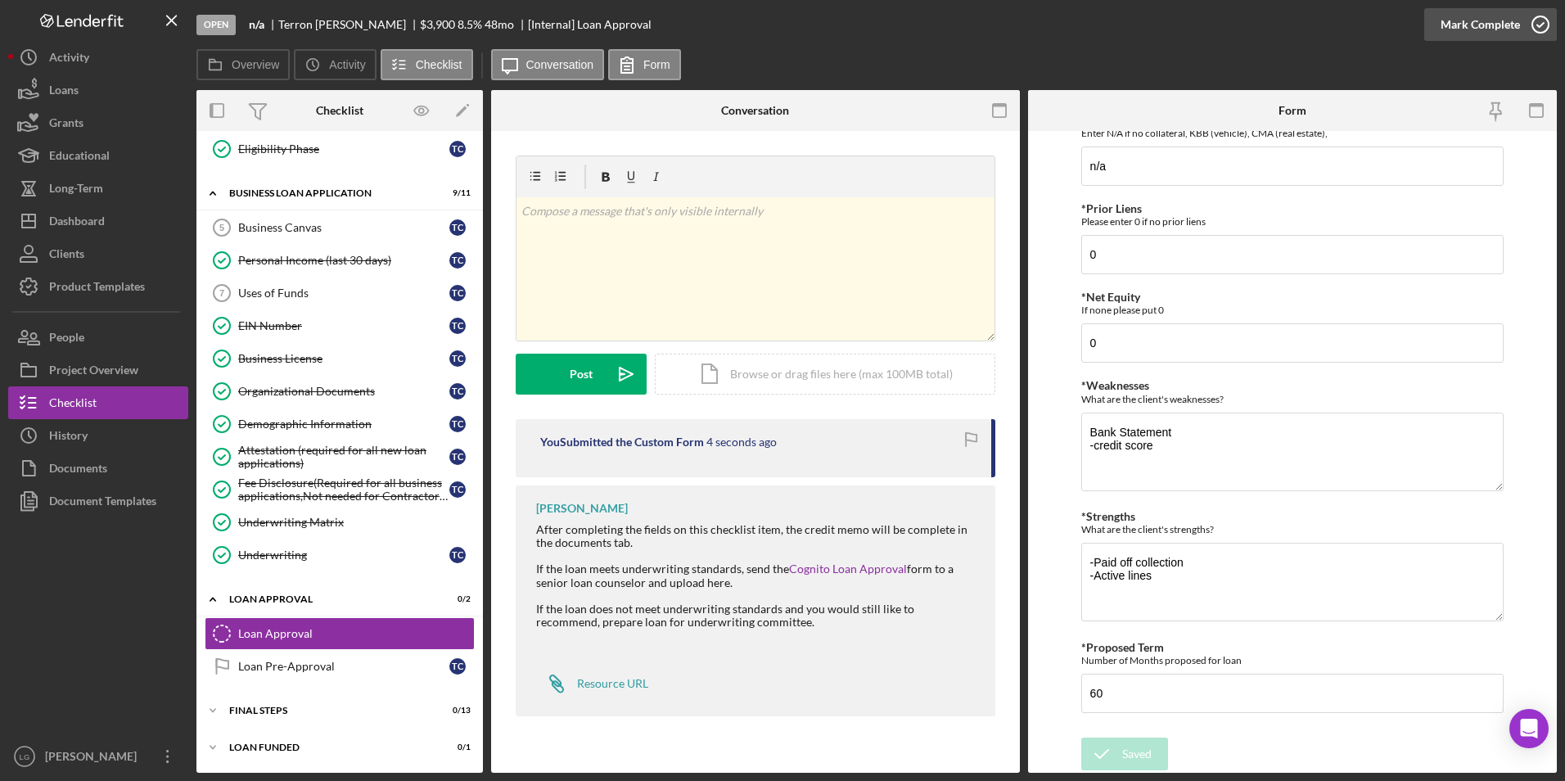
click at [1449, 22] on div "Mark Complete" at bounding box center [1479, 24] width 79 height 33
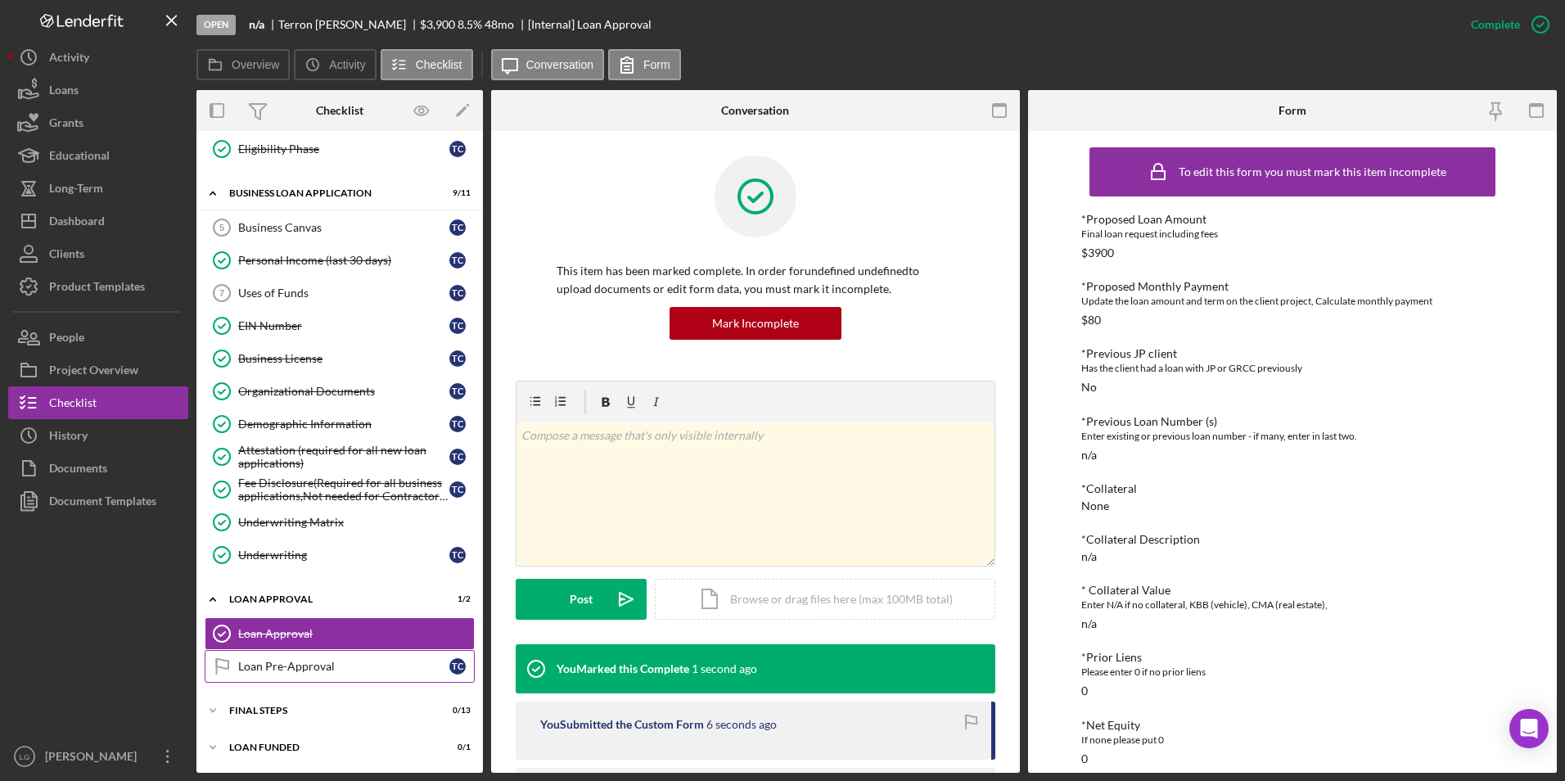
click at [318, 661] on div "Loan Pre-Approval" at bounding box center [343, 666] width 211 height 13
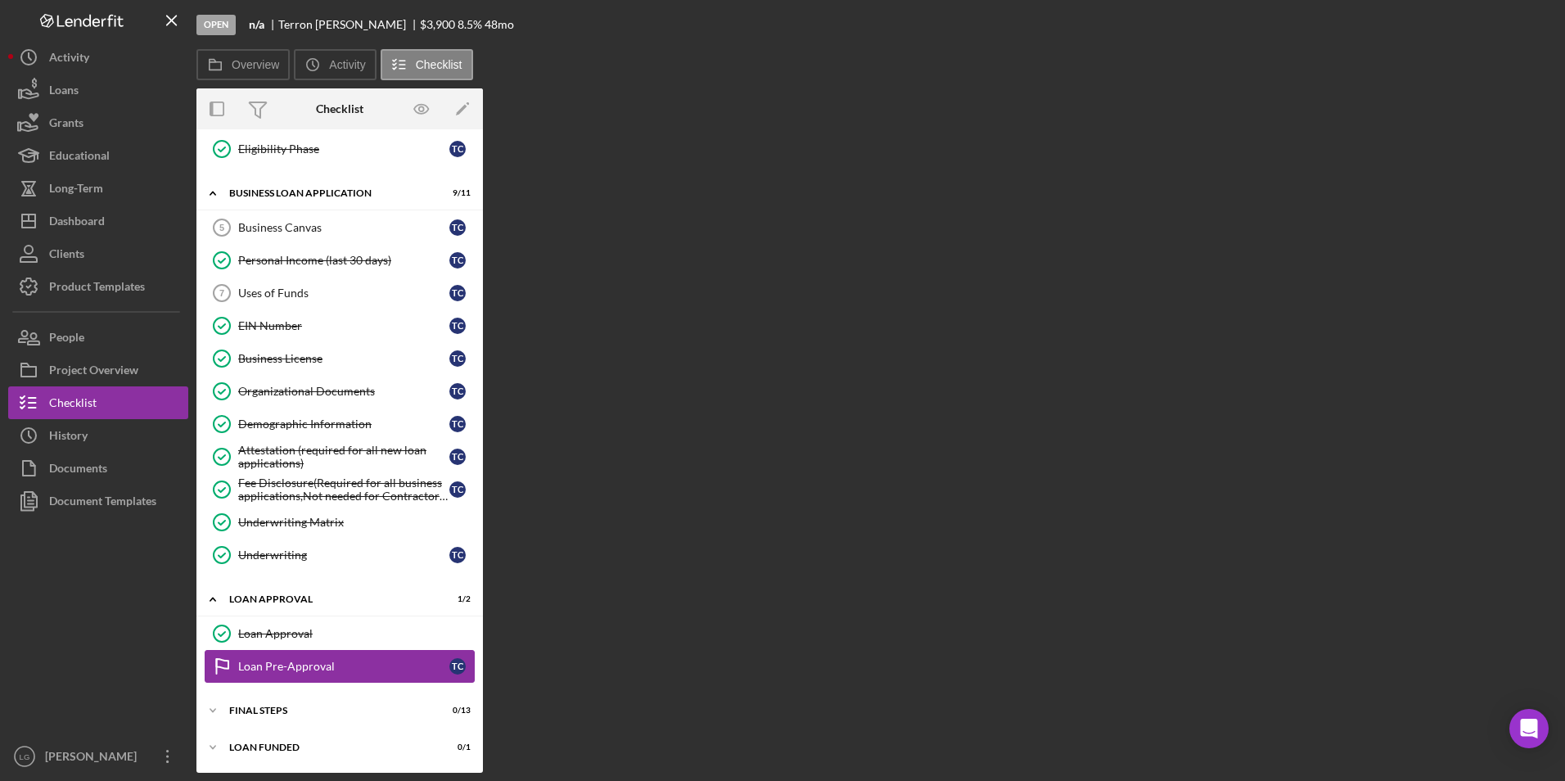
scroll to position [544, 0]
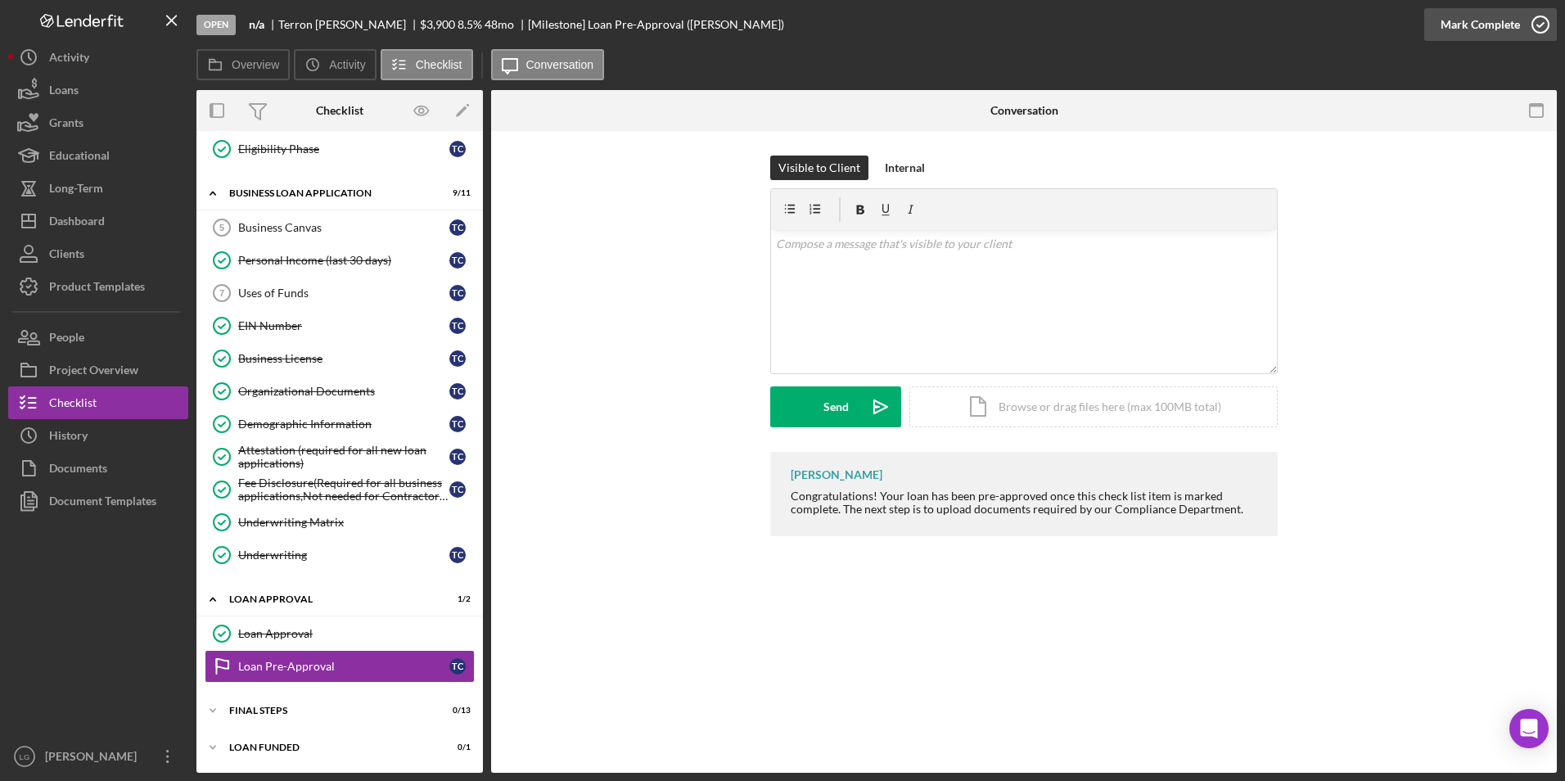
click at [1494, 37] on div "Mark Complete" at bounding box center [1479, 24] width 79 height 33
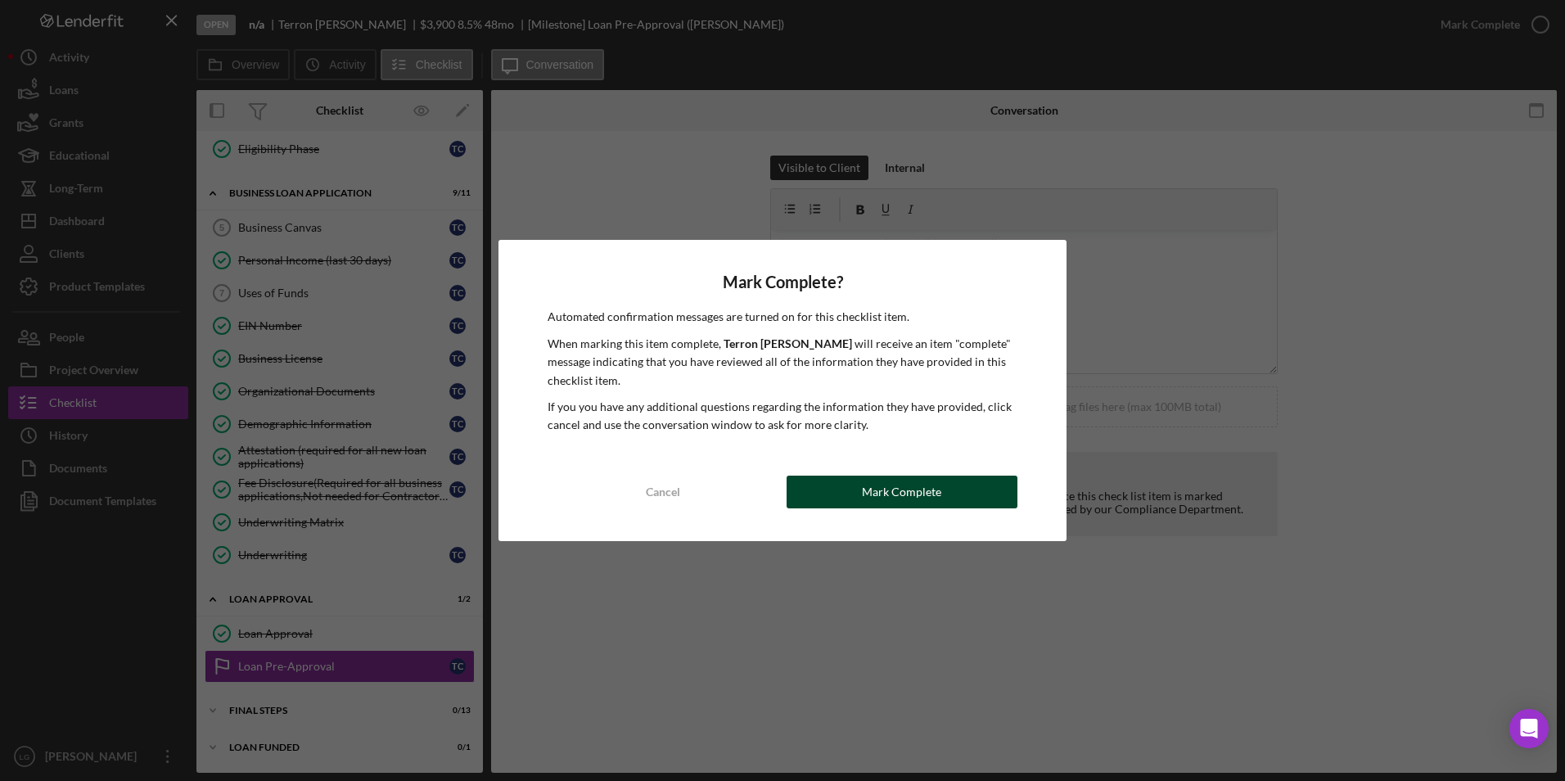
click at [847, 493] on button "Mark Complete" at bounding box center [902, 492] width 231 height 33
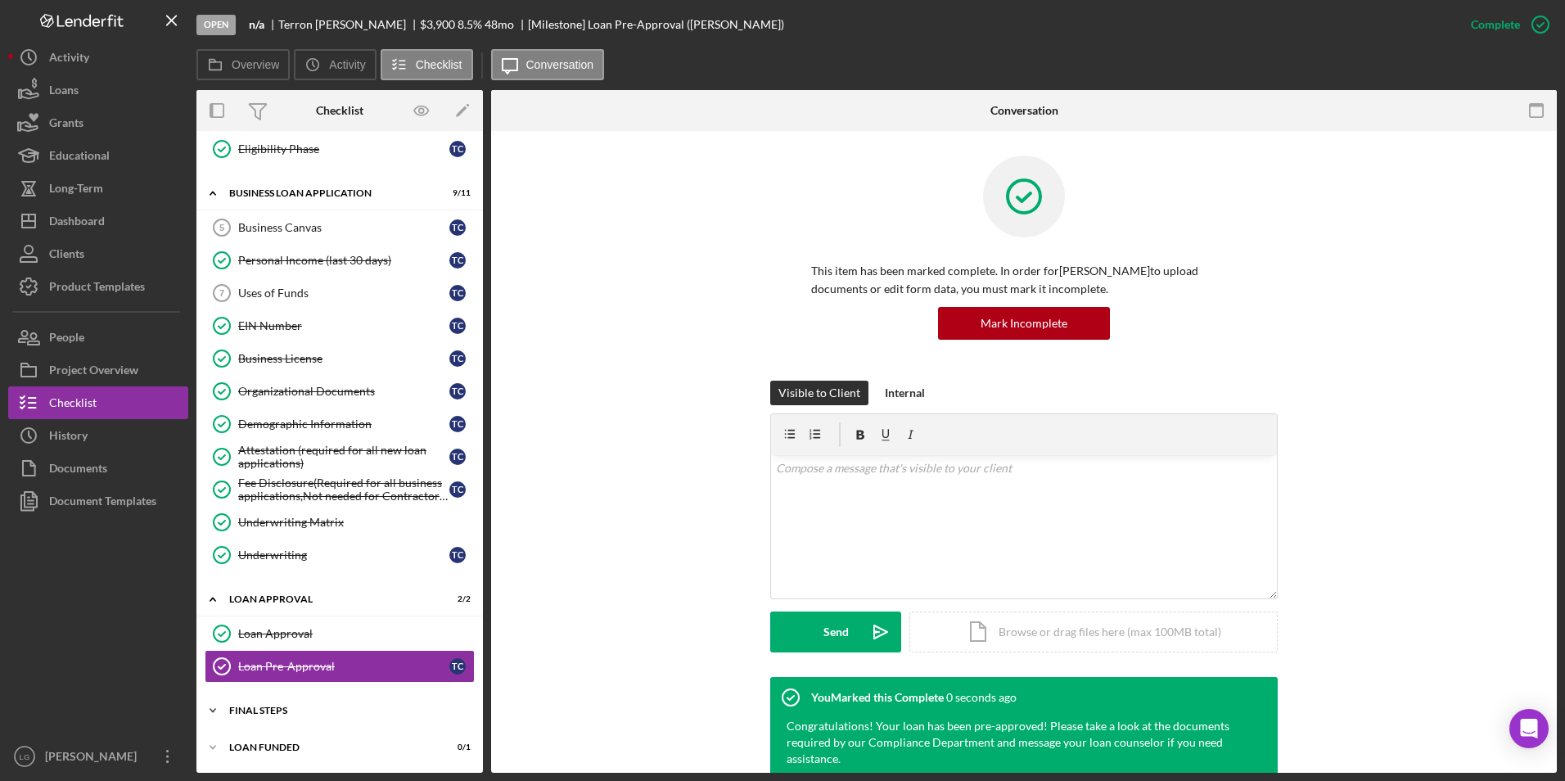
click at [255, 709] on div "Final Steps" at bounding box center [345, 711] width 233 height 10
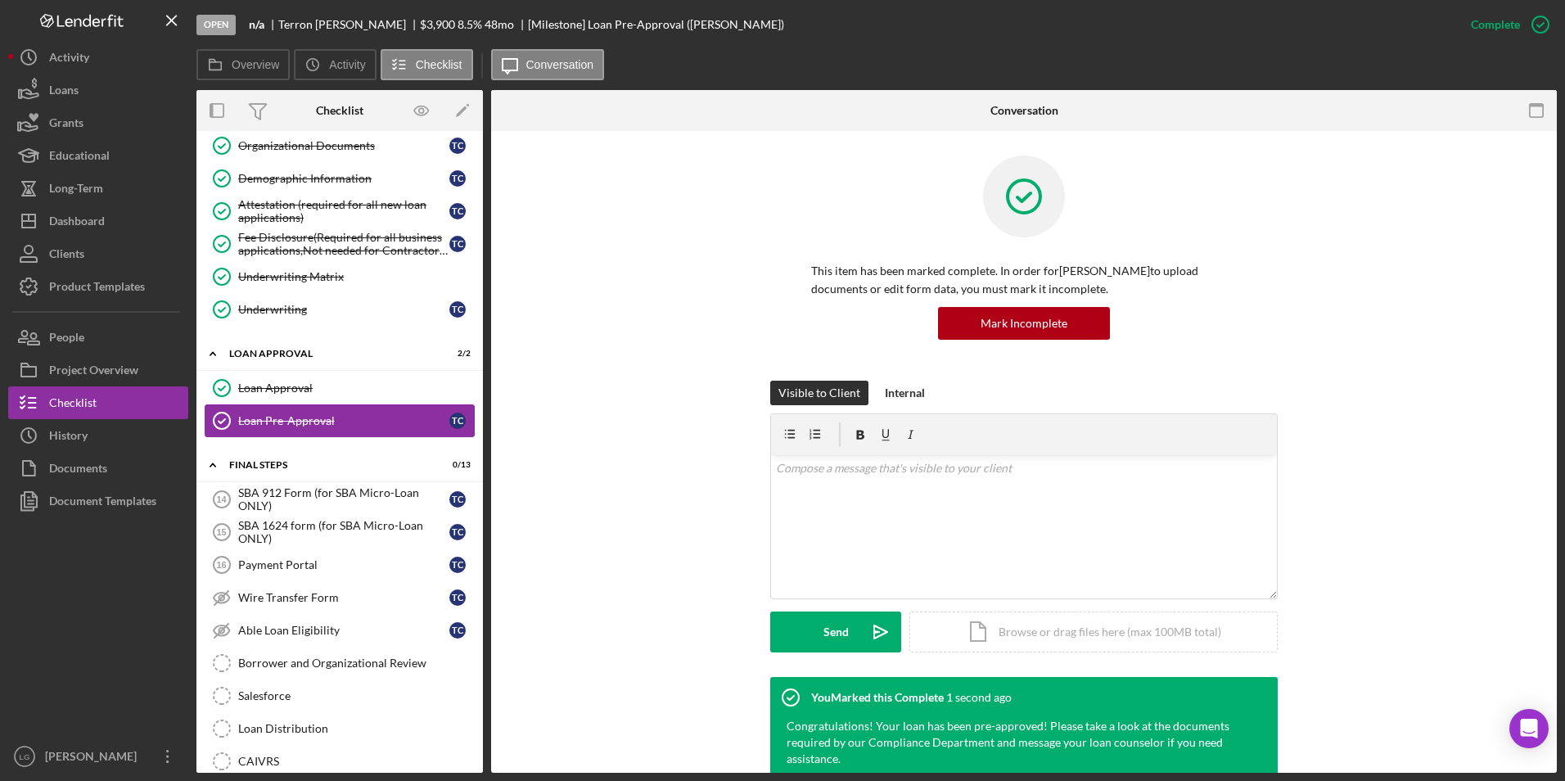
scroll to position [979, 0]
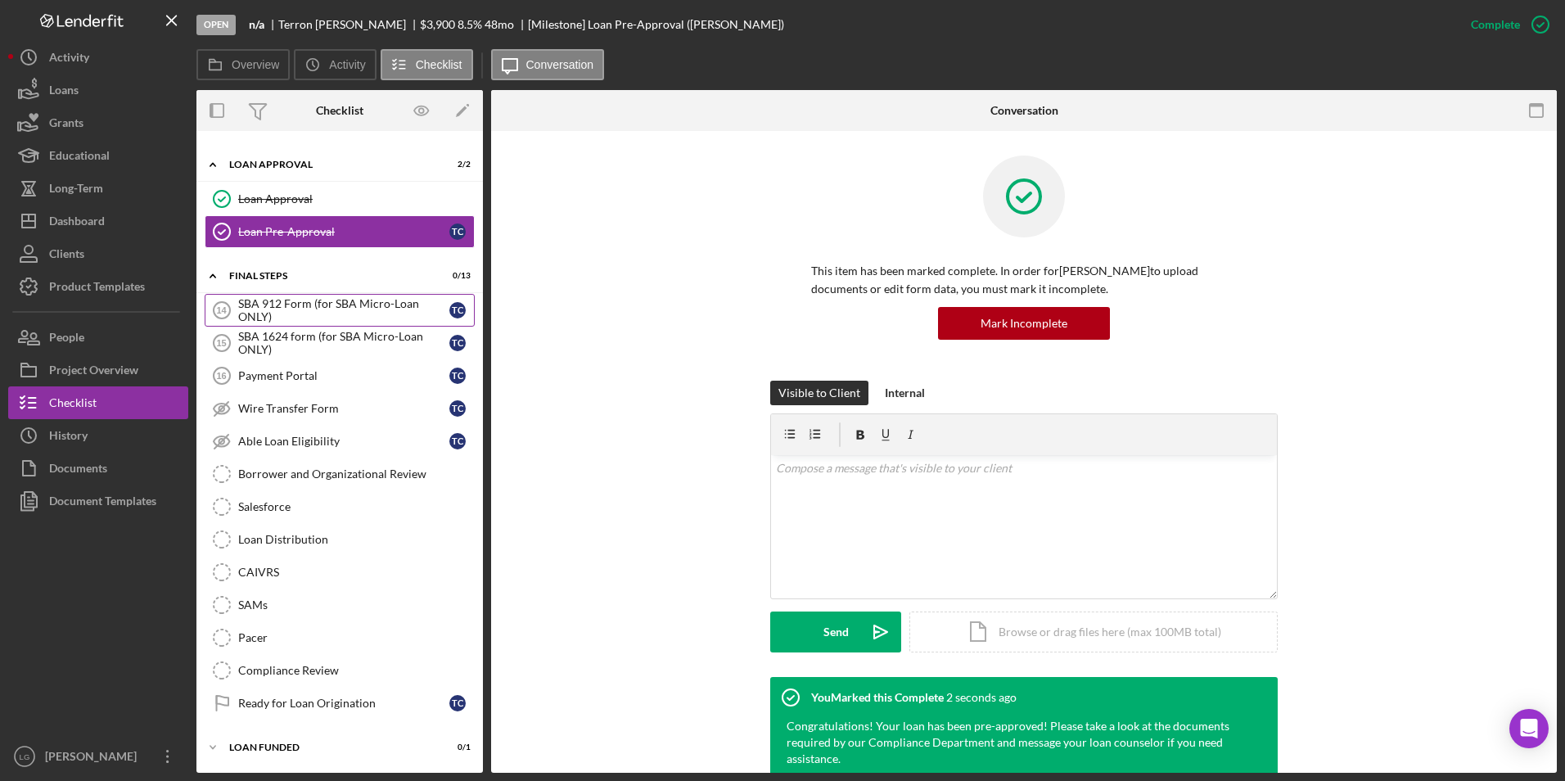
click at [260, 317] on div "SBA 912 Form (for SBA Micro-Loan ONLY)" at bounding box center [343, 310] width 211 height 26
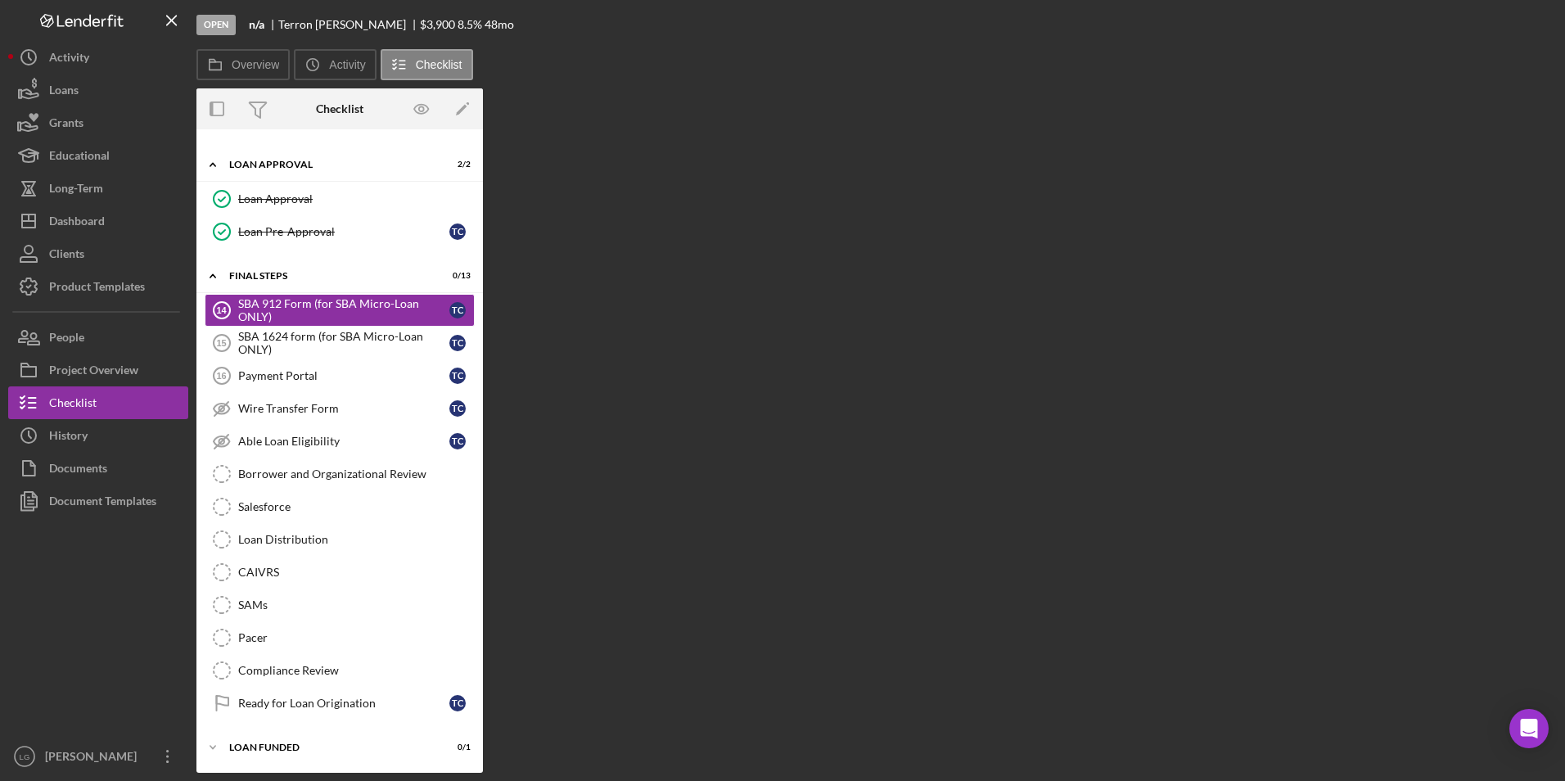
scroll to position [979, 0]
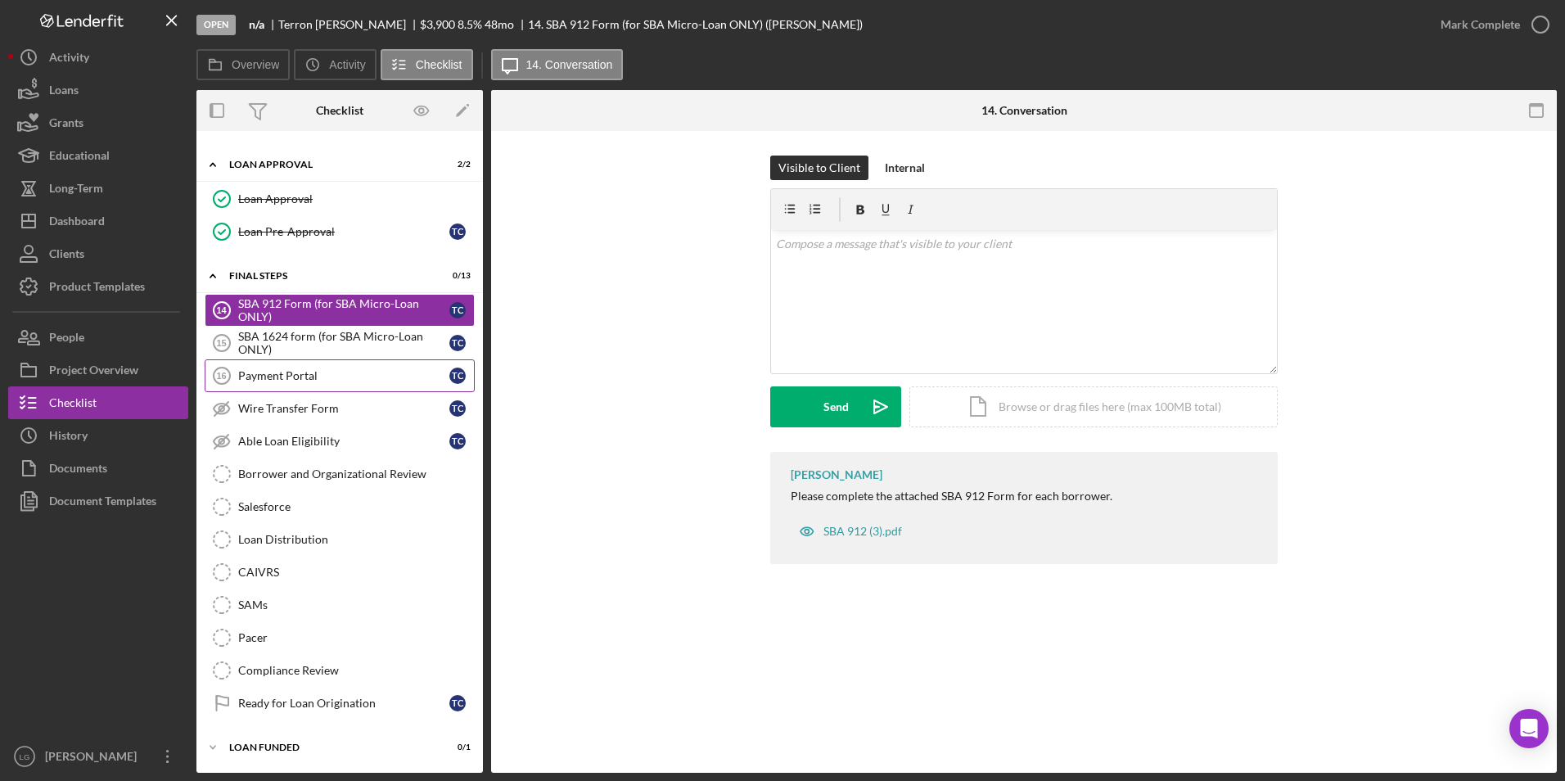
click at [295, 381] on div "Payment Portal" at bounding box center [343, 375] width 211 height 13
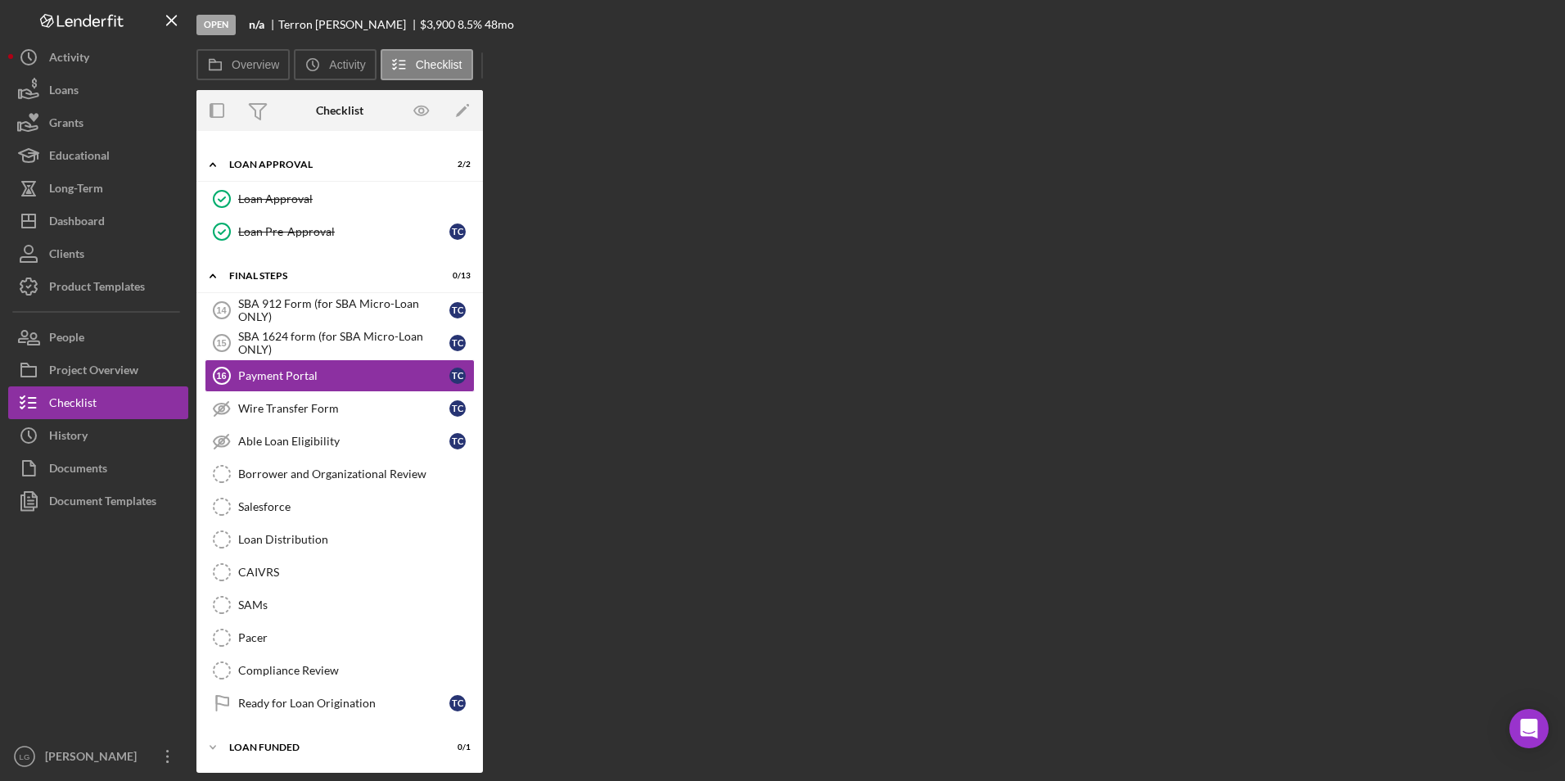
scroll to position [979, 0]
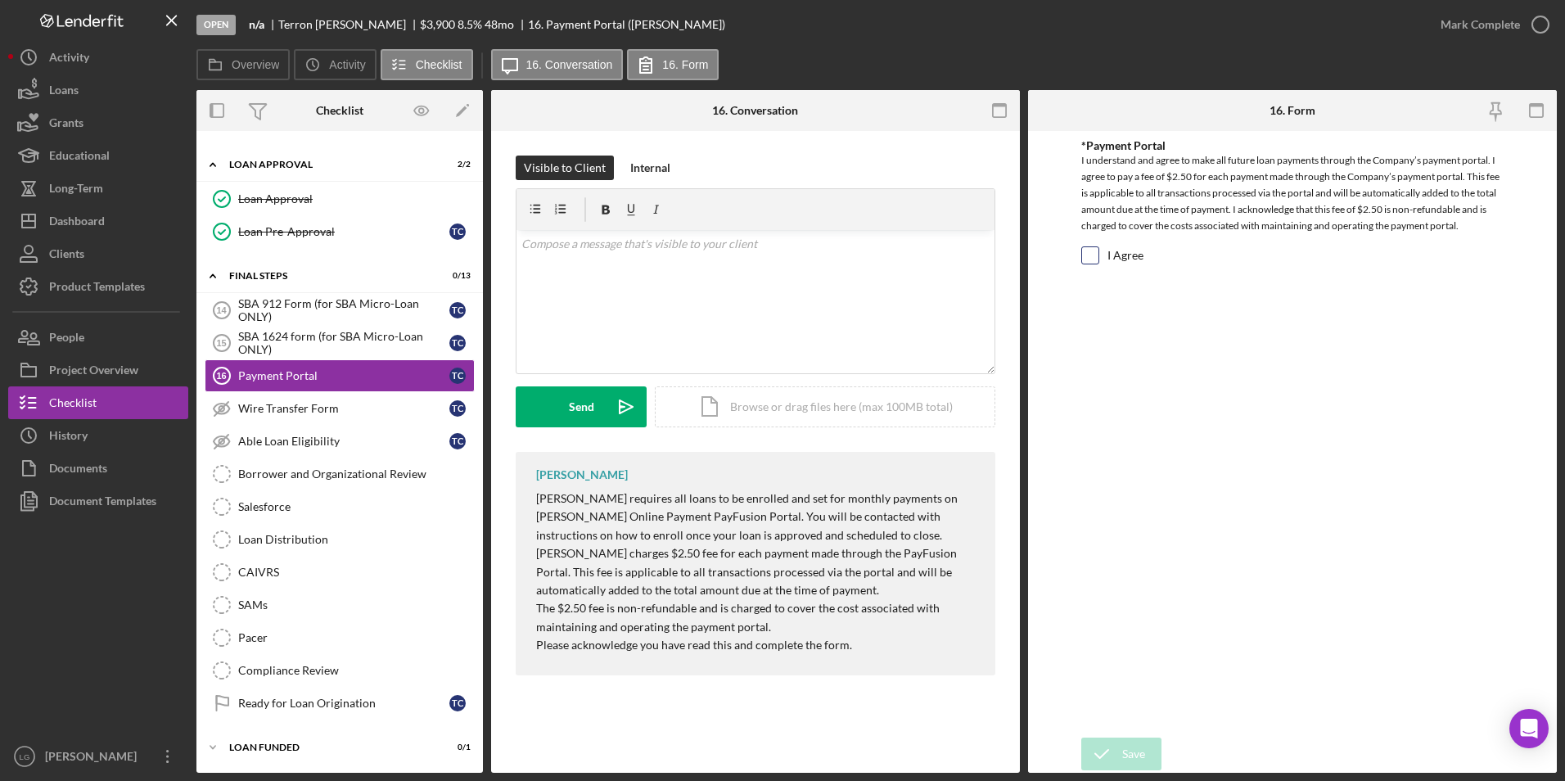
click at [1092, 254] on input "I Agree" at bounding box center [1090, 255] width 16 height 16
checkbox input "true"
click at [1114, 751] on icon "submit" at bounding box center [1101, 753] width 41 height 41
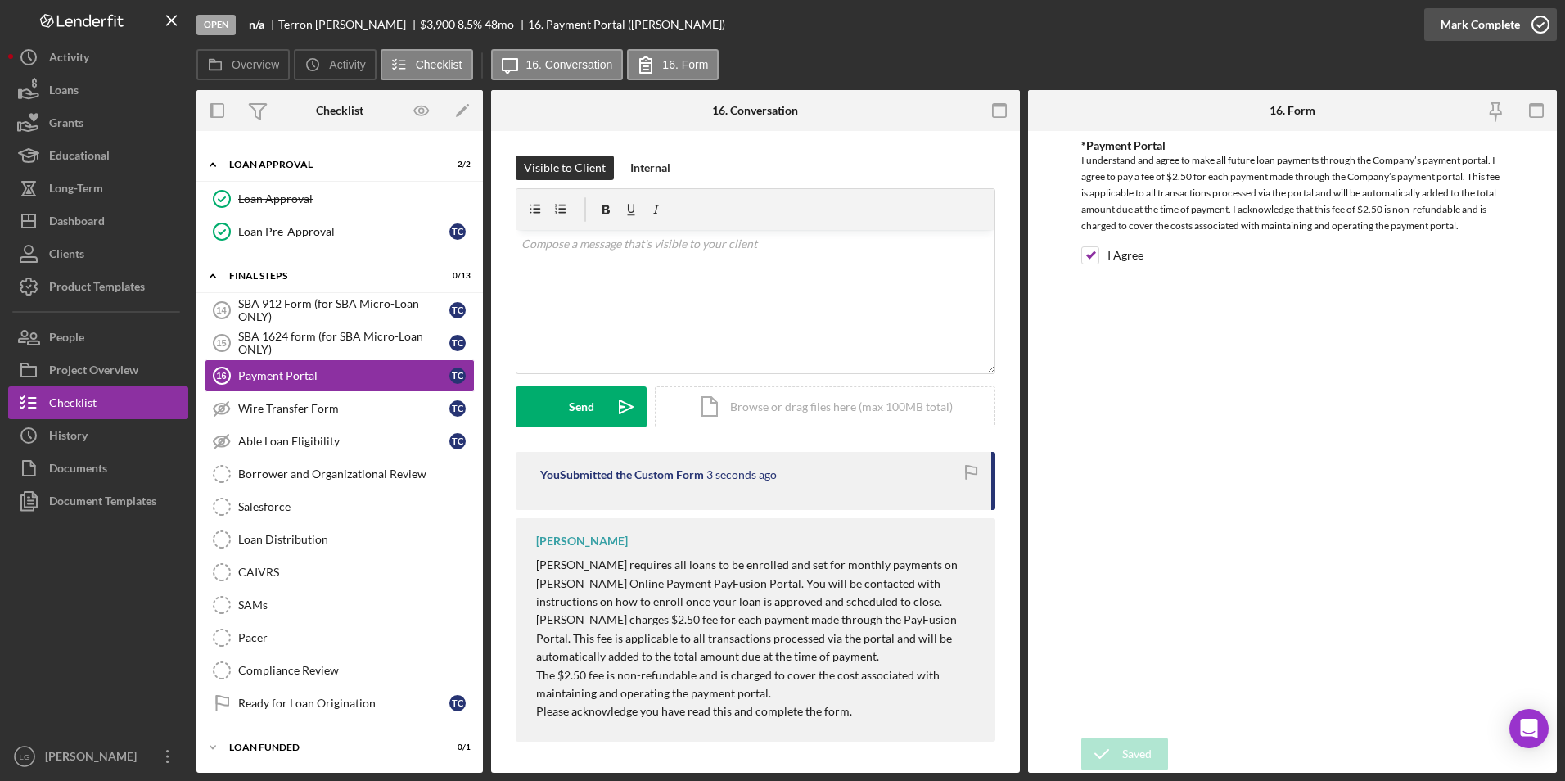
click at [1434, 26] on button "Mark Complete" at bounding box center [1490, 24] width 133 height 33
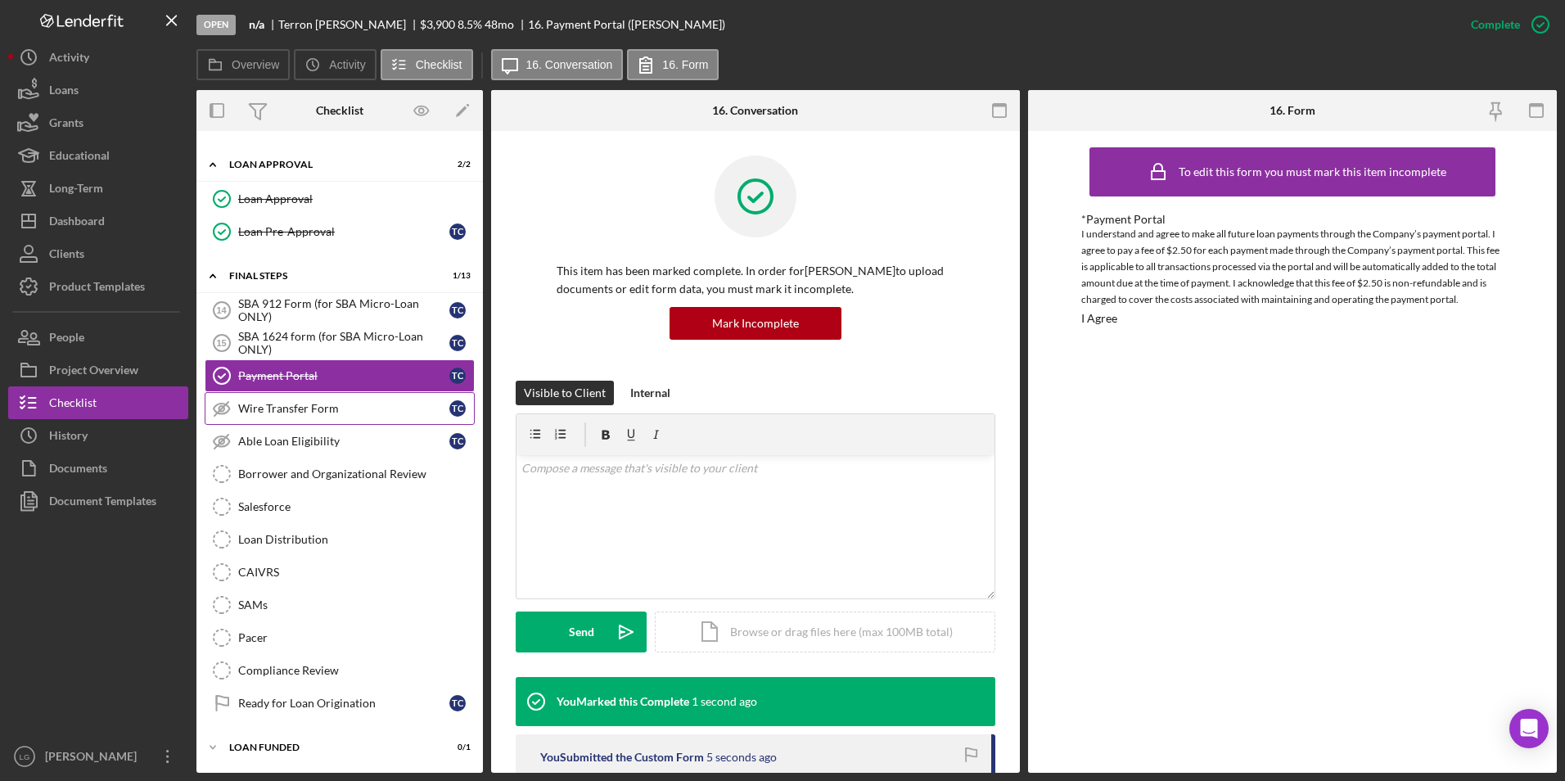
click at [323, 419] on link "Wire Transfer Form Wire Transfer Form T C" at bounding box center [340, 408] width 270 height 33
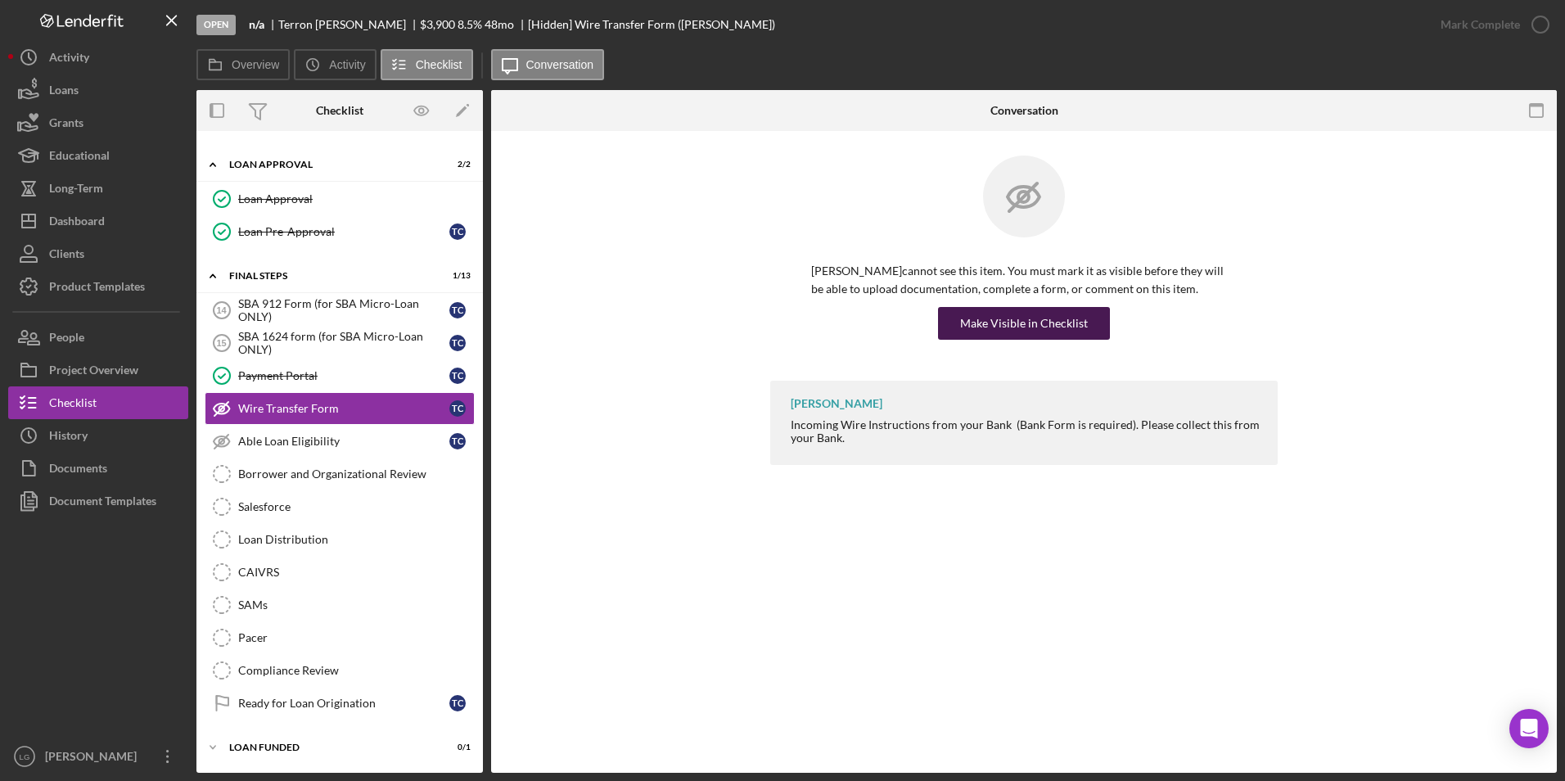
click at [1086, 327] on button "Make Visible in Checklist" at bounding box center [1024, 323] width 172 height 33
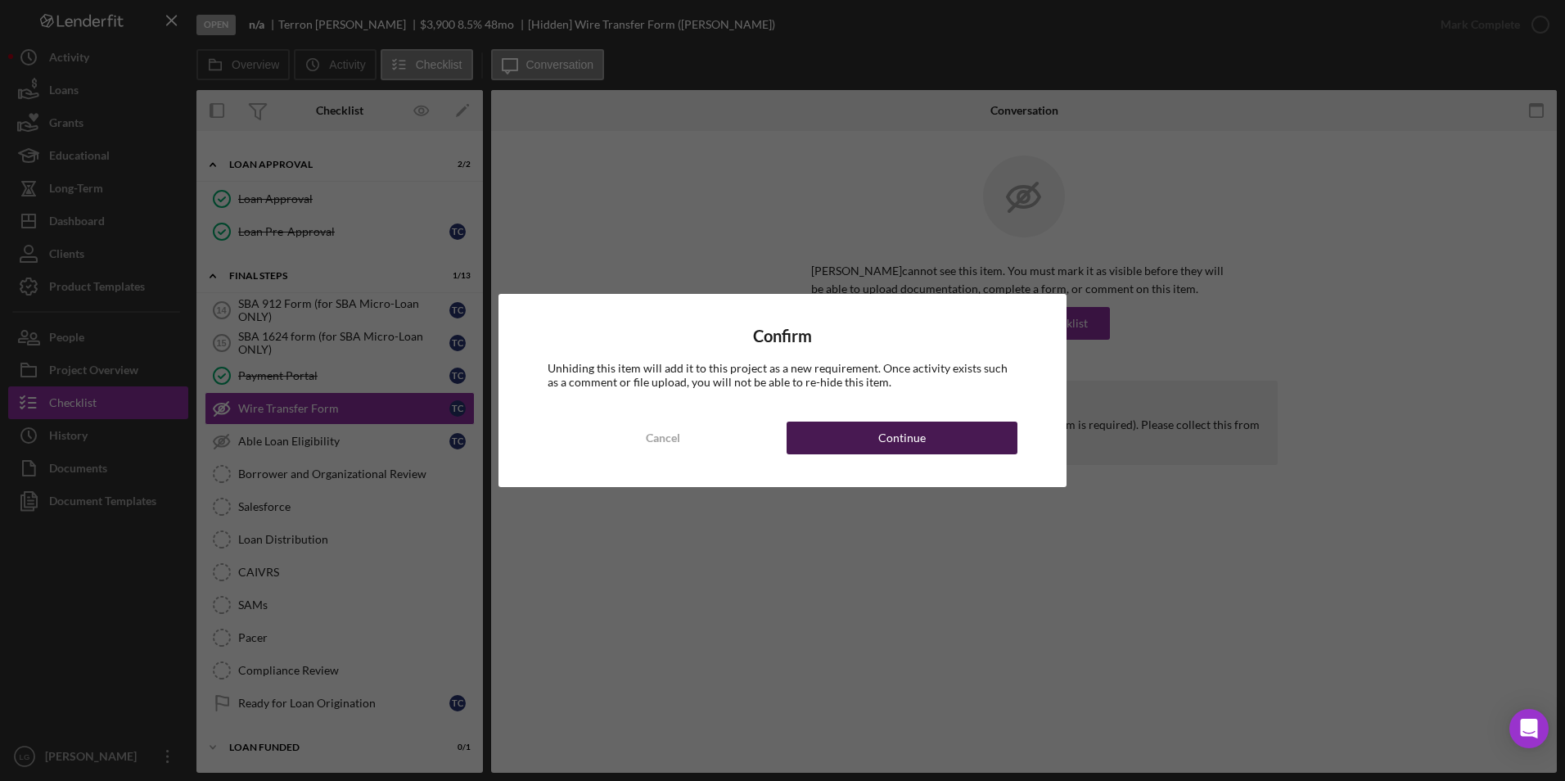
click at [1008, 439] on button "Continue" at bounding box center [902, 438] width 231 height 33
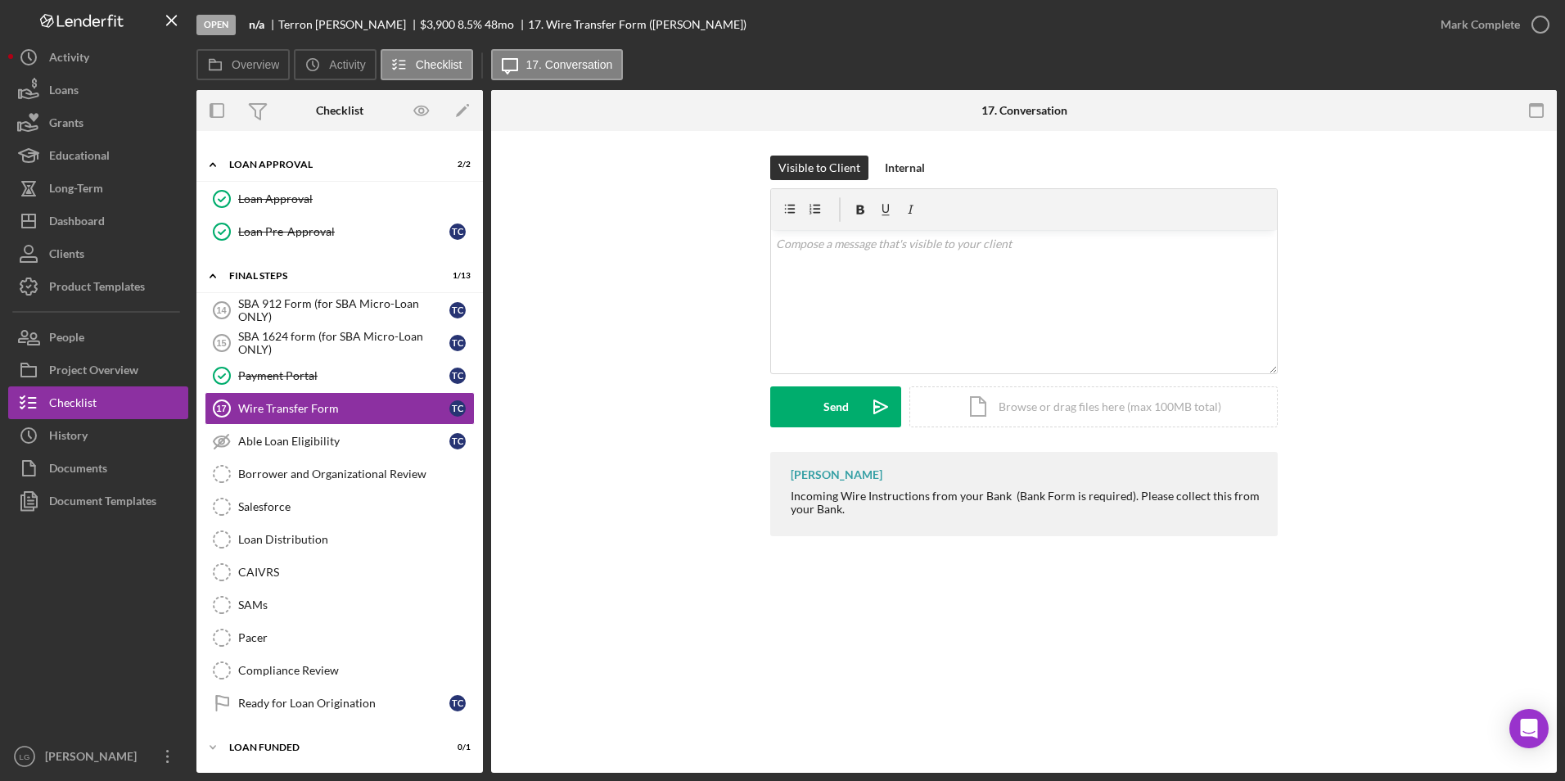
drag, startPoint x: 781, startPoint y: 496, endPoint x: 861, endPoint y: 517, distance: 83.0
click at [861, 517] on div "LaTrisha Gandy Incoming Wire Instructions from your Bank (Bank Form is required…" at bounding box center [1023, 494] width 507 height 84
drag, startPoint x: 861, startPoint y: 517, endPoint x: 855, endPoint y: 494, distance: 24.4
copy div "Incoming Wire Instructions from your Bank (Bank Form is required). Please colle…"
click at [834, 268] on div "v Color teal Color pink Remove color Add row above Add row below Add column bef…" at bounding box center [1024, 301] width 506 height 143
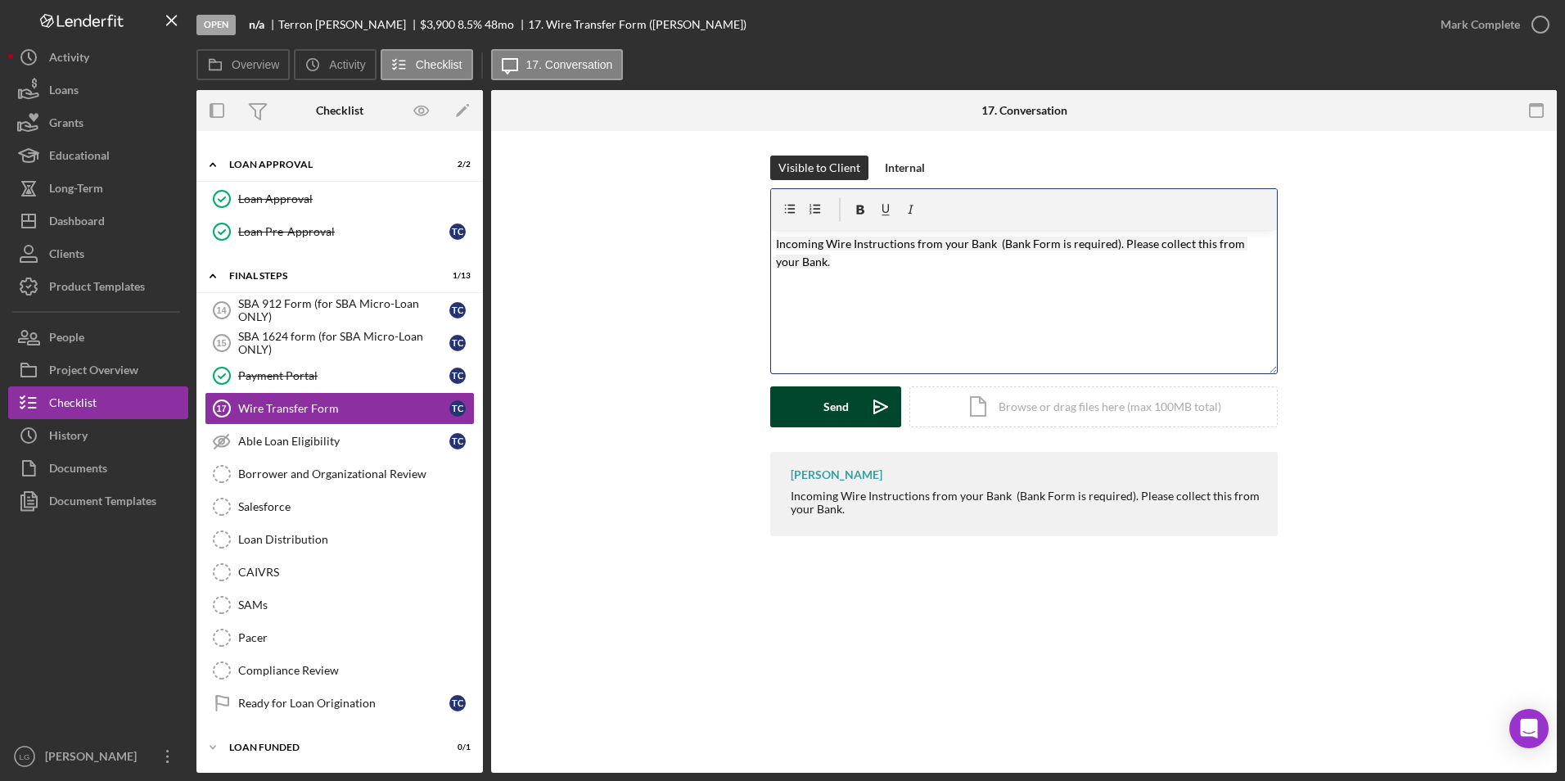
click at [845, 402] on div "Send" at bounding box center [835, 406] width 25 height 41
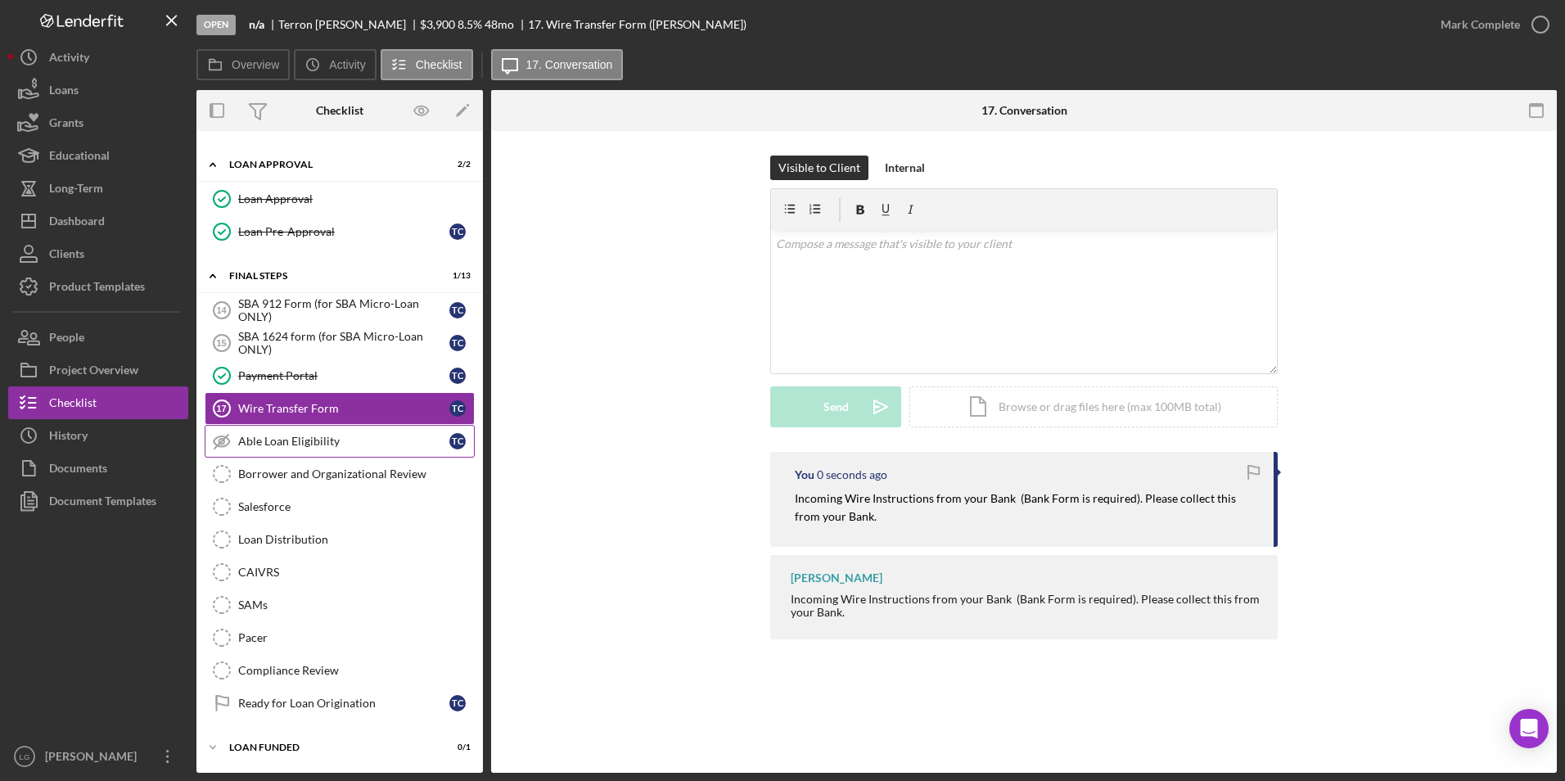
click at [343, 443] on div "Able Loan Eligibility" at bounding box center [343, 441] width 211 height 13
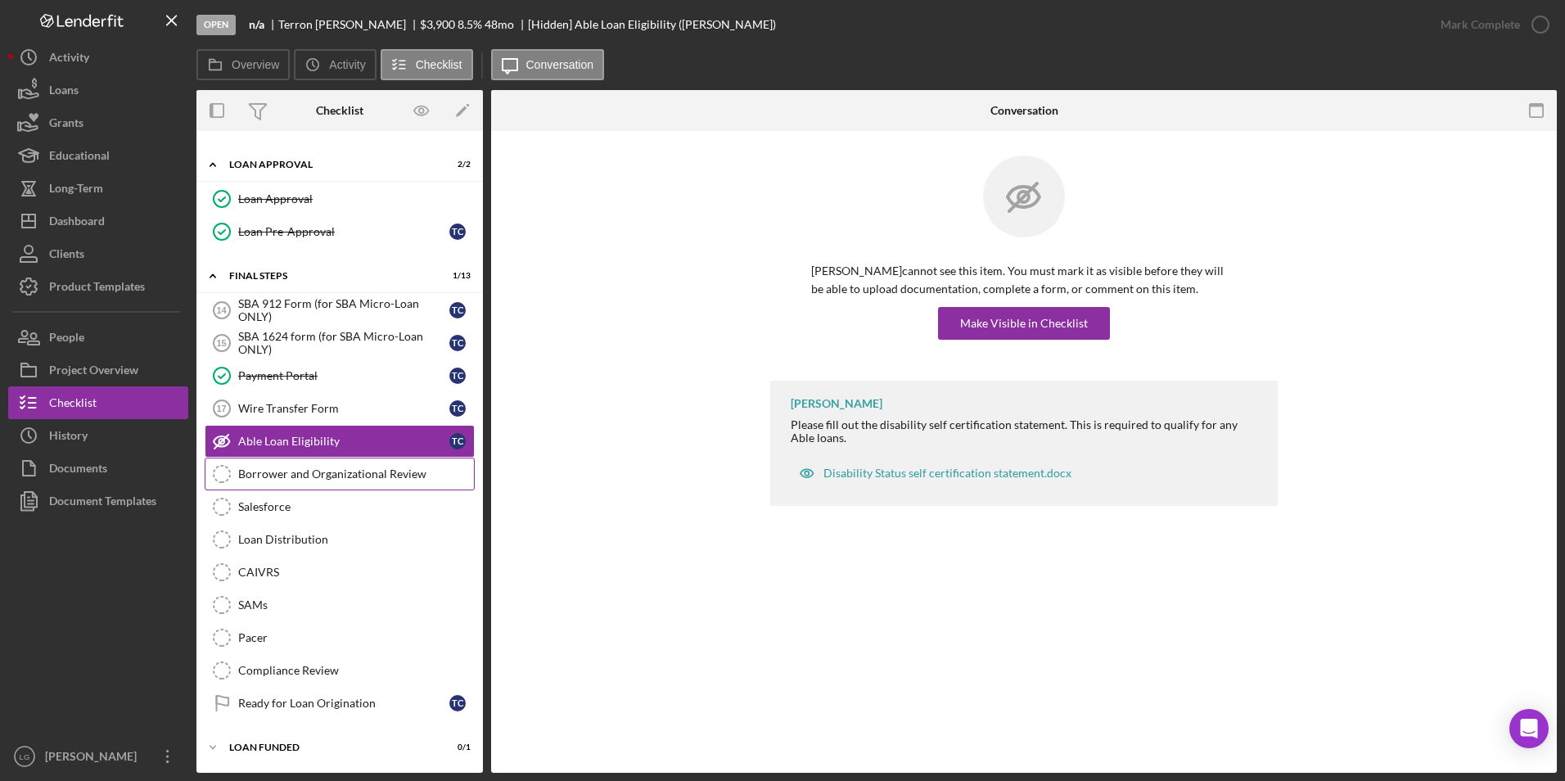
click at [335, 476] on div "Borrower and Organizational Review" at bounding box center [356, 473] width 236 height 13
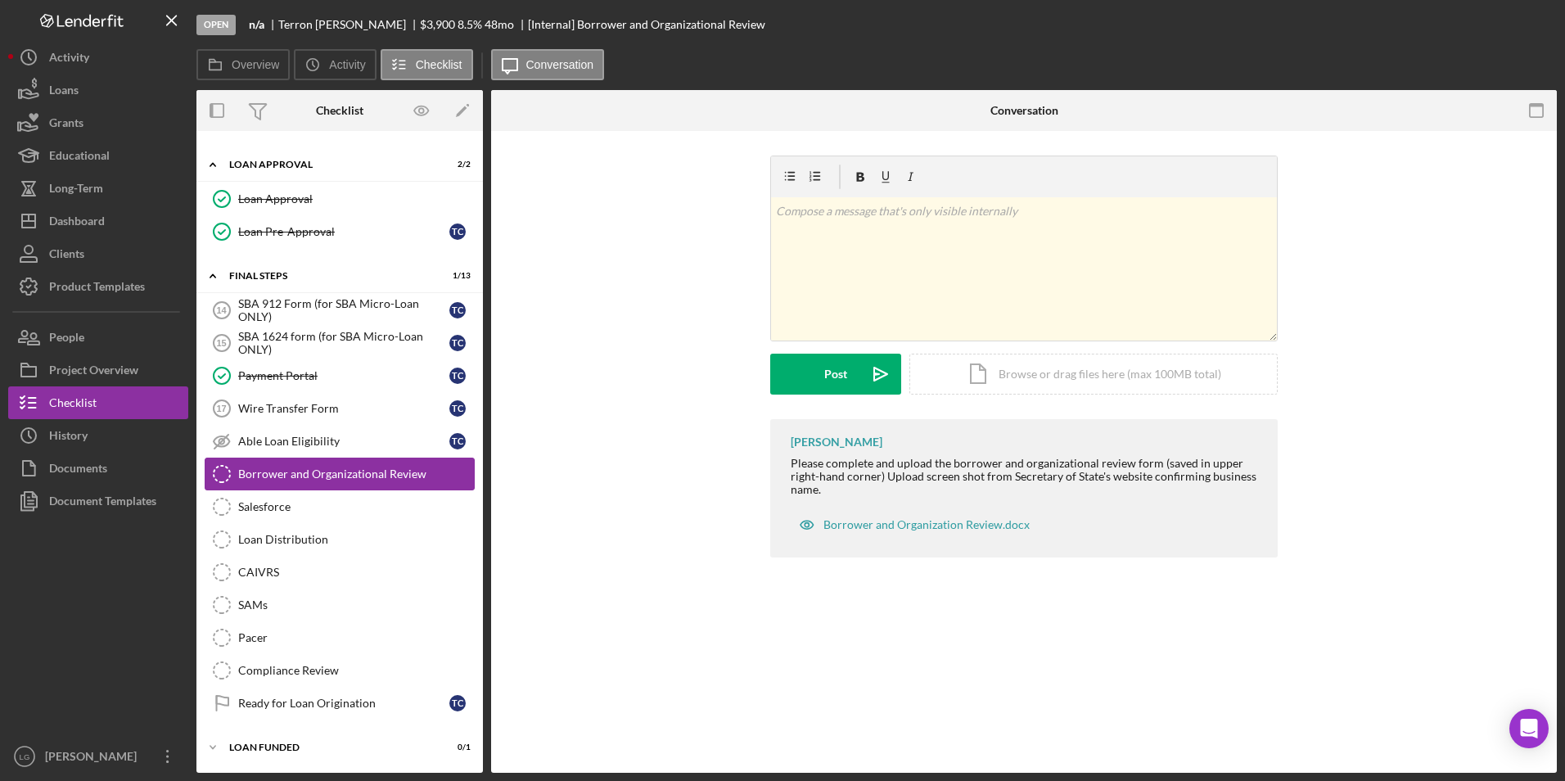
scroll to position [979, 0]
click at [307, 521] on link "Salesforce Salesforce" at bounding box center [340, 506] width 270 height 33
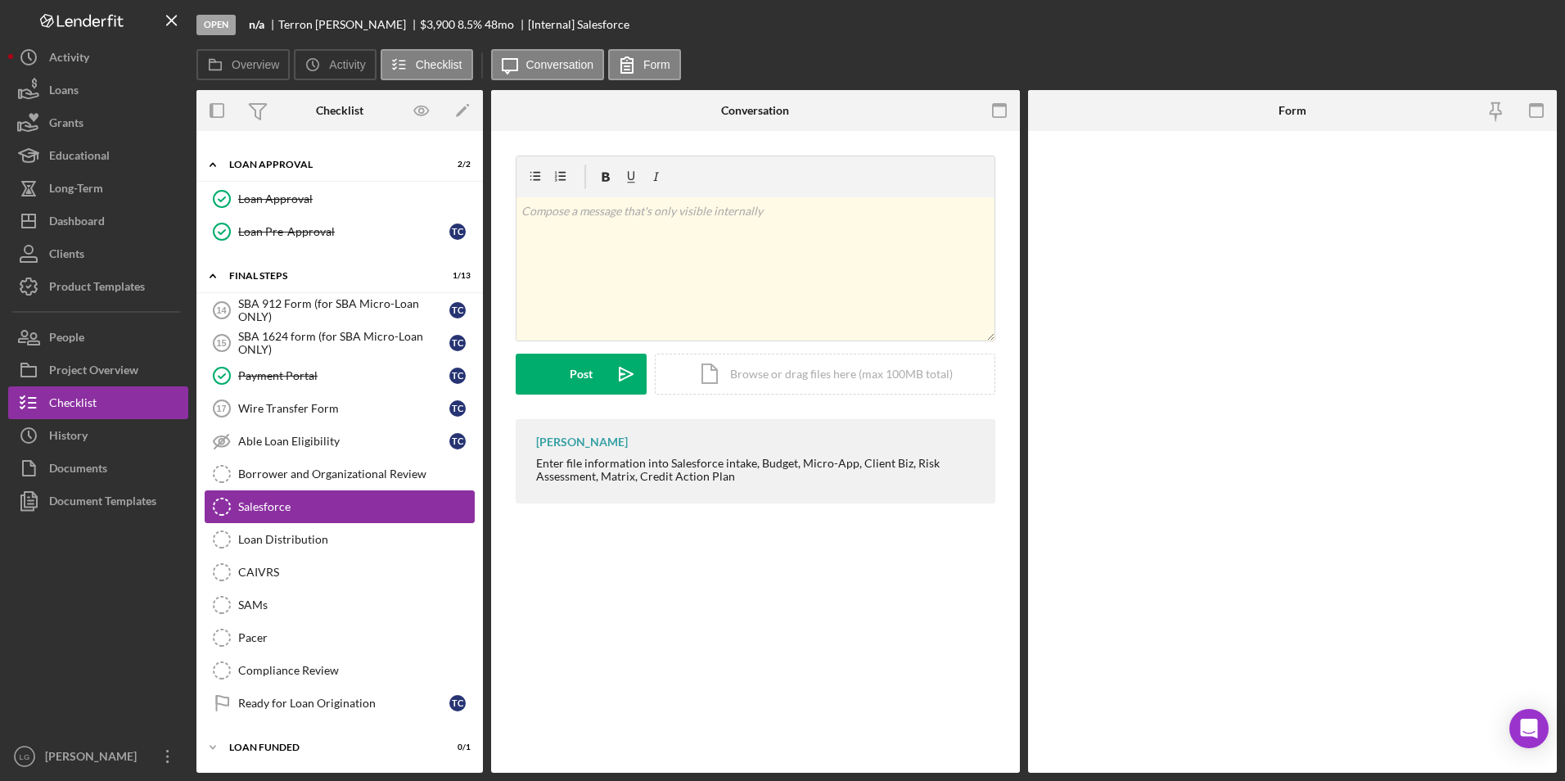
scroll to position [979, 0]
click at [1217, 183] on input "*Salesforce ID" at bounding box center [1292, 179] width 423 height 39
paste input "a0wPC000002I3xZYAS"
type input "a0wPC000002I3xZYAS"
click at [1107, 738] on icon "submit" at bounding box center [1101, 753] width 41 height 41
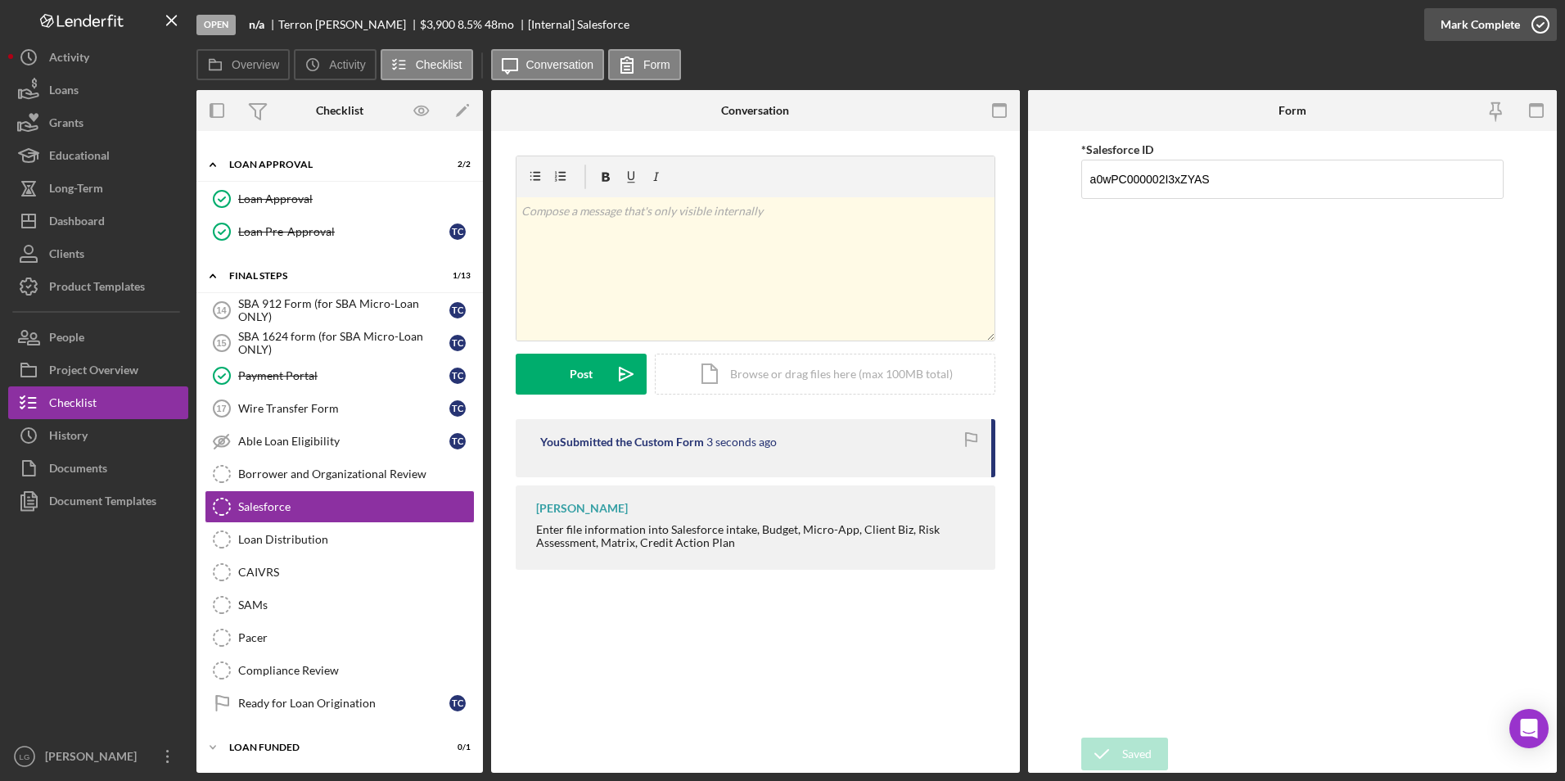
click at [1457, 27] on div "Mark Complete" at bounding box center [1479, 24] width 79 height 33
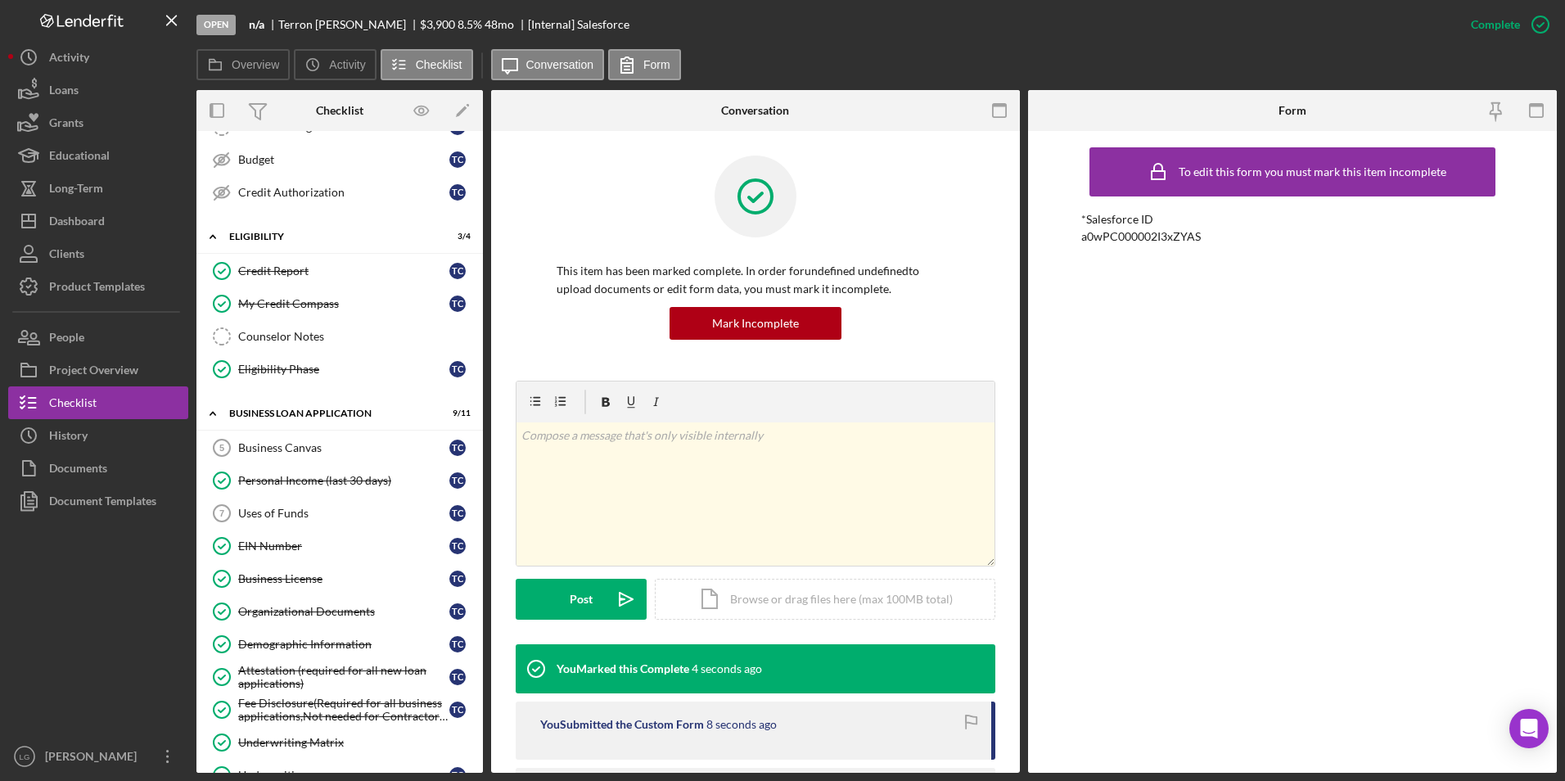
scroll to position [0, 0]
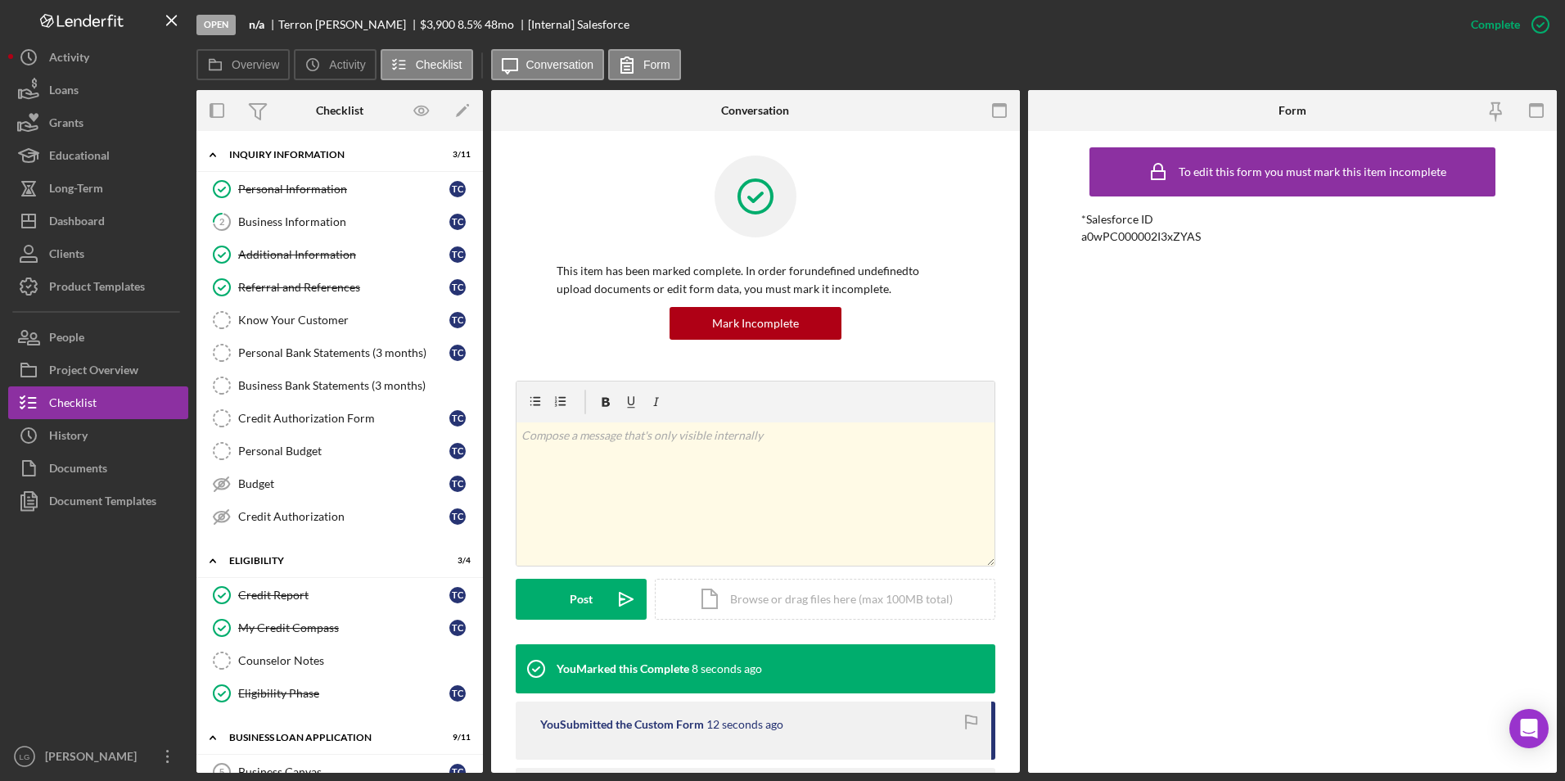
click at [264, 715] on div "Credit Report Credit Report T C My Credit Compass My Credit Compass T C Counsel…" at bounding box center [339, 648] width 286 height 139
click at [345, 214] on link "2 Business Information T C" at bounding box center [340, 221] width 270 height 33
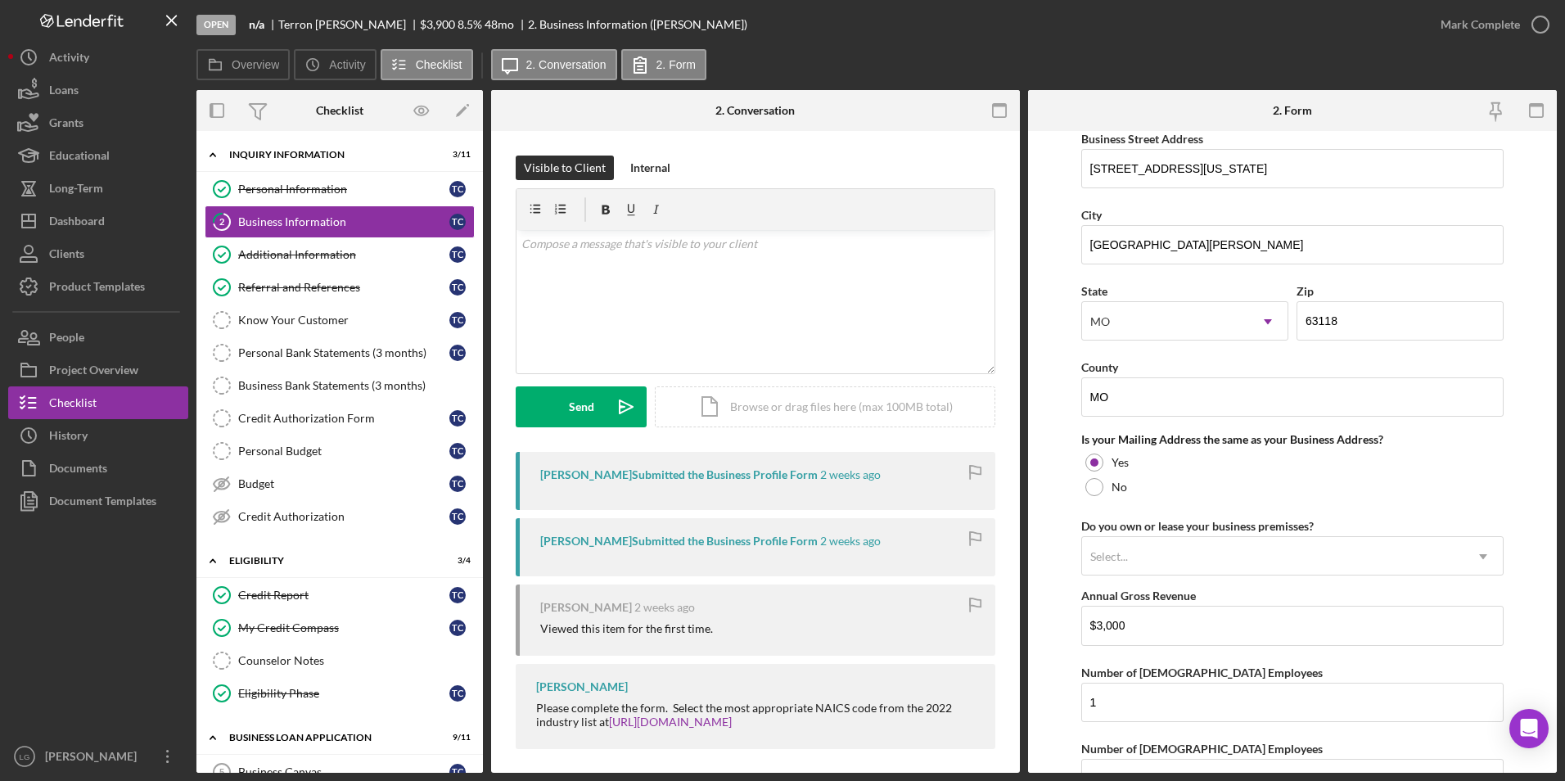
scroll to position [900, 0]
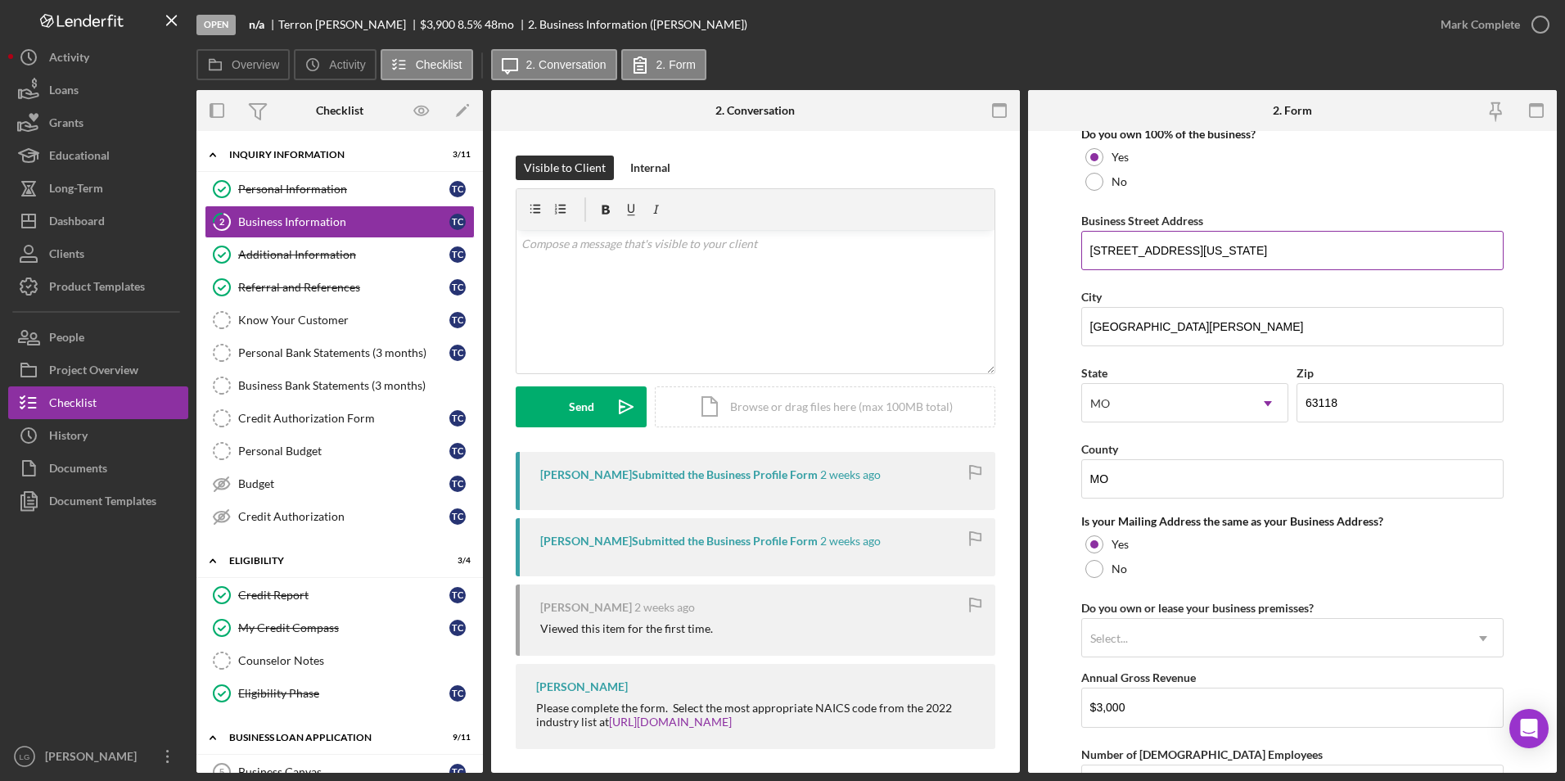
drag, startPoint x: 1223, startPoint y: 246, endPoint x: 1086, endPoint y: 255, distance: 137.0
click at [1086, 255] on input "3218 Nebraska Avenue" at bounding box center [1292, 250] width 423 height 39
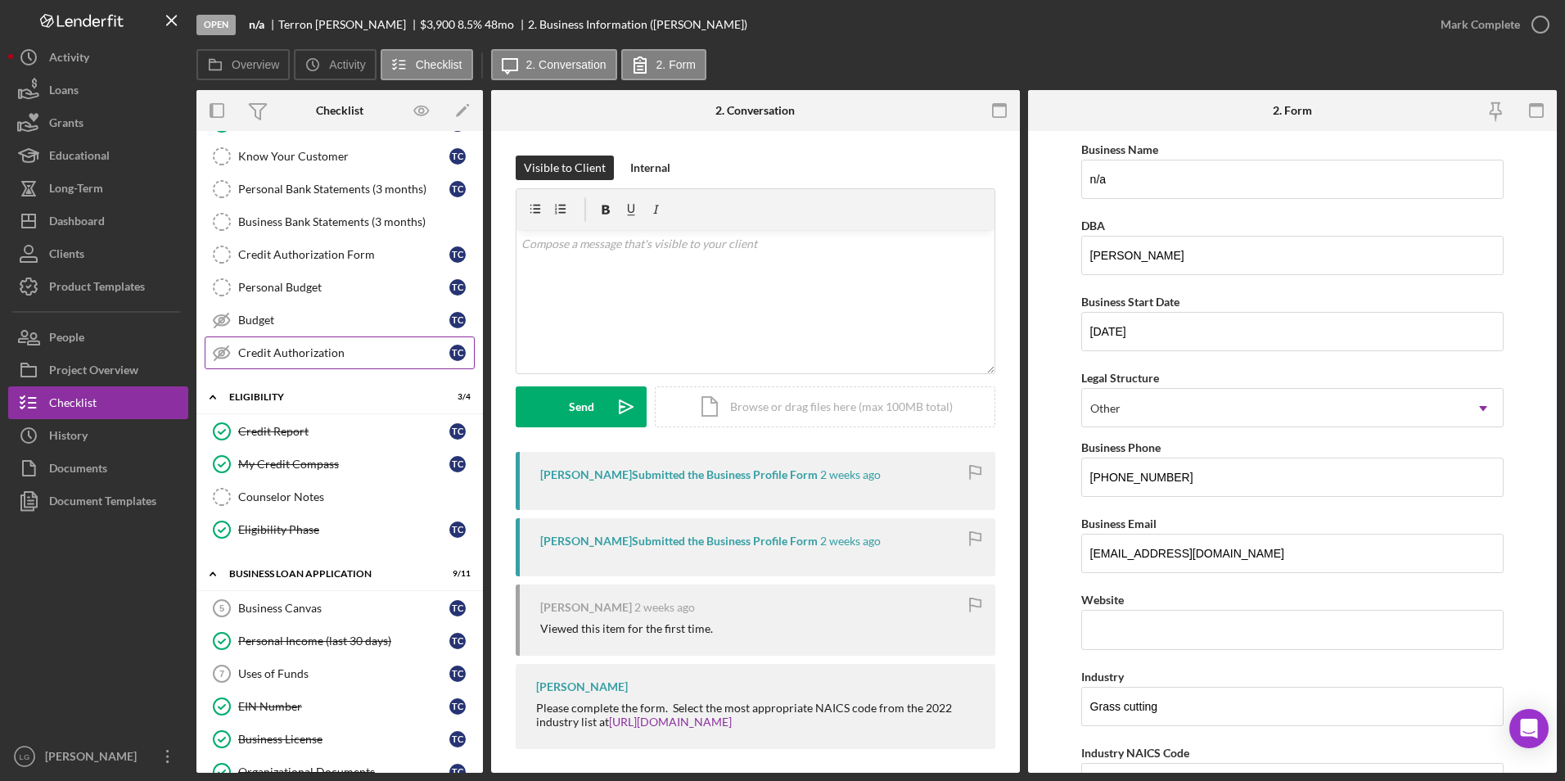
scroll to position [327, 0]
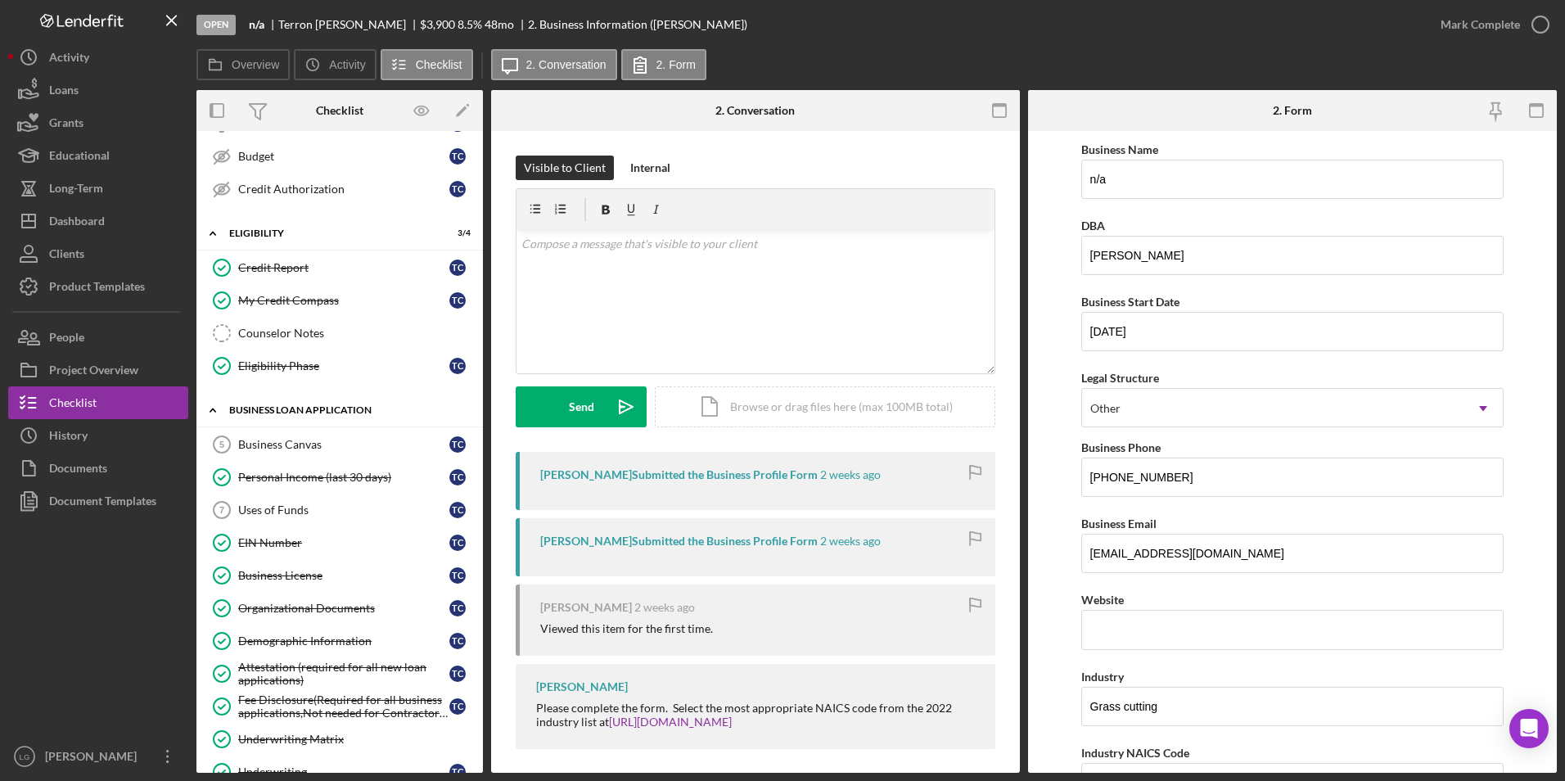
click at [327, 425] on div "Icon/Expander BUSINESS LOAN APPLICATION 9 / 11 Business Canvas 5 Business Canva…" at bounding box center [339, 595] width 286 height 402
click at [348, 447] on div "Business Canvas" at bounding box center [343, 444] width 211 height 13
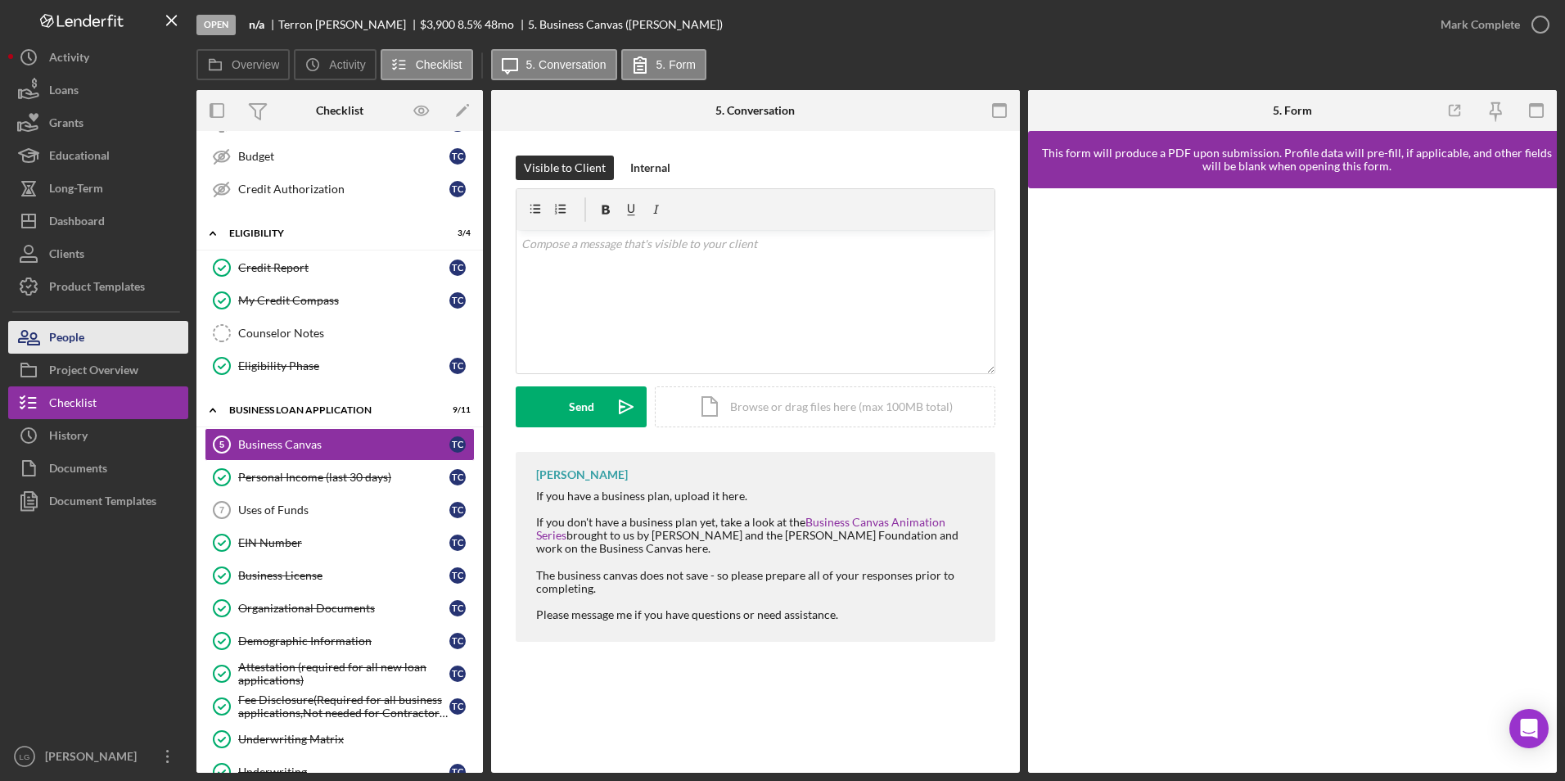
click at [121, 330] on button "People" at bounding box center [98, 337] width 180 height 33
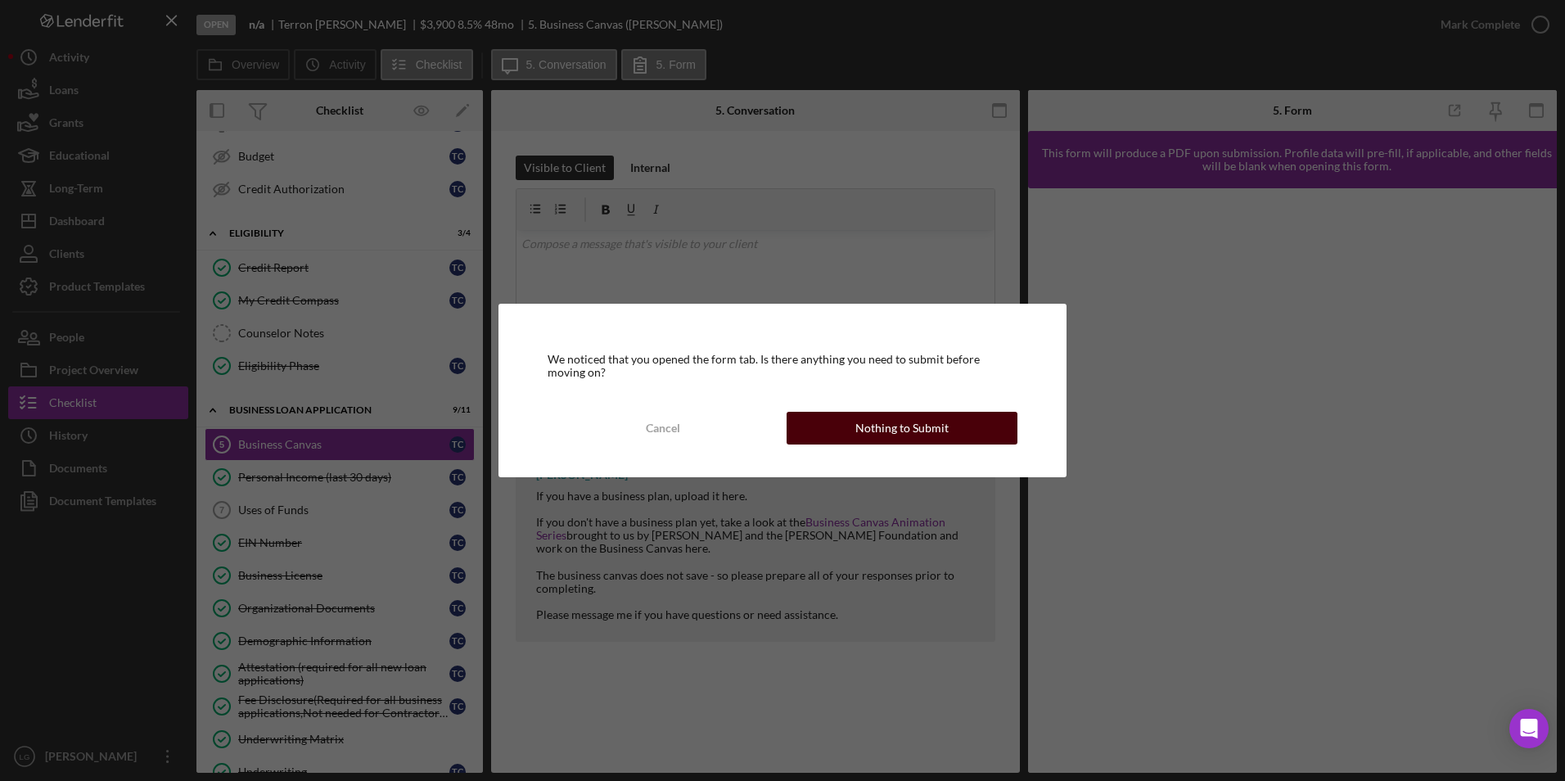
click at [894, 426] on div "Nothing to Submit" at bounding box center [901, 428] width 93 height 33
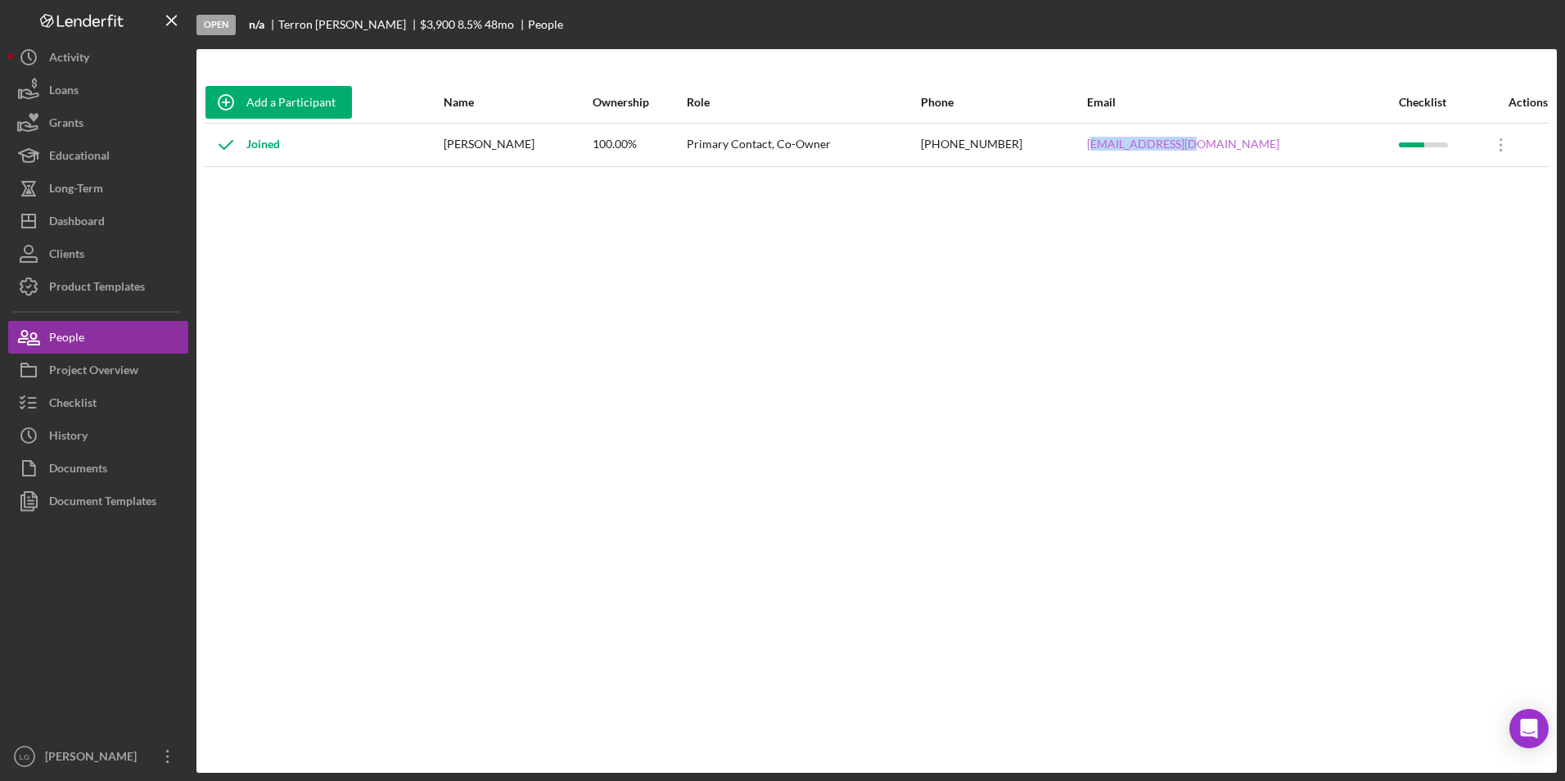
drag, startPoint x: 1271, startPoint y: 137, endPoint x: 1171, endPoint y: 147, distance: 100.3
click at [1171, 147] on div "tec3556@gmail.com" at bounding box center [1242, 144] width 311 height 41
drag, startPoint x: 1171, startPoint y: 147, endPoint x: 1269, endPoint y: 142, distance: 97.5
click at [1269, 142] on tr "Joined Terron Carter 100.00% Primary Contact, Co-Owner (314) 764-1131 tec3556@g…" at bounding box center [877, 144] width 1344 height 43
drag, startPoint x: 1269, startPoint y: 142, endPoint x: 1242, endPoint y: 142, distance: 26.2
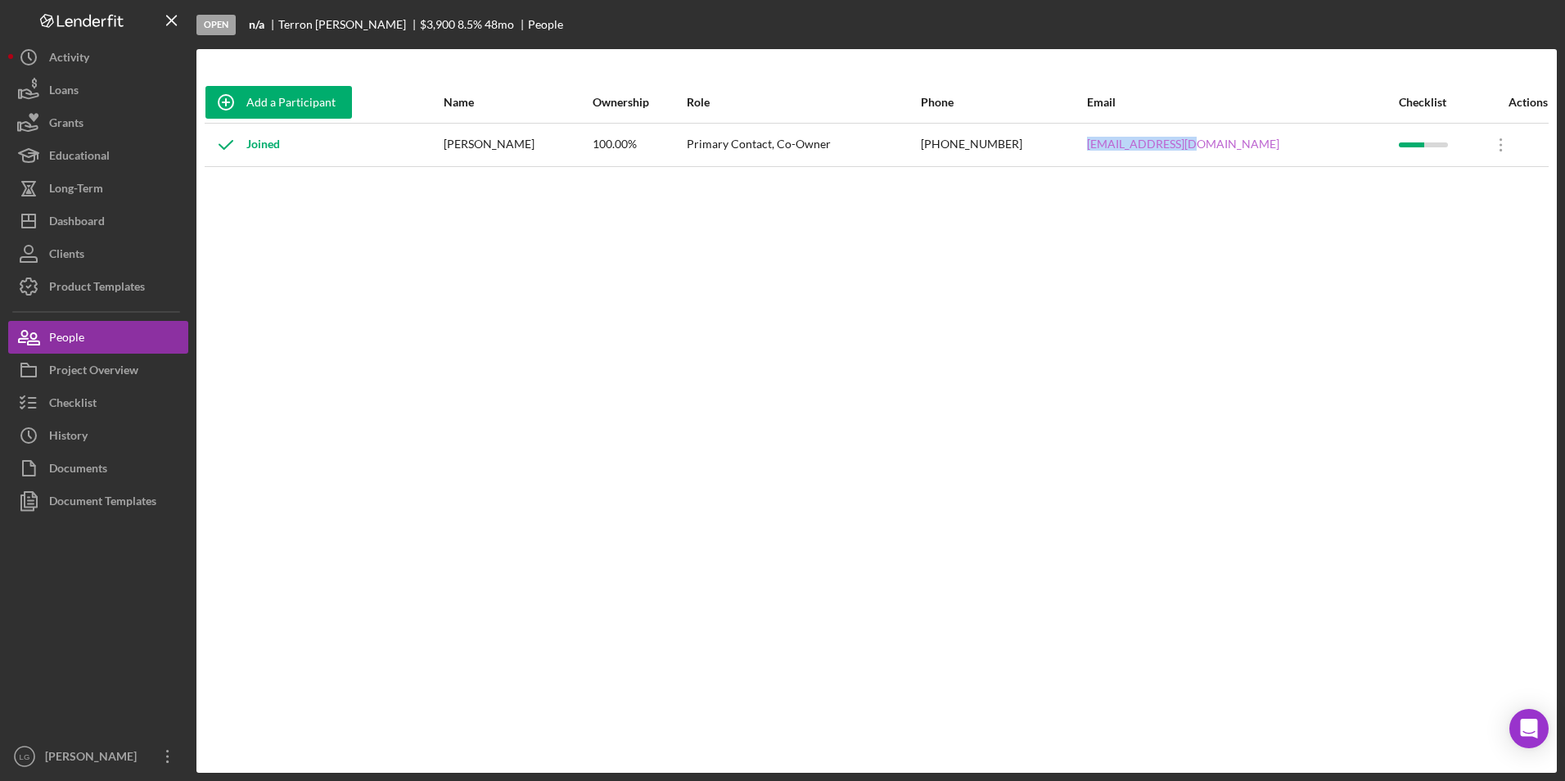
copy tr "tec3556@gmail.com"
click at [114, 407] on button "Checklist" at bounding box center [98, 402] width 180 height 33
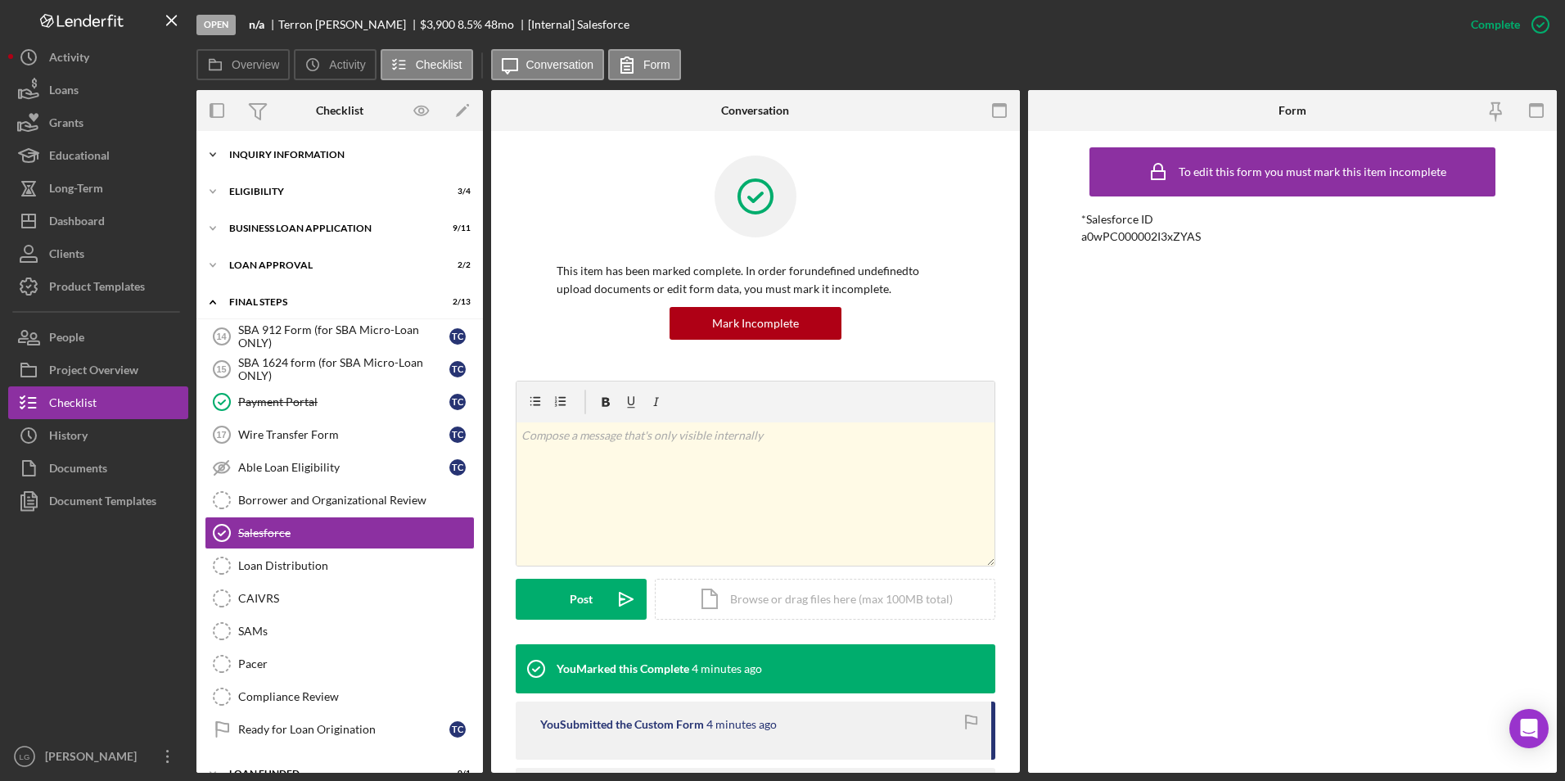
click at [255, 147] on div "Icon/Expander INQUIRY INFORMATION 3 / 11" at bounding box center [339, 154] width 286 height 33
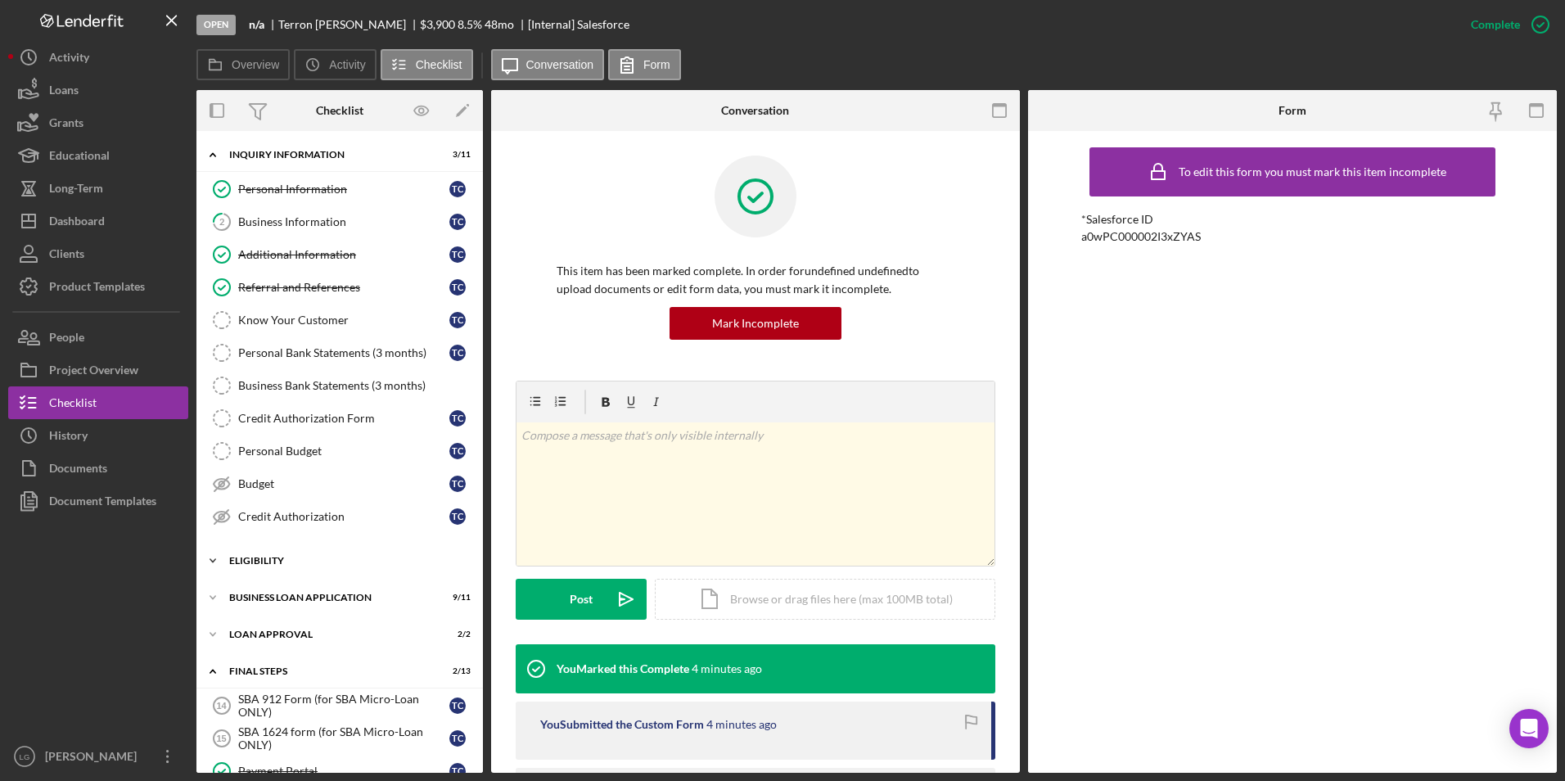
click at [268, 549] on div "Icon/Expander Eligibility 3 / 4" at bounding box center [339, 560] width 286 height 33
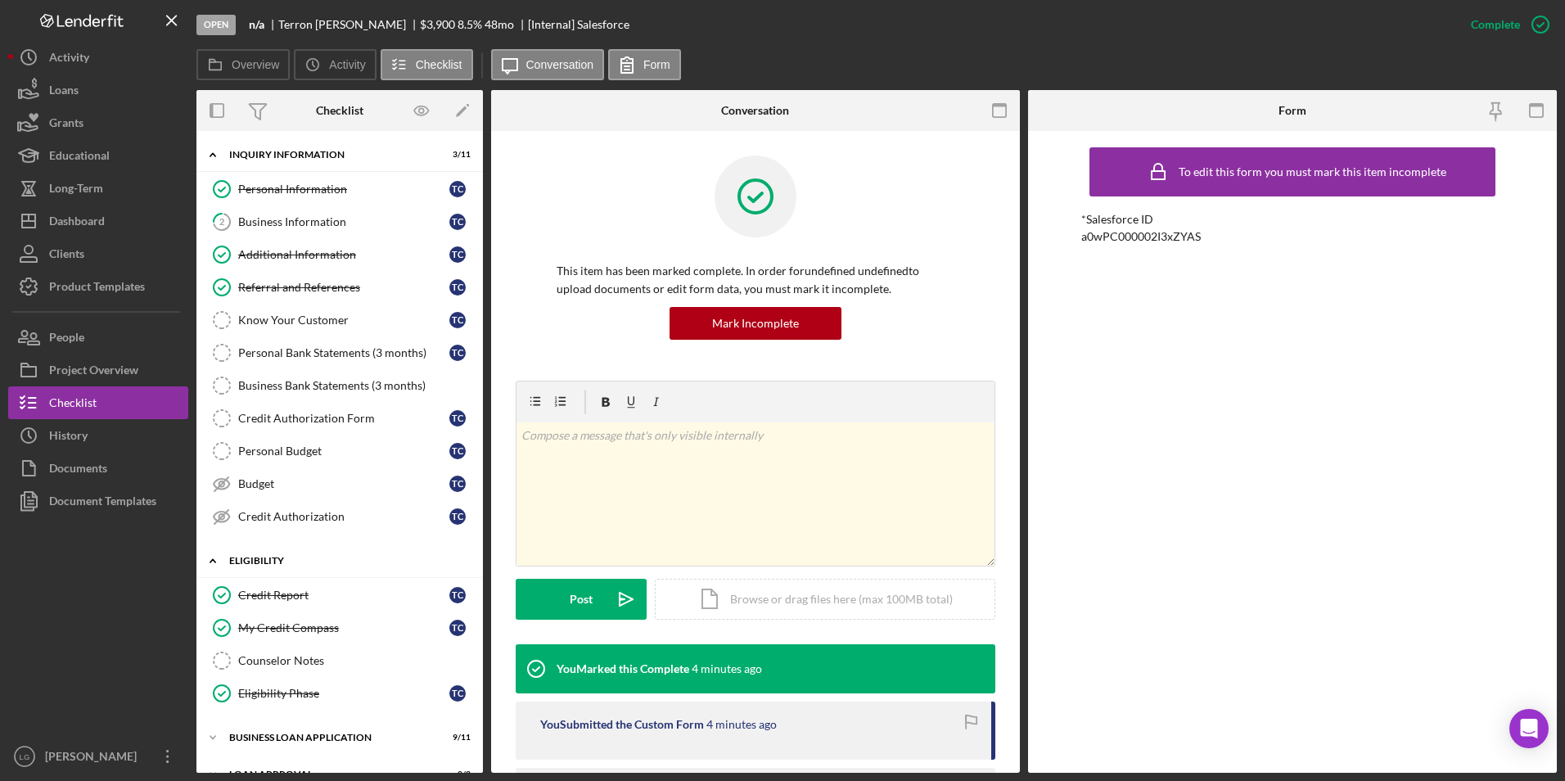
scroll to position [246, 0]
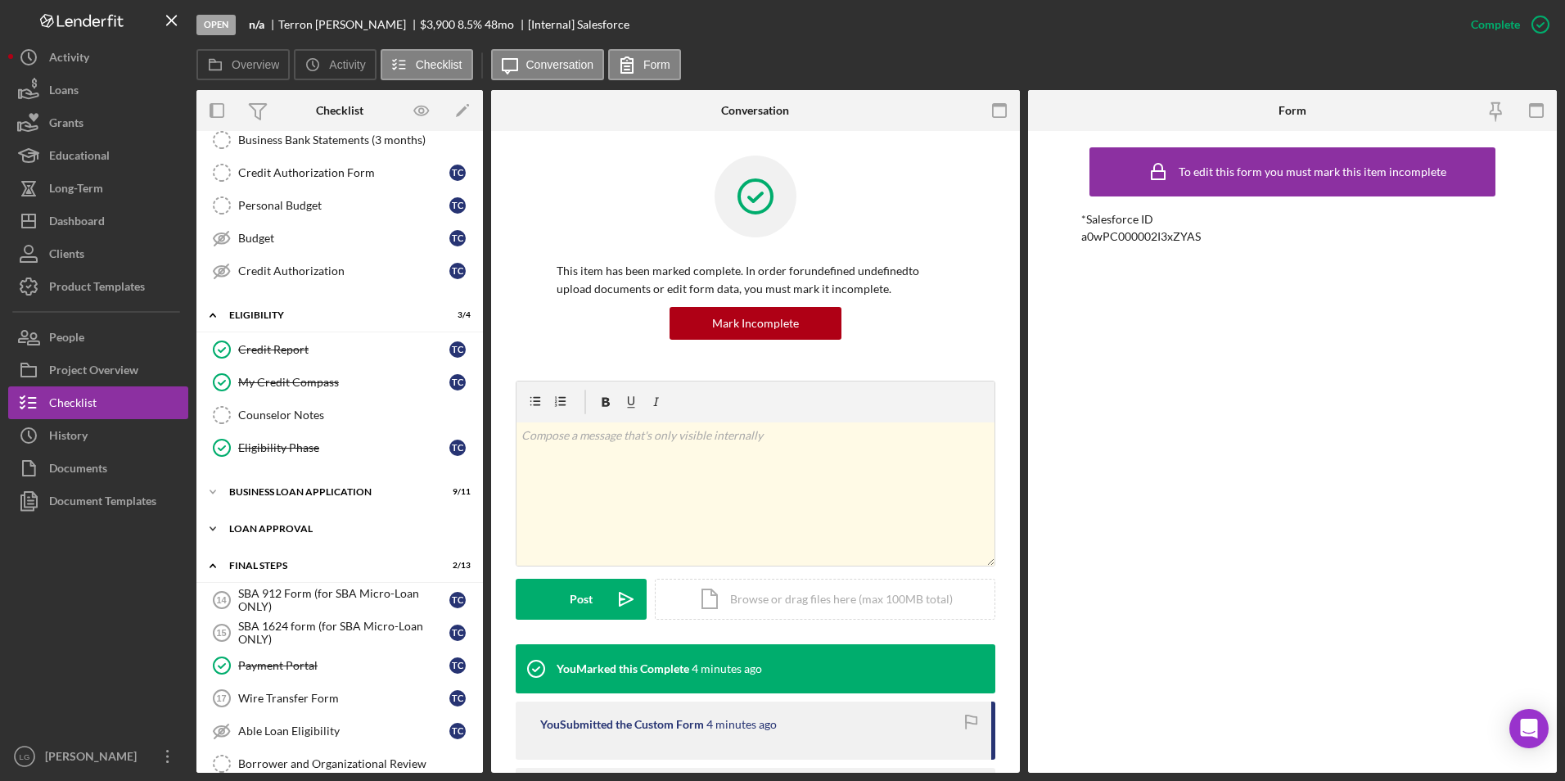
click at [273, 521] on div "Icon/Expander Loan Approval 2 / 2" at bounding box center [339, 528] width 286 height 33
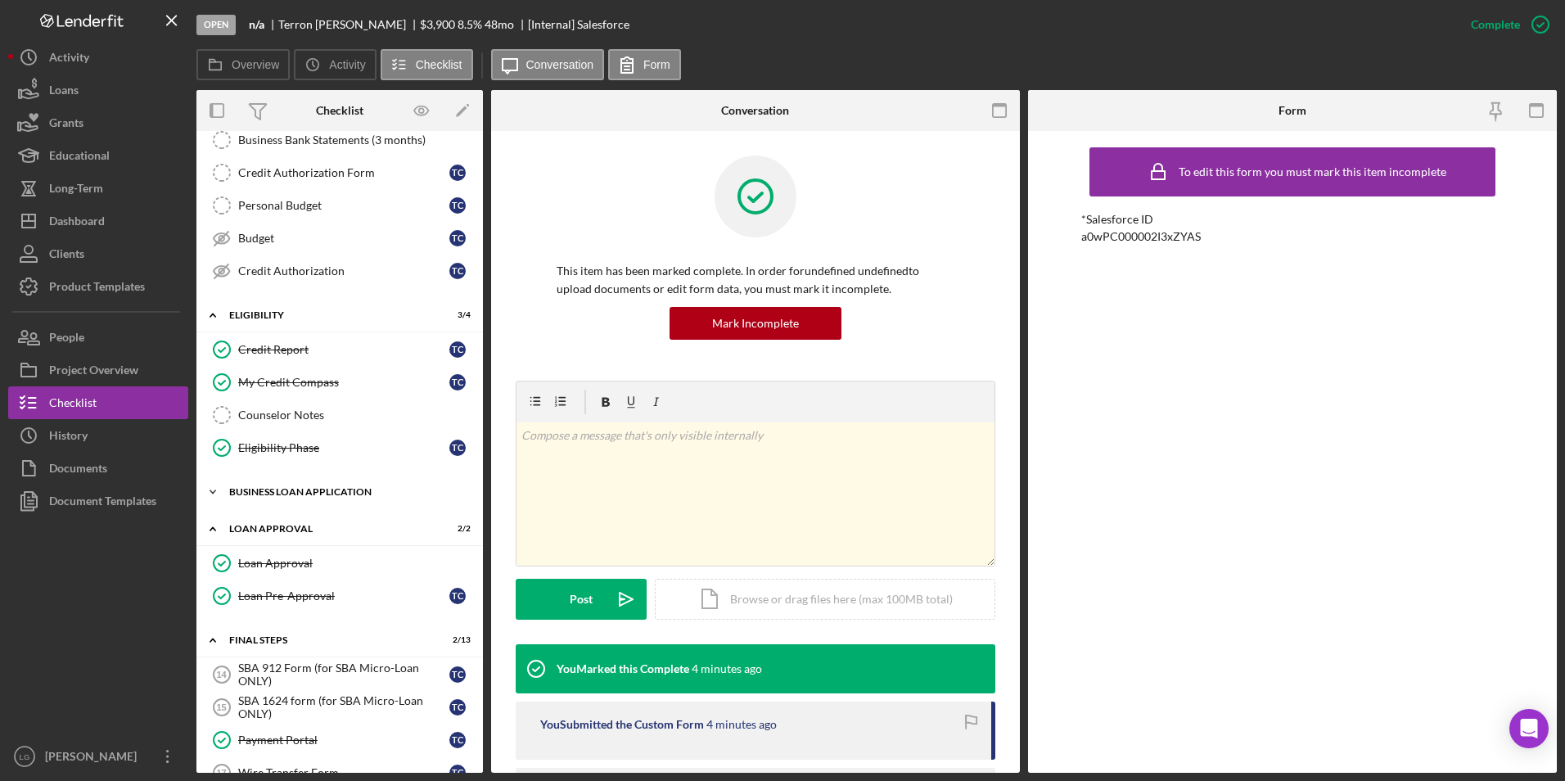
click at [274, 493] on div "BUSINESS LOAN APPLICATION" at bounding box center [345, 492] width 233 height 10
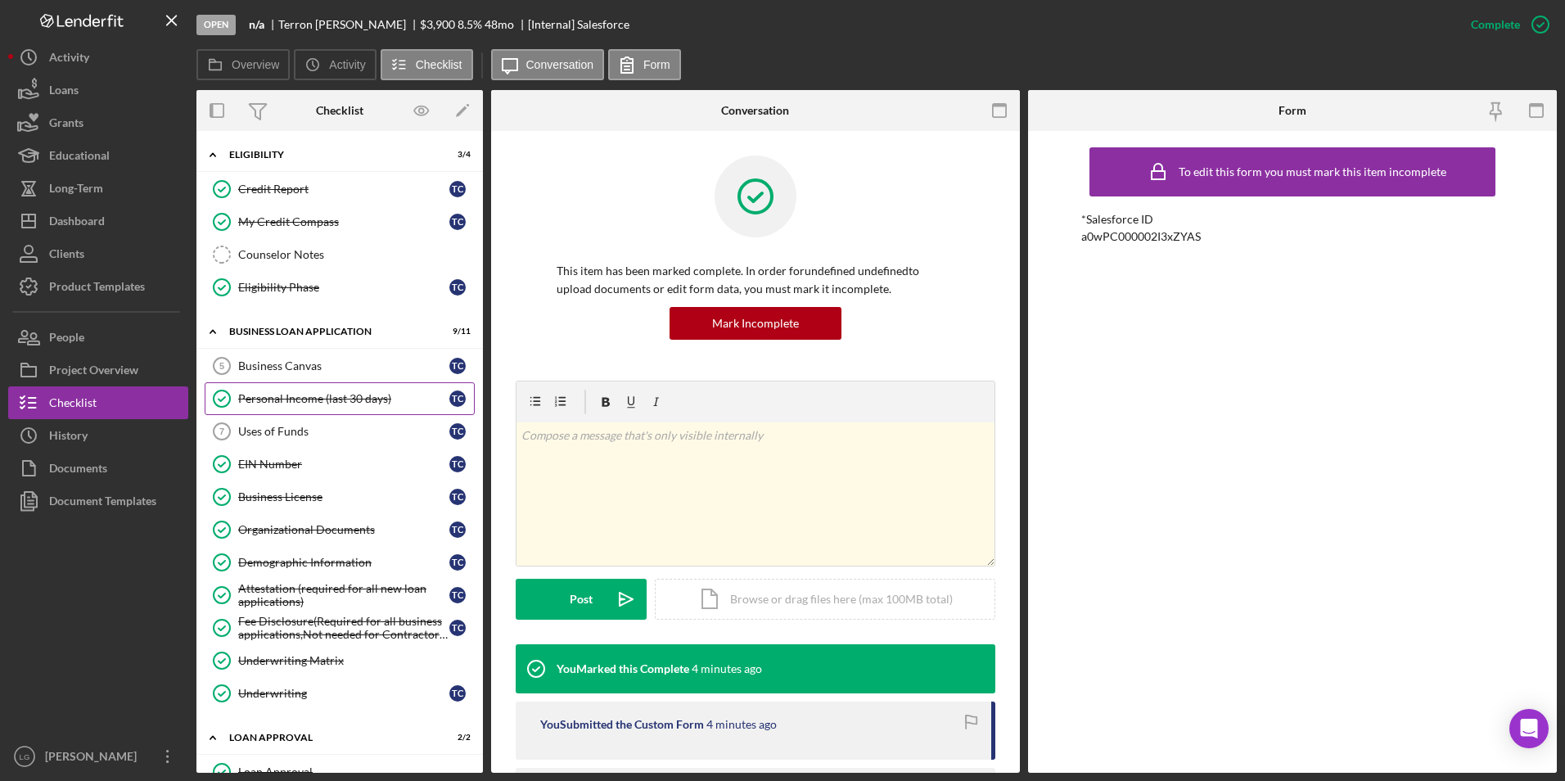
scroll to position [242, 0]
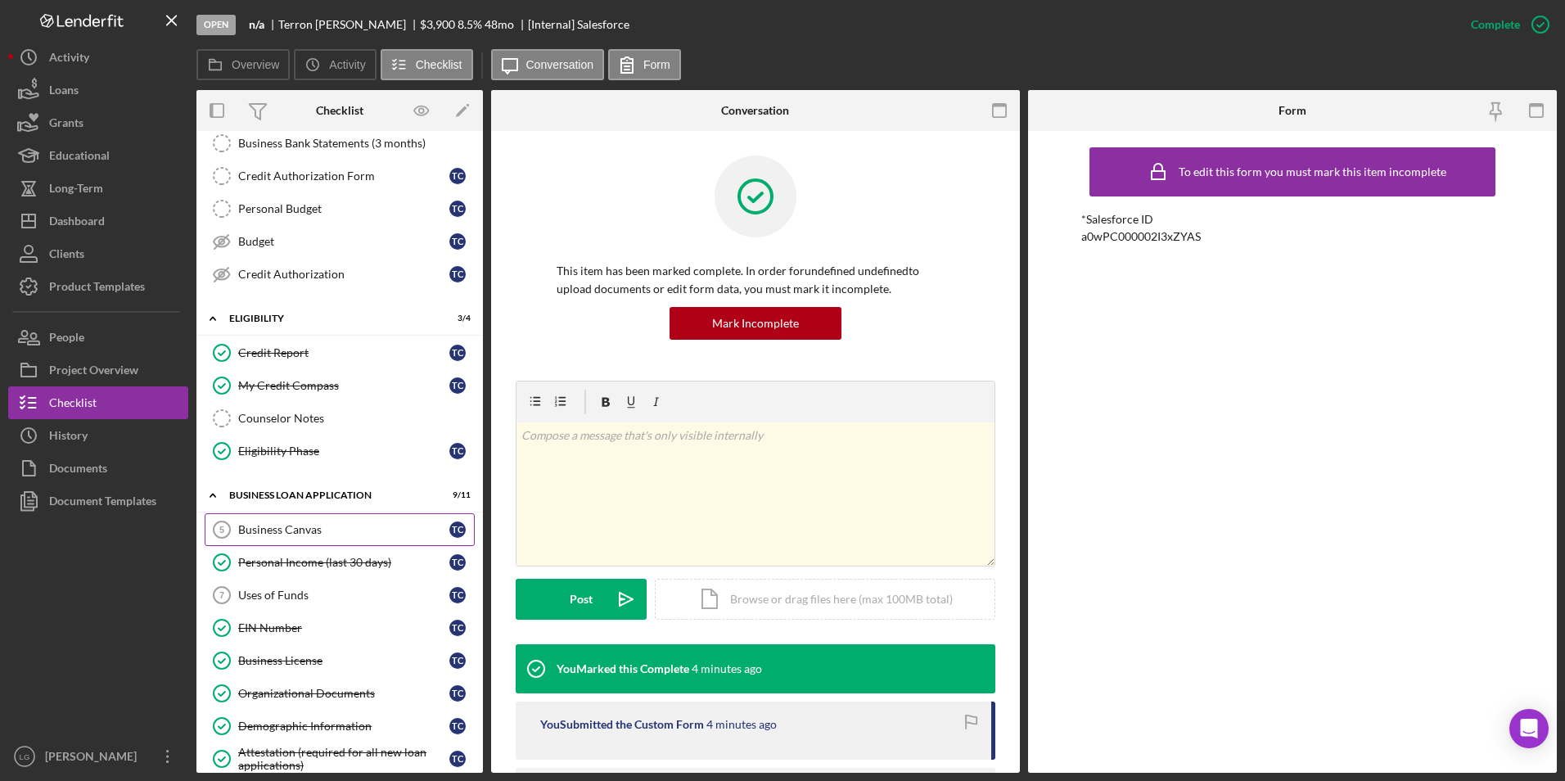
click at [292, 531] on div "Business Canvas" at bounding box center [343, 529] width 211 height 13
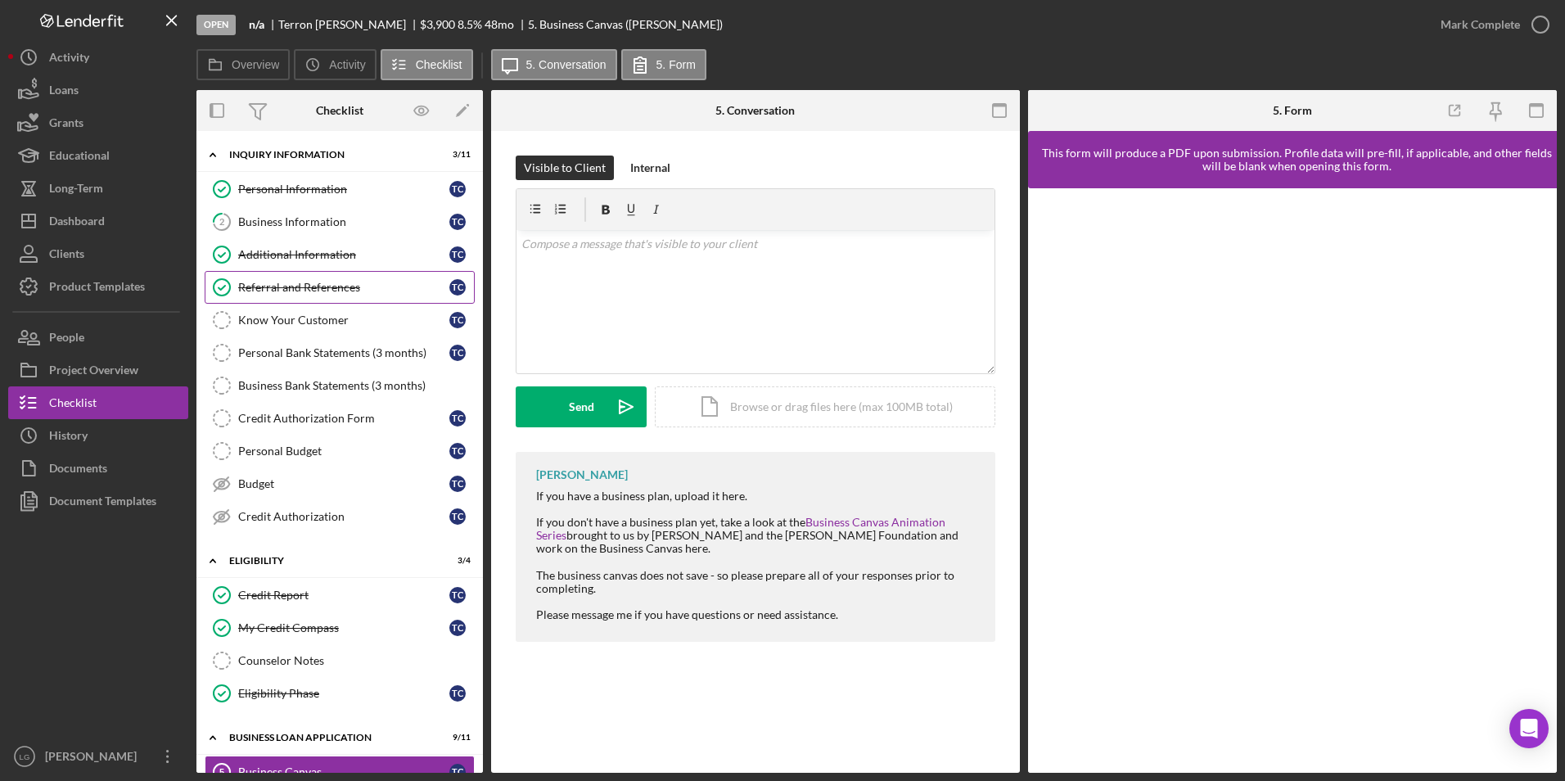
click at [336, 291] on div "Referral and References" at bounding box center [343, 287] width 211 height 13
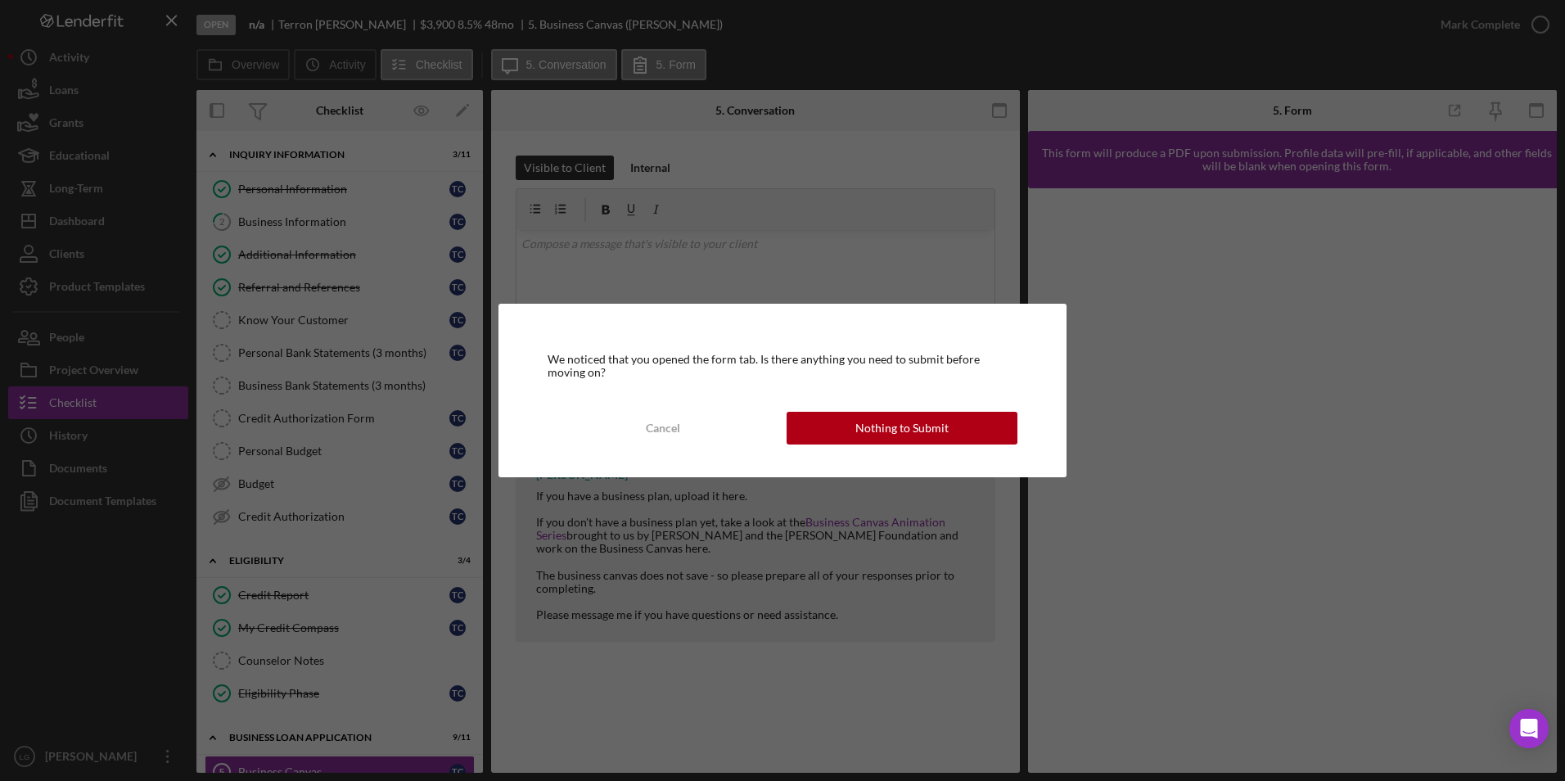
drag, startPoint x: 901, startPoint y: 426, endPoint x: 907, endPoint y: 418, distance: 9.3
click at [900, 426] on div "Nothing to Submit" at bounding box center [901, 428] width 93 height 33
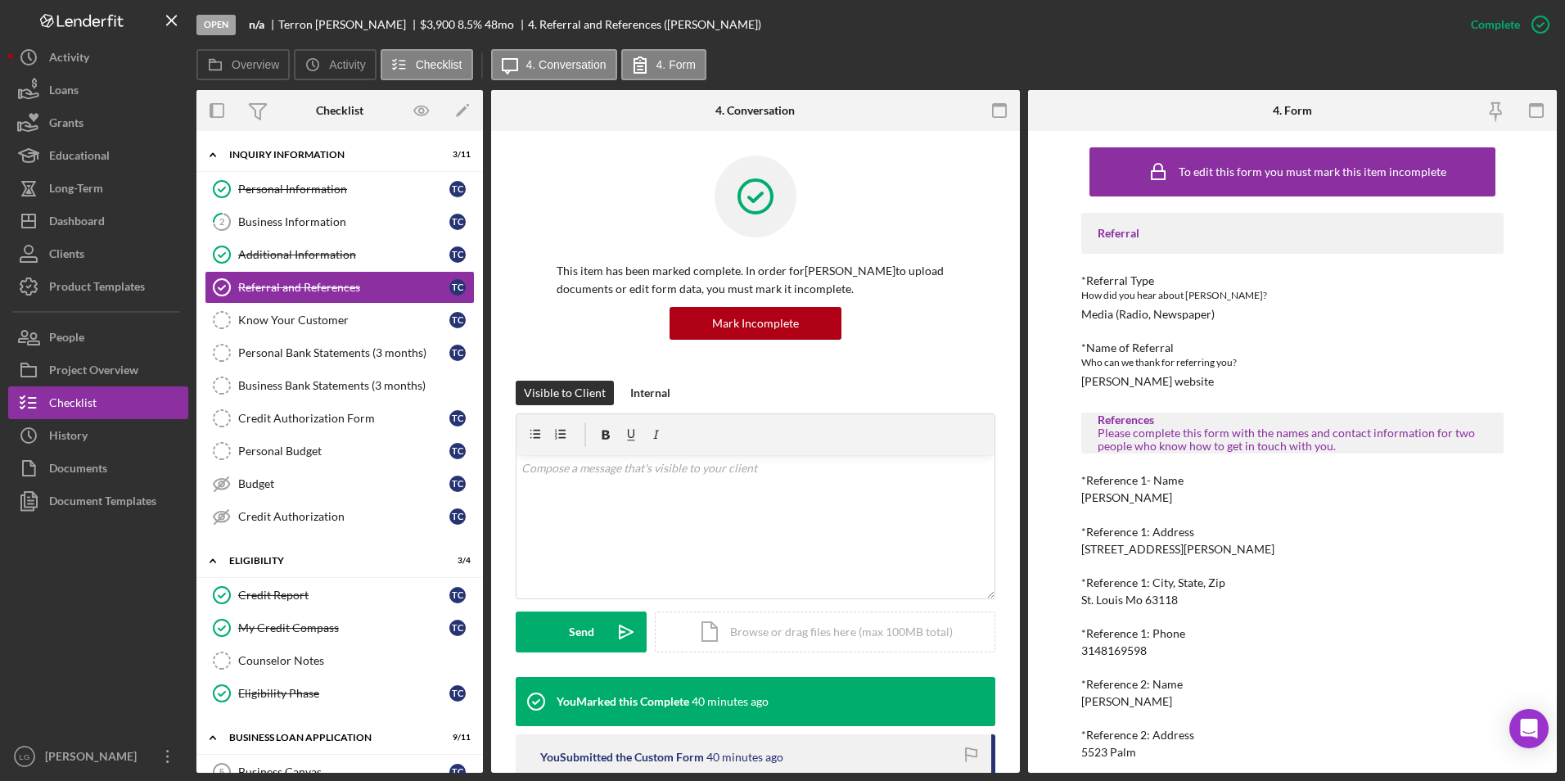
scroll to position [113, 0]
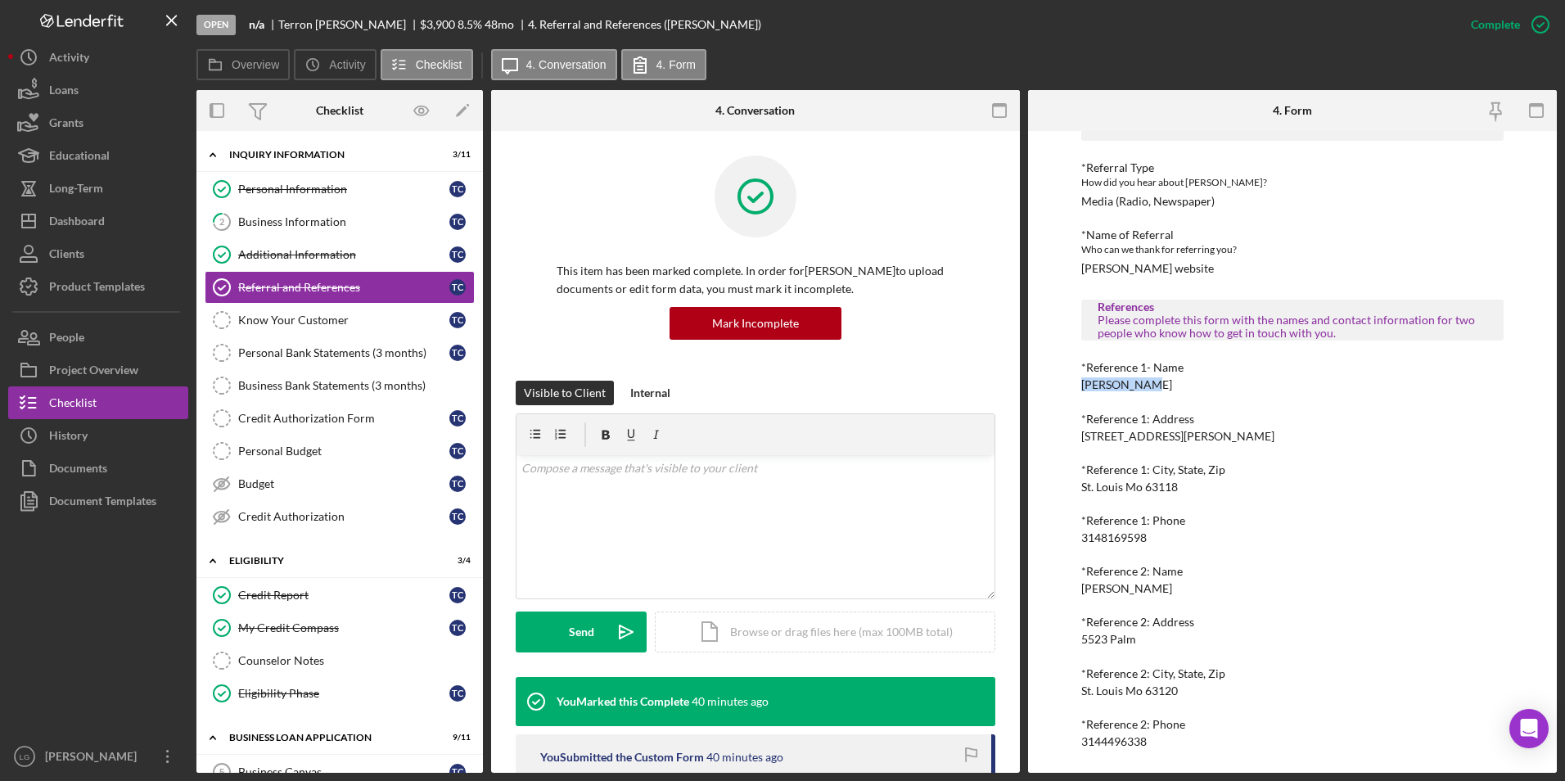
drag, startPoint x: 1177, startPoint y: 376, endPoint x: 1083, endPoint y: 390, distance: 95.3
click at [1083, 390] on div "*Reference 1- Name James Brand" at bounding box center [1292, 376] width 423 height 30
copy div "James Brand"
drag, startPoint x: 1152, startPoint y: 536, endPoint x: 1066, endPoint y: 543, distance: 85.4
click at [1066, 543] on div "To edit this form you must mark this item incomplete Referral *Referral Type Ho…" at bounding box center [1292, 452] width 529 height 642
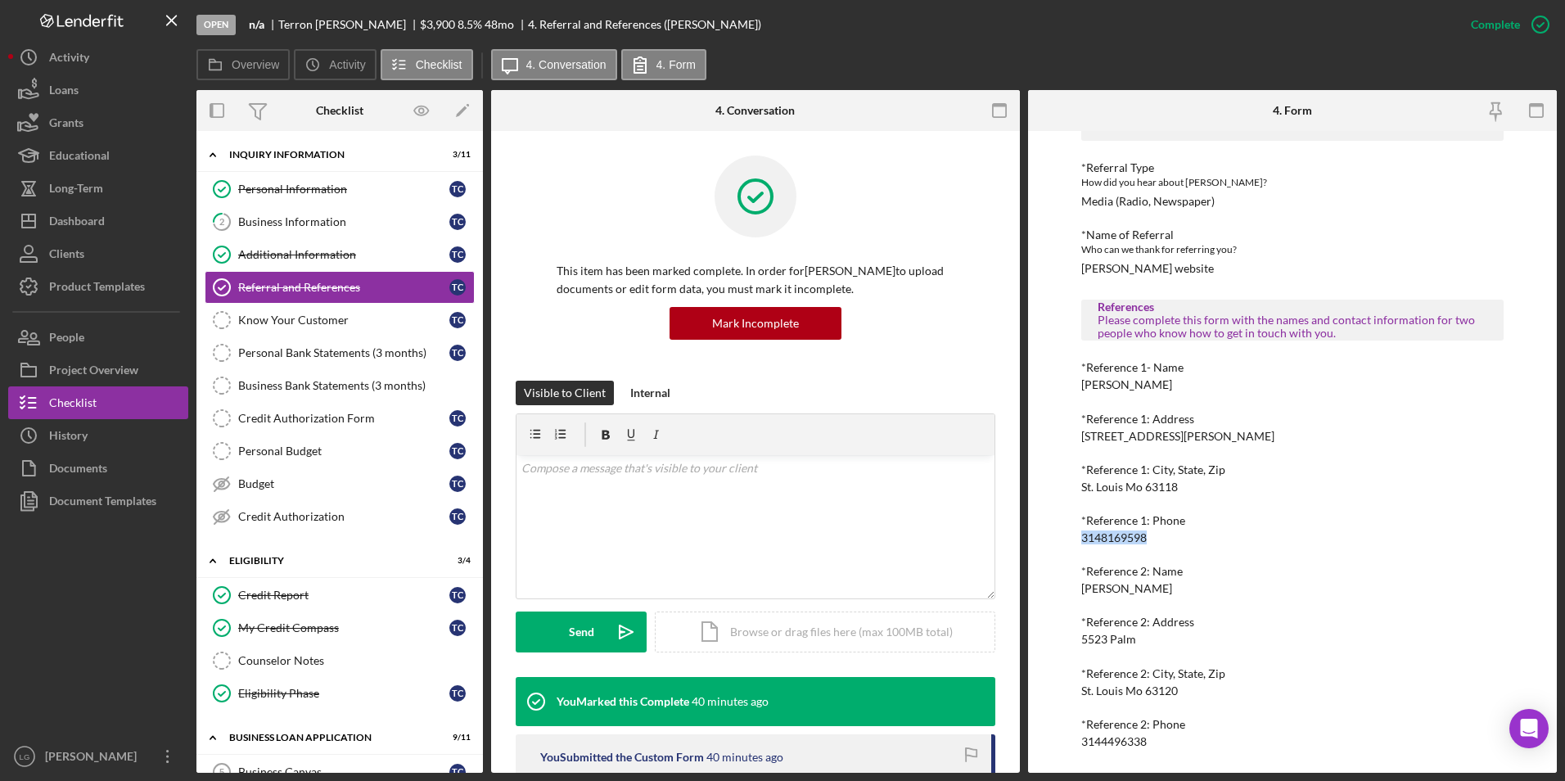
drag, startPoint x: 1066, startPoint y: 543, endPoint x: 1107, endPoint y: 534, distance: 41.9
copy div "3148169598"
drag, startPoint x: 1141, startPoint y: 586, endPoint x: 1072, endPoint y: 593, distance: 69.1
click at [1072, 593] on div "To edit this form you must mark this item incomplete Referral *Referral Type Ho…" at bounding box center [1292, 452] width 529 height 642
drag, startPoint x: 1072, startPoint y: 593, endPoint x: 1101, endPoint y: 583, distance: 30.3
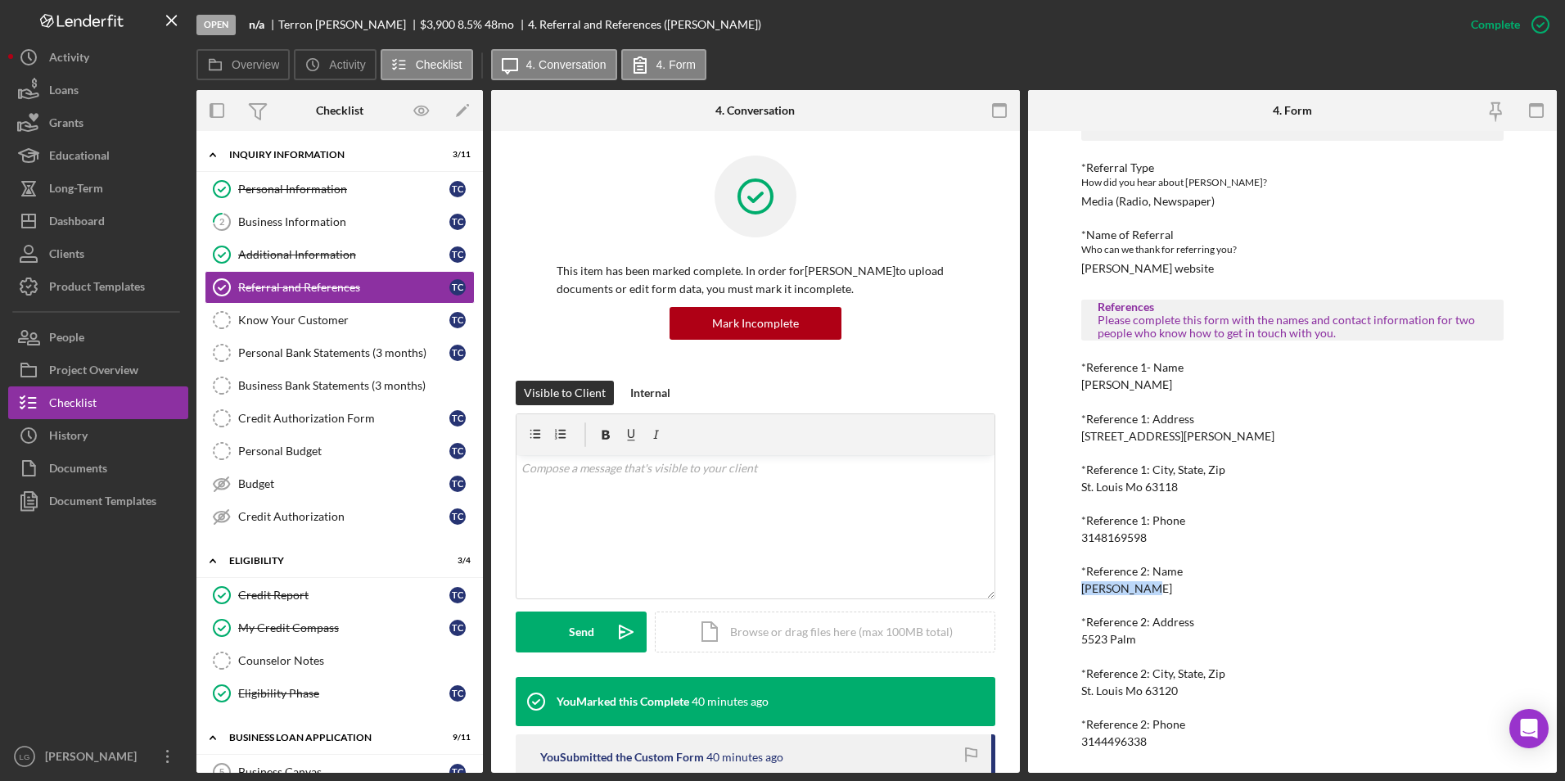
copy div "Diane Brand"
drag, startPoint x: 1149, startPoint y: 746, endPoint x: 1059, endPoint y: 743, distance: 90.1
click at [1059, 743] on div "To edit this form you must mark this item incomplete Referral *Referral Type Ho…" at bounding box center [1292, 452] width 529 height 642
drag, startPoint x: 1059, startPoint y: 743, endPoint x: 1115, endPoint y: 742, distance: 55.7
copy div "3144496338"
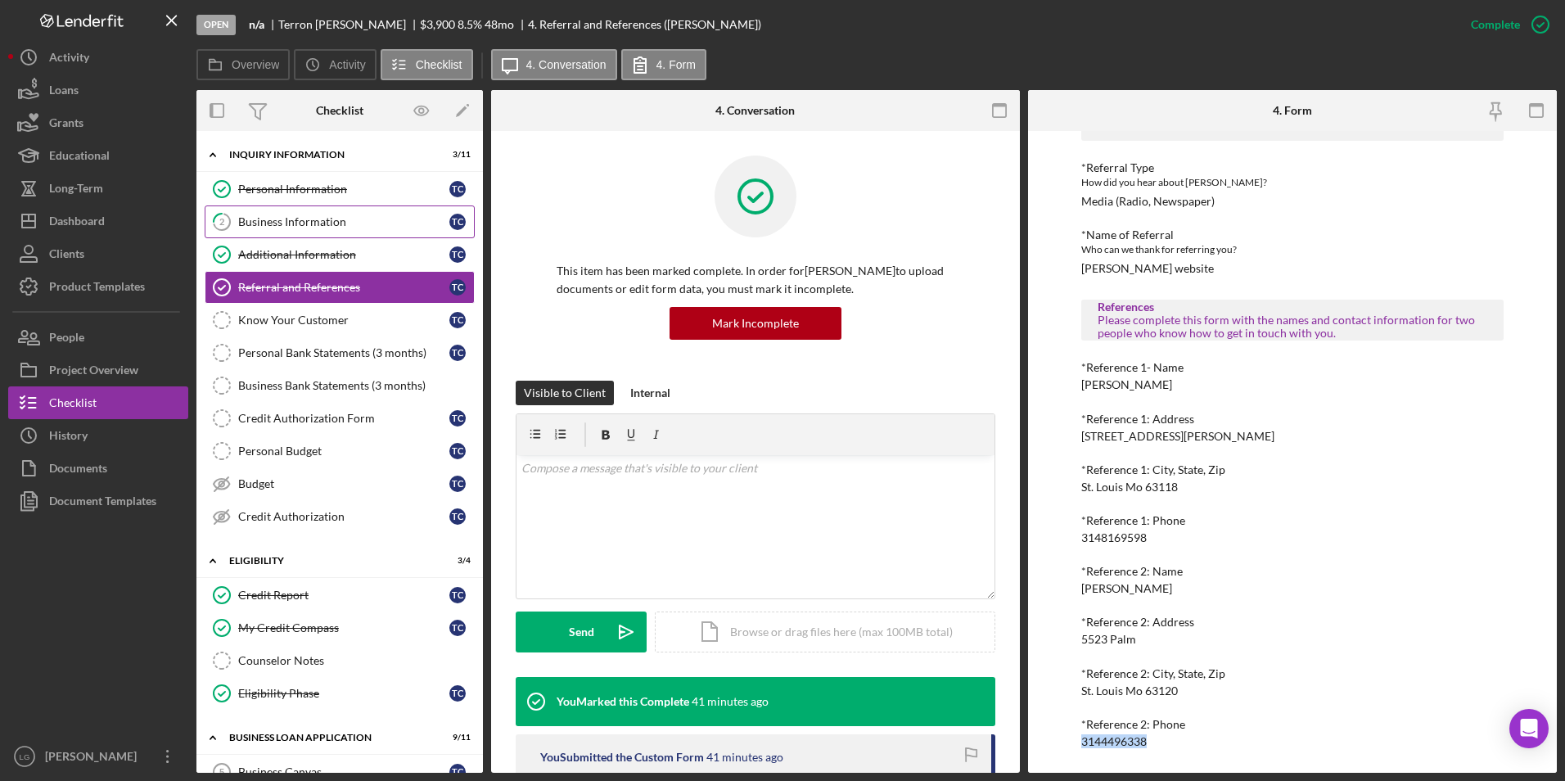
drag, startPoint x: 306, startPoint y: 223, endPoint x: 326, endPoint y: 223, distance: 19.7
click at [306, 223] on div "Business Information" at bounding box center [343, 221] width 211 height 13
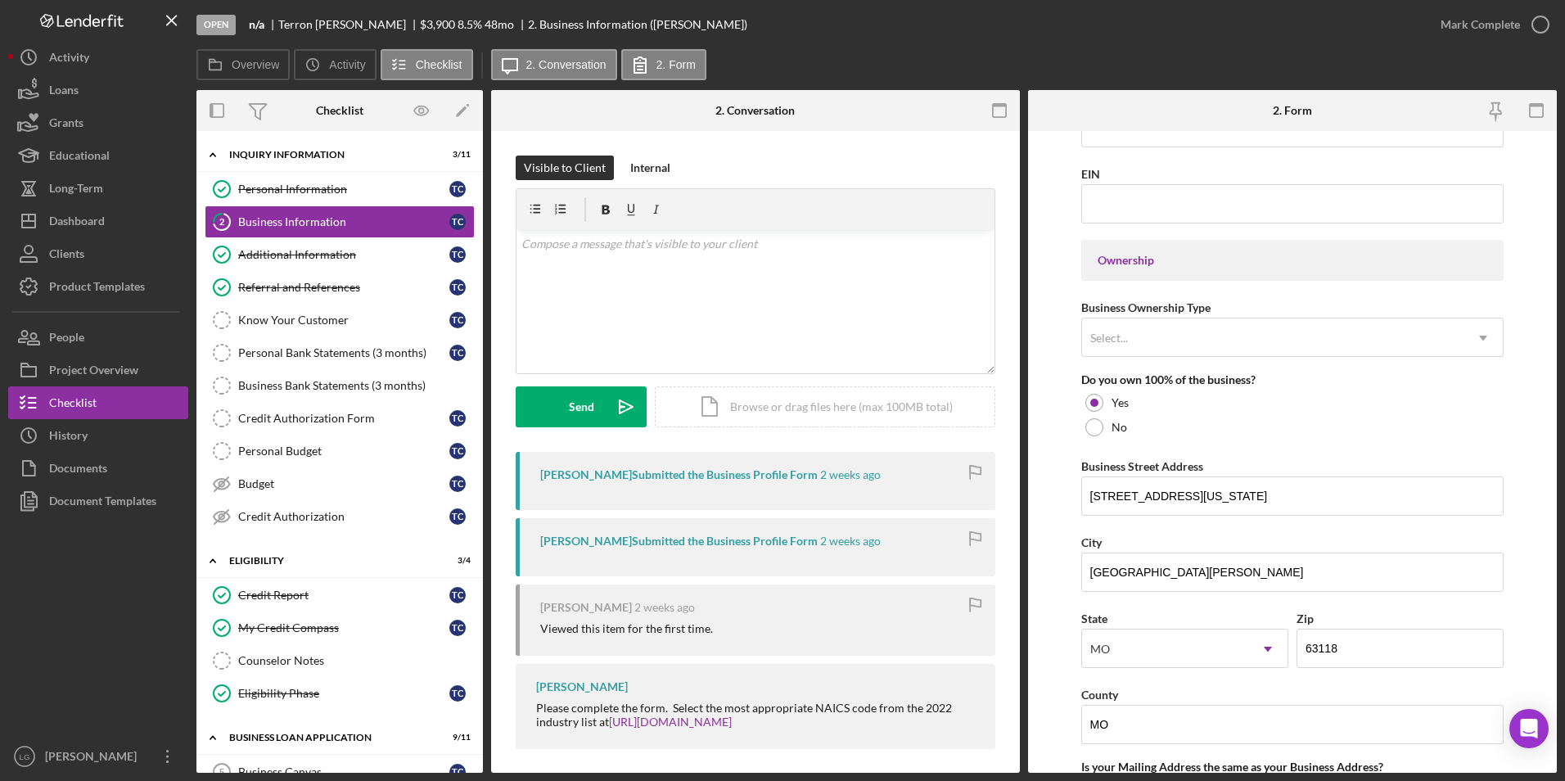
scroll to position [982, 0]
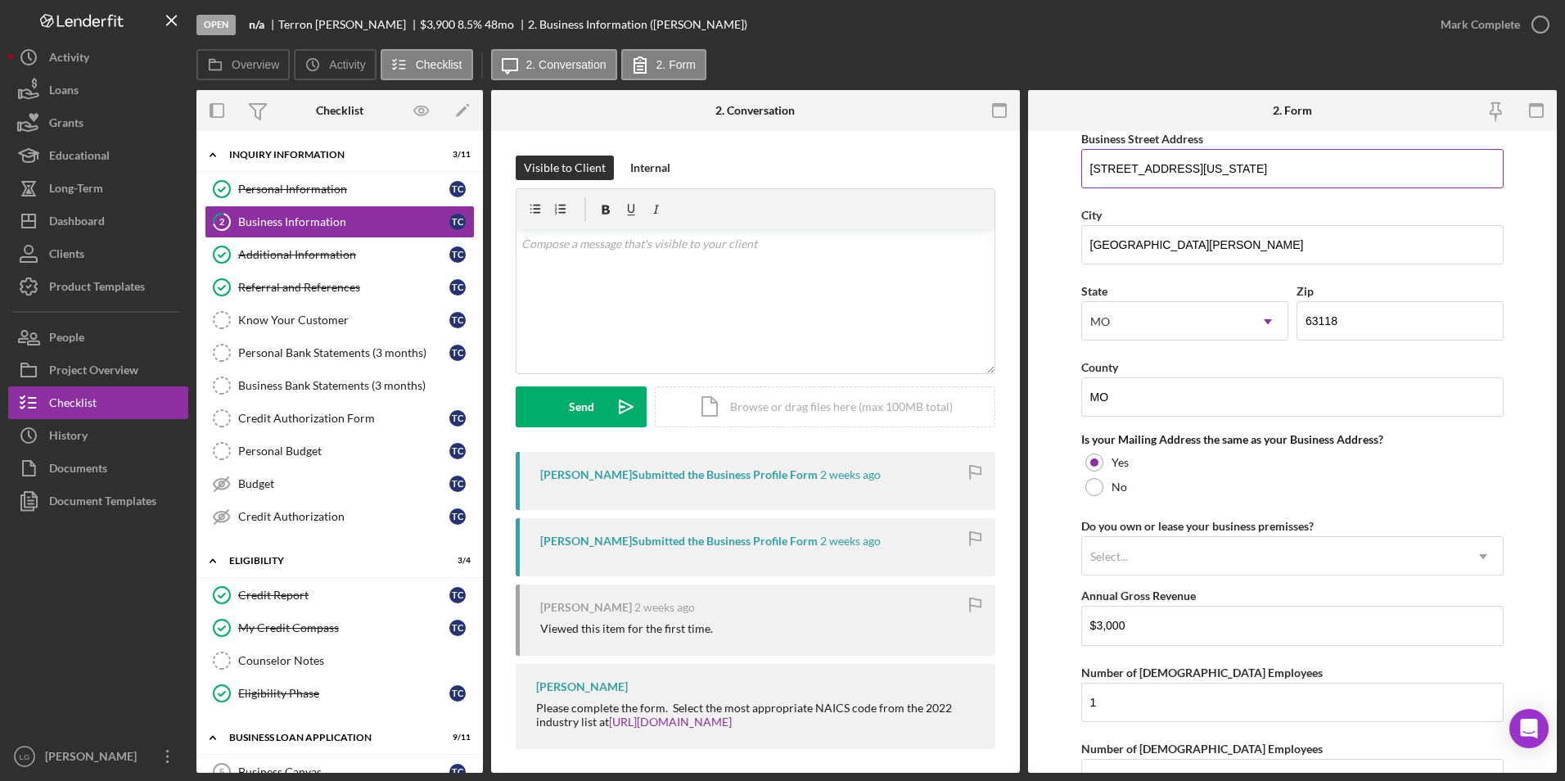
drag, startPoint x: 1219, startPoint y: 174, endPoint x: 1082, endPoint y: 165, distance: 137.0
click at [1082, 165] on input "3218 Nebraska Avenue" at bounding box center [1292, 168] width 423 height 39
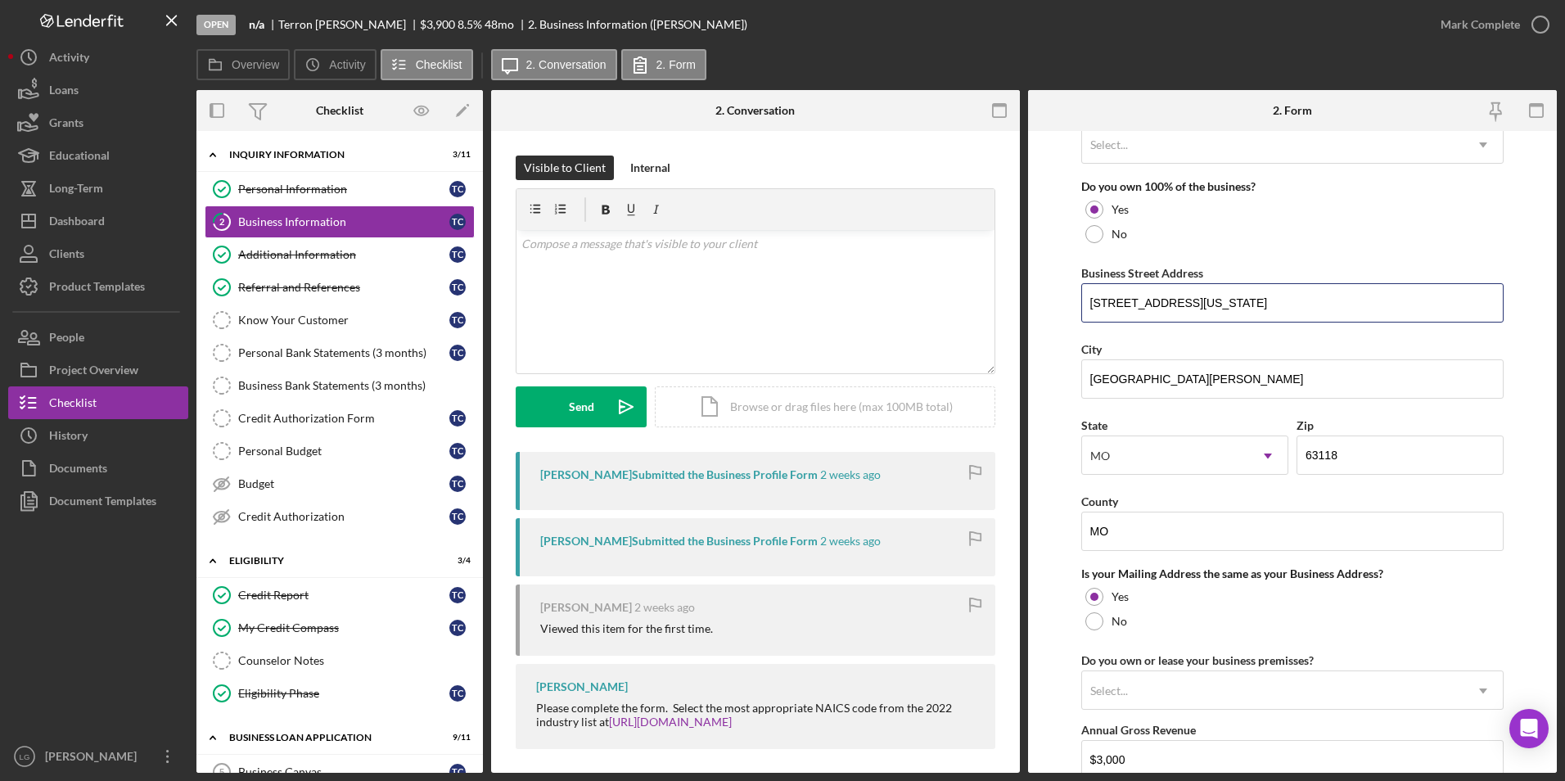
scroll to position [521, 0]
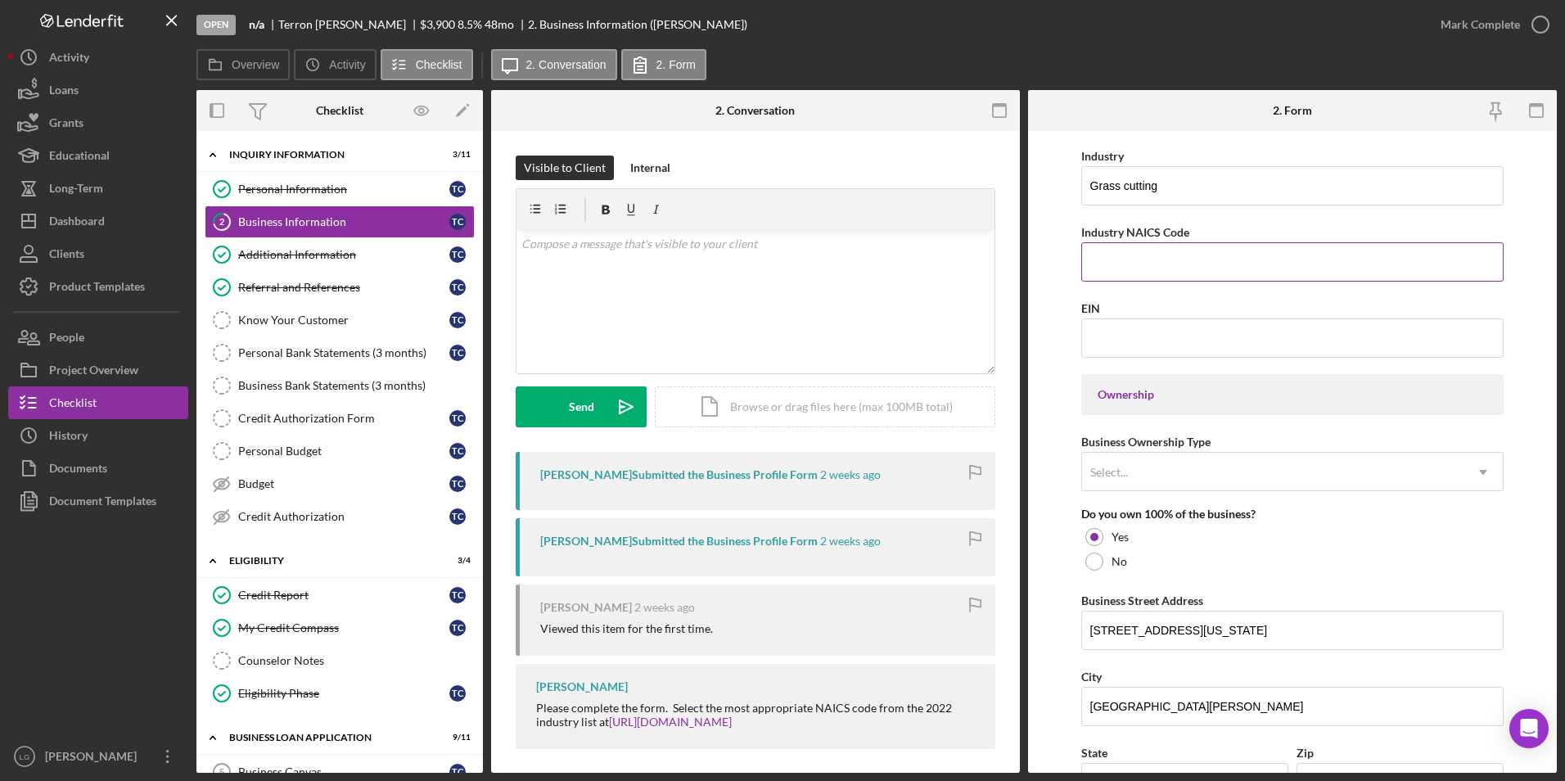
paste input "492110"
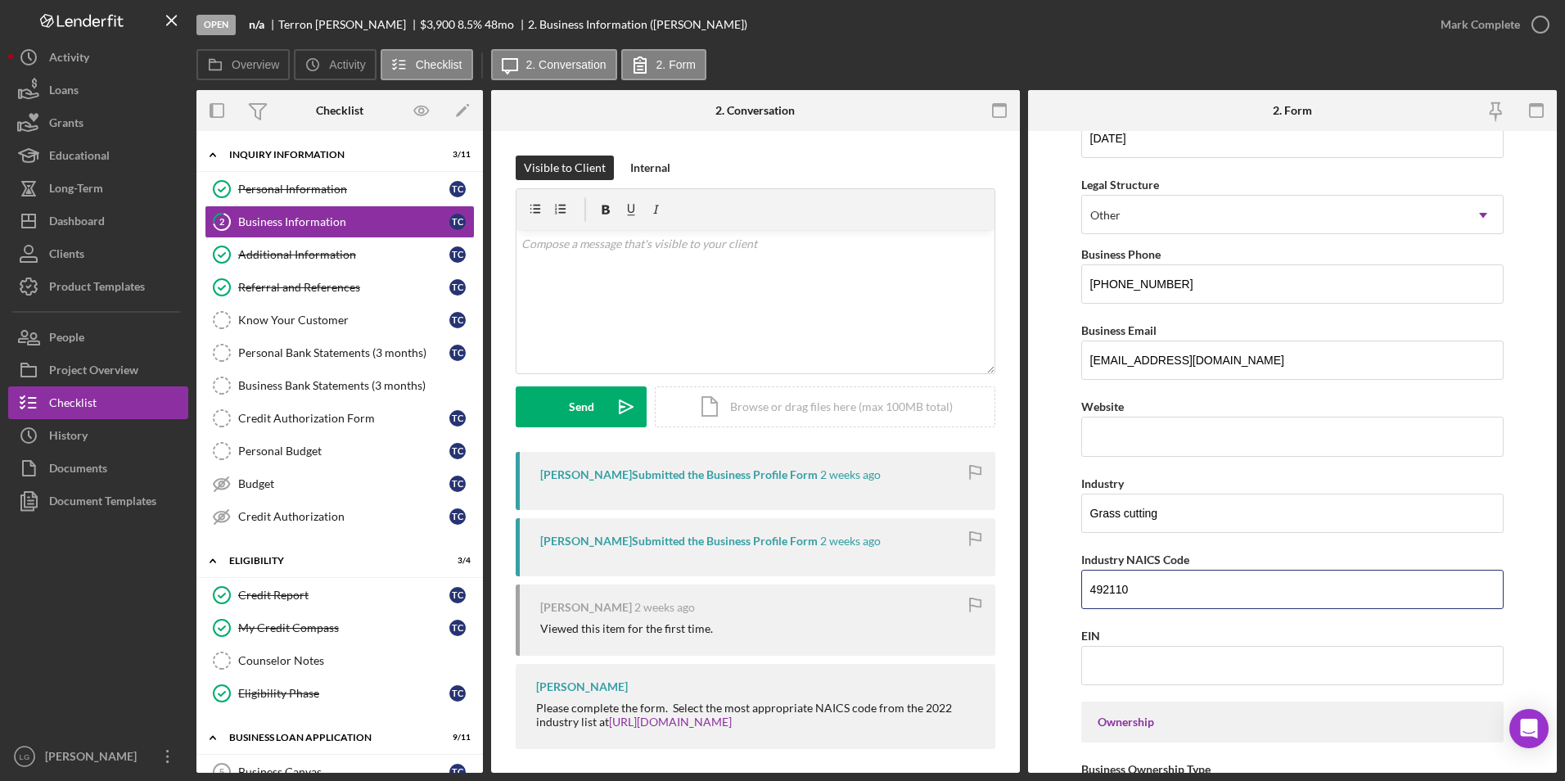
type input "492110"
drag, startPoint x: 1159, startPoint y: 588, endPoint x: 1014, endPoint y: 588, distance: 144.9
click at [1014, 586] on div "Overview Internal Workflow Stage Open Icon/Dropdown Arrow Archive (can unarchiv…" at bounding box center [876, 431] width 1360 height 683
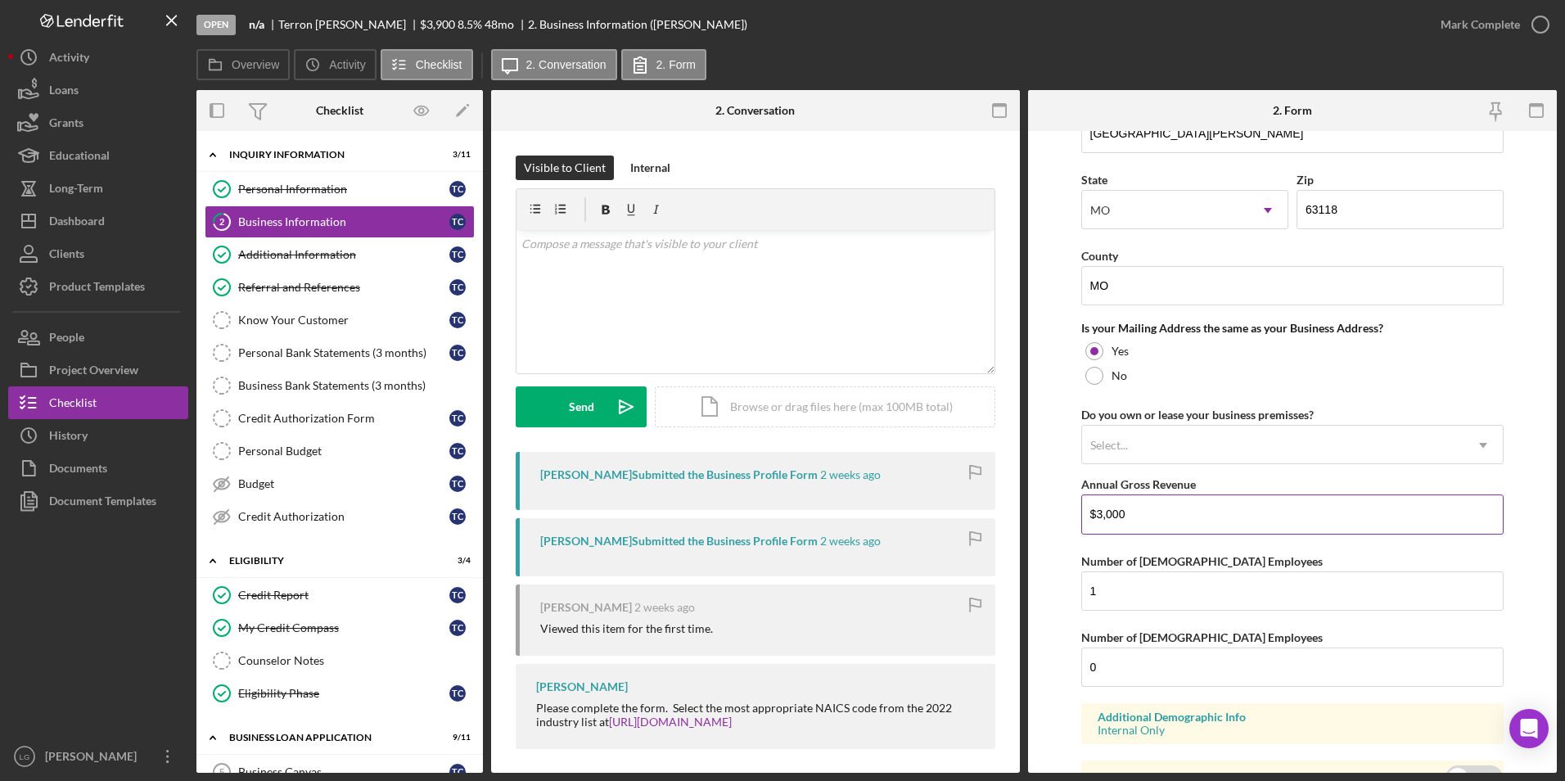
scroll to position [1175, 0]
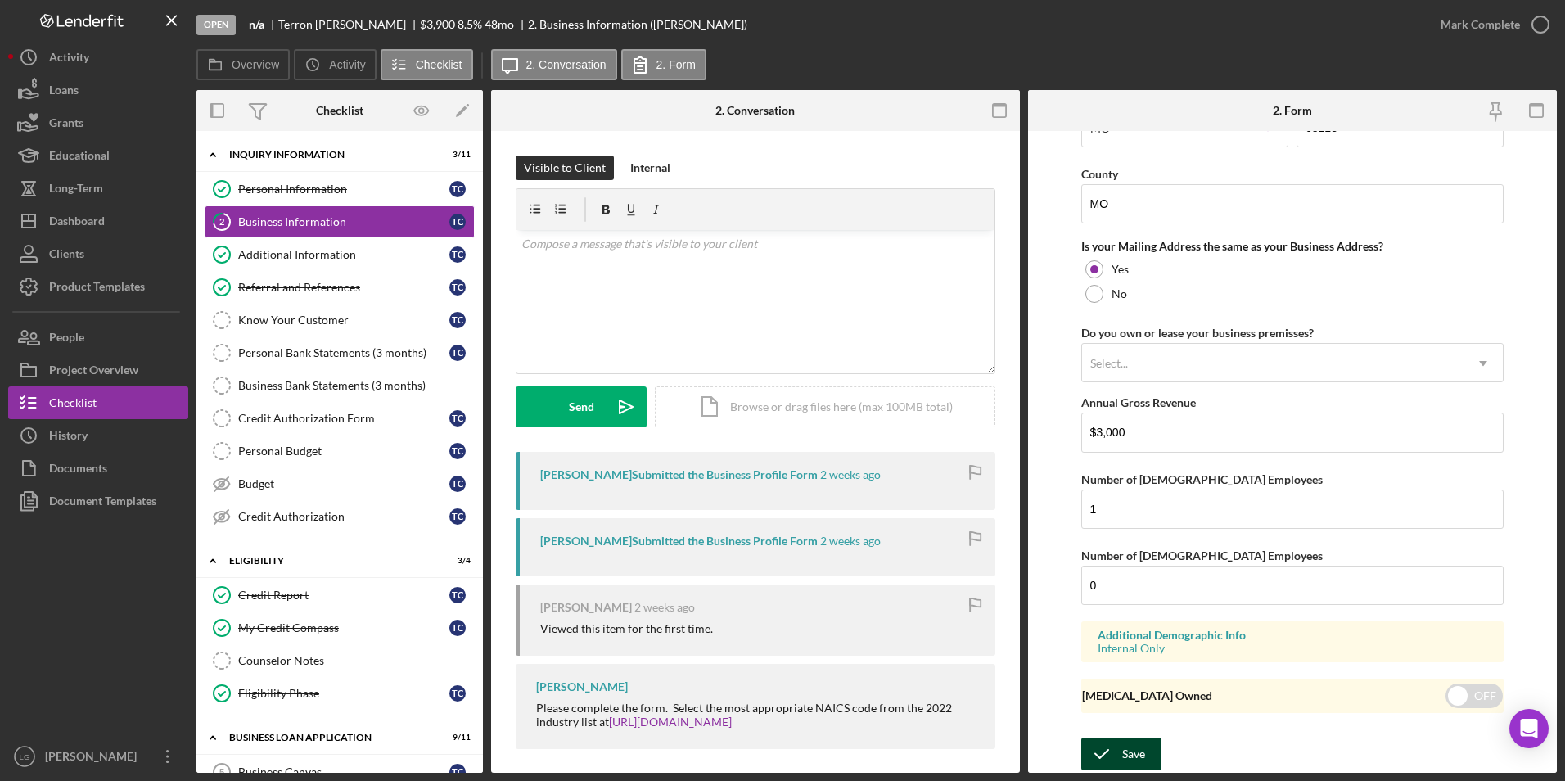
type input "561730"
click at [1129, 746] on div "Save" at bounding box center [1133, 753] width 23 height 33
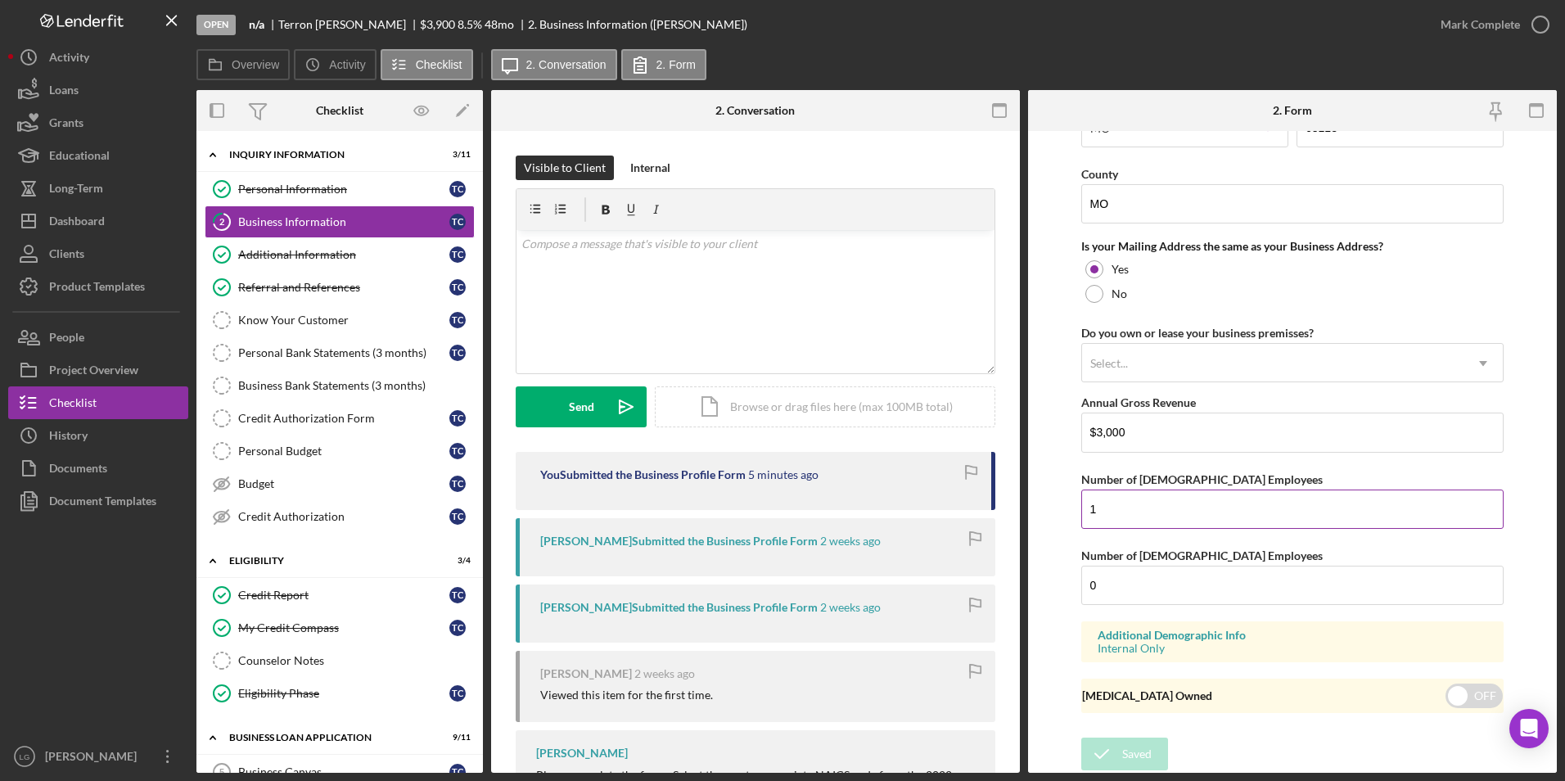
scroll to position [75, 0]
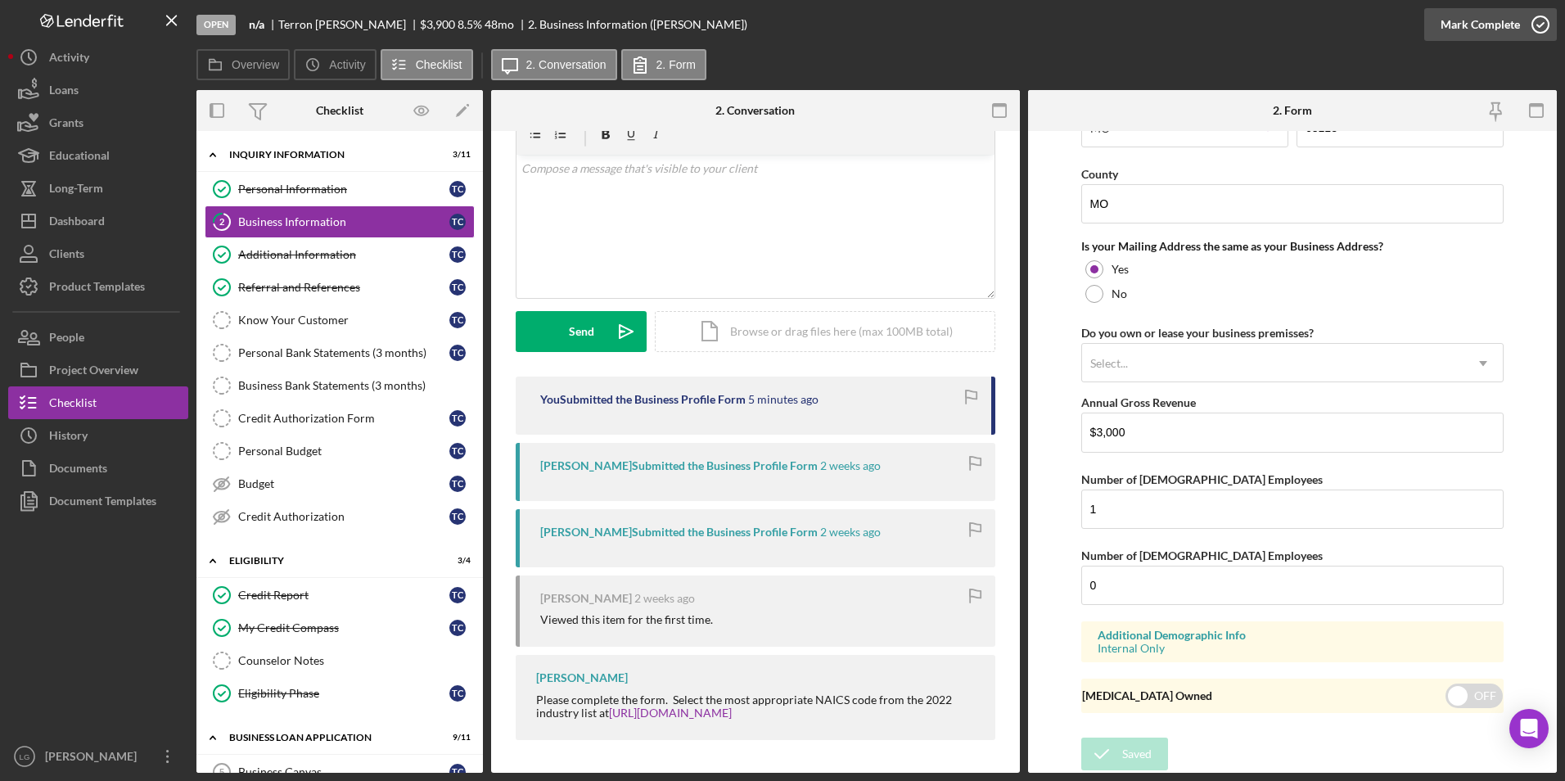
click at [1485, 33] on div "Mark Complete" at bounding box center [1479, 24] width 79 height 33
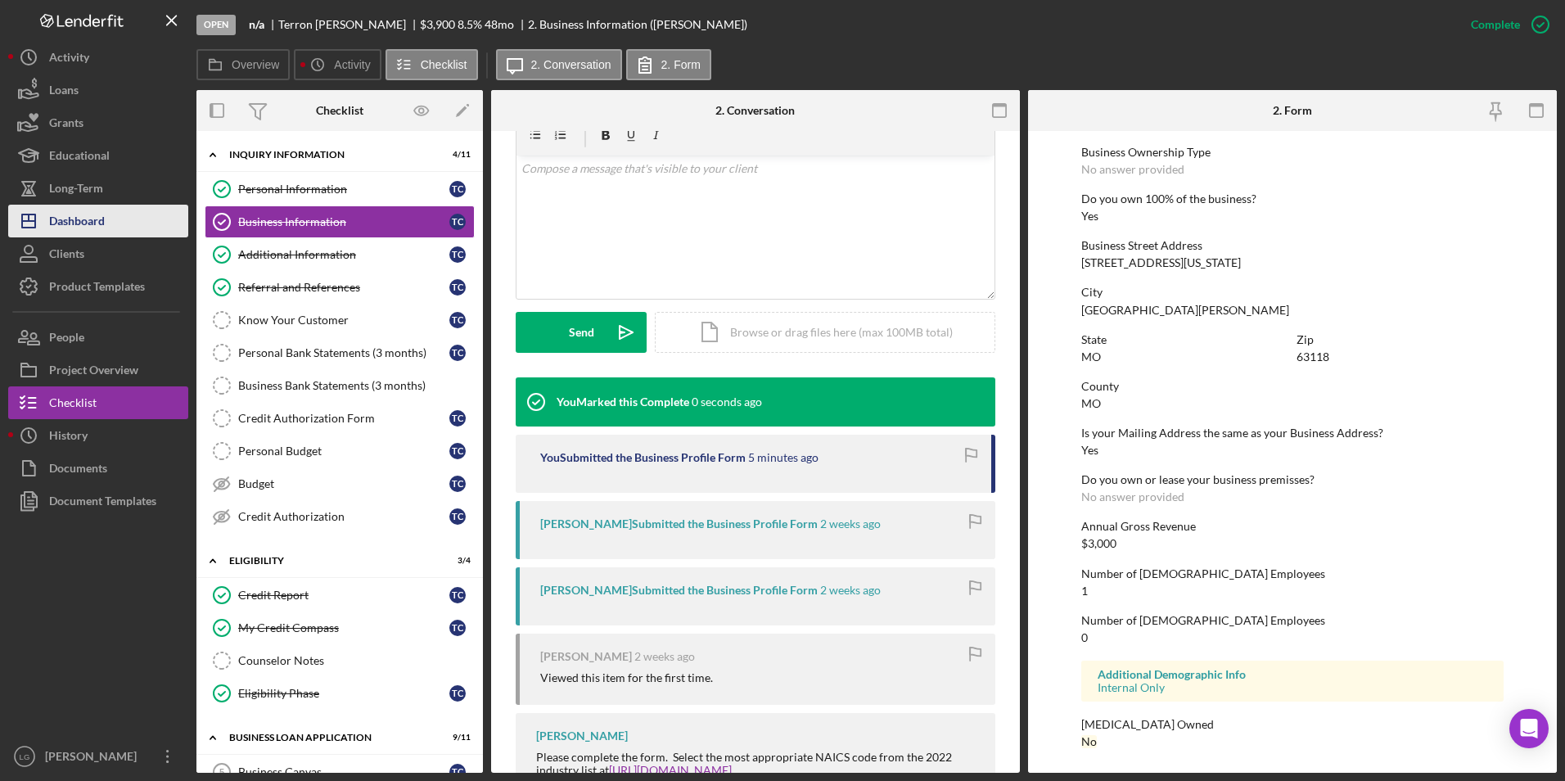
scroll to position [593, 0]
click at [52, 224] on div "Dashboard" at bounding box center [77, 223] width 56 height 37
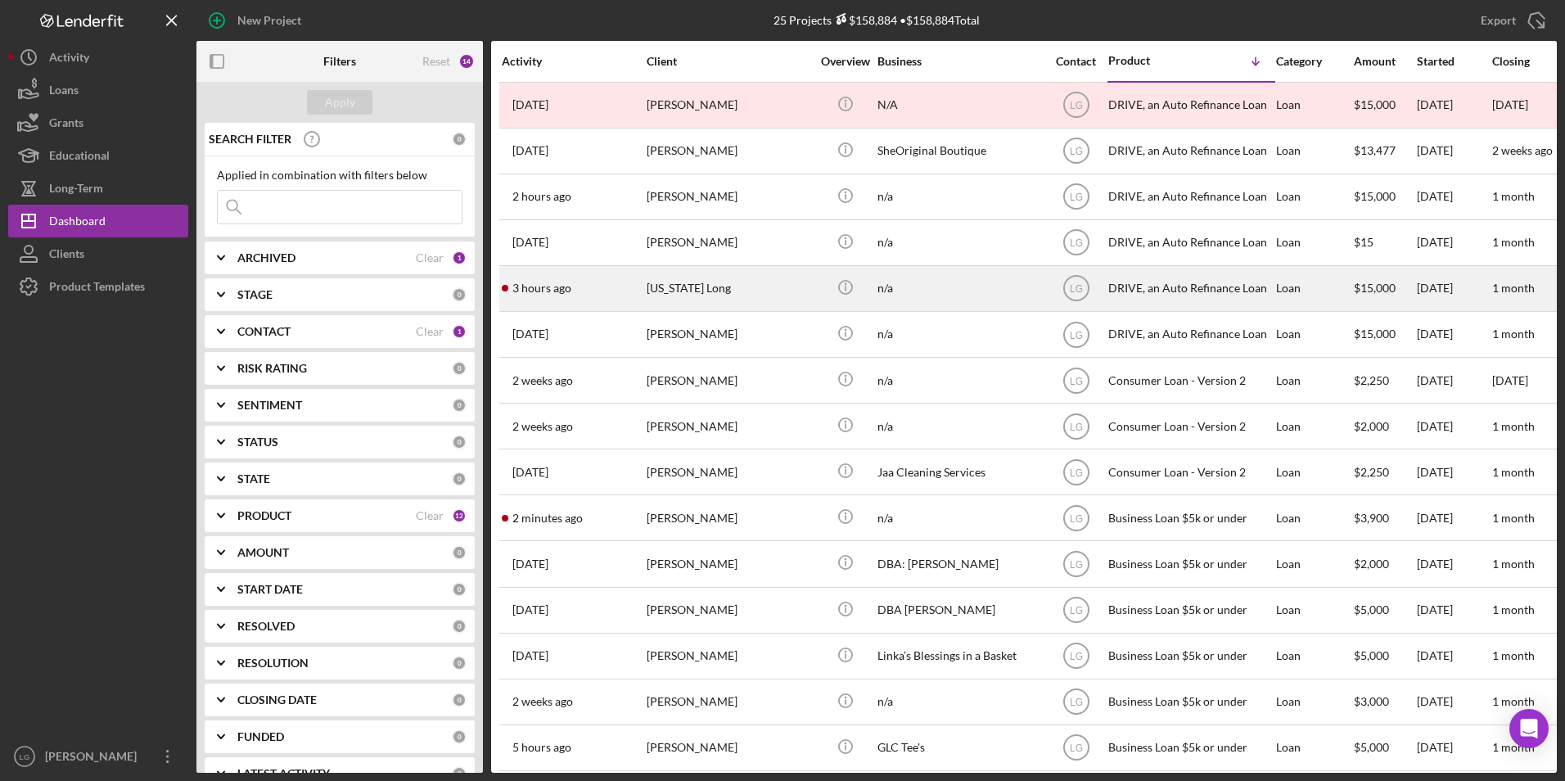
drag, startPoint x: 592, startPoint y: 295, endPoint x: 607, endPoint y: 300, distance: 16.1
click at [607, 300] on div "3 hours ago Nevada Long" at bounding box center [573, 288] width 143 height 43
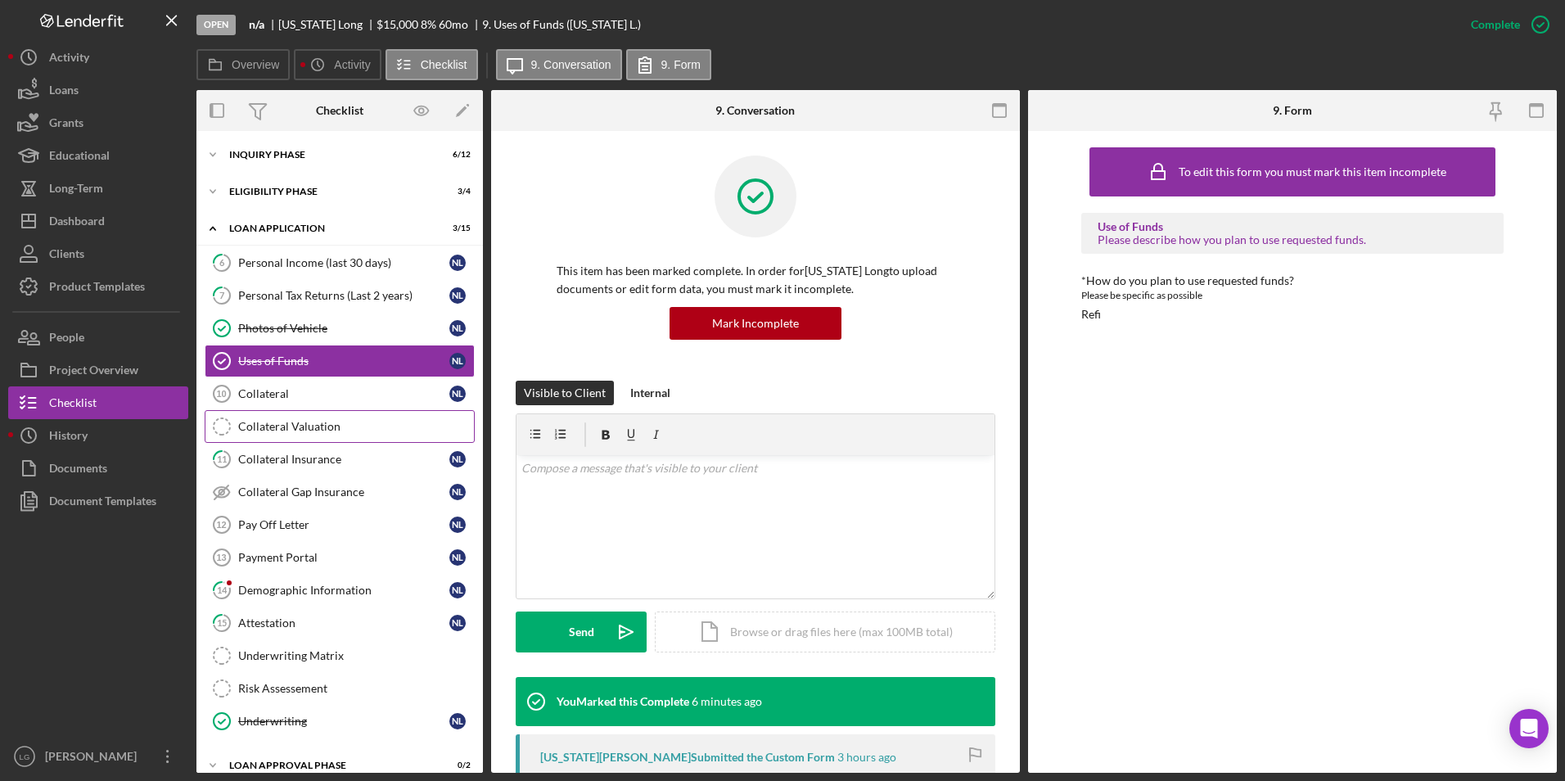
click at [289, 435] on link "Collateral Valuation Collateral Valuation" at bounding box center [340, 426] width 270 height 33
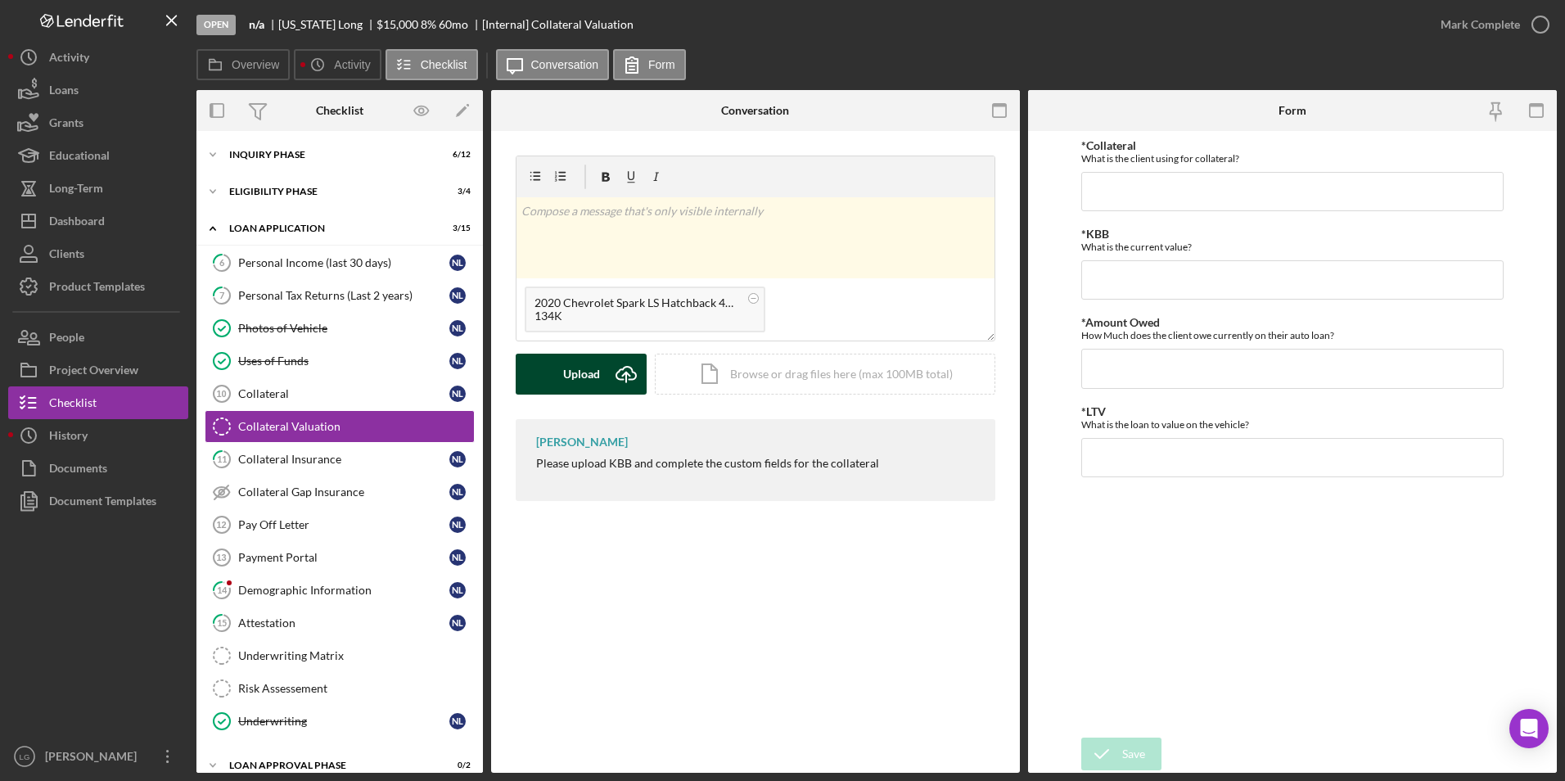
click at [558, 381] on button "Upload Icon/Upload" at bounding box center [581, 374] width 131 height 41
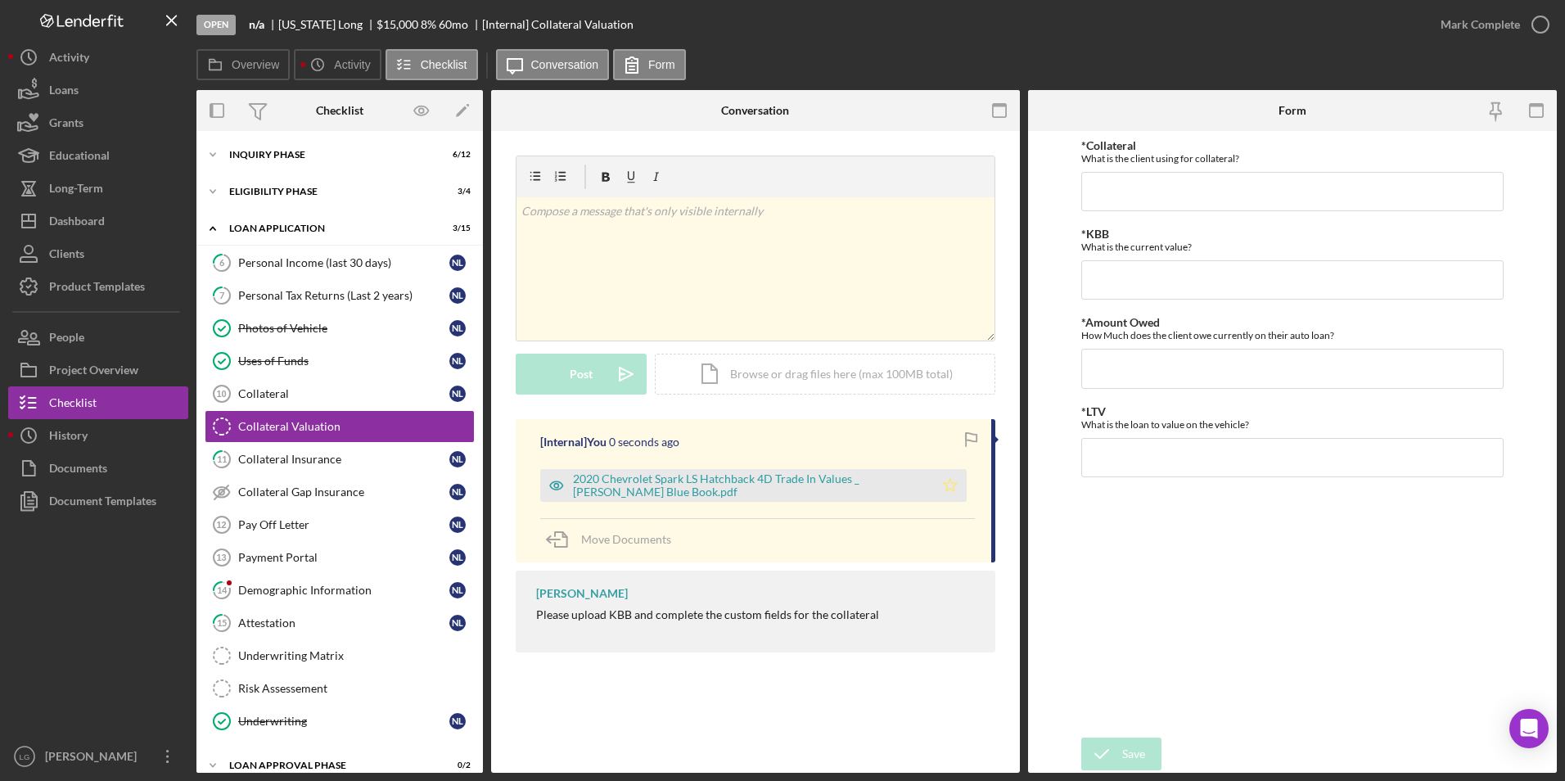
click at [953, 491] on polygon "button" at bounding box center [951, 484] width 14 height 13
click at [306, 466] on div "Collateral Insurance" at bounding box center [343, 459] width 211 height 13
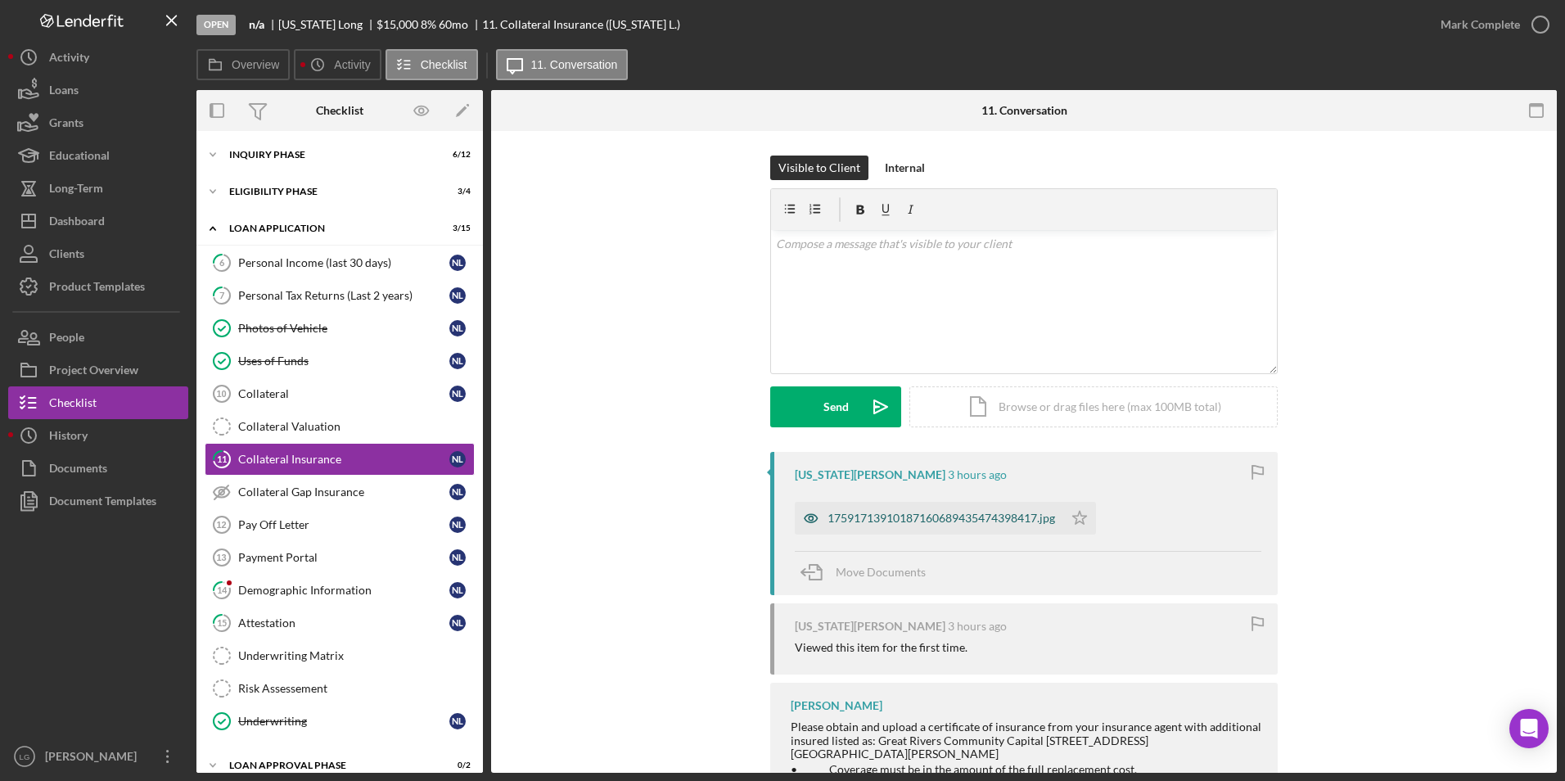
click at [870, 530] on div "17591713910187160689435474398417.jpg" at bounding box center [929, 518] width 268 height 33
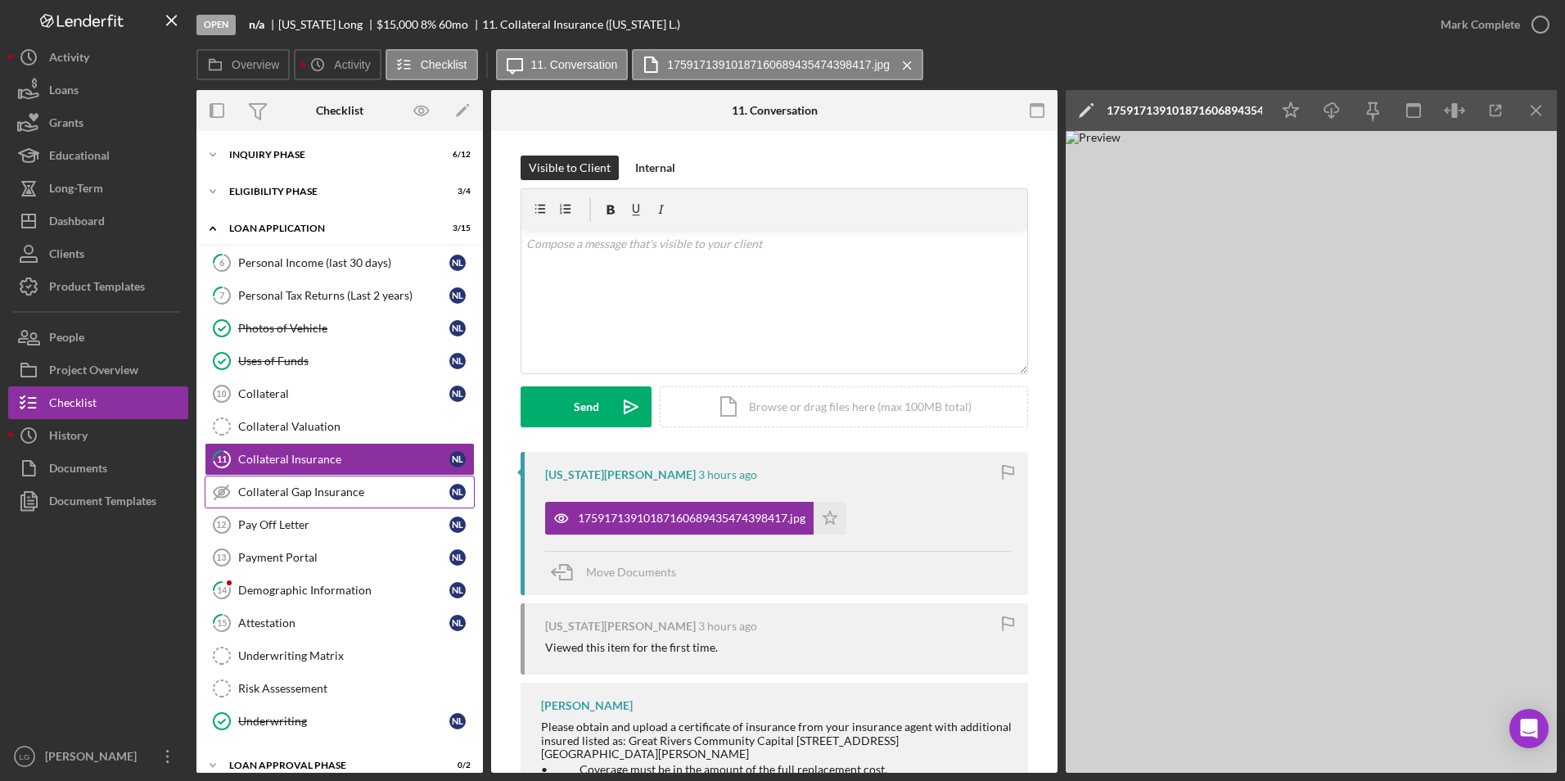
click at [278, 497] on div "Collateral Gap Insurance" at bounding box center [343, 491] width 211 height 13
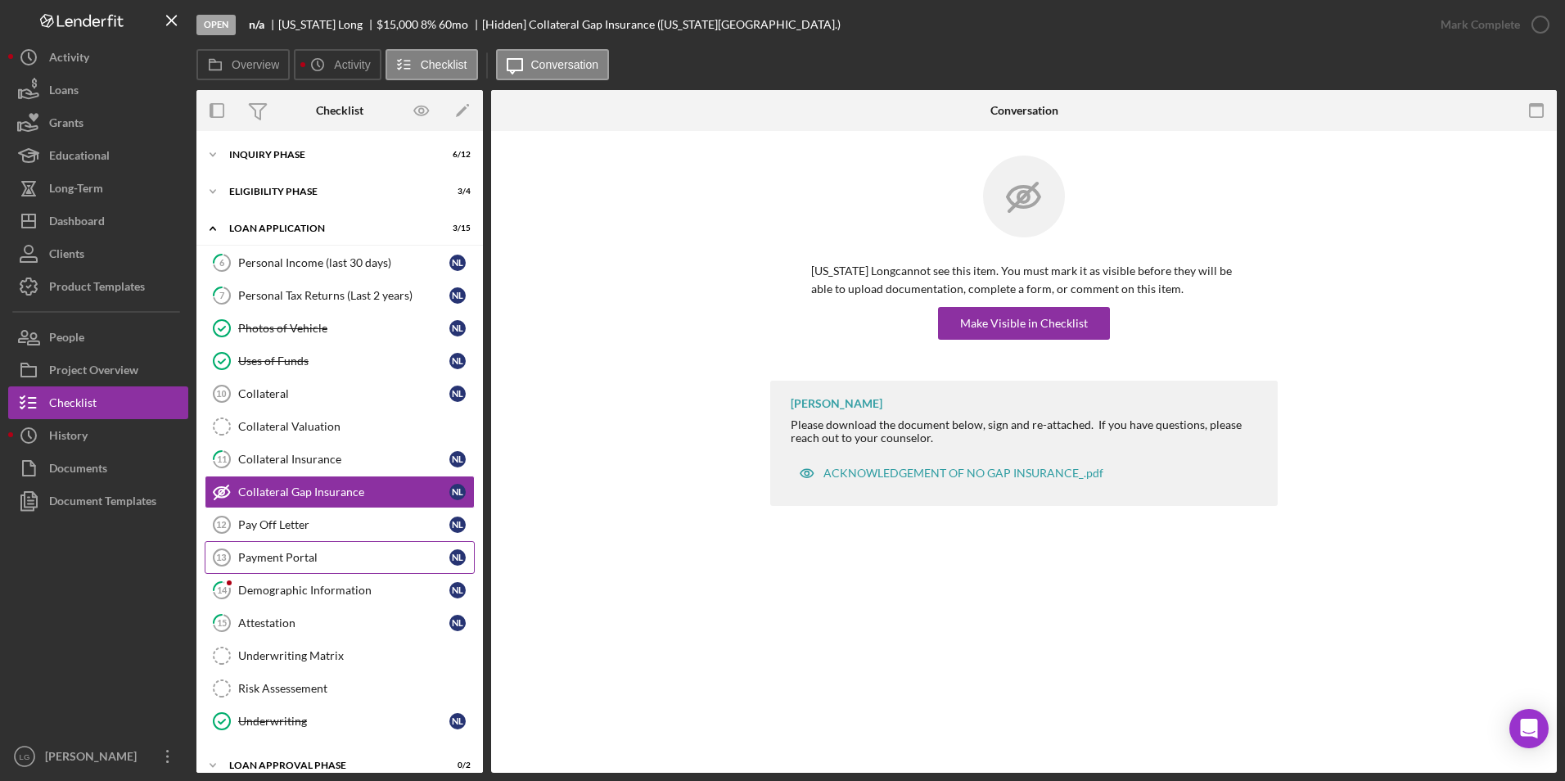
click at [266, 548] on link "Payment Portal 13 Payment Portal N L" at bounding box center [340, 557] width 270 height 33
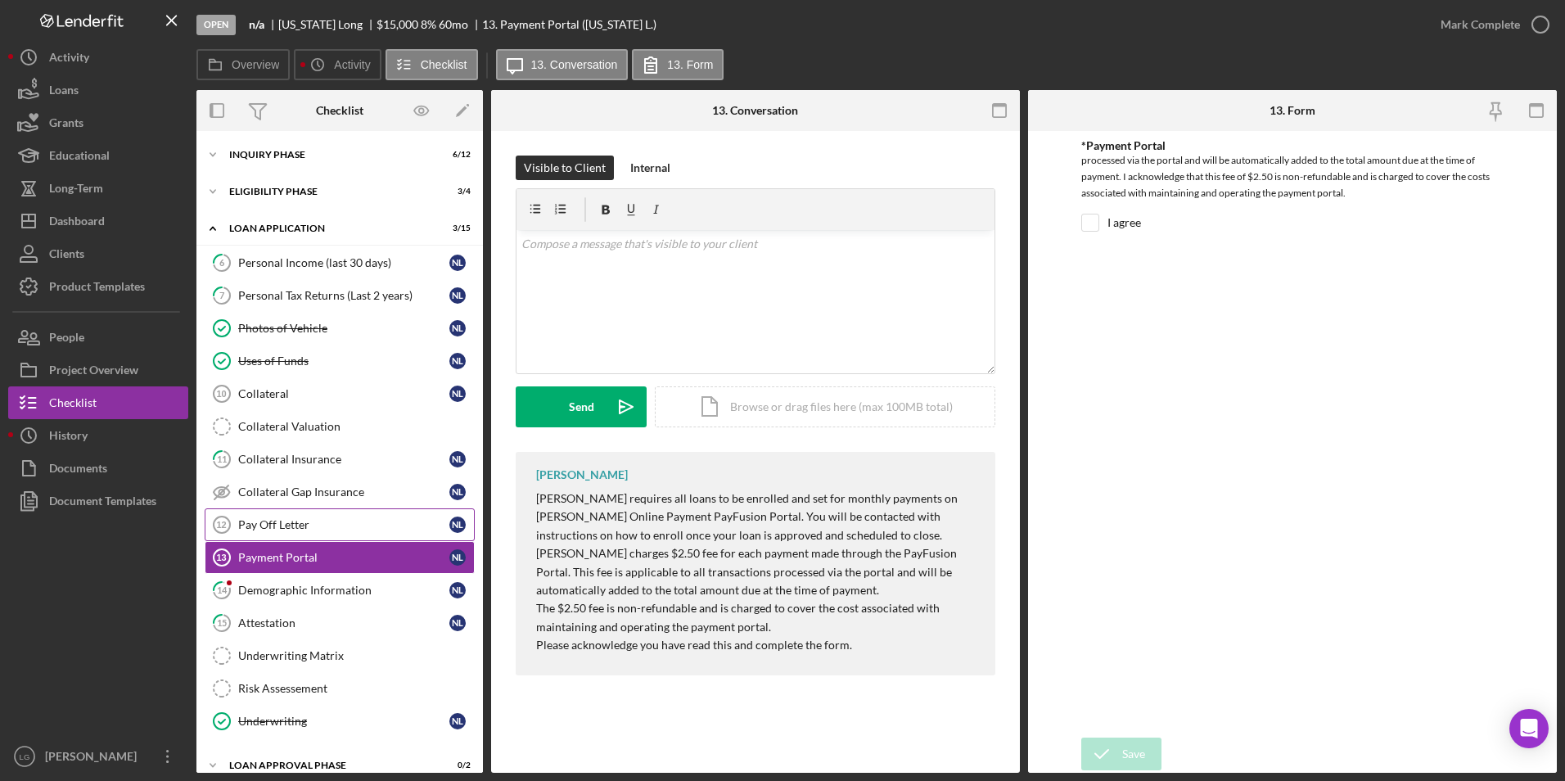
click at [310, 526] on div "Pay Off Letter" at bounding box center [343, 524] width 211 height 13
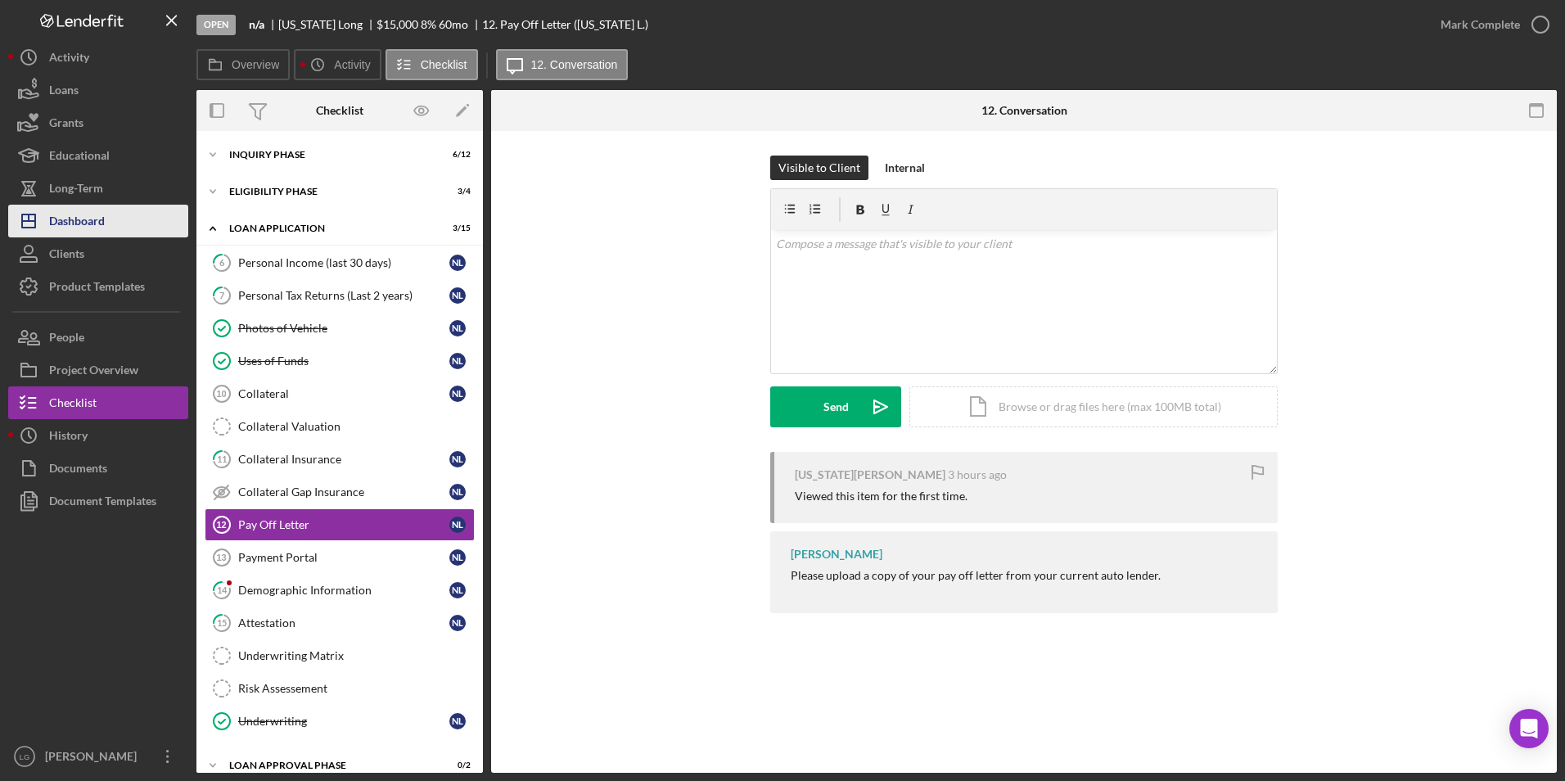
click at [102, 235] on div "Dashboard" at bounding box center [77, 223] width 56 height 37
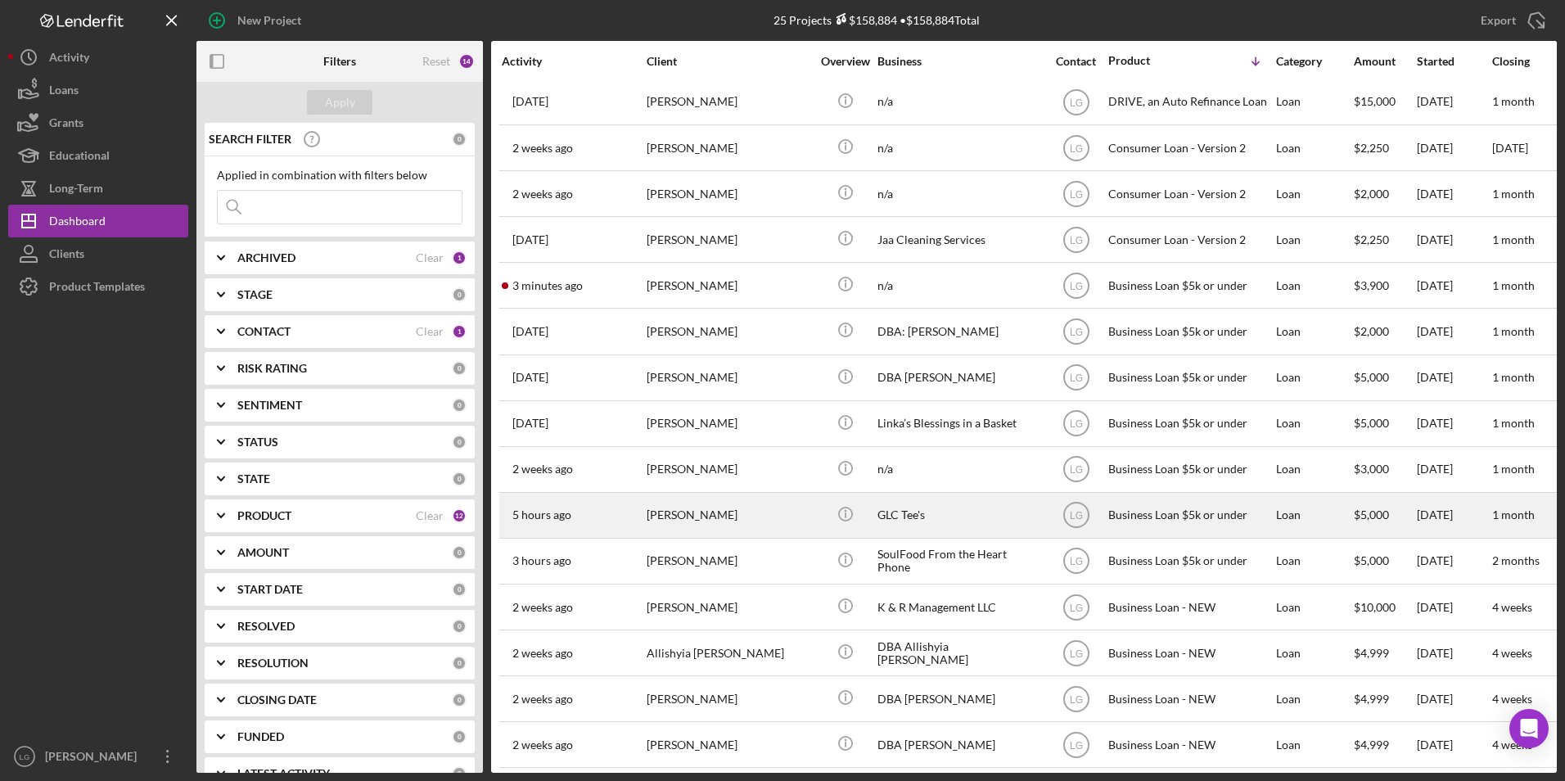
scroll to position [69, 0]
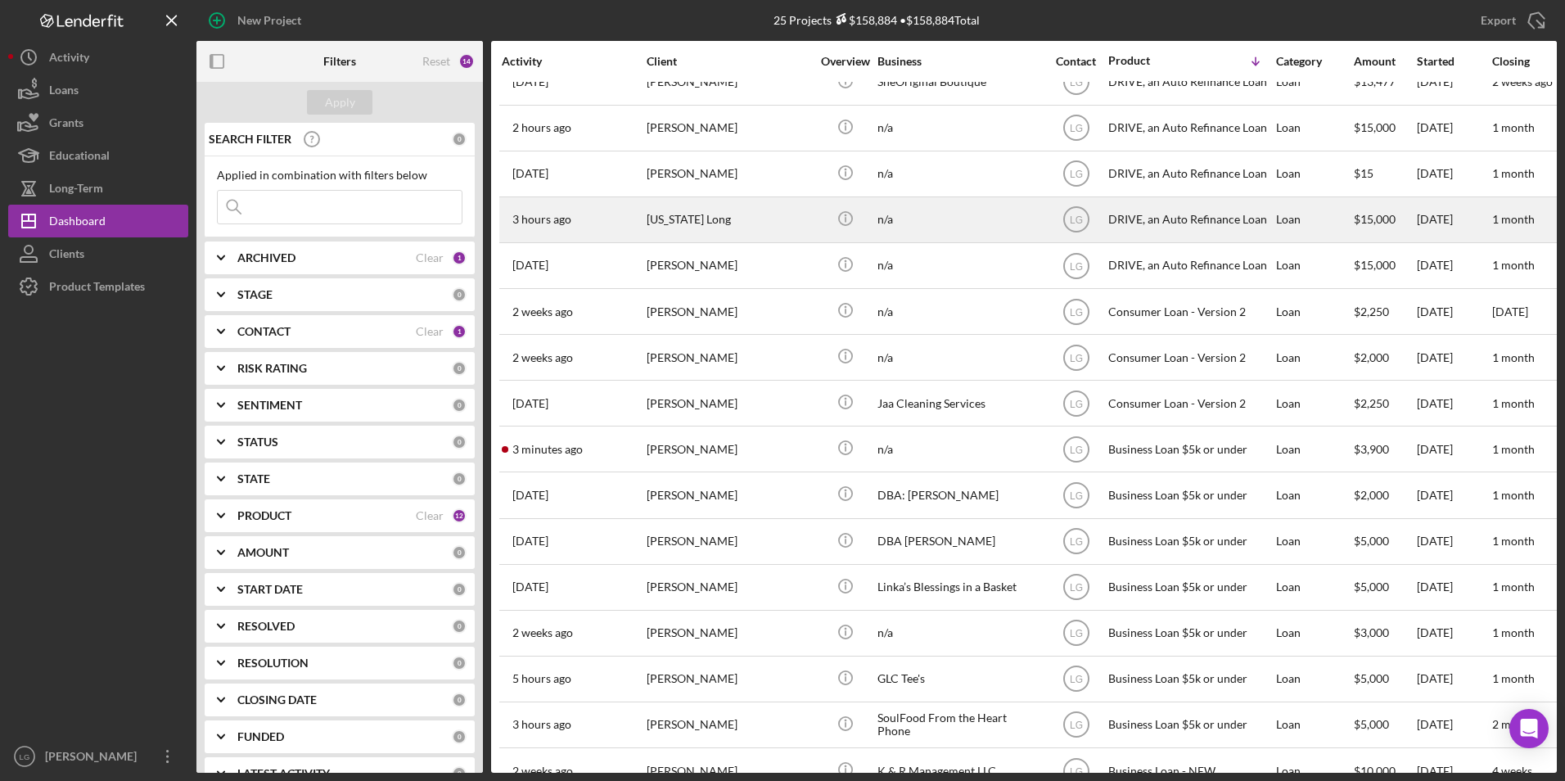
click at [717, 216] on div "Nevada Long" at bounding box center [729, 219] width 164 height 43
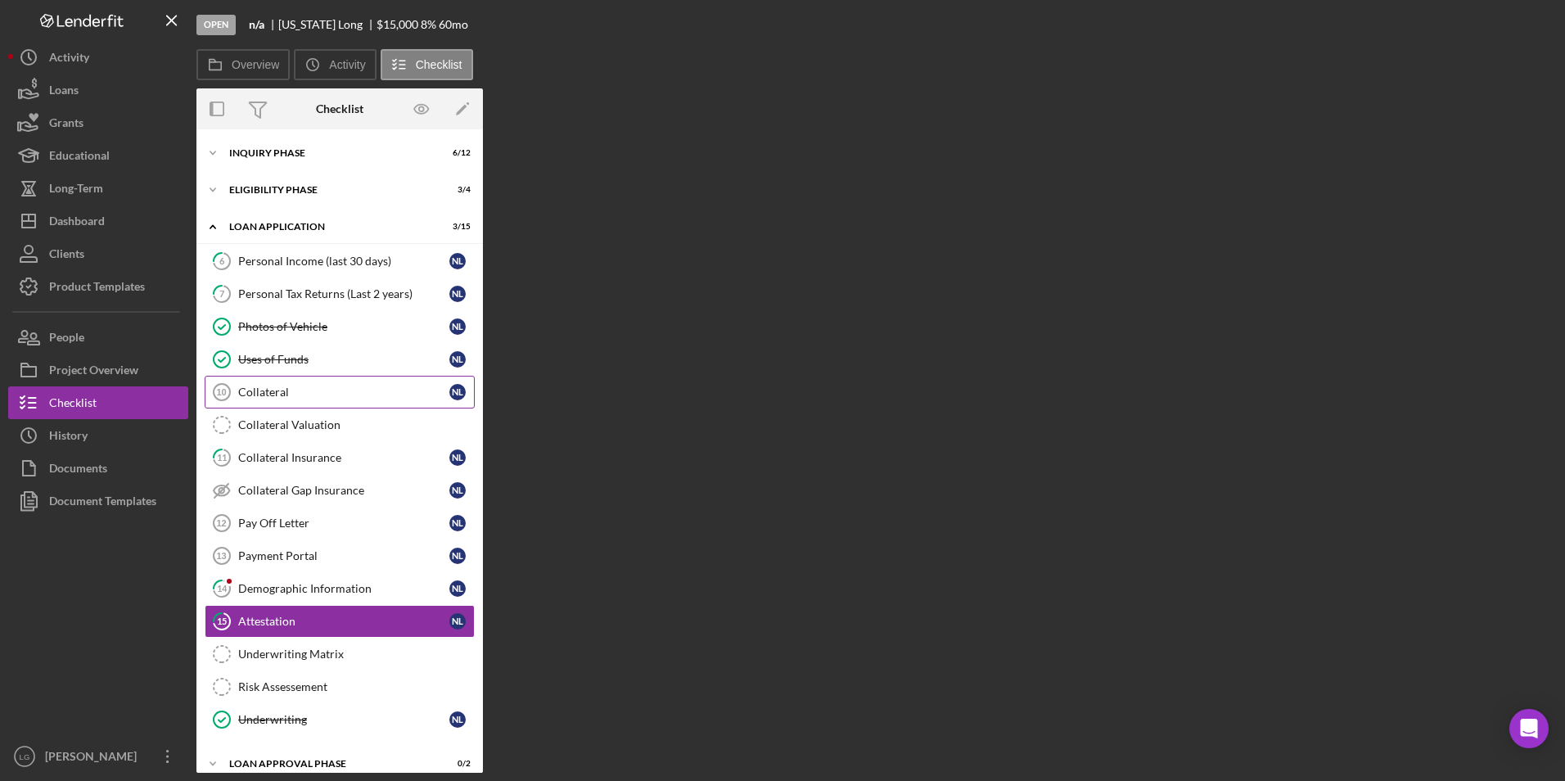
scroll to position [90, 0]
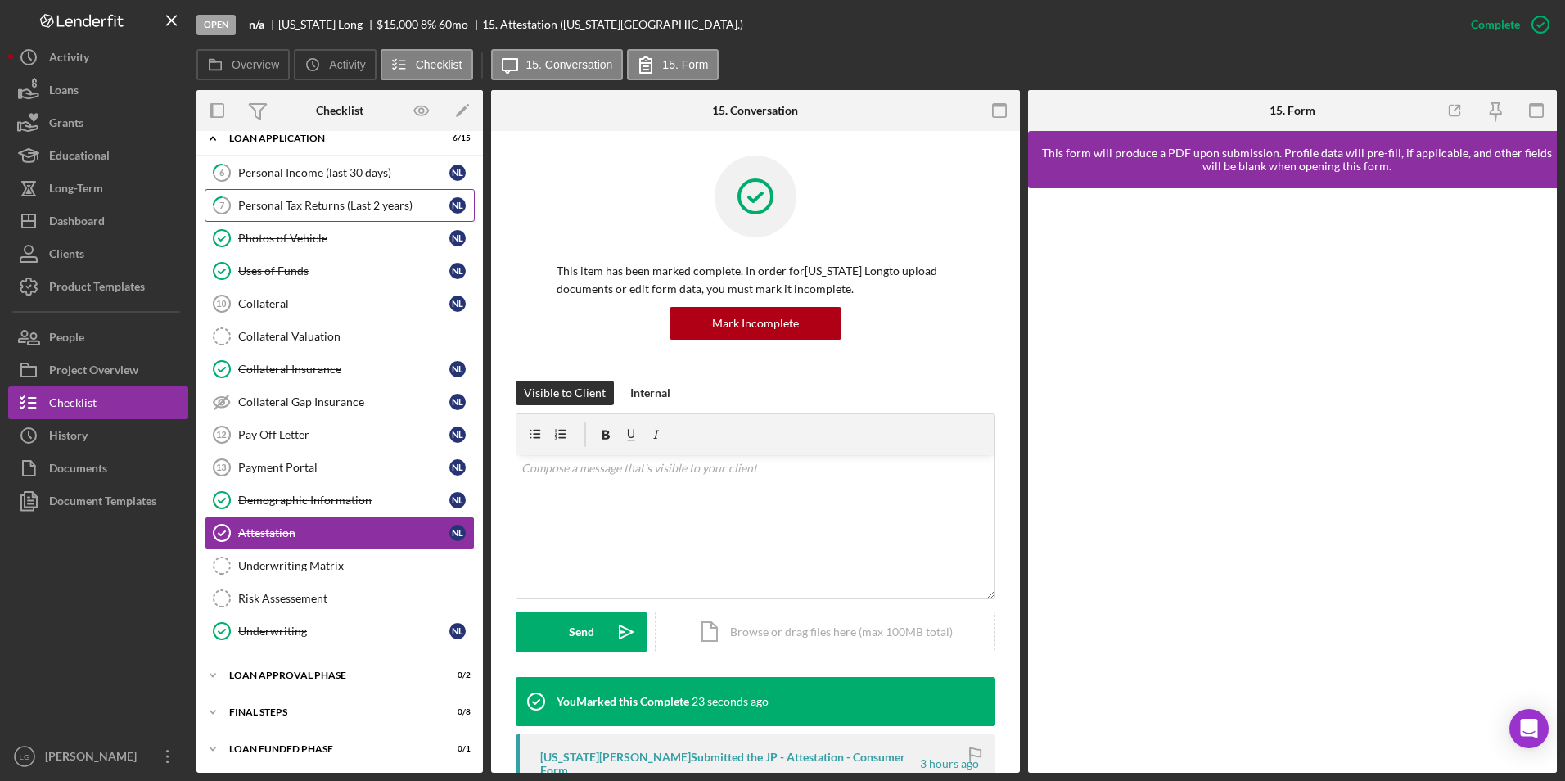
click at [359, 192] on link "7 Personal Tax Returns (Last 2 years) N L" at bounding box center [340, 205] width 270 height 33
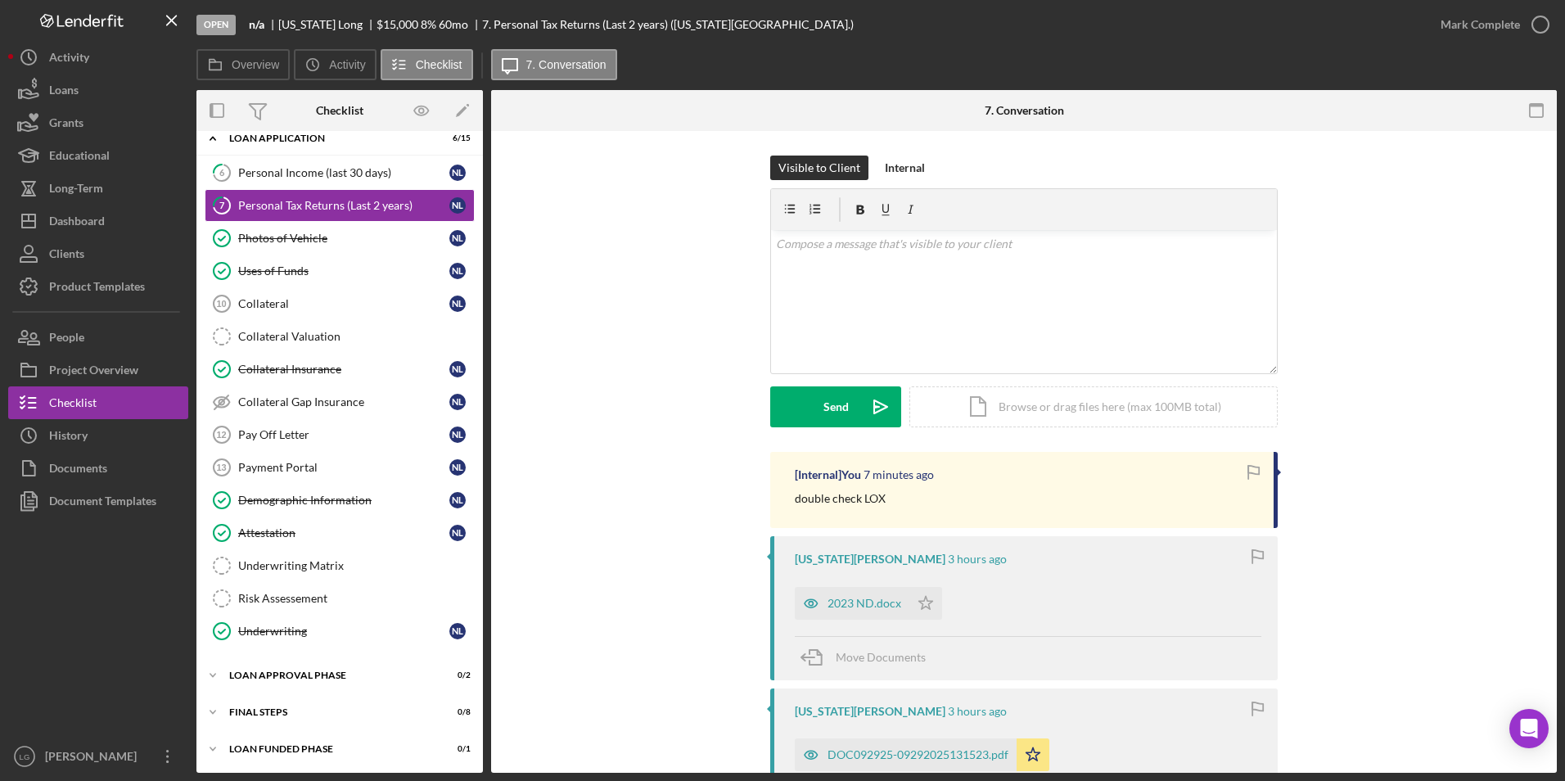
scroll to position [246, 0]
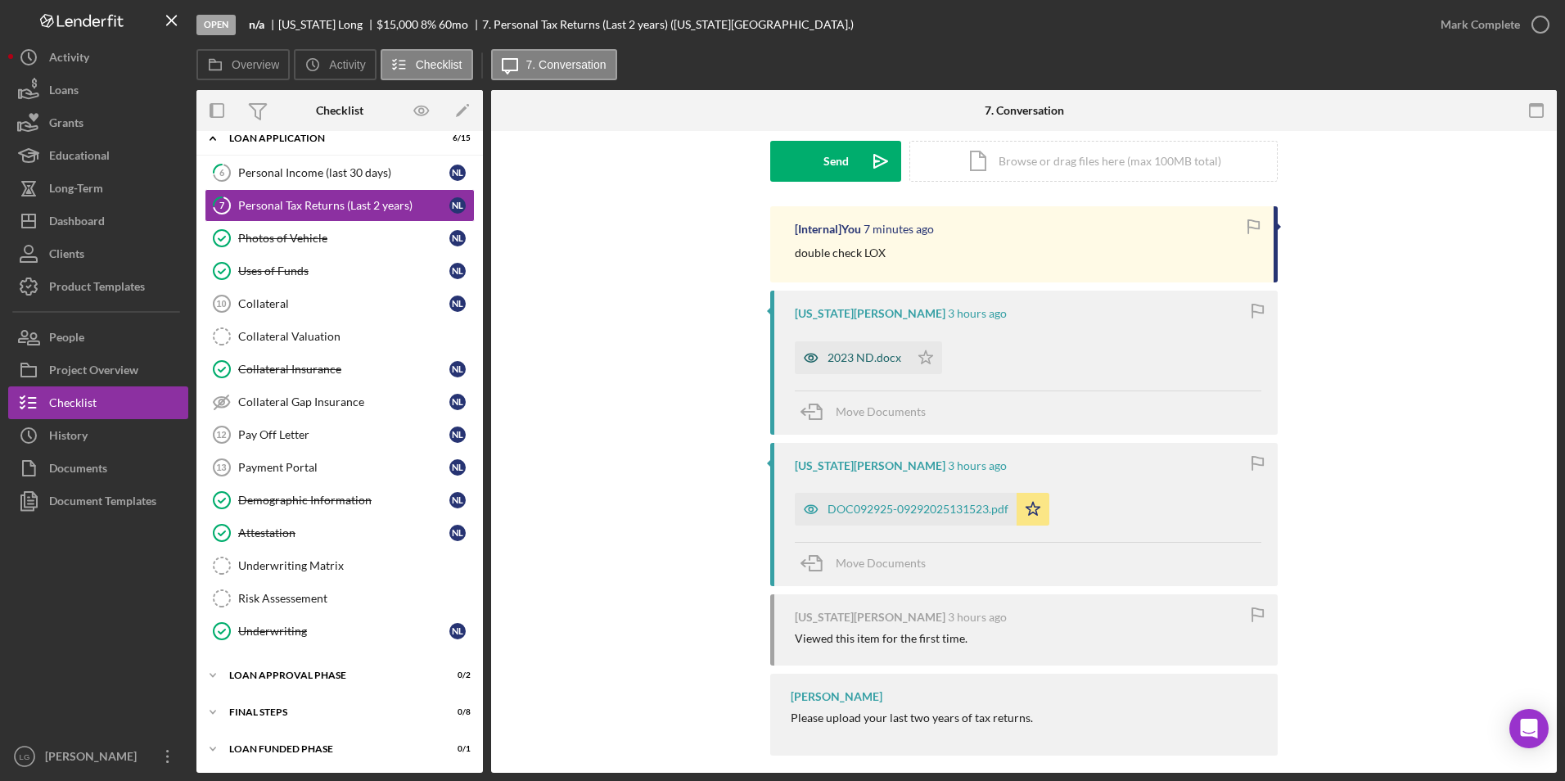
click at [856, 358] on div "2023 ND.docx" at bounding box center [864, 357] width 74 height 13
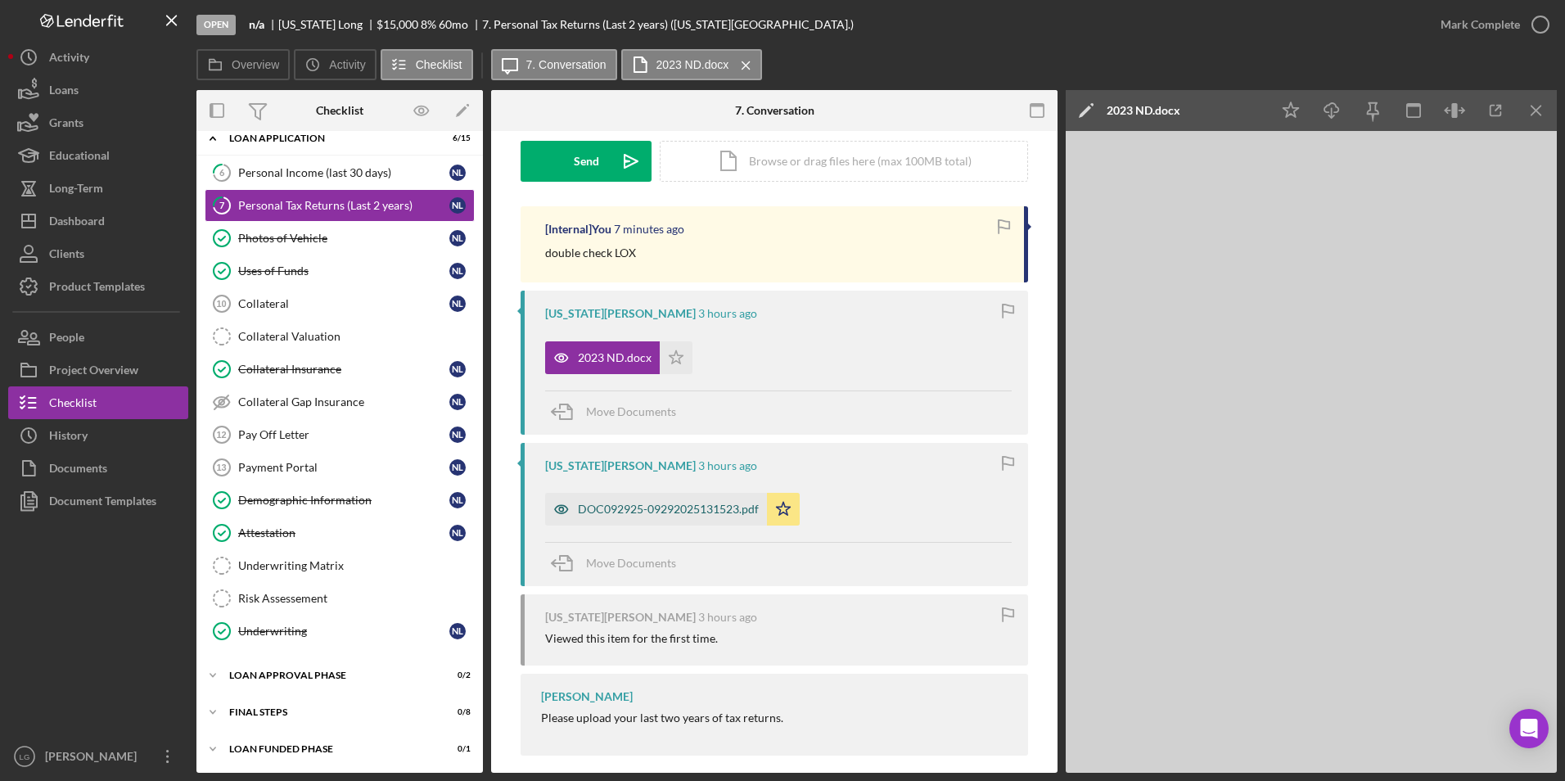
click at [608, 514] on div "DOC092925-09292025131523.pdf" at bounding box center [668, 509] width 181 height 13
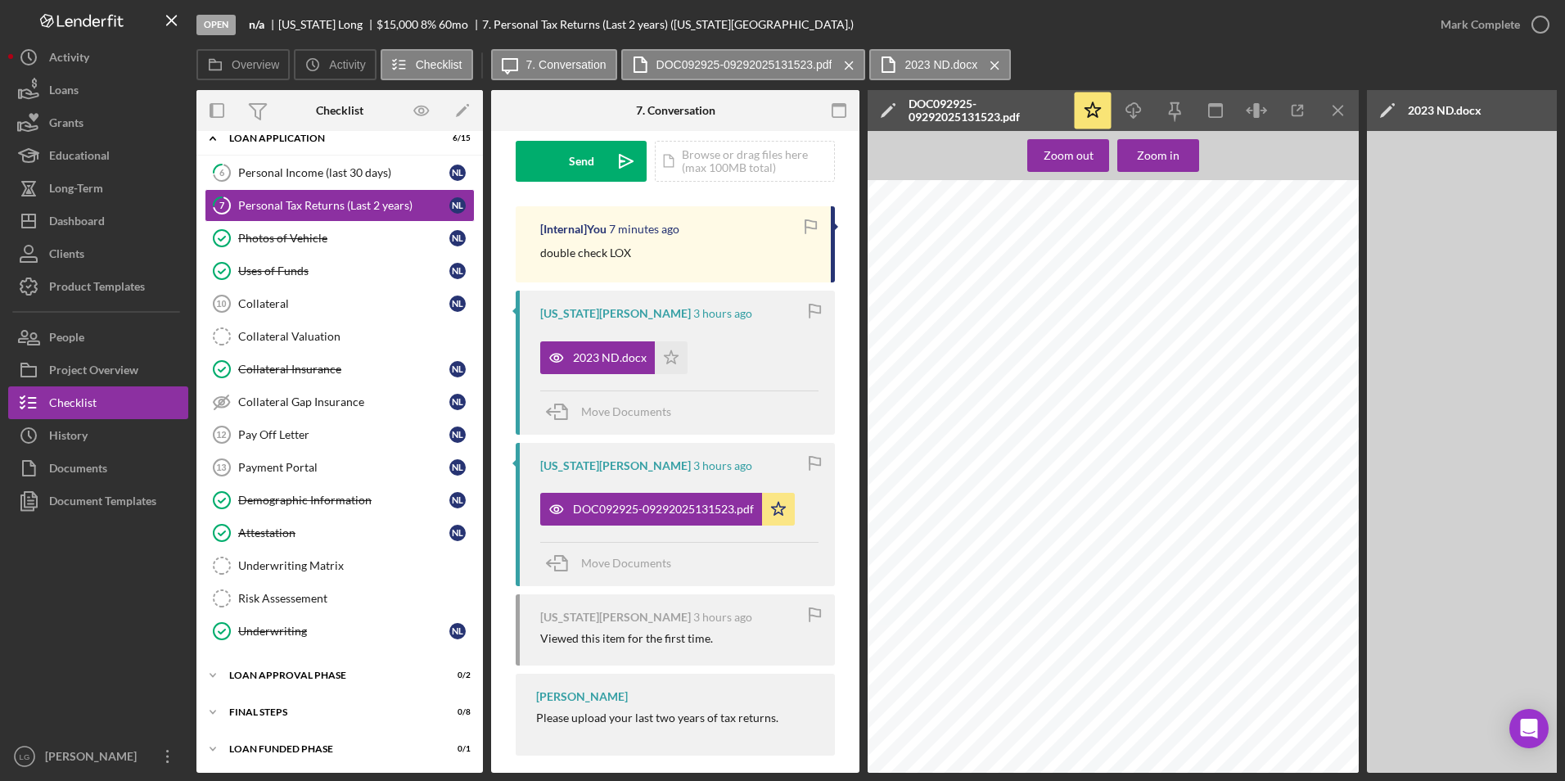
scroll to position [721, 0]
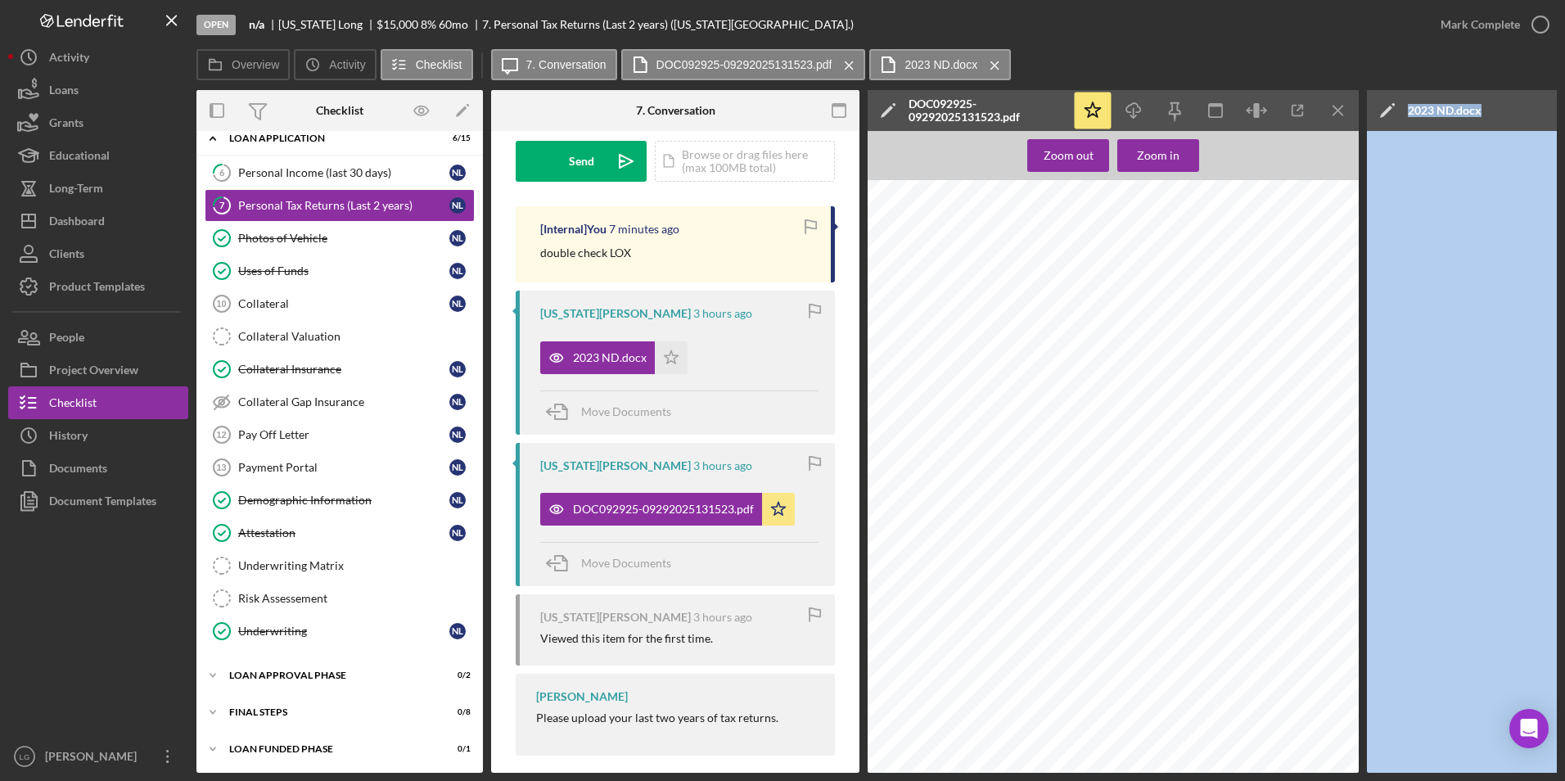
drag, startPoint x: 1044, startPoint y: 774, endPoint x: 1363, endPoint y: 781, distance: 319.3
click at [1363, 780] on html "Open n/a Nevada Long $15,000 $15,000 8 % 60 mo 7. Personal Tax Returns (Last 2 …" at bounding box center [782, 390] width 1565 height 781
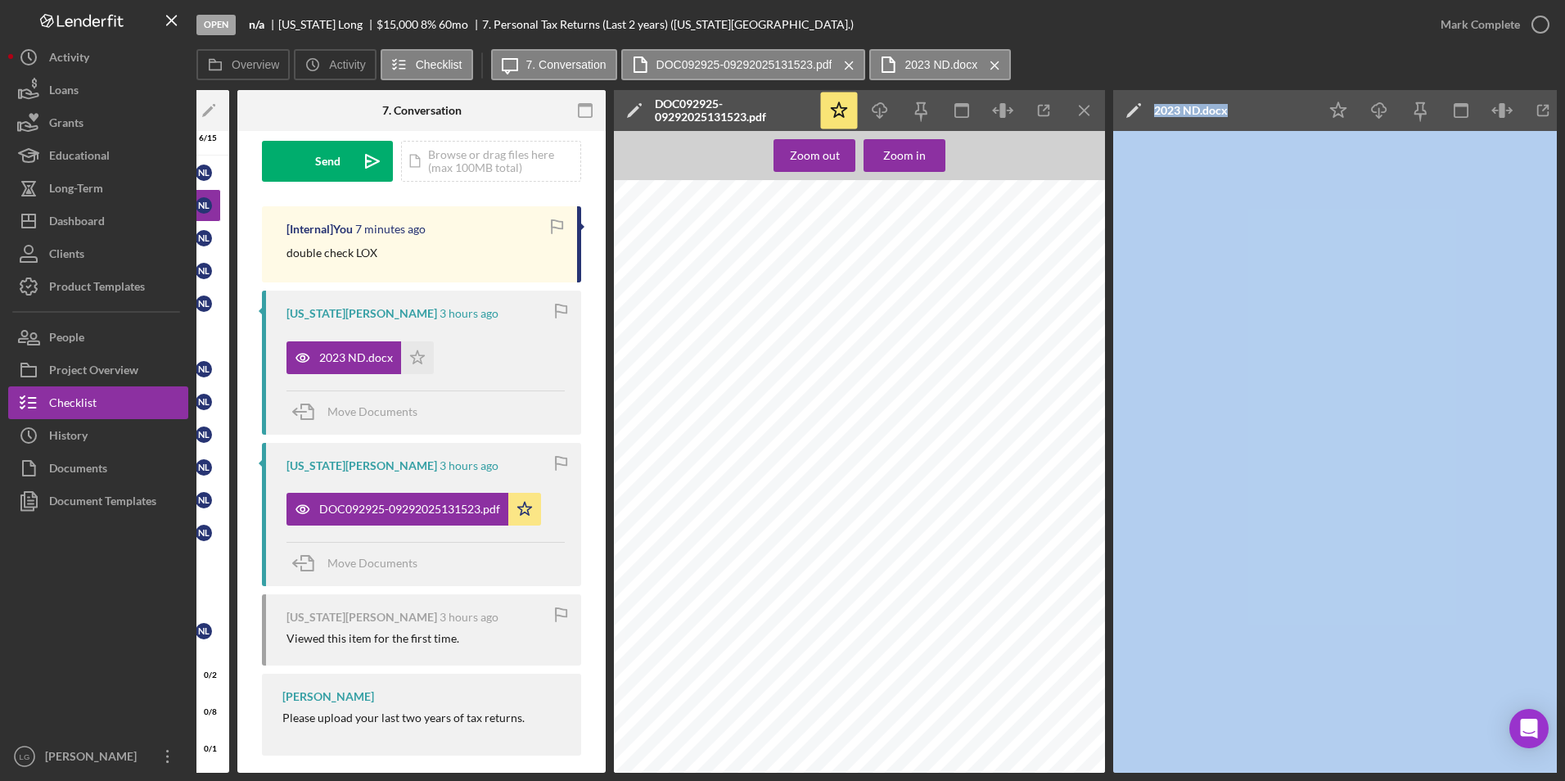
scroll to position [0, 265]
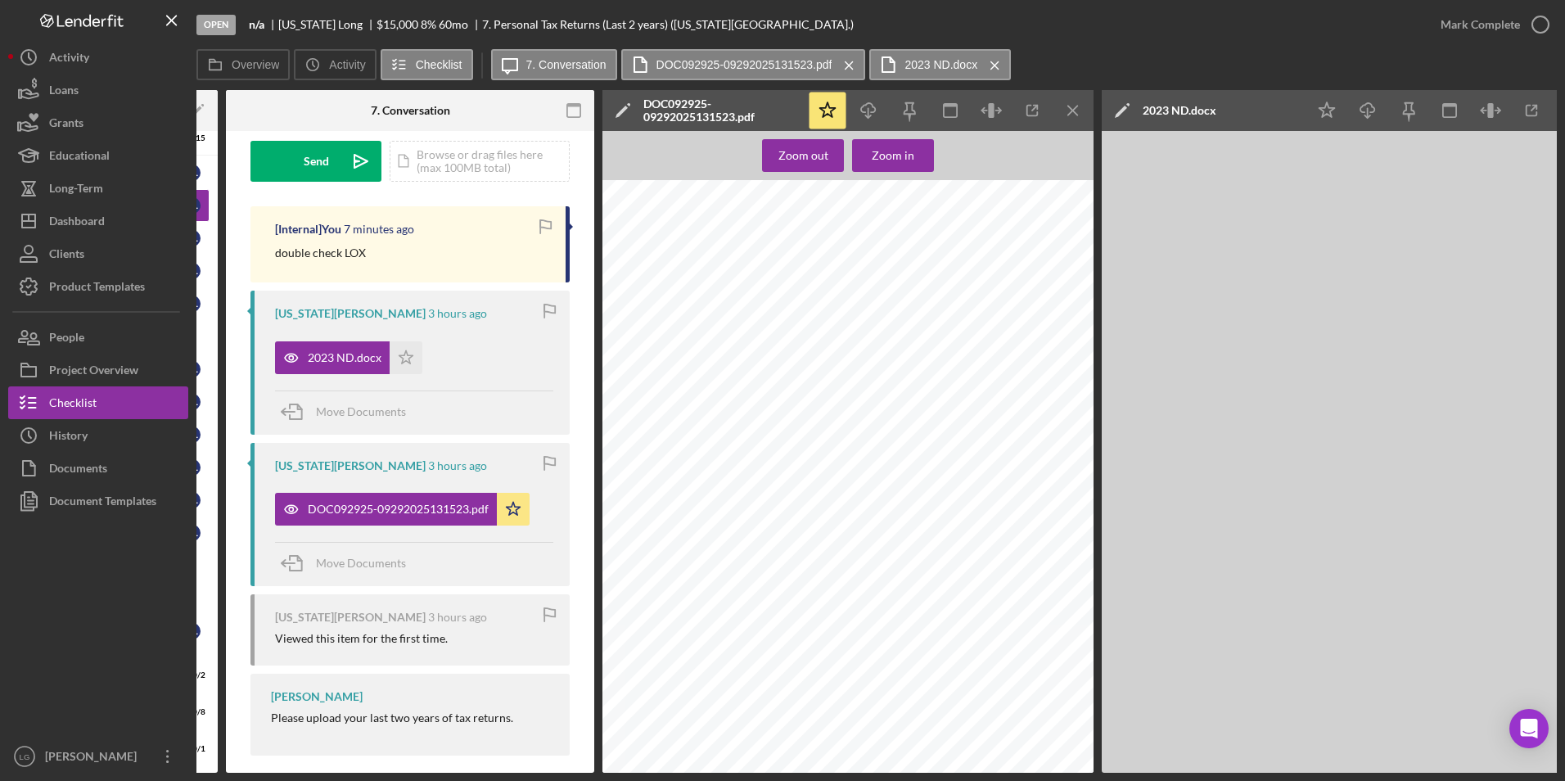
drag, startPoint x: 1066, startPoint y: 773, endPoint x: 614, endPoint y: 796, distance: 452.4
click at [614, 780] on html "Open n/a Nevada Long $15,000 $15,000 8 % 60 mo 7. Personal Tax Returns (Last 2 …" at bounding box center [782, 390] width 1565 height 781
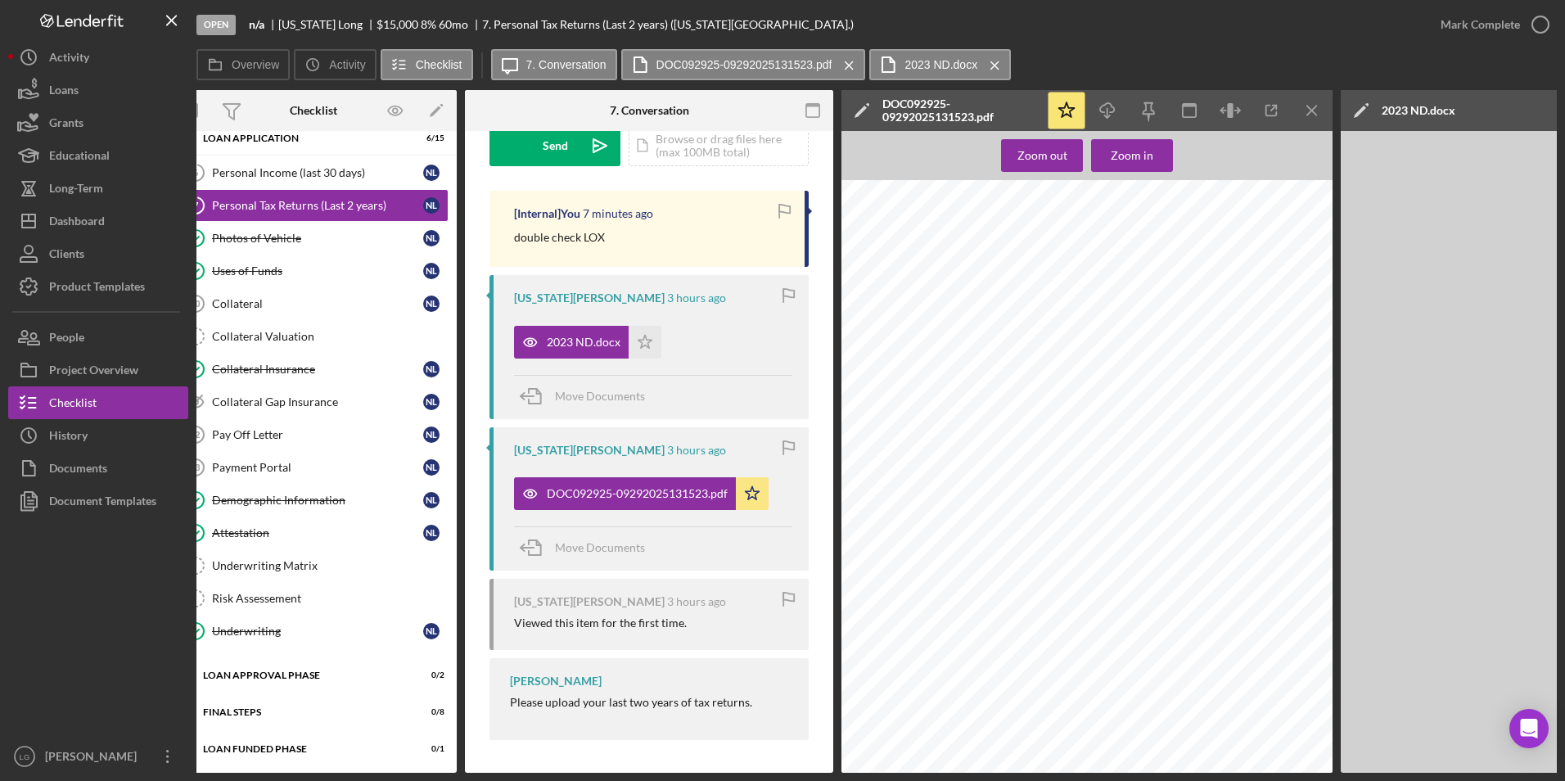
scroll to position [0, 0]
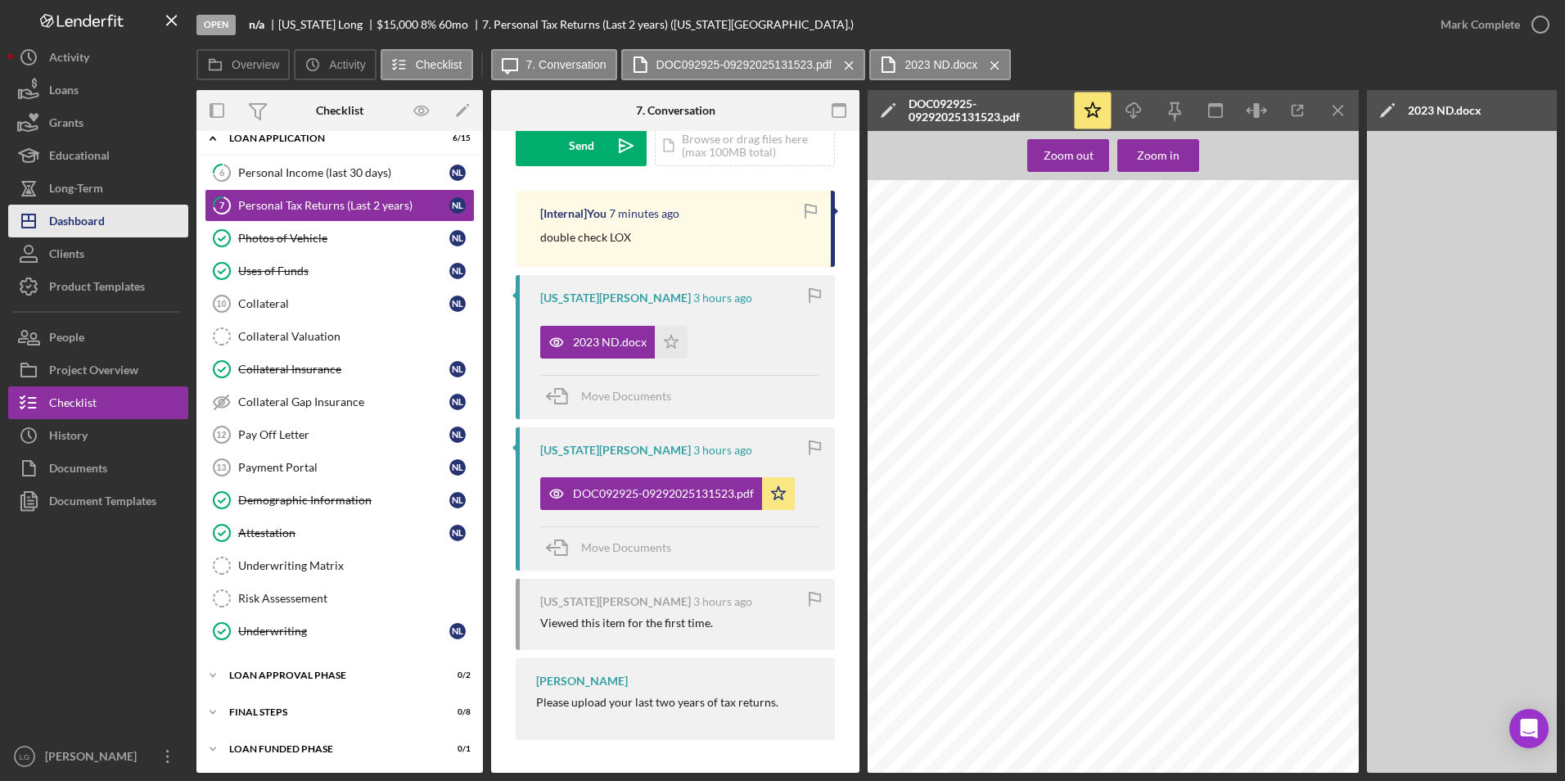
click at [83, 228] on div "Dashboard" at bounding box center [77, 223] width 56 height 37
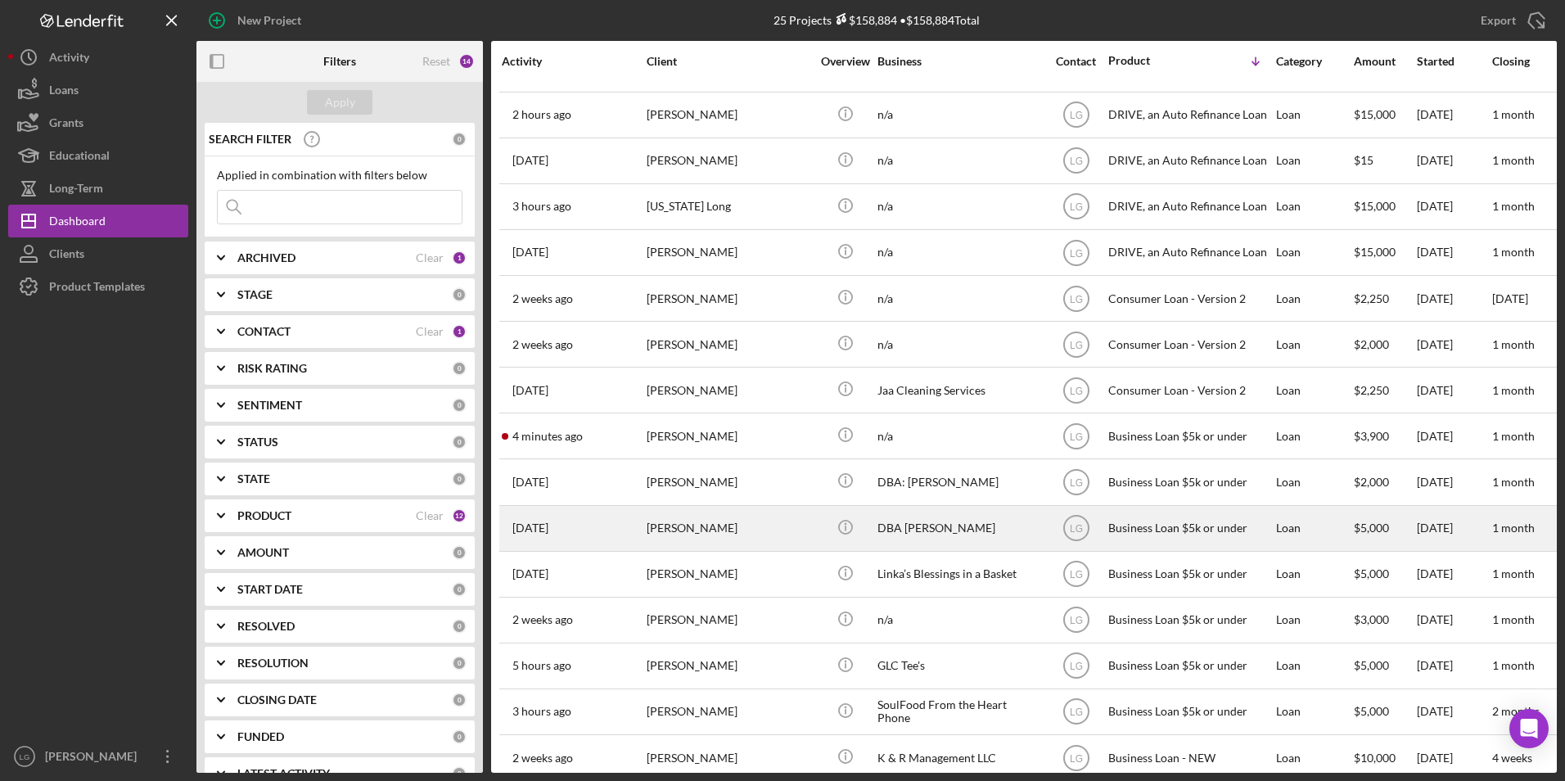
scroll to position [164, 0]
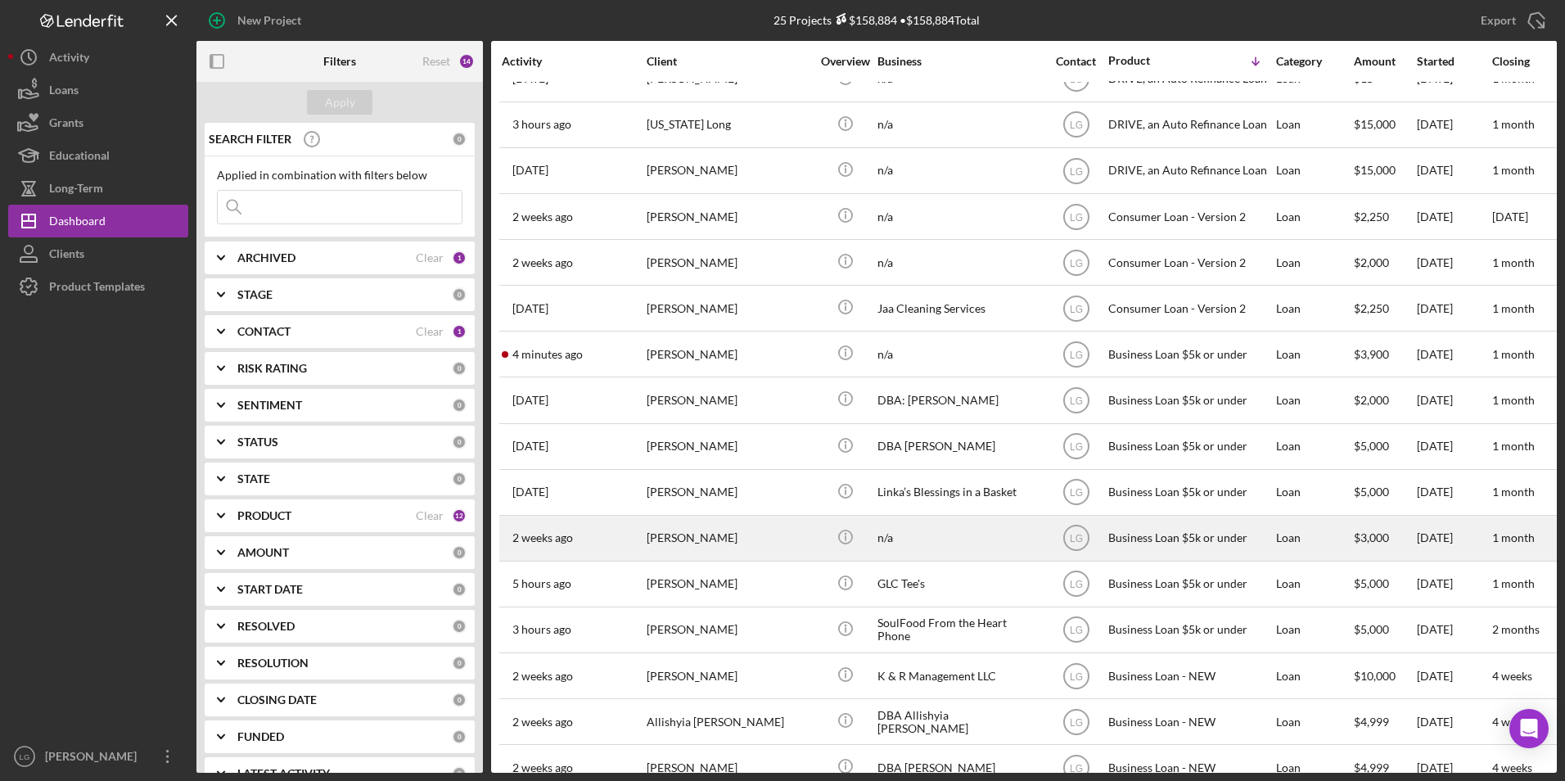
click at [648, 536] on div "Shaniya Hill" at bounding box center [729, 537] width 164 height 43
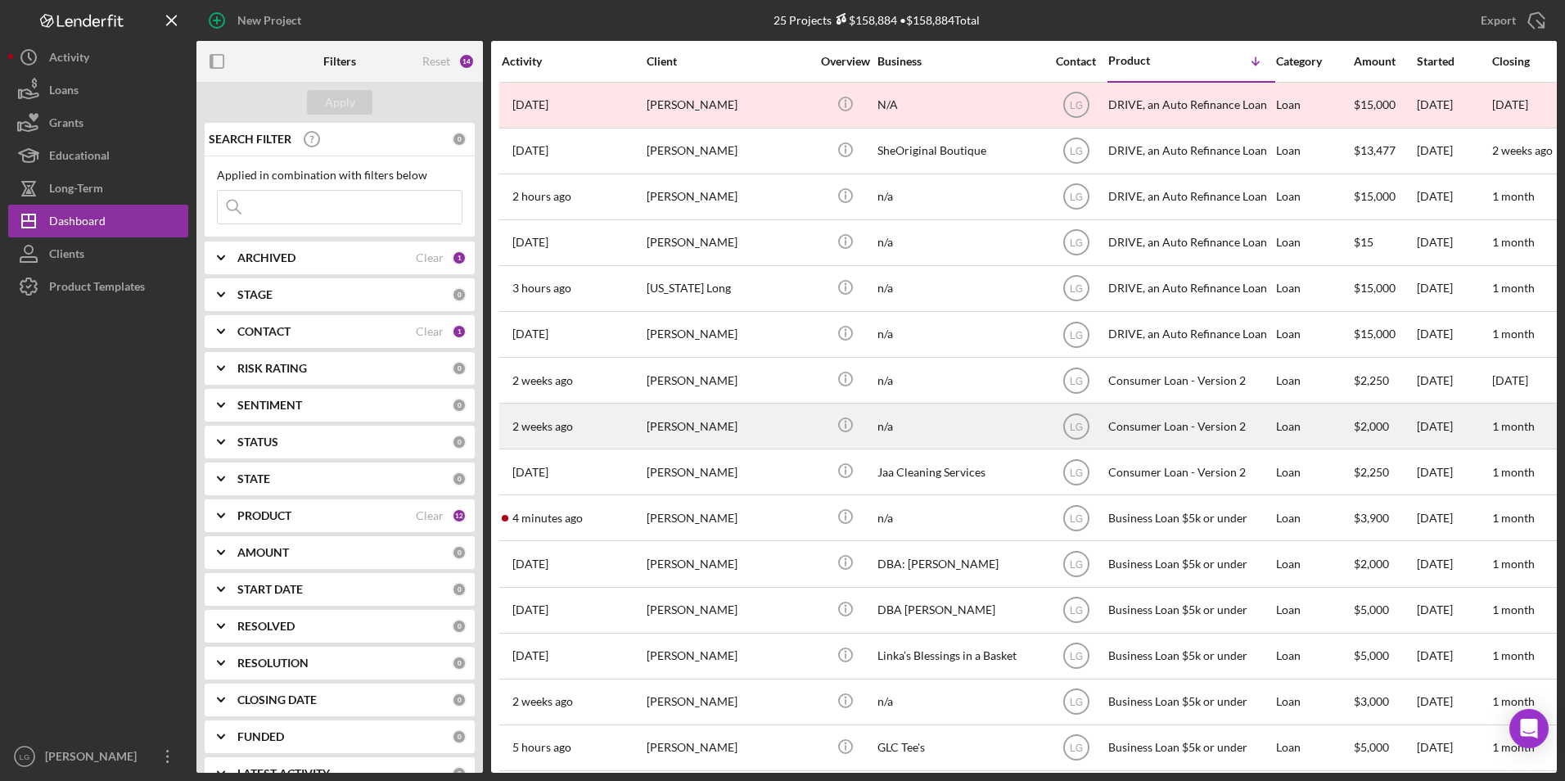
click at [689, 423] on div "Shaniya Hill" at bounding box center [729, 425] width 164 height 43
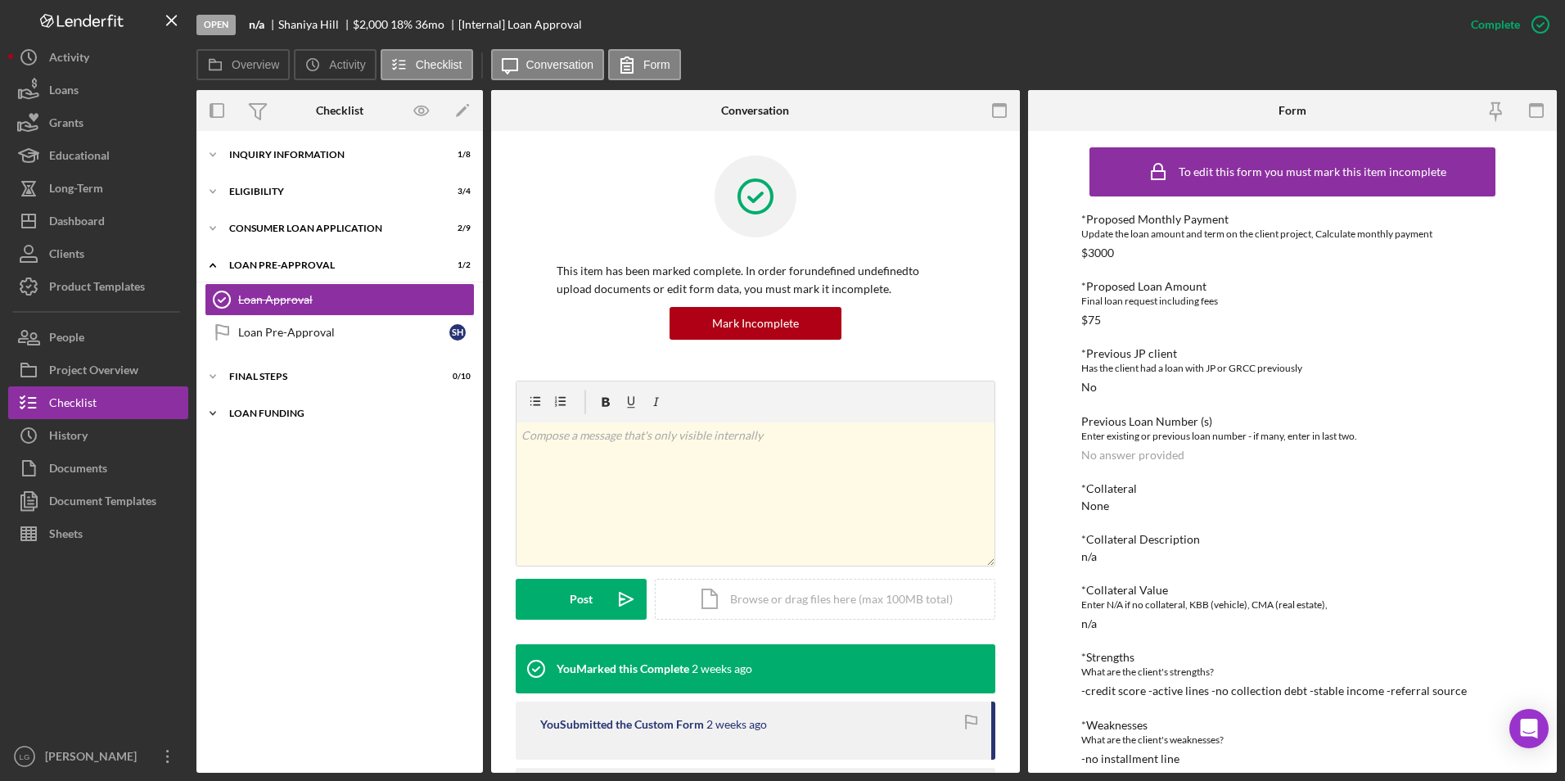
click at [247, 422] on div "Icon/Expander Loan Funding 0 / 1" at bounding box center [339, 413] width 286 height 33
click at [251, 372] on div "FINAL STEPS" at bounding box center [345, 377] width 233 height 10
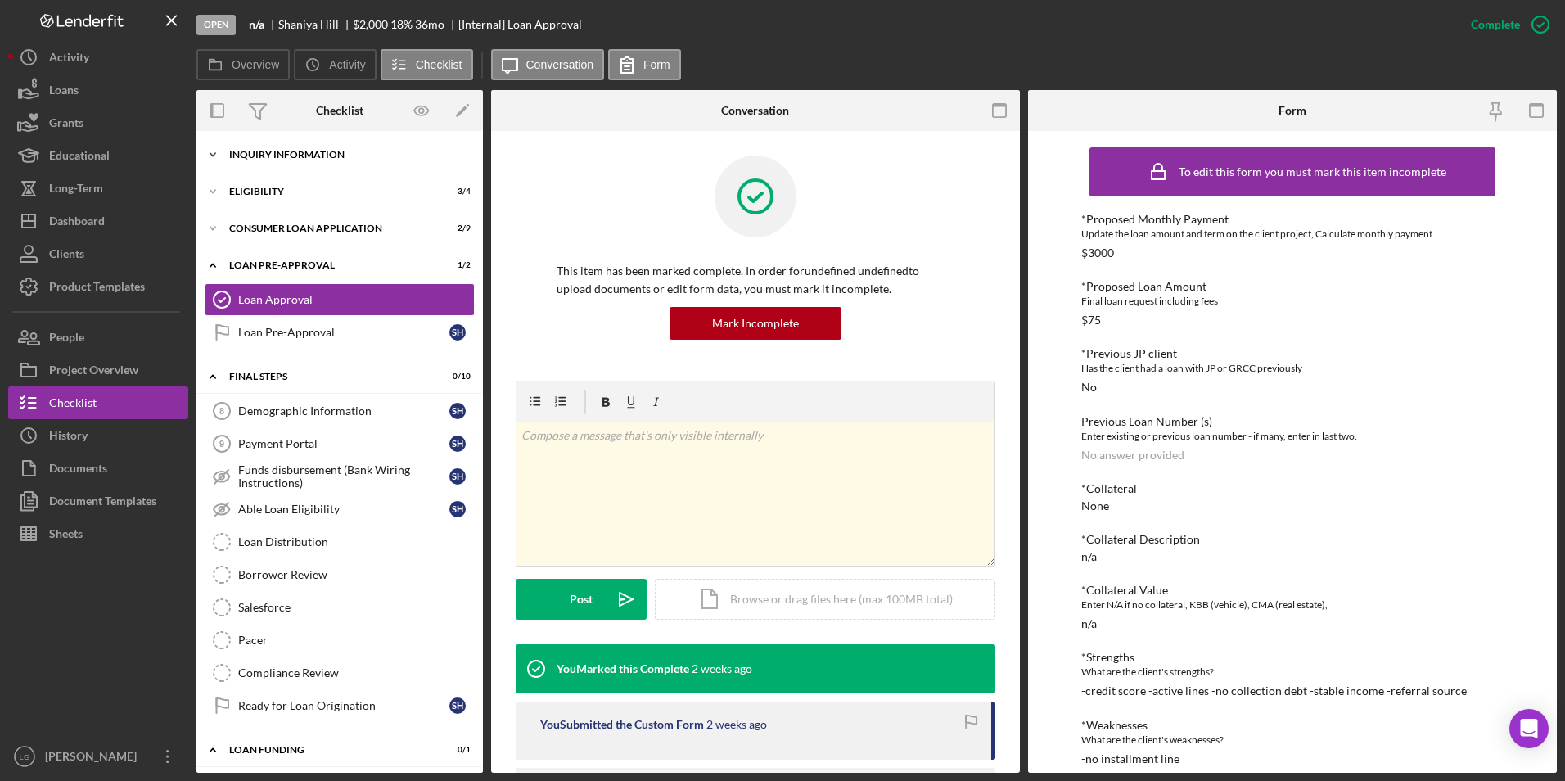
click at [251, 150] on div "Inquiry Information" at bounding box center [345, 155] width 233 height 10
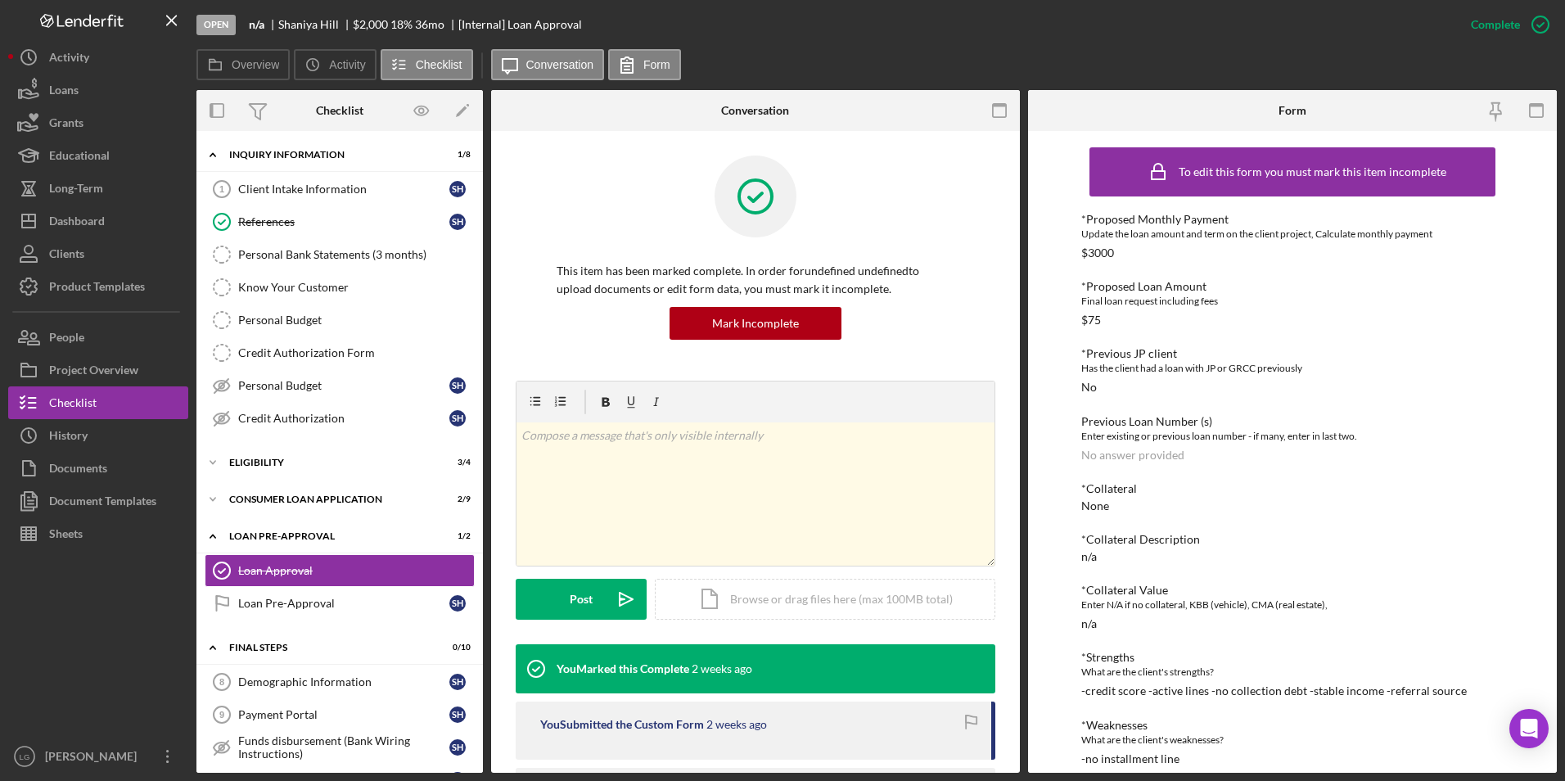
click at [255, 439] on div "Icon/Expander Inquiry Information 1 / 8 Client Intake Information 1 Client Inta…" at bounding box center [339, 609] width 286 height 940
click at [252, 469] on div "Icon/Expander Eligibility 3 / 4" at bounding box center [339, 462] width 286 height 33
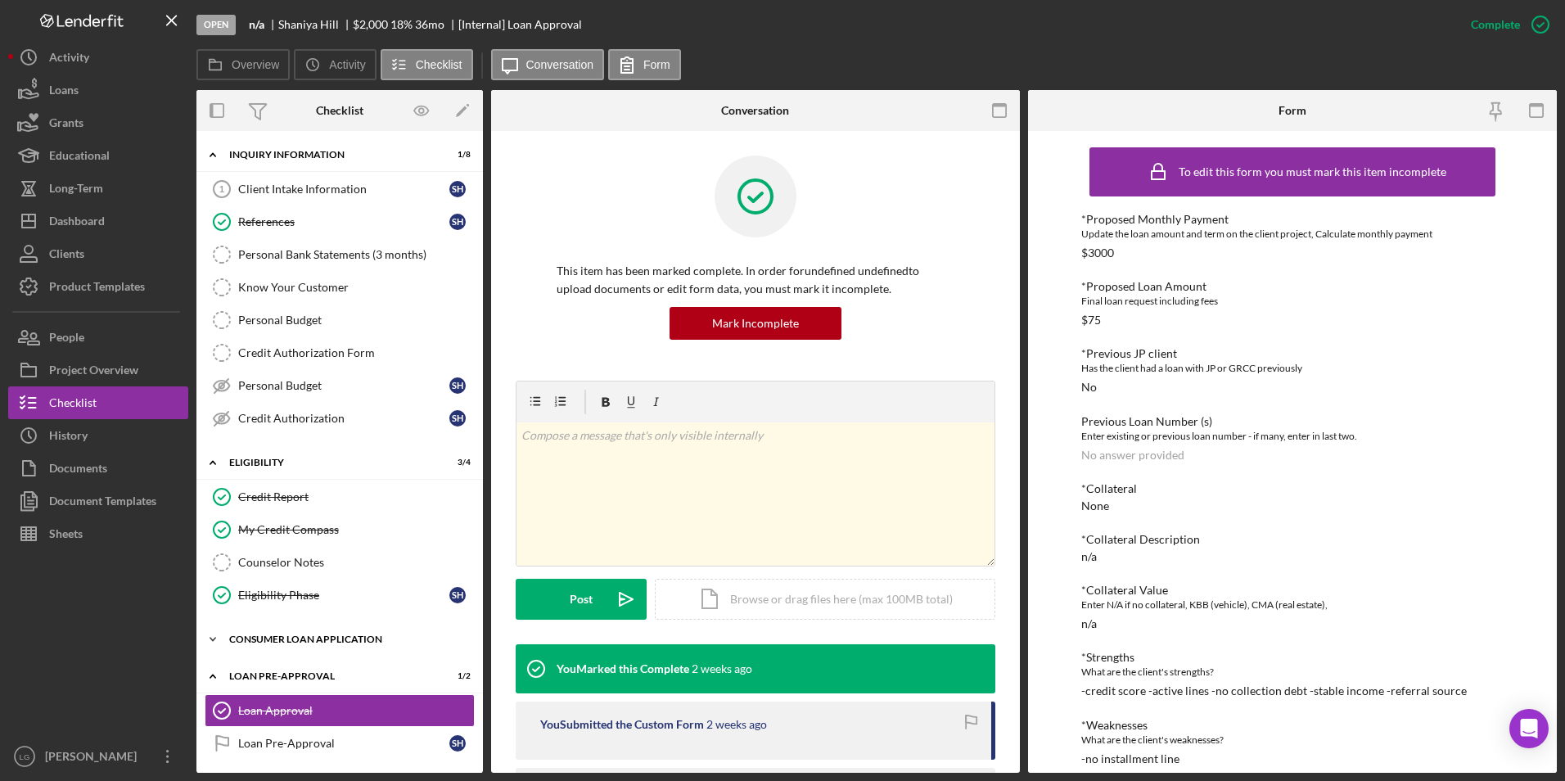
click at [268, 625] on div "Icon/Expander Consumer Loan Application 2 / 9" at bounding box center [339, 639] width 286 height 33
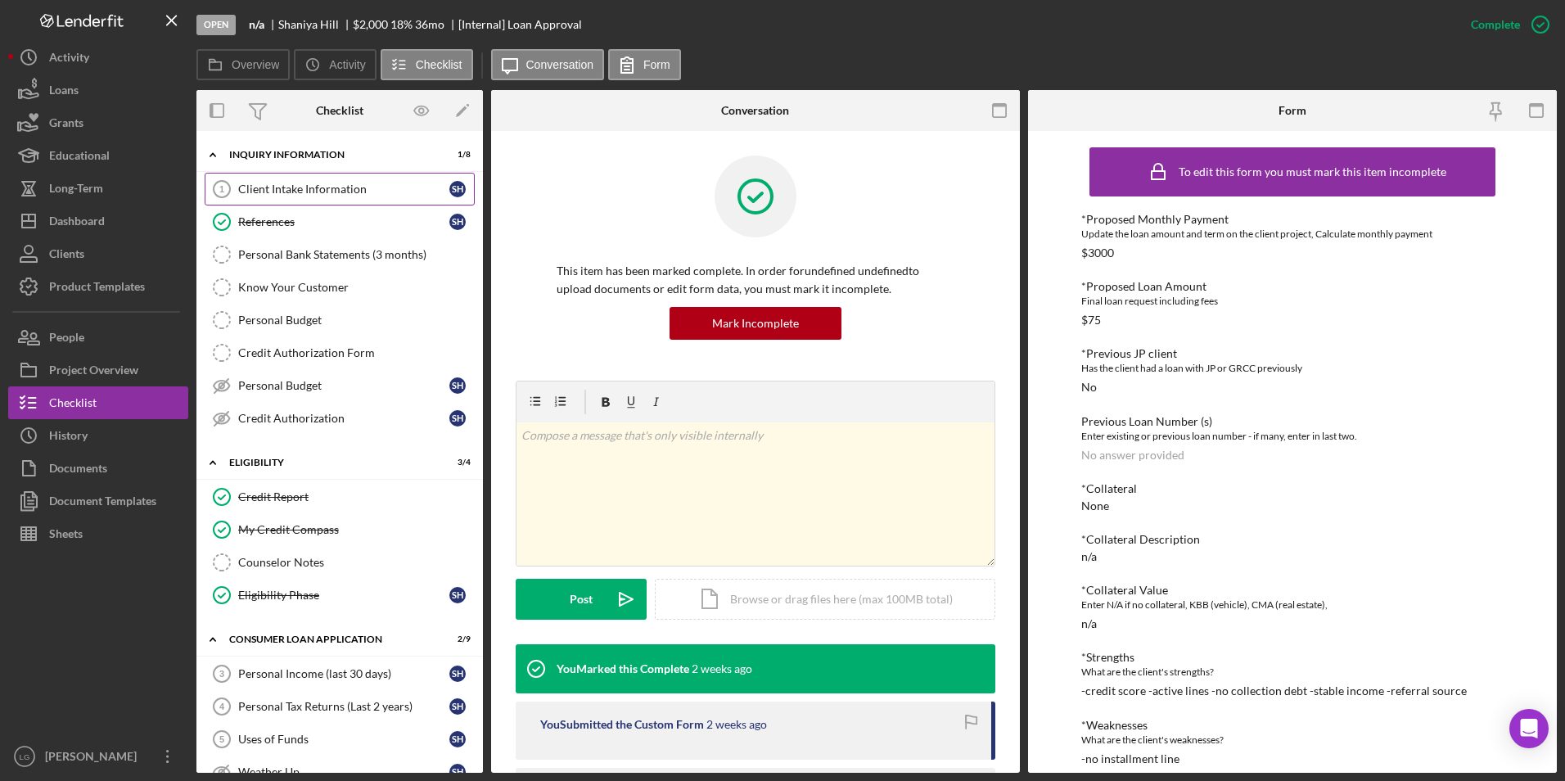
click at [277, 179] on link "Client Intake Information 1 Client Intake Information S H" at bounding box center [340, 189] width 270 height 33
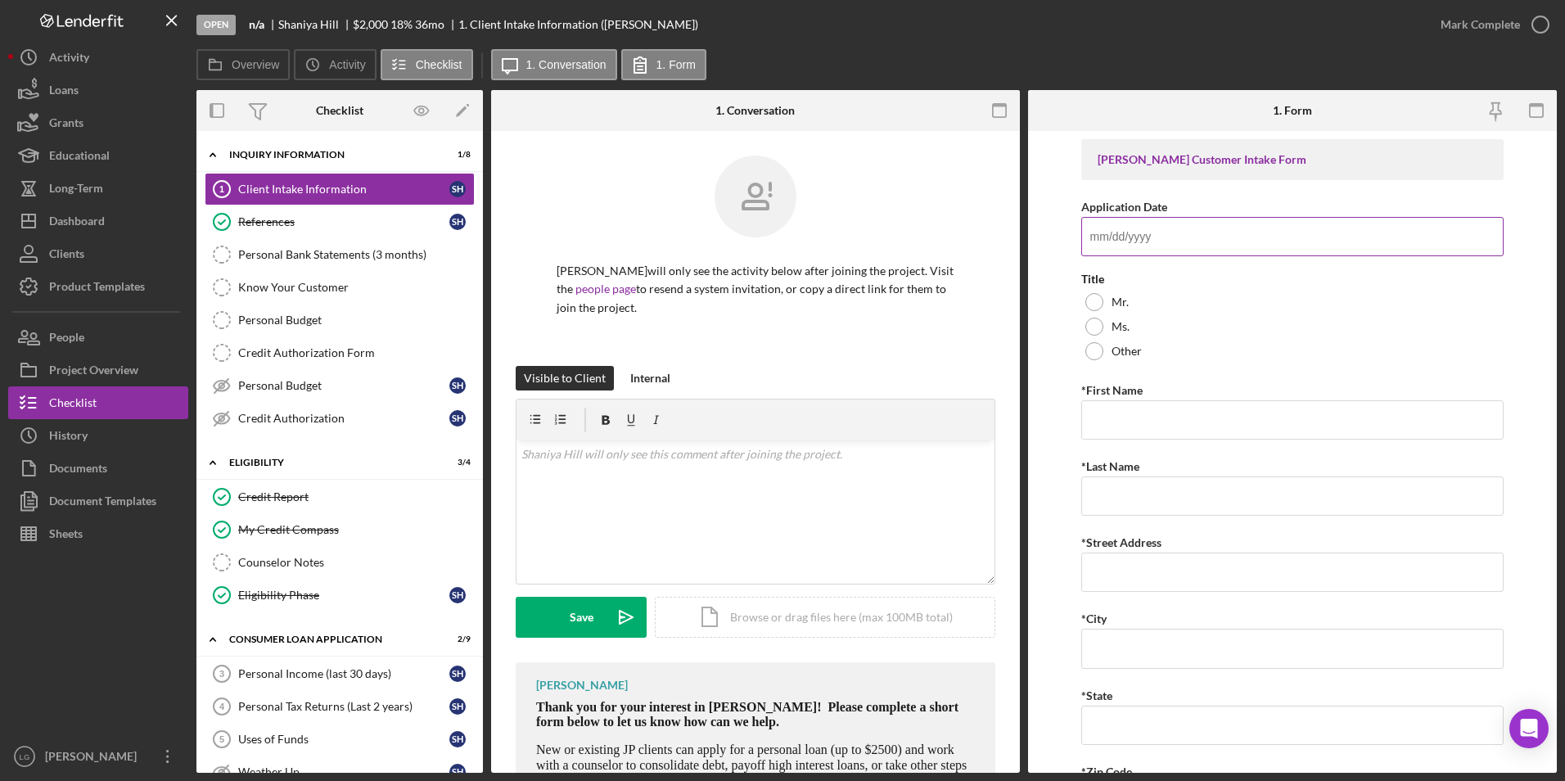
click at [1197, 242] on input "Application Date" at bounding box center [1292, 236] width 423 height 39
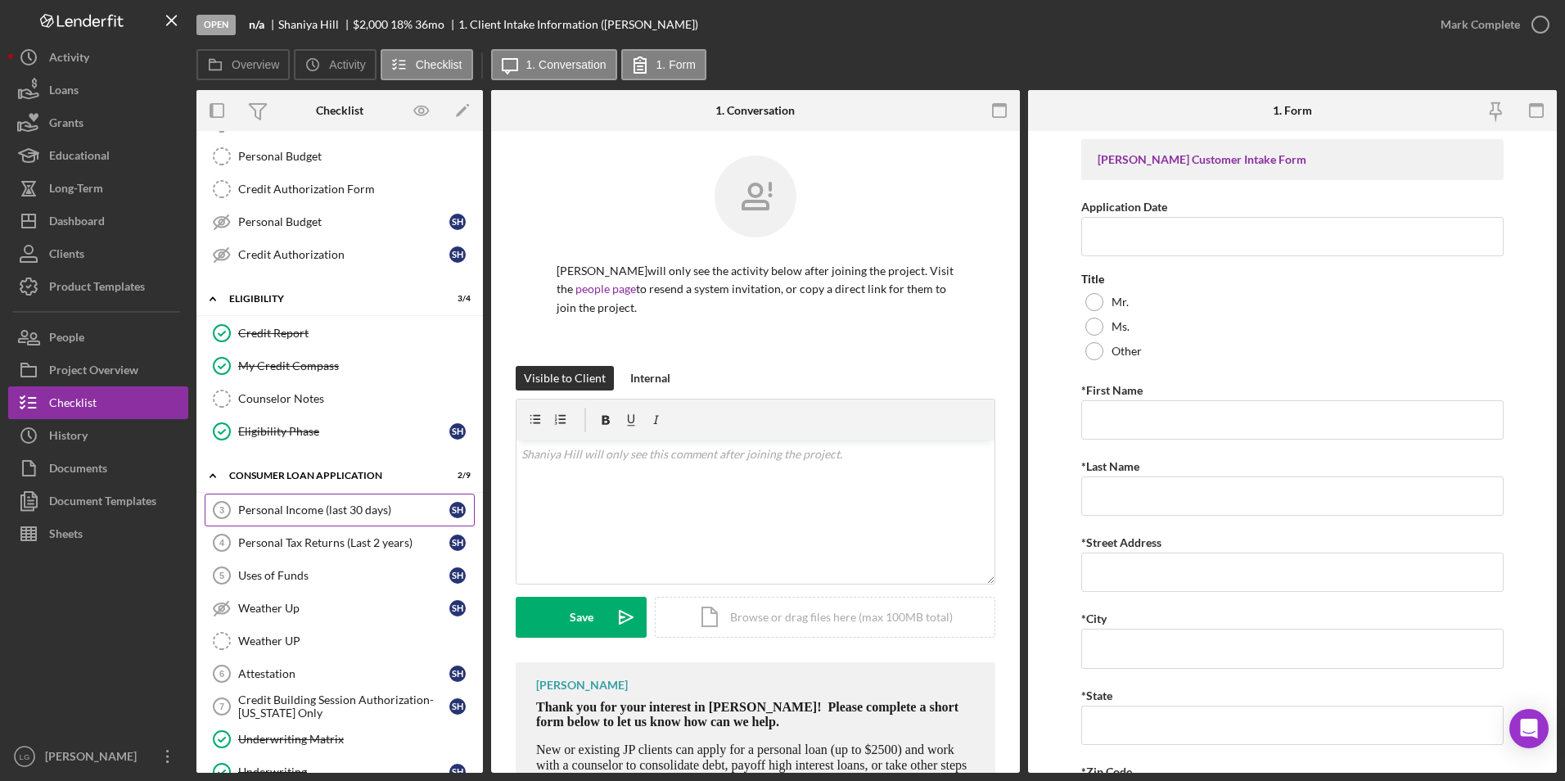
click at [303, 505] on div "Personal Income (last 30 days)" at bounding box center [343, 509] width 211 height 13
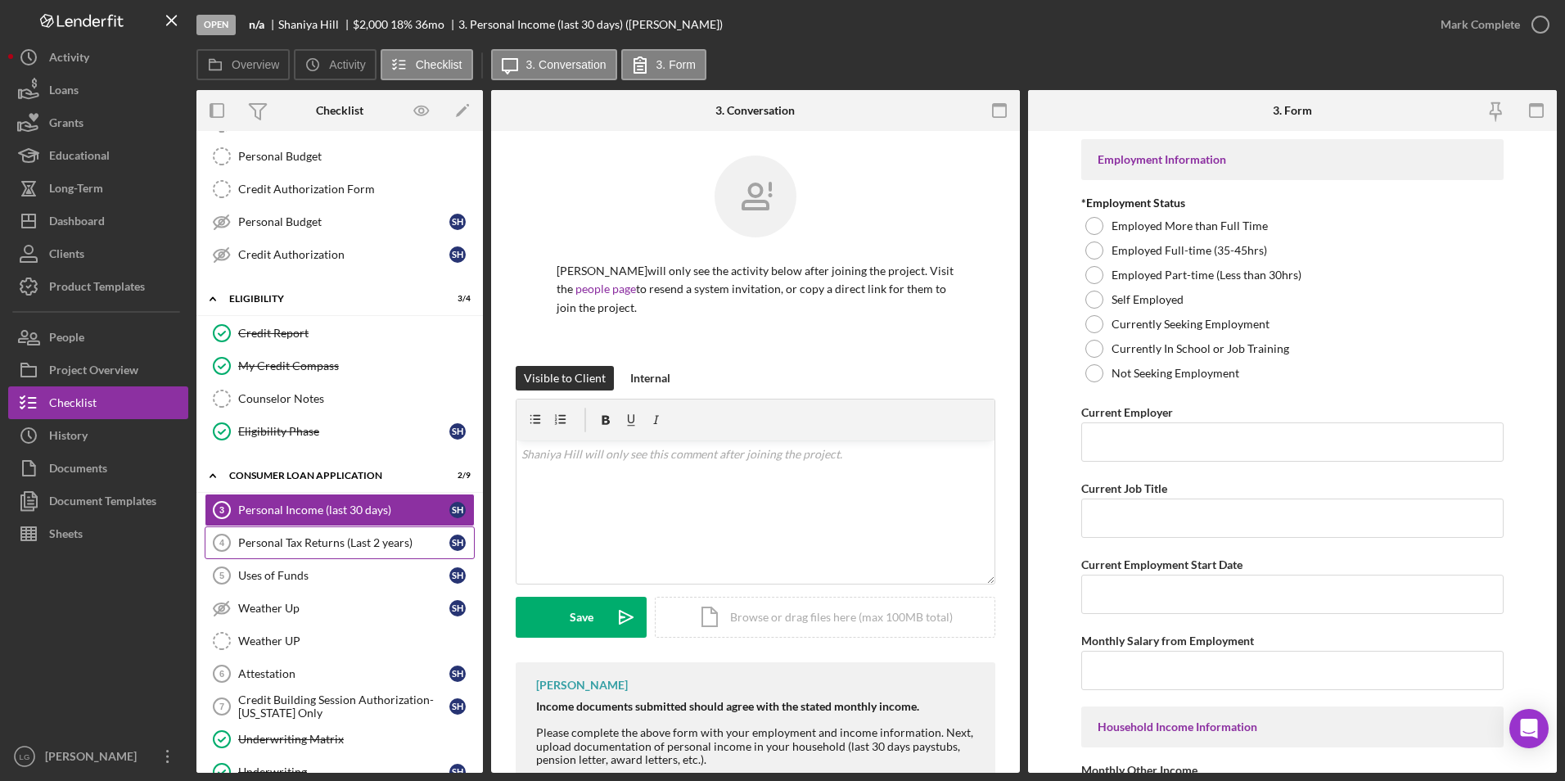
click at [265, 548] on div "Personal Tax Returns (Last 2 years)" at bounding box center [343, 542] width 211 height 13
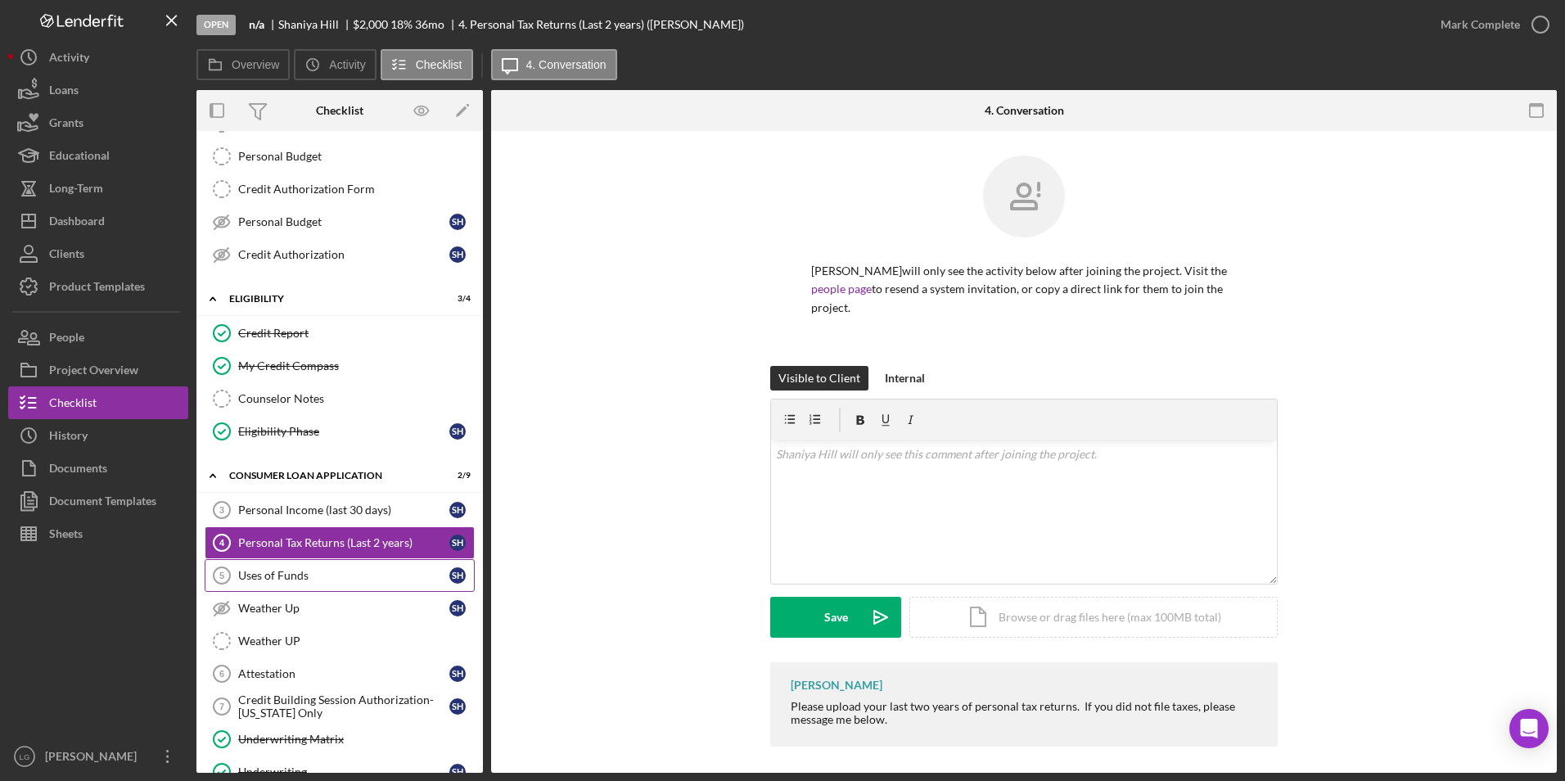
click at [270, 588] on link "Uses of Funds 5 Uses of Funds S H" at bounding box center [340, 575] width 270 height 33
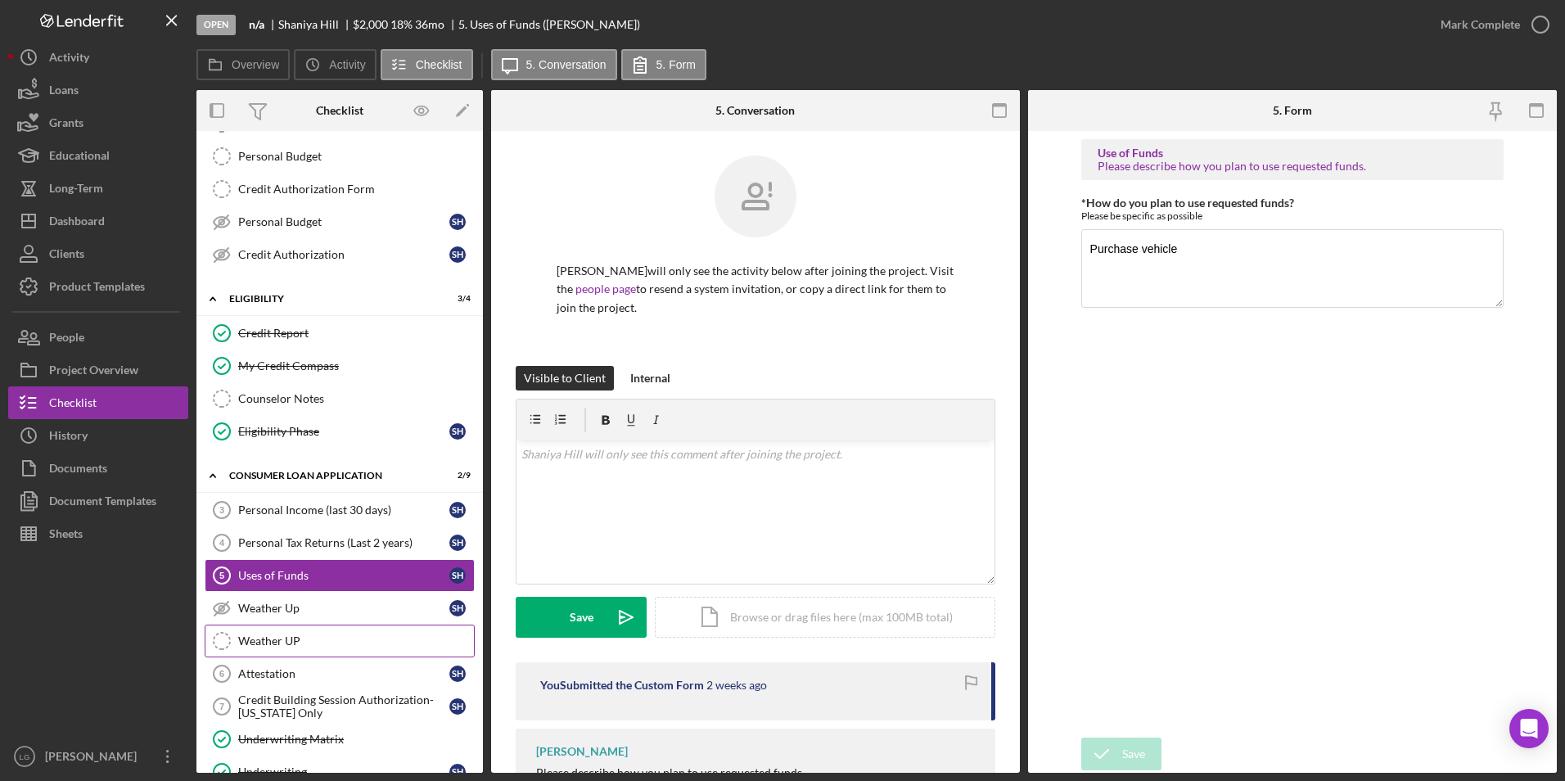
scroll to position [327, 0]
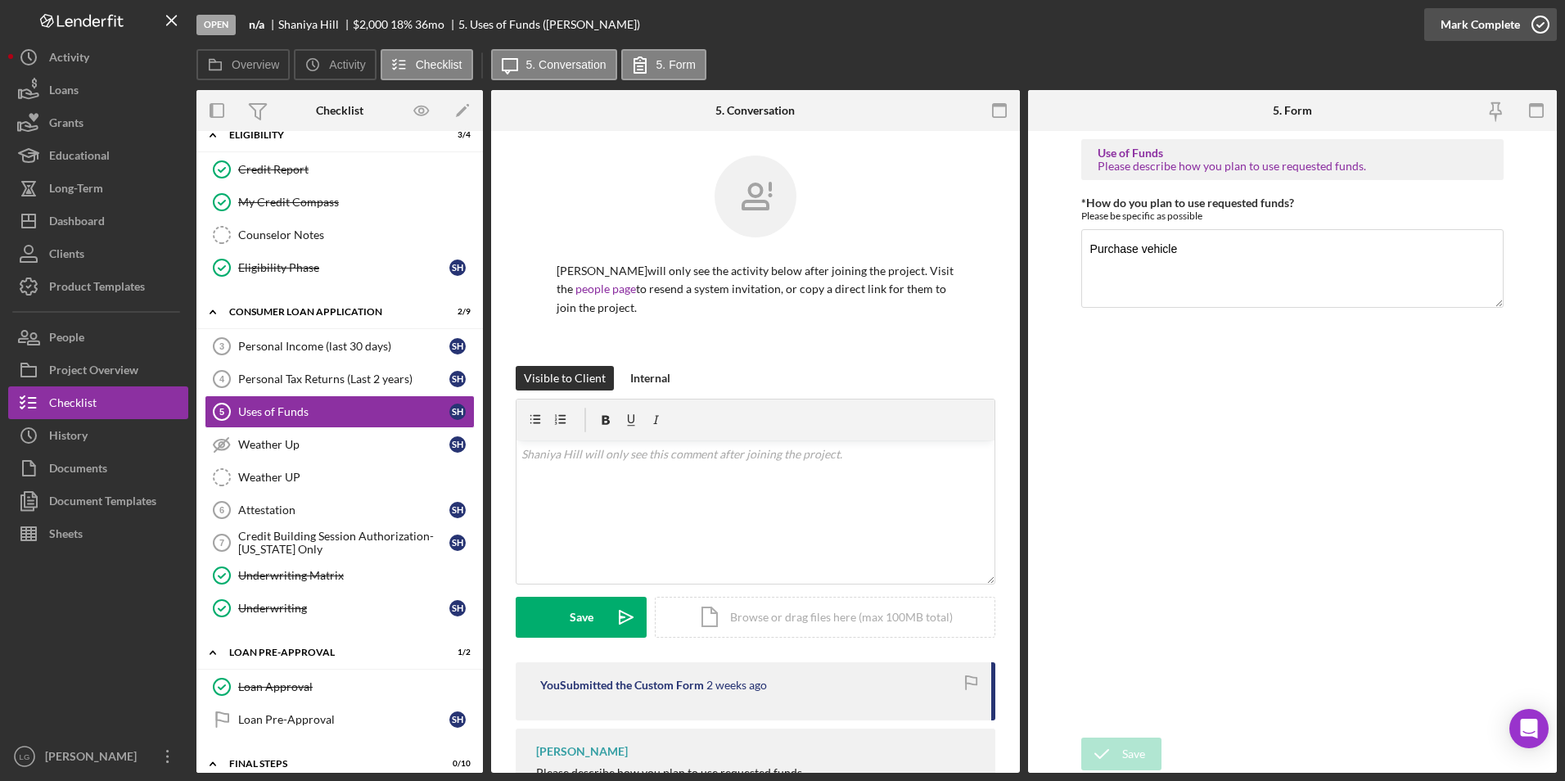
click at [1464, 23] on div "Mark Complete" at bounding box center [1479, 24] width 79 height 33
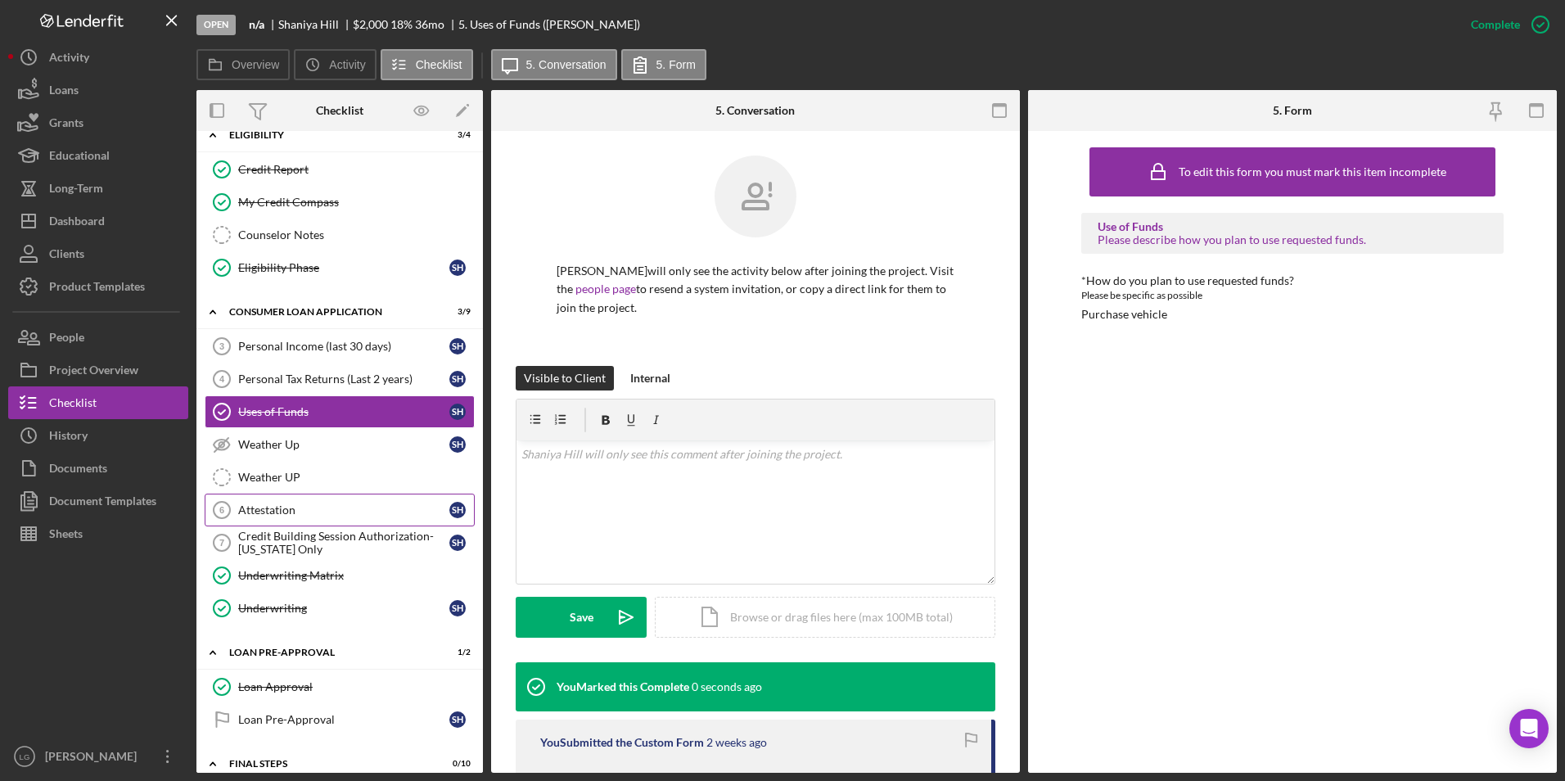
click at [255, 502] on link "Attestation 6 Attestation S H" at bounding box center [340, 510] width 270 height 33
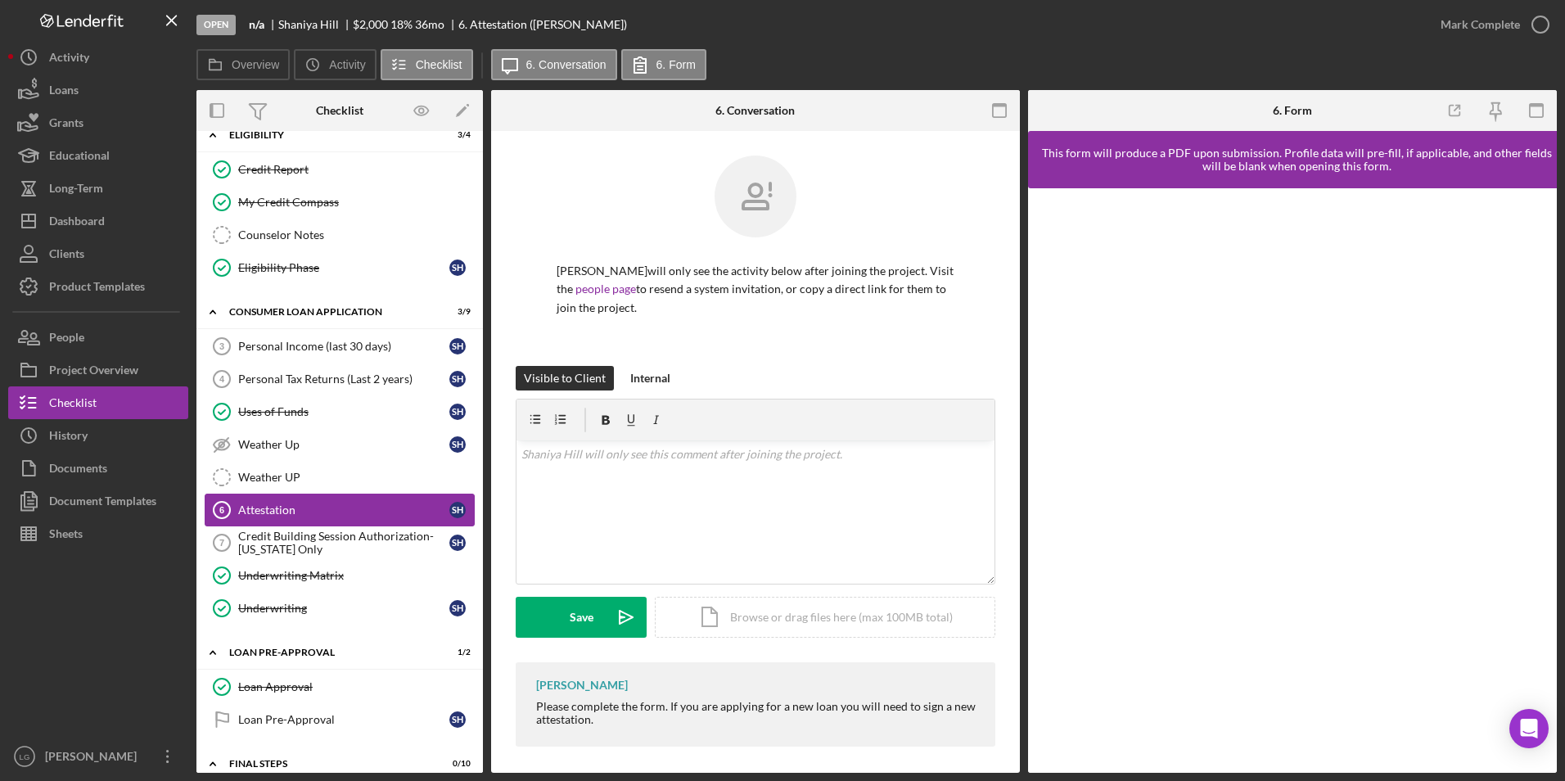
click at [318, 521] on link "Attestation 6 Attestation S H" at bounding box center [340, 510] width 270 height 33
click at [314, 542] on div "Credit Building Session Authorization- [US_STATE] Only" at bounding box center [343, 543] width 211 height 26
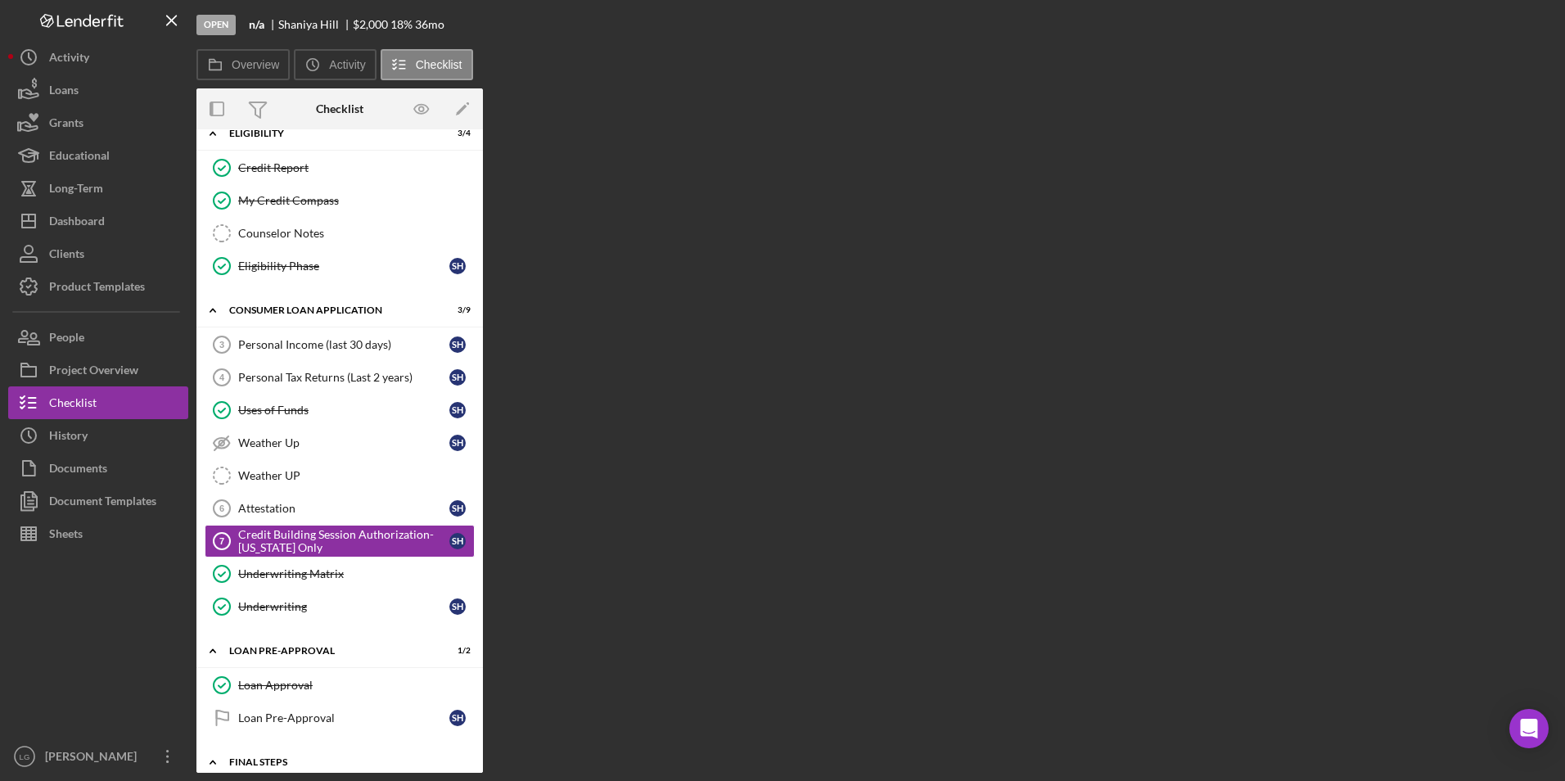
scroll to position [491, 0]
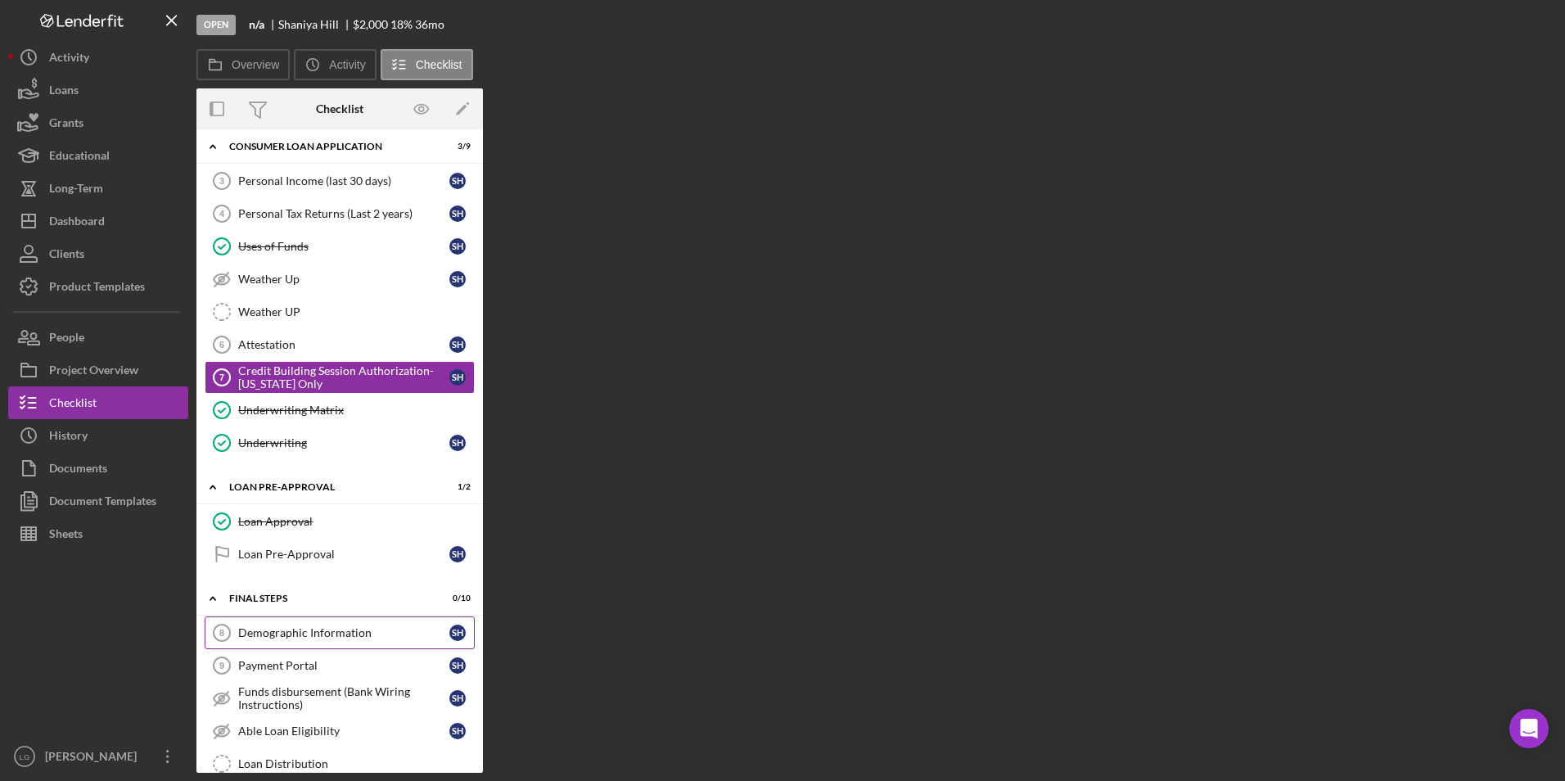
click at [270, 629] on div "Demographic Information" at bounding box center [343, 632] width 211 height 13
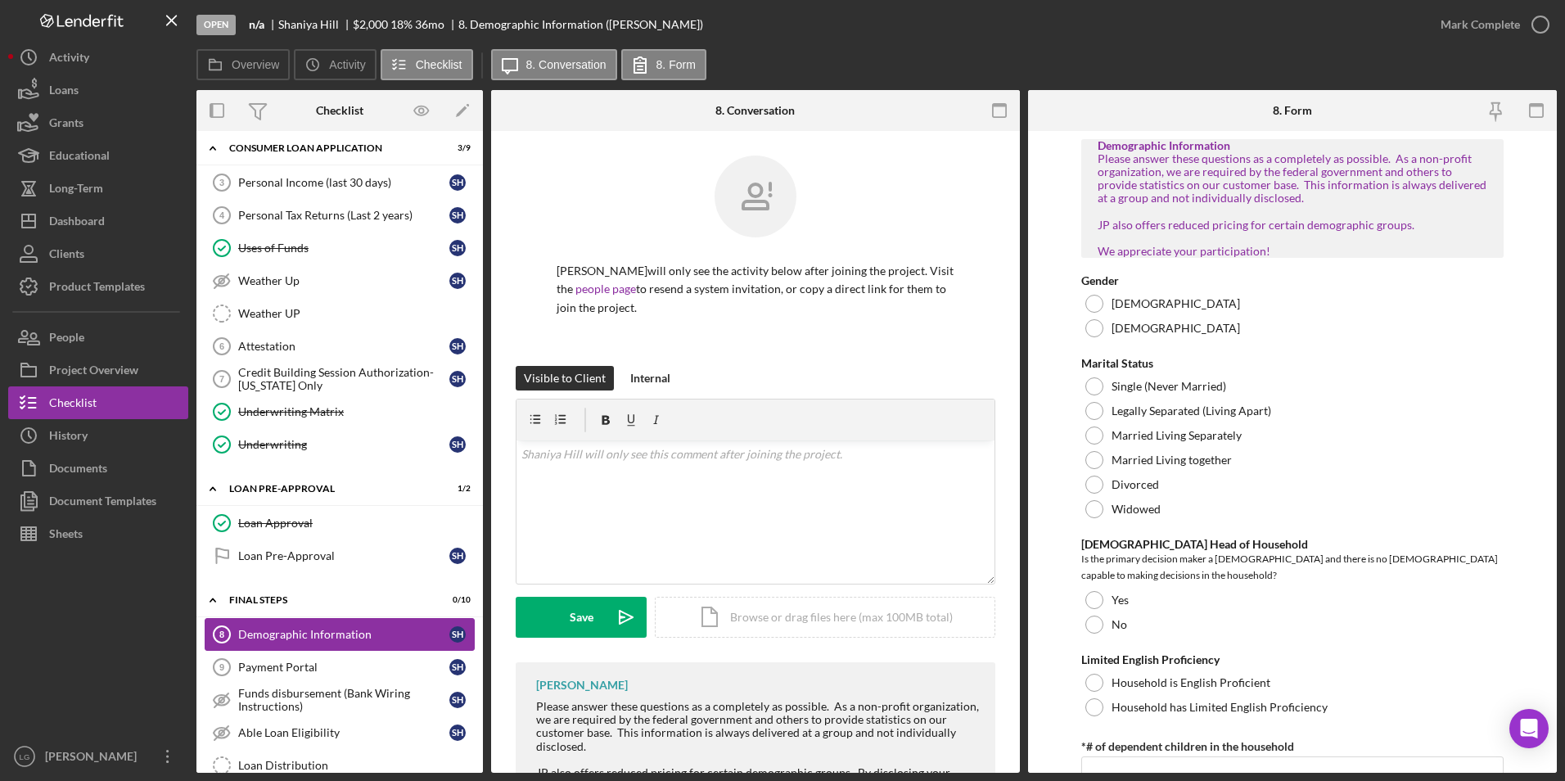
drag, startPoint x: 290, startPoint y: 645, endPoint x: 1109, endPoint y: 352, distance: 870.1
click at [290, 645] on link "Demographic Information 8 Demographic Information S H" at bounding box center [340, 634] width 270 height 33
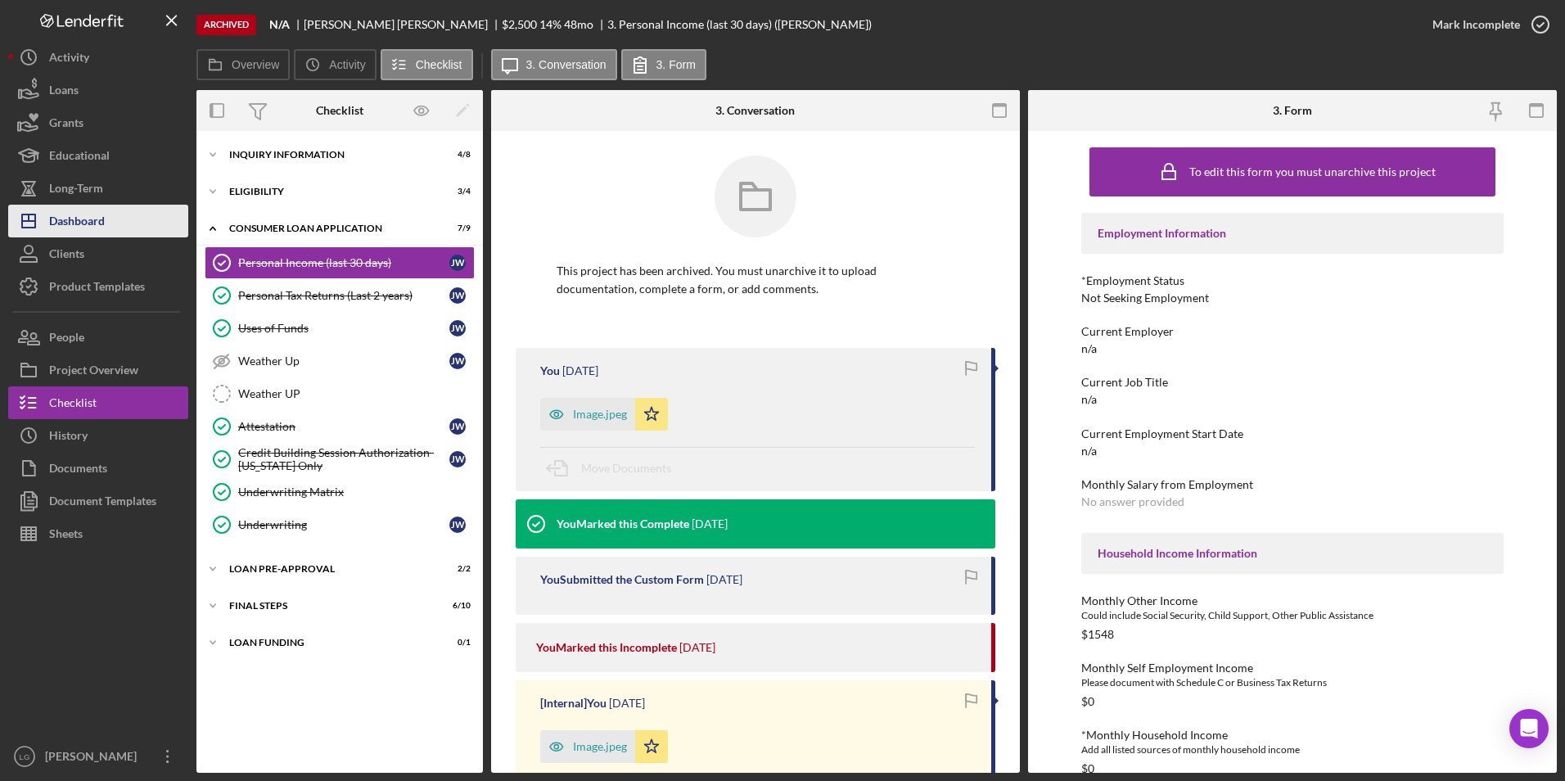
click at [99, 226] on div "Dashboard" at bounding box center [77, 223] width 56 height 37
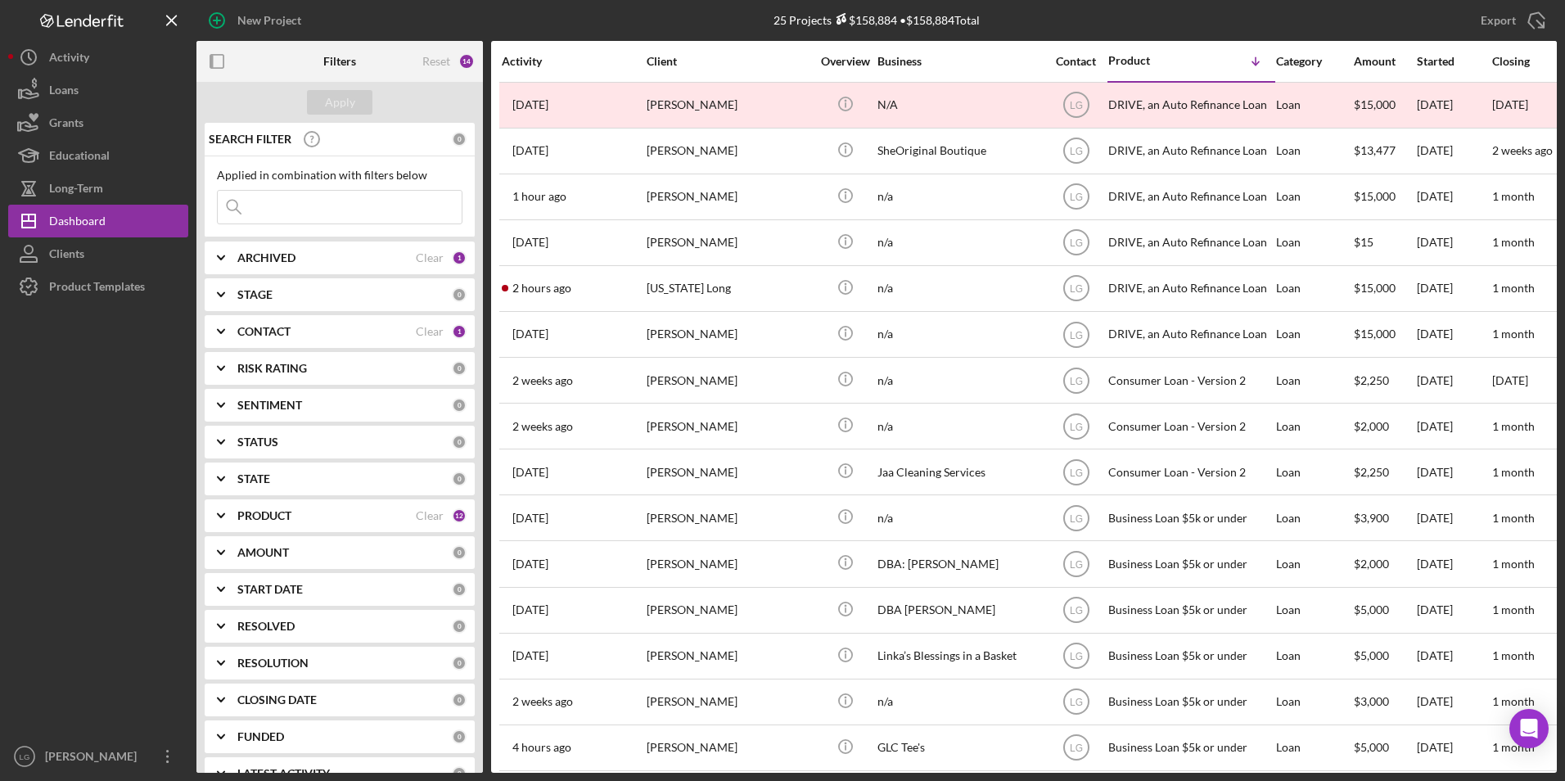
click at [303, 209] on input at bounding box center [340, 207] width 244 height 33
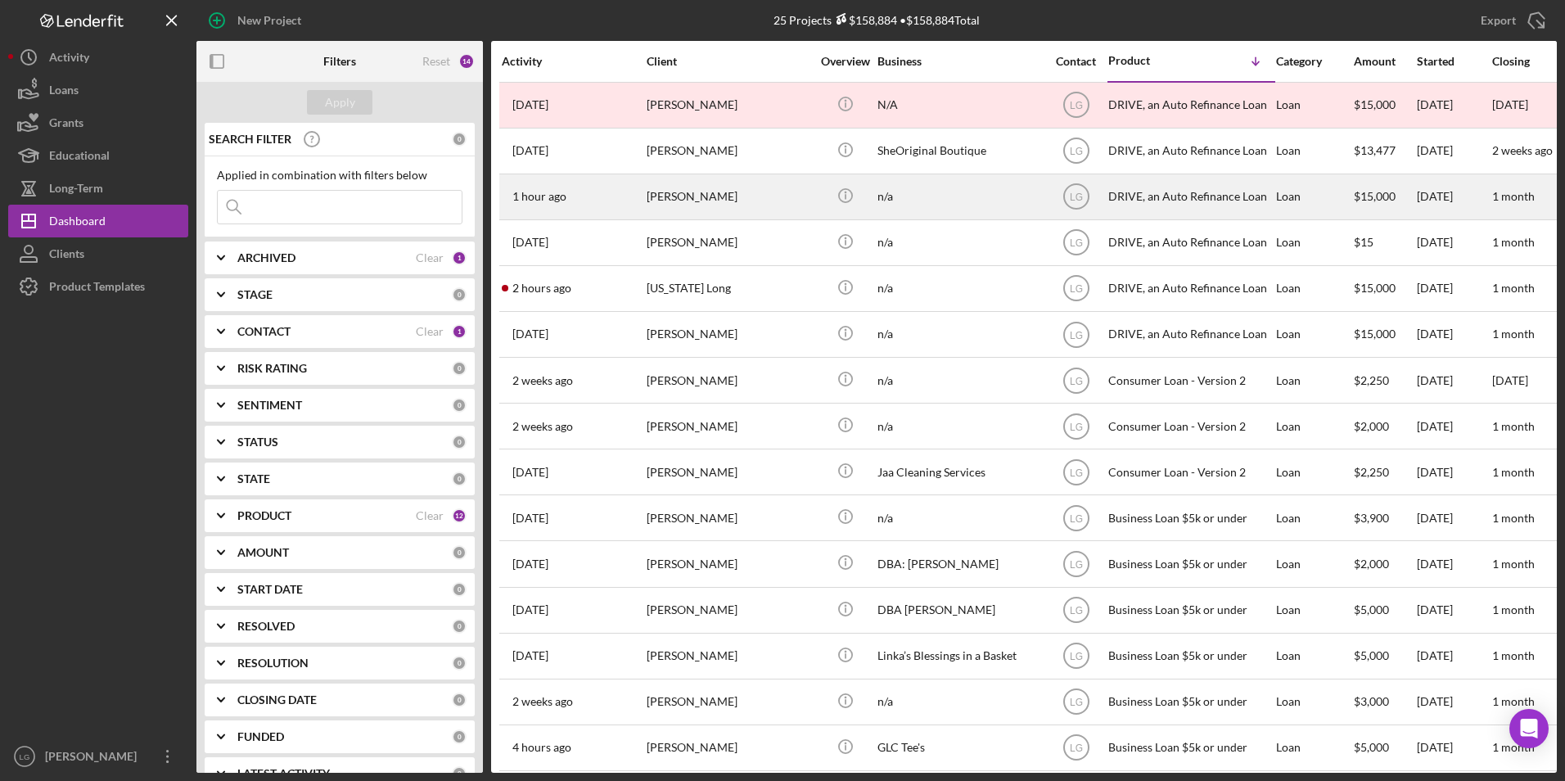
click at [658, 201] on div "[PERSON_NAME]" at bounding box center [729, 196] width 164 height 43
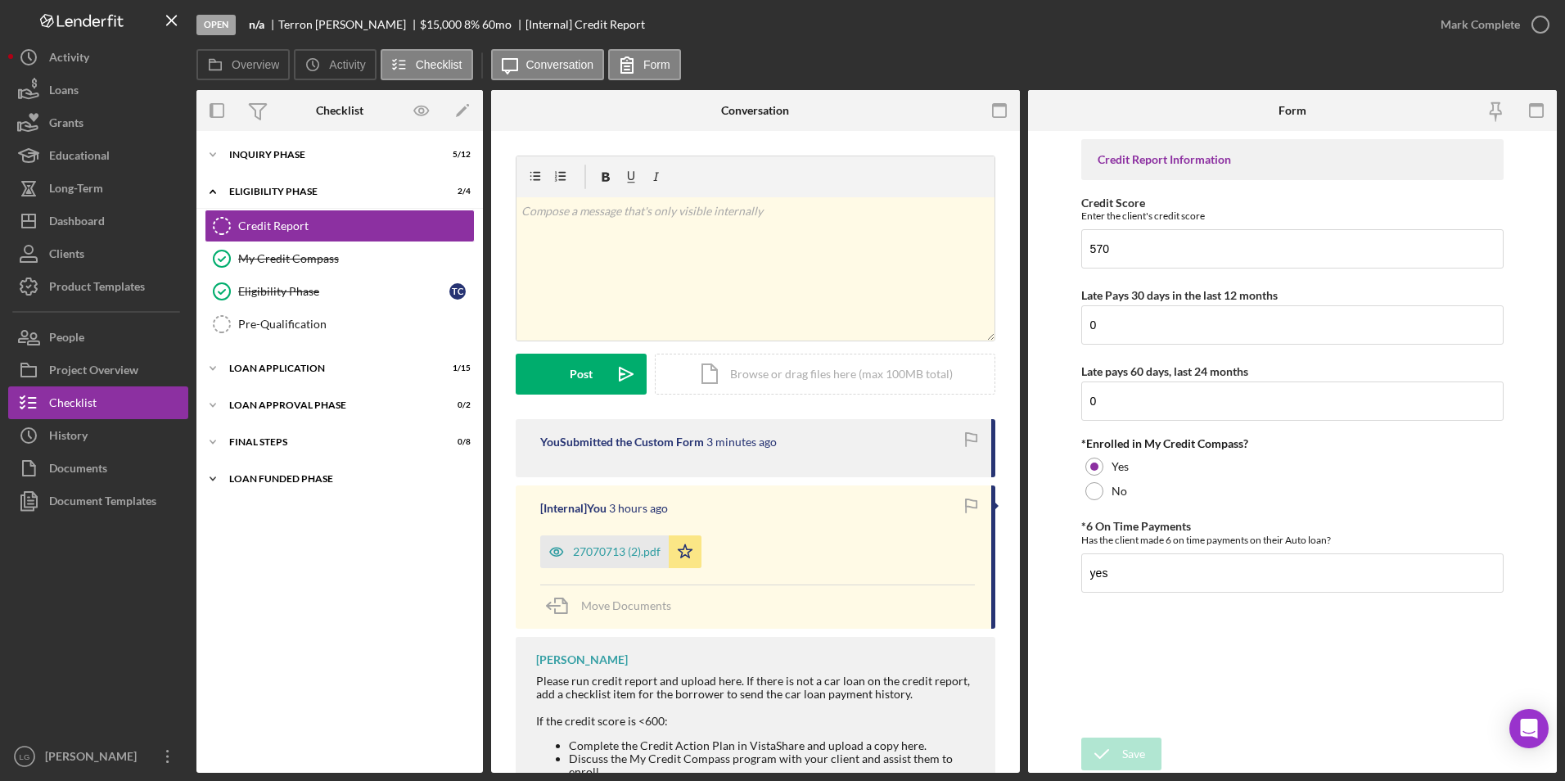
click at [300, 472] on div "Icon/Expander Loan Funded Phase 0 / 1" at bounding box center [339, 478] width 286 height 33
click at [263, 448] on div "Icon/Expander FINAL STEPS 0 / 8" at bounding box center [339, 442] width 286 height 33
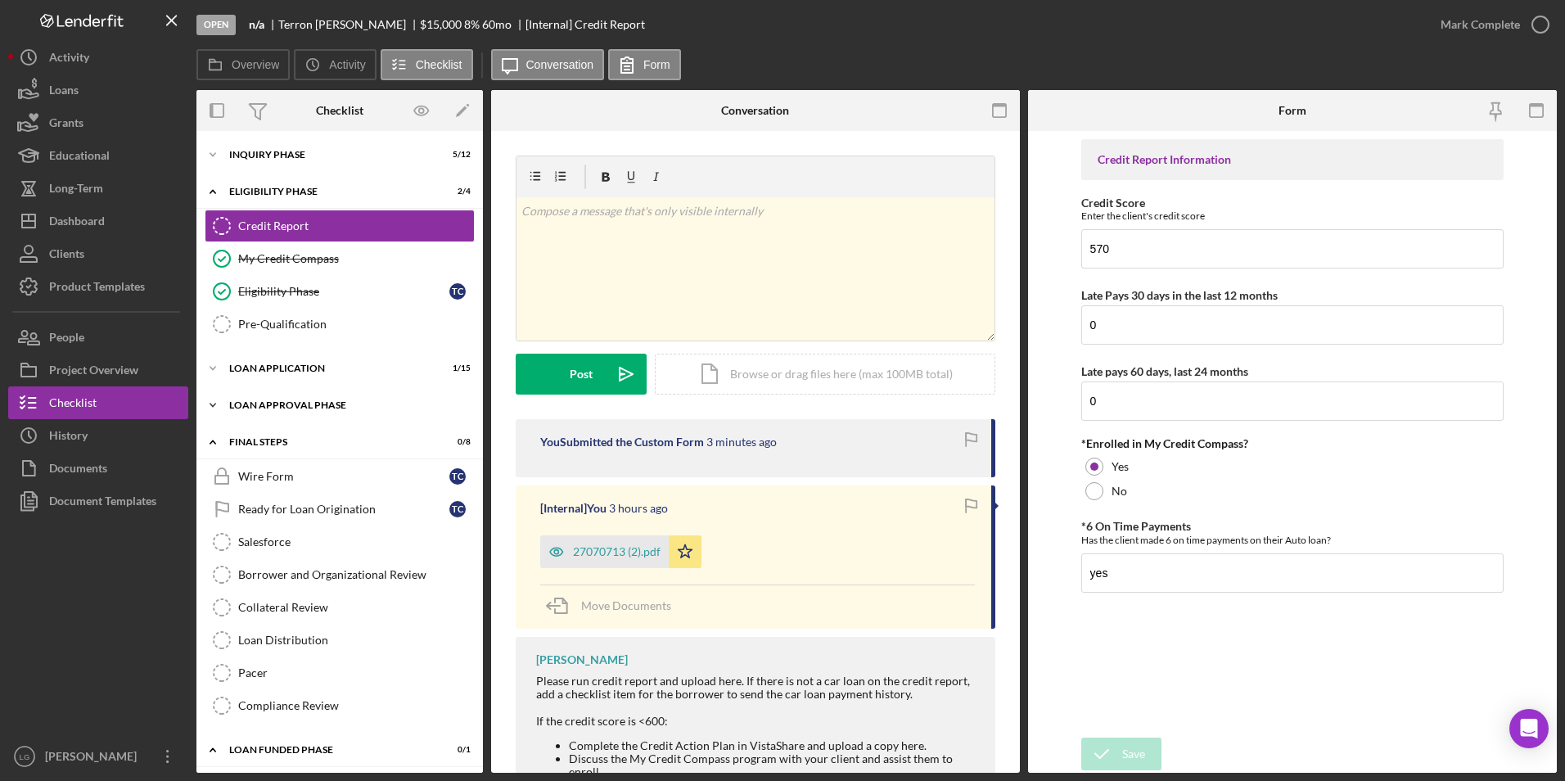
click at [264, 405] on div "Loan Approval Phase" at bounding box center [345, 405] width 233 height 10
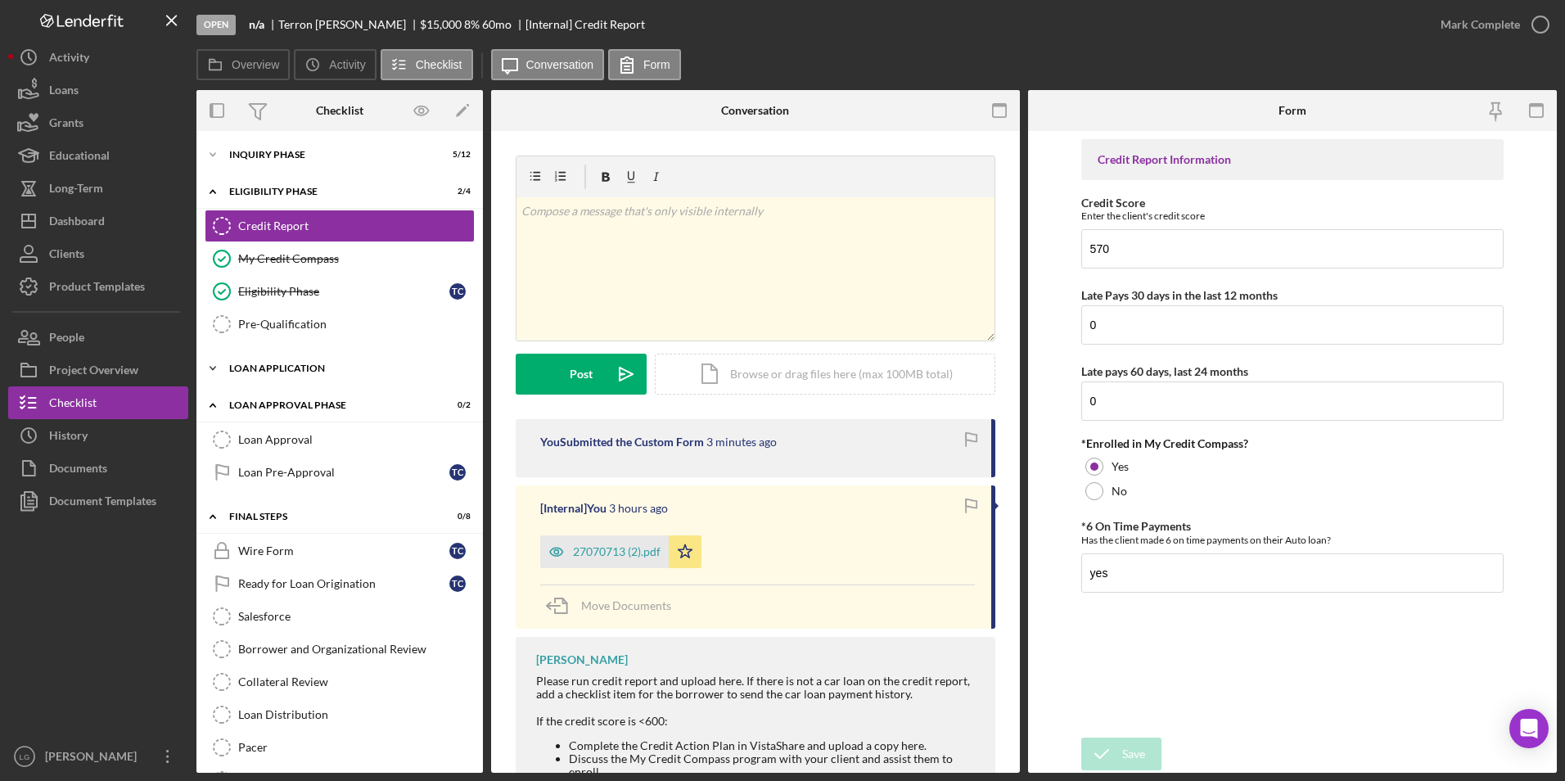
click at [268, 363] on div "Loan Application" at bounding box center [345, 368] width 233 height 10
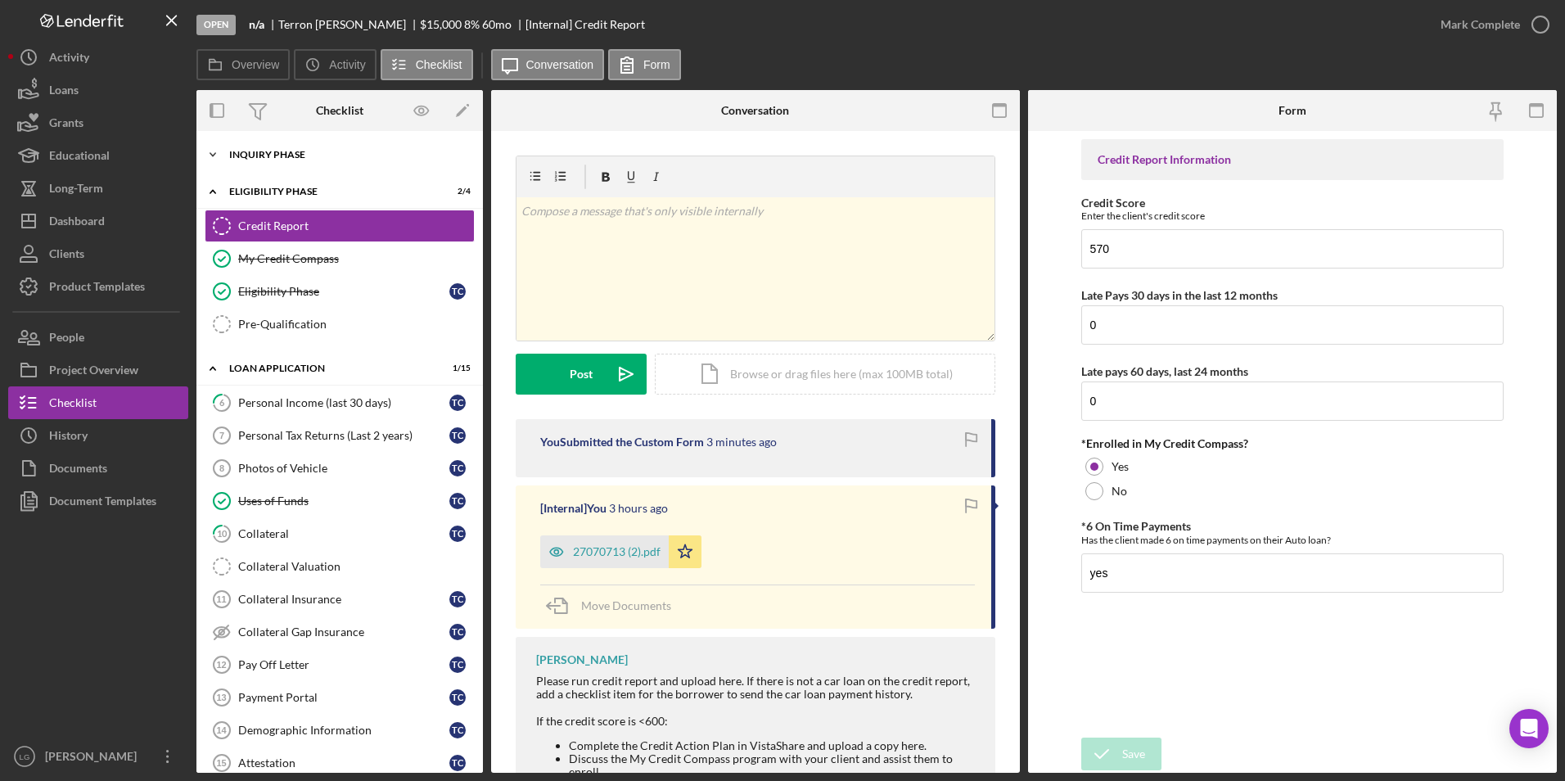
click at [277, 156] on div "Inquiry Phase" at bounding box center [345, 155] width 233 height 10
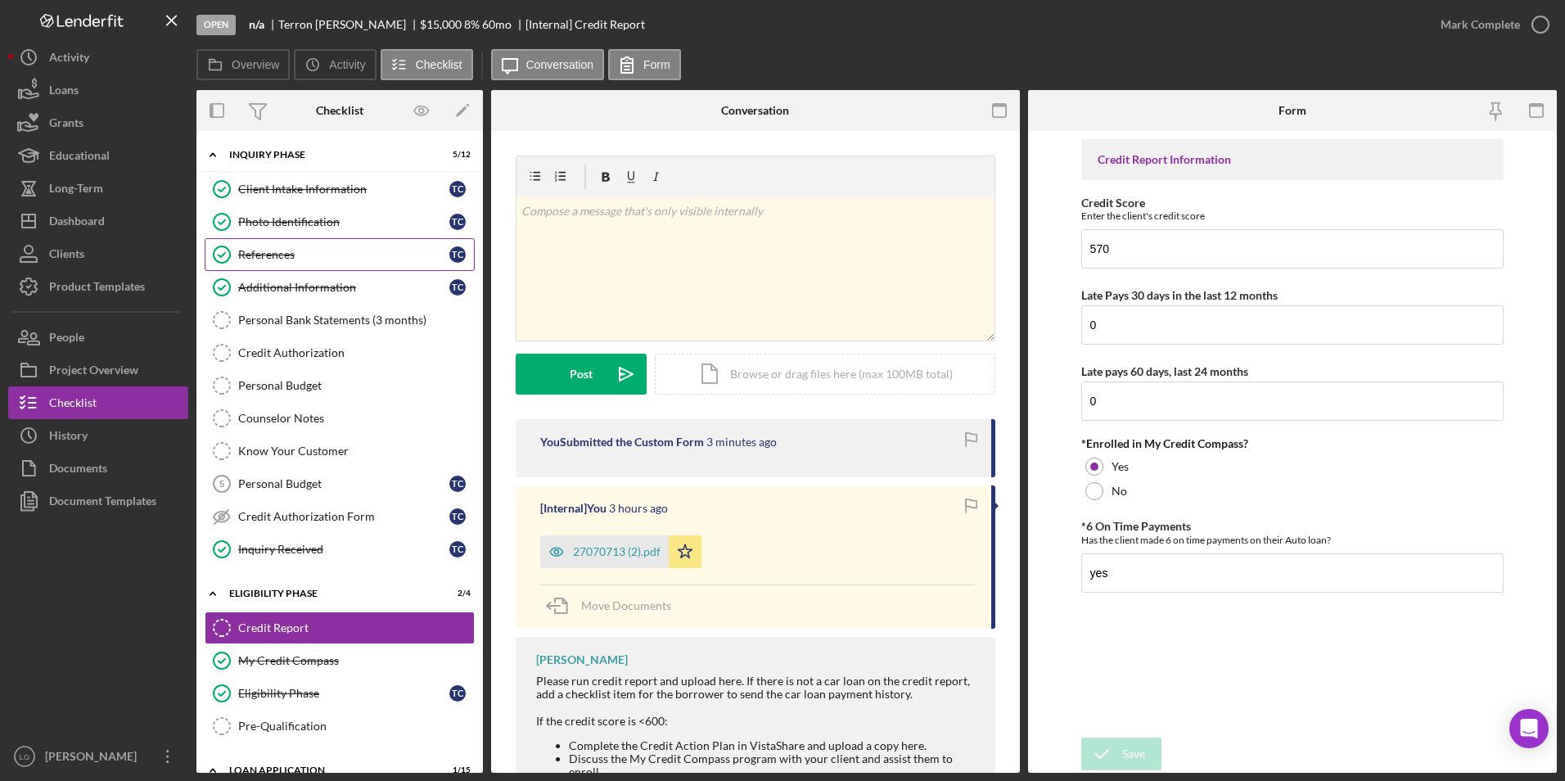
click at [250, 255] on div "References" at bounding box center [343, 254] width 211 height 13
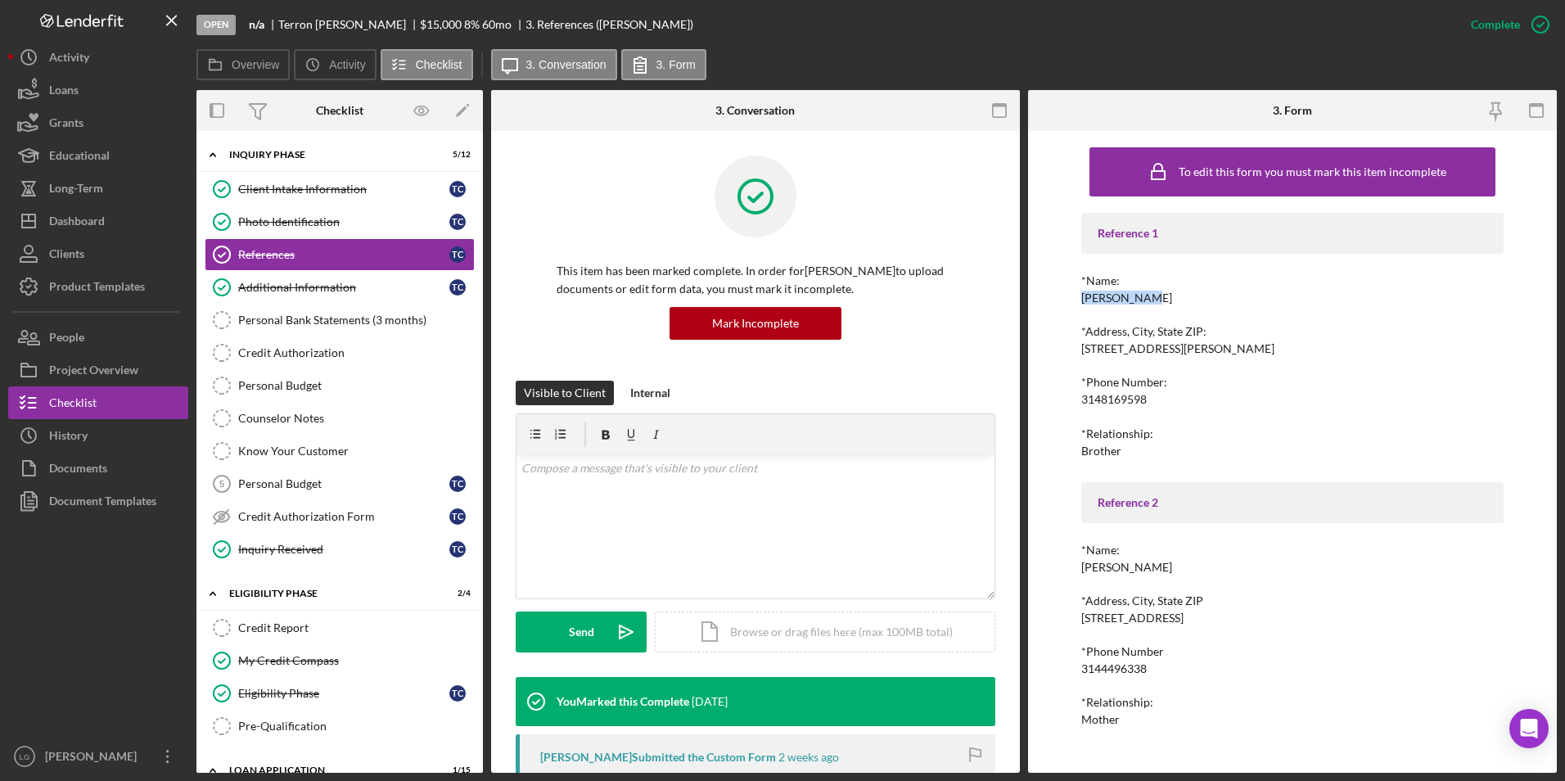
drag, startPoint x: 1165, startPoint y: 296, endPoint x: 1076, endPoint y: 297, distance: 89.2
click at [1076, 297] on div "To edit this form you must mark this item incomplete Reference 1 *Name: James B…" at bounding box center [1292, 452] width 529 height 642
copy div "[PERSON_NAME]"
drag, startPoint x: 1293, startPoint y: 350, endPoint x: 1066, endPoint y: 340, distance: 227.7
click at [1066, 340] on div "To edit this form you must mark this item incomplete Reference 1 *Name: James B…" at bounding box center [1292, 452] width 529 height 642
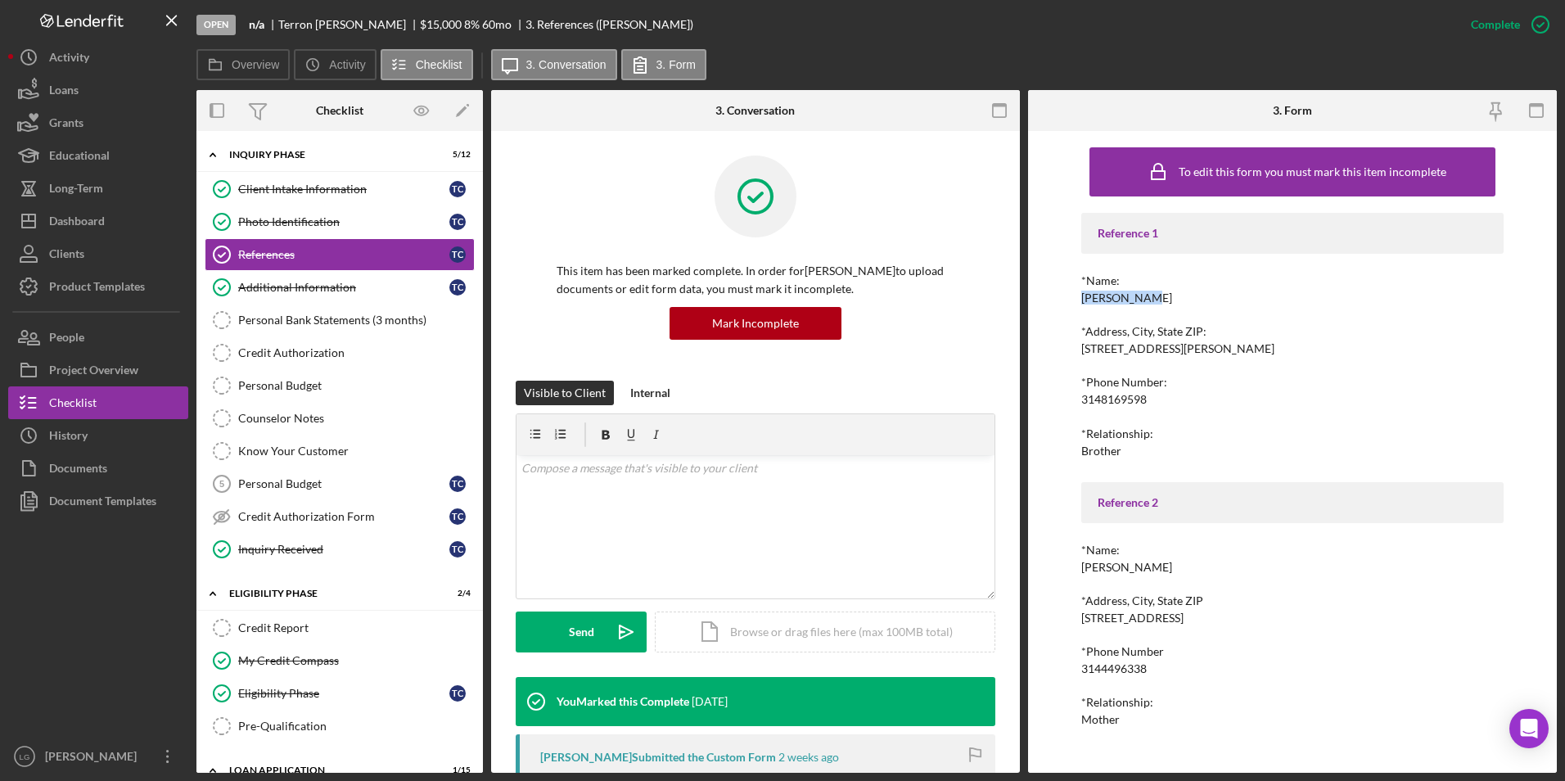
drag, startPoint x: 1066, startPoint y: 340, endPoint x: 1096, endPoint y: 349, distance: 31.6
copy div "[STREET_ADDRESS][PERSON_NAME]"
drag, startPoint x: 1132, startPoint y: 394, endPoint x: 1059, endPoint y: 405, distance: 73.6
click at [1059, 405] on div "To edit this form you must mark this item incomplete Reference 1 *Name: James B…" at bounding box center [1292, 452] width 529 height 642
drag, startPoint x: 1059, startPoint y: 405, endPoint x: 1097, endPoint y: 401, distance: 37.9
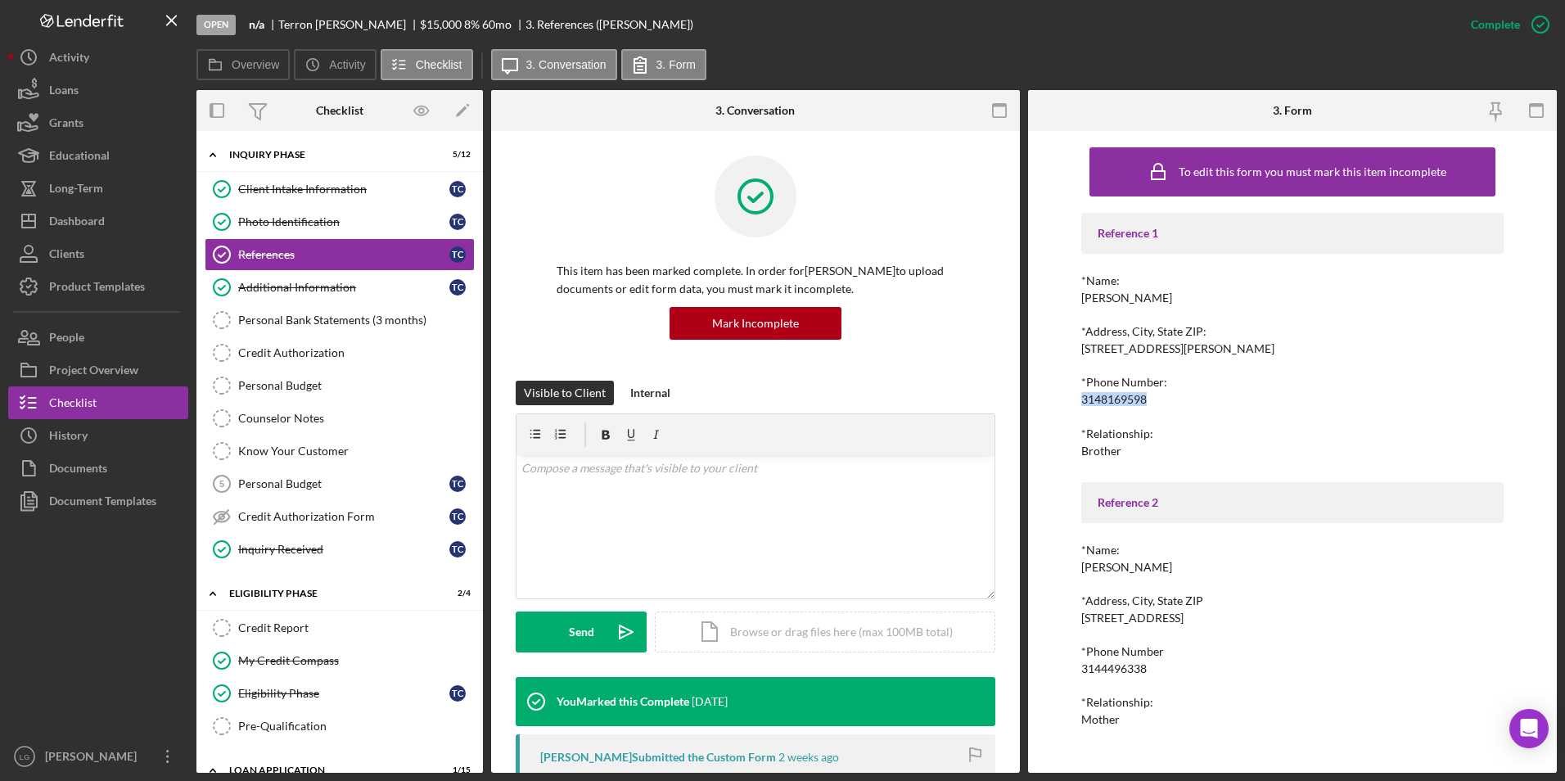
copy div "3148169598"
drag, startPoint x: 1123, startPoint y: 442, endPoint x: 1078, endPoint y: 449, distance: 45.5
click at [1078, 449] on div "To edit this form you must mark this item incomplete Reference 1 *Name: James B…" at bounding box center [1292, 452] width 529 height 642
drag, startPoint x: 1078, startPoint y: 449, endPoint x: 1086, endPoint y: 450, distance: 8.3
copy div "Brother"
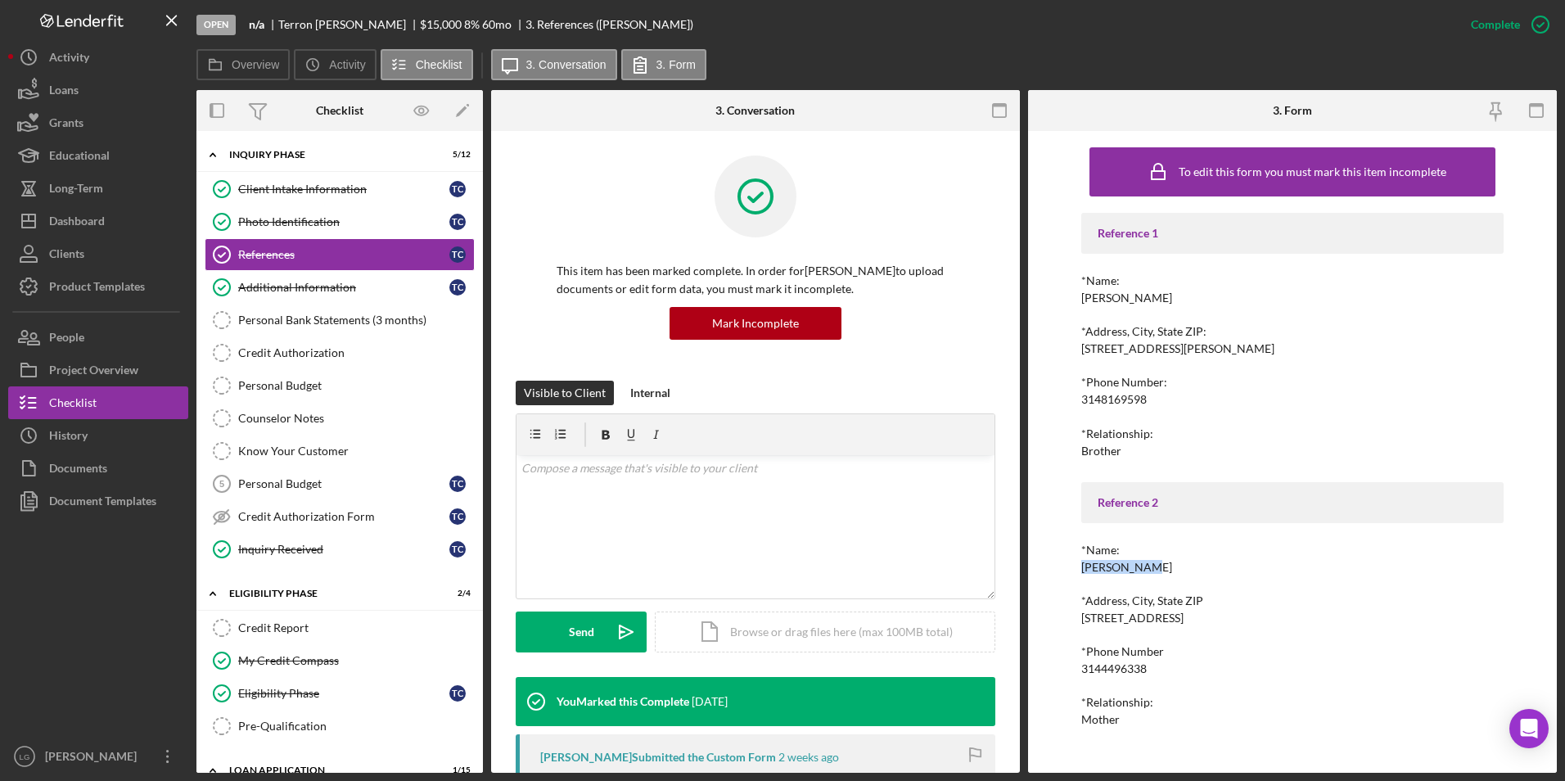
drag, startPoint x: 1156, startPoint y: 565, endPoint x: 1079, endPoint y: 566, distance: 77.8
click at [1079, 566] on div "To edit this form you must mark this item incomplete Reference 1 *Name: James B…" at bounding box center [1292, 452] width 529 height 642
copy div "[PERSON_NAME]"
drag, startPoint x: 1163, startPoint y: 391, endPoint x: 1082, endPoint y: 400, distance: 81.5
click at [1082, 400] on div "*Phone Number: 3148169598" at bounding box center [1292, 391] width 423 height 30
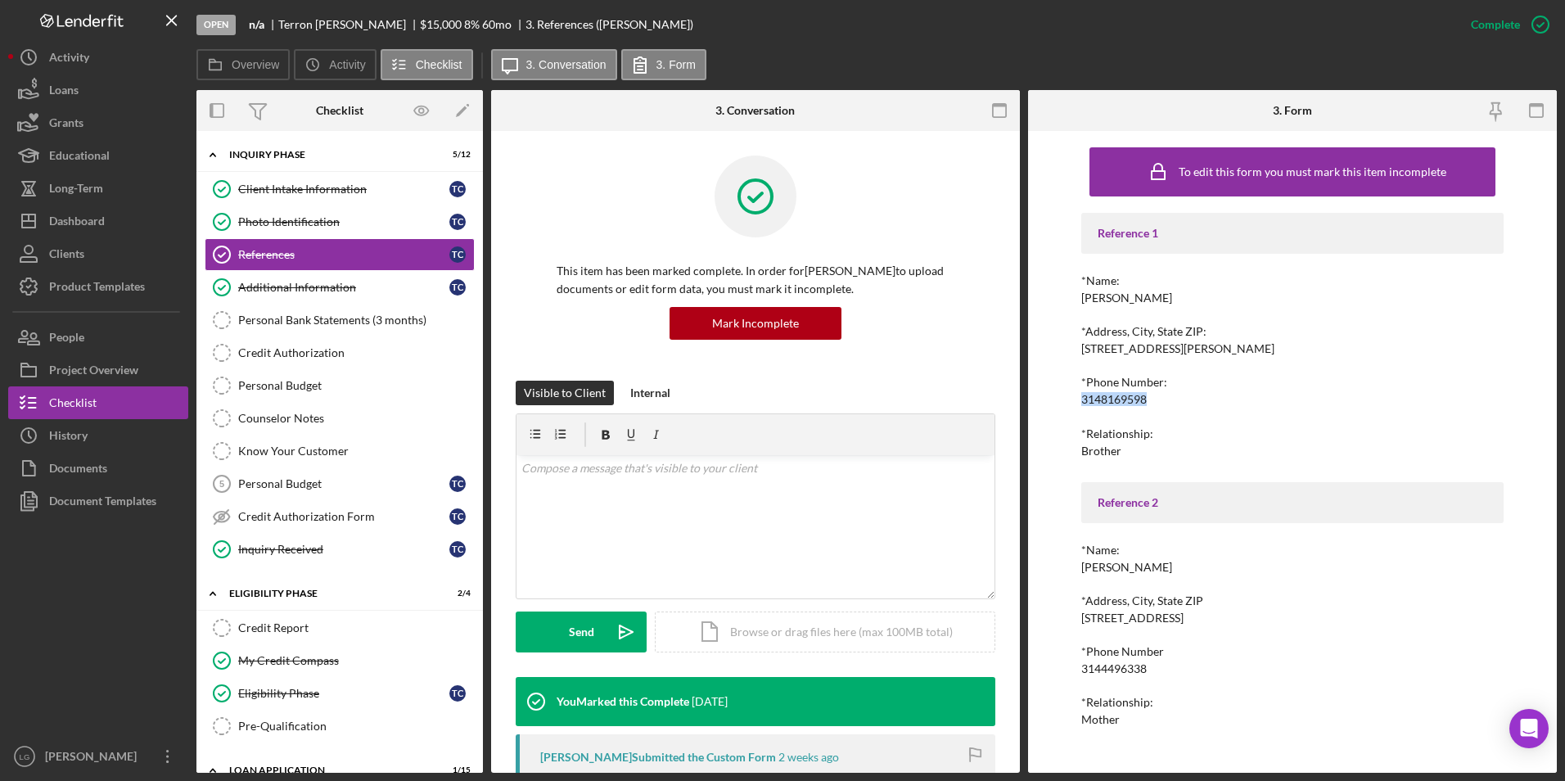
copy div "3148169598"
drag, startPoint x: 1136, startPoint y: 620, endPoint x: 1064, endPoint y: 621, distance: 72.0
click at [1064, 621] on div "To edit this form you must mark this item incomplete Reference 1 *Name: James B…" at bounding box center [1292, 452] width 529 height 642
drag, startPoint x: 1064, startPoint y: 621, endPoint x: 1096, endPoint y: 624, distance: 32.0
copy div "5523 Palm"
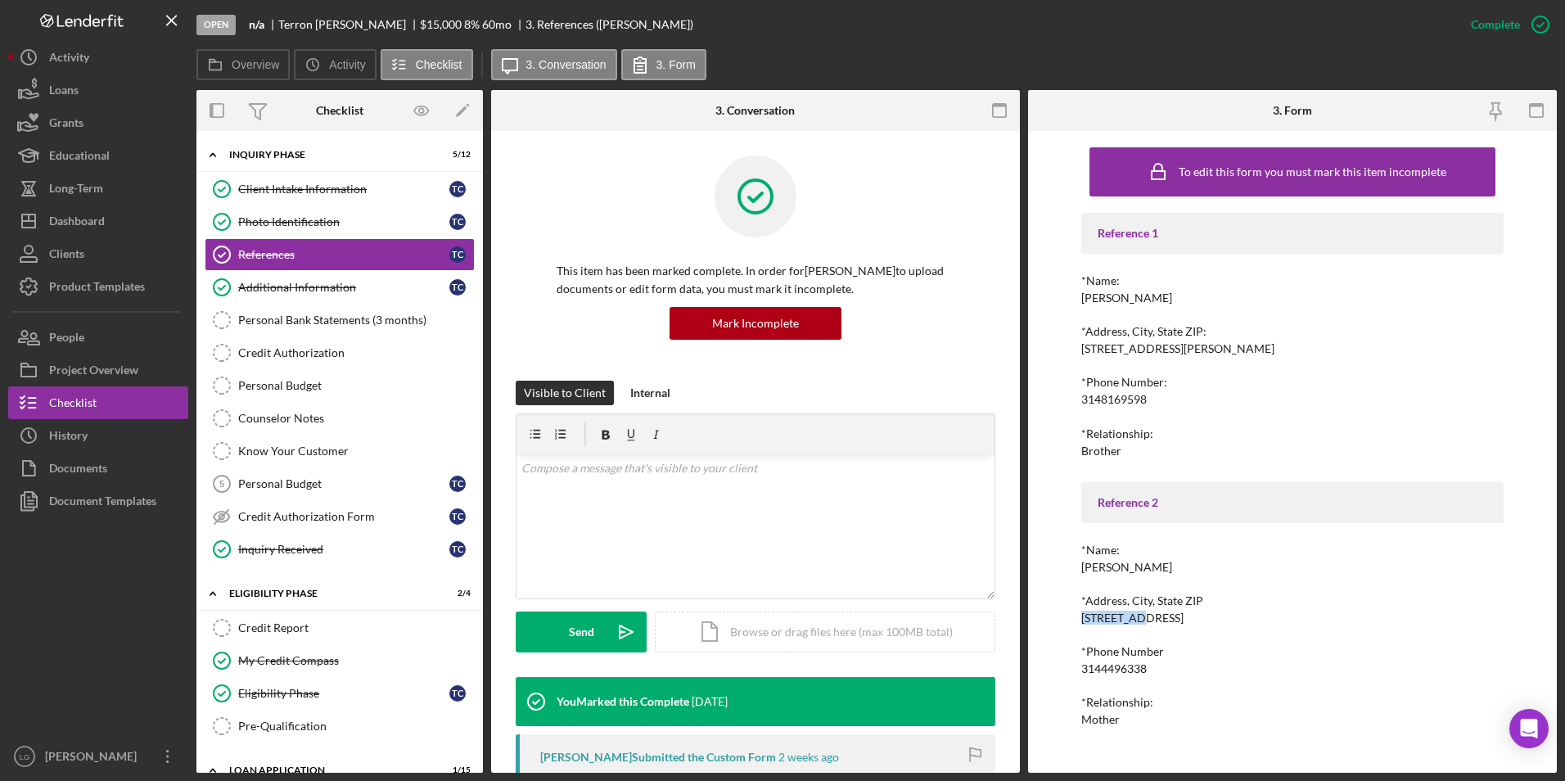
drag, startPoint x: 1242, startPoint y: 612, endPoint x: 1138, endPoint y: 616, distance: 104.0
click at [1138, 616] on div "*Address, City, State ZIP 5523 Palm St. Louis Mo 63120" at bounding box center [1292, 609] width 423 height 30
copy div "St. Louis Mo 63120"
drag, startPoint x: 1156, startPoint y: 660, endPoint x: 1079, endPoint y: 669, distance: 78.3
click at [1079, 669] on div "To edit this form you must mark this item incomplete Reference 1 *Name: James B…" at bounding box center [1292, 452] width 529 height 642
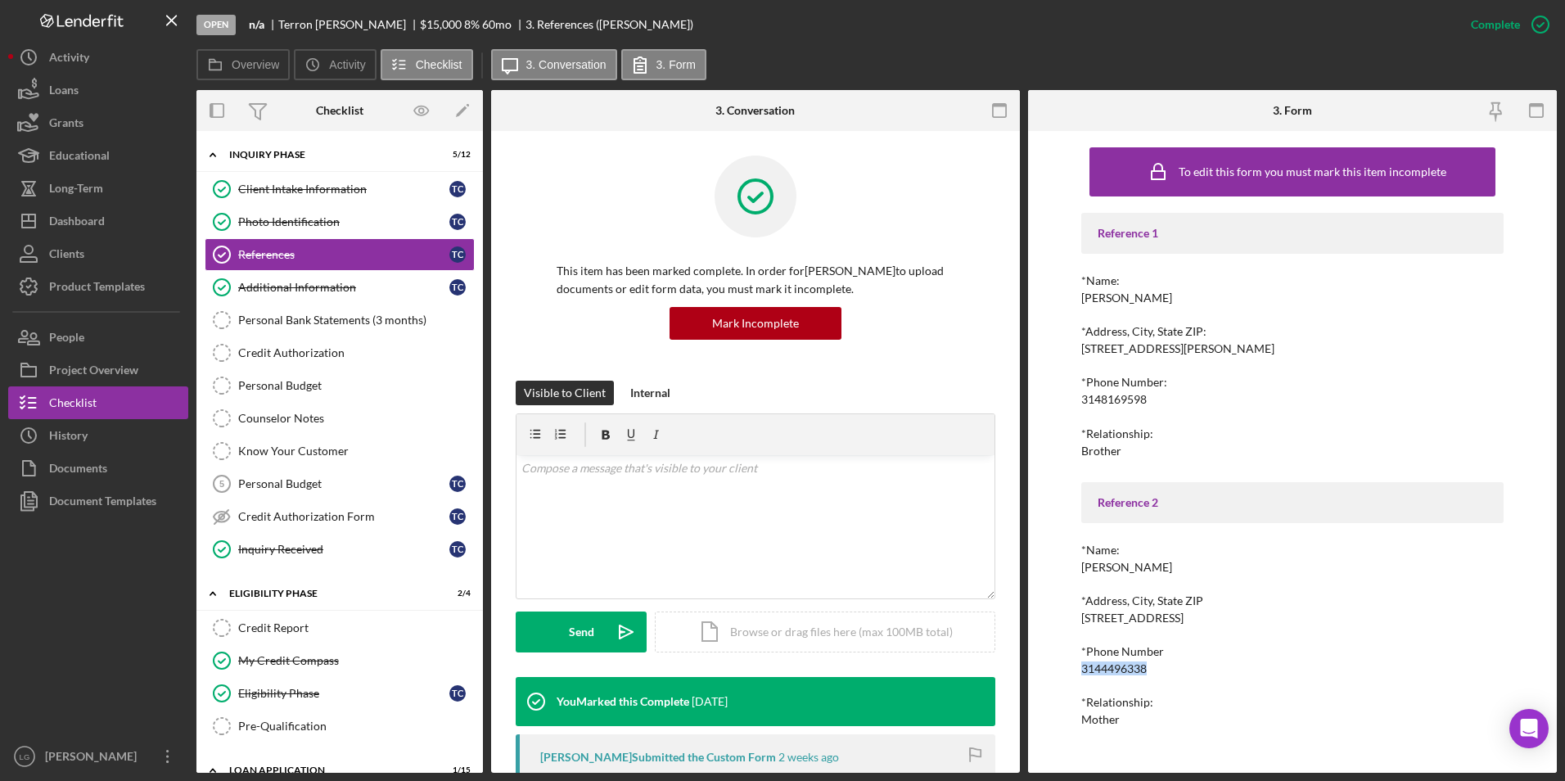
copy div "3144496338"
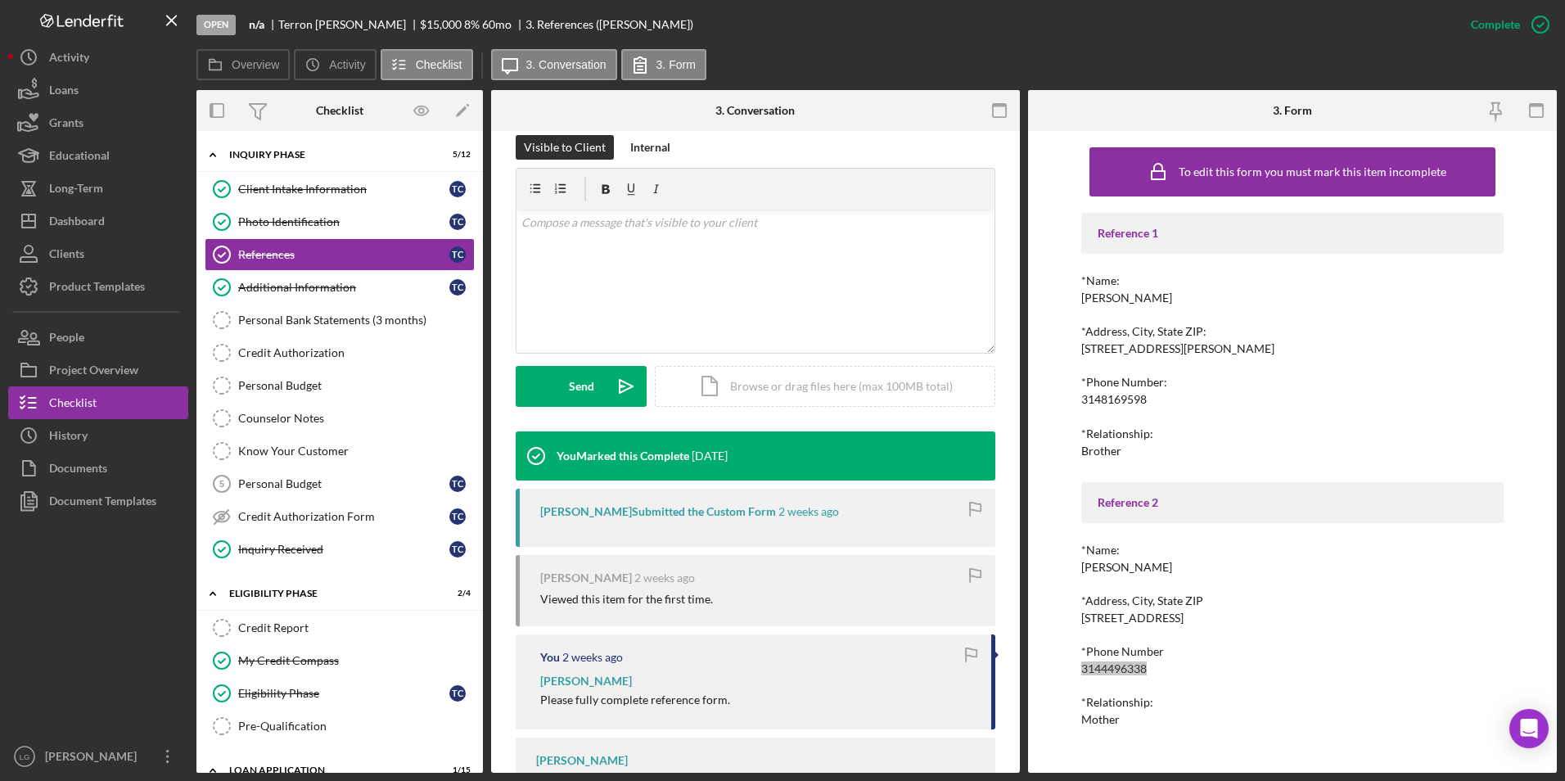
scroll to position [325, 0]
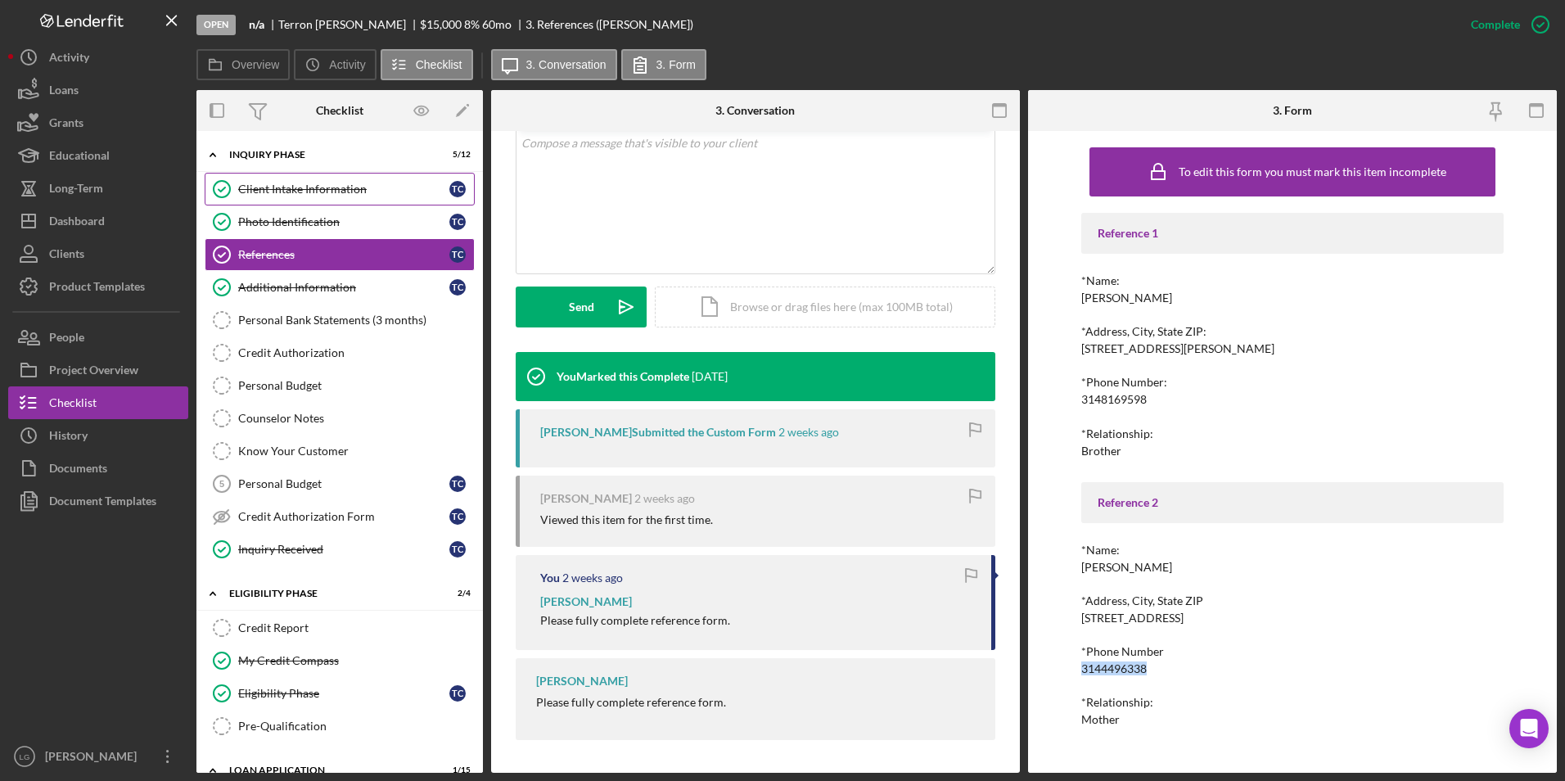
click at [303, 193] on div "Client Intake Information" at bounding box center [343, 189] width 211 height 13
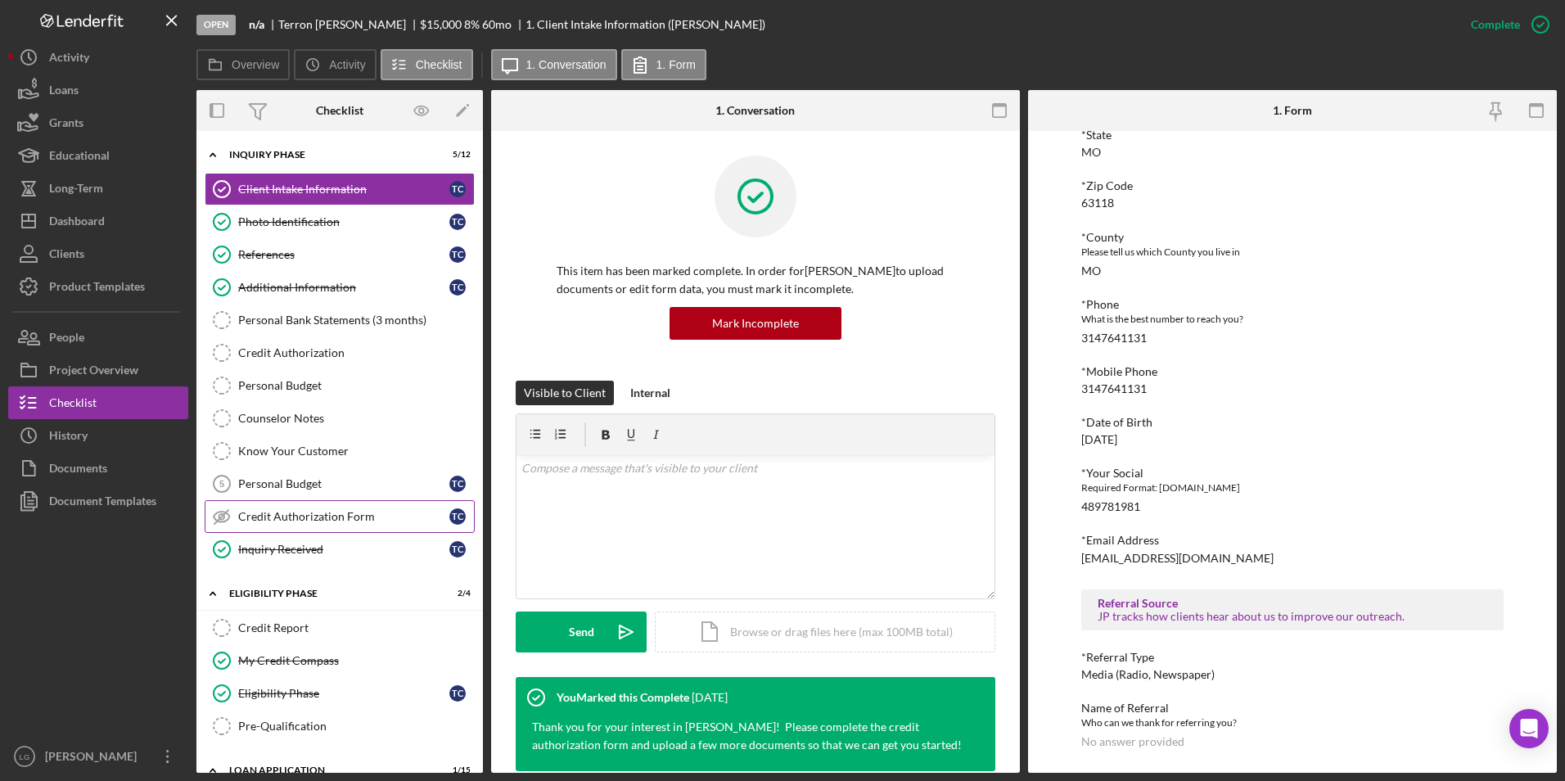
scroll to position [164, 0]
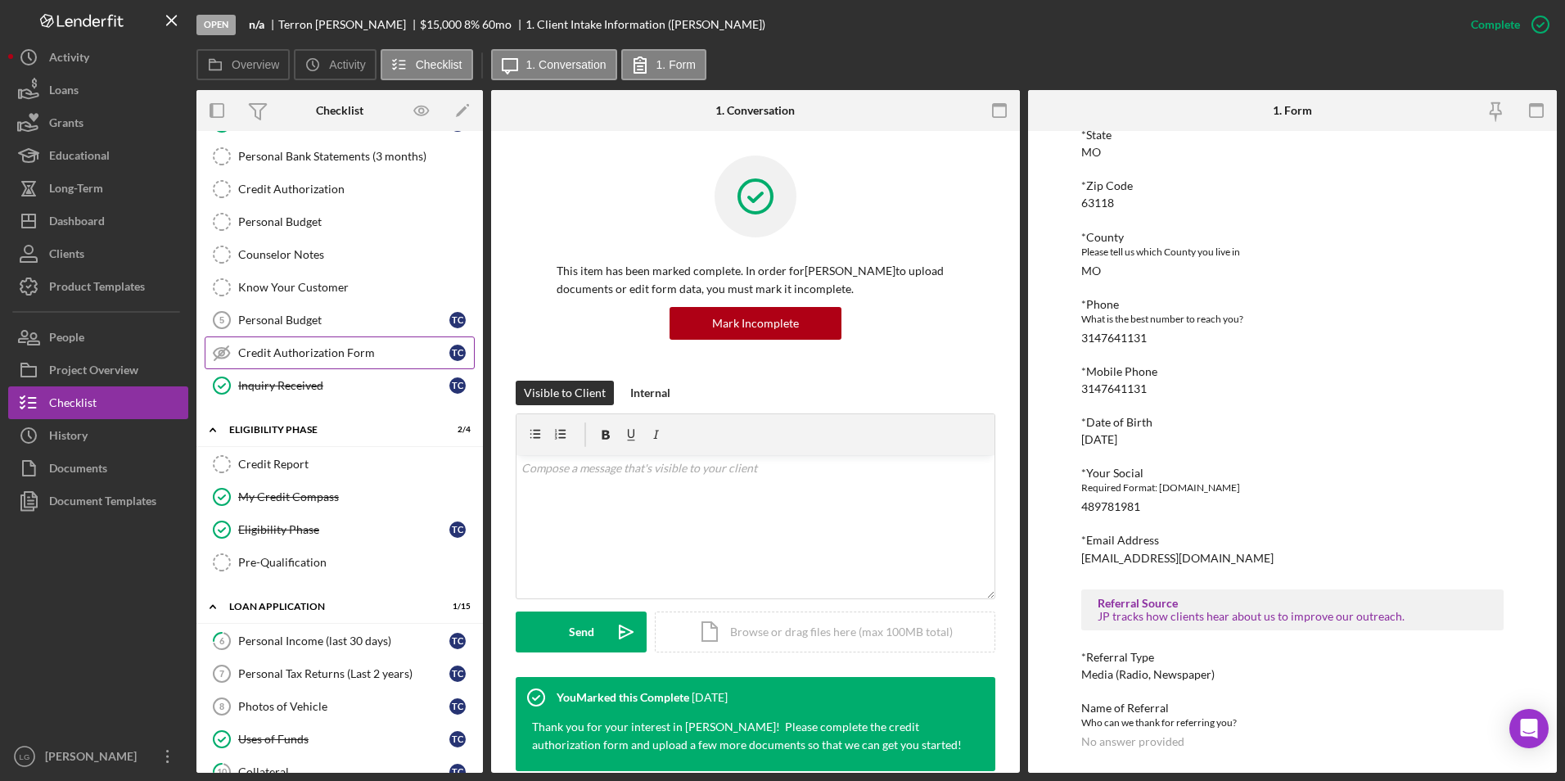
click at [326, 337] on link "Credit Authorization Form Credit Authorization Form T C" at bounding box center [340, 352] width 270 height 33
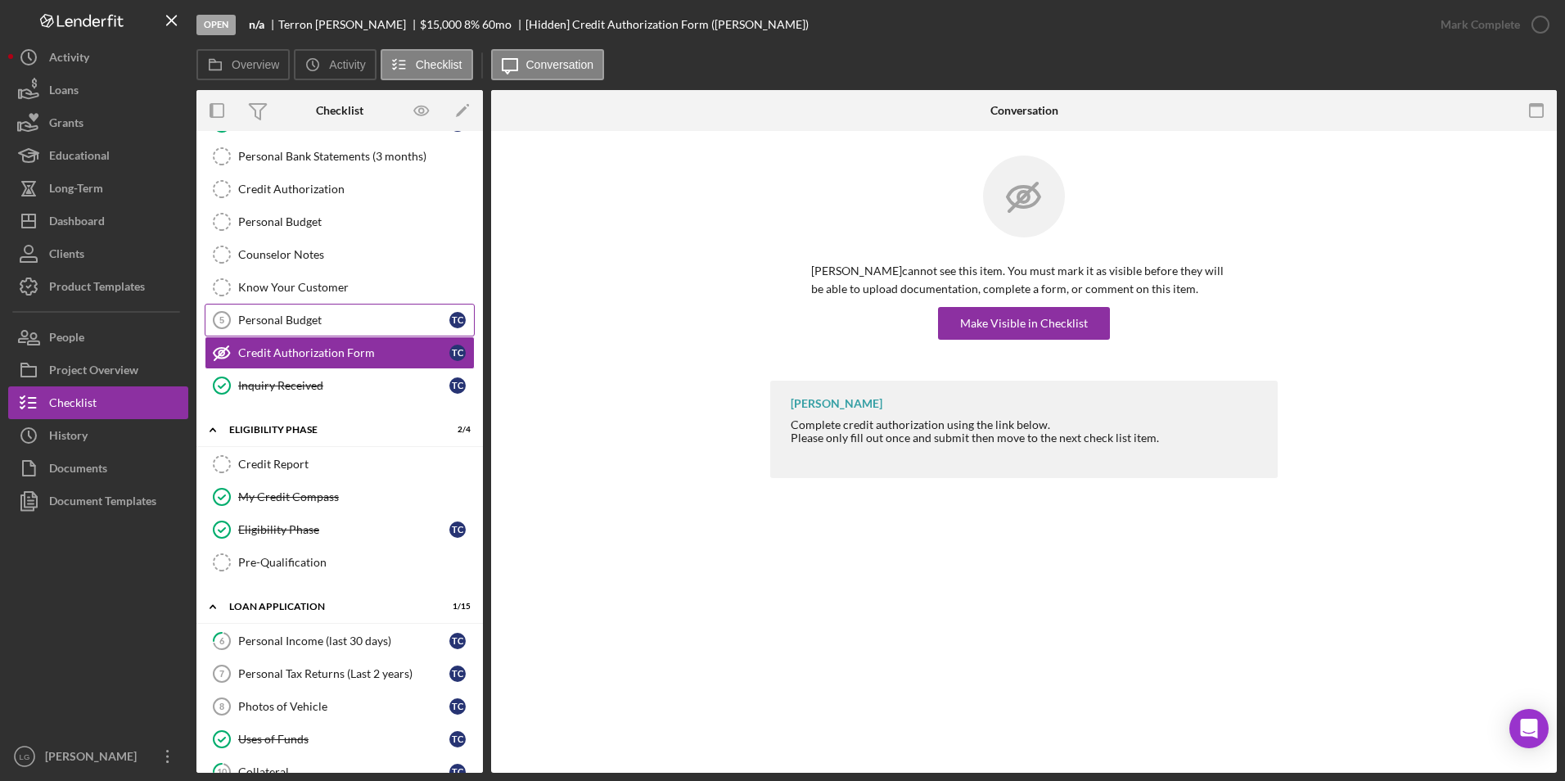
click at [322, 314] on div "Personal Budget" at bounding box center [343, 319] width 211 height 13
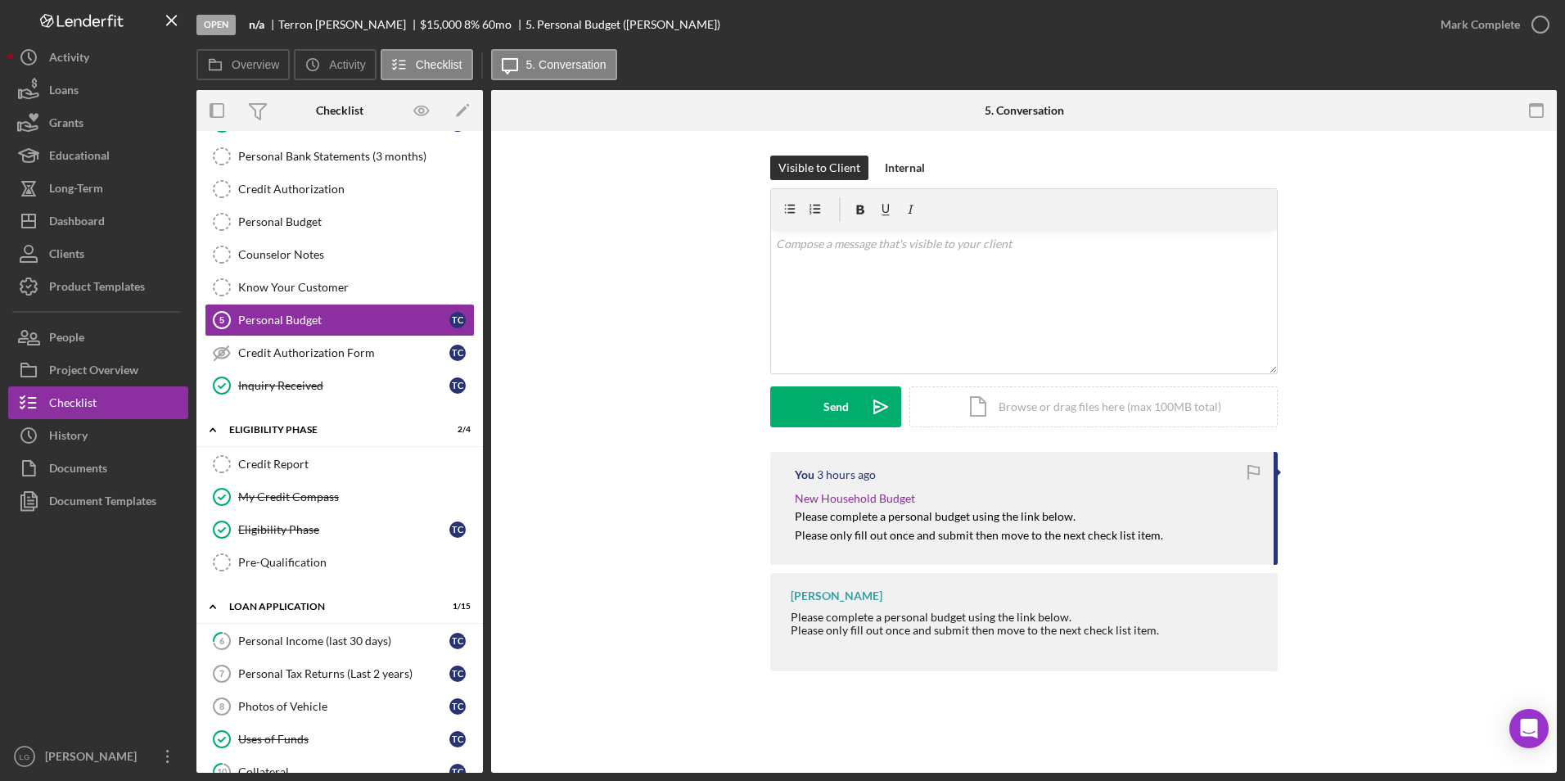
scroll to position [327, 0]
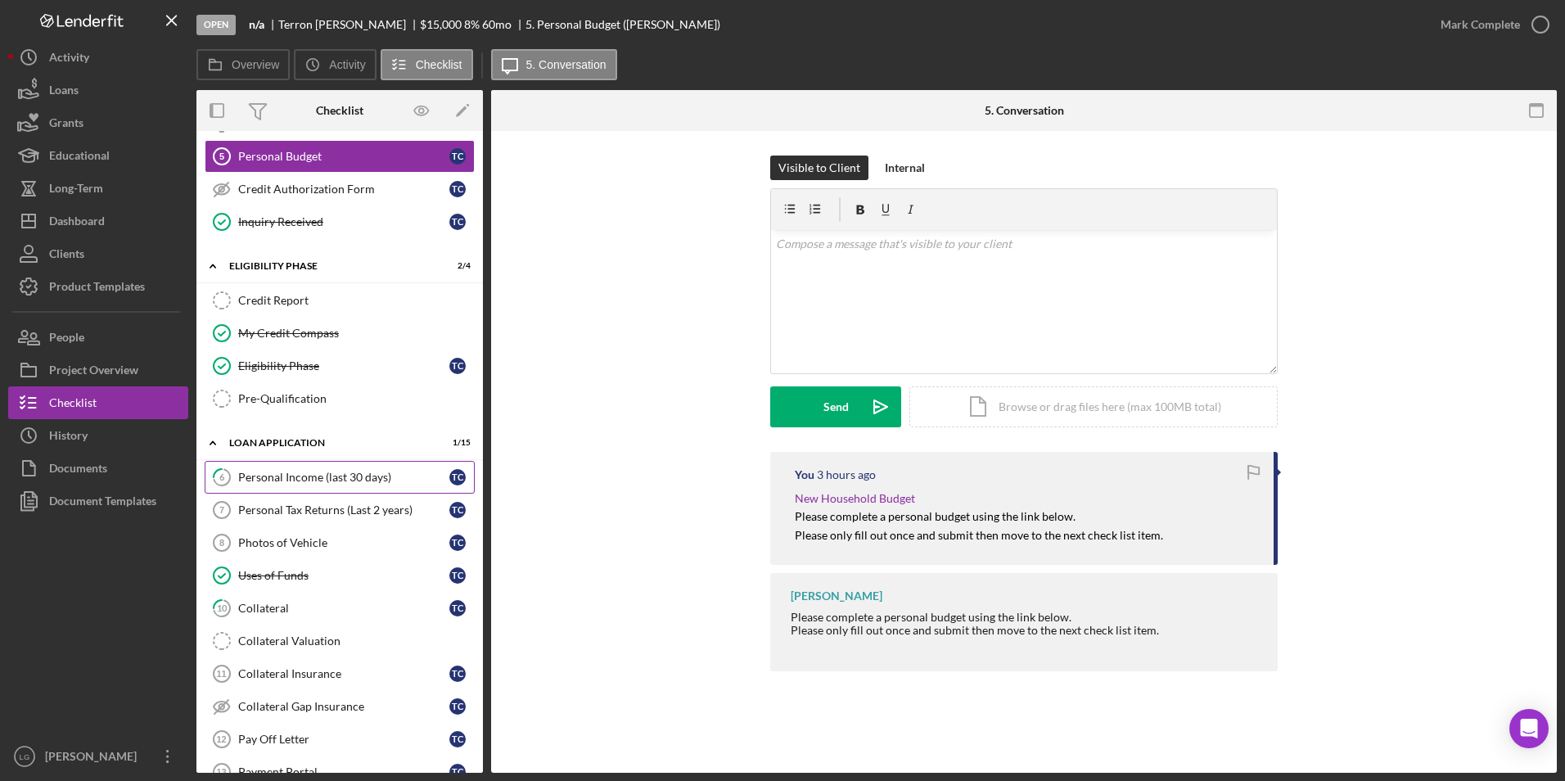
drag, startPoint x: 299, startPoint y: 476, endPoint x: 403, endPoint y: 444, distance: 109.5
click at [299, 476] on div "Personal Income (last 30 days)" at bounding box center [343, 477] width 211 height 13
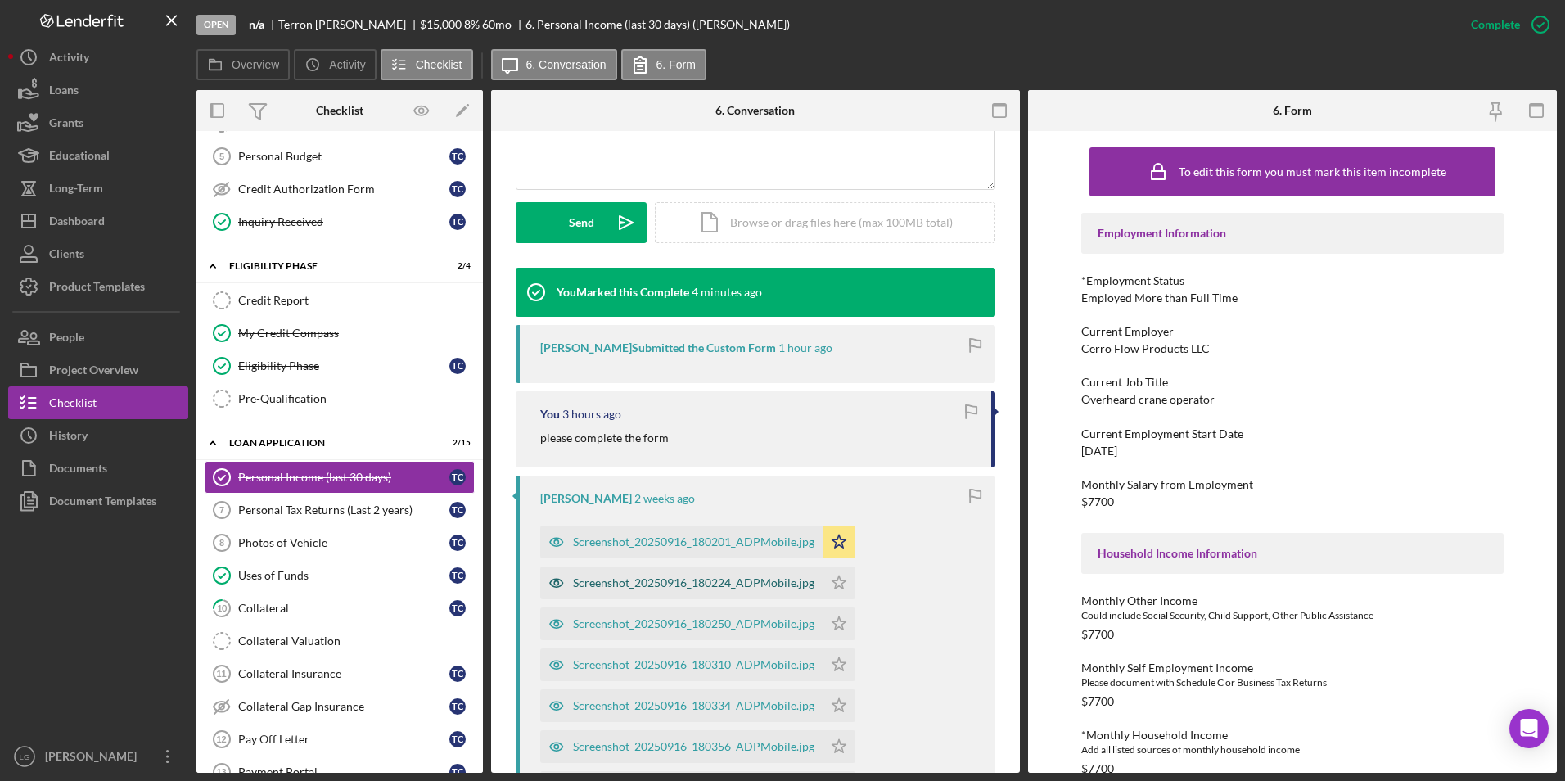
scroll to position [655, 0]
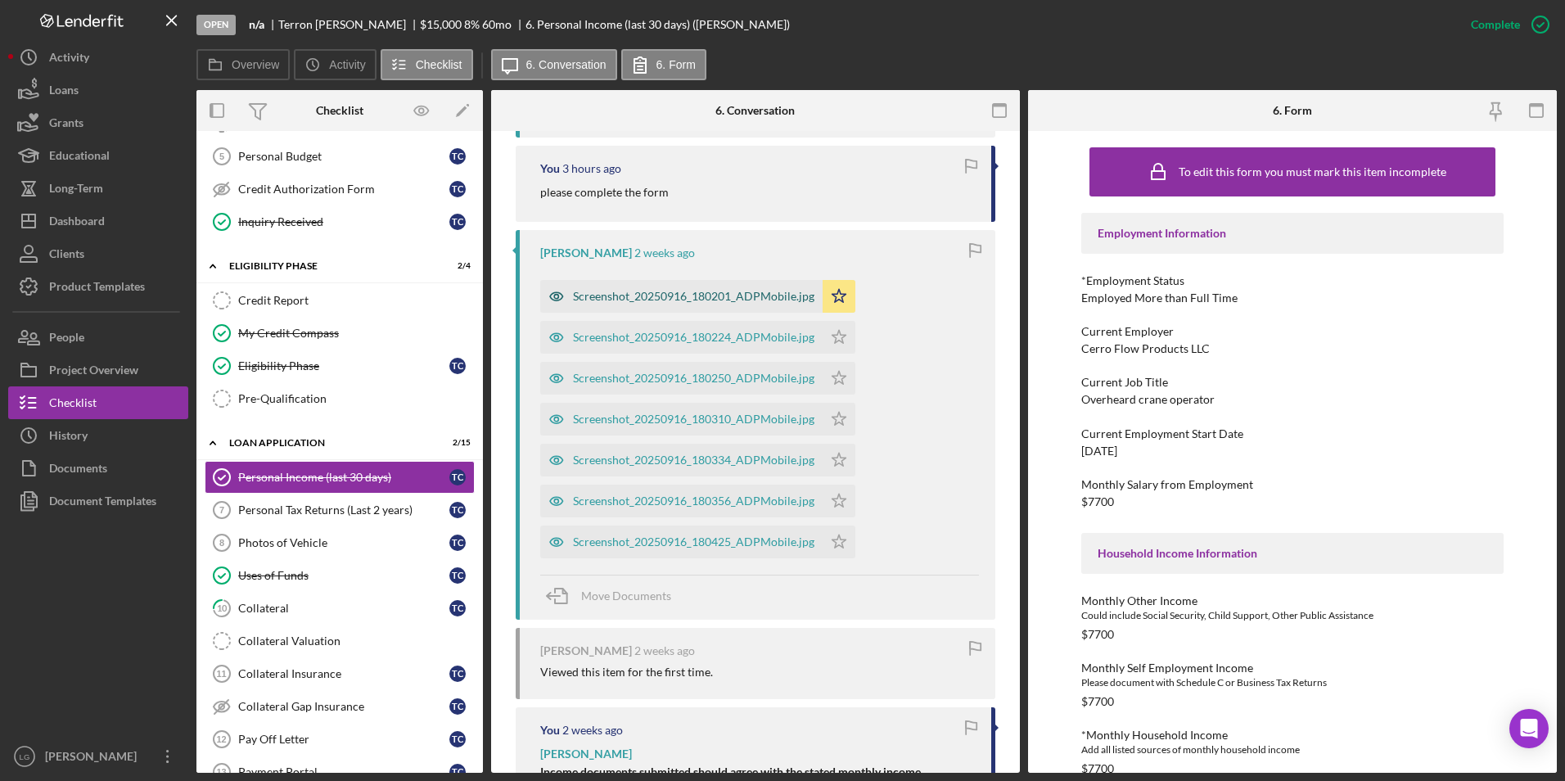
click at [707, 293] on div "Screenshot_20250916_180201_ADPMobile.jpg" at bounding box center [693, 296] width 241 height 13
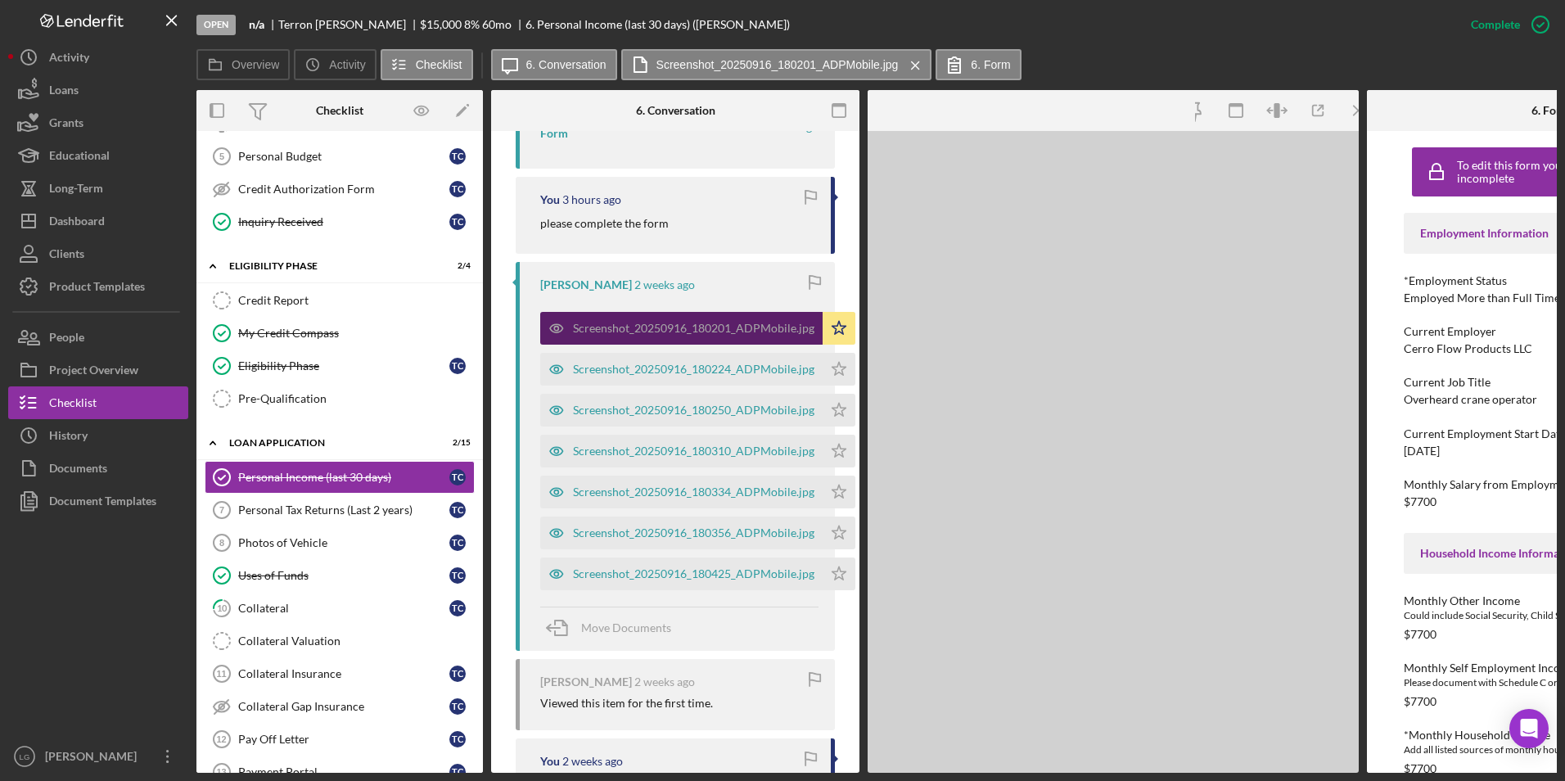
scroll to position [673, 0]
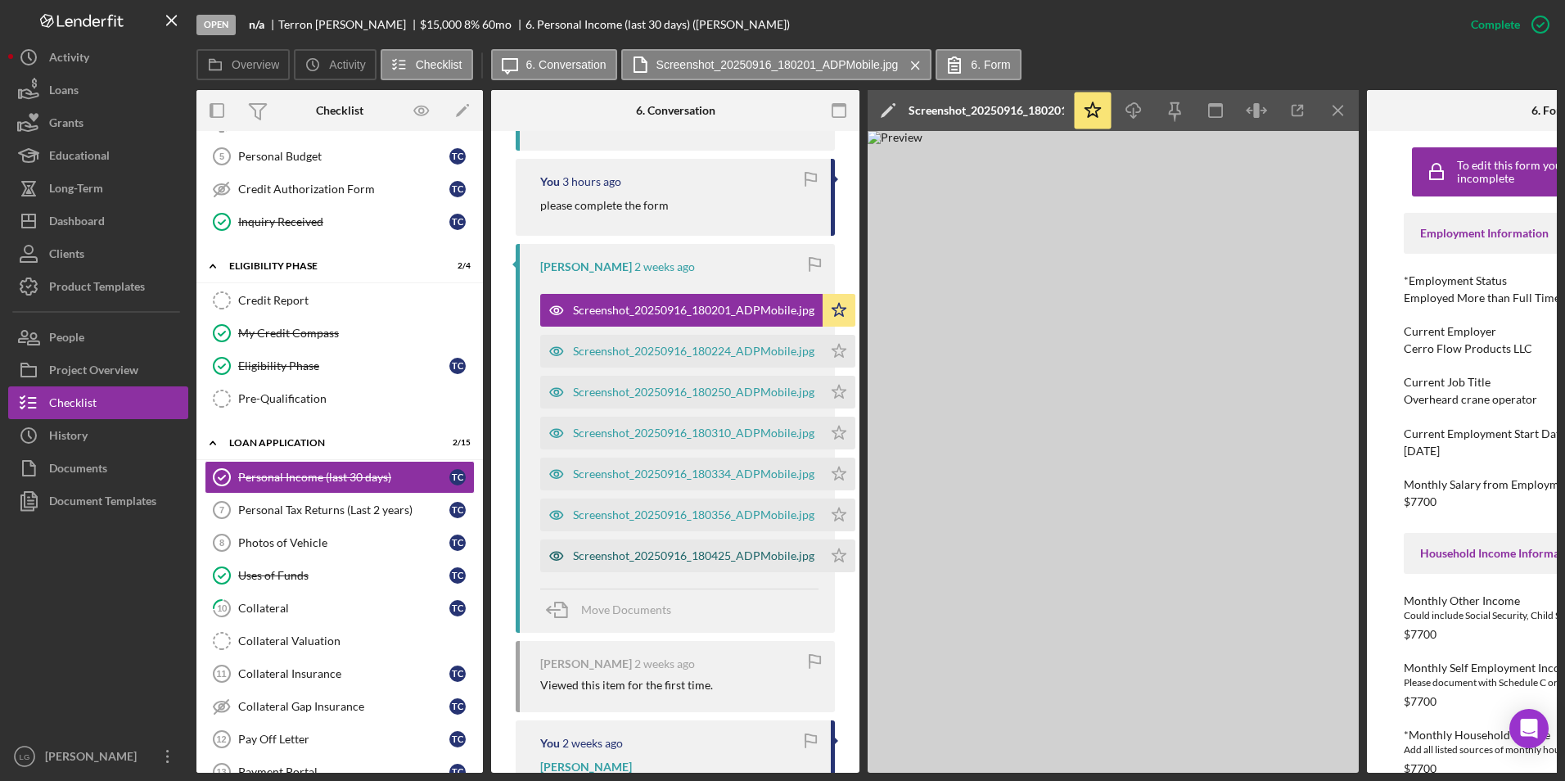
click at [727, 549] on div "Screenshot_20250916_180425_ADPMobile.jpg" at bounding box center [693, 555] width 241 height 13
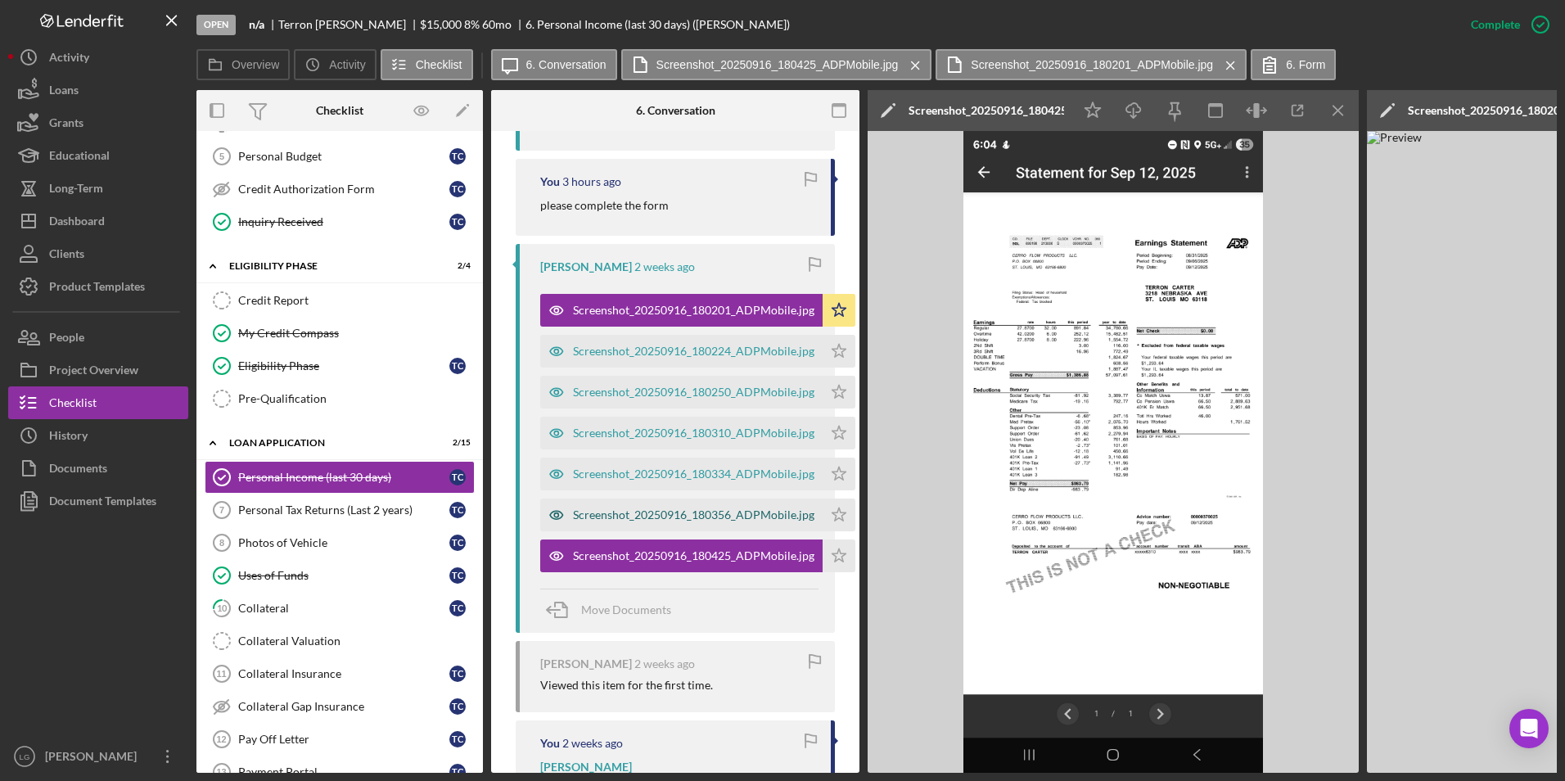
click at [705, 508] on div "Screenshot_20250916_180356_ADPMobile.jpg" at bounding box center [693, 514] width 241 height 13
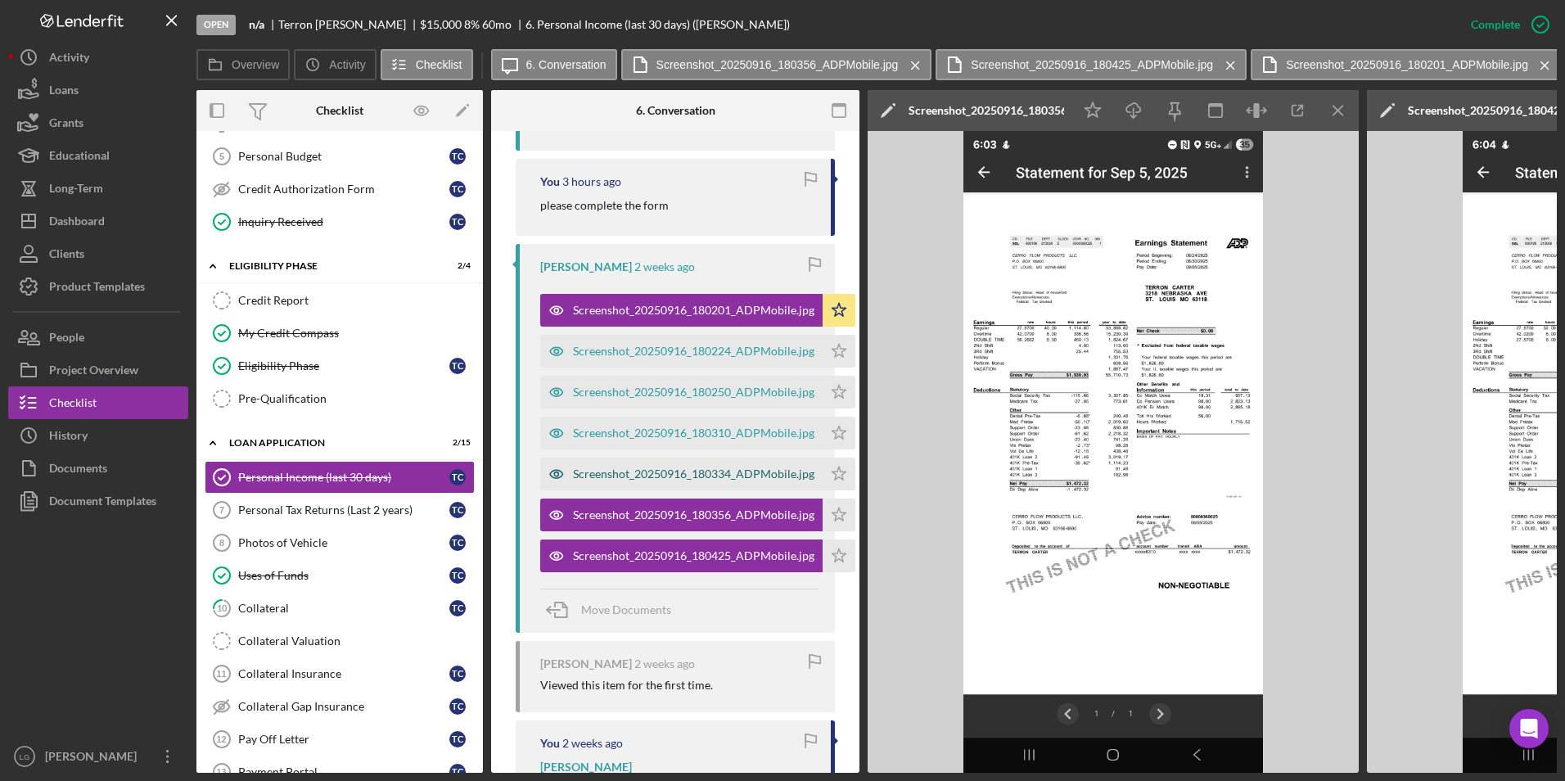
click at [707, 467] on div "Screenshot_20250916_180334_ADPMobile.jpg" at bounding box center [693, 473] width 241 height 13
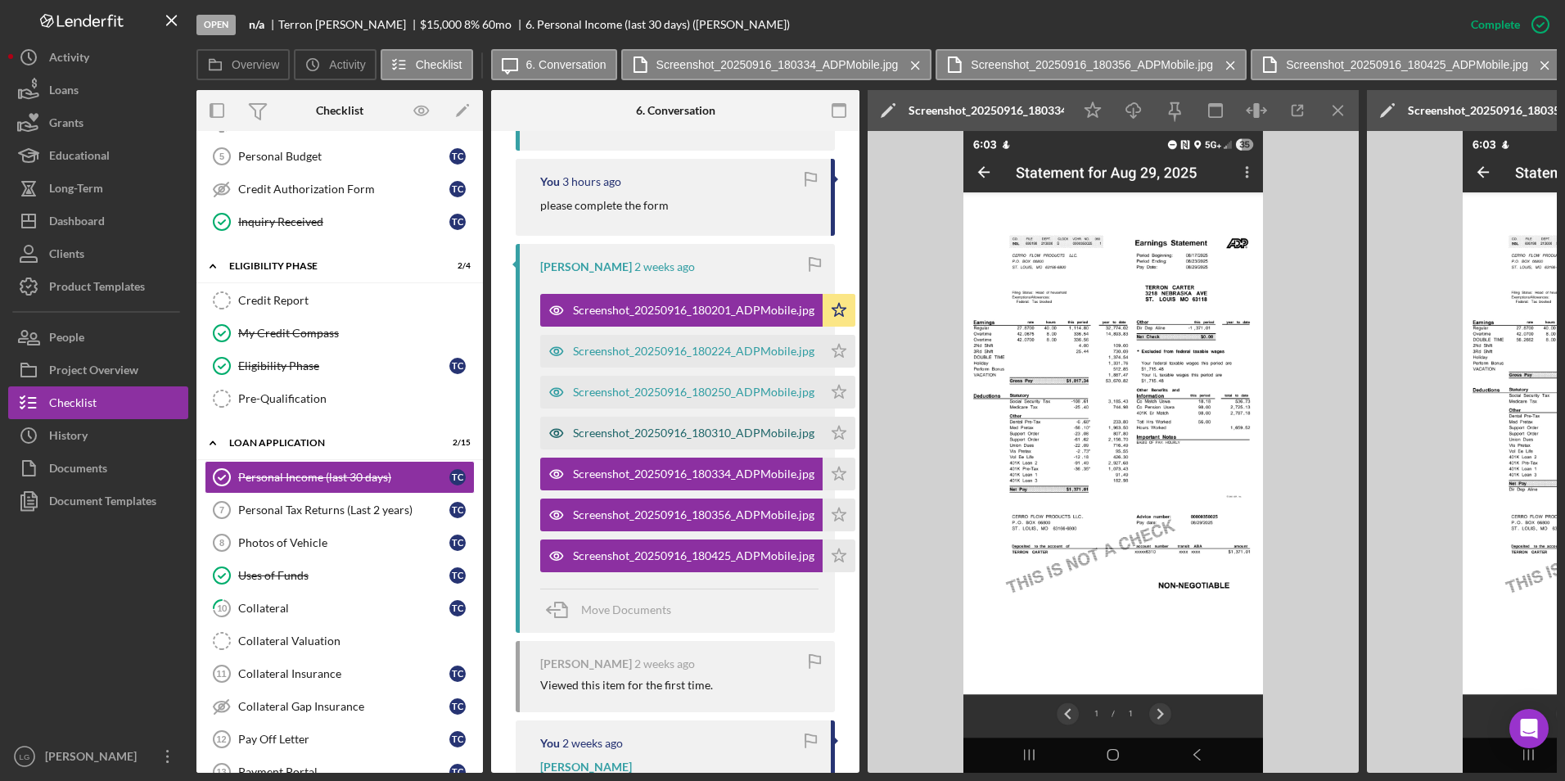
click at [707, 426] on div "Screenshot_20250916_180310_ADPMobile.jpg" at bounding box center [693, 432] width 241 height 13
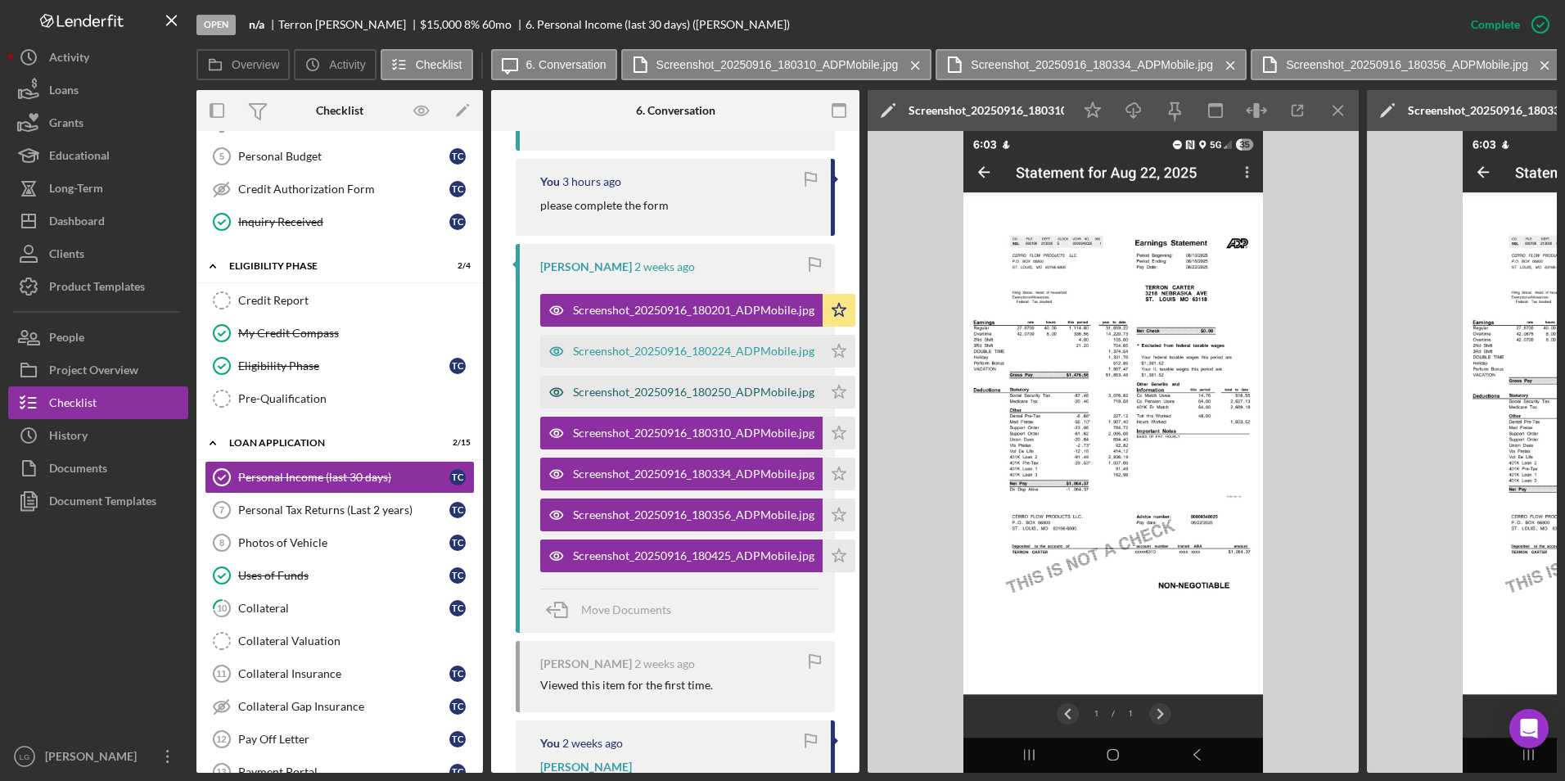
click at [722, 385] on div "Screenshot_20250916_180250_ADPMobile.jpg" at bounding box center [693, 391] width 241 height 13
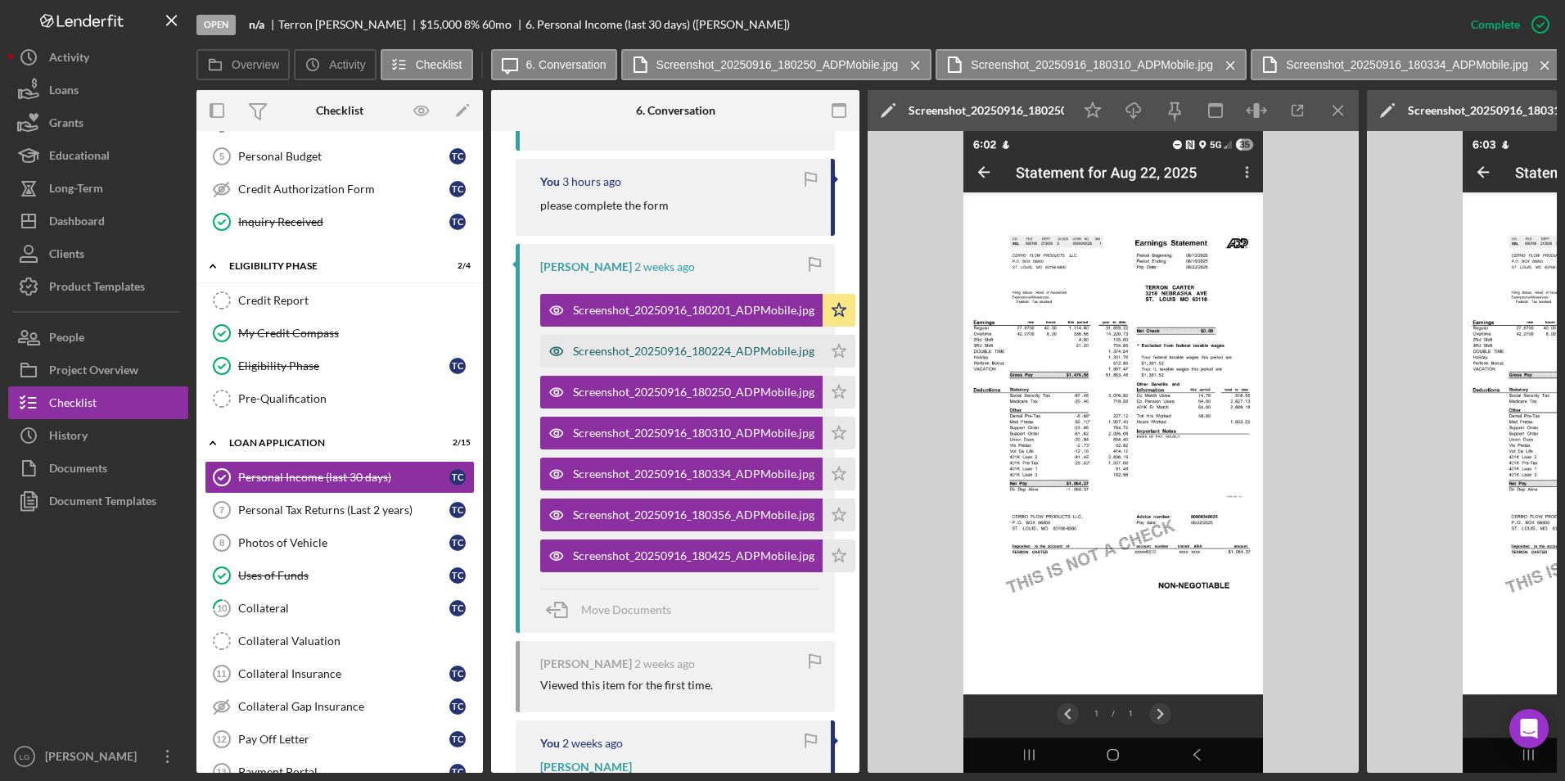
click at [724, 345] on div "Screenshot_20250916_180224_ADPMobile.jpg" at bounding box center [693, 351] width 241 height 13
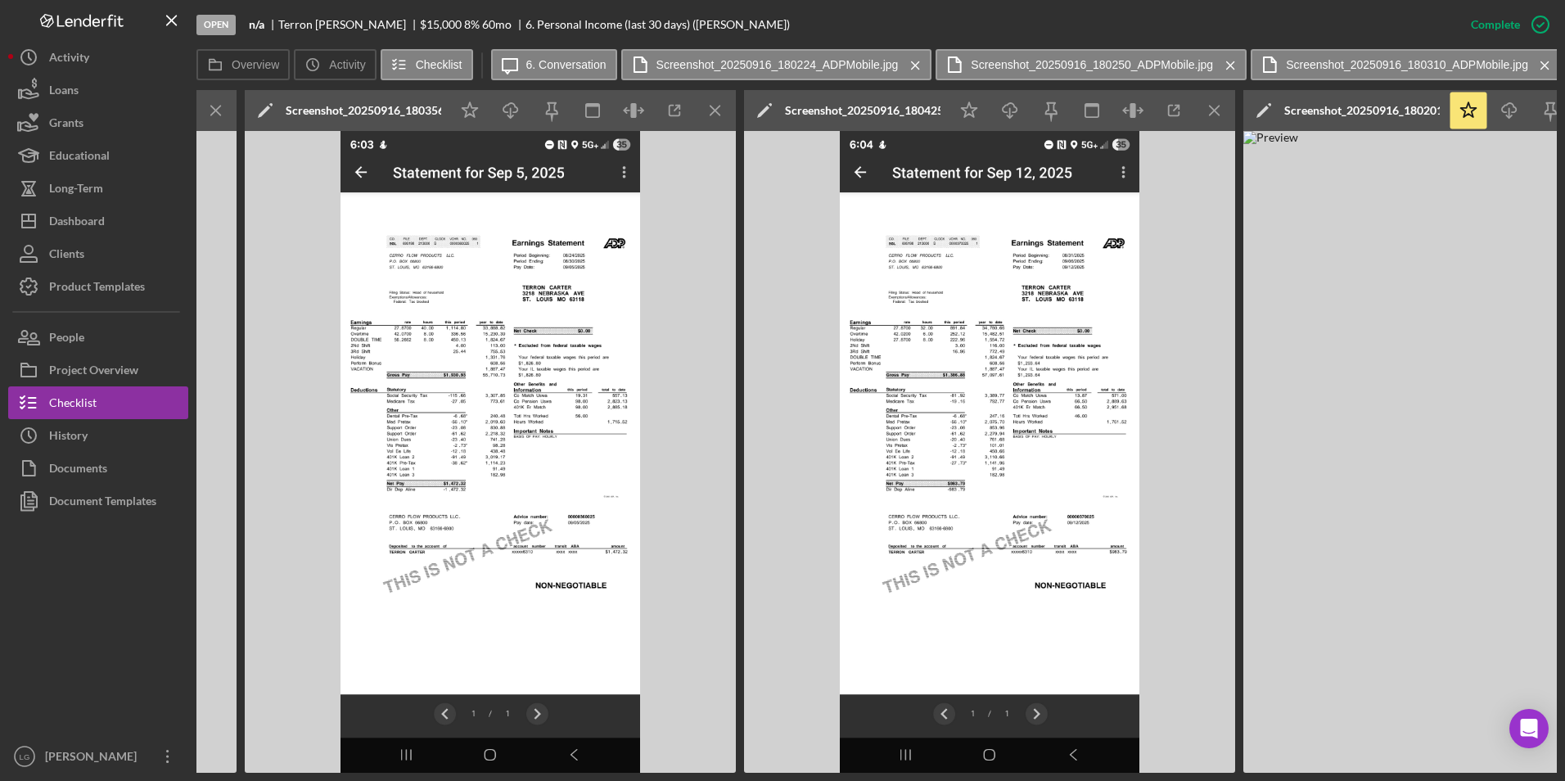
scroll to position [0, 2614]
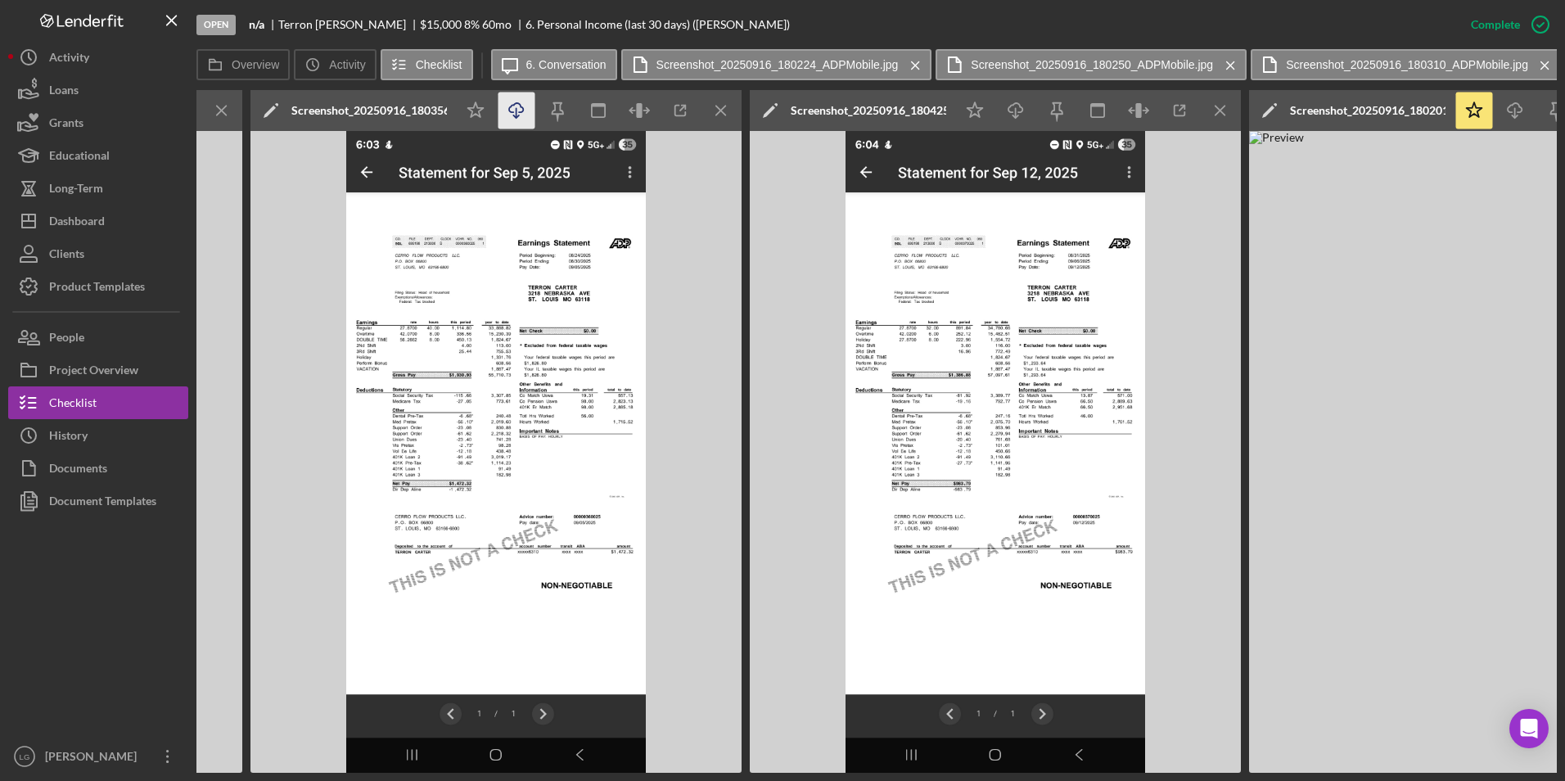
click at [510, 111] on icon "button" at bounding box center [516, 107] width 14 height 9
click at [1020, 103] on icon "Icon/Download" at bounding box center [1016, 110] width 37 height 37
click at [715, 110] on icon "Icon/Menu Close" at bounding box center [721, 110] width 37 height 37
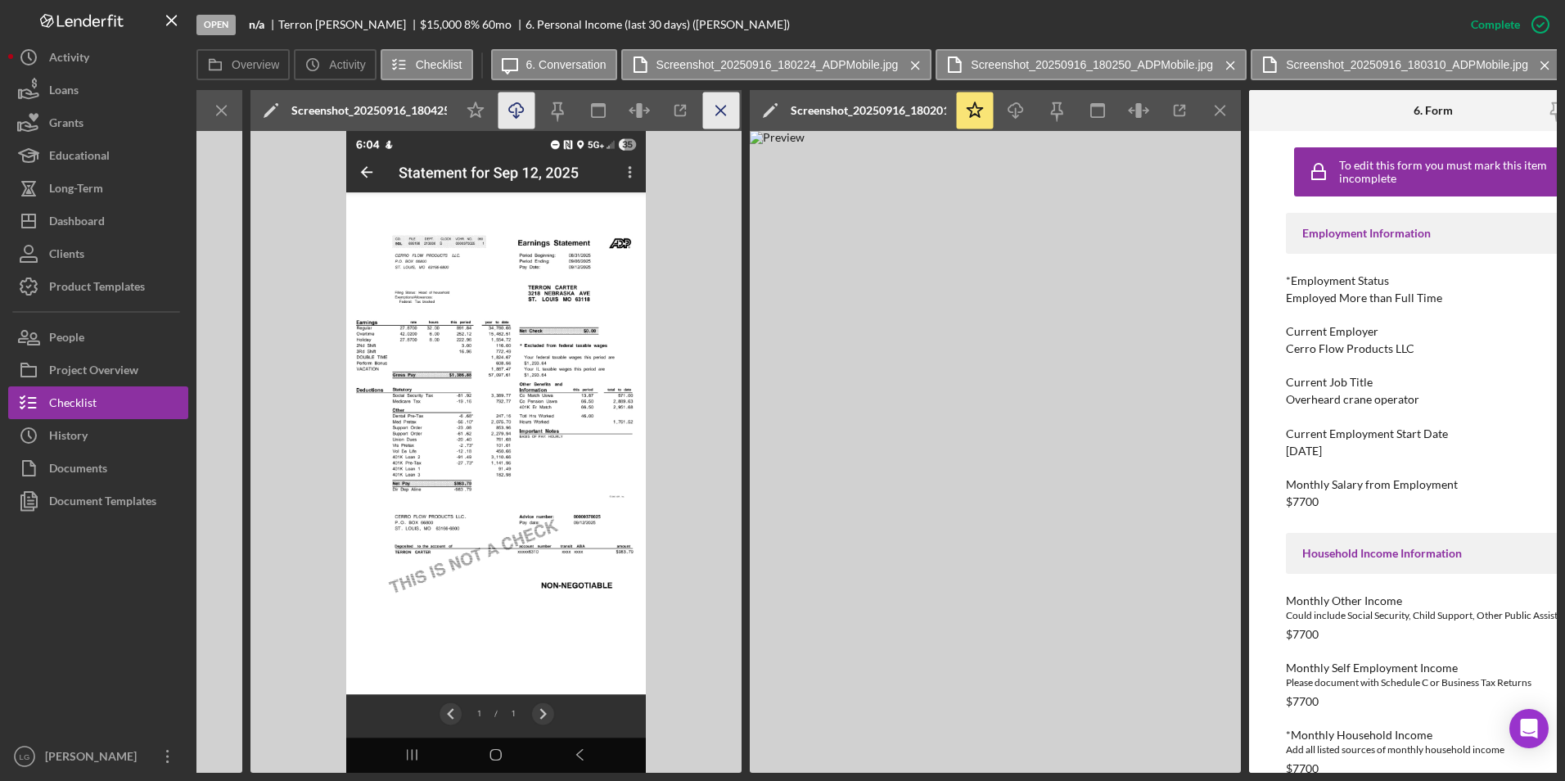
click at [715, 110] on icon "Icon/Menu Close" at bounding box center [721, 110] width 37 height 37
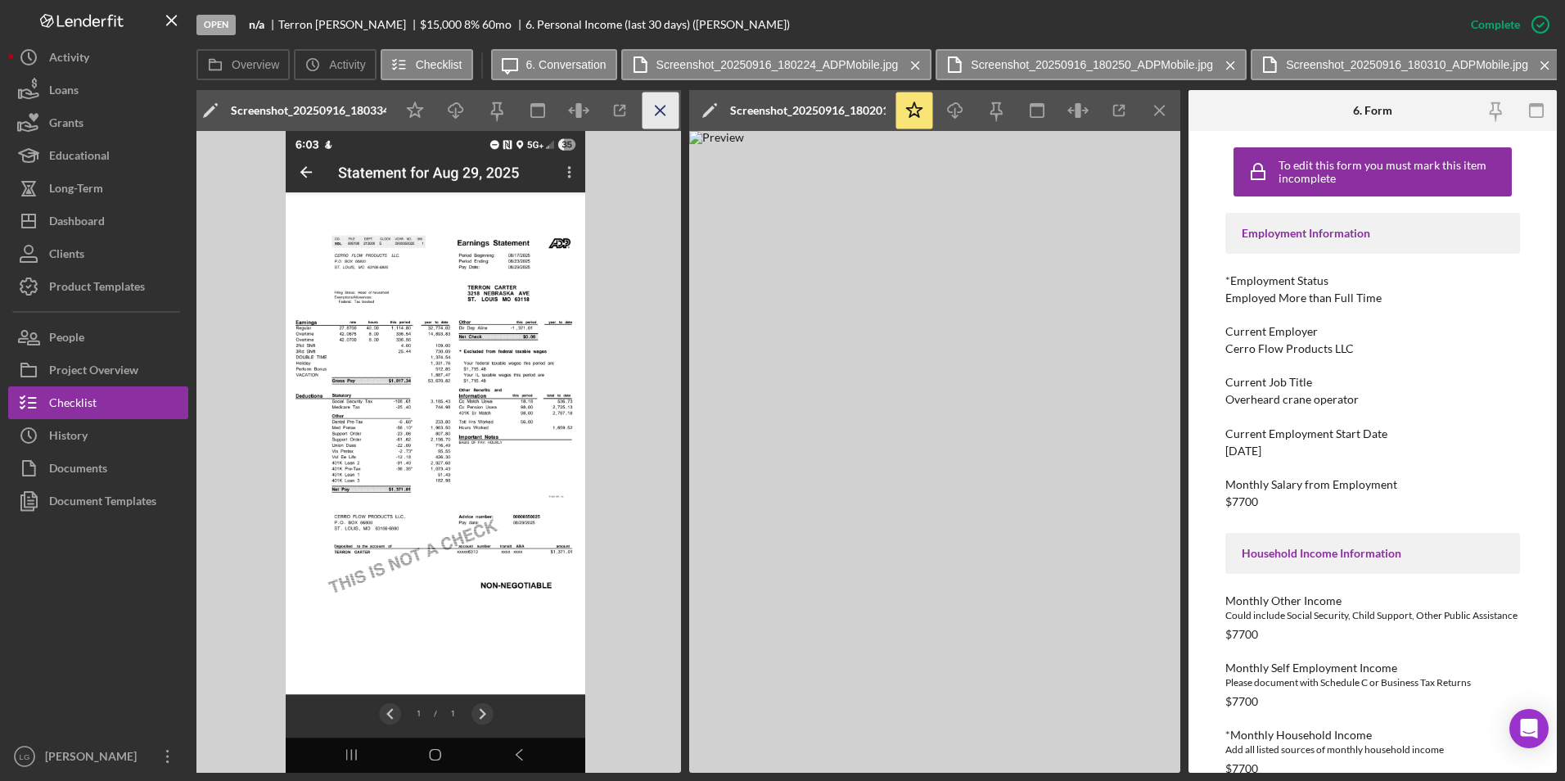
click at [660, 121] on icon "Icon/Menu Close" at bounding box center [660, 110] width 37 height 37
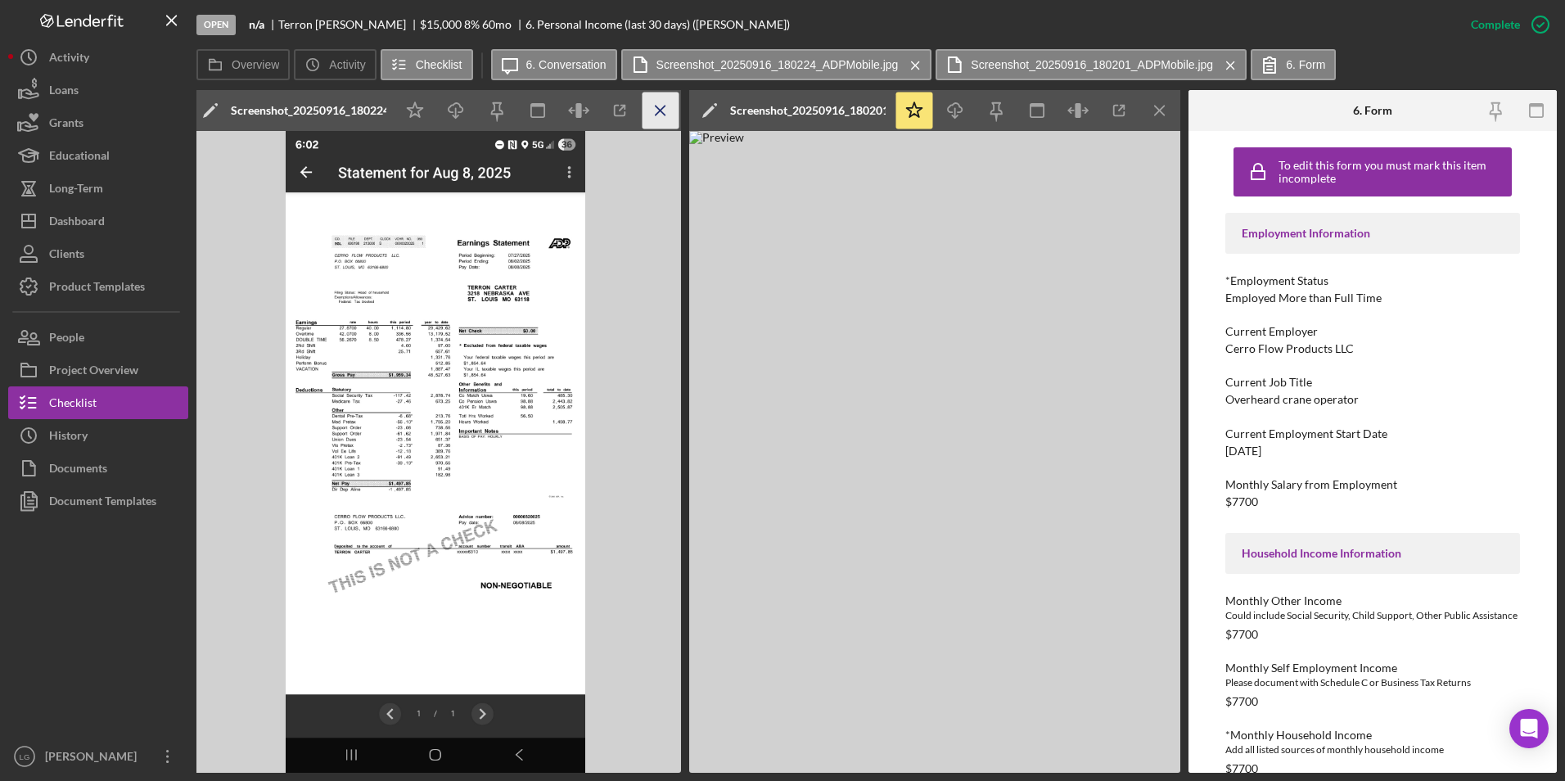
click at [660, 122] on icon "Icon/Menu Close" at bounding box center [660, 110] width 37 height 37
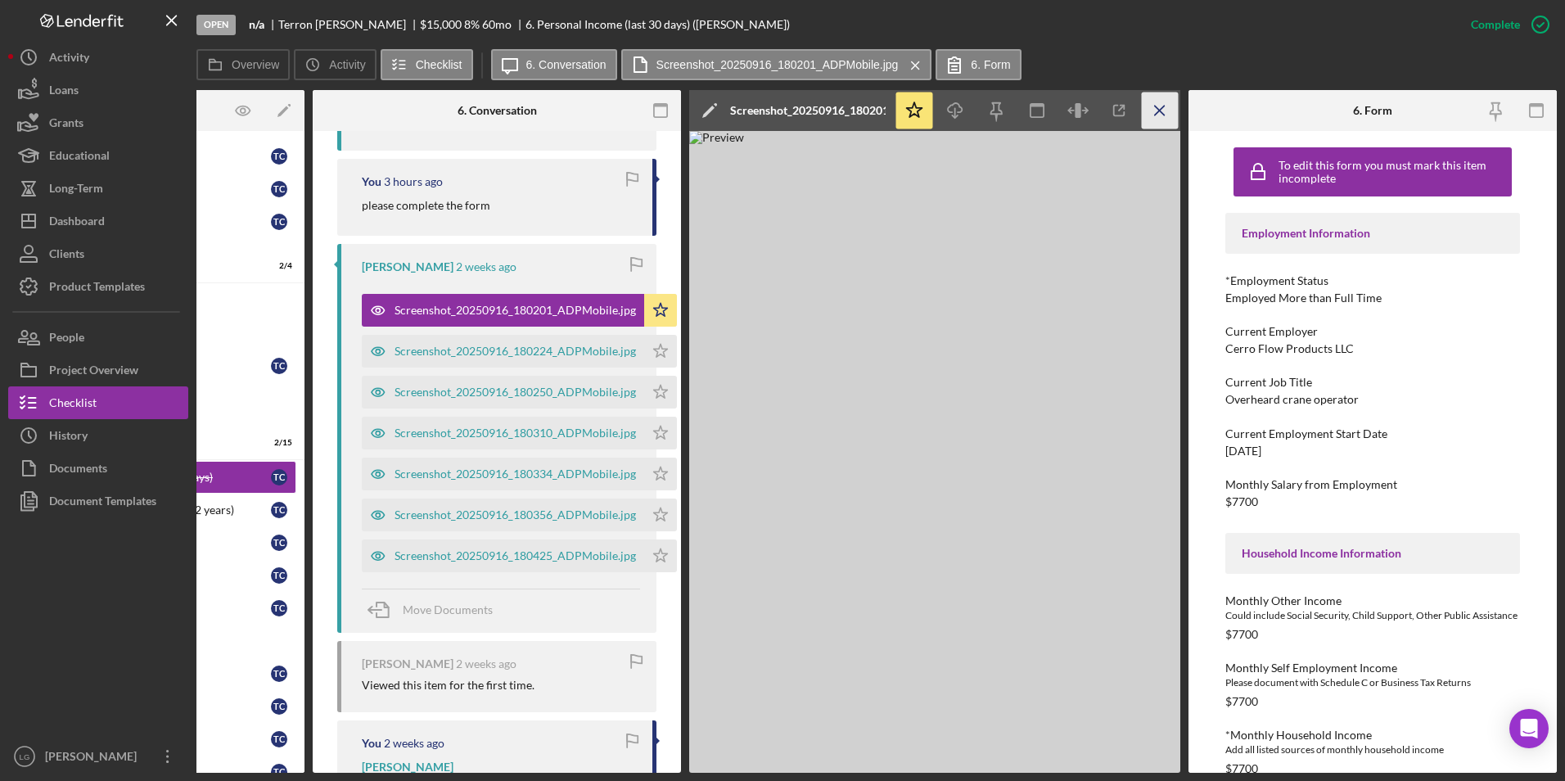
click at [1168, 115] on icon "Icon/Menu Close" at bounding box center [1160, 110] width 37 height 37
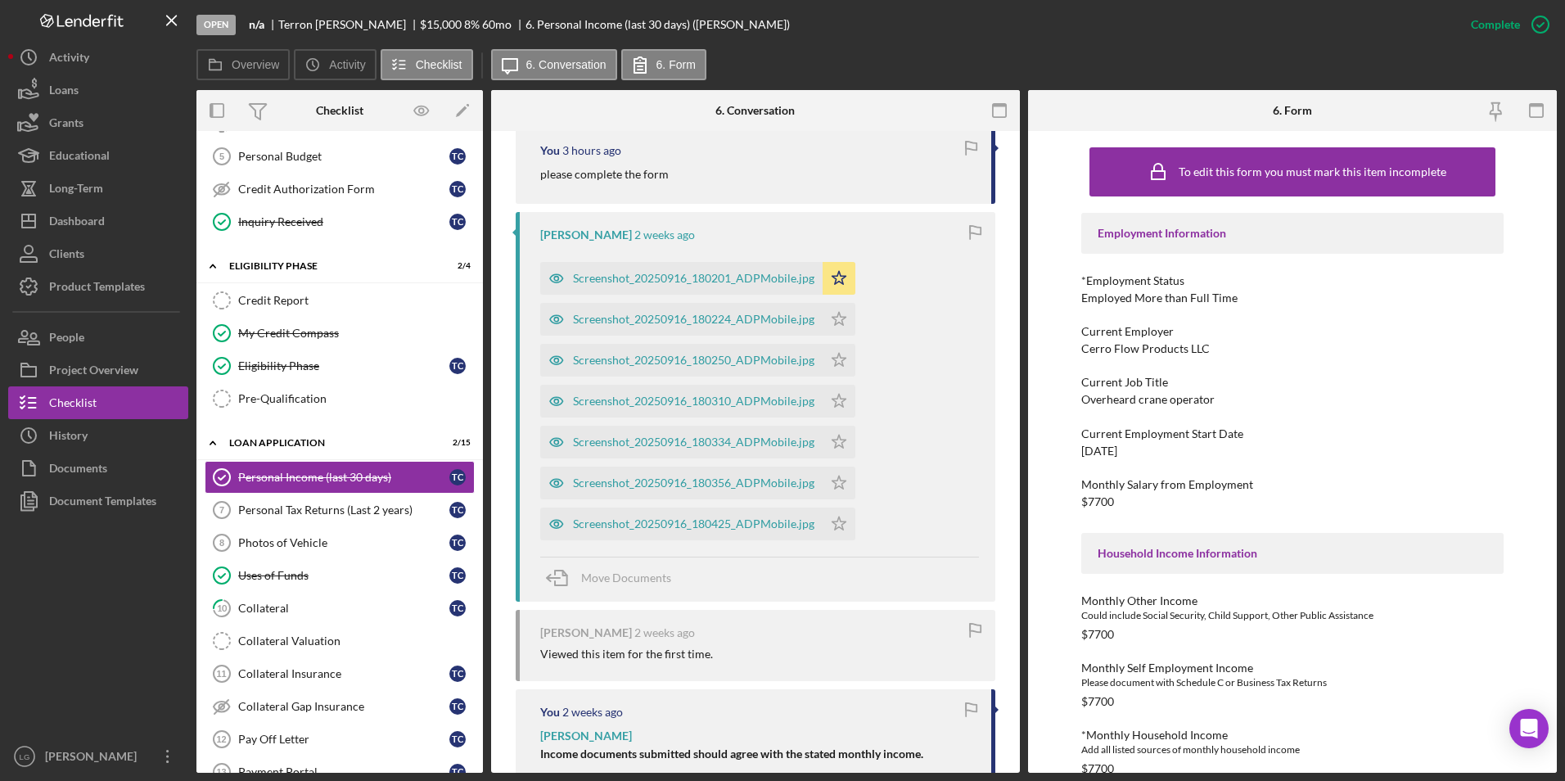
scroll to position [655, 0]
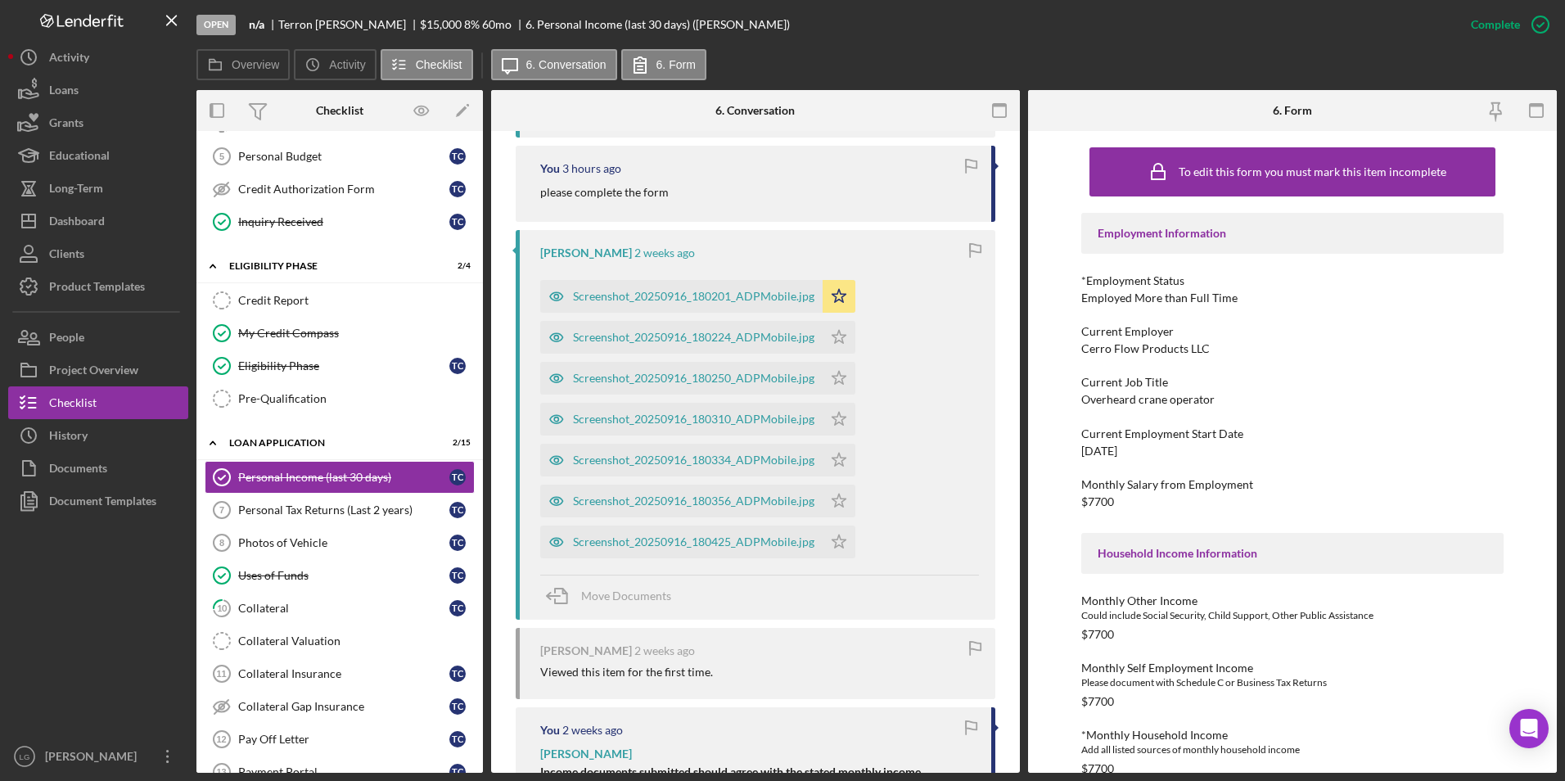
click at [1226, 345] on div "Current Employer Cerro Flow Products LLC" at bounding box center [1292, 340] width 423 height 30
drag, startPoint x: 1071, startPoint y: 346, endPoint x: 1135, endPoint y: 351, distance: 64.0
click at [1135, 351] on div "To edit this form you must mark this item incomplete Employment Information *Em…" at bounding box center [1292, 452] width 529 height 642
drag, startPoint x: 1225, startPoint y: 343, endPoint x: 1210, endPoint y: 345, distance: 14.9
click at [1225, 344] on div "Current Employer Cerro Flow Products LLC" at bounding box center [1292, 340] width 423 height 30
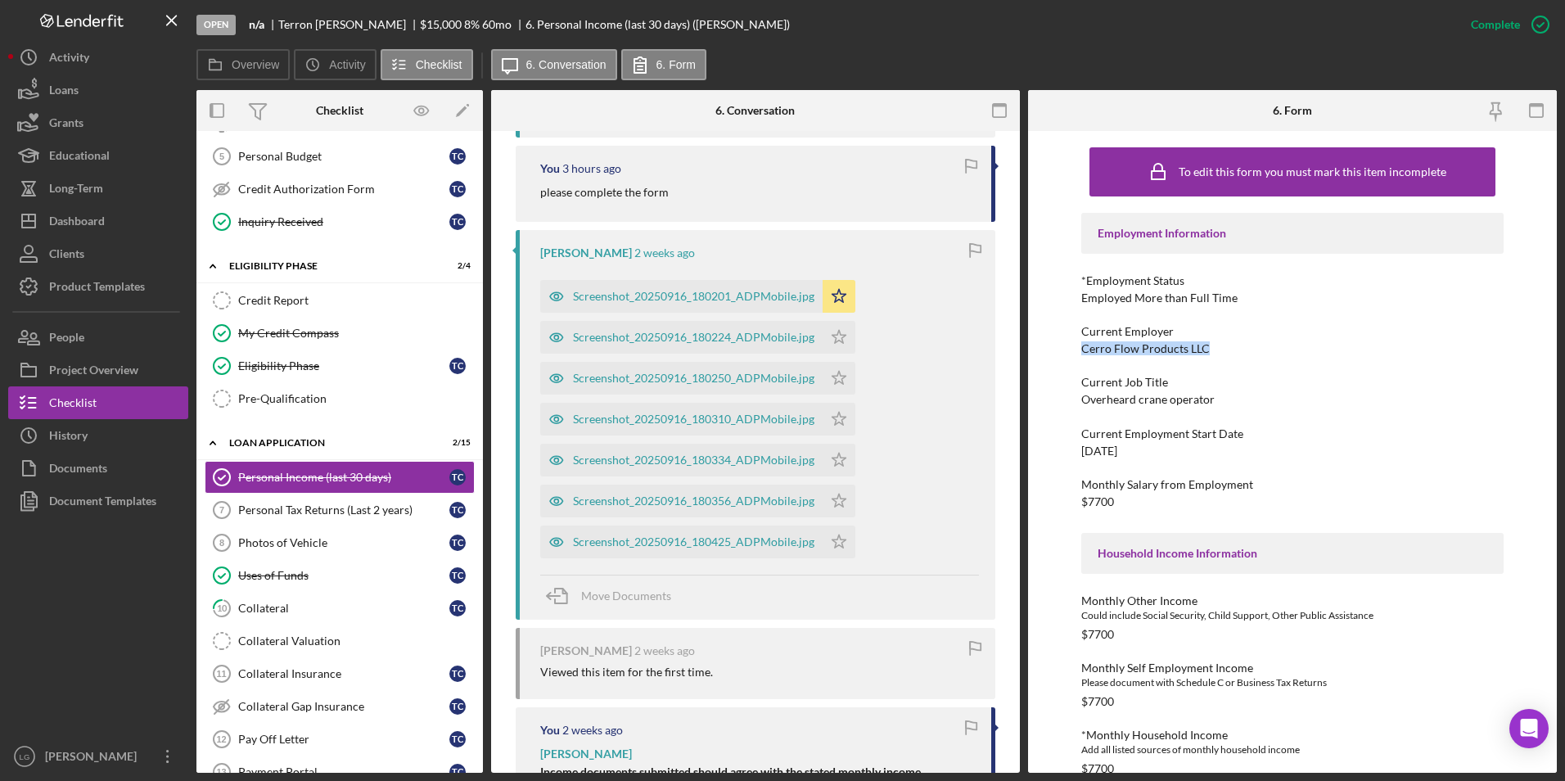
drag, startPoint x: 1203, startPoint y: 351, endPoint x: 1075, endPoint y: 347, distance: 128.6
click at [1075, 347] on div "To edit this form you must mark this item incomplete Employment Information *Em…" at bounding box center [1292, 452] width 529 height 642
drag, startPoint x: 1075, startPoint y: 347, endPoint x: 1102, endPoint y: 349, distance: 27.9
copy div "Cerro Flow Products LLC"
drag, startPoint x: 1079, startPoint y: 400, endPoint x: 1232, endPoint y: 395, distance: 153.1
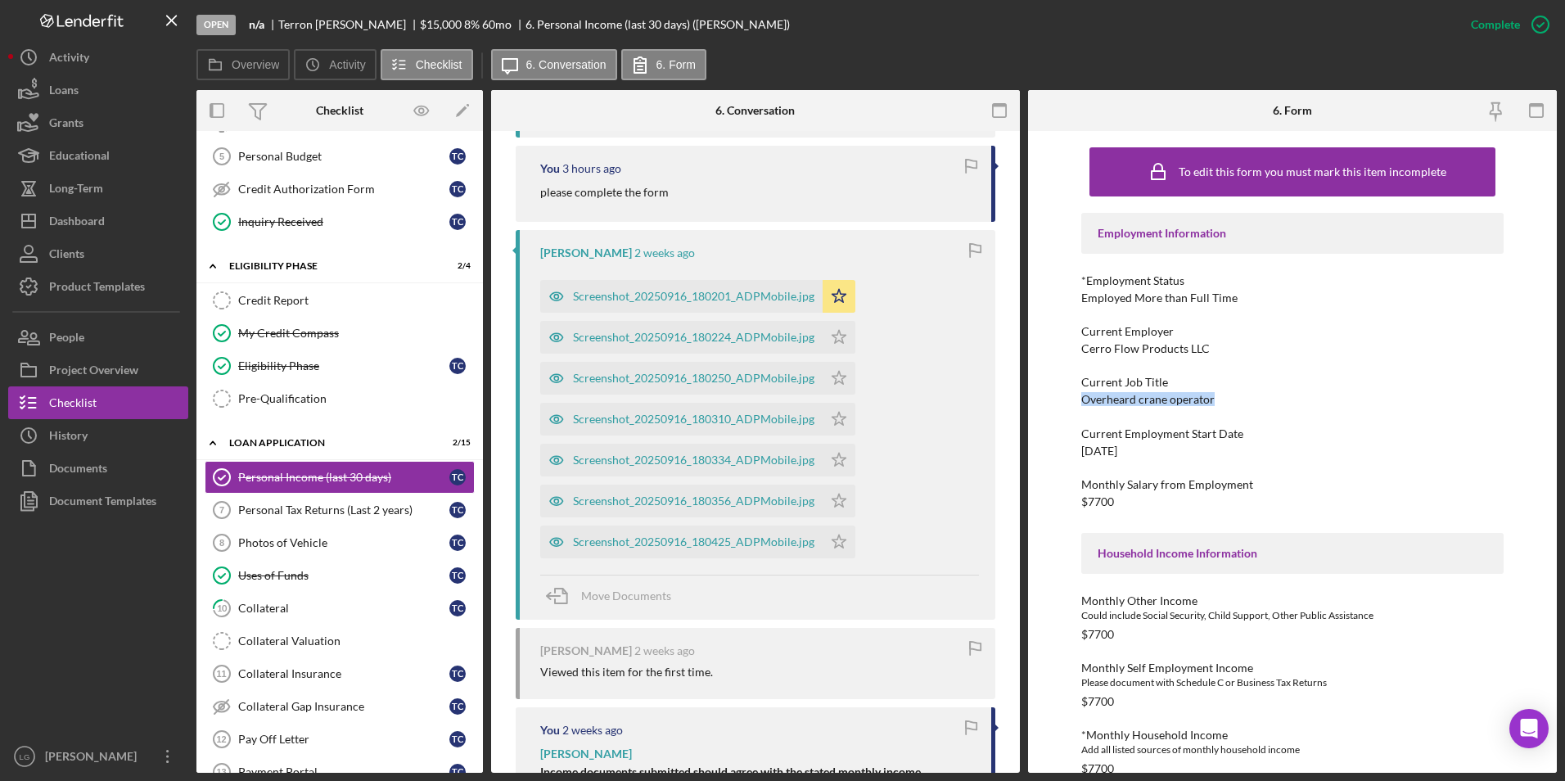
click at [1232, 395] on div "To edit this form you must mark this item incomplete Employment Information *Em…" at bounding box center [1292, 452] width 529 height 642
drag, startPoint x: 1232, startPoint y: 395, endPoint x: 1152, endPoint y: 401, distance: 80.4
drag, startPoint x: 1075, startPoint y: 455, endPoint x: 1149, endPoint y: 449, distance: 73.9
click at [1149, 449] on div "To edit this form you must mark this item incomplete Employment Information *Em…" at bounding box center [1292, 452] width 529 height 642
click at [1080, 500] on div "To edit this form you must mark this item incomplete Employment Information *Em…" at bounding box center [1292, 452] width 529 height 642
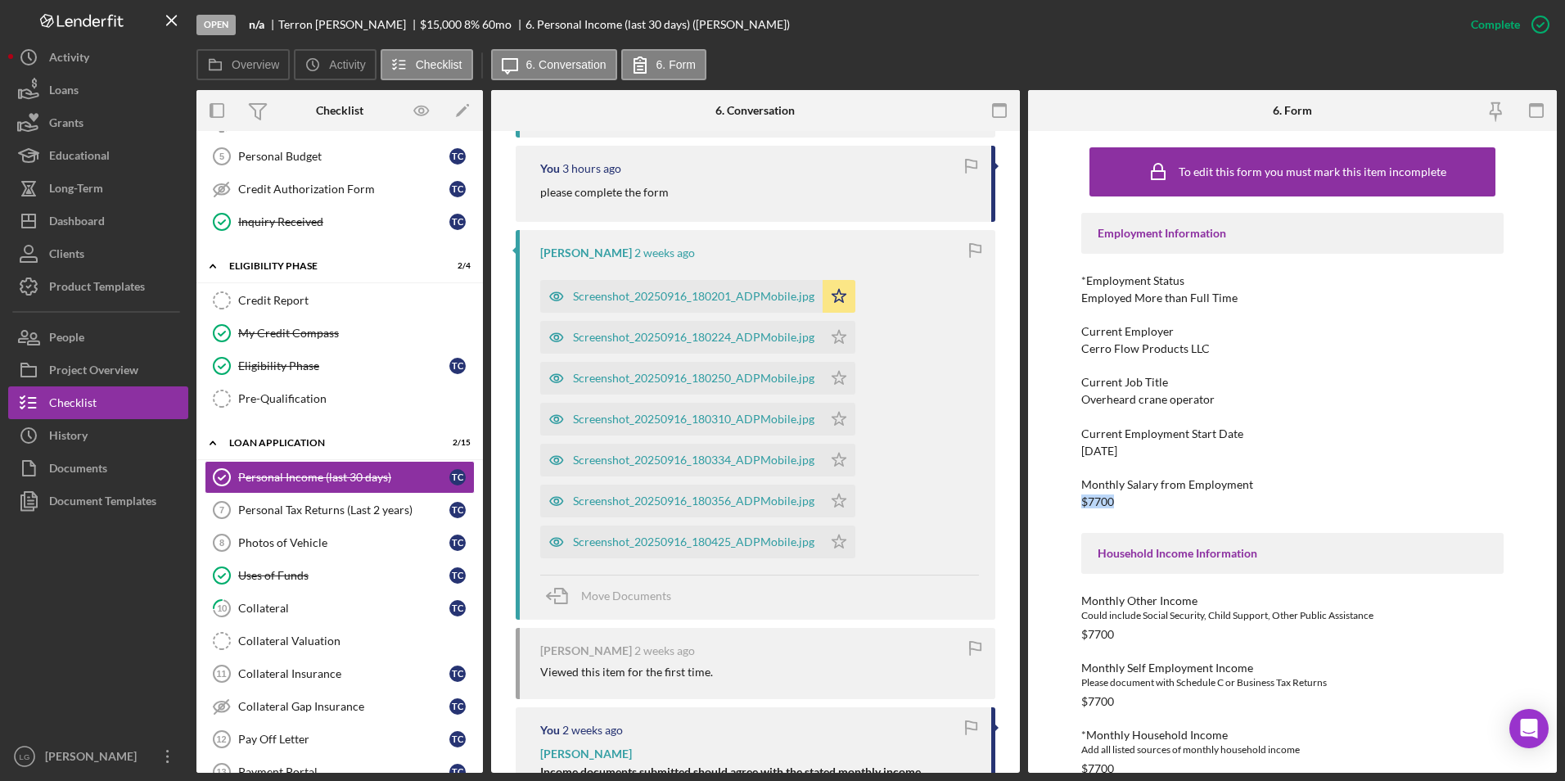
drag, startPoint x: 1116, startPoint y: 499, endPoint x: 1070, endPoint y: 499, distance: 46.7
click at [1070, 499] on div "To edit this form you must mark this item incomplete Employment Information *Em…" at bounding box center [1292, 452] width 529 height 642
drag, startPoint x: 1070, startPoint y: 499, endPoint x: 1094, endPoint y: 500, distance: 24.6
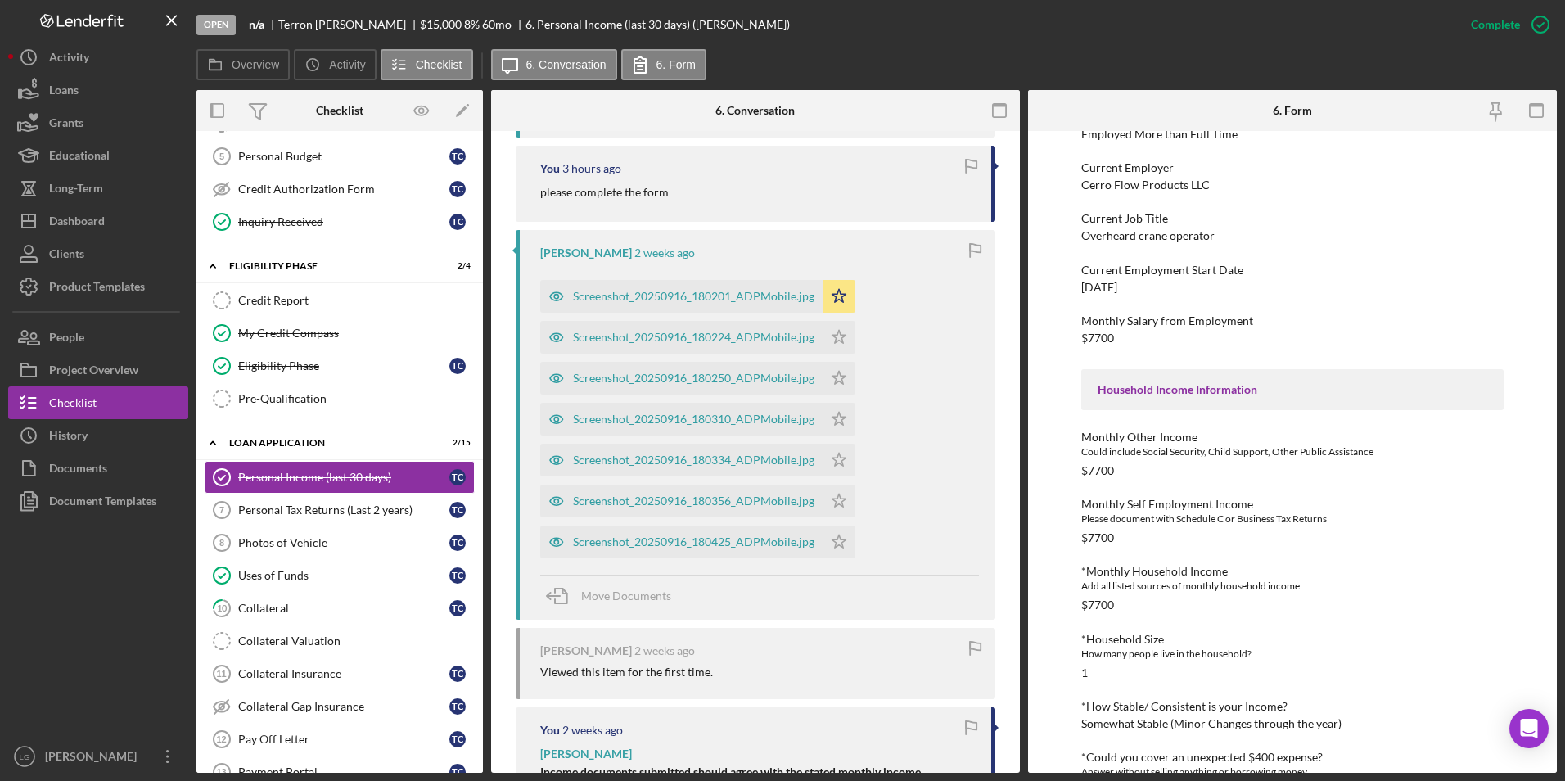
drag, startPoint x: 1123, startPoint y: 470, endPoint x: 1089, endPoint y: 472, distance: 33.6
click at [1040, 488] on div "To edit this form you must mark this item incomplete Employment Information *Em…" at bounding box center [1292, 452] width 529 height 642
drag, startPoint x: 1083, startPoint y: 472, endPoint x: 1141, endPoint y: 463, distance: 58.8
click at [1141, 463] on div "Monthly Other Income Could include Social Security, Child Support, Other Public…" at bounding box center [1292, 454] width 423 height 47
drag, startPoint x: 1141, startPoint y: 463, endPoint x: 1100, endPoint y: 471, distance: 41.6
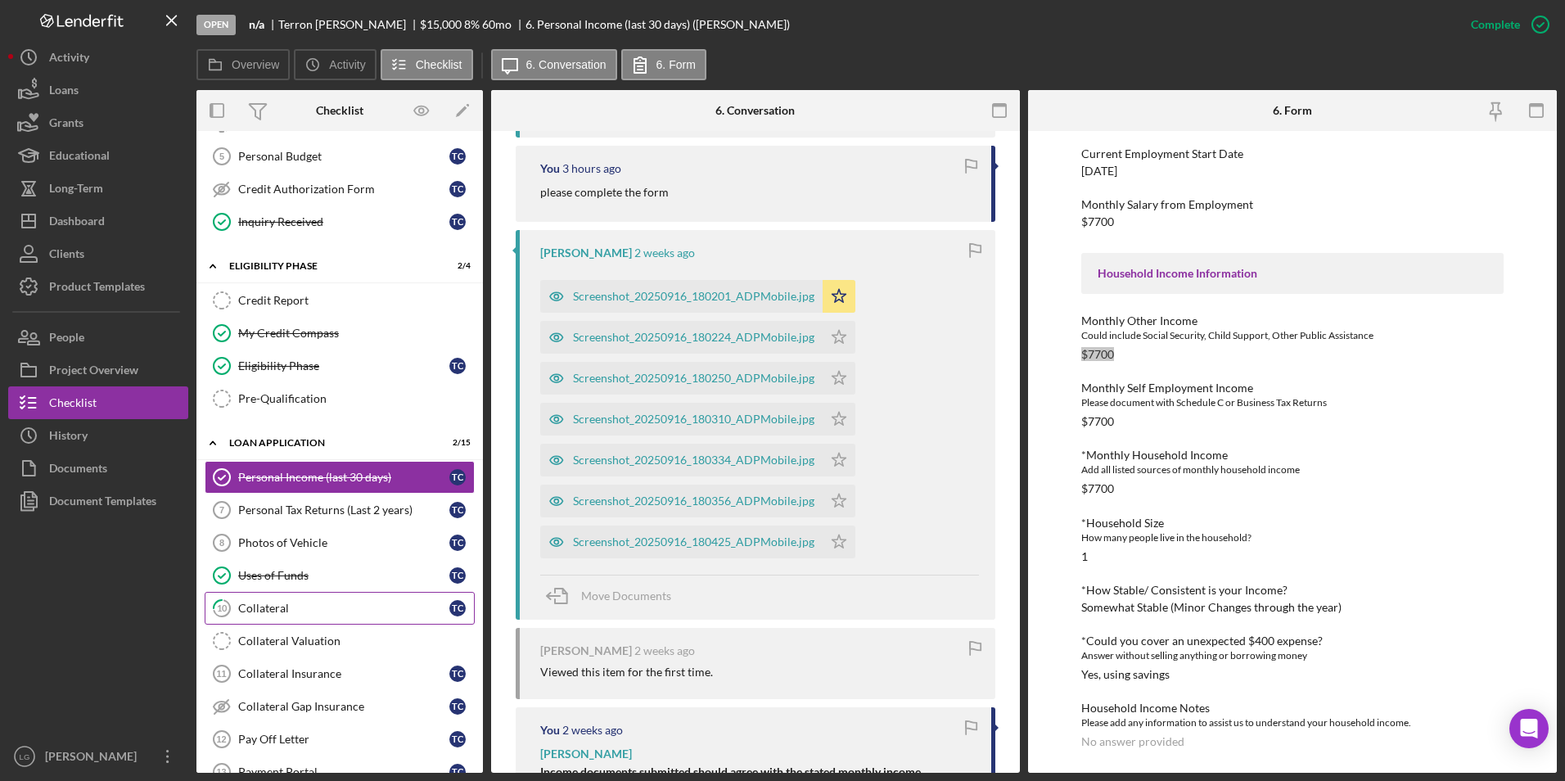
scroll to position [491, 0]
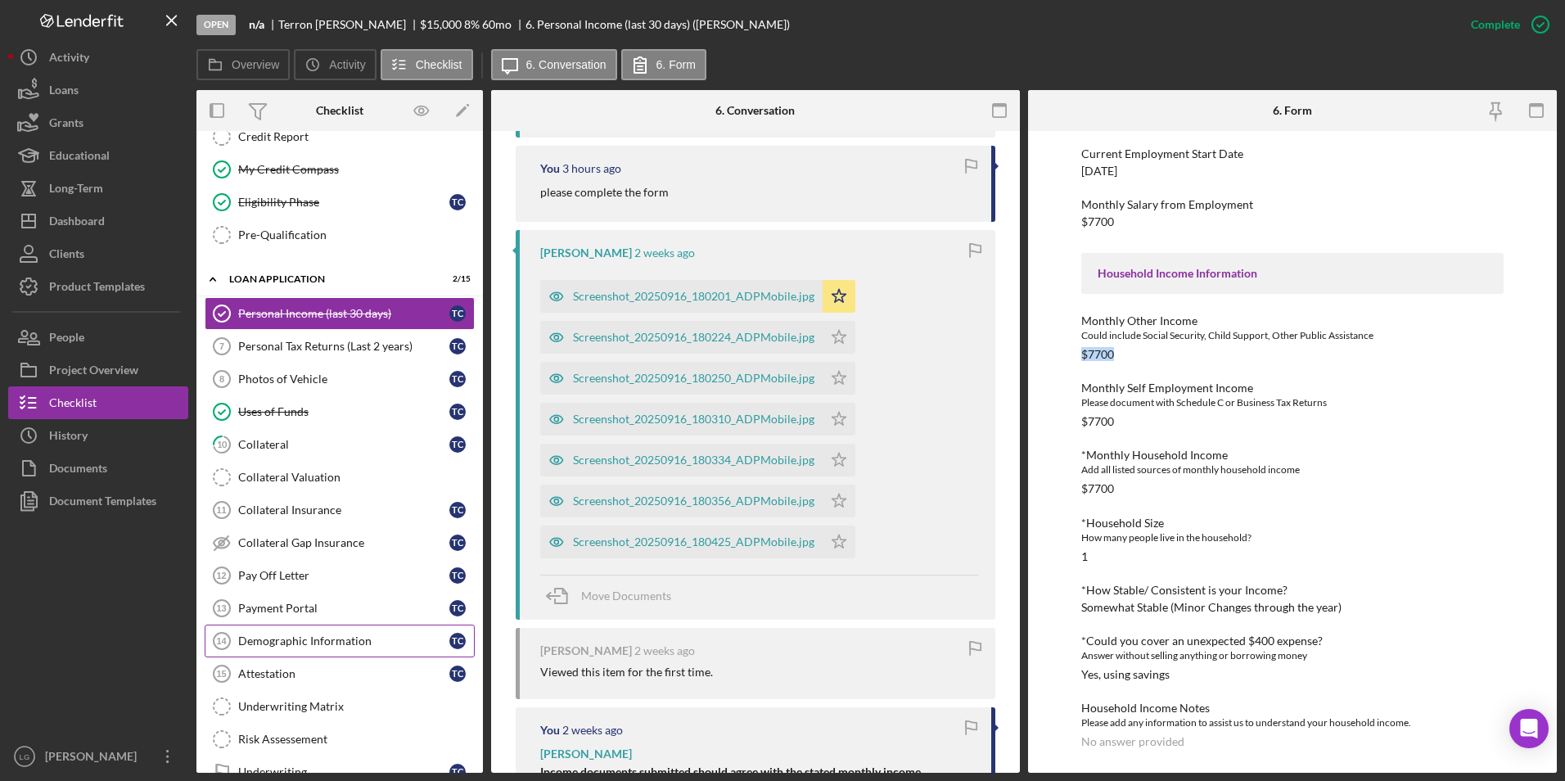
click at [319, 646] on div "Demographic Information" at bounding box center [343, 640] width 211 height 13
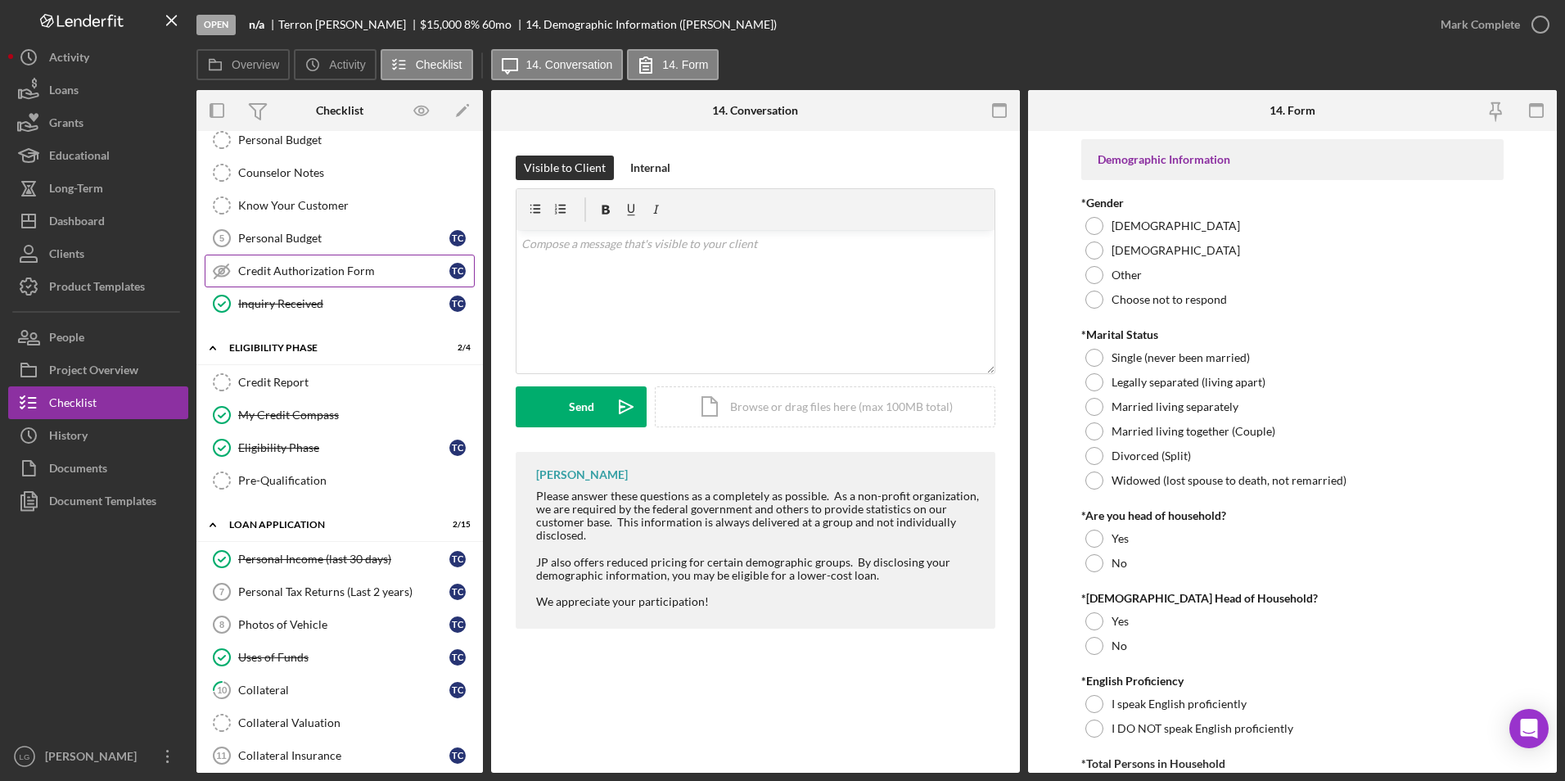
scroll to position [82, 0]
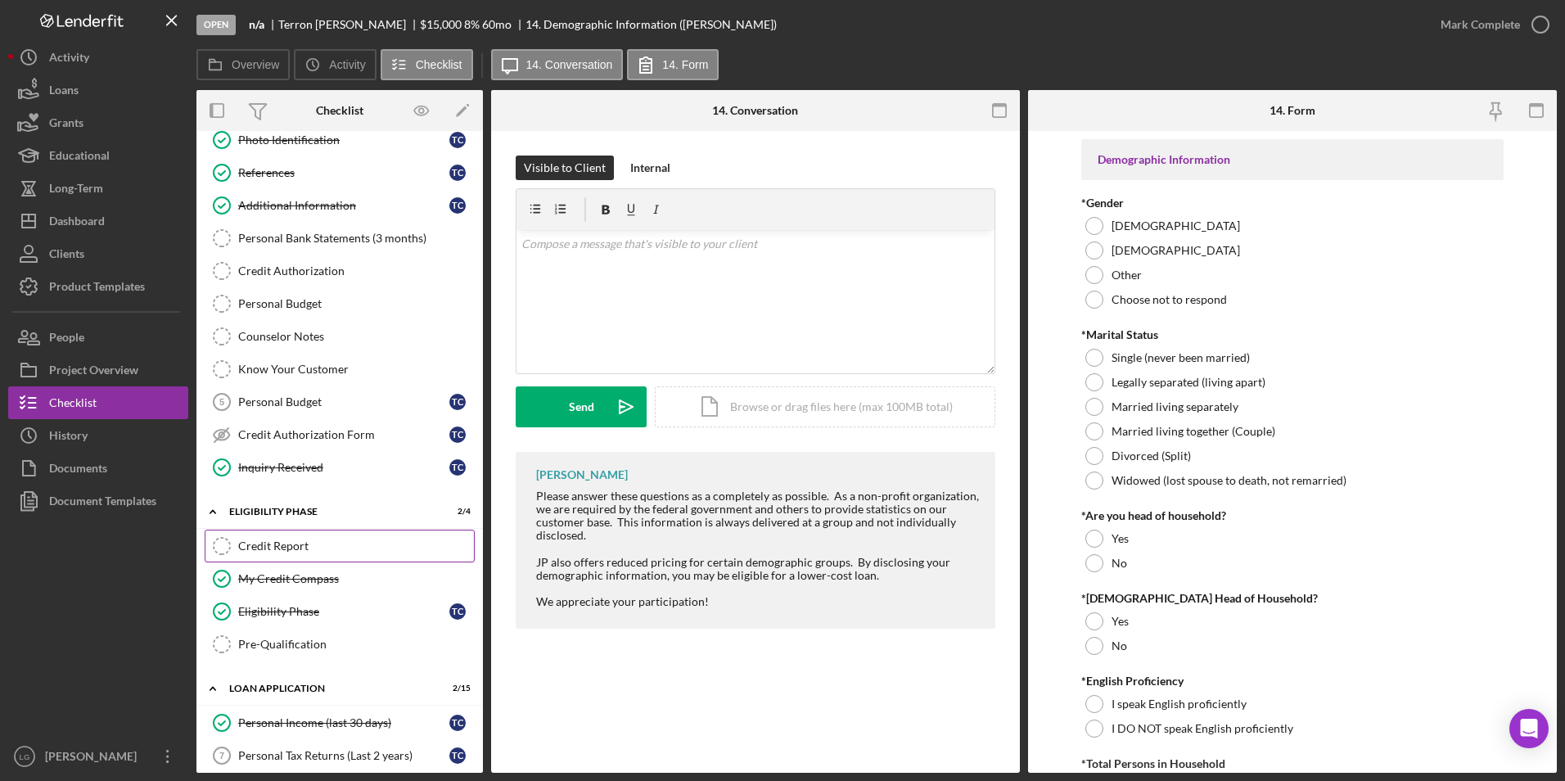
drag, startPoint x: 264, startPoint y: 545, endPoint x: 298, endPoint y: 540, distance: 34.7
click at [263, 545] on div "Credit Report" at bounding box center [356, 545] width 236 height 13
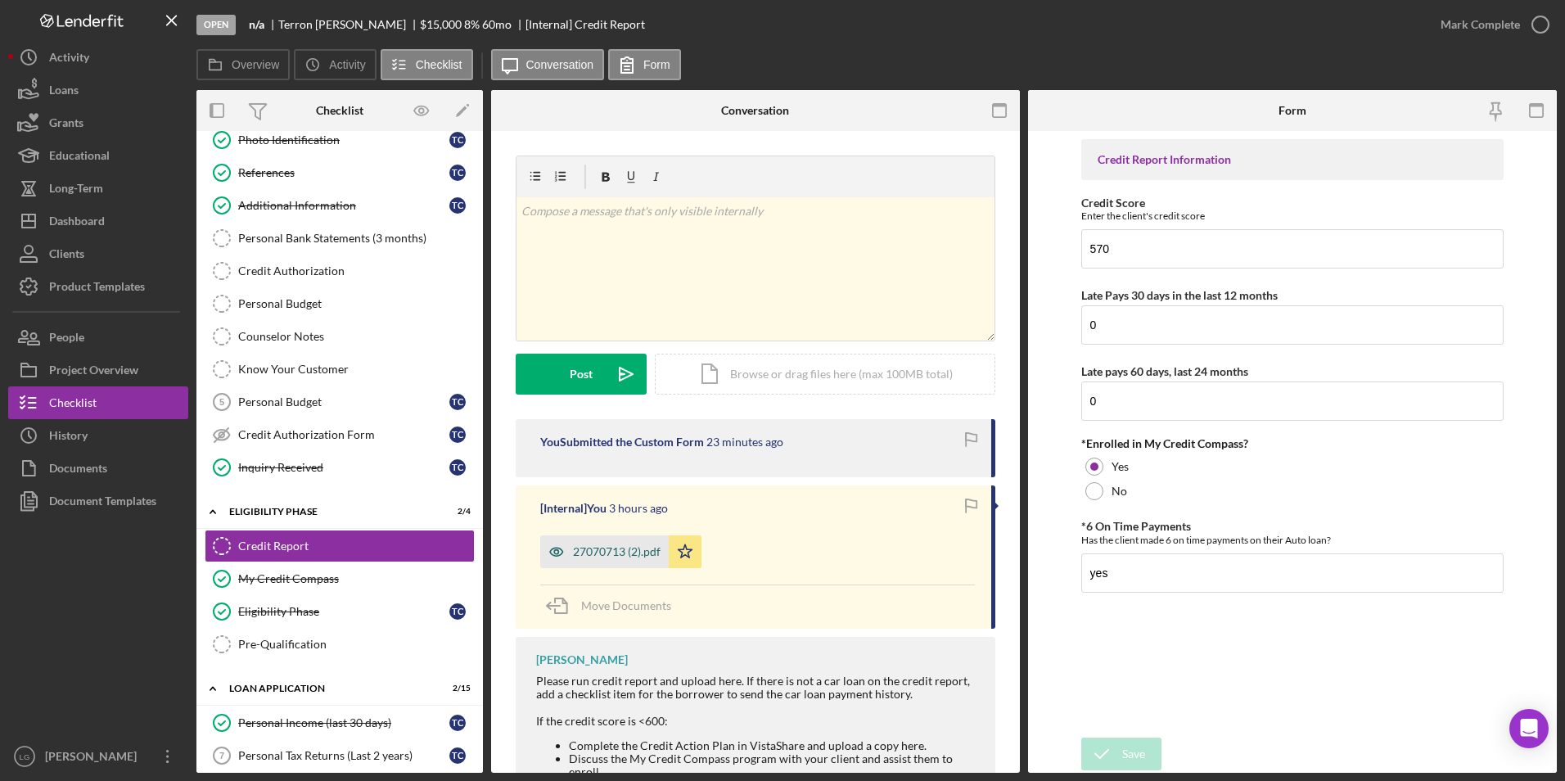
click at [617, 556] on div "27070713 (2).pdf" at bounding box center [617, 551] width 88 height 13
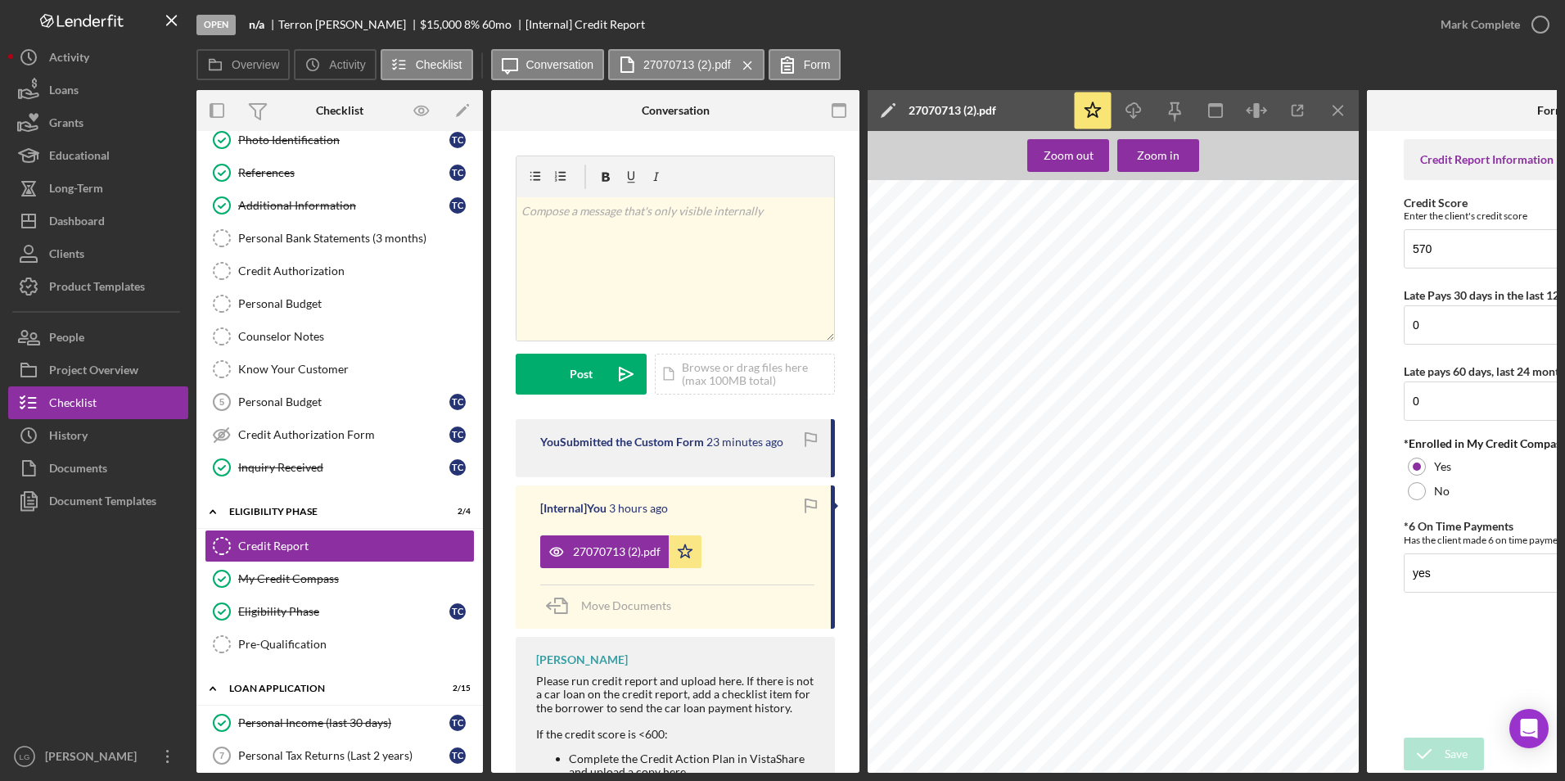
scroll to position [2455, 0]
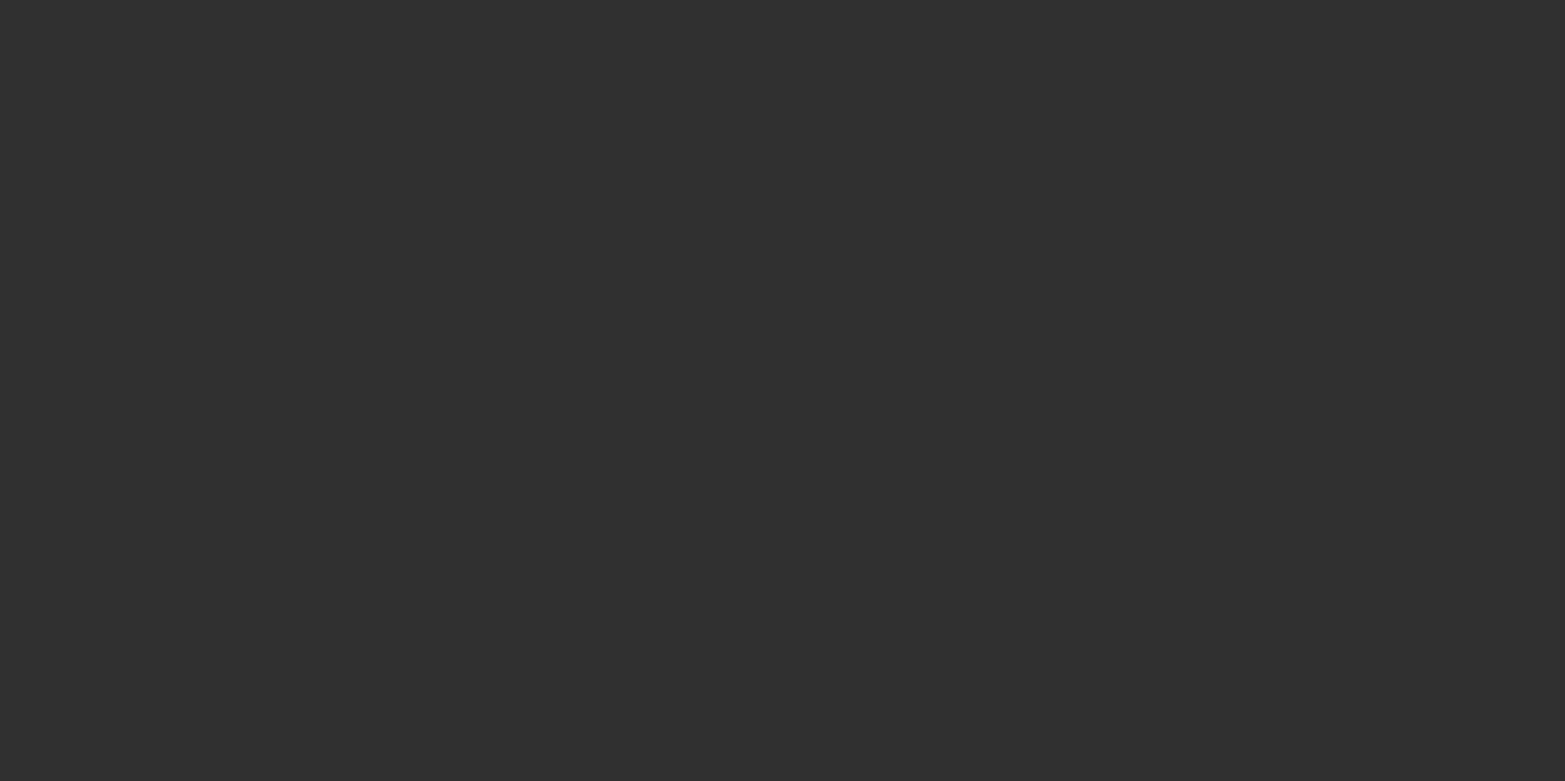
click at [1090, 342] on div at bounding box center [782, 390] width 1565 height 781
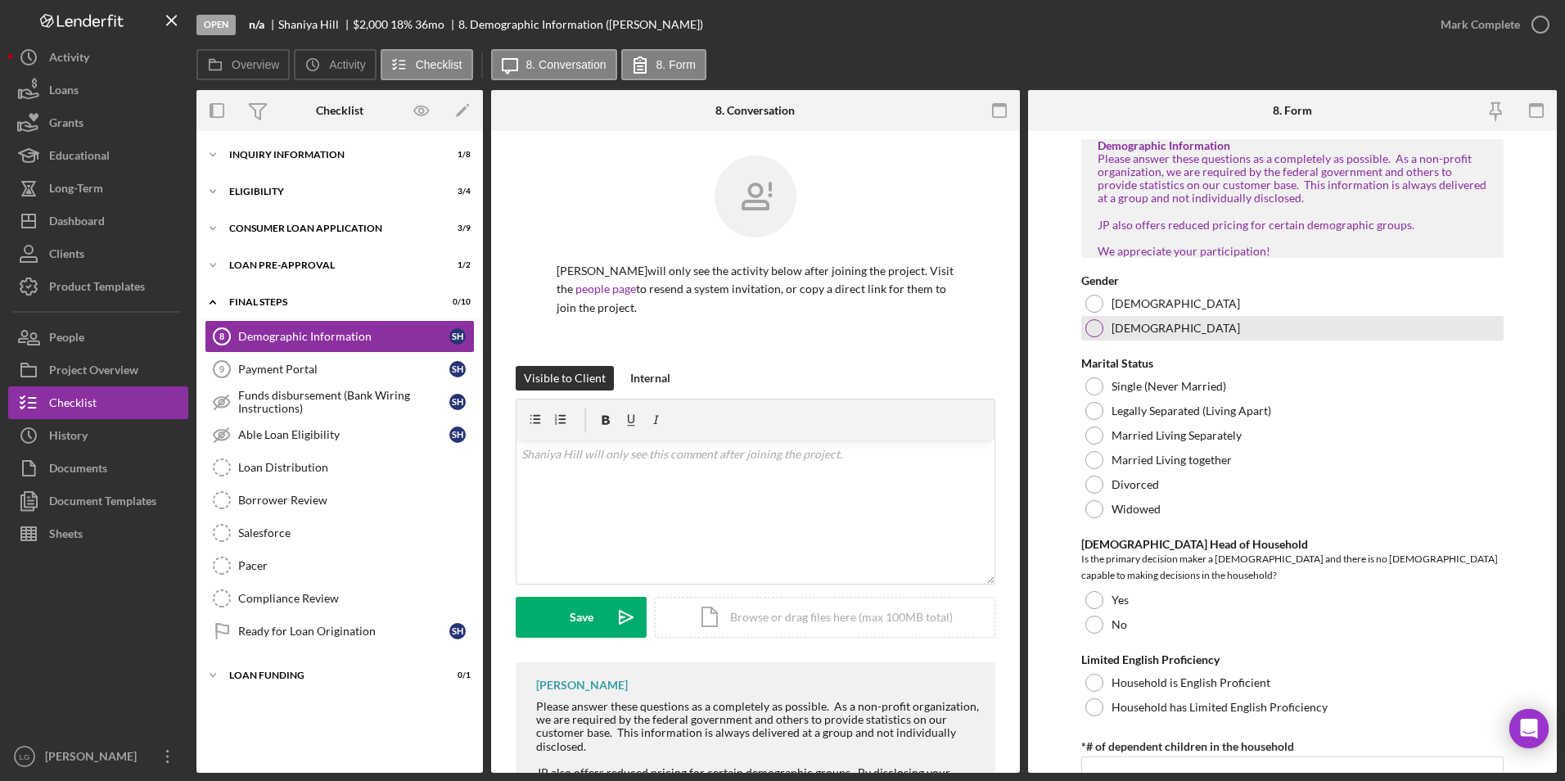
click at [1100, 332] on div "[DEMOGRAPHIC_DATA]" at bounding box center [1292, 328] width 423 height 25
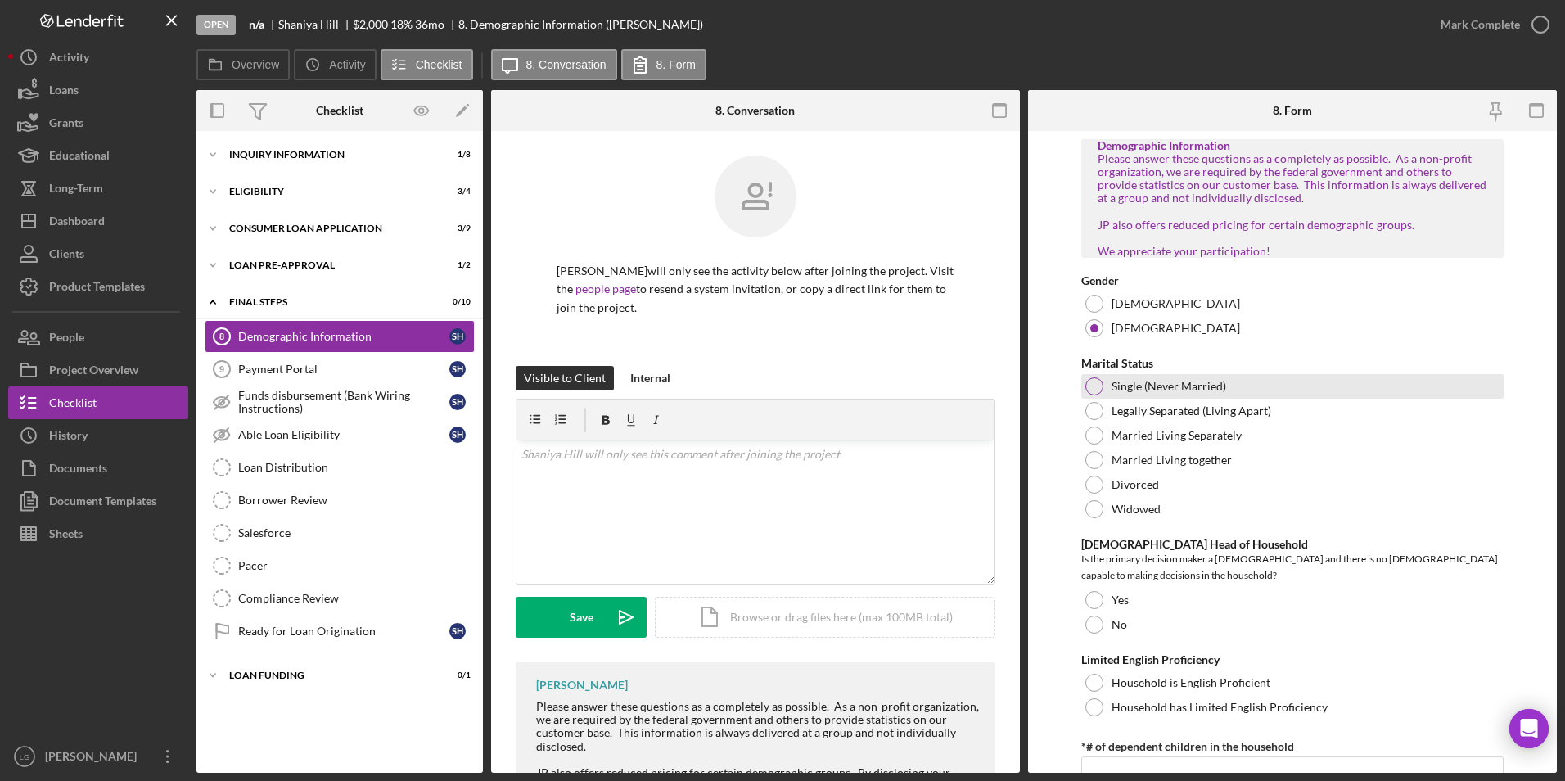
click at [1098, 393] on div at bounding box center [1094, 386] width 18 height 18
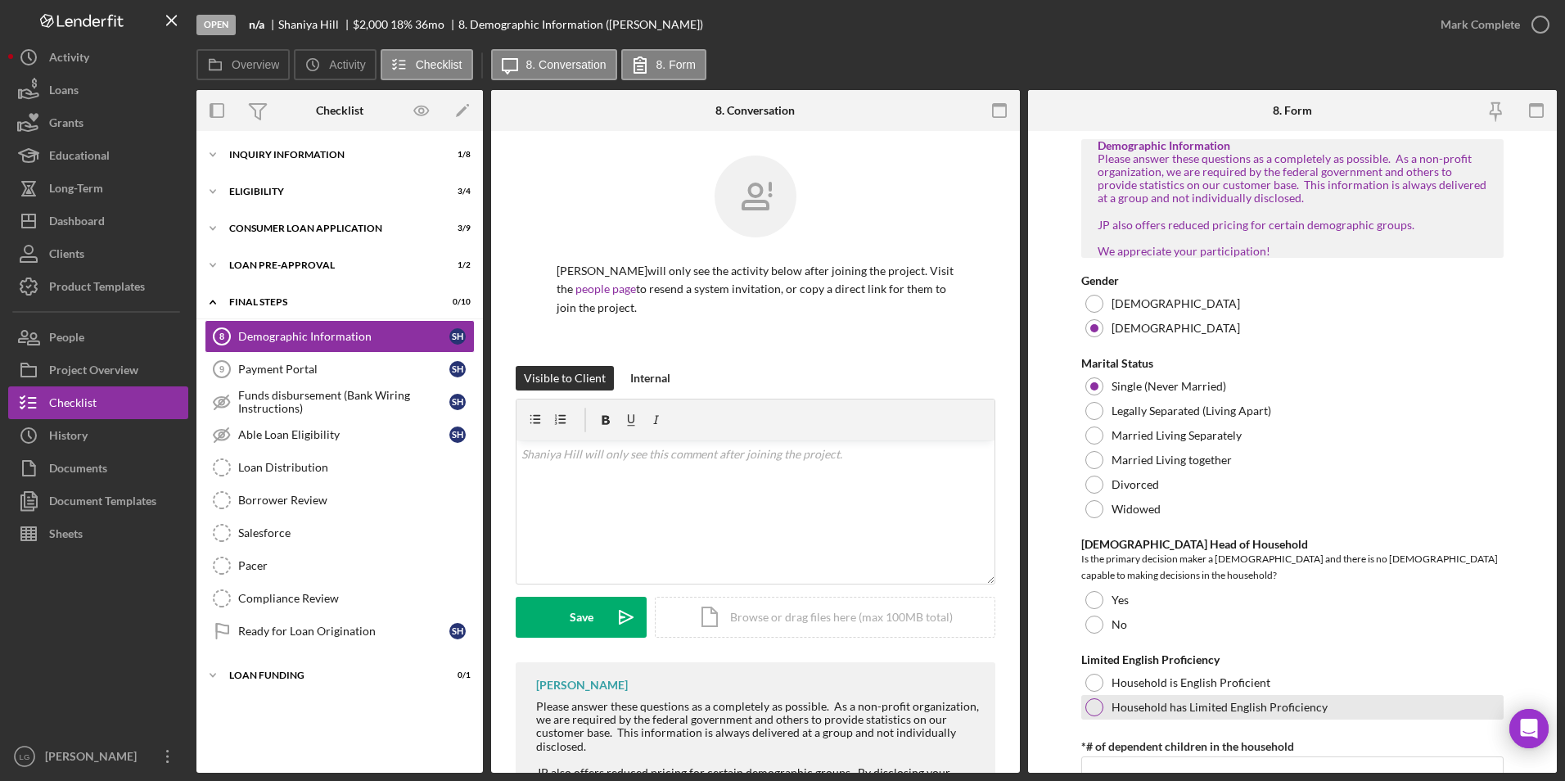
scroll to position [164, 0]
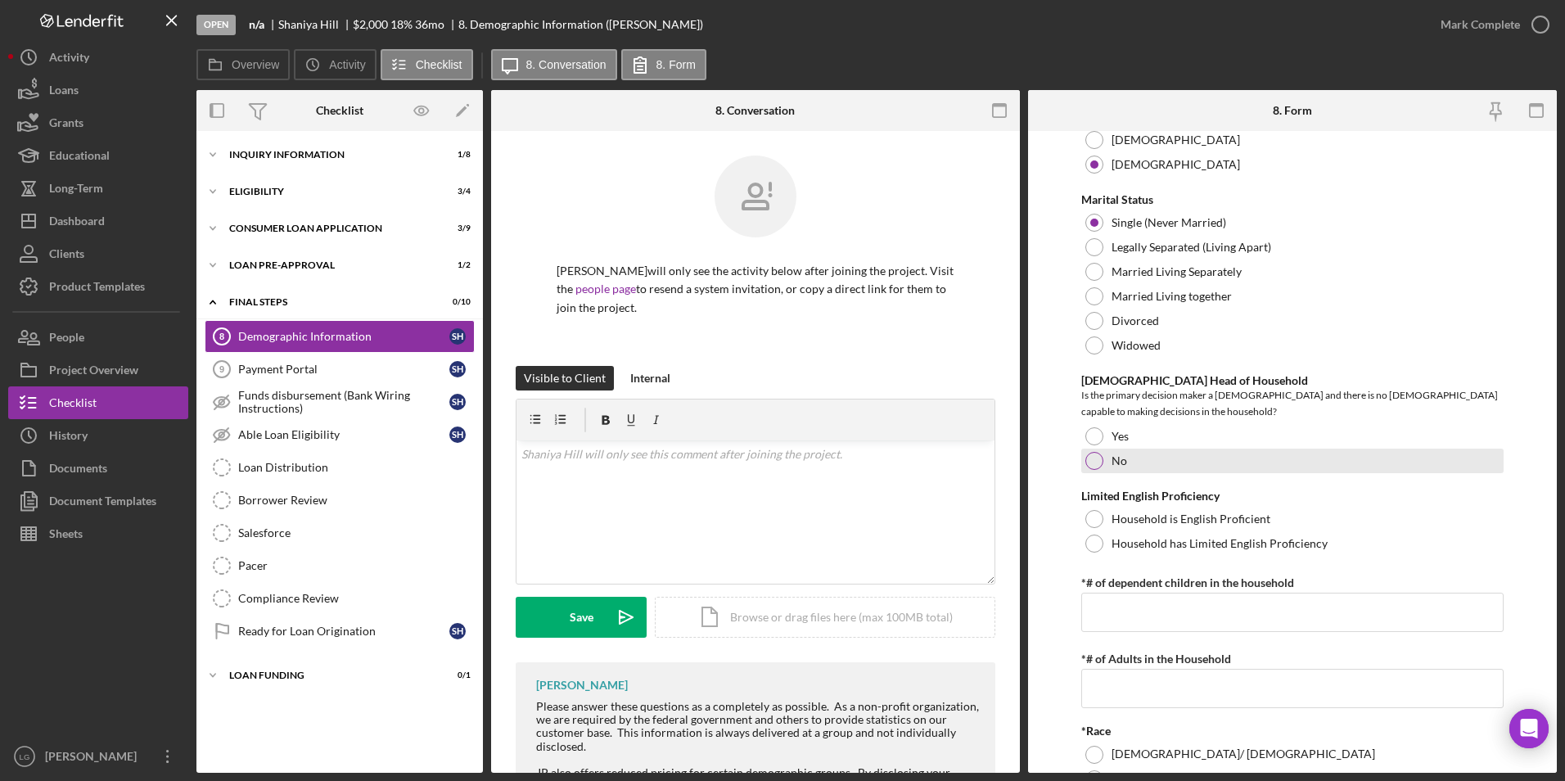
click at [1093, 470] on div at bounding box center [1094, 461] width 18 height 18
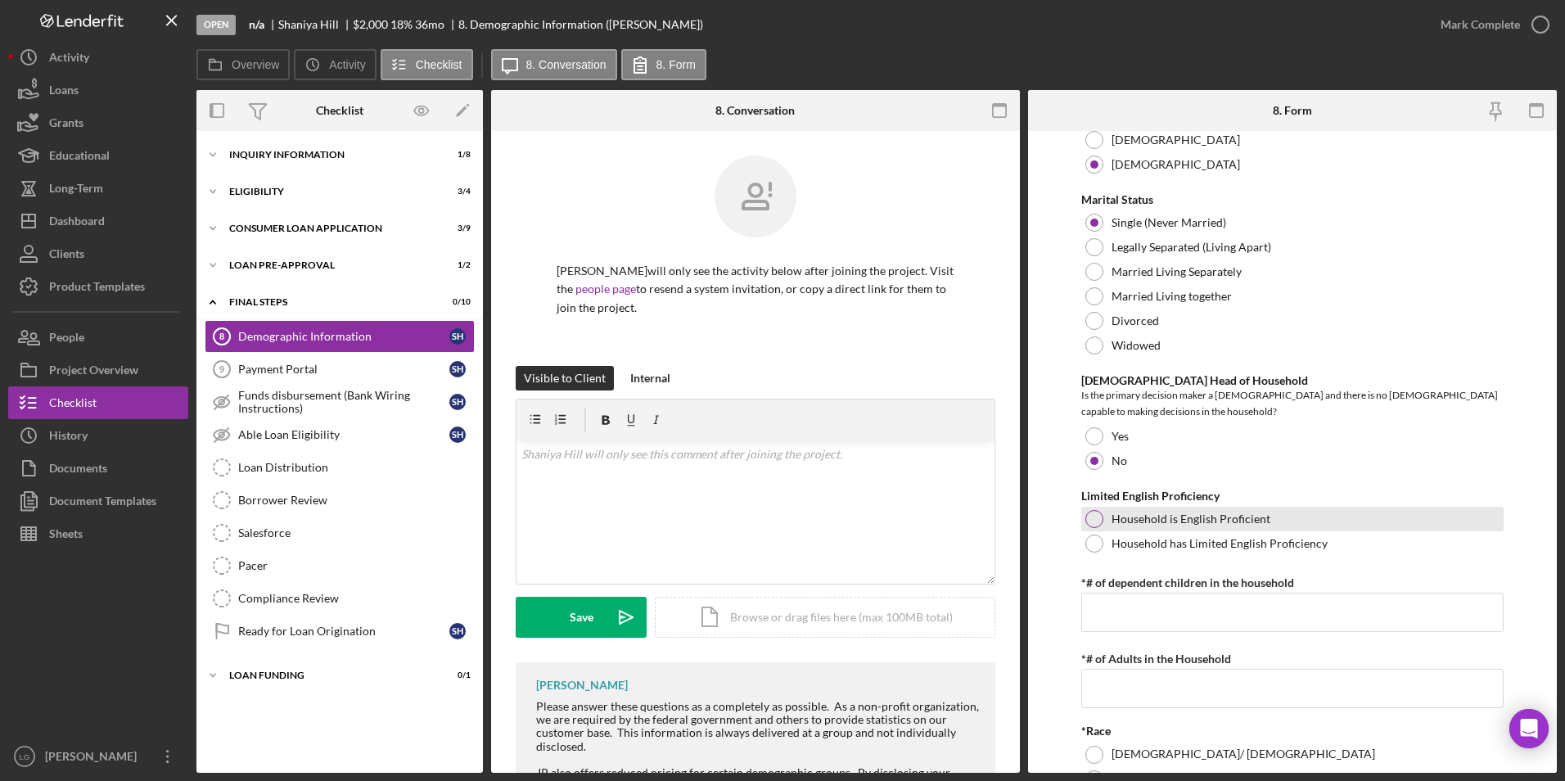
click at [1098, 528] on div at bounding box center [1094, 519] width 18 height 18
click at [1133, 632] on input "*# of dependent children in the household" at bounding box center [1292, 612] width 423 height 39
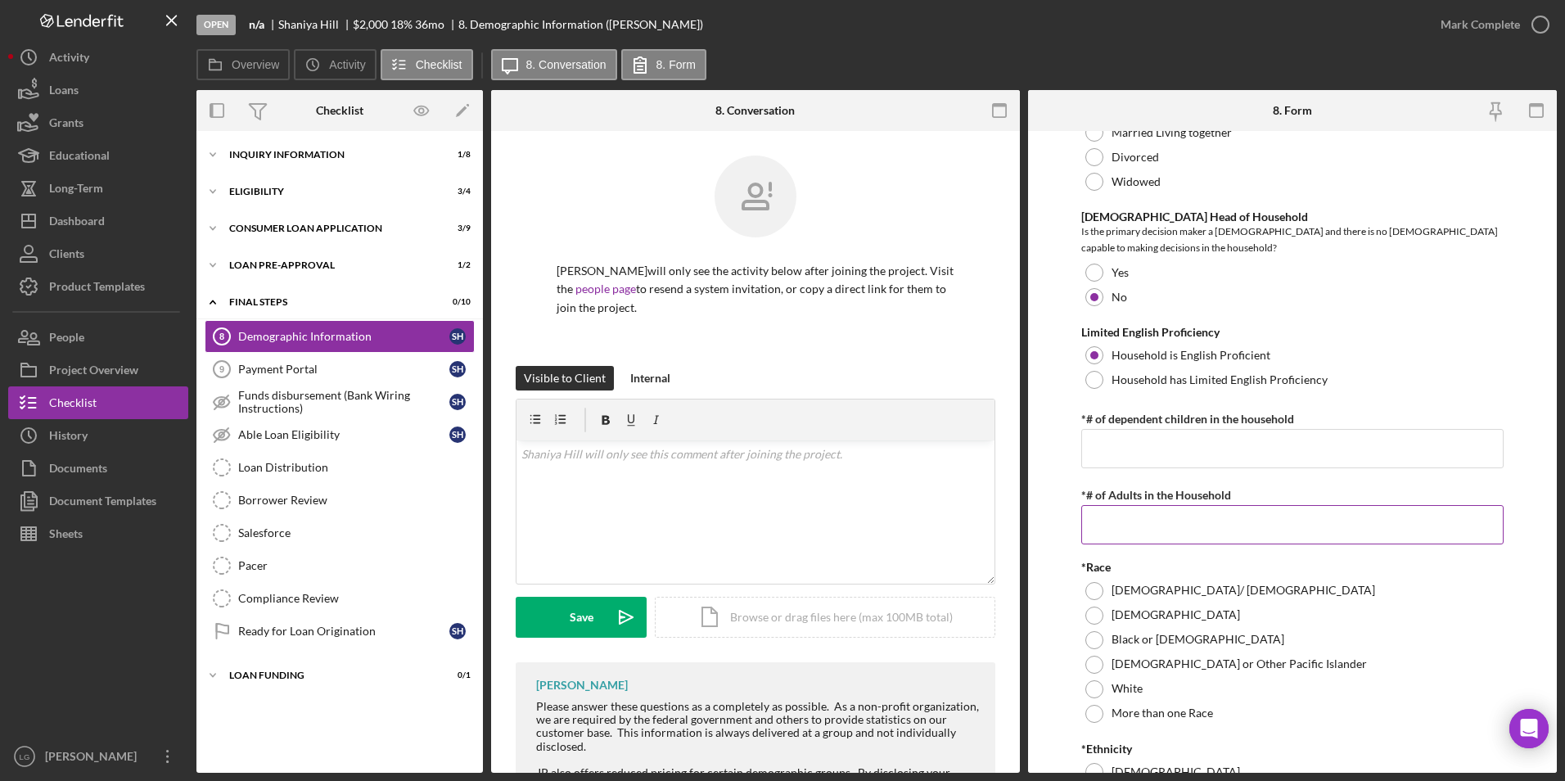
click at [1122, 531] on input "*# of Adults in the Household" at bounding box center [1292, 524] width 423 height 39
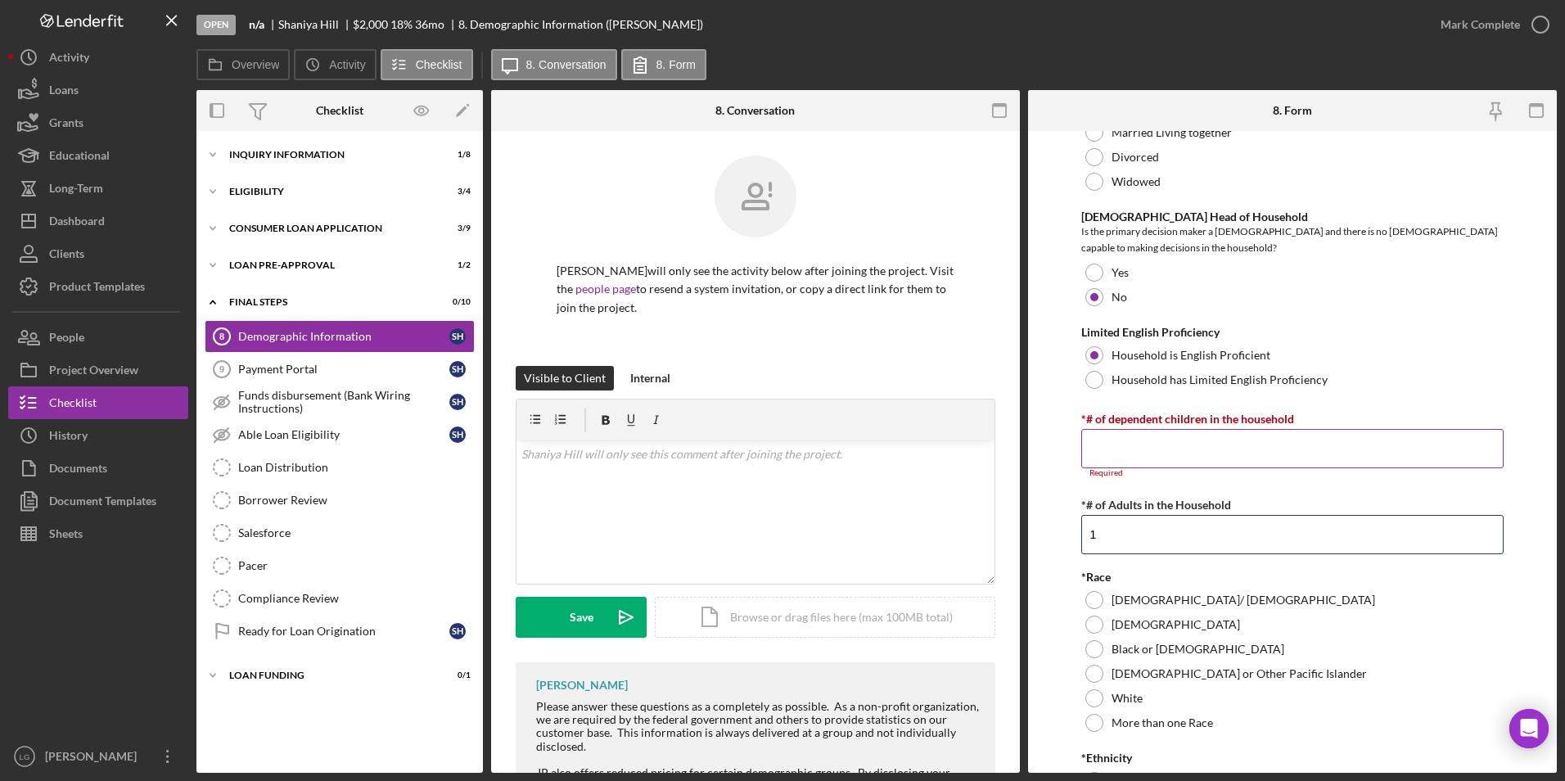
type input "1"
click at [1215, 463] on input "*# of dependent children in the household" at bounding box center [1292, 448] width 423 height 39
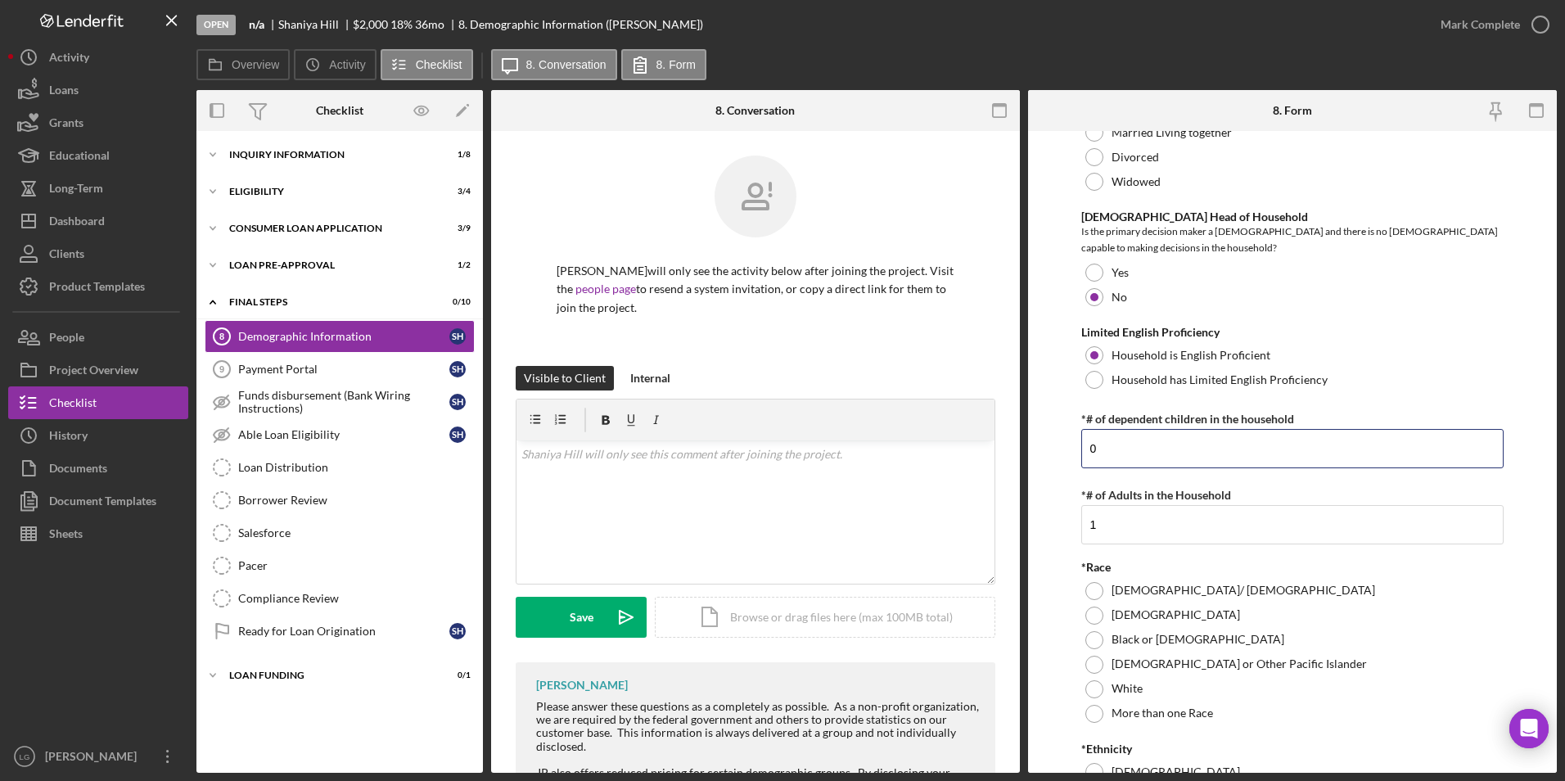
scroll to position [655, 0]
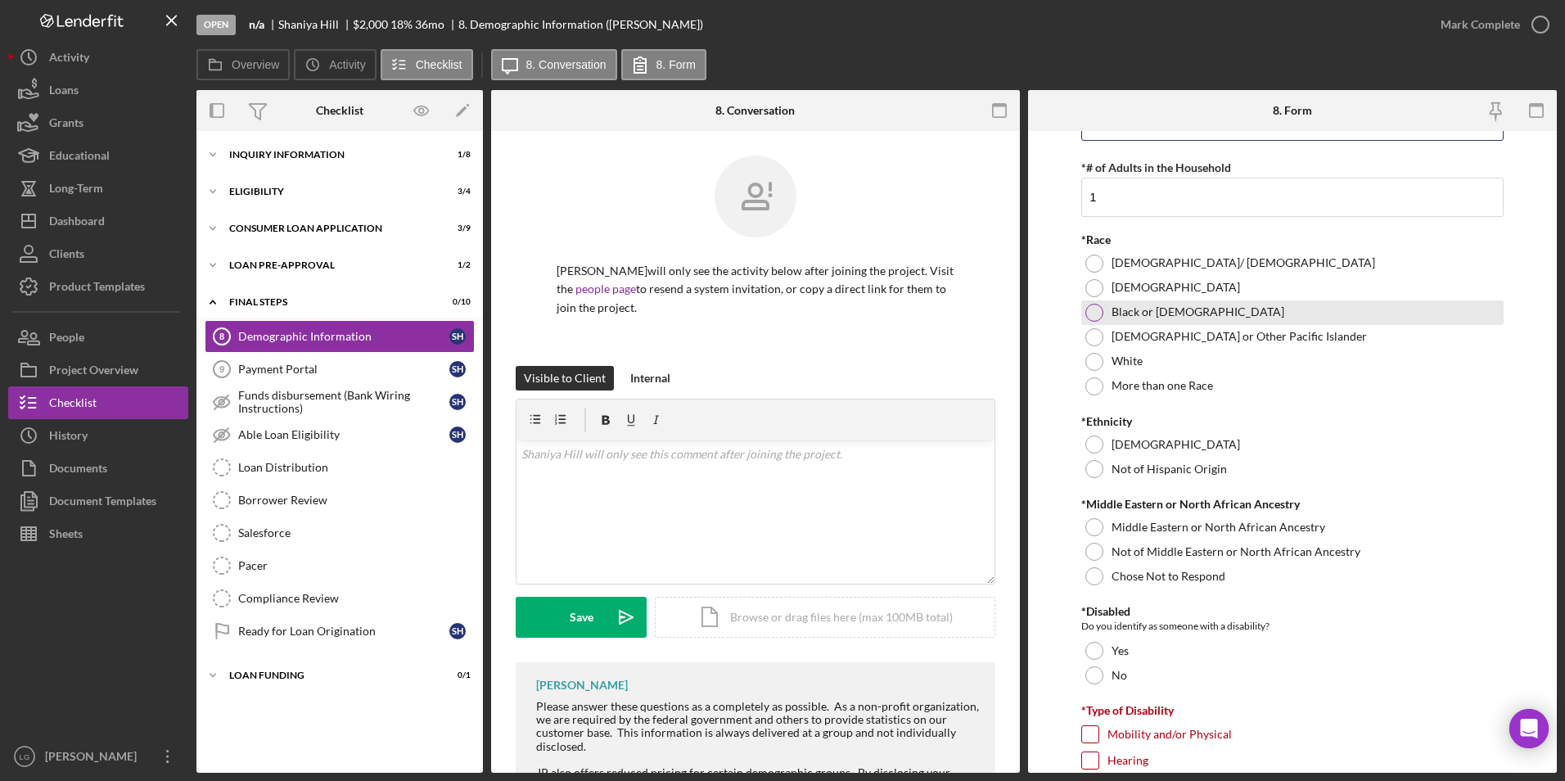
type input "0"
click at [1093, 320] on div at bounding box center [1094, 313] width 18 height 18
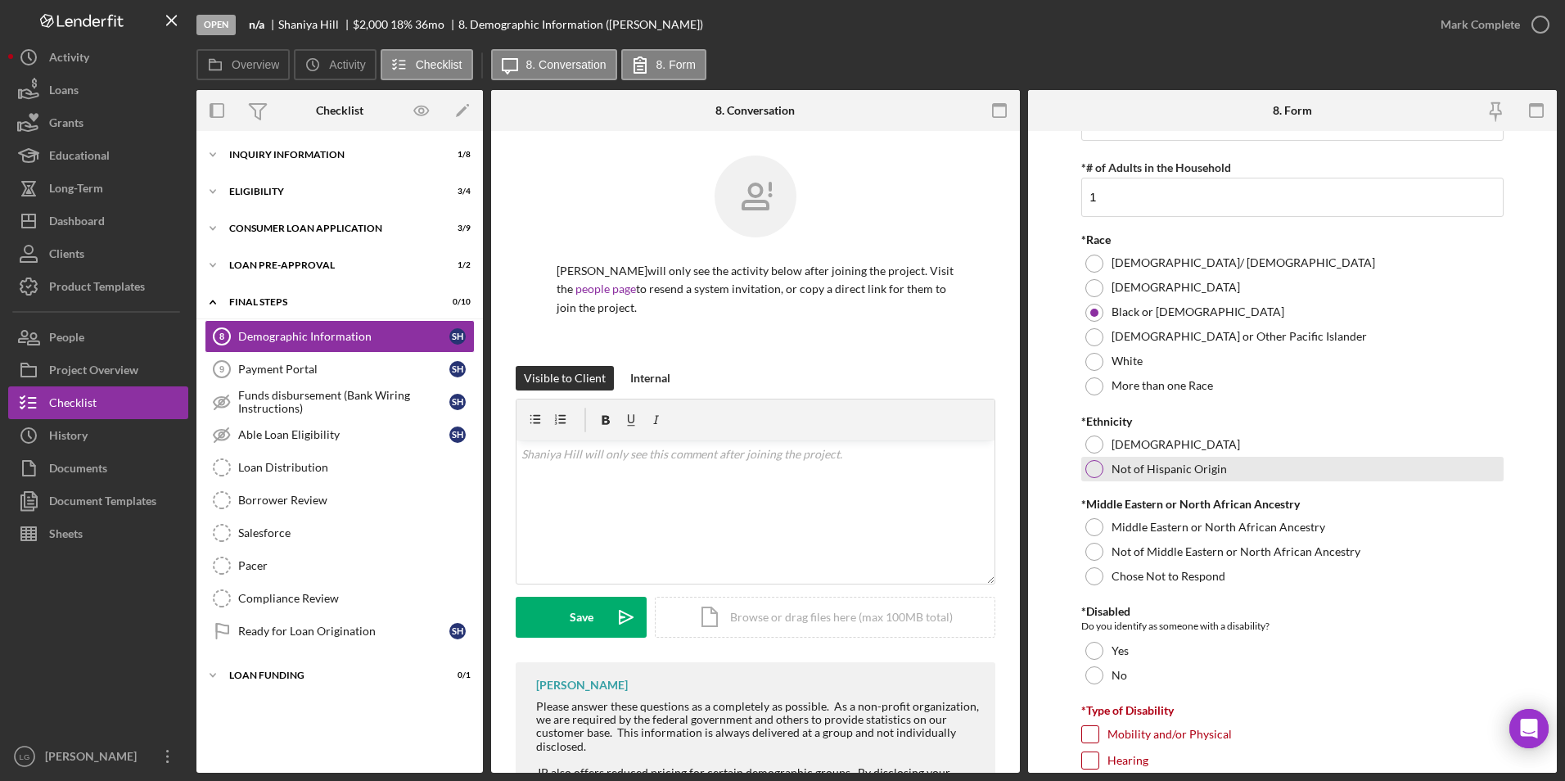
click at [1093, 478] on div at bounding box center [1094, 469] width 18 height 18
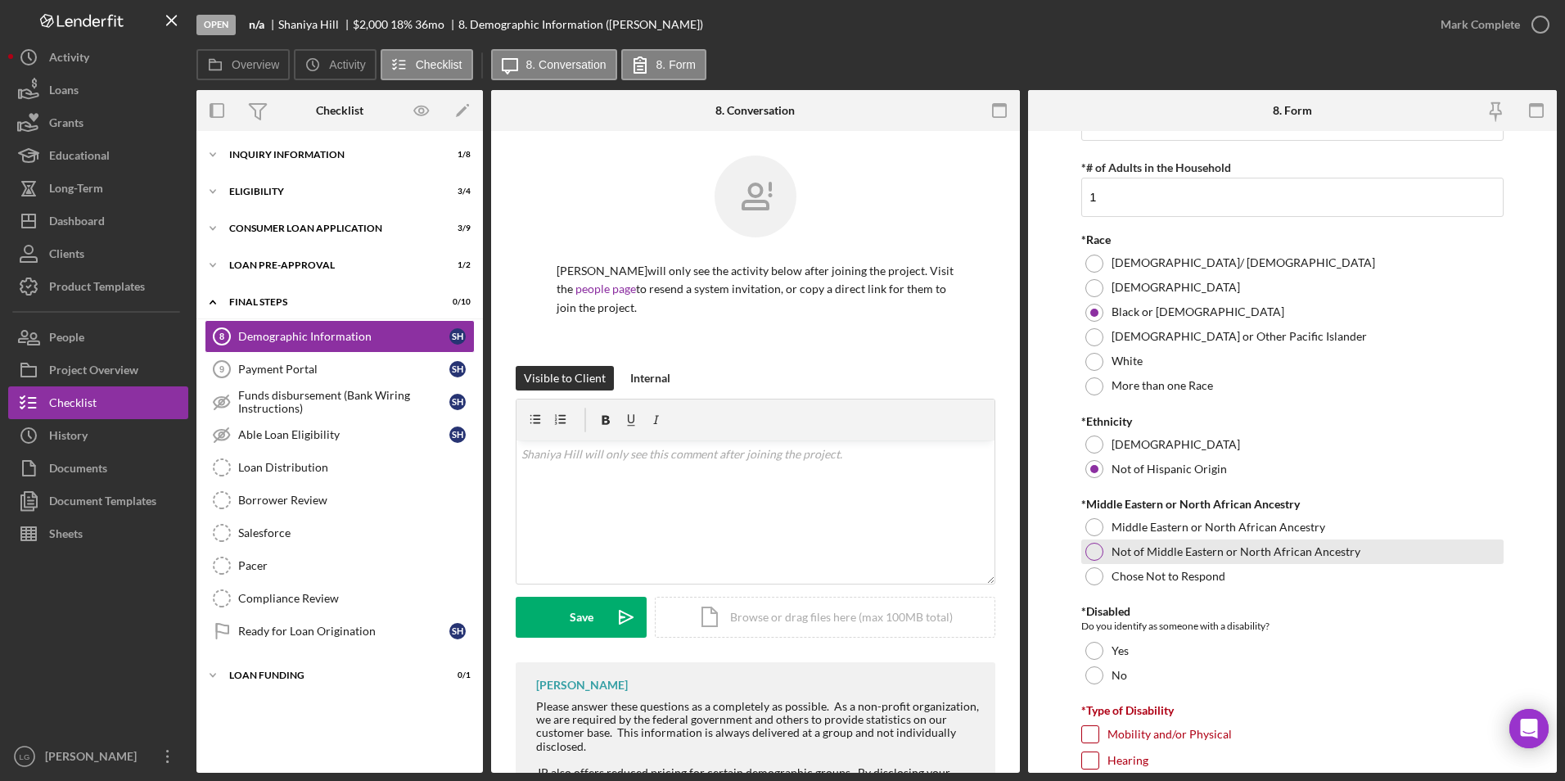
click at [1093, 561] on div at bounding box center [1094, 552] width 18 height 18
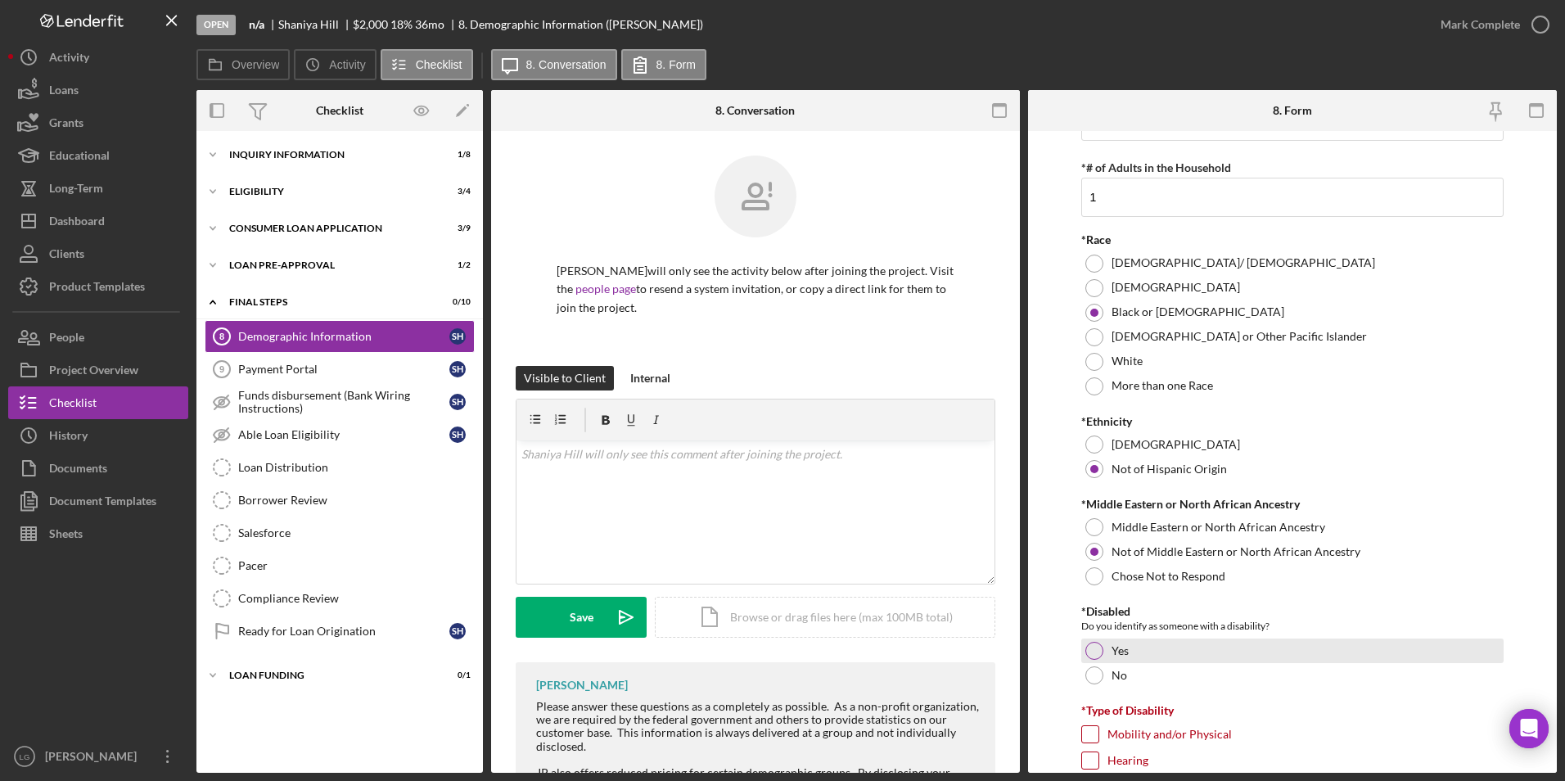
scroll to position [737, 0]
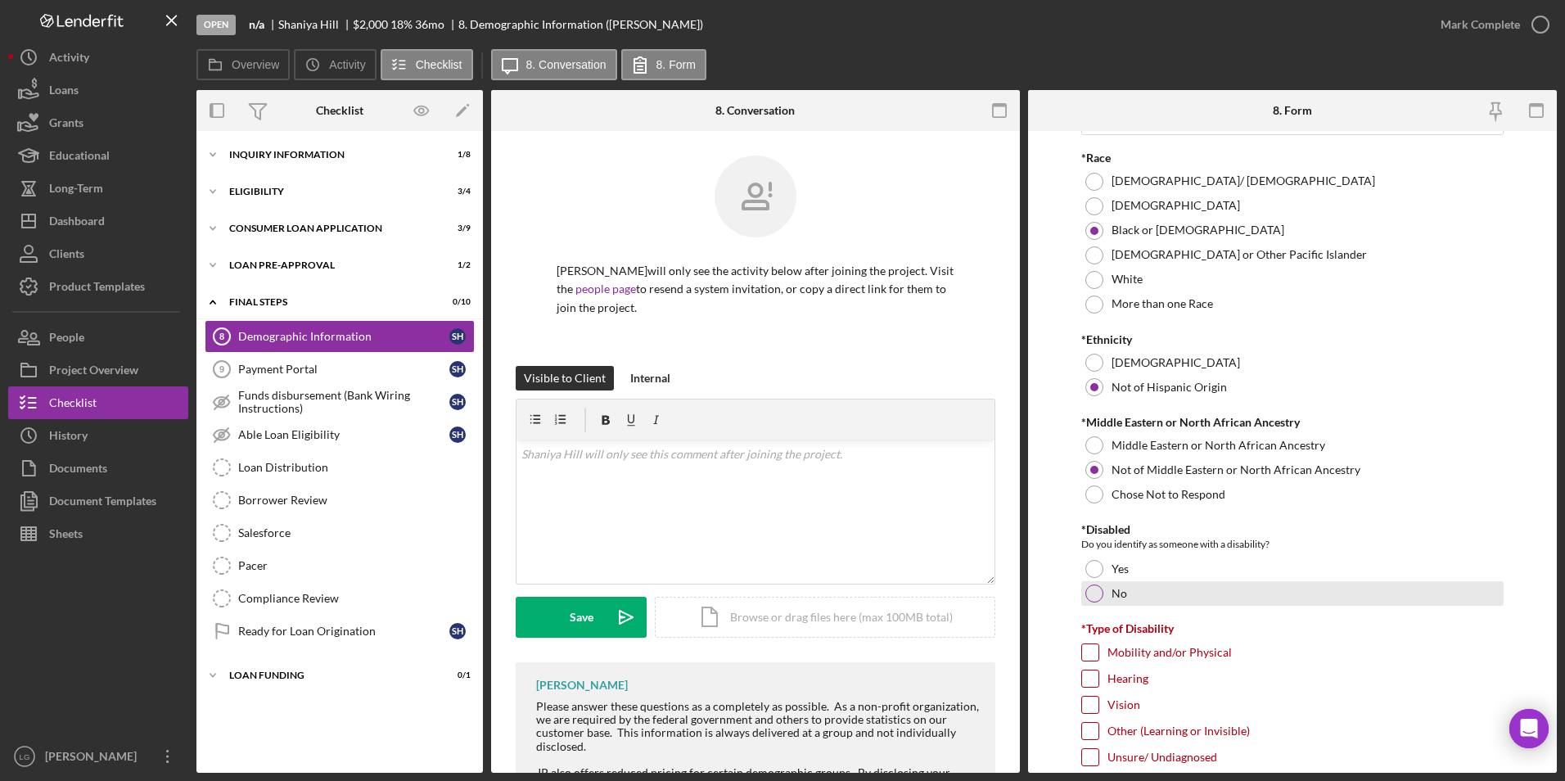
click at [1094, 602] on div at bounding box center [1094, 593] width 18 height 18
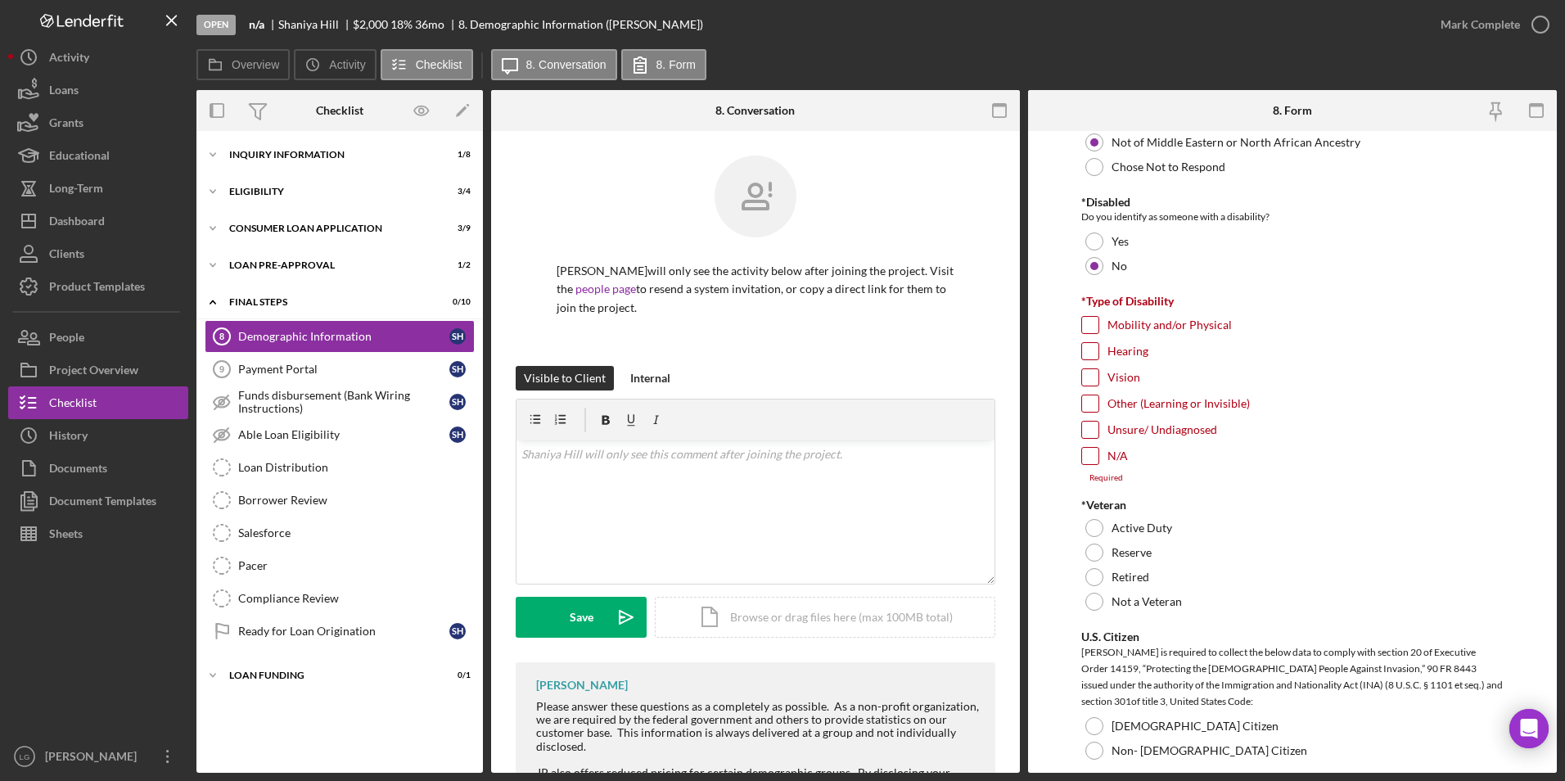
click at [1089, 464] on input "N/A" at bounding box center [1090, 456] width 16 height 16
checkbox input "true"
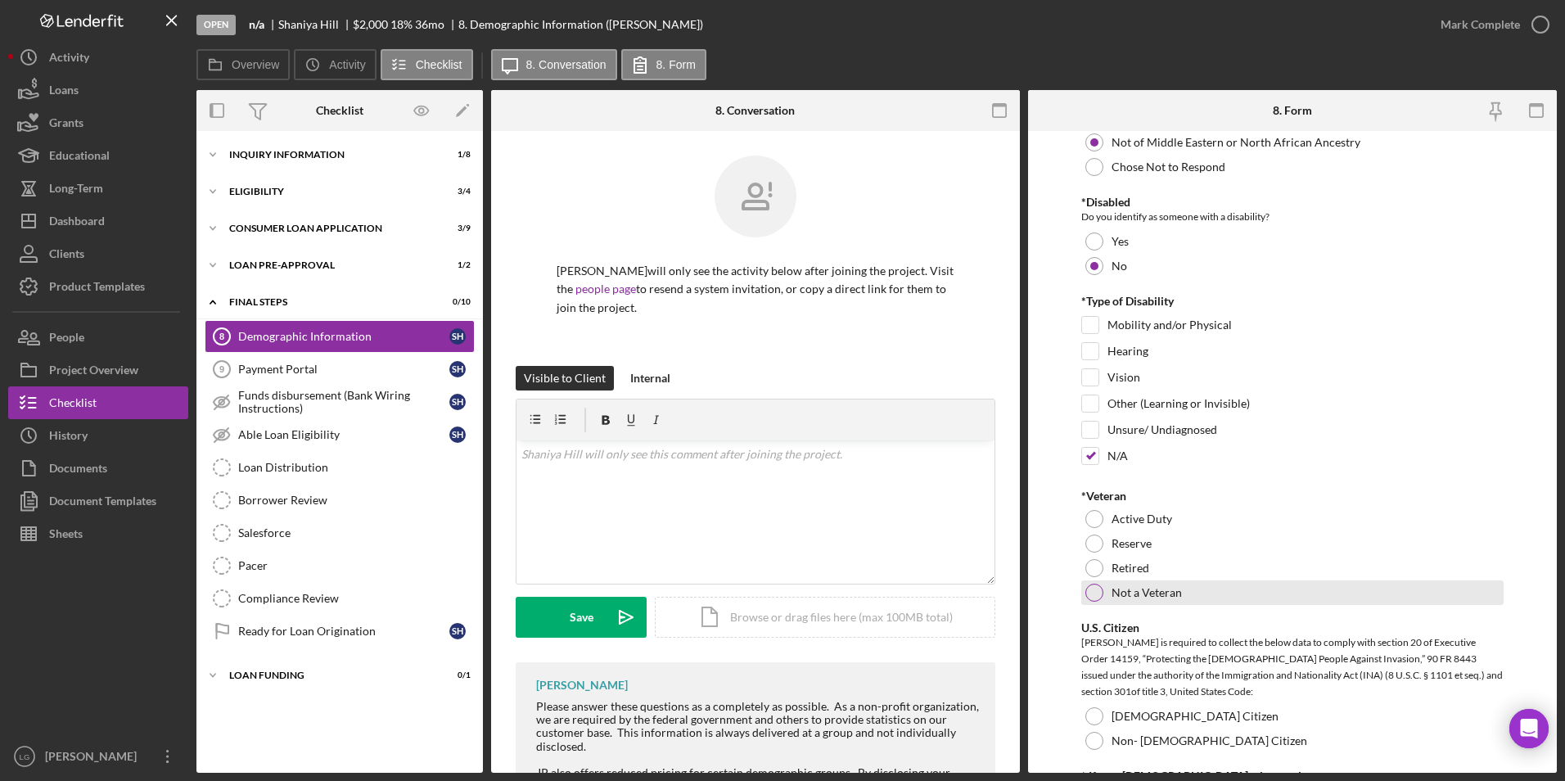
click at [1098, 602] on div at bounding box center [1094, 593] width 18 height 18
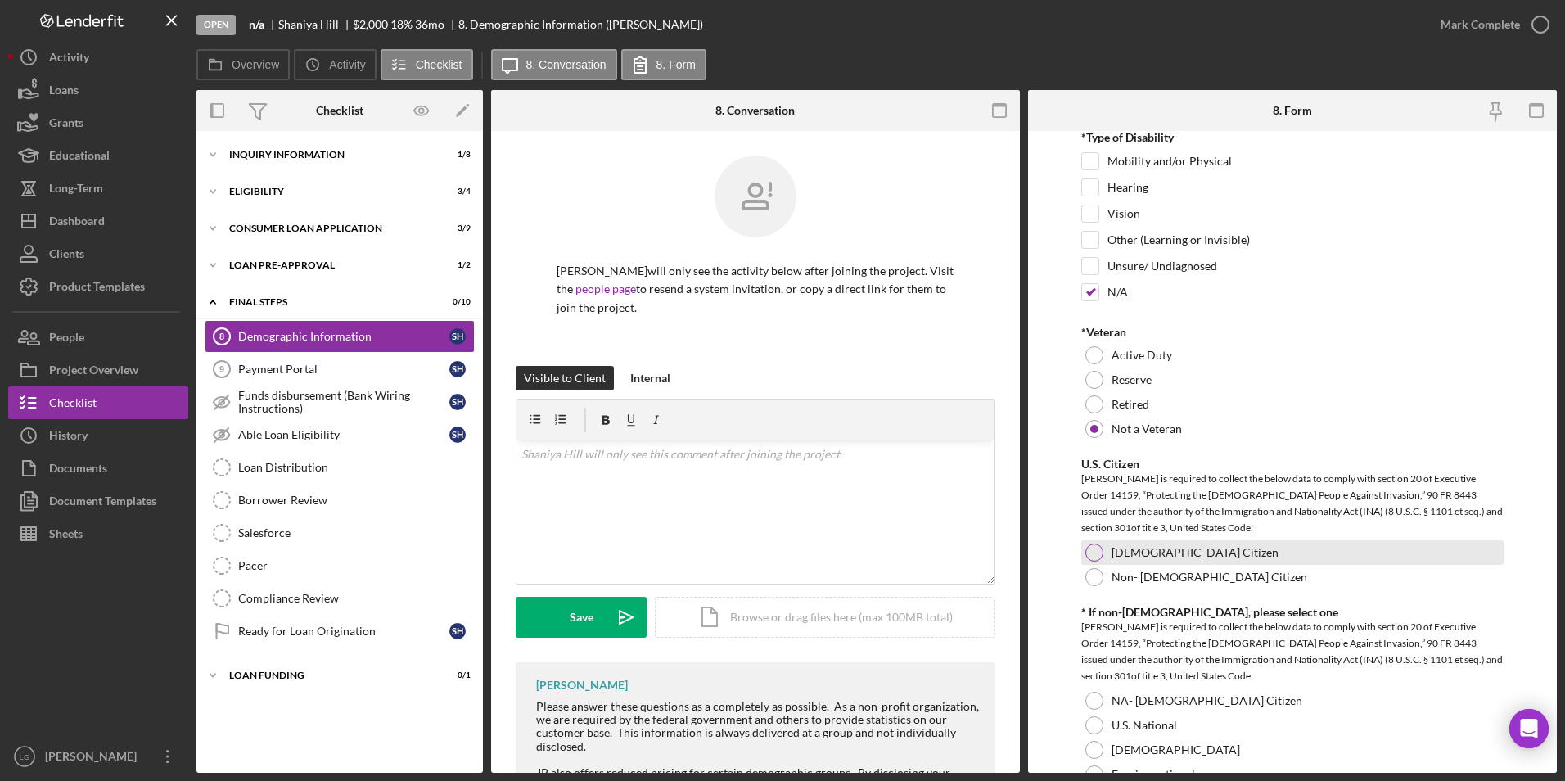
click at [1098, 561] on div at bounding box center [1094, 552] width 18 height 18
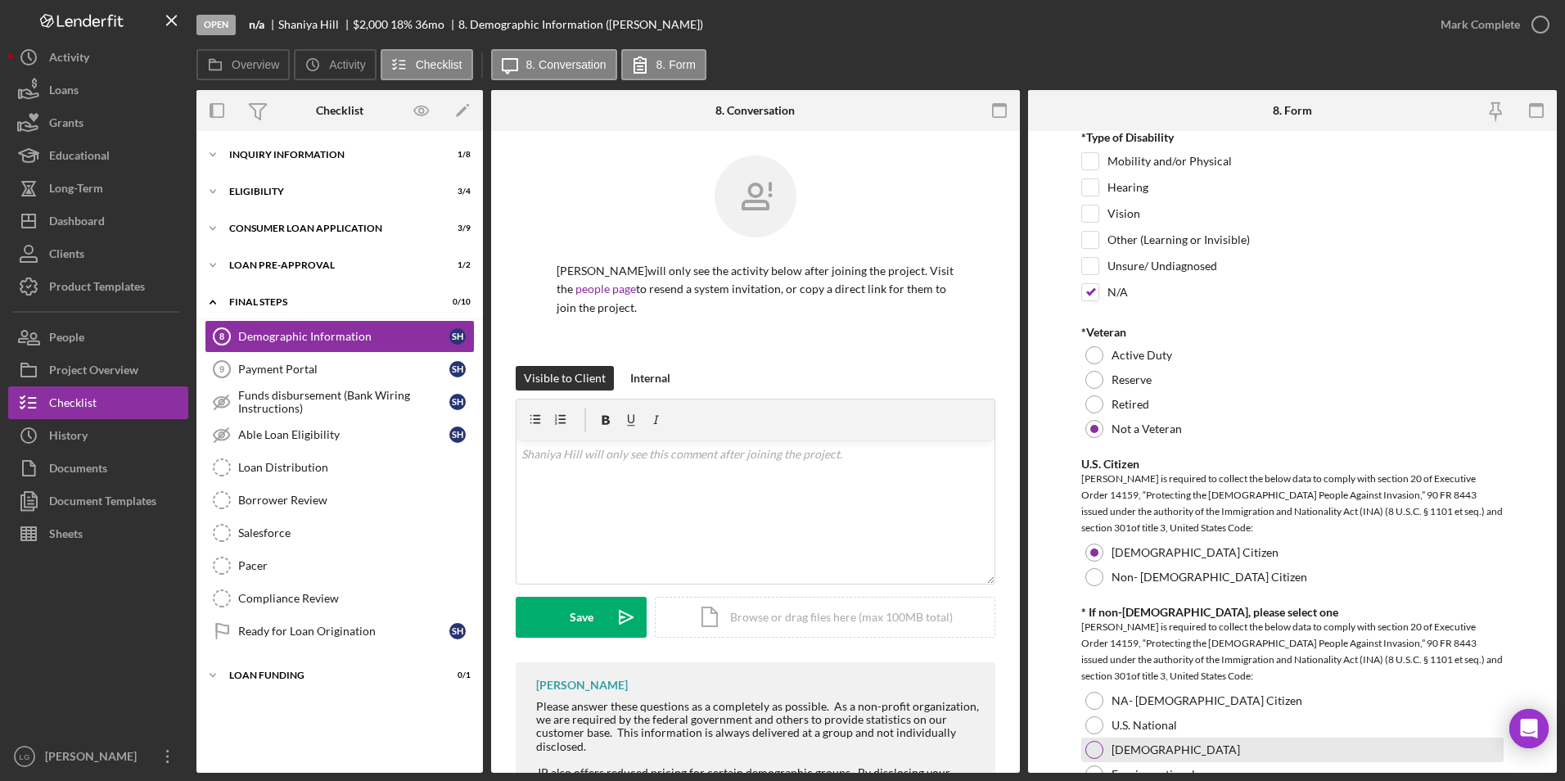
scroll to position [1473, 0]
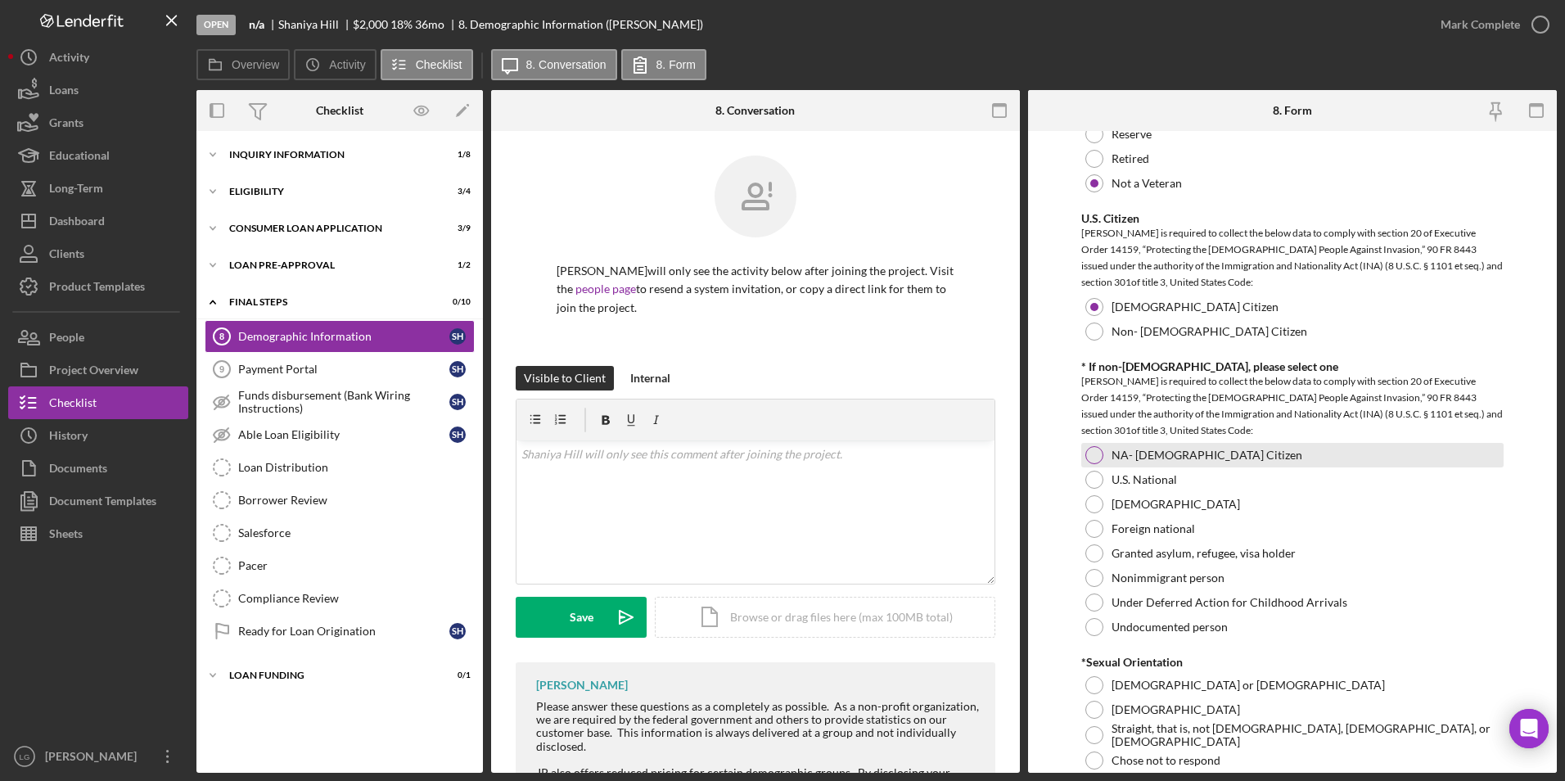
click at [1091, 461] on div at bounding box center [1094, 455] width 18 height 18
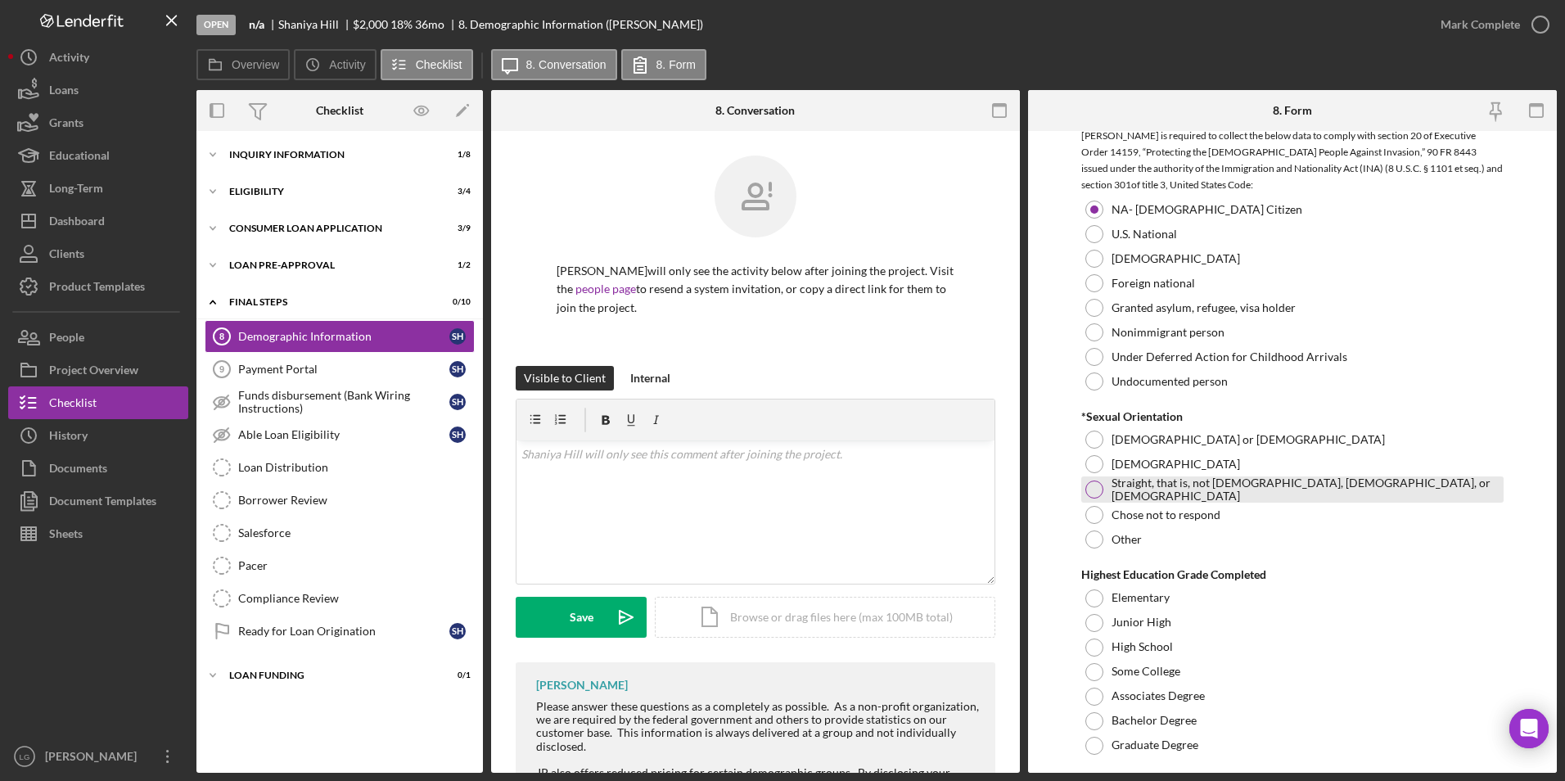
click at [1092, 498] on div at bounding box center [1094, 489] width 18 height 18
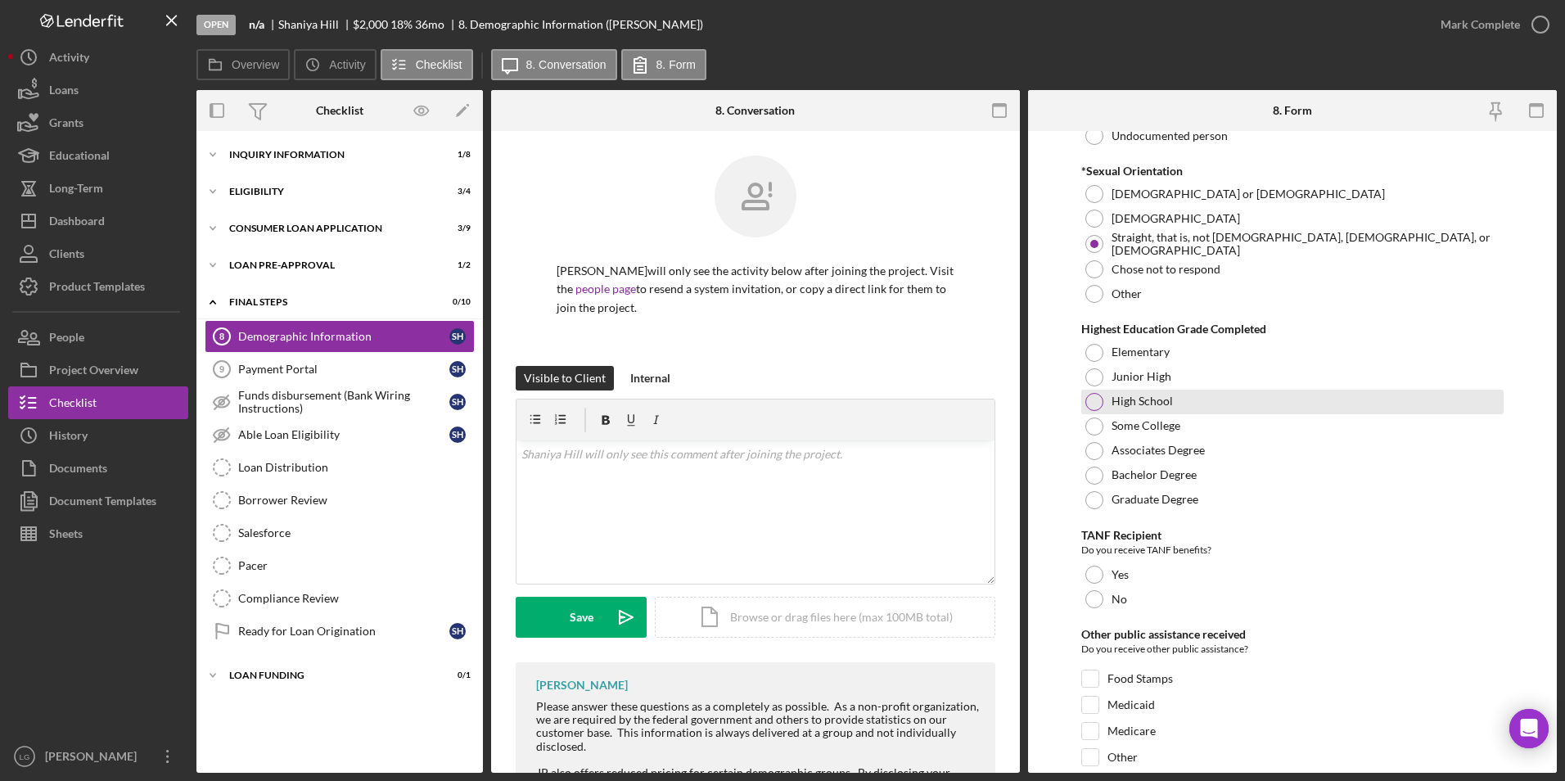
click at [1094, 411] on div at bounding box center [1094, 402] width 18 height 18
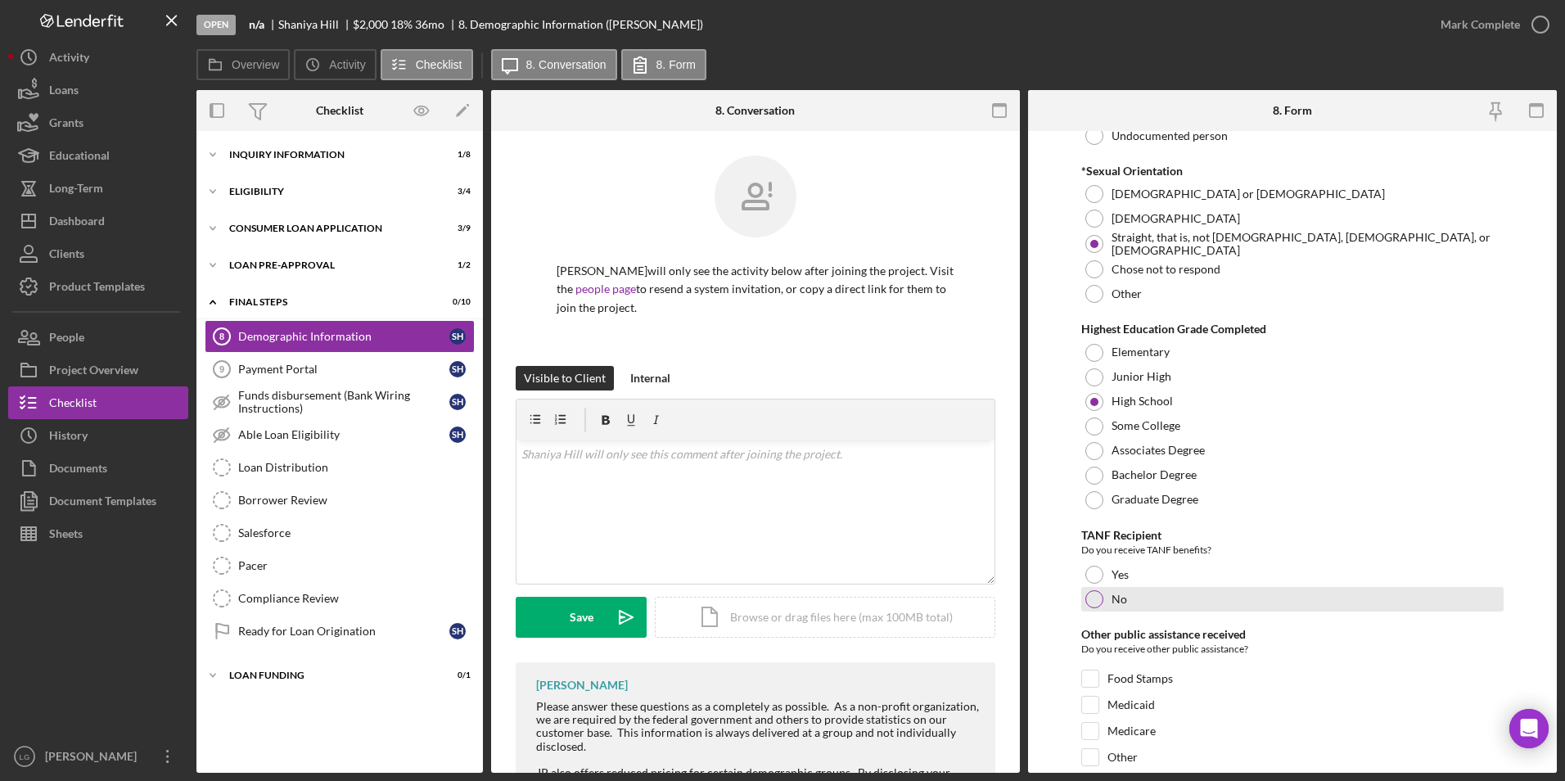
scroll to position [2128, 0]
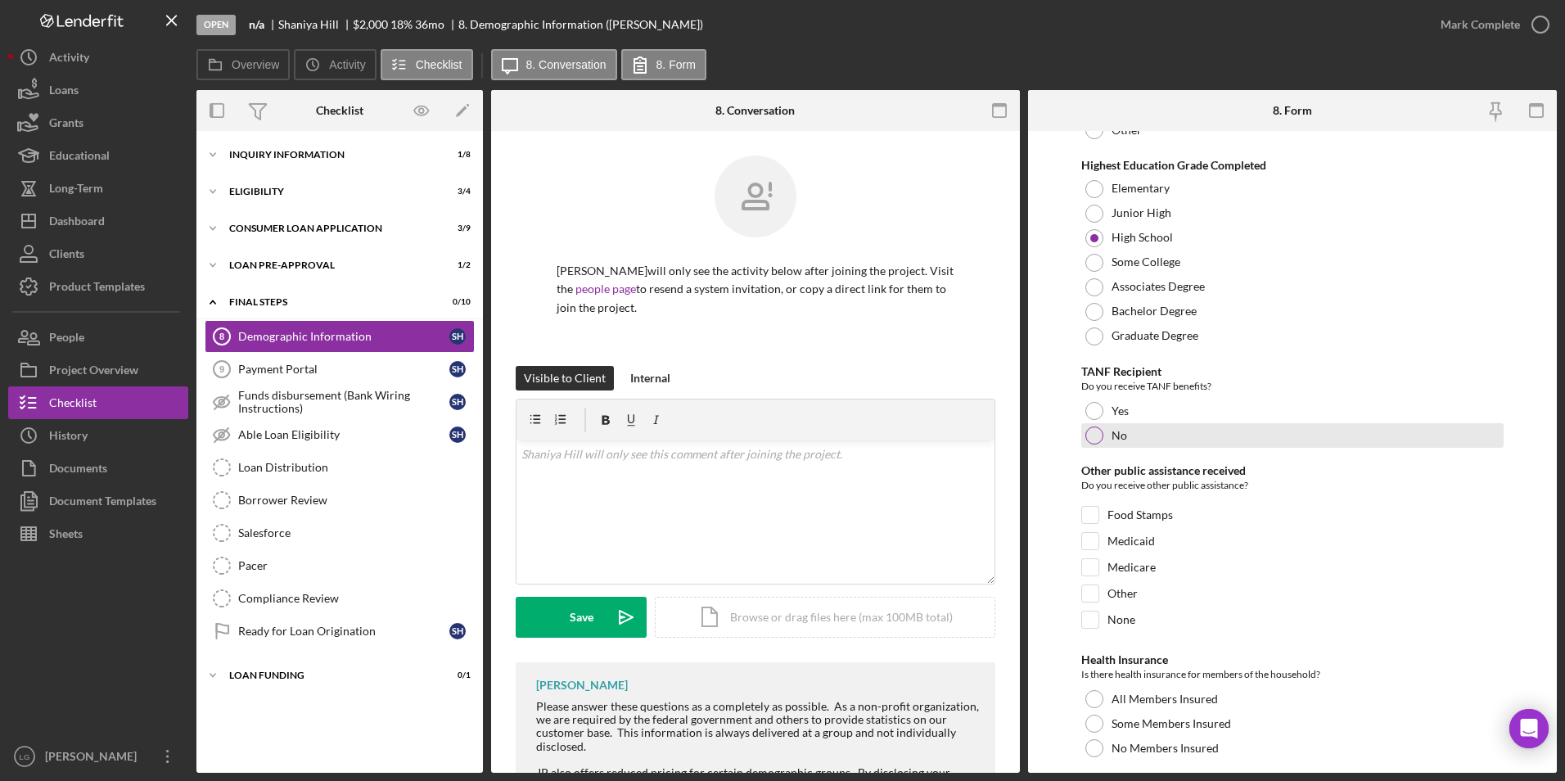
click at [1105, 448] on div "No" at bounding box center [1292, 435] width 423 height 25
click at [1089, 628] on input "None" at bounding box center [1090, 619] width 16 height 16
checkbox input "true"
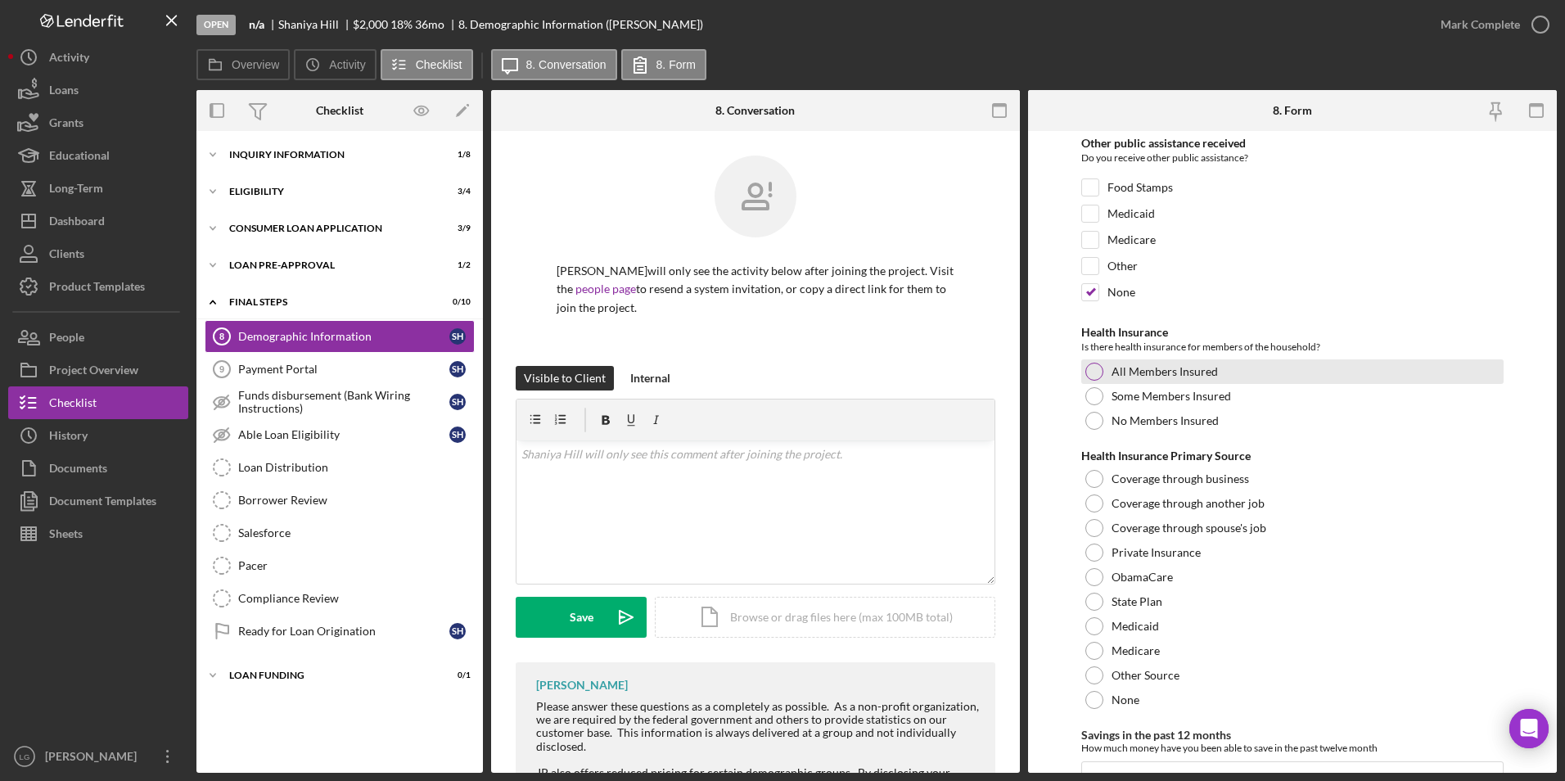
click at [1101, 381] on div at bounding box center [1094, 372] width 18 height 18
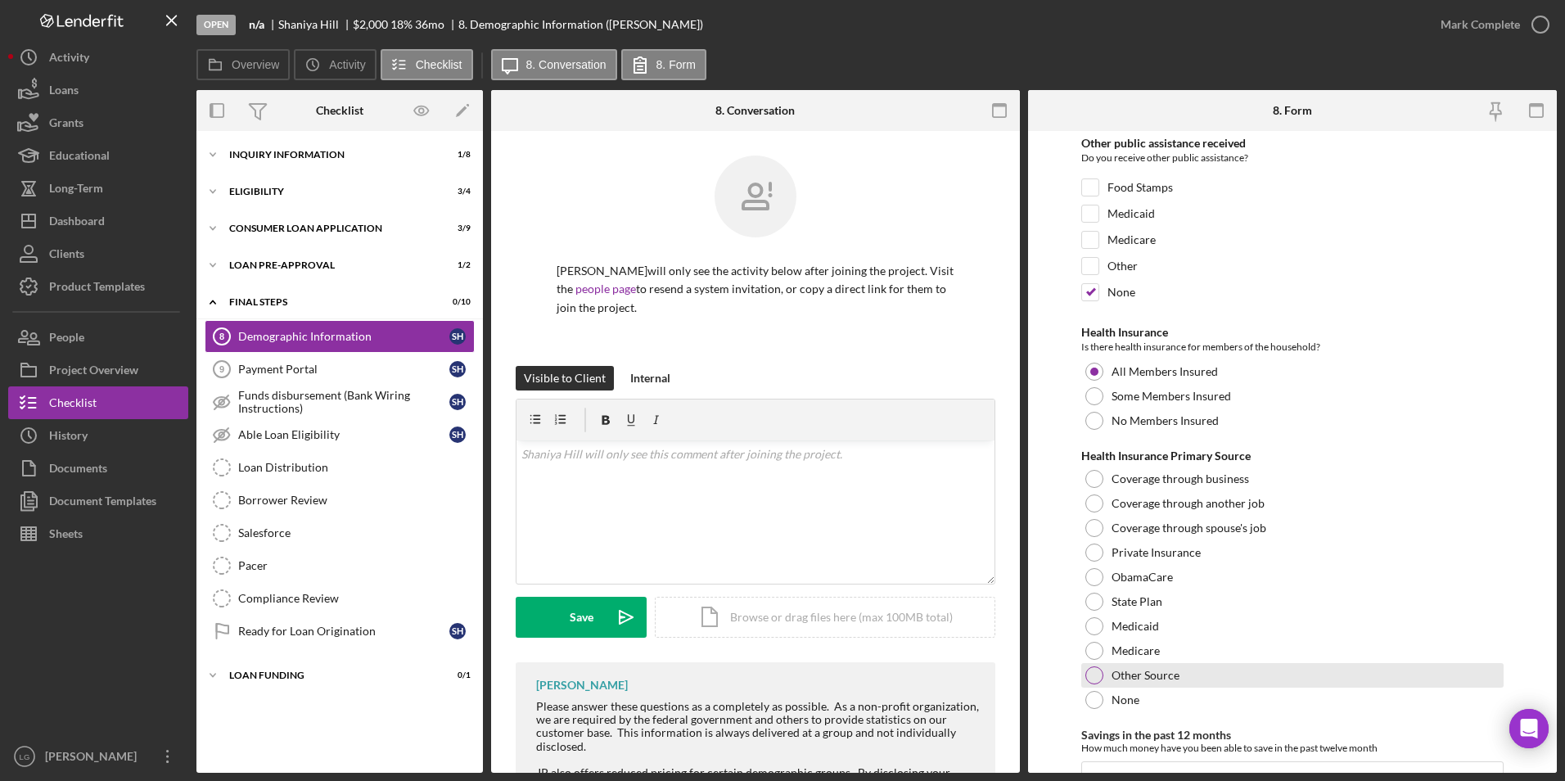
click at [1104, 687] on div "Other Source" at bounding box center [1292, 675] width 423 height 25
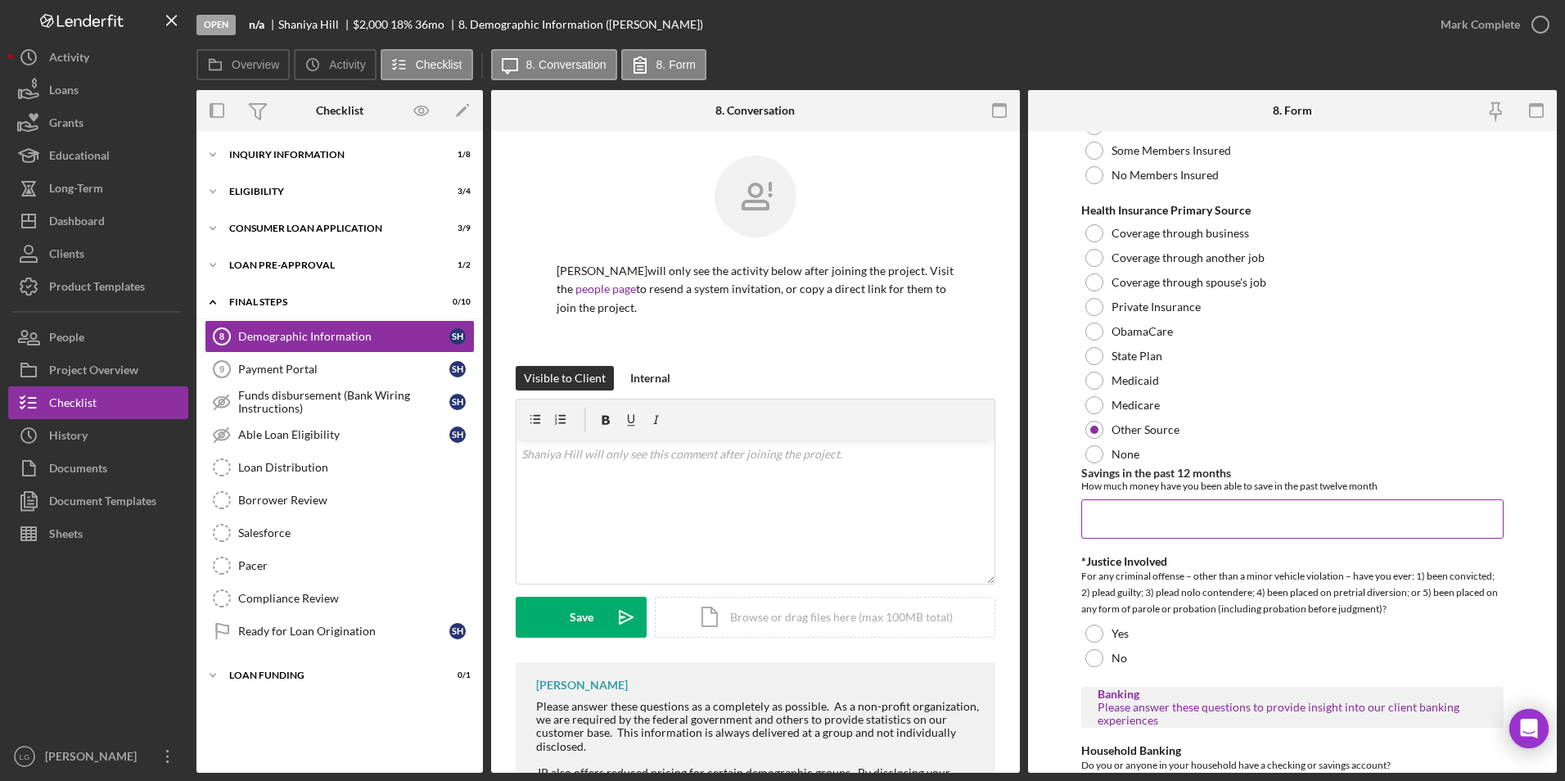
click at [1129, 530] on input "Savings in the past 12 months" at bounding box center [1292, 518] width 423 height 39
type input "$0"
click at [1098, 667] on div at bounding box center [1094, 658] width 18 height 18
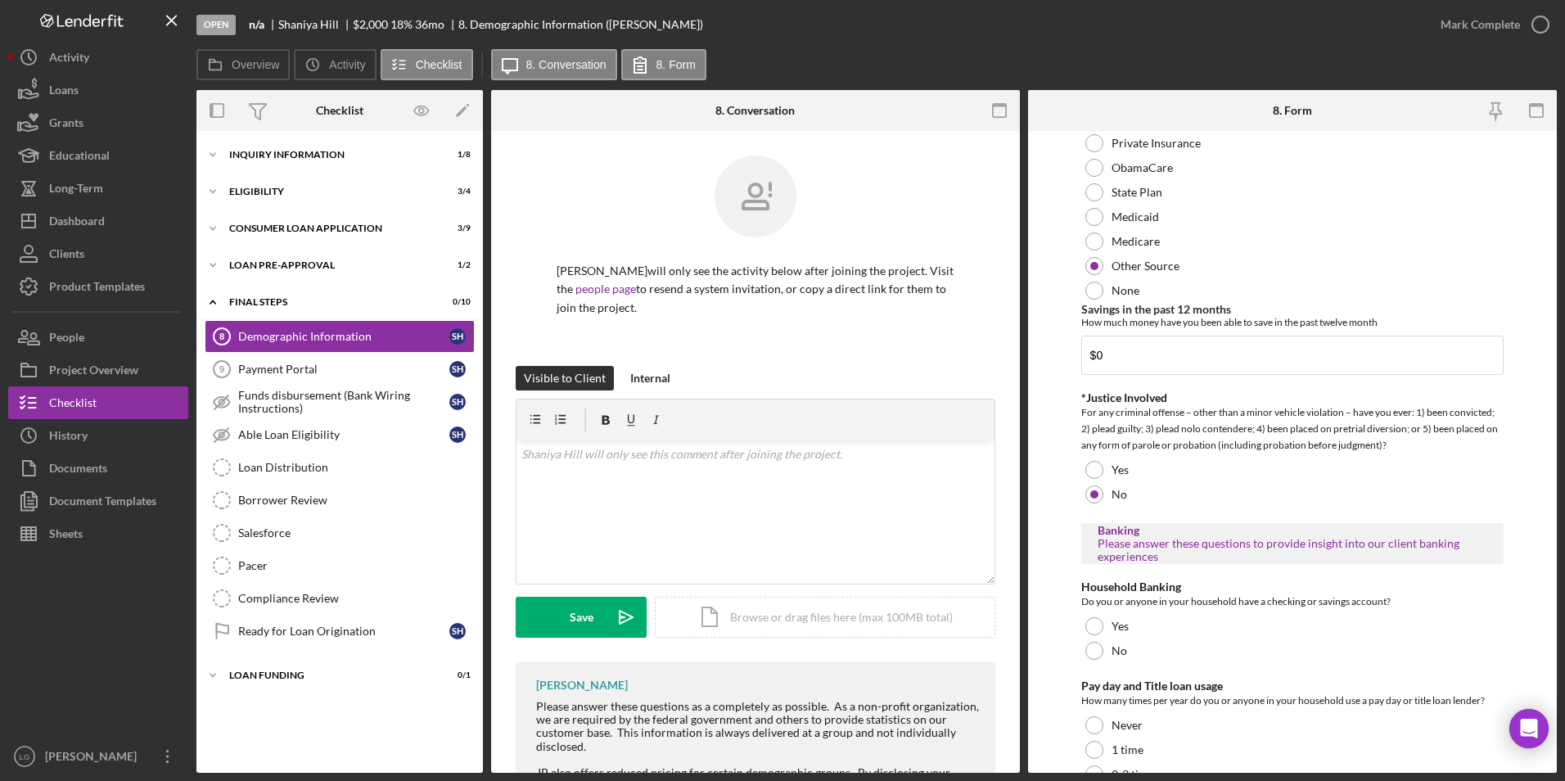
scroll to position [2974, 0]
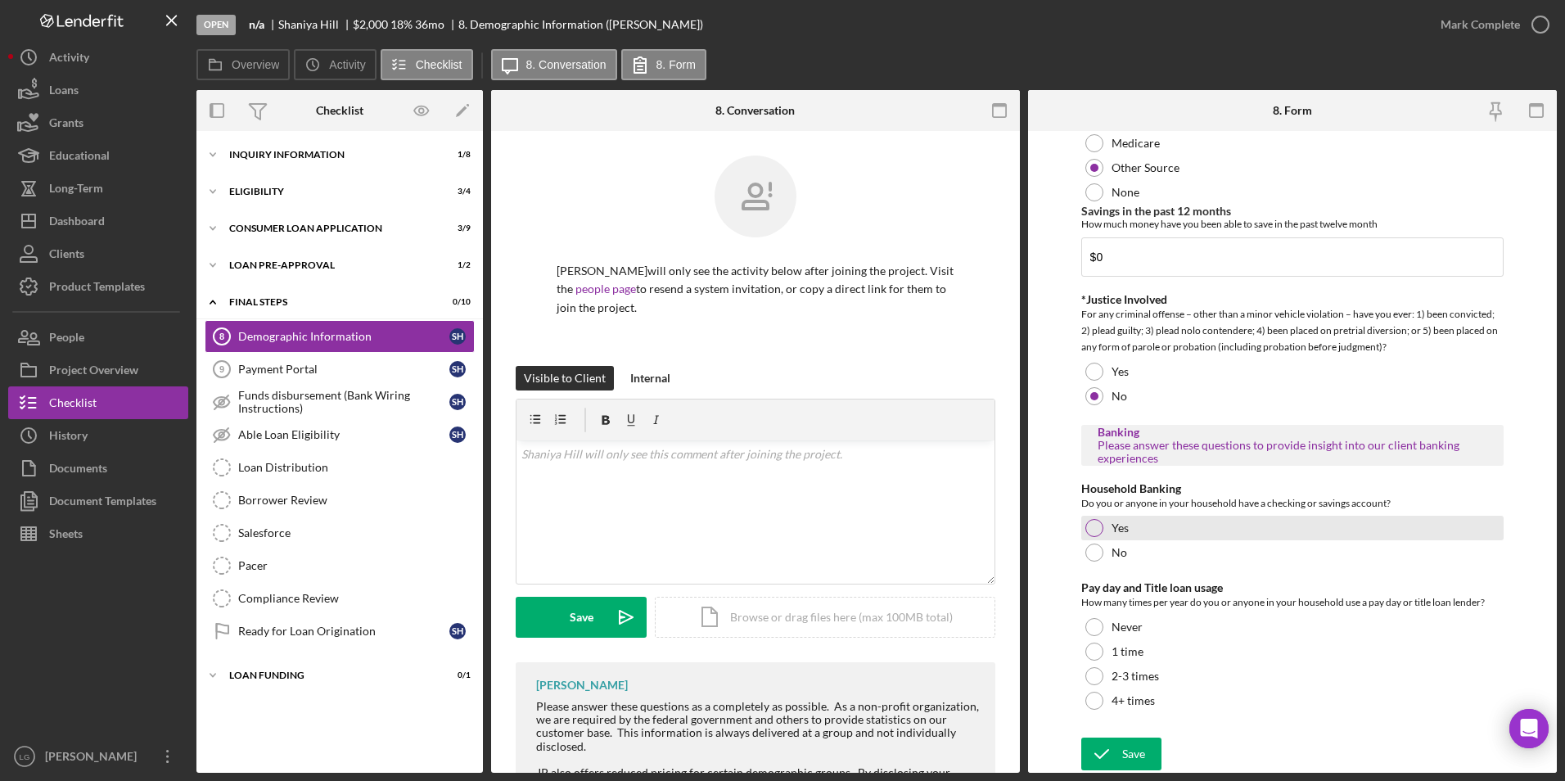
click at [1093, 525] on div at bounding box center [1094, 528] width 18 height 18
click at [1092, 634] on div at bounding box center [1094, 627] width 18 height 18
click at [1137, 752] on div "Save" at bounding box center [1133, 753] width 23 height 33
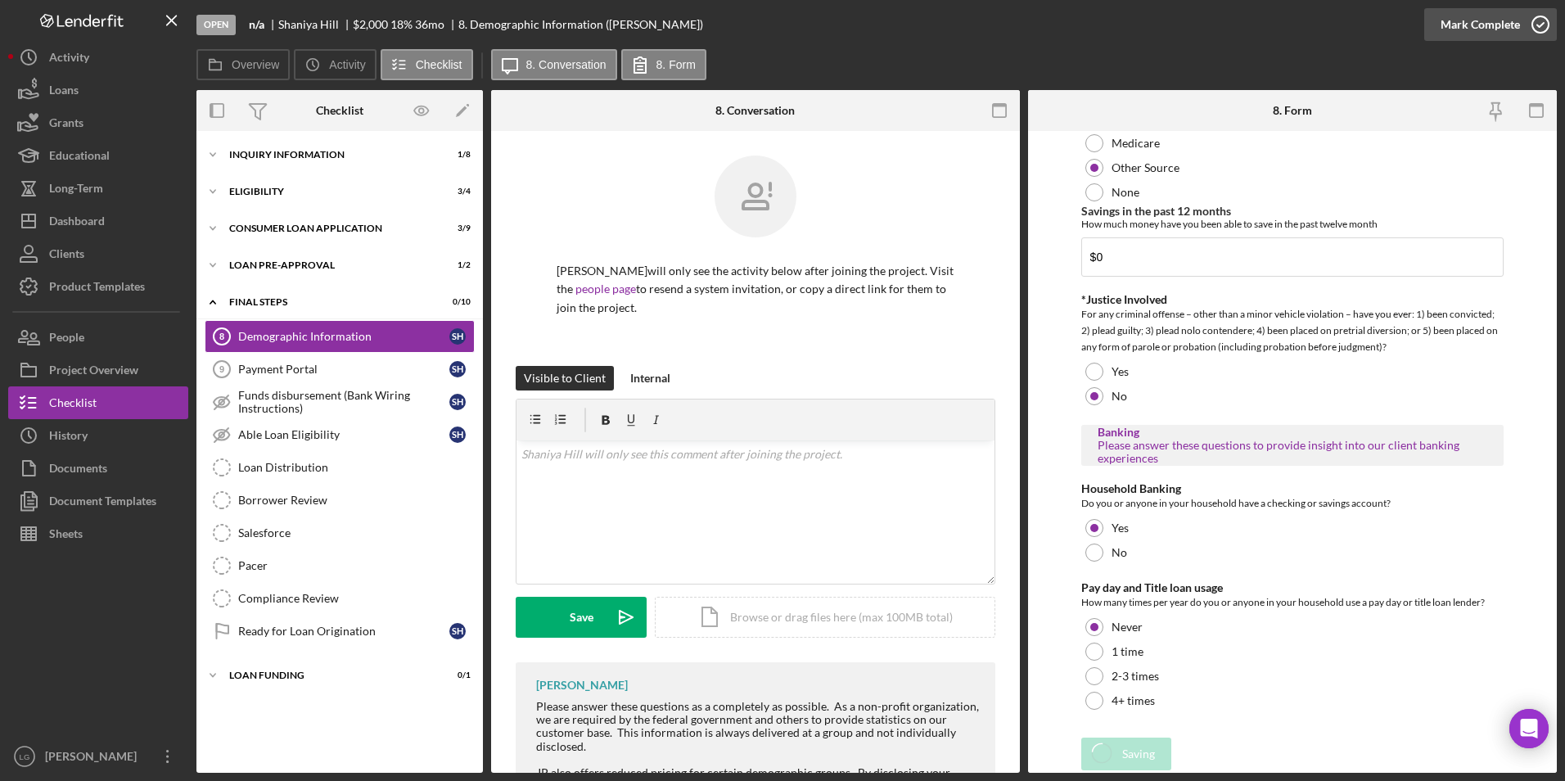
click at [1476, 9] on div "Mark Complete" at bounding box center [1479, 24] width 79 height 33
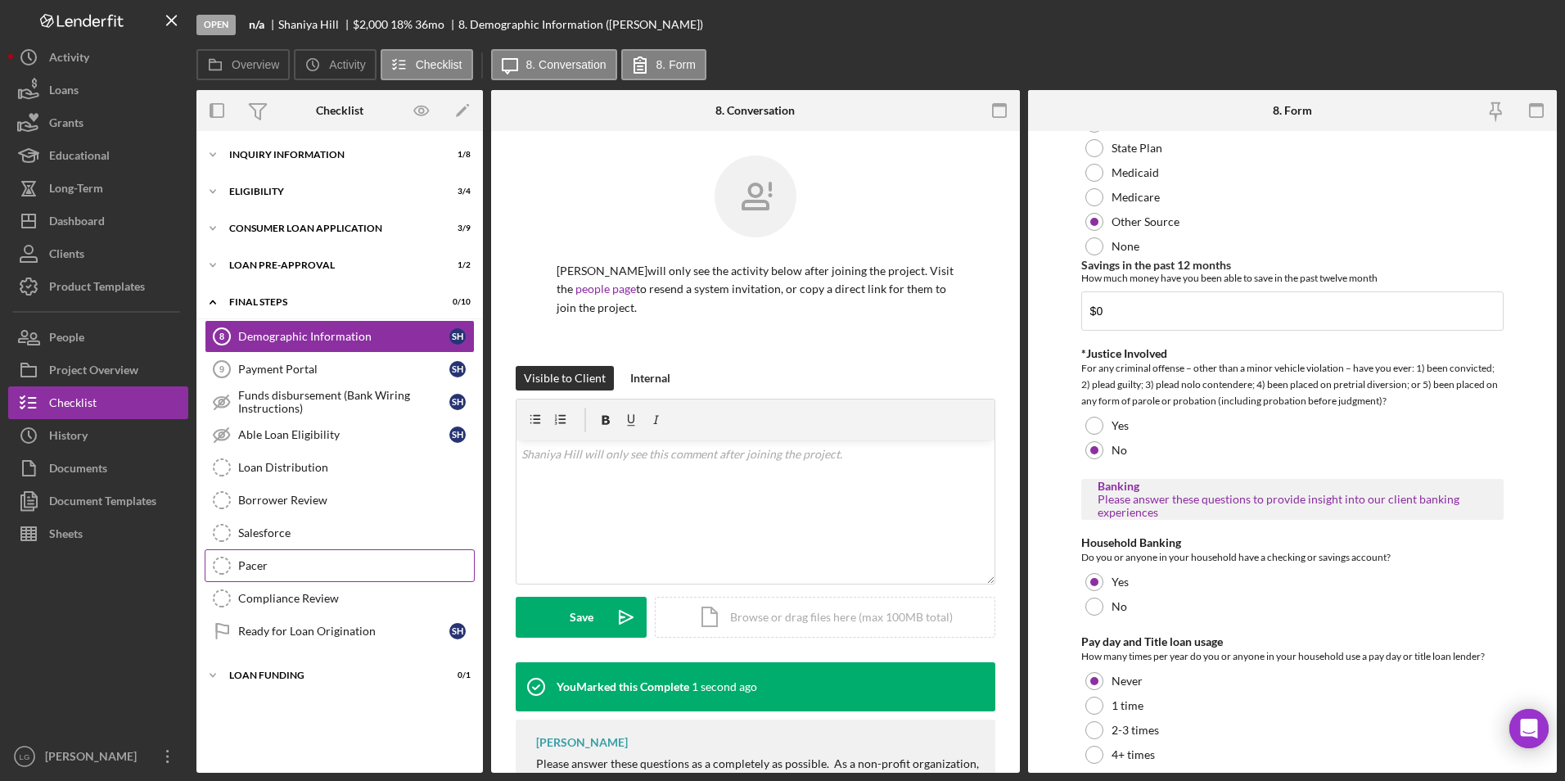
scroll to position [3040, 0]
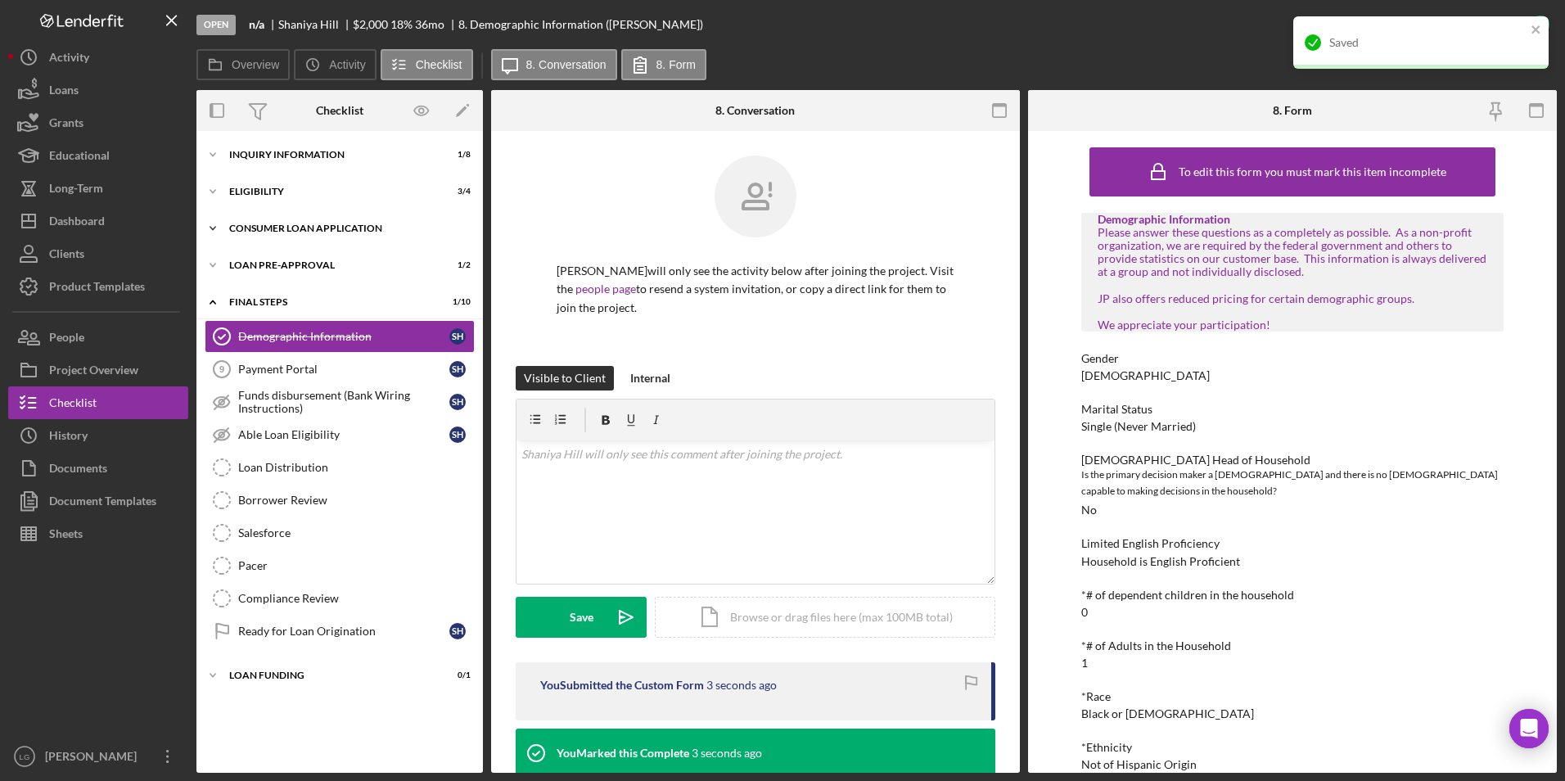
click at [291, 225] on div "Consumer Loan Application" at bounding box center [345, 228] width 233 height 10
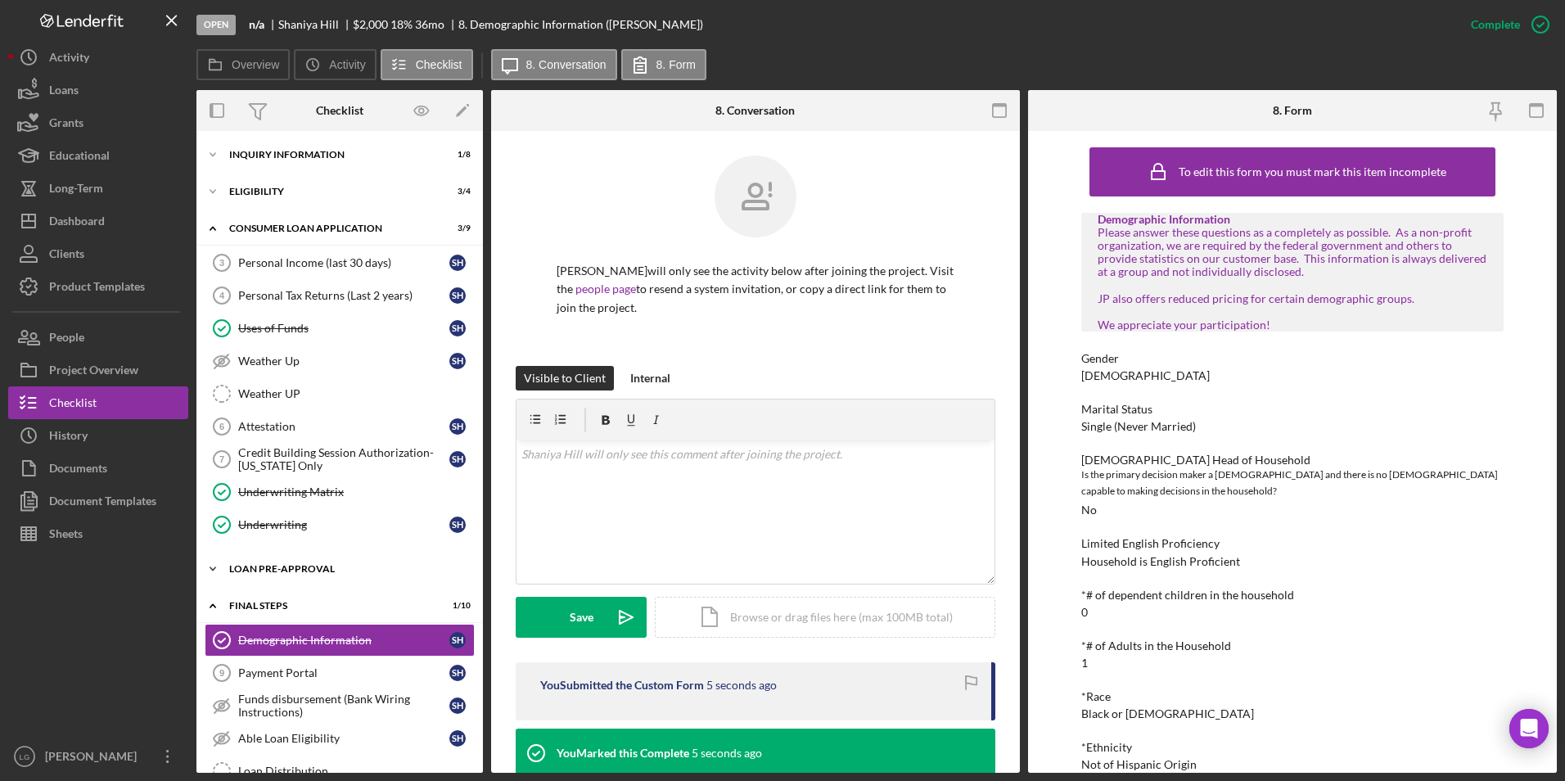
click at [274, 573] on div "Loan Pre-Approval" at bounding box center [345, 569] width 233 height 10
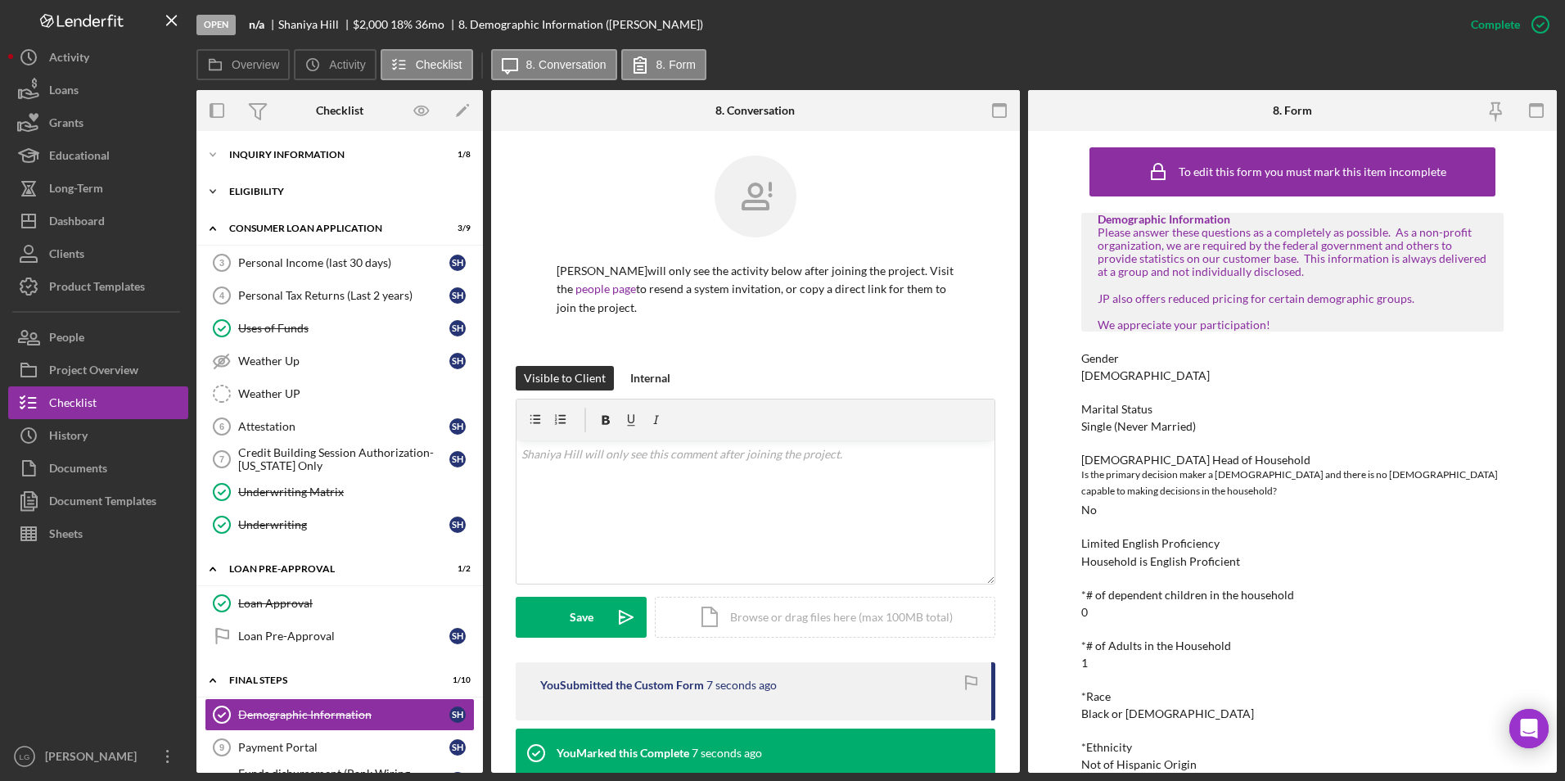
click at [270, 185] on div "Icon/Expander Eligibility 3 / 4" at bounding box center [339, 191] width 286 height 33
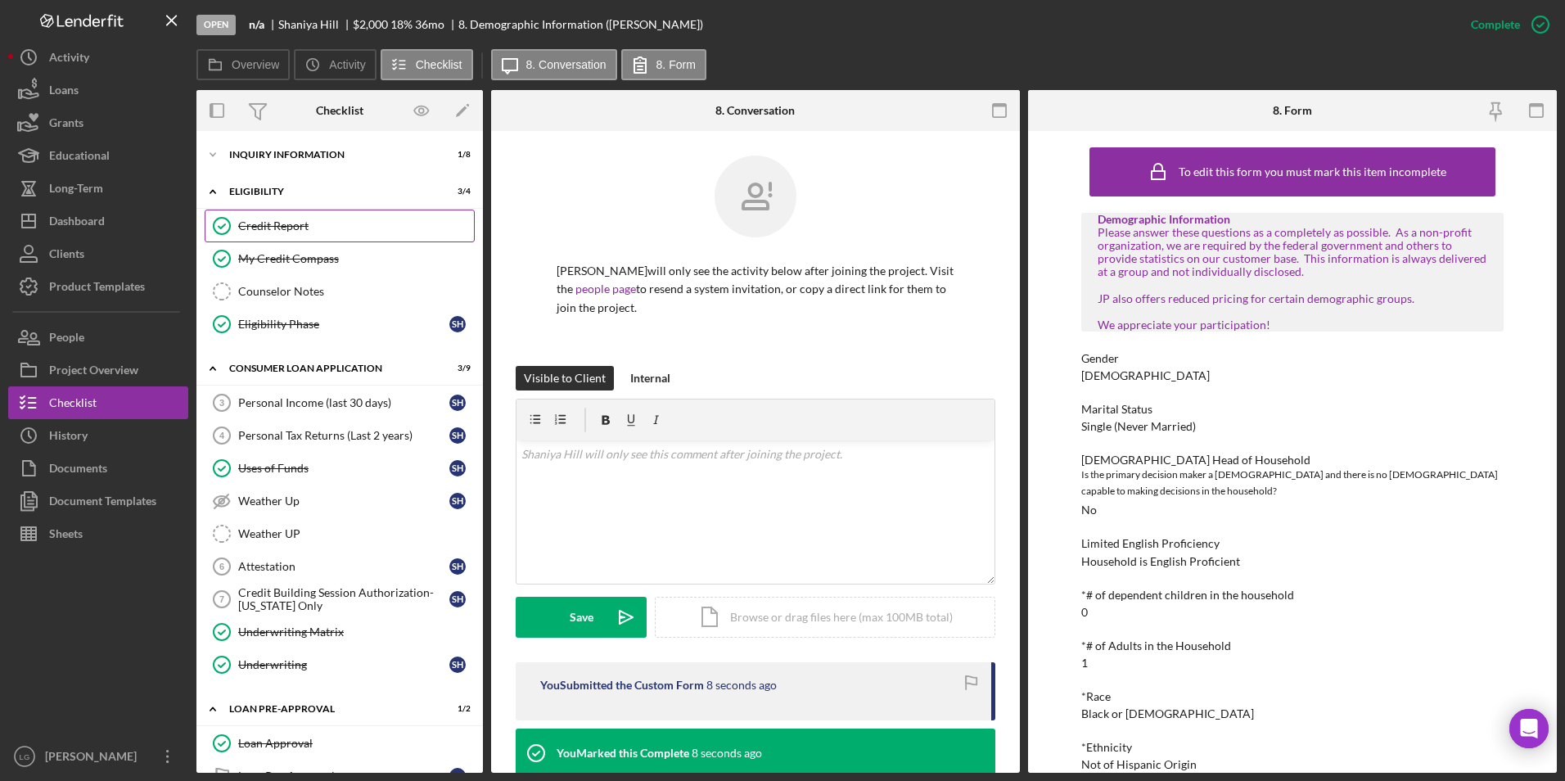
drag, startPoint x: 324, startPoint y: 218, endPoint x: 342, endPoint y: 215, distance: 18.2
click at [322, 215] on link "Credit Report Credit Report" at bounding box center [340, 226] width 270 height 33
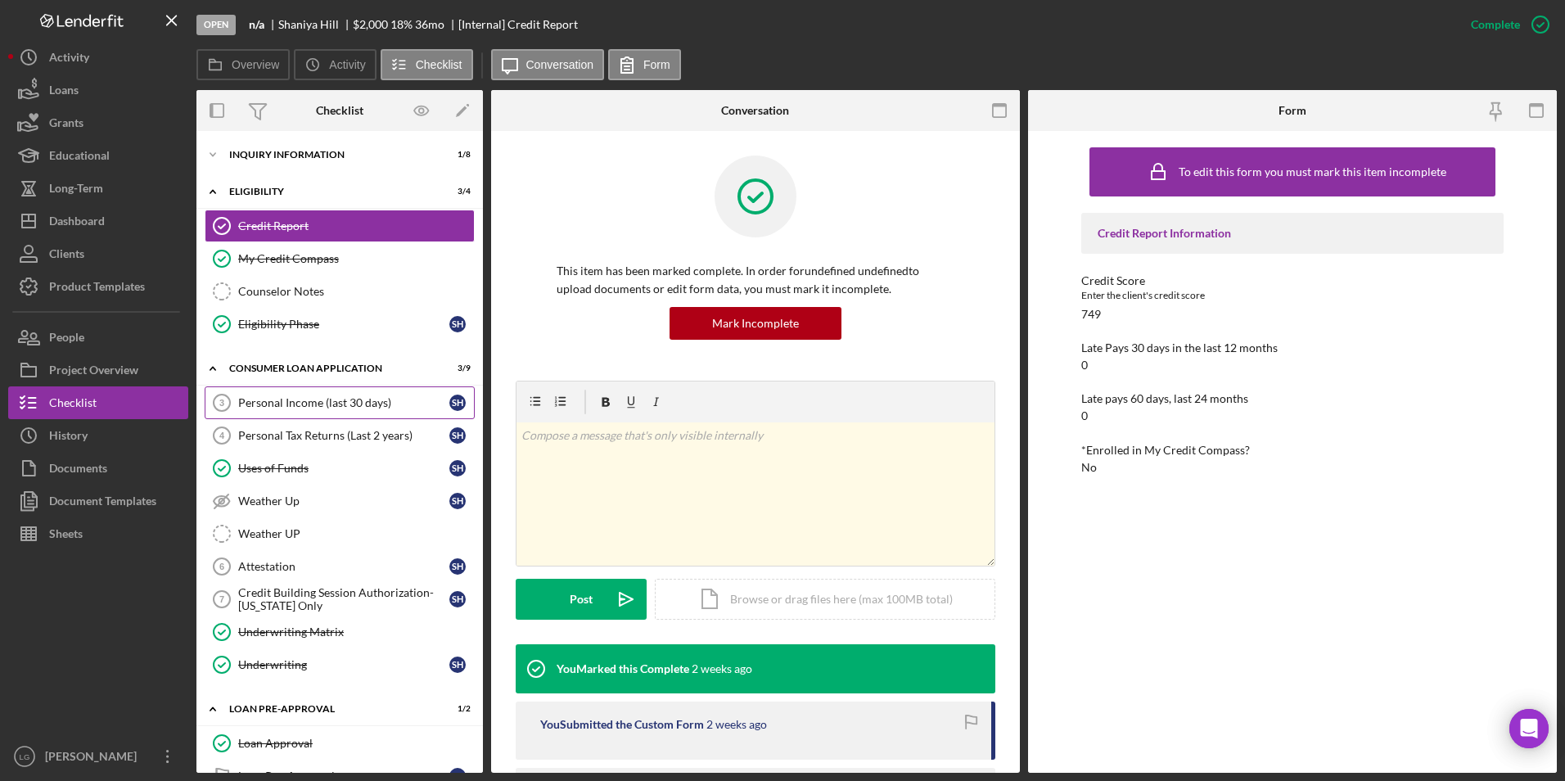
click at [315, 410] on link "Personal Income (last 30 days) 3 Personal Income (last 30 days) S H" at bounding box center [340, 402] width 270 height 33
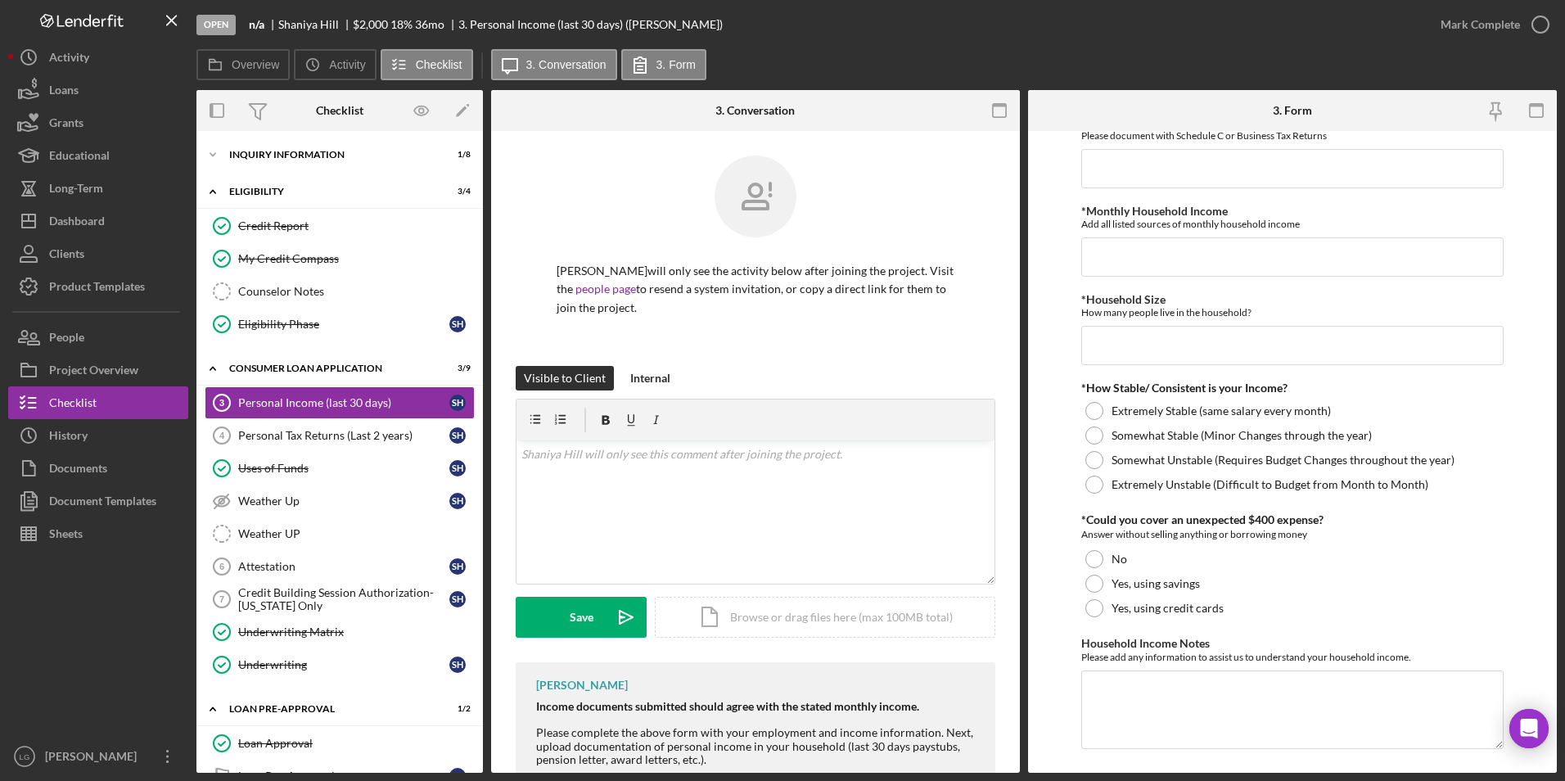
scroll to position [775, 0]
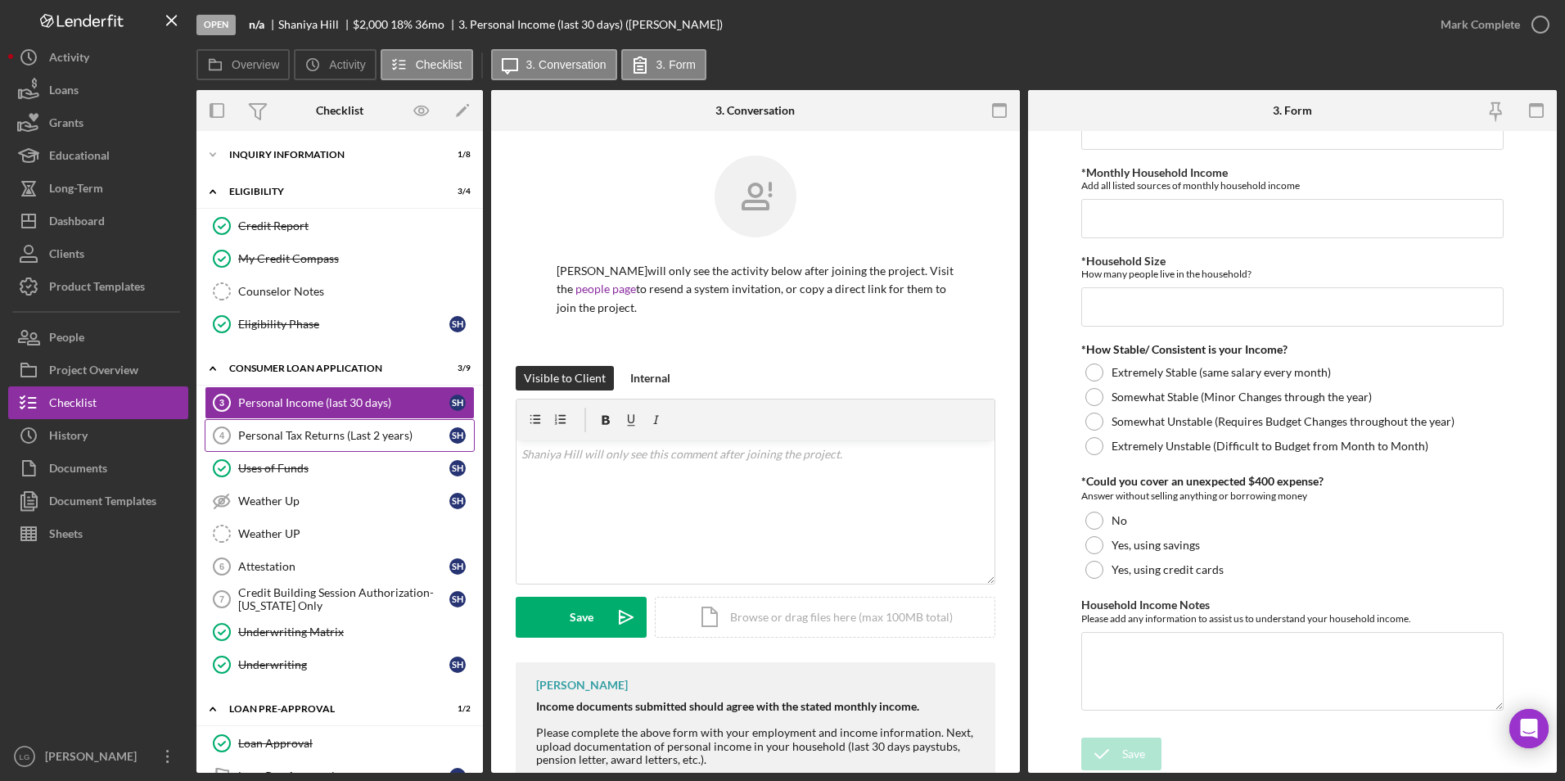
click at [359, 450] on link "Personal Tax Returns (Last 2 years) 4 Personal Tax Returns (Last 2 years) S H" at bounding box center [340, 435] width 270 height 33
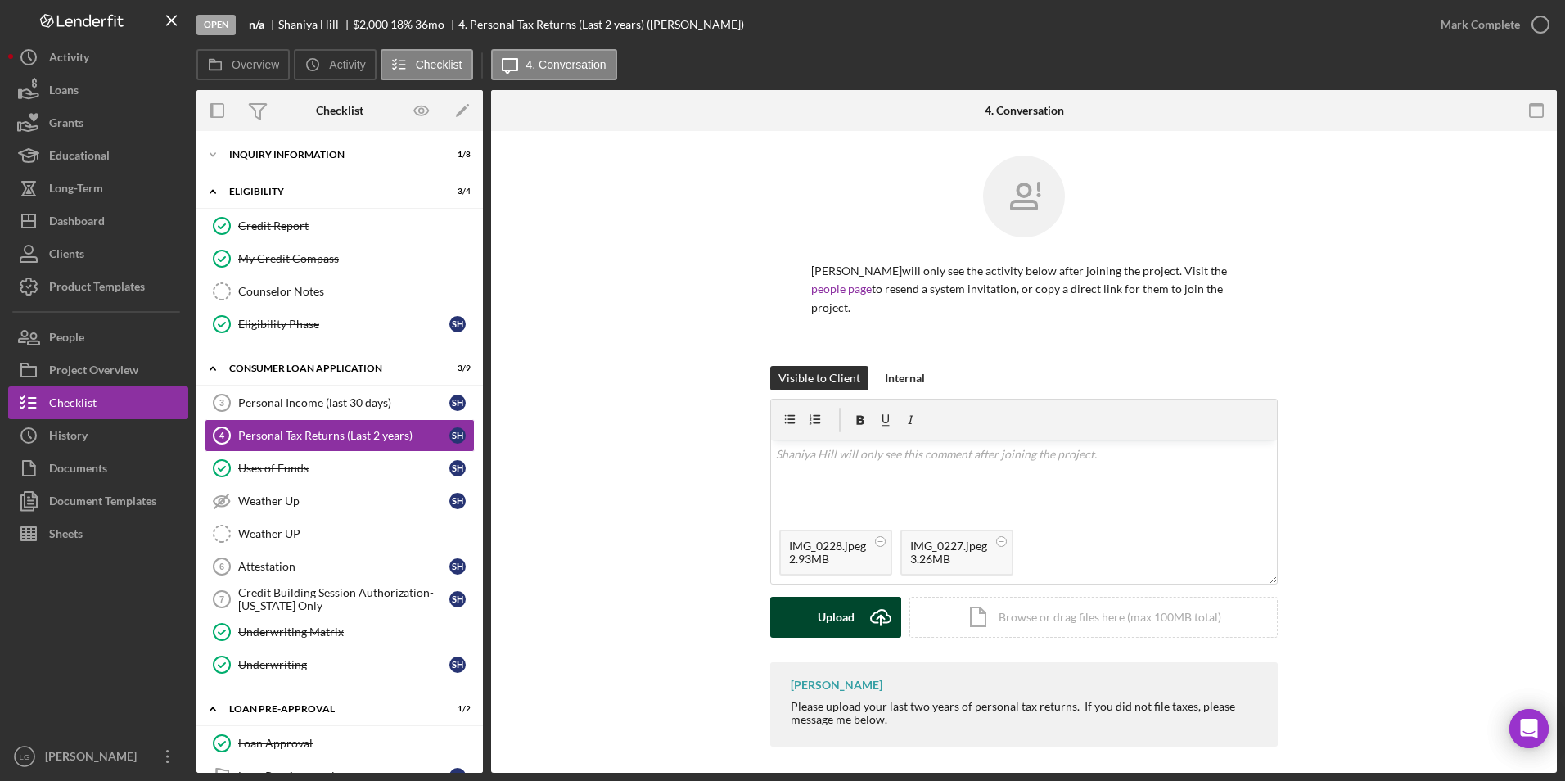
click at [853, 597] on div "Upload" at bounding box center [836, 617] width 37 height 41
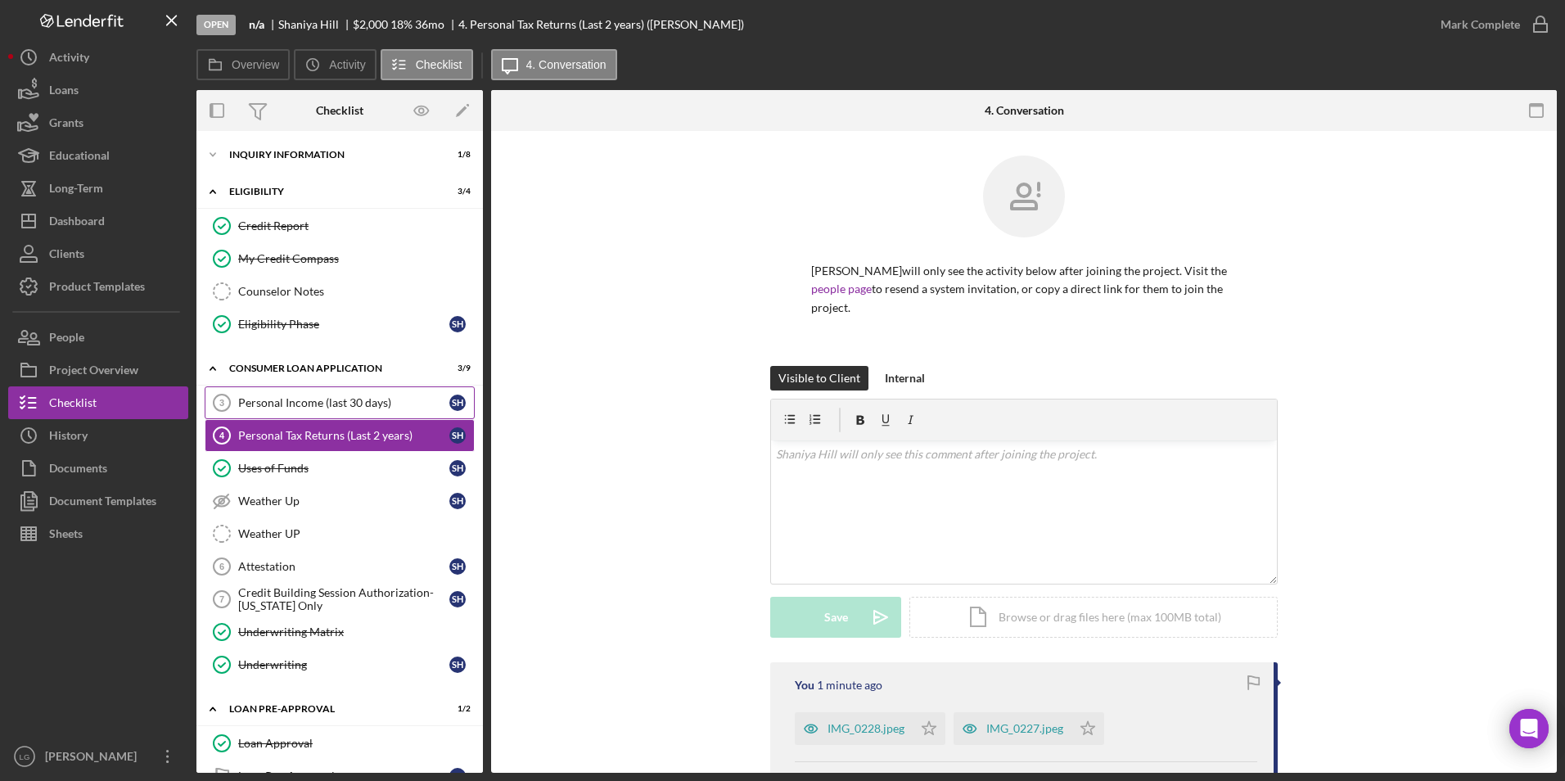
click at [264, 405] on div "Personal Income (last 30 days)" at bounding box center [343, 402] width 211 height 13
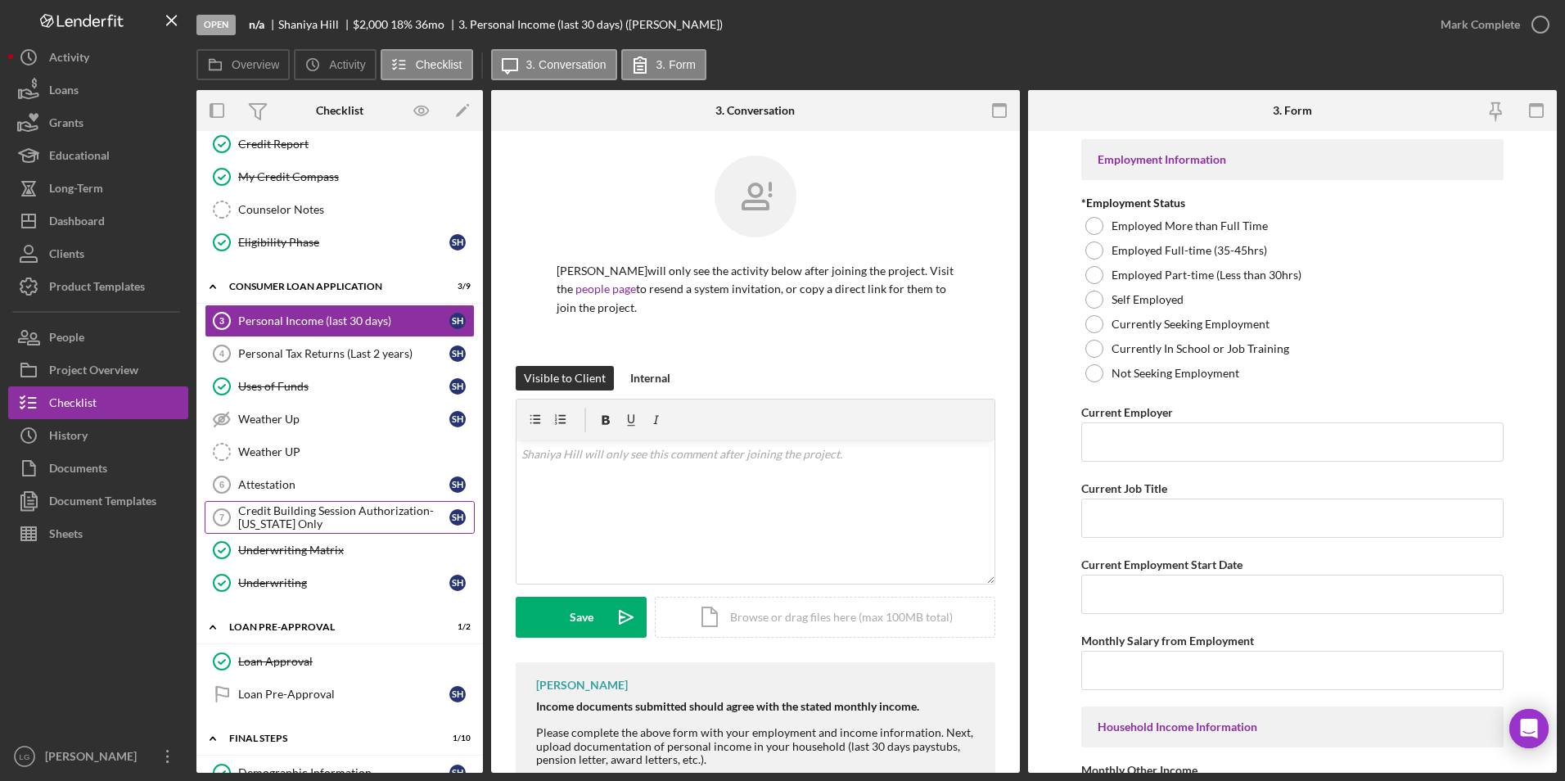
scroll to position [327, 0]
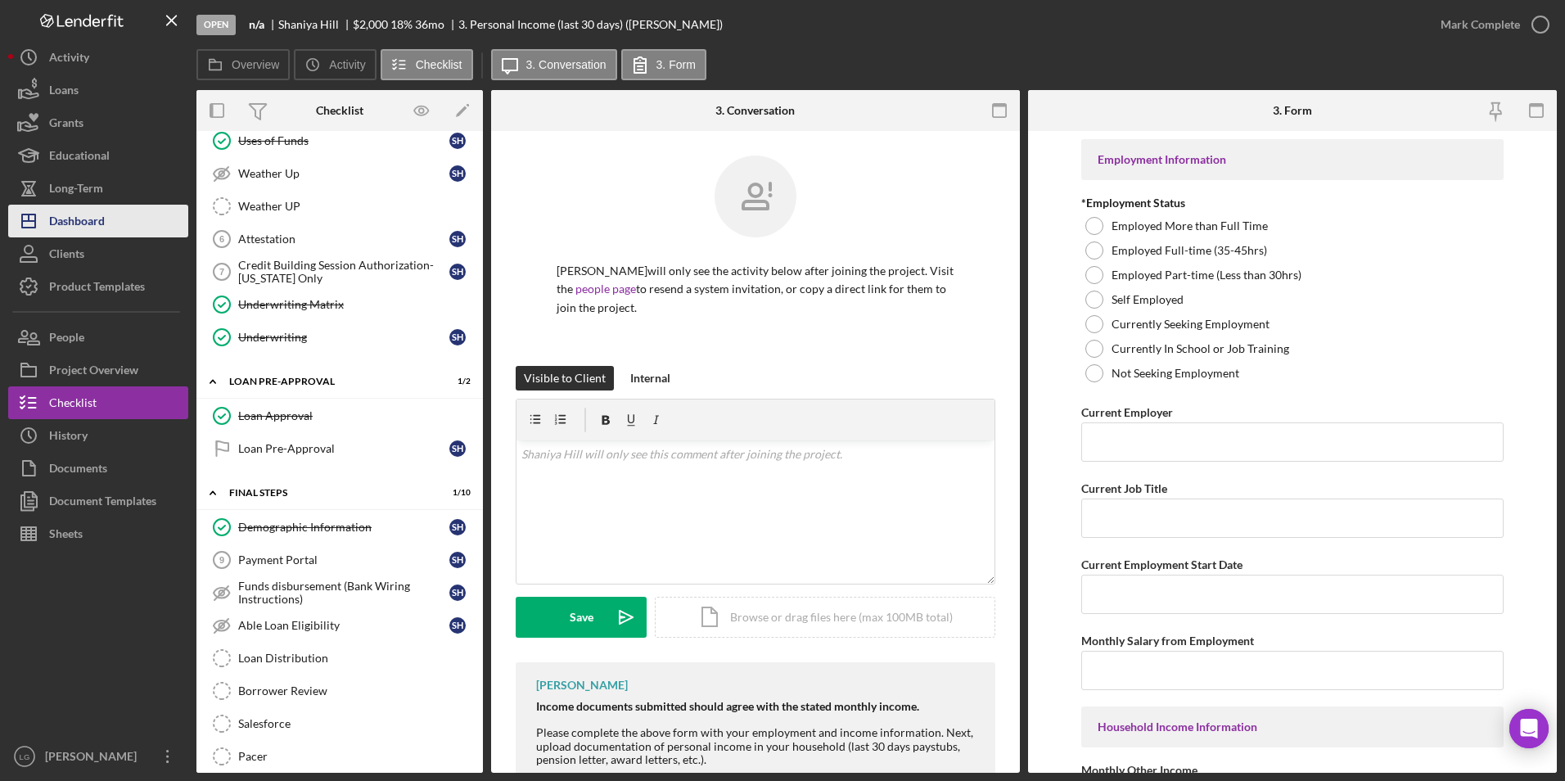
click at [76, 218] on div "Dashboard" at bounding box center [77, 223] width 56 height 37
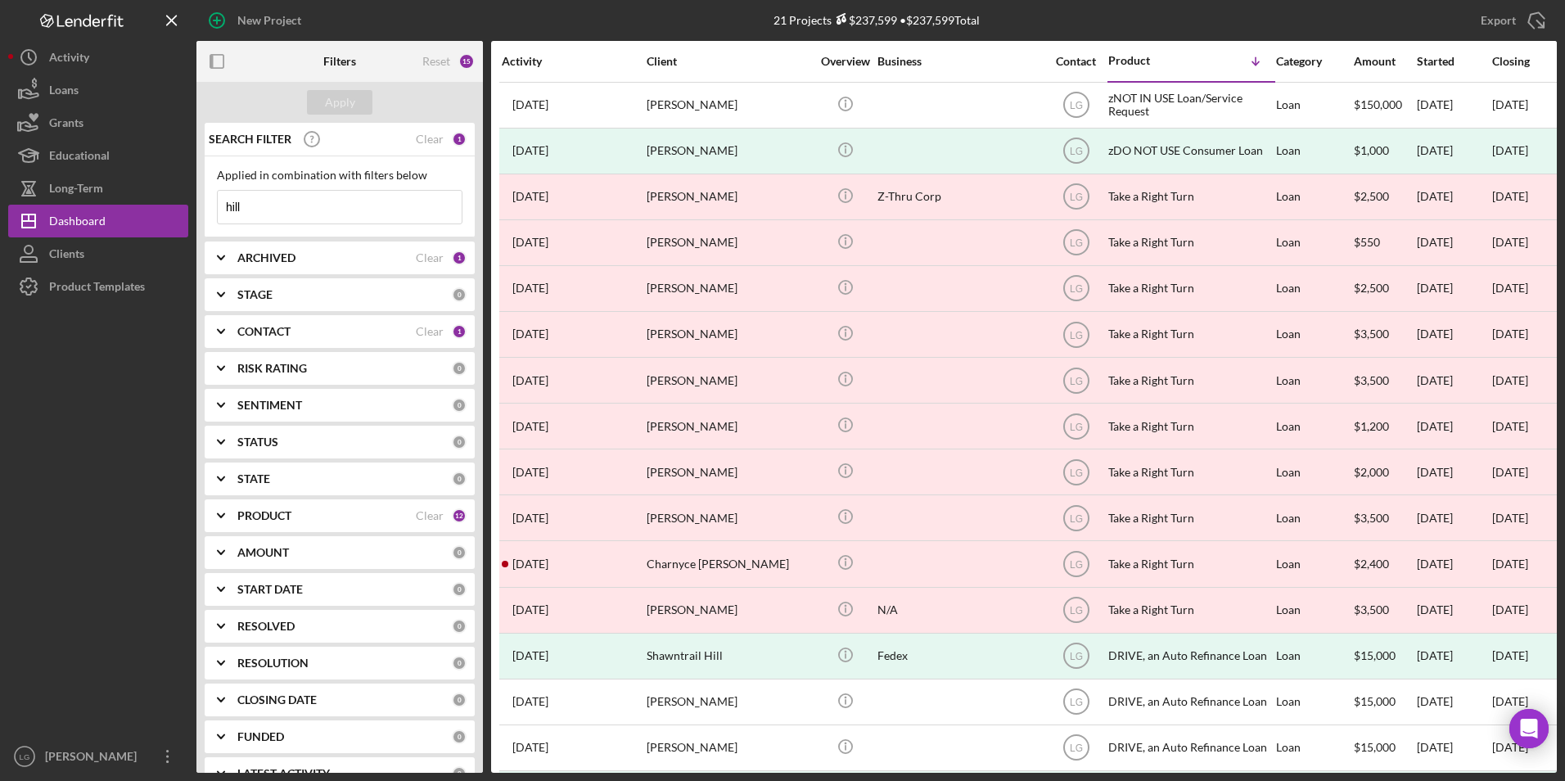
click at [382, 263] on div "ARCHIVED" at bounding box center [326, 257] width 178 height 13
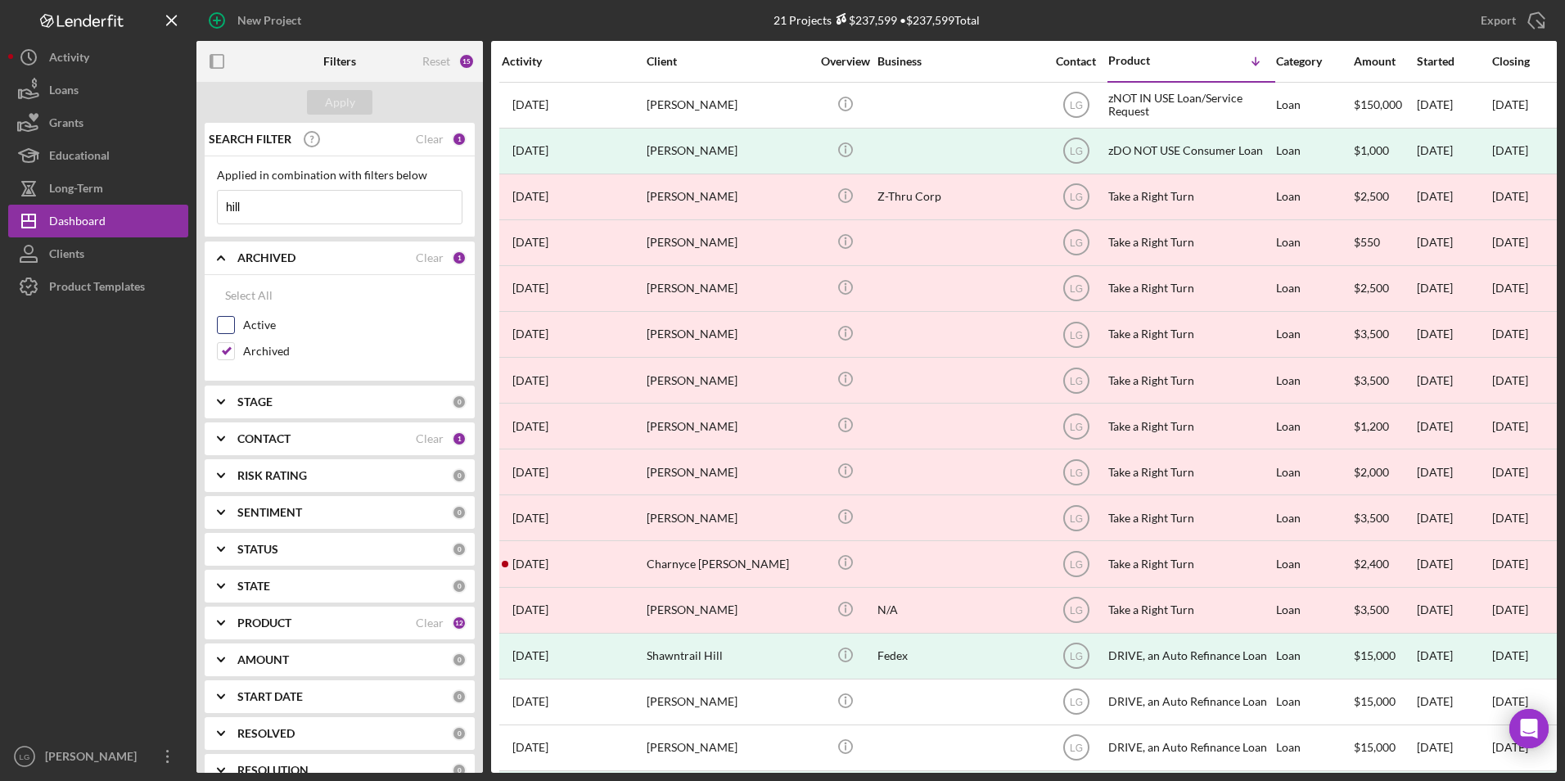
click at [221, 323] on input "Active" at bounding box center [226, 325] width 16 height 16
checkbox input "true"
click at [219, 354] on input "Archived" at bounding box center [226, 351] width 16 height 16
checkbox input "false"
click at [338, 103] on div "Apply" at bounding box center [340, 102] width 30 height 25
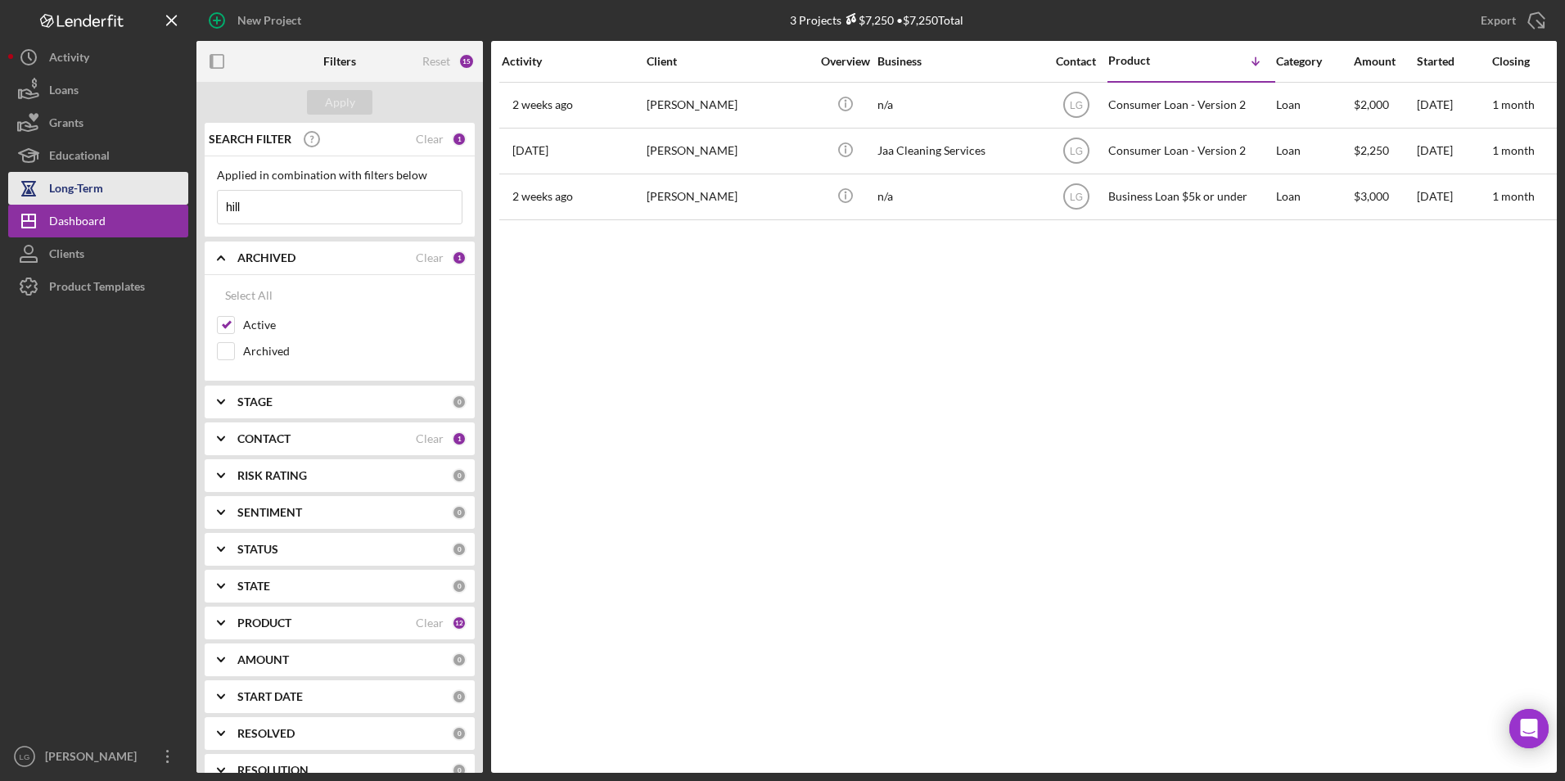
drag, startPoint x: 260, startPoint y: 211, endPoint x: 178, endPoint y: 201, distance: 83.2
click at [178, 201] on div "New Project 3 Projects $7,250 • $7,250 Total hill Export Icon/Export Filters Re…" at bounding box center [782, 386] width 1549 height 773
click at [701, 390] on div "Activity Client Overview Business Contact Product Icon/Table Sort Arrow Categor…" at bounding box center [1024, 407] width 1066 height 732
click at [355, 105] on button "Apply" at bounding box center [339, 102] width 65 height 25
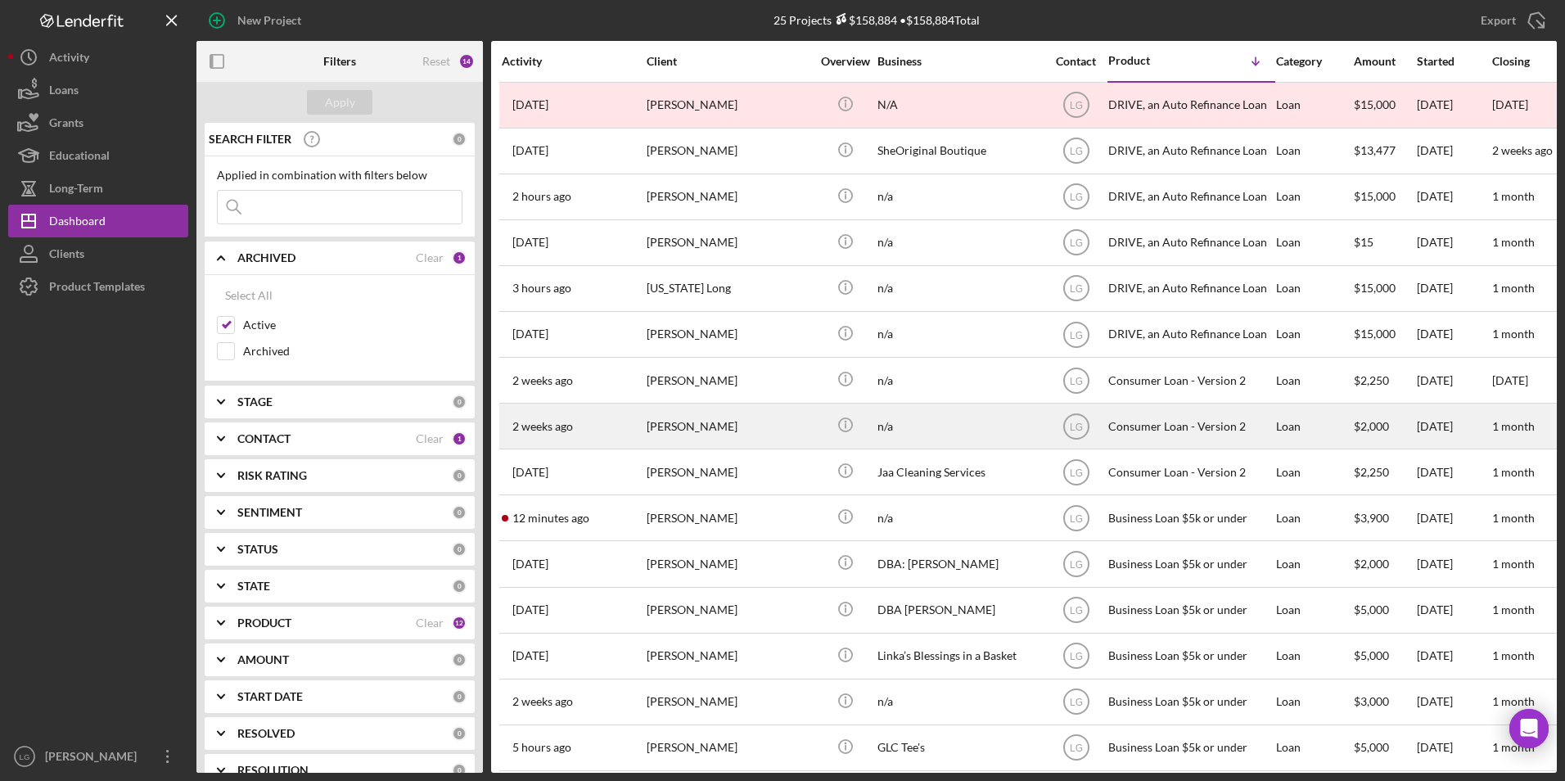
click at [798, 428] on div "[PERSON_NAME]" at bounding box center [729, 425] width 164 height 43
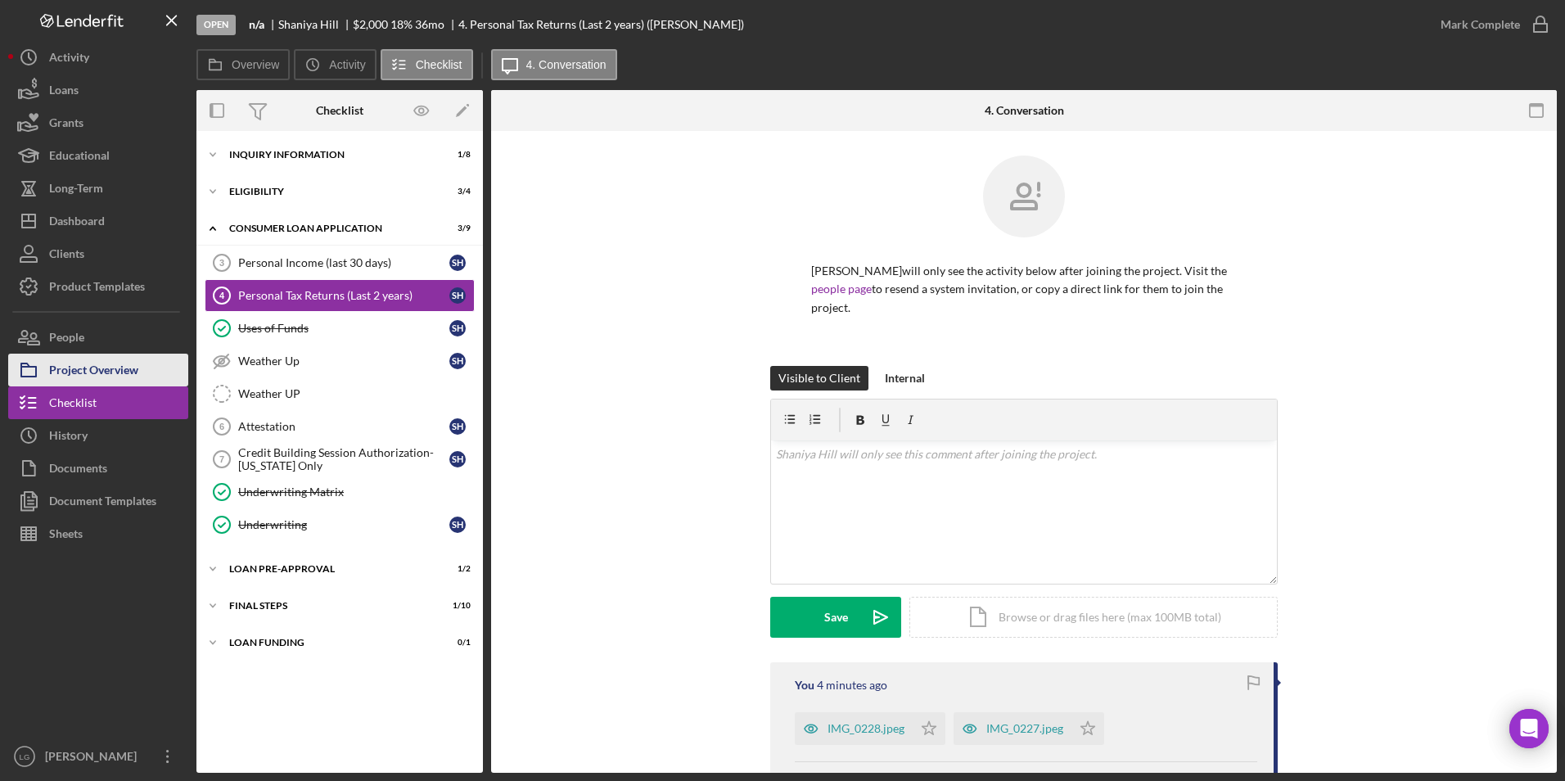
click at [97, 372] on div "Project Overview" at bounding box center [93, 372] width 89 height 37
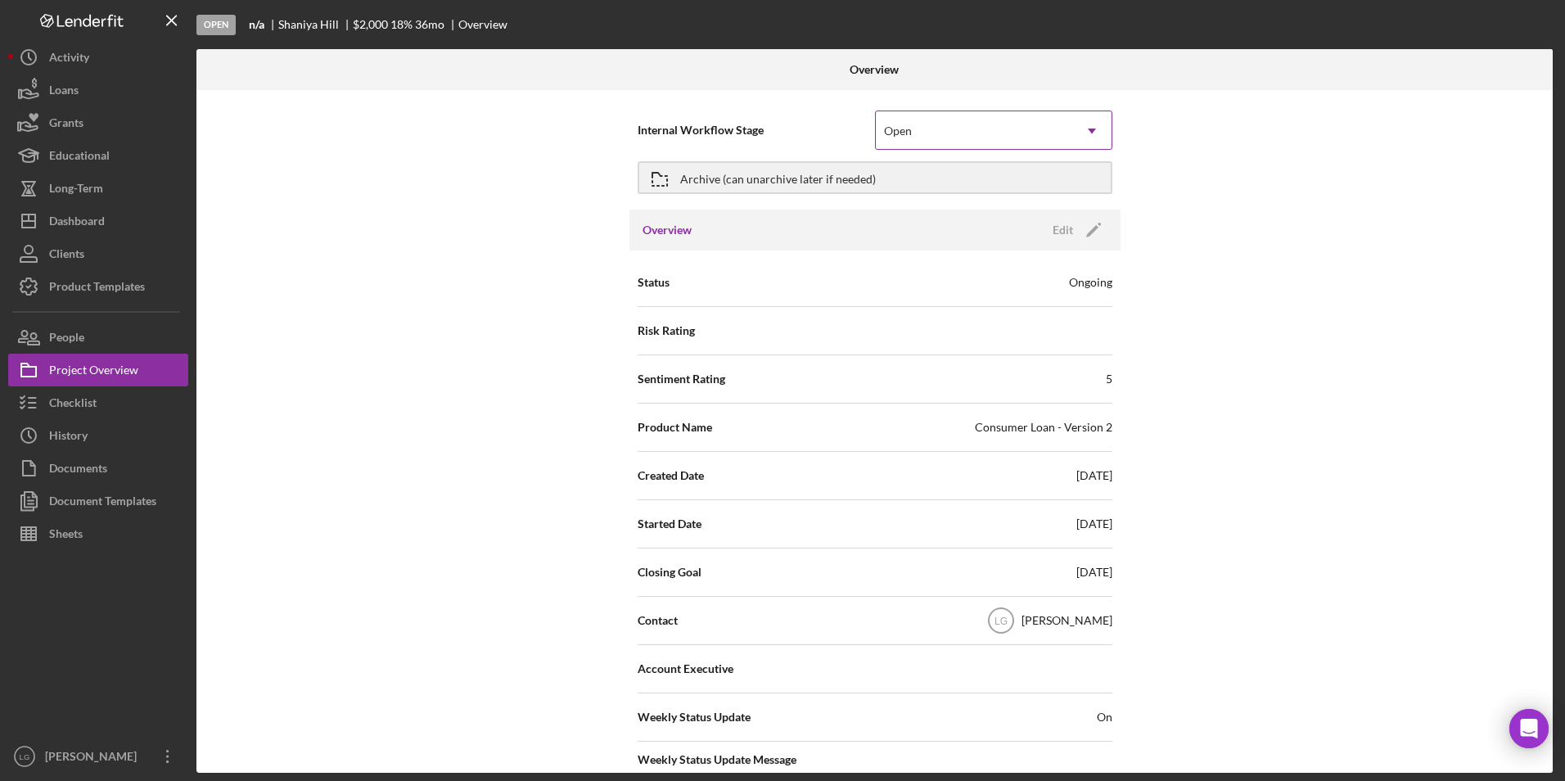
click at [1008, 132] on div "Open" at bounding box center [974, 131] width 196 height 38
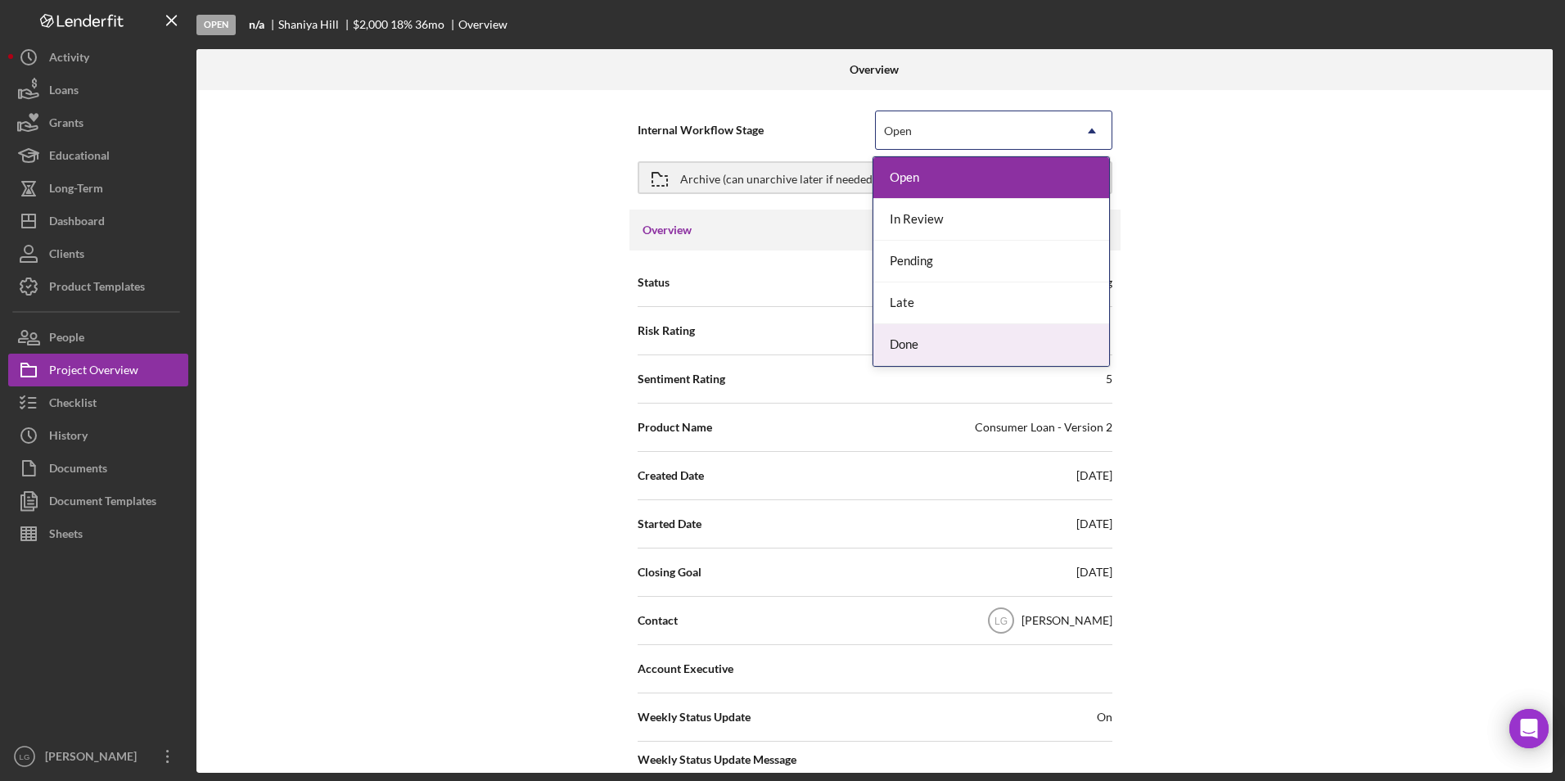
click at [936, 349] on div "Done" at bounding box center [991, 345] width 236 height 42
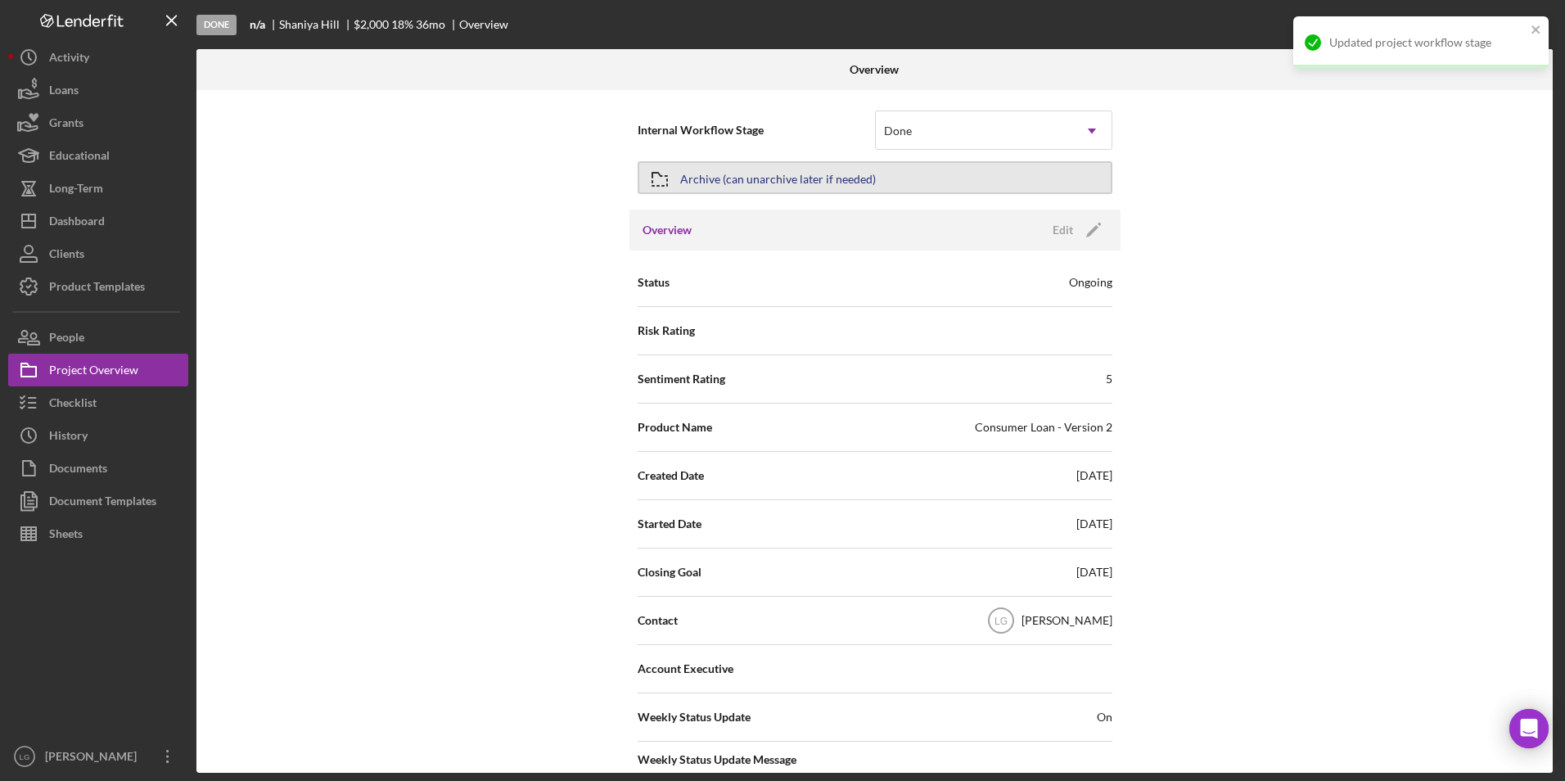
click at [861, 172] on div "Archive (can unarchive later if needed)" at bounding box center [778, 177] width 196 height 29
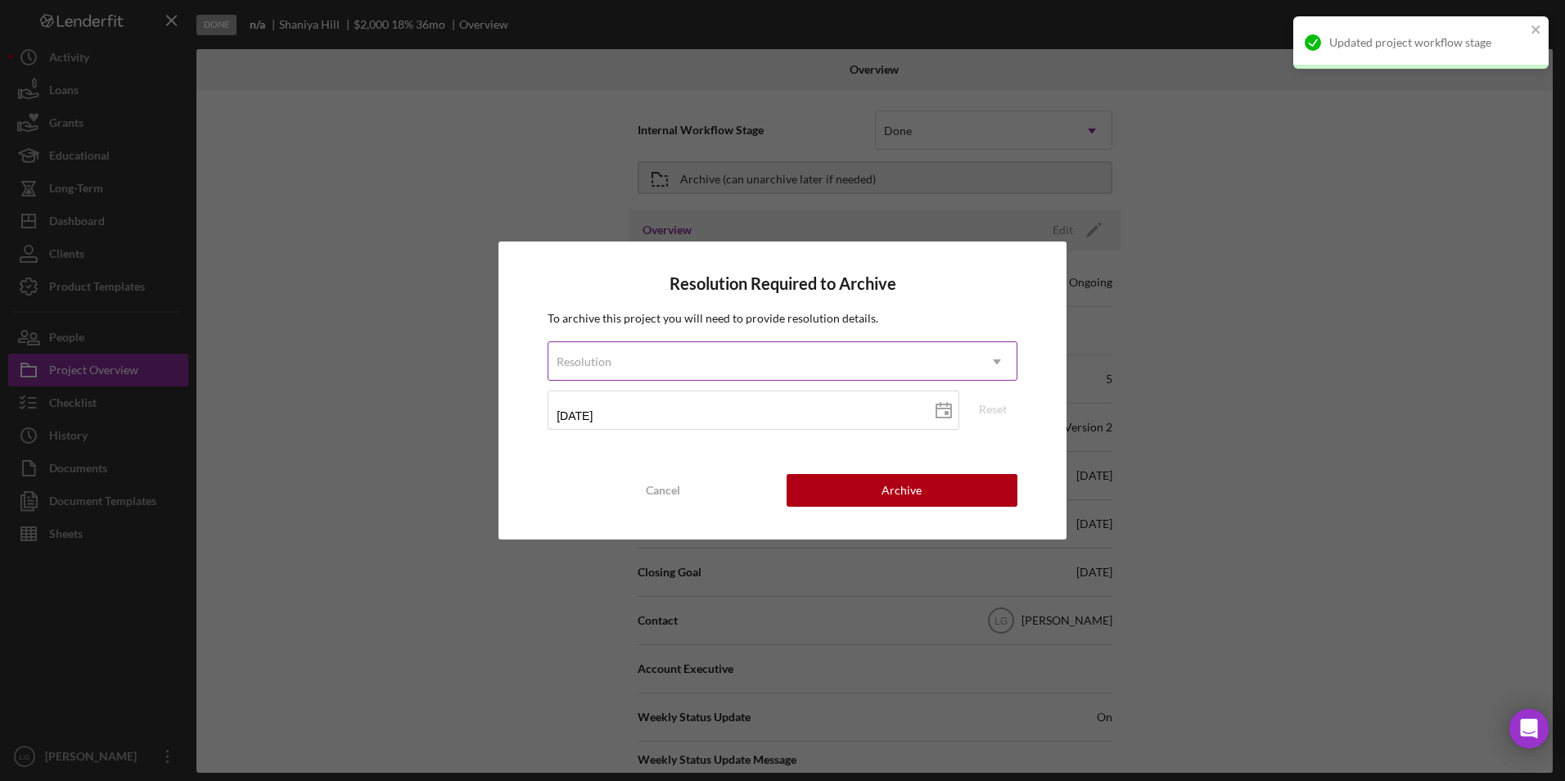
click at [724, 370] on div "Resolution" at bounding box center [762, 362] width 429 height 38
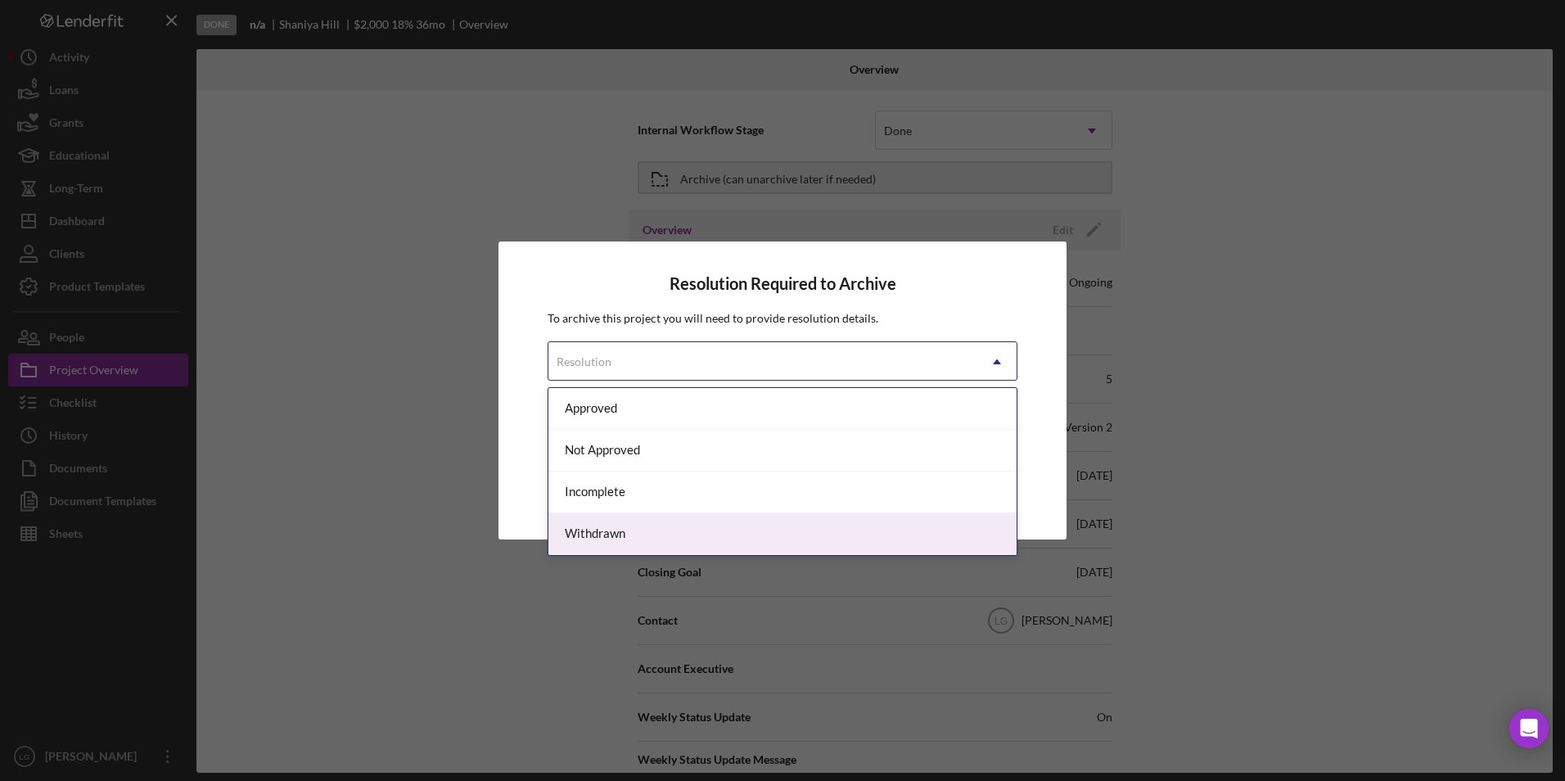
click at [638, 538] on div "Withdrawn" at bounding box center [782, 534] width 468 height 42
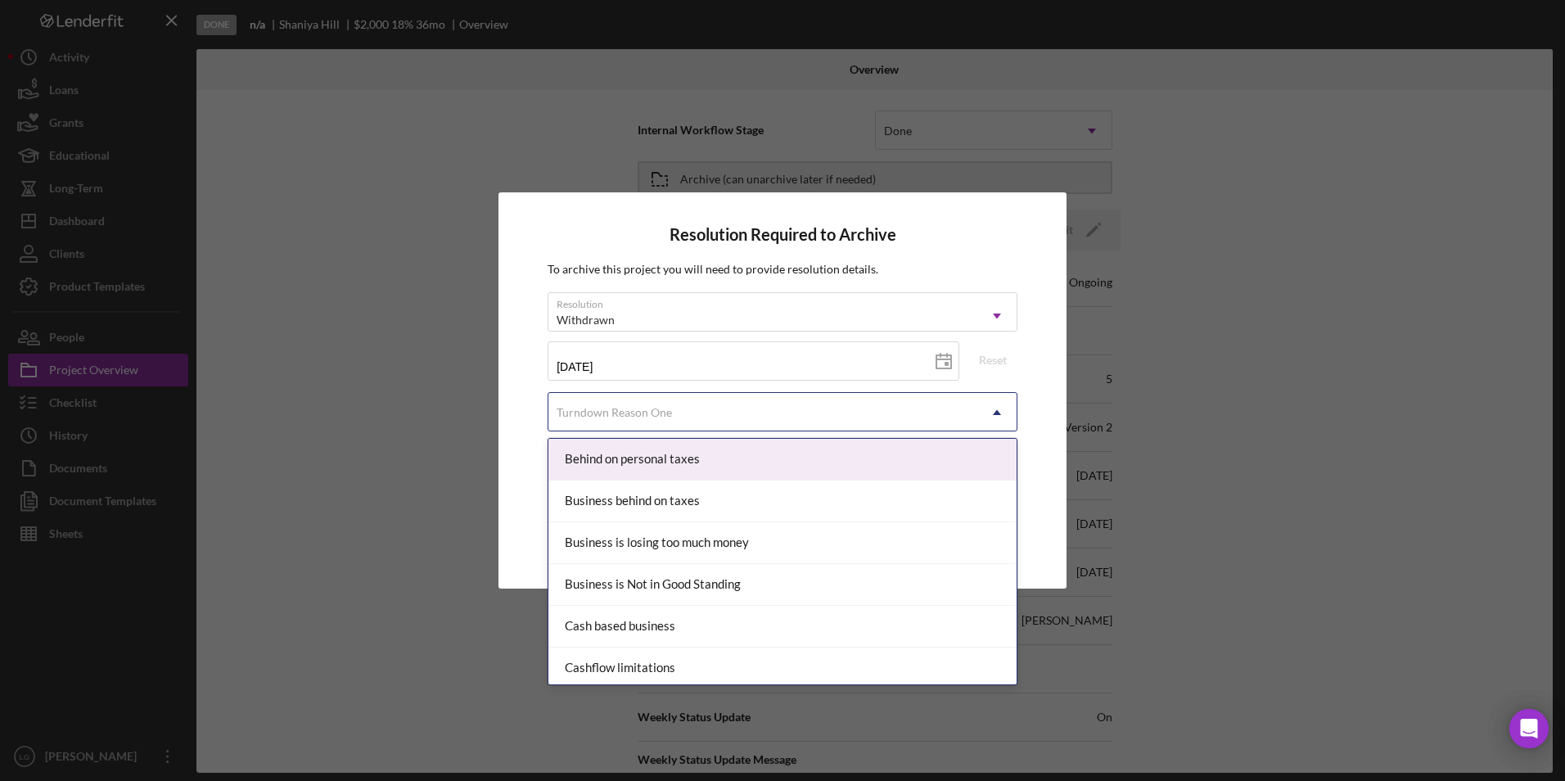
click at [748, 413] on div "Turndown Reason One" at bounding box center [762, 413] width 429 height 38
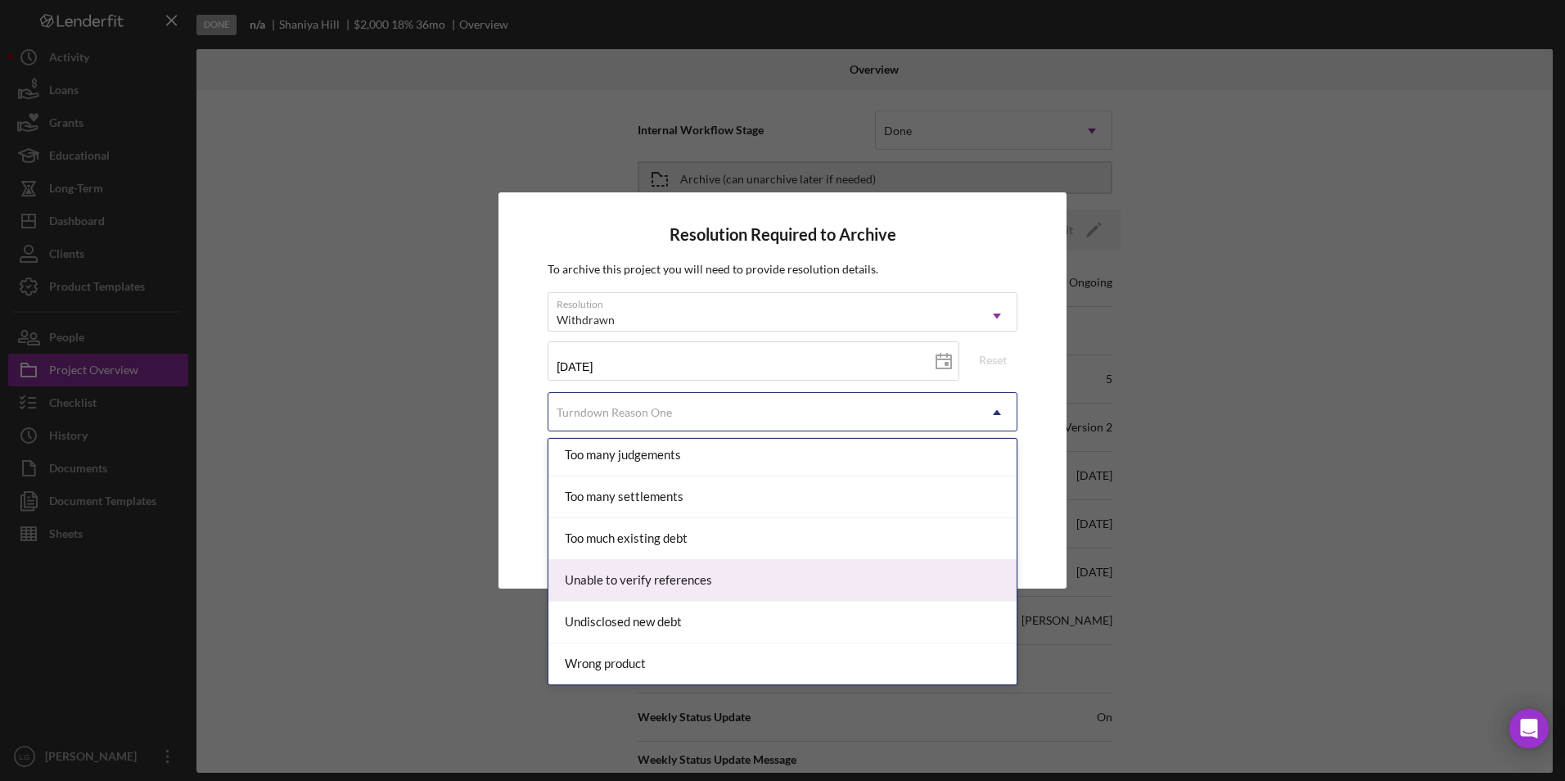
scroll to position [1883, 0]
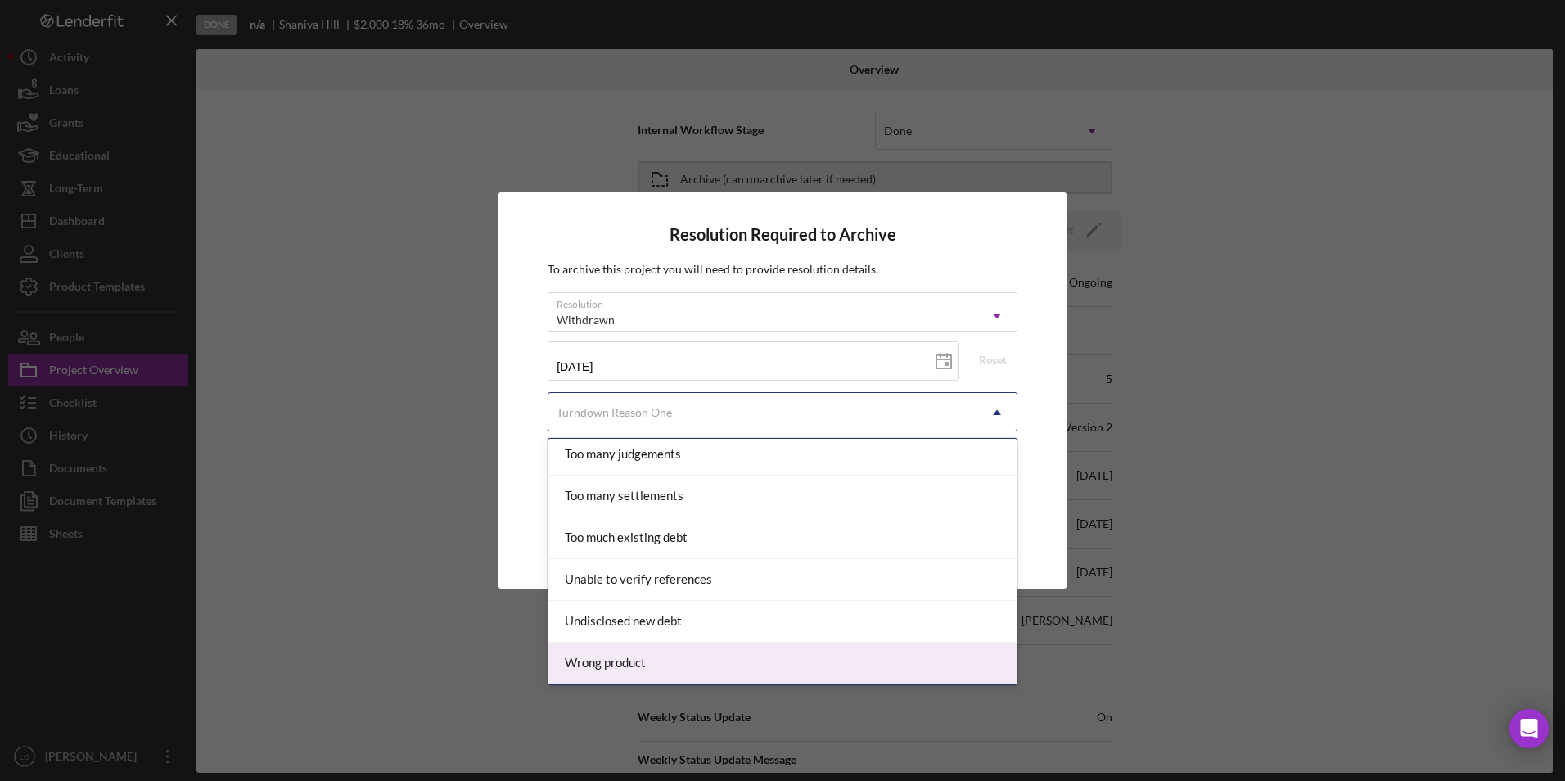
click at [670, 661] on div "Wrong product" at bounding box center [782, 663] width 468 height 42
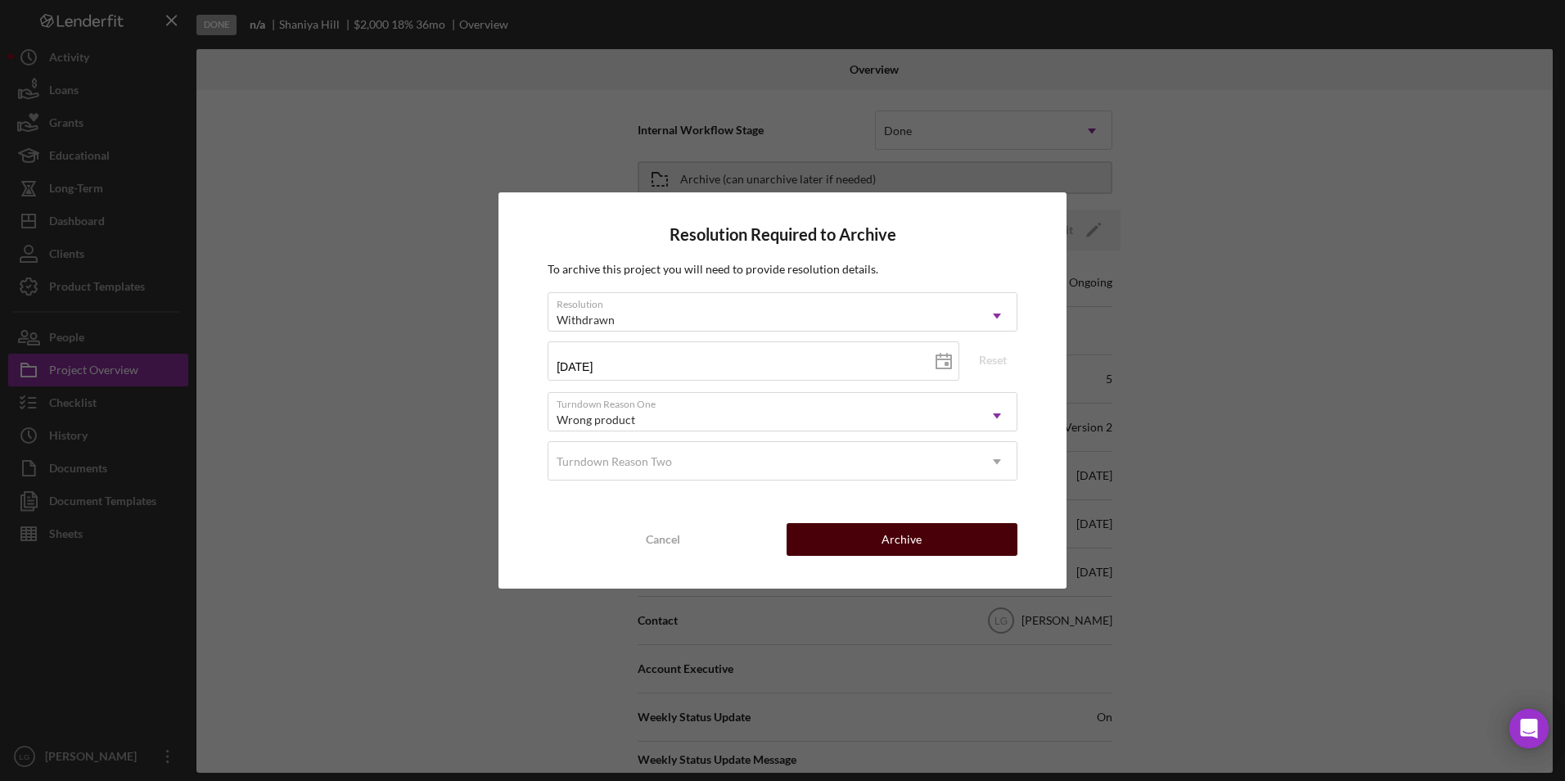
click at [941, 536] on button "Archive" at bounding box center [902, 539] width 231 height 33
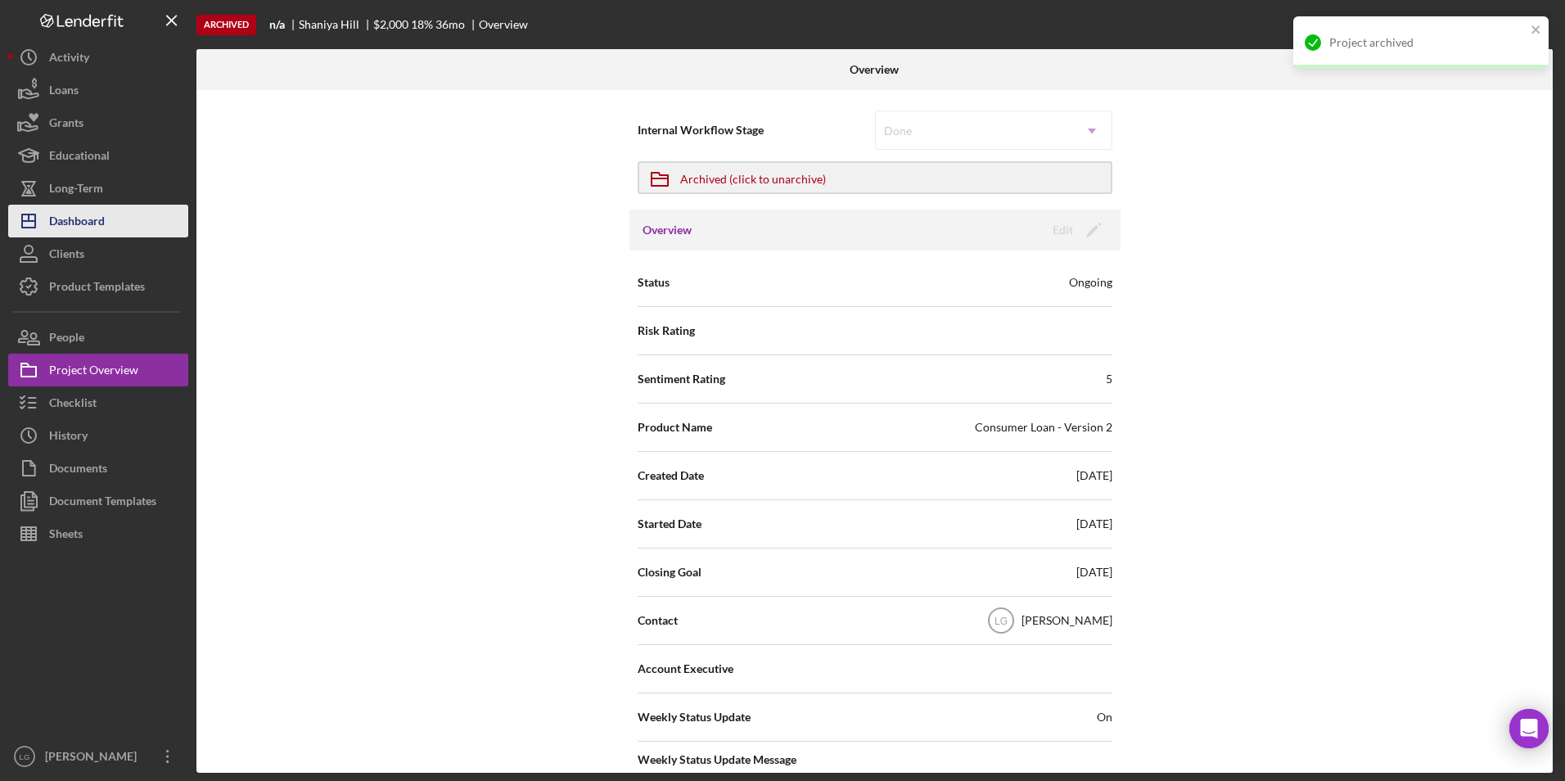
click at [74, 205] on div "Dashboard" at bounding box center [77, 223] width 56 height 37
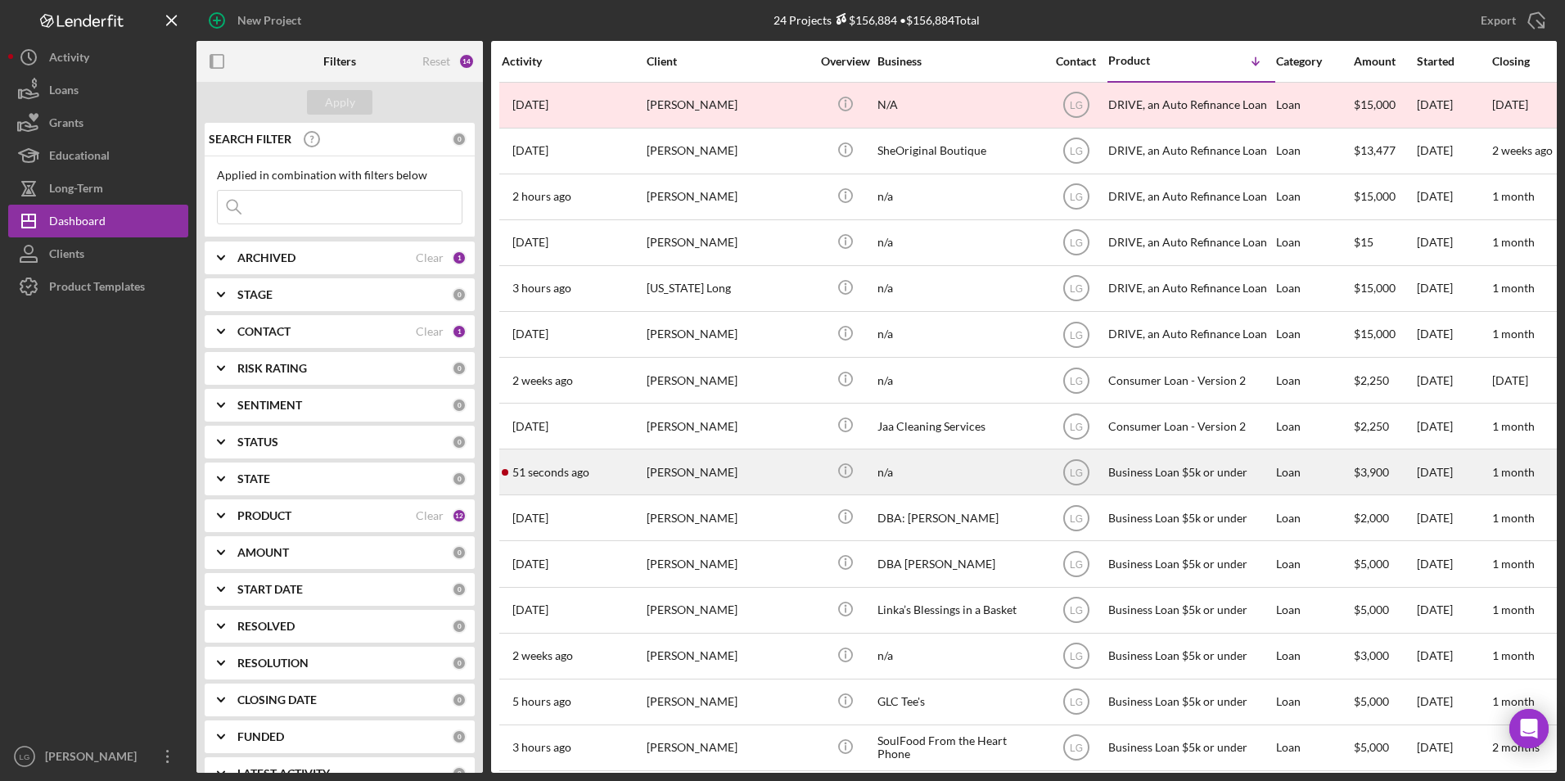
click at [719, 476] on div "[PERSON_NAME]" at bounding box center [729, 471] width 164 height 43
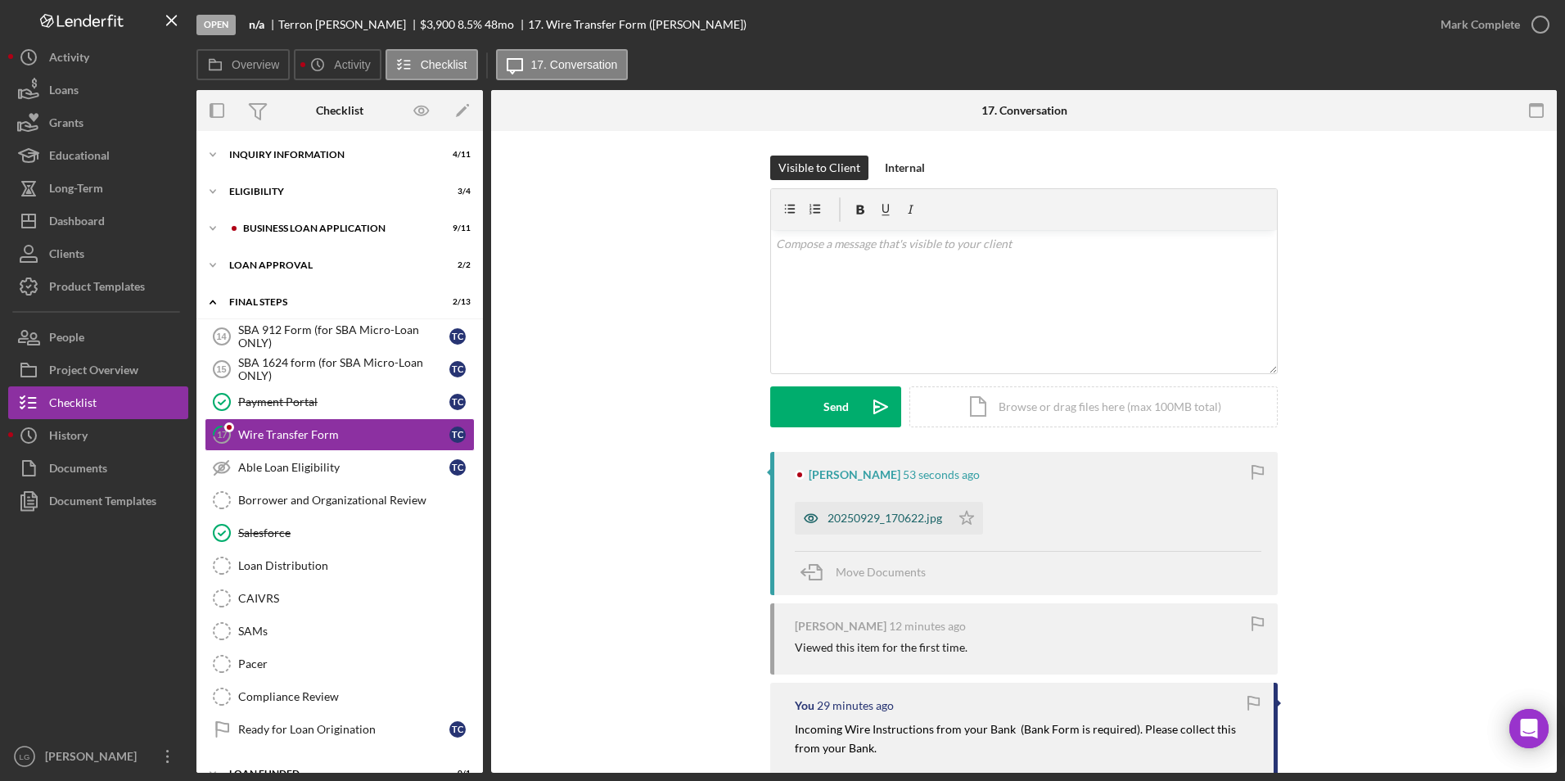
click at [859, 523] on div "20250929_170622.jpg" at bounding box center [884, 518] width 115 height 13
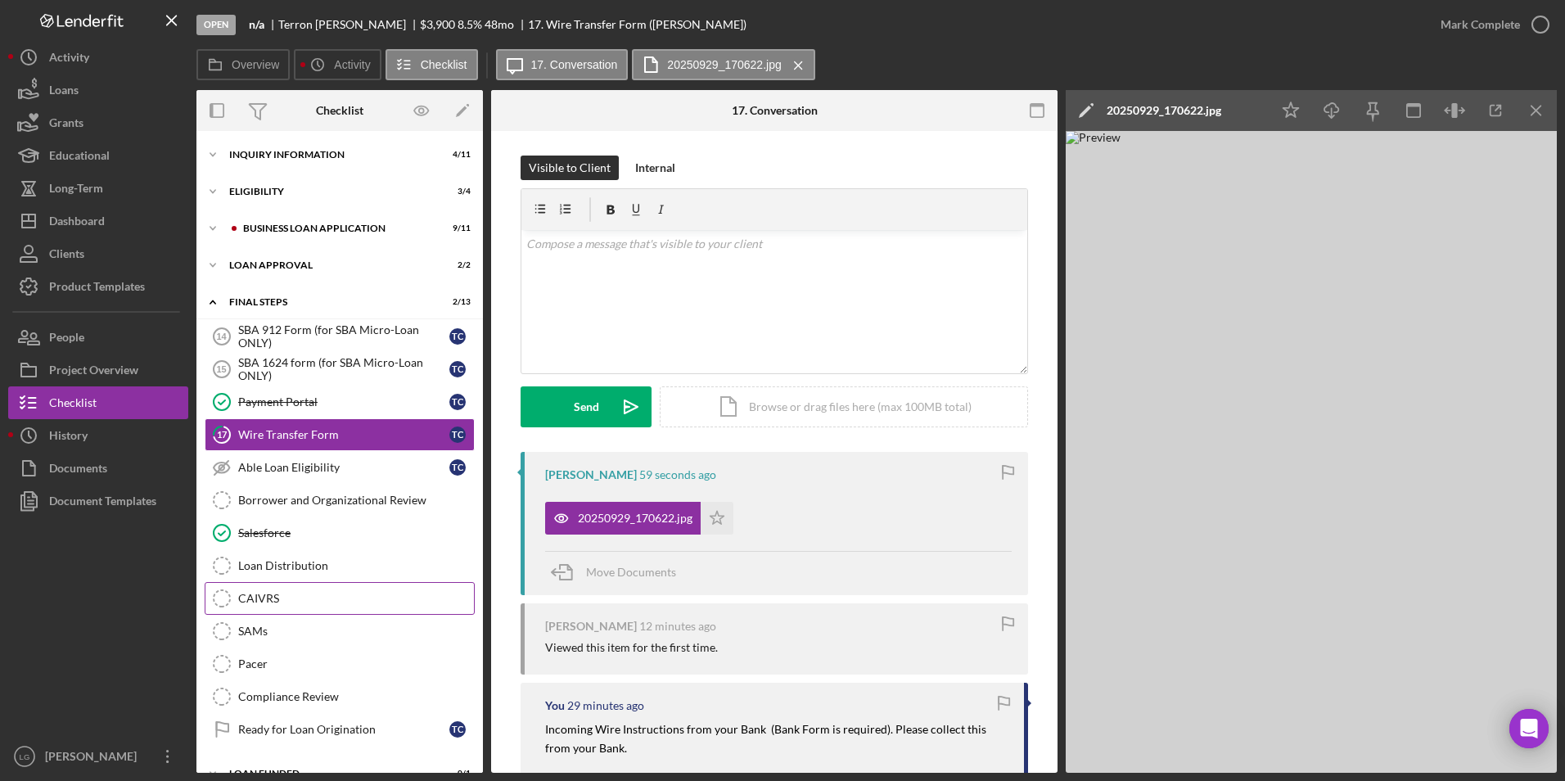
scroll to position [26, 0]
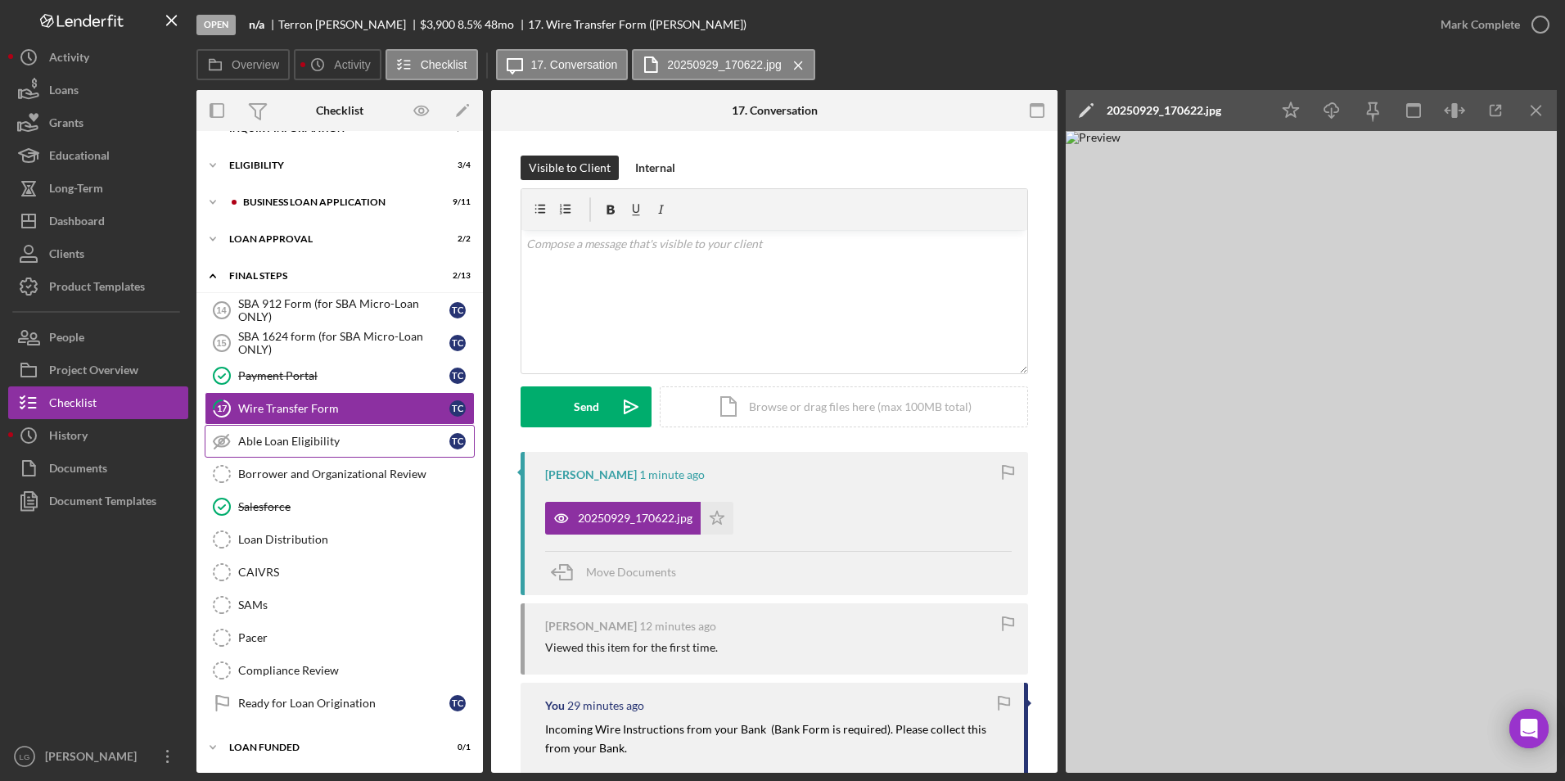
click at [331, 448] on div "Able Loan Eligibility" at bounding box center [343, 441] width 211 height 13
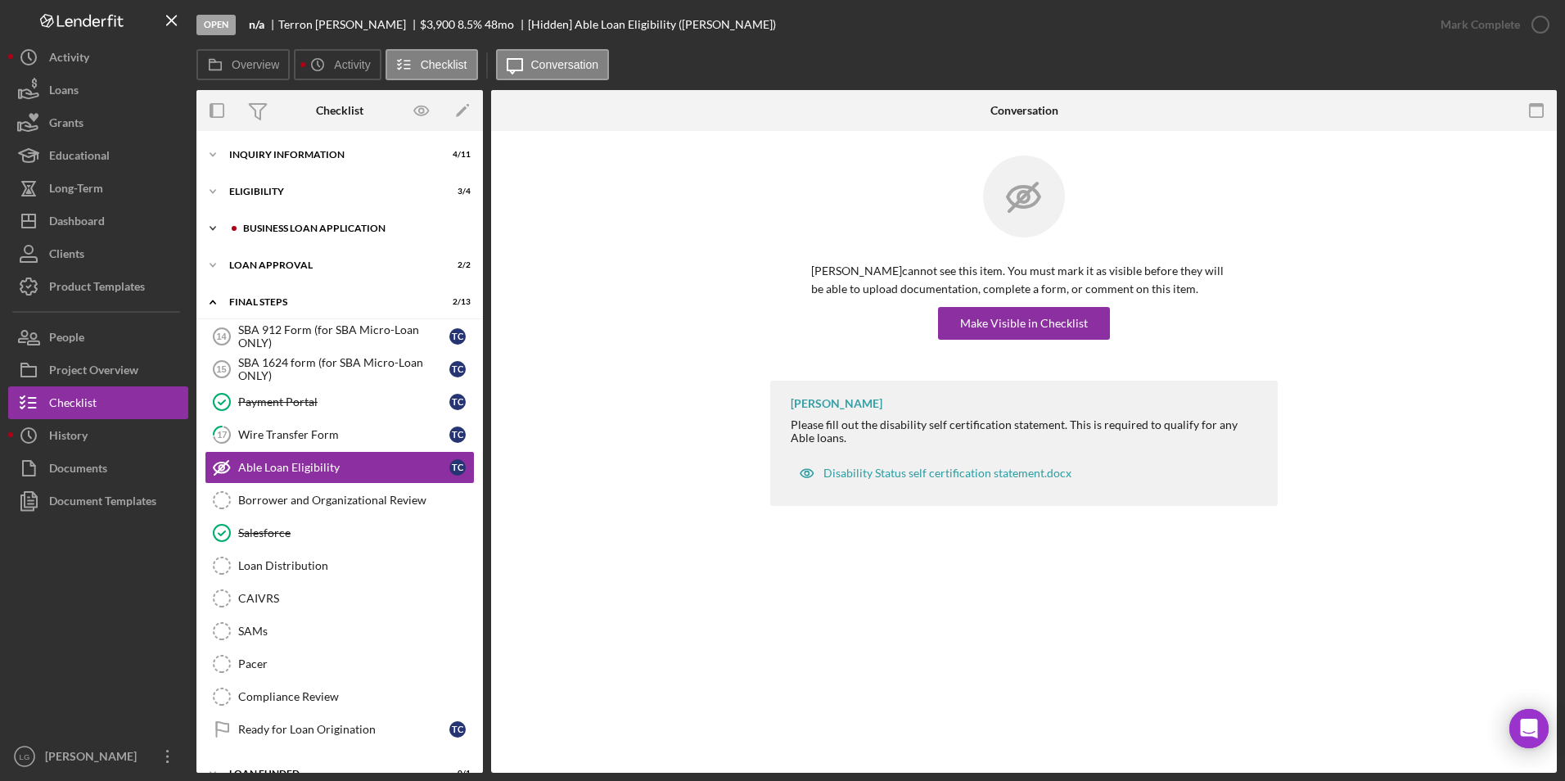
click at [366, 226] on div "BUSINESS LOAN APPLICATION" at bounding box center [352, 228] width 219 height 10
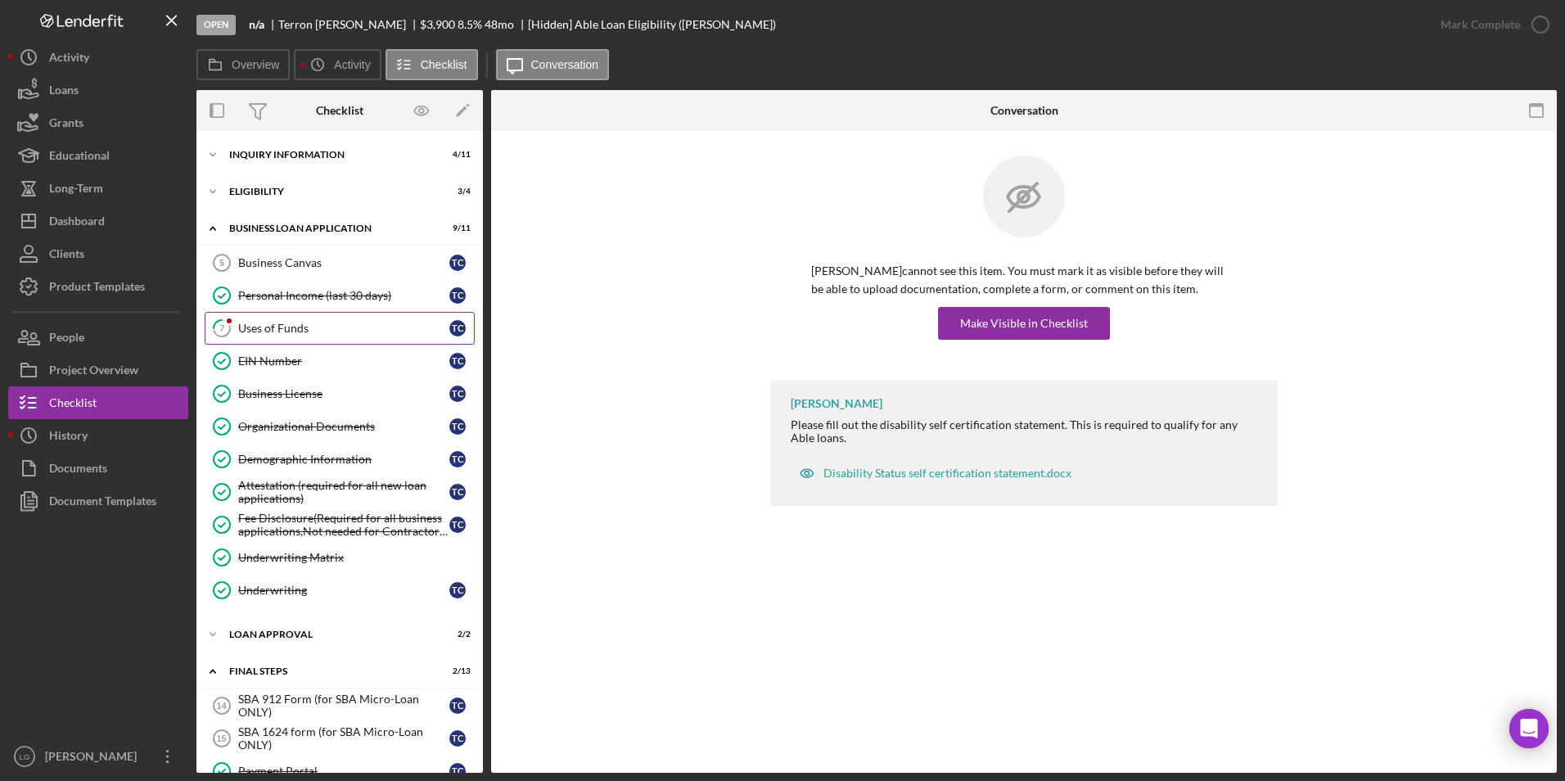
click at [248, 333] on div "Uses of Funds" at bounding box center [343, 328] width 211 height 13
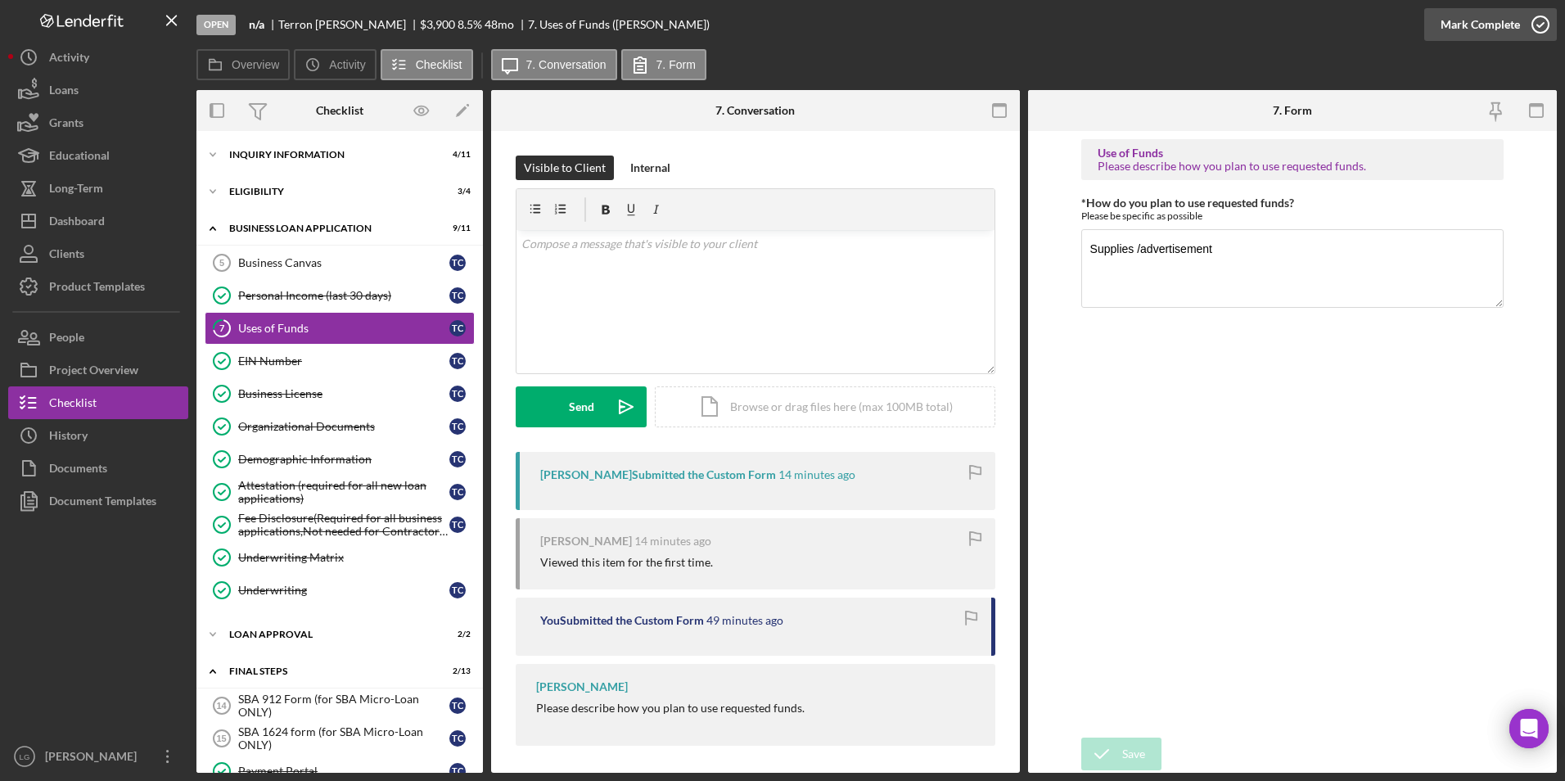
click at [1507, 25] on div "Mark Complete" at bounding box center [1479, 24] width 79 height 33
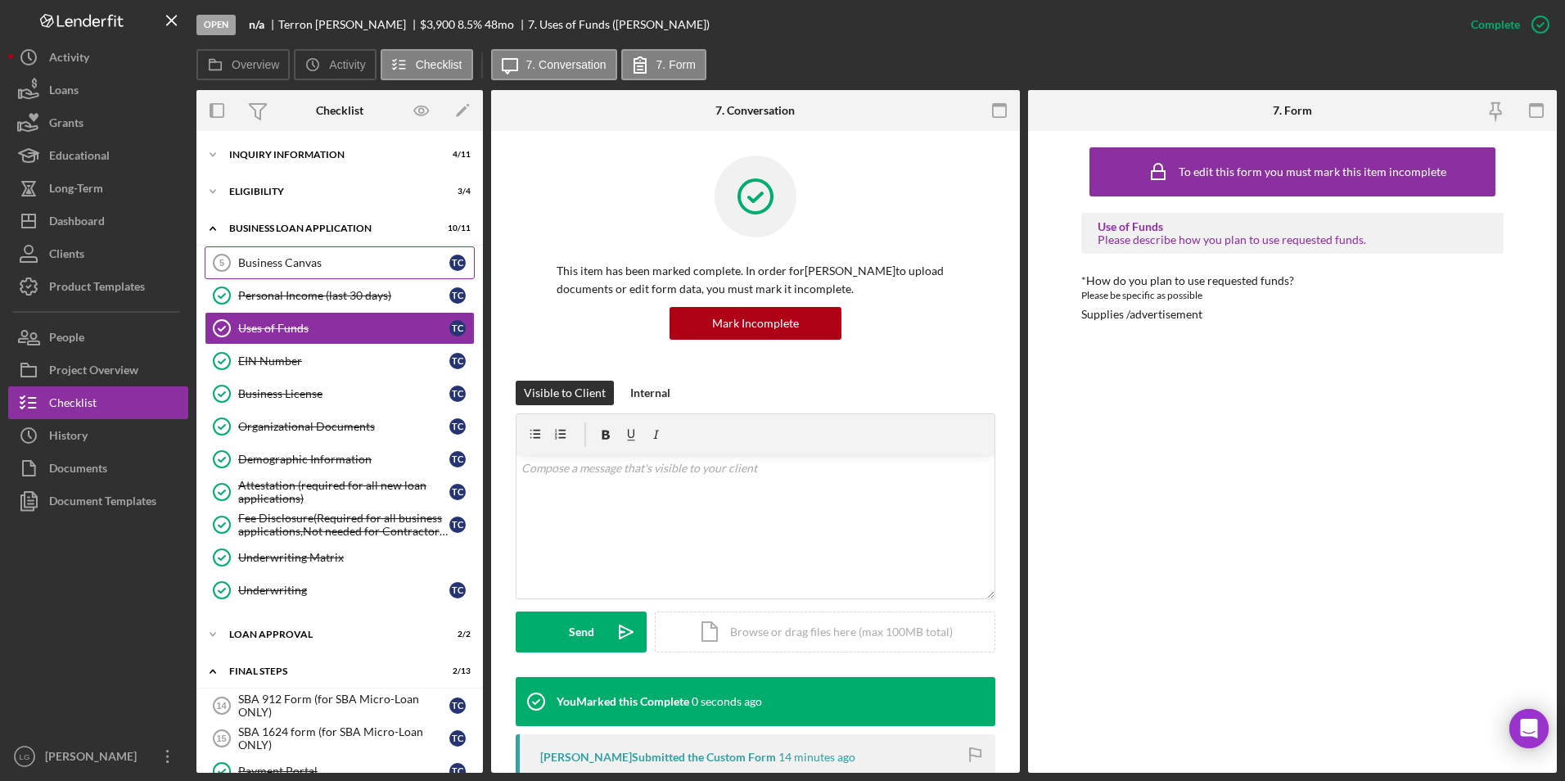
click at [287, 246] on link "Business Canvas 5 Business Canvas T C" at bounding box center [340, 262] width 270 height 33
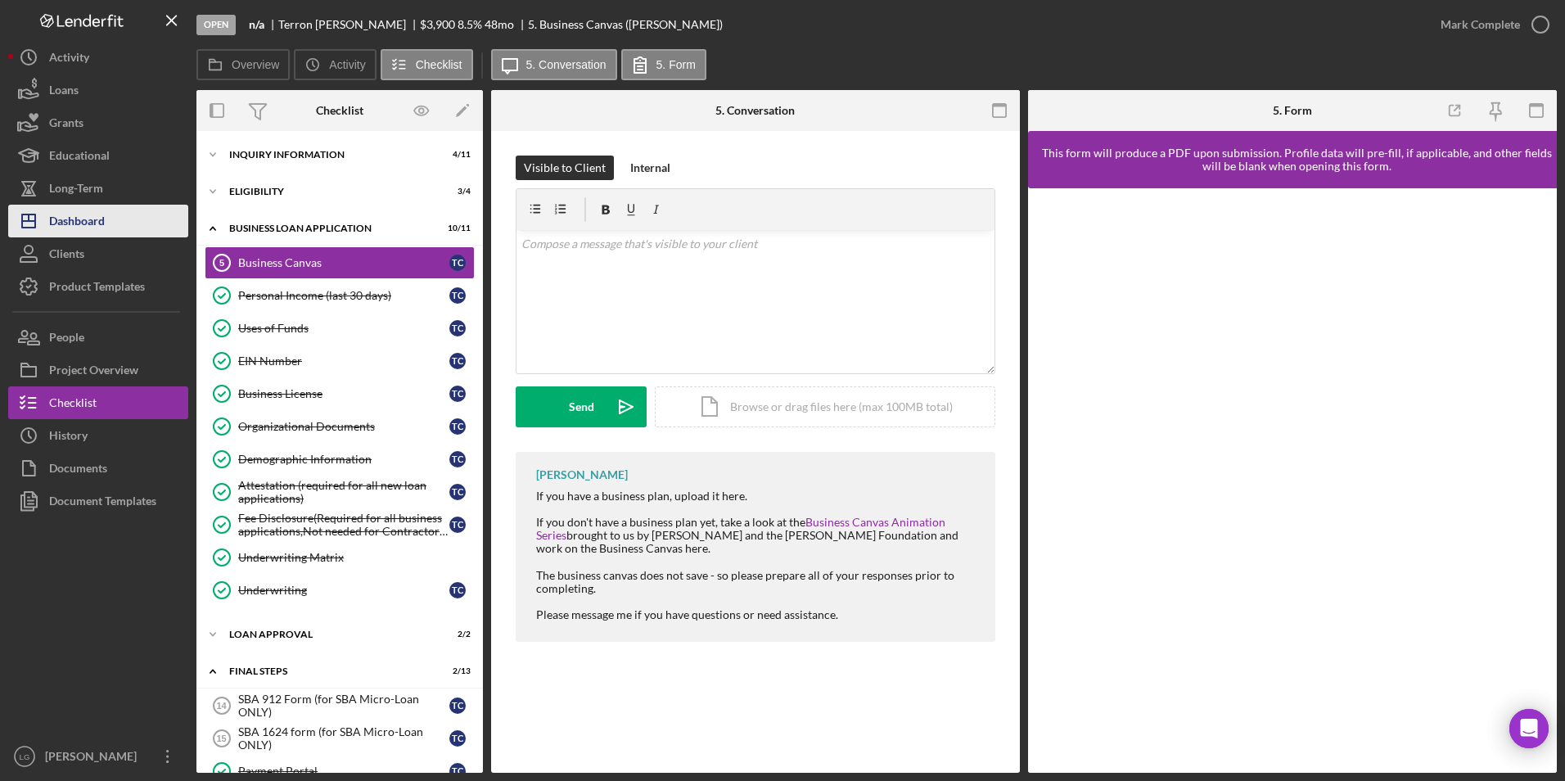
click at [133, 225] on button "Icon/Dashboard Dashboard" at bounding box center [98, 221] width 180 height 33
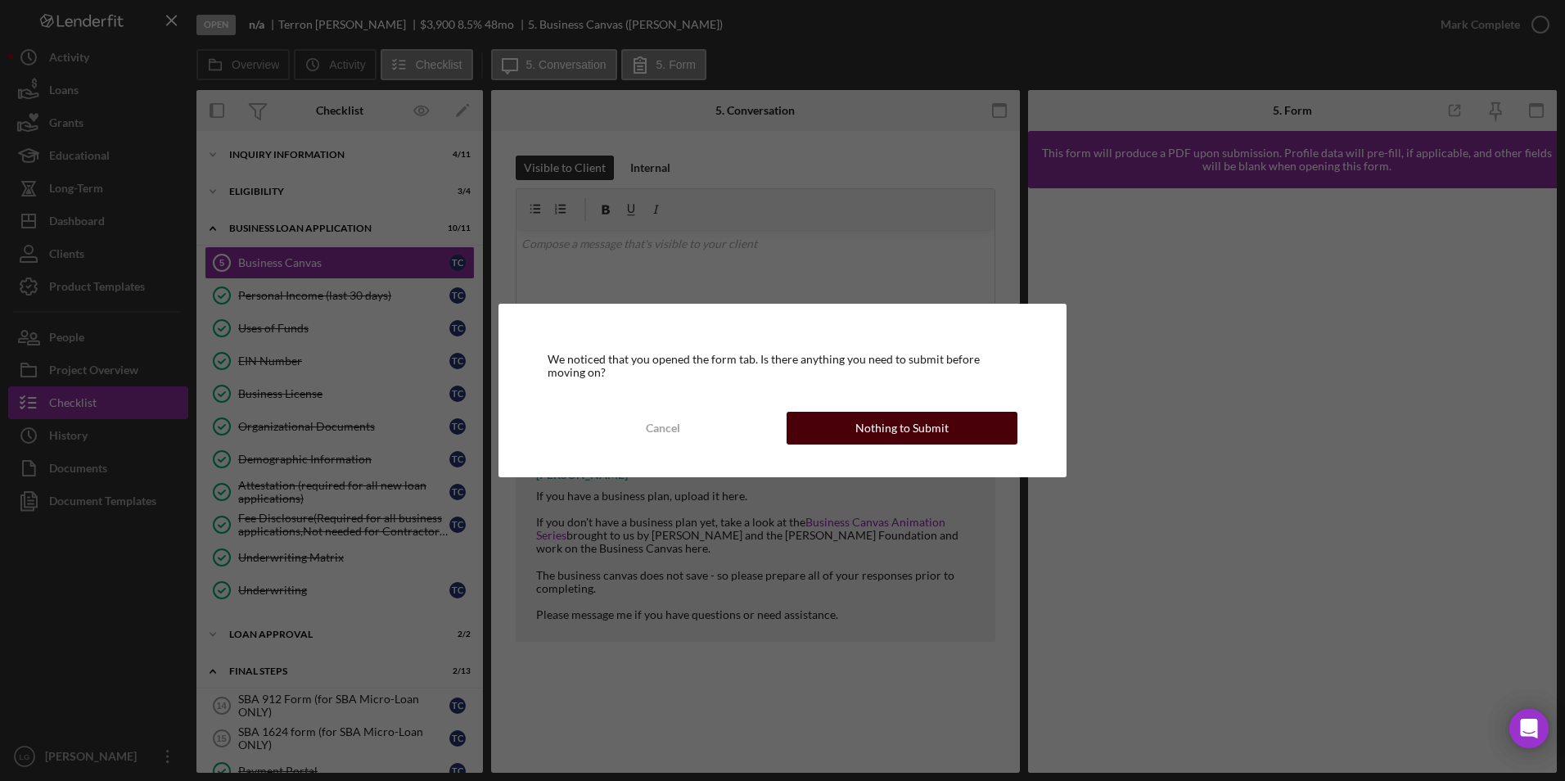
click at [918, 434] on div "Nothing to Submit" at bounding box center [901, 428] width 93 height 33
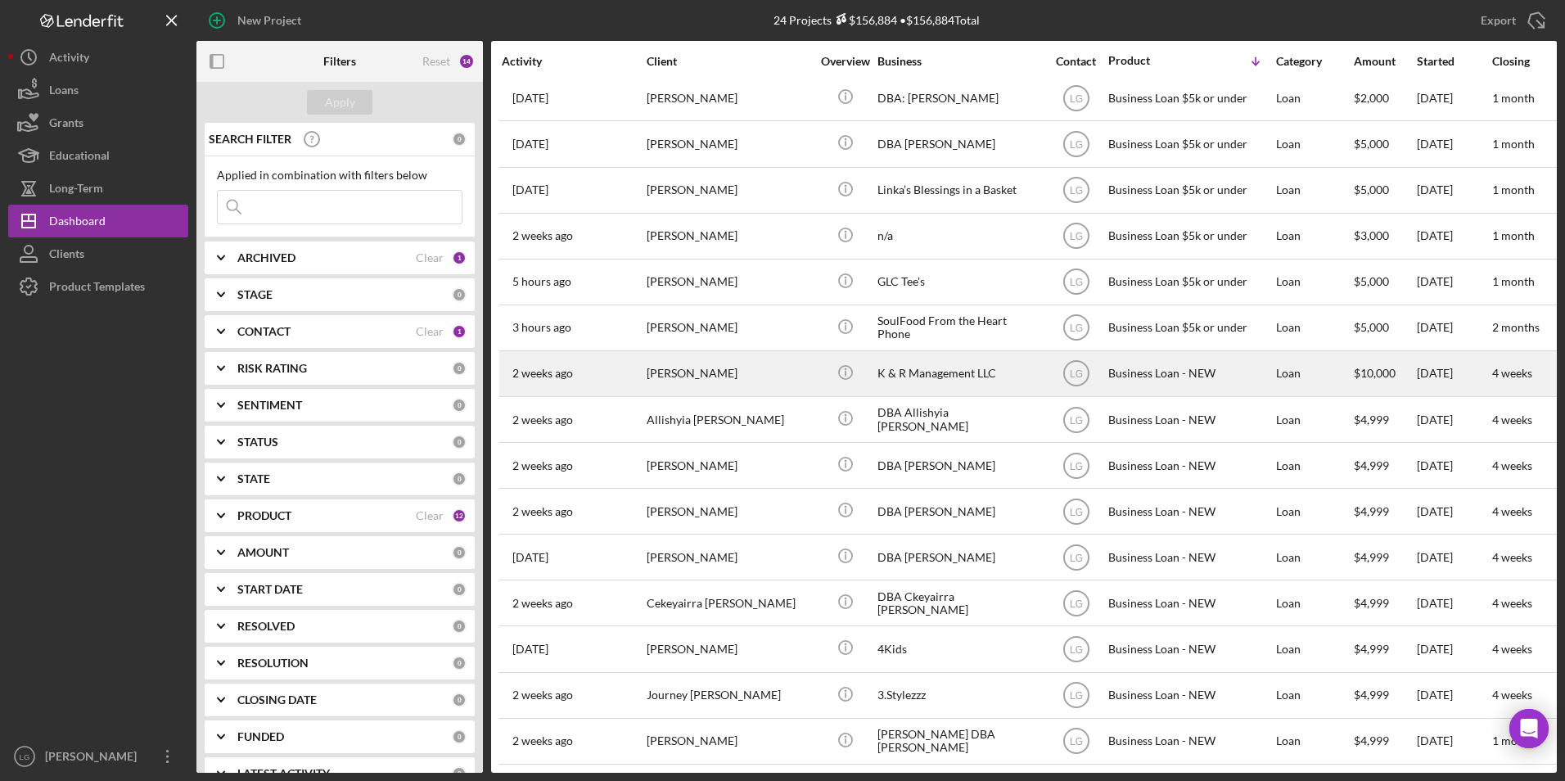
scroll to position [105, 0]
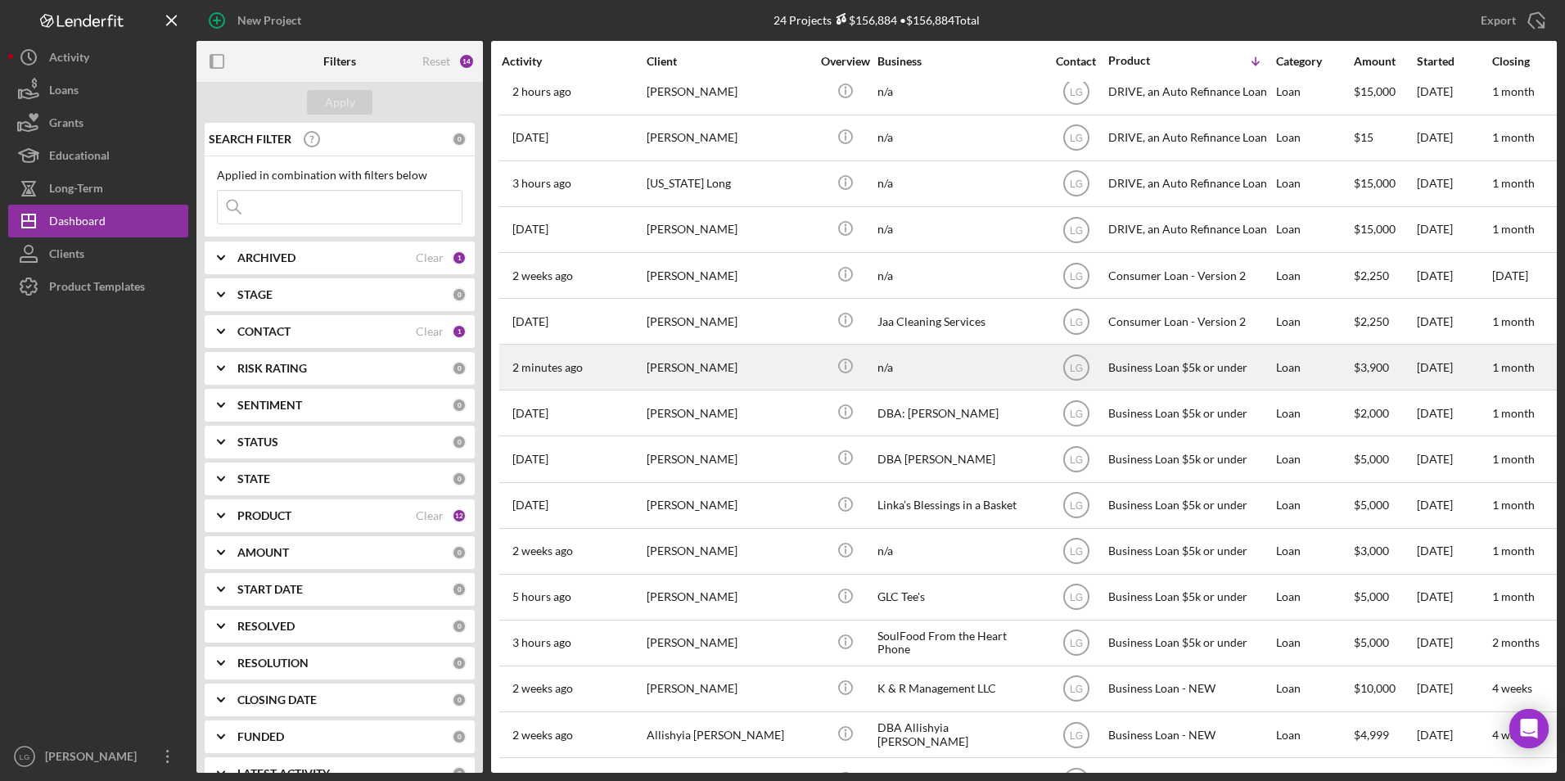
click at [741, 364] on div "[PERSON_NAME]" at bounding box center [729, 366] width 164 height 43
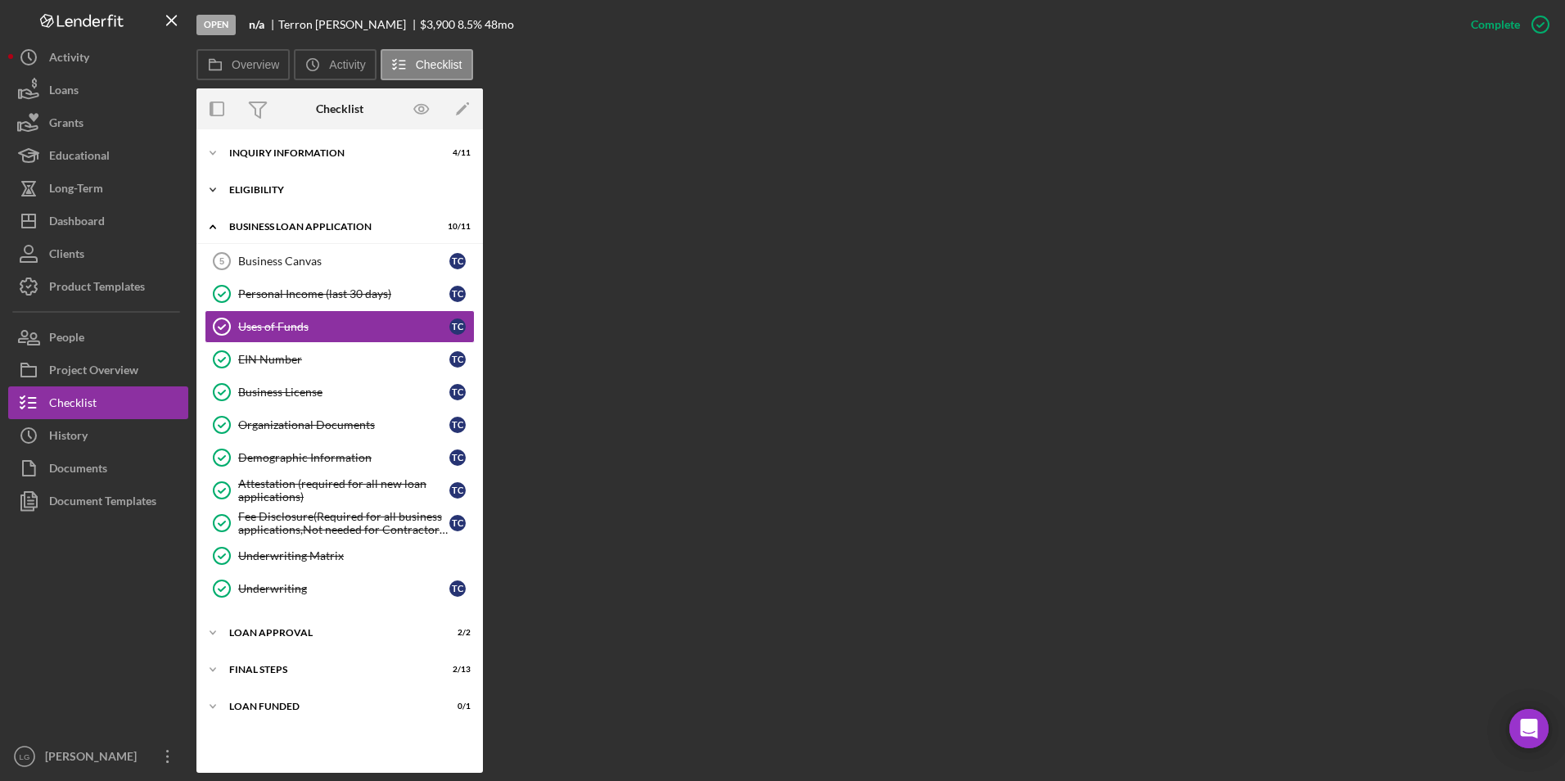
click at [286, 187] on div "Eligibility" at bounding box center [345, 190] width 233 height 10
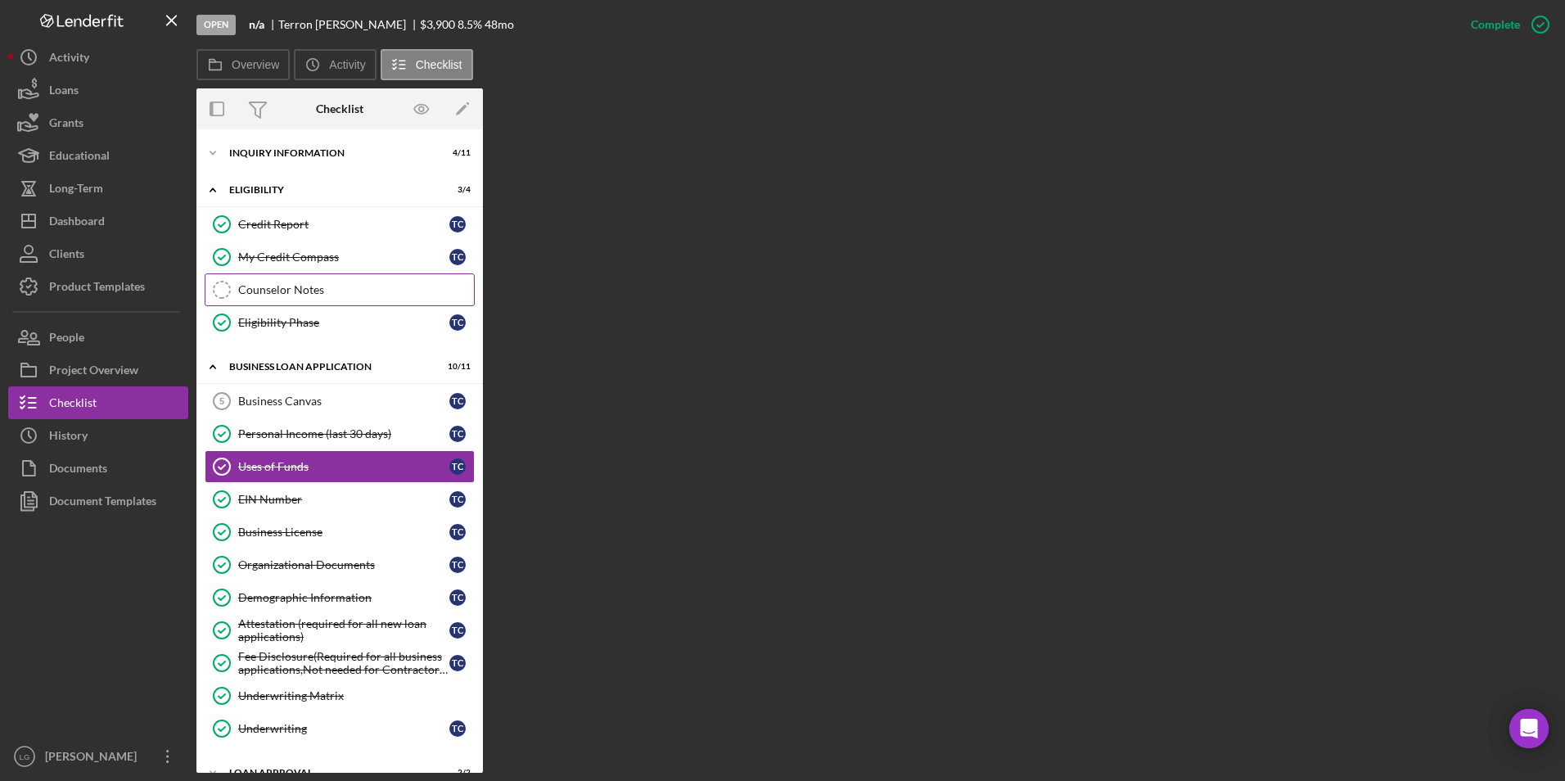
click at [309, 288] on div "Counselor Notes" at bounding box center [356, 289] width 236 height 13
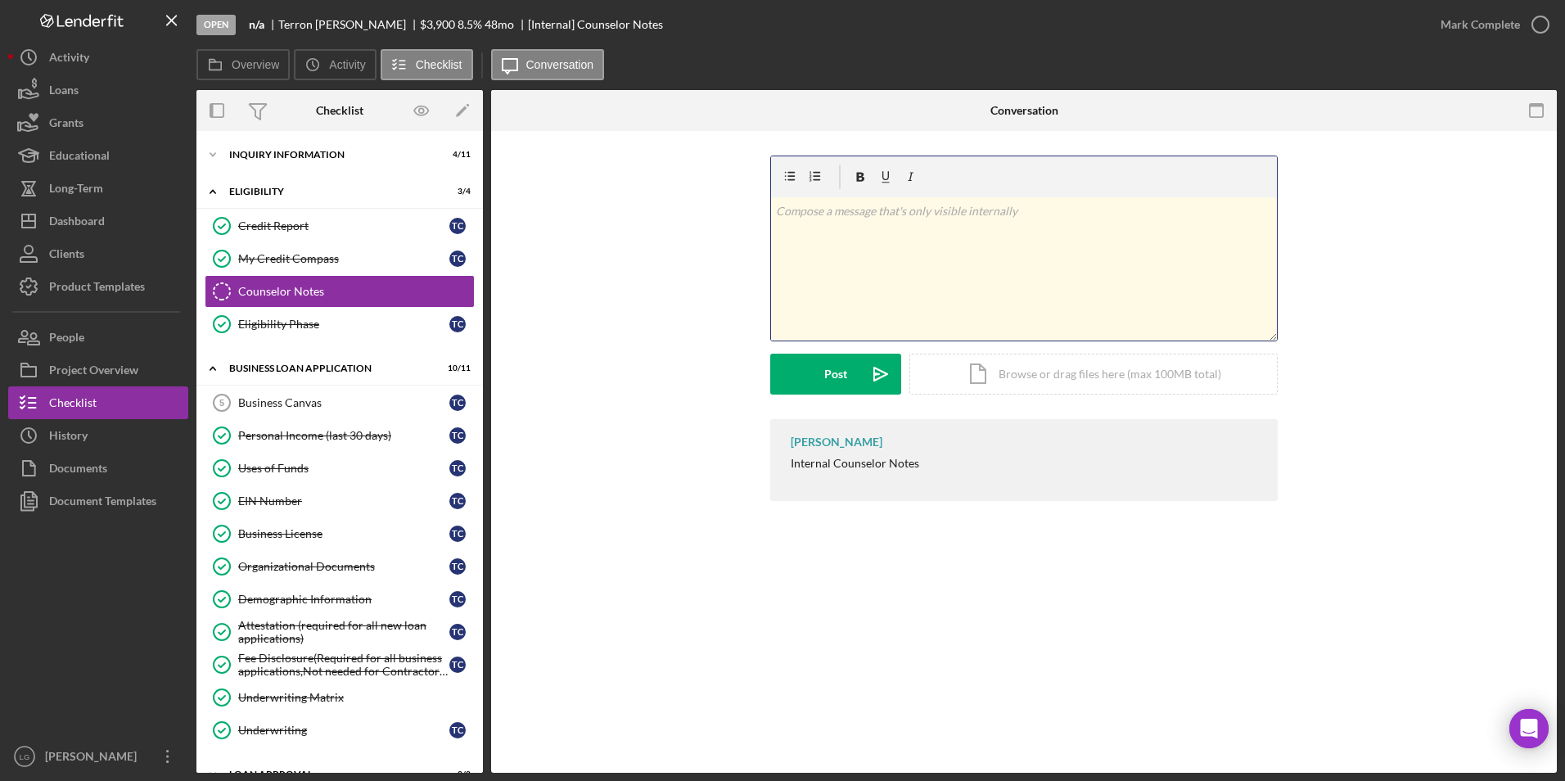
click at [954, 209] on p at bounding box center [1024, 211] width 497 height 18
click at [825, 210] on p "completet Business Canvass" at bounding box center [1024, 211] width 497 height 18
click at [843, 375] on div "Post" at bounding box center [835, 374] width 23 height 41
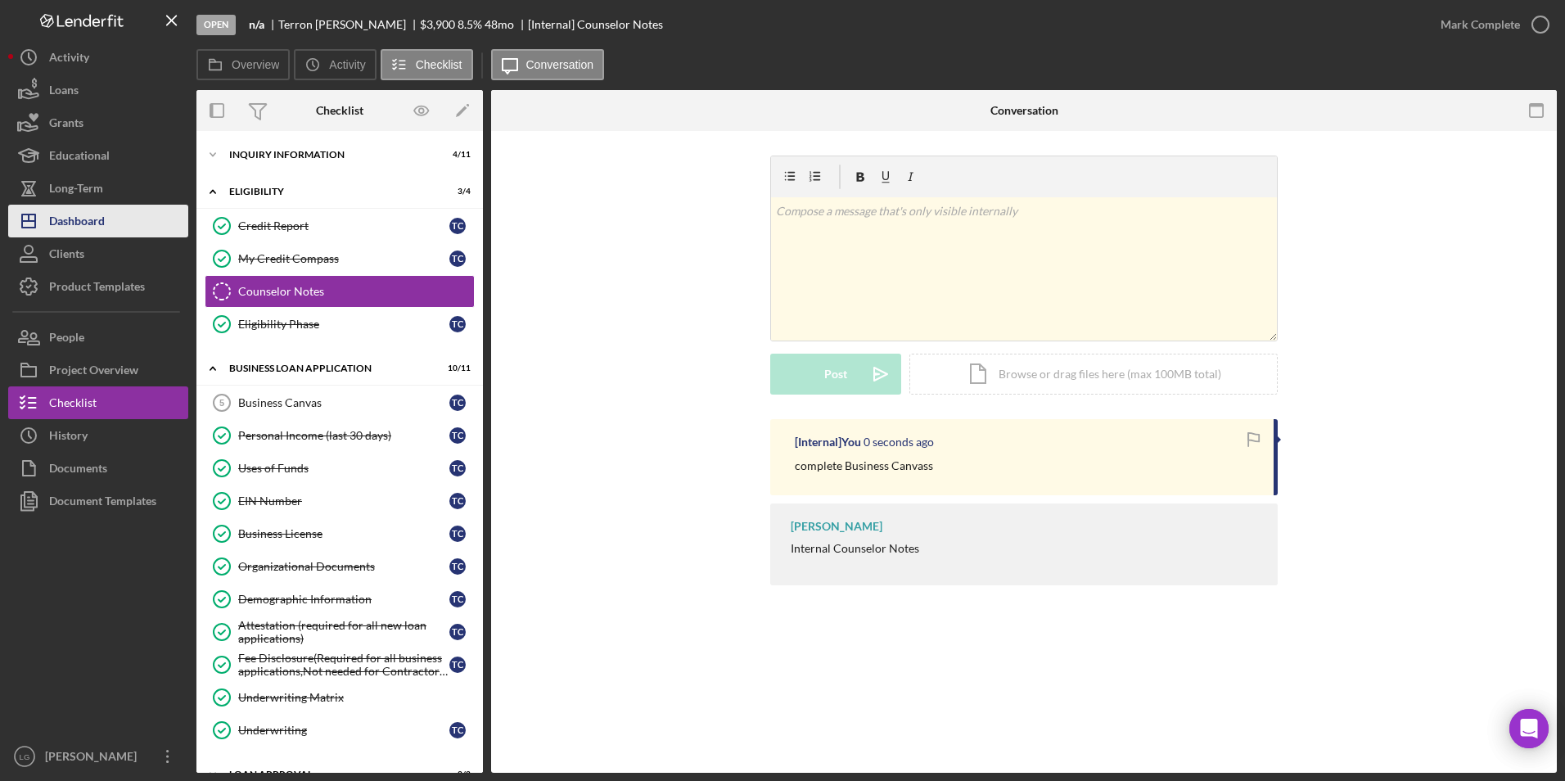
click at [110, 219] on button "Icon/Dashboard Dashboard" at bounding box center [98, 221] width 180 height 33
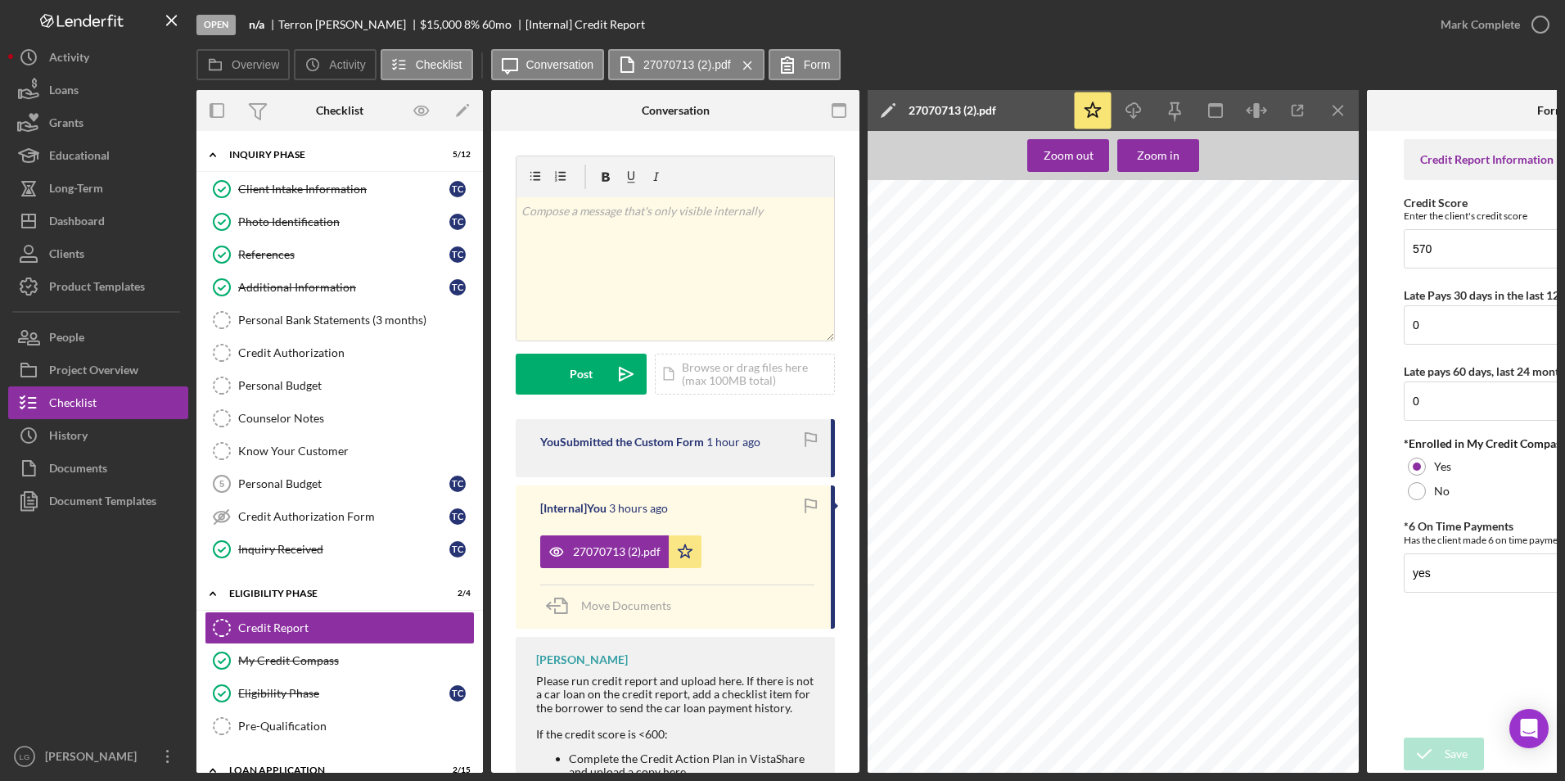
scroll to position [2455, 0]
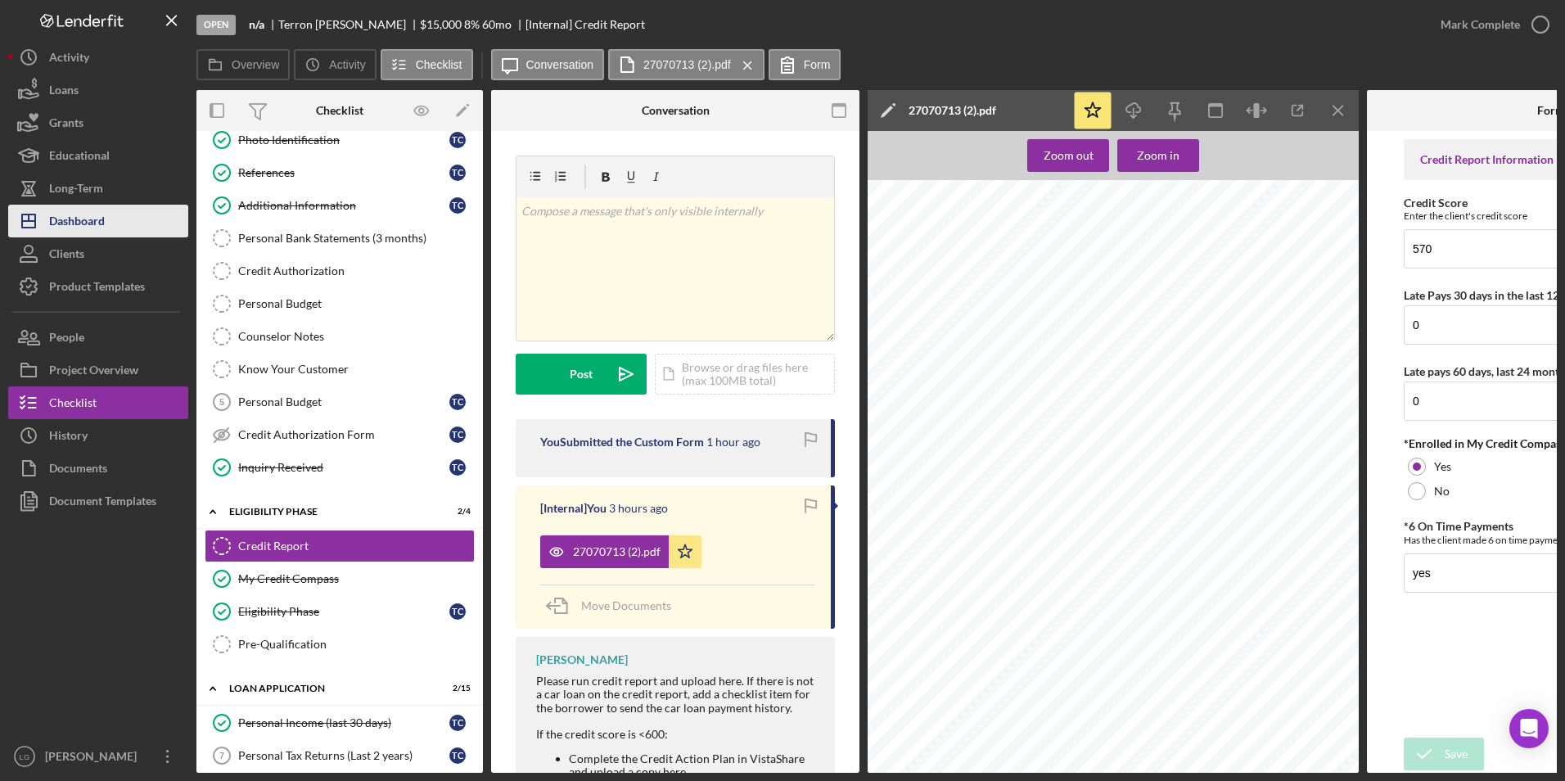
click at [94, 214] on div "Dashboard" at bounding box center [77, 223] width 56 height 37
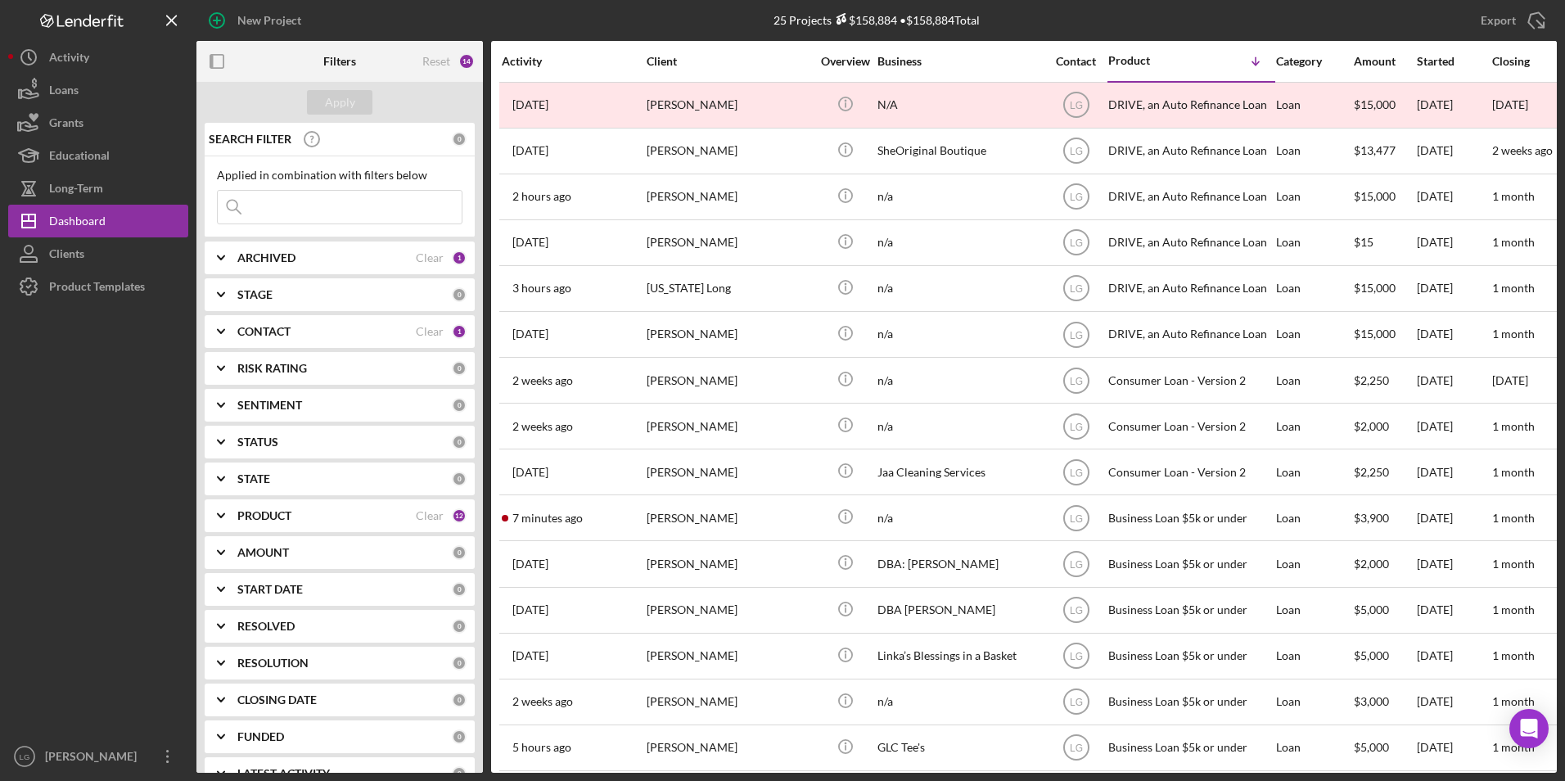
click at [317, 257] on div "ARCHIVED" at bounding box center [326, 257] width 178 height 13
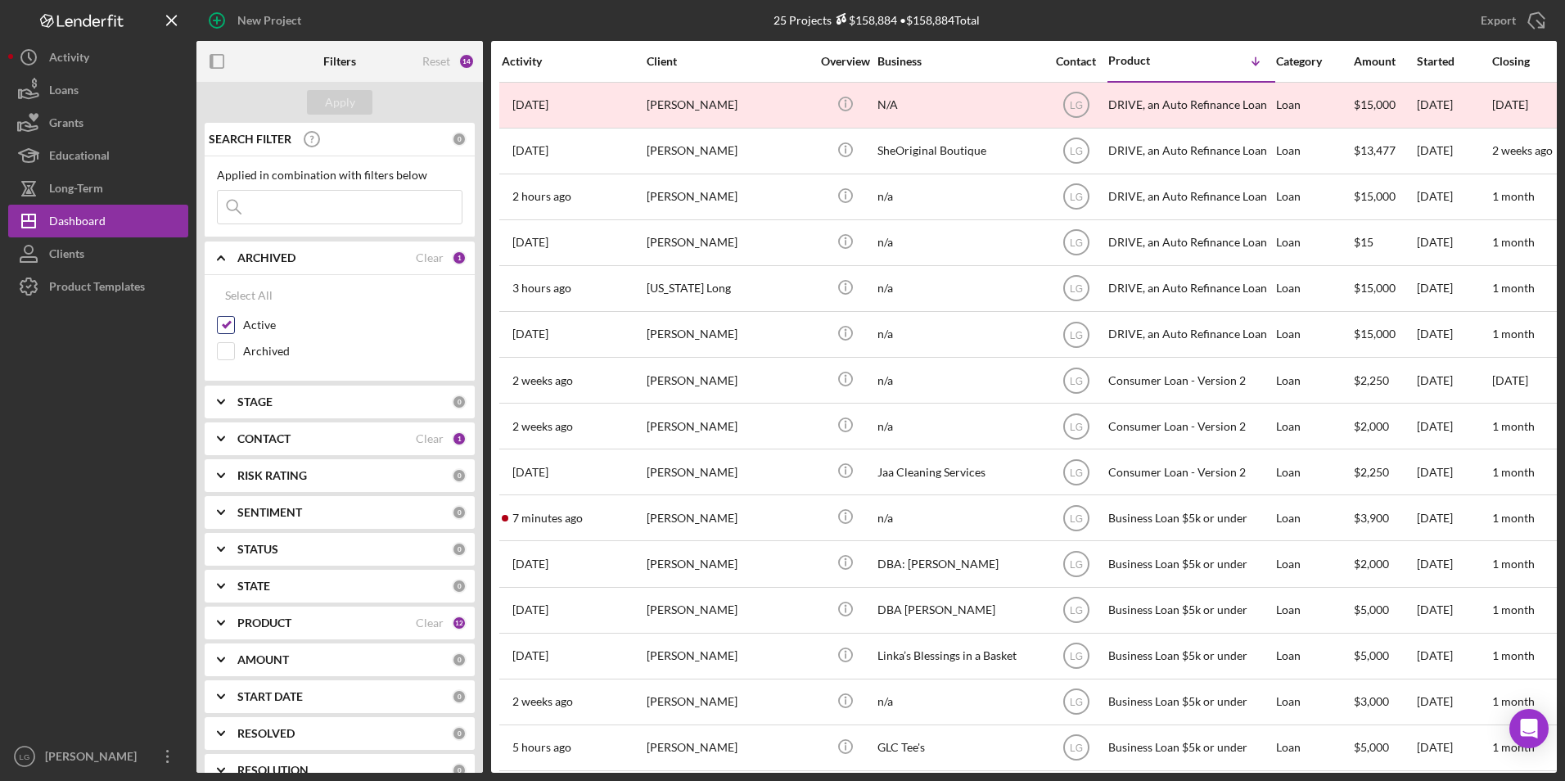
drag, startPoint x: 224, startPoint y: 345, endPoint x: 225, endPoint y: 336, distance: 9.0
click at [225, 345] on input "Archived" at bounding box center [226, 351] width 16 height 16
checkbox input "true"
click at [227, 327] on input "Active" at bounding box center [226, 325] width 16 height 16
checkbox input "false"
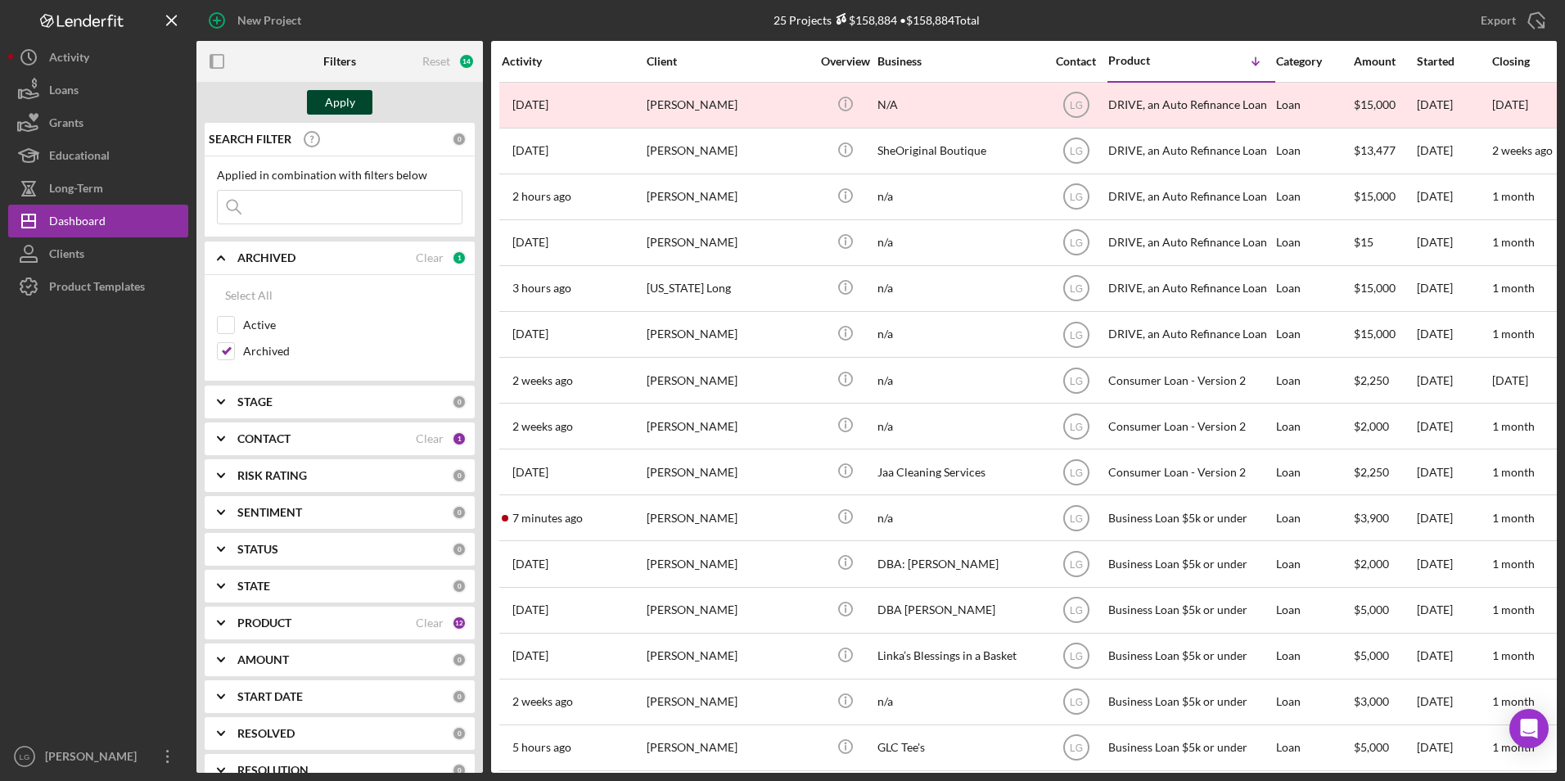
click at [340, 103] on div "Apply" at bounding box center [340, 102] width 30 height 25
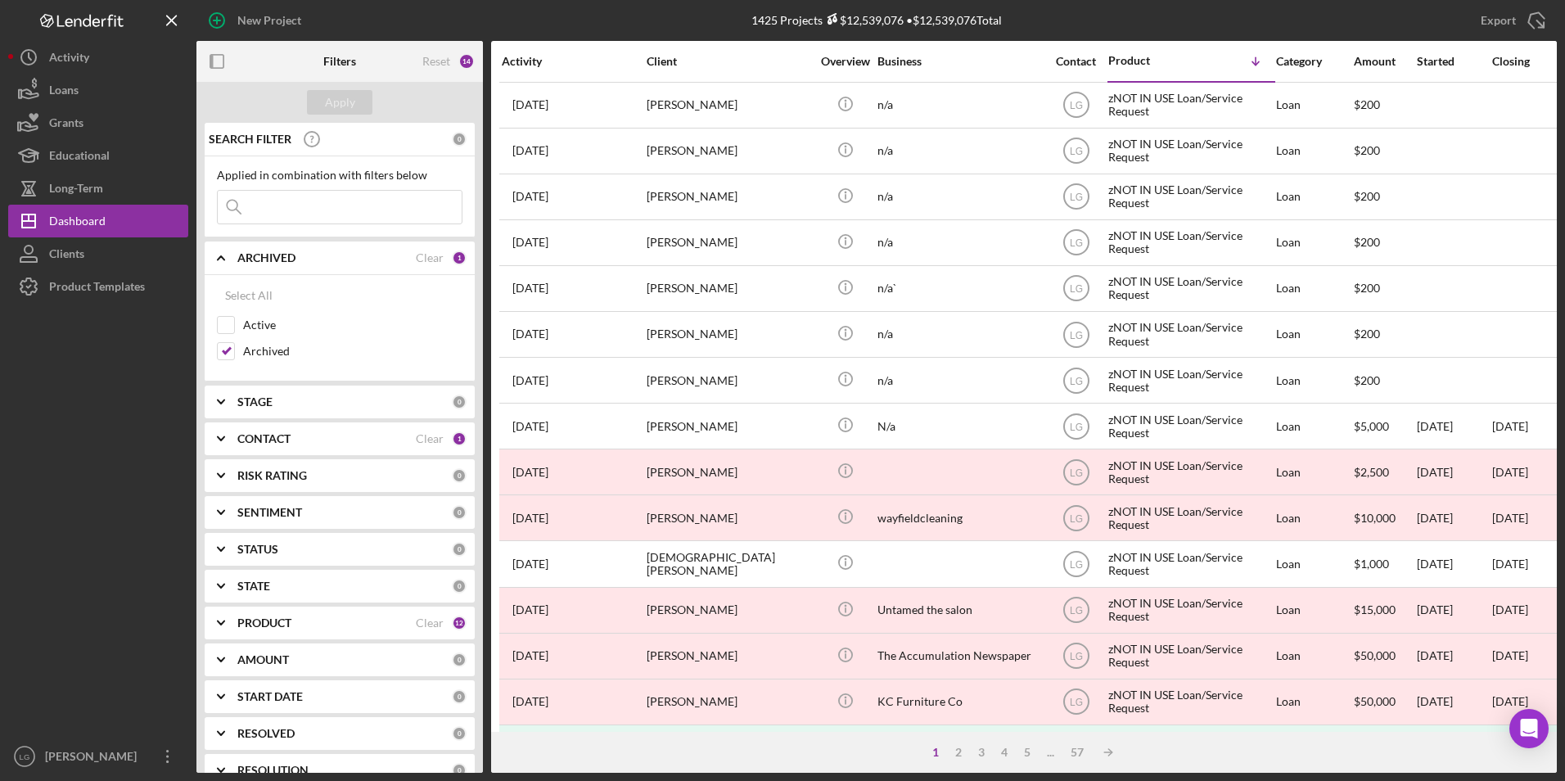
click at [309, 204] on input at bounding box center [340, 207] width 244 height 33
type input "hill"
click at [346, 97] on div "Apply" at bounding box center [340, 102] width 30 height 25
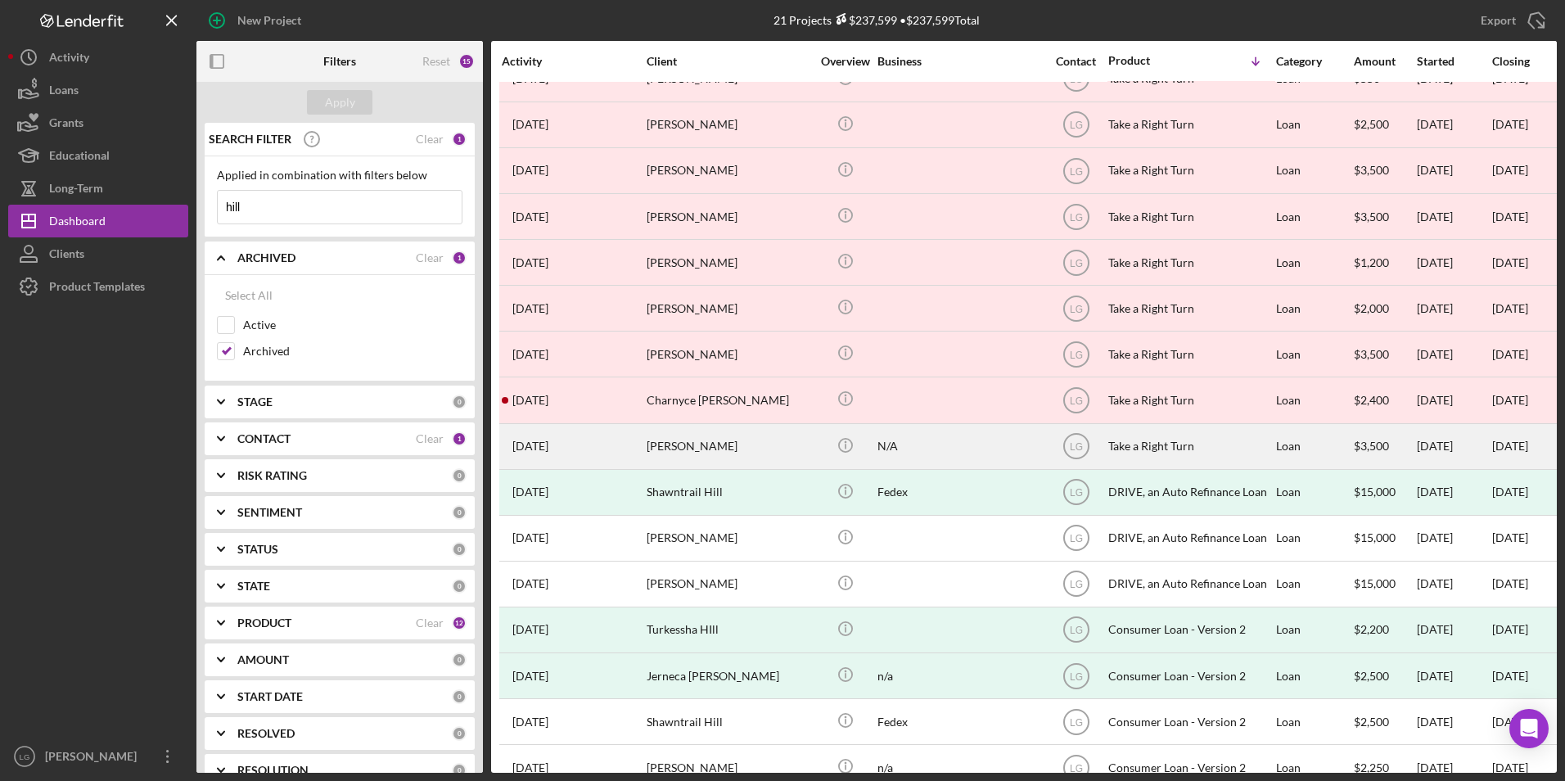
scroll to position [246, 0]
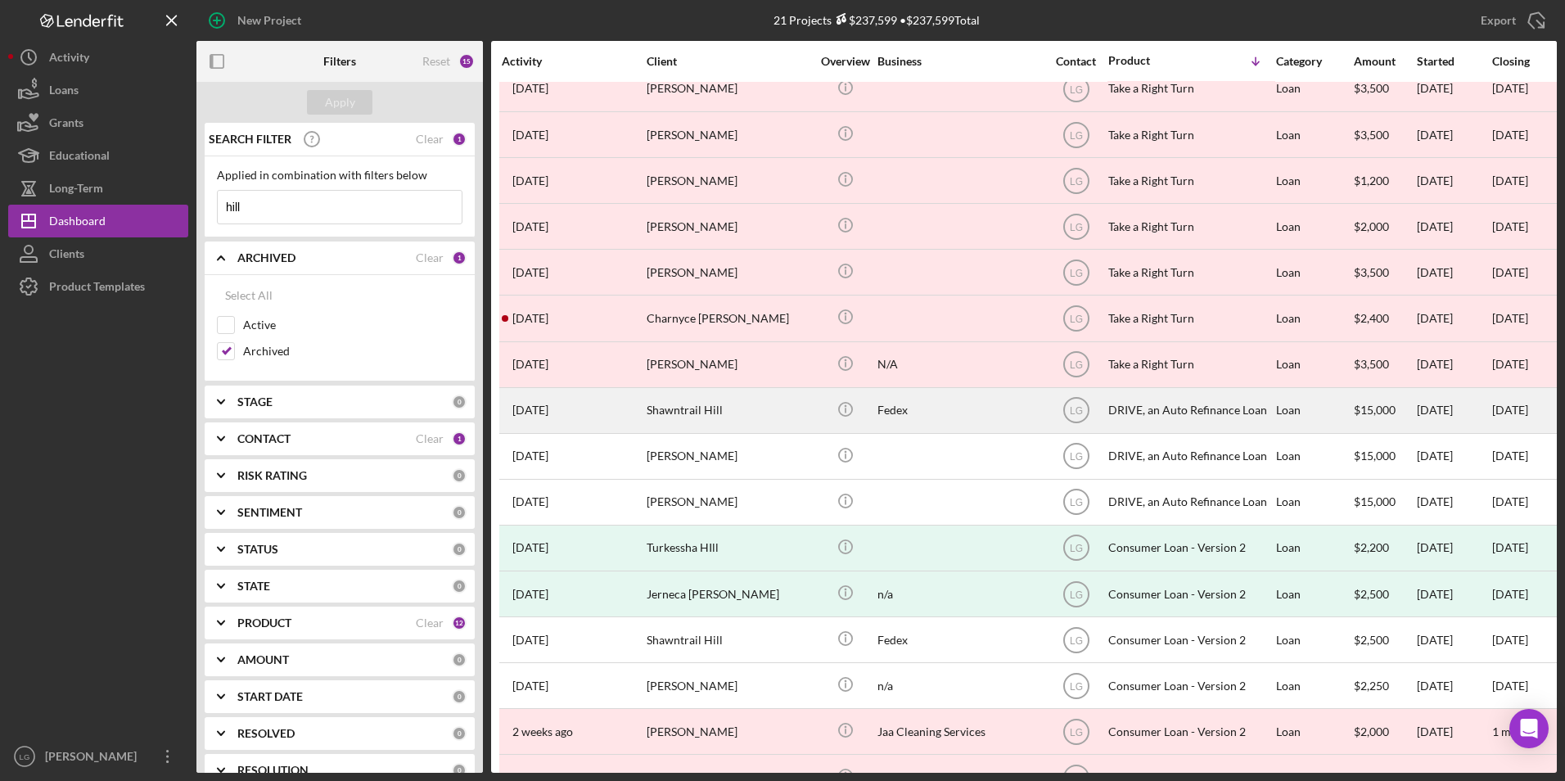
click at [682, 422] on div "Shawntrail Hill" at bounding box center [729, 410] width 164 height 43
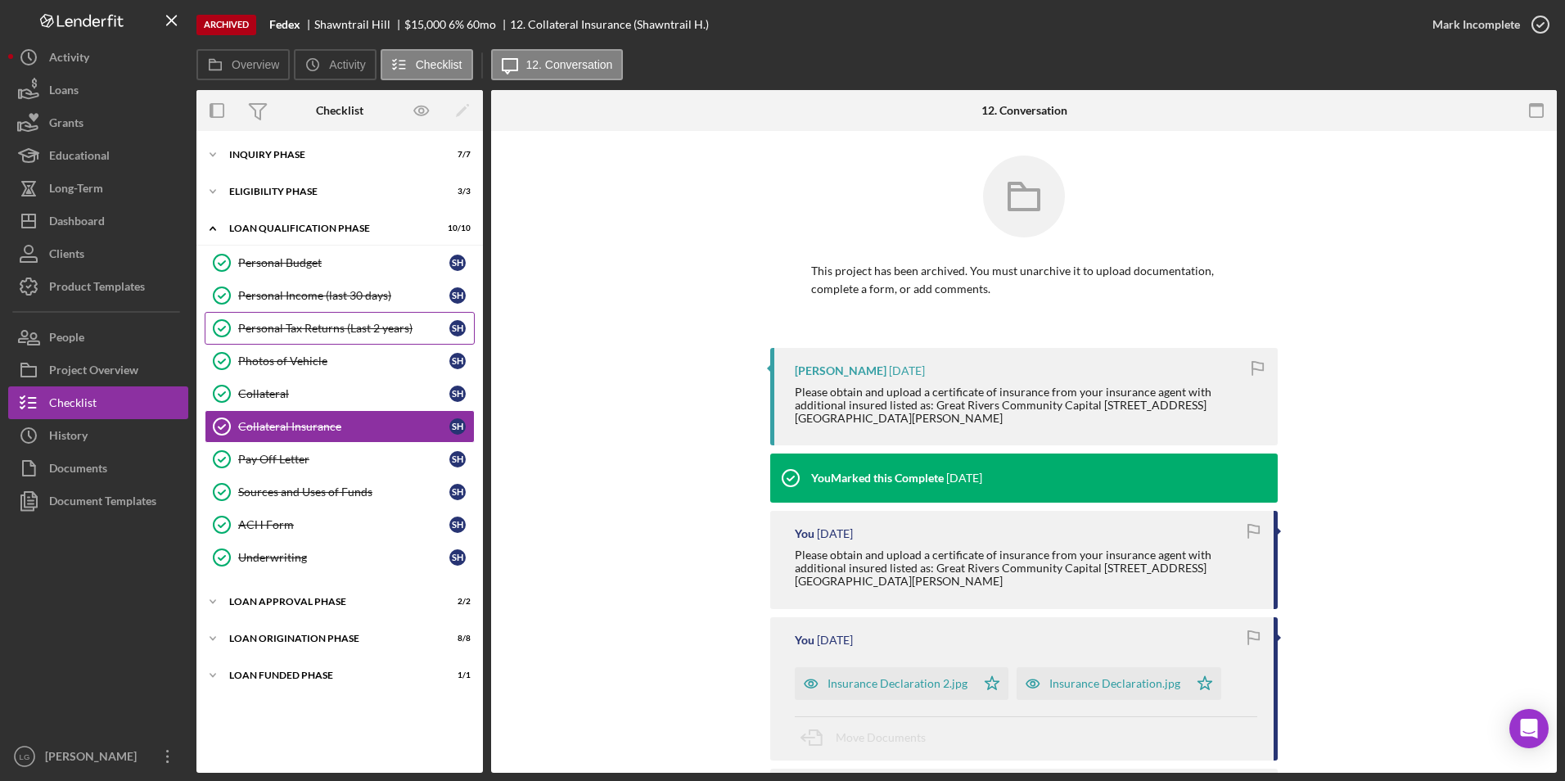
click at [320, 335] on div "Personal Tax Returns (Last 2 years)" at bounding box center [343, 328] width 211 height 13
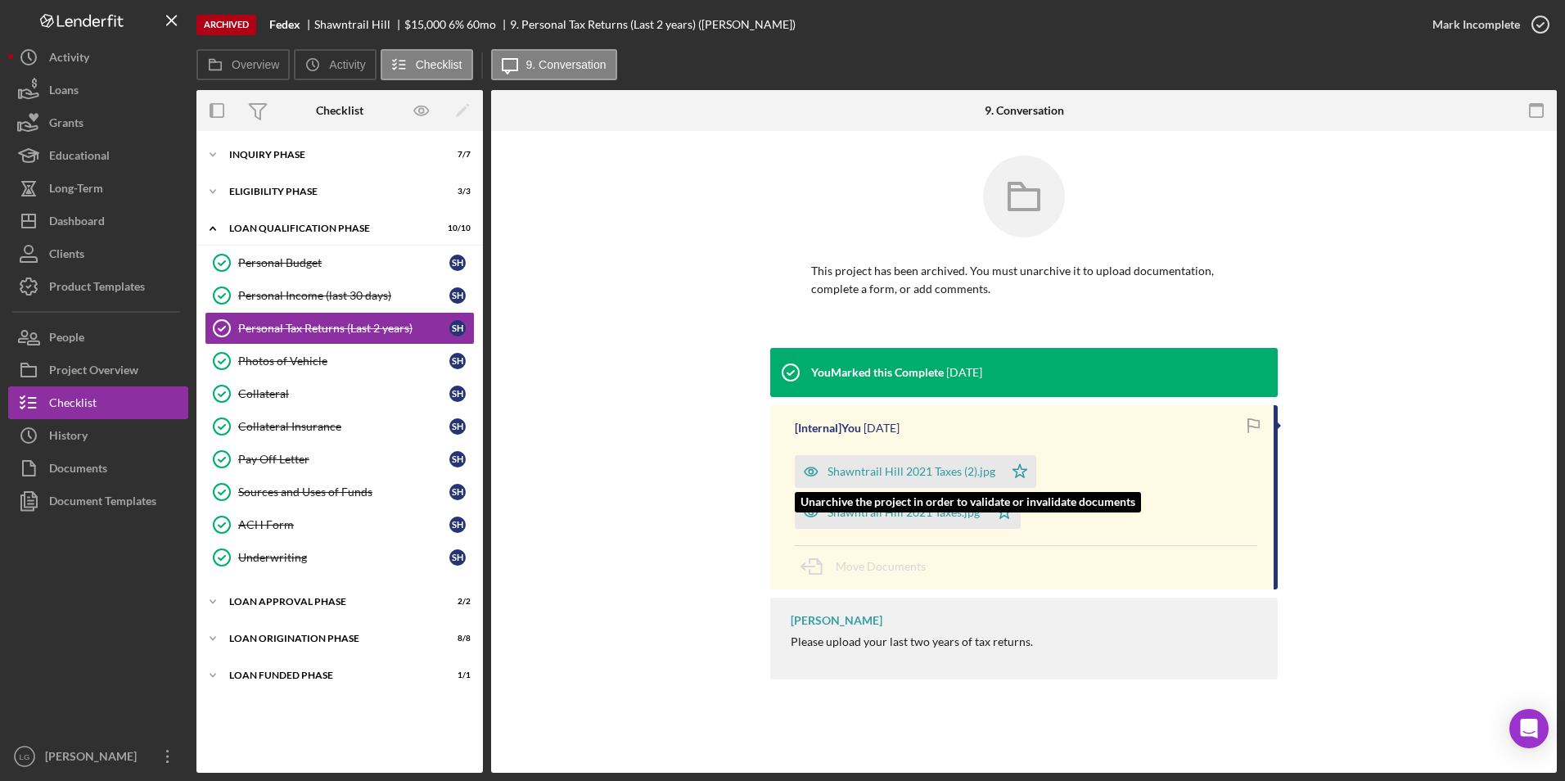
click at [915, 474] on div "Shawntrail Hill 2021 Taxes (2).jpg" at bounding box center [911, 471] width 168 height 13
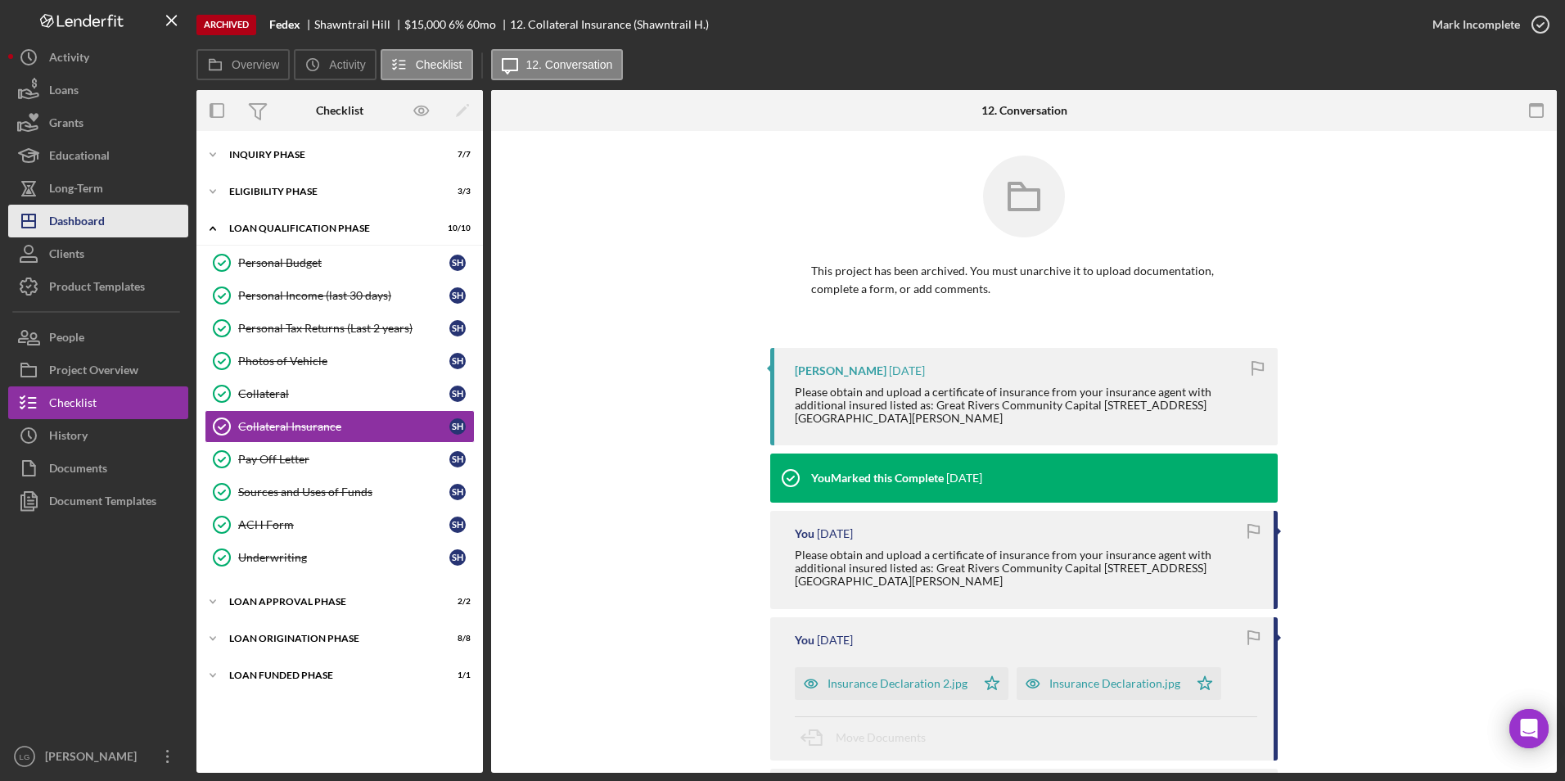
click at [55, 220] on div "Dashboard" at bounding box center [77, 223] width 56 height 37
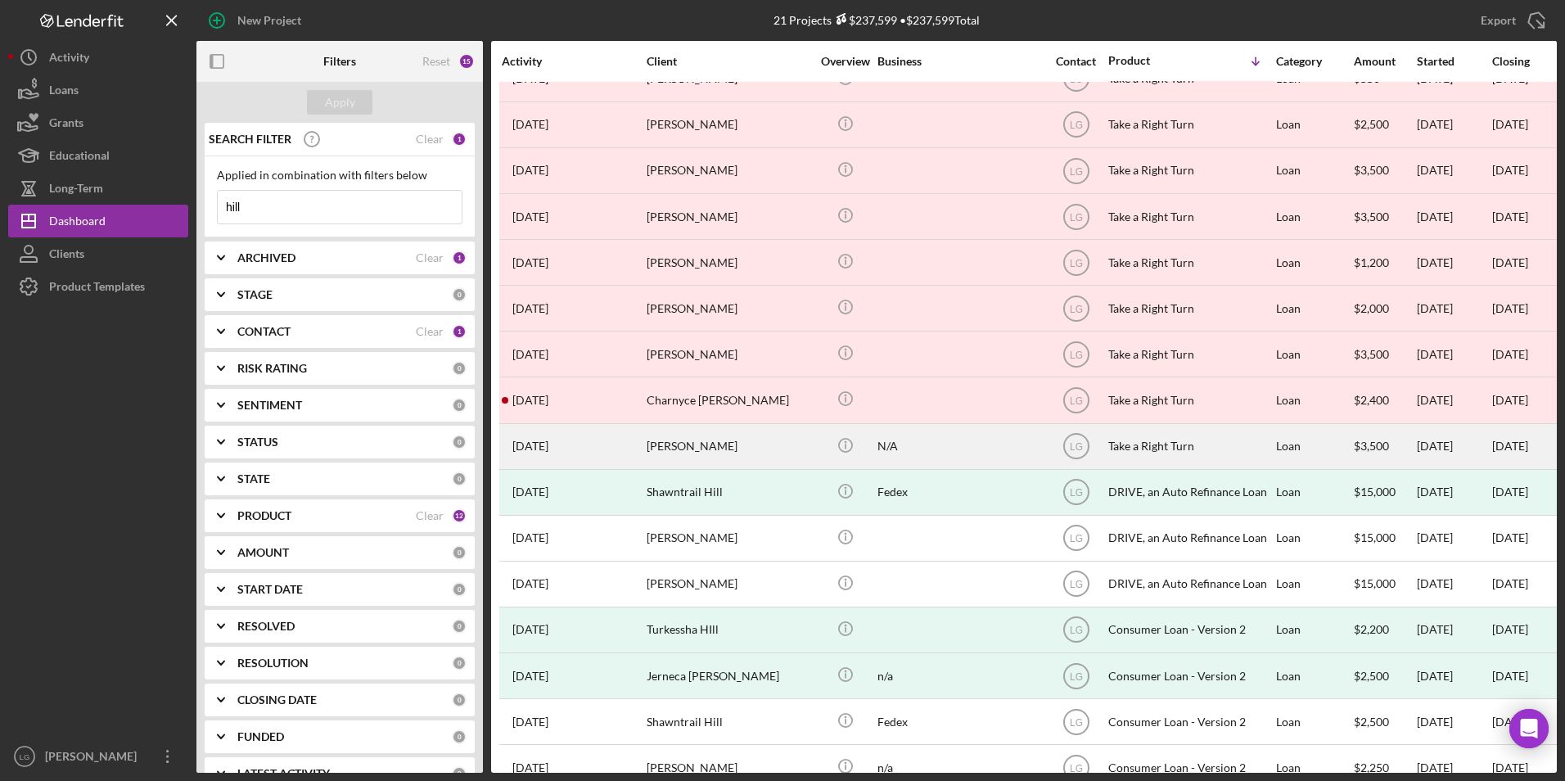
scroll to position [294, 0]
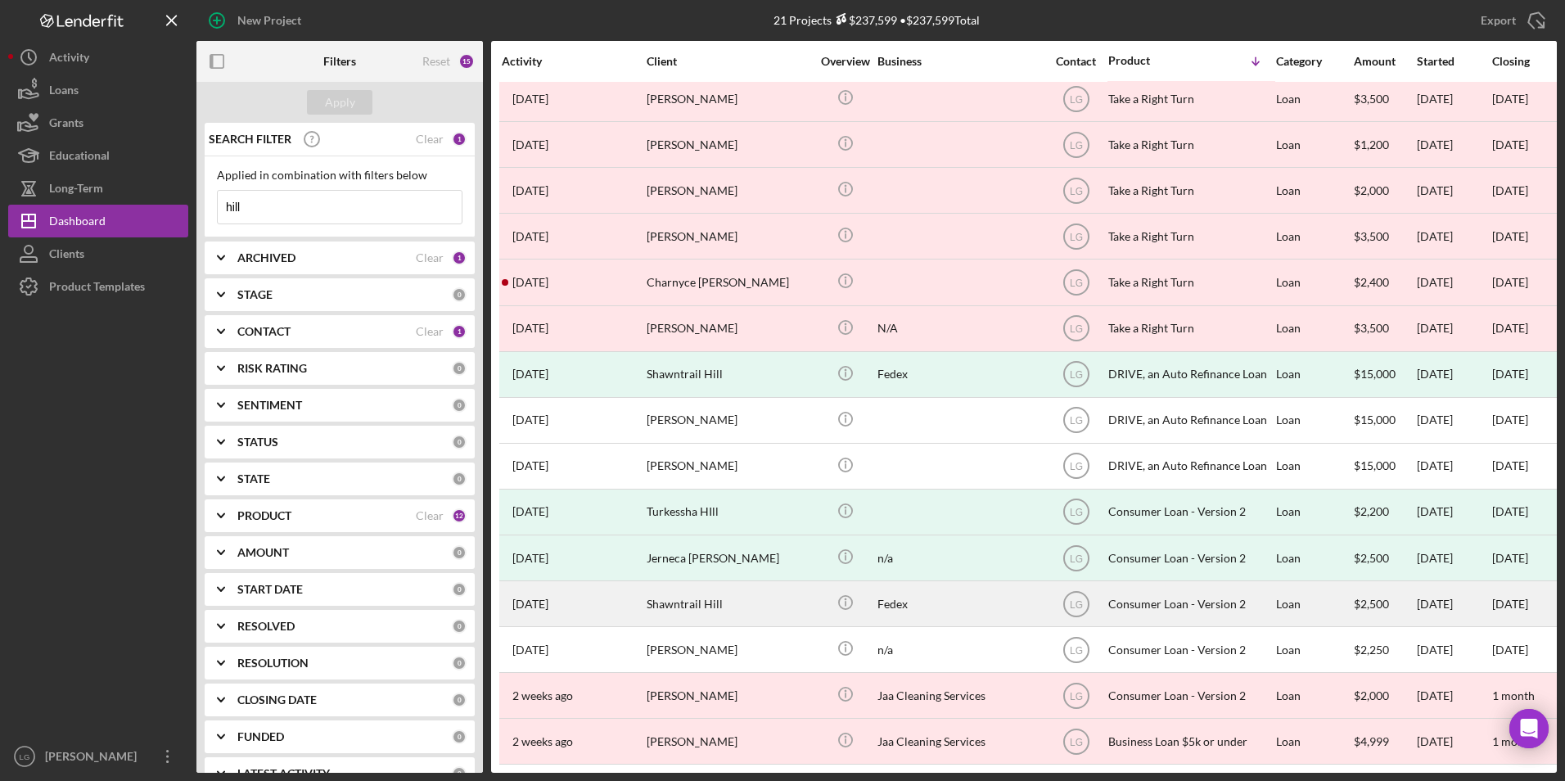
click at [750, 584] on div "Shawntrail Hill" at bounding box center [729, 603] width 164 height 43
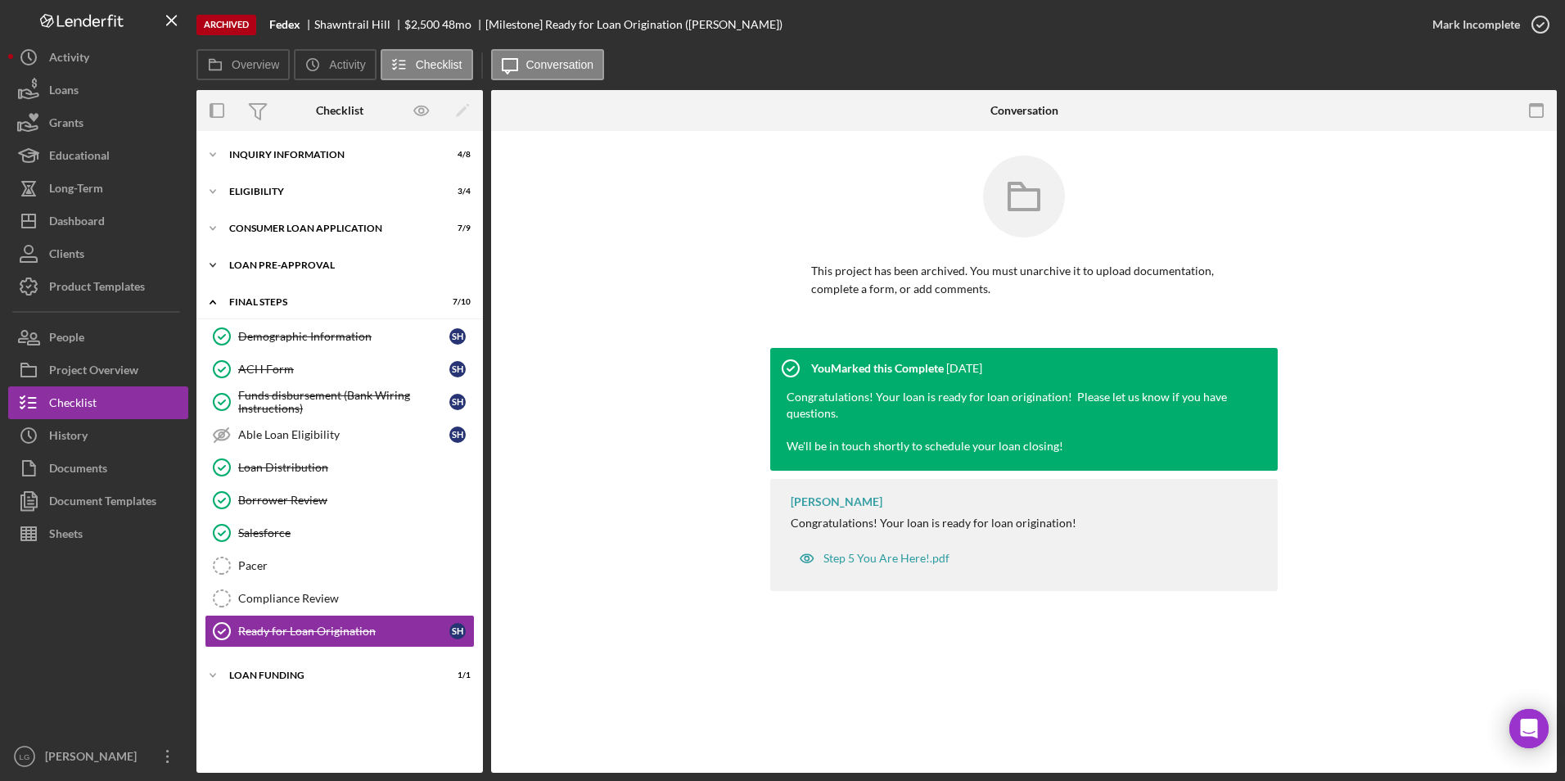
click at [304, 256] on div "Icon/Expander Loan Pre-Approval 2 / 2" at bounding box center [339, 265] width 286 height 33
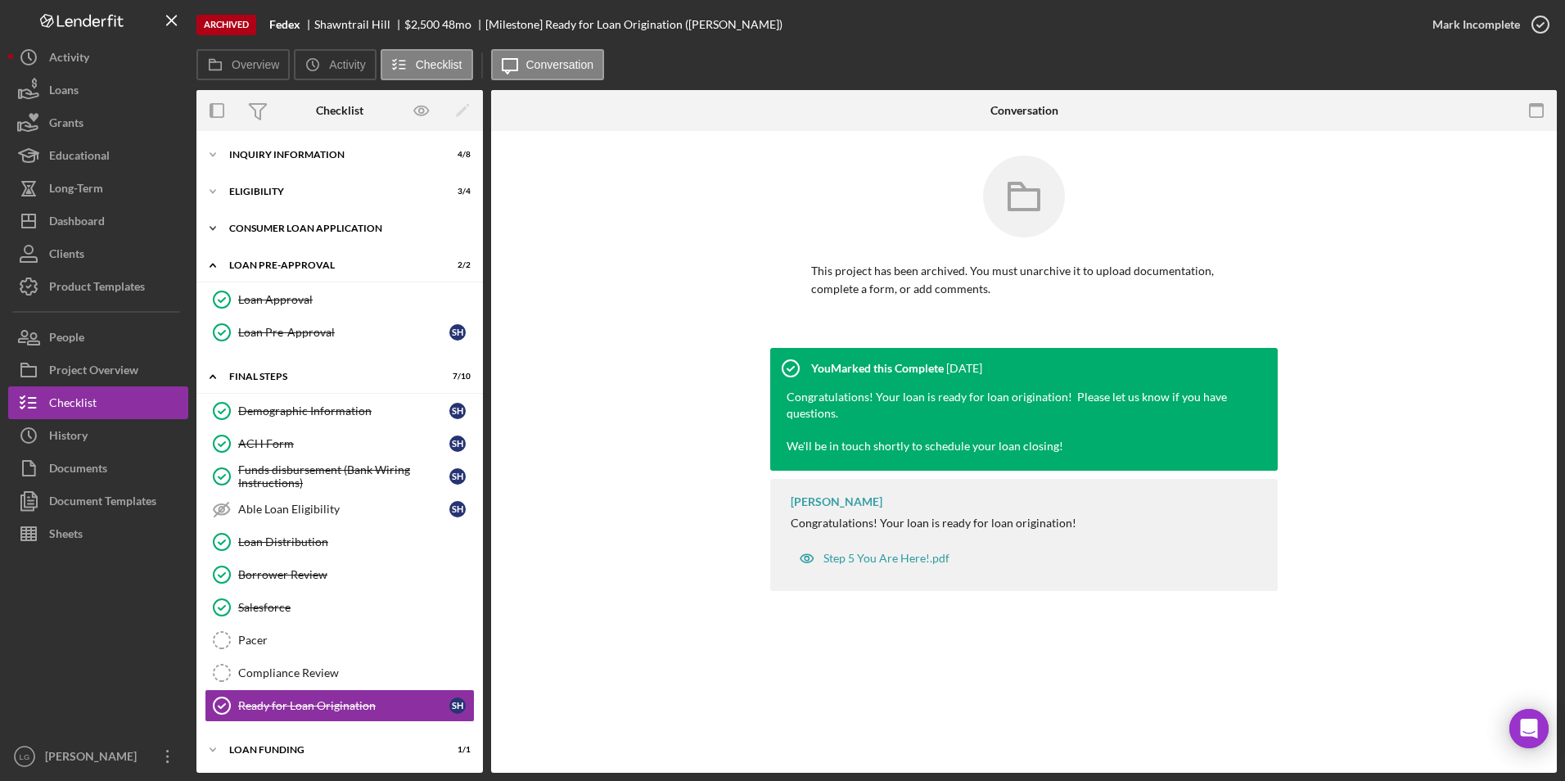
click at [300, 221] on div "Icon/Expander Consumer Loan Application 7 / 9" at bounding box center [339, 228] width 286 height 33
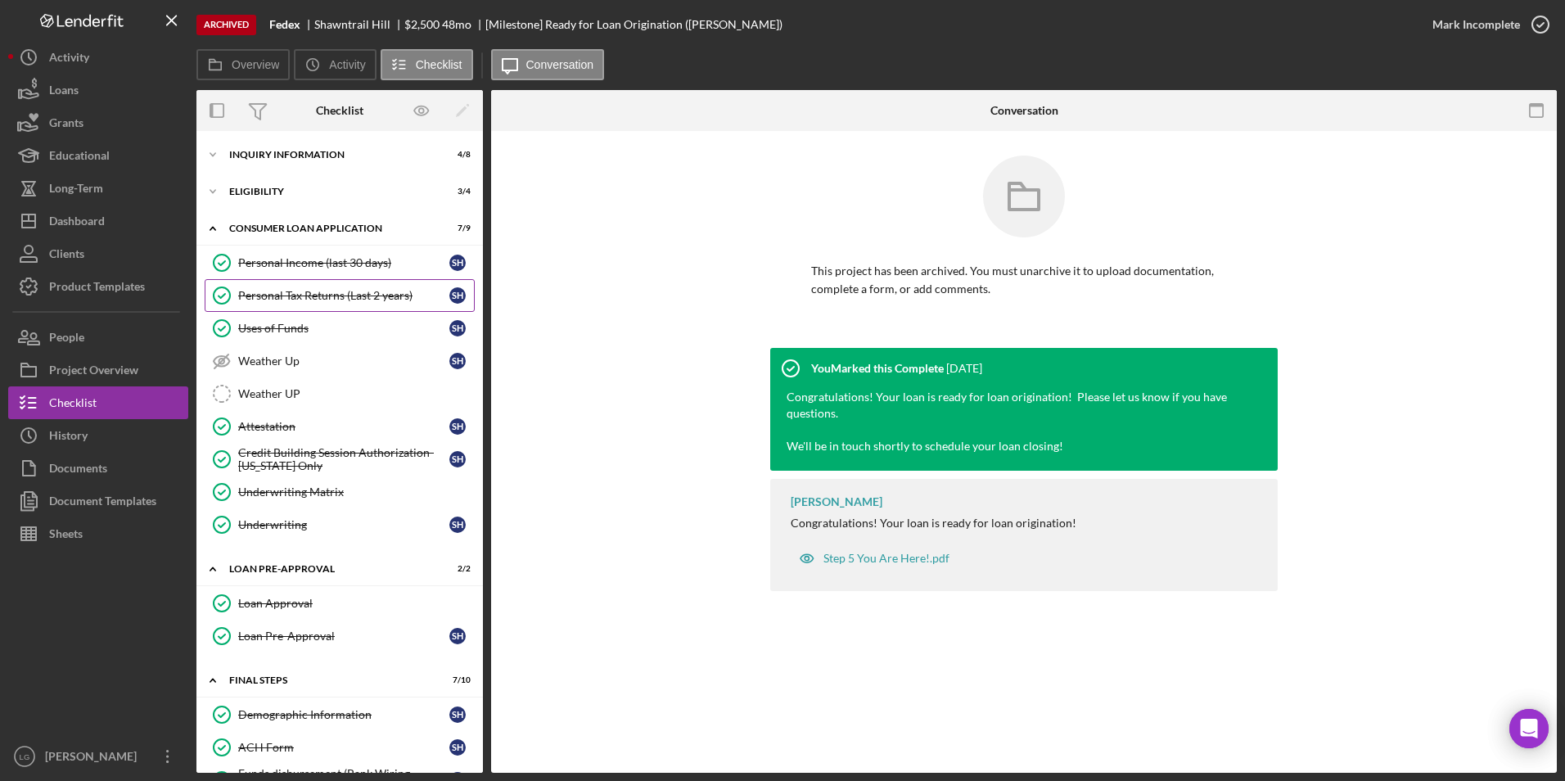
click at [324, 297] on div "Personal Tax Returns (Last 2 years)" at bounding box center [343, 295] width 211 height 13
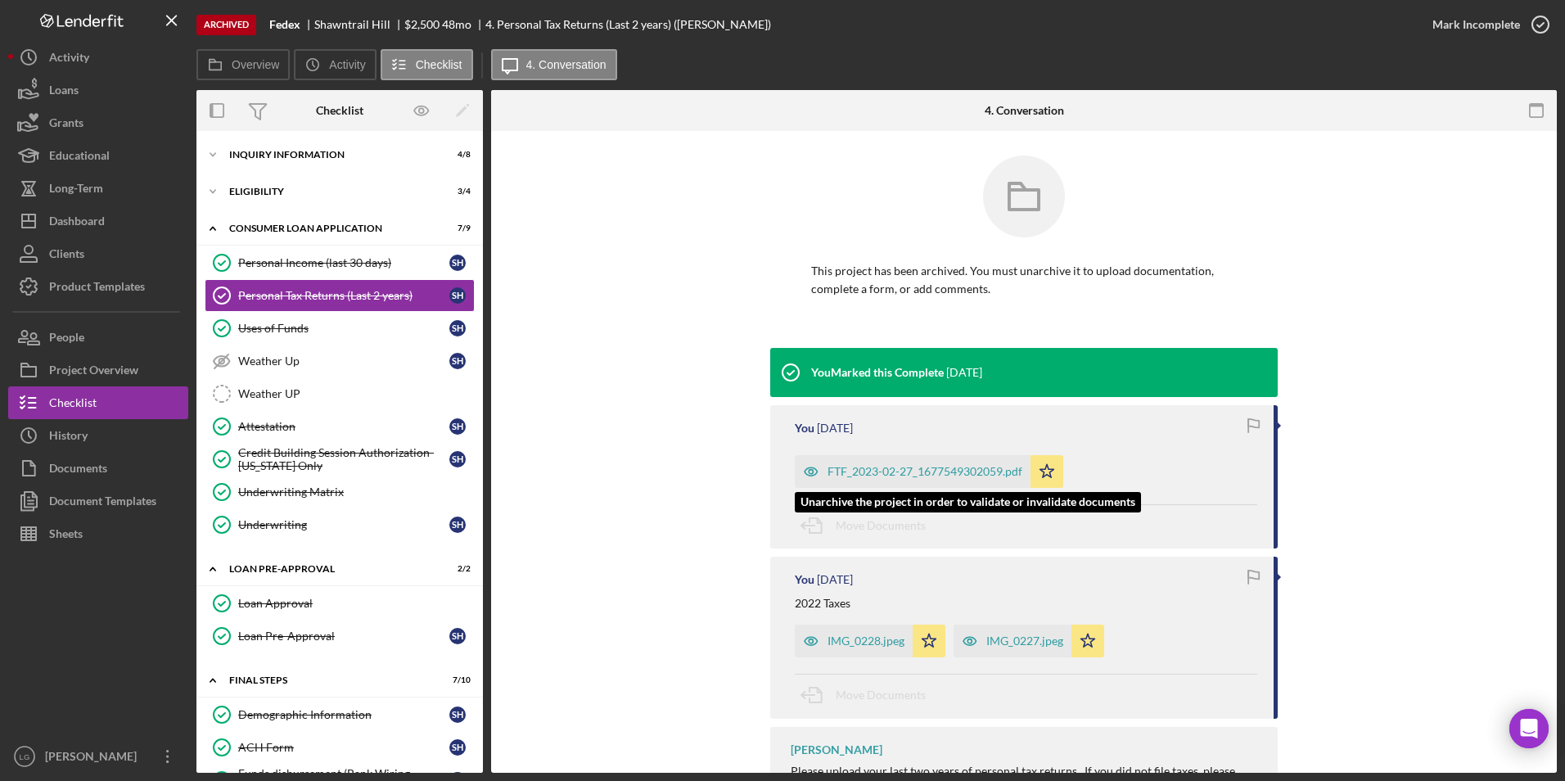
click at [891, 468] on div "FTF_2023-02-27_1677549302059.pdf" at bounding box center [924, 471] width 195 height 13
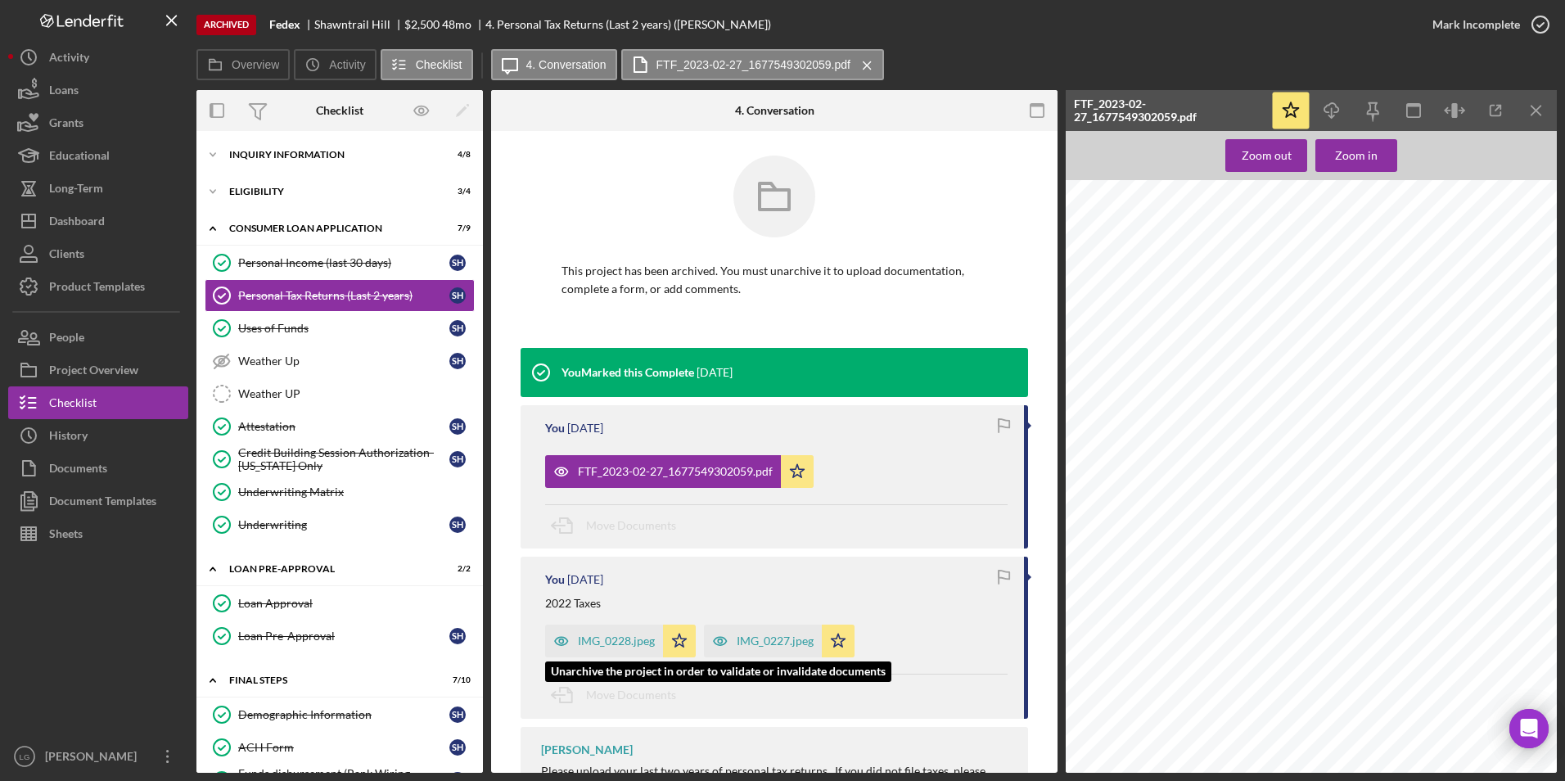
click at [598, 639] on div "IMG_0228.jpeg" at bounding box center [616, 640] width 77 height 13
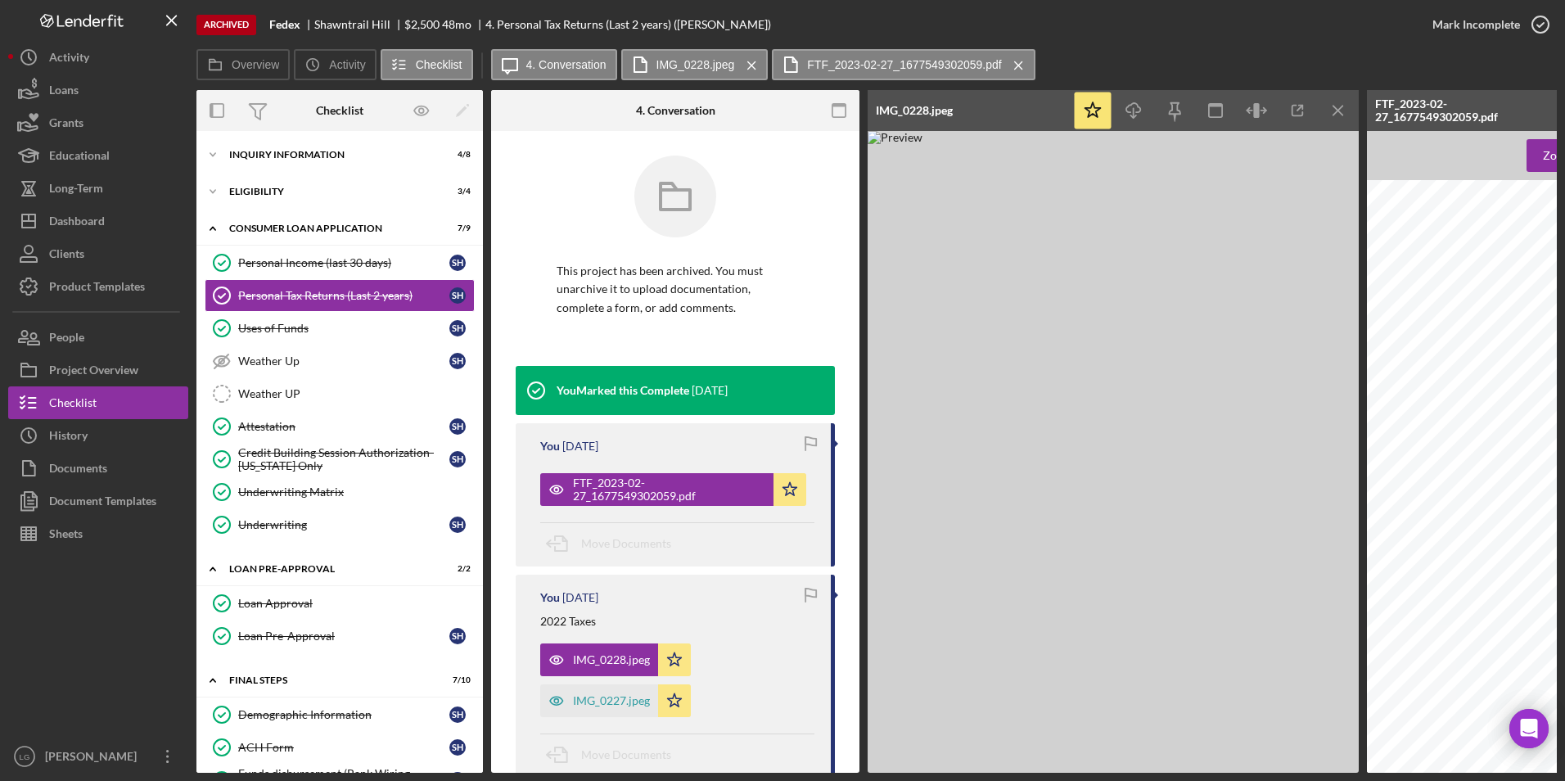
scroll to position [148, 0]
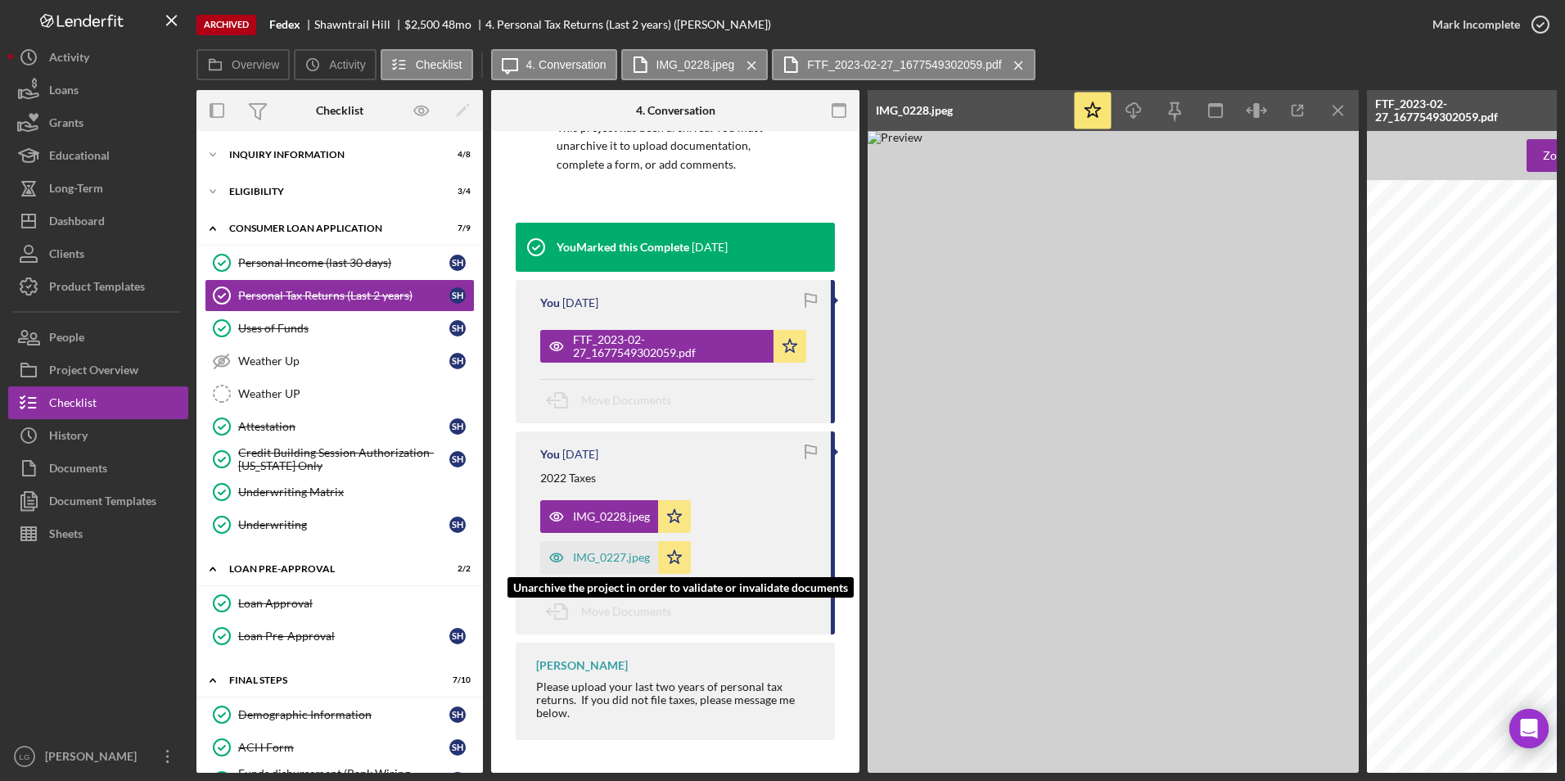
click at [611, 552] on div "IMG_0227.jpeg" at bounding box center [611, 557] width 77 height 13
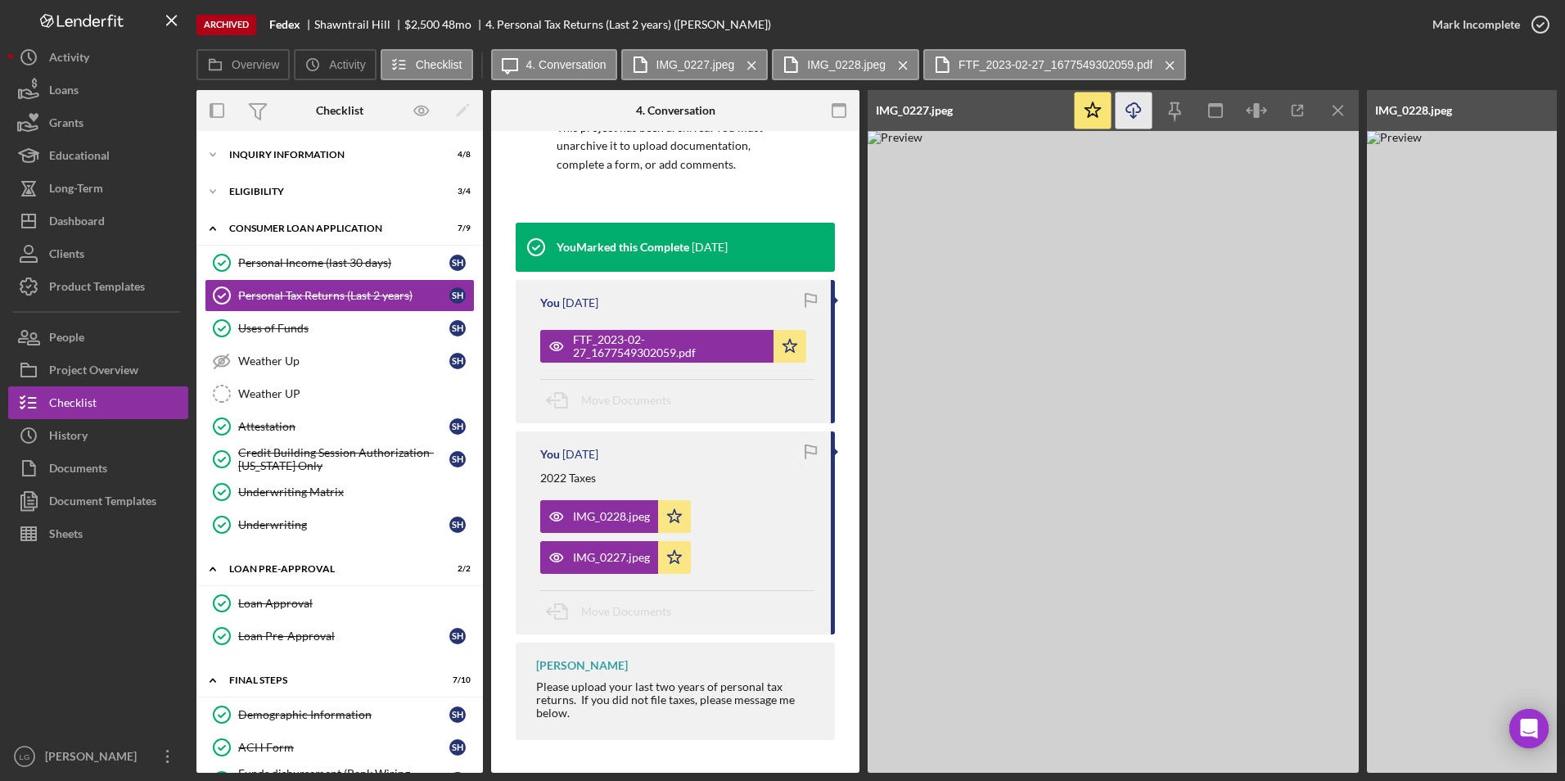
click at [1134, 109] on line "button" at bounding box center [1134, 112] width 0 height 9
click at [589, 502] on div "IMG_0228.jpeg" at bounding box center [599, 516] width 118 height 33
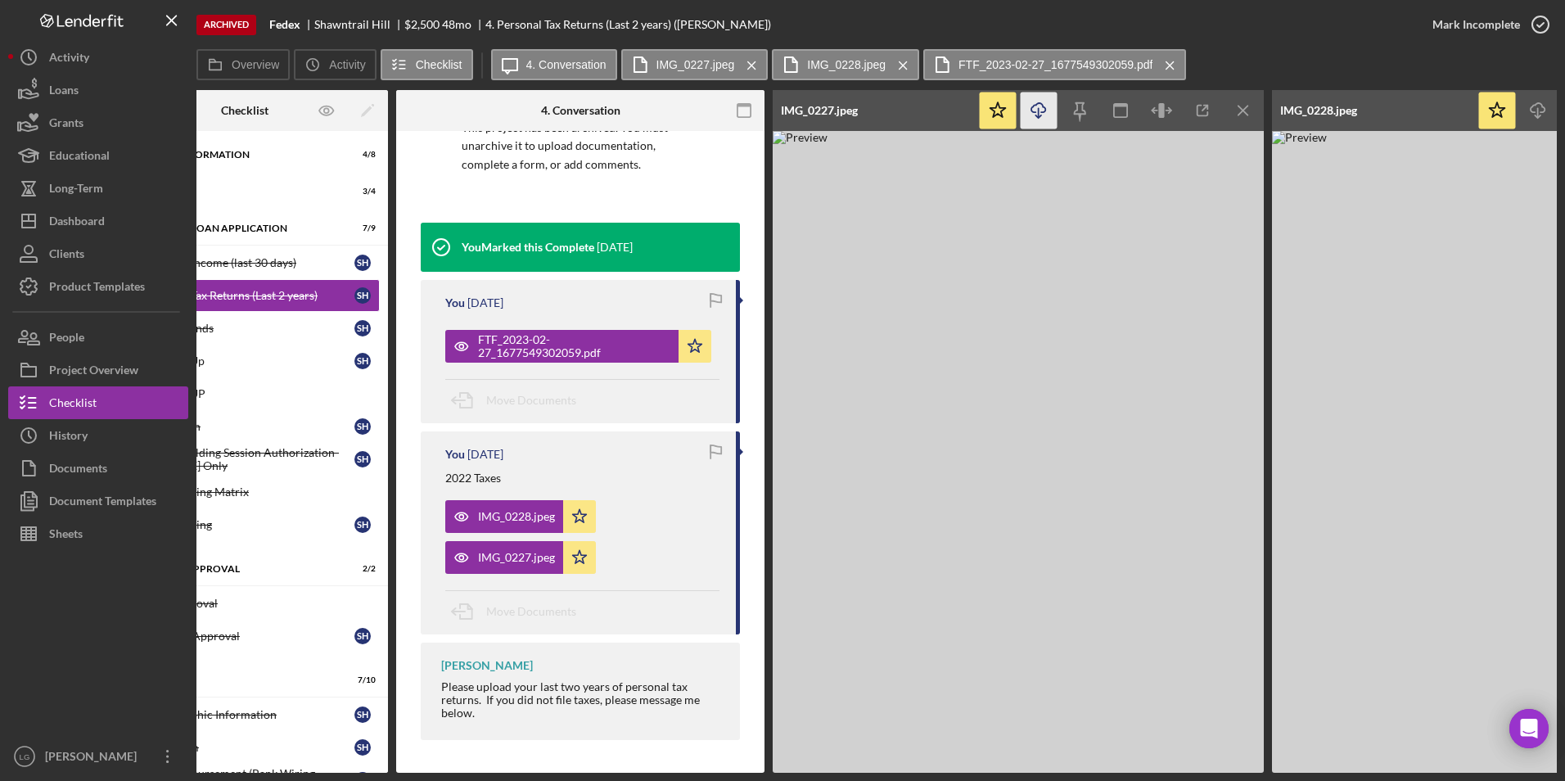
scroll to position [0, 139]
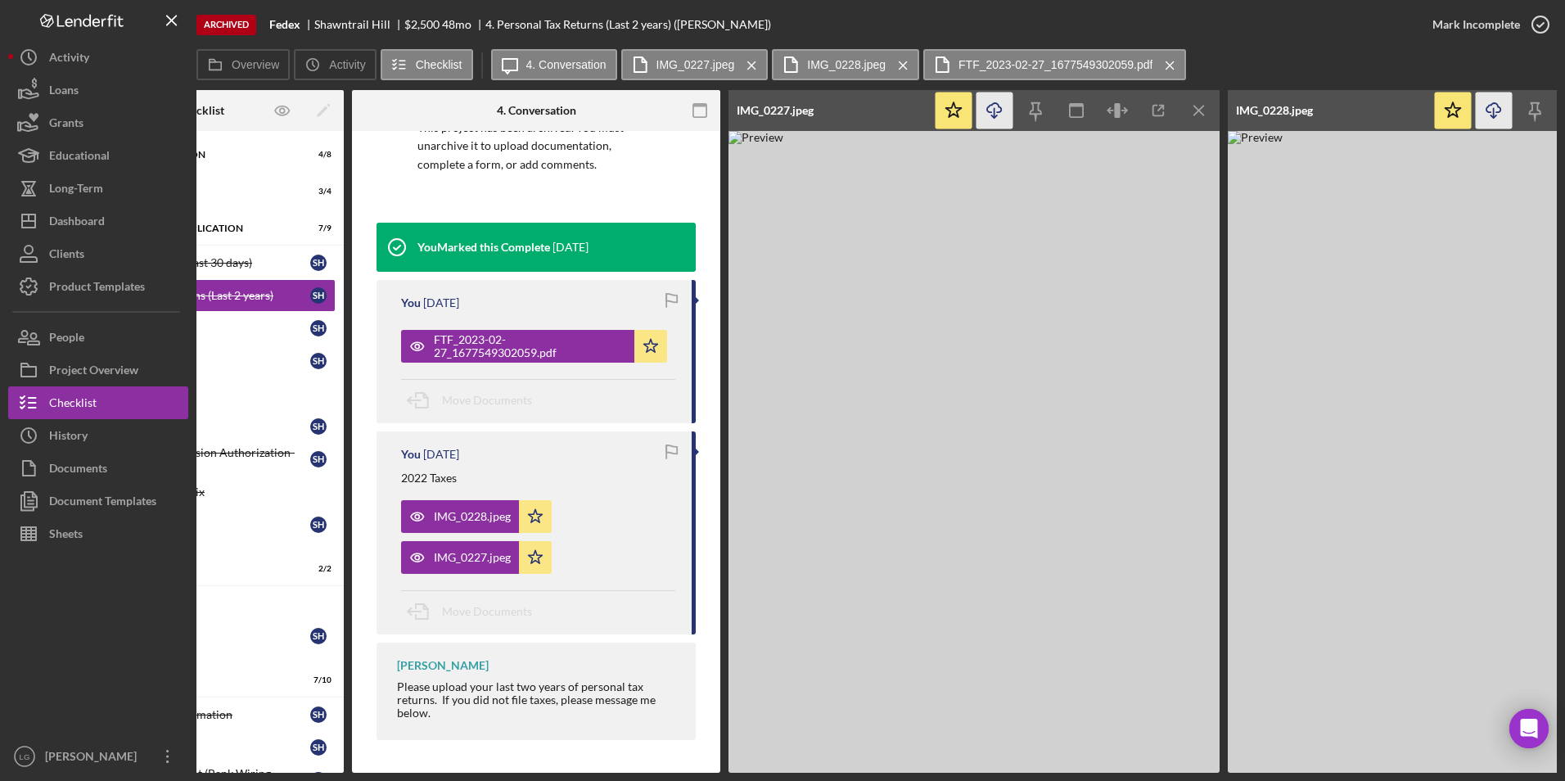
click at [1492, 108] on icon "Icon/Download" at bounding box center [1494, 110] width 37 height 37
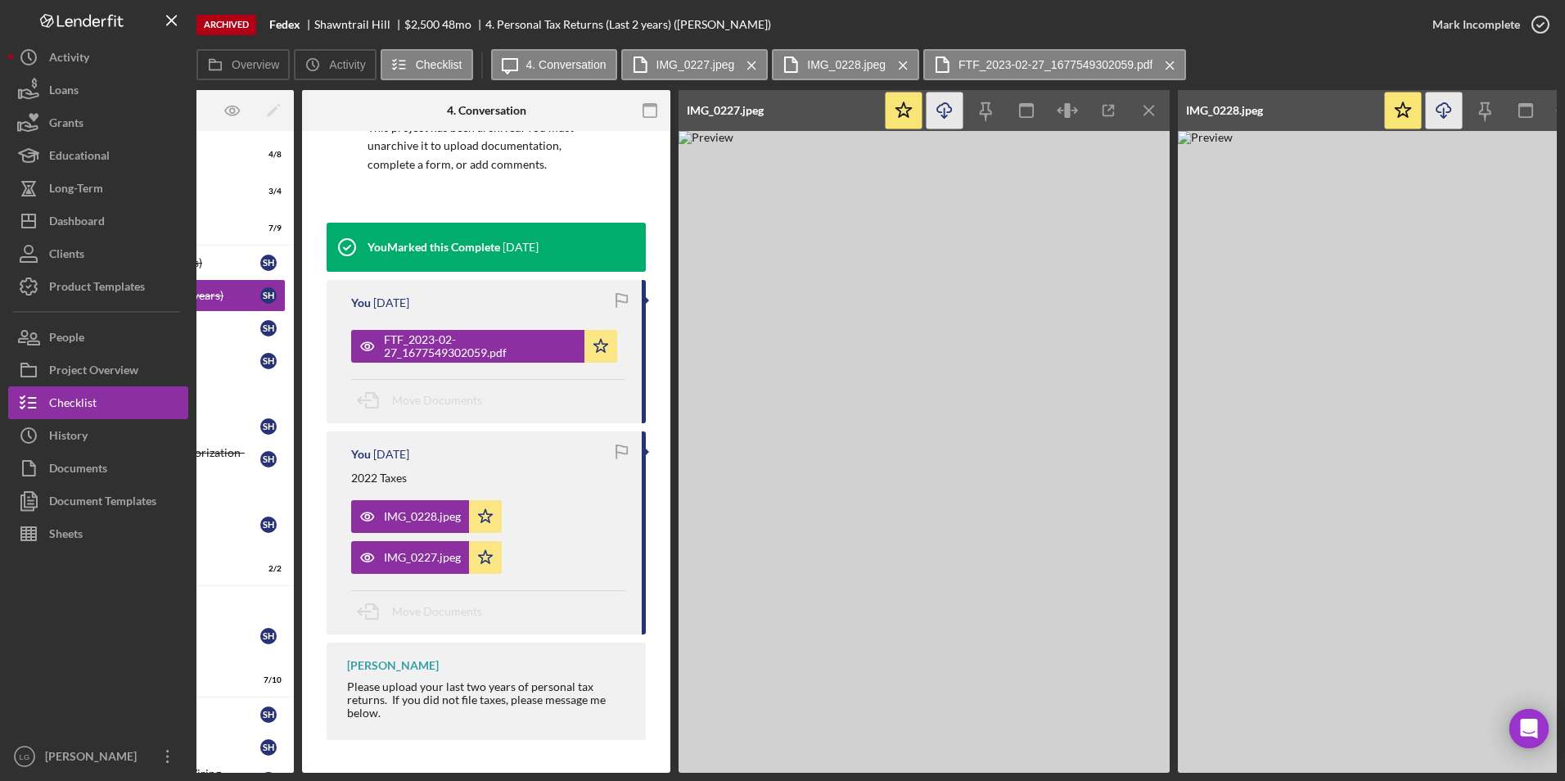
scroll to position [0, 0]
